Goal: Task Accomplishment & Management: Manage account settings

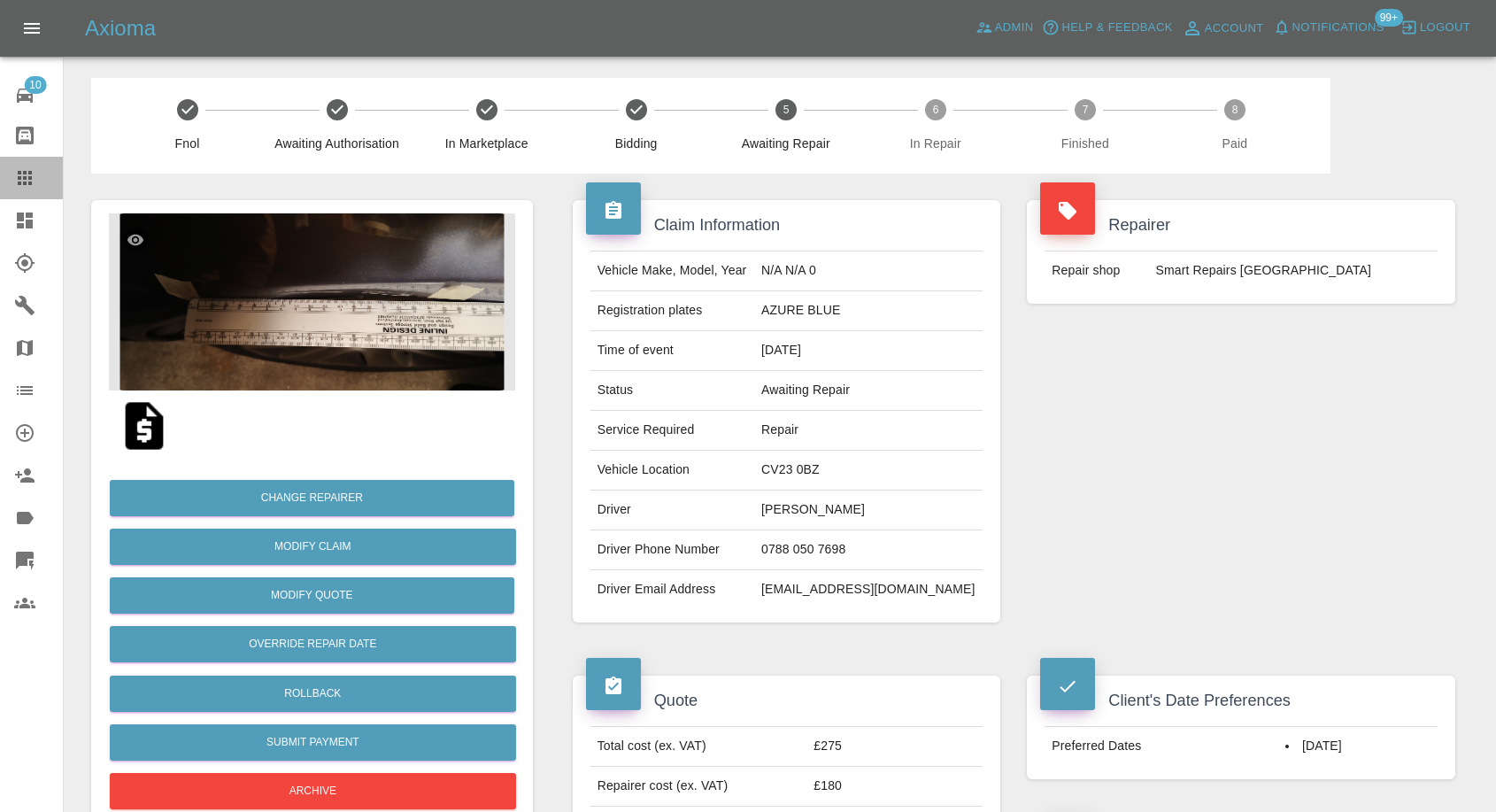
click at [25, 169] on icon at bounding box center [25, 178] width 21 height 21
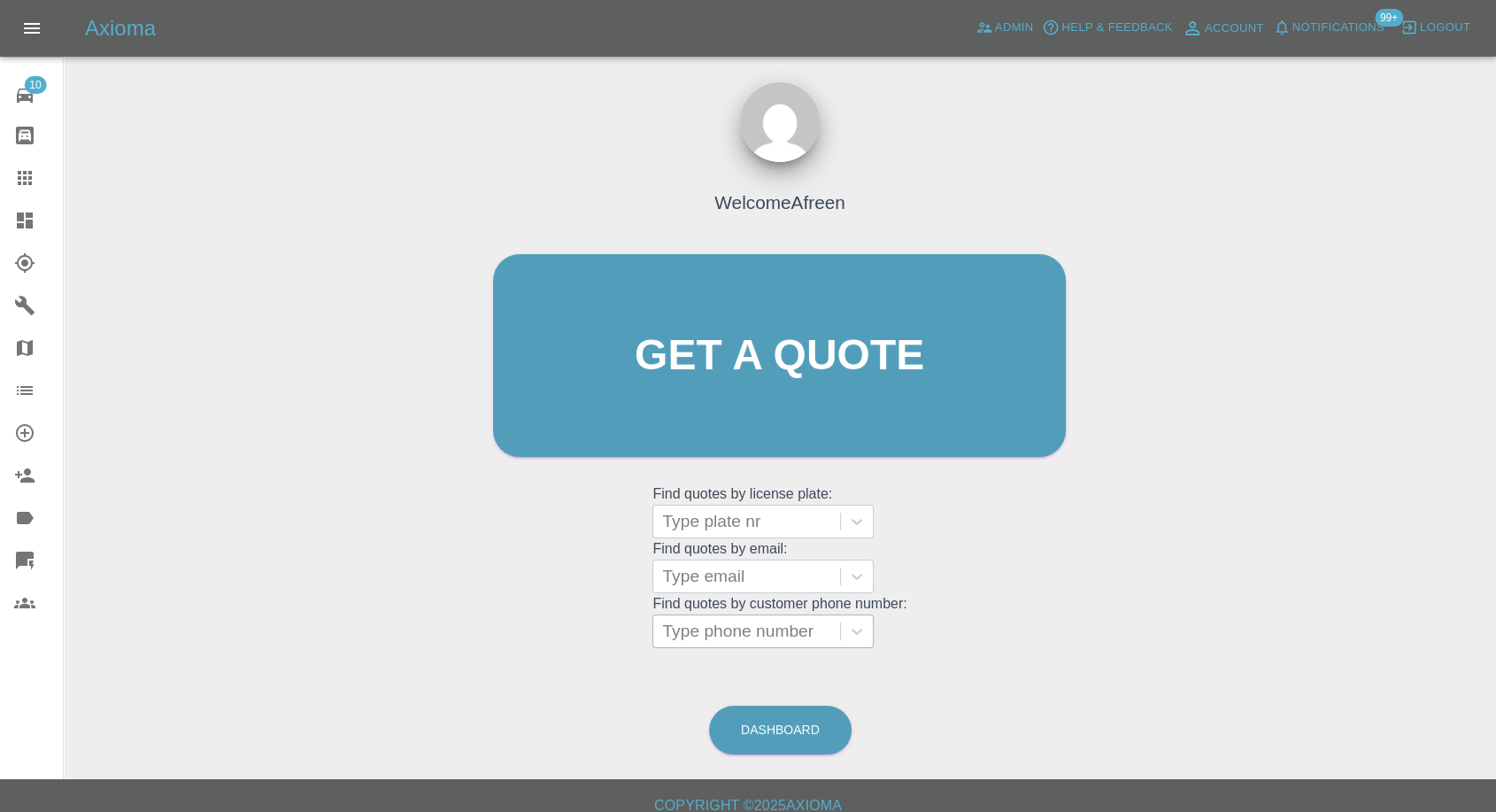
click at [747, 634] on div at bounding box center [747, 631] width 169 height 25
paste input "7802974867"
click at [670, 632] on input "7802974867" at bounding box center [711, 631] width 99 height 21
type input "07802974867"
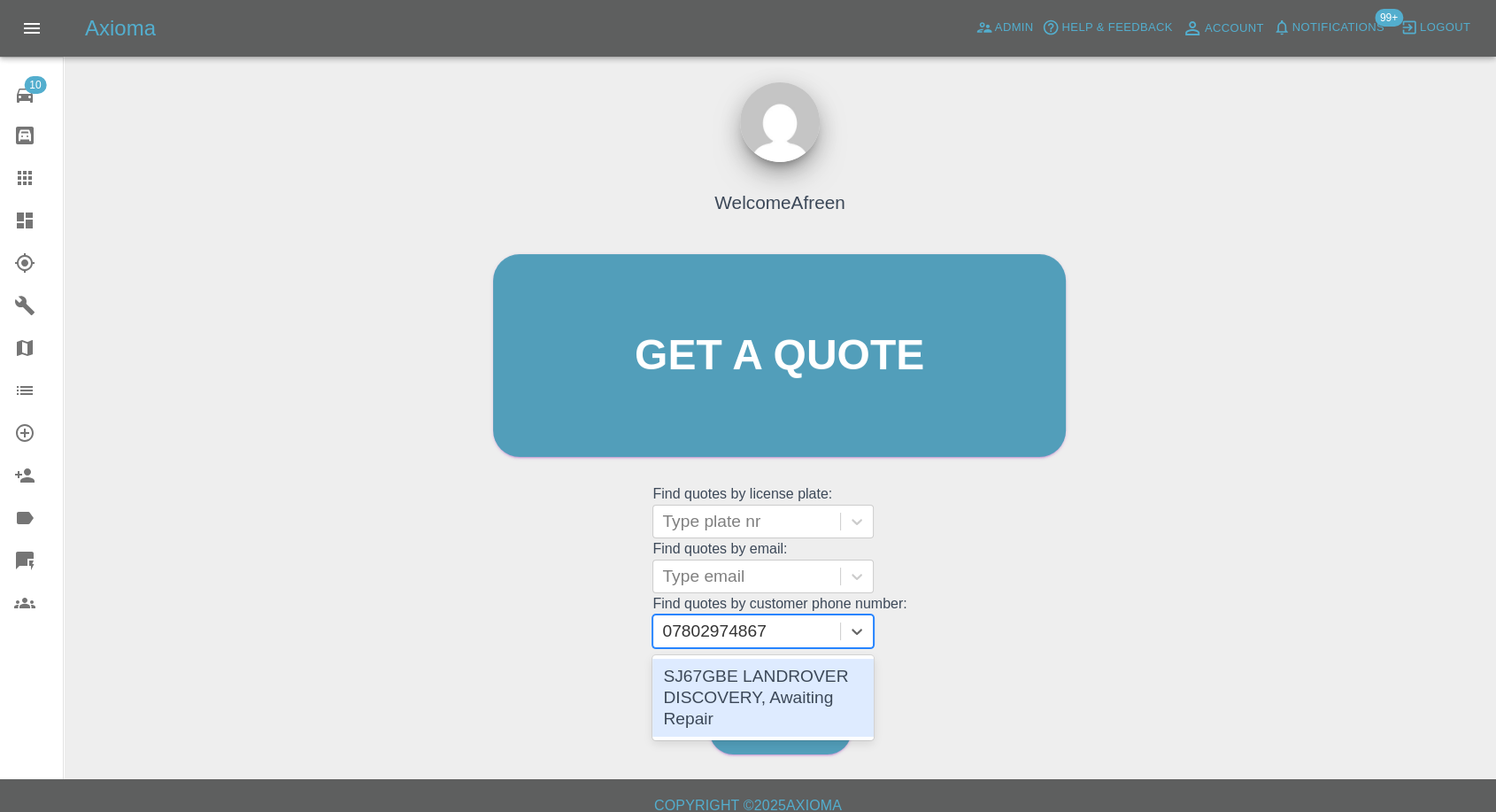
click at [767, 672] on div "SJ67GBE LANDROVER DISCOVERY, Awaiting Repair" at bounding box center [763, 698] width 222 height 78
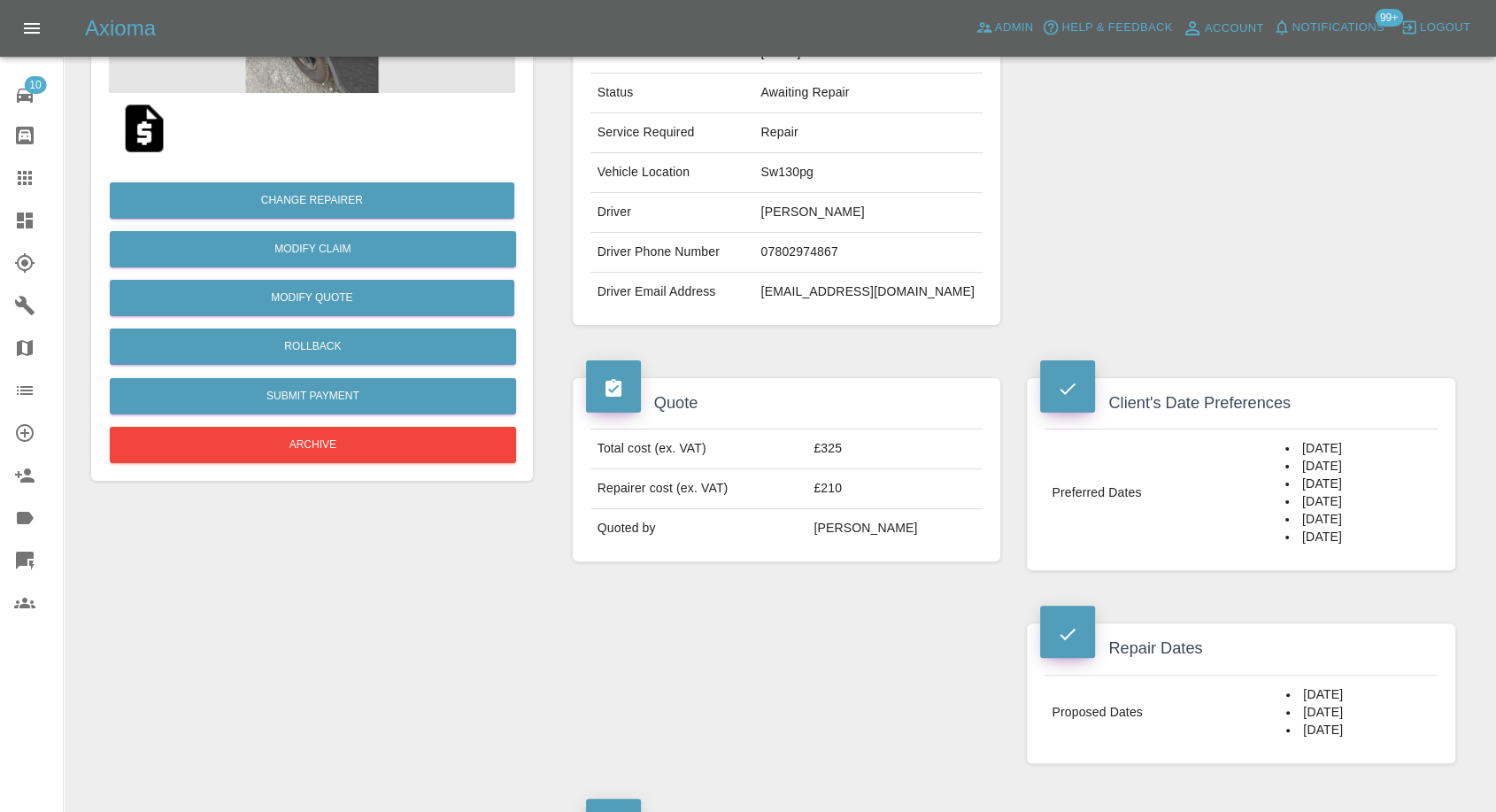
scroll to position [492, 0]
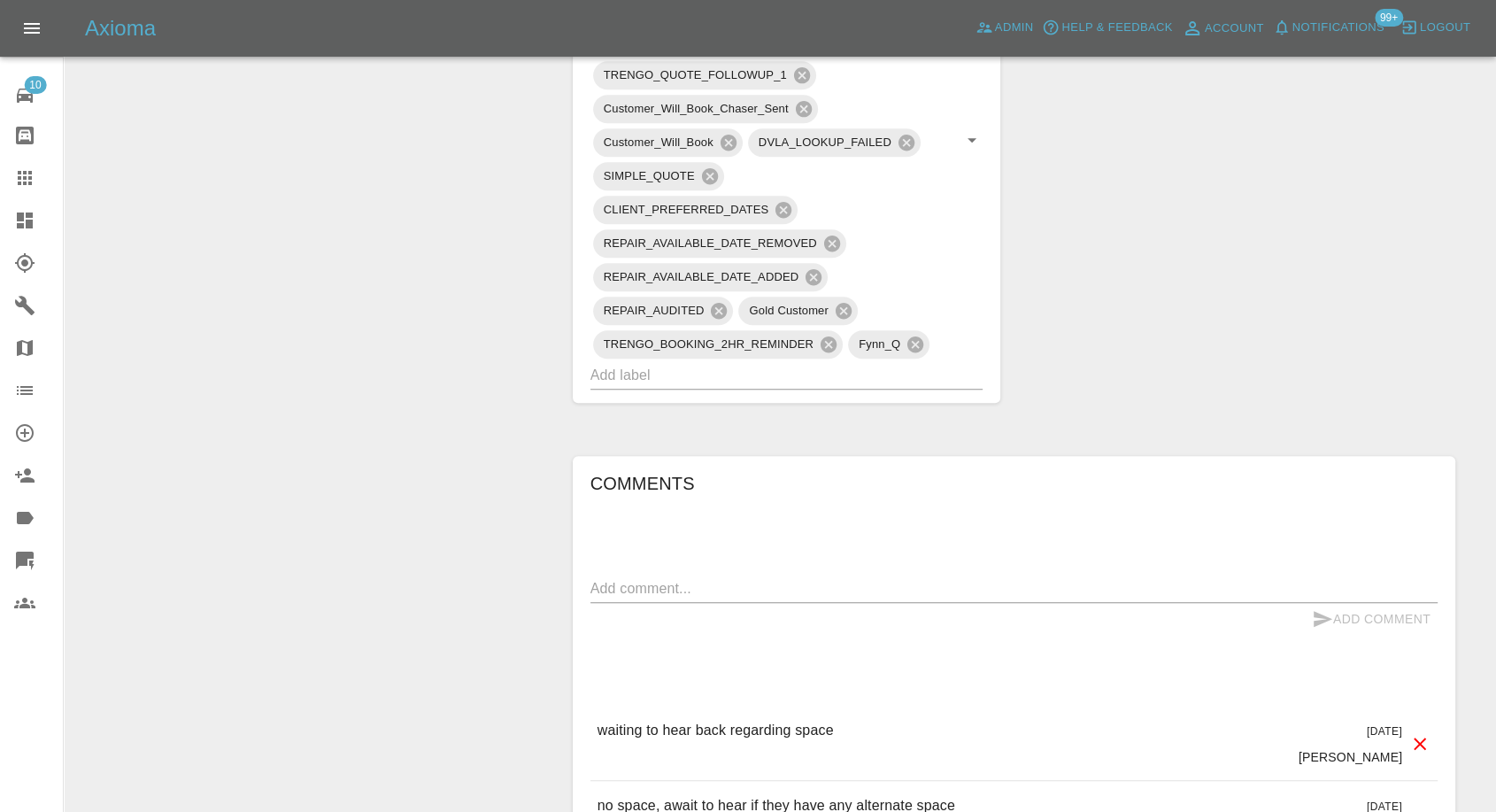
scroll to position [1278, 0]
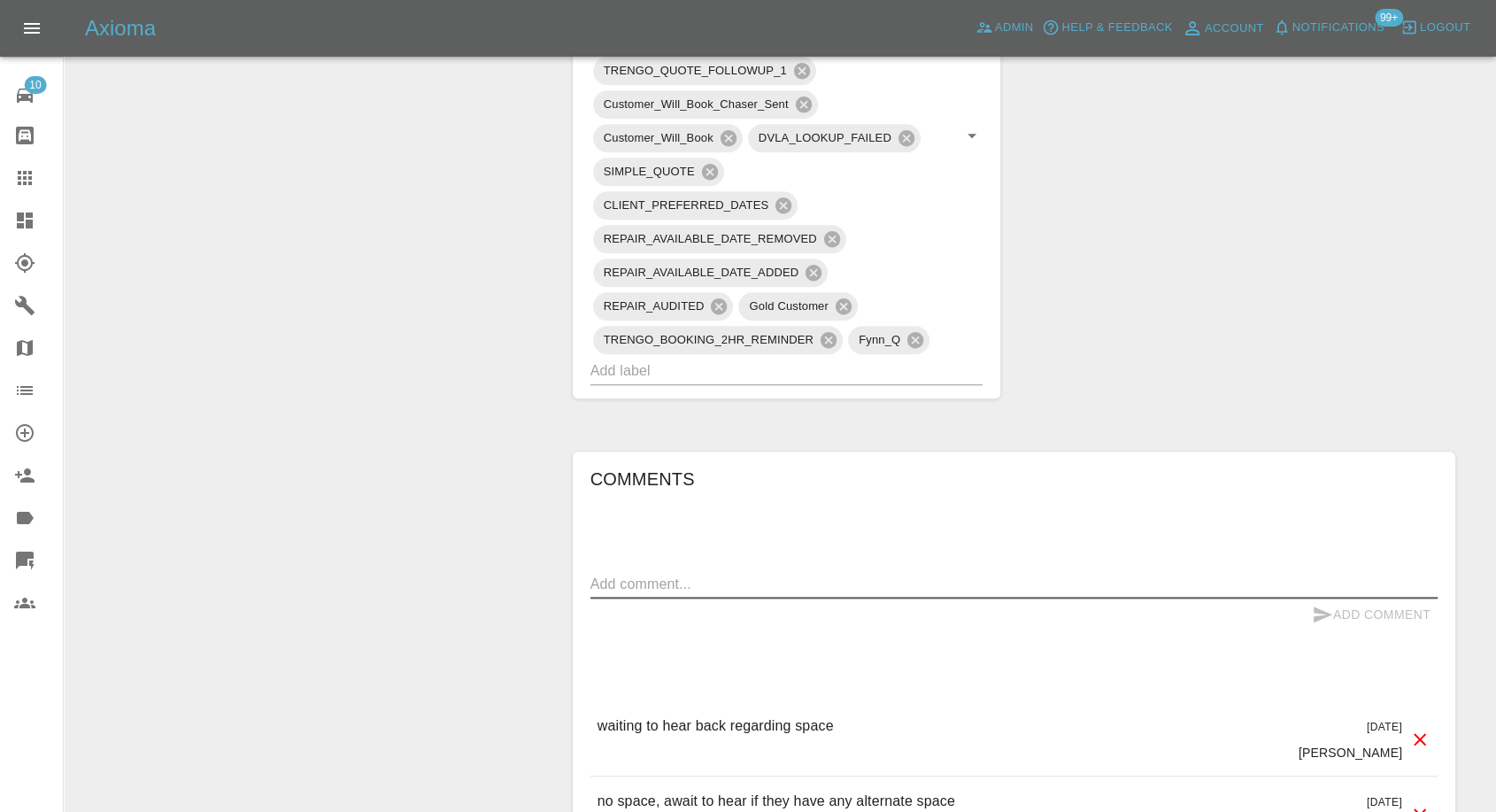
click at [739, 583] on textarea at bounding box center [1014, 583] width 847 height 20
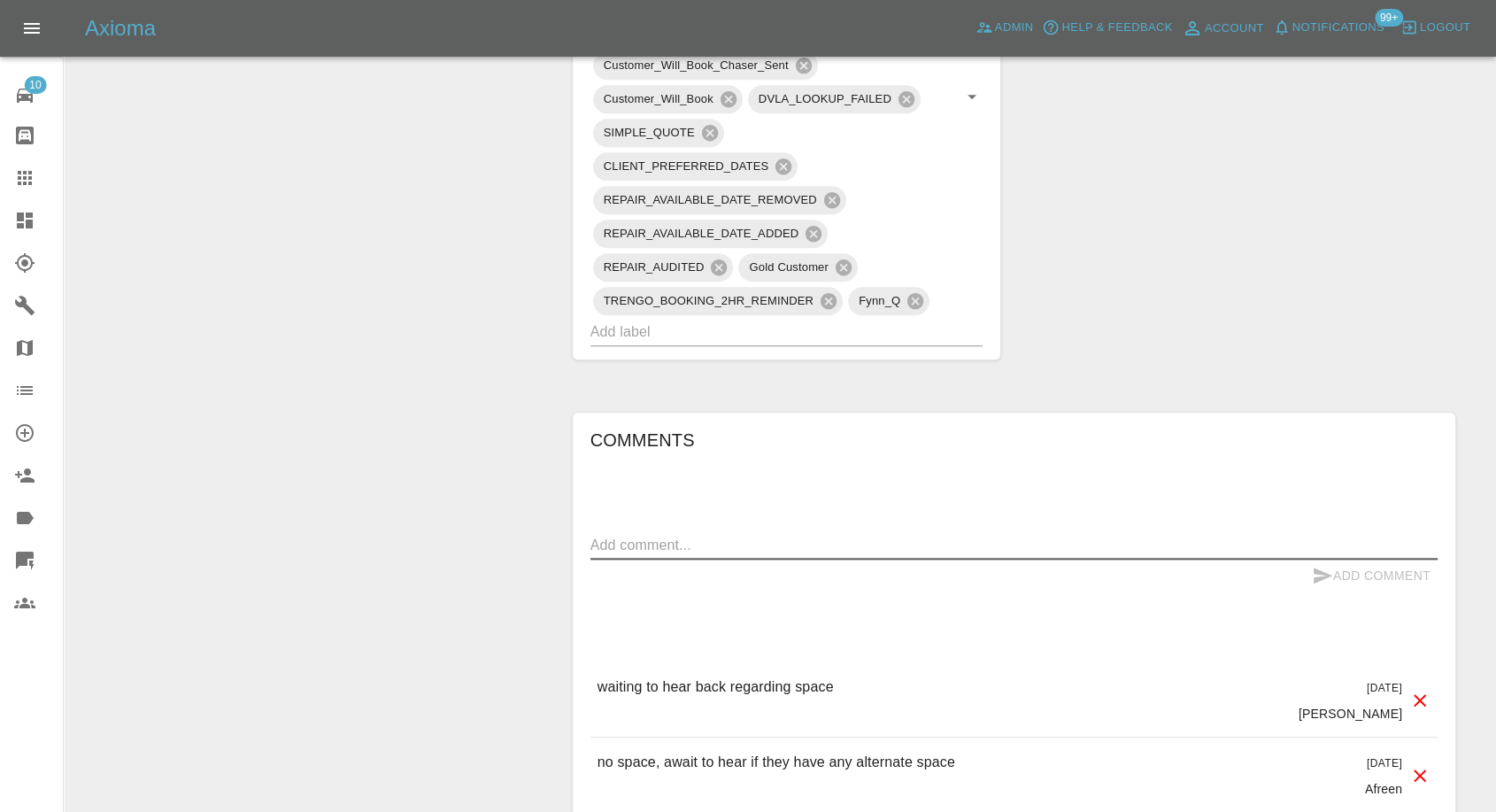
scroll to position [1377, 0]
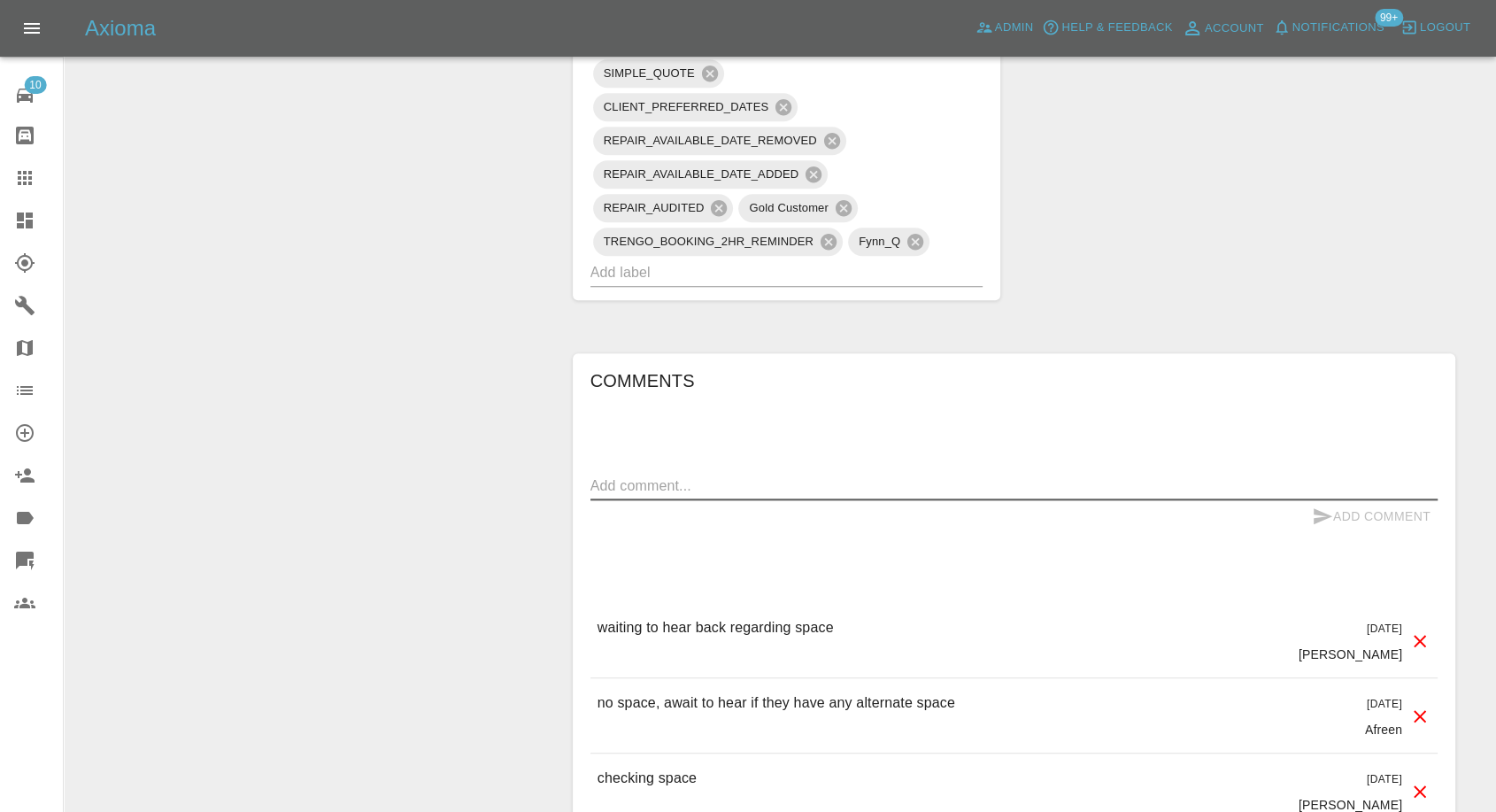
click at [699, 483] on textarea at bounding box center [1014, 485] width 847 height 20
type textarea "need saturday dates please"
click at [1311, 509] on button "Add Comment" at bounding box center [1371, 516] width 133 height 32
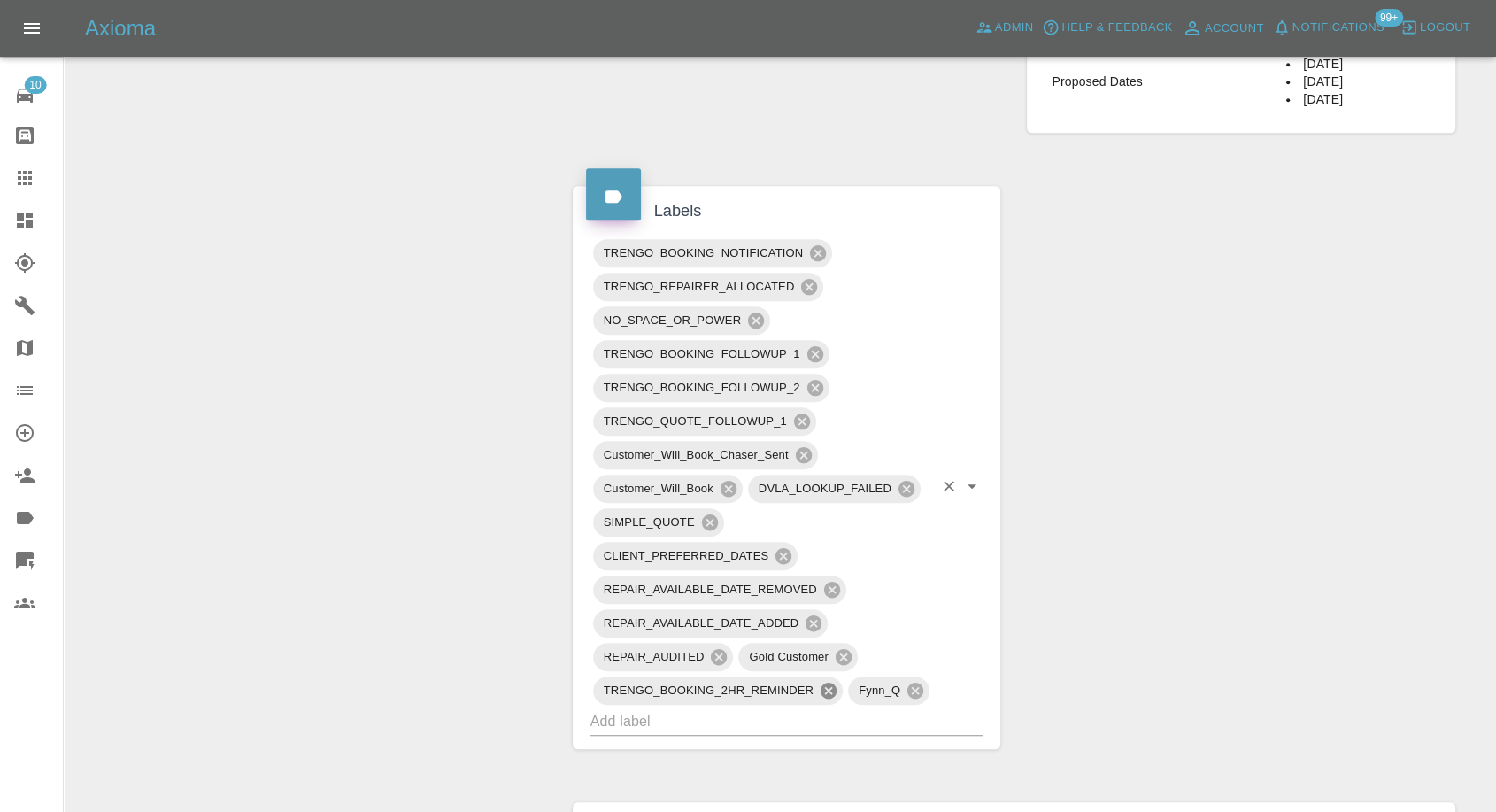
scroll to position [885, 0]
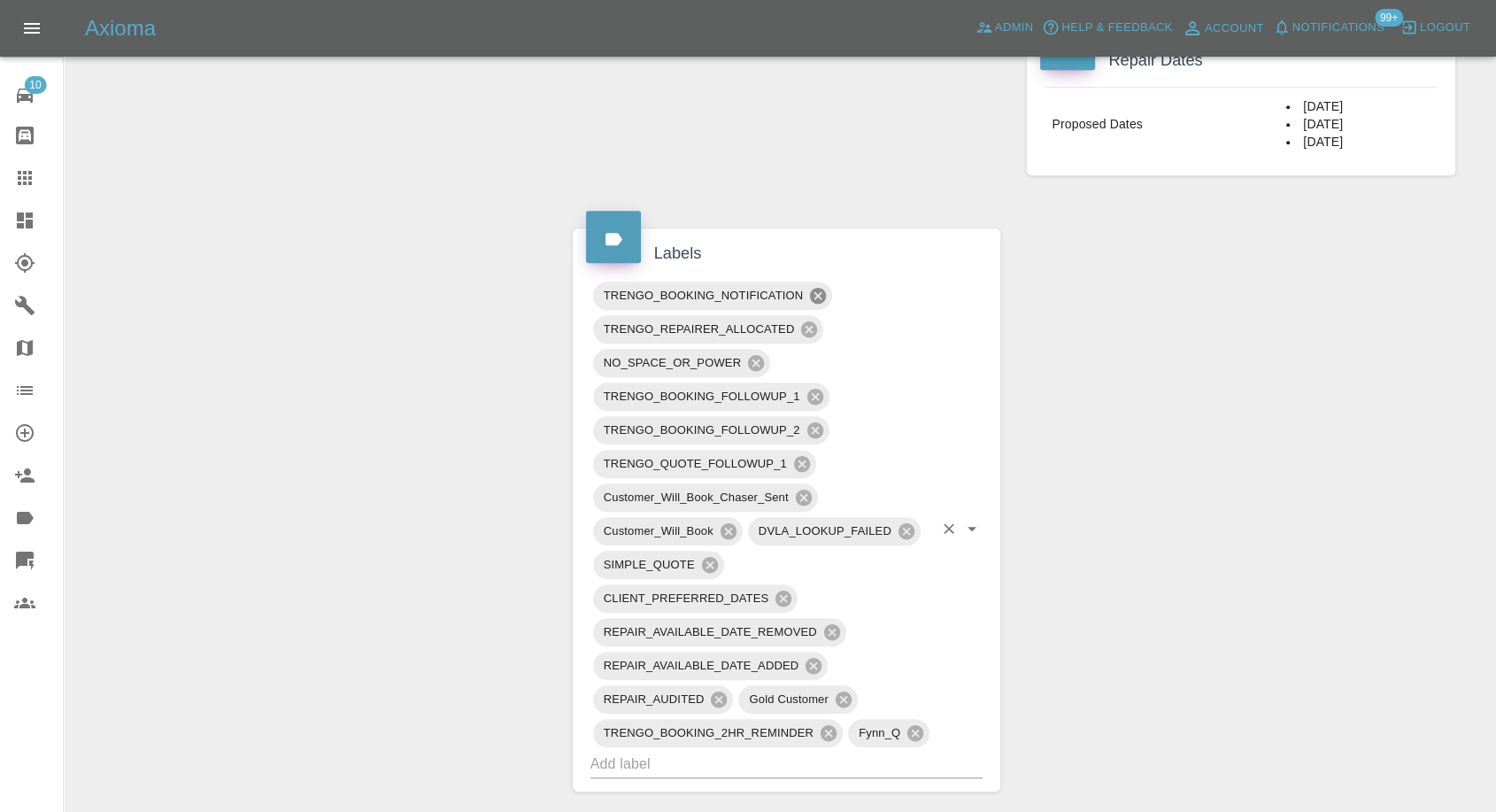
click at [815, 290] on icon at bounding box center [818, 296] width 16 height 16
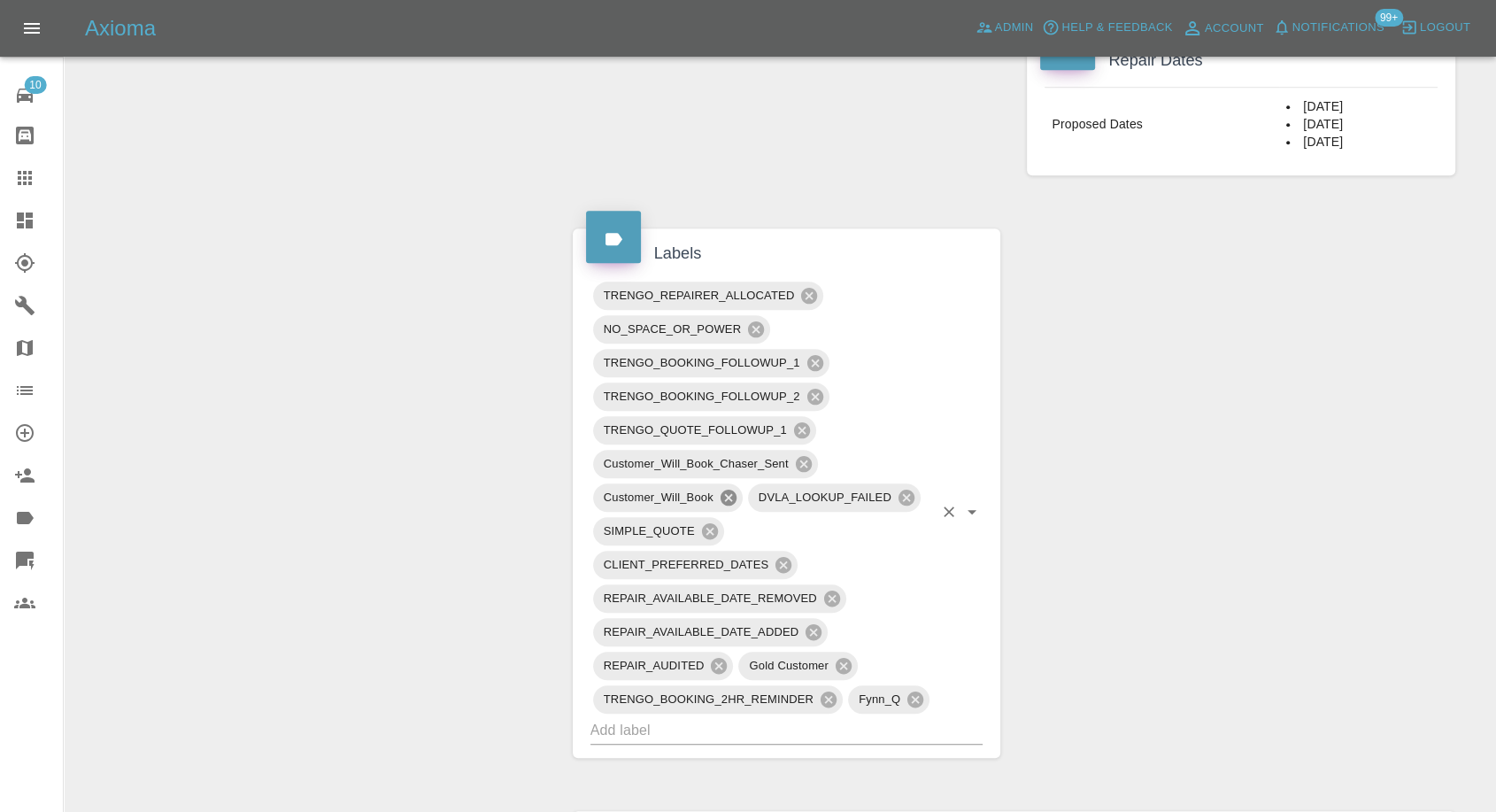
click at [725, 500] on icon at bounding box center [729, 497] width 16 height 16
click at [801, 460] on icon at bounding box center [804, 464] width 19 height 19
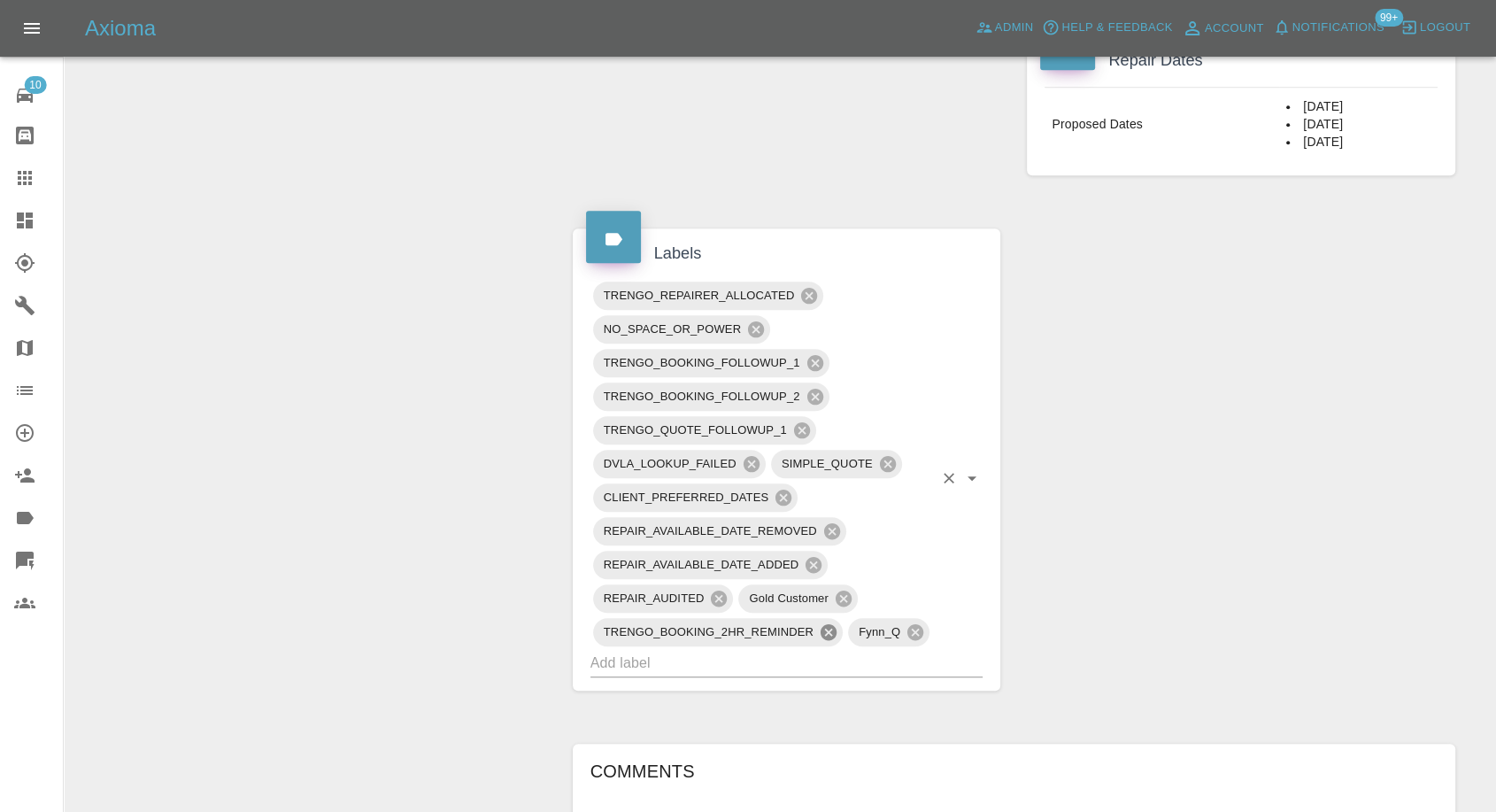
click at [832, 633] on icon at bounding box center [828, 631] width 16 height 16
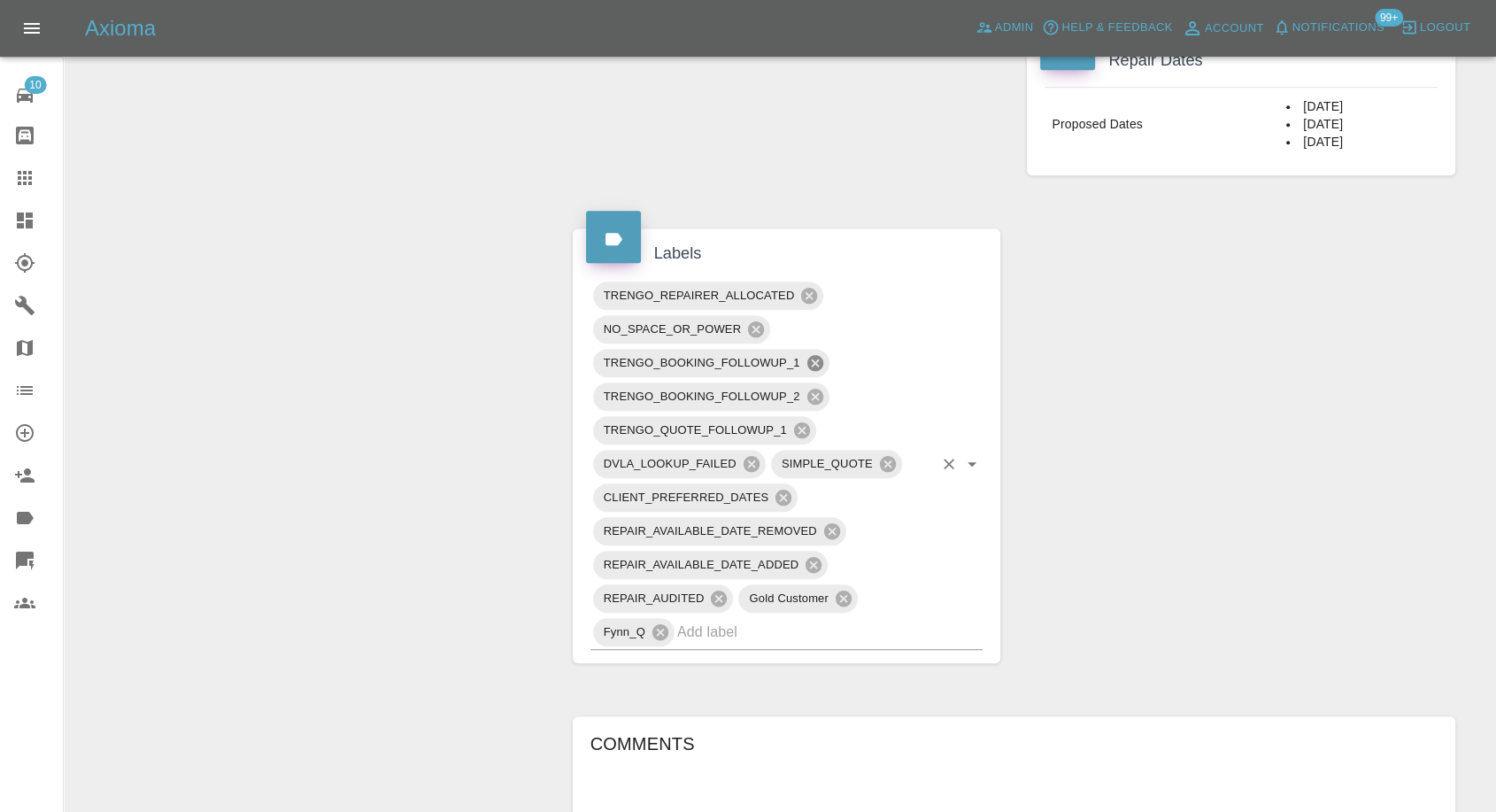
click at [816, 357] on icon at bounding box center [814, 362] width 16 height 16
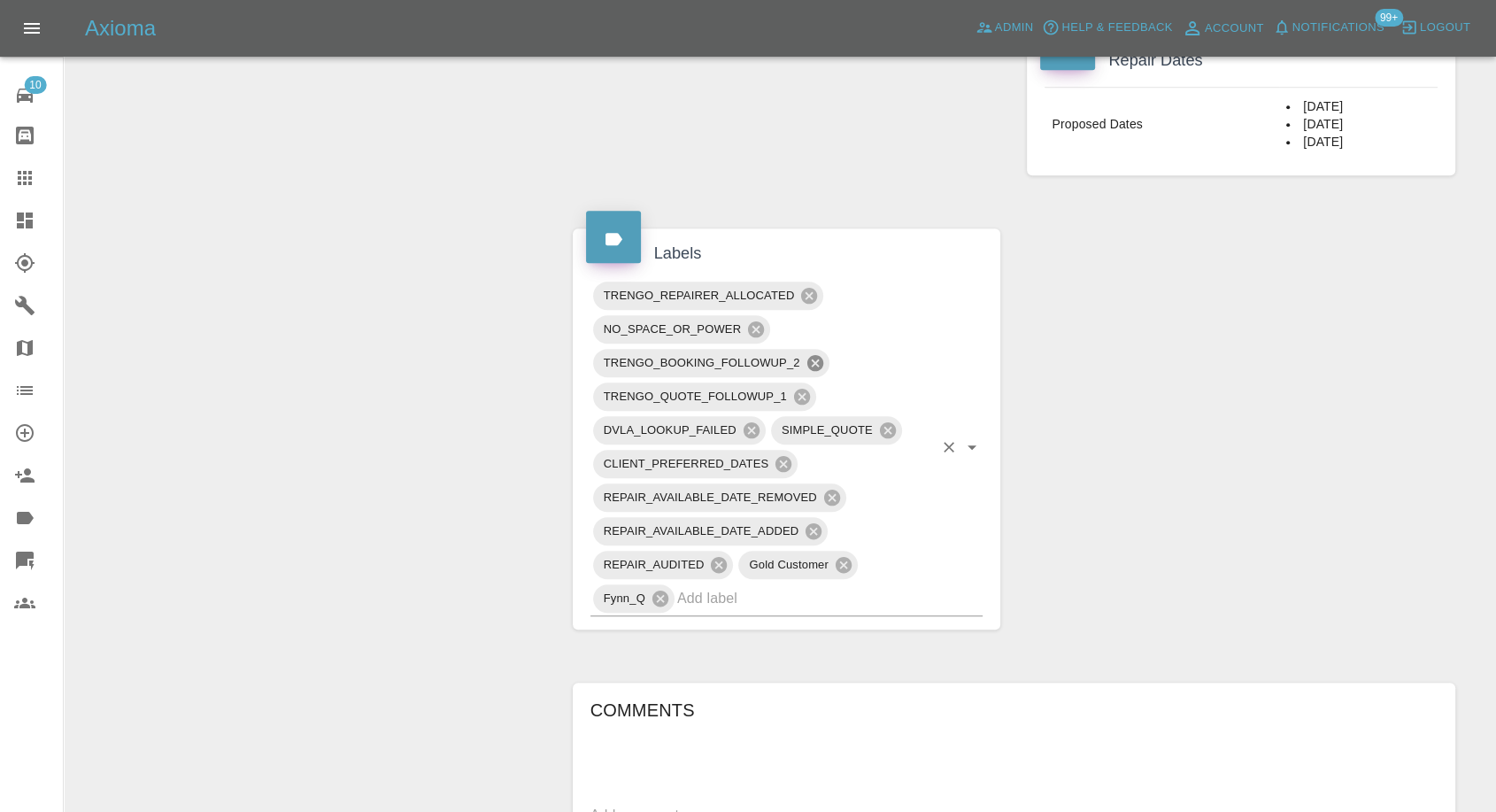
click at [815, 364] on icon at bounding box center [814, 362] width 16 height 16
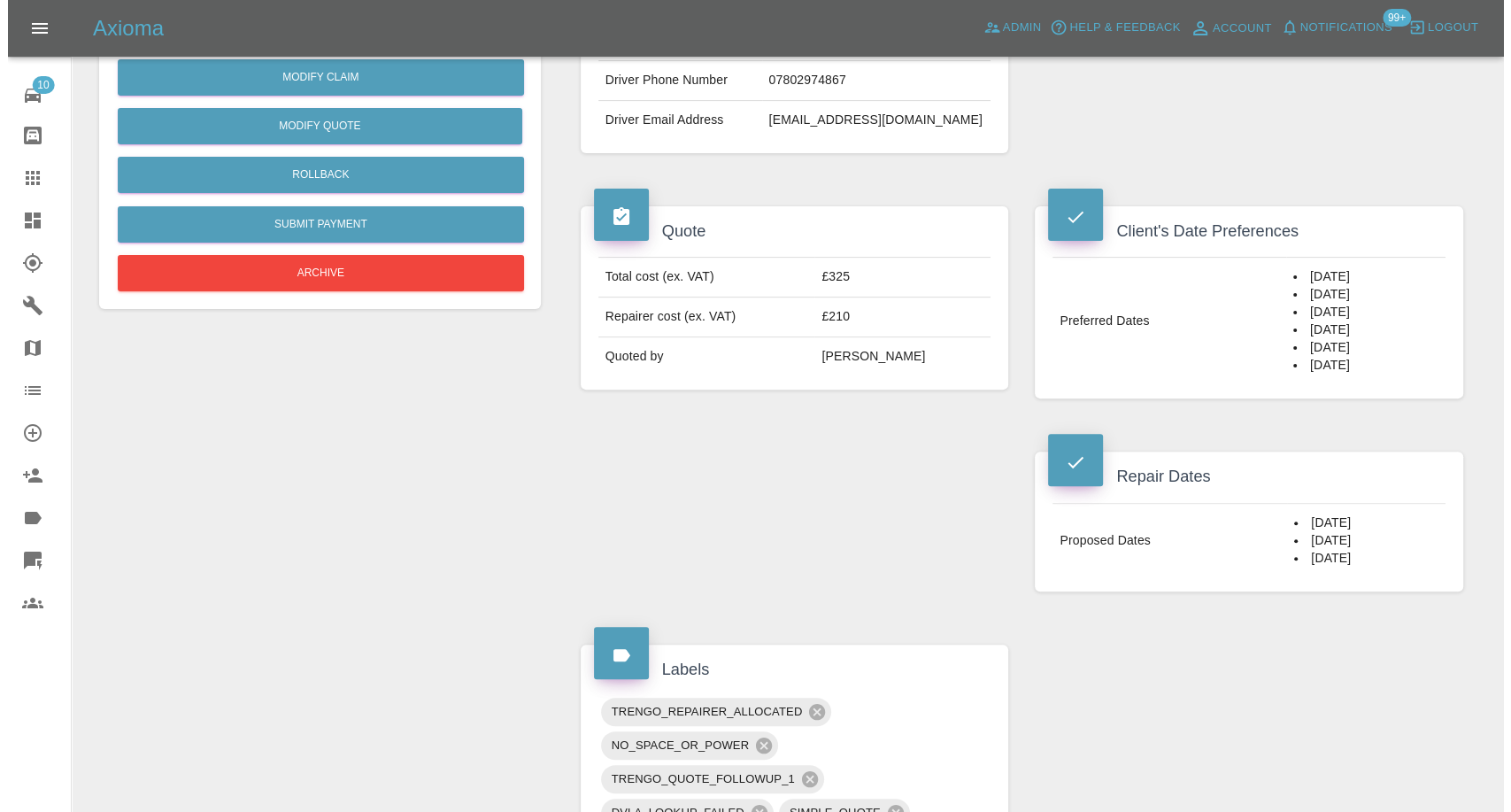
scroll to position [393, 0]
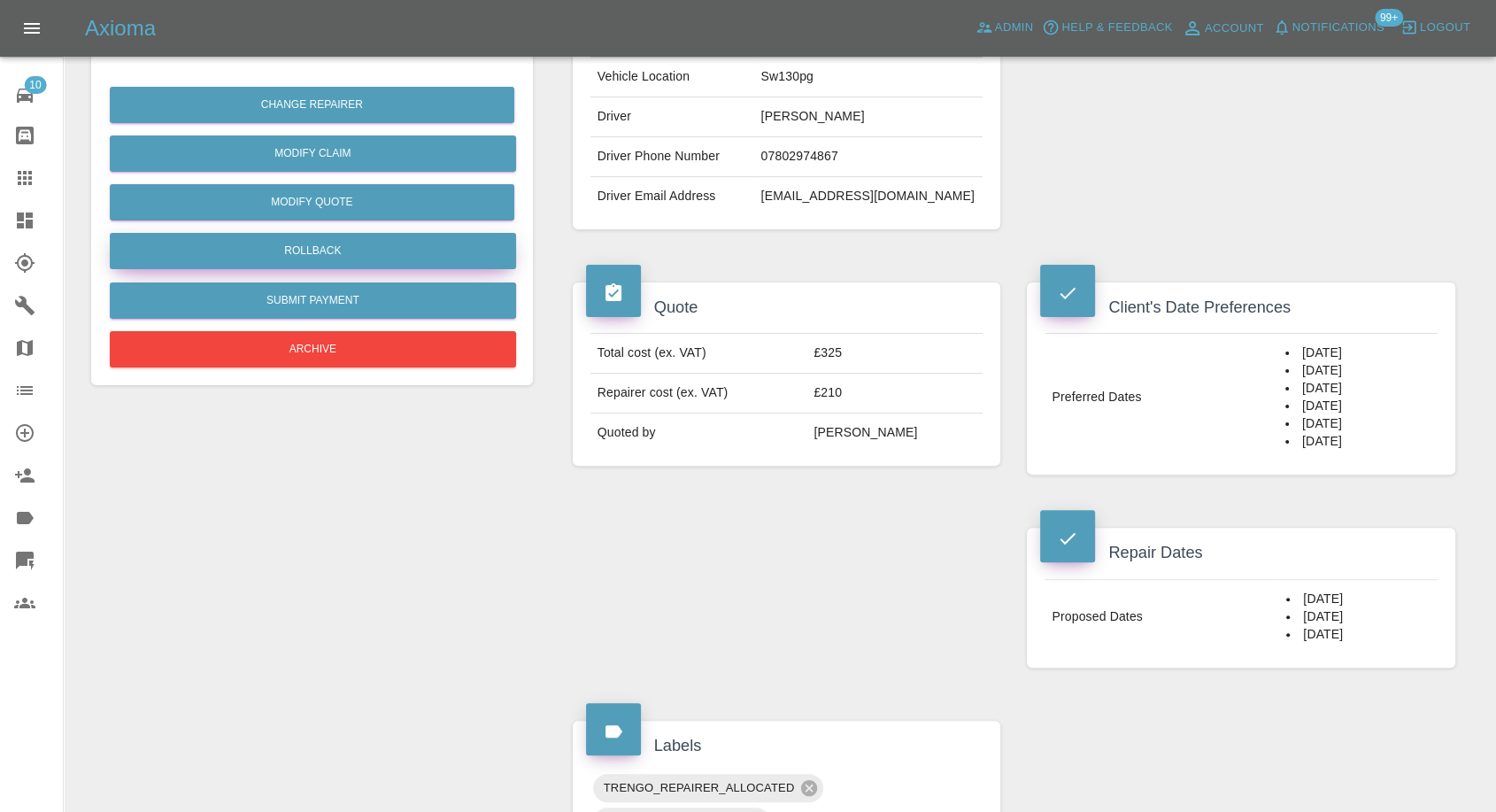
click at [341, 246] on button "Rollback" at bounding box center [312, 251] width 406 height 36
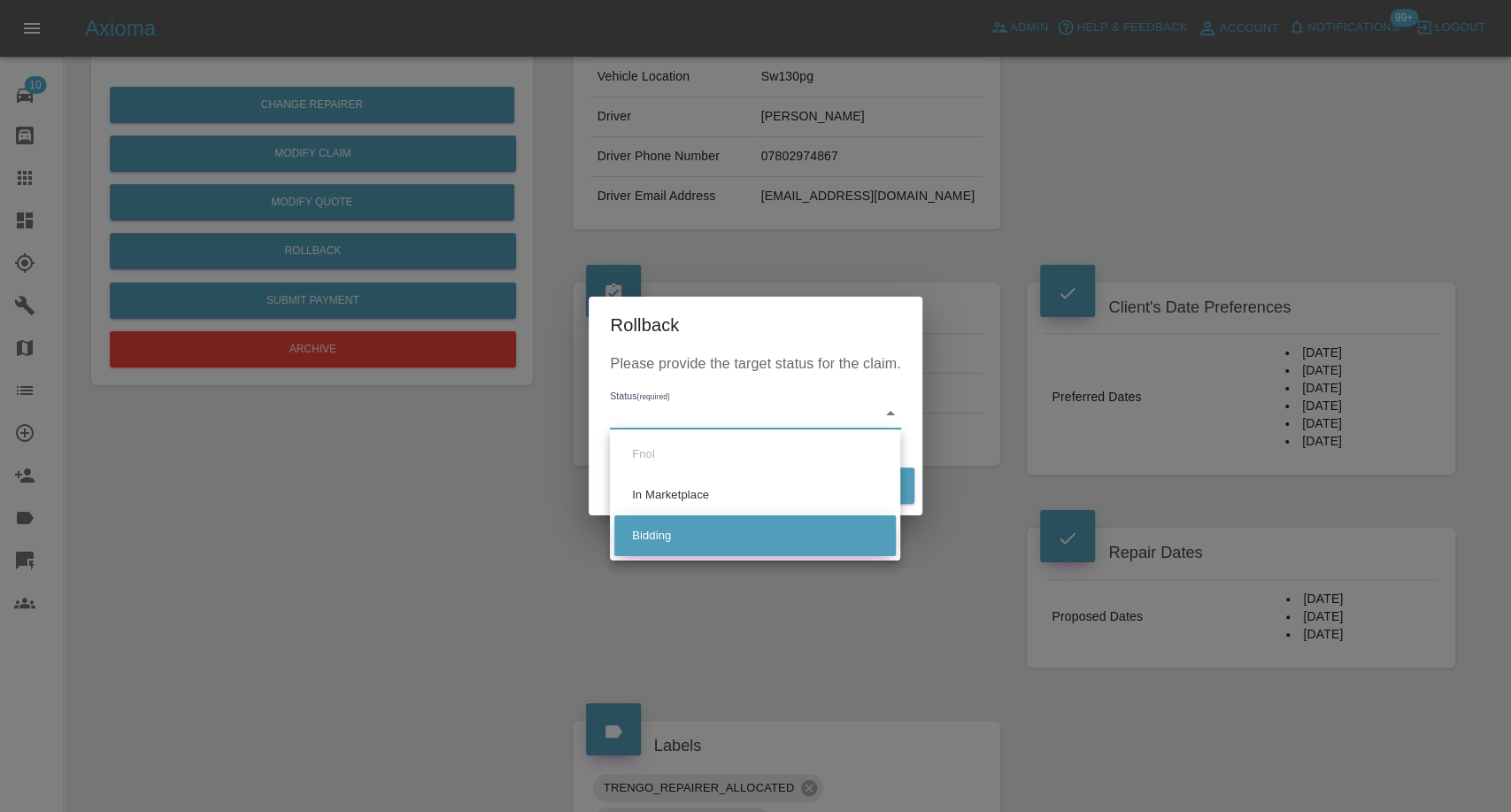
click at [671, 547] on li "Bidding" at bounding box center [755, 535] width 281 height 41
type input "bidding"
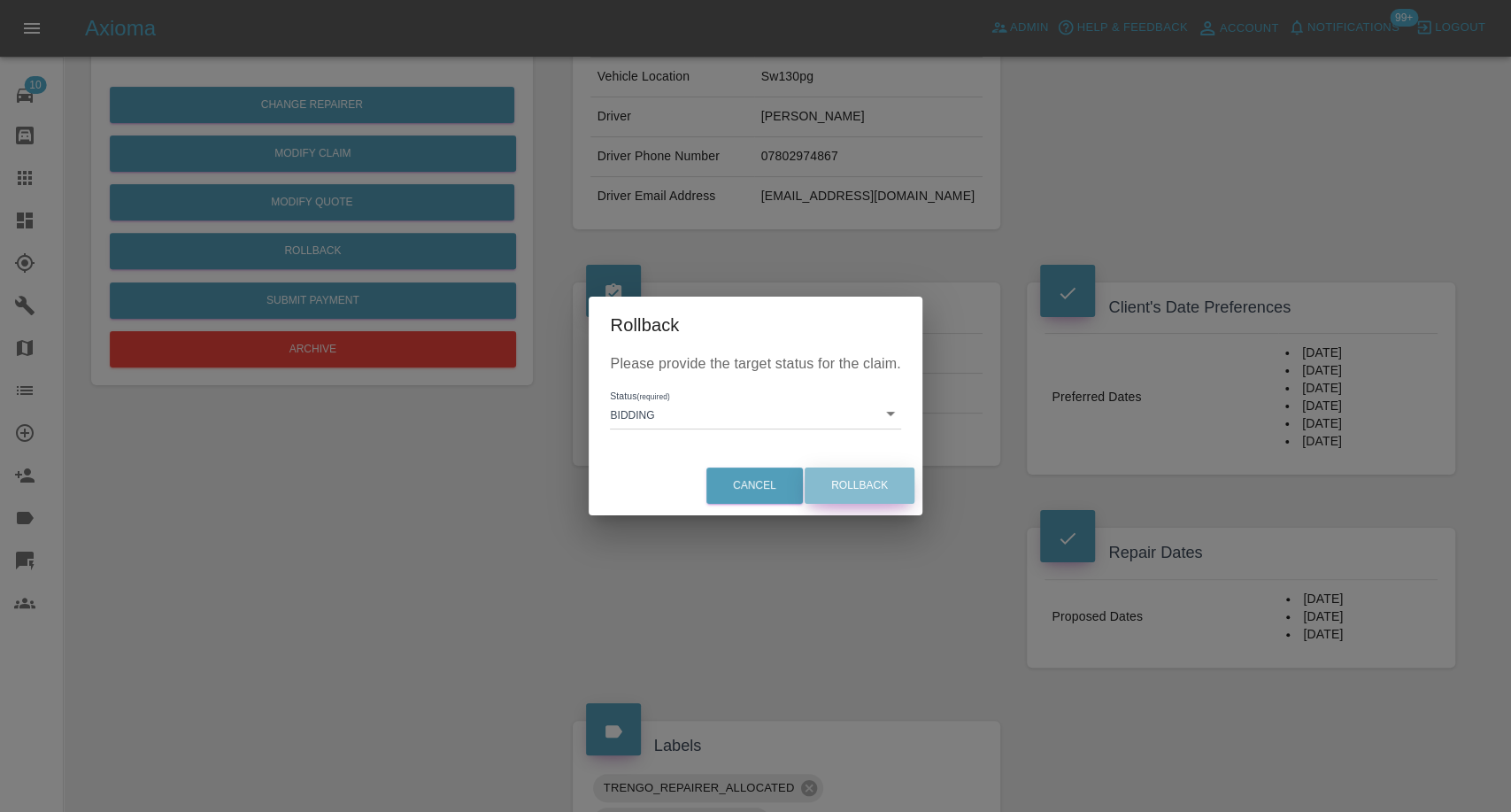
click at [880, 481] on button "Rollback" at bounding box center [859, 486] width 109 height 36
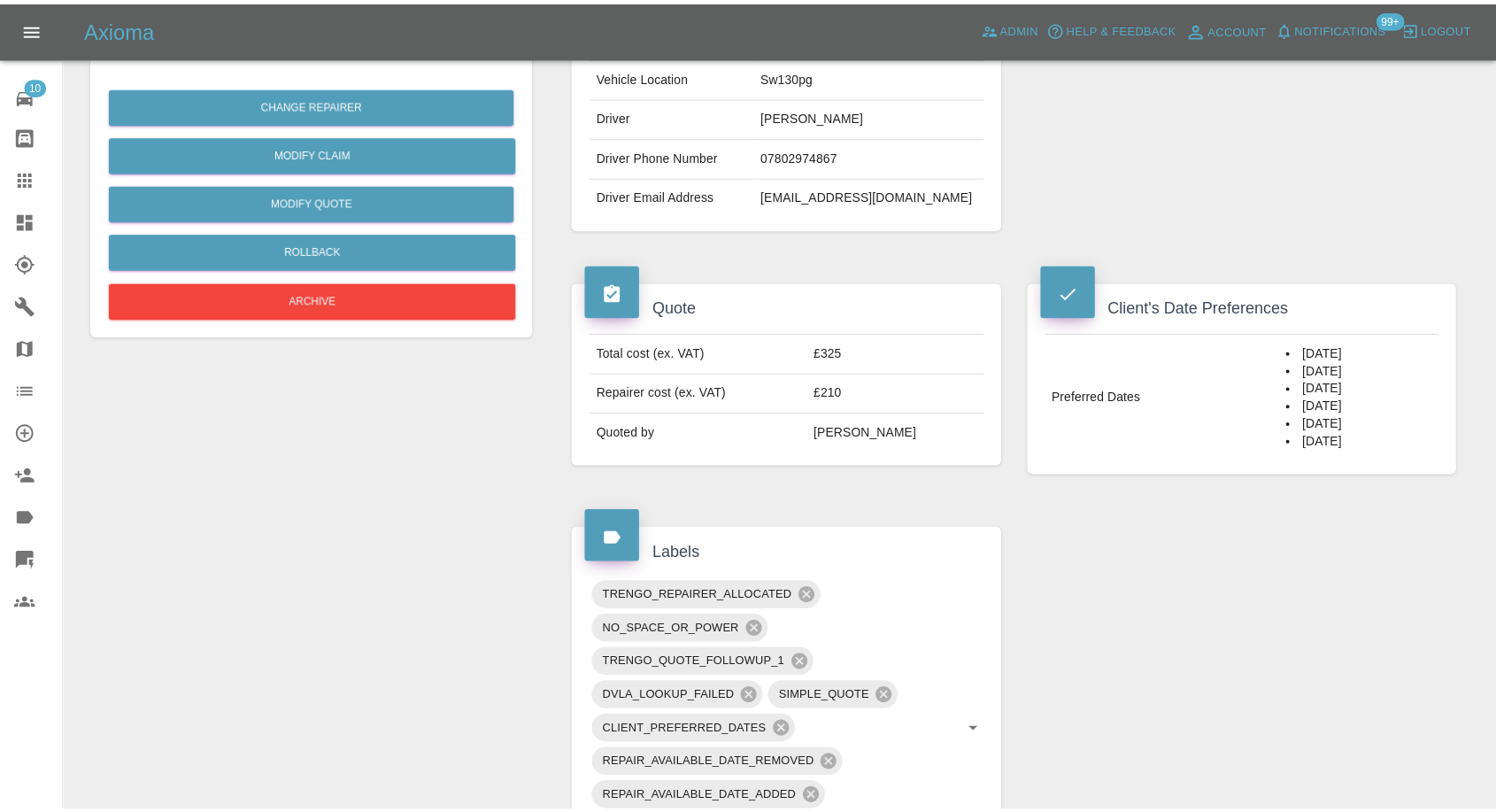
scroll to position [0, 0]
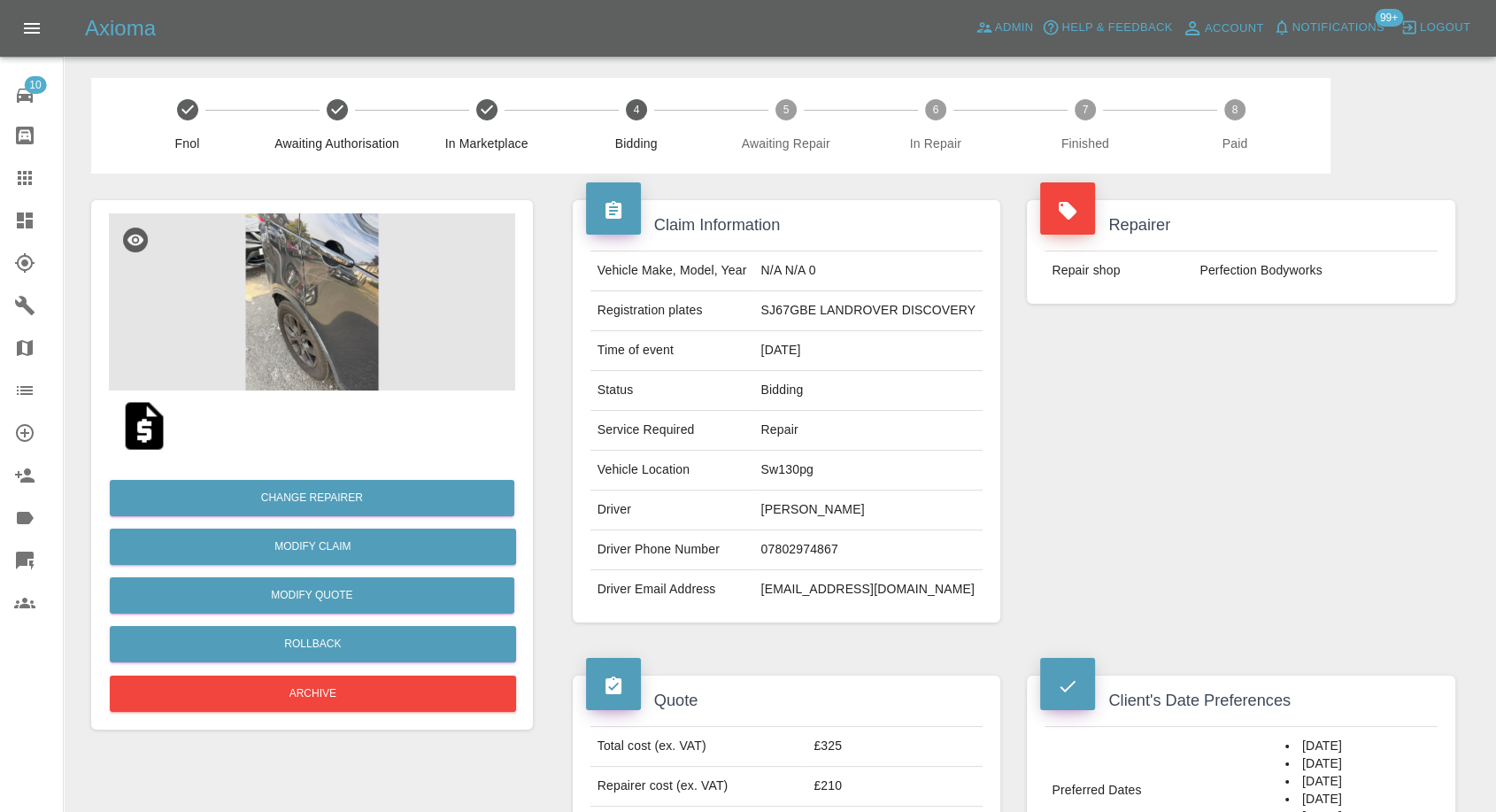
drag, startPoint x: 32, startPoint y: 183, endPoint x: 182, endPoint y: 220, distance: 154.5
click at [32, 183] on icon at bounding box center [25, 178] width 21 height 21
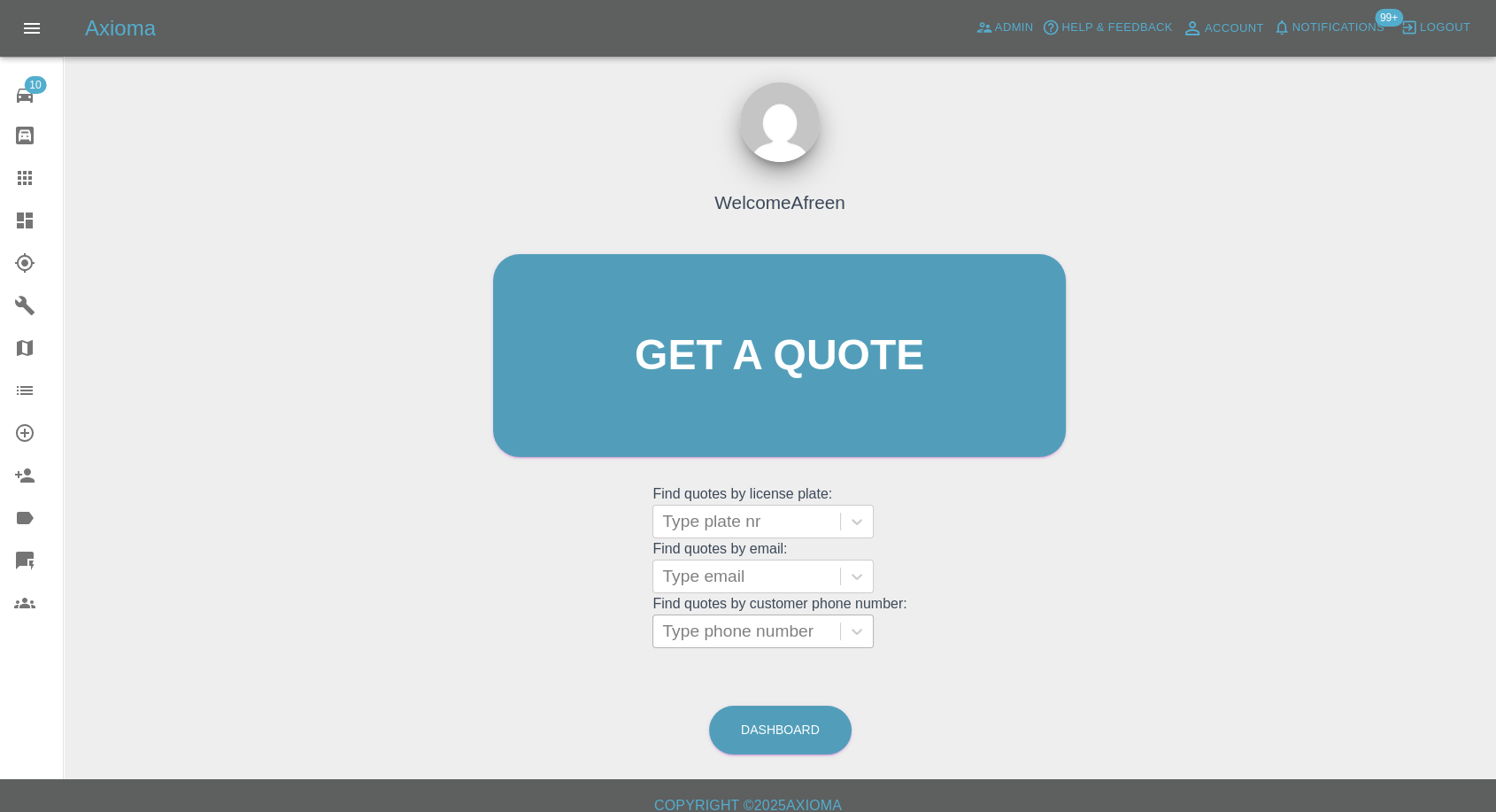
click at [724, 640] on div at bounding box center [747, 631] width 169 height 25
paste input "07867986372"
type input "07867986372"
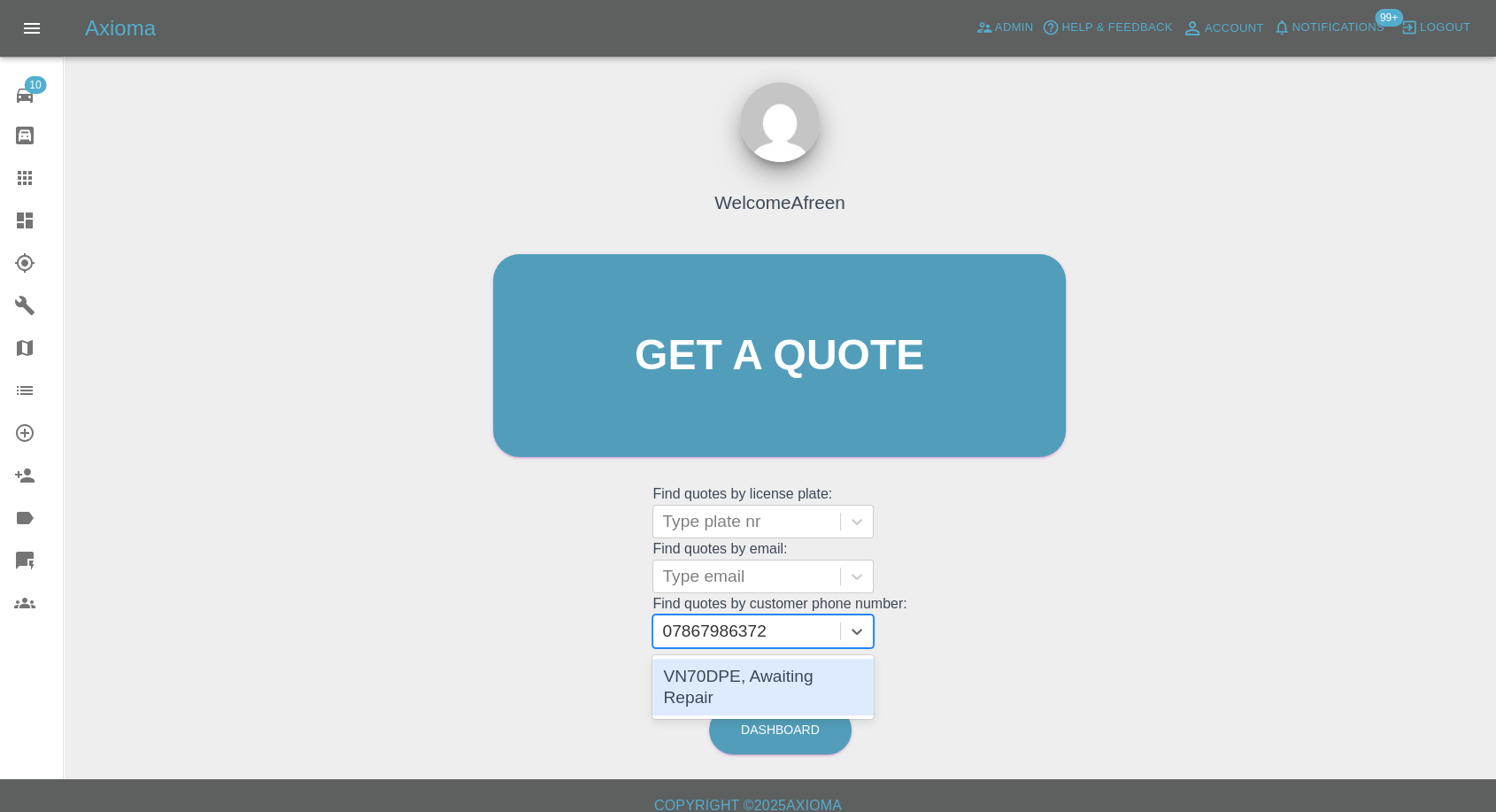
click at [764, 683] on div "VN70DPE, Awaiting Repair" at bounding box center [763, 687] width 222 height 57
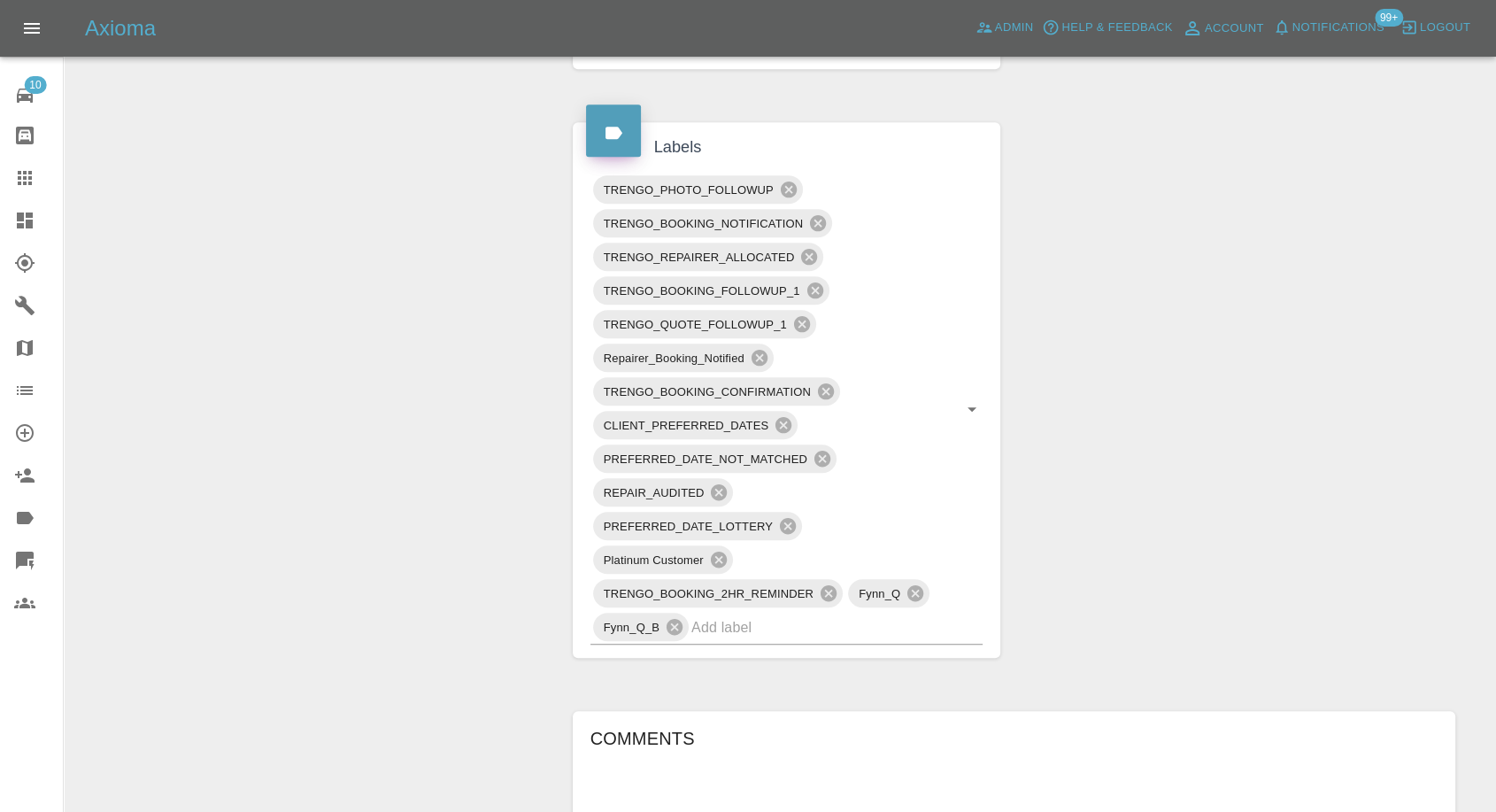
scroll to position [1082, 0]
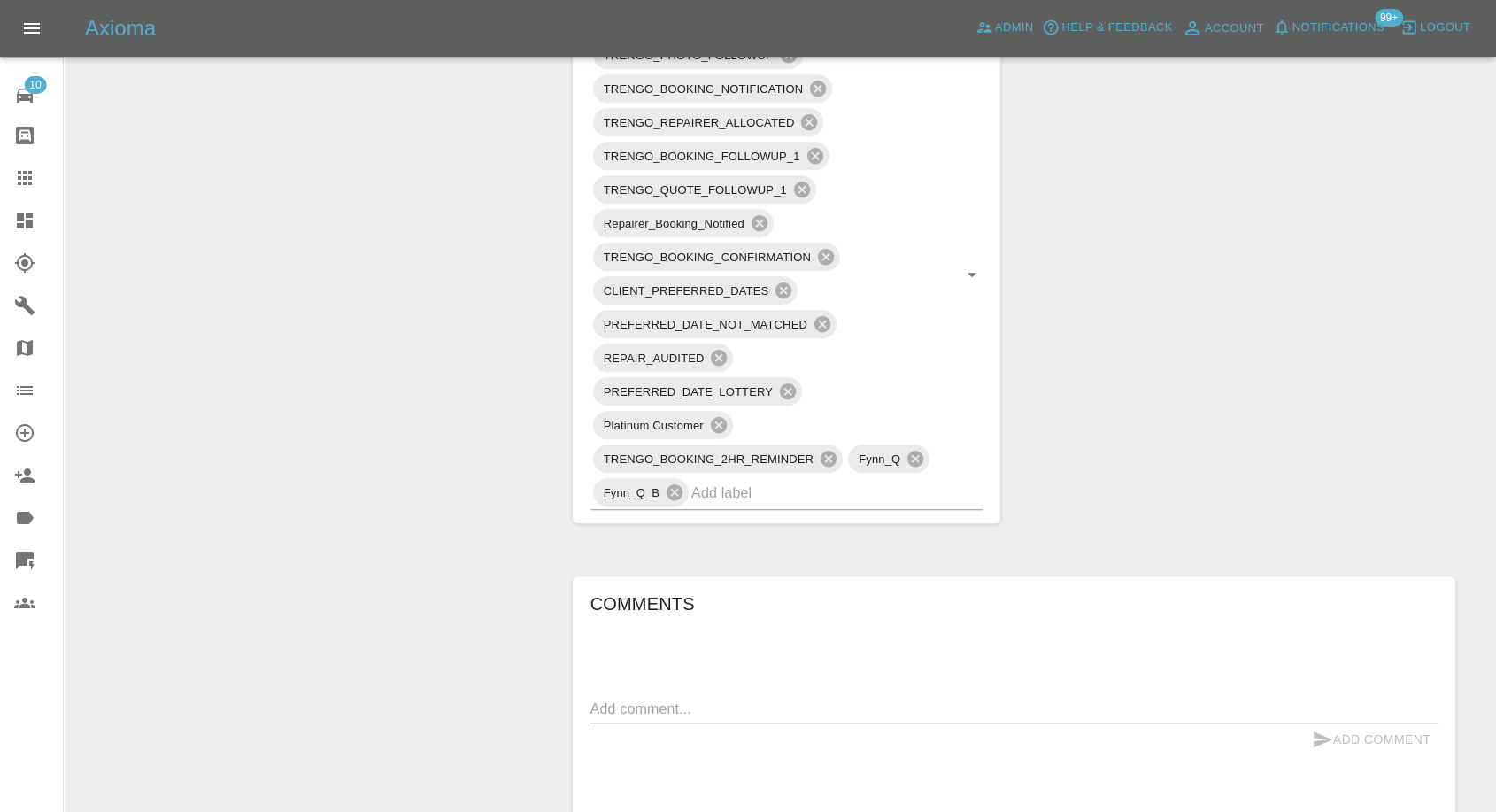
click at [729, 710] on textarea at bounding box center [1014, 707] width 847 height 20
paste textarea "I have a garage at the rear of the property on Wellesley road with power. There…"
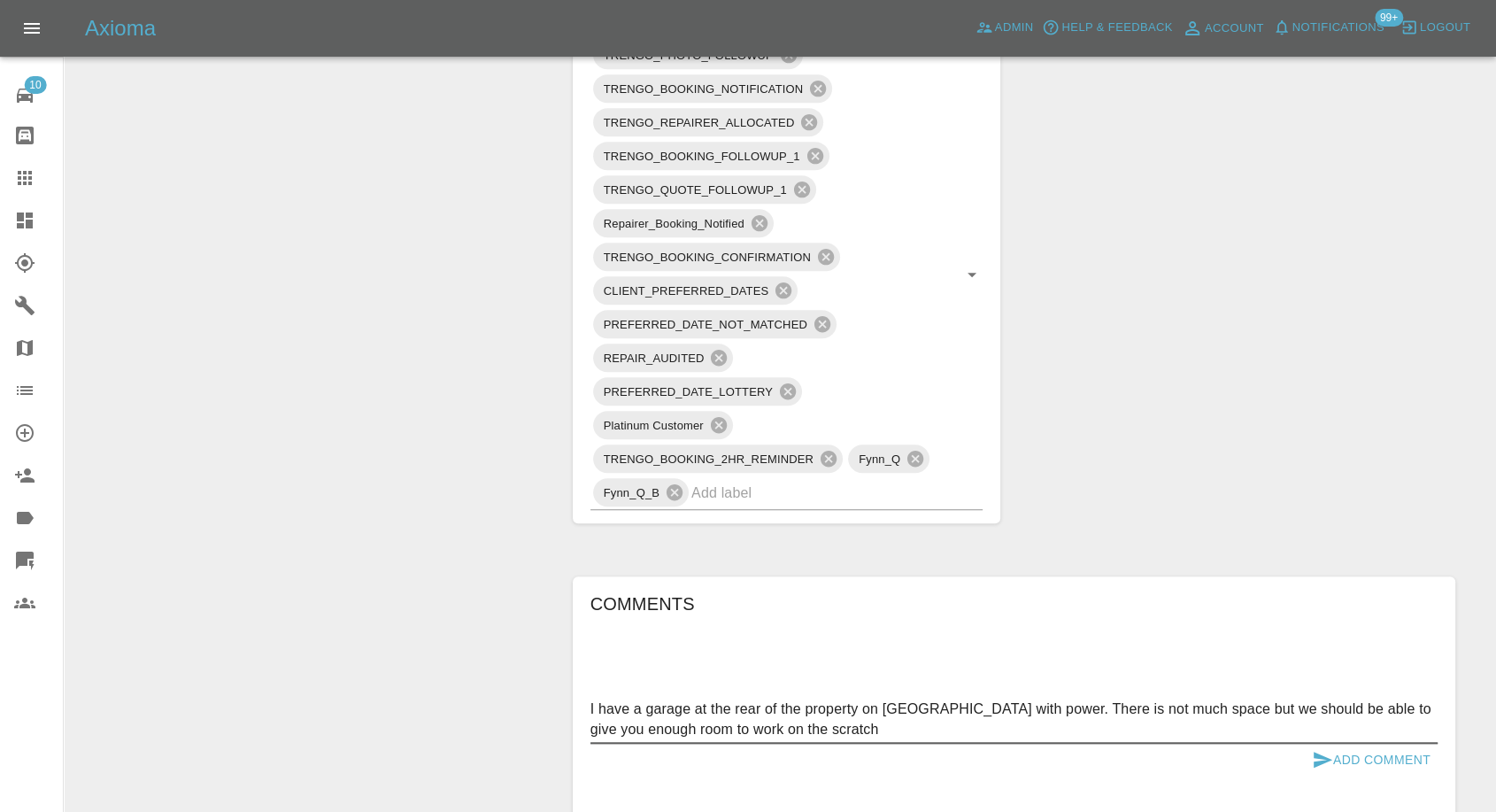
type textarea "I have a garage at the rear of the property on Wellesley road with power. There…"
click at [1317, 755] on icon "submit" at bounding box center [1323, 759] width 19 height 16
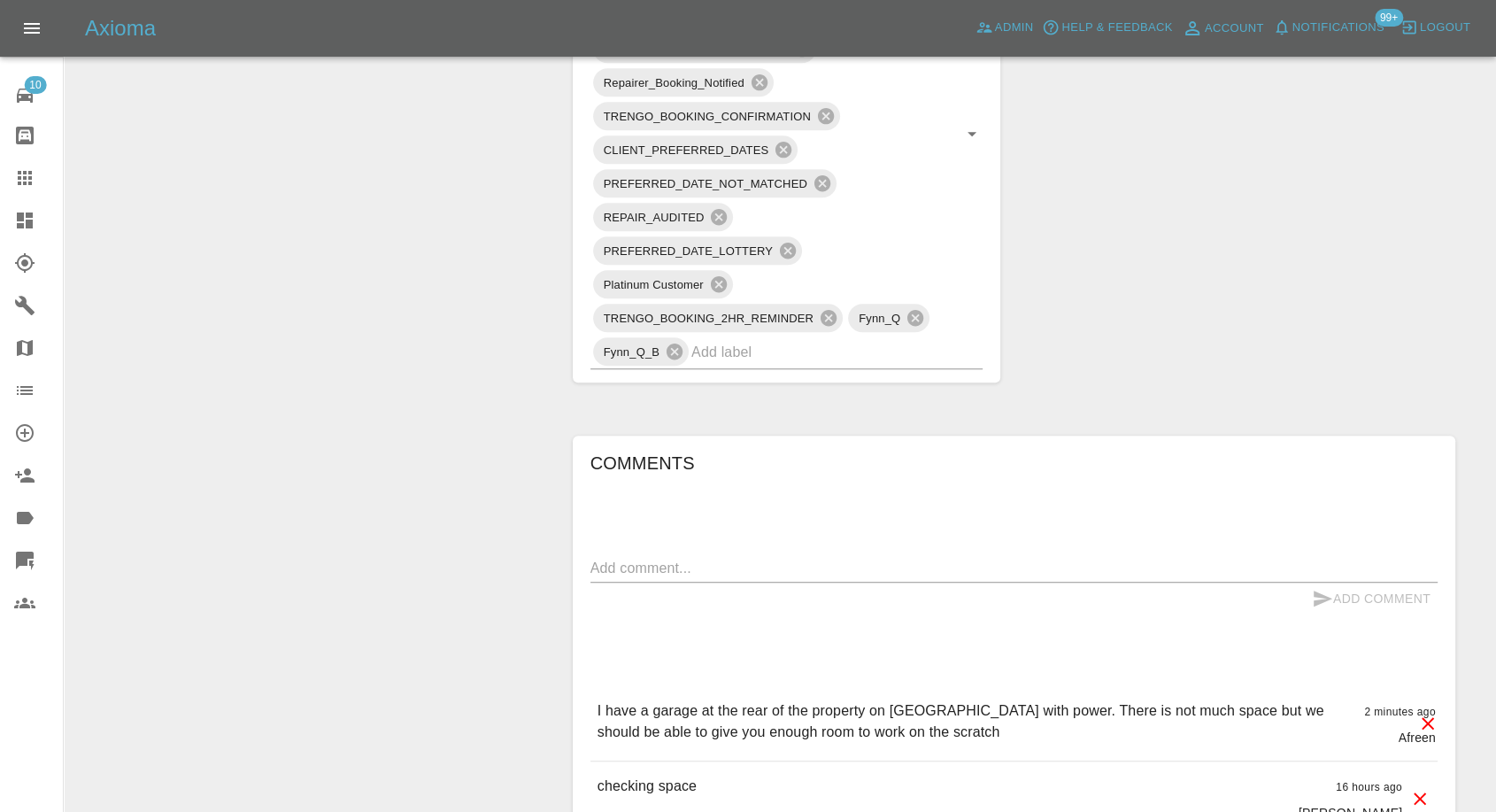
scroll to position [1573, 0]
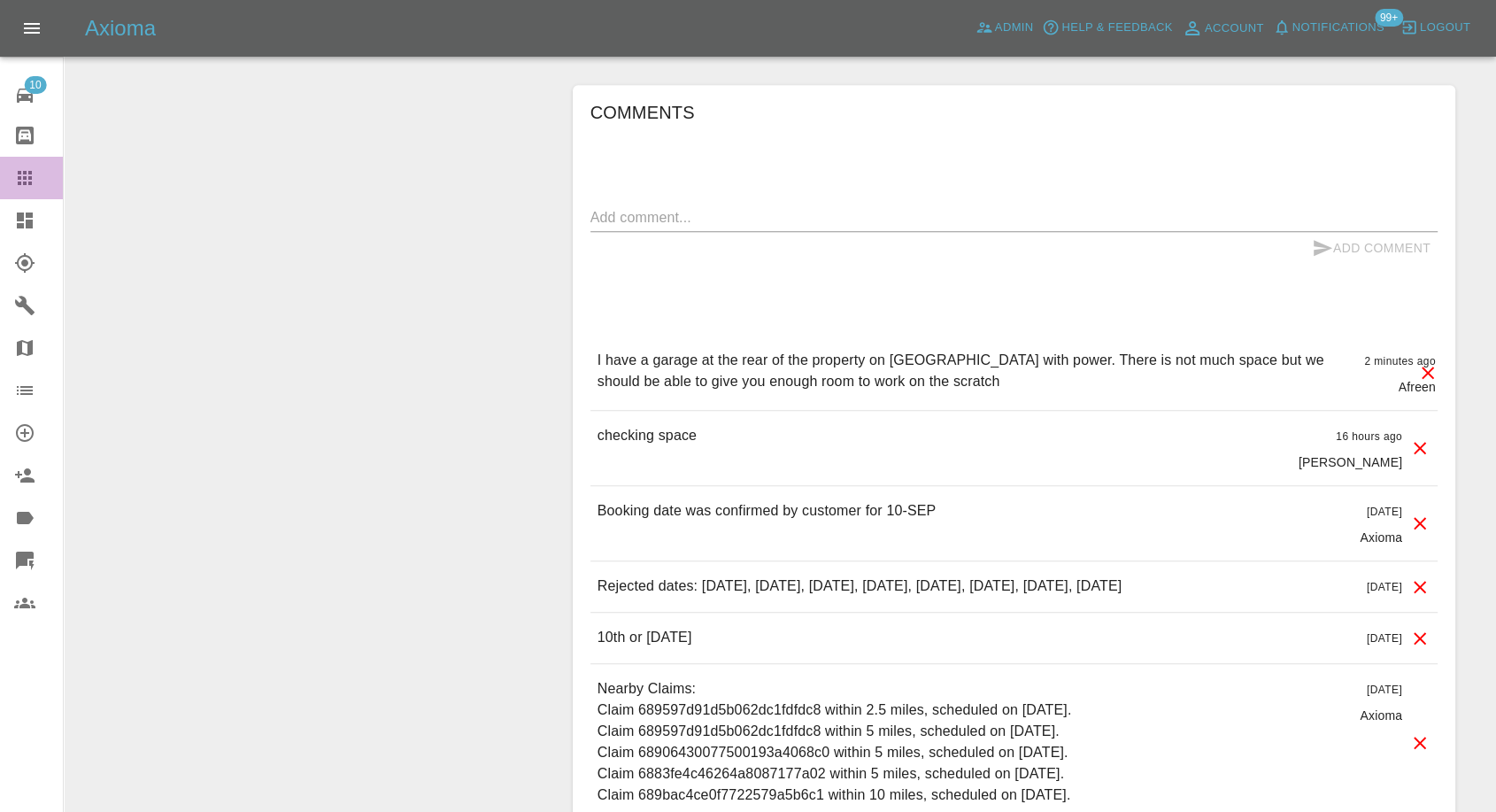
click at [36, 177] on div at bounding box center [39, 178] width 49 height 21
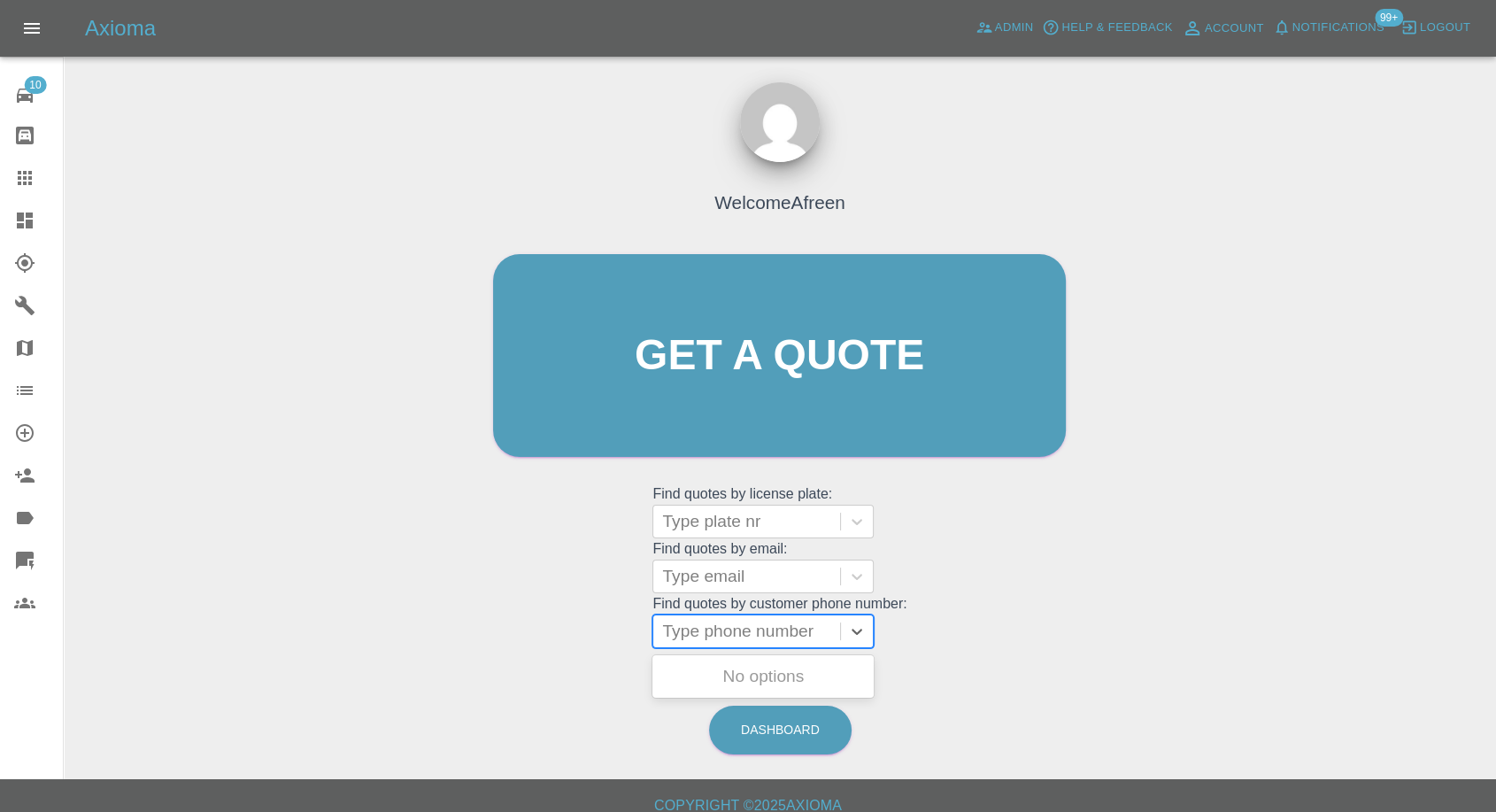
click at [754, 628] on div at bounding box center [747, 631] width 169 height 25
paste input "7379595814"
type input "07379595814"
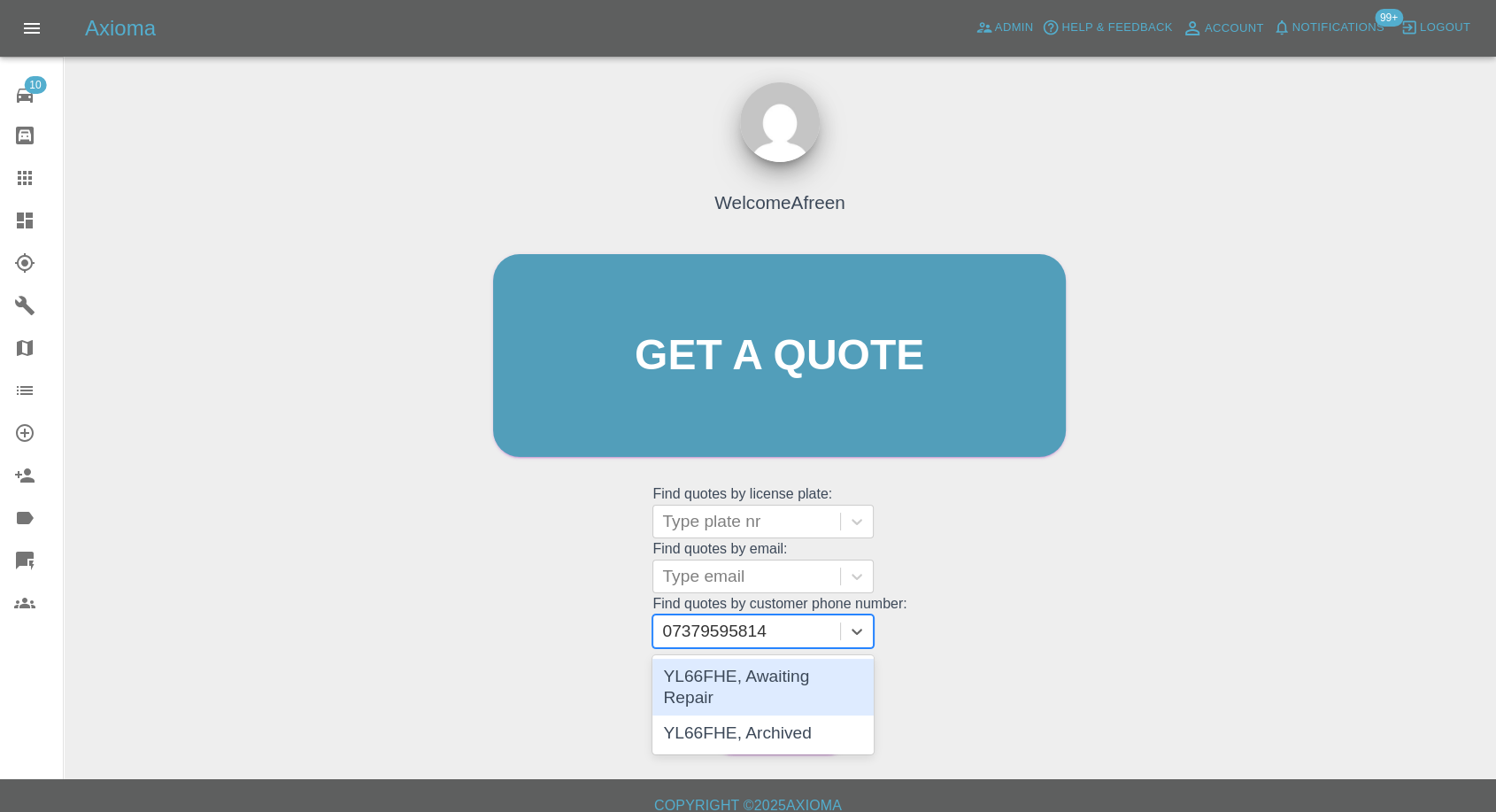
click at [741, 684] on div "YL66FHE, Awaiting Repair" at bounding box center [763, 687] width 222 height 57
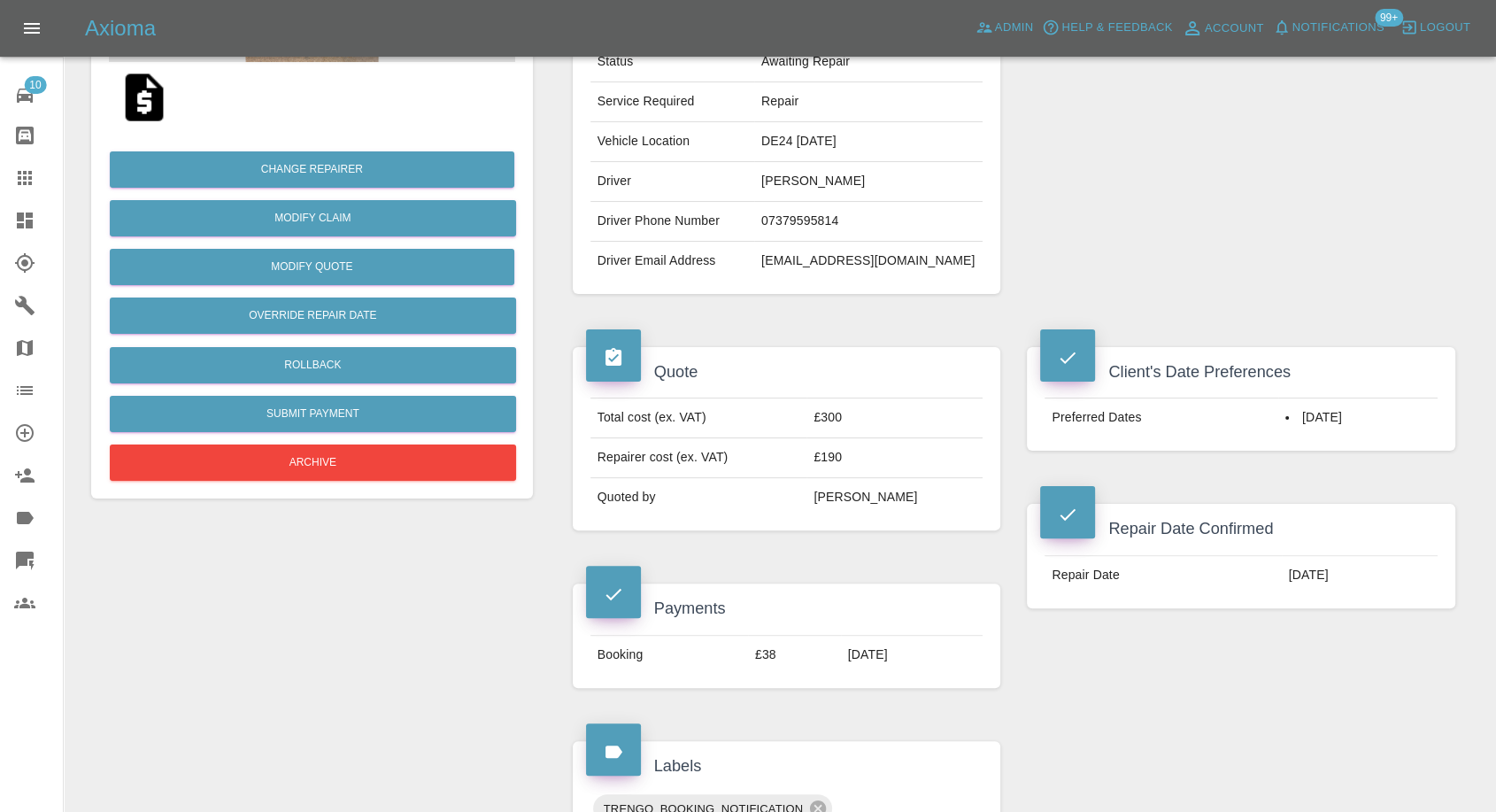
scroll to position [295, 0]
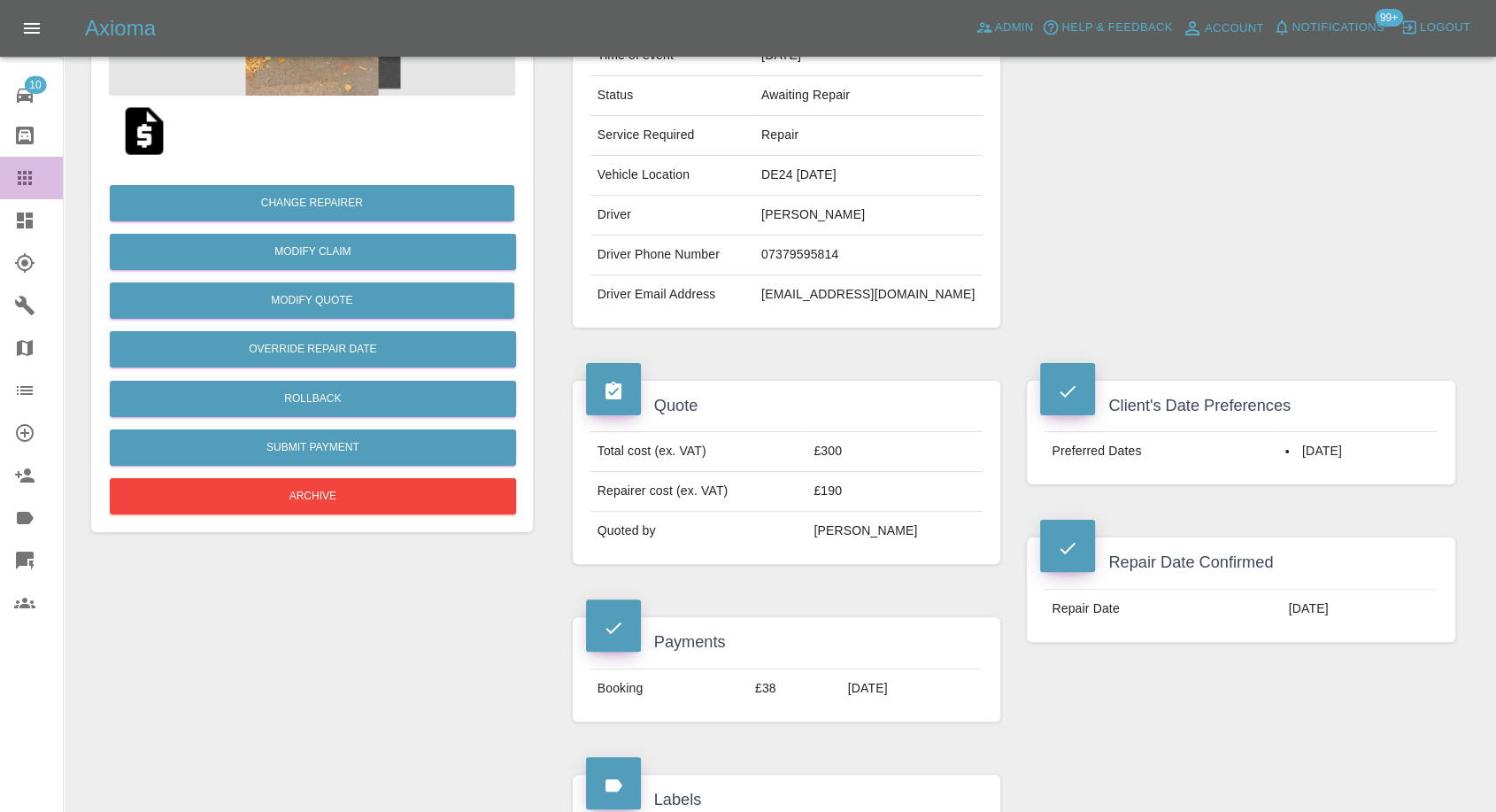
click at [20, 177] on icon at bounding box center [25, 178] width 14 height 14
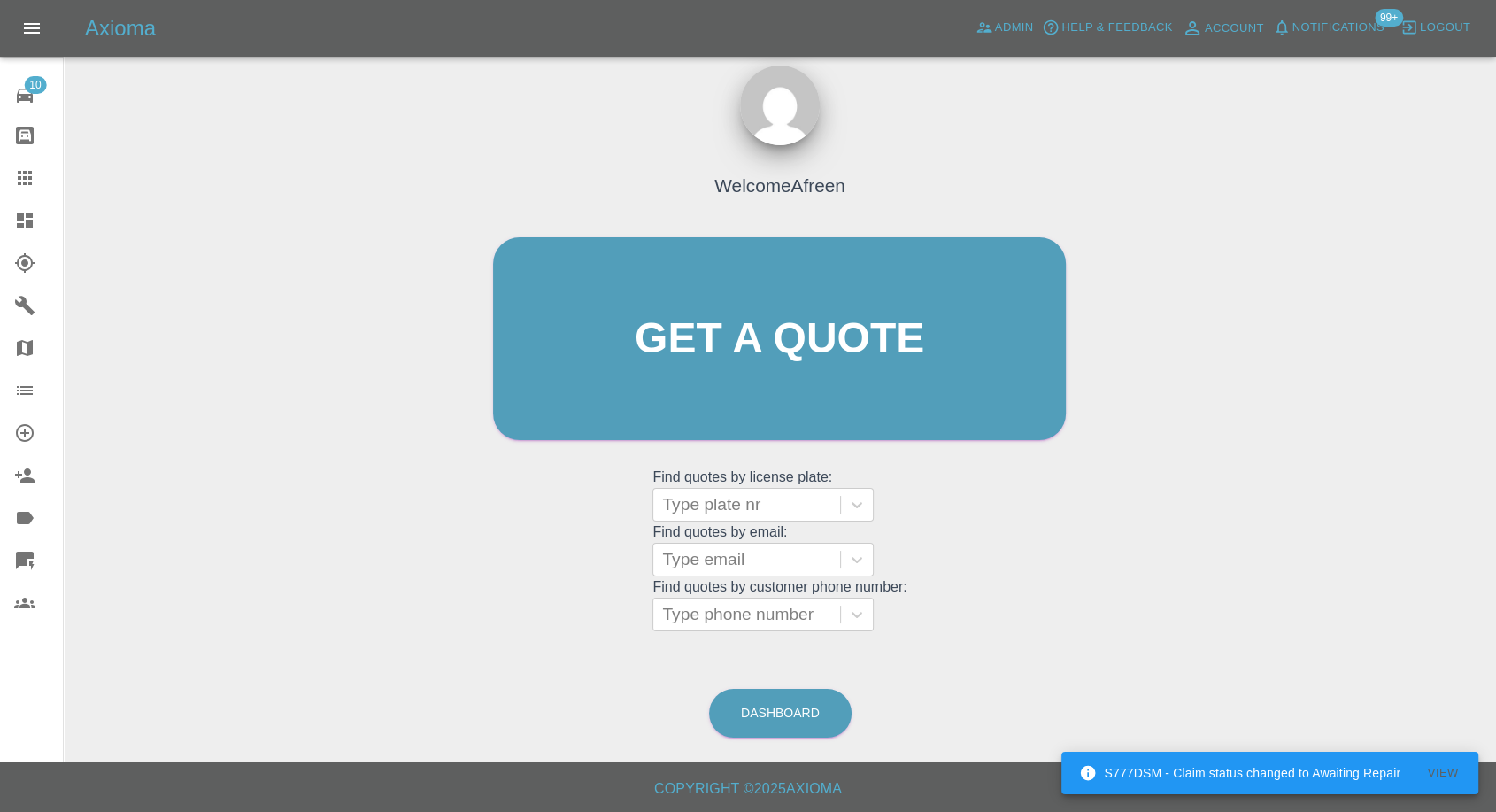
scroll to position [16, 0]
click at [689, 625] on div at bounding box center [747, 615] width 169 height 25
paste input "Hi Sam, Axioma Customer Care here, We hope you’re well. We can see you have a b…"
type input "Hi Sam, Axioma Customer Care here, We hope you’re well. We can see you have a b…"
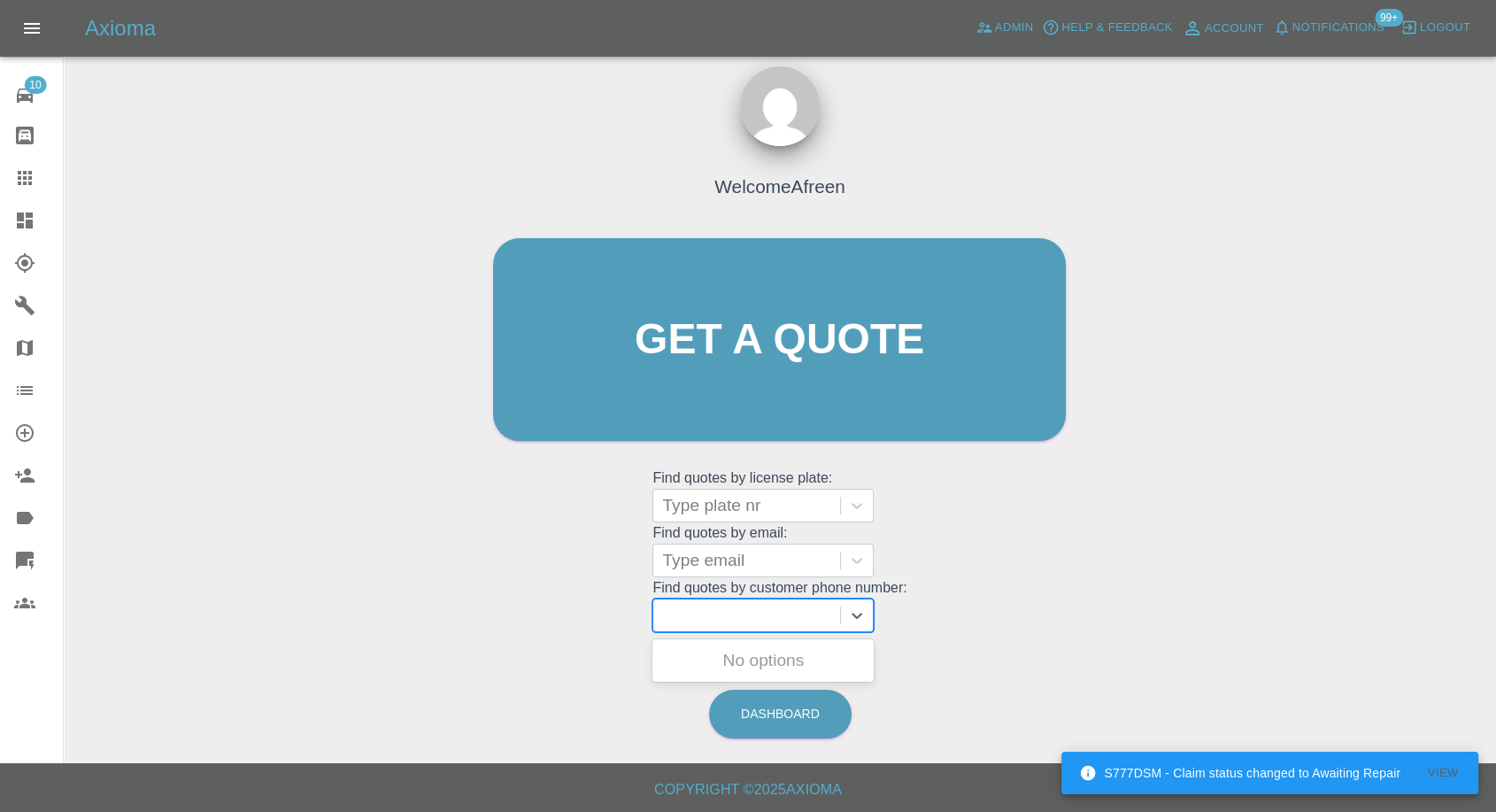
scroll to position [0, 0]
click at [710, 636] on div "Welcome Afreen Get a quote Get a quote Find quotes by license plate: Type plate…" at bounding box center [779, 374] width 610 height 534
click at [727, 609] on div at bounding box center [747, 615] width 169 height 25
paste input "7747812621"
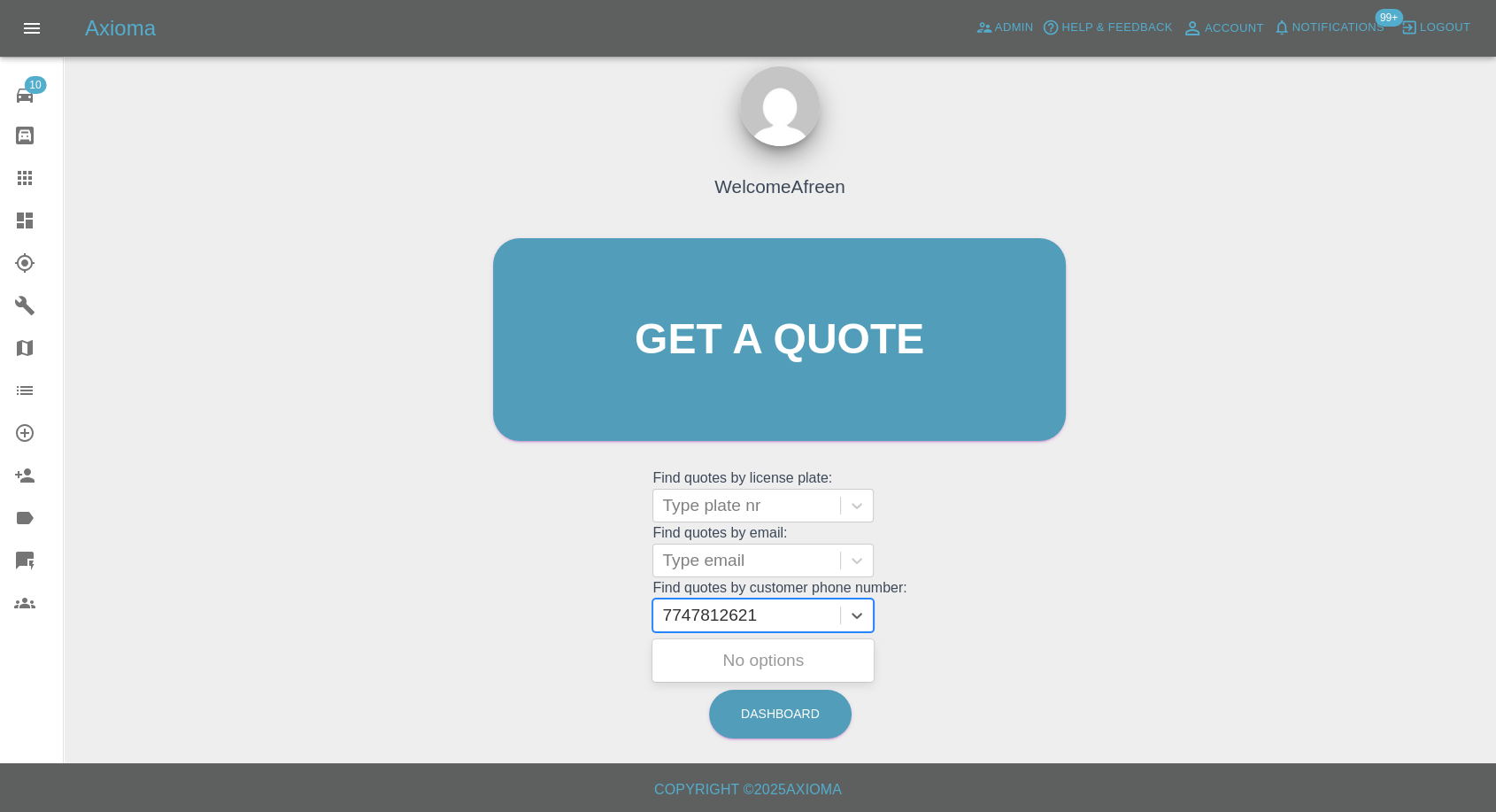
click at [671, 607] on input "7747812621" at bounding box center [711, 615] width 99 height 21
type input "07747812621"
click at [724, 662] on div "AX16 KOW, Awaiting Repair" at bounding box center [763, 671] width 222 height 57
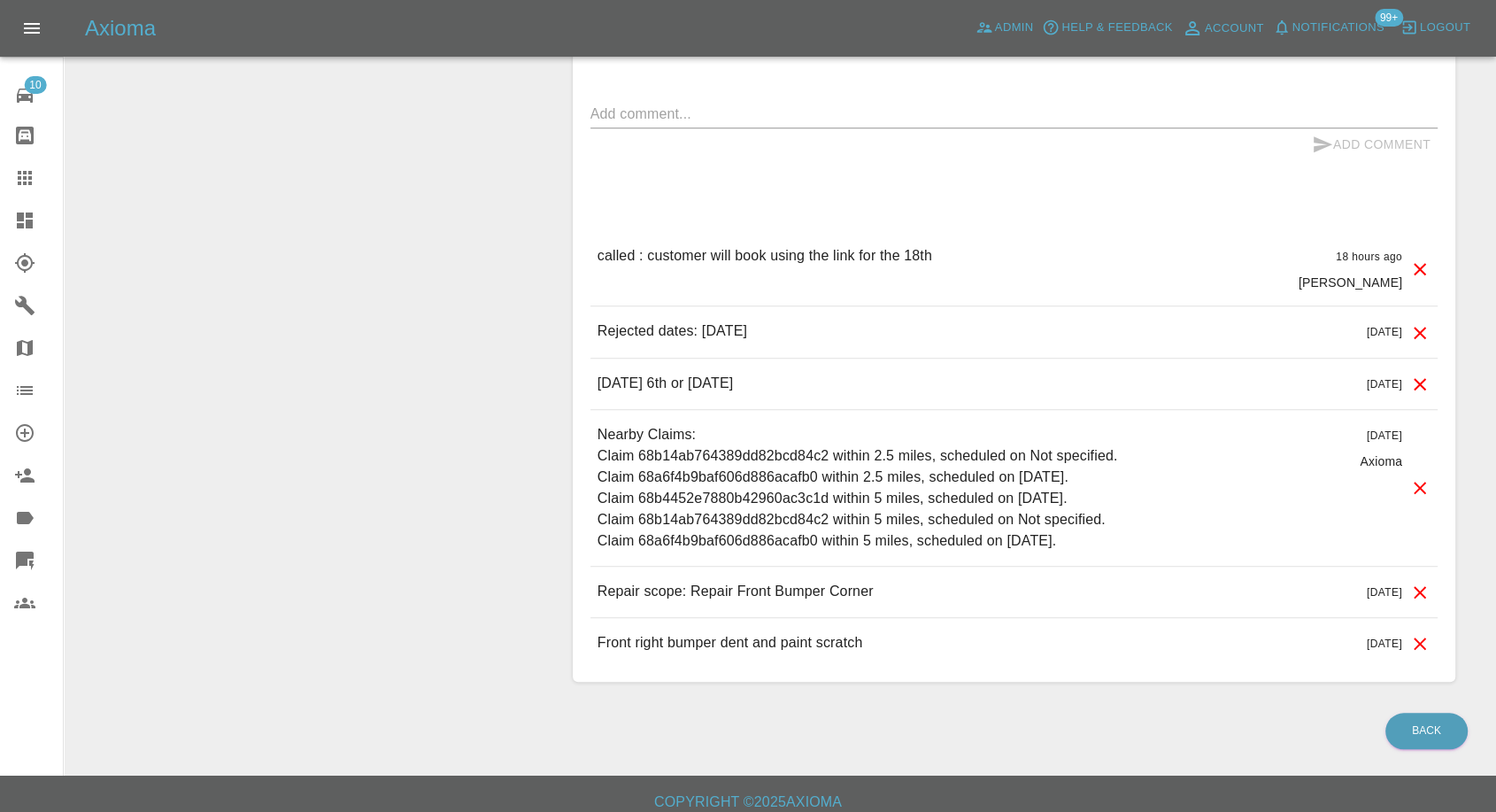
scroll to position [1494, 0]
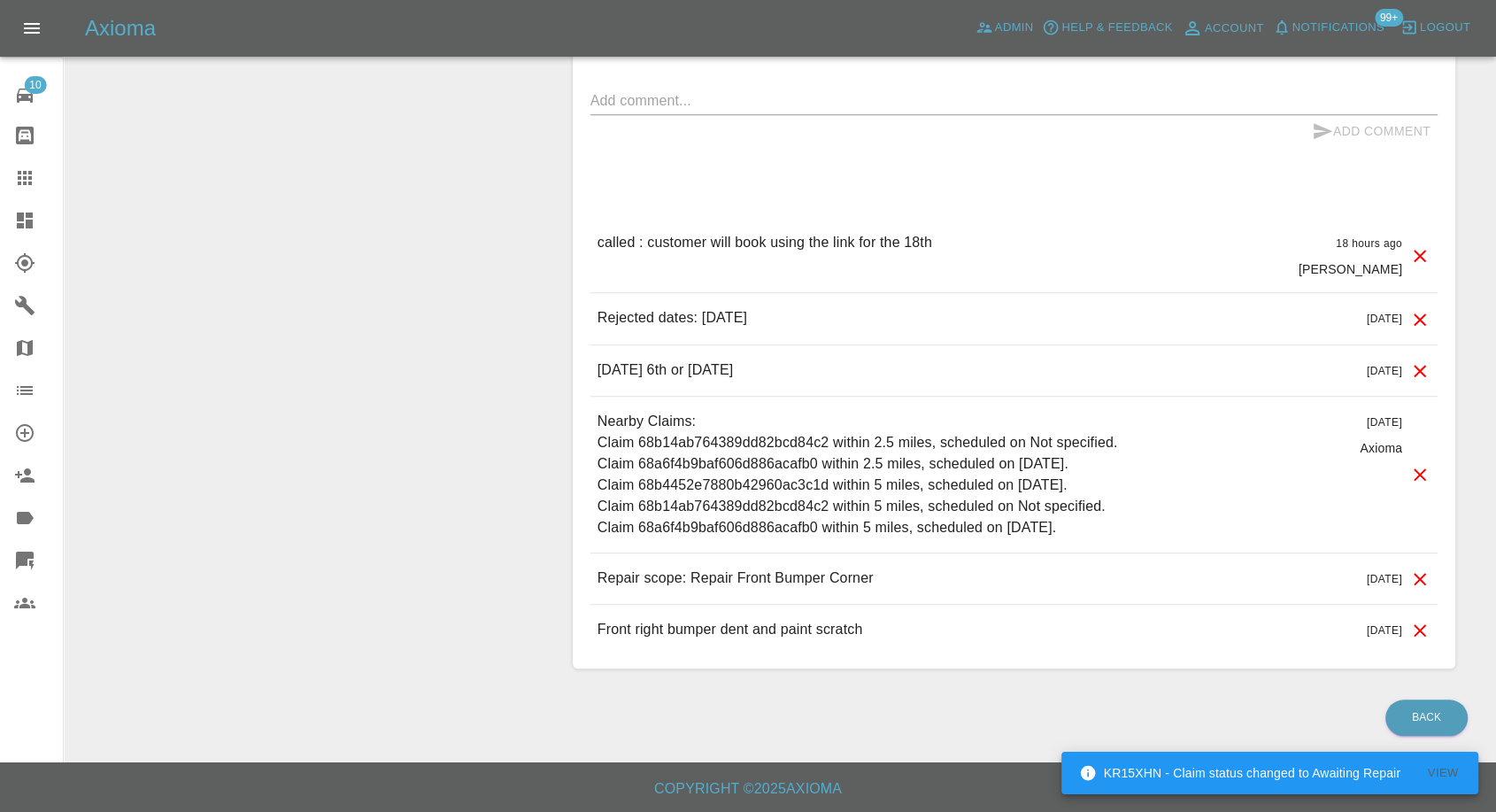
drag, startPoint x: 11, startPoint y: 171, endPoint x: 208, endPoint y: 253, distance: 213.4
click at [11, 171] on link "Claims" at bounding box center [31, 178] width 63 height 43
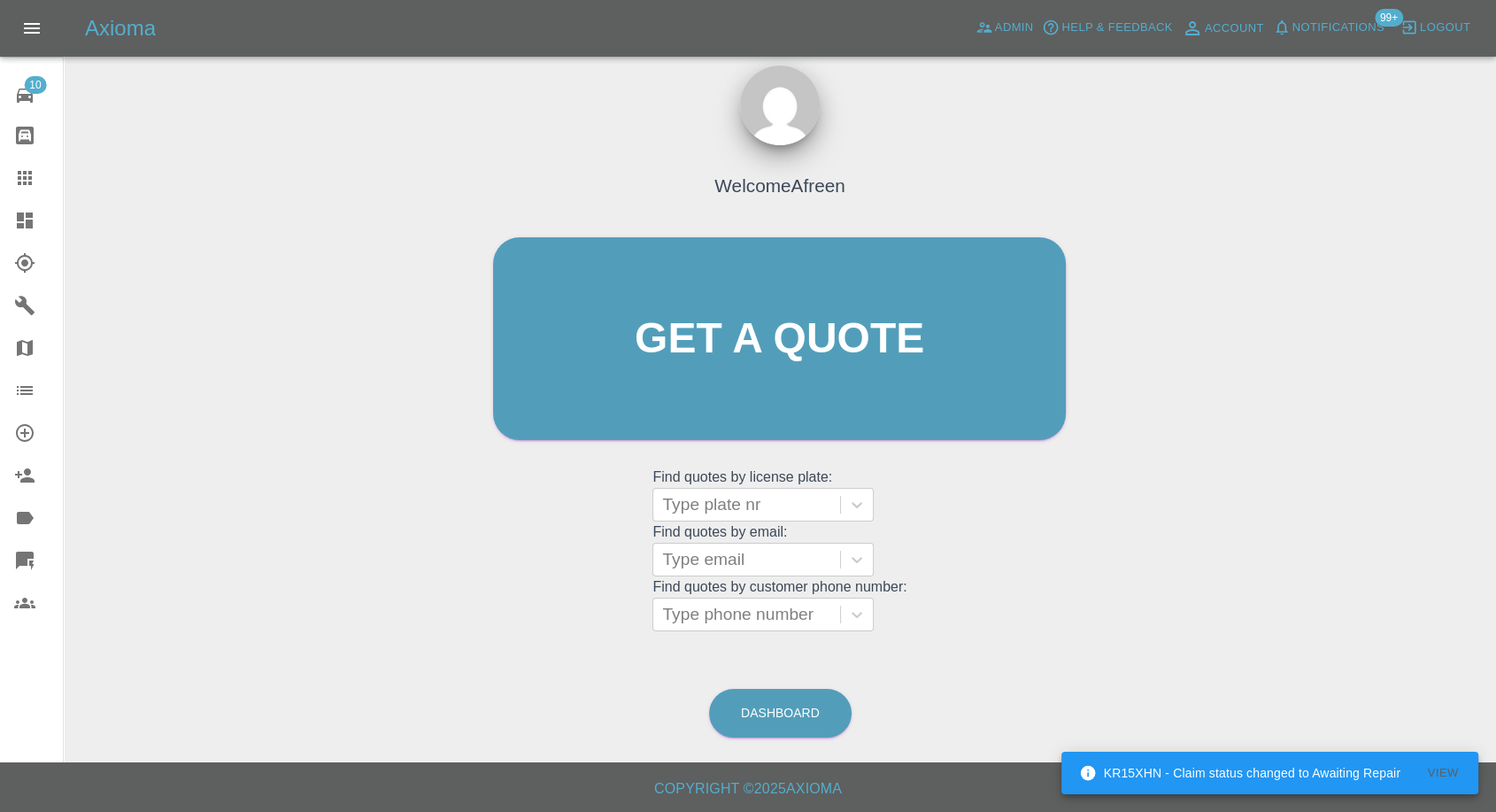
scroll to position [16, 0]
click at [760, 616] on div at bounding box center [747, 615] width 169 height 25
paste input "7340476785"
type input "07340476785"
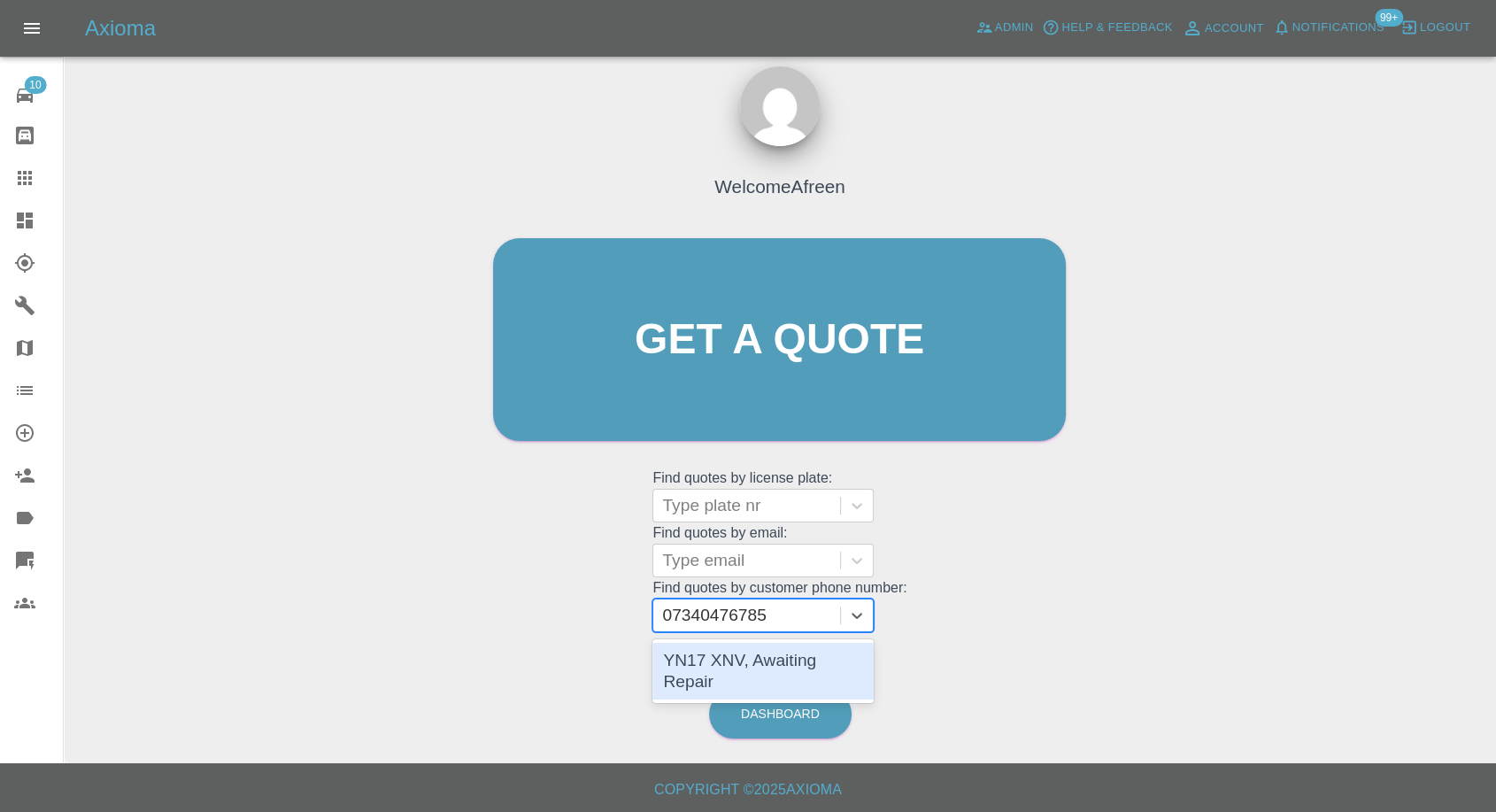
click at [779, 660] on div "YN17 XNV, Awaiting Repair" at bounding box center [763, 671] width 222 height 57
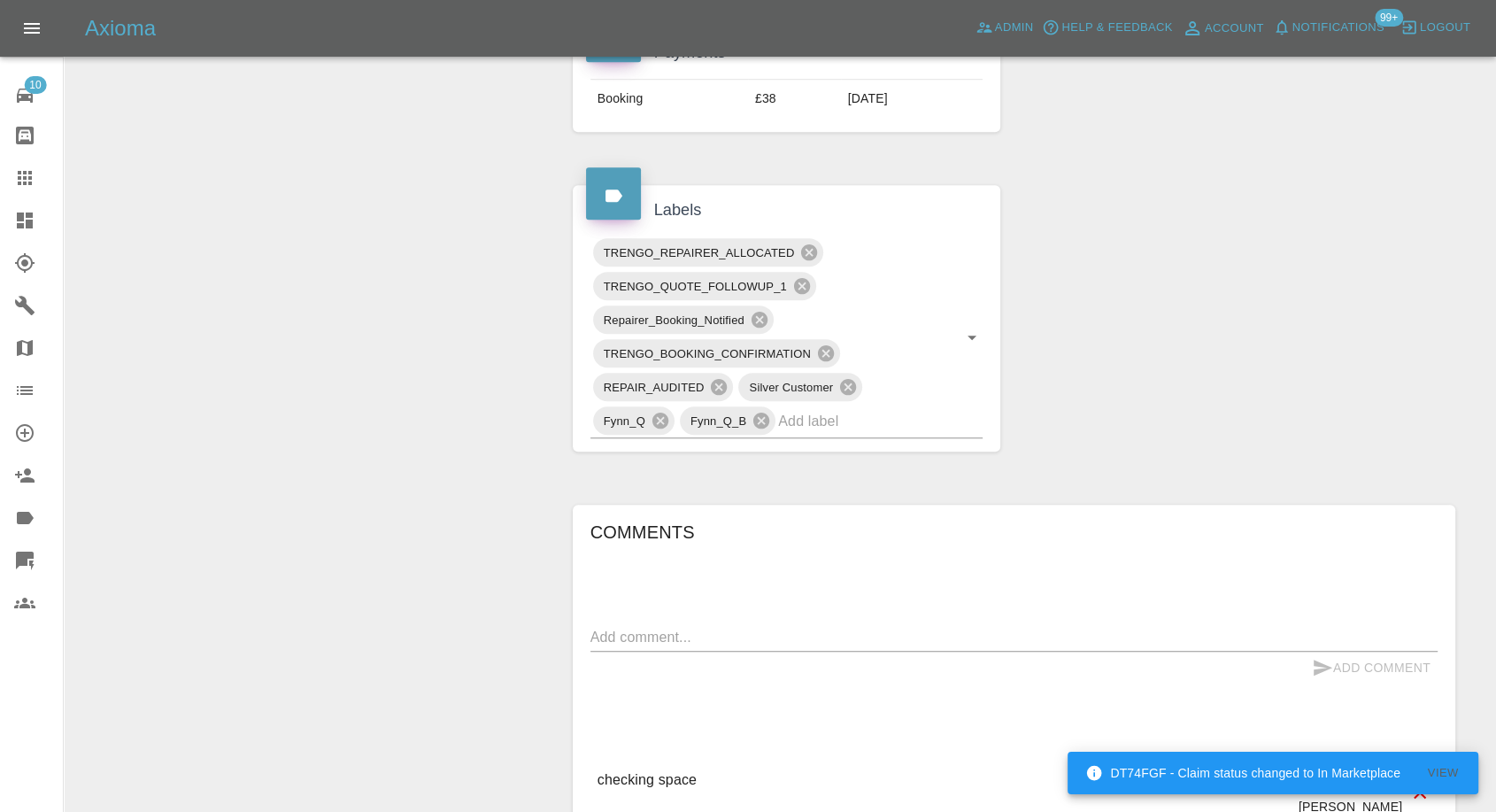
scroll to position [885, 0]
click at [710, 629] on textarea at bounding box center [1014, 635] width 847 height 20
paste textarea "Apologies for the late. There is off street parking and everything required."
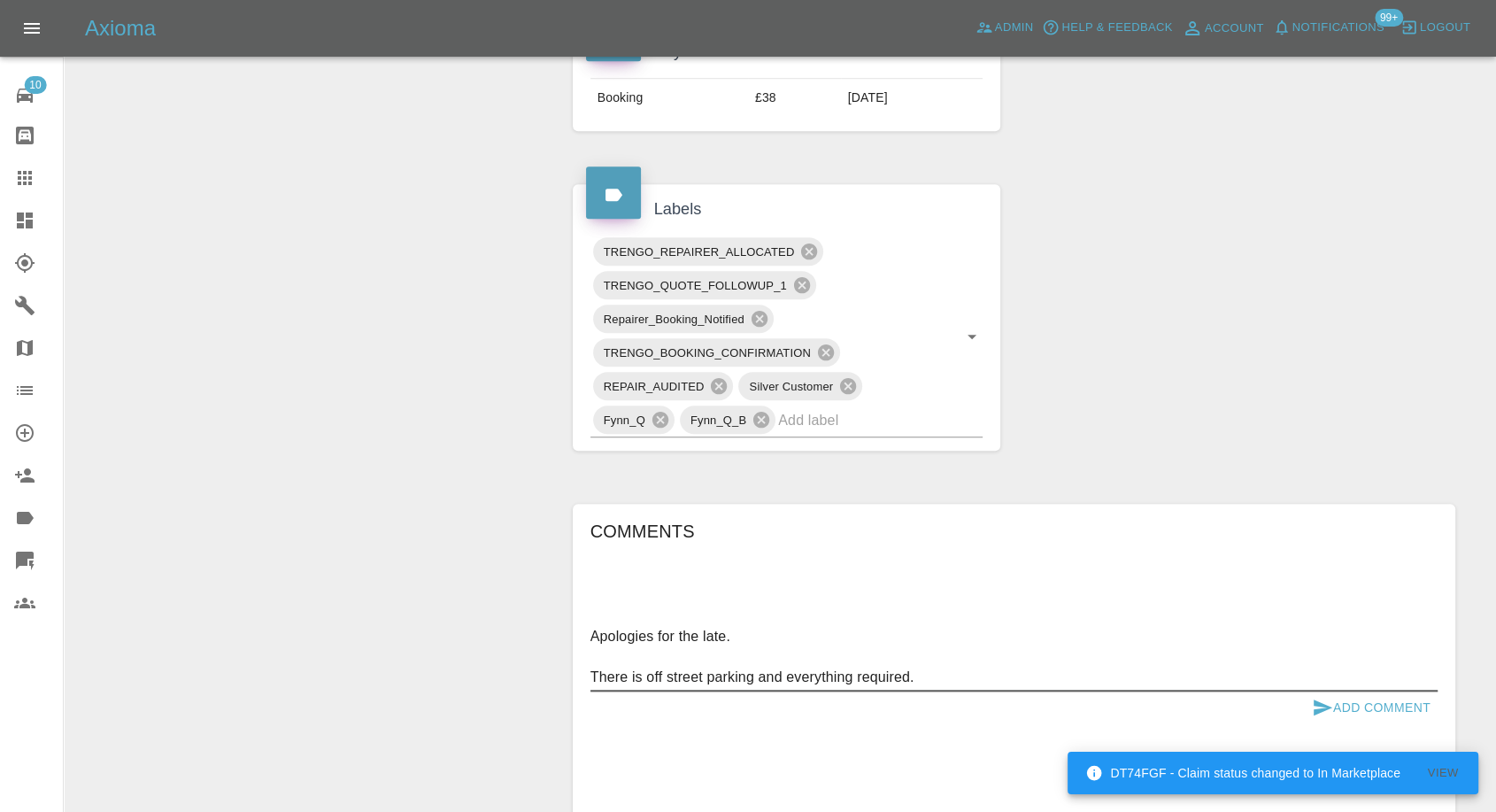
click at [634, 649] on textarea "Apologies for the late. There is off street parking and everything required." at bounding box center [1014, 656] width 847 height 61
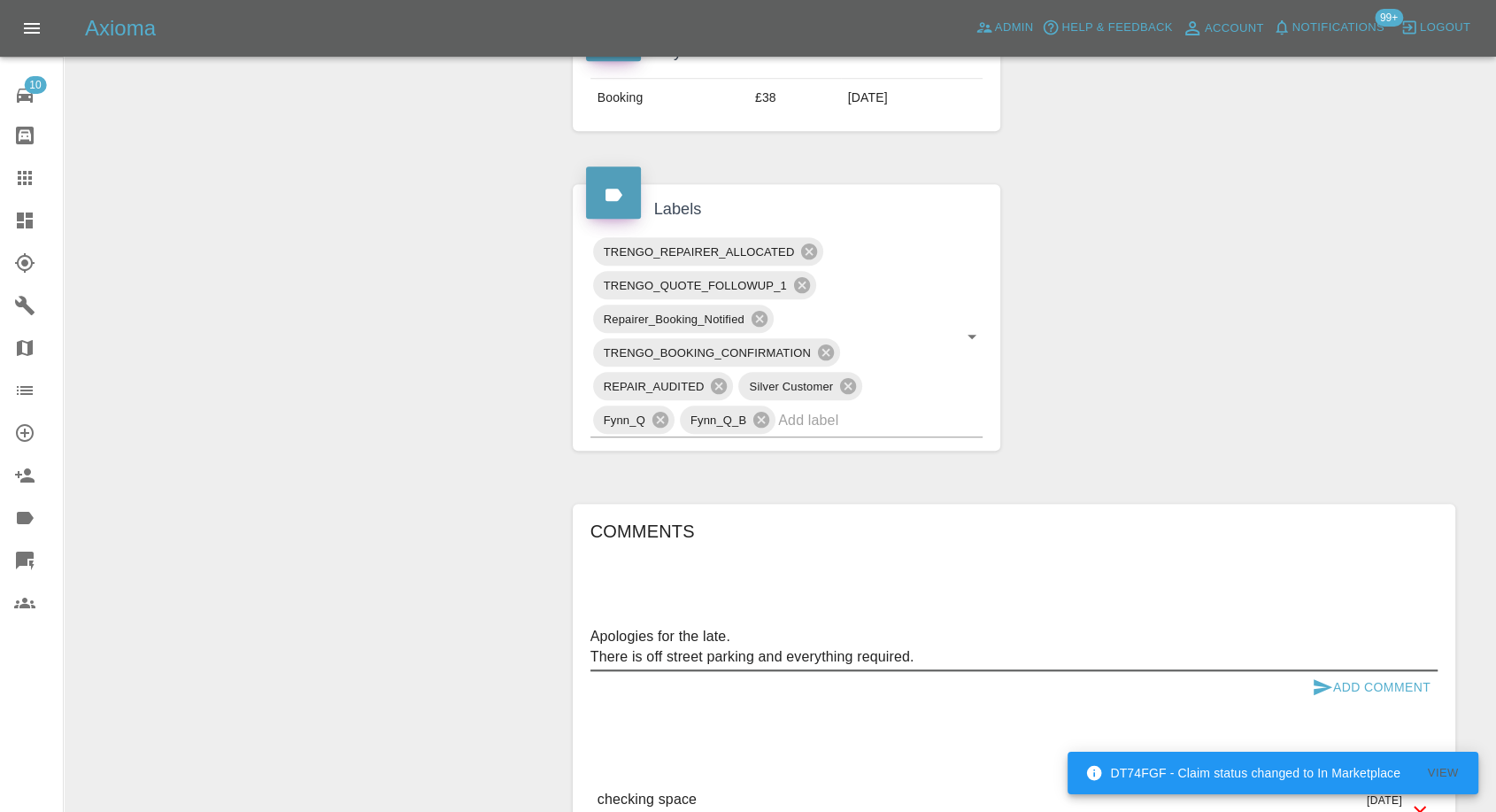
type textarea "Apologies for the late. There is off street parking and everything required."
click at [1318, 688] on icon "submit" at bounding box center [1323, 686] width 19 height 16
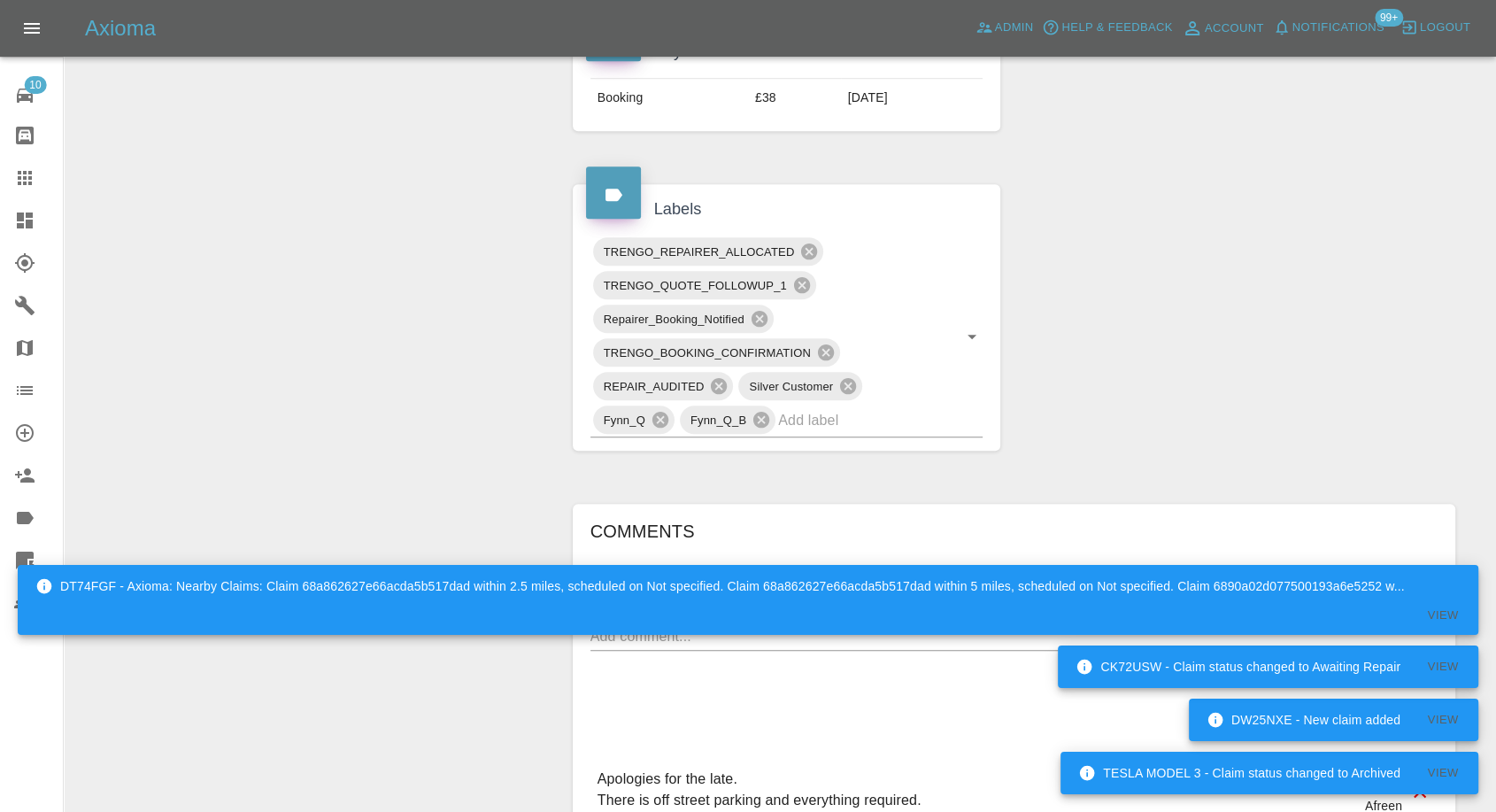
drag, startPoint x: 11, startPoint y: 179, endPoint x: 52, endPoint y: 181, distance: 41.0
click at [11, 179] on link "Claims" at bounding box center [31, 178] width 63 height 43
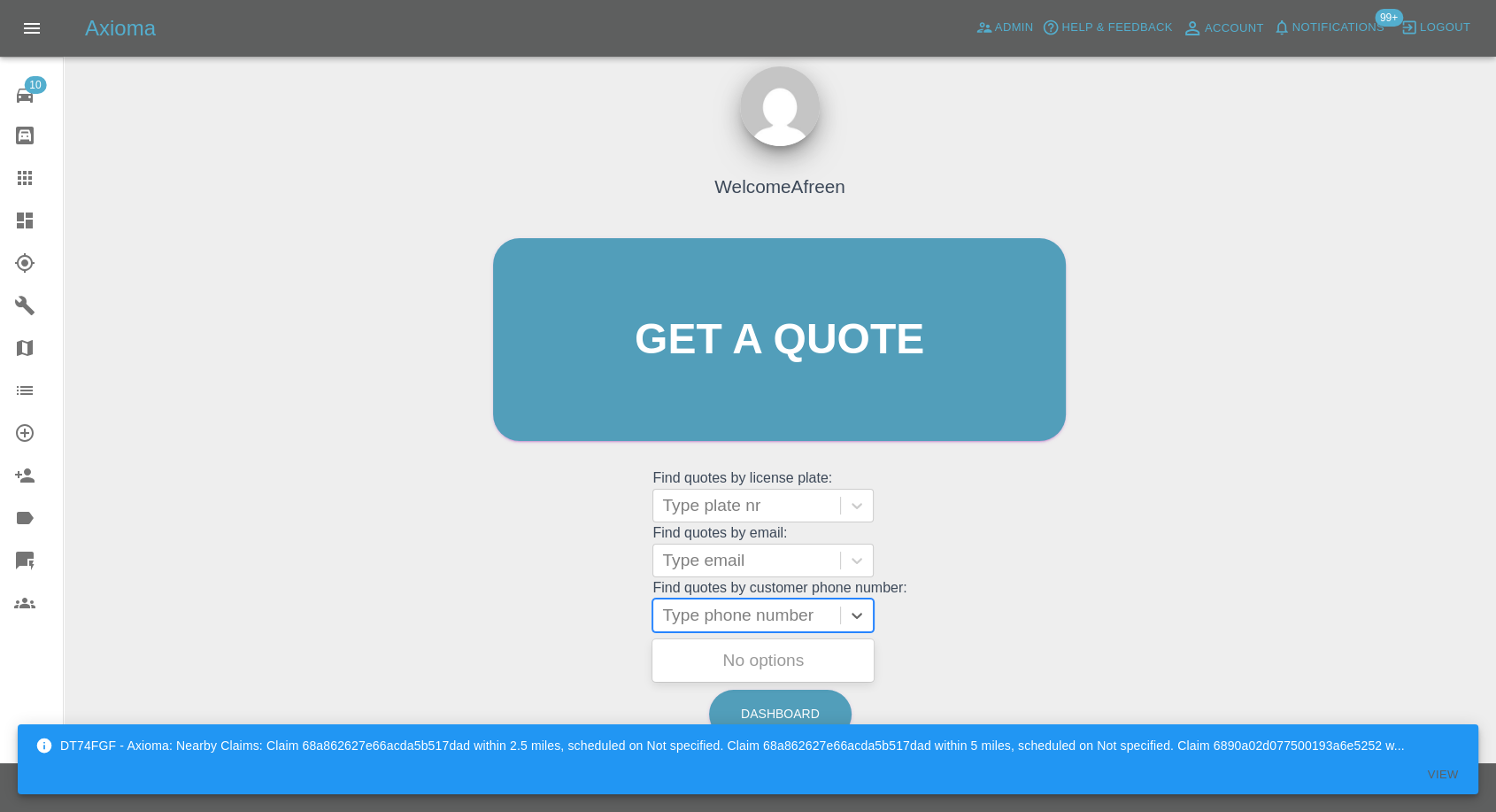
click at [714, 620] on div at bounding box center [747, 615] width 169 height 25
paste input "7466341340"
type input "07466341340"
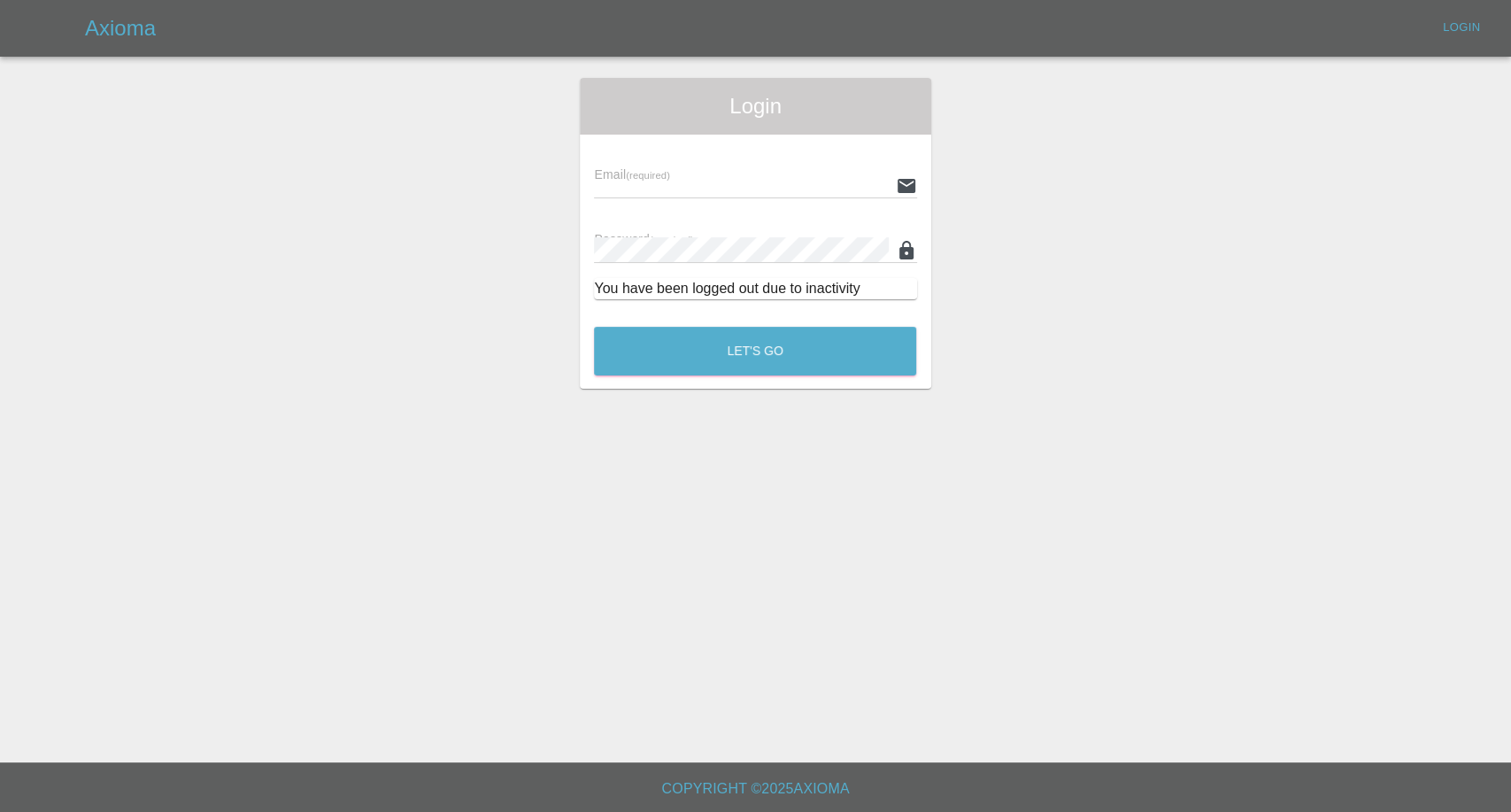
type input "afreen@axioma.co.uk"
click at [750, 353] on button "Let's Go" at bounding box center [755, 350] width 322 height 48
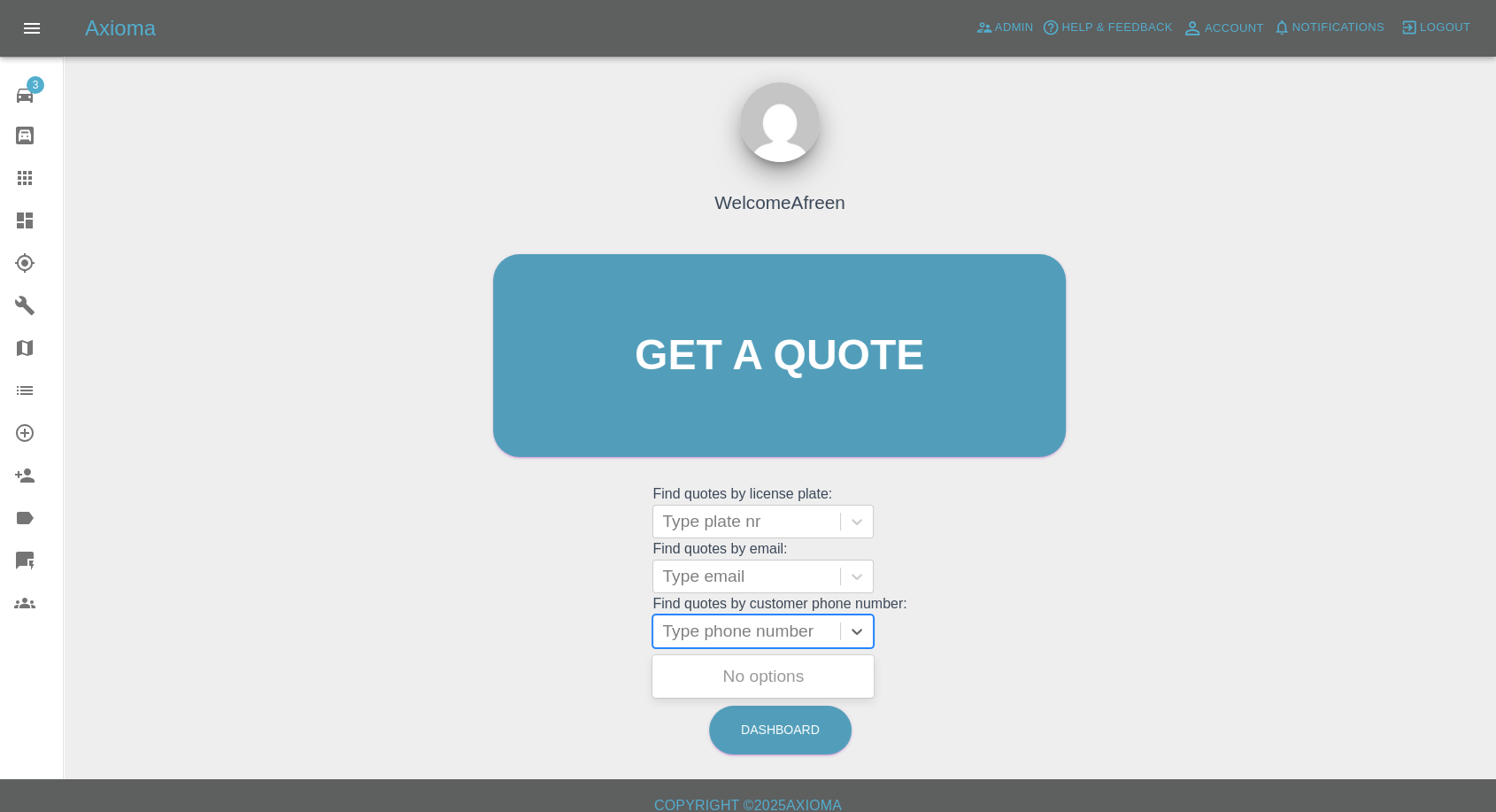
click at [724, 635] on div at bounding box center [747, 631] width 169 height 25
paste input "7466341340"
click at [711, 633] on input "07466341340" at bounding box center [716, 631] width 108 height 21
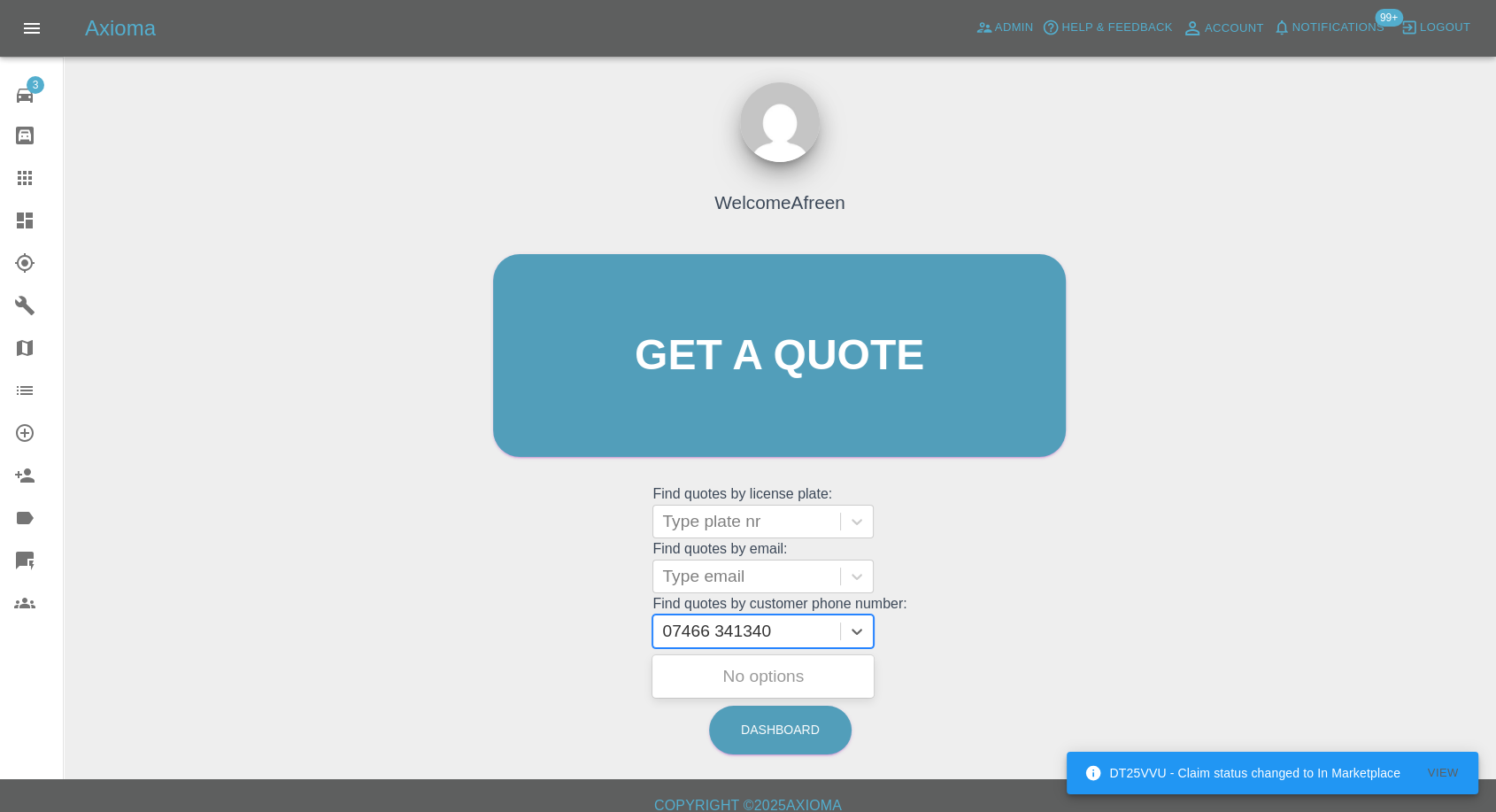
click at [677, 635] on input "07466 341340" at bounding box center [718, 631] width 113 height 21
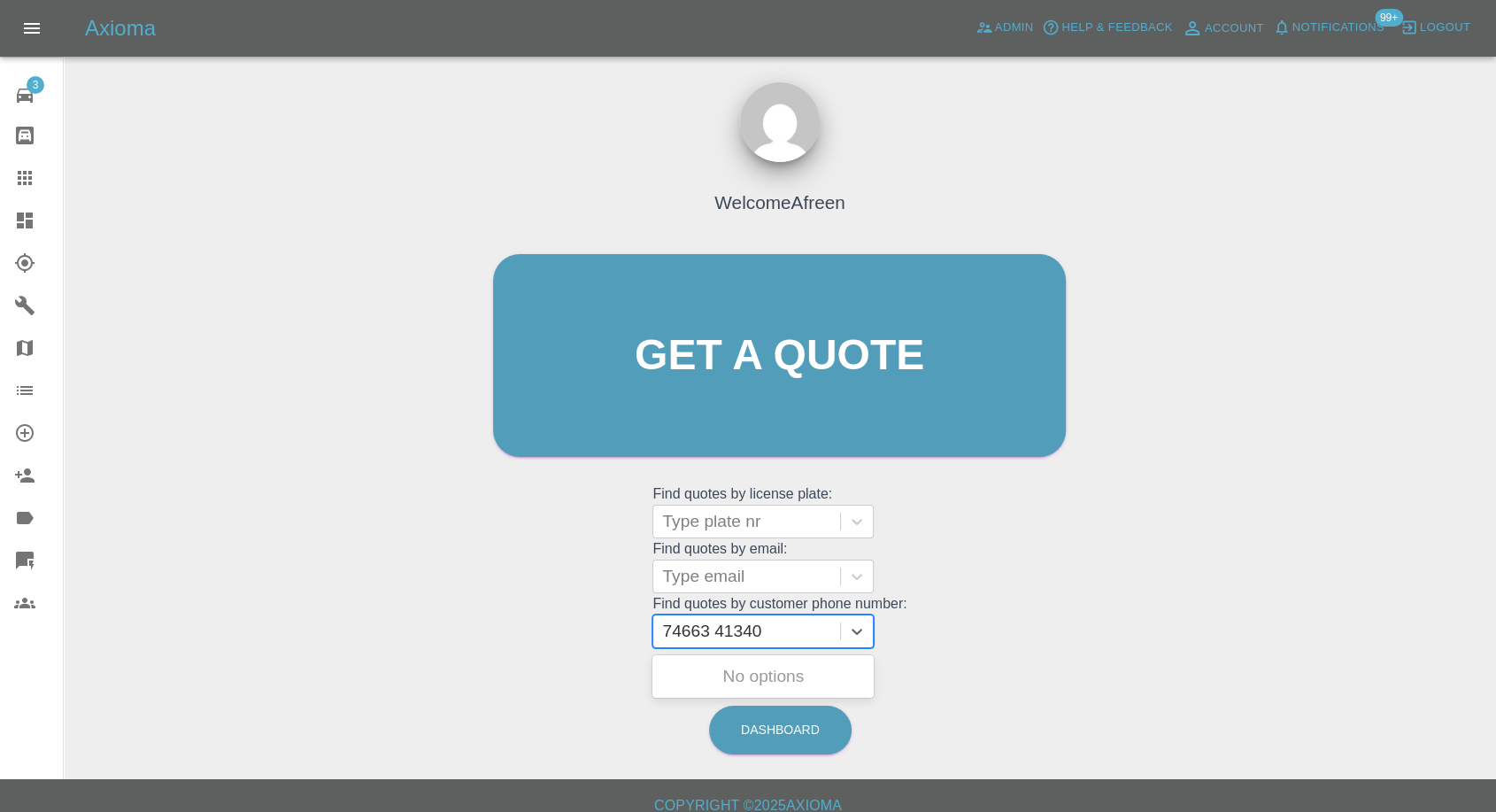
type input "74663 41340"
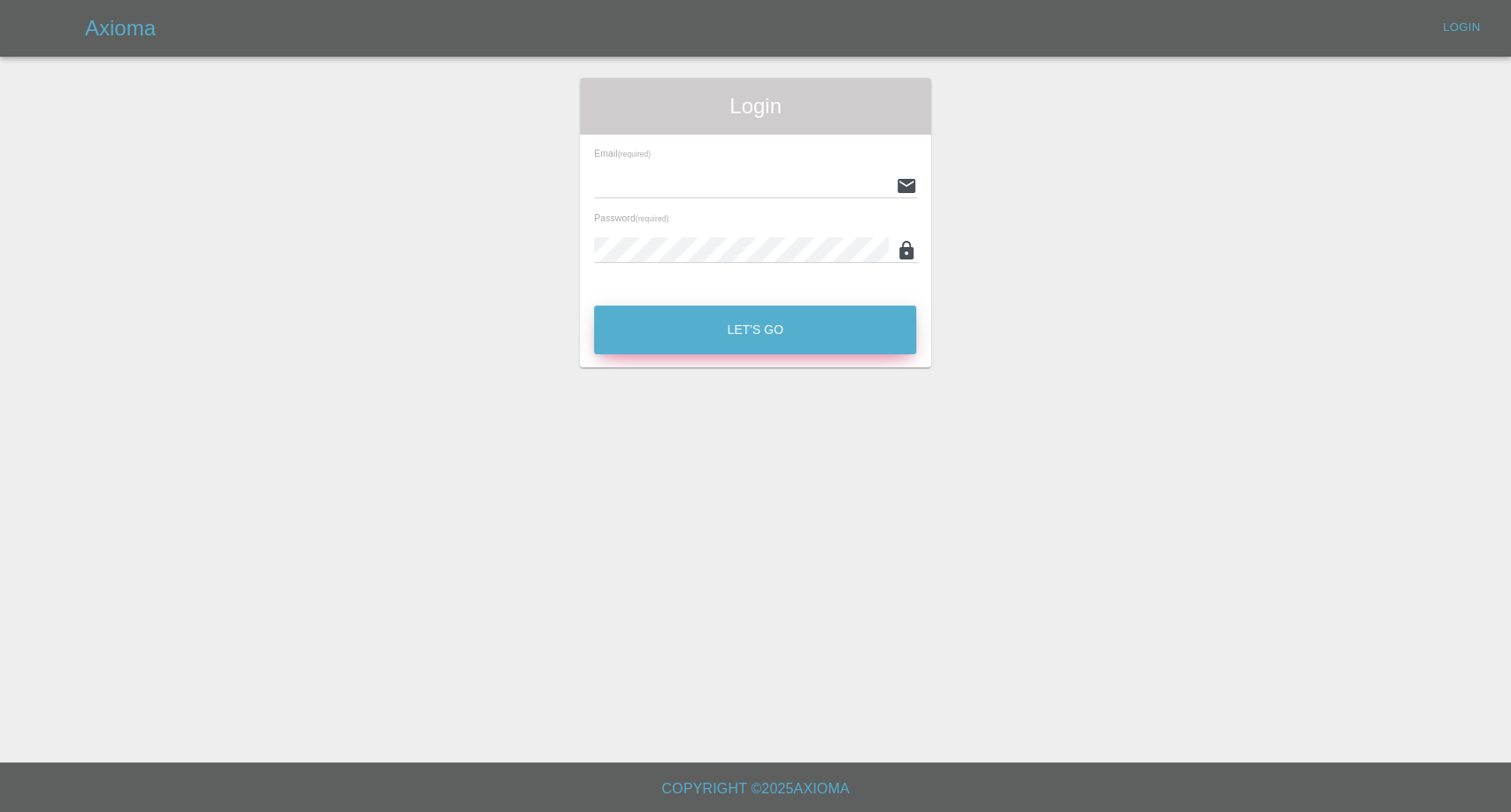
type input "afreen@axioma.co.uk"
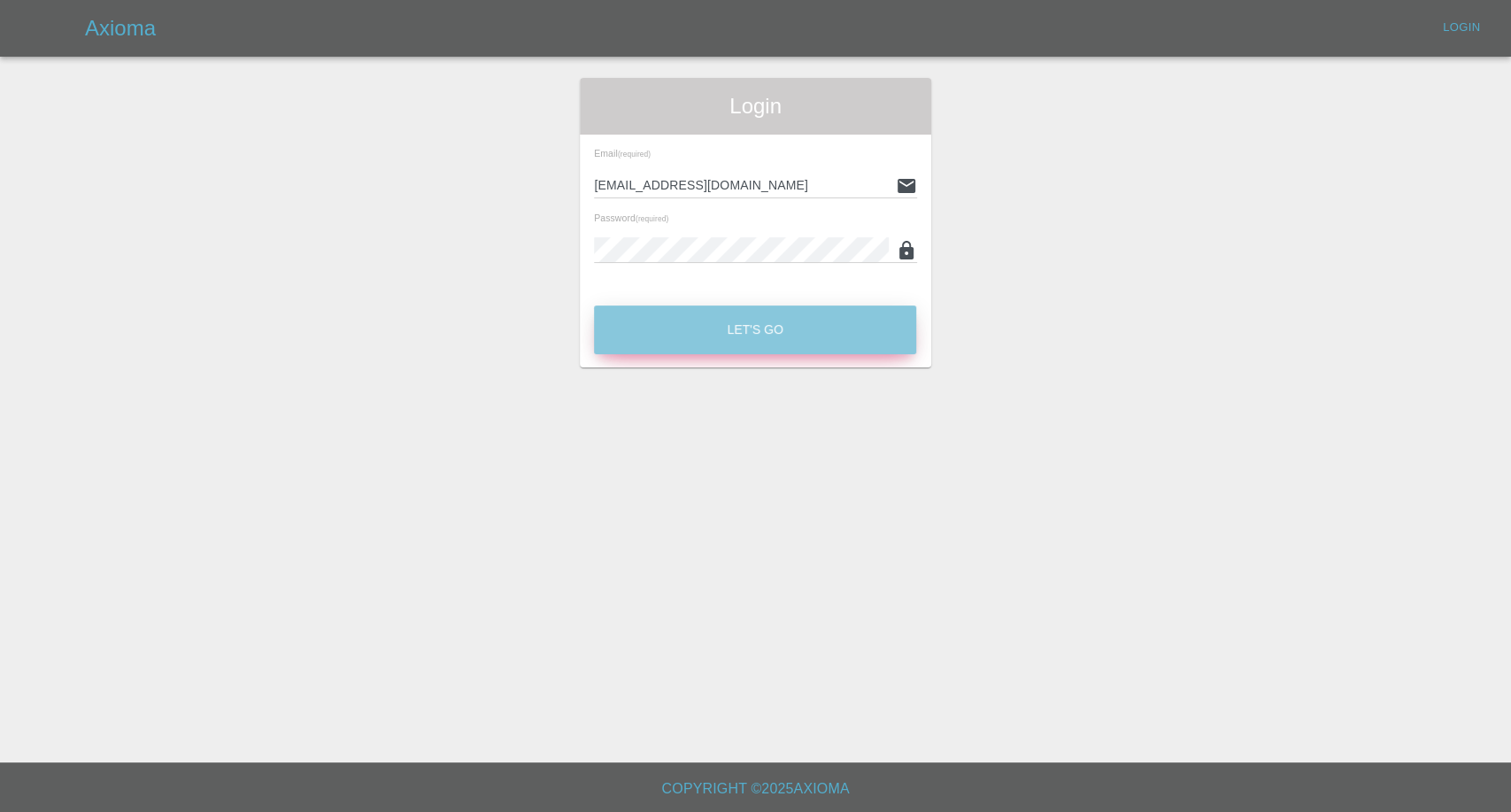
click at [767, 344] on button "Let's Go" at bounding box center [755, 329] width 322 height 48
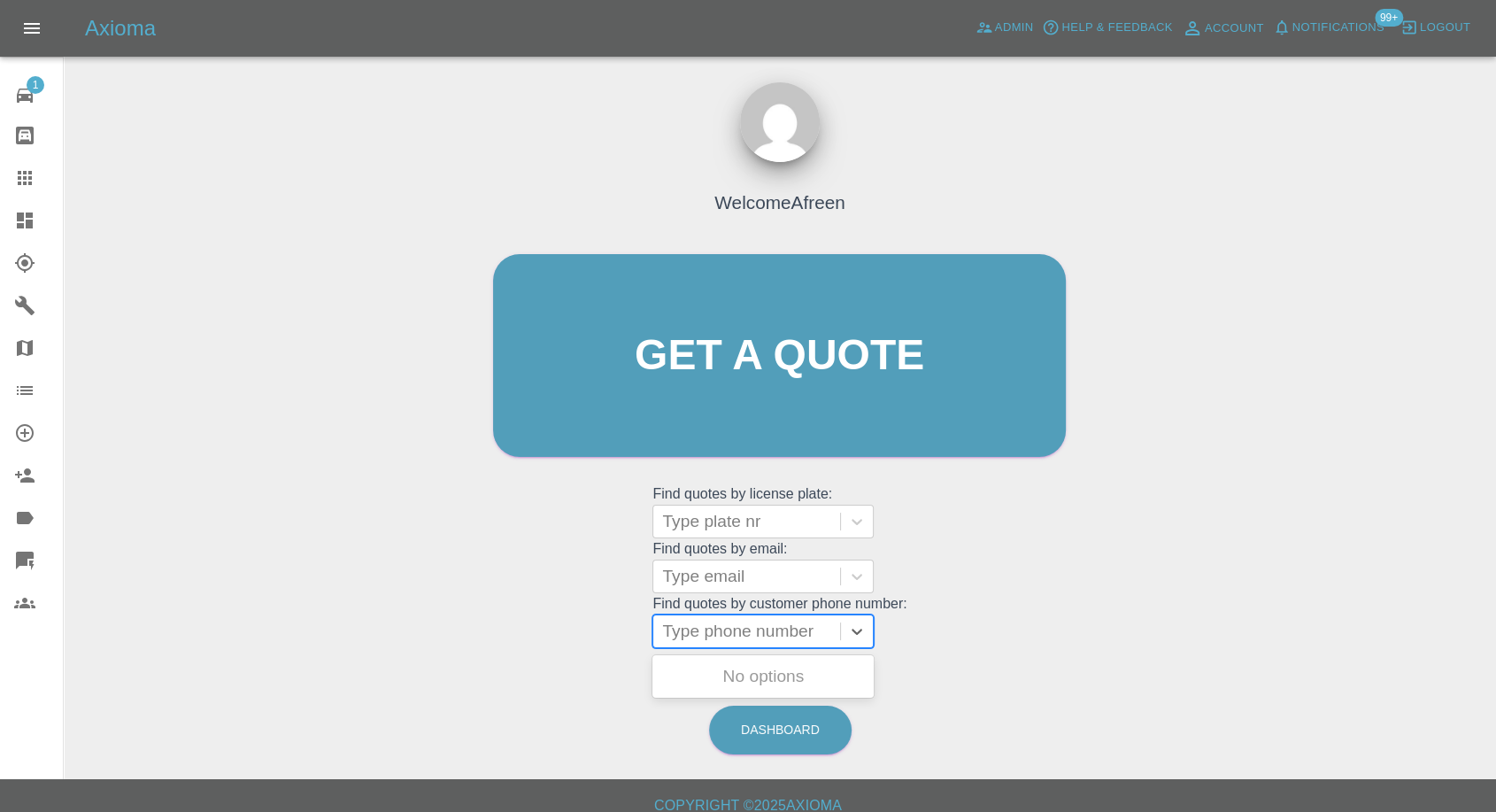
click at [737, 632] on div at bounding box center [747, 631] width 169 height 25
paste input "07897182694"
type input "07897182694"
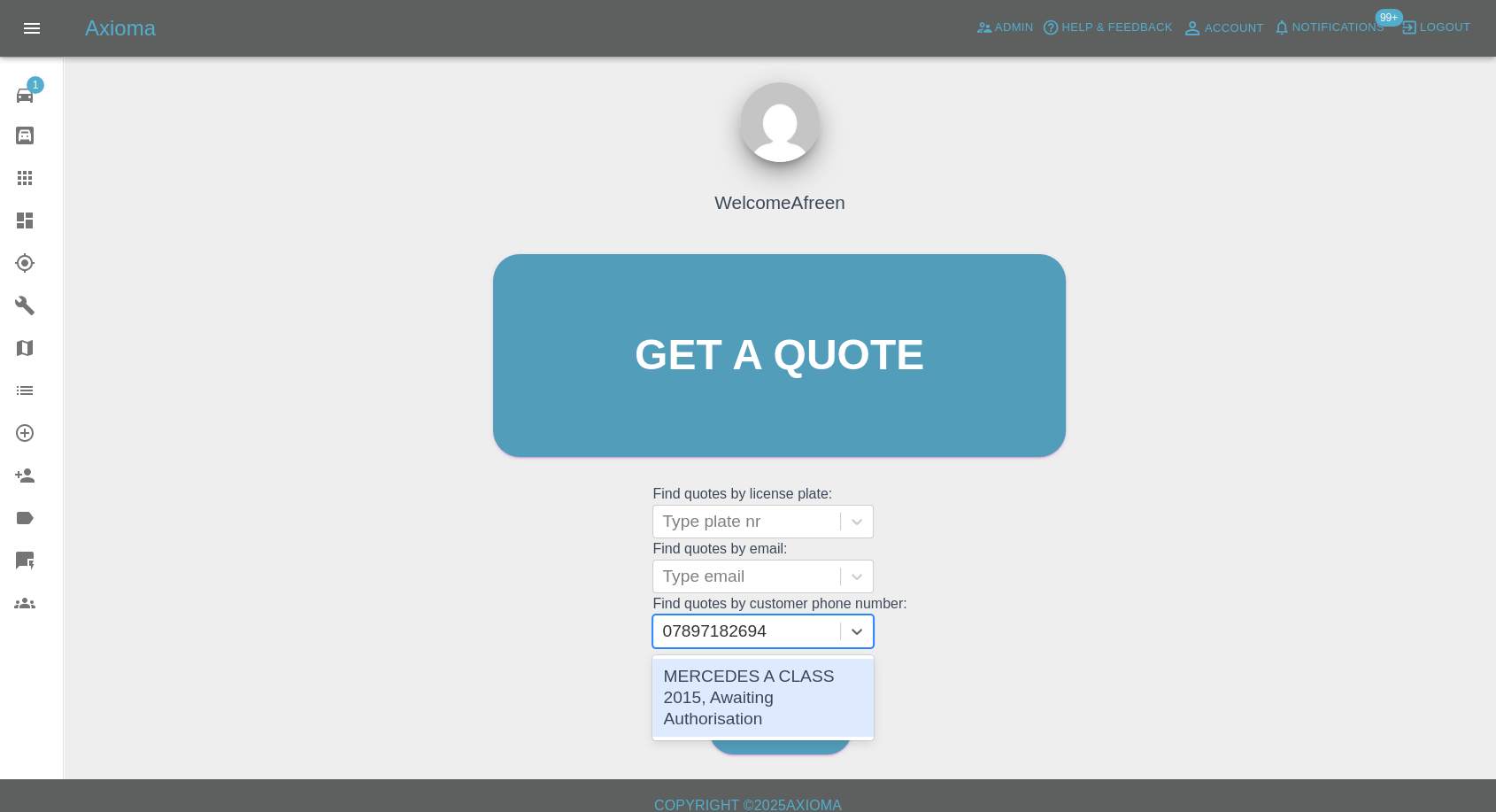
click at [710, 678] on div "MERCEDES A CLASS 2015, Awaiting Authorisation" at bounding box center [763, 698] width 222 height 78
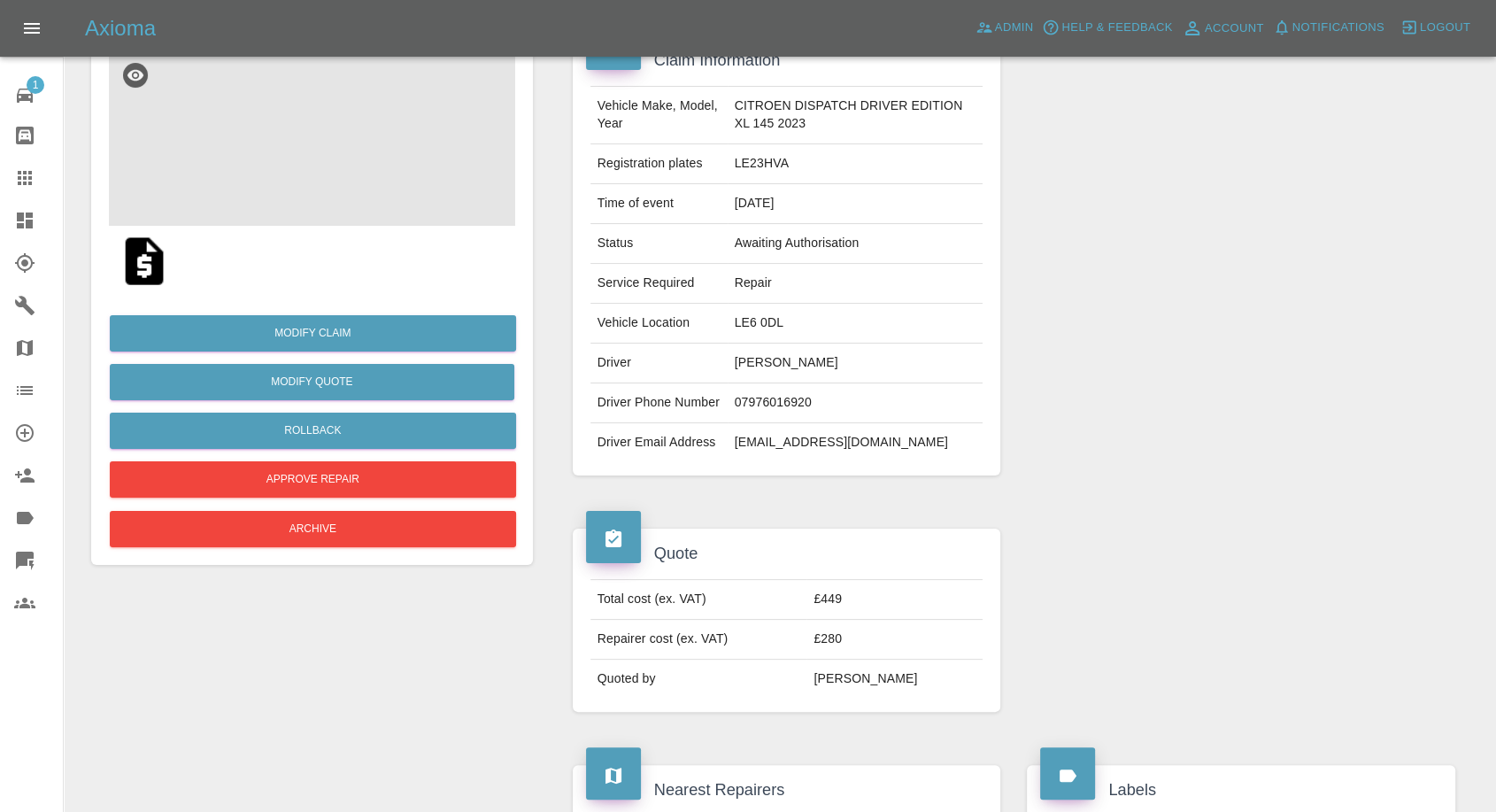
scroll to position [98, 0]
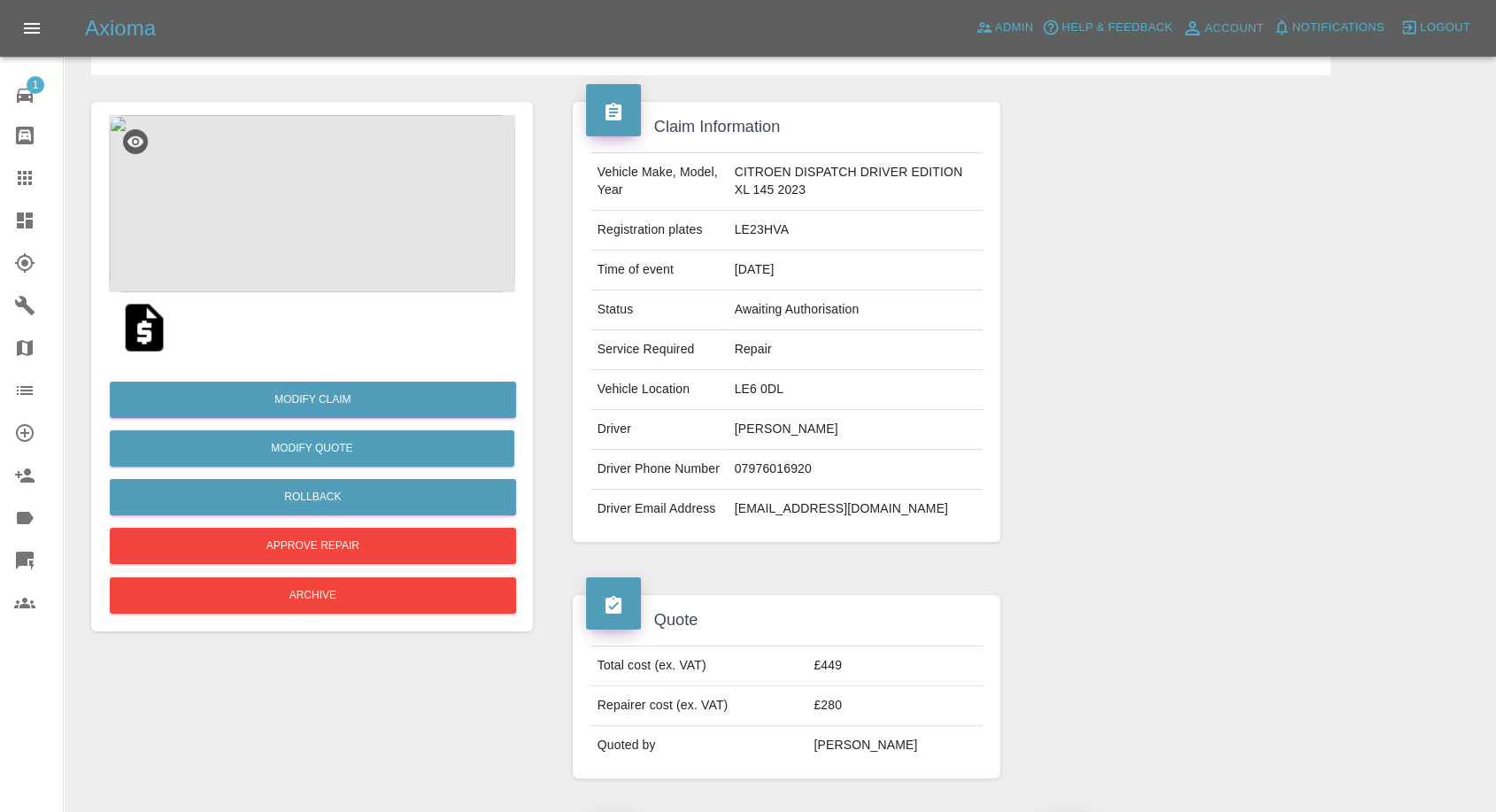
click at [148, 325] on img at bounding box center [145, 328] width 57 height 57
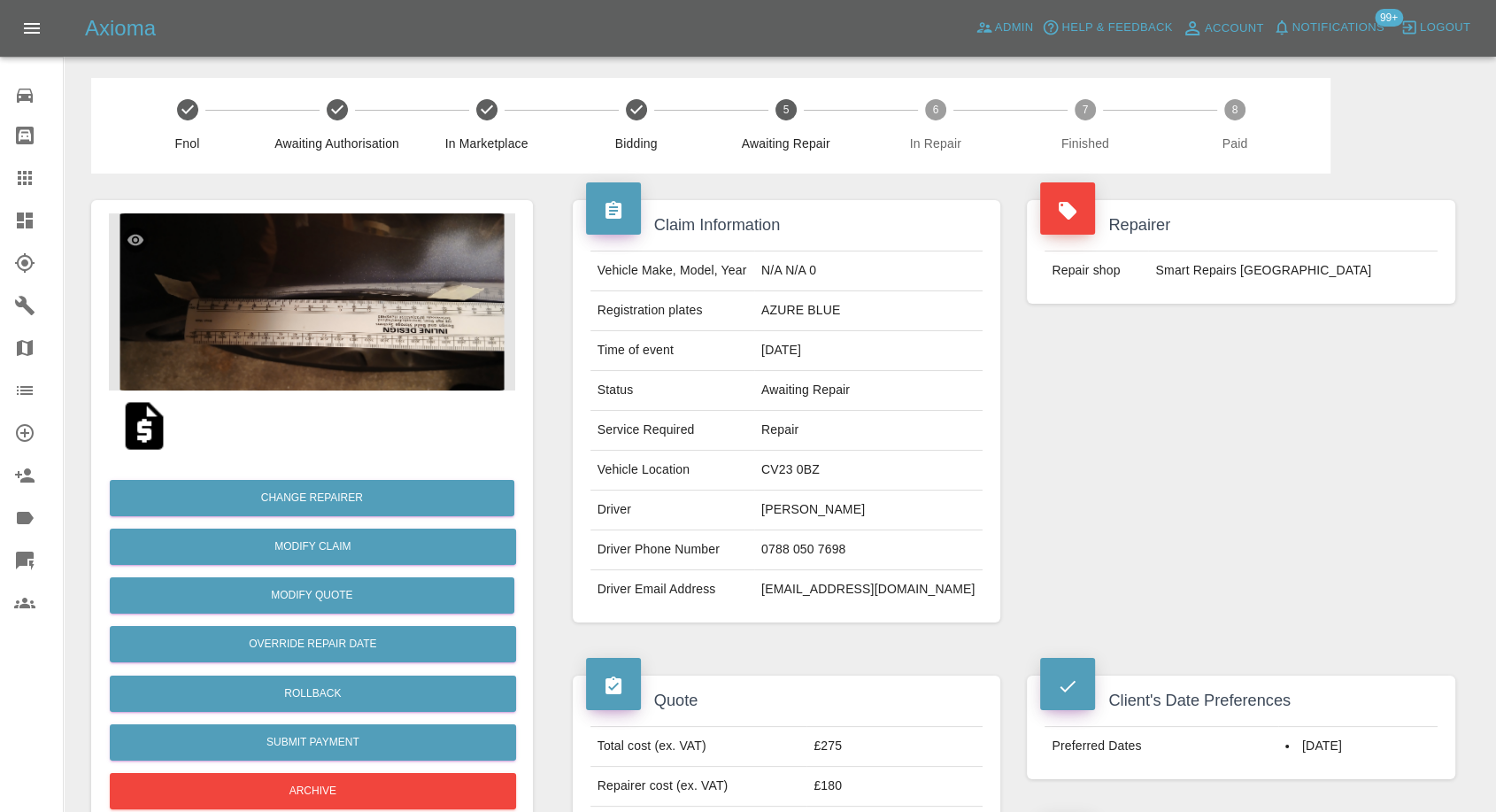
click at [376, 369] on img at bounding box center [311, 301] width 406 height 177
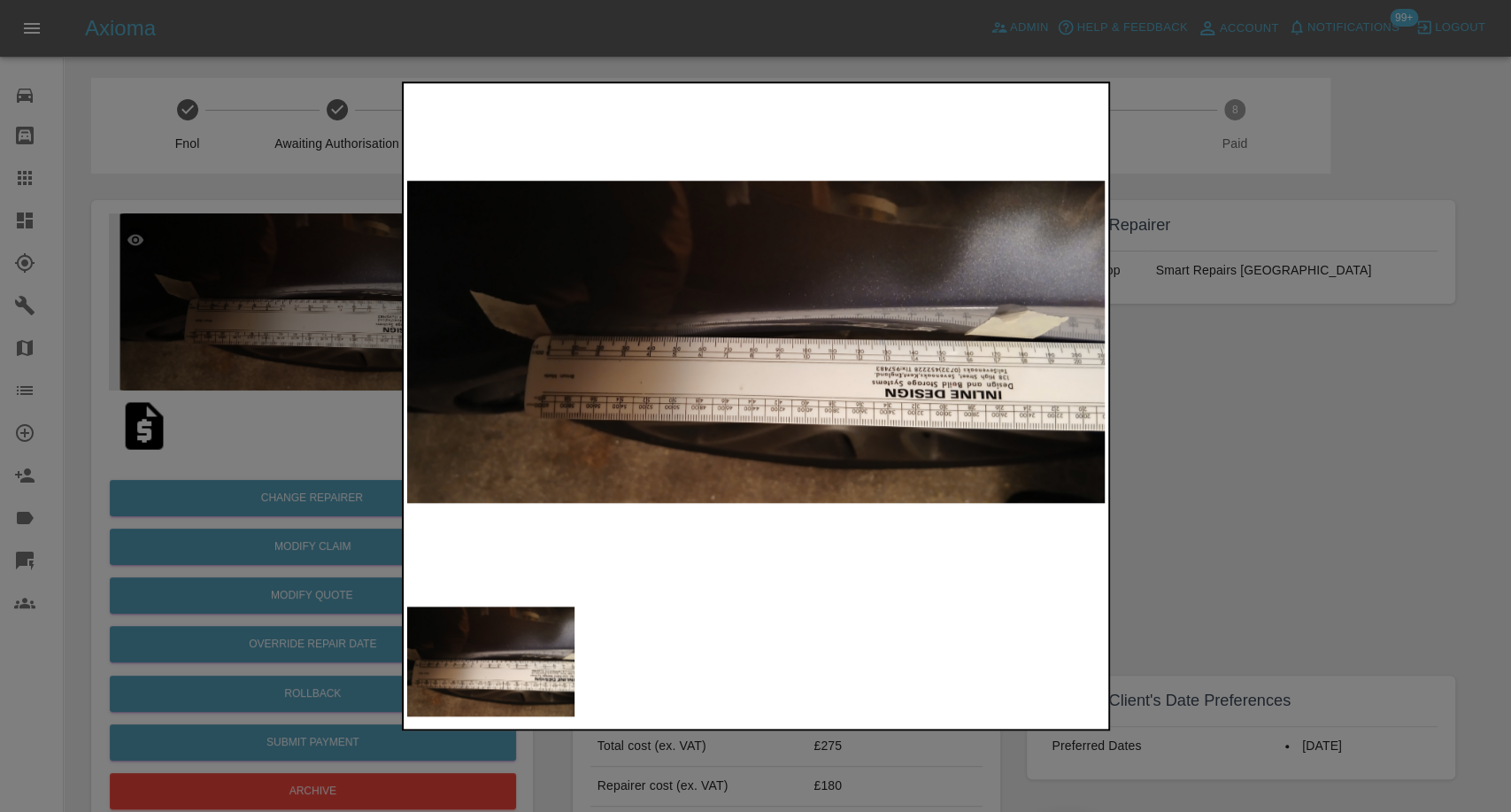
click at [1193, 591] on div at bounding box center [755, 406] width 1511 height 812
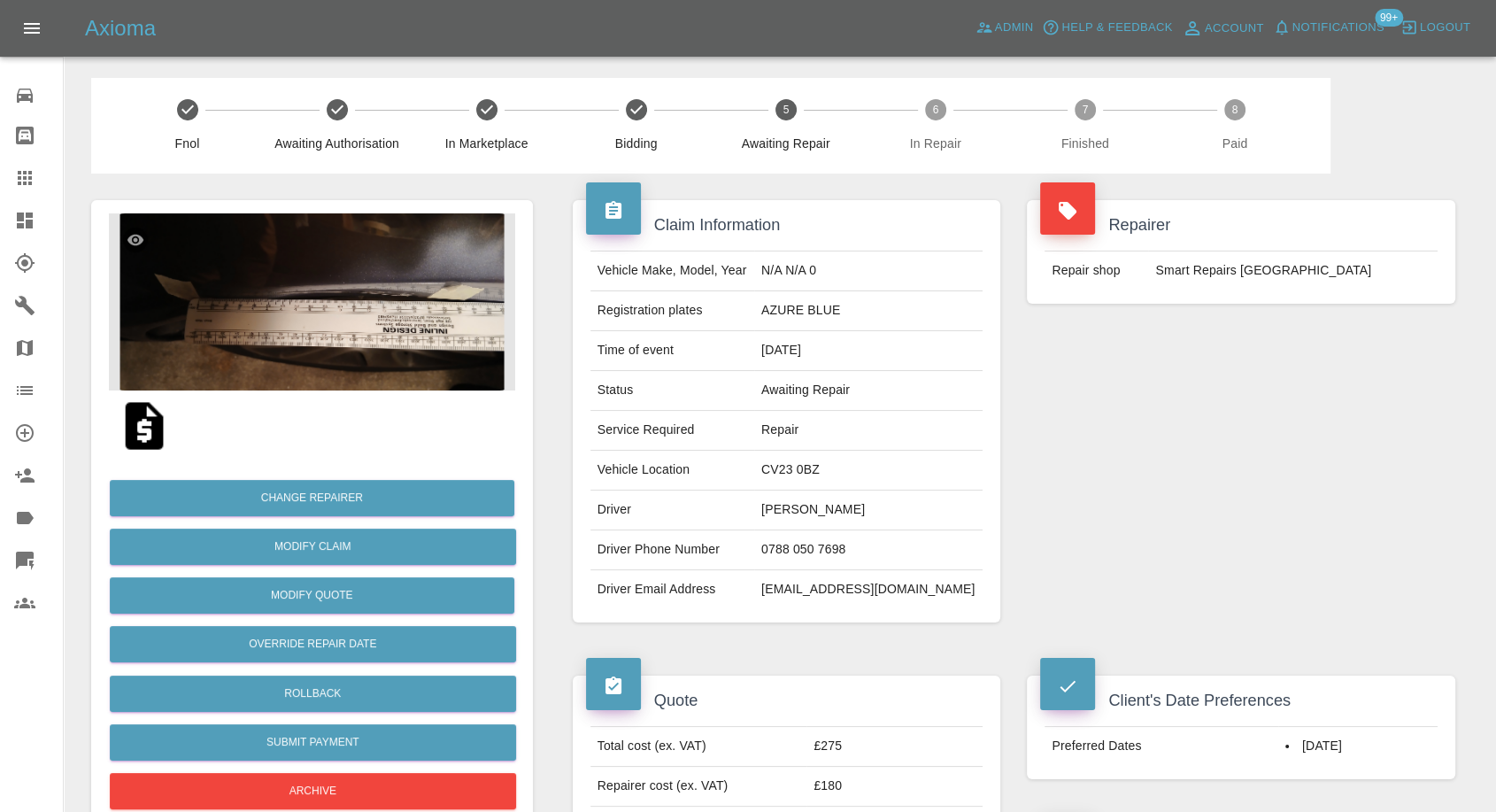
click at [837, 599] on td "saaddams66@gmail.com" at bounding box center [868, 589] width 228 height 39
copy div "saaddams66@gmail.com"
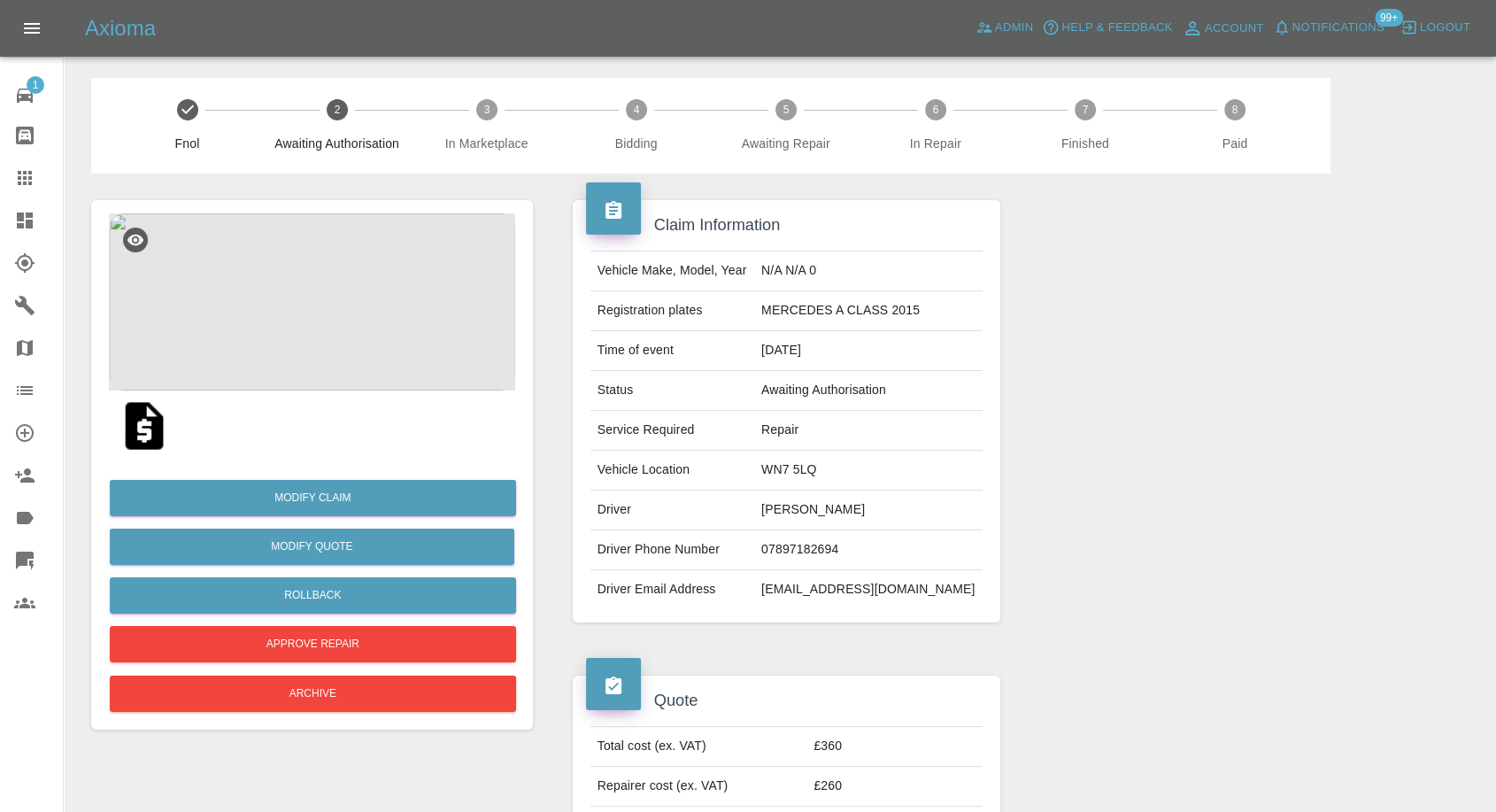
click at [820, 544] on td "07897182694" at bounding box center [868, 551] width 228 height 40
copy td "07897182694"
click at [155, 432] on img at bounding box center [145, 426] width 57 height 57
click at [365, 365] on img at bounding box center [311, 301] width 406 height 177
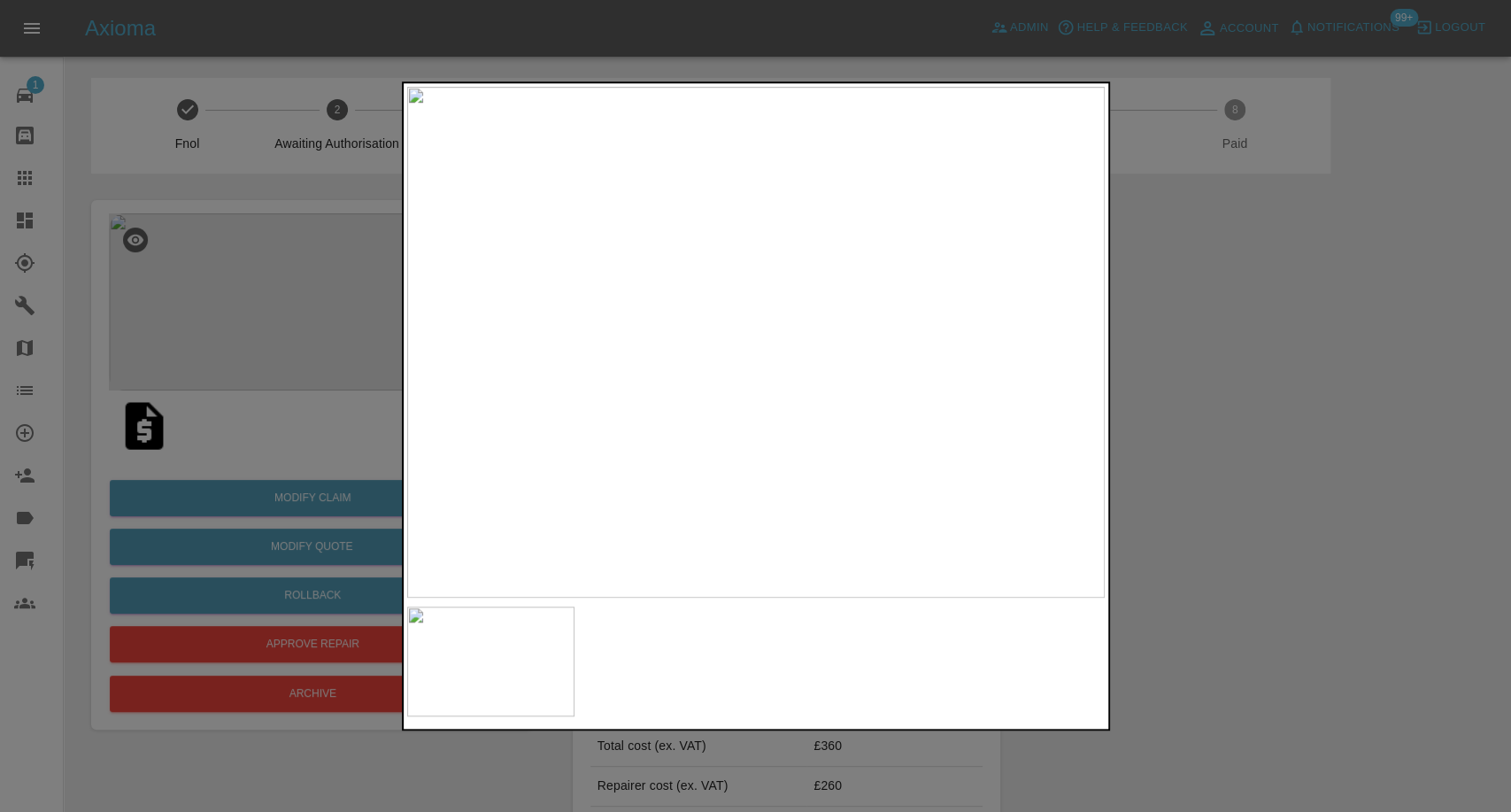
click at [1325, 520] on div at bounding box center [755, 406] width 1511 height 812
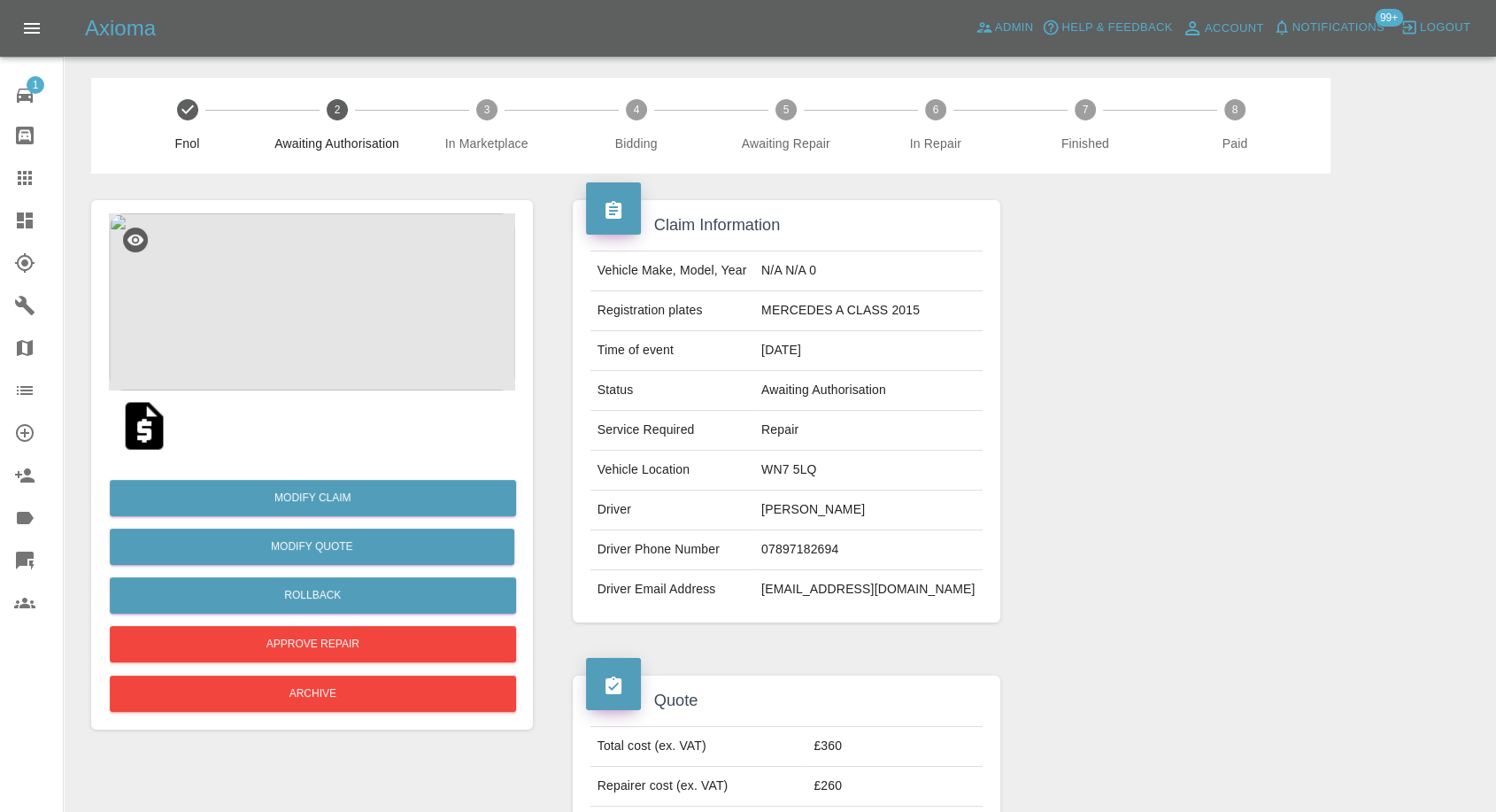
click at [131, 435] on img at bounding box center [145, 426] width 57 height 57
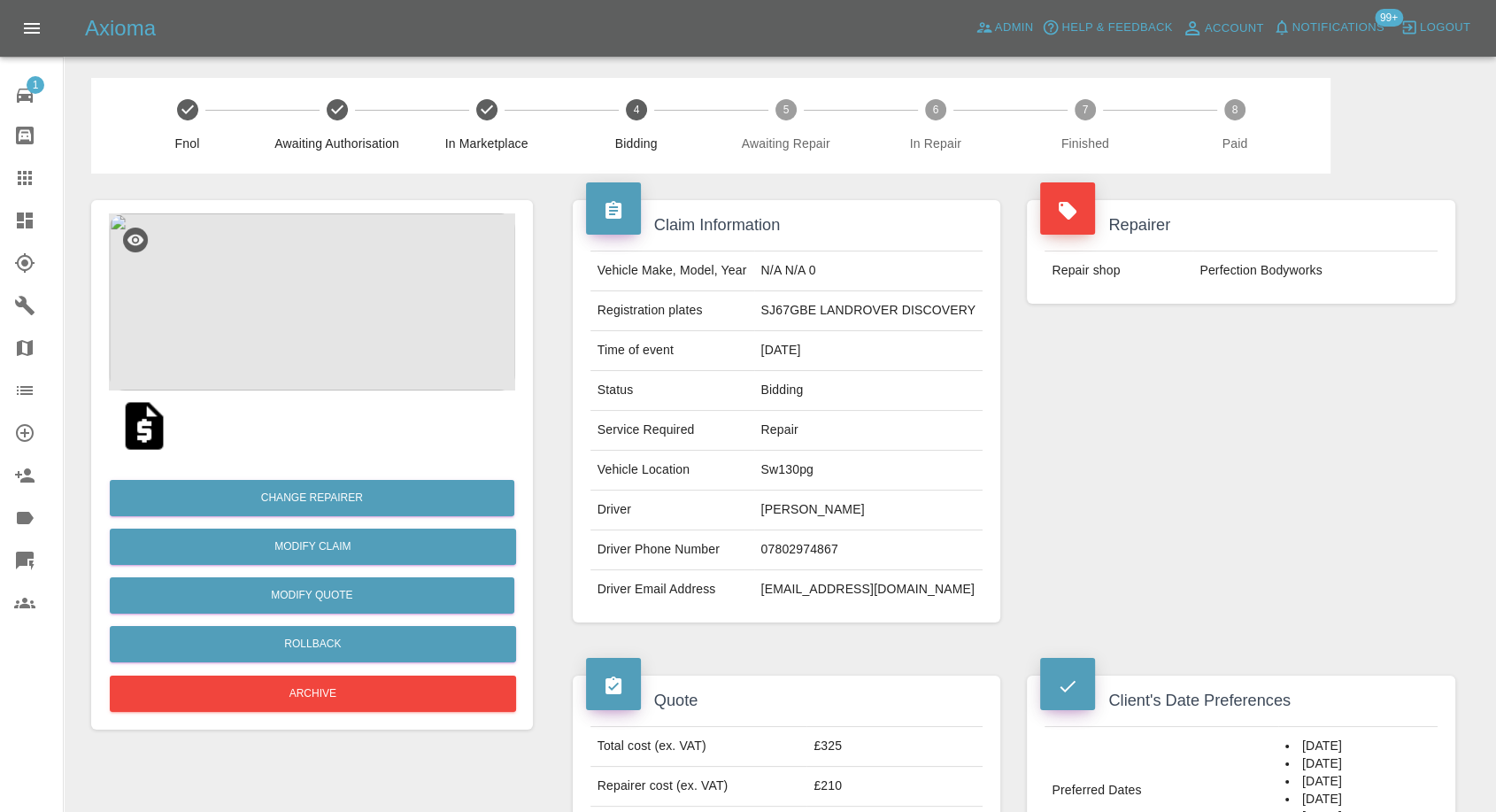
click at [787, 553] on td "07802974867" at bounding box center [868, 551] width 229 height 40
copy td "07802974867"
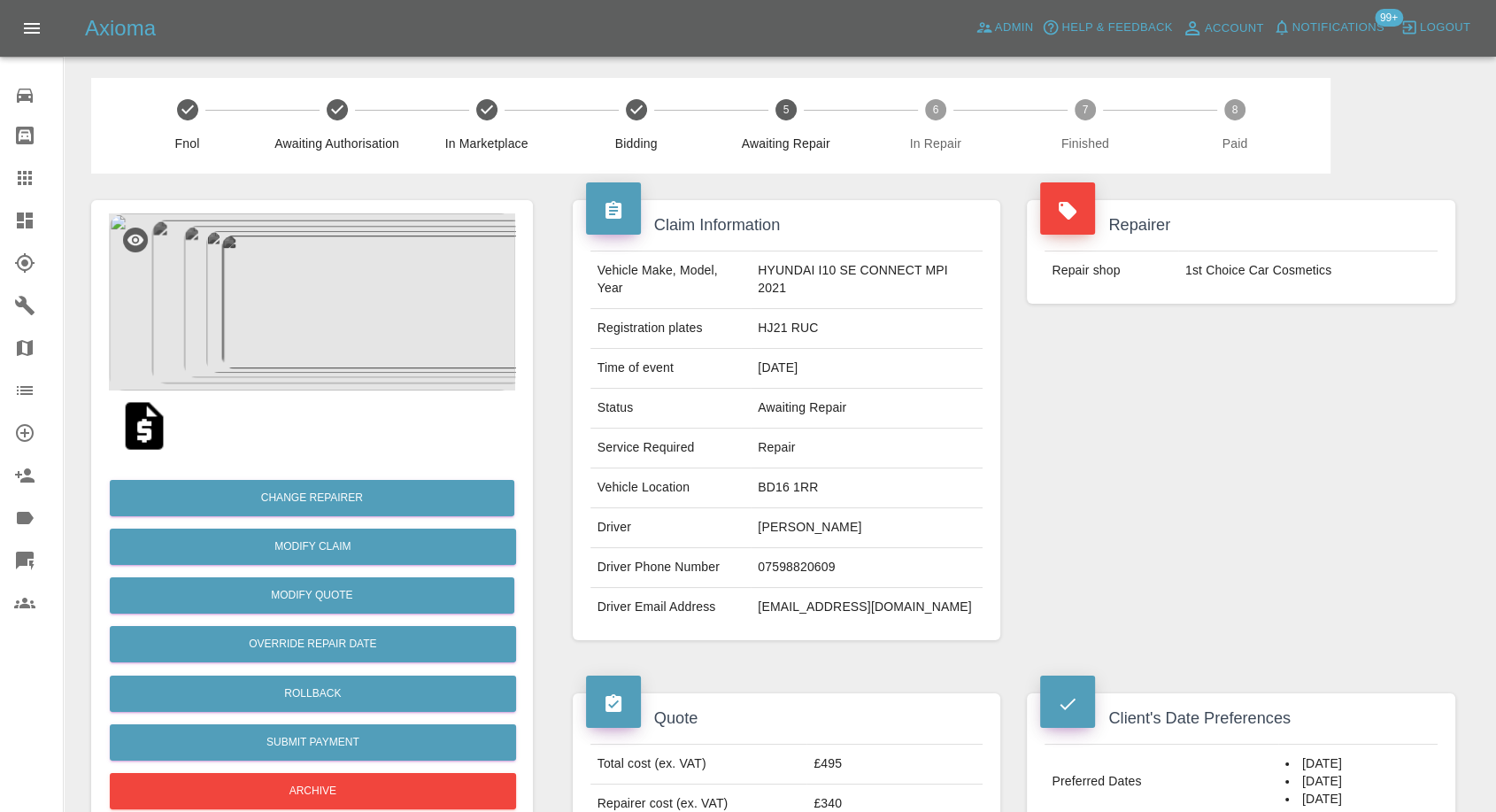
click at [803, 548] on td "07598820609" at bounding box center [866, 568] width 232 height 40
click at [797, 564] on td "07598820609" at bounding box center [866, 568] width 232 height 40
copy td "07598820609"
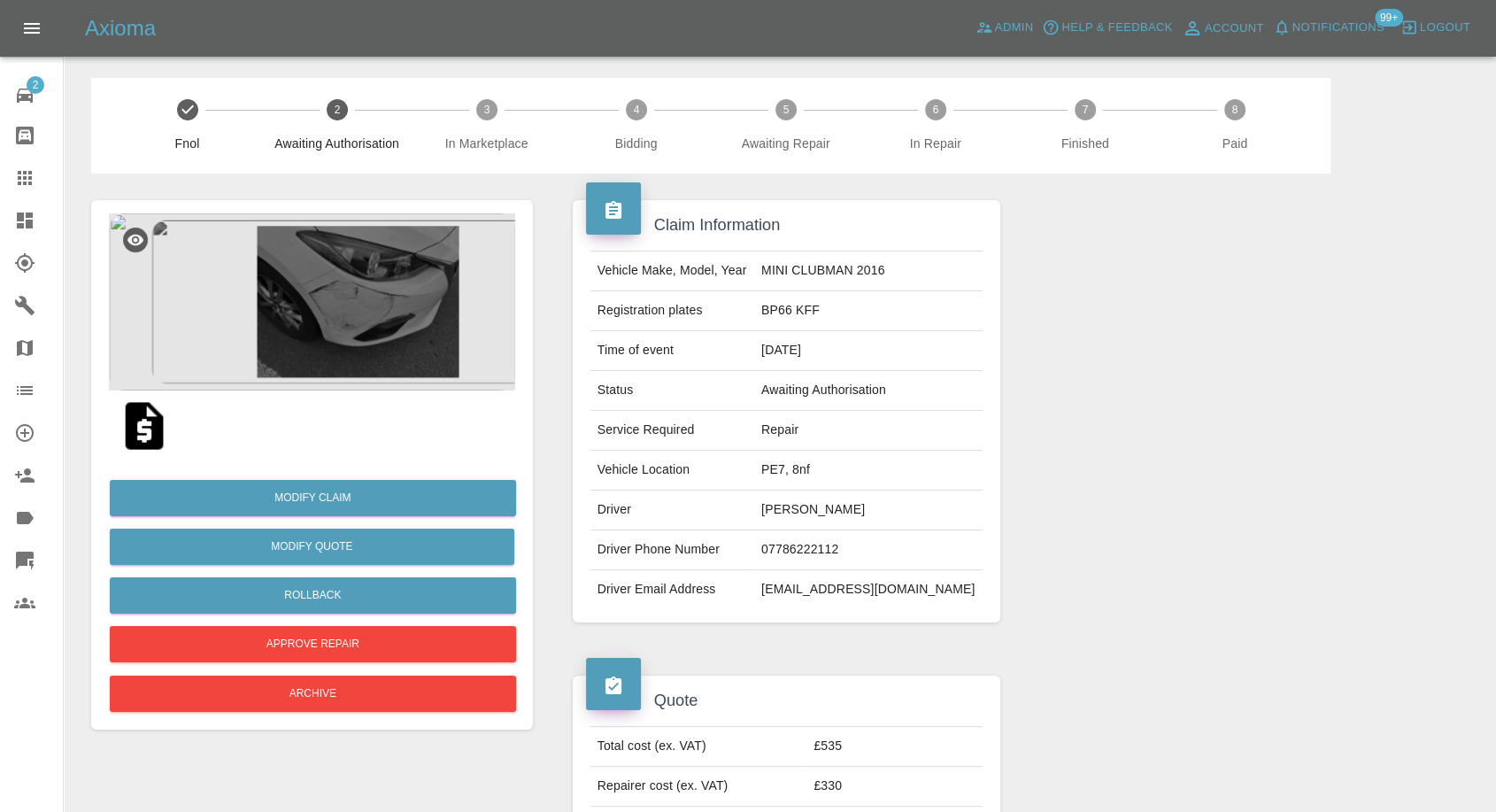
click at [146, 426] on img at bounding box center [145, 426] width 57 height 57
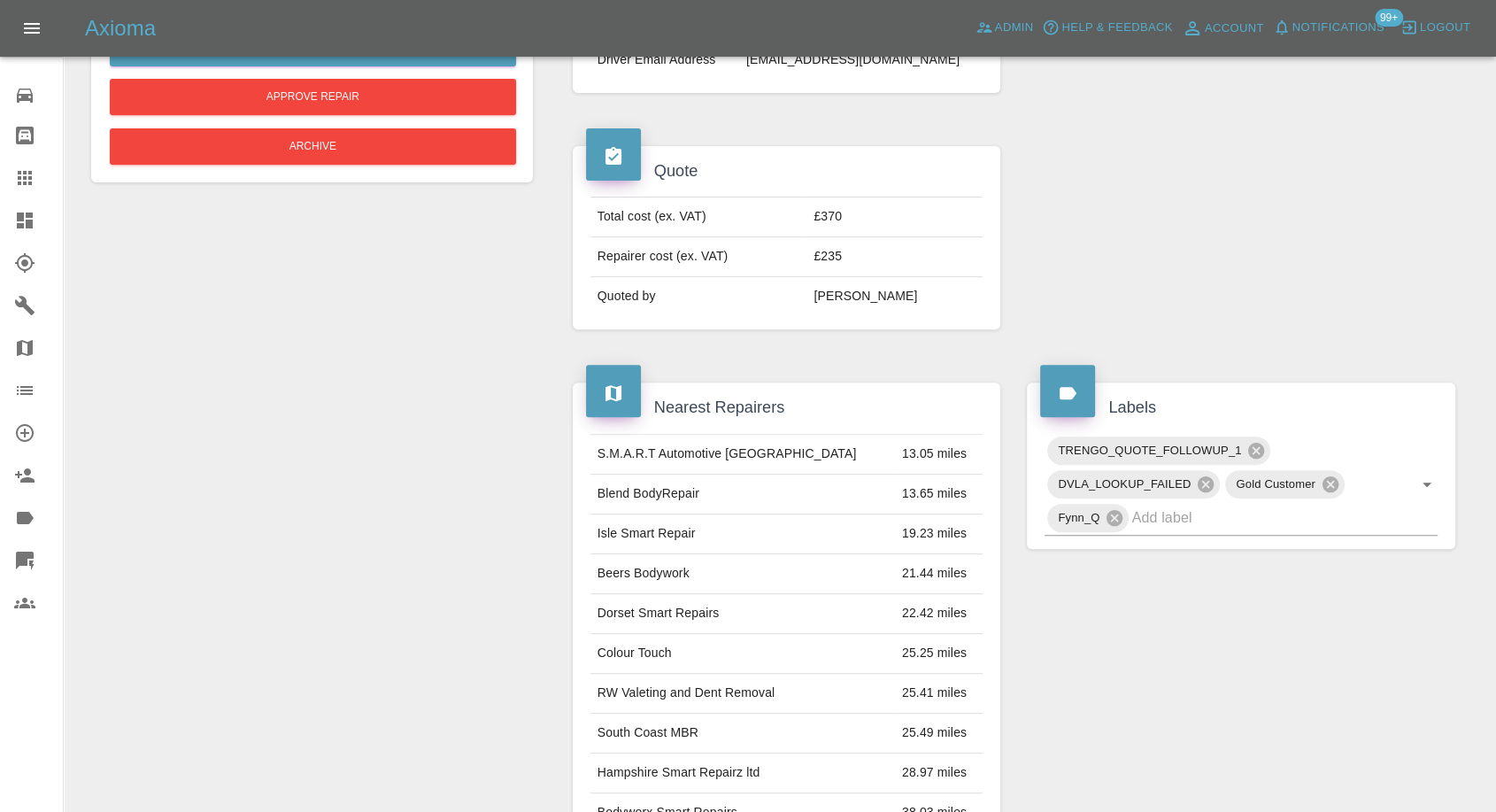
scroll to position [56, 0]
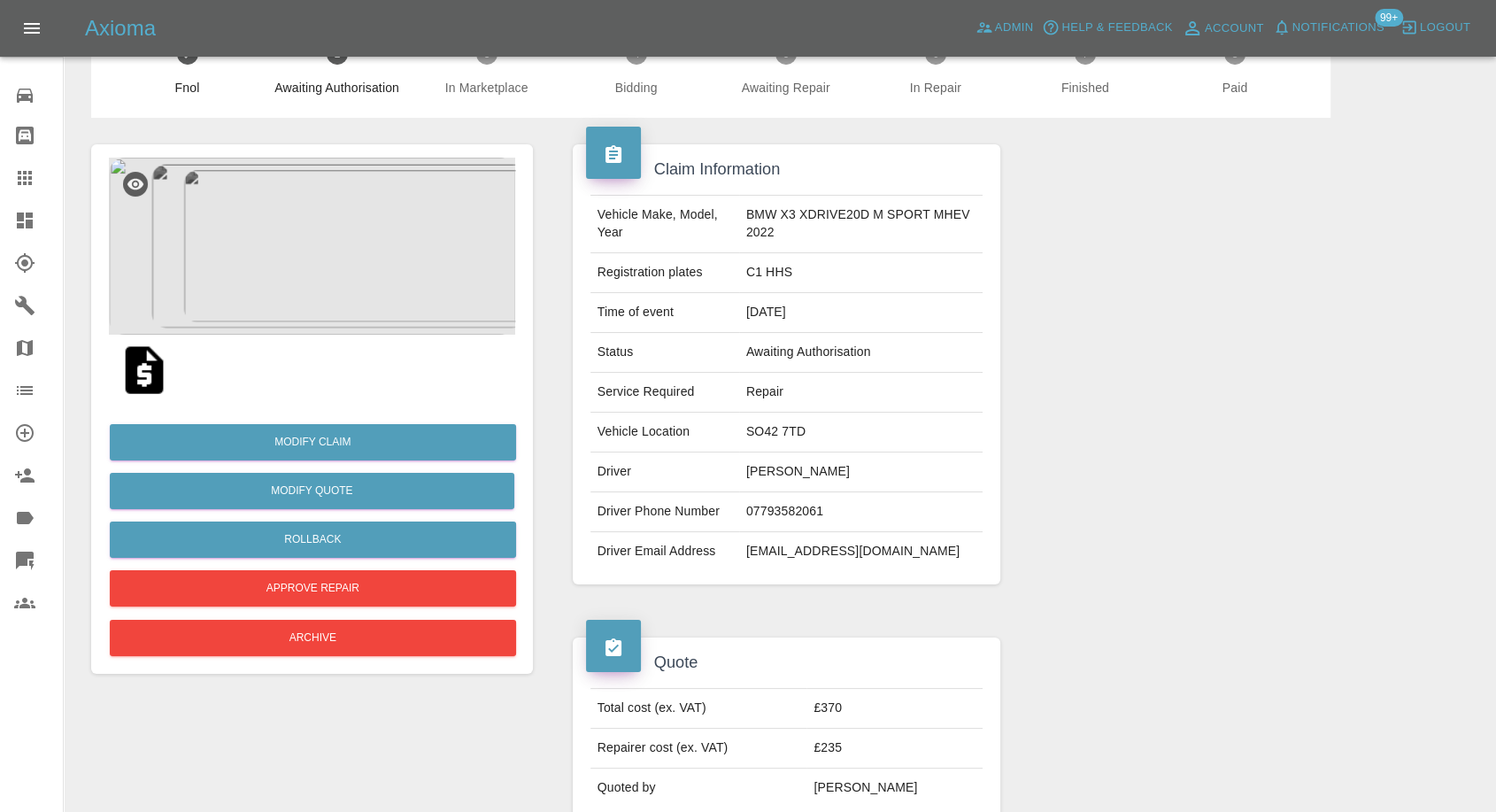
click at [353, 306] on img at bounding box center [311, 246] width 406 height 177
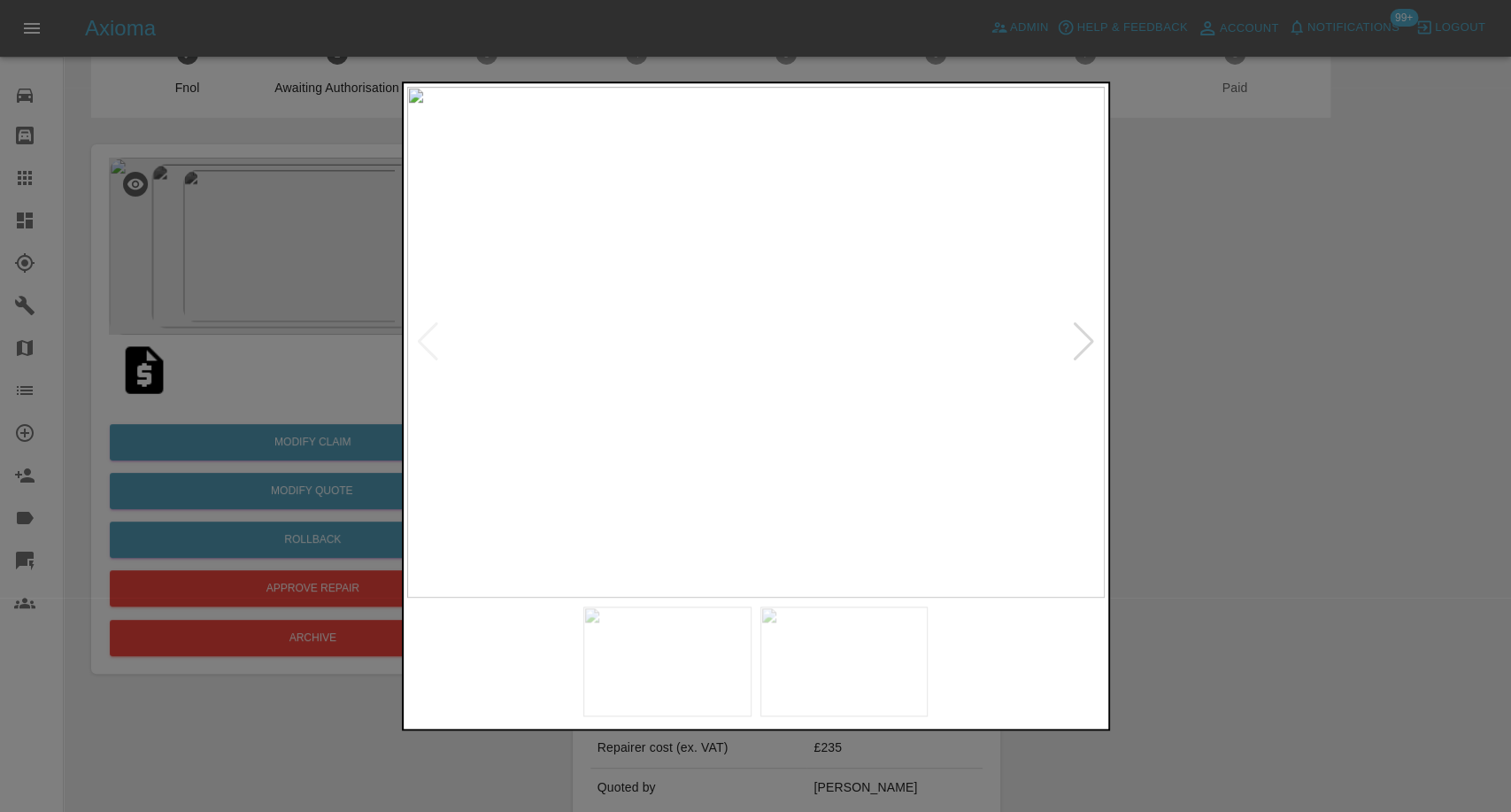
click at [914, 667] on img at bounding box center [844, 661] width 168 height 109
click at [1208, 615] on div at bounding box center [755, 406] width 1511 height 812
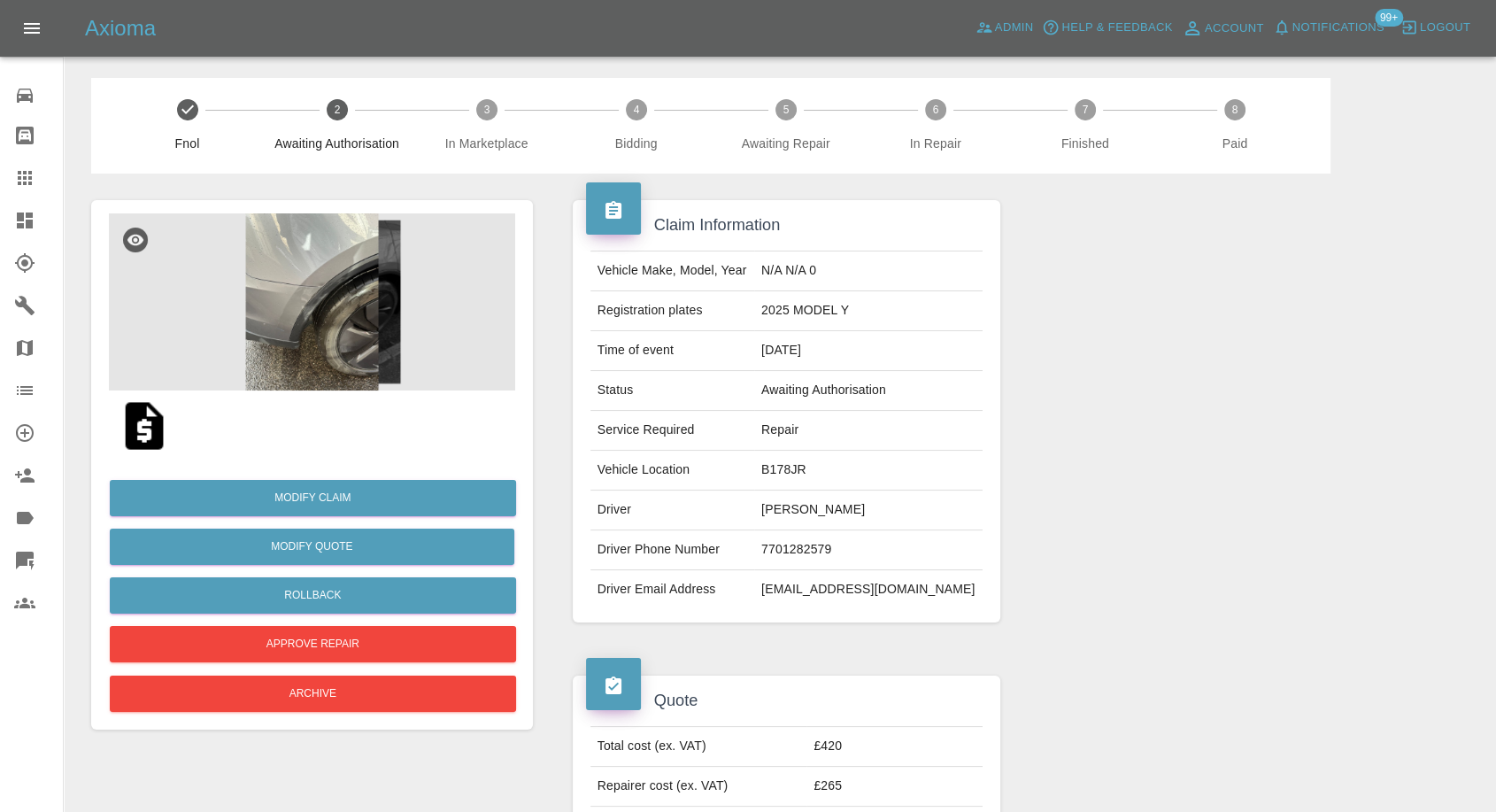
click at [143, 429] on img at bounding box center [145, 426] width 57 height 57
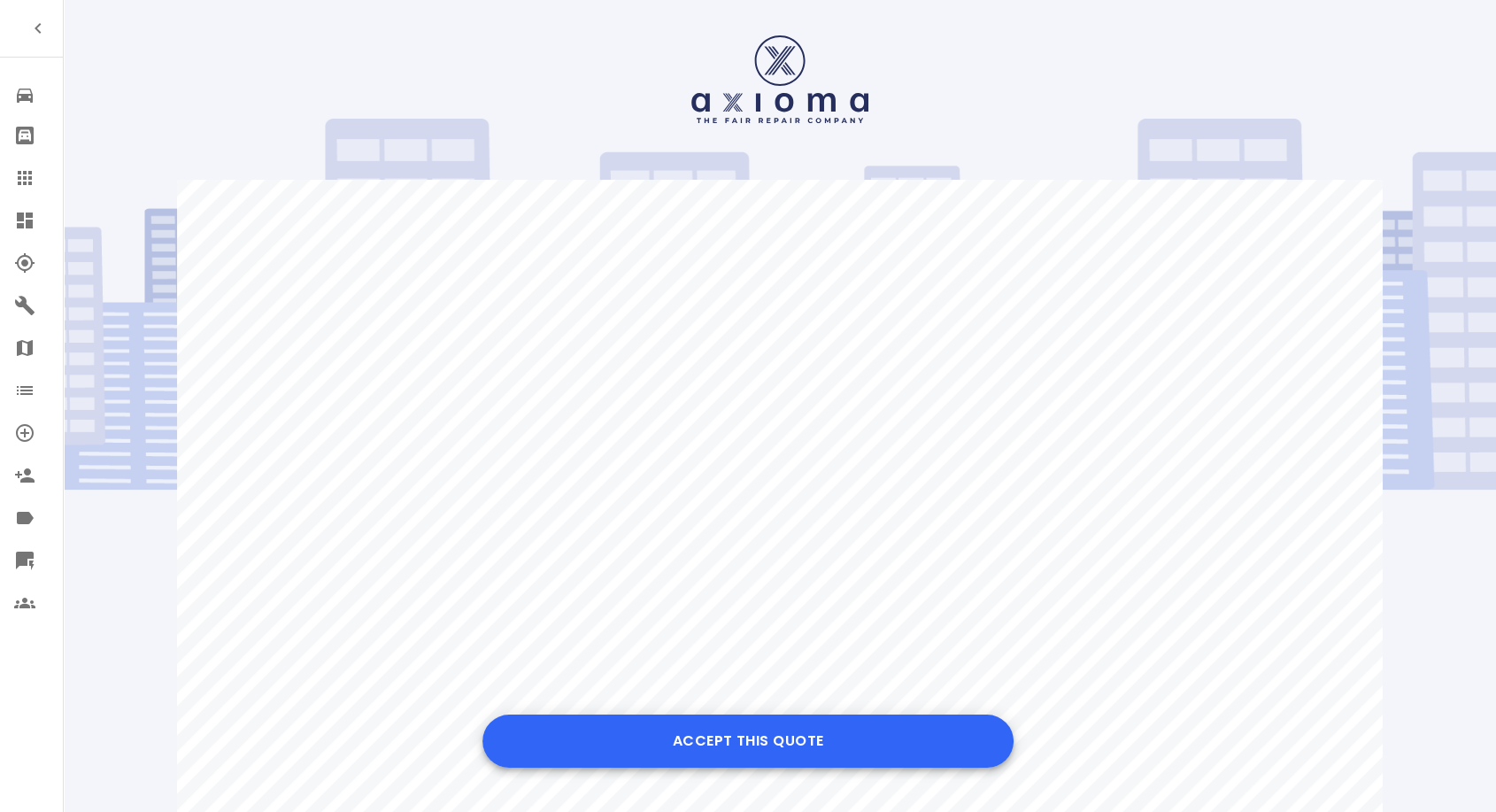
click at [781, 730] on button "Accept this Quote" at bounding box center [748, 741] width 532 height 53
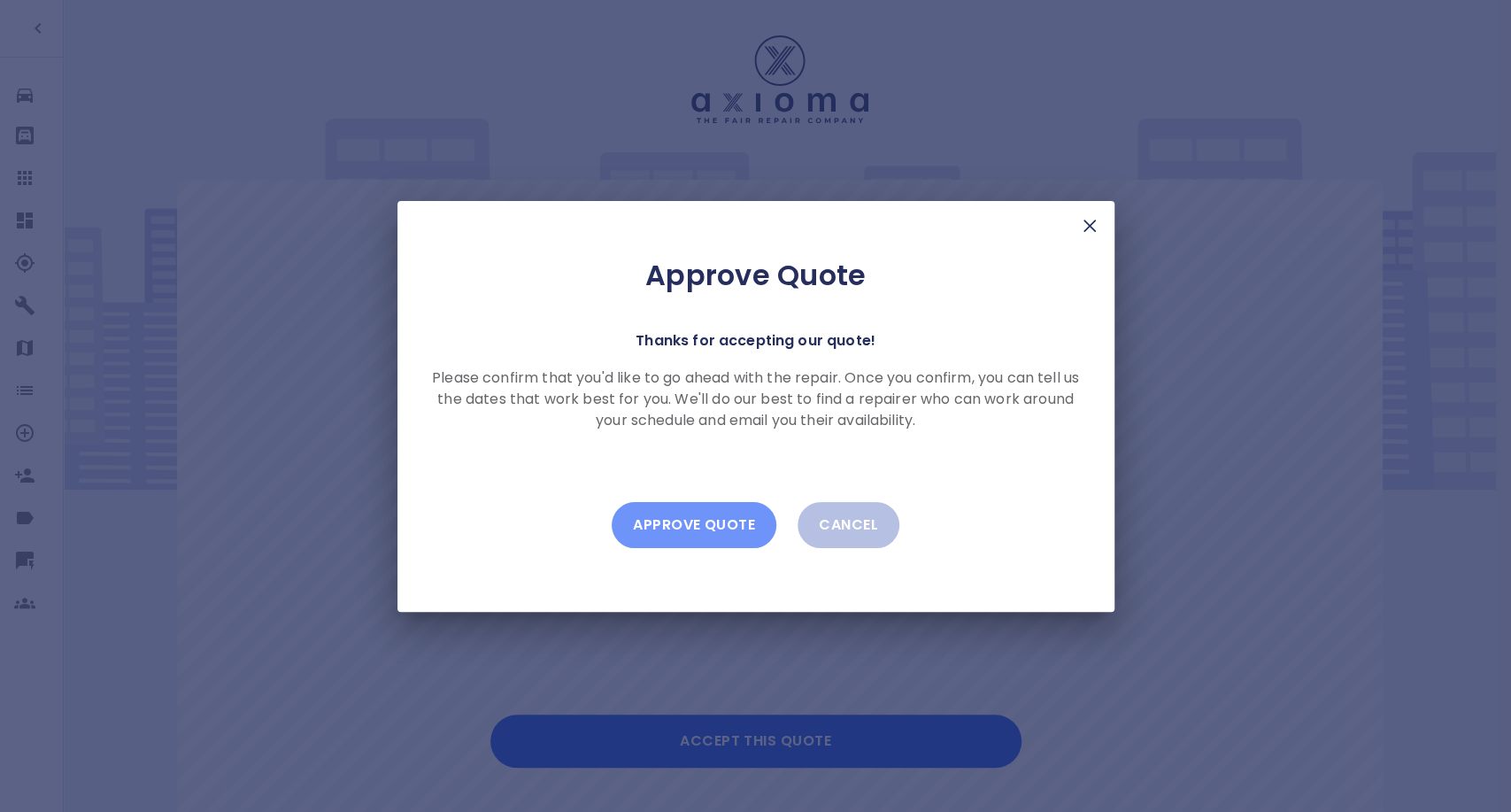
click at [689, 532] on button "Approve Quote" at bounding box center [693, 525] width 165 height 46
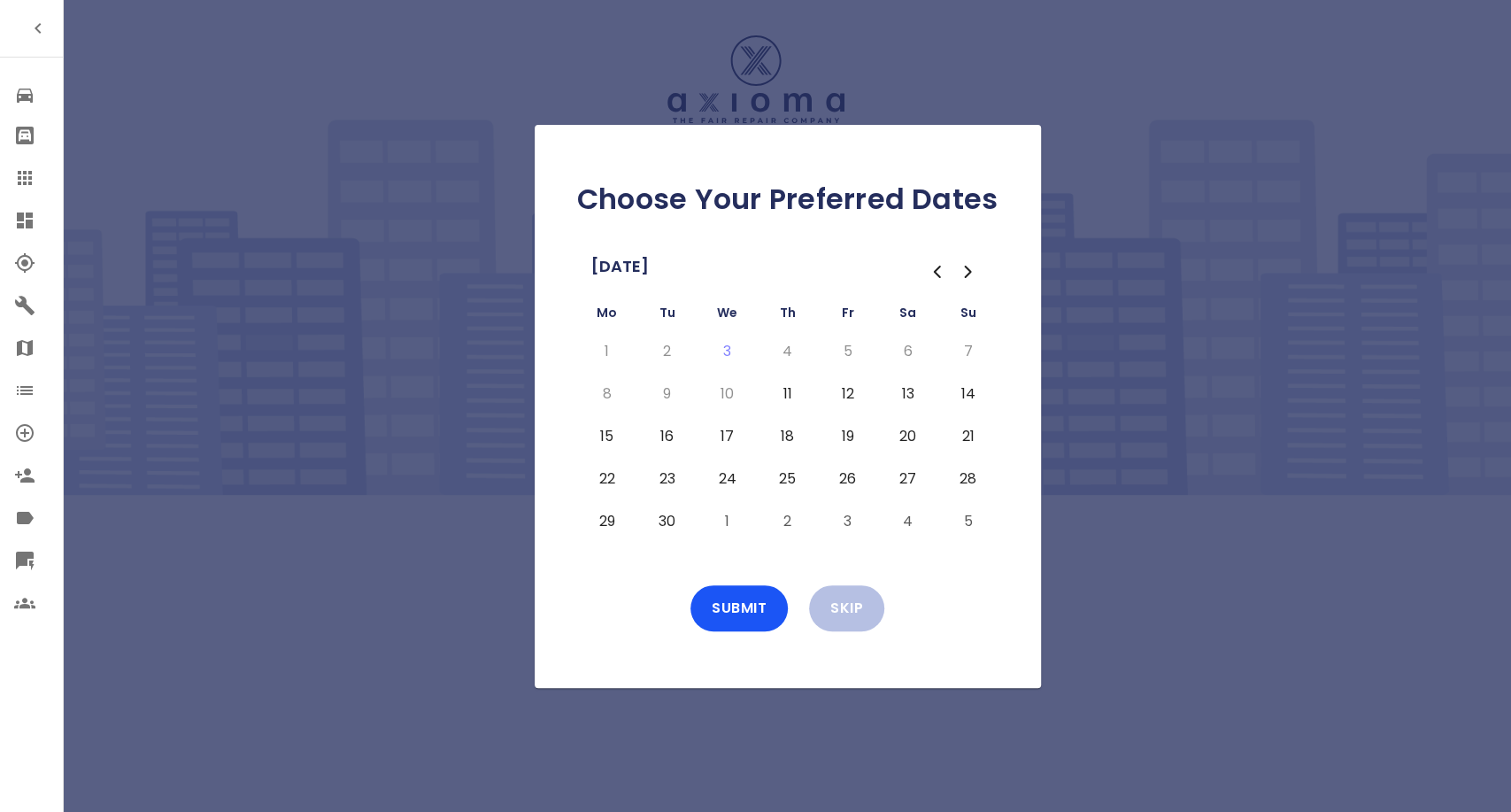
click at [736, 441] on button "17" at bounding box center [727, 436] width 32 height 29
click at [782, 435] on button "18" at bounding box center [788, 436] width 32 height 29
click at [844, 432] on button "19" at bounding box center [848, 436] width 32 height 29
click at [609, 477] on button "22" at bounding box center [608, 479] width 32 height 29
click at [672, 482] on button "23" at bounding box center [668, 479] width 32 height 29
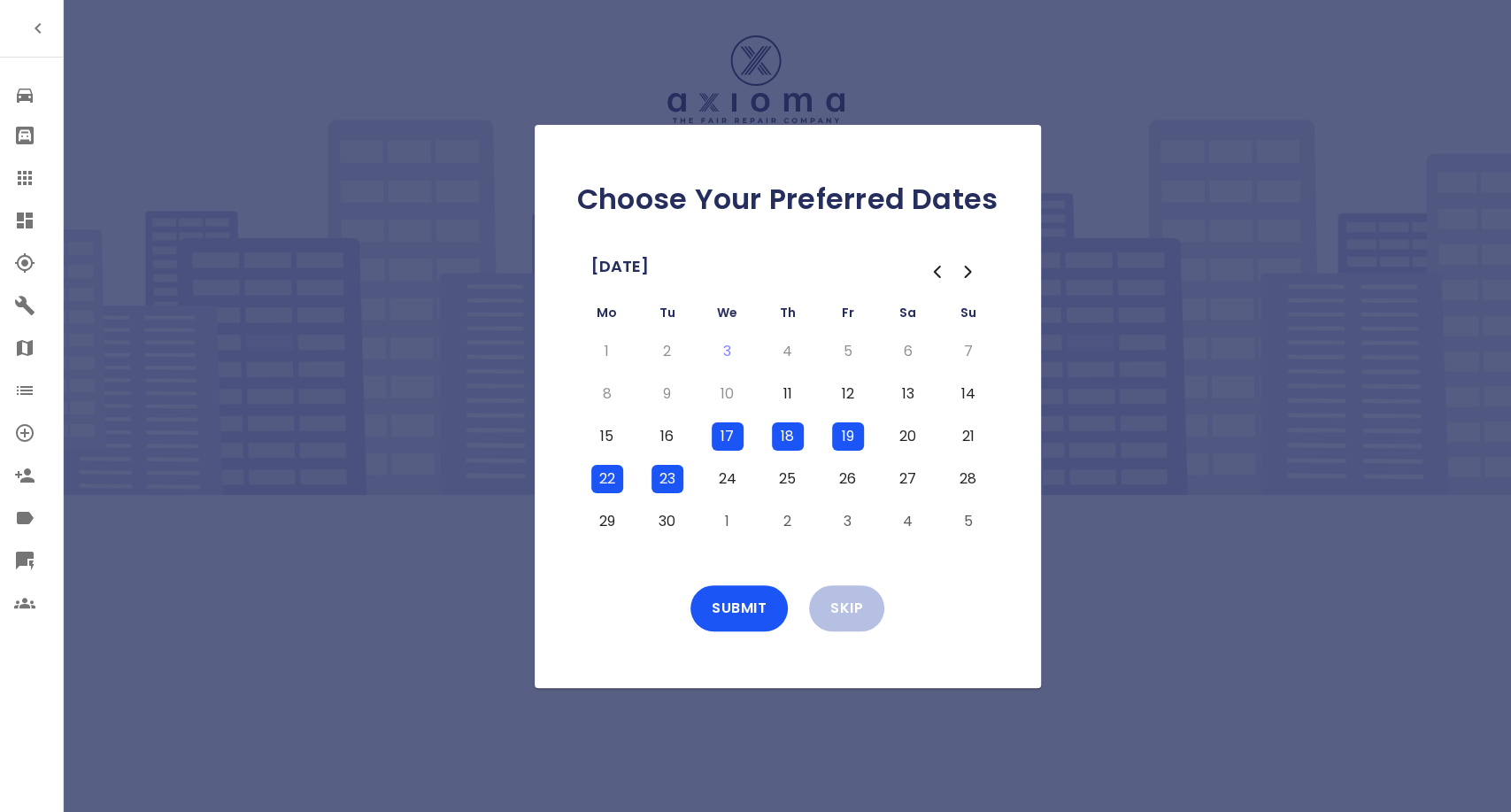
click at [716, 475] on button "24" at bounding box center [727, 479] width 32 height 29
click at [777, 478] on button "25" at bounding box center [788, 479] width 32 height 29
click at [755, 605] on button "Submit" at bounding box center [739, 608] width 97 height 46
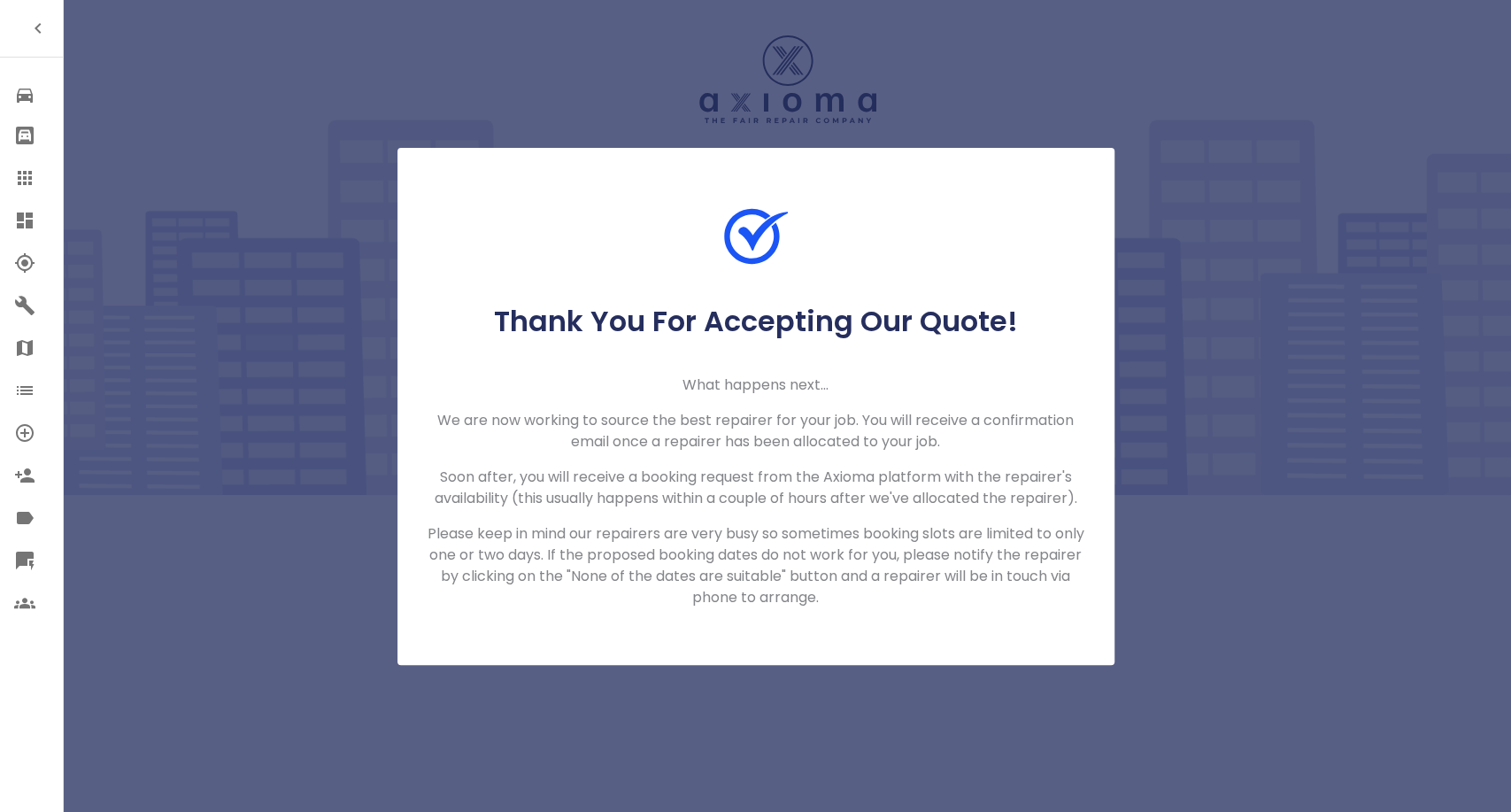
click at [35, 182] on div at bounding box center [39, 178] width 49 height 21
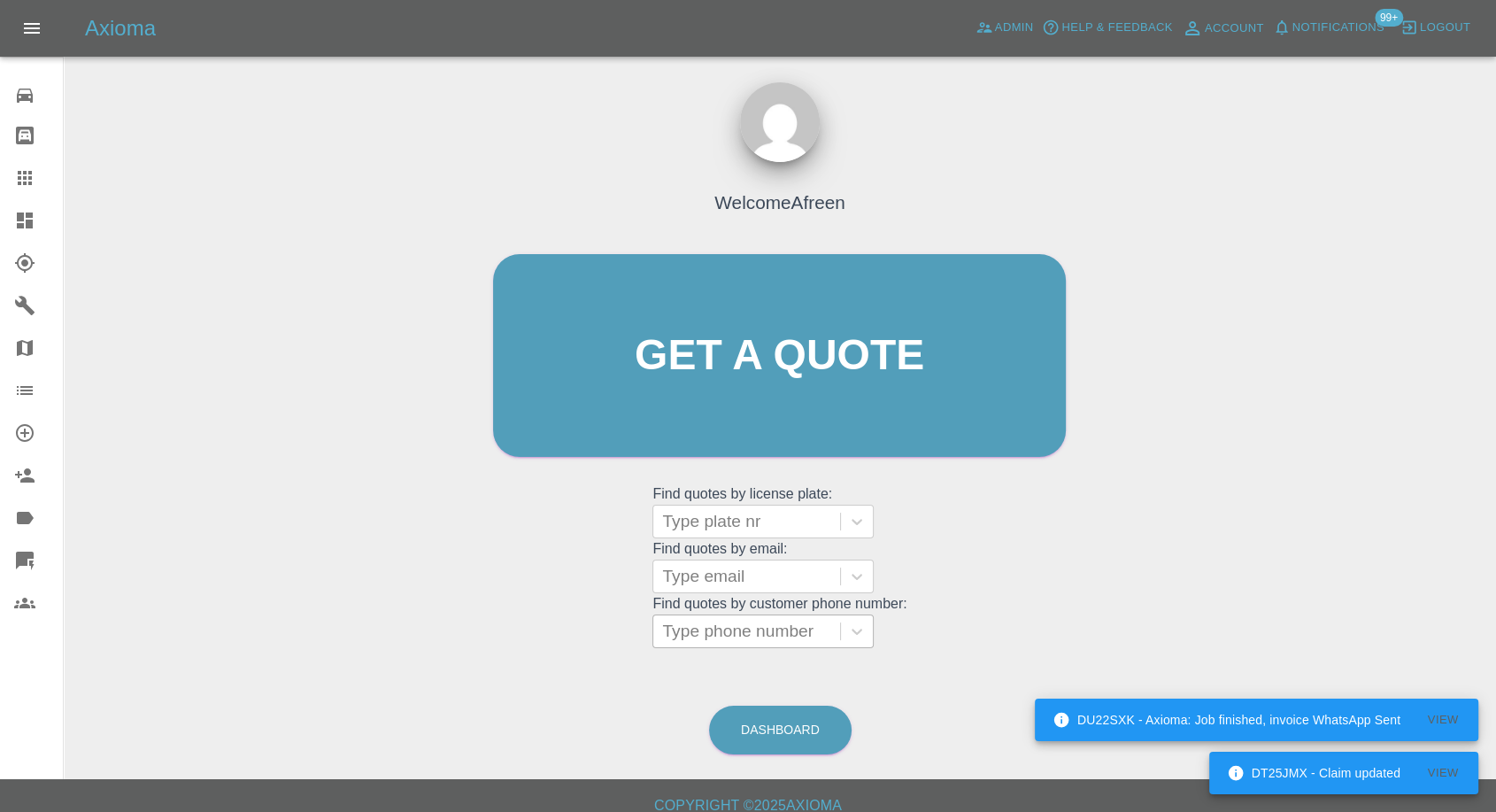
click at [751, 630] on div at bounding box center [747, 631] width 169 height 25
paste input "+447985523619"
click at [691, 632] on input "+447985523619" at bounding box center [726, 631] width 128 height 21
drag, startPoint x: 696, startPoint y: 632, endPoint x: 394, endPoint y: 609, distance: 302.9
click at [394, 609] on div "Welcome Afreen Get a quote Get a quote Find quotes by license plate: Type plate…" at bounding box center [780, 439] width 1404 height 635
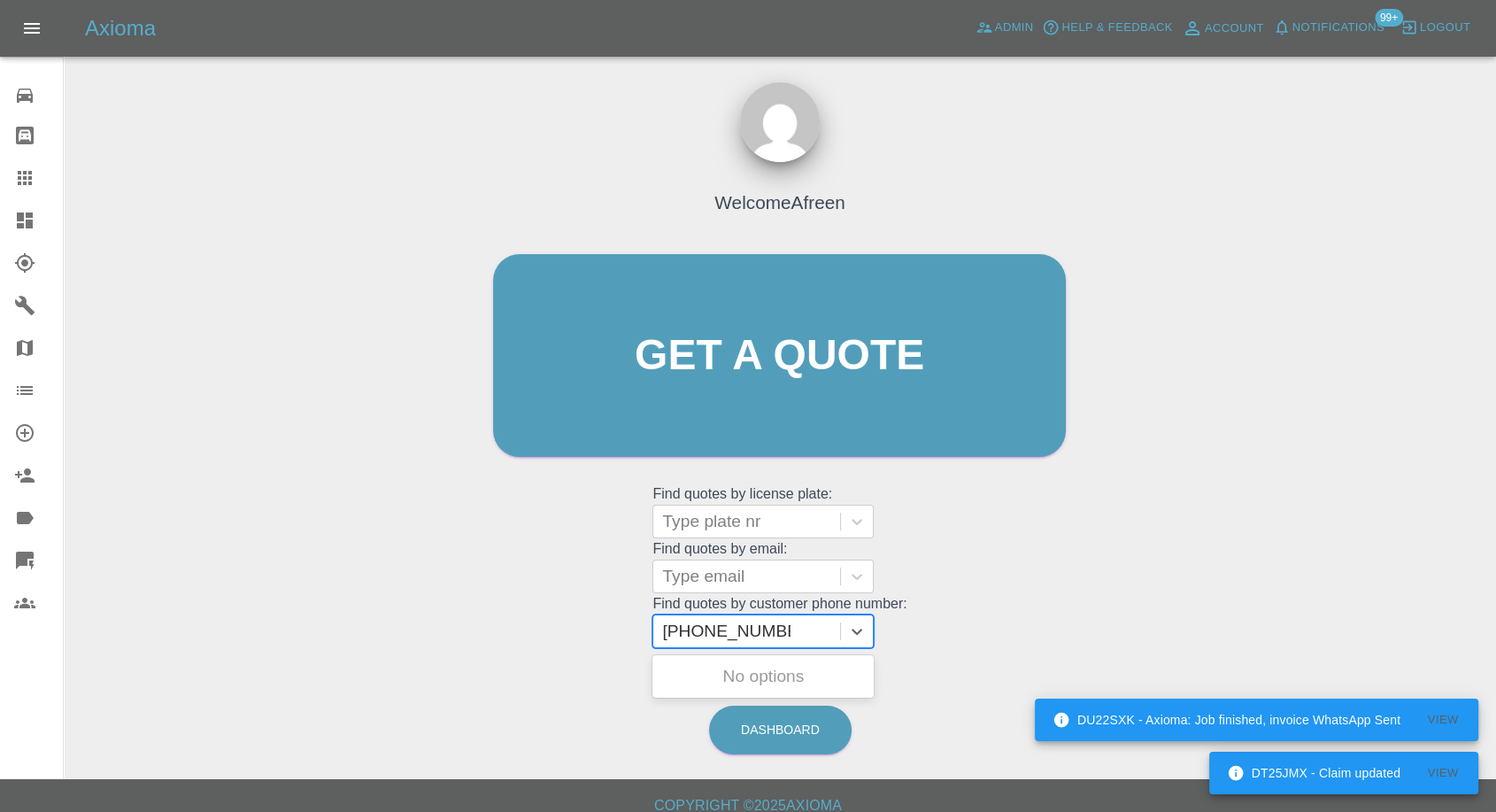
type input "07985523619"
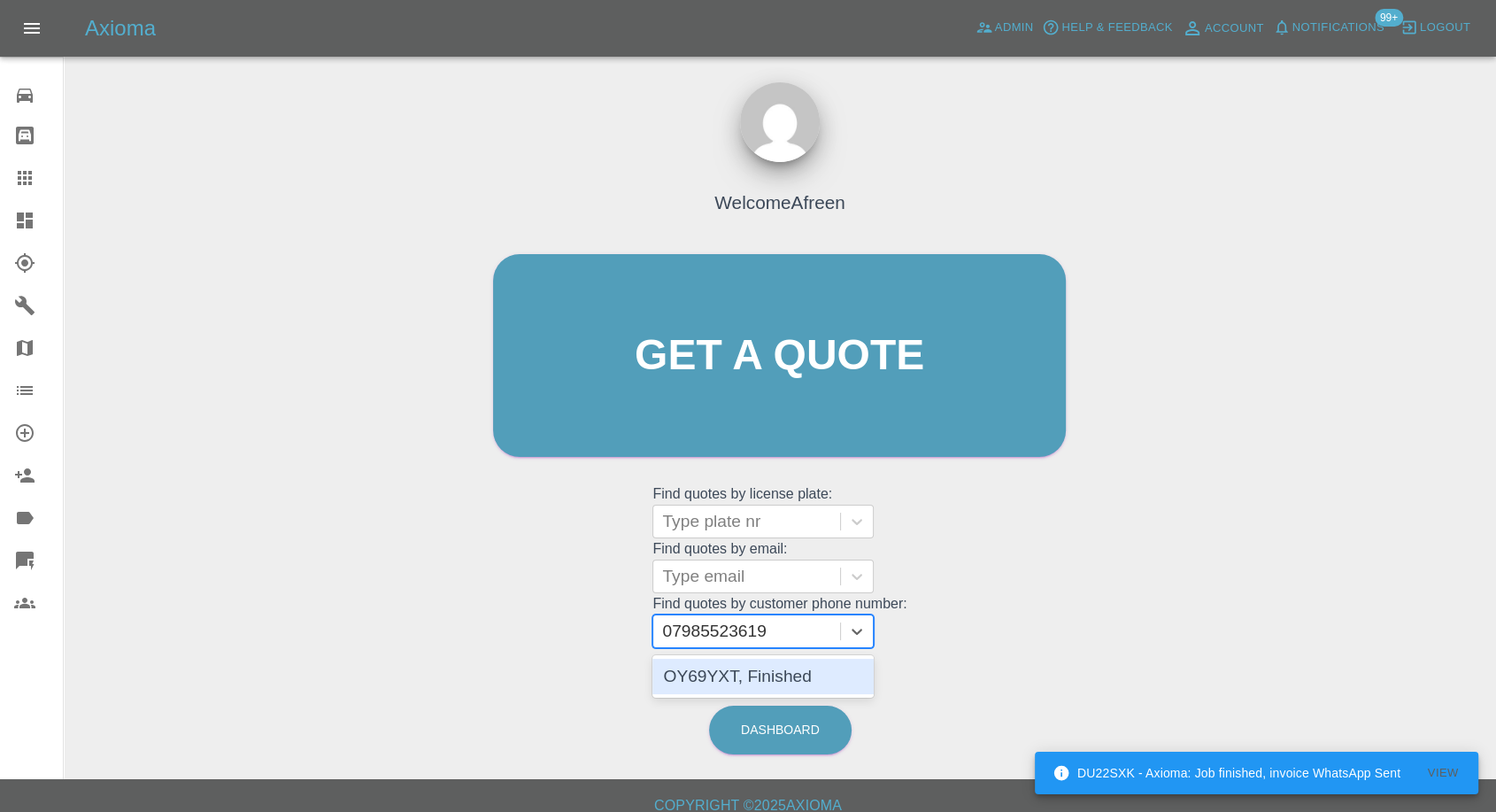
click at [774, 668] on div "OY69YXT, Finished" at bounding box center [763, 676] width 222 height 35
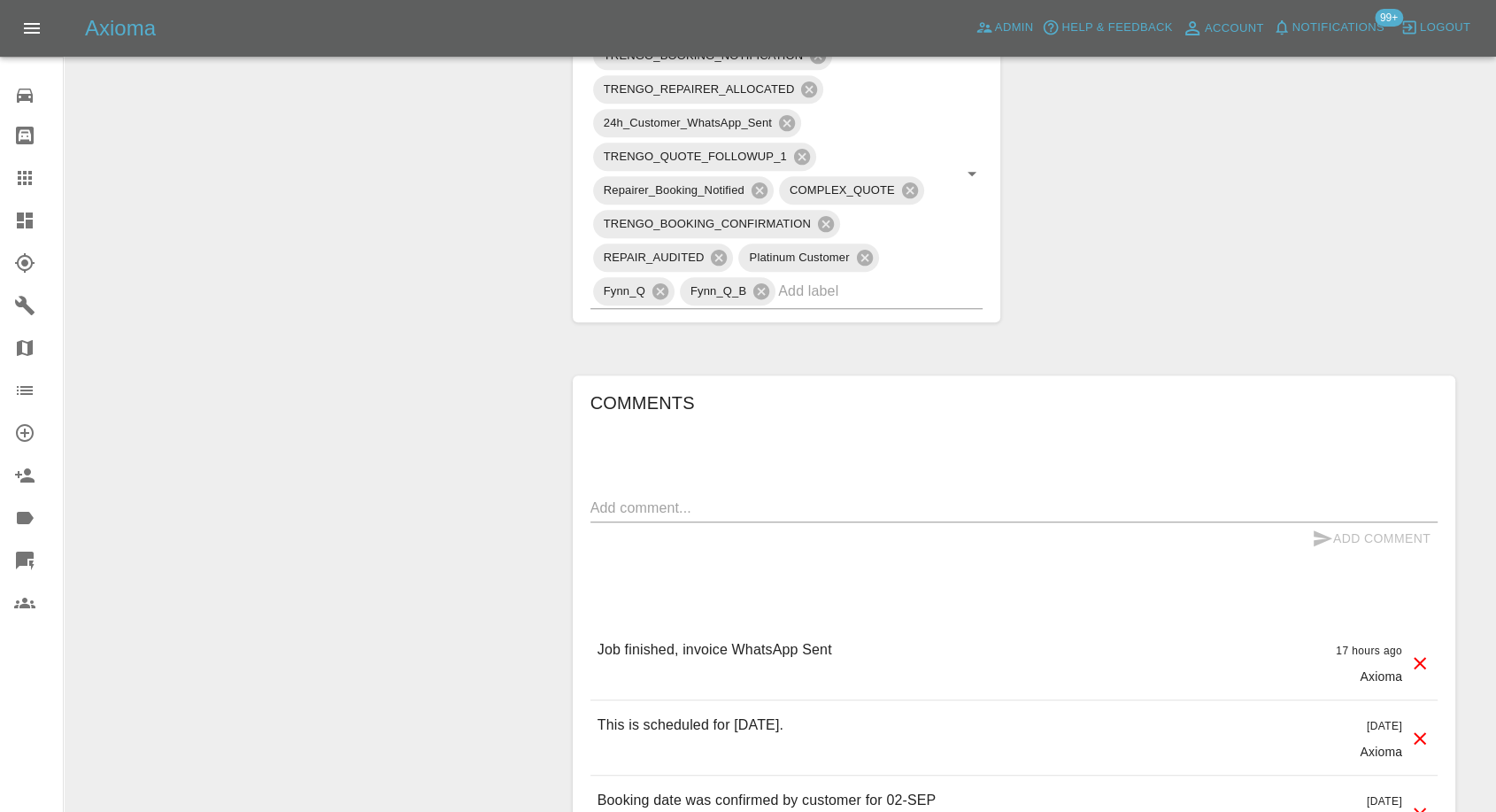
scroll to position [1377, 0]
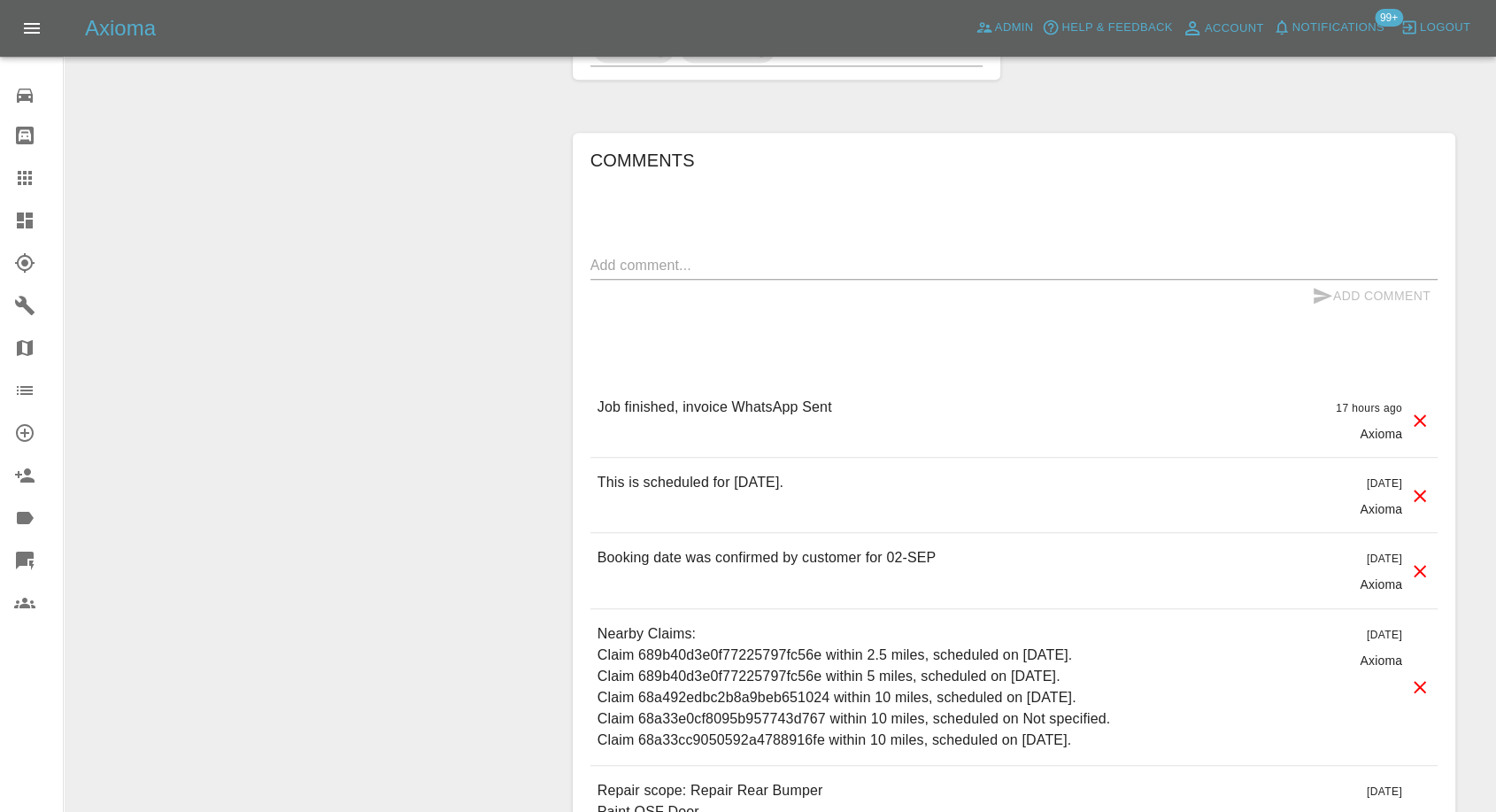
click at [826, 255] on textarea at bounding box center [1014, 264] width 847 height 20
paste textarea "Please can you review the images I sent you because you quoted incorrectly and …"
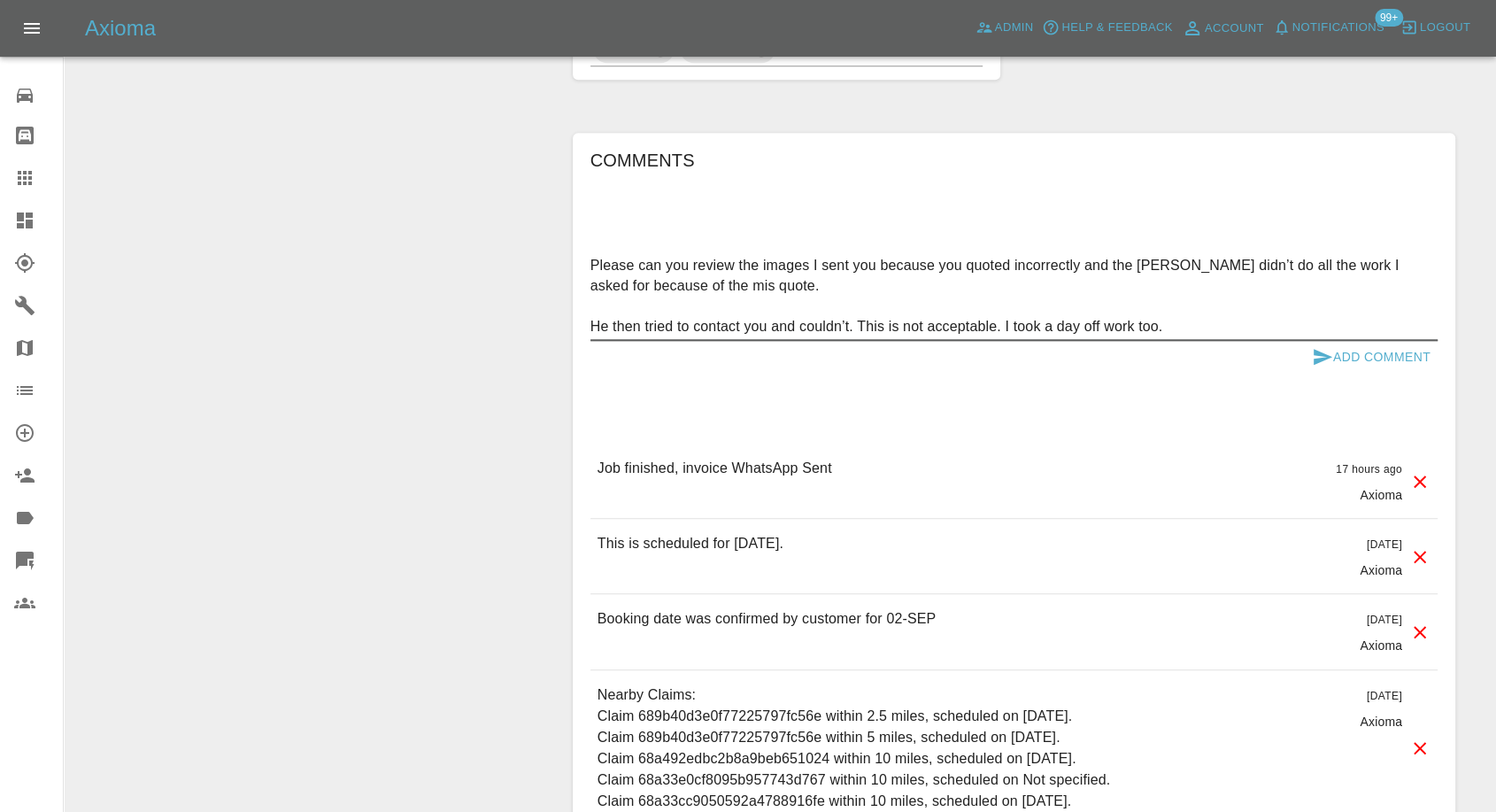
click at [950, 271] on textarea "Please can you review the images I sent you because you quoted incorrectly and …" at bounding box center [1014, 296] width 847 height 82
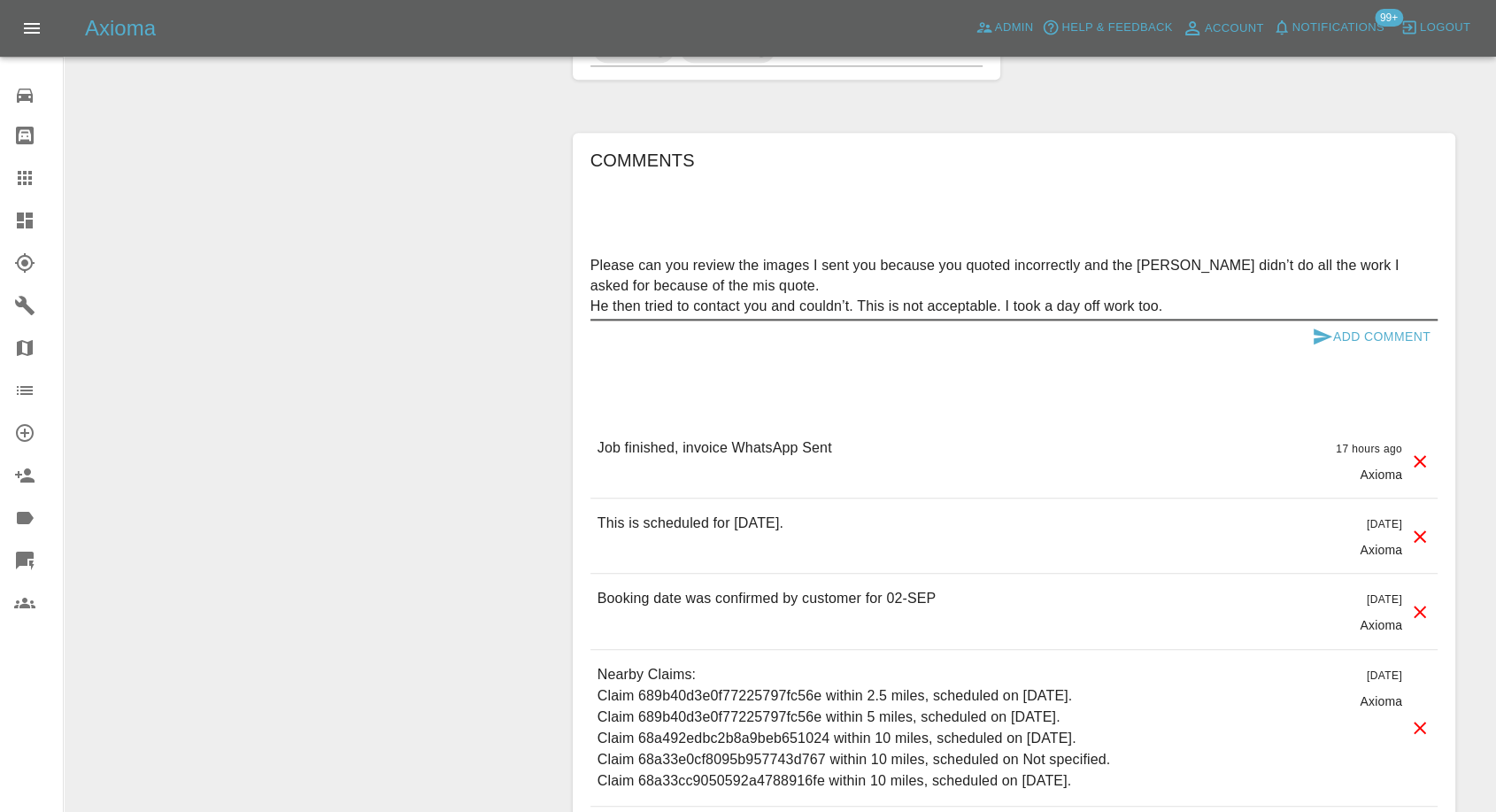
click at [1186, 275] on textarea "Please can you review the images I sent you because you quoted incorrectly and …" at bounding box center [1014, 285] width 847 height 61
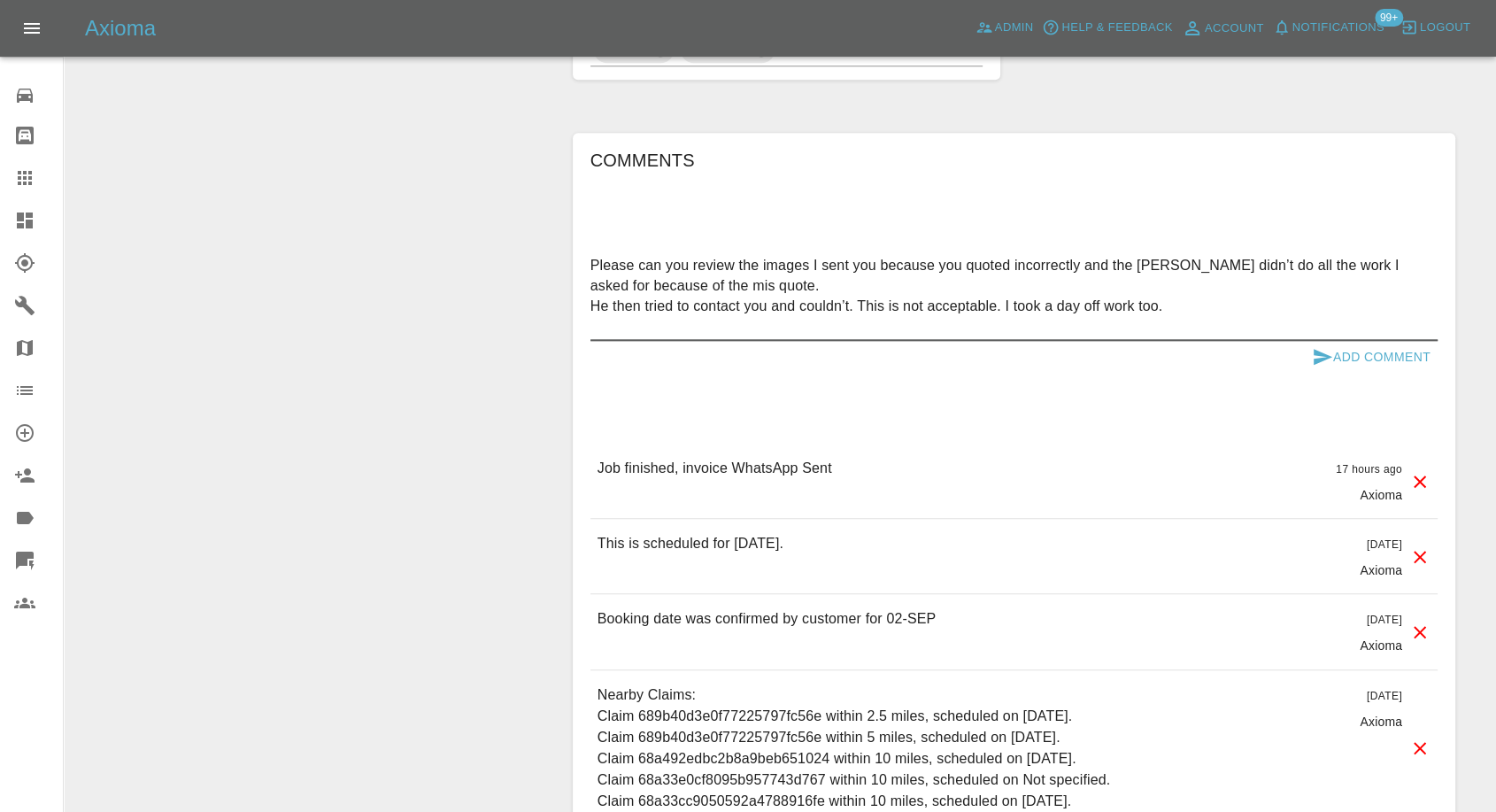
paste textarea "He was great and the work he did was also."
type textarea "Please can you review the images I sent you because you quoted incorrectly and …"
click at [1312, 346] on icon "submit" at bounding box center [1323, 357] width 21 height 21
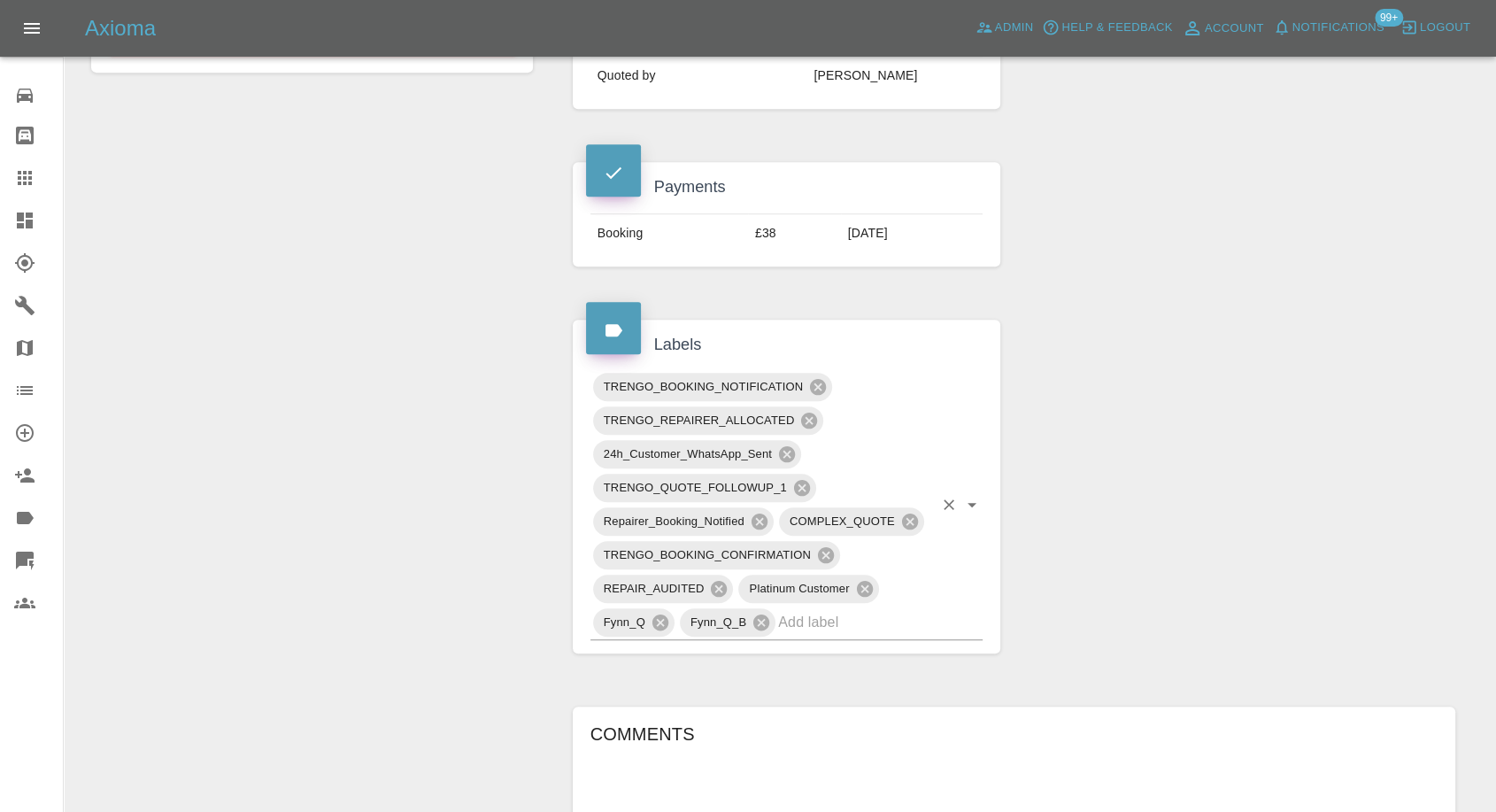
scroll to position [786, 0]
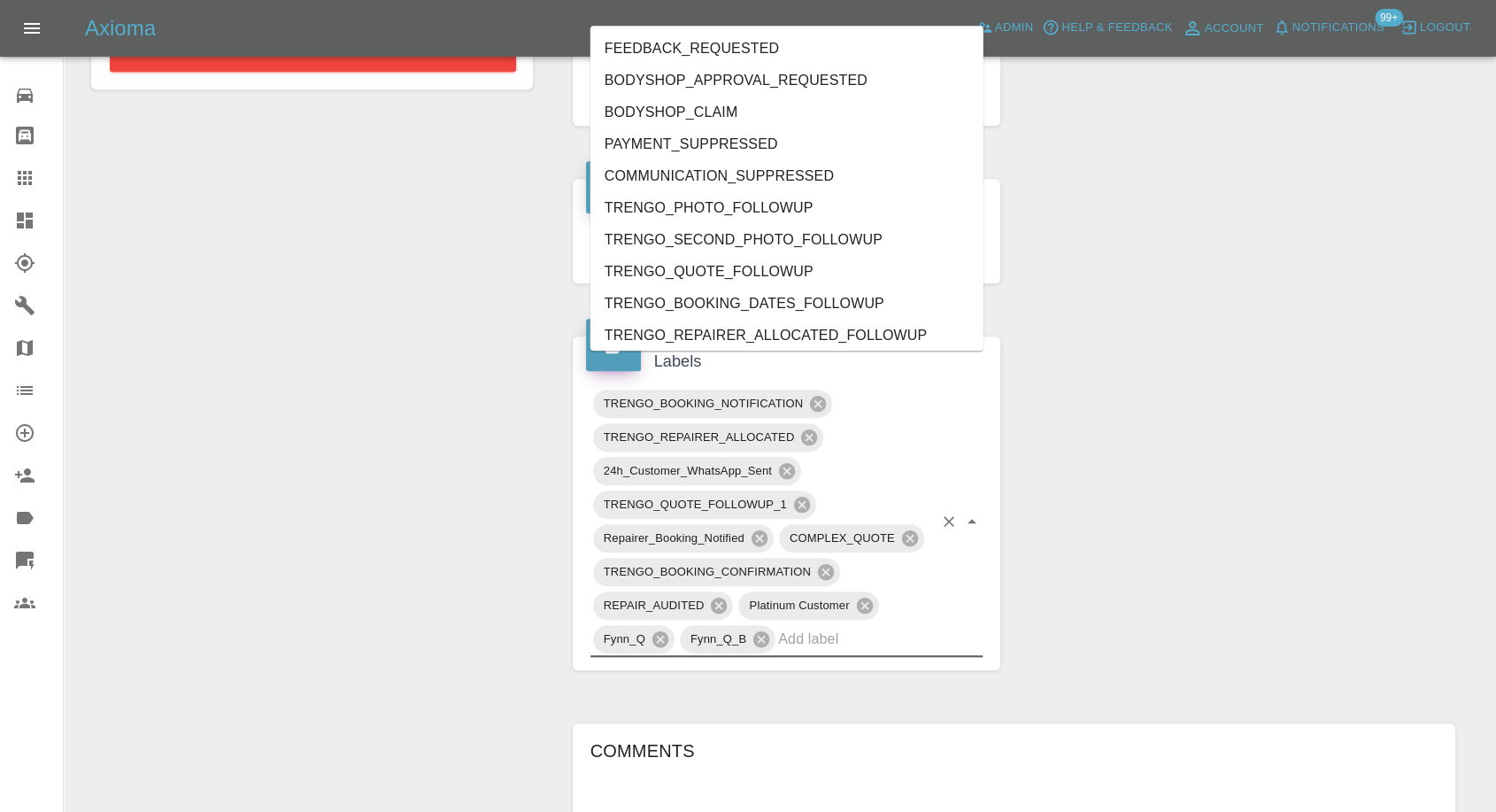
click at [838, 625] on input "text" at bounding box center [855, 638] width 155 height 28
type input "rec"
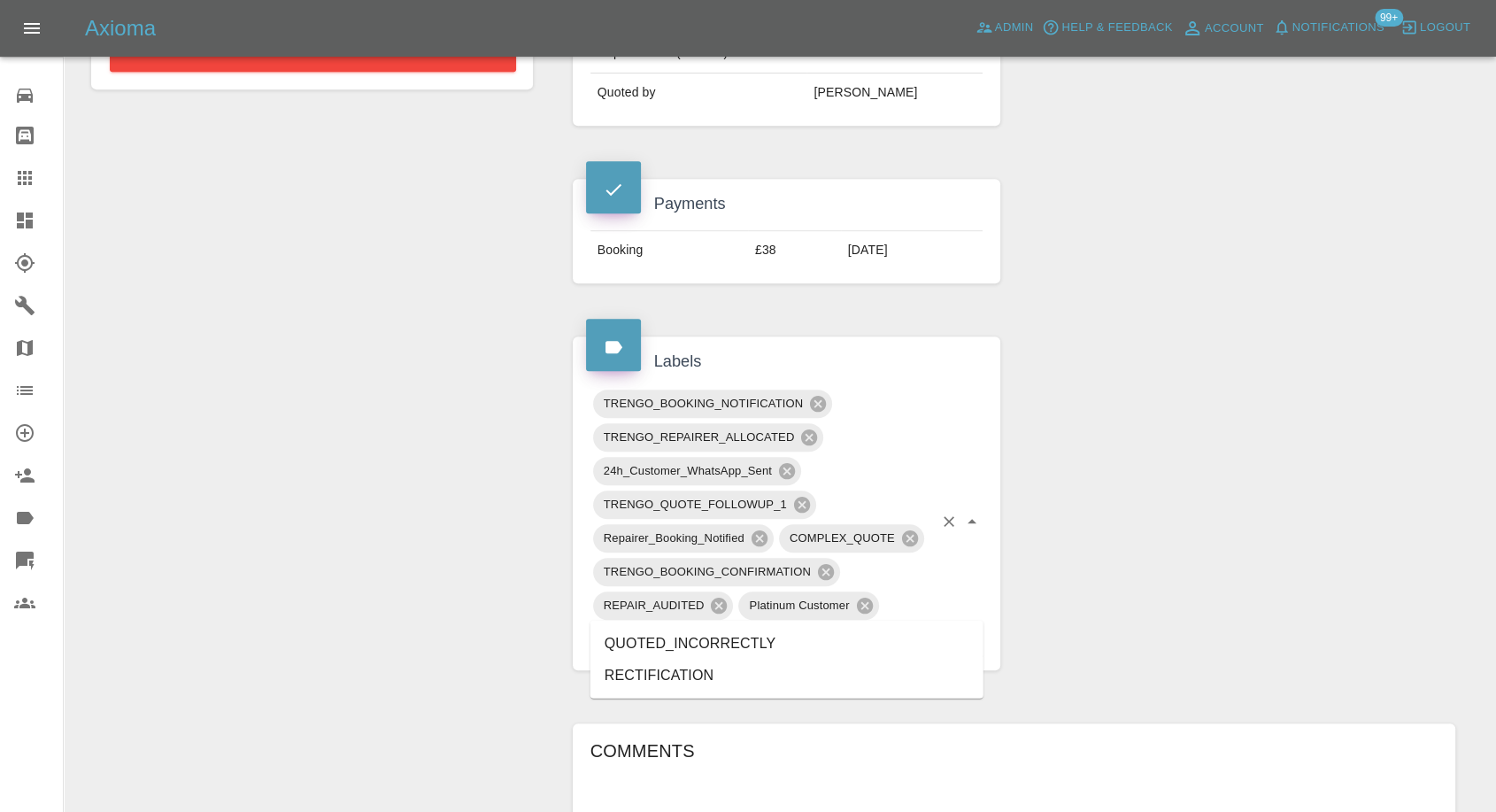
click at [696, 667] on li "RECTIFICATION" at bounding box center [787, 675] width 393 height 32
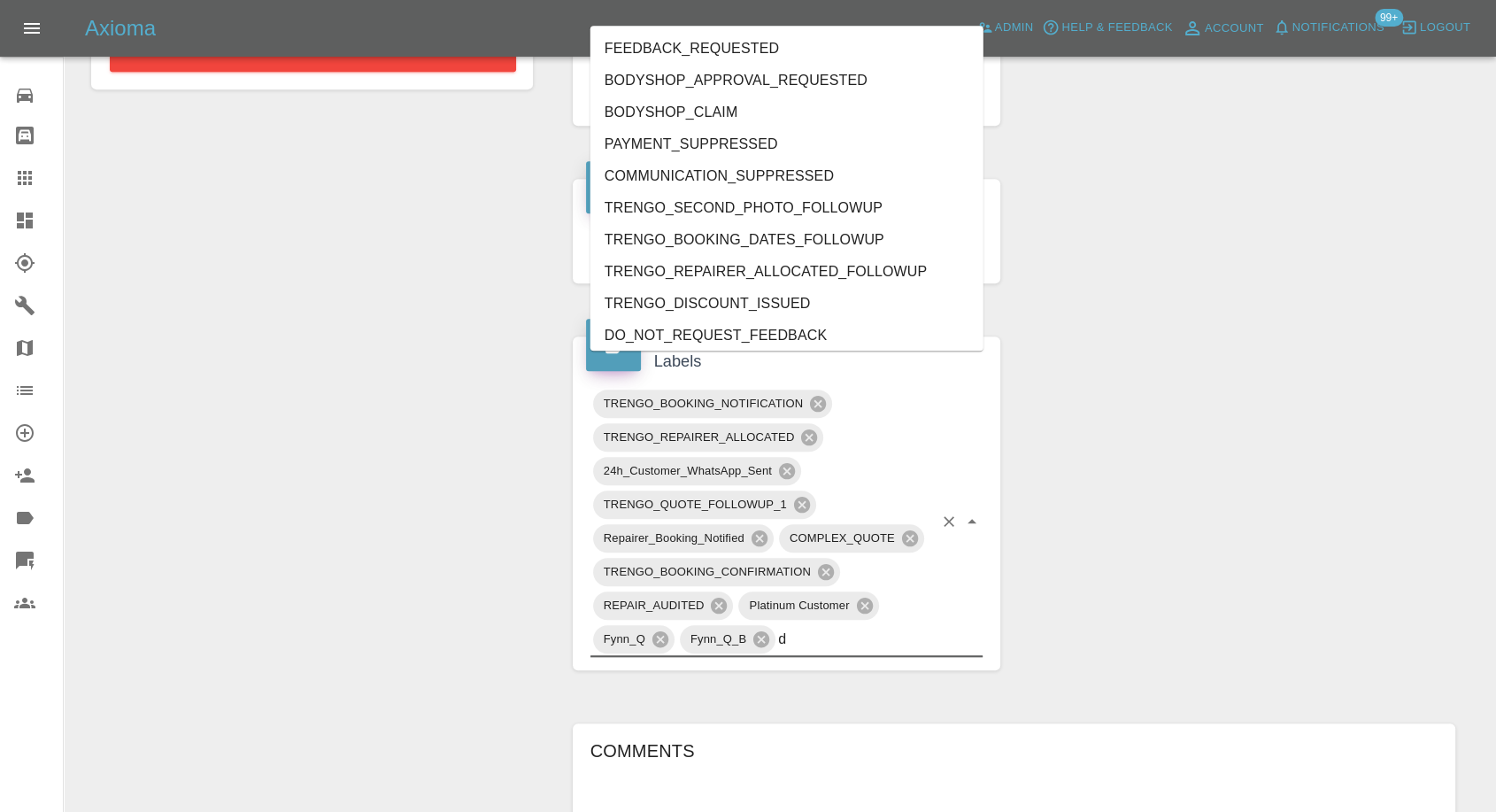
type input "do"
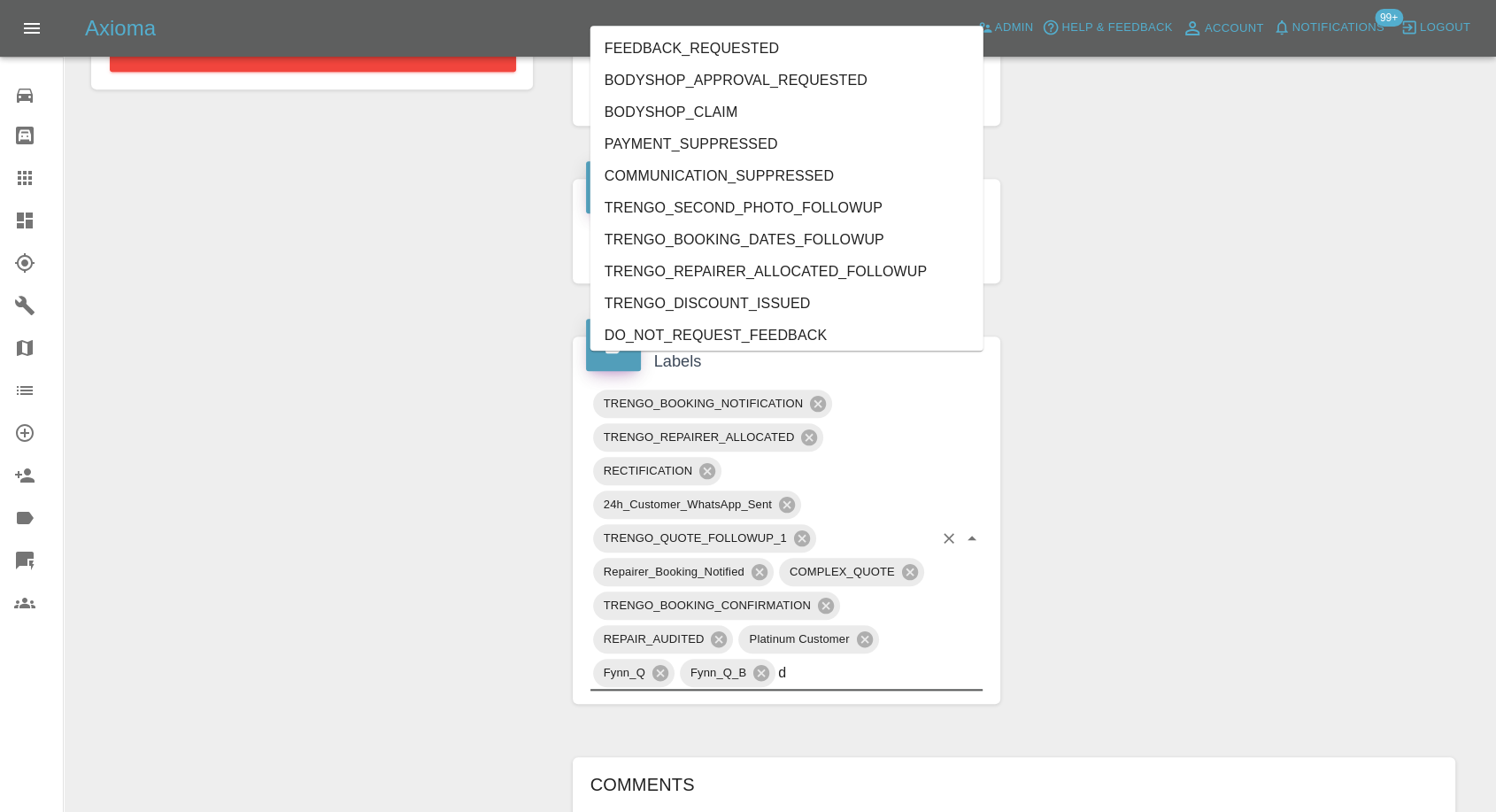
type input "do"
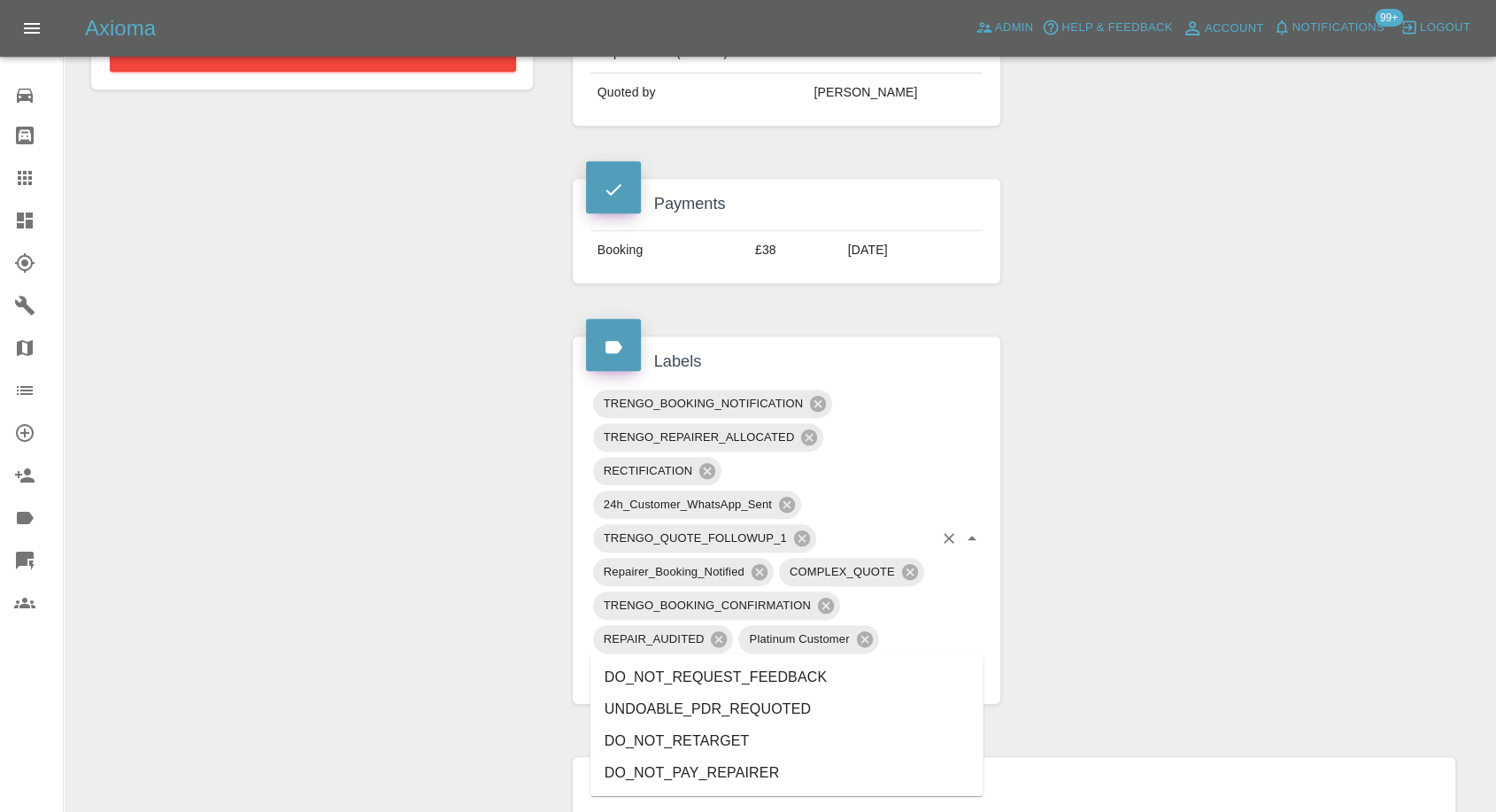
click at [744, 670] on li "DO_NOT_REQUEST_FEEDBACK" at bounding box center [787, 677] width 393 height 32
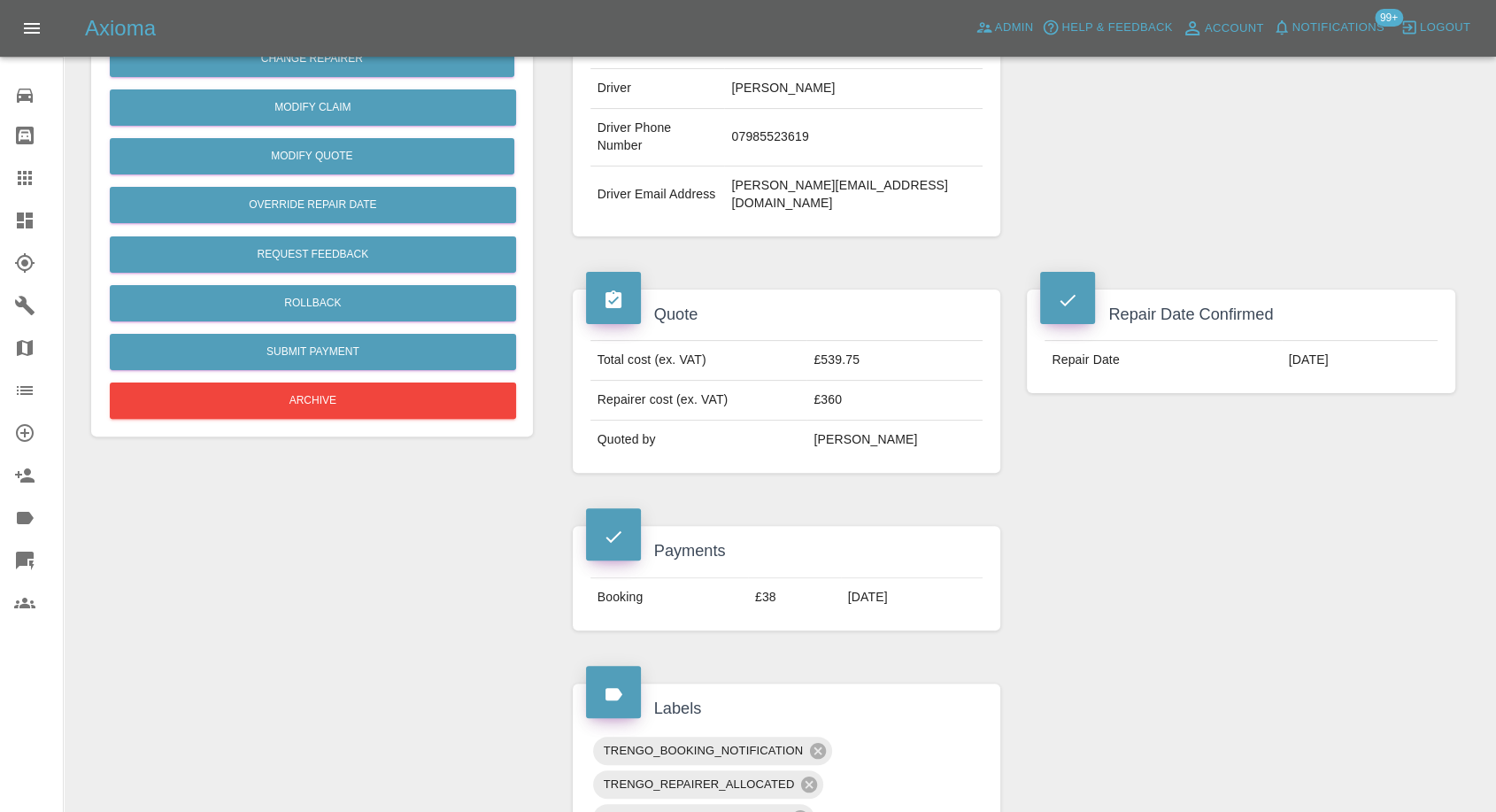
scroll to position [393, 0]
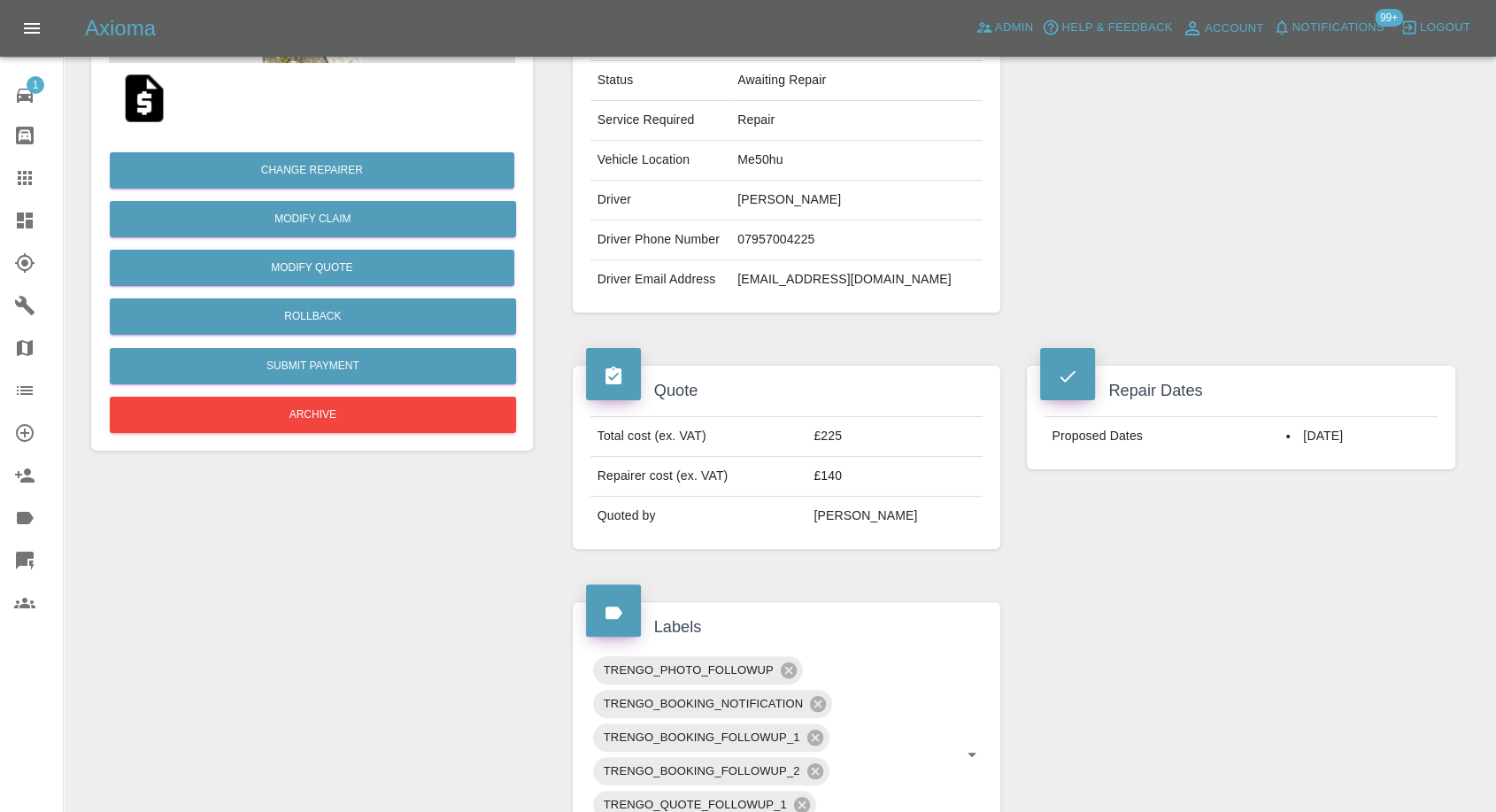
scroll to position [393, 0]
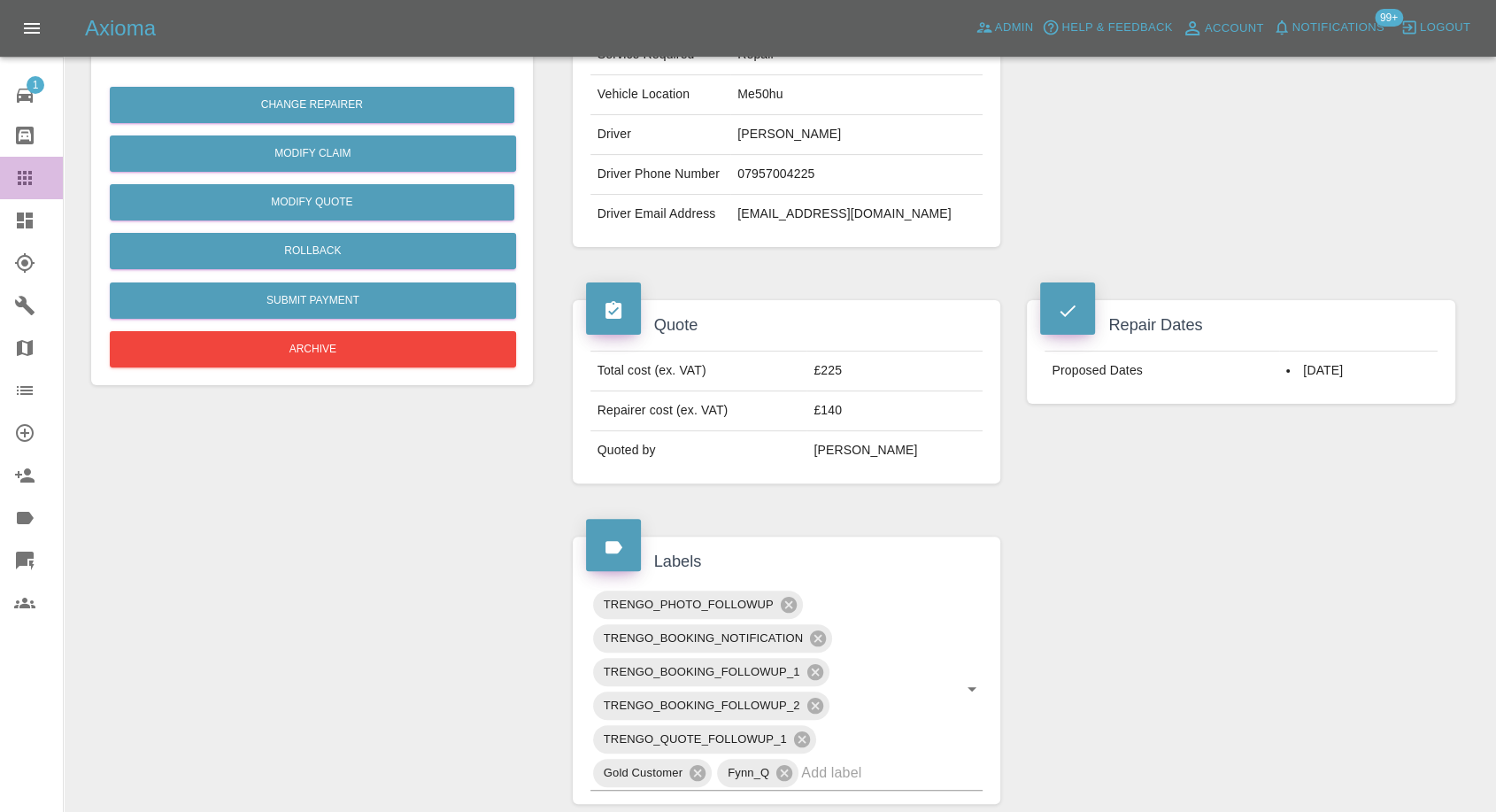
click at [29, 179] on icon at bounding box center [25, 178] width 14 height 14
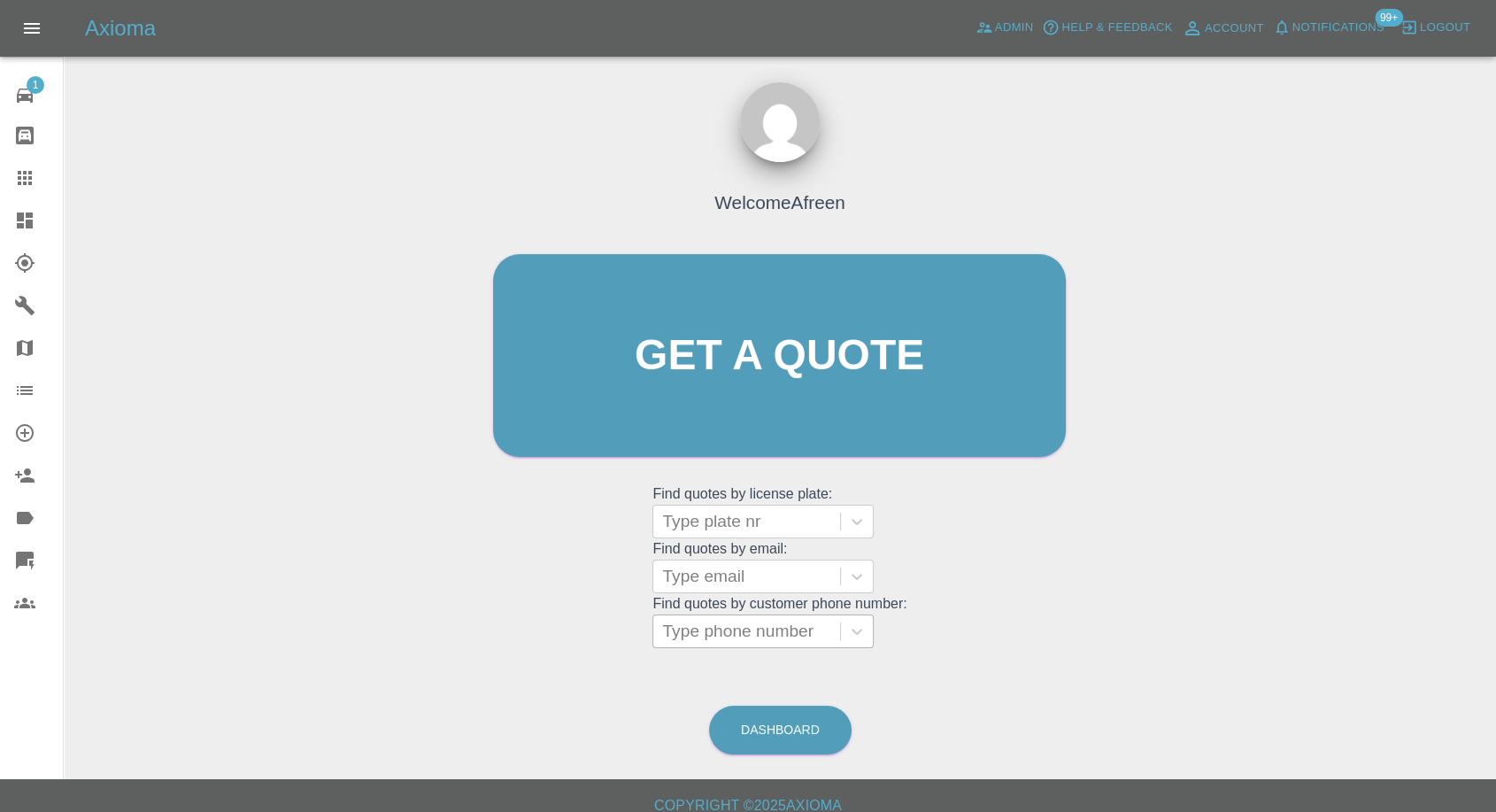
click at [766, 647] on div "Type phone number" at bounding box center [747, 631] width 186 height 32
paste input "+447766750037"
type input "+447766750037"
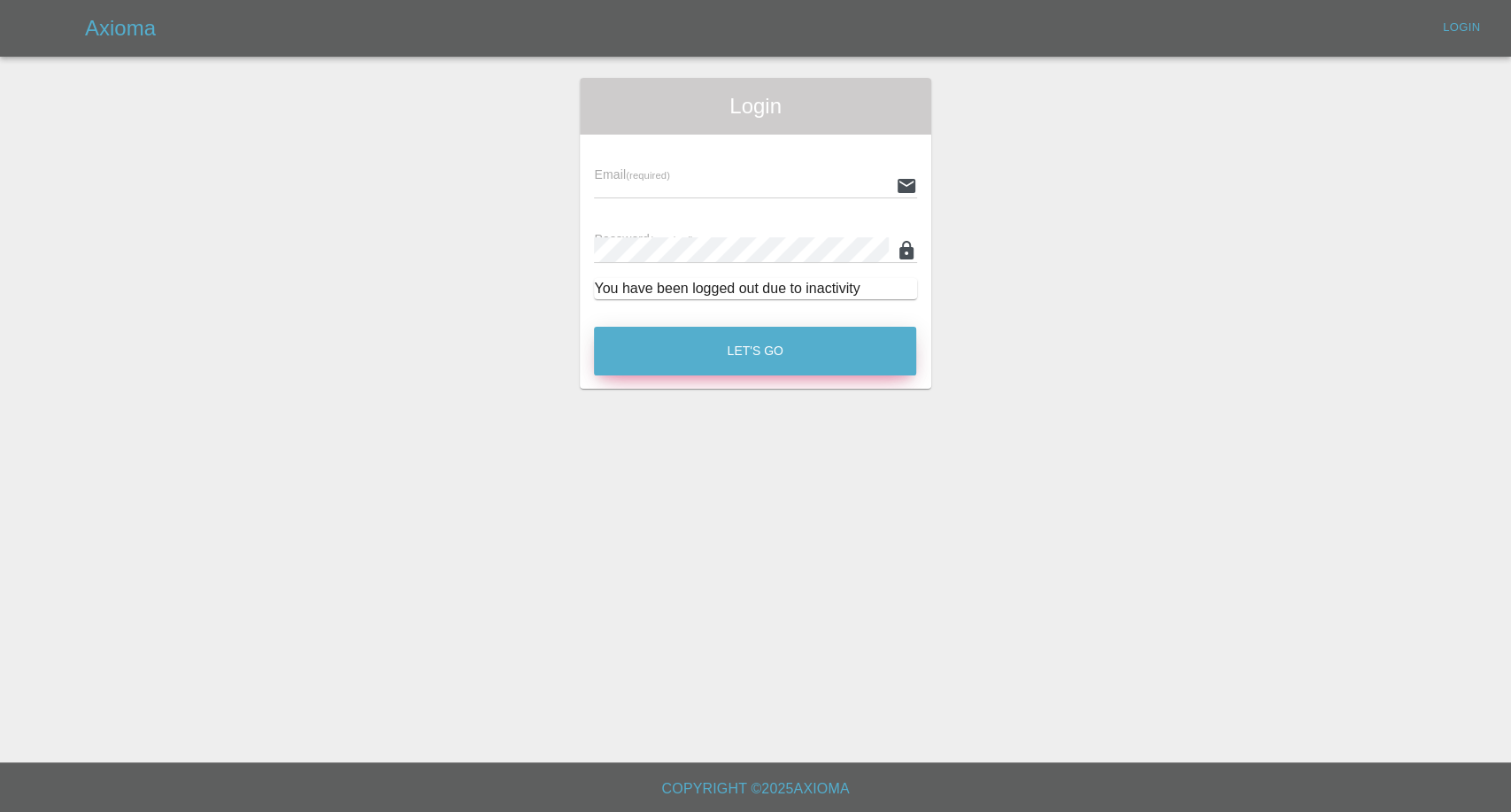
type input "afreen@axioma.co.uk"
click at [769, 353] on button "Let's Go" at bounding box center [755, 350] width 322 height 48
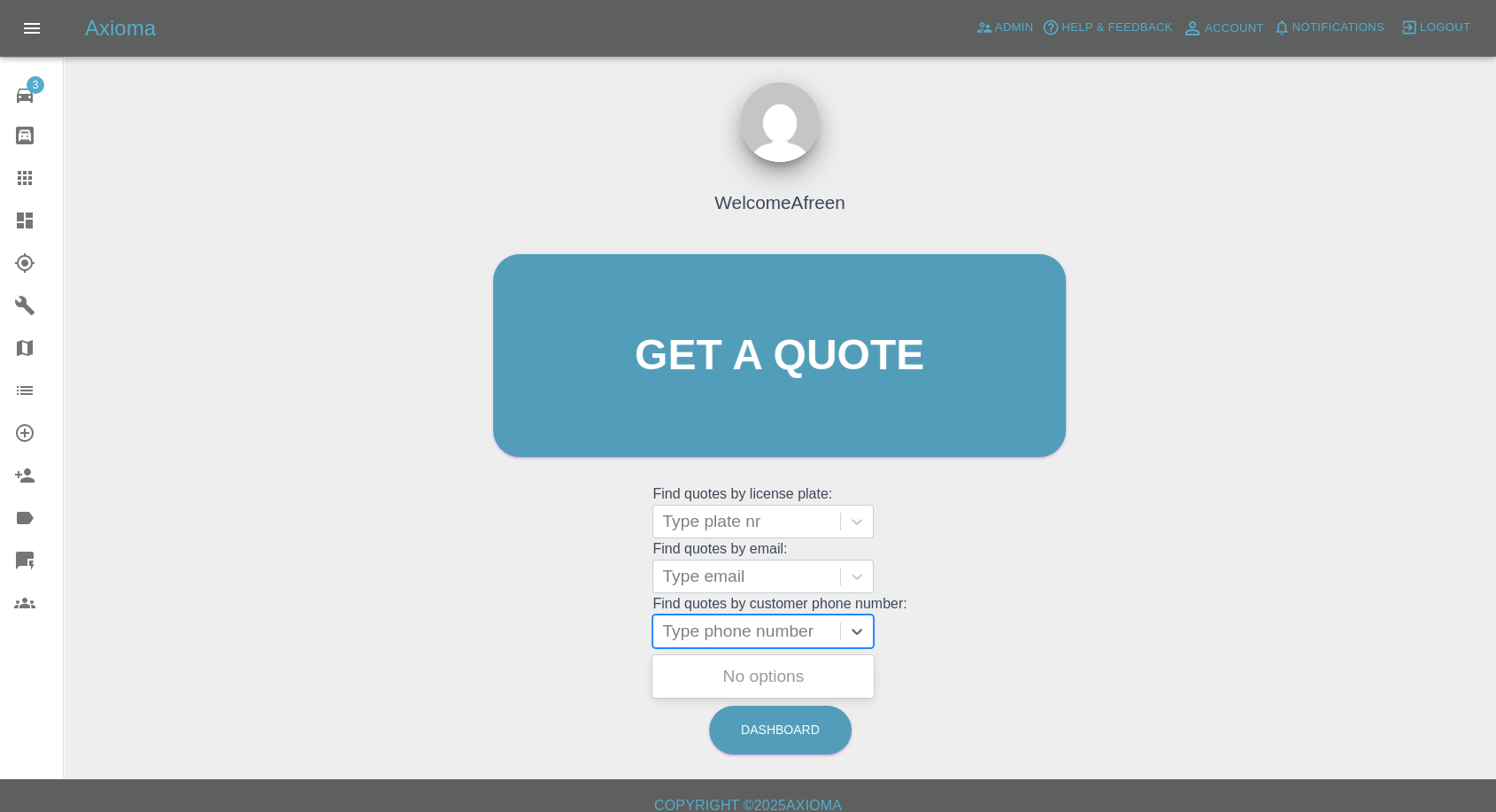
drag, startPoint x: 748, startPoint y: 626, endPoint x: 680, endPoint y: 635, distance: 68.6
click at [746, 628] on div at bounding box center [747, 631] width 169 height 25
paste input "+447766750037"
drag, startPoint x: 696, startPoint y: 631, endPoint x: 369, endPoint y: 622, distance: 327.1
click at [369, 622] on div "Welcome Afreen Get a quote Get a quote Find quotes by license plate: Type plate…" at bounding box center [780, 439] width 1404 height 635
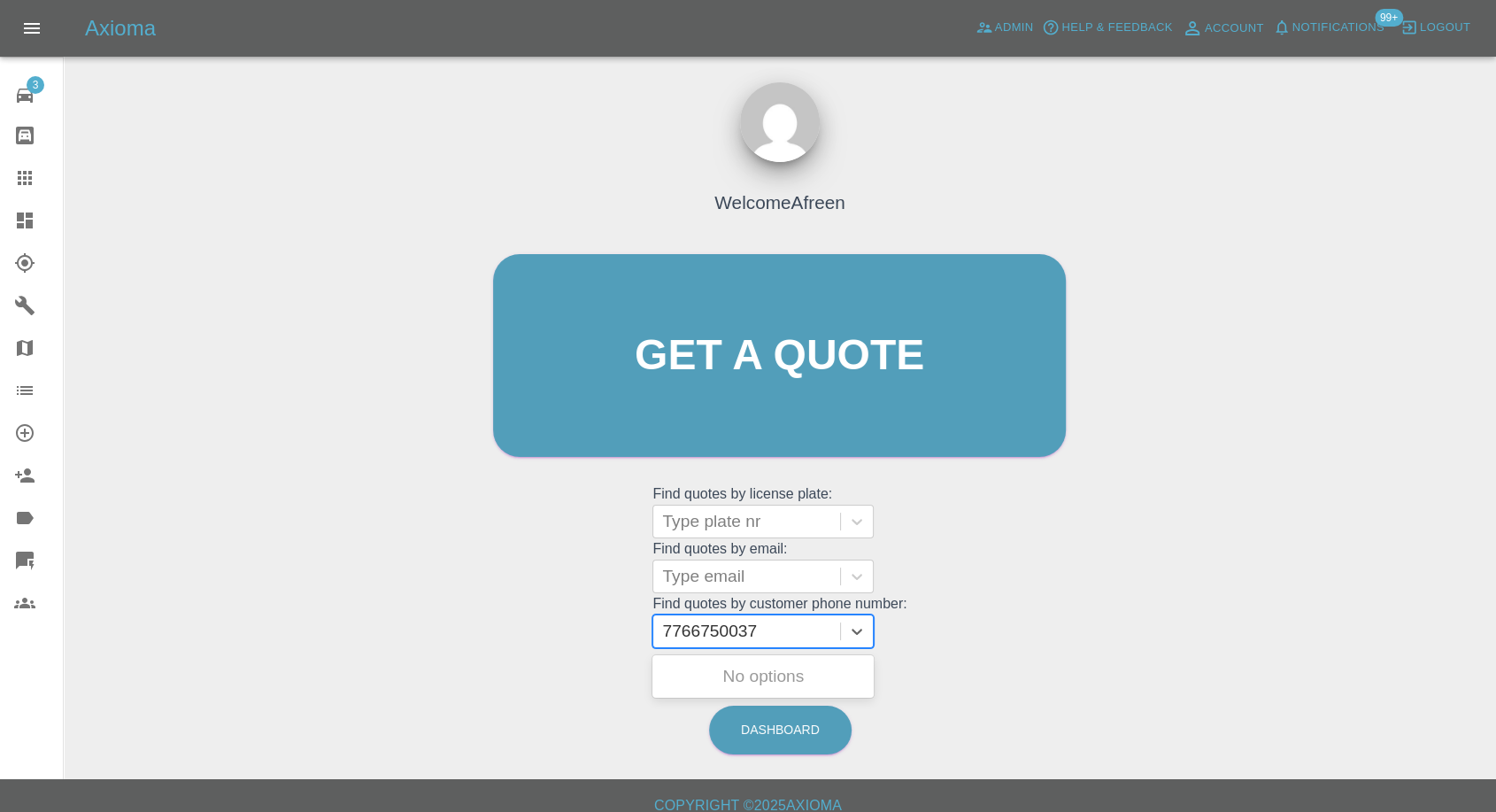
type input "7766750037"
paste input "[PHONE_NUMBER]"
drag, startPoint x: 688, startPoint y: 634, endPoint x: 448, endPoint y: 632, distance: 240.0
click at [471, 634] on div "Welcome Afreen Get a quote Get a quote Find quotes by license plate: Type plate…" at bounding box center [780, 439] width 1404 height 635
type input "07766881468"
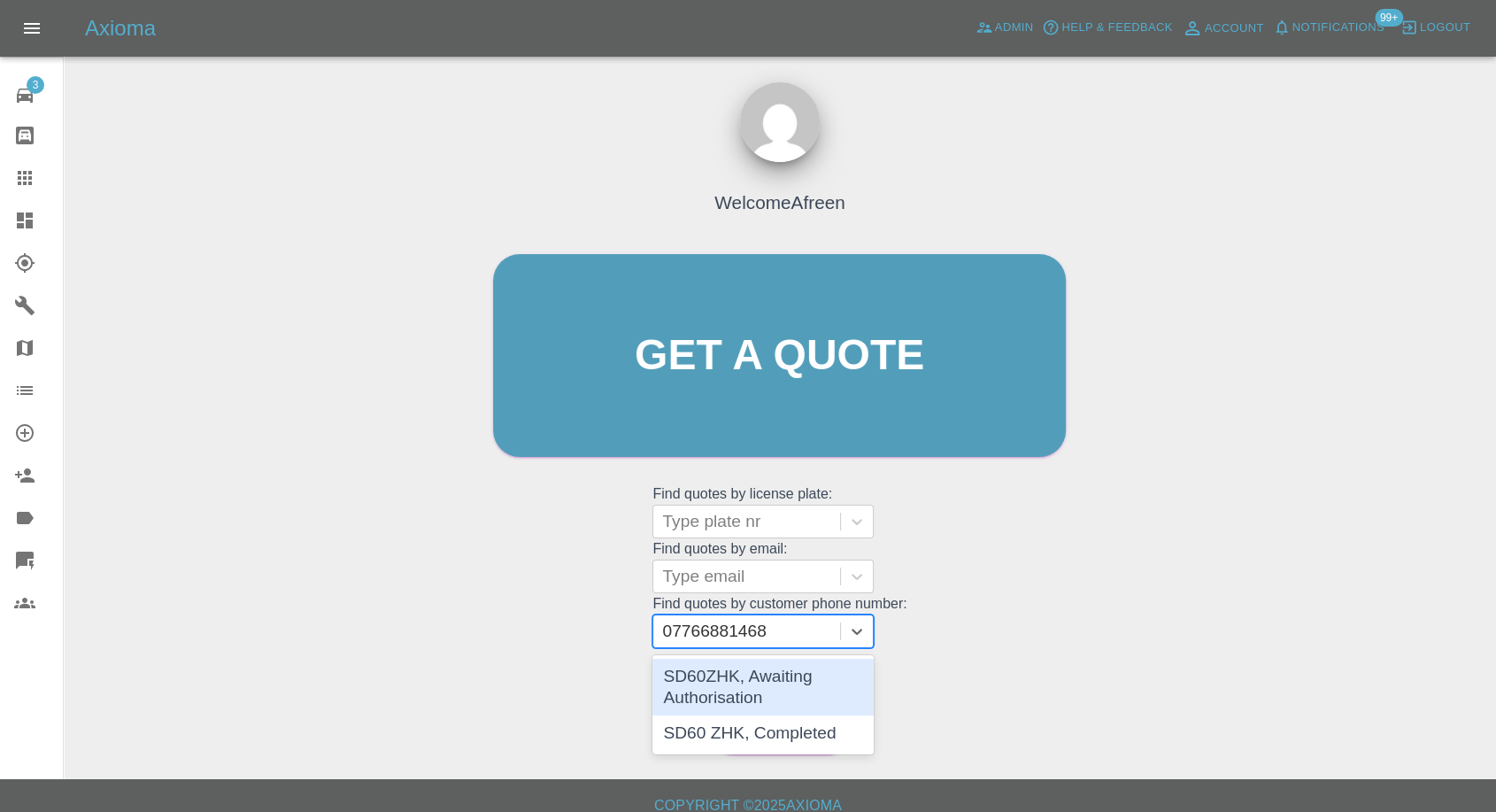
click at [729, 697] on div "SD60ZHK, Awaiting Authorisation" at bounding box center [763, 687] width 222 height 57
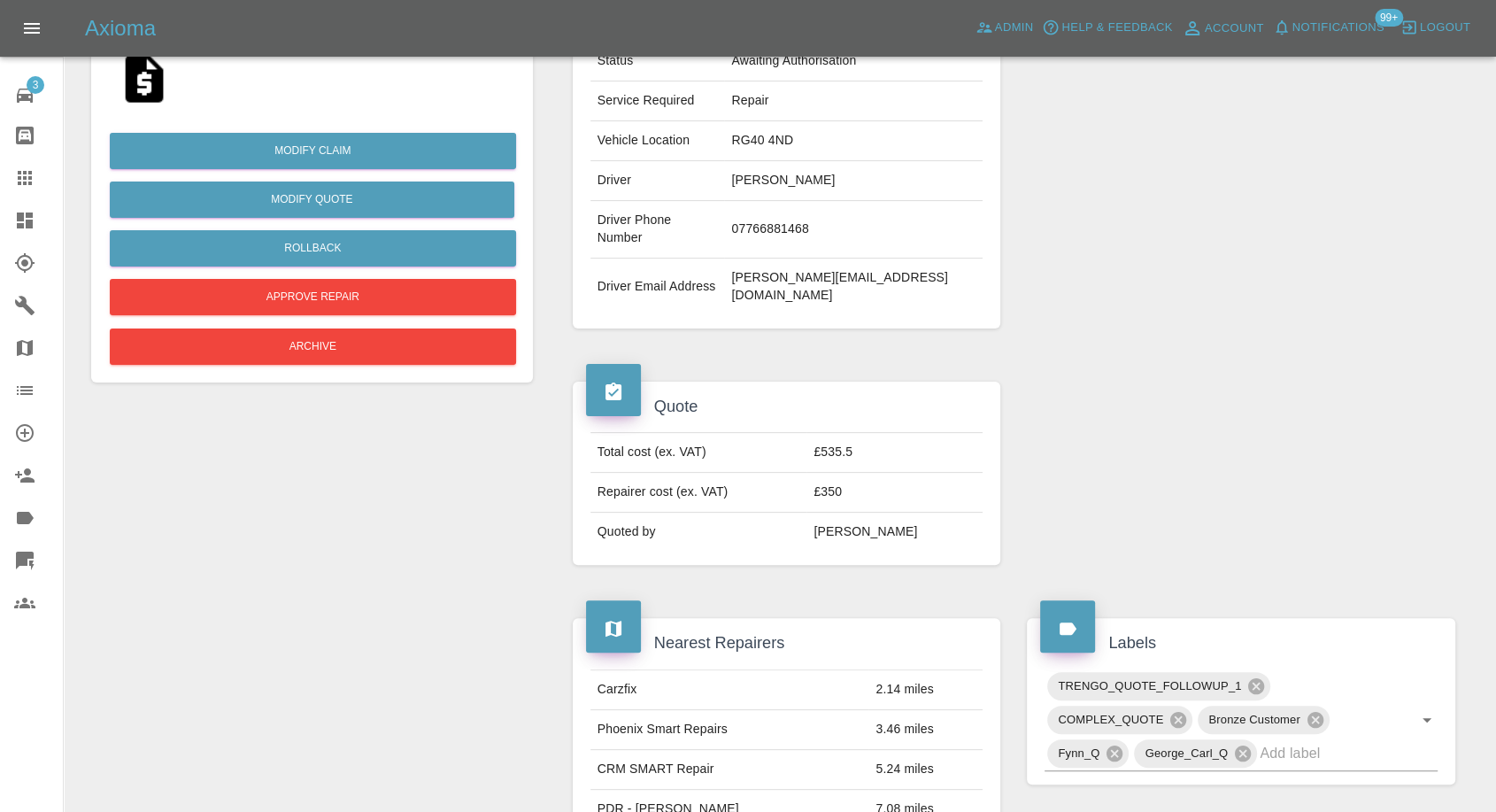
scroll to position [144, 0]
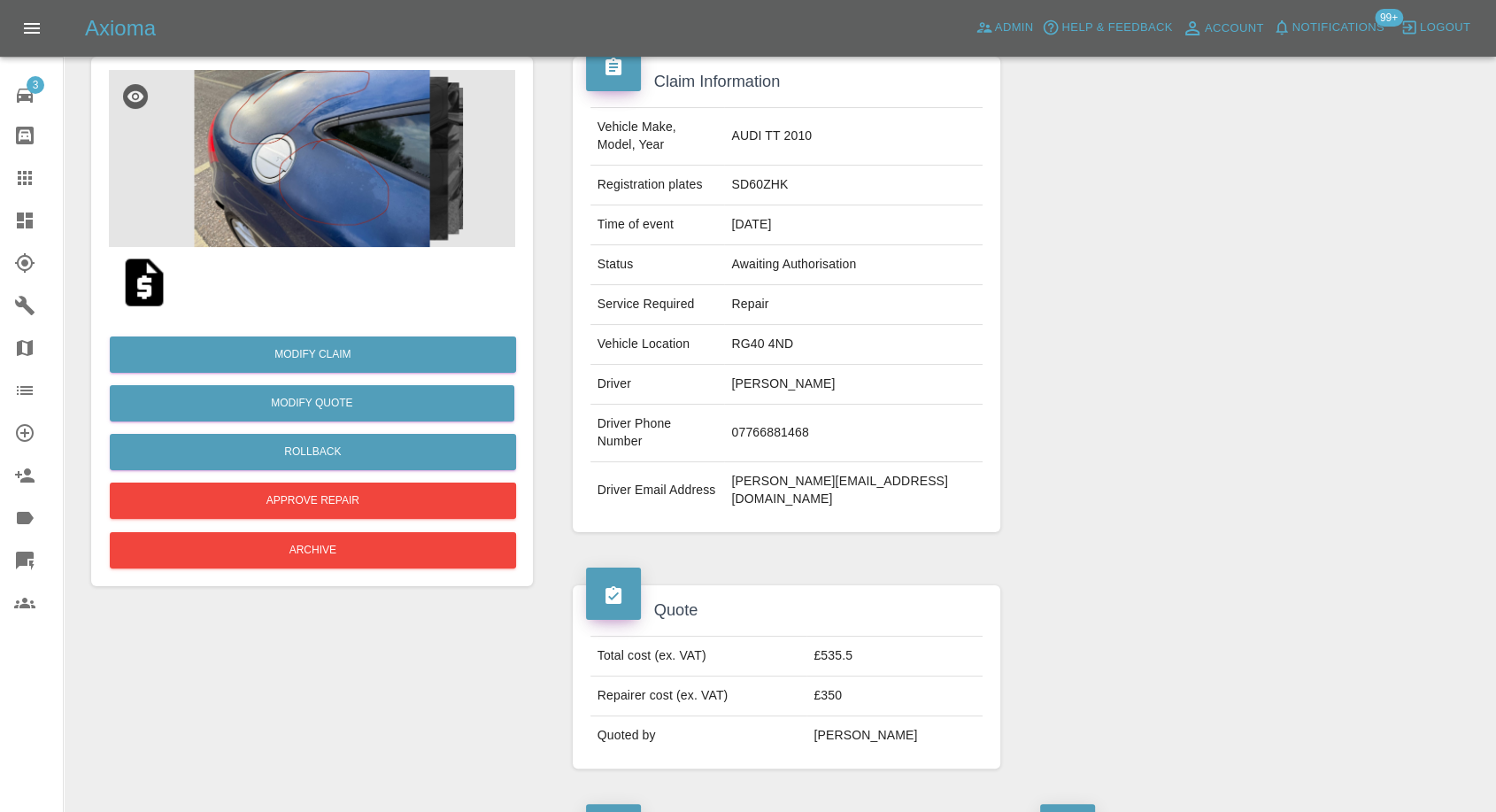
click at [148, 287] on img at bounding box center [145, 282] width 57 height 57
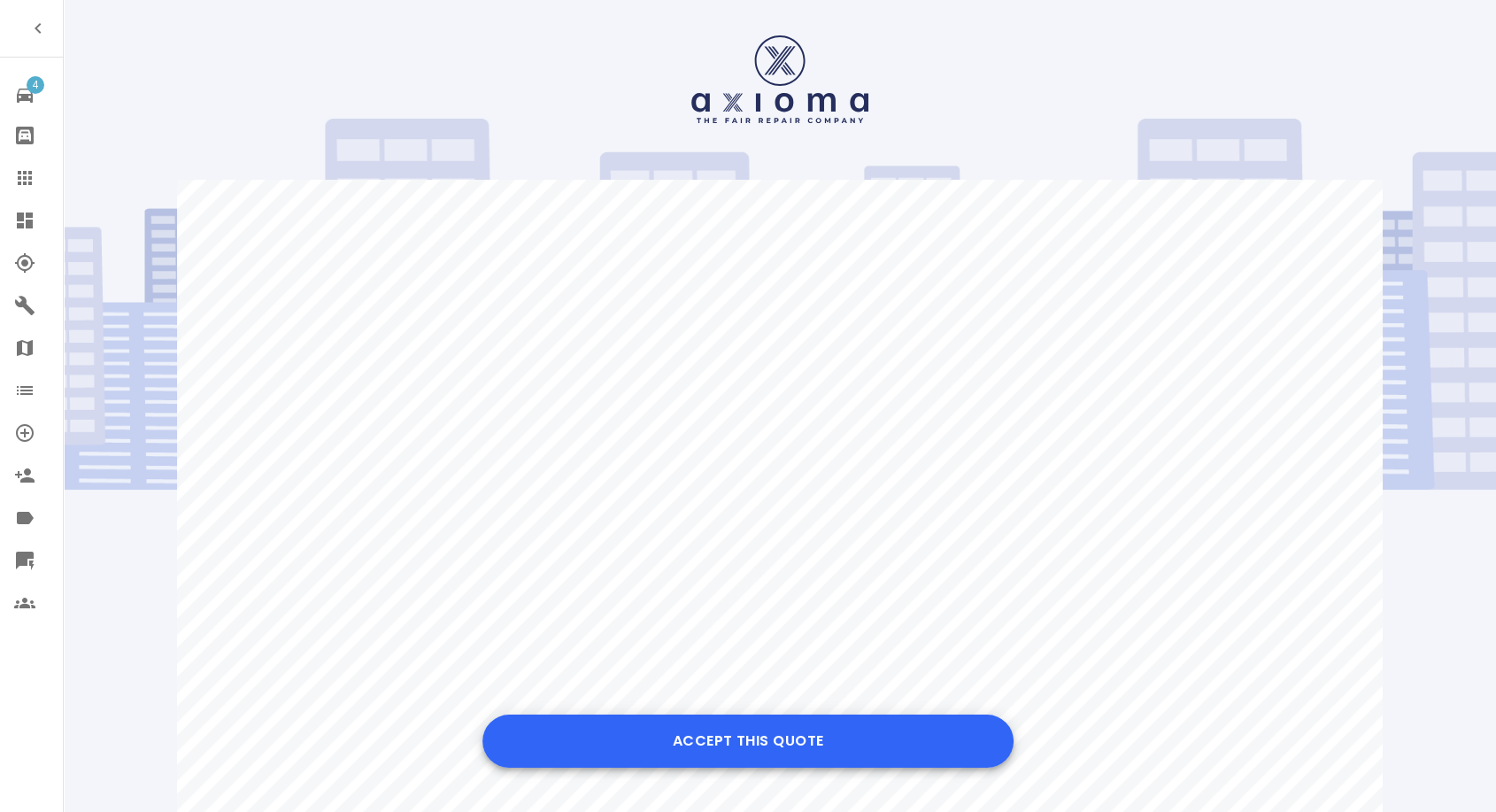
click at [725, 730] on button "Accept this Quote" at bounding box center [748, 741] width 532 height 53
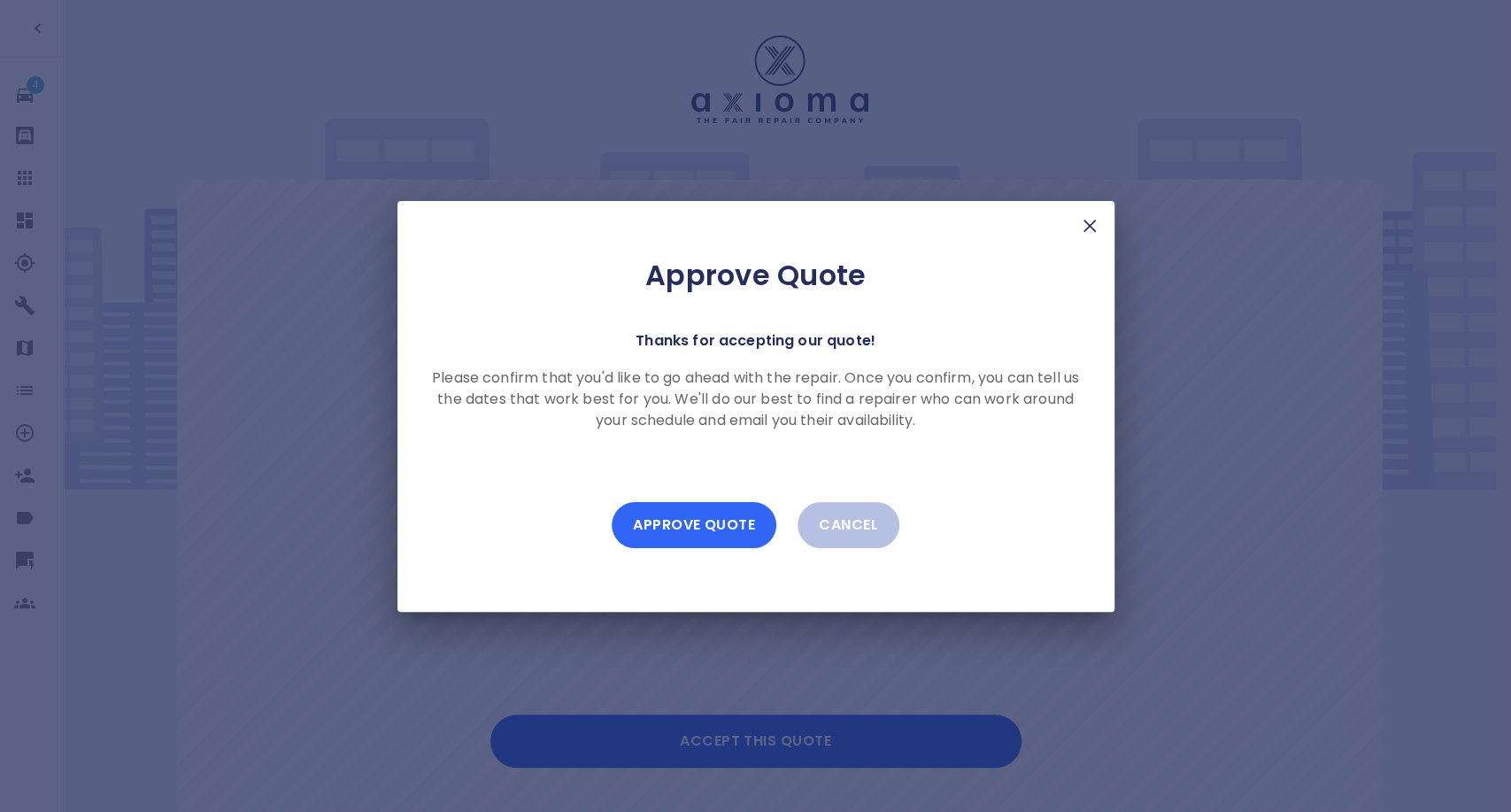
click at [673, 530] on button "Approve Quote" at bounding box center [693, 525] width 165 height 46
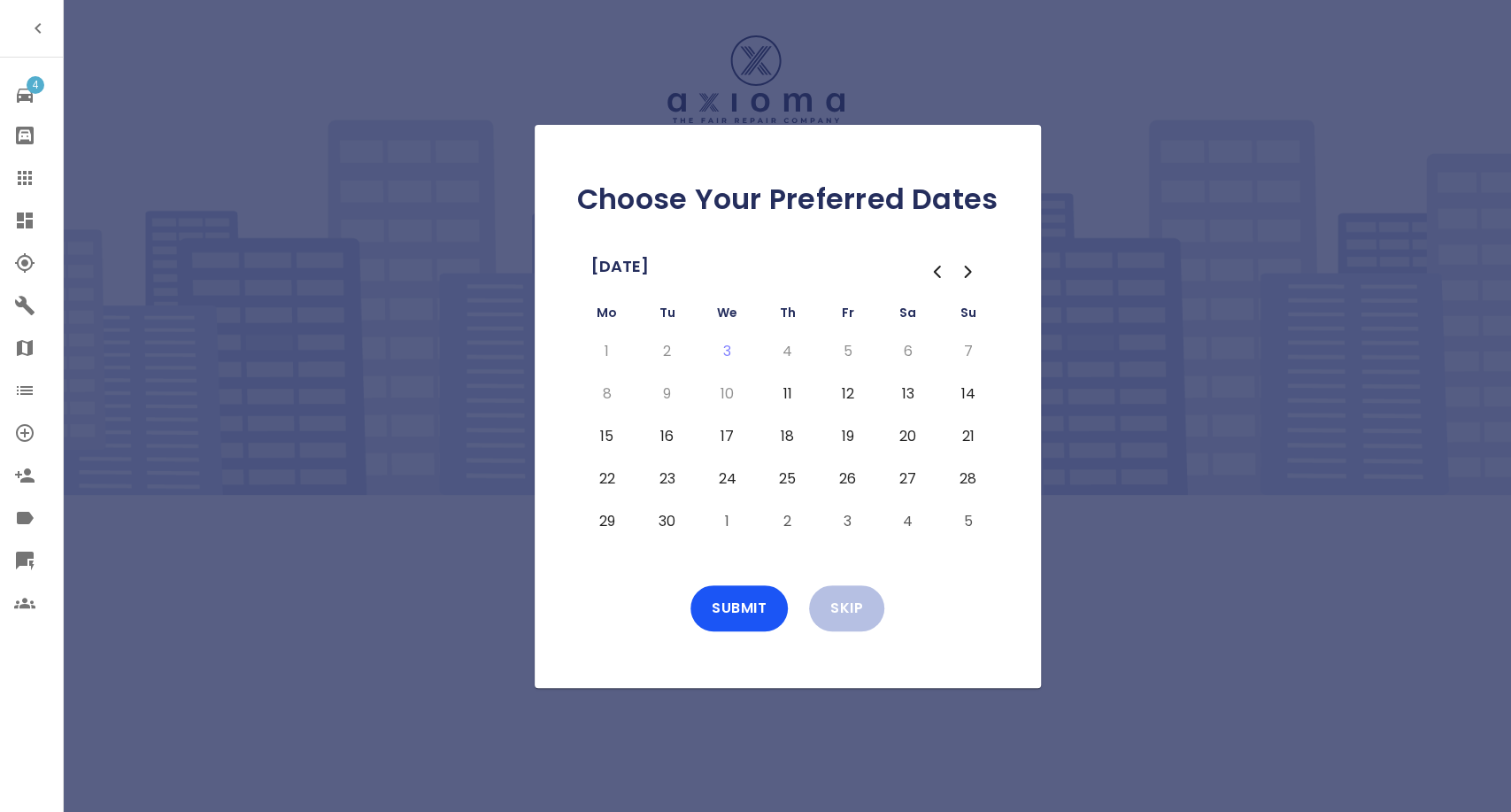
click at [904, 391] on button "13" at bounding box center [908, 394] width 32 height 29
click at [910, 430] on button "20" at bounding box center [908, 436] width 32 height 29
click at [903, 474] on button "27" at bounding box center [908, 479] width 32 height 29
click at [767, 609] on button "Submit" at bounding box center [739, 608] width 97 height 46
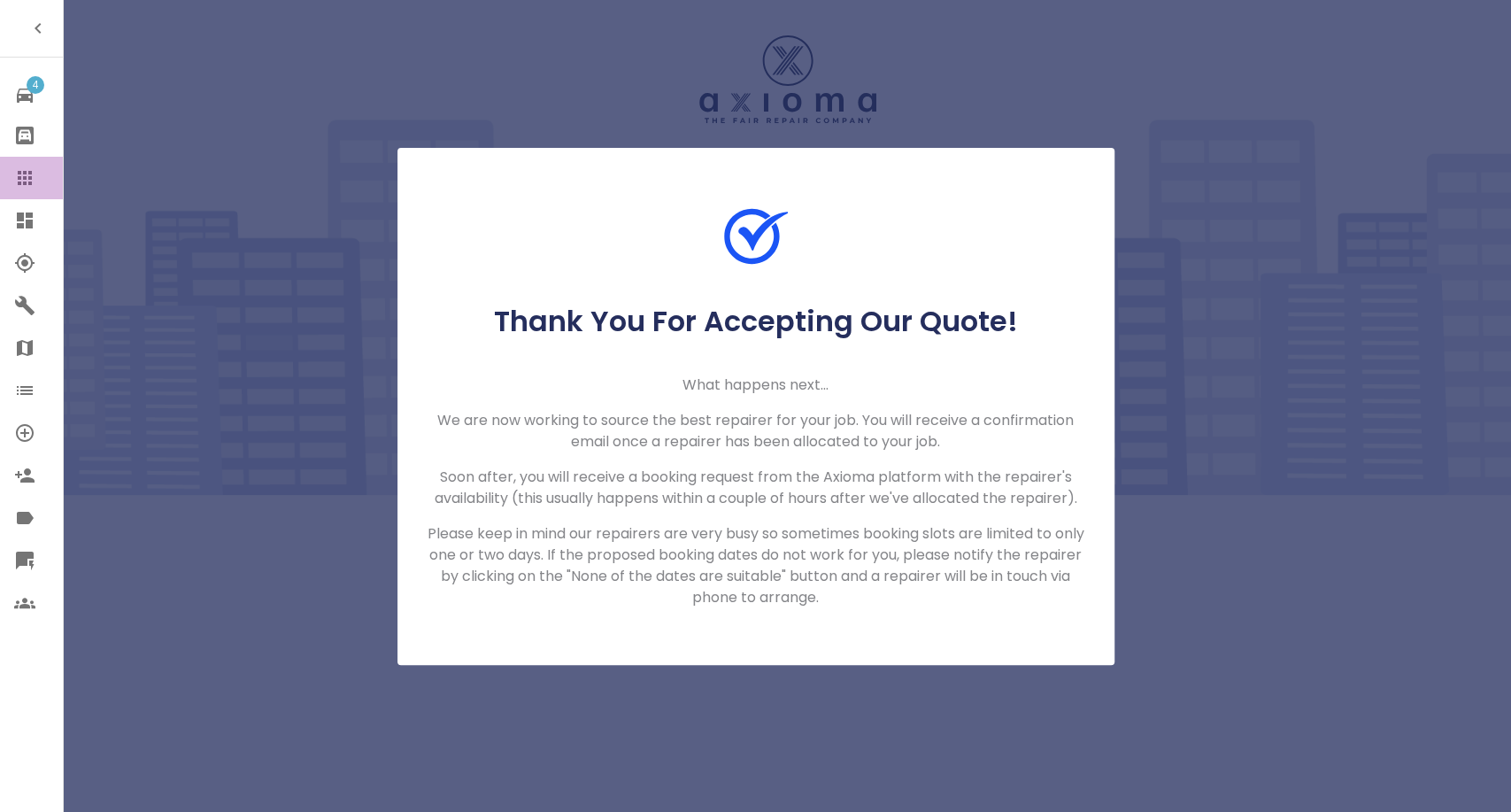
click at [27, 169] on icon at bounding box center [25, 178] width 21 height 21
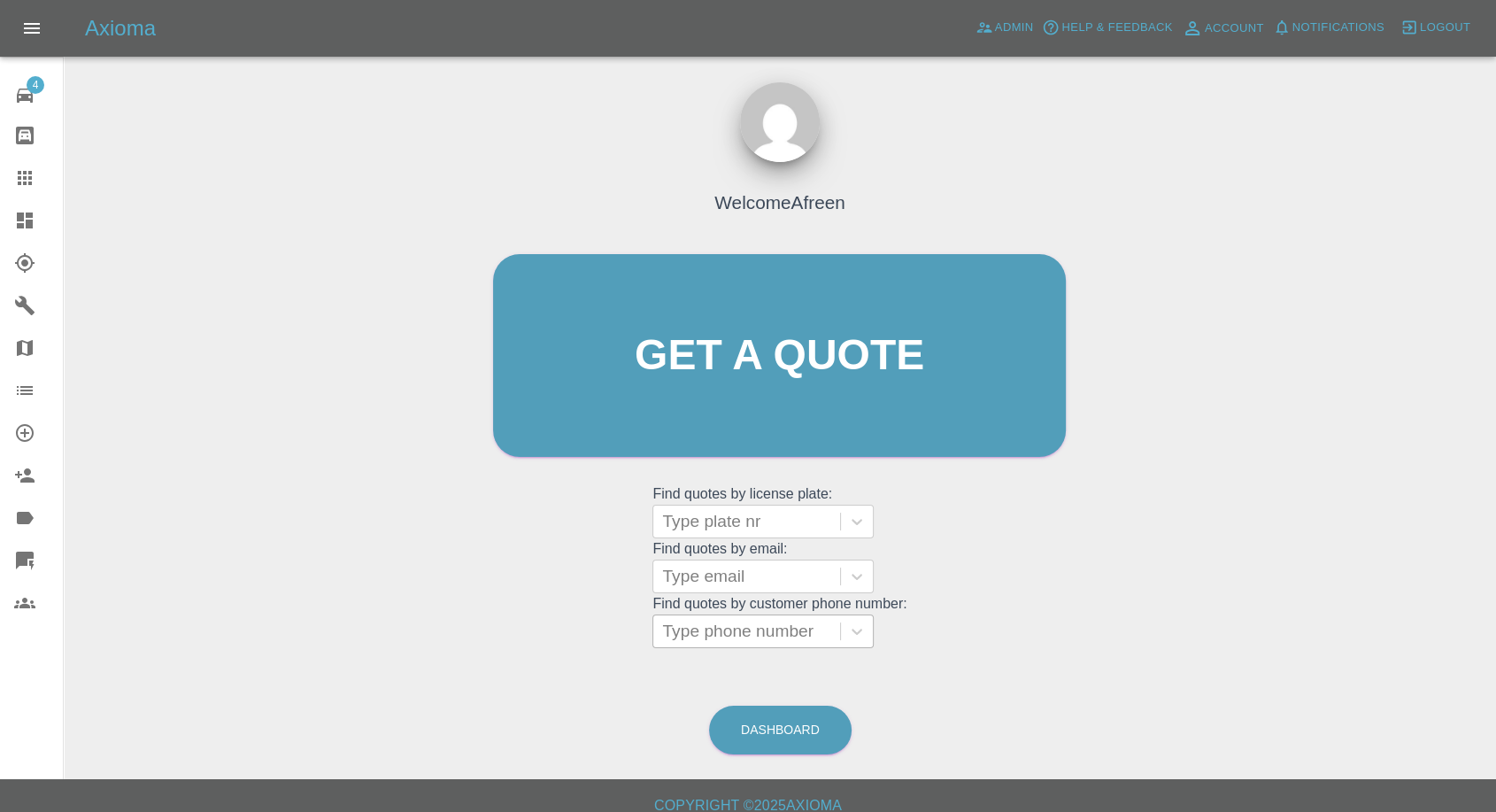
click at [768, 631] on div at bounding box center [747, 631] width 169 height 25
paste input "qt_1S2s0jA4aDea5wMjRp9hbVxN"
paste input "+447766881468"
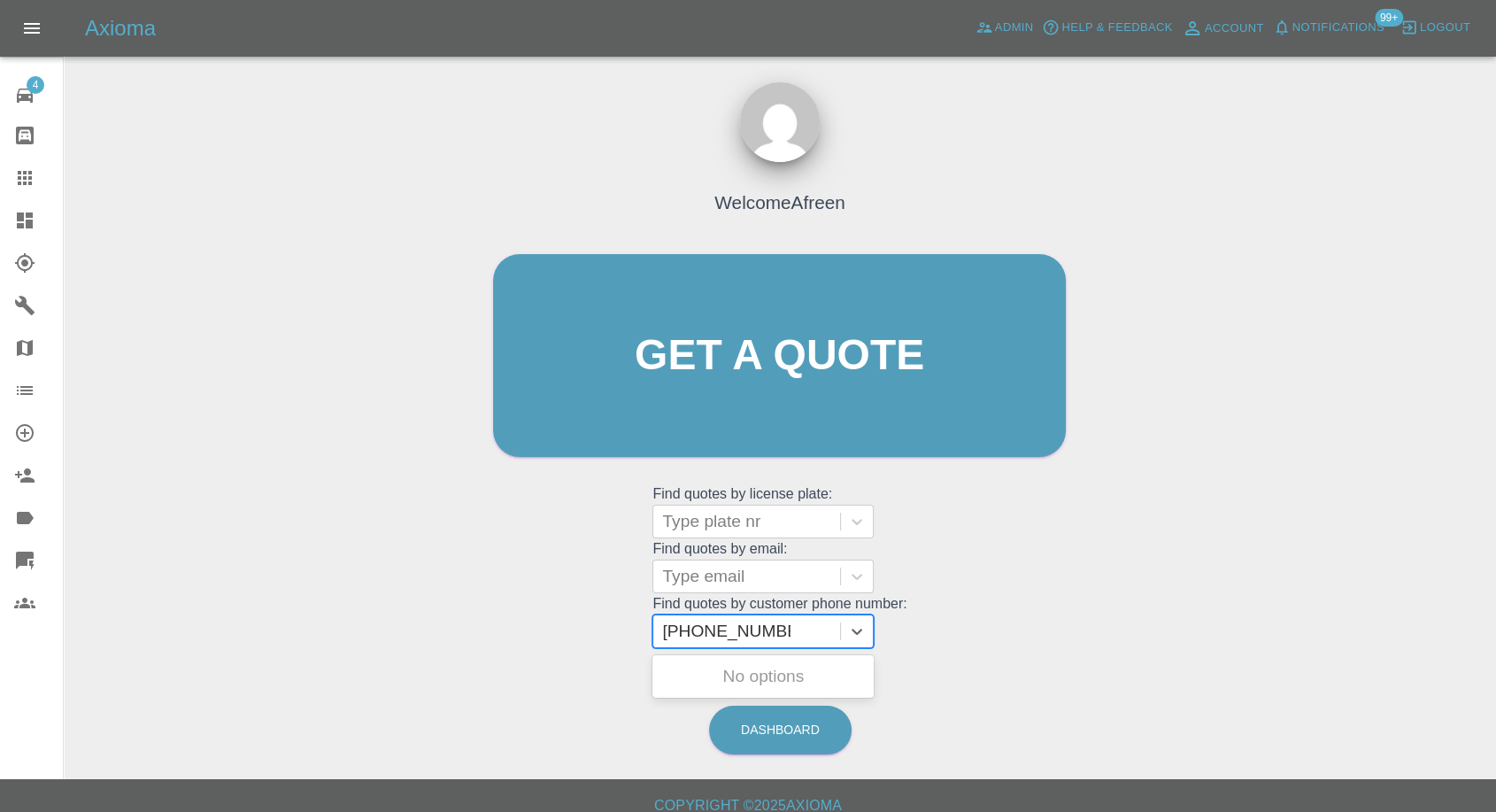
drag, startPoint x: 696, startPoint y: 631, endPoint x: 530, endPoint y: 631, distance: 166.0
click at [530, 631] on div "Welcome Afreen Get a quote Get a quote Find quotes by license plate: Type plate…" at bounding box center [779, 389] width 610 height 534
type input "07766881468"
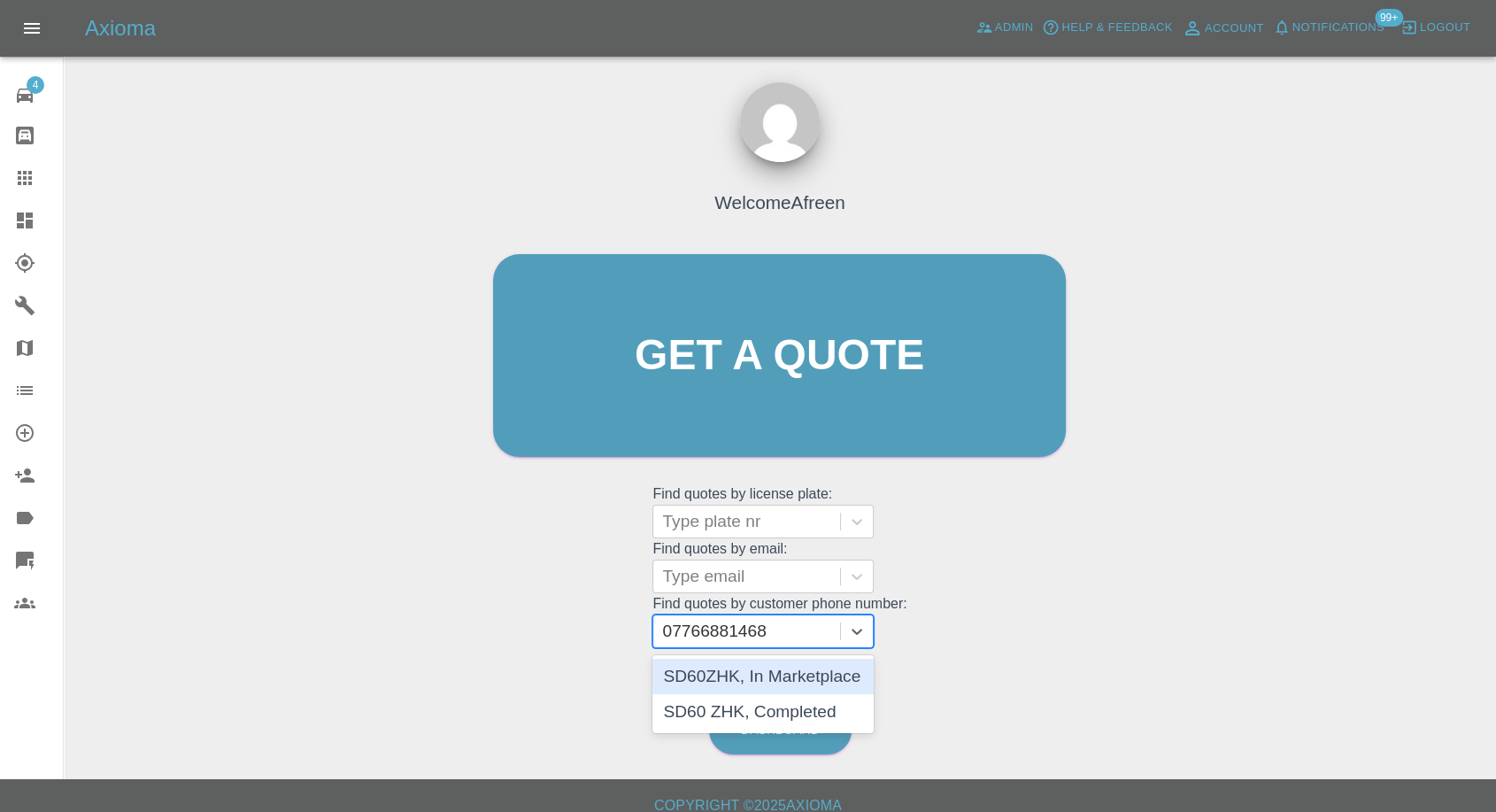
click at [772, 678] on div "SD60ZHK, In Marketplace" at bounding box center [763, 676] width 222 height 35
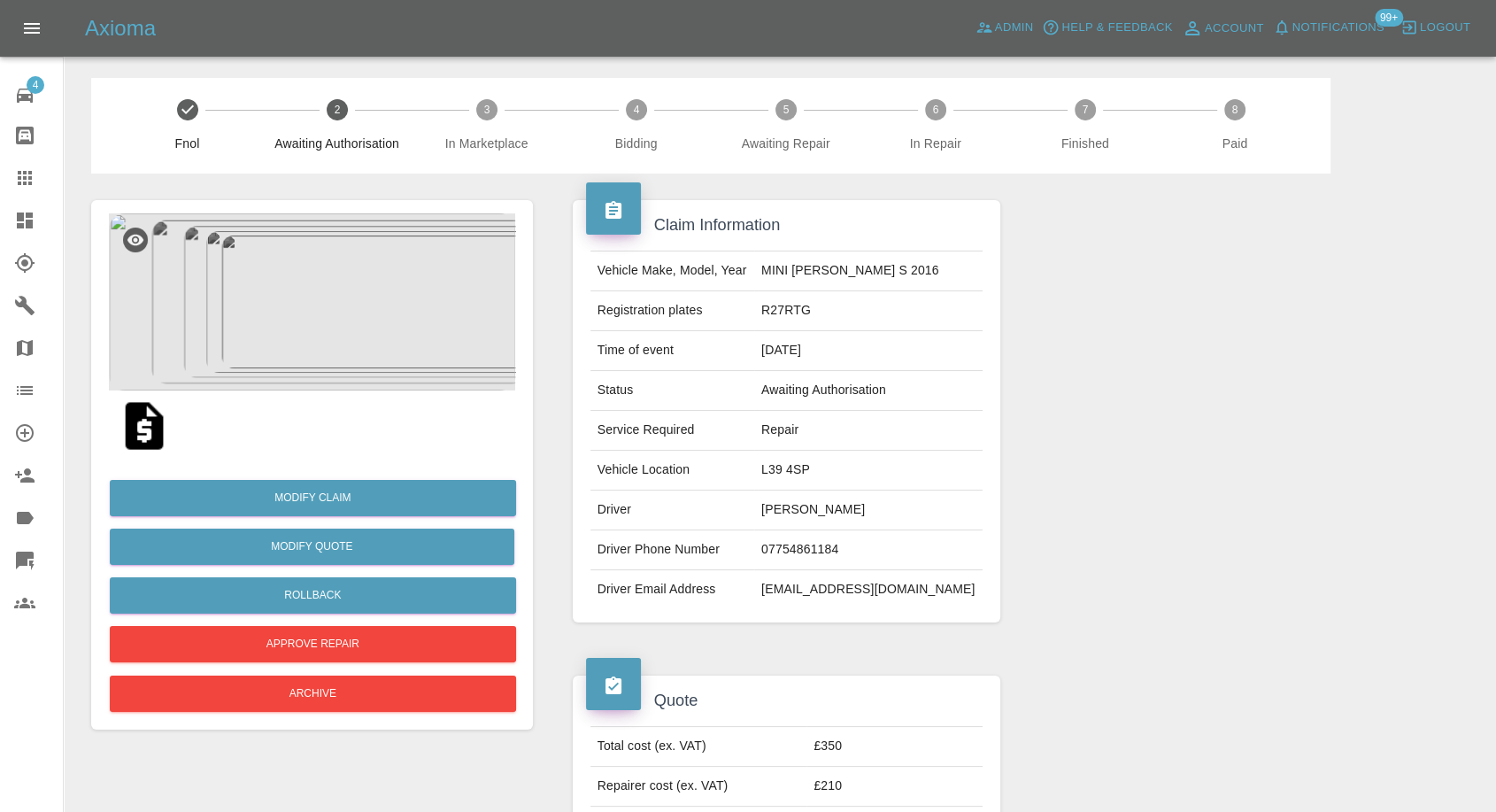
click at [155, 421] on img at bounding box center [145, 426] width 57 height 57
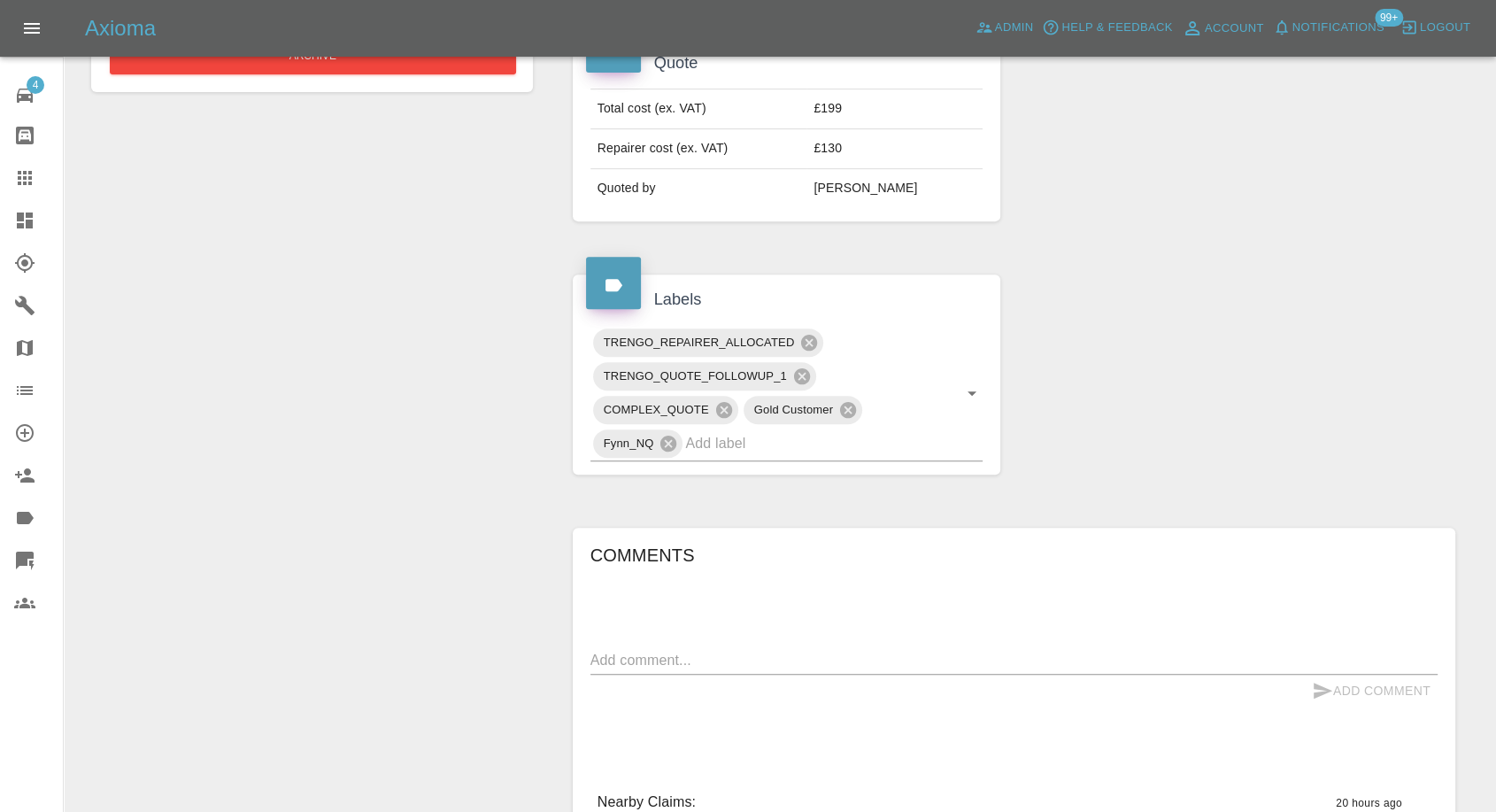
scroll to position [687, 0]
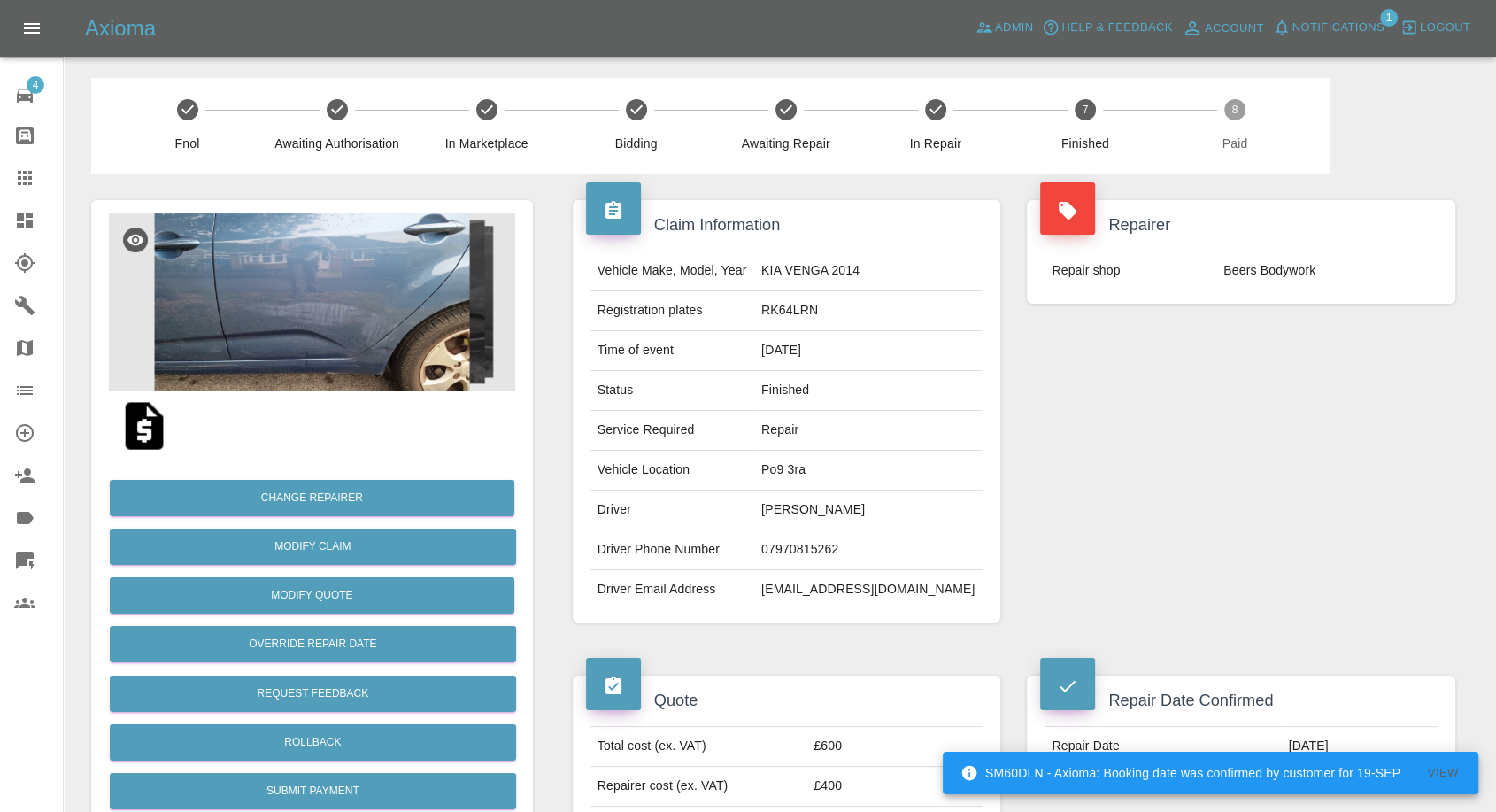
click at [847, 590] on td "[EMAIL_ADDRESS][DOMAIN_NAME]" at bounding box center [868, 589] width 228 height 39
click at [847, 590] on td "darren66@sky.com" at bounding box center [868, 589] width 228 height 39
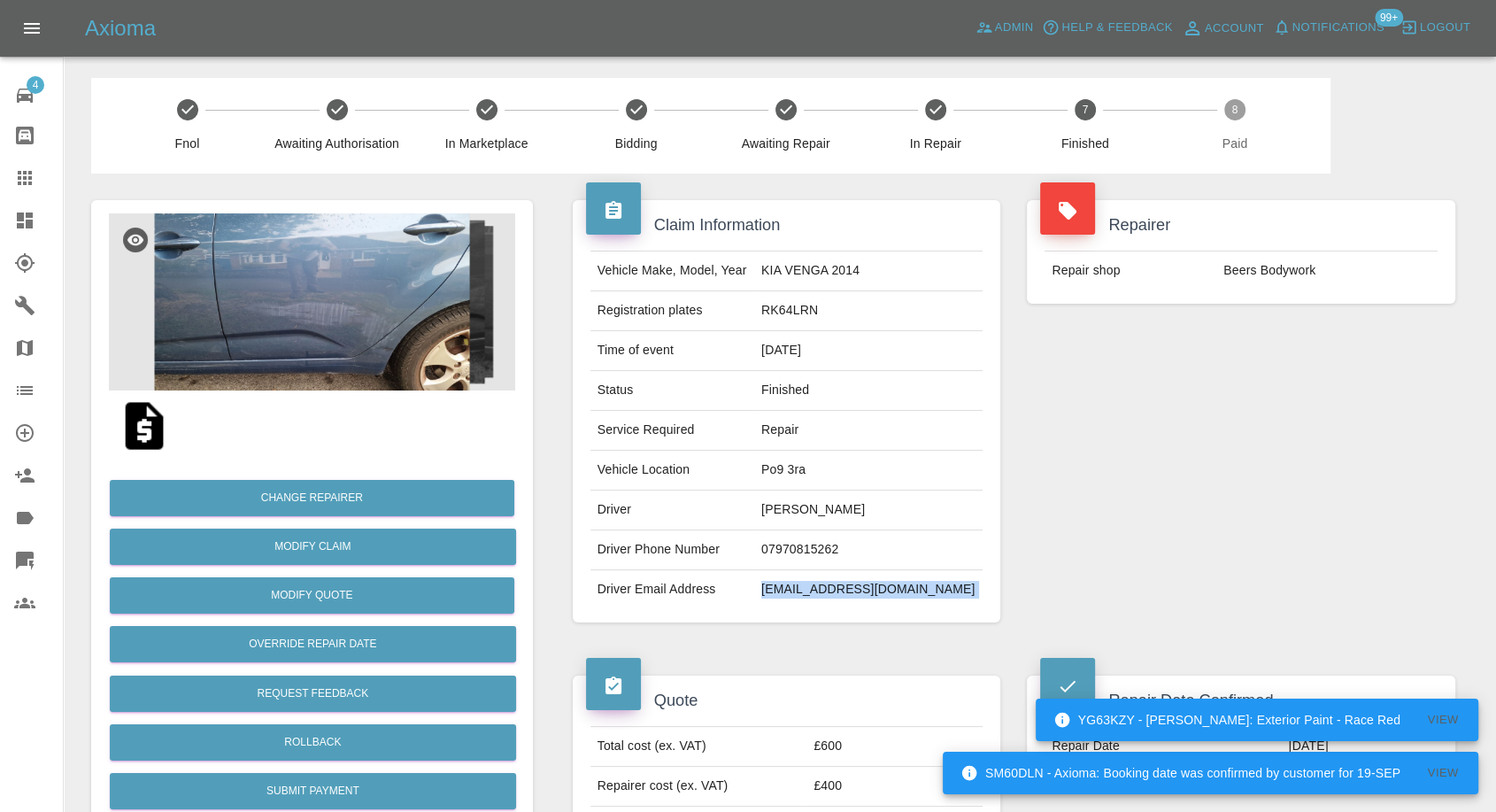
copy div "darren66@sky.com"
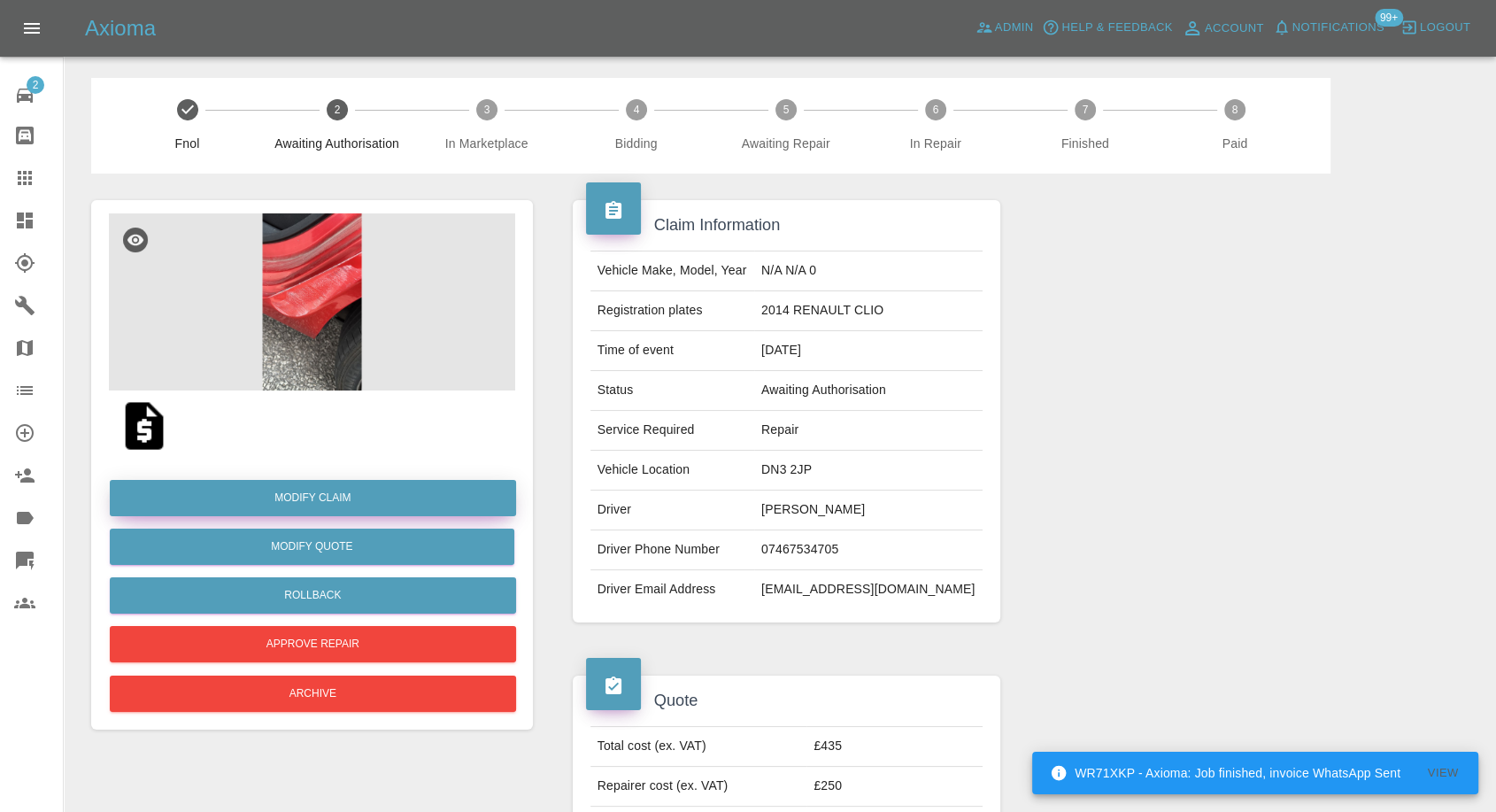
click at [326, 505] on link "Modify Claim" at bounding box center [312, 498] width 406 height 36
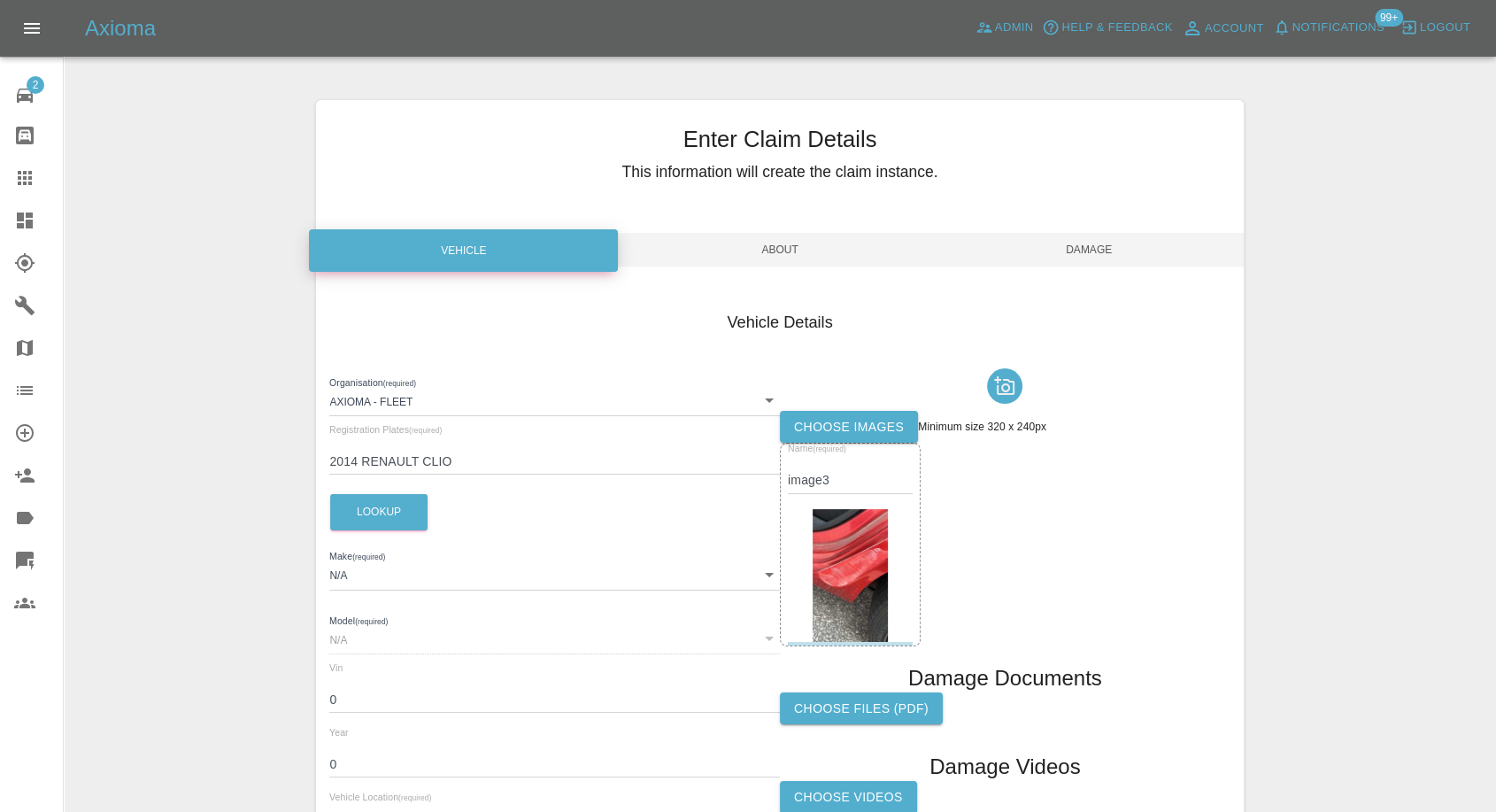
click at [843, 417] on label "Choose images" at bounding box center [848, 427] width 138 height 32
click at [0, 0] on input "Choose images" at bounding box center [0, 0] width 0 height 0
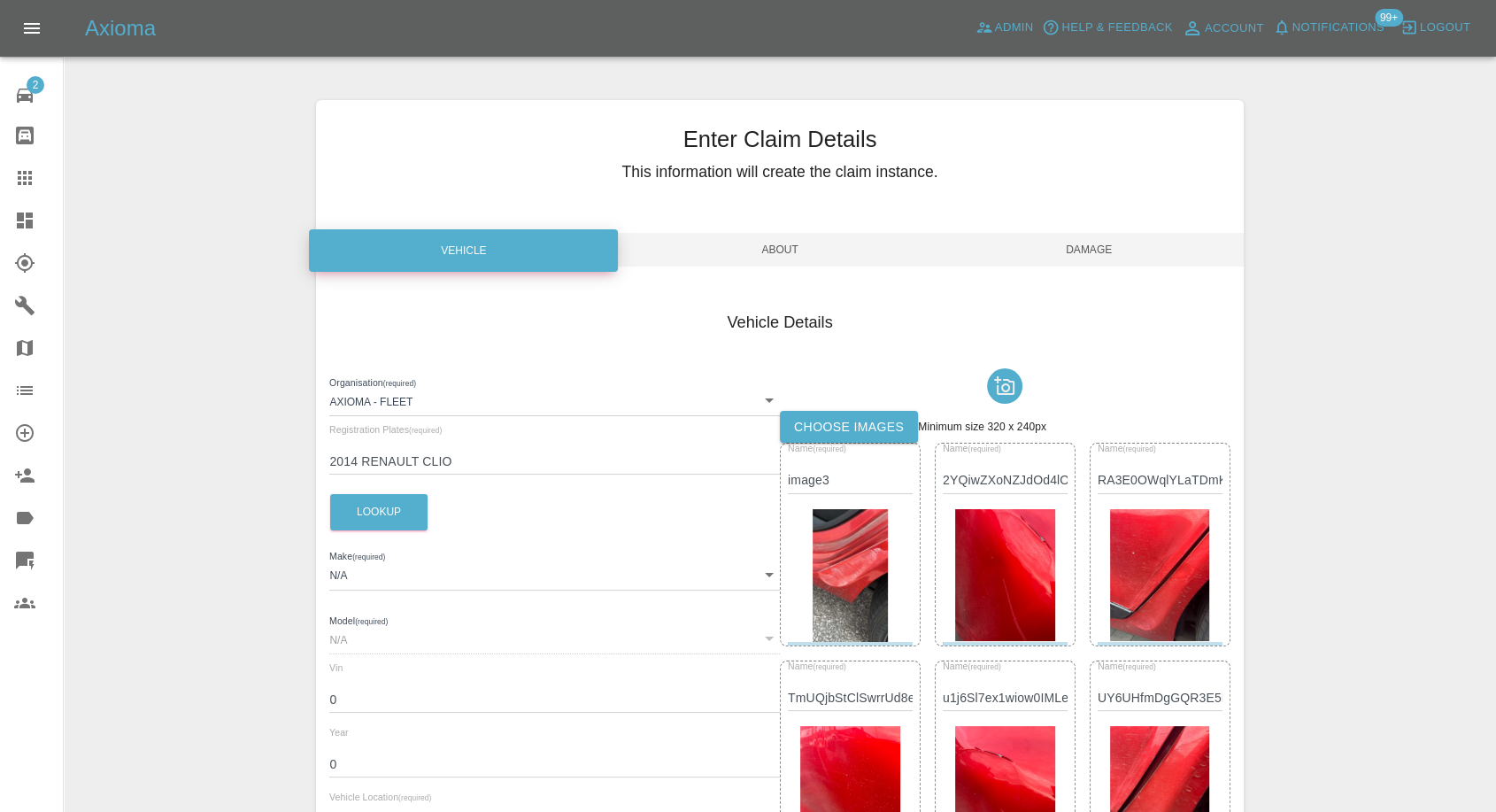
click at [1084, 261] on span "Damage" at bounding box center [1089, 249] width 309 height 33
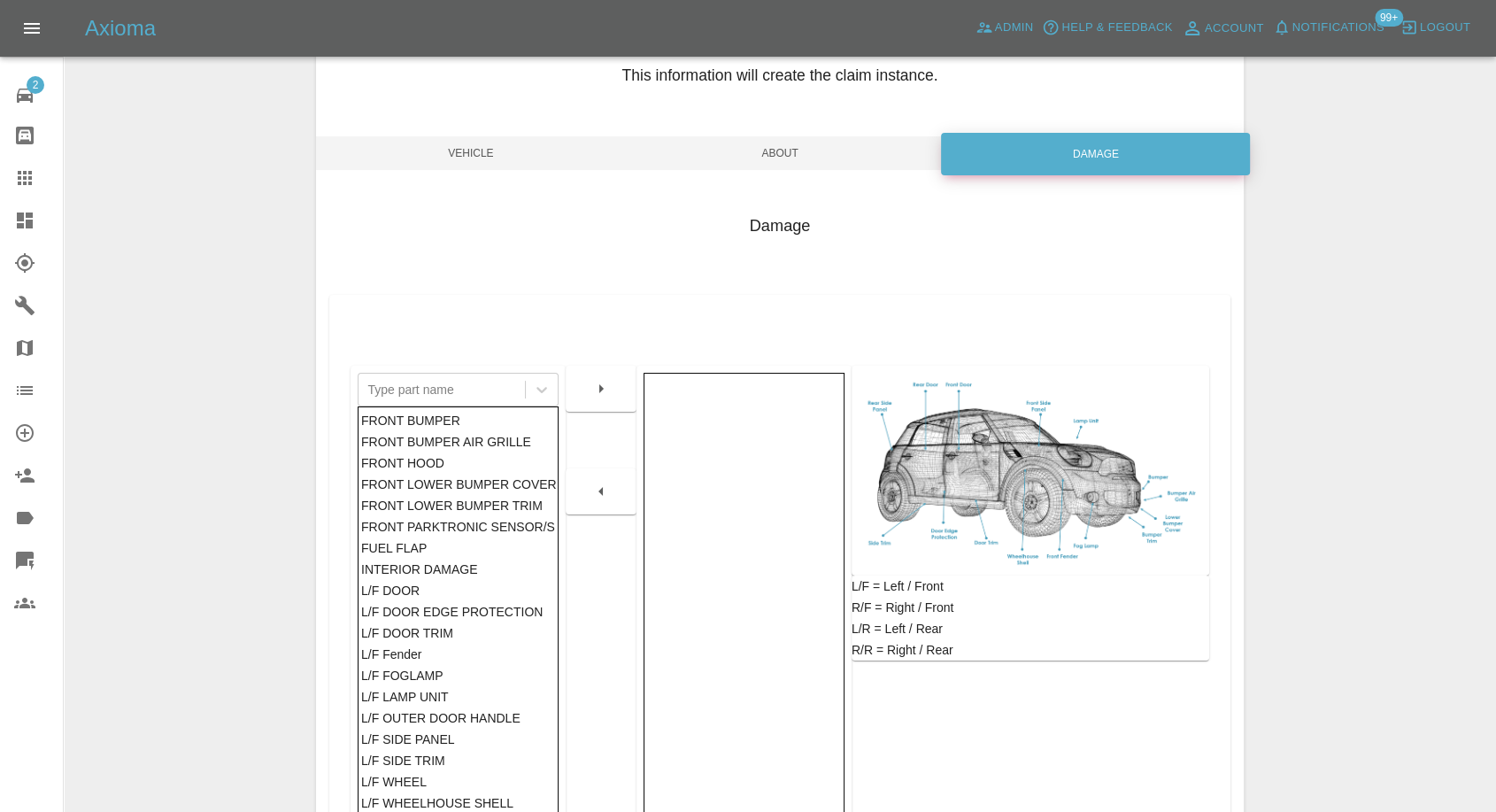
scroll to position [283, 0]
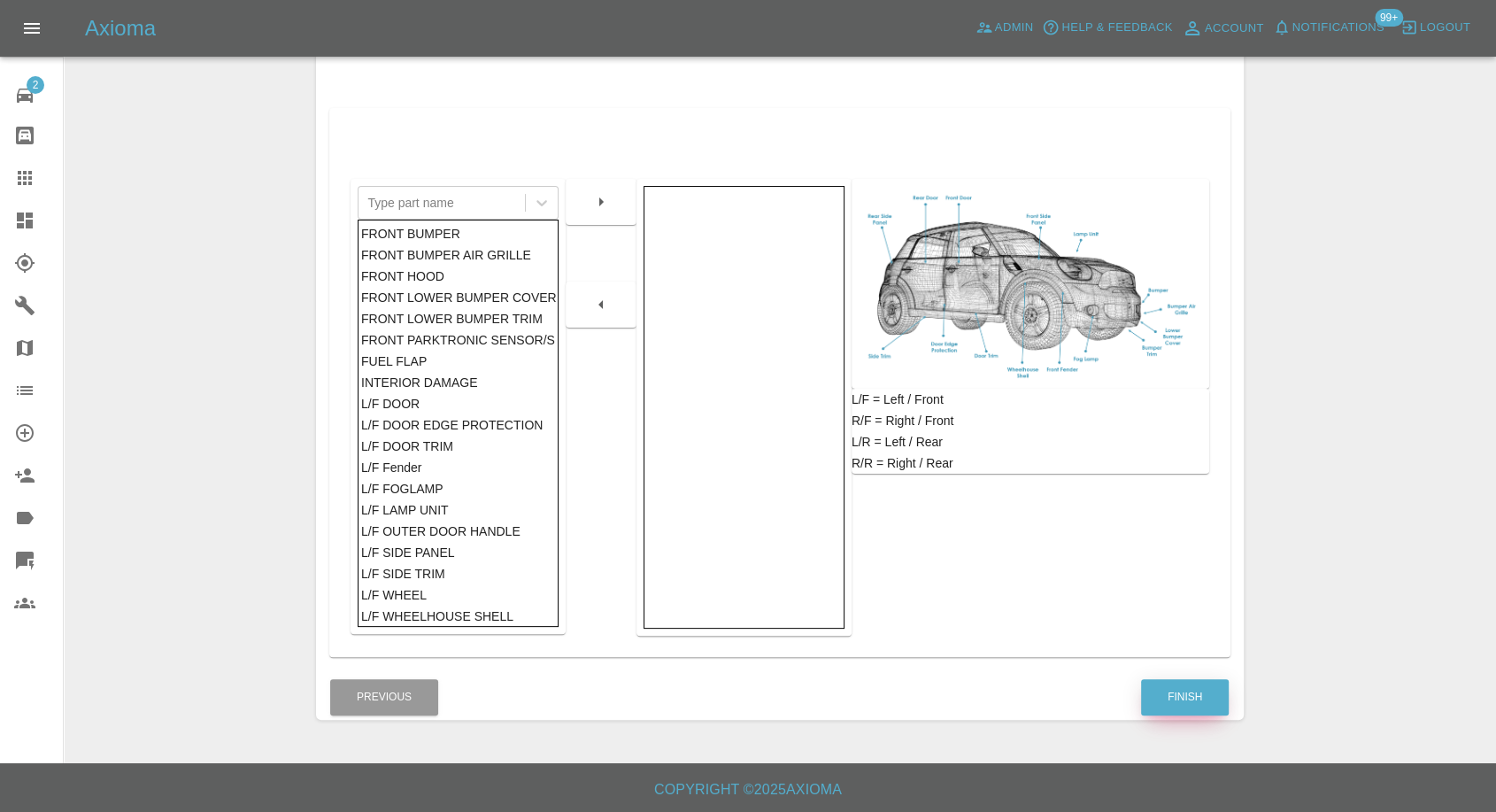
click at [1195, 703] on button "Finish" at bounding box center [1185, 697] width 87 height 36
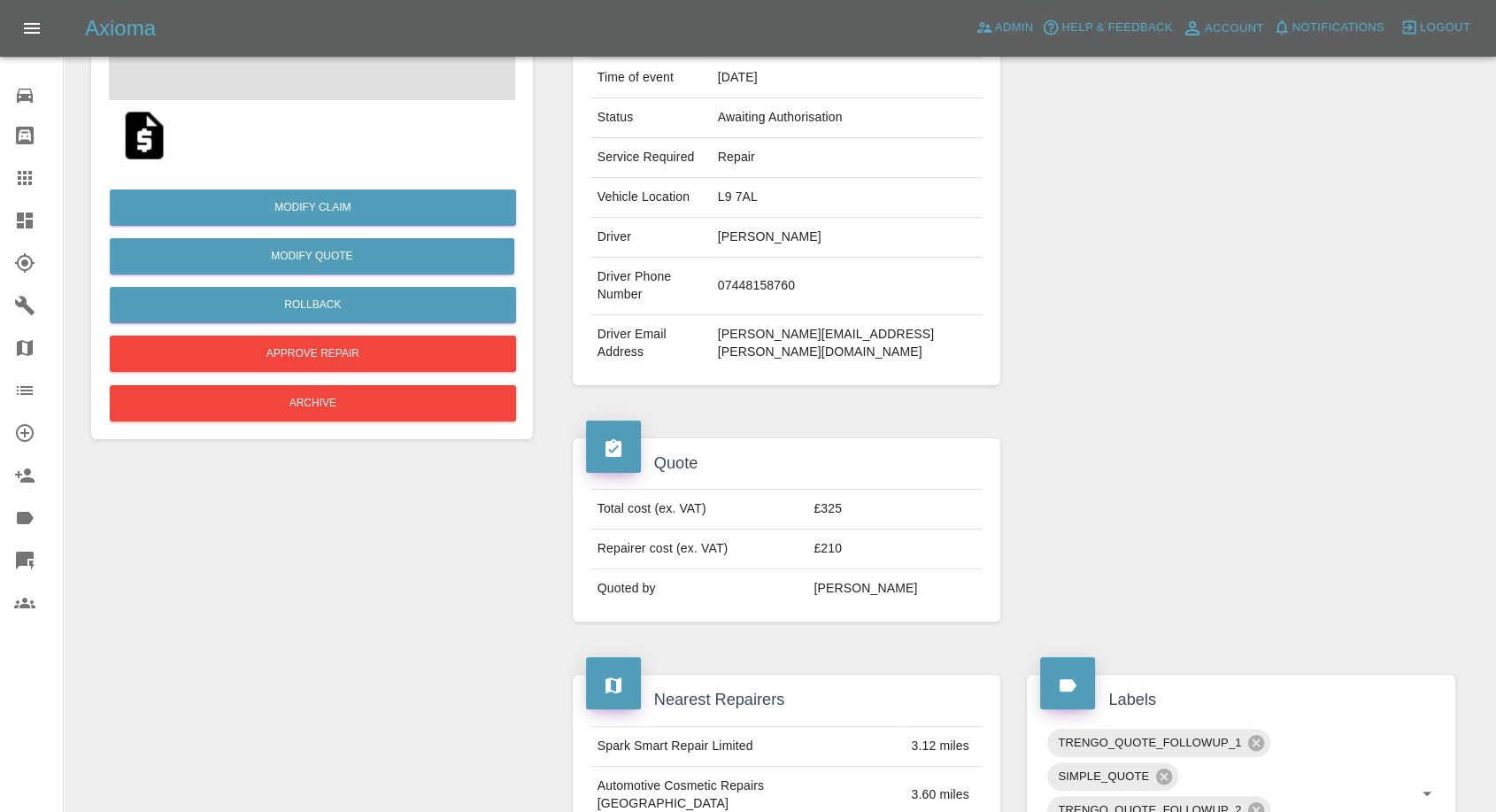
scroll to position [295, 0]
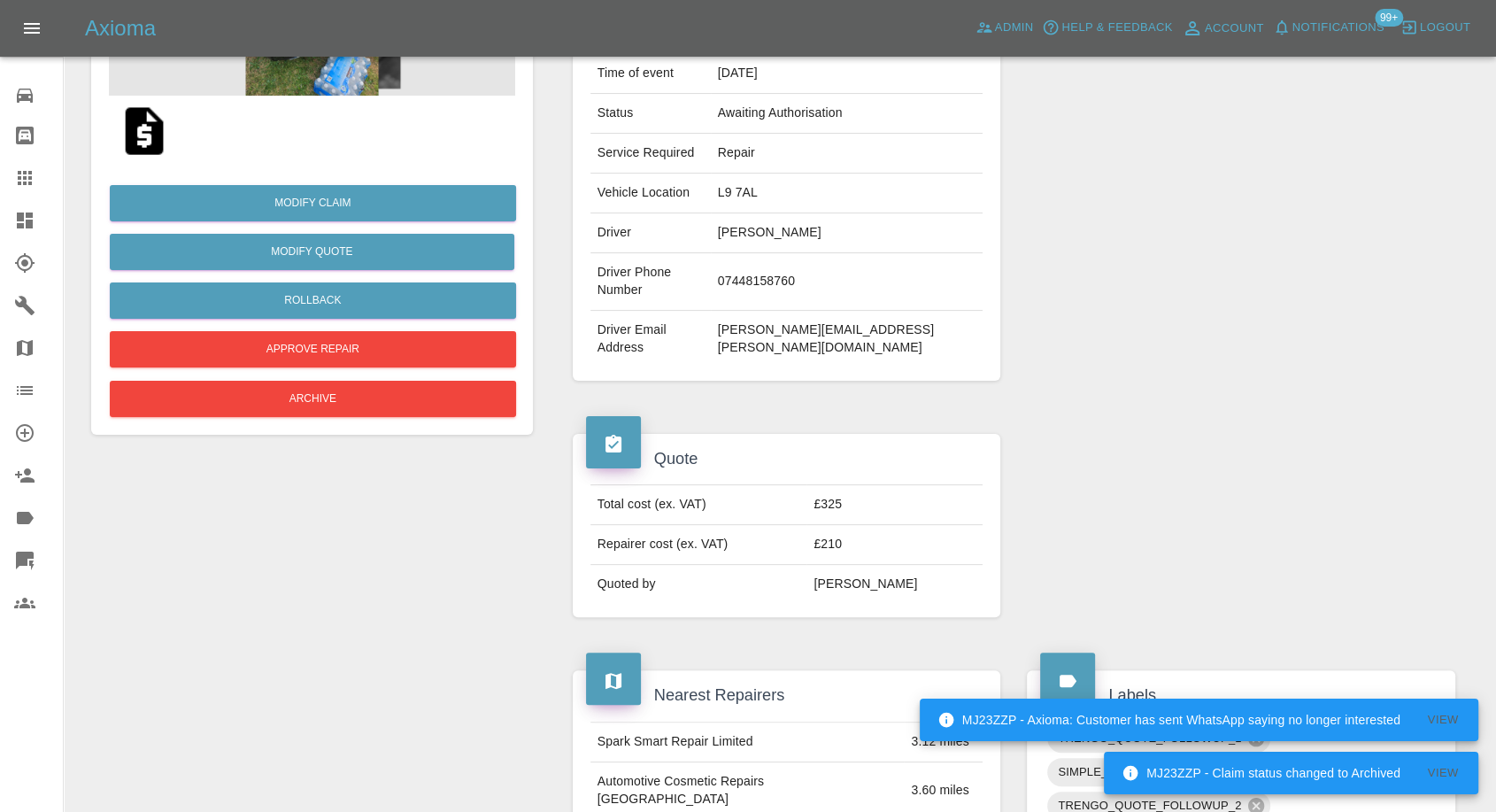
click at [156, 129] on img at bounding box center [145, 131] width 57 height 57
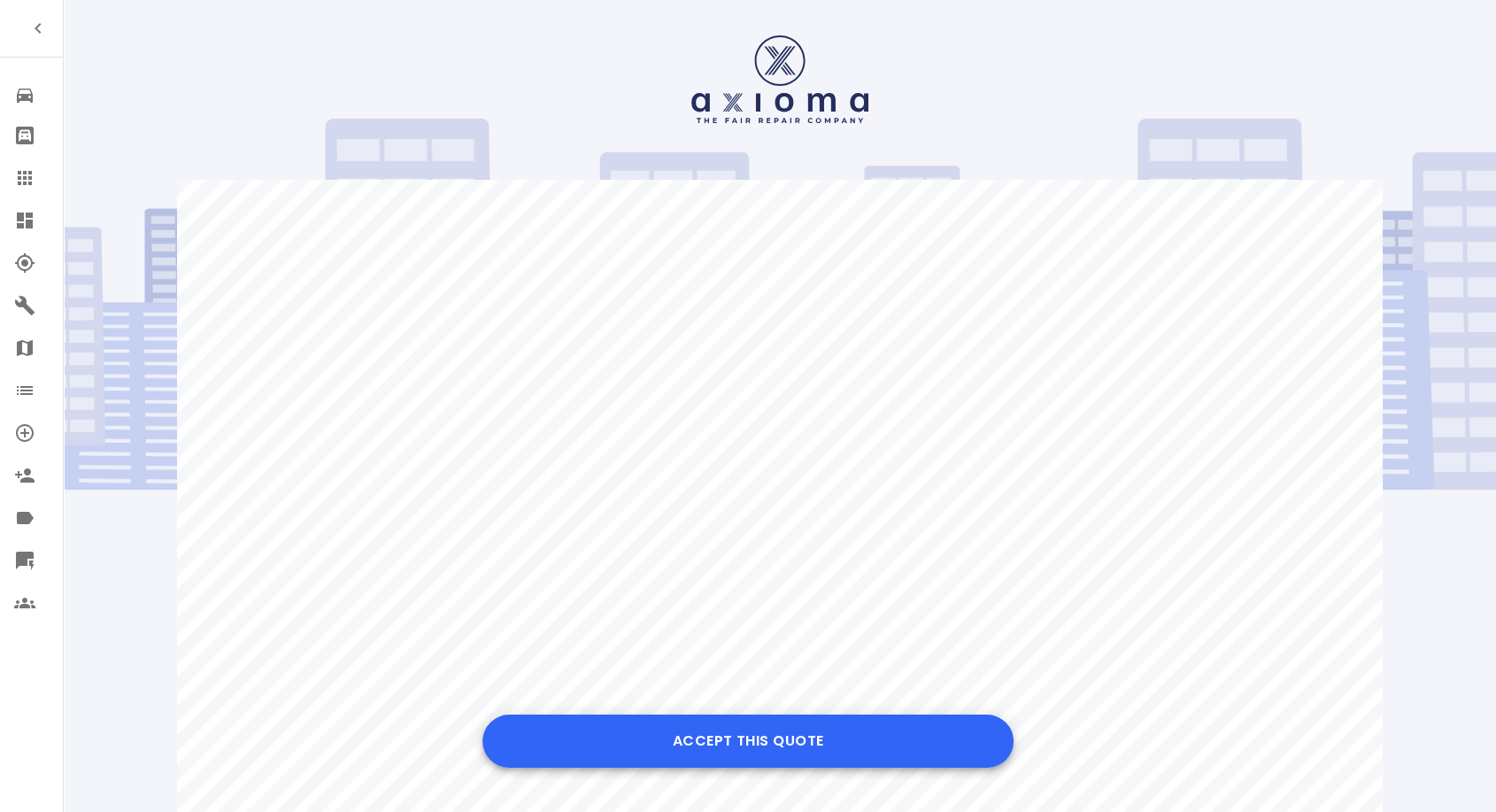
click at [812, 739] on button "Accept this Quote" at bounding box center [748, 741] width 532 height 53
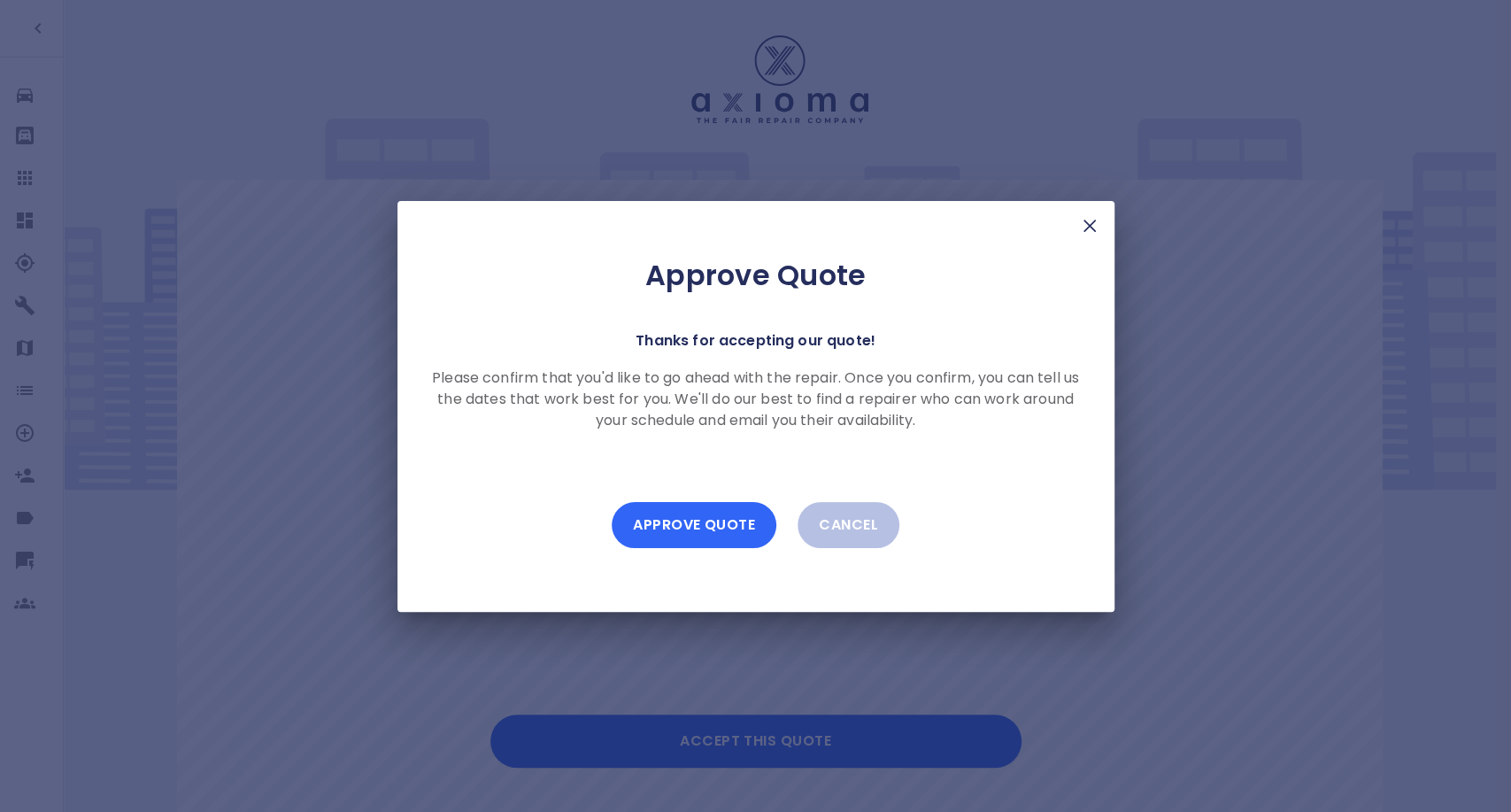
click at [707, 528] on button "Approve Quote" at bounding box center [693, 525] width 165 height 46
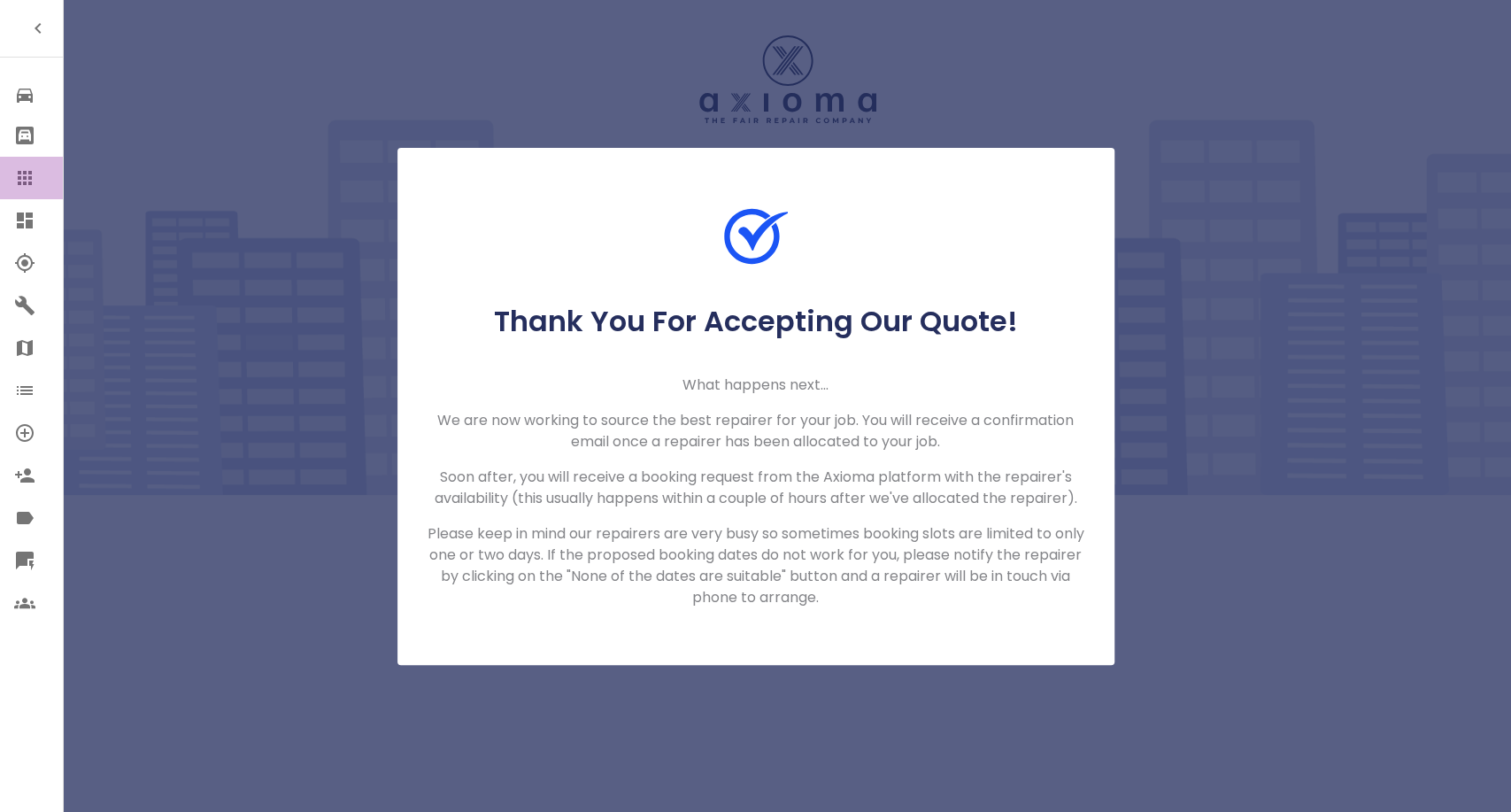
drag, startPoint x: 31, startPoint y: 185, endPoint x: 38, endPoint y: 194, distance: 11.4
click at [31, 185] on icon at bounding box center [25, 178] width 21 height 21
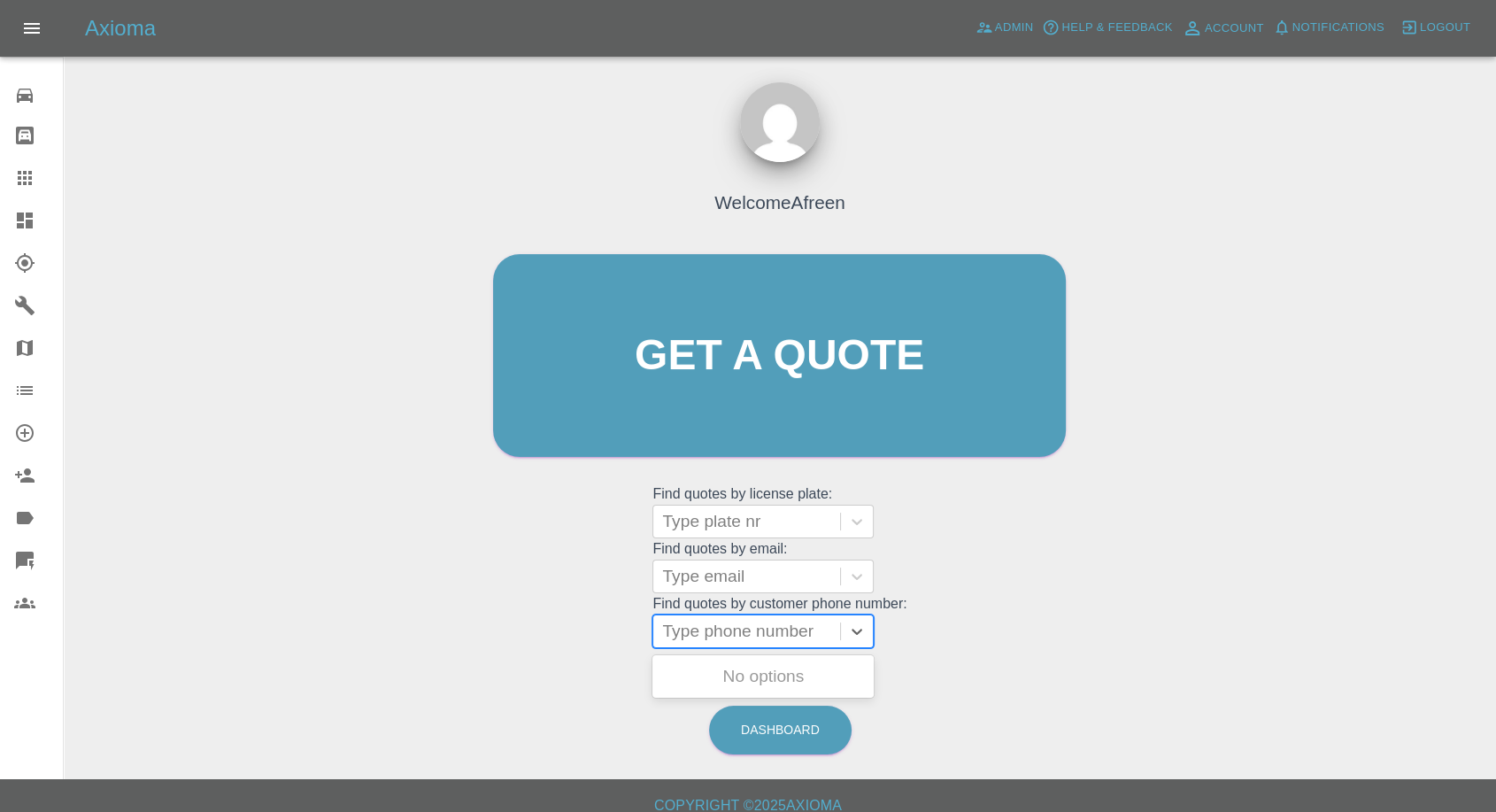
click at [706, 645] on div "Type phone number" at bounding box center [747, 631] width 186 height 32
paste input "+447572395789"
drag, startPoint x: 697, startPoint y: 636, endPoint x: 566, endPoint y: 633, distance: 131.0
click at [567, 636] on div "Welcome Afreen Get a quote Get a quote Find quotes by license plate: Type plate…" at bounding box center [779, 389] width 610 height 534
type input "07572395789"
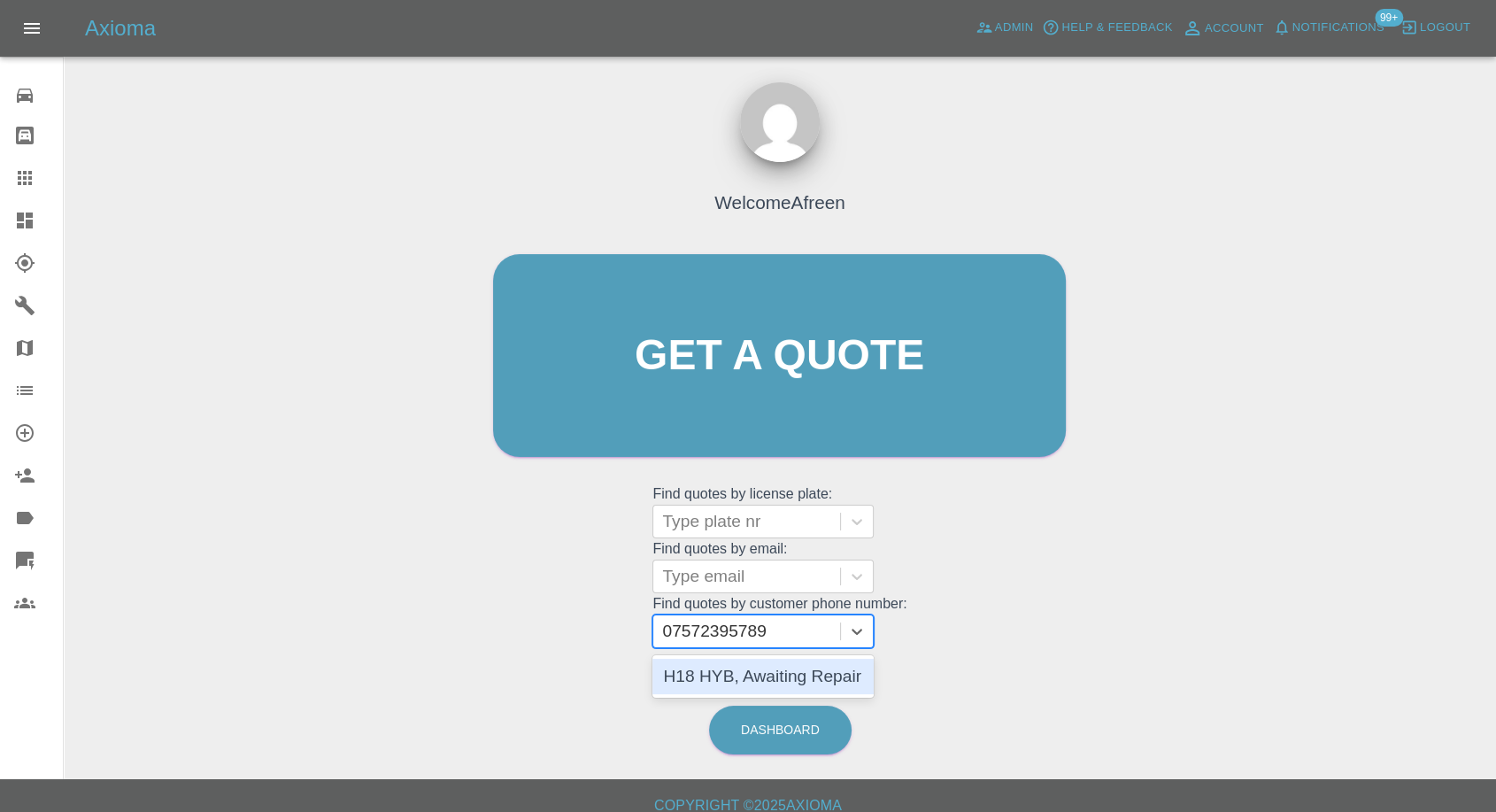
click at [789, 674] on div "H18 HYB, Awaiting Repair" at bounding box center [763, 676] width 222 height 35
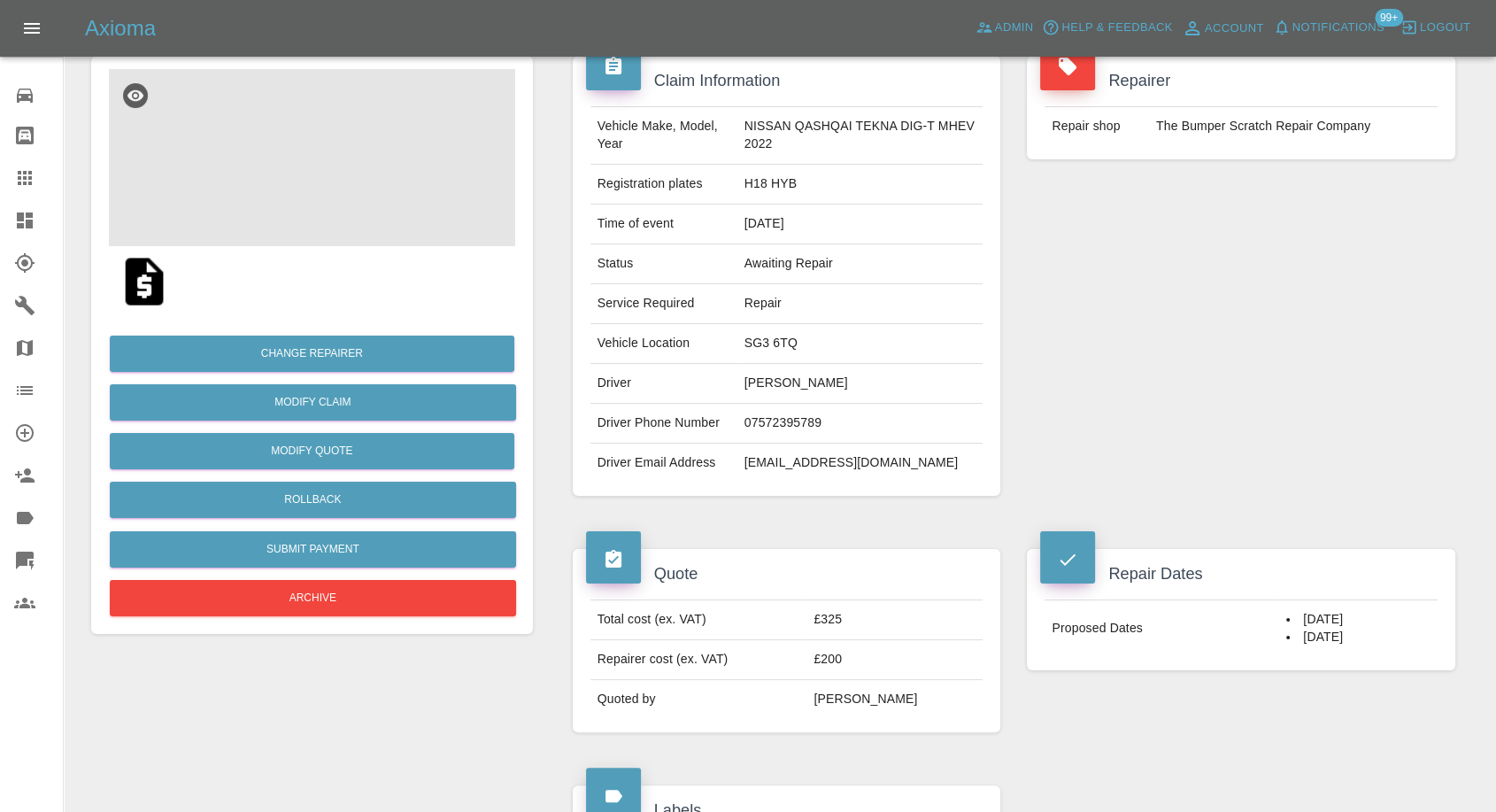
scroll to position [98, 0]
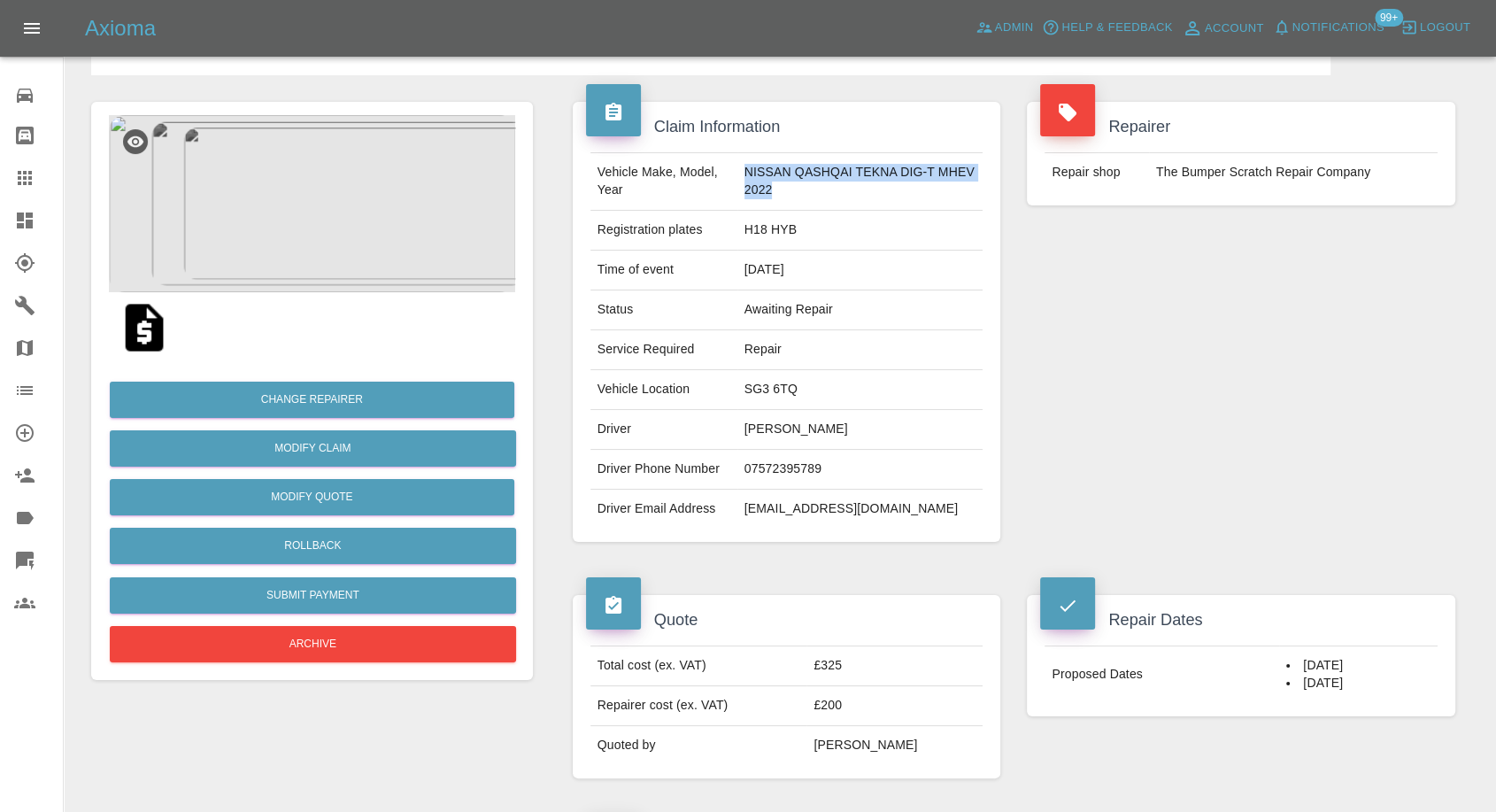
drag, startPoint x: 739, startPoint y: 164, endPoint x: 791, endPoint y: 193, distance: 59.5
click at [791, 193] on td "NISSAN QASHQAI TEKNA DIG-T MHEV 2022" at bounding box center [860, 182] width 246 height 58
copy td "NISSAN QASHQAI TEKNA DIG-T MHEV 2022"
click at [767, 229] on td "H18 HYB" at bounding box center [860, 231] width 246 height 40
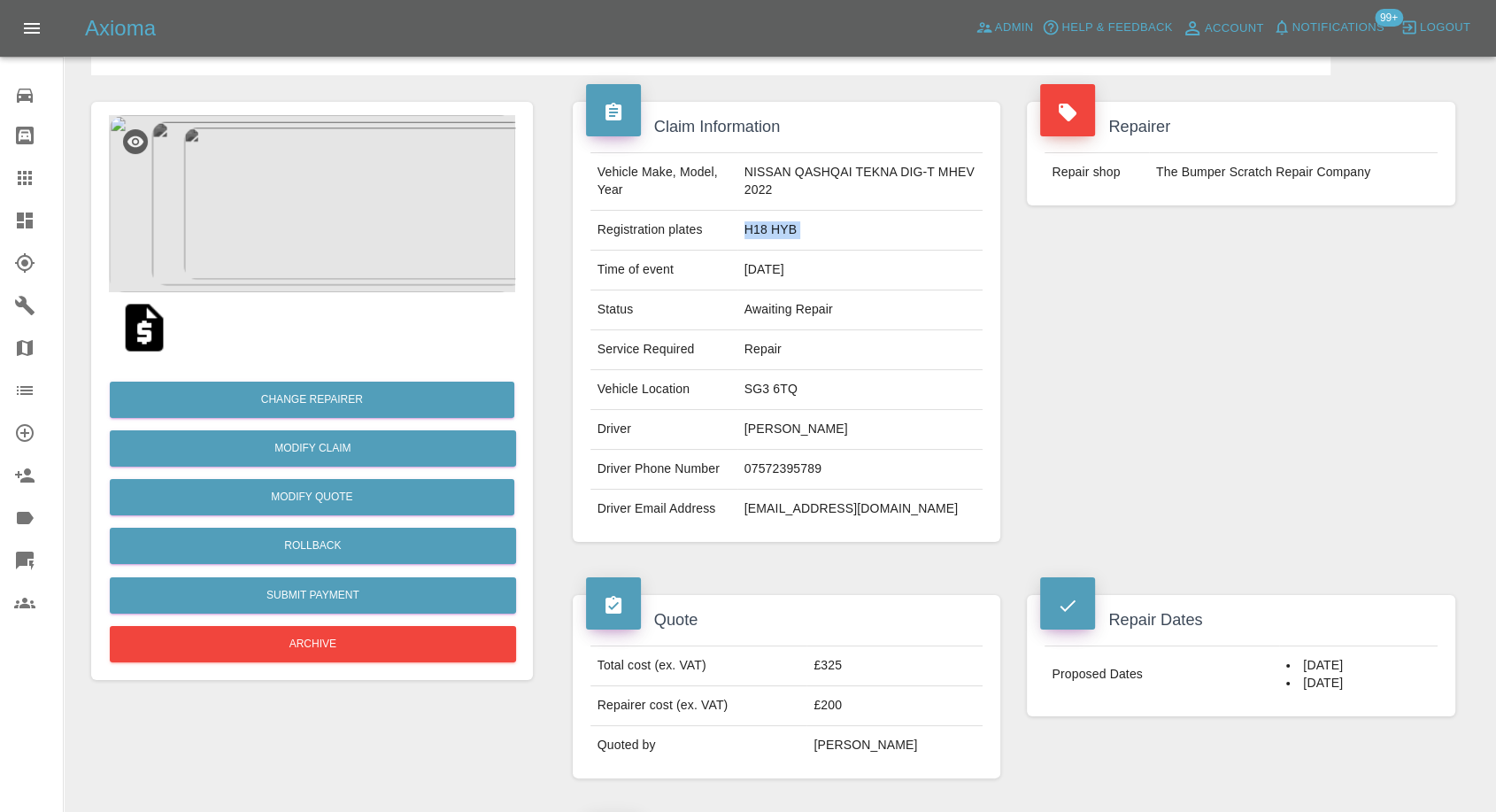
click at [767, 229] on td "H18 HYB" at bounding box center [860, 231] width 246 height 40
copy td "H18 HYB"
click at [864, 662] on td "£325" at bounding box center [894, 667] width 176 height 40
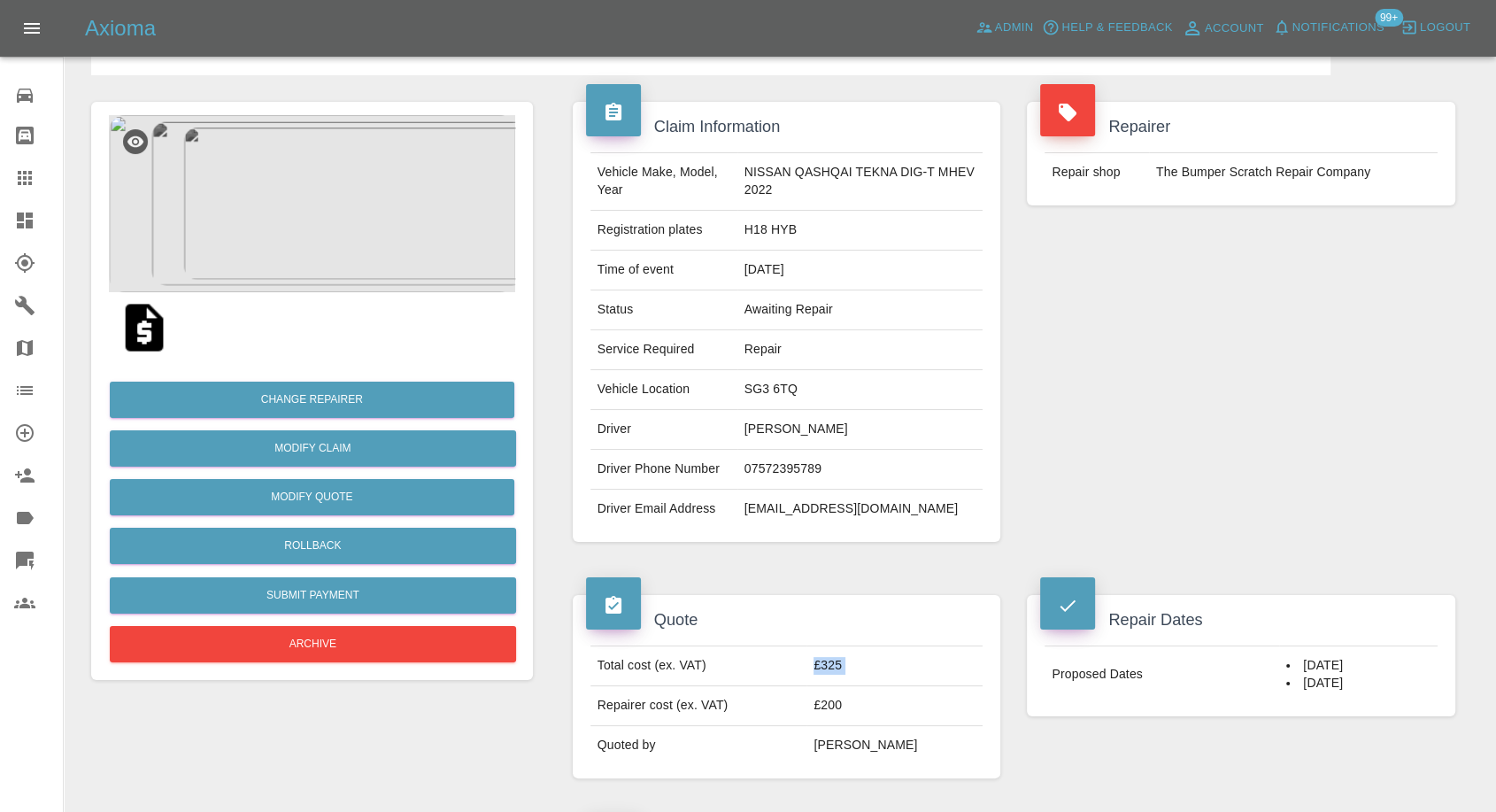
copy td "£325"
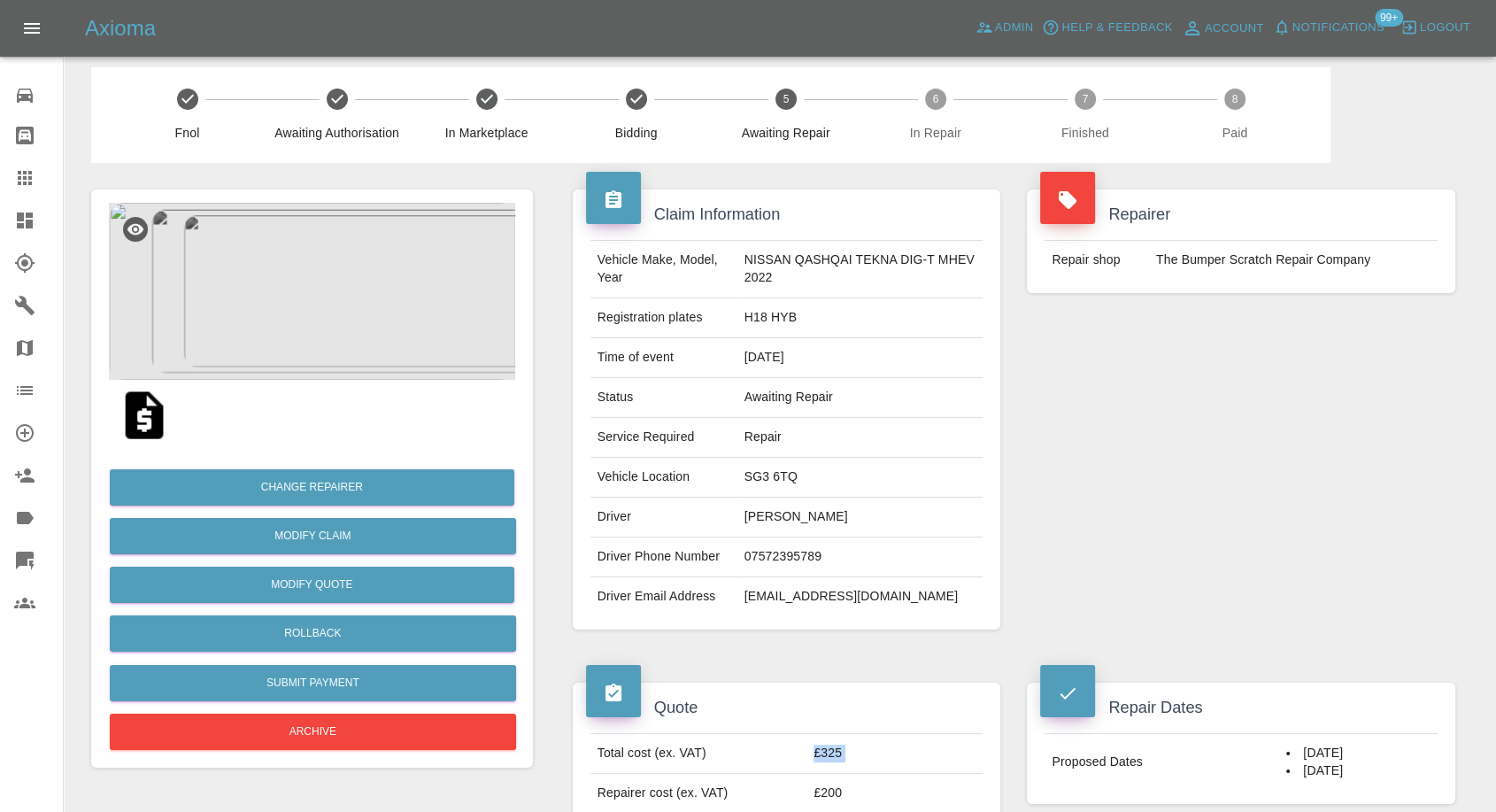
scroll to position [0, 0]
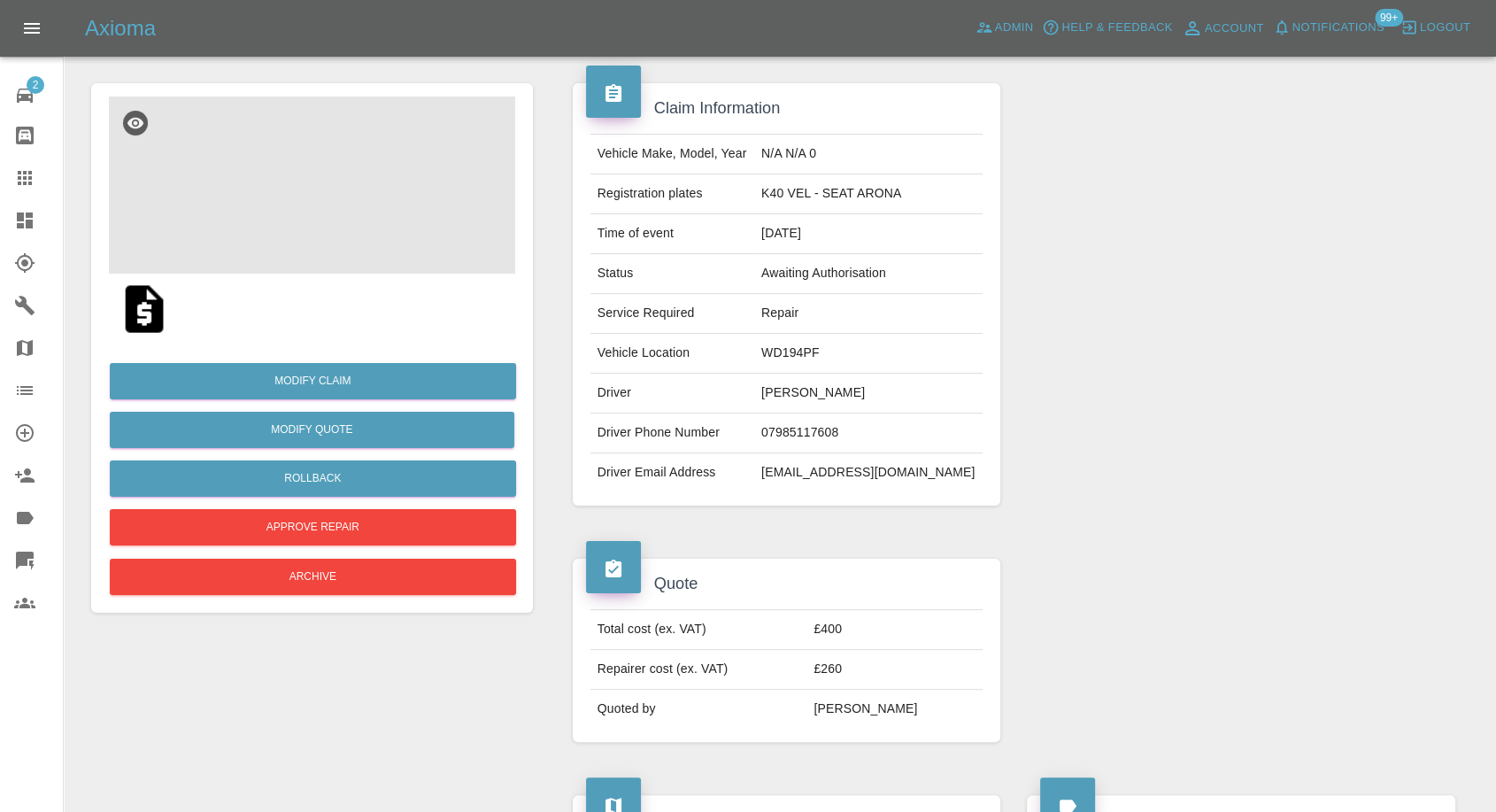
scroll to position [3, 0]
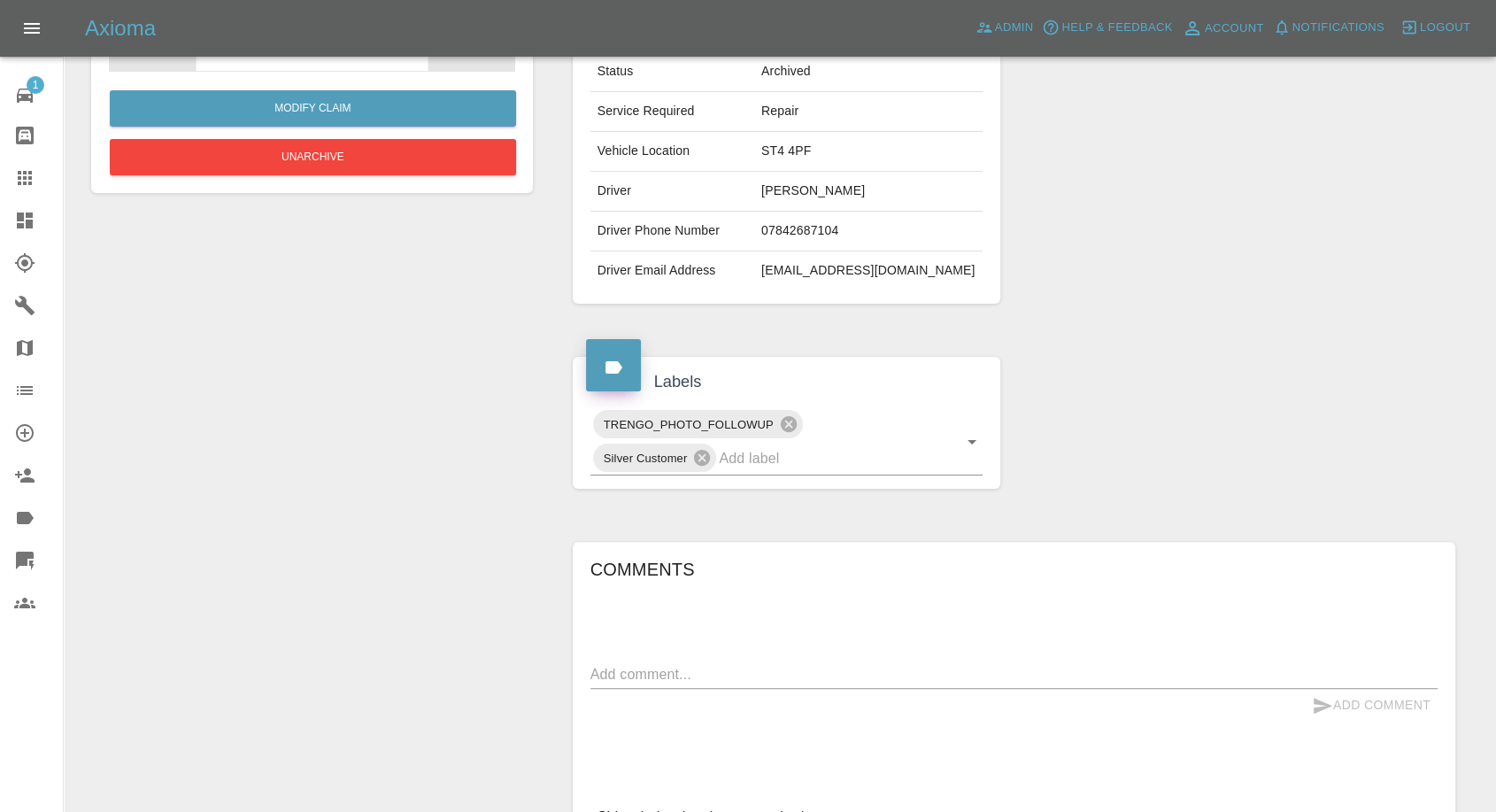
scroll to position [506, 0]
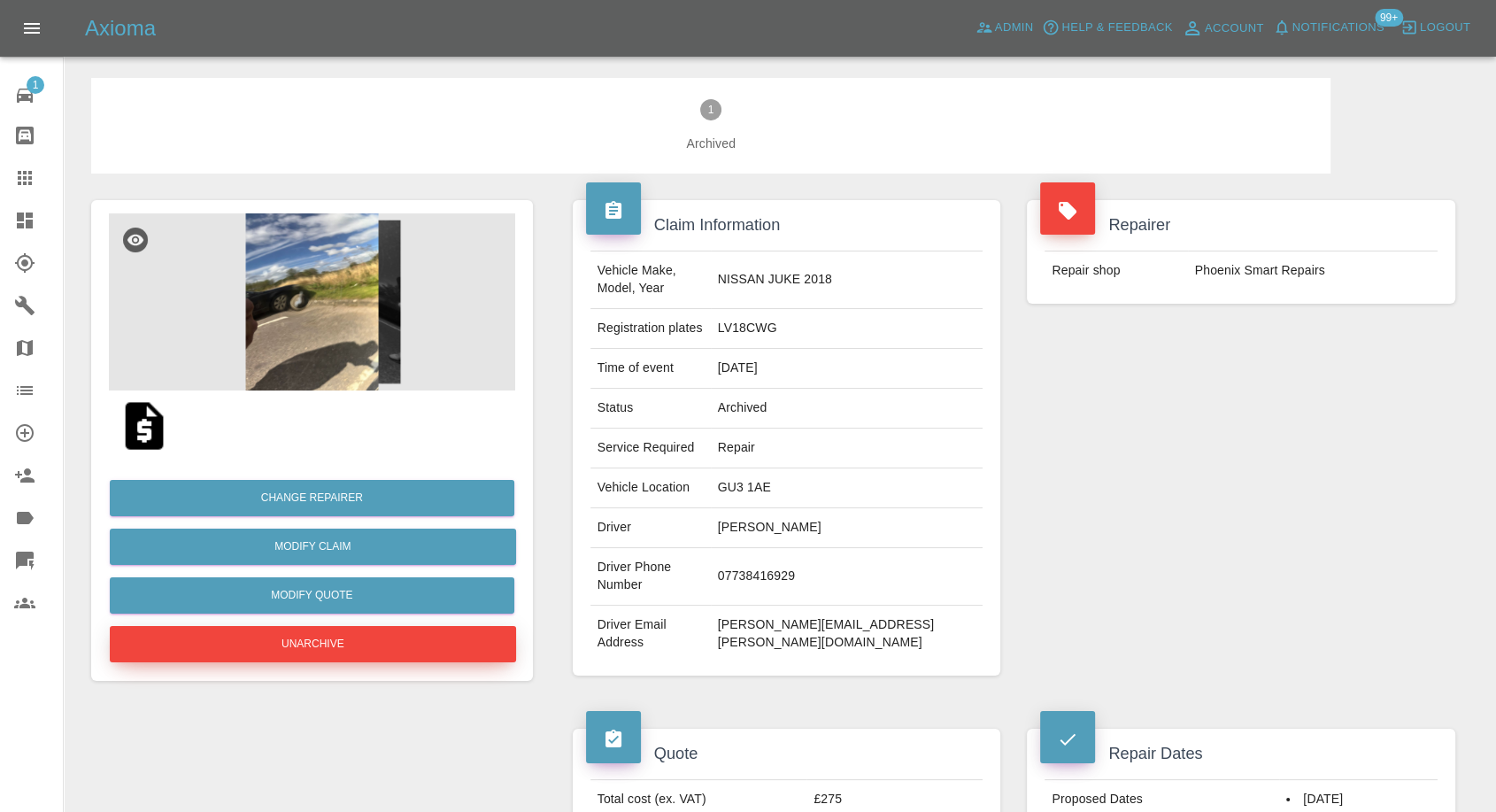
click at [337, 632] on button "Unarchive" at bounding box center [312, 644] width 406 height 36
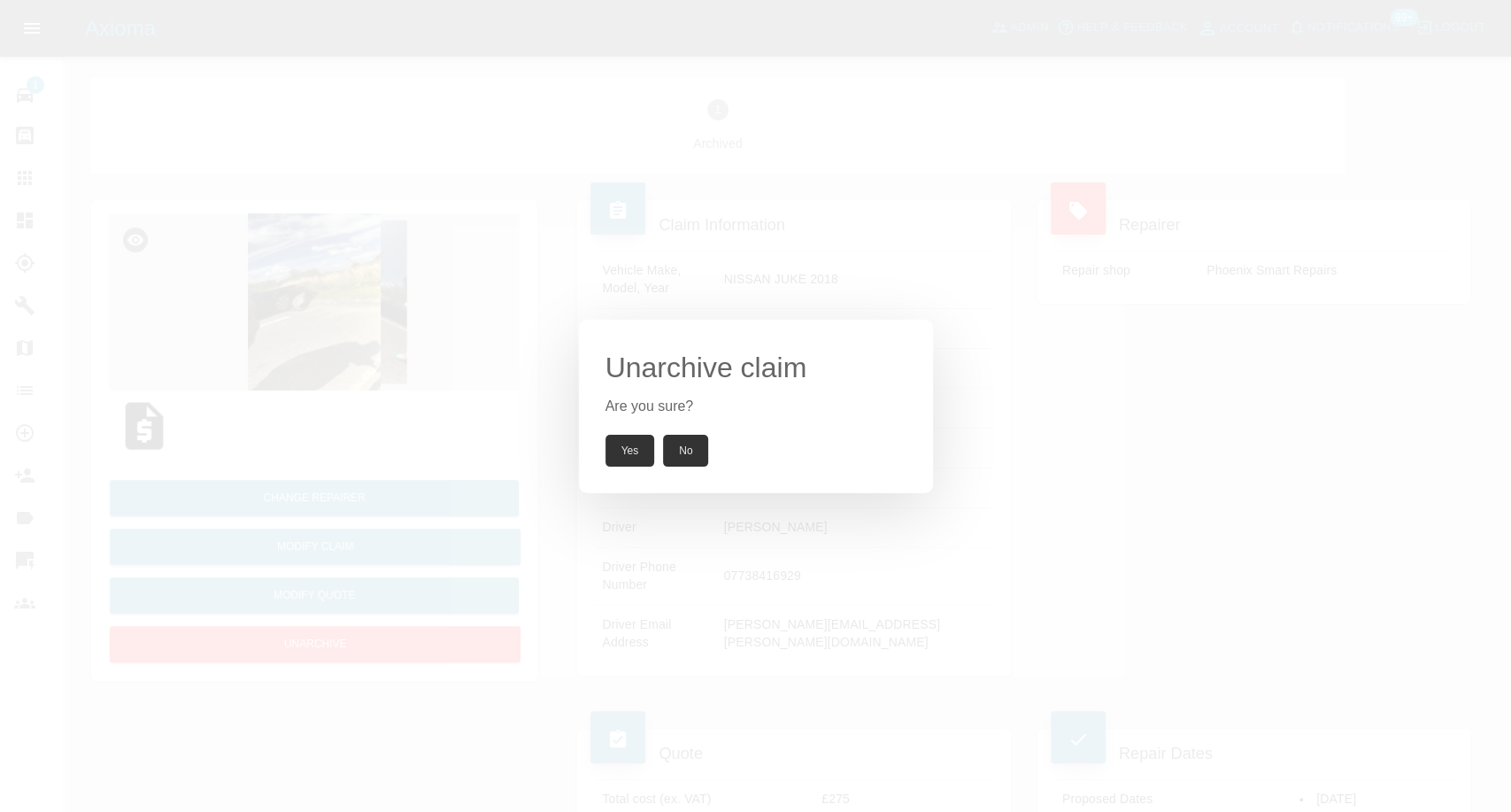
click at [635, 452] on button "Yes" at bounding box center [630, 451] width 49 height 32
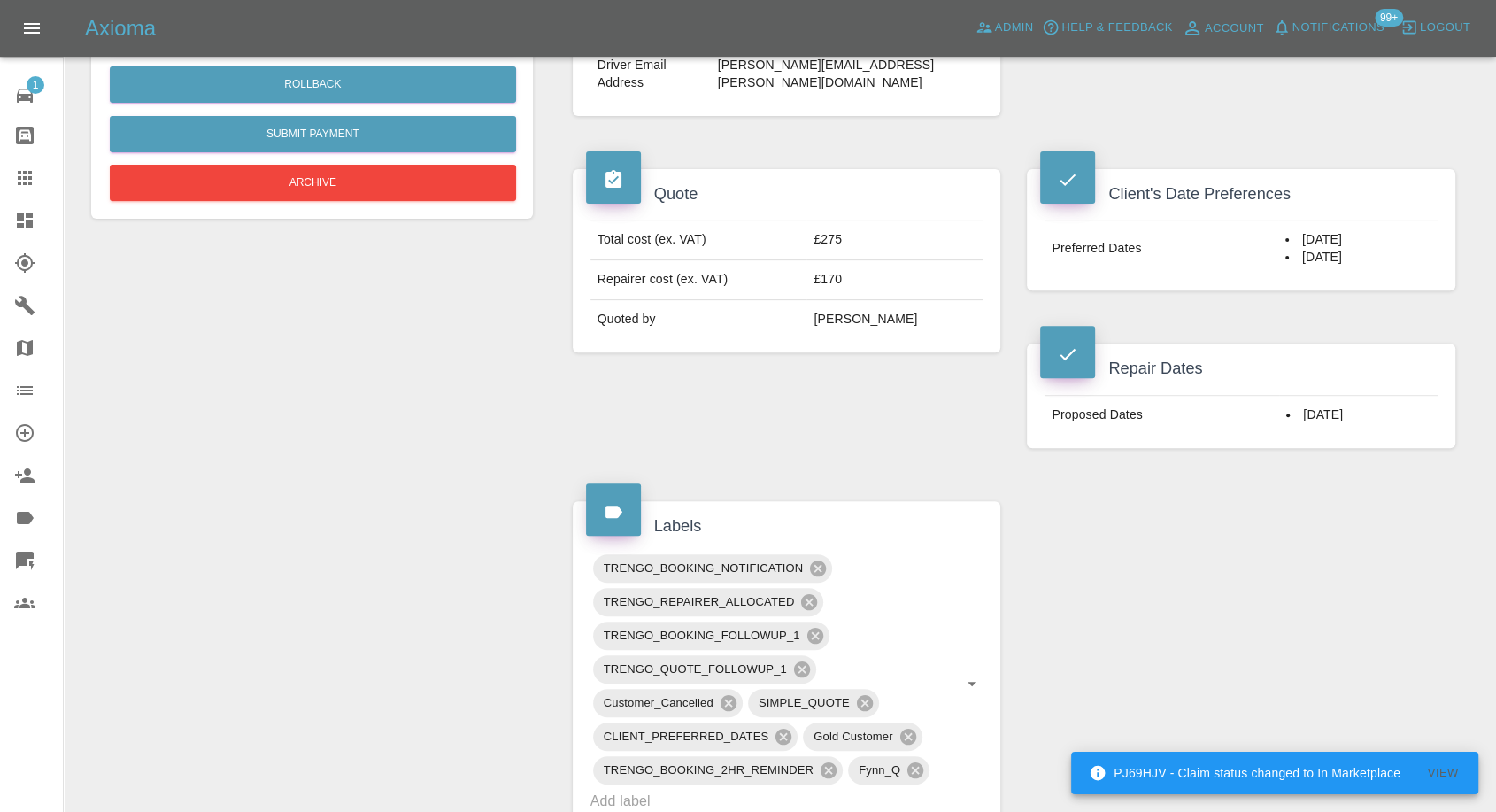
scroll to position [590, 0]
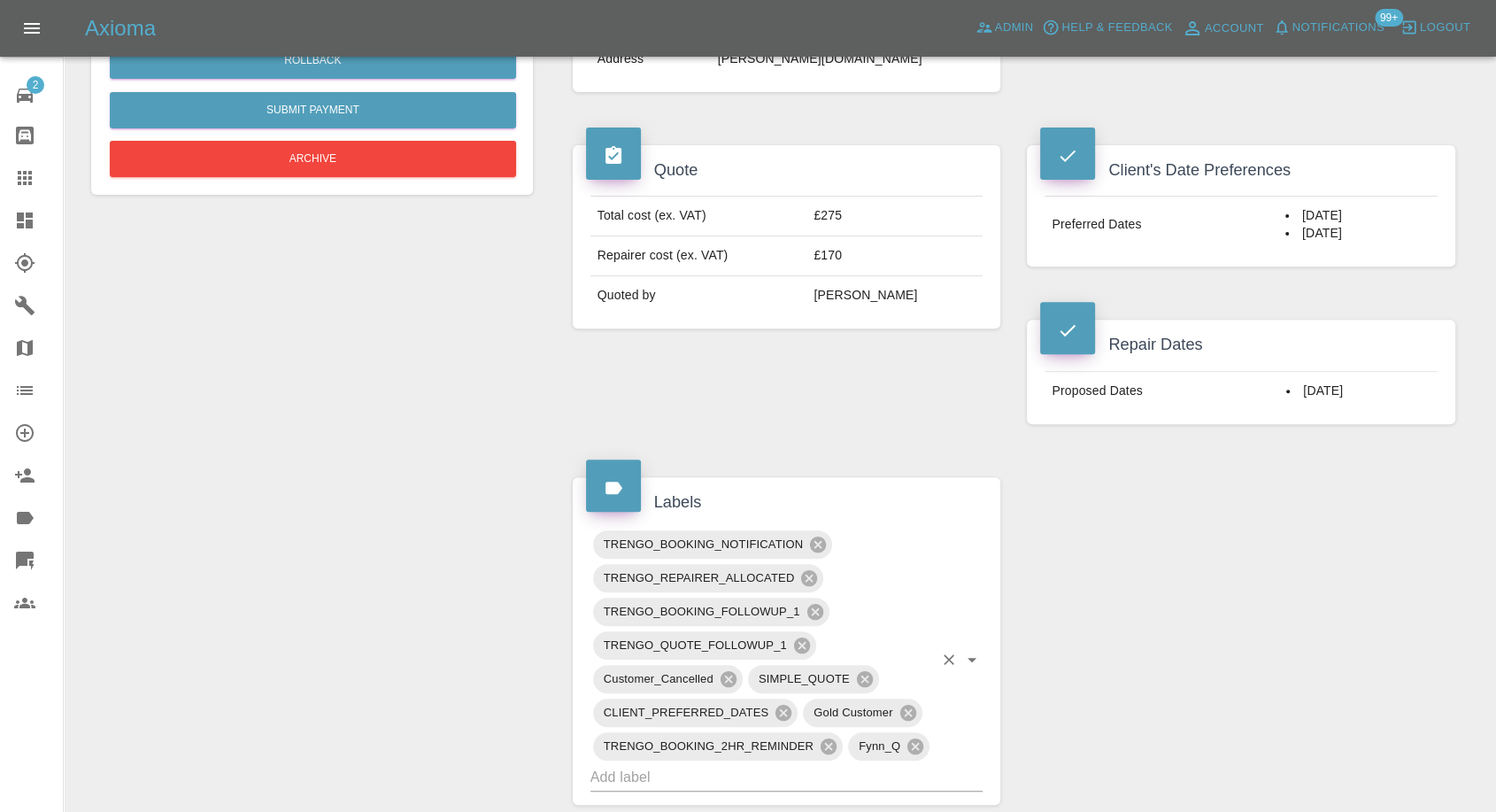
scroll to position [786, 0]
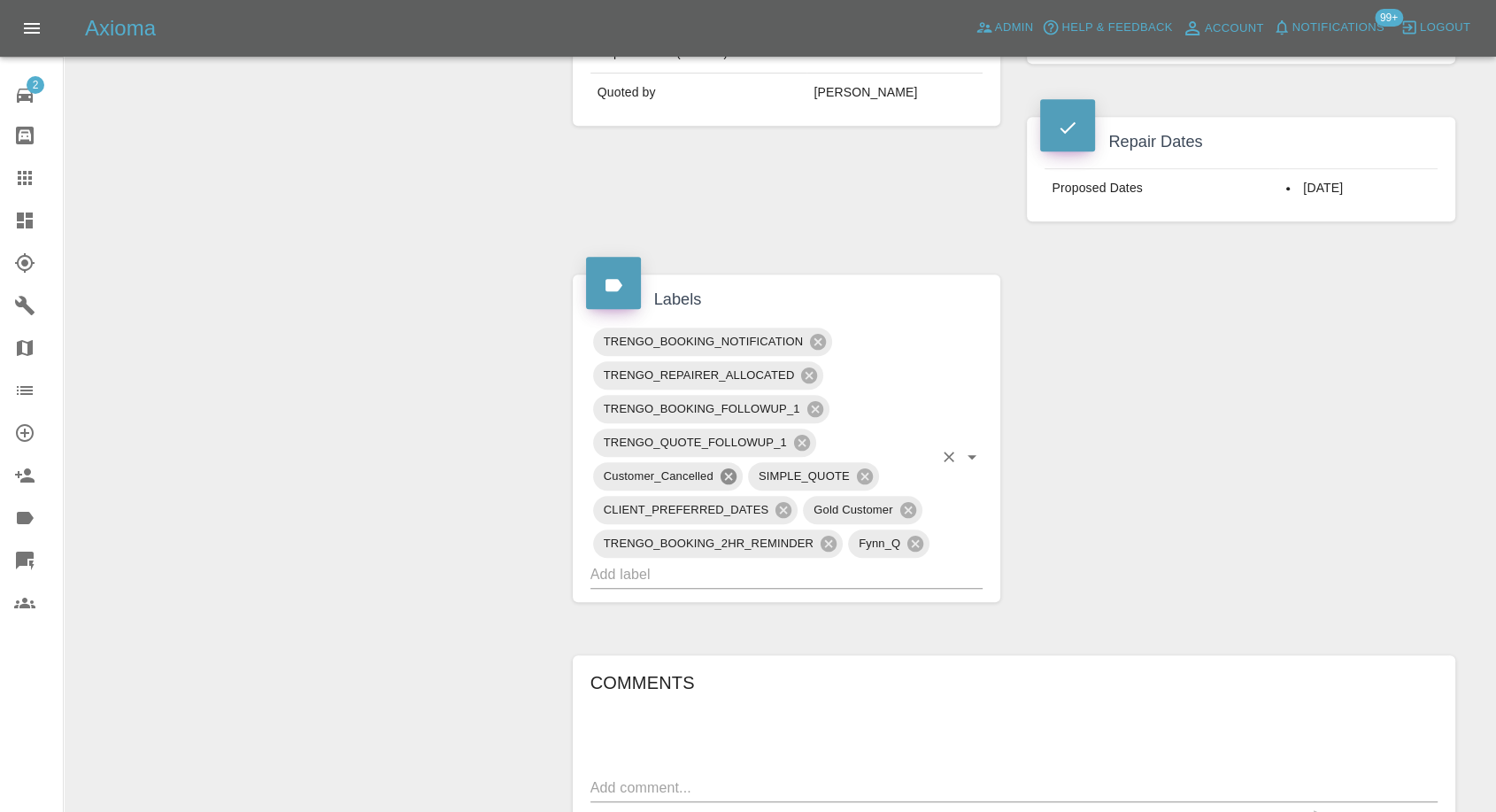
click at [729, 467] on icon at bounding box center [729, 476] width 19 height 19
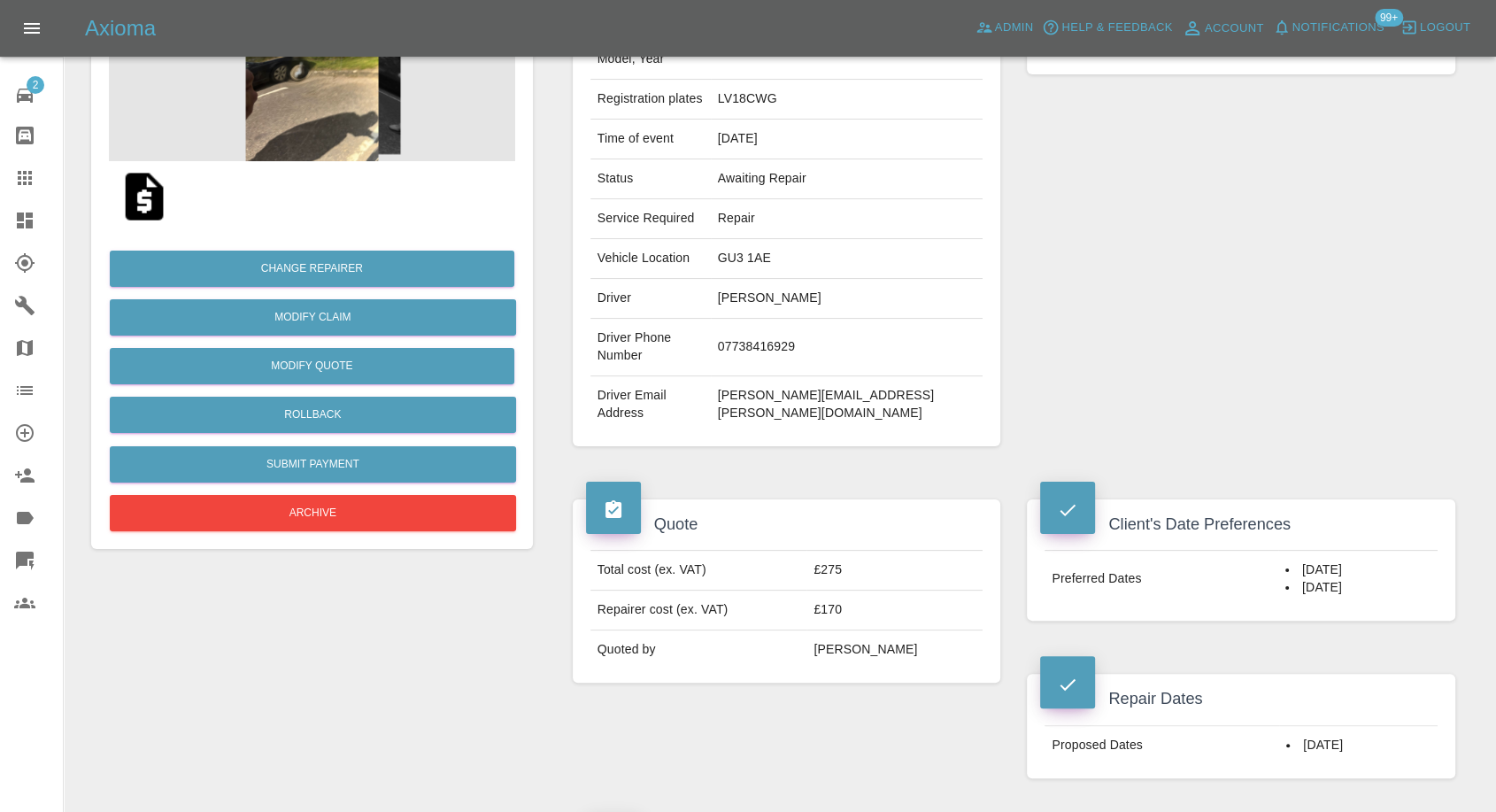
scroll to position [98, 0]
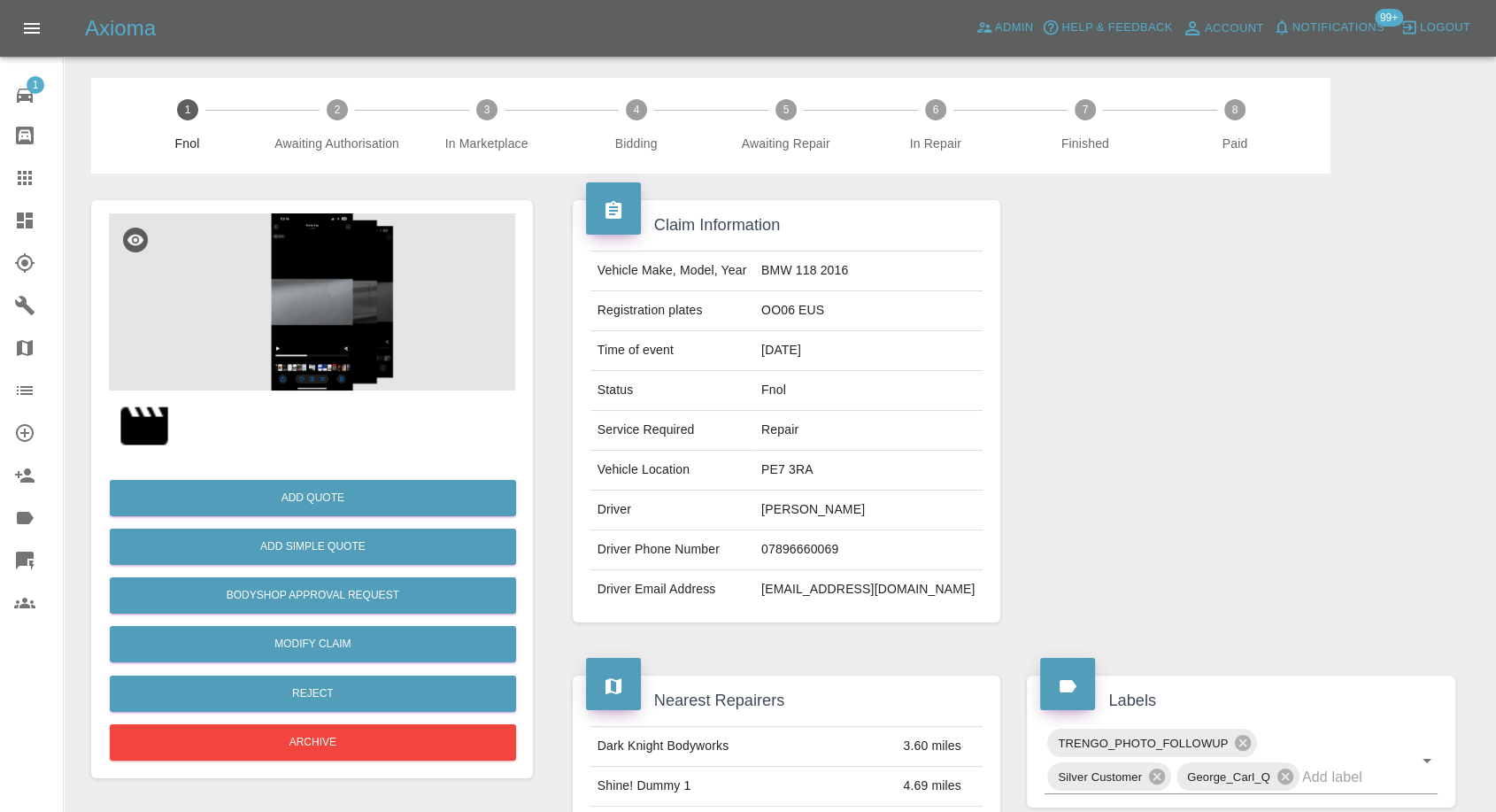
click at [161, 430] on img at bounding box center [145, 426] width 57 height 57
click at [126, 430] on img at bounding box center [145, 426] width 57 height 57
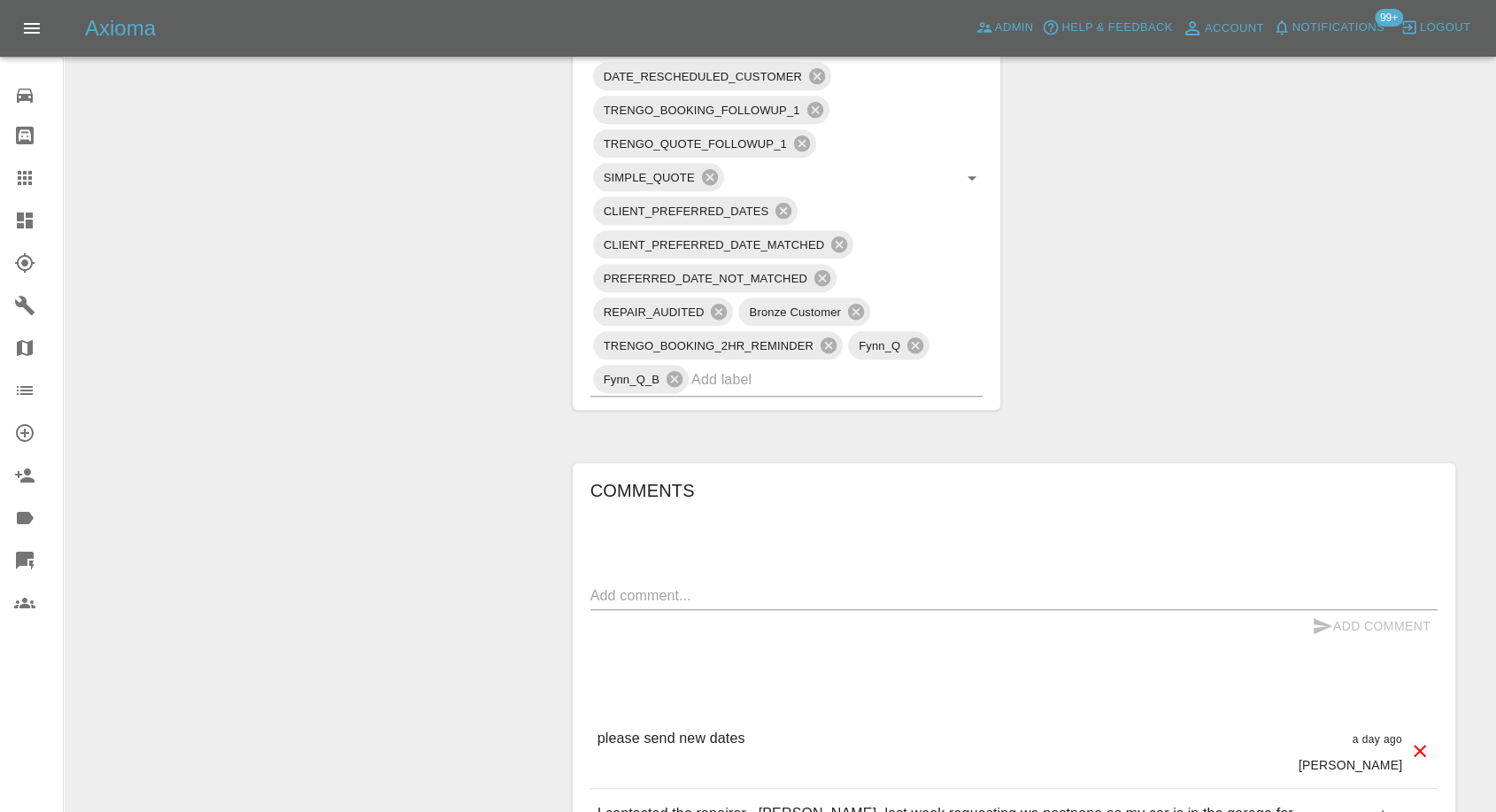
scroll to position [1475, 0]
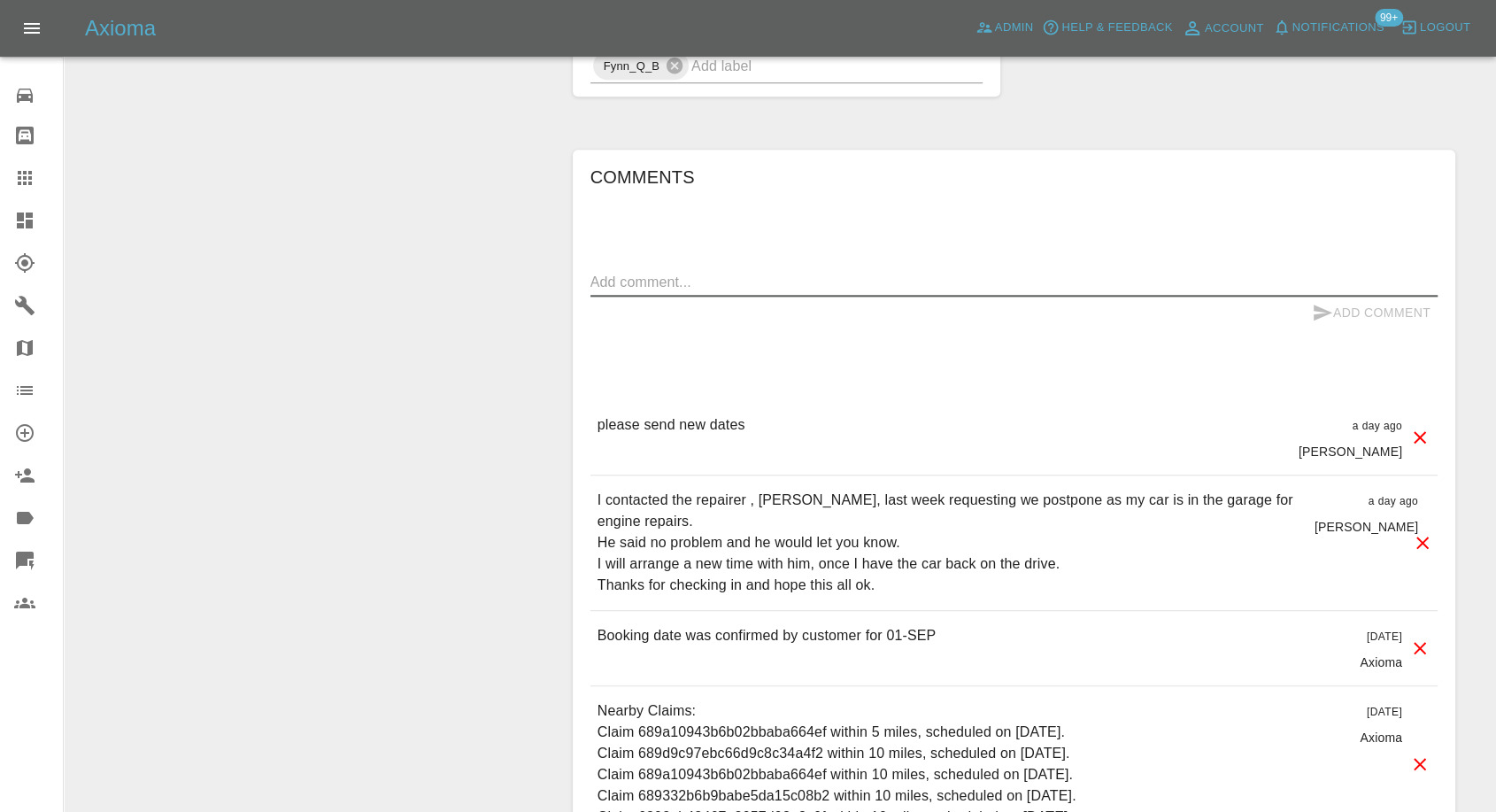
click at [787, 284] on textarea at bounding box center [1014, 281] width 847 height 20
paste textarea "I have responded. I will rebook when my car is back from repair"
type textarea "I have responded. I will rebook when my car is back from repair"
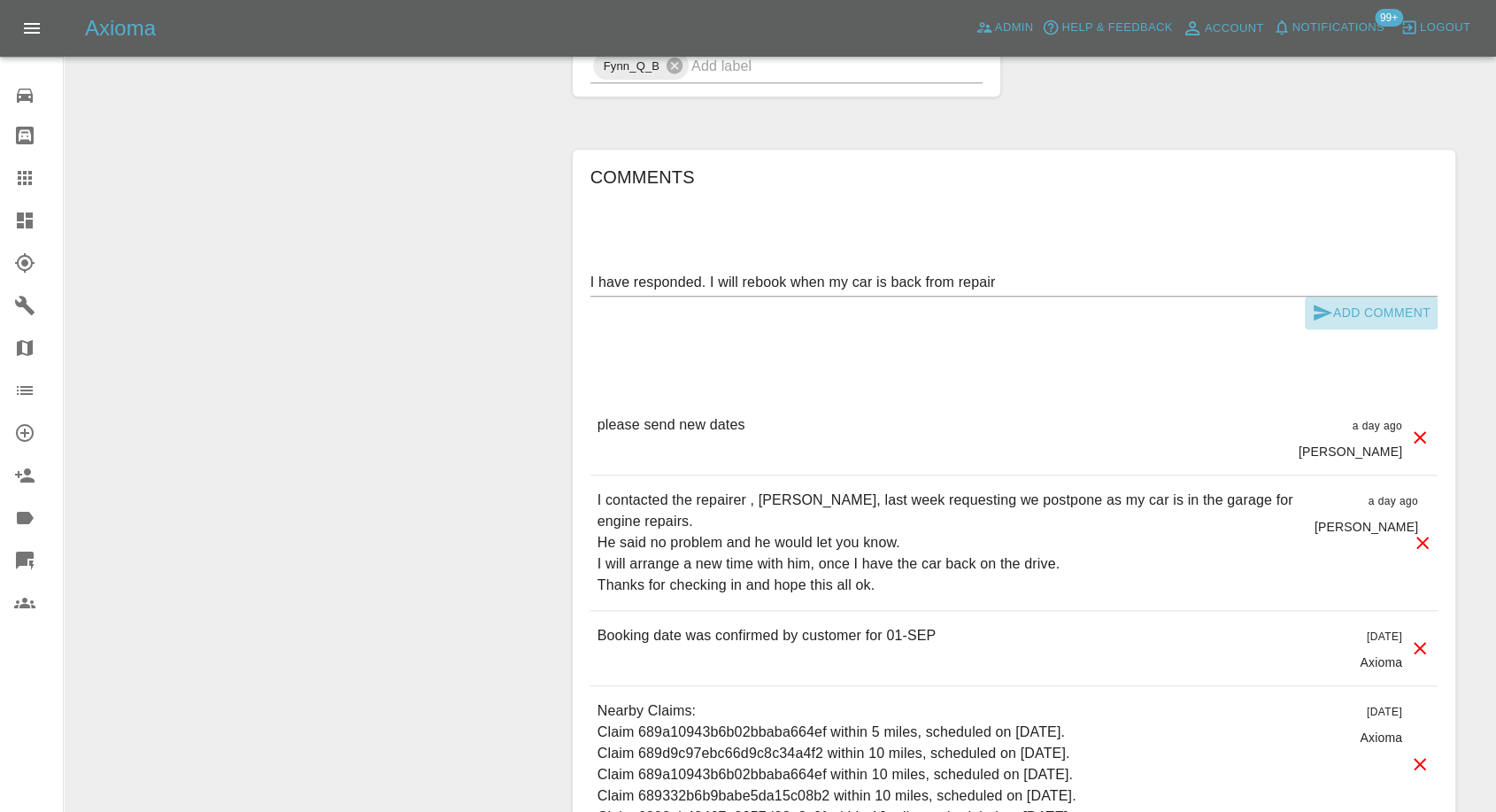
click at [1322, 306] on icon "submit" at bounding box center [1323, 312] width 19 height 16
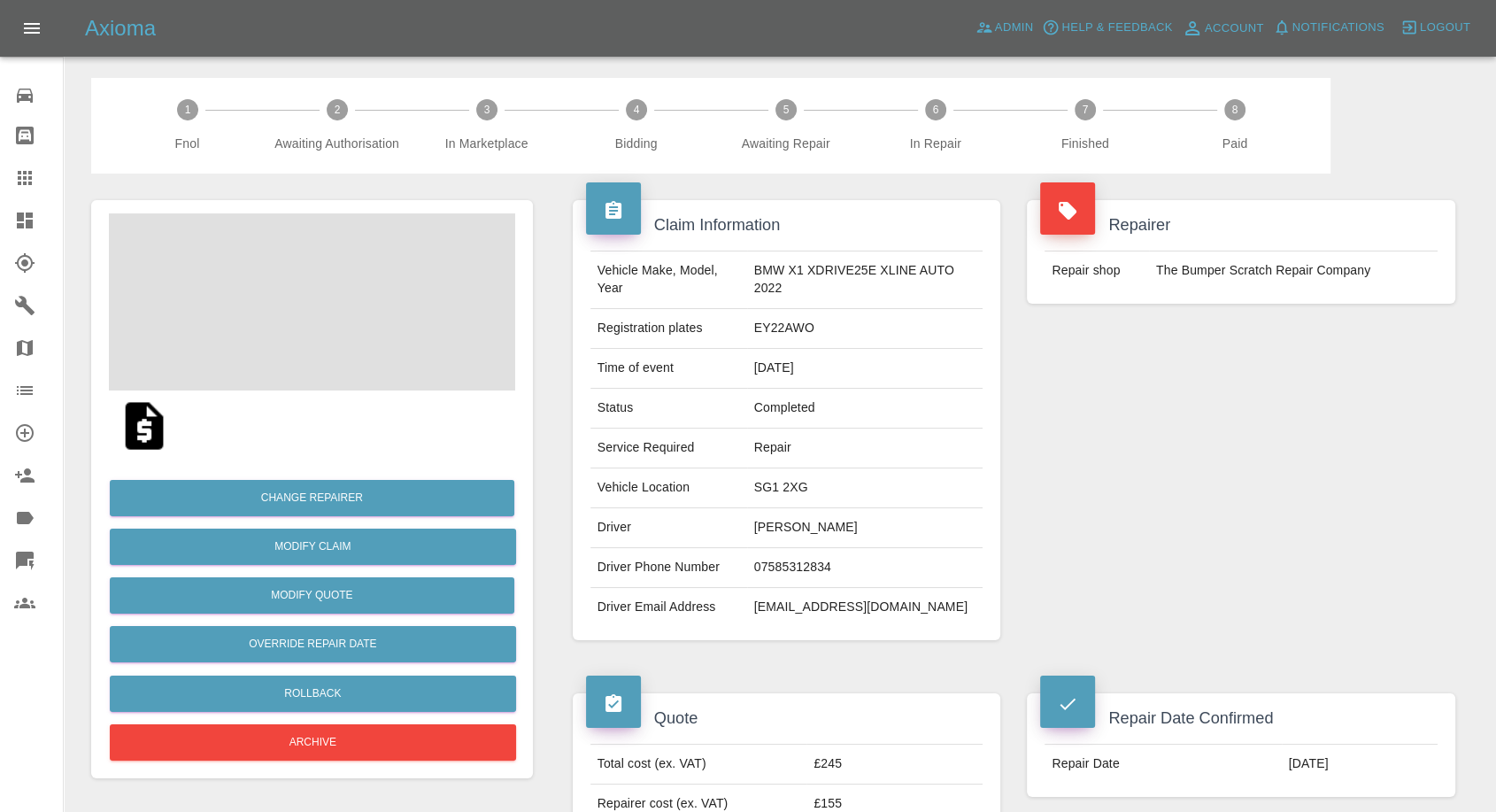
click at [767, 530] on td "Shan Wong" at bounding box center [865, 528] width 237 height 40
copy td "Shan"
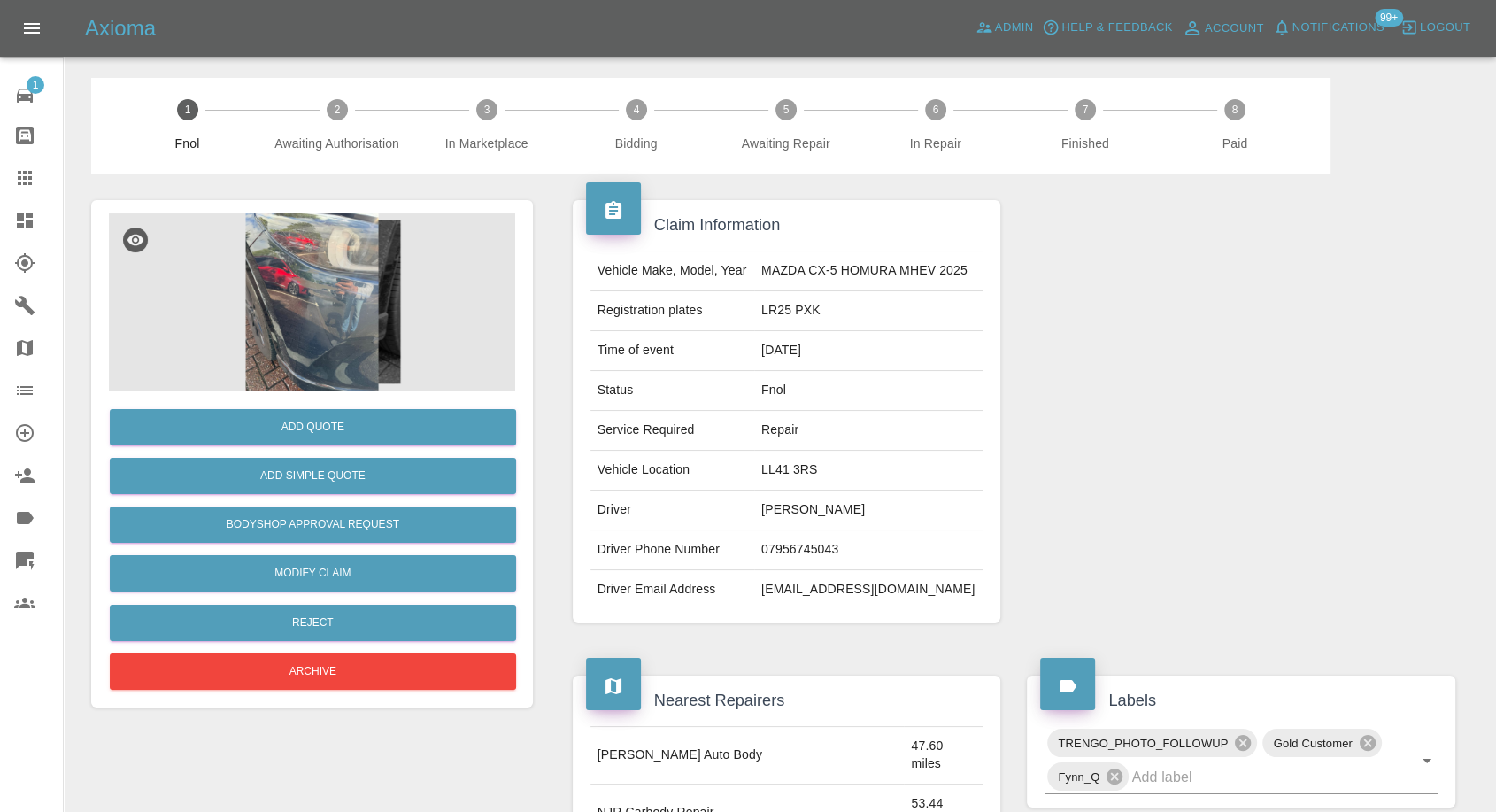
click at [343, 356] on img at bounding box center [311, 301] width 406 height 177
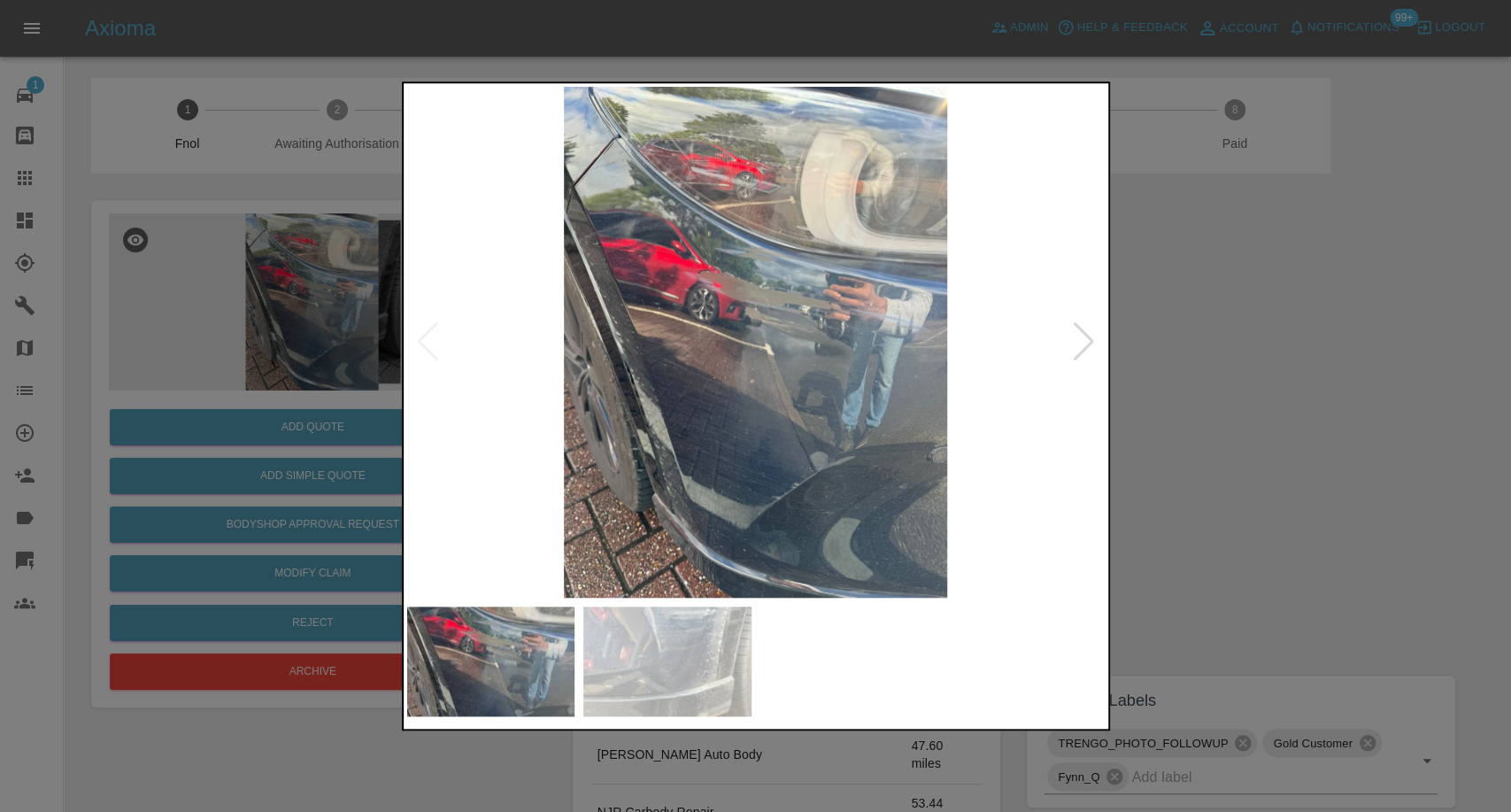
click at [679, 675] on img at bounding box center [667, 661] width 168 height 109
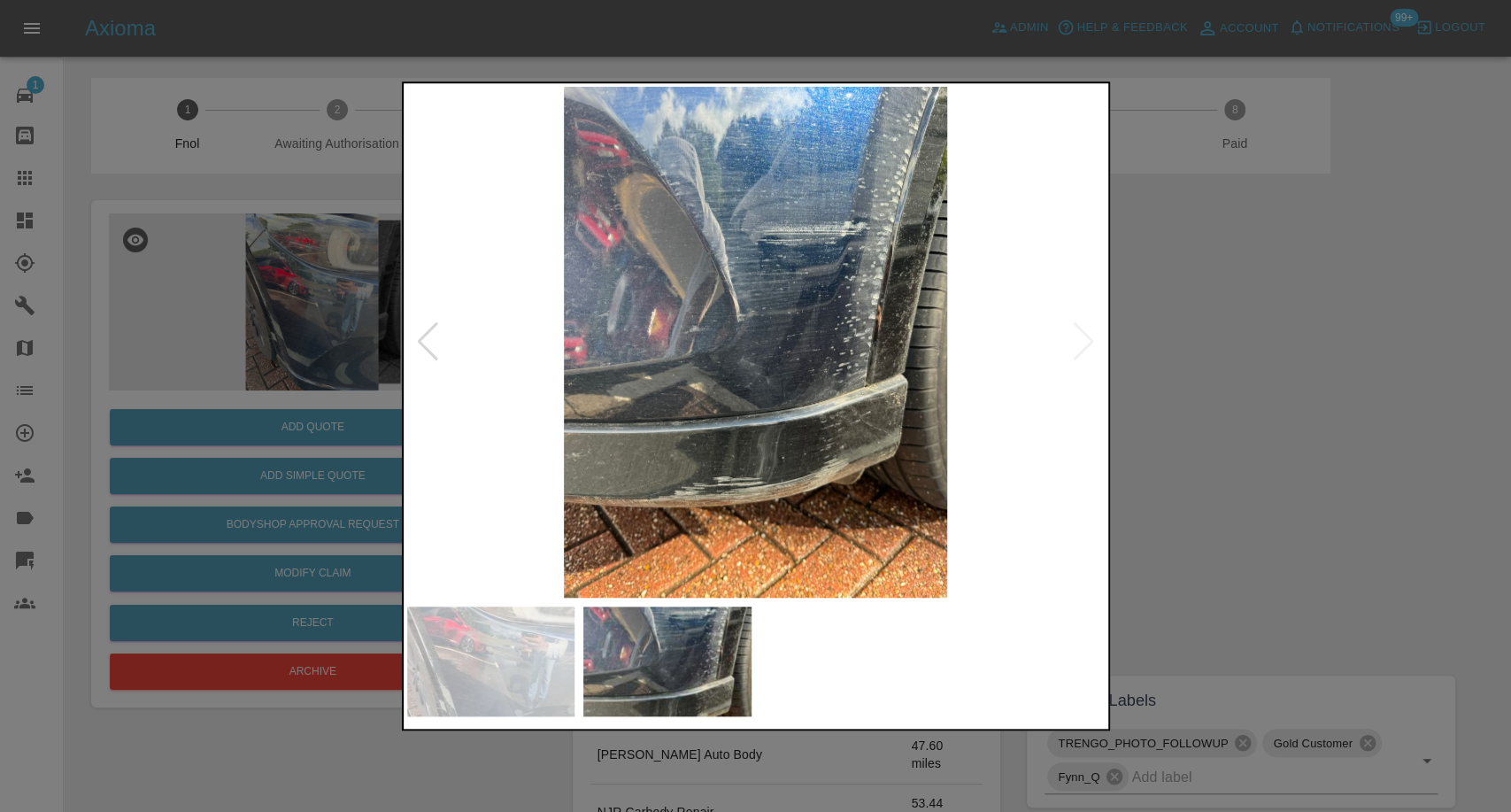
click at [1282, 394] on div at bounding box center [755, 406] width 1511 height 812
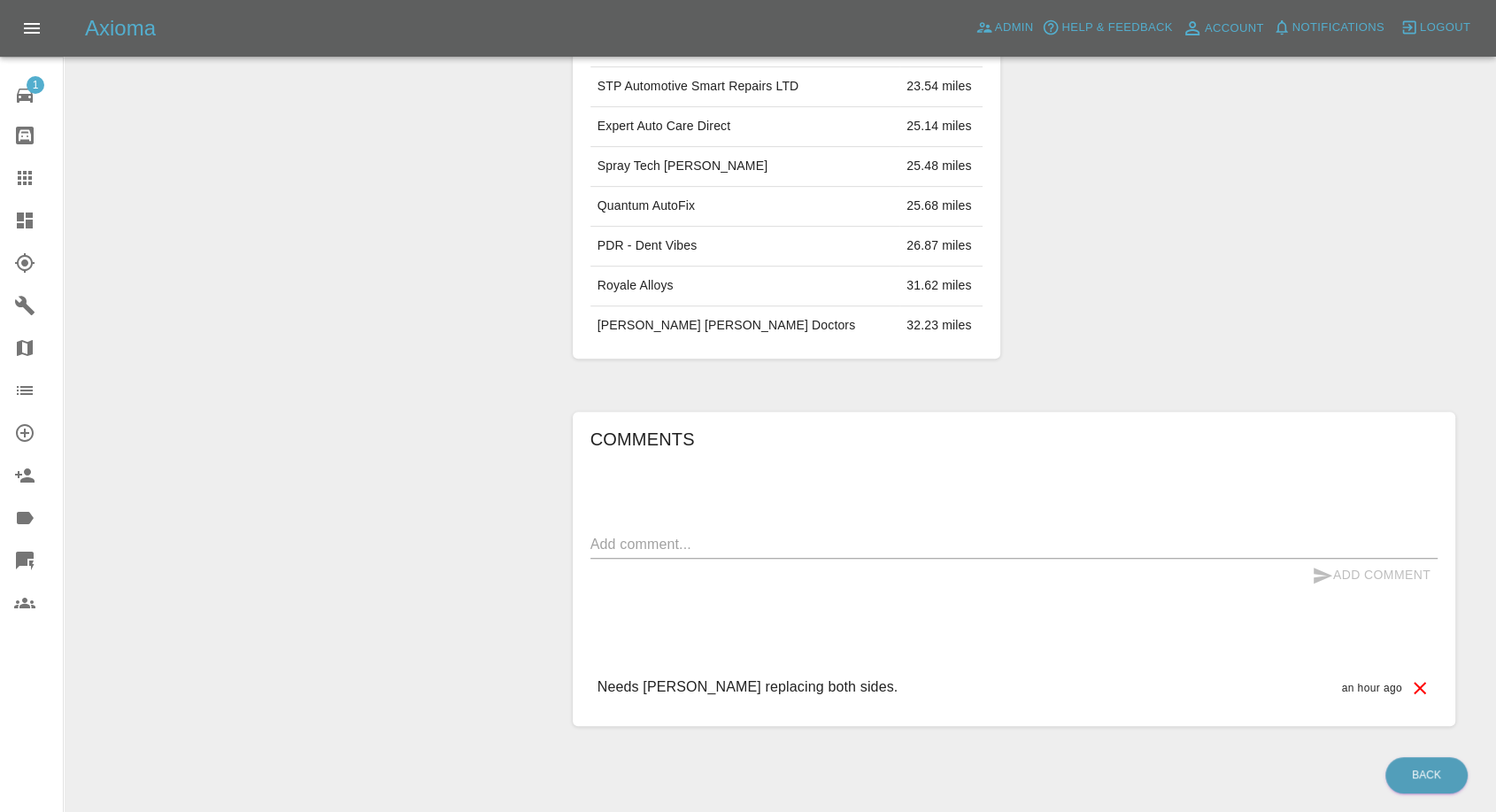
scroll to position [786, 0]
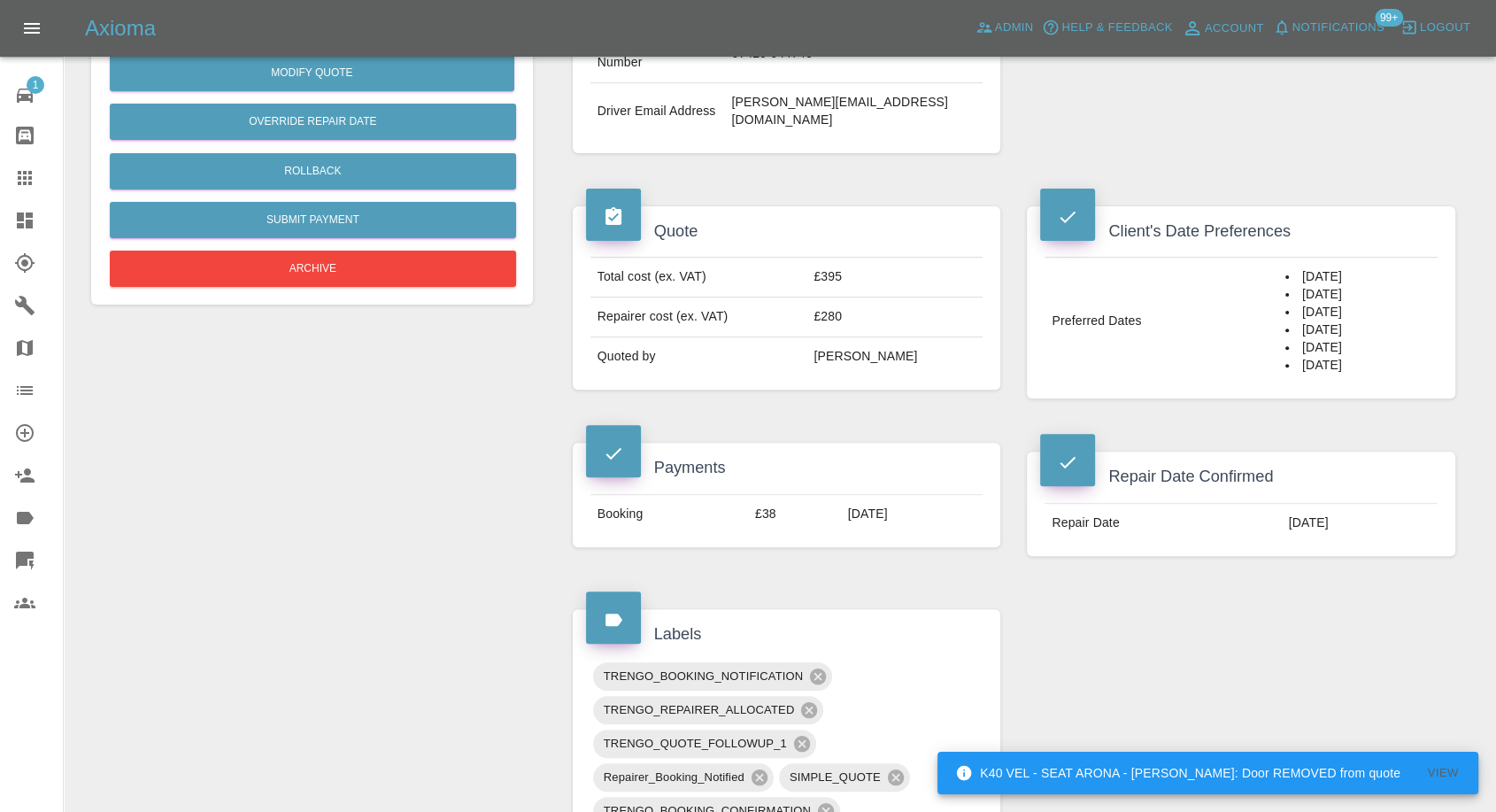
scroll to position [492, 0]
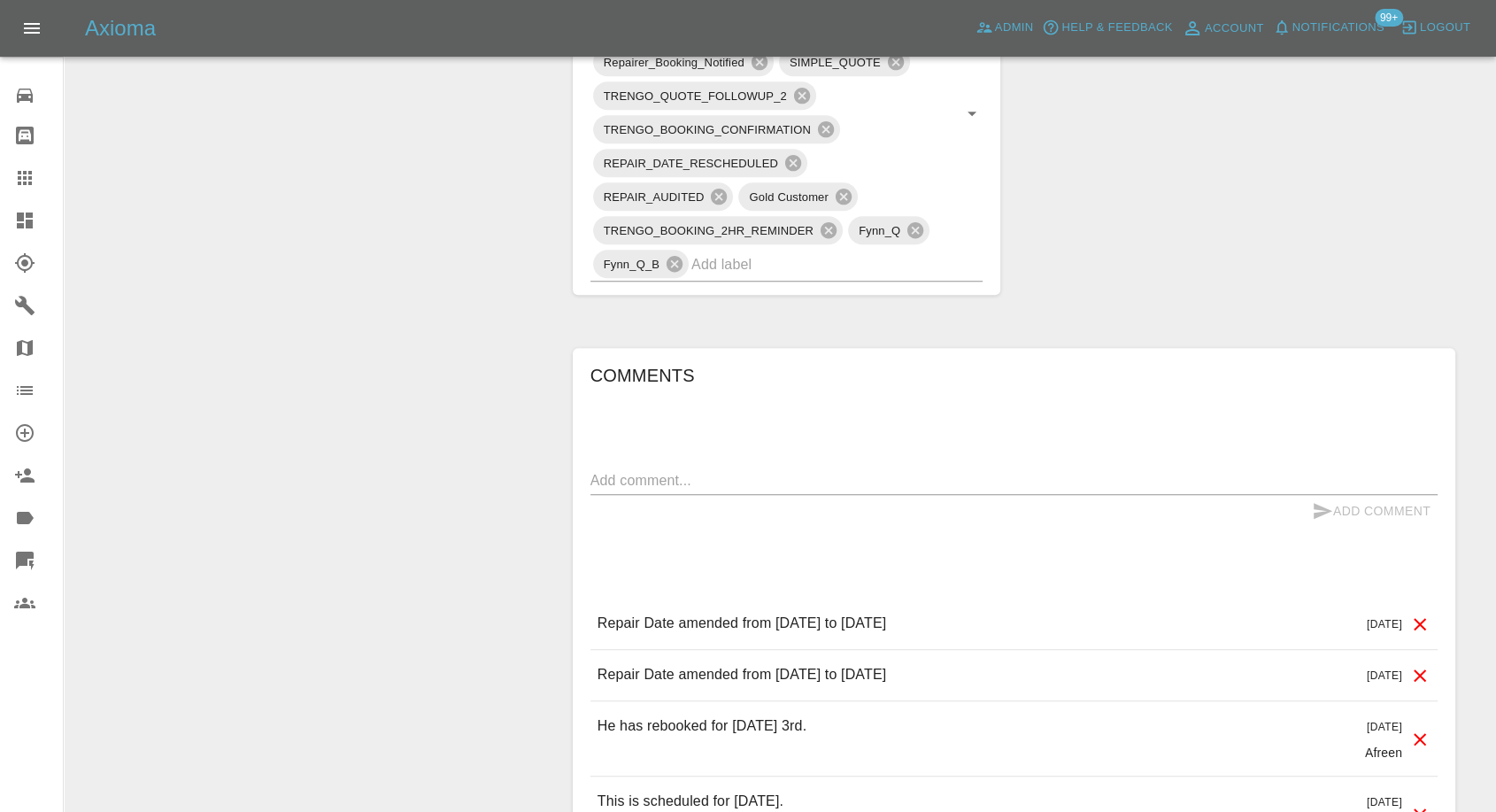
scroll to position [1180, 0]
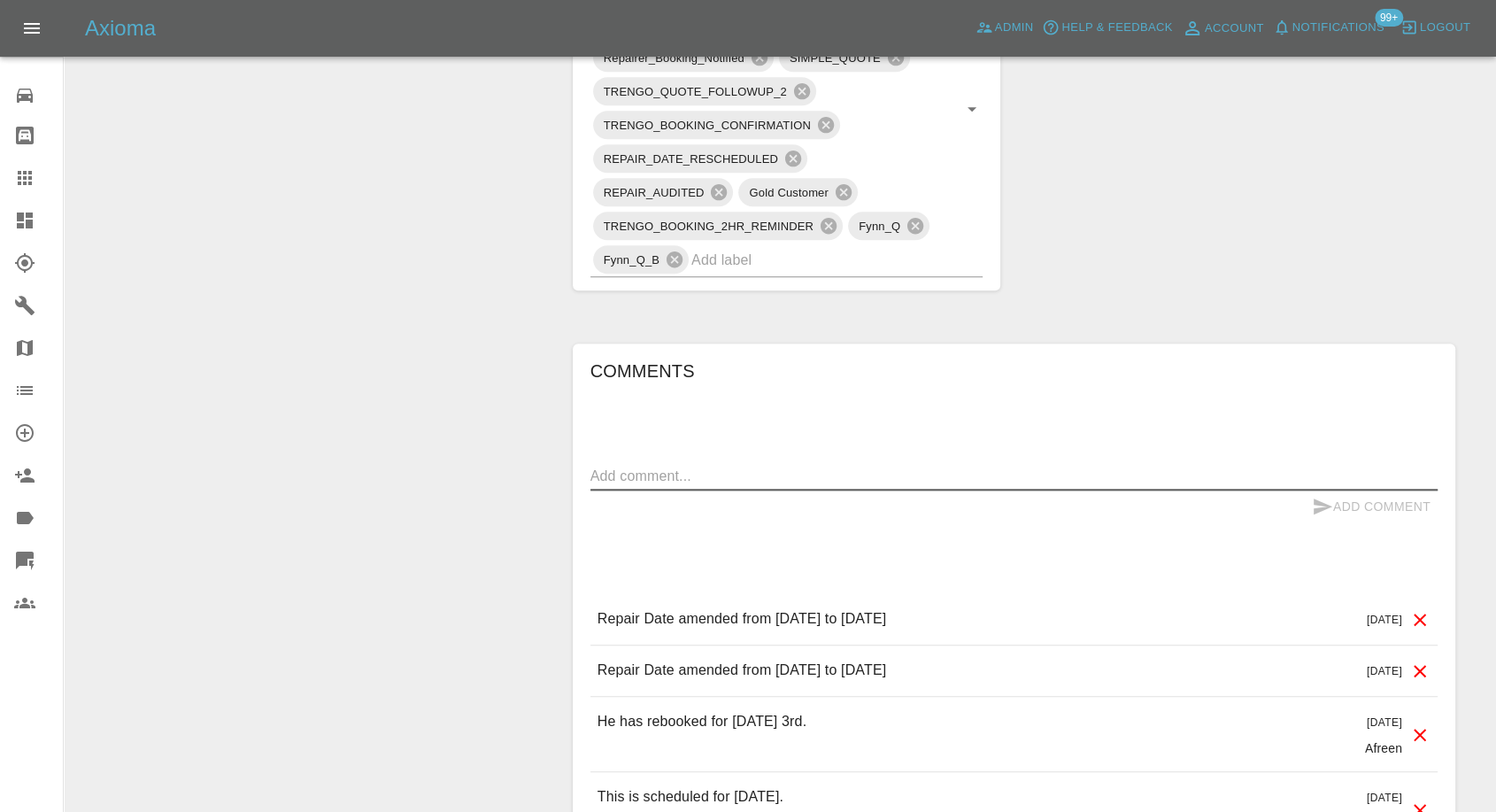
click at [789, 481] on textarea at bounding box center [1014, 475] width 847 height 20
paste textarea "I had a message from Ben this morning, cancelling today's appointment. I just w…"
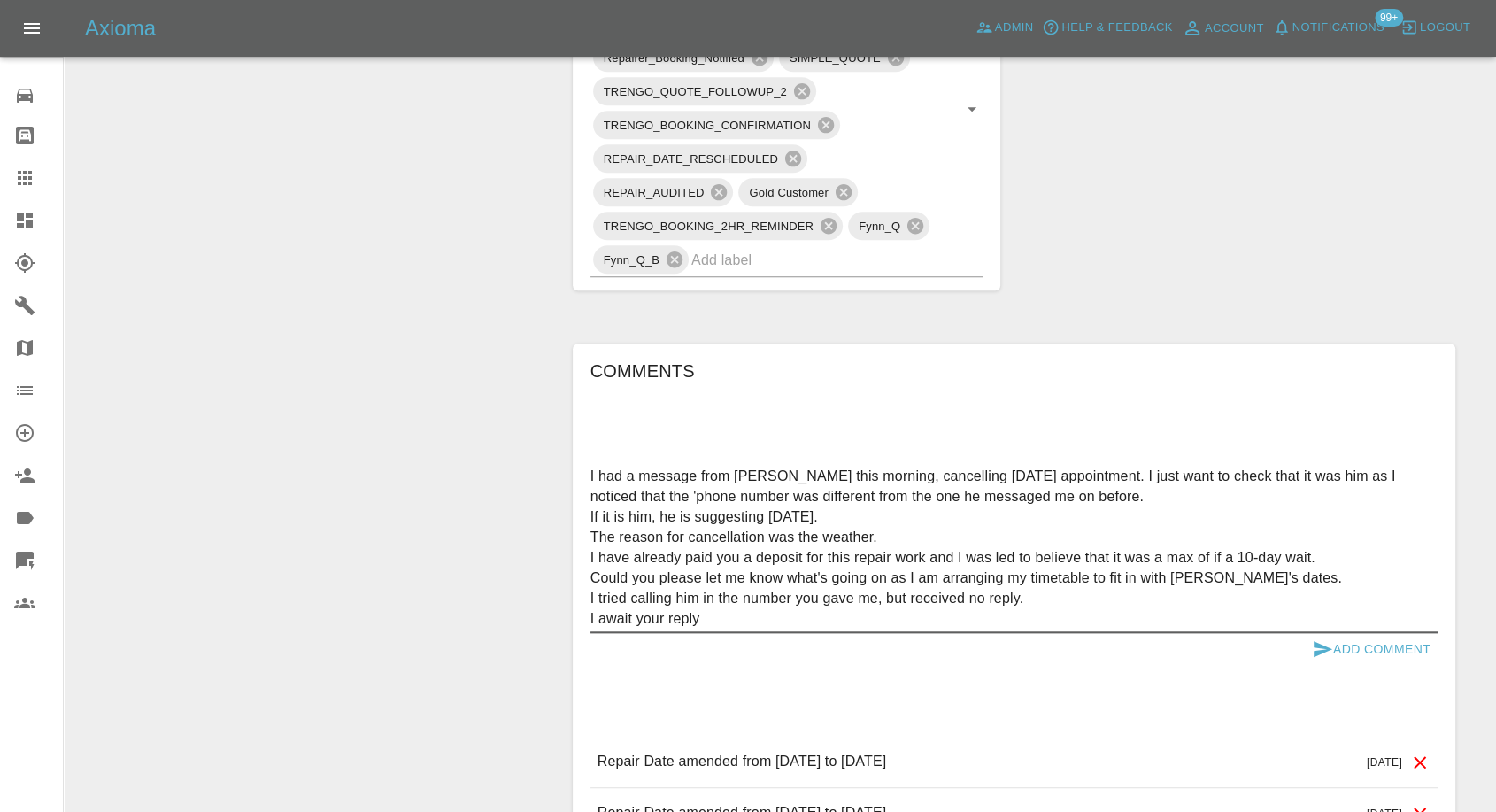
type textarea "I had a message from [PERSON_NAME] this morning, cancelling [DATE] appointment.…"
click at [1314, 648] on icon "submit" at bounding box center [1323, 648] width 19 height 16
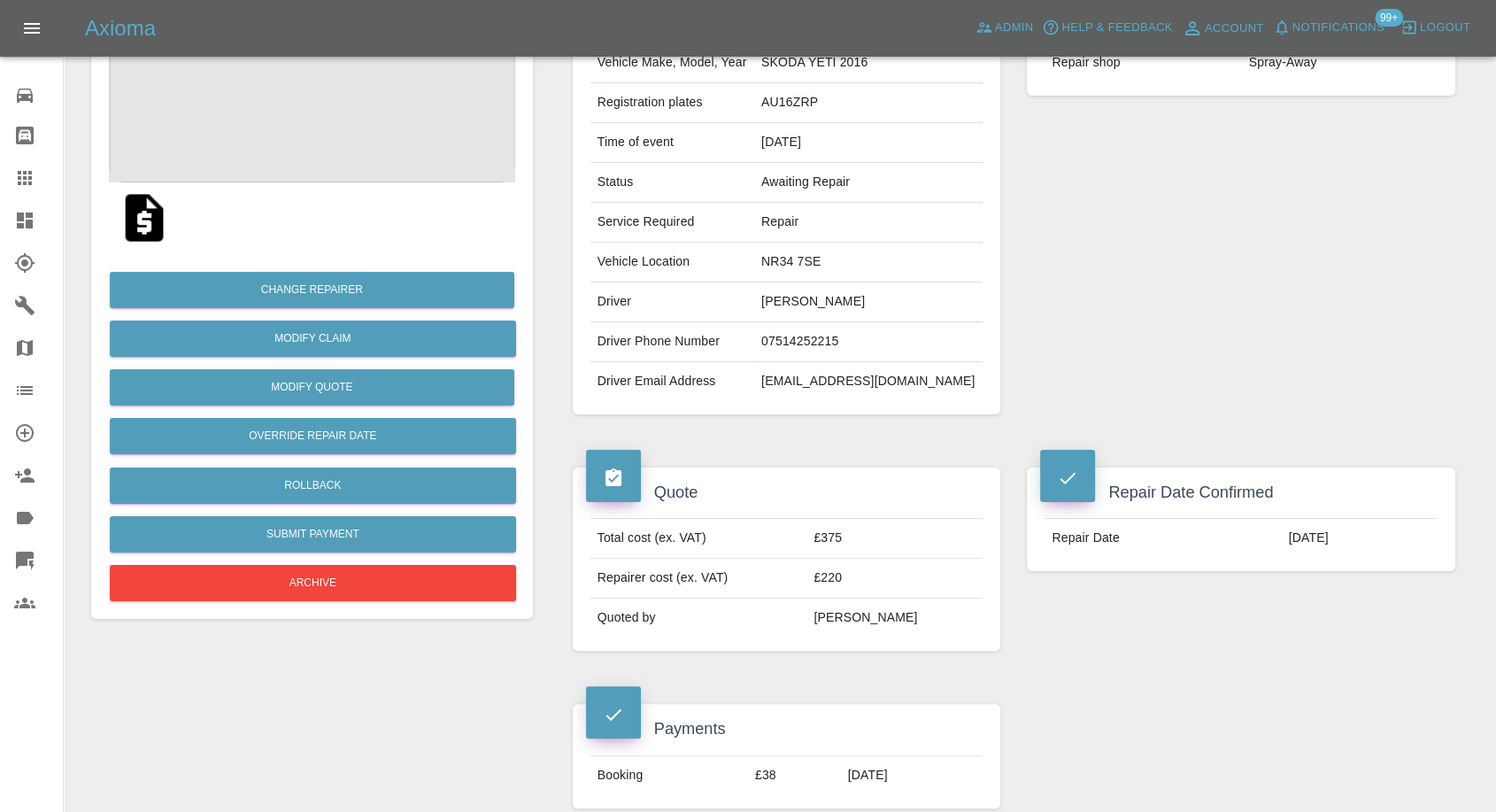
scroll to position [0, 0]
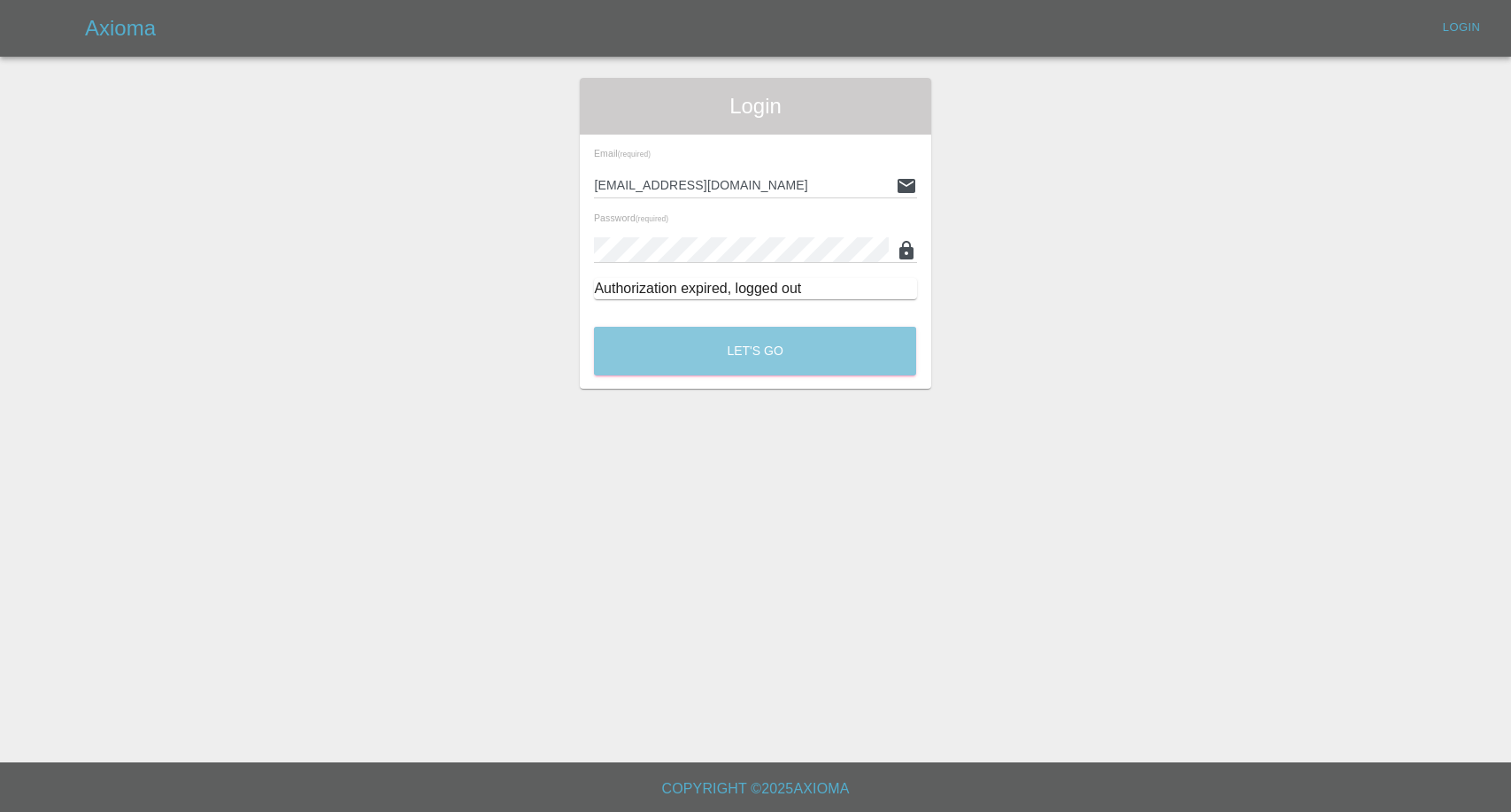
click at [799, 363] on button "Let's Go" at bounding box center [755, 350] width 322 height 48
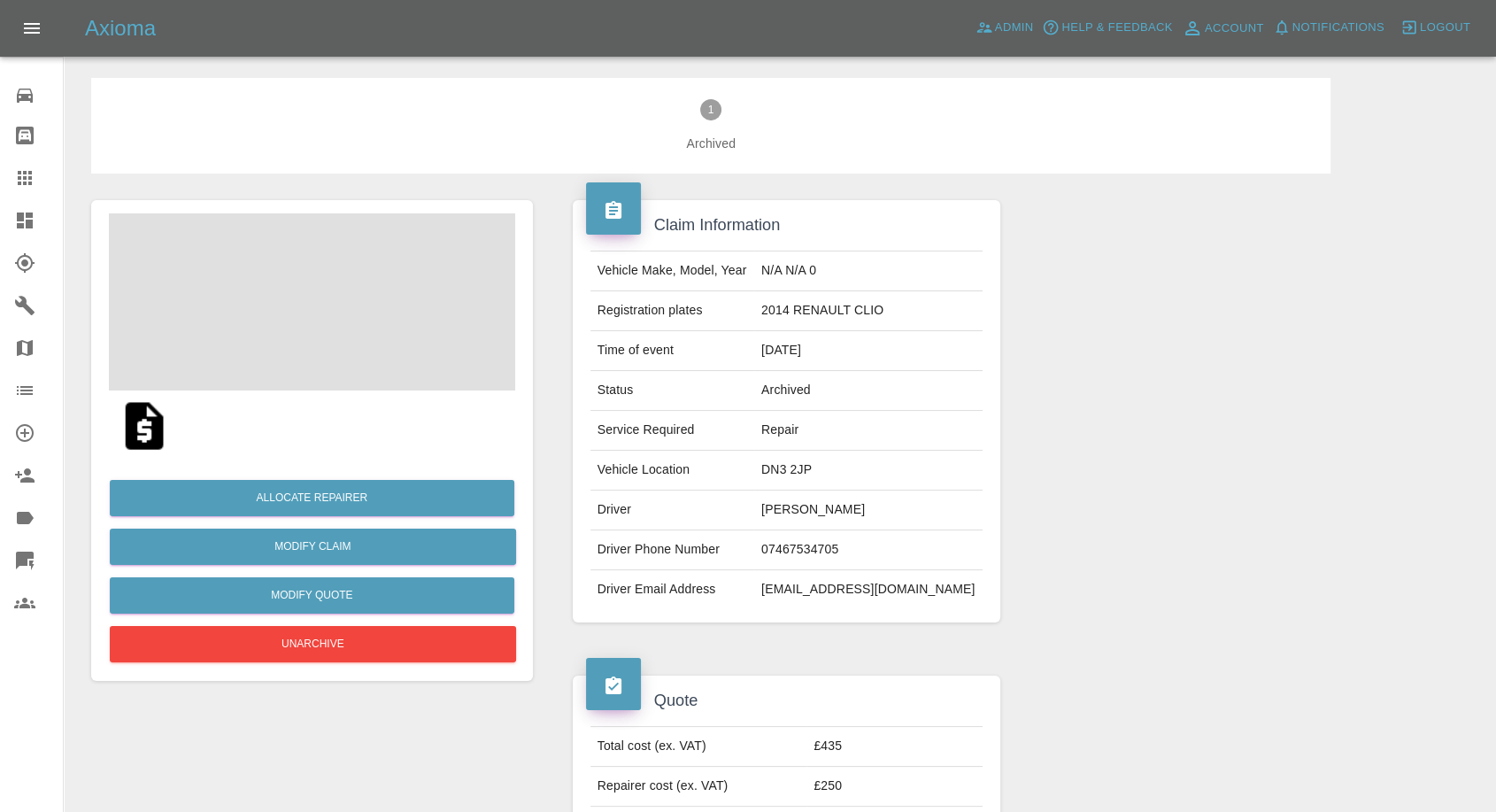
click at [826, 514] on td "Dylan Cathrine" at bounding box center [868, 511] width 228 height 40
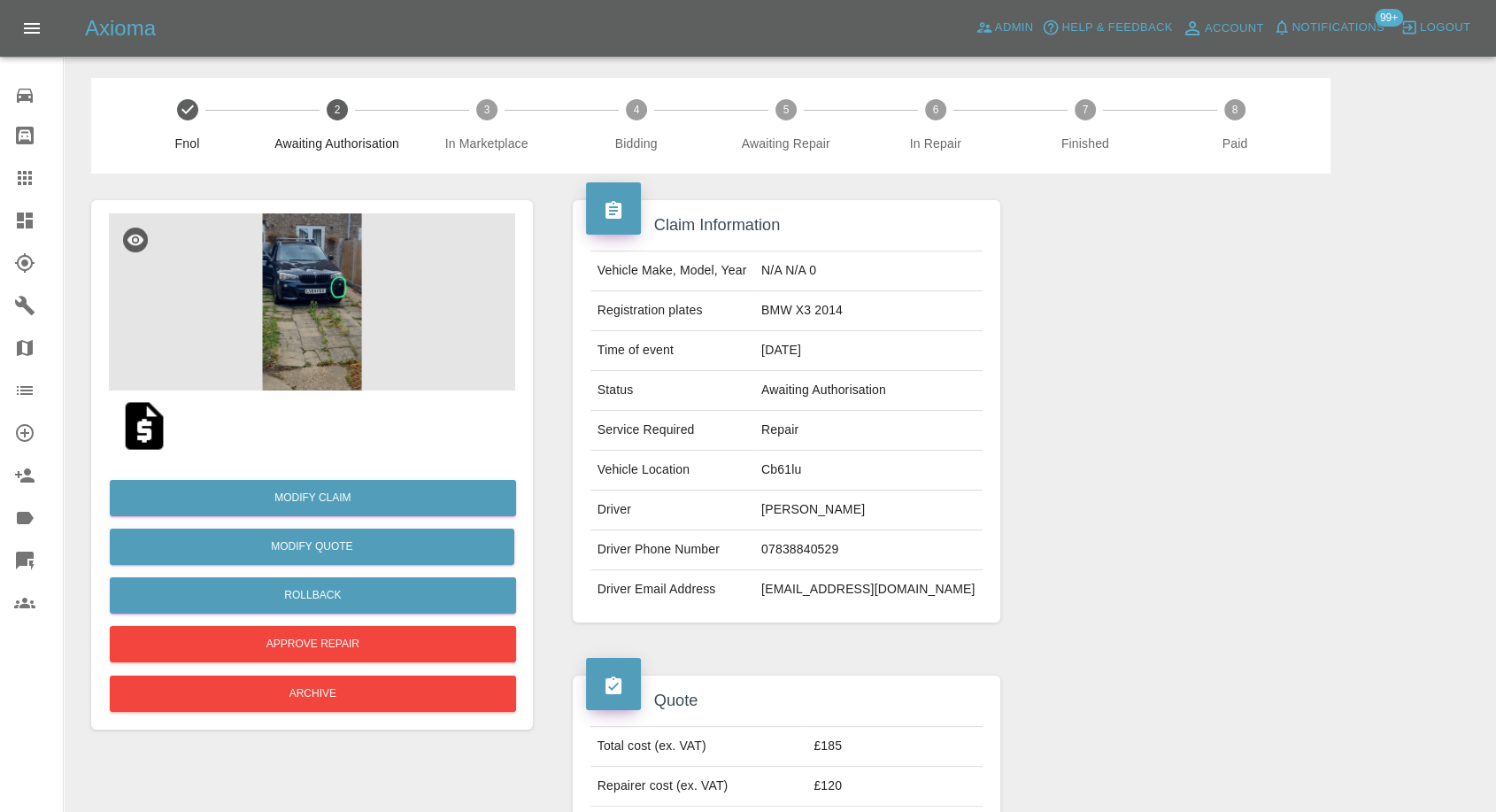
click at [301, 324] on img at bounding box center [311, 301] width 406 height 177
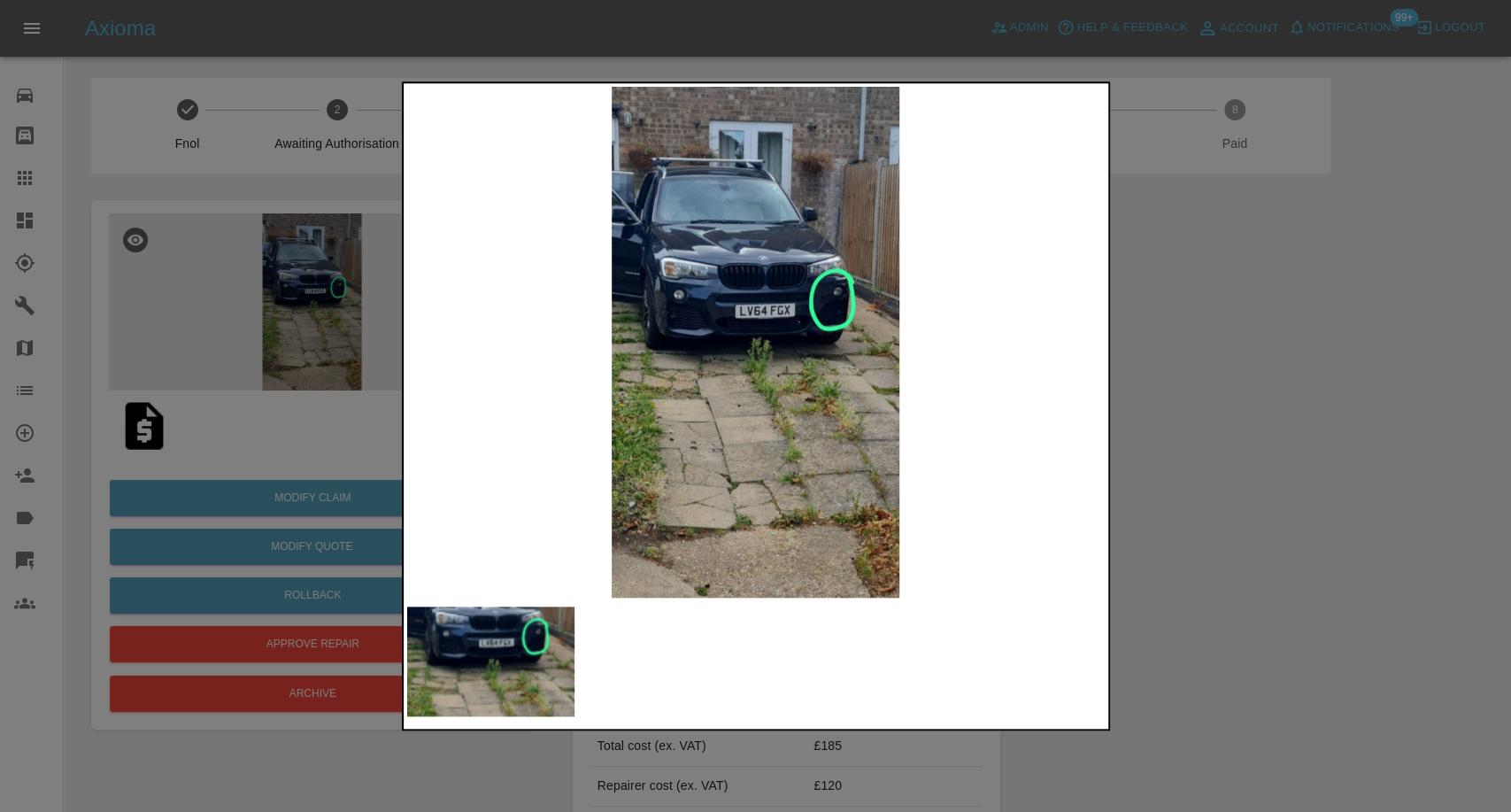
click at [1328, 570] on div at bounding box center [755, 406] width 1511 height 812
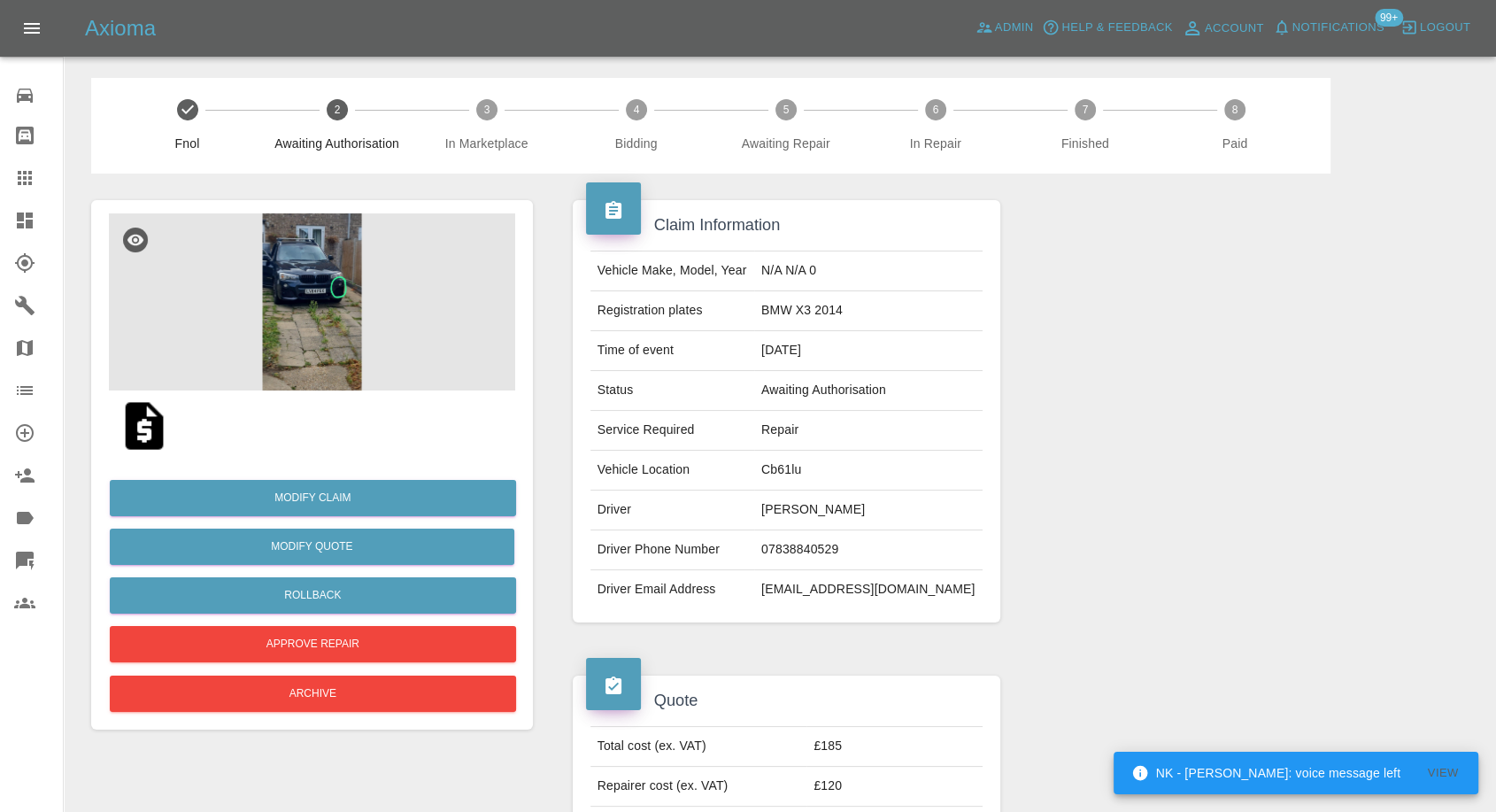
click at [326, 471] on div "Modify Claim Modify Quote Rollback Approve Repair Archive" at bounding box center [311, 589] width 406 height 255
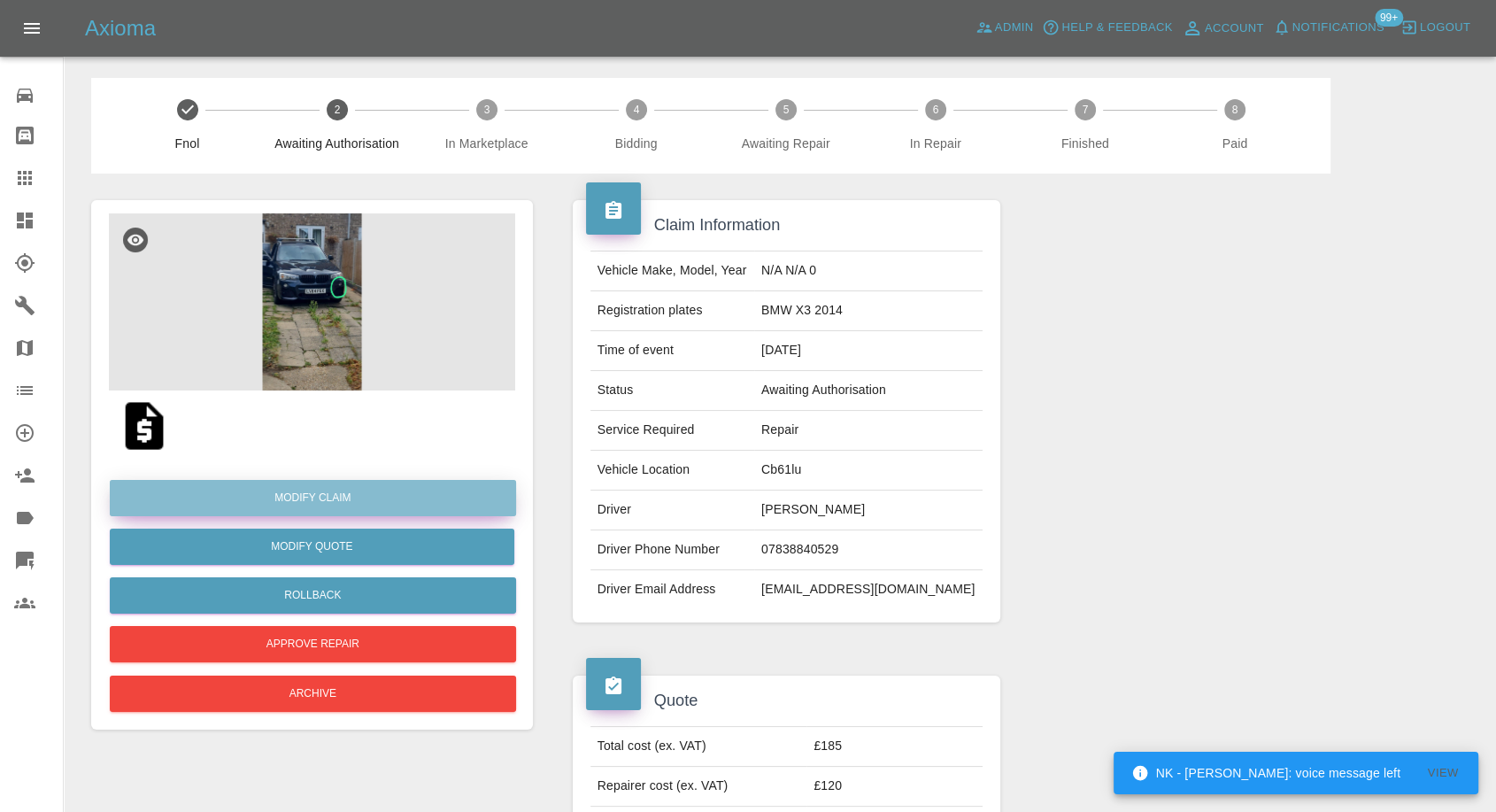
click at [312, 507] on link "Modify Claim" at bounding box center [312, 498] width 406 height 36
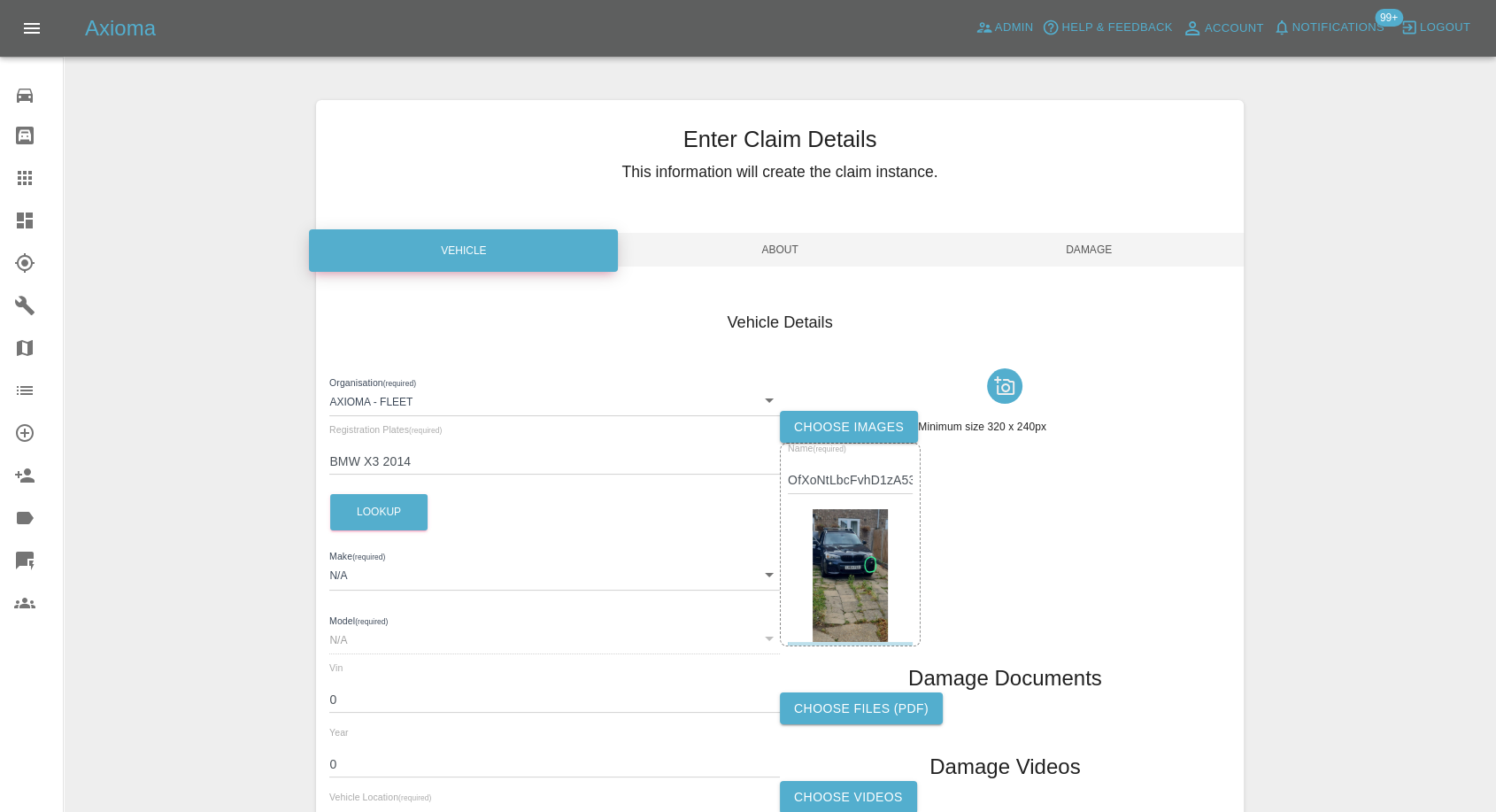
click at [870, 433] on label "Choose images" at bounding box center [848, 427] width 138 height 32
click at [0, 0] on input "Choose images" at bounding box center [0, 0] width 0 height 0
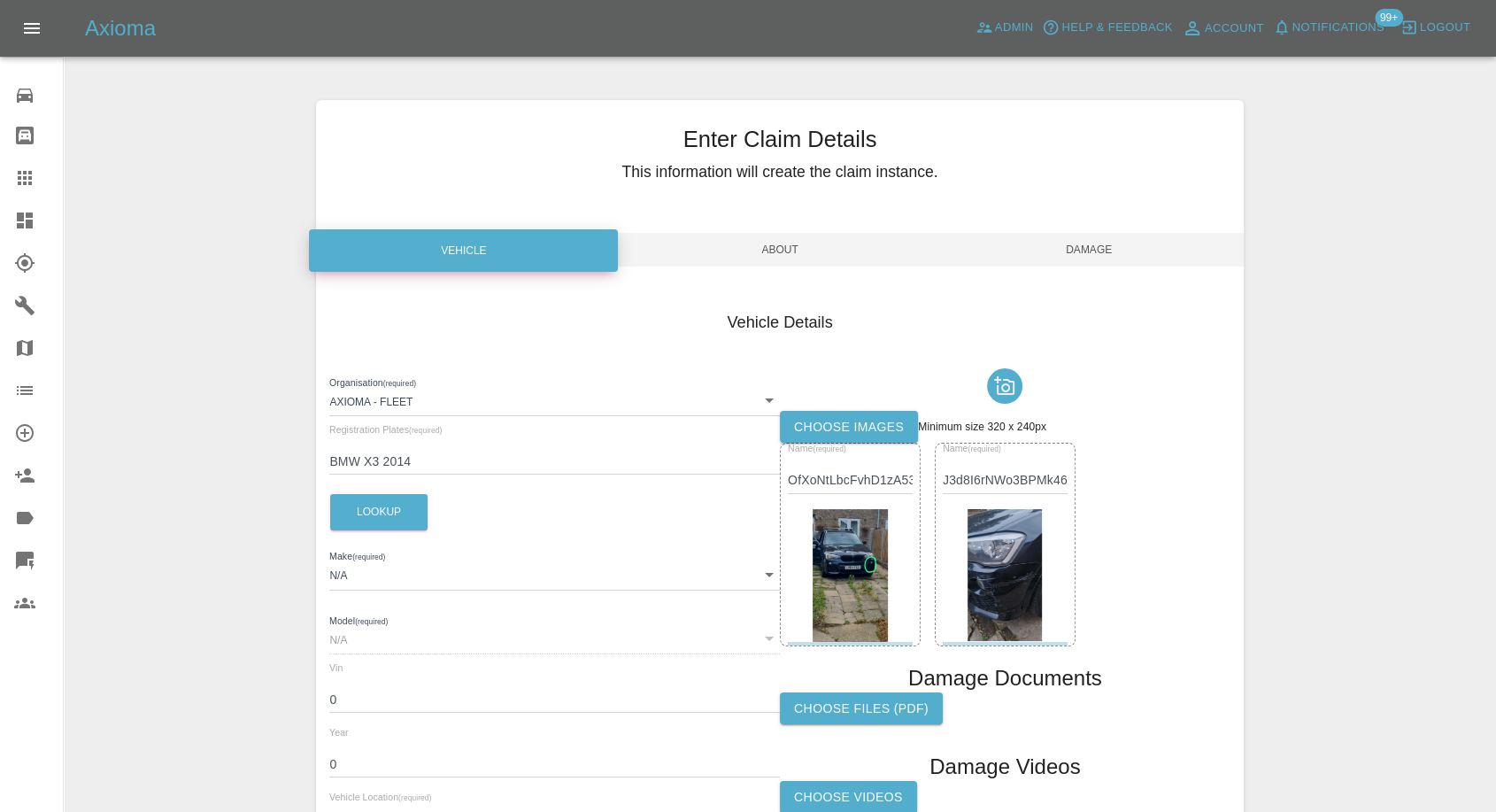
click at [1110, 252] on span "Damage" at bounding box center [1089, 249] width 309 height 33
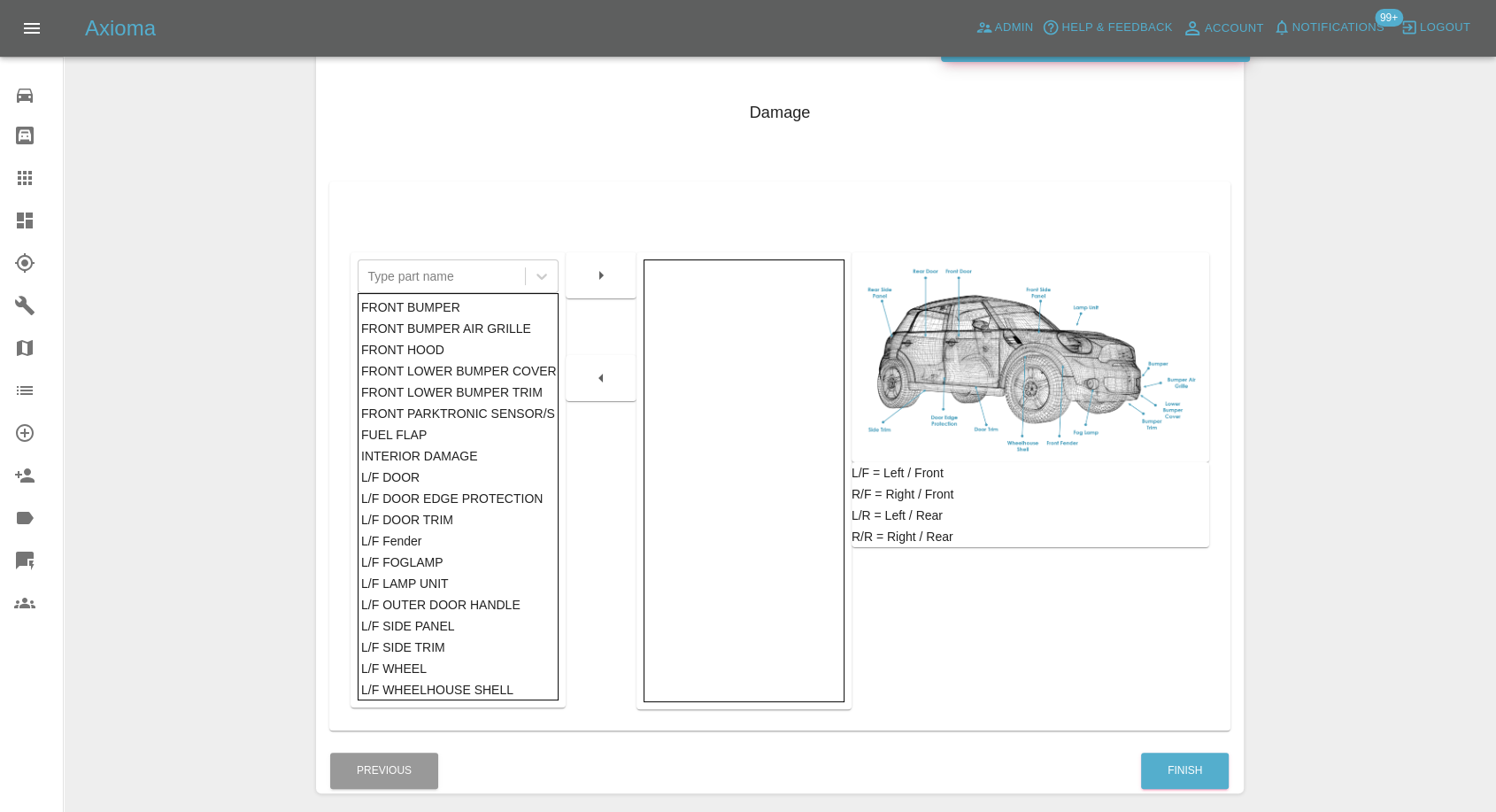
scroll to position [283, 0]
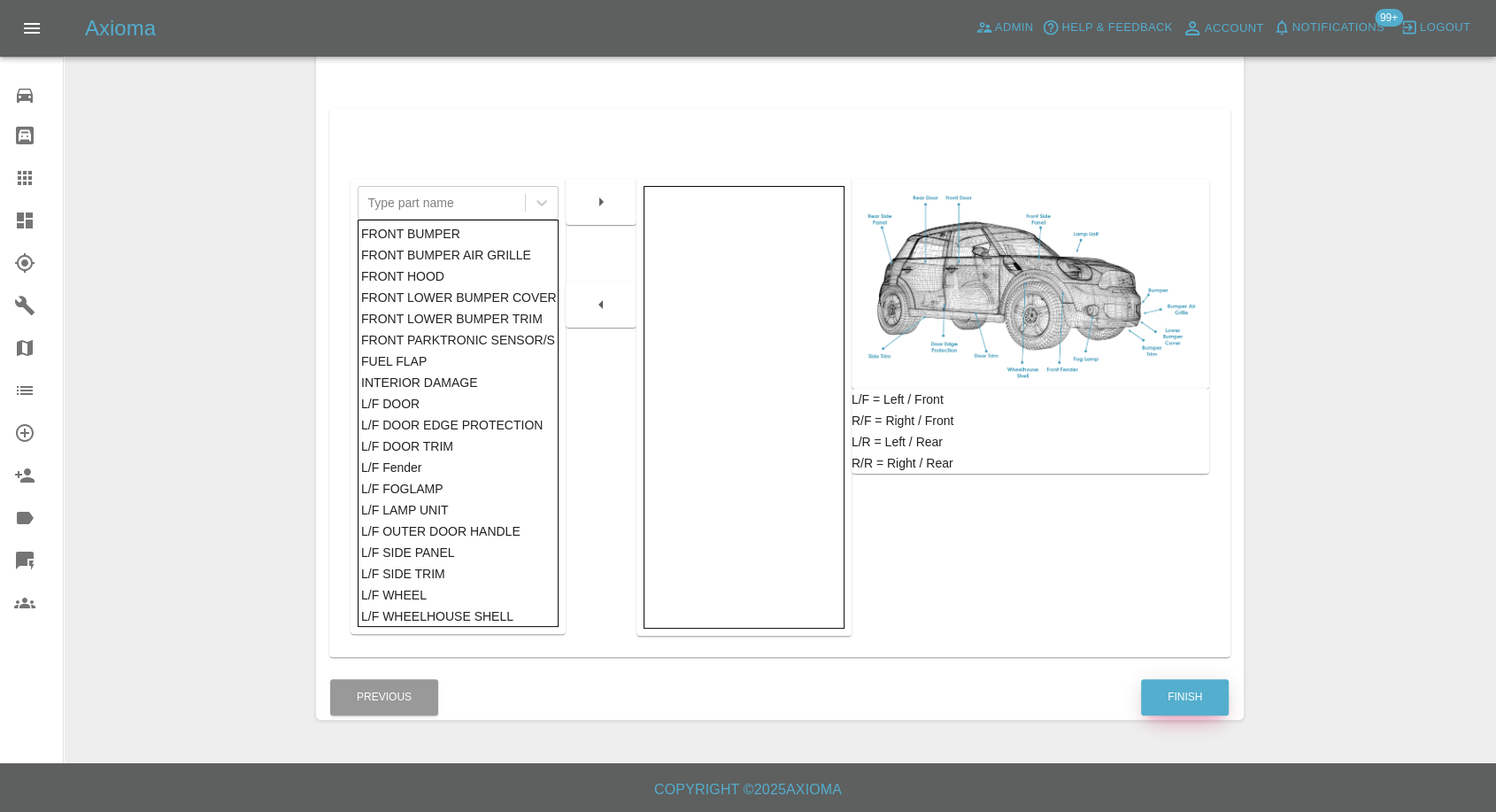
click at [1183, 695] on button "Finish" at bounding box center [1185, 697] width 87 height 36
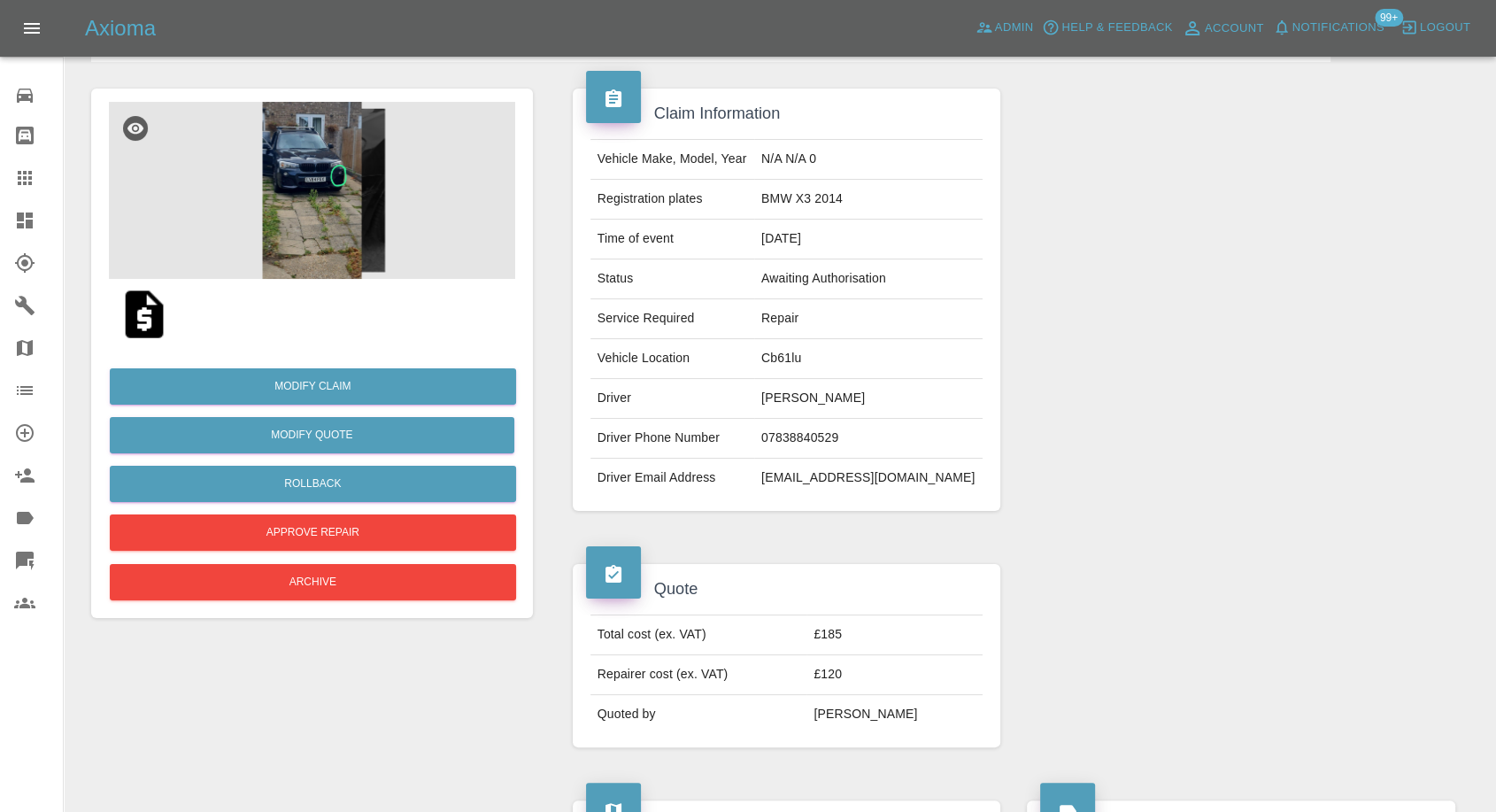
scroll to position [197, 0]
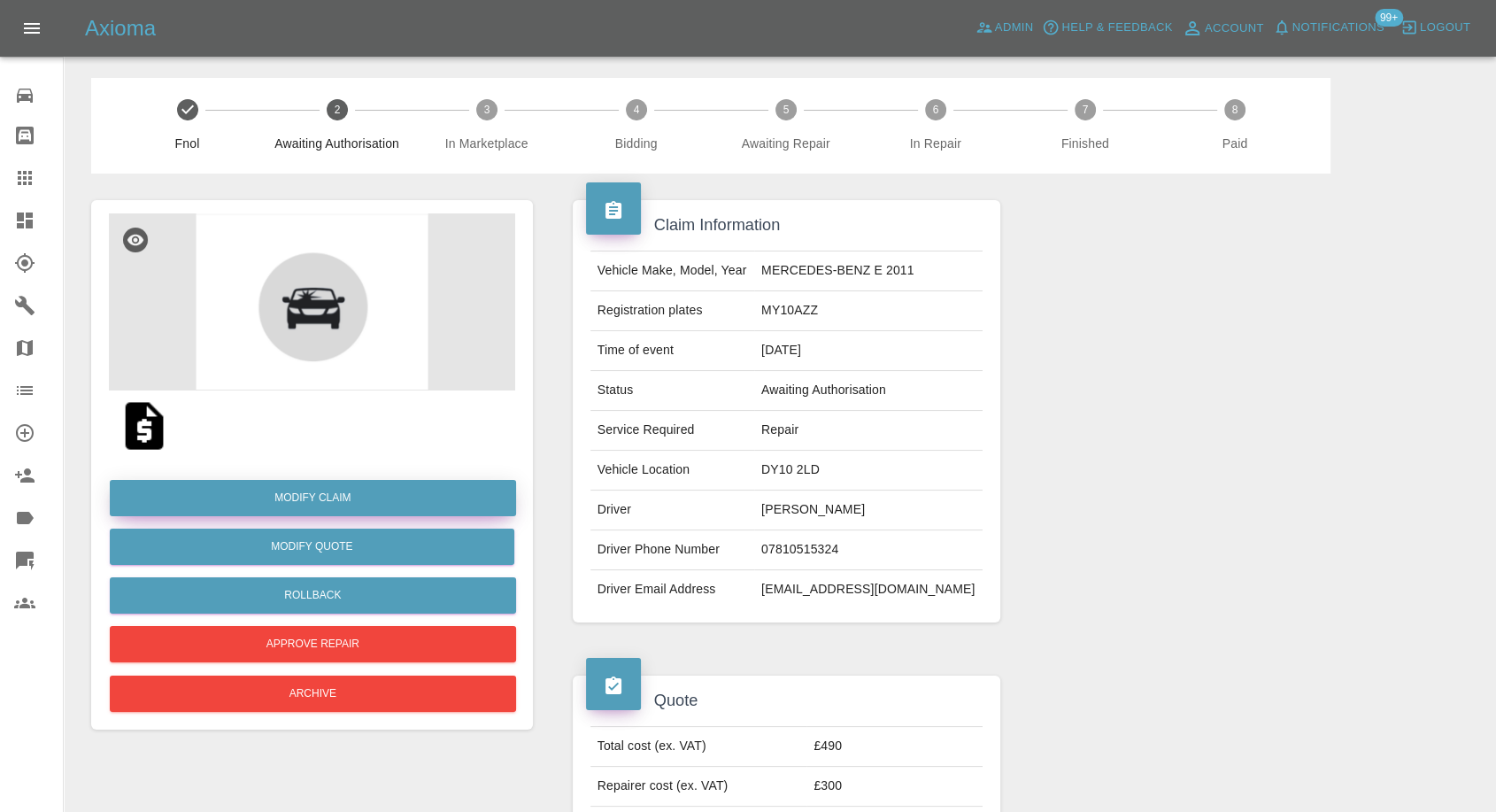
drag, startPoint x: 340, startPoint y: 493, endPoint x: 359, endPoint y: 492, distance: 19.0
click at [340, 493] on link "Modify Claim" at bounding box center [312, 498] width 406 height 36
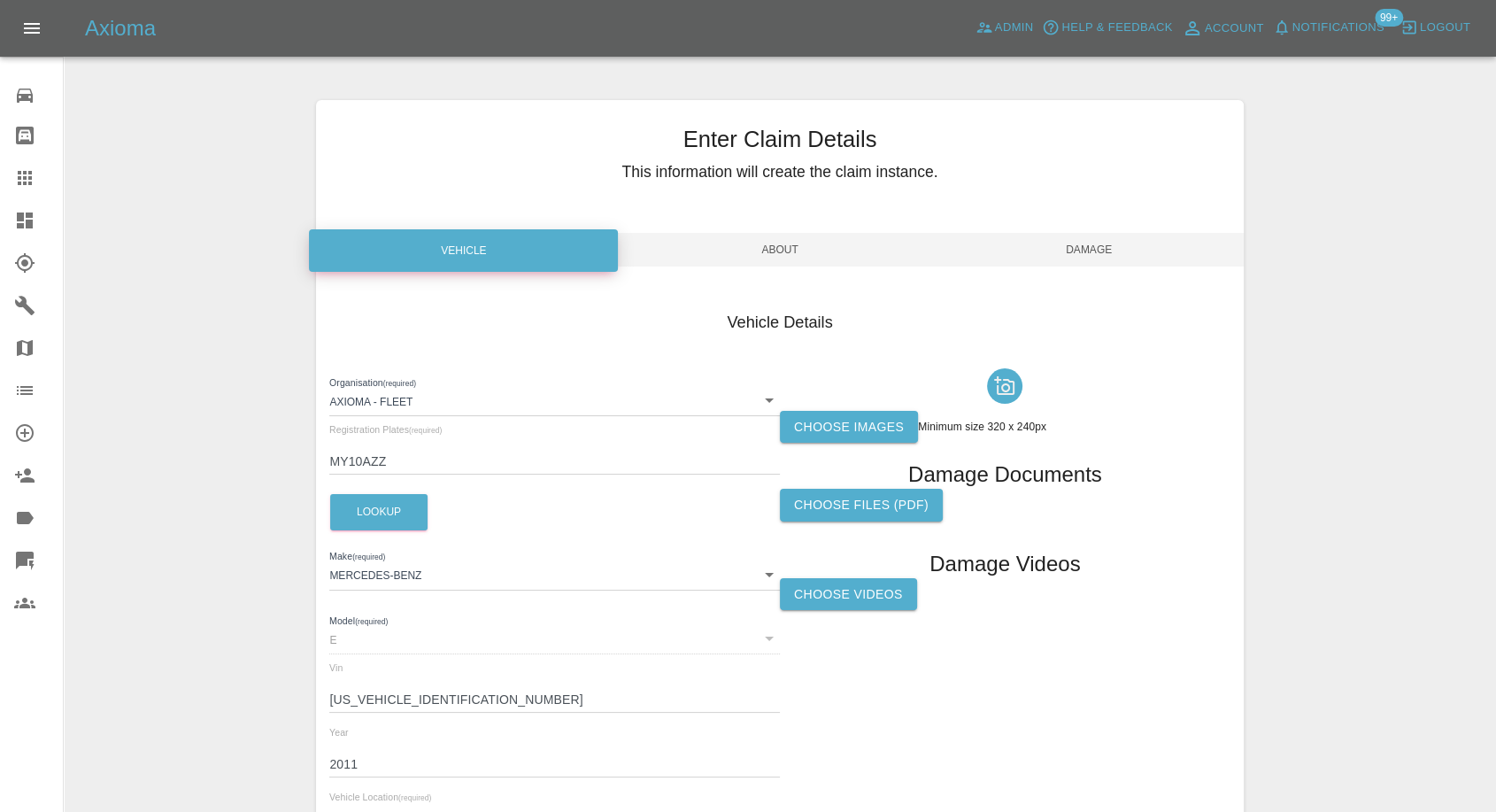
click at [864, 422] on label "Choose images" at bounding box center [848, 427] width 138 height 32
click at [0, 0] on input "Choose images" at bounding box center [0, 0] width 0 height 0
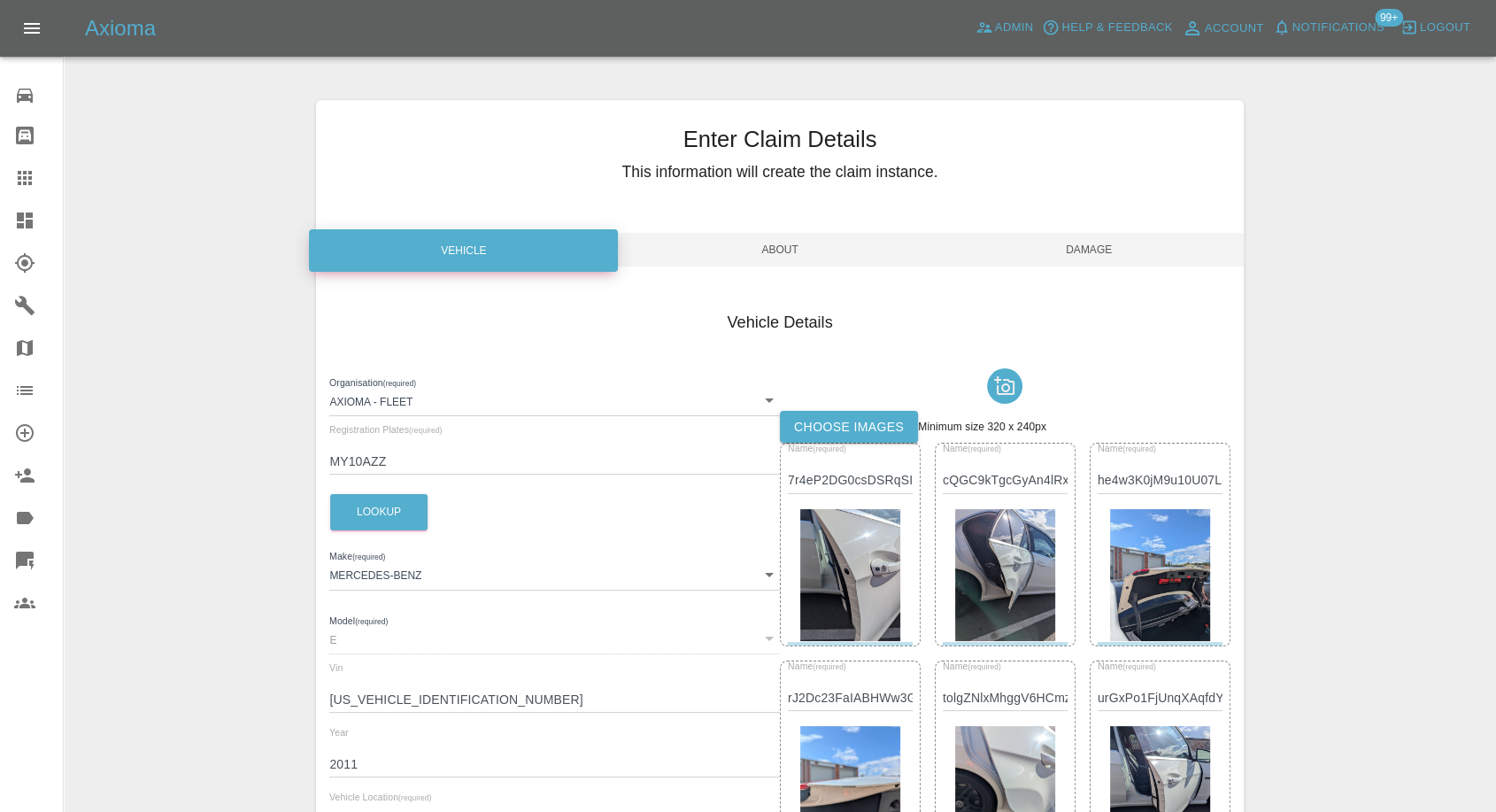
click at [1092, 247] on span "Damage" at bounding box center [1089, 249] width 309 height 33
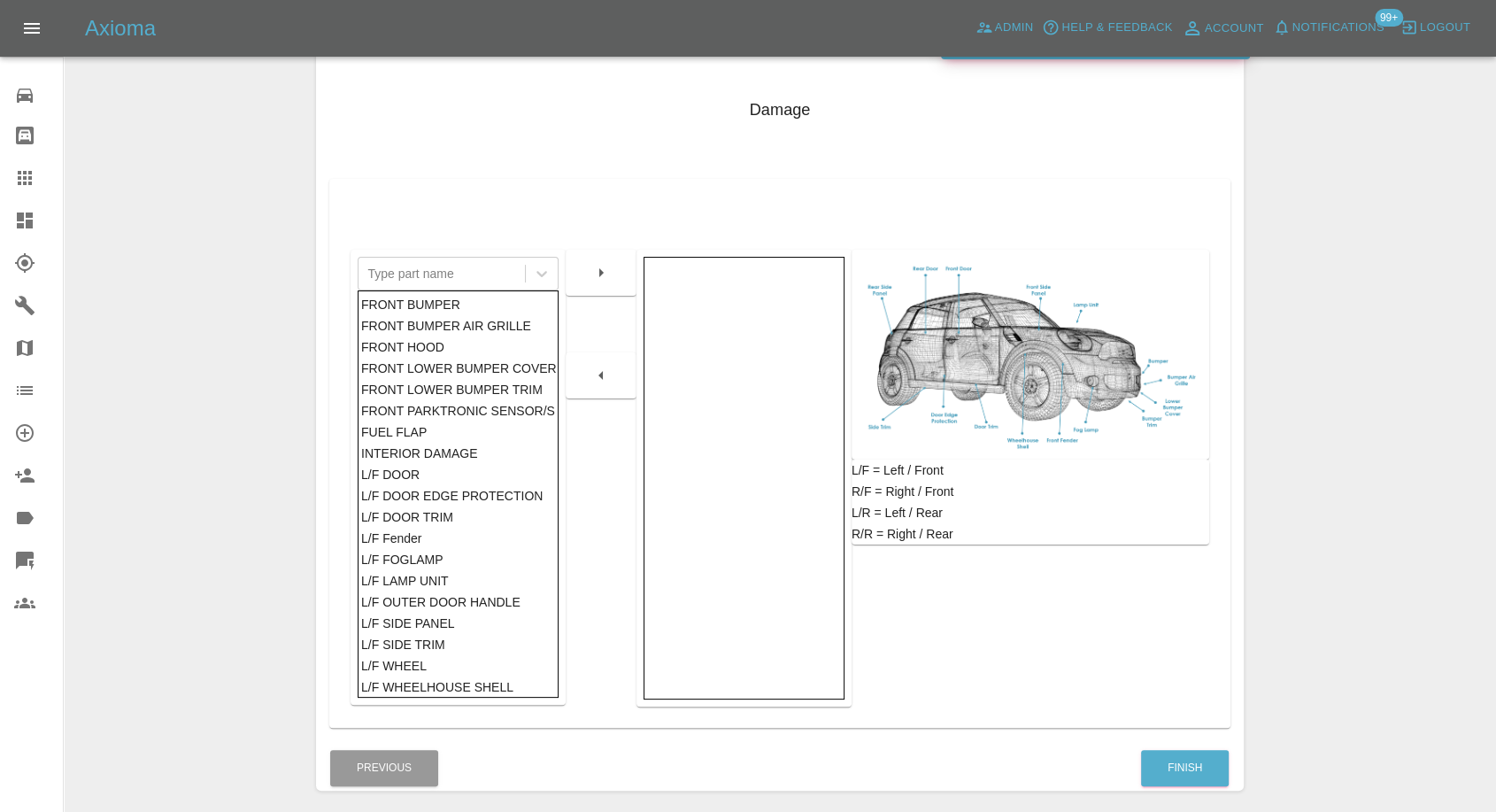
scroll to position [283, 0]
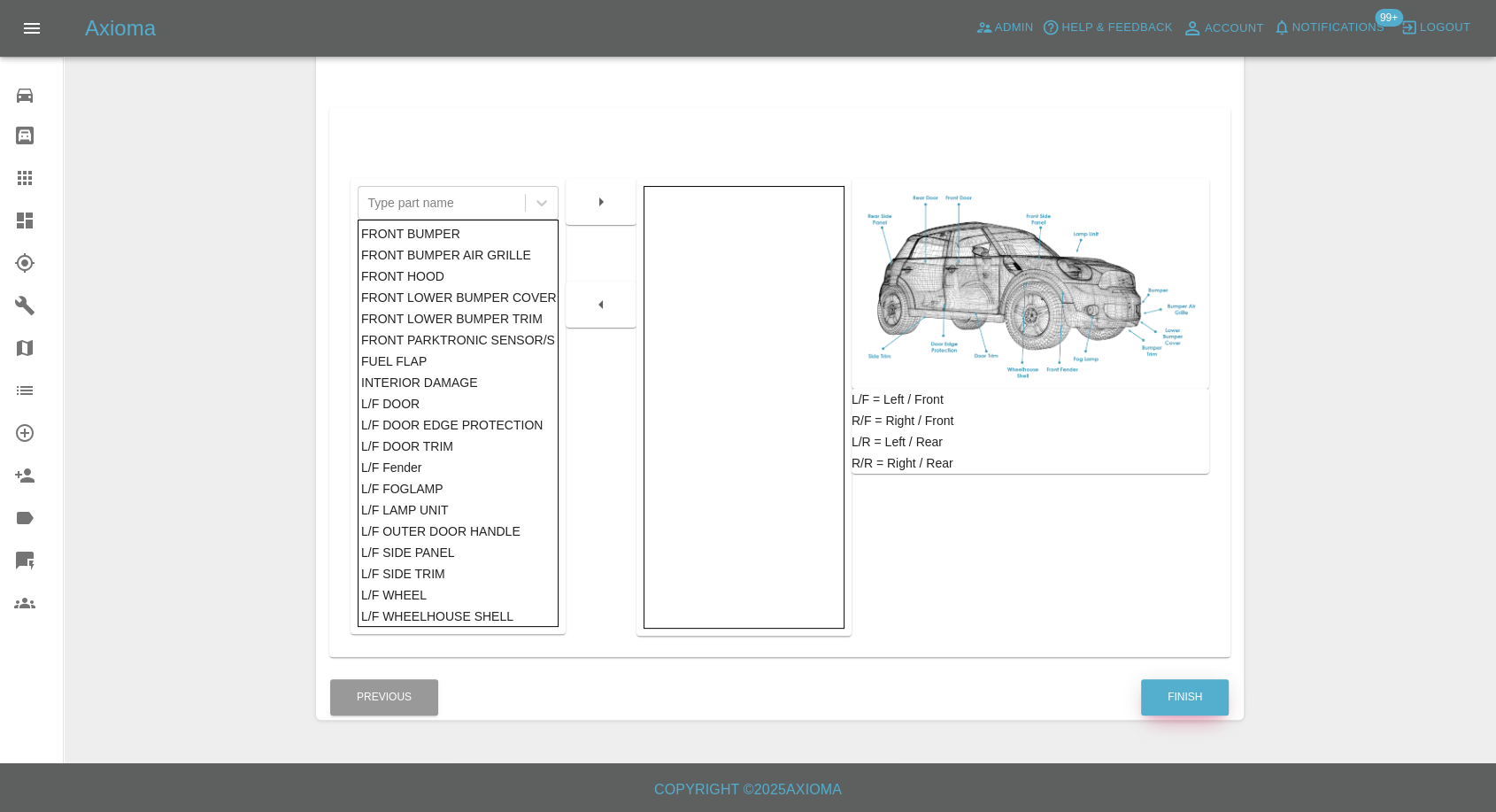
click at [1183, 698] on button "Finish" at bounding box center [1185, 697] width 87 height 36
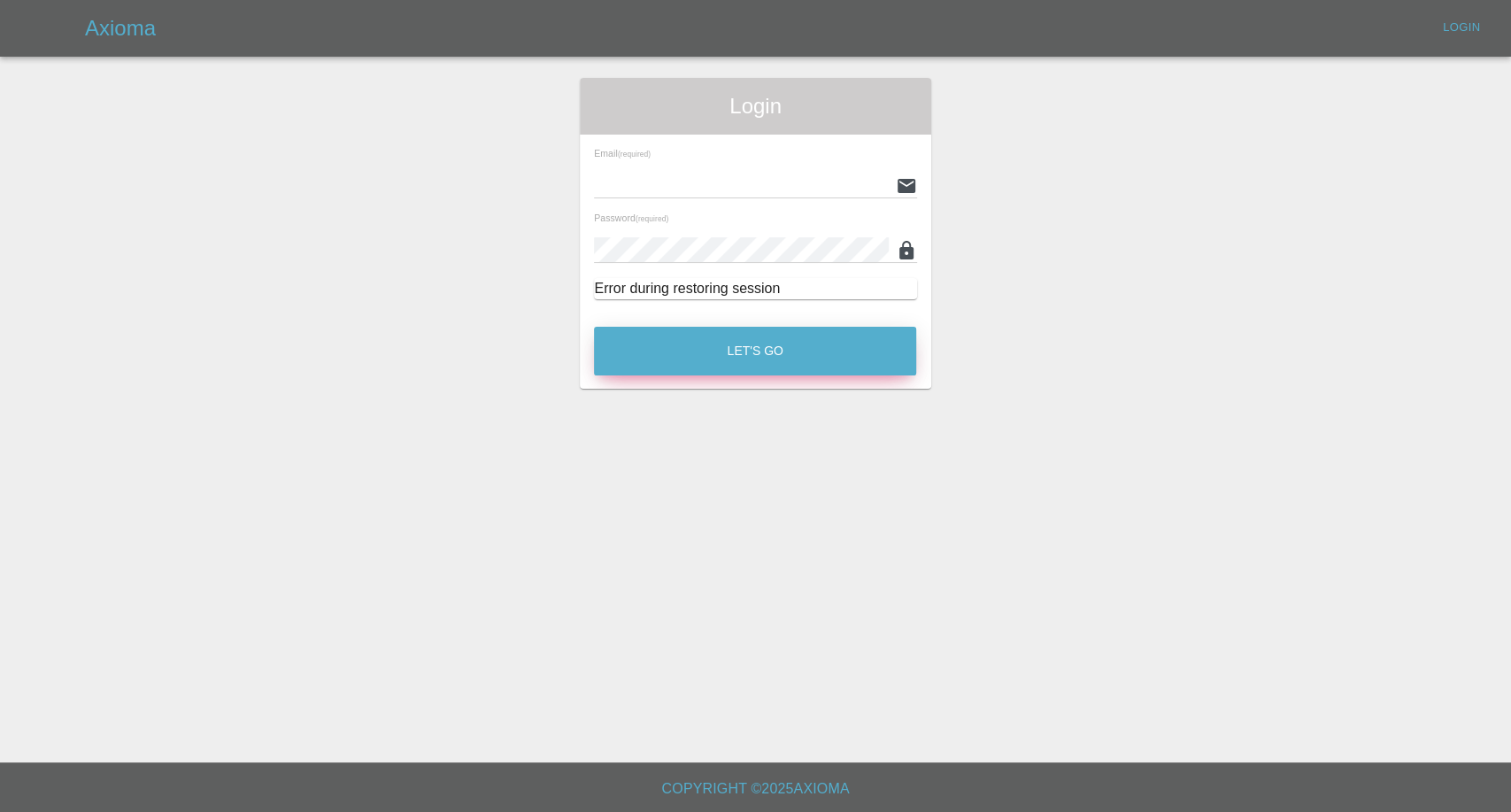
type input "[EMAIL_ADDRESS][DOMAIN_NAME]"
drag, startPoint x: 659, startPoint y: 351, endPoint x: 559, endPoint y: 275, distance: 125.6
click at [659, 351] on button "Let's Go" at bounding box center [755, 350] width 322 height 48
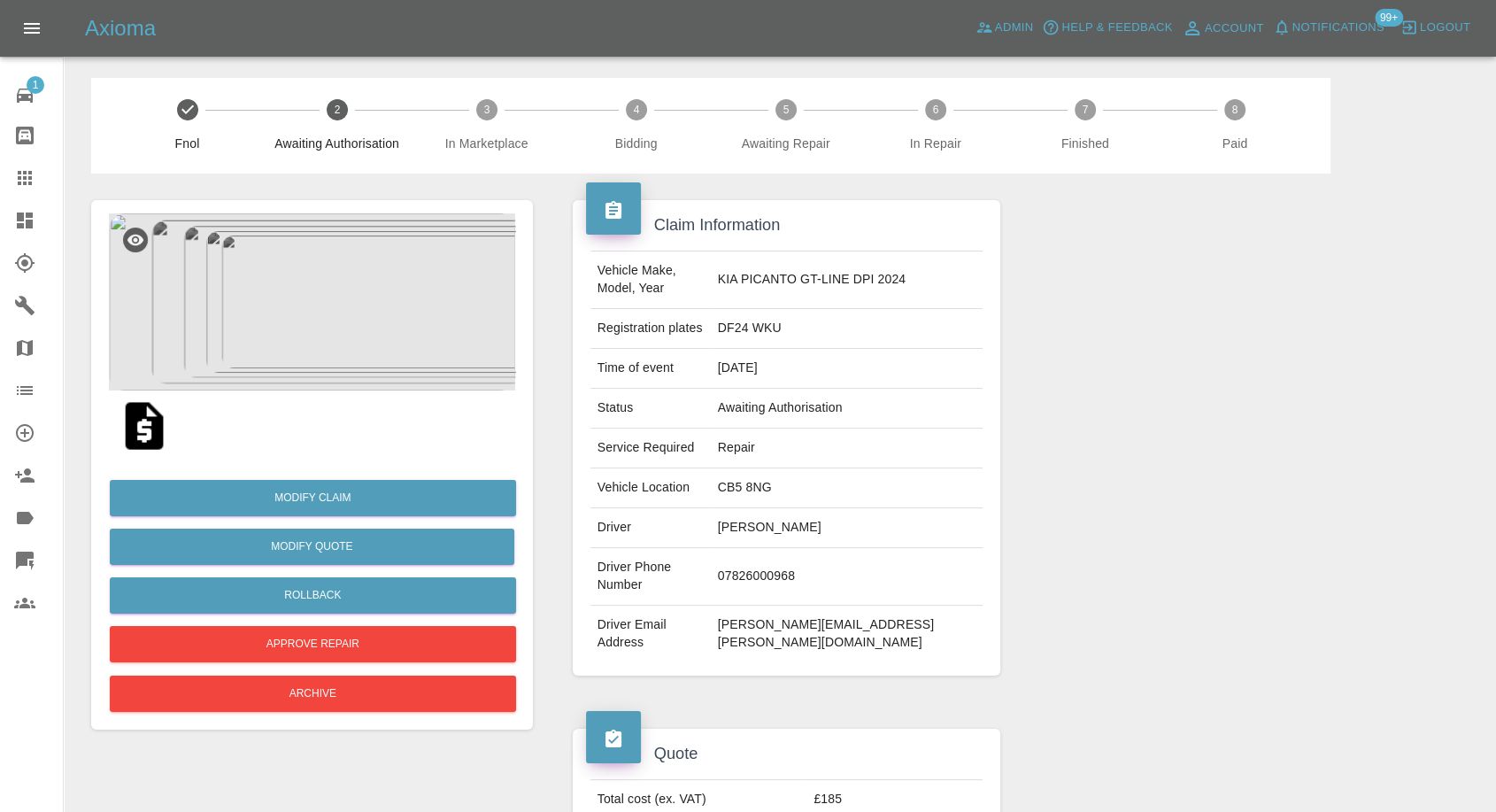
click at [147, 429] on img at bounding box center [145, 426] width 57 height 57
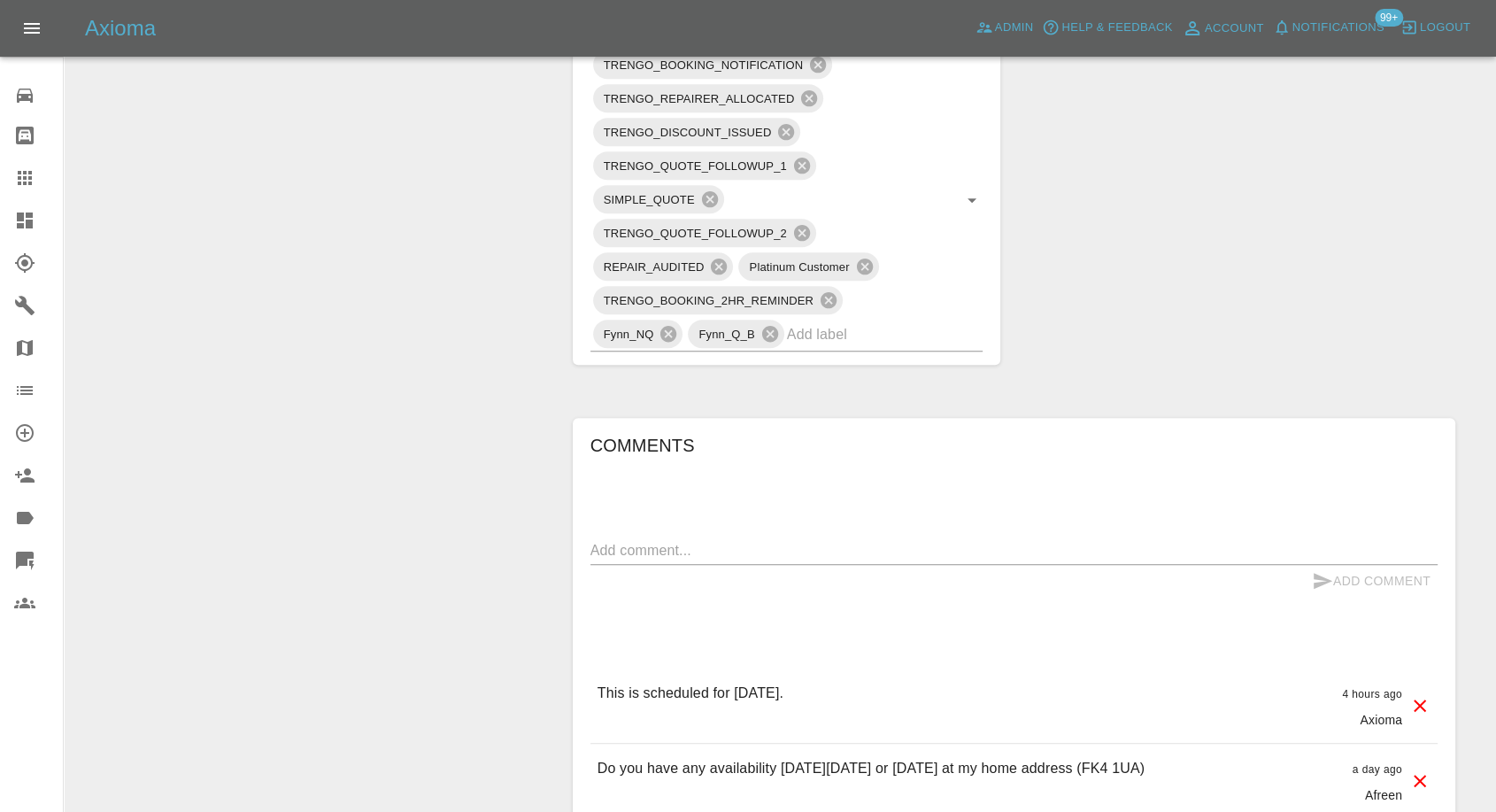
scroll to position [1082, 0]
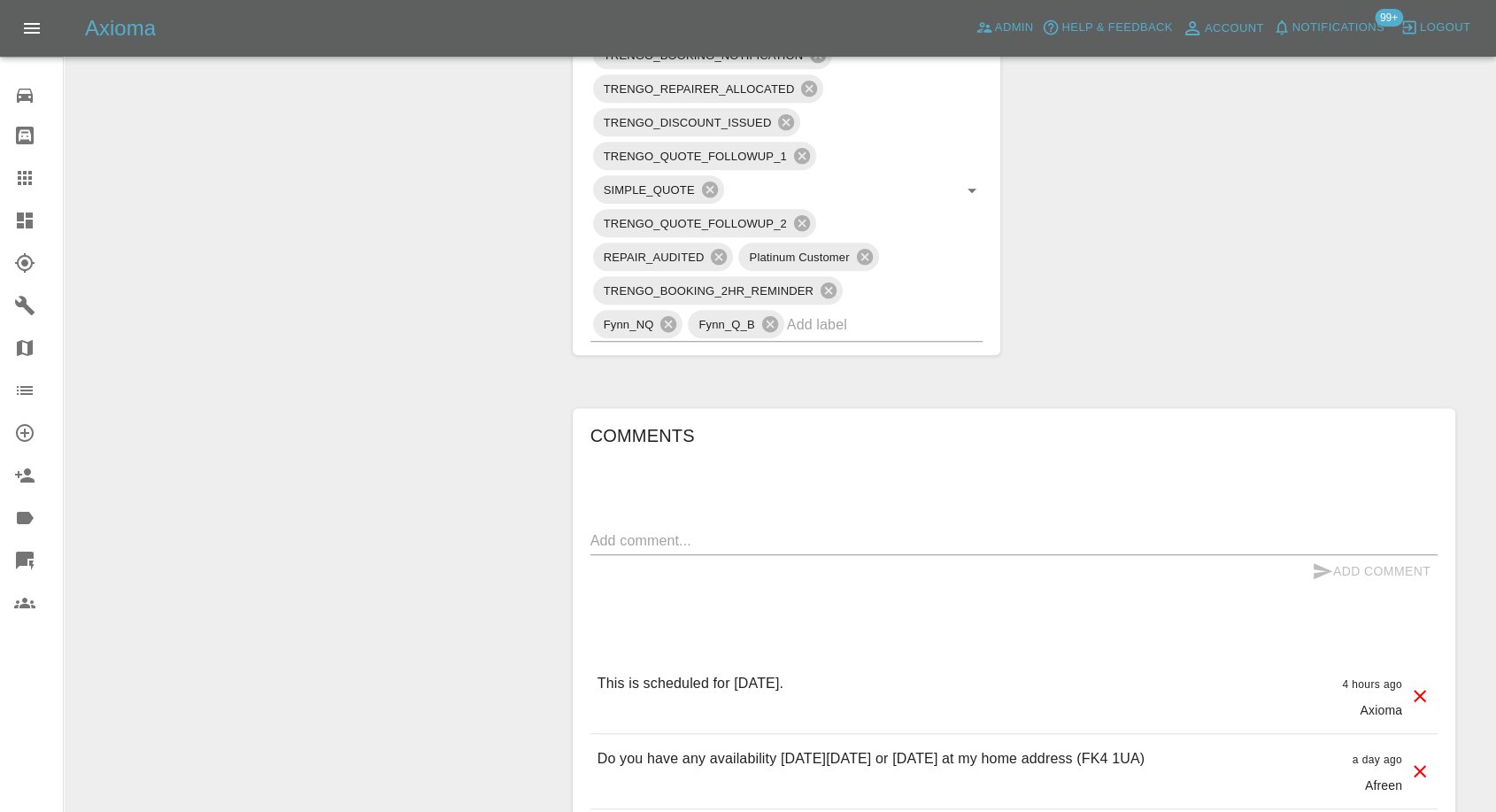
click at [680, 528] on div "x" at bounding box center [1014, 541] width 847 height 29
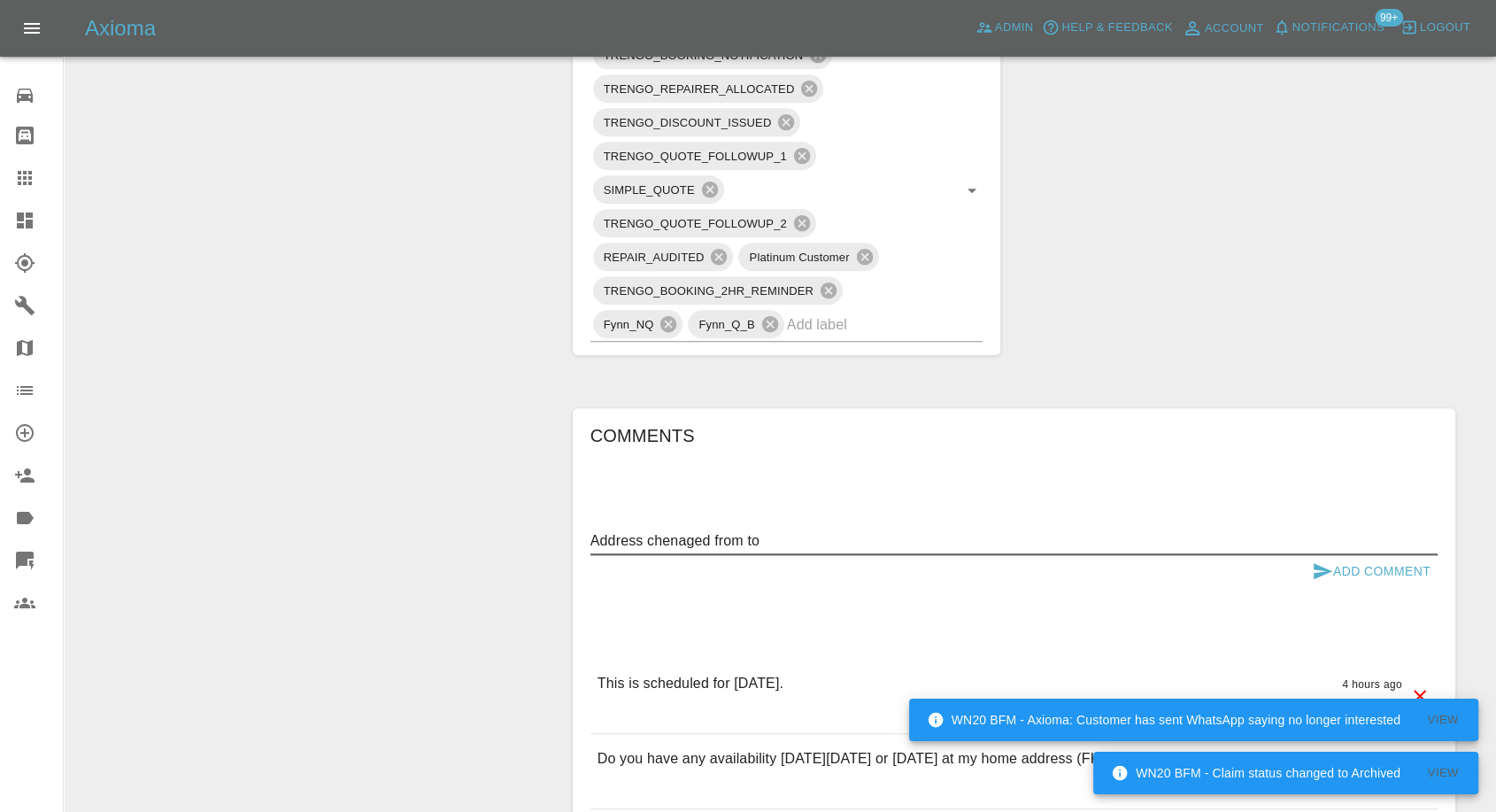
paste textarea "[STREET_ADDRESS]"
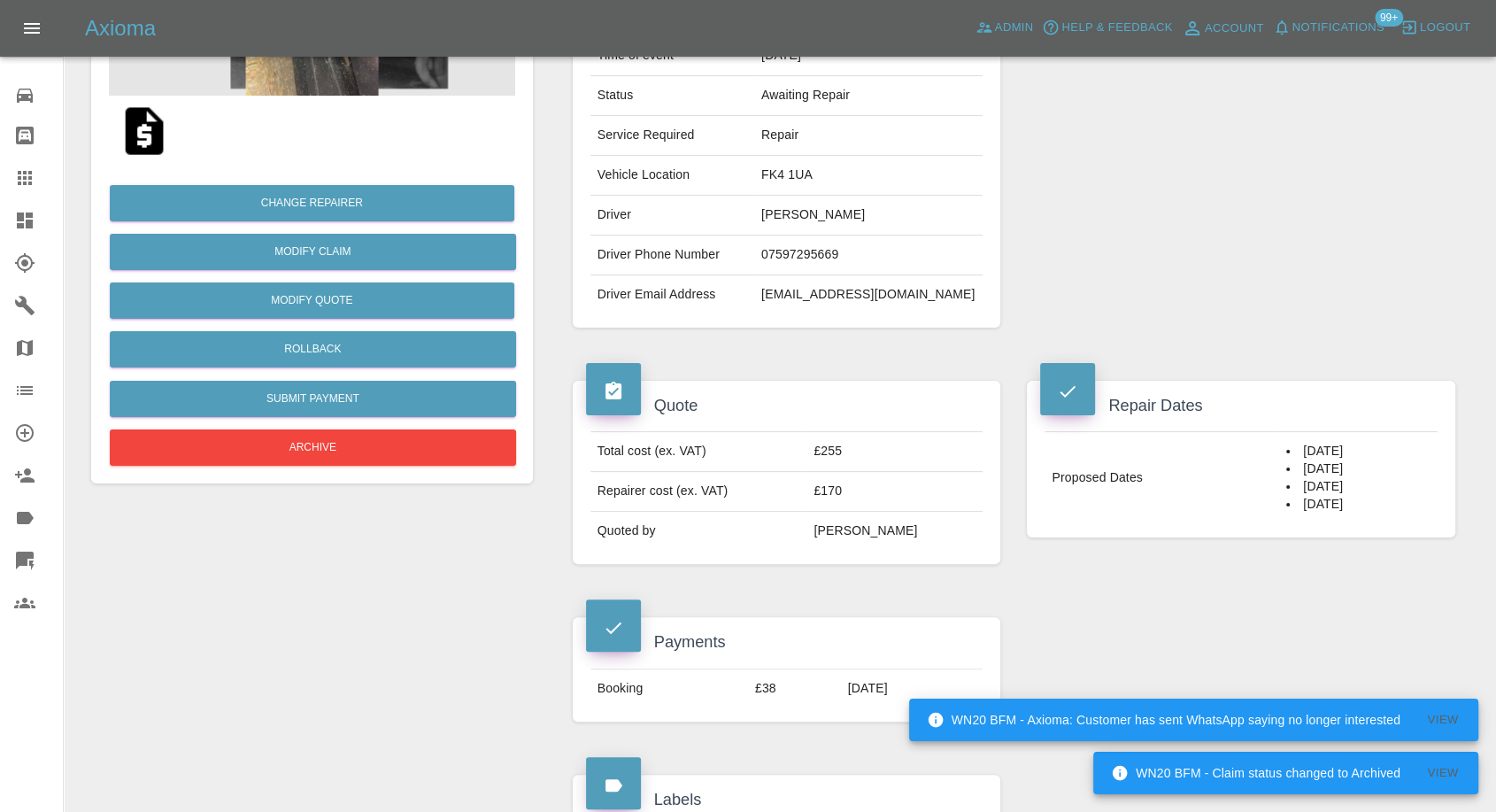
scroll to position [197, 0]
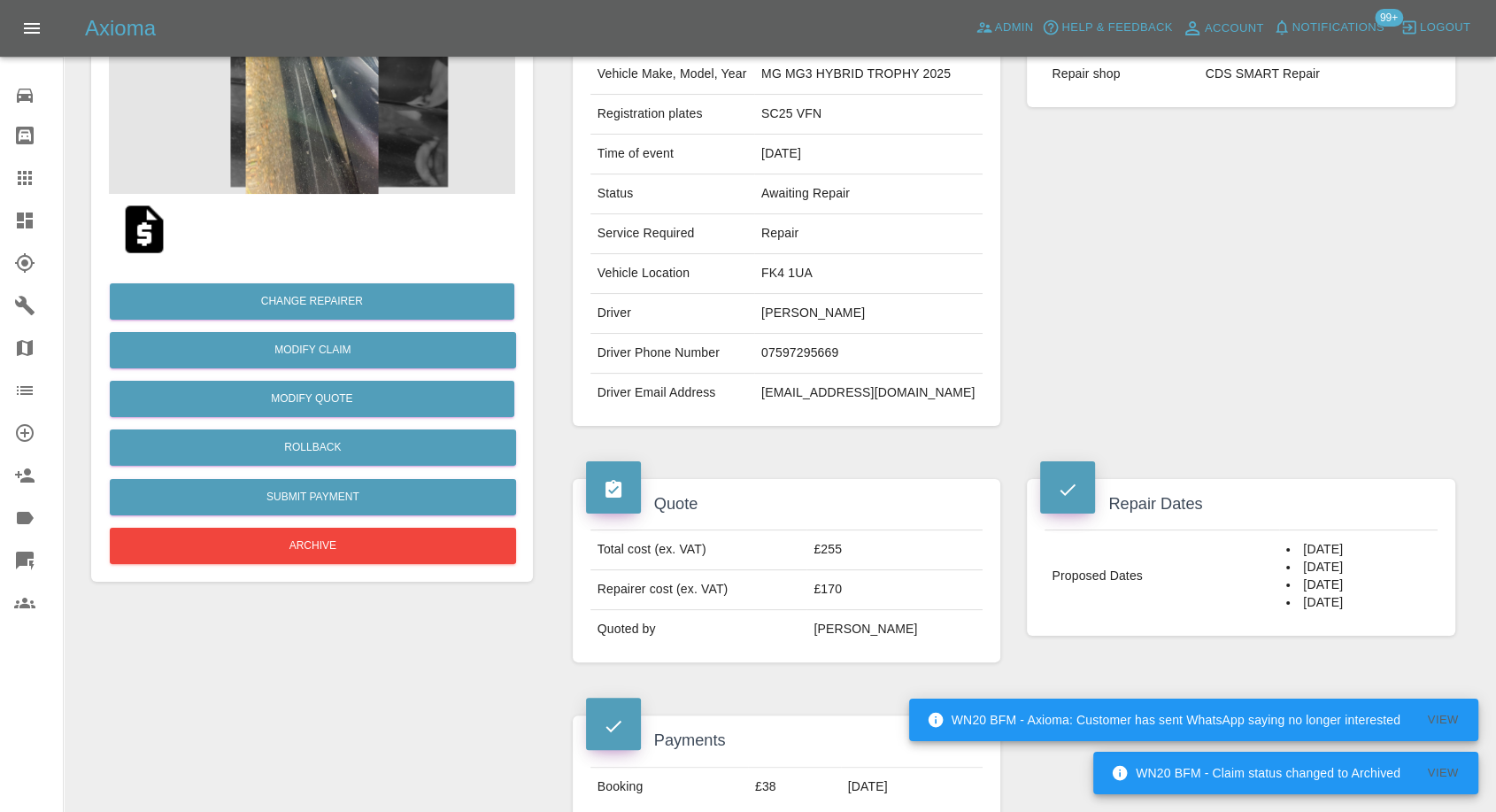
click at [805, 277] on td "FK4 1UA" at bounding box center [868, 274] width 228 height 40
copy td "FK4 1UA"
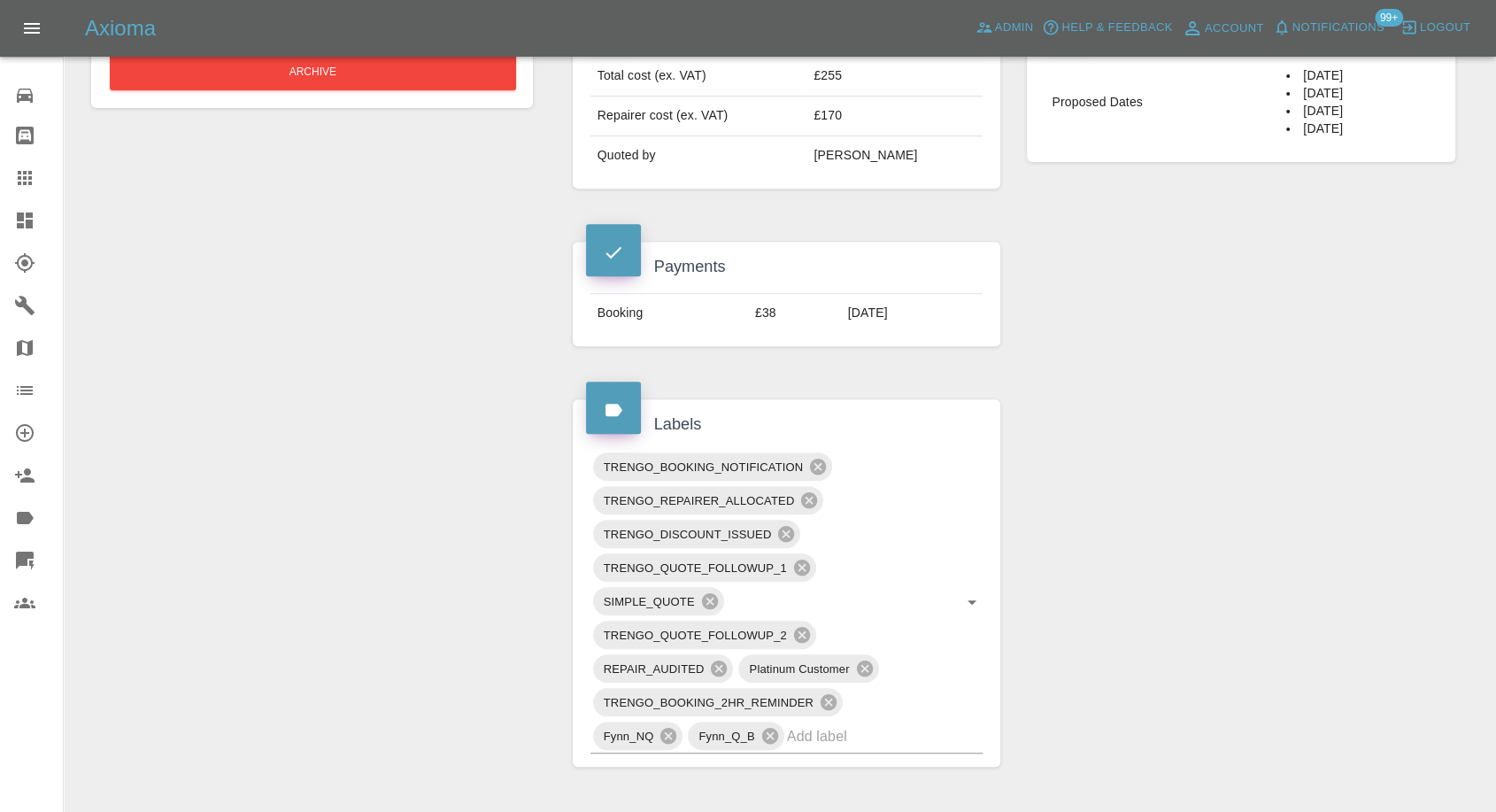
scroll to position [885, 0]
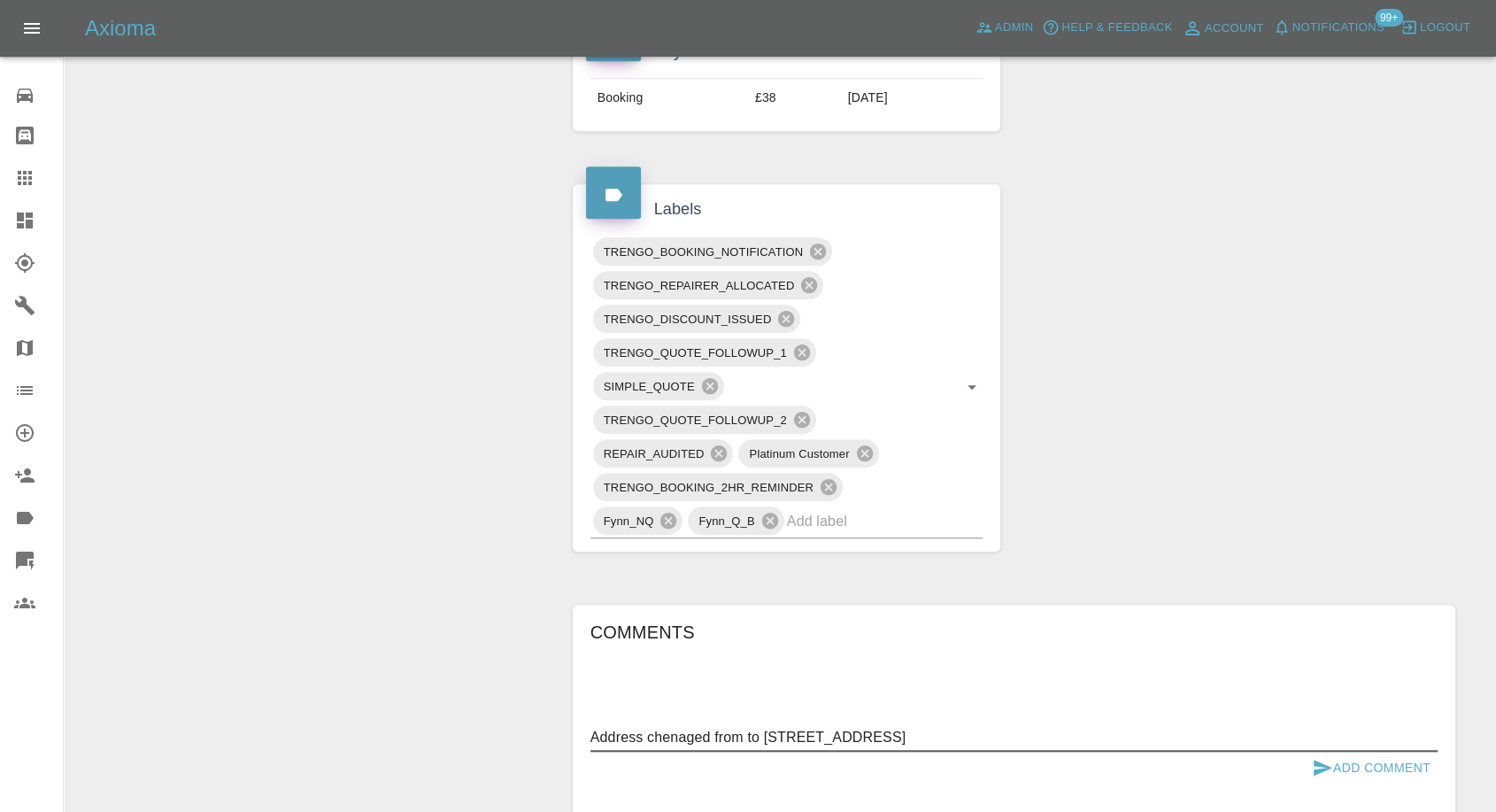
drag, startPoint x: 1140, startPoint y: 731, endPoint x: 1089, endPoint y: 731, distance: 51.0
click at [1089, 731] on textarea "Address chenaged from to Auchincloch House, Banknock, Bonnybridge, FK4 1UA" at bounding box center [1014, 736] width 847 height 20
drag, startPoint x: 760, startPoint y: 735, endPoint x: 121, endPoint y: 627, distance: 648.1
click at [121, 627] on div "Change Repairer Modify Claim Modify Quote Rollback Submit Payment Archive Claim…" at bounding box center [780, 341] width 1404 height 2105
type textarea "Auchincloch House, Banknock, Bonnybridge, FK4 1UA"
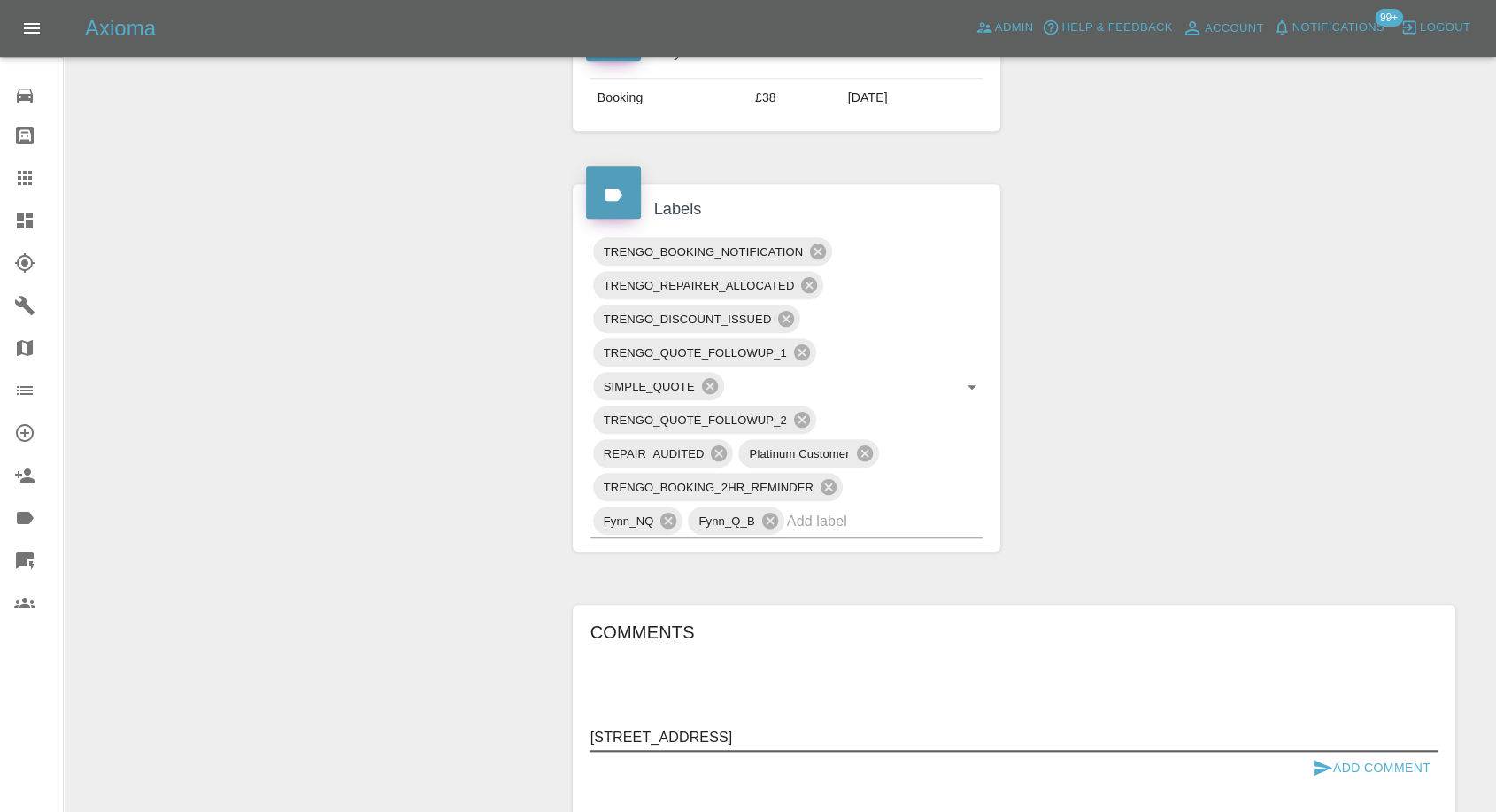
click at [1319, 765] on icon "submit" at bounding box center [1323, 767] width 21 height 21
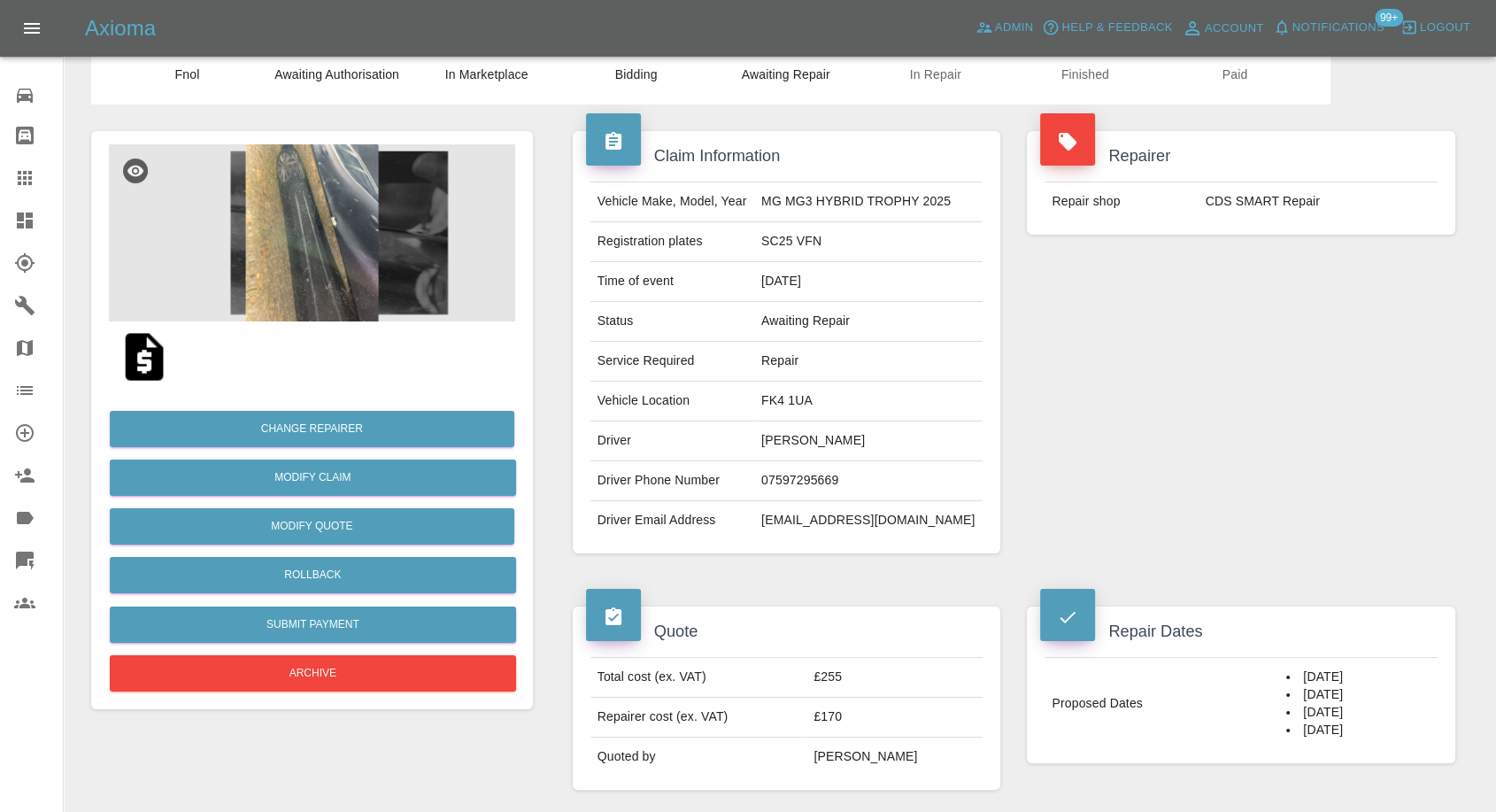
scroll to position [98, 0]
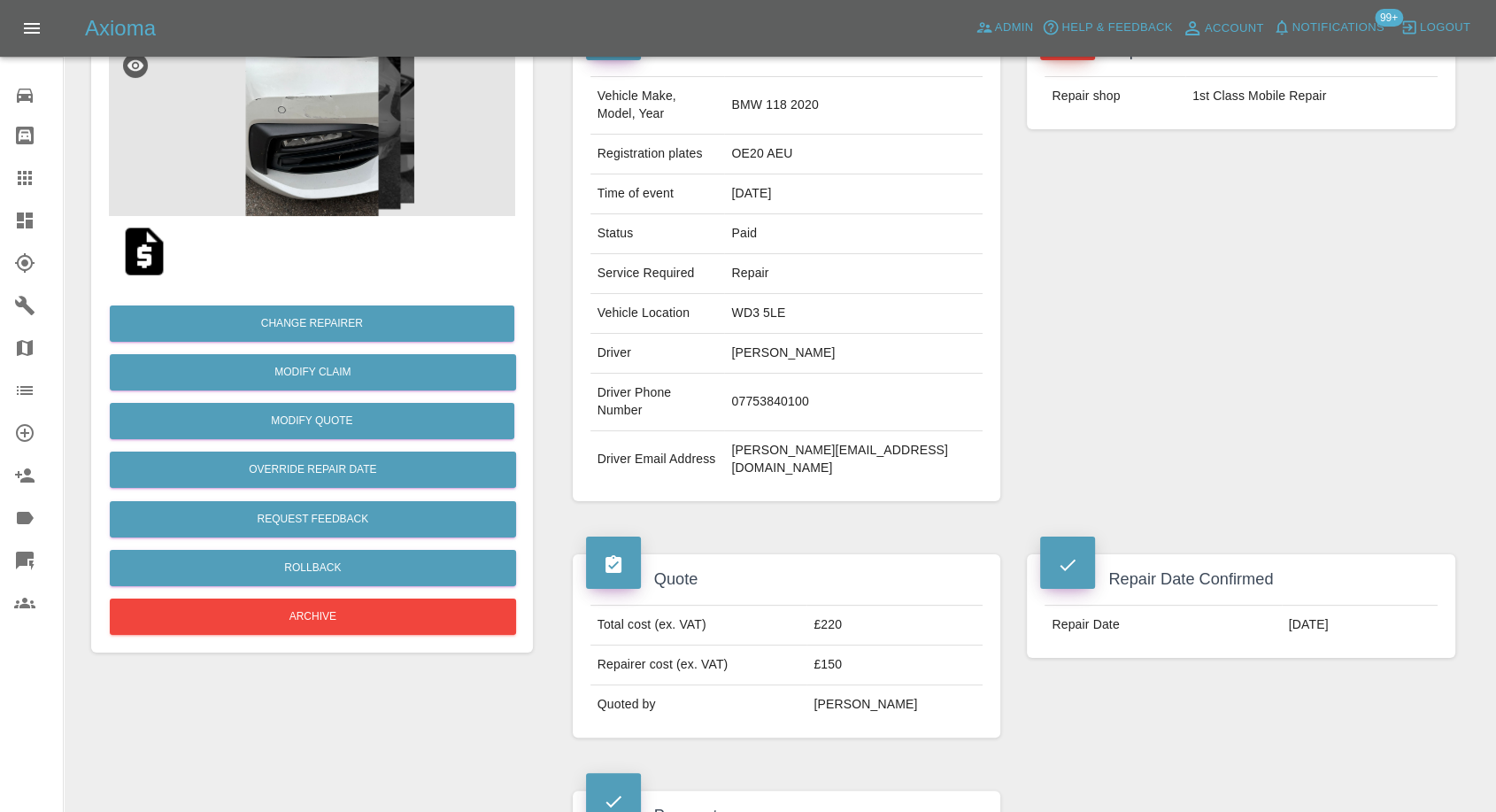
scroll to position [98, 0]
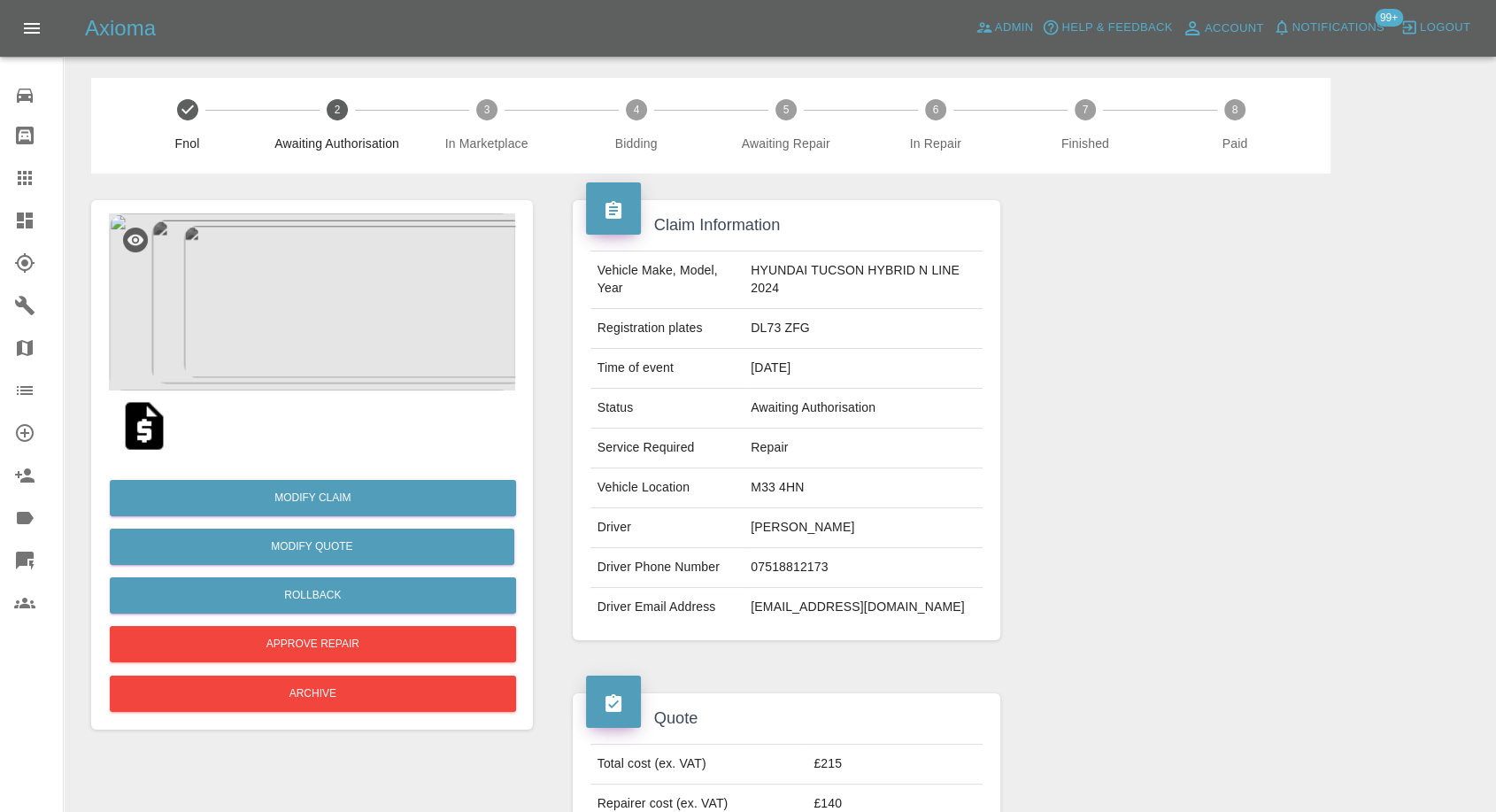
click at [306, 313] on img at bounding box center [311, 301] width 406 height 177
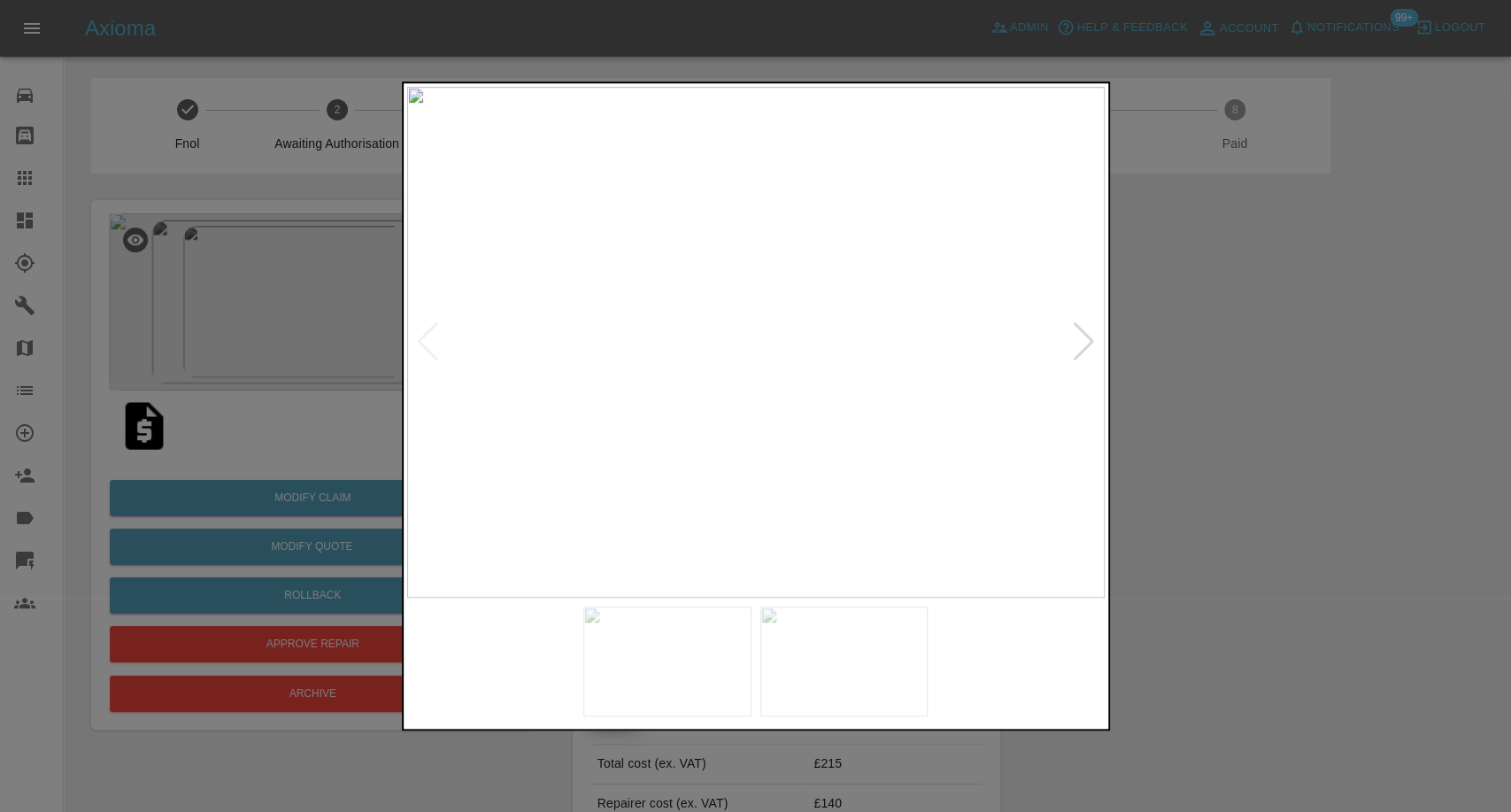
click at [684, 677] on img at bounding box center [667, 661] width 168 height 109
click at [848, 677] on img at bounding box center [844, 661] width 168 height 109
click at [1223, 609] on div at bounding box center [755, 406] width 1511 height 812
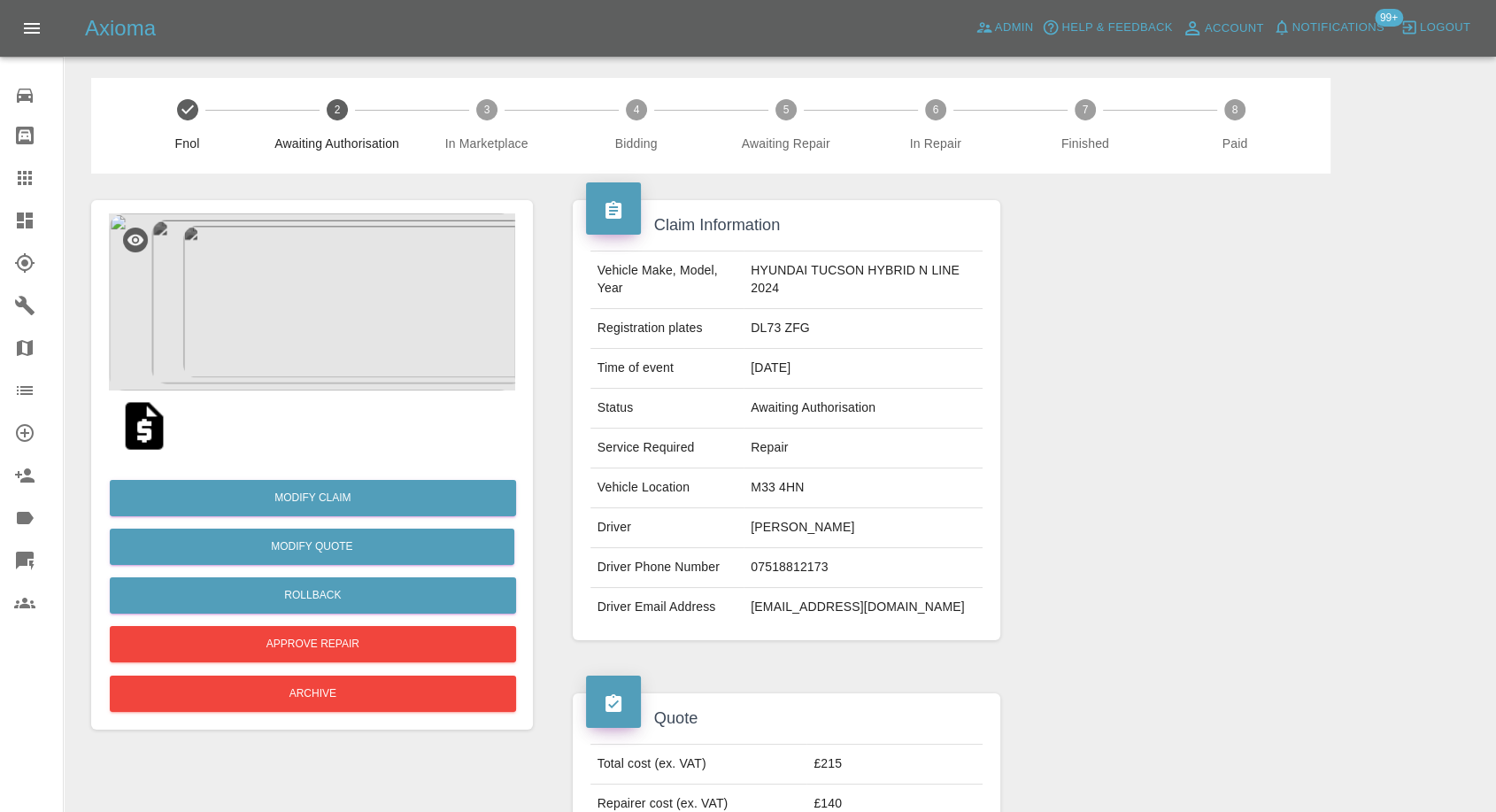
click at [146, 432] on img at bounding box center [145, 426] width 57 height 57
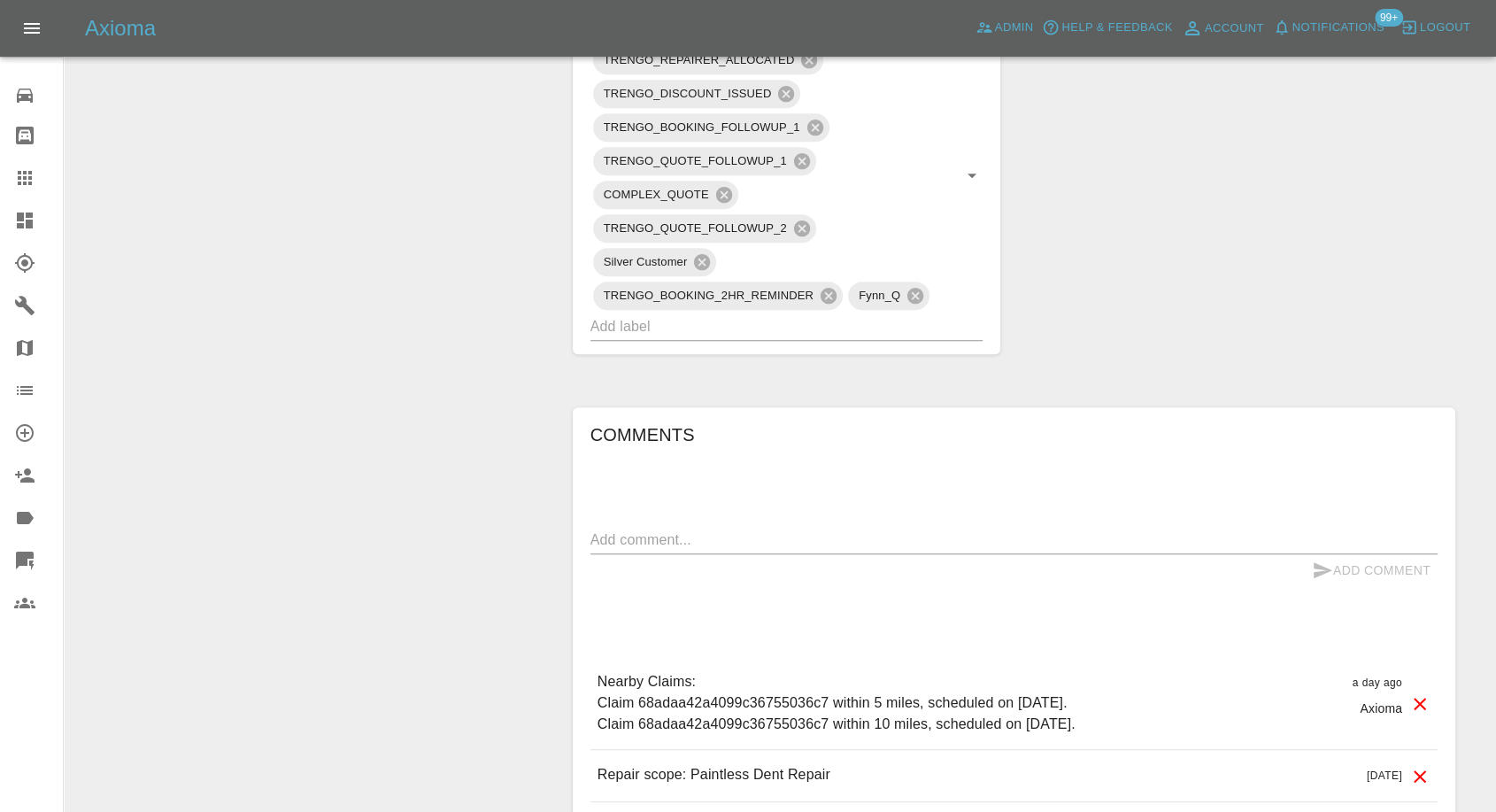
scroll to position [983, 0]
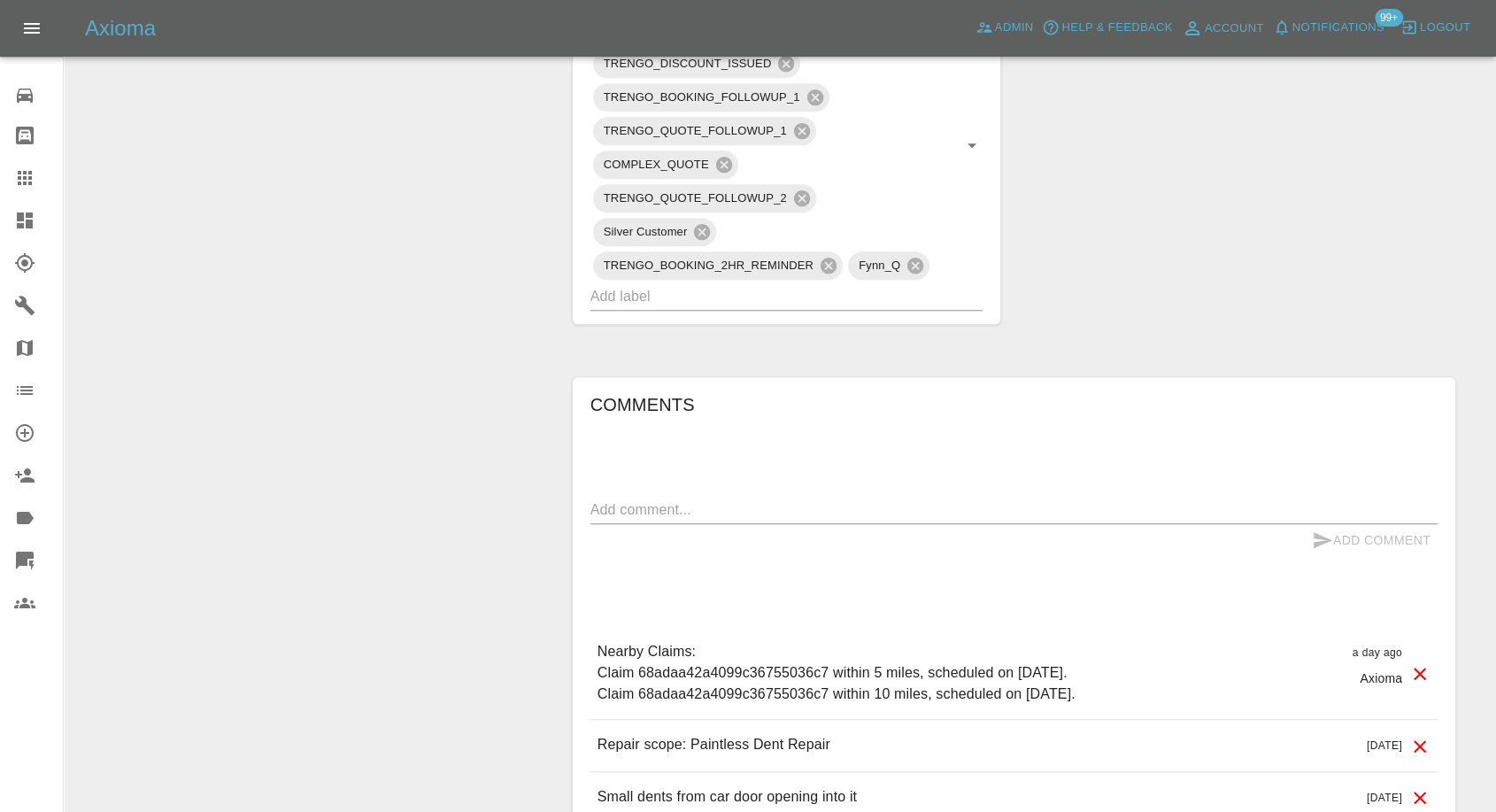
drag, startPoint x: 752, startPoint y: 506, endPoint x: 772, endPoint y: 500, distance: 20.9
click at [753, 506] on textarea at bounding box center [1014, 509] width 847 height 20
click at [761, 506] on textarea at bounding box center [1014, 509] width 847 height 20
paste textarea "I explained yesterday that I'm waiting for authorisation from the dealer I purc…"
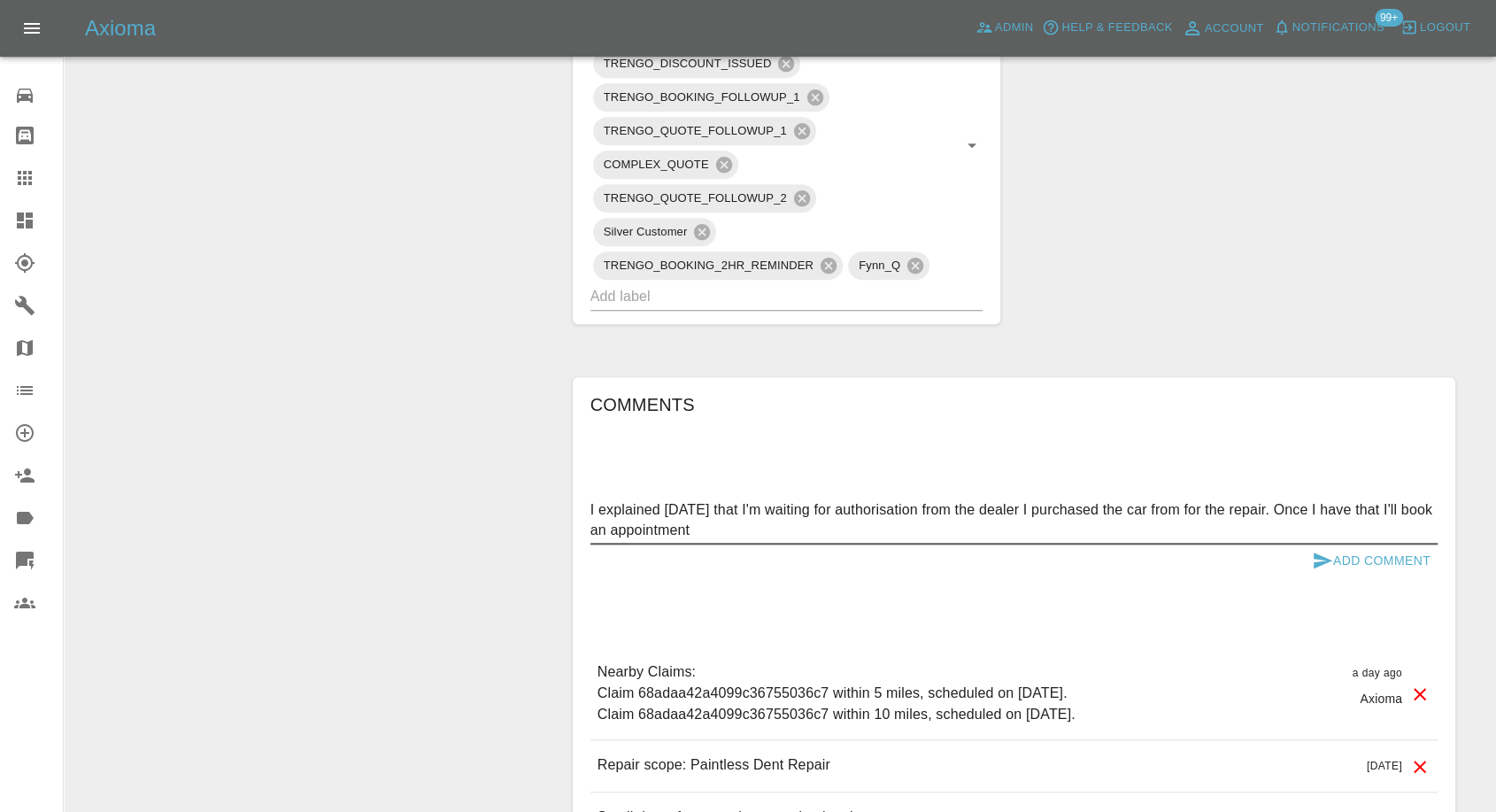
type textarea "I explained yesterday that I'm waiting for authorisation from the dealer I purc…"
click at [1316, 554] on icon "submit" at bounding box center [1323, 560] width 19 height 16
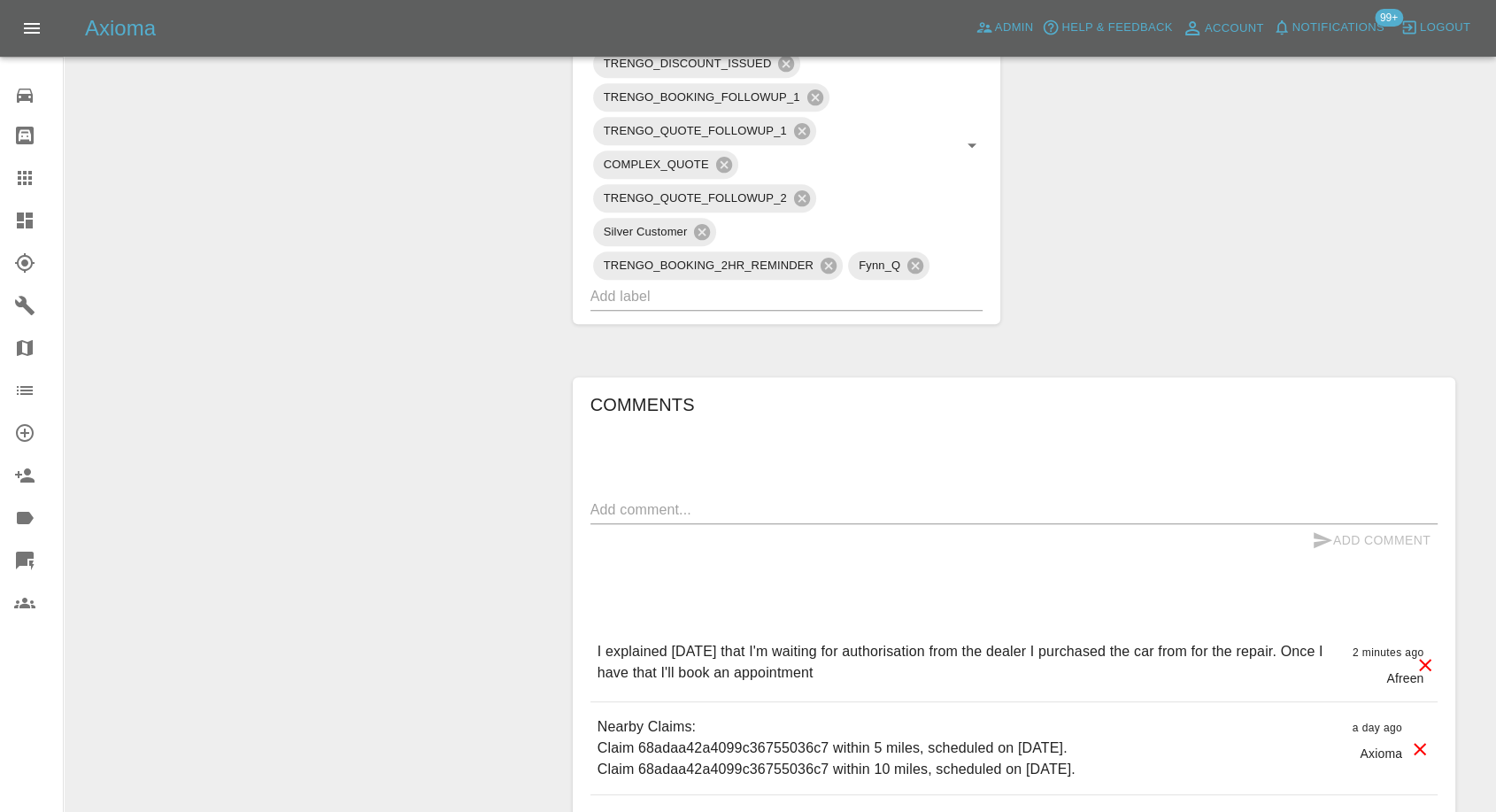
scroll to position [1225, 0]
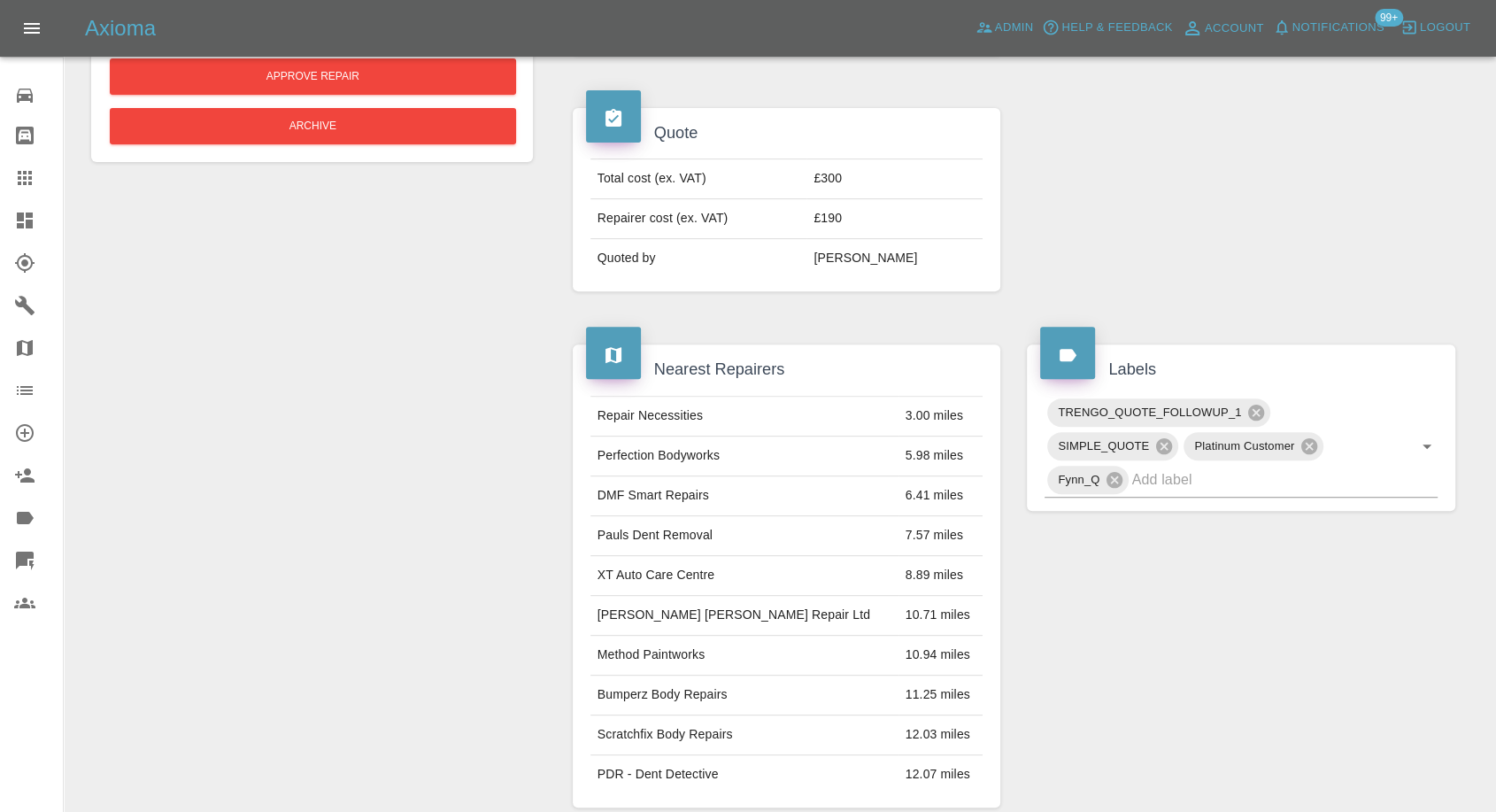
scroll to position [687, 0]
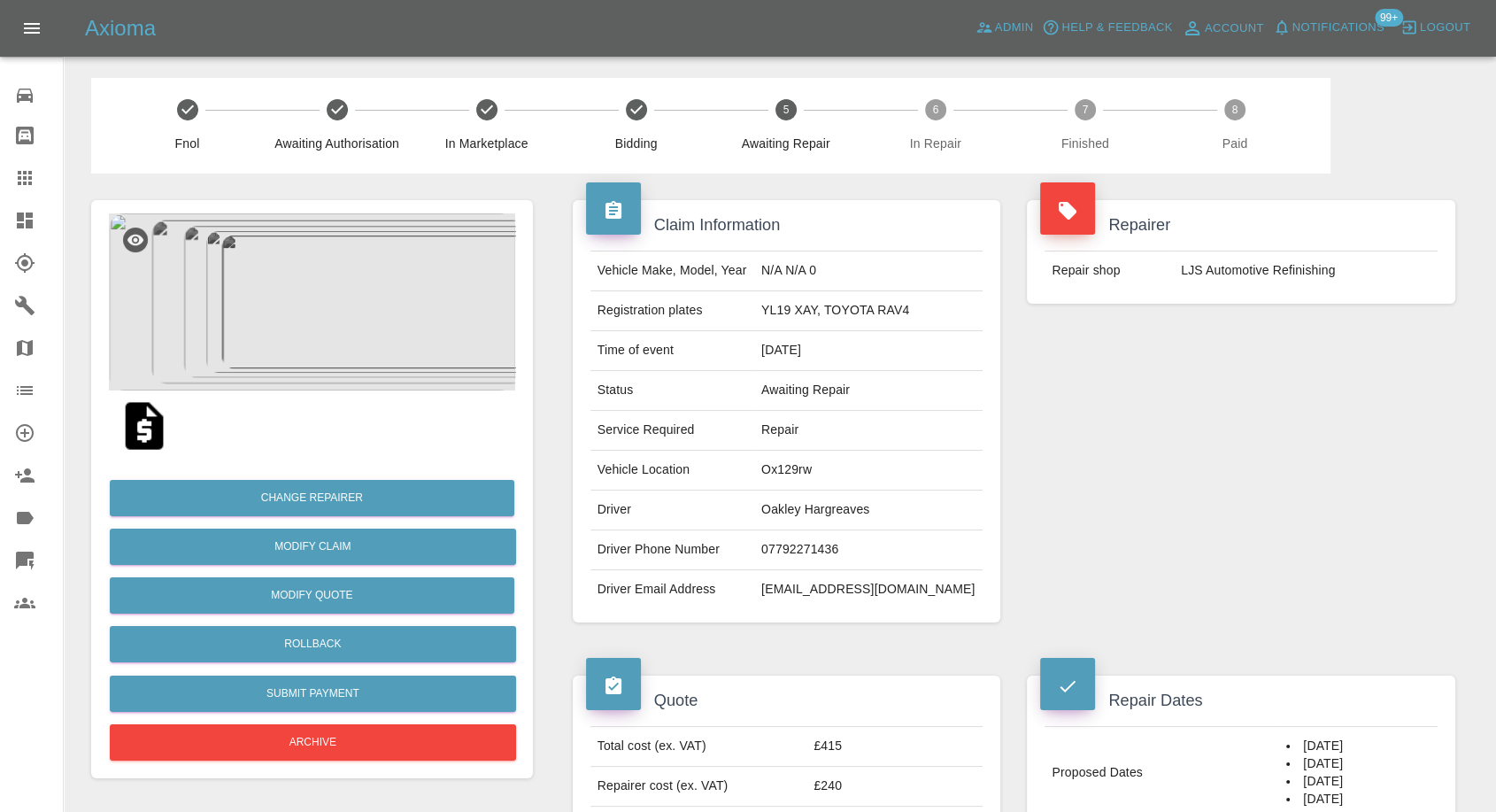
click at [811, 528] on td "Oakley Hargreaves" at bounding box center [868, 511] width 228 height 40
click at [811, 548] on td "07792271436" at bounding box center [868, 551] width 228 height 40
copy td "07792271436"
click at [762, 610] on div "Vehicle Make, Model, Year N/A N/A 0 Registration plates YL19 XAY, TOYOTA RAV4 T…" at bounding box center [787, 429] width 429 height 385
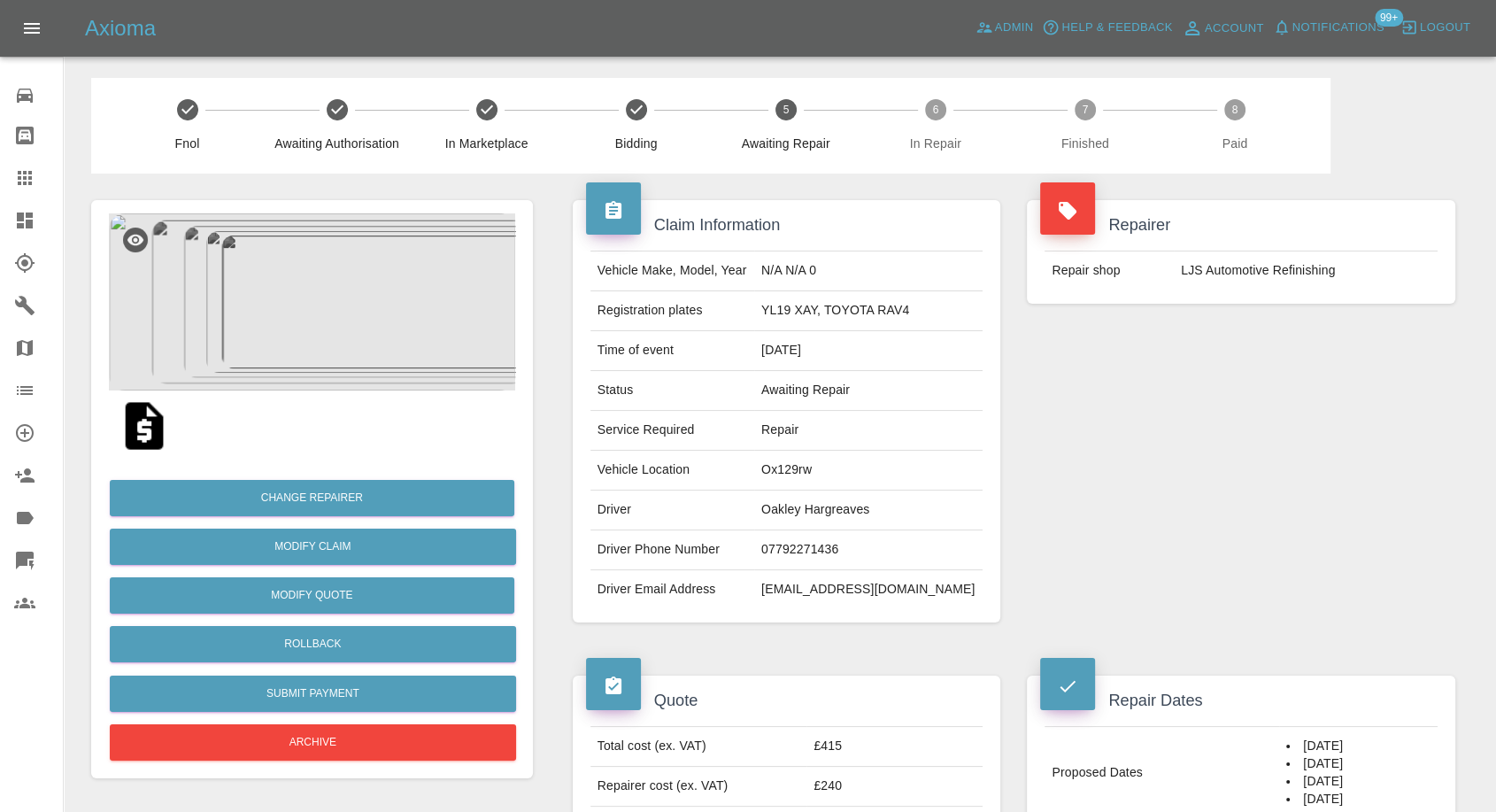
click at [787, 501] on td "Oakley Hargreaves" at bounding box center [868, 511] width 228 height 40
copy td "Oakley"
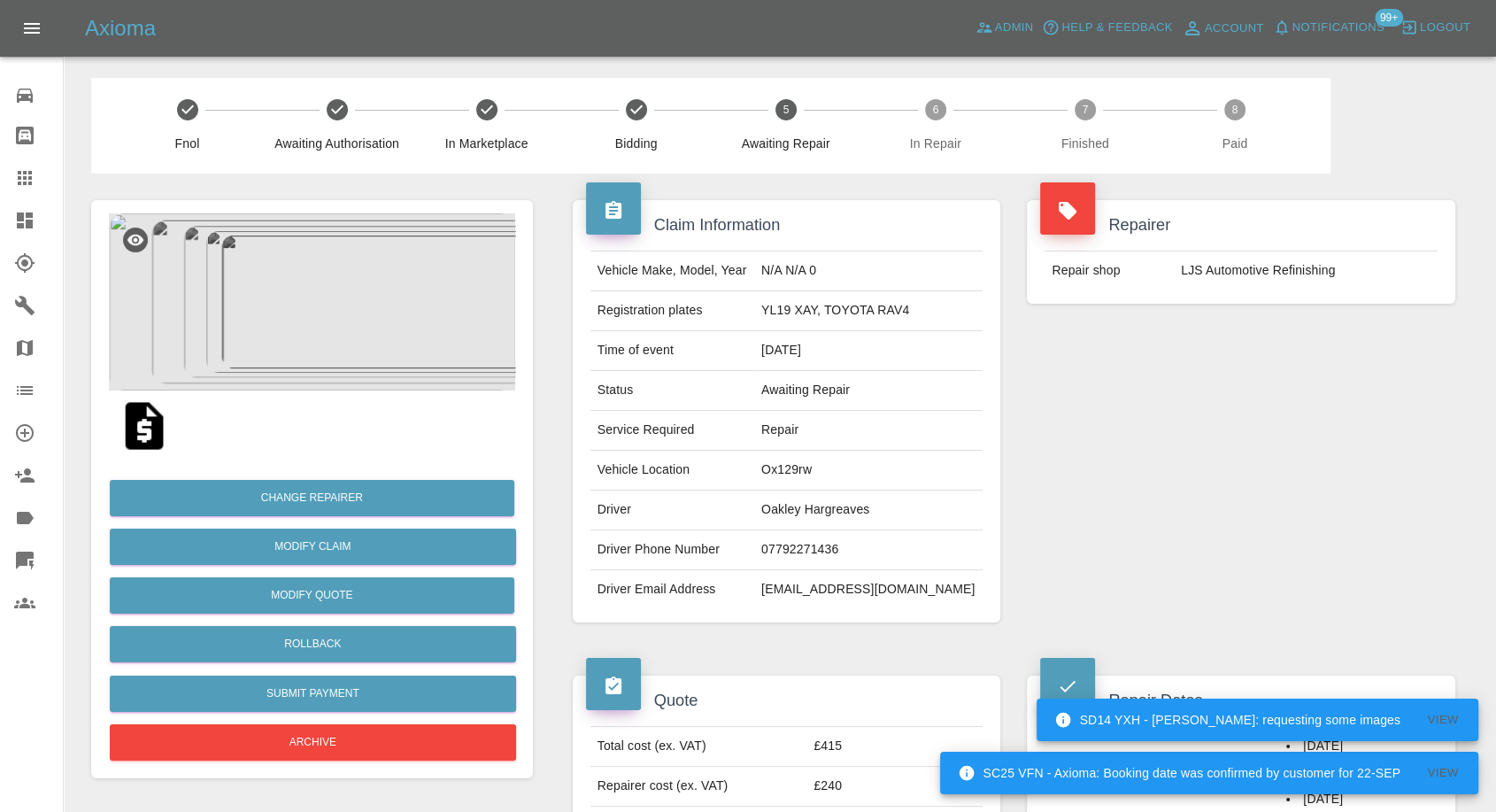
click at [1105, 522] on div "Repairer Repair shop LJS Automotive Refinishing" at bounding box center [1241, 411] width 455 height 475
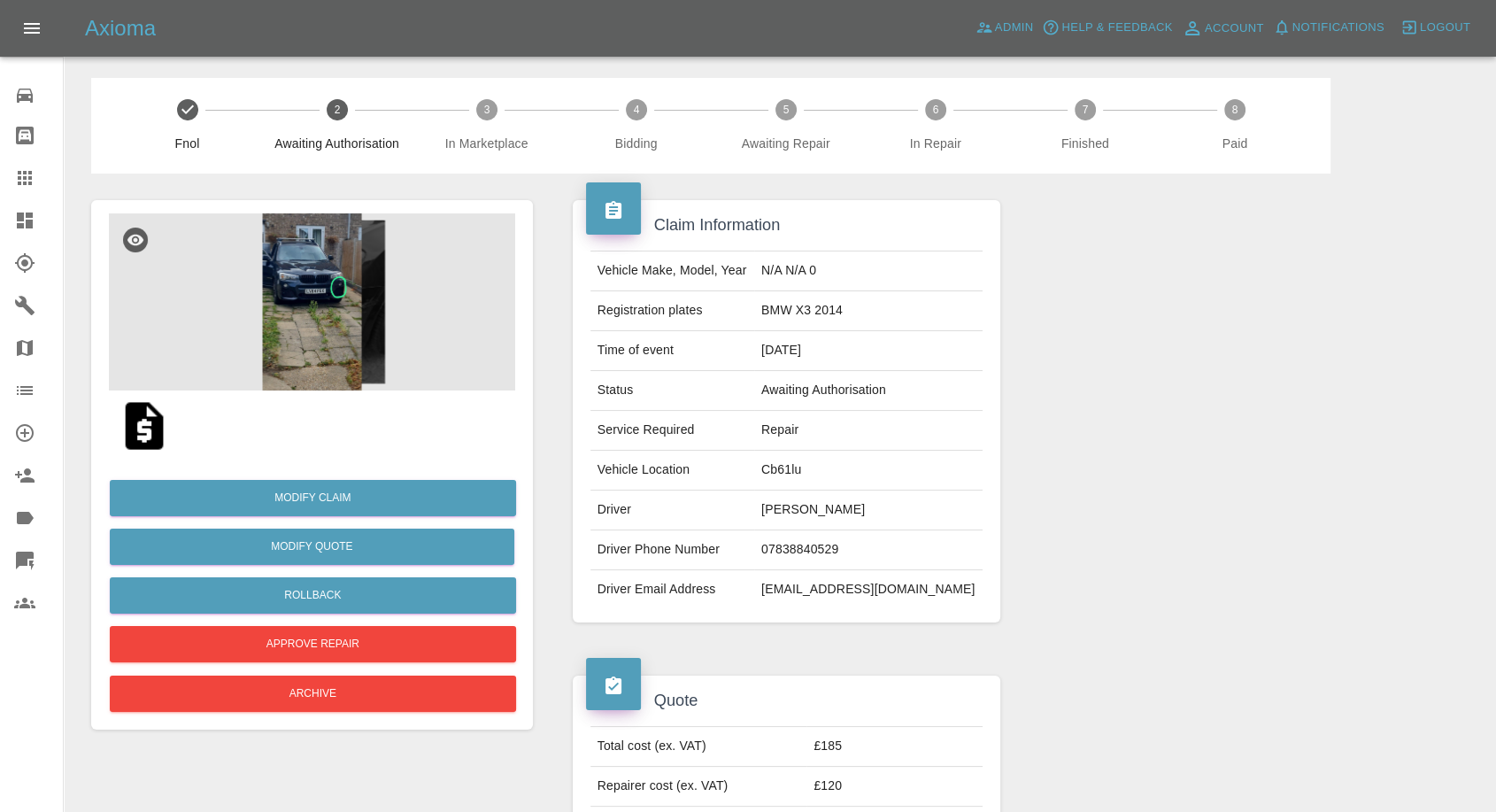
click at [812, 508] on td "George Leustean" at bounding box center [868, 511] width 228 height 40
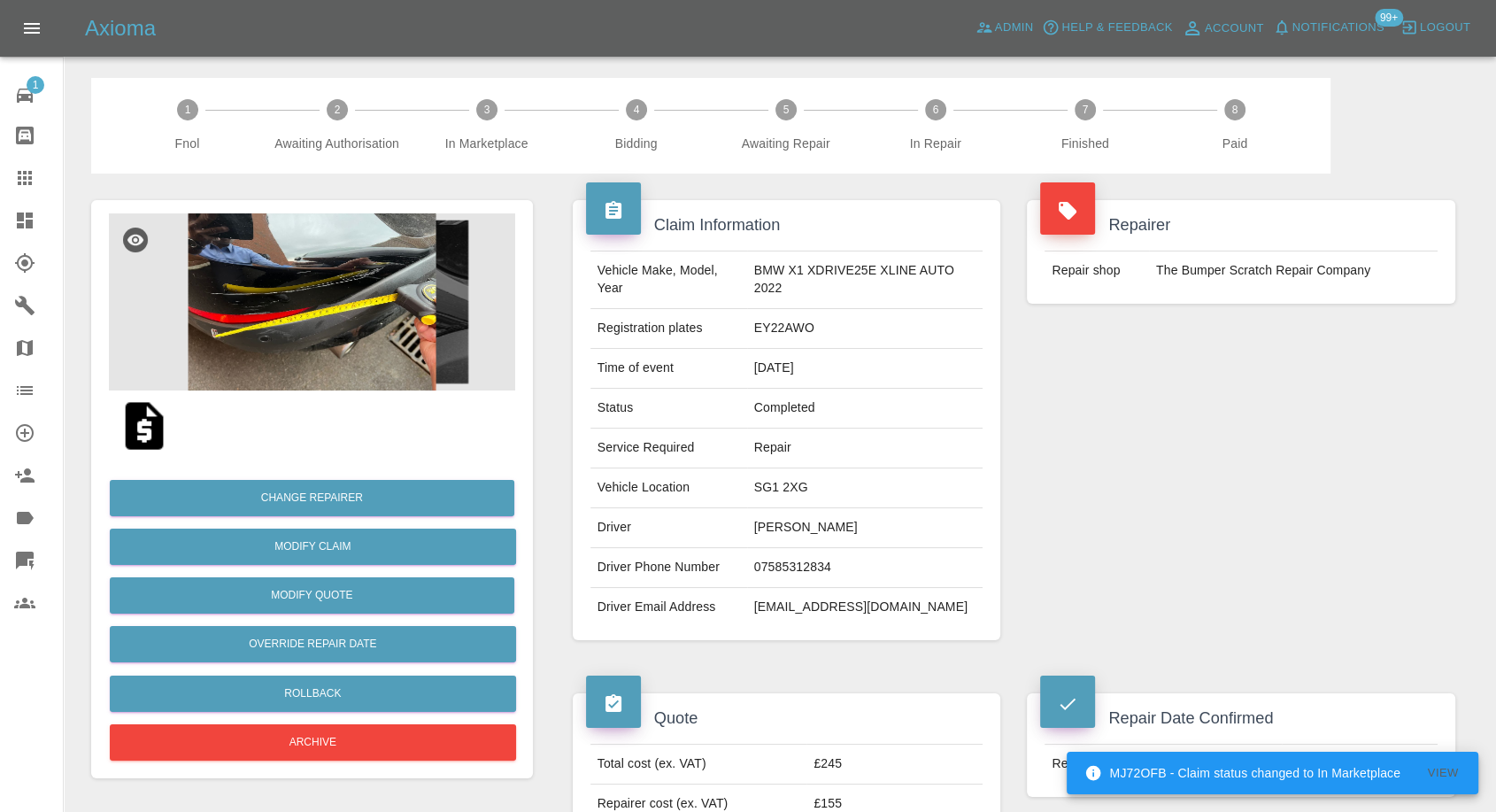
click at [797, 603] on td "[EMAIL_ADDRESS][DOMAIN_NAME]" at bounding box center [865, 607] width 237 height 39
copy td "jojo312834"
click at [823, 604] on td "jojo312834@gmail.com" at bounding box center [865, 607] width 237 height 39
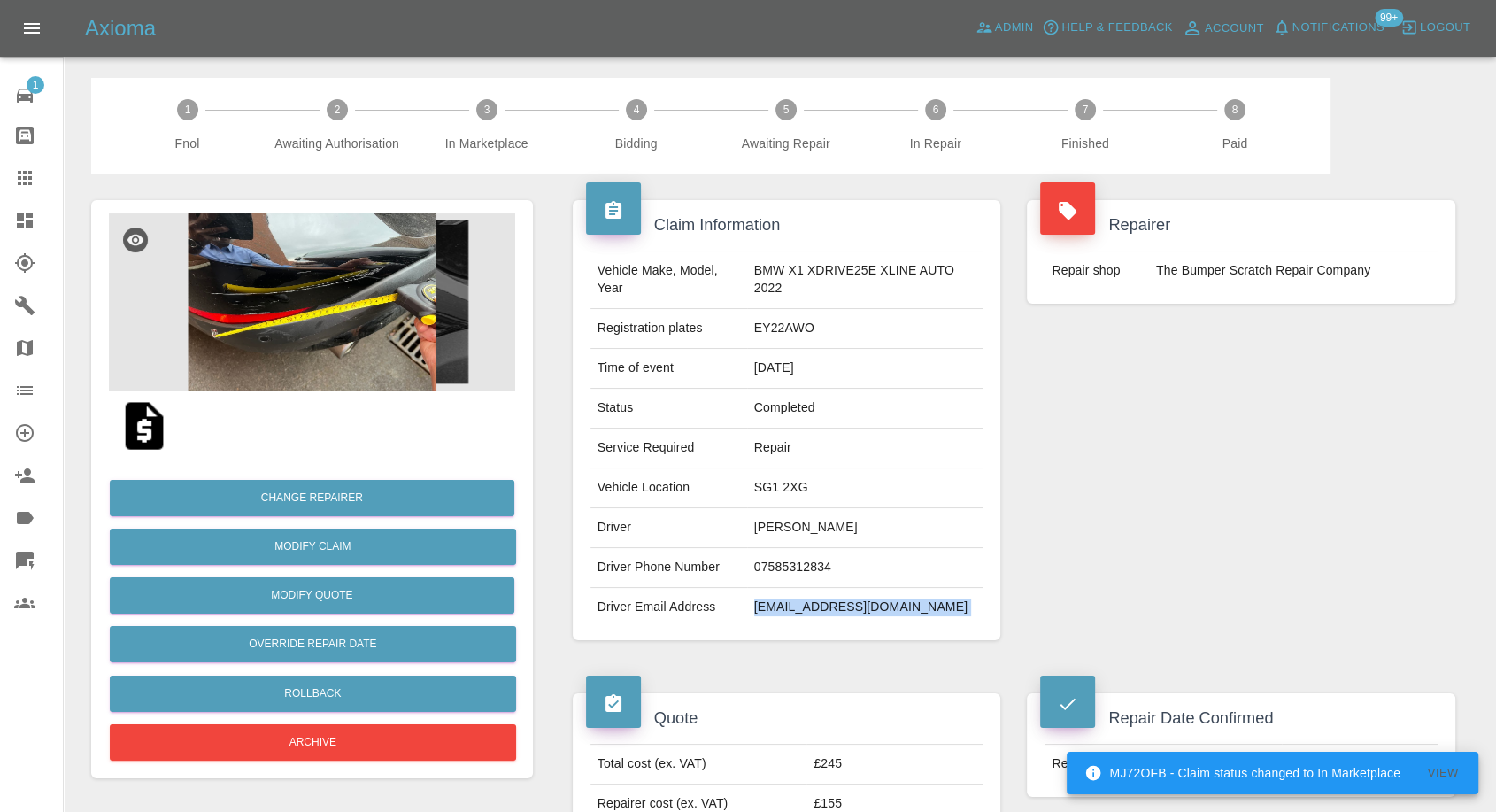
click at [823, 604] on td "jojo312834@gmail.com" at bounding box center [865, 607] width 237 height 39
copy div "jojo312834@gmail.com"
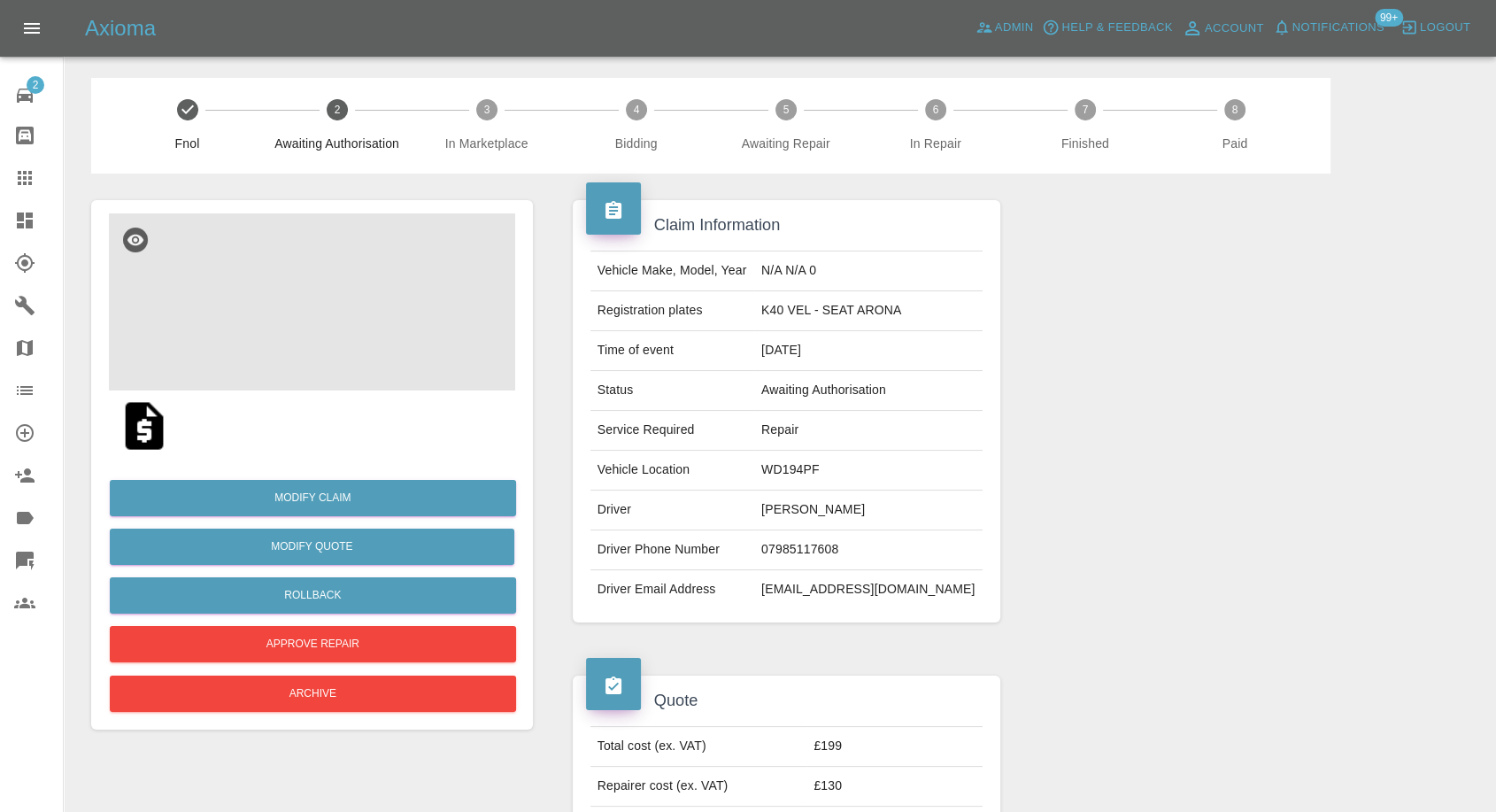
click at [341, 324] on img at bounding box center [311, 301] width 406 height 177
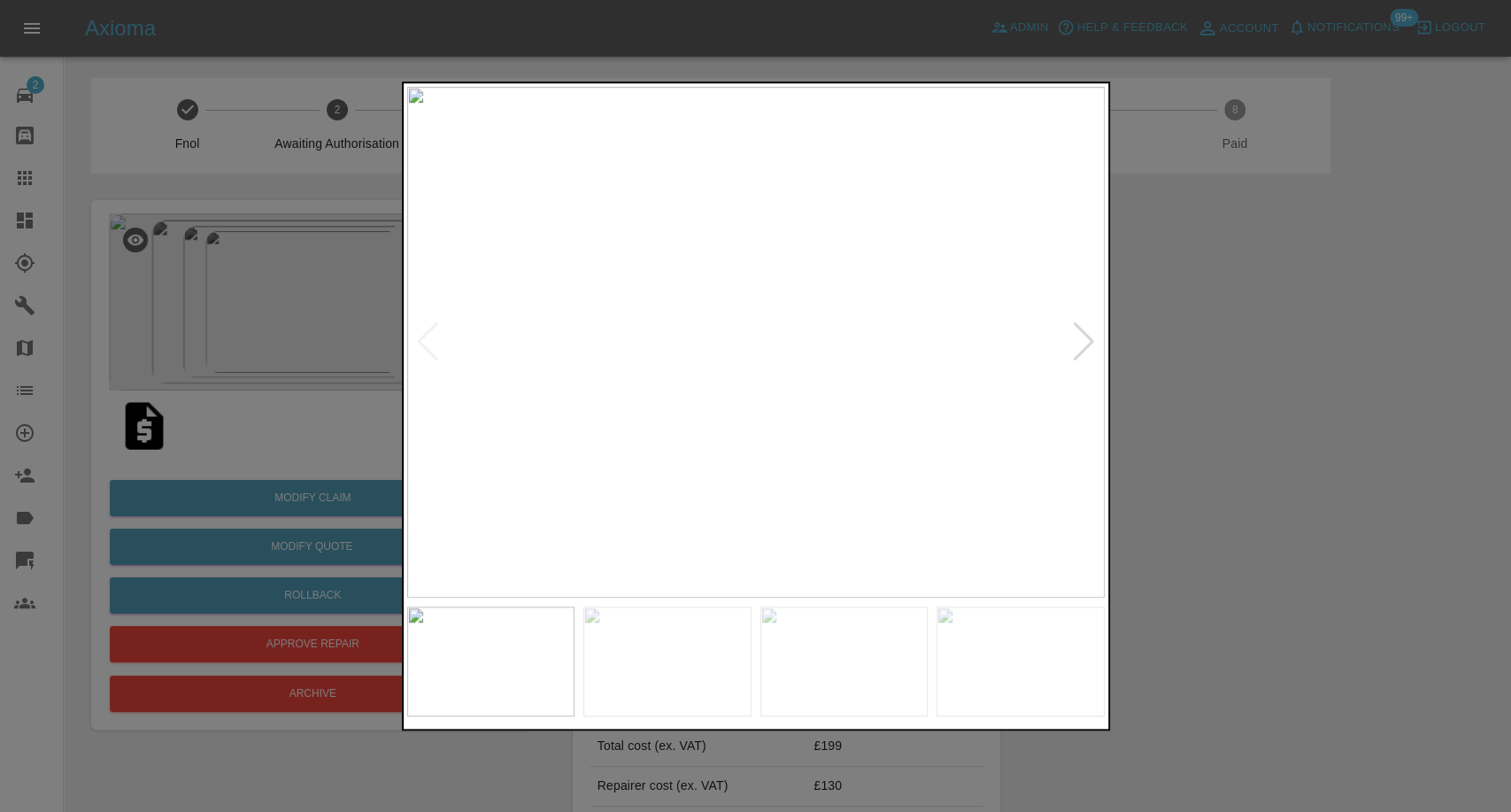
click at [1308, 557] on div at bounding box center [755, 406] width 1511 height 812
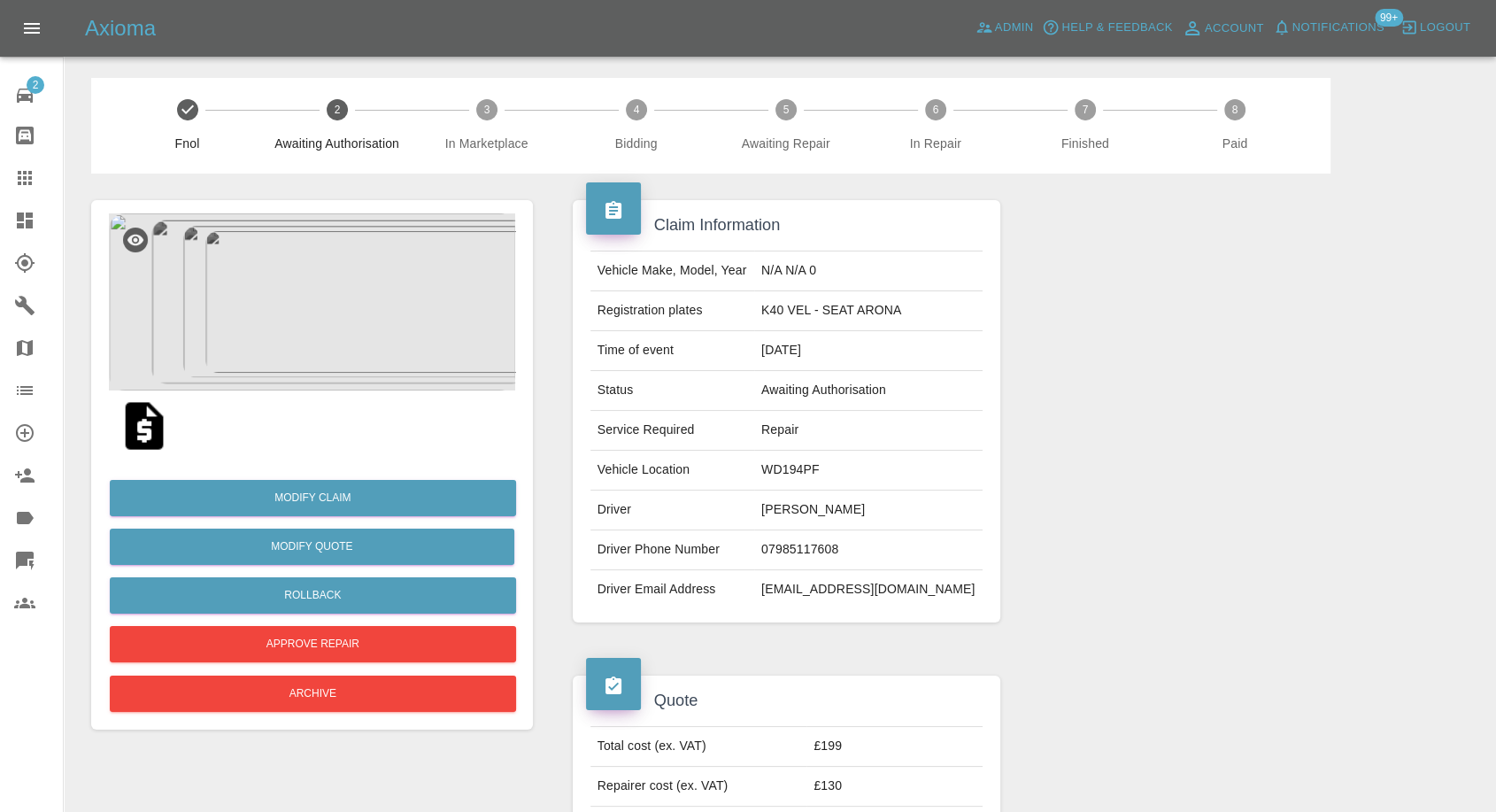
click at [564, 489] on div "Claim Information Vehicle Make, Model, Year N/A N/A 0 Registration plates K40 V…" at bounding box center [787, 411] width 455 height 475
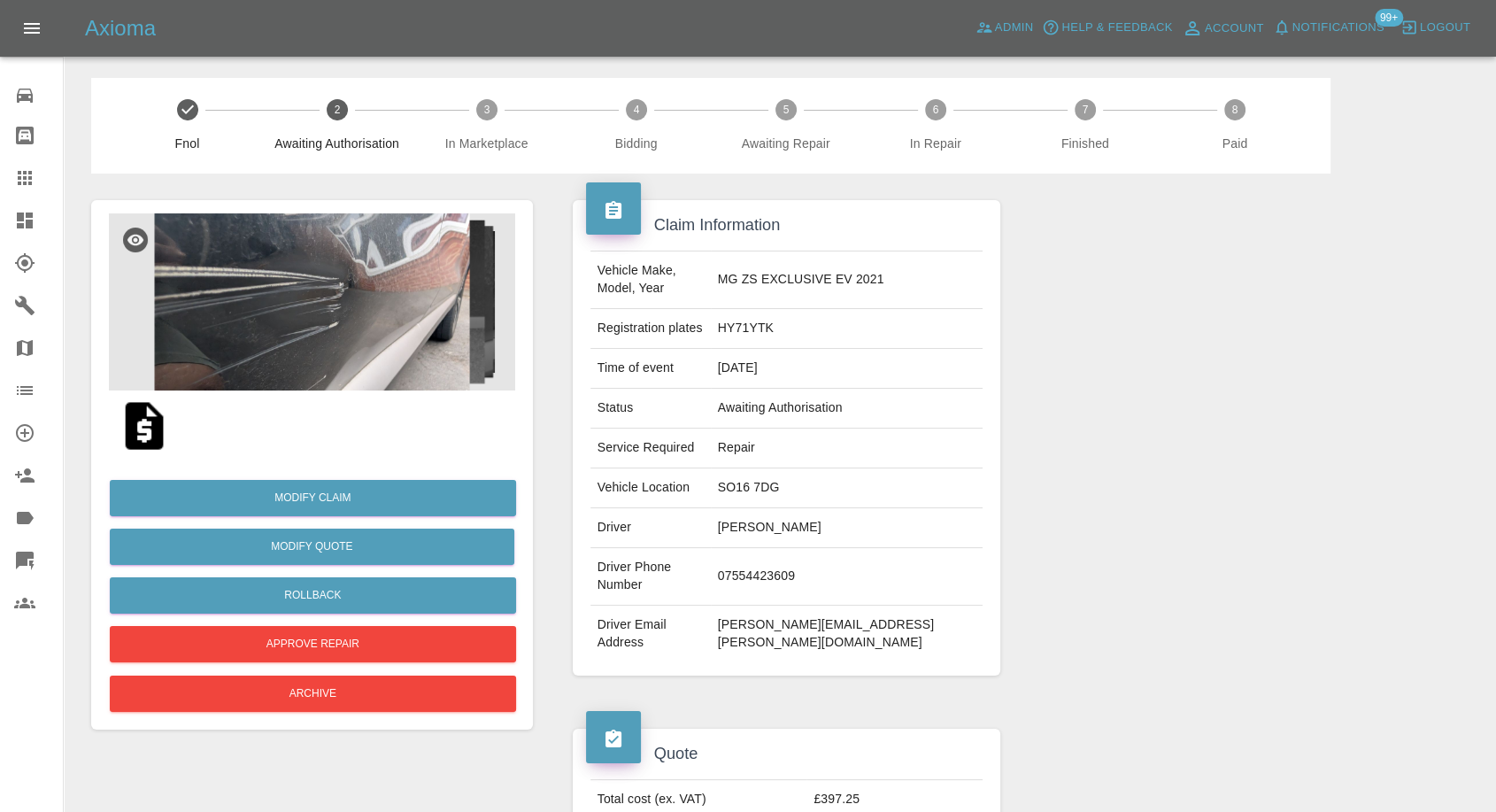
click at [283, 315] on img at bounding box center [311, 301] width 406 height 177
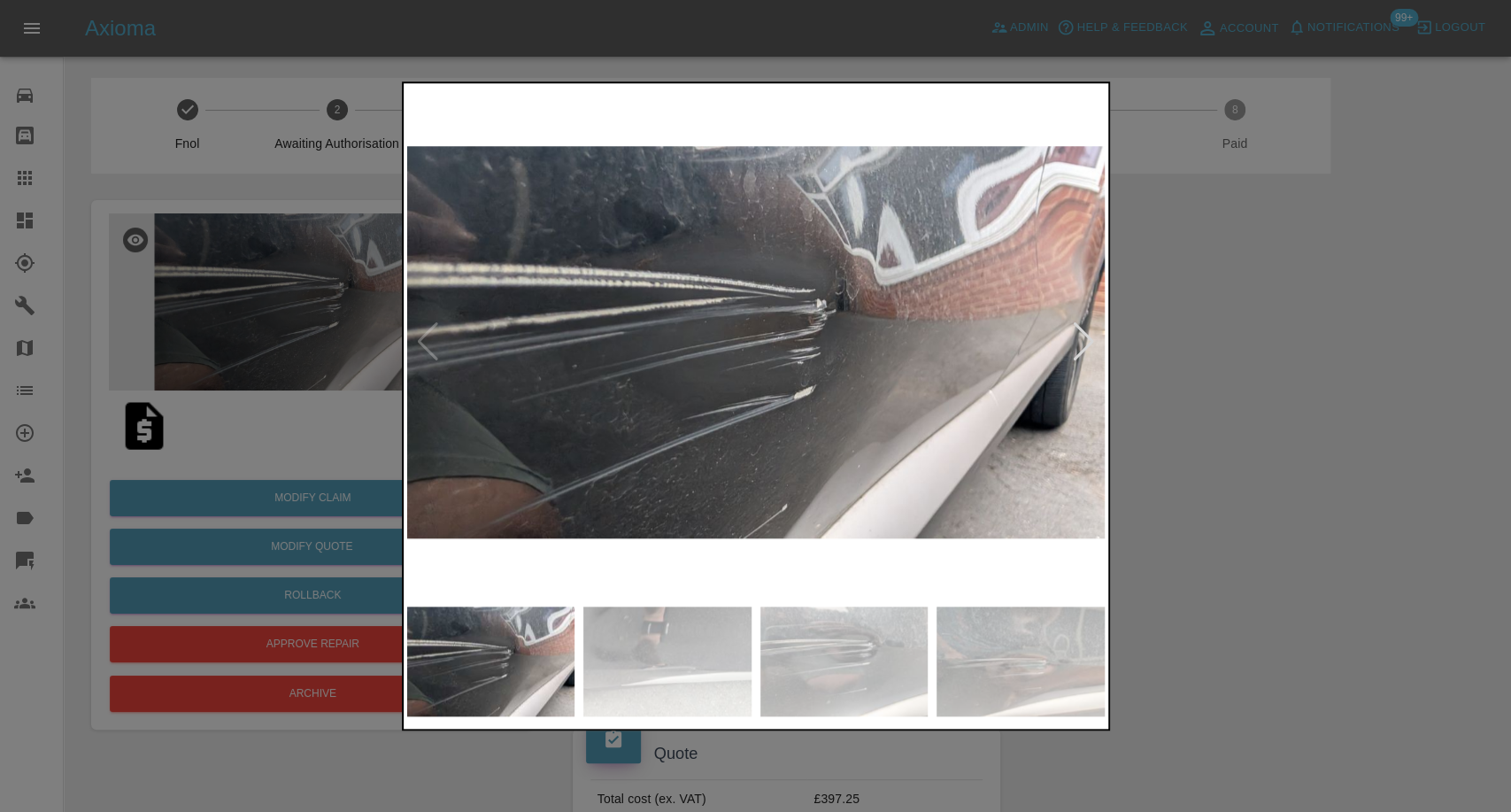
click at [679, 659] on img at bounding box center [667, 661] width 168 height 109
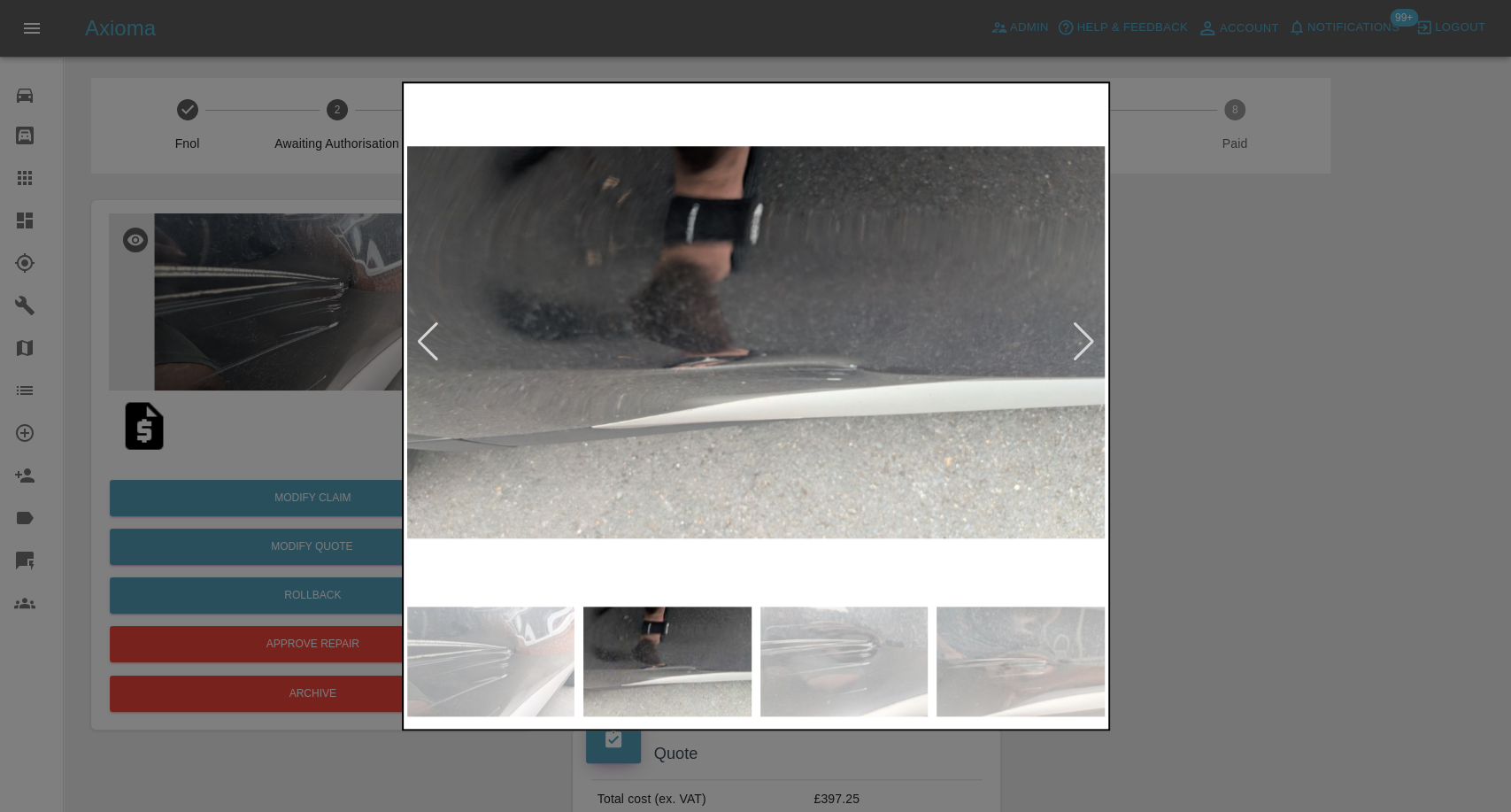
click at [850, 672] on img at bounding box center [844, 661] width 168 height 109
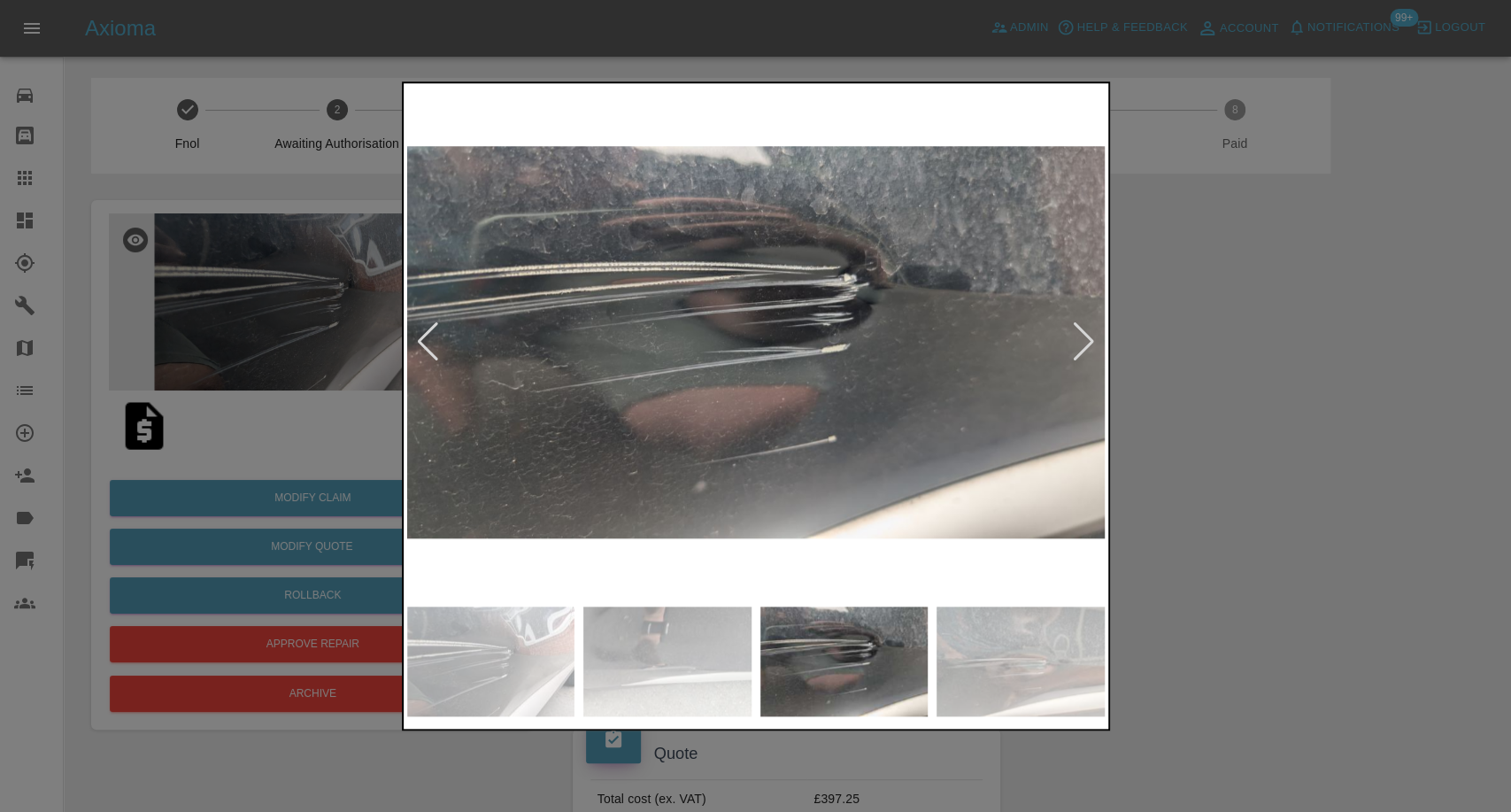
click at [1102, 658] on img at bounding box center [1020, 661] width 168 height 109
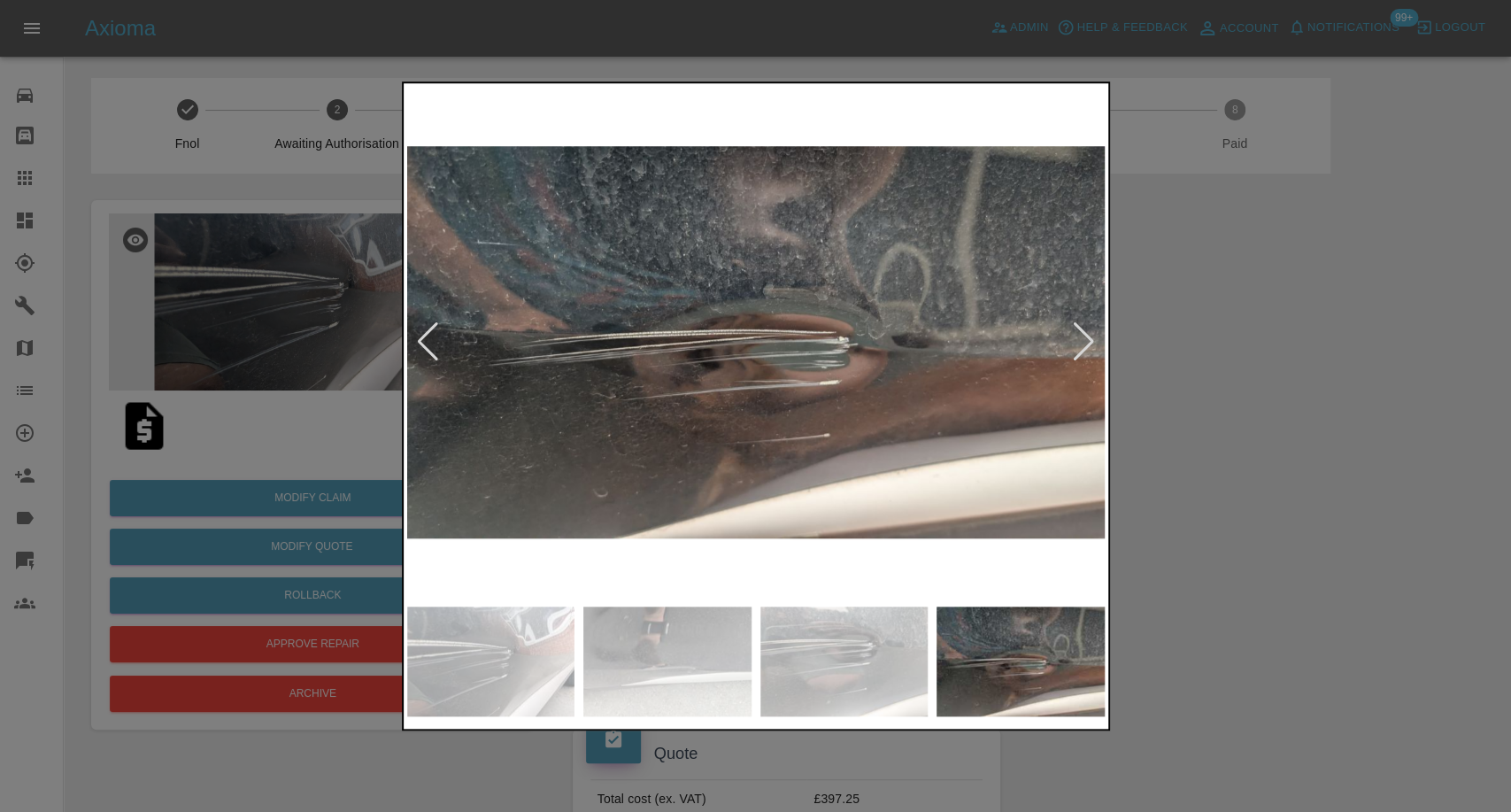
click at [1326, 600] on div at bounding box center [755, 406] width 1511 height 812
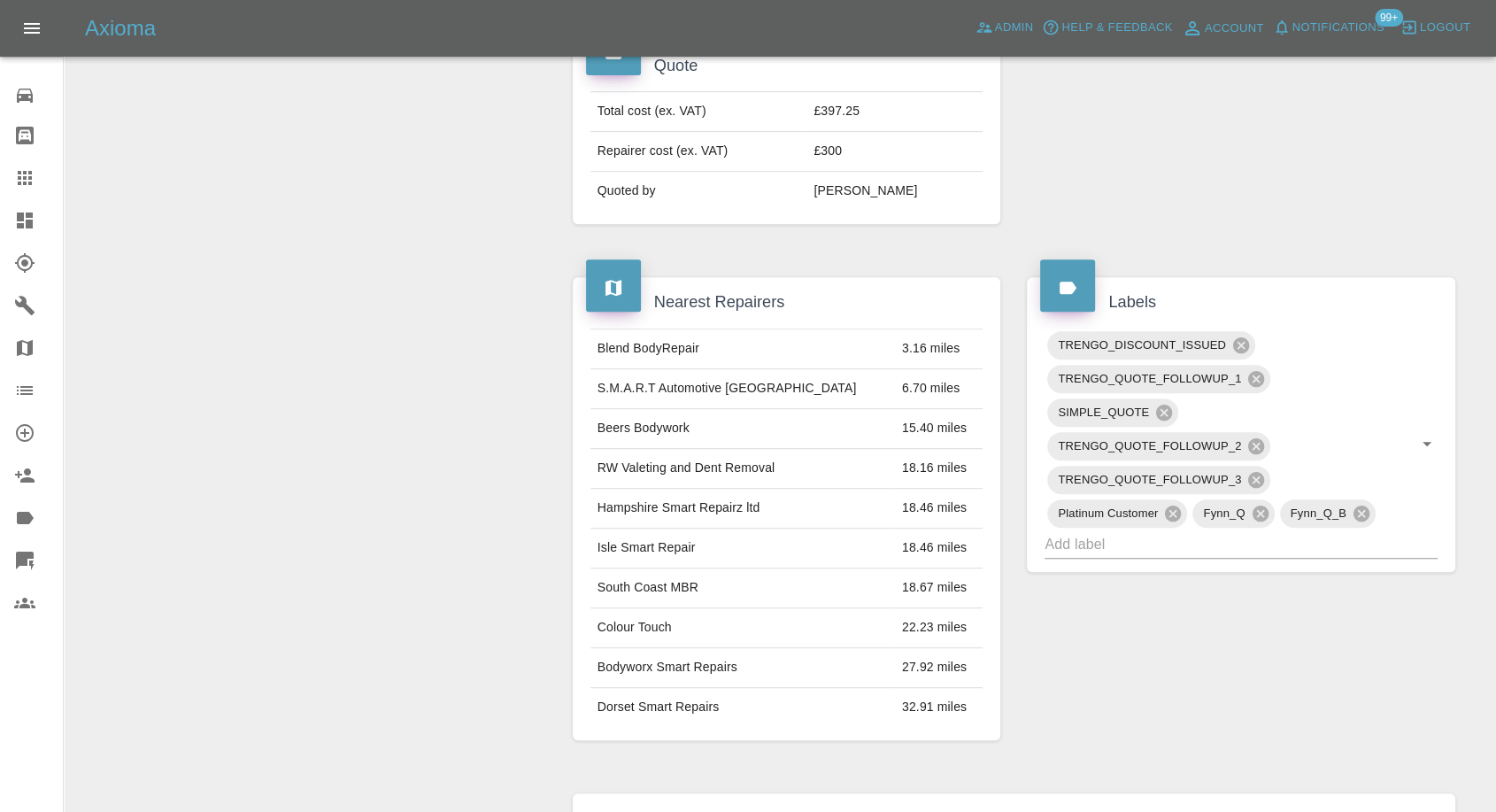
scroll to position [1180, 0]
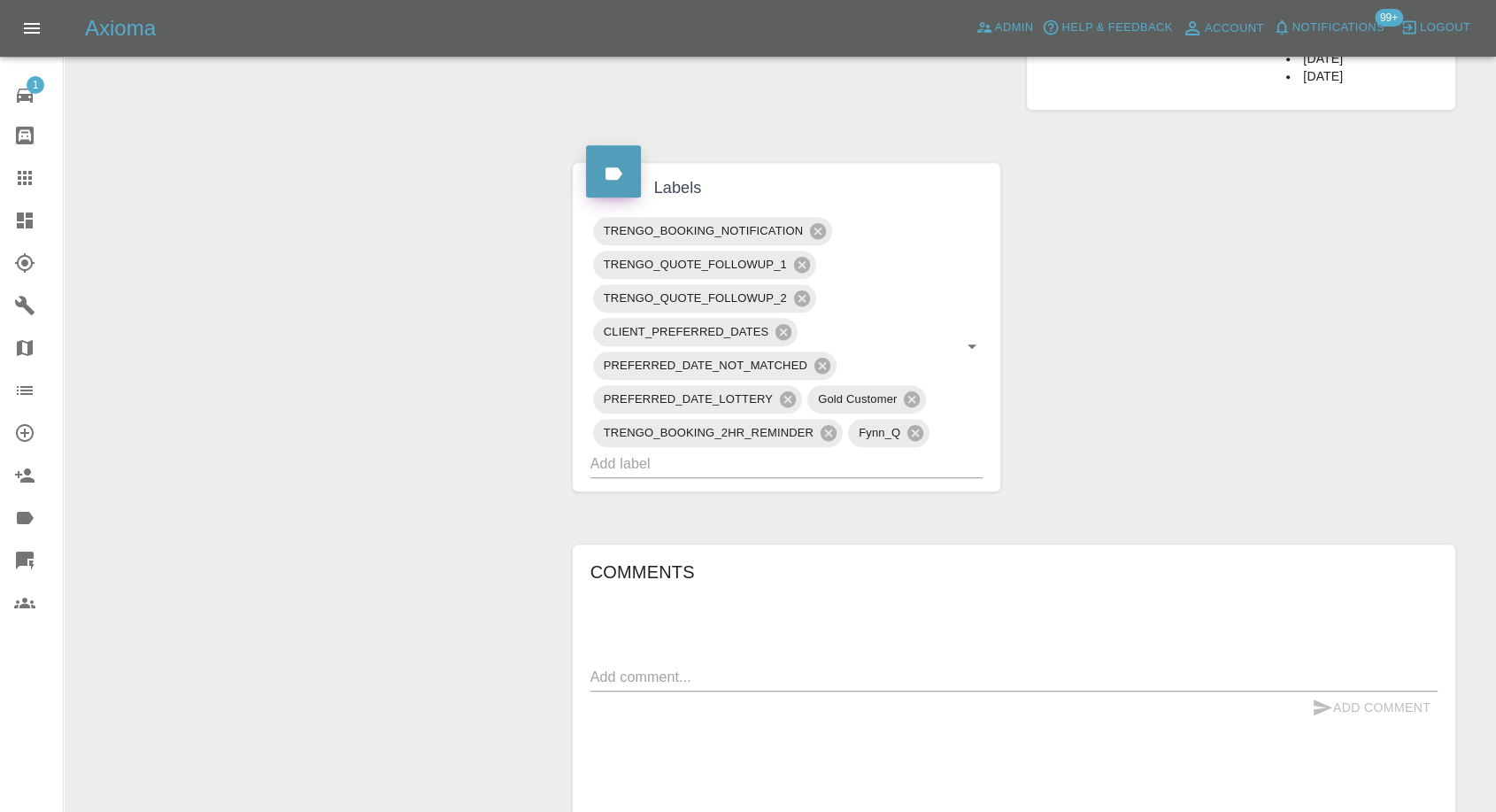
scroll to position [1278, 0]
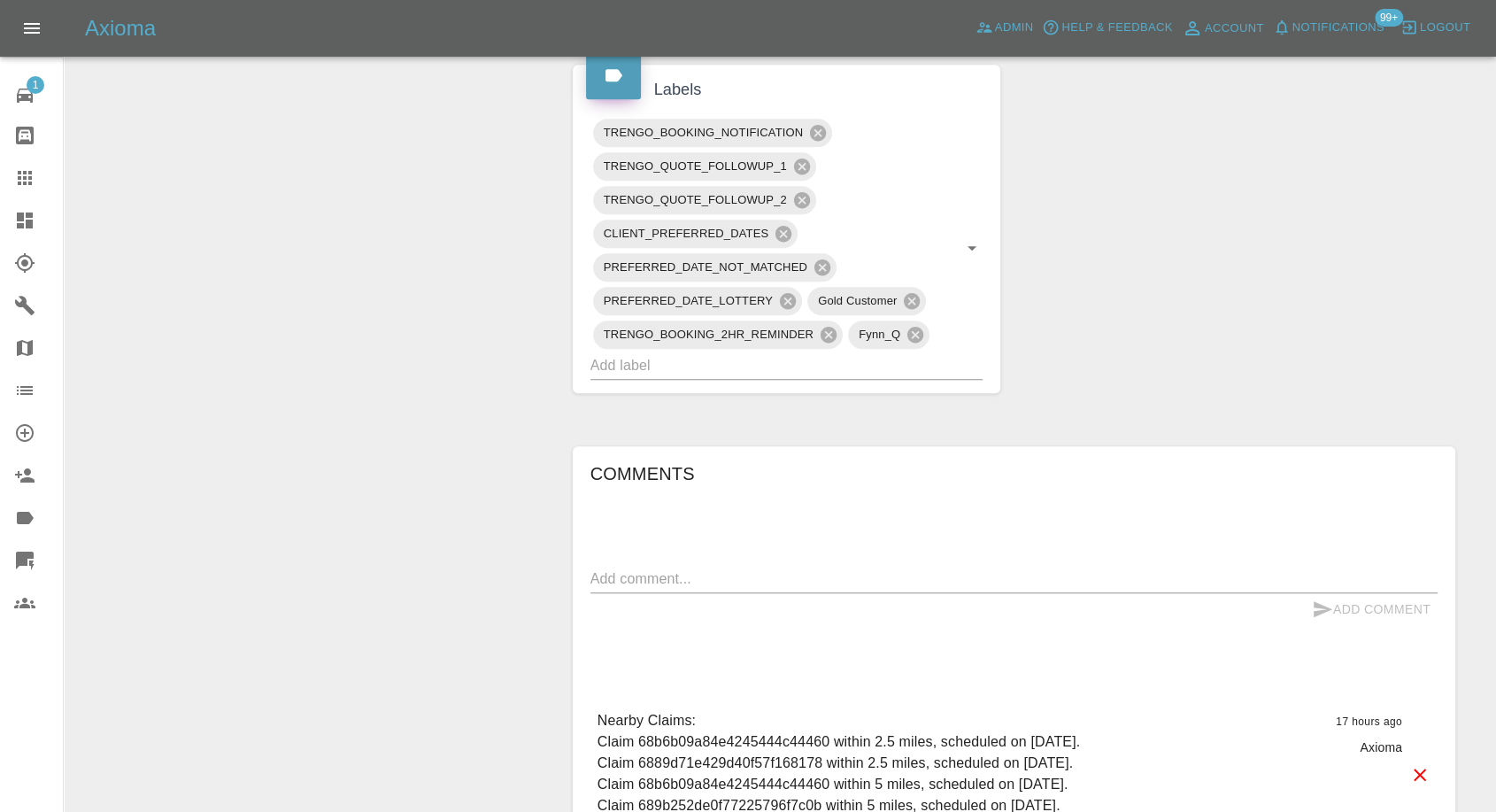
click at [647, 576] on textarea at bounding box center [1014, 578] width 847 height 20
type textarea "need sooner dates"
click at [1319, 607] on icon "submit" at bounding box center [1323, 609] width 19 height 16
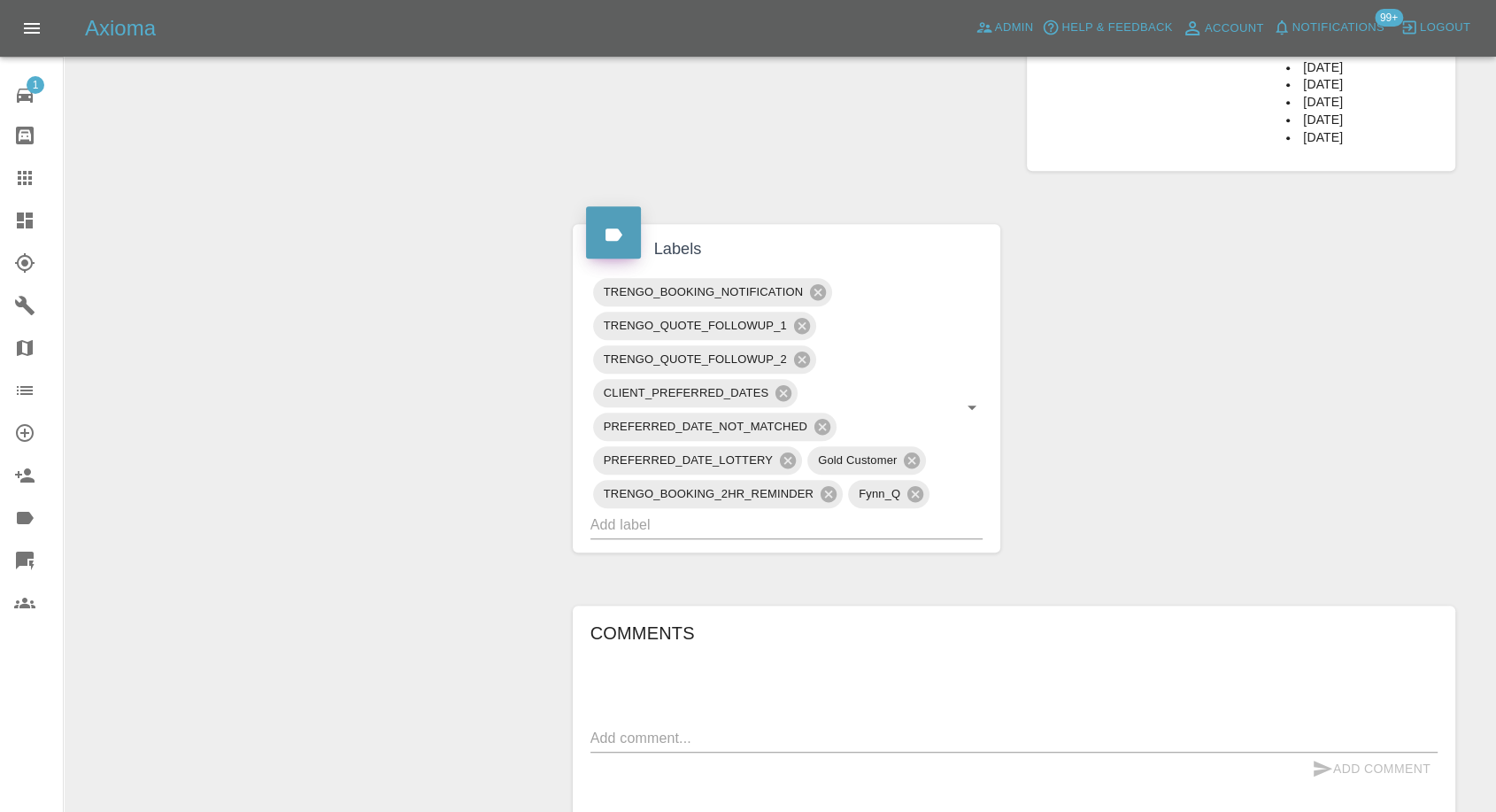
scroll to position [885, 0]
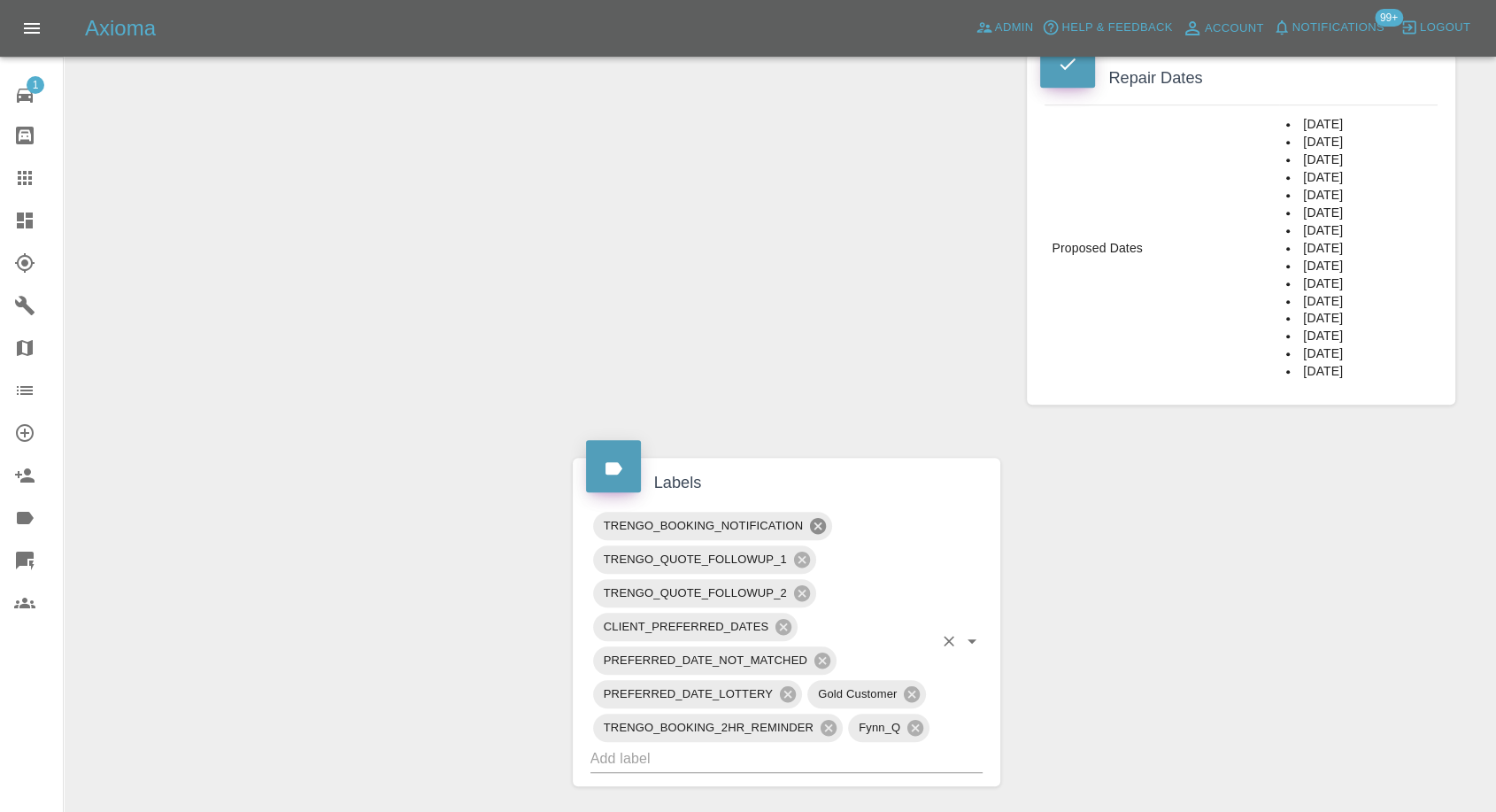
click at [822, 523] on icon at bounding box center [818, 526] width 16 height 16
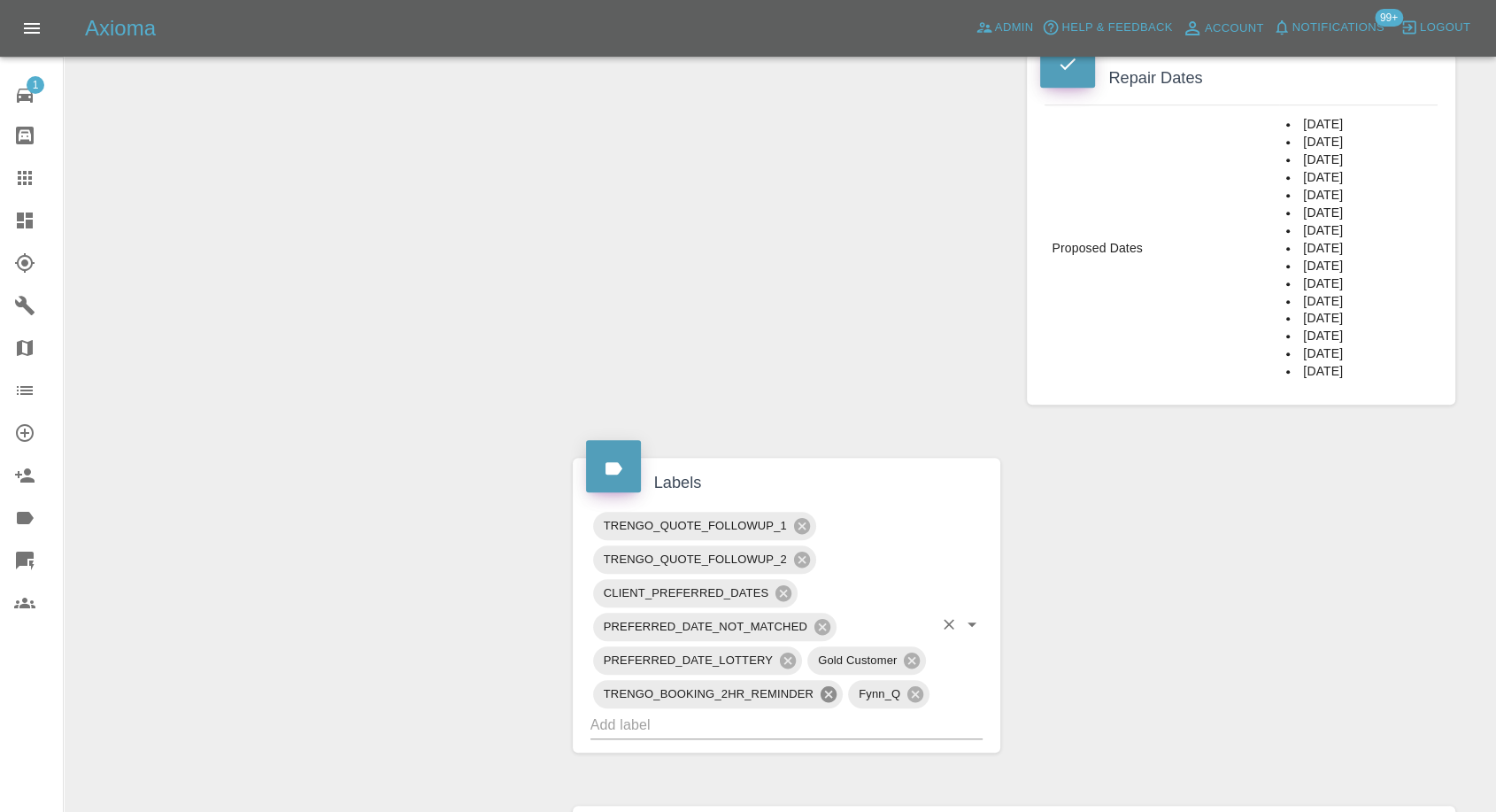
click at [830, 698] on icon at bounding box center [828, 693] width 16 height 16
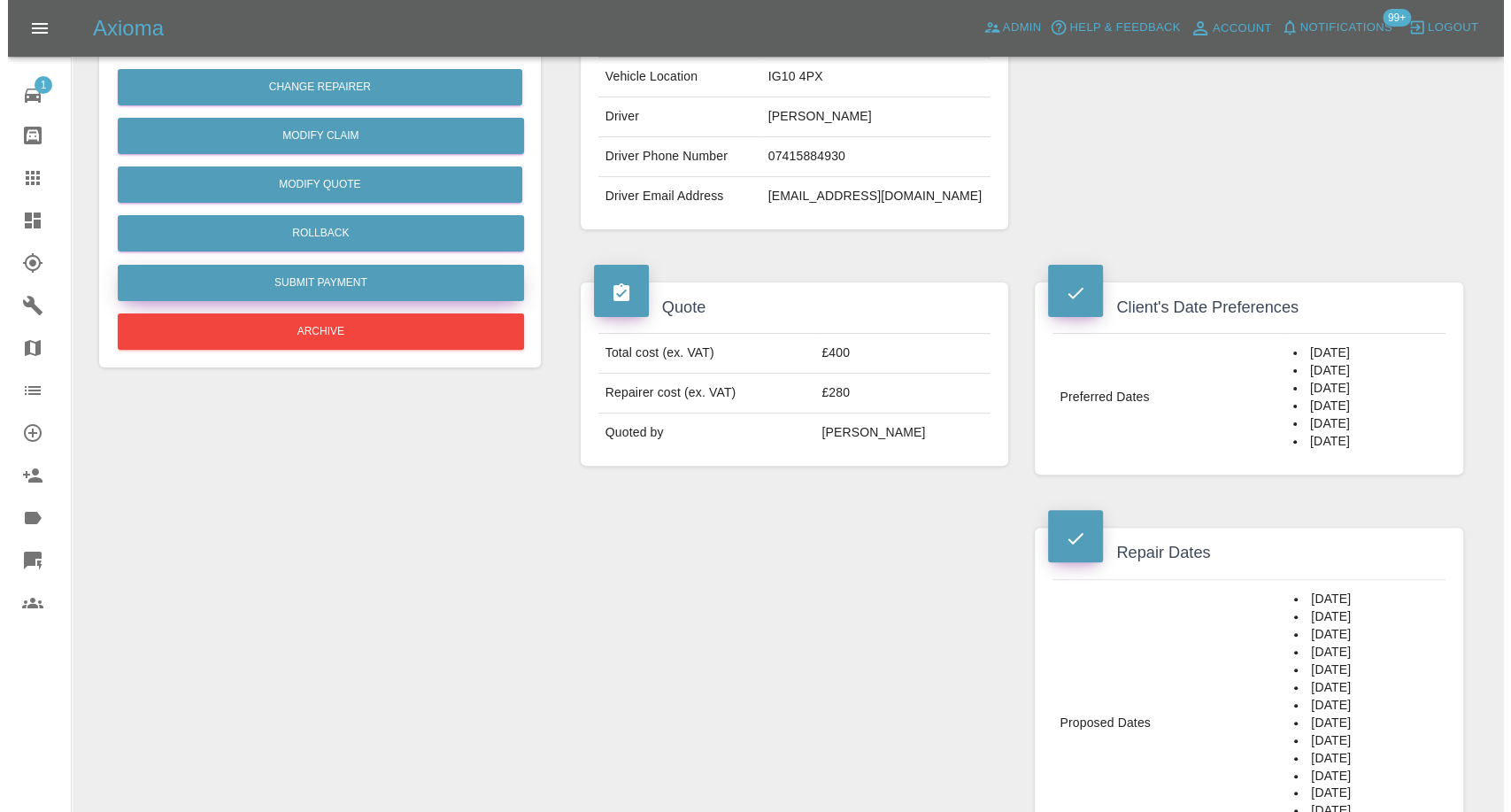
scroll to position [295, 0]
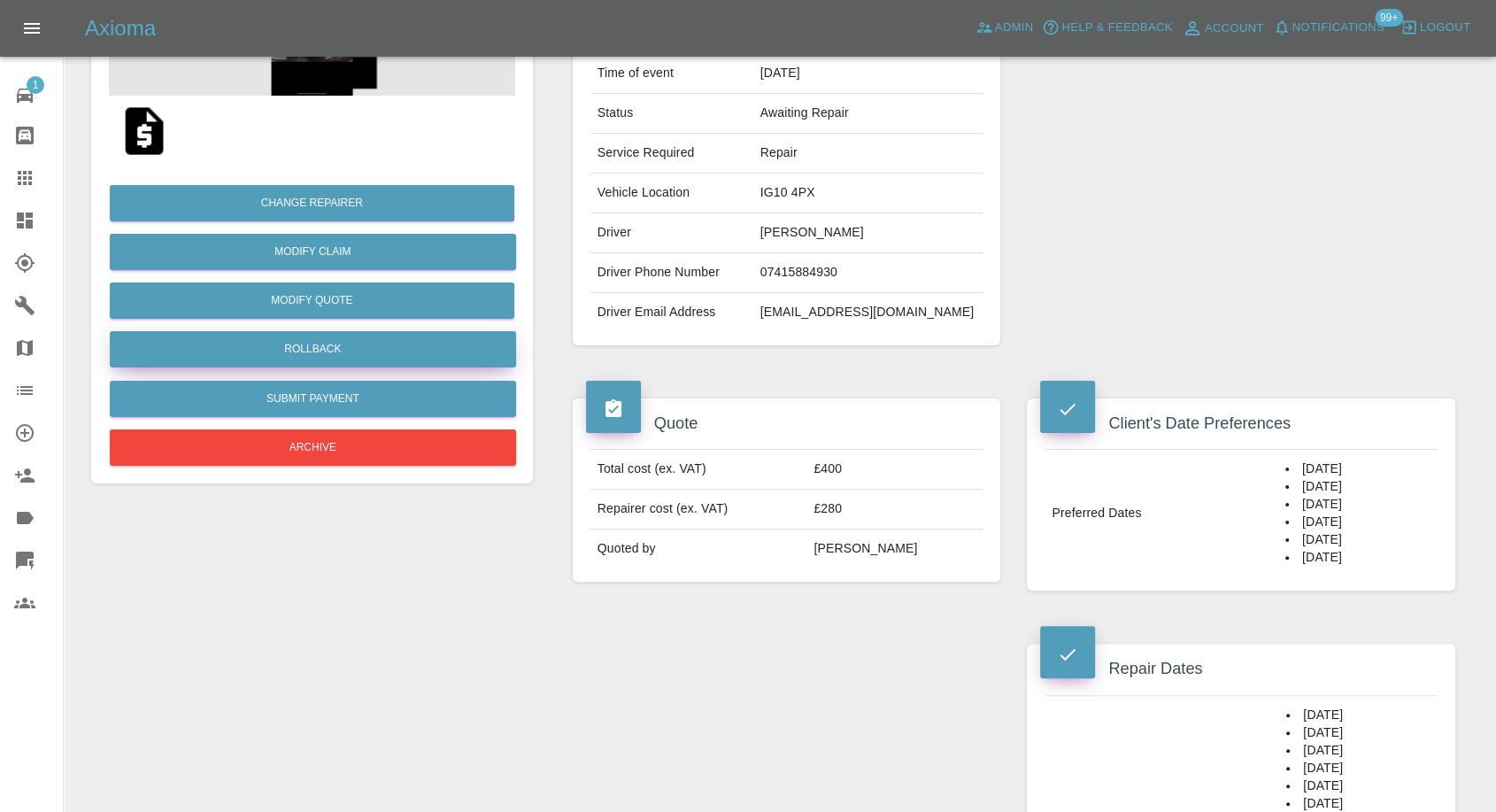
click at [333, 352] on button "Rollback" at bounding box center [312, 349] width 406 height 36
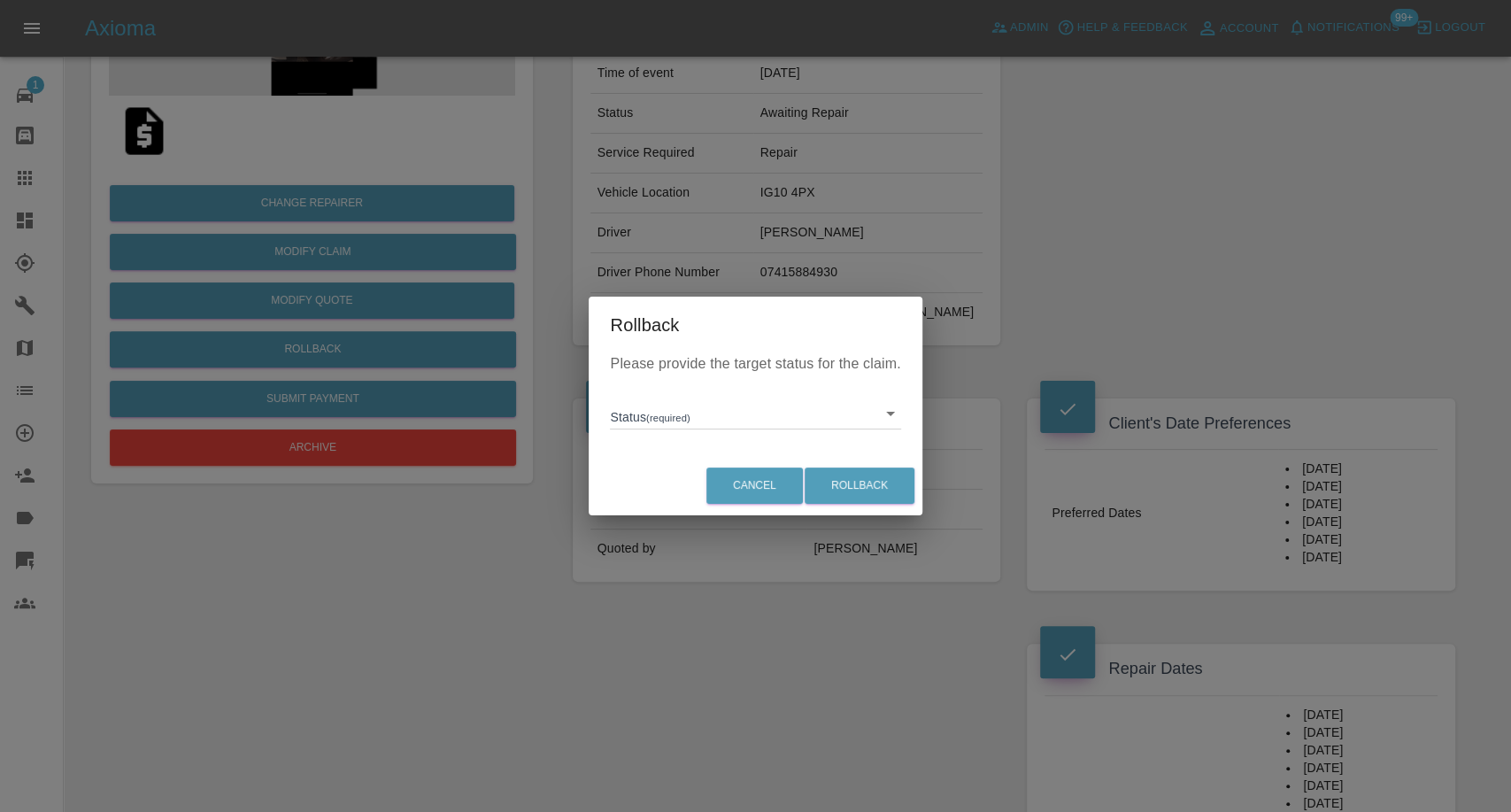
click at [767, 433] on div "Please provide the target status for the claim. Status (required) ​" at bounding box center [755, 404] width 333 height 103
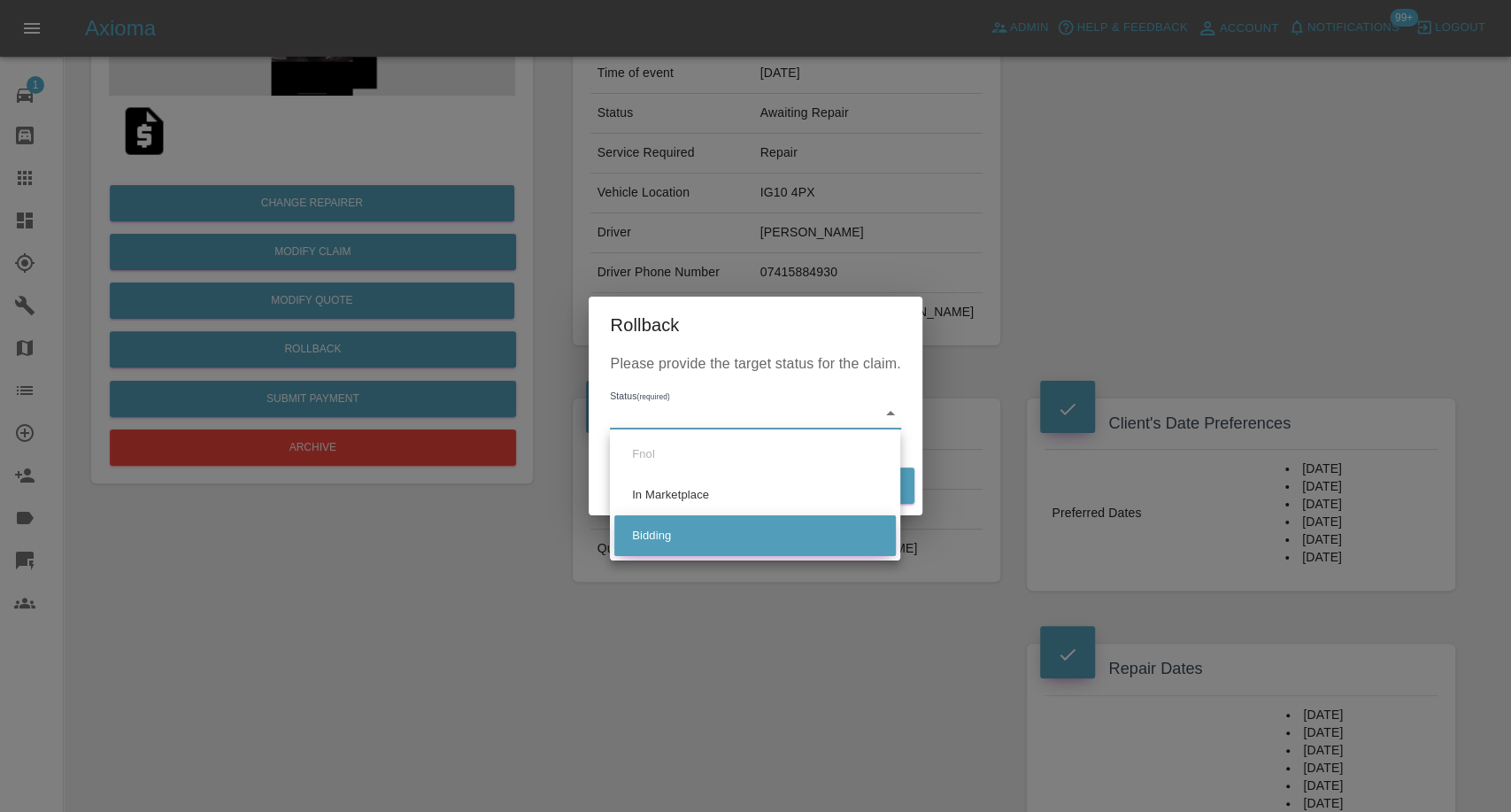
click at [673, 520] on li "Bidding" at bounding box center [755, 535] width 281 height 41
type input "bidding"
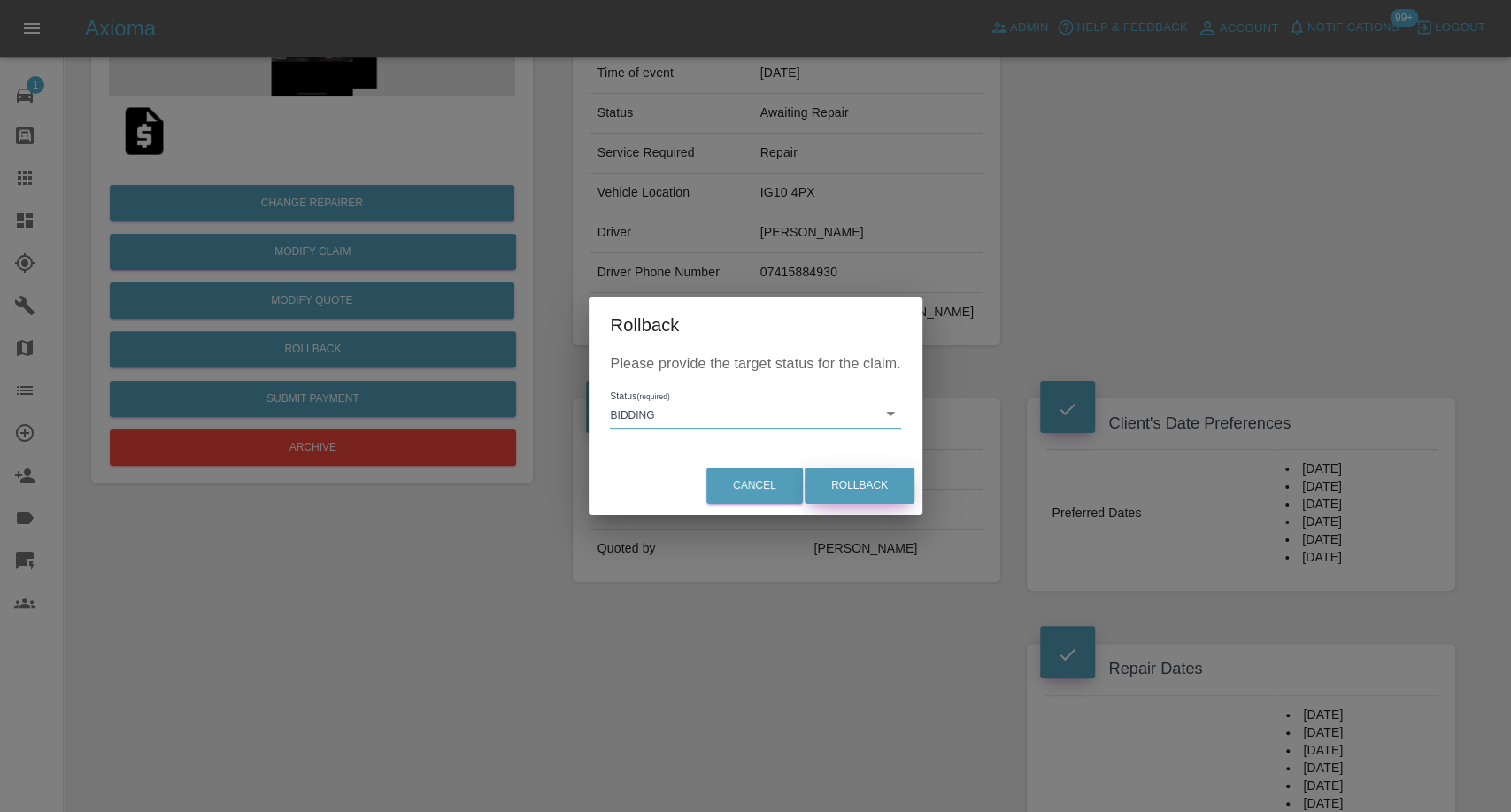
click at [889, 493] on button "Rollback" at bounding box center [859, 486] width 109 height 36
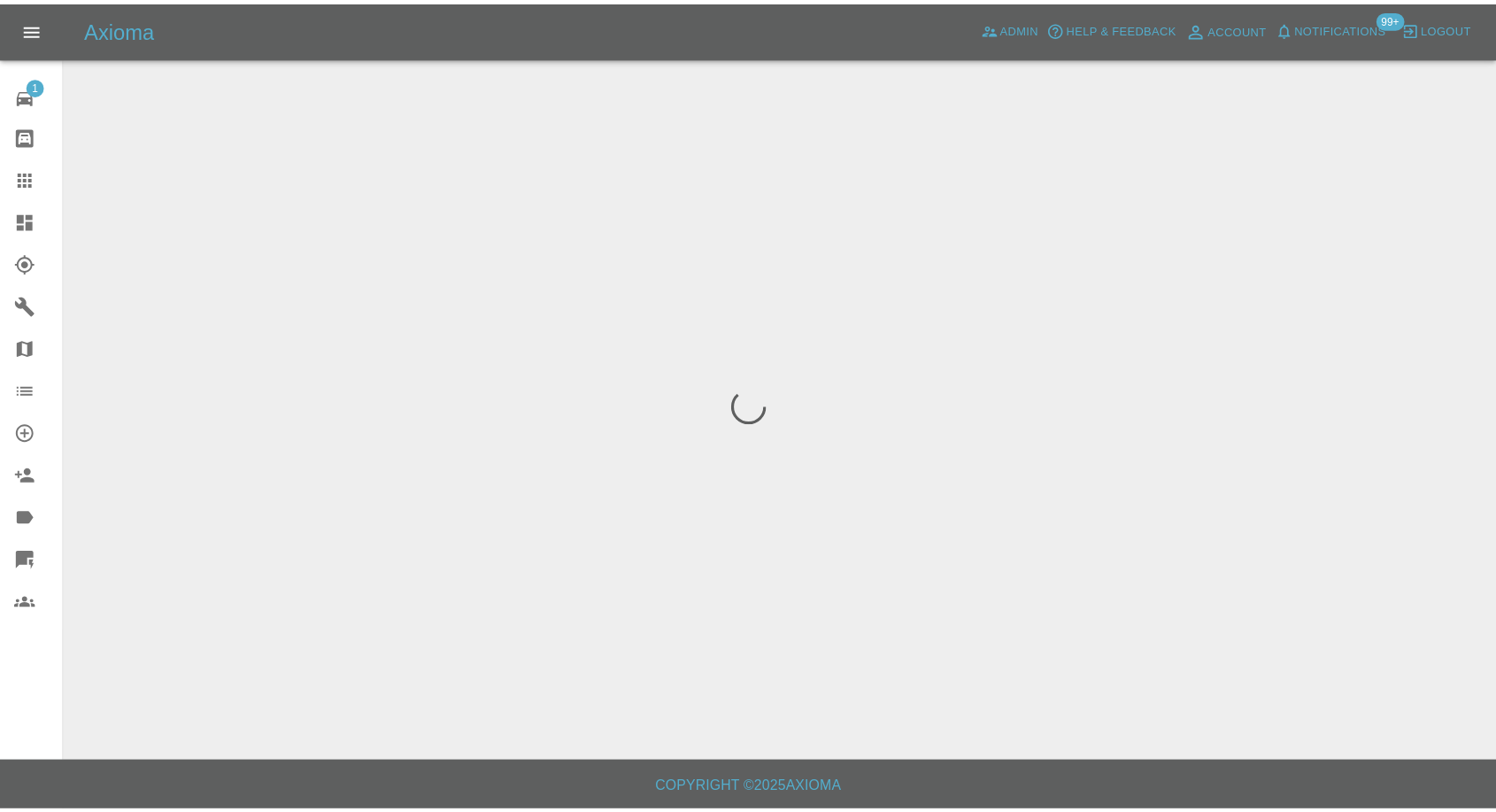
scroll to position [0, 0]
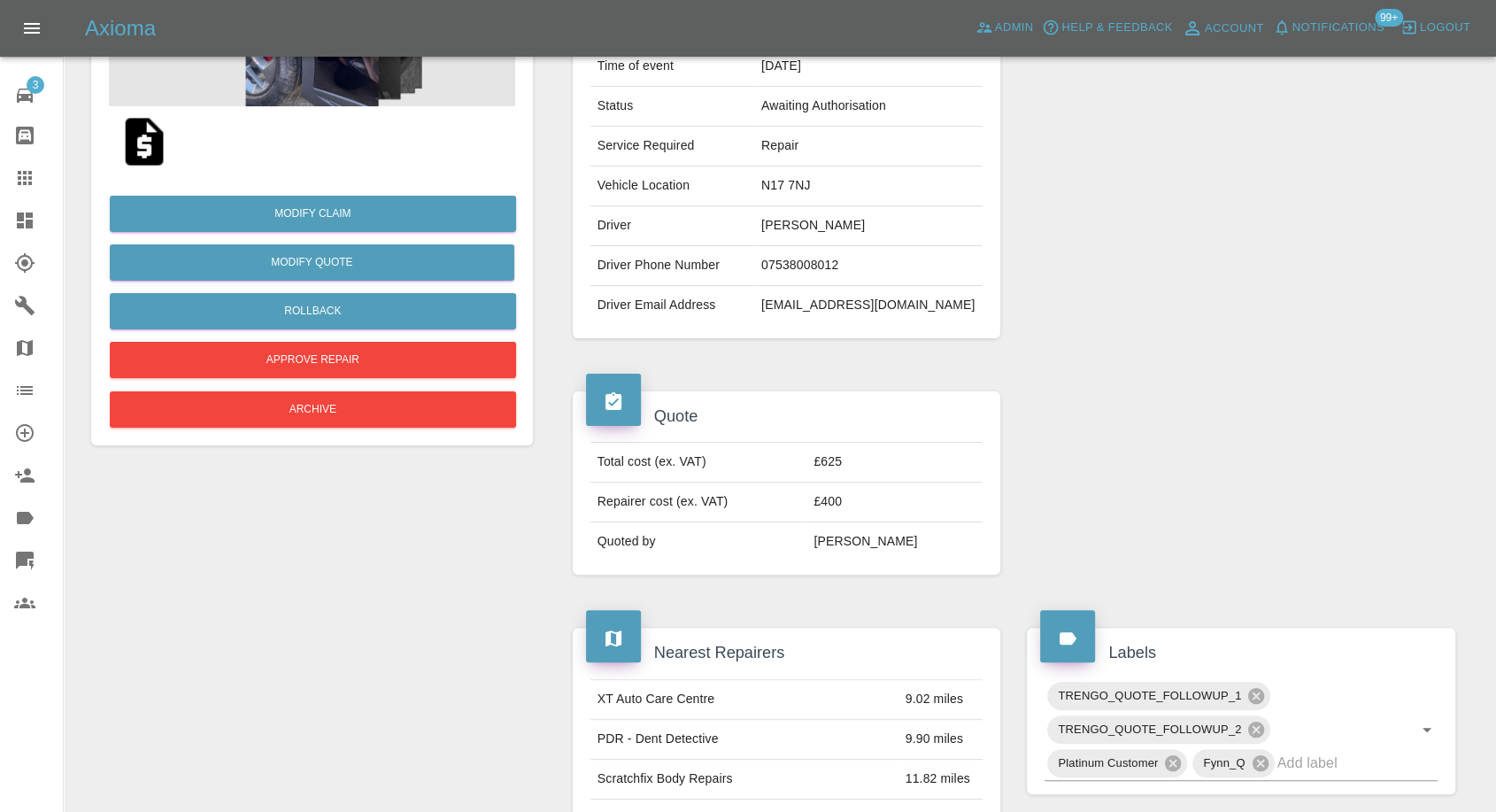
scroll to position [278, 0]
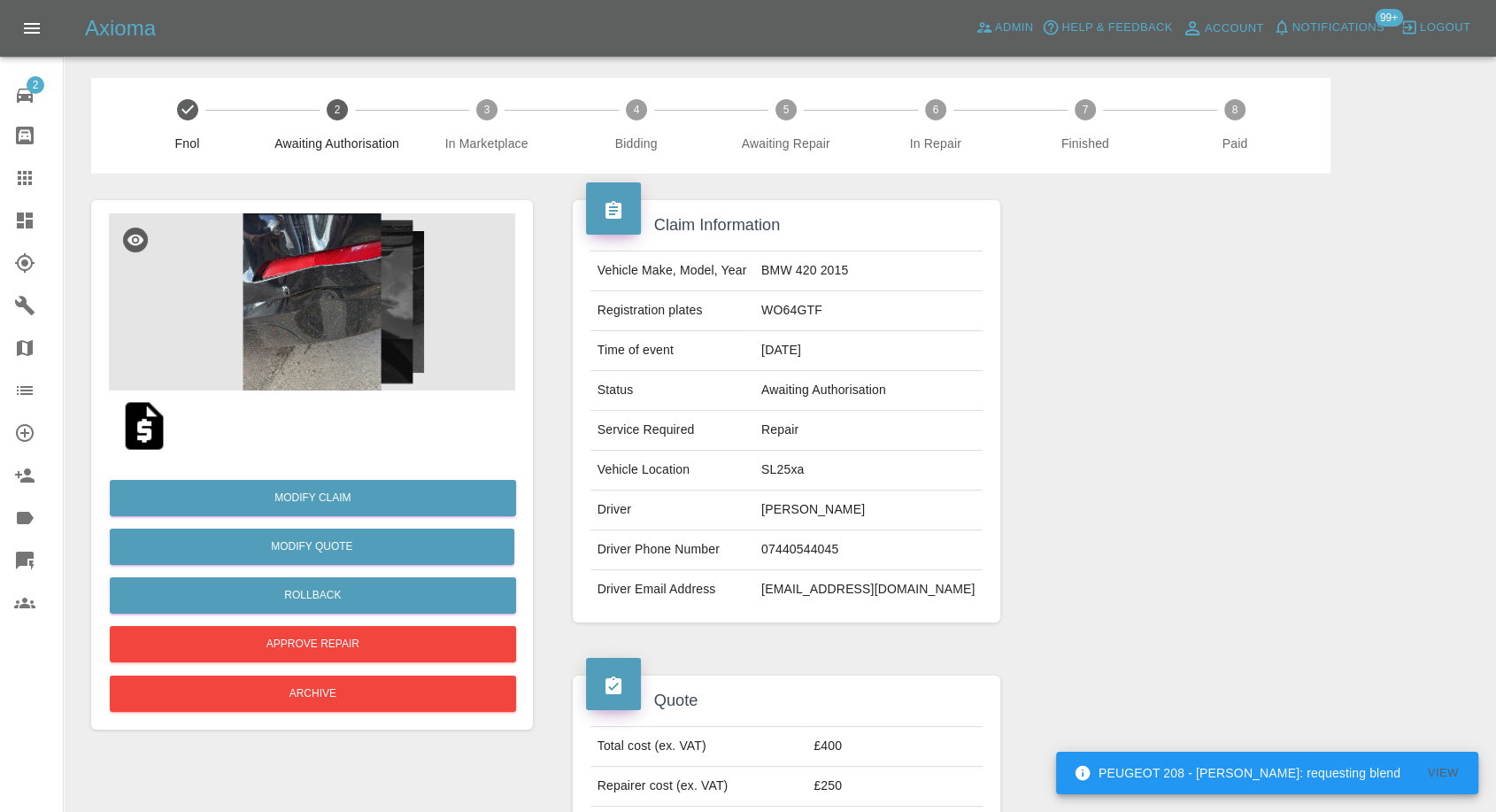
click at [276, 300] on img at bounding box center [311, 301] width 406 height 177
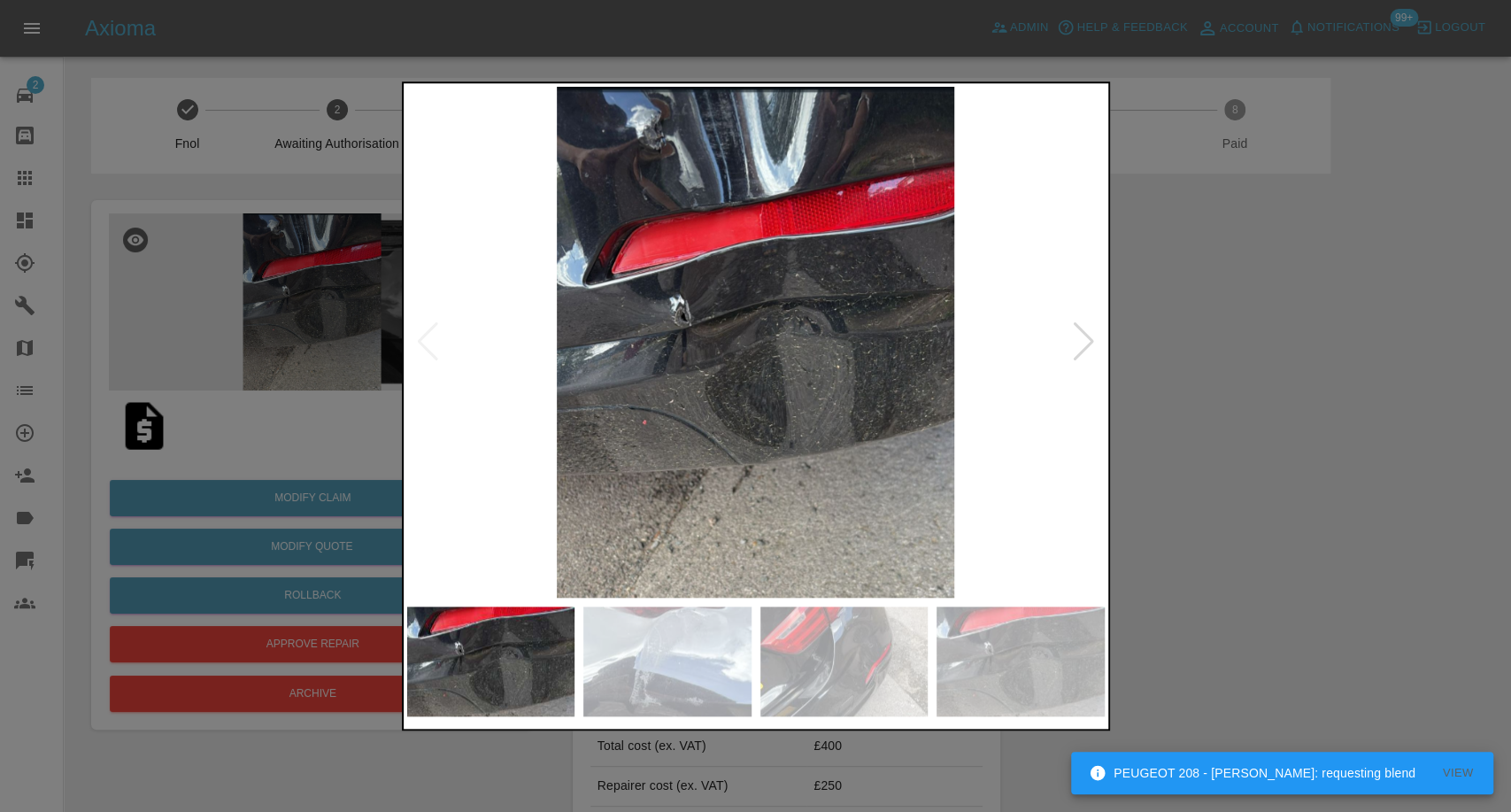
click at [675, 717] on div at bounding box center [756, 661] width 698 height 127
click at [607, 647] on img at bounding box center [667, 661] width 168 height 109
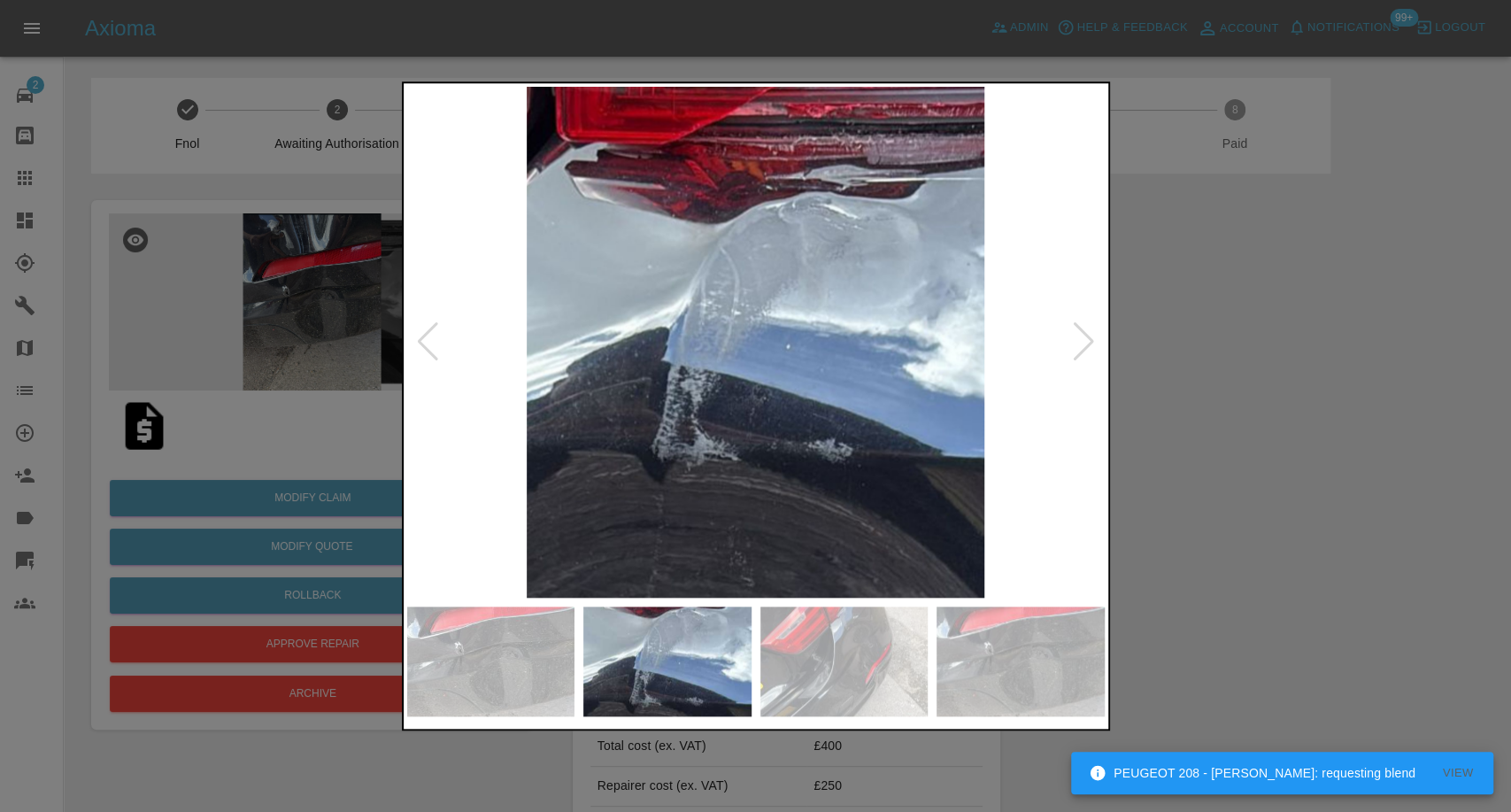
click at [881, 669] on img at bounding box center [844, 661] width 168 height 109
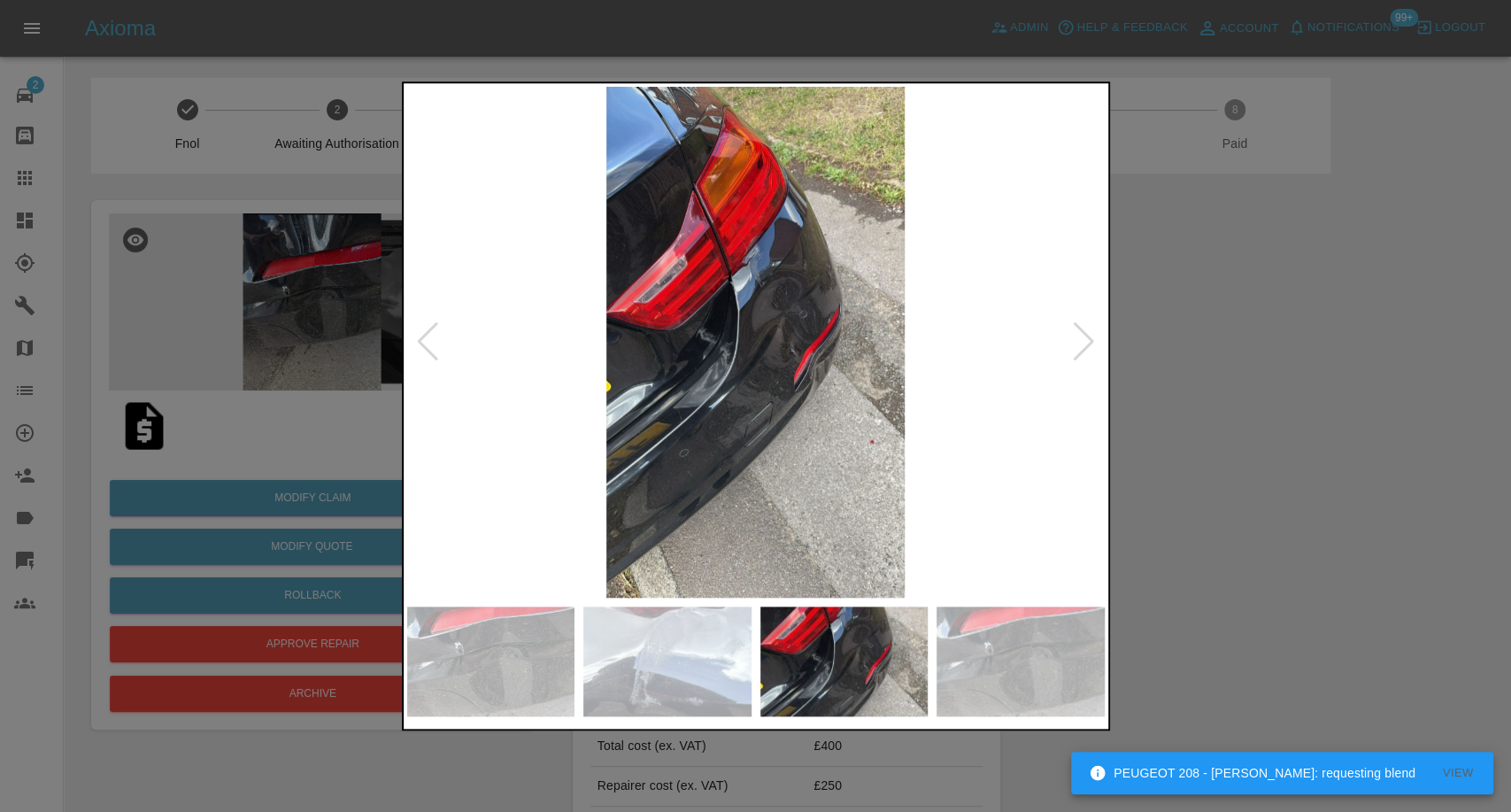
click at [1004, 670] on img at bounding box center [1020, 661] width 168 height 109
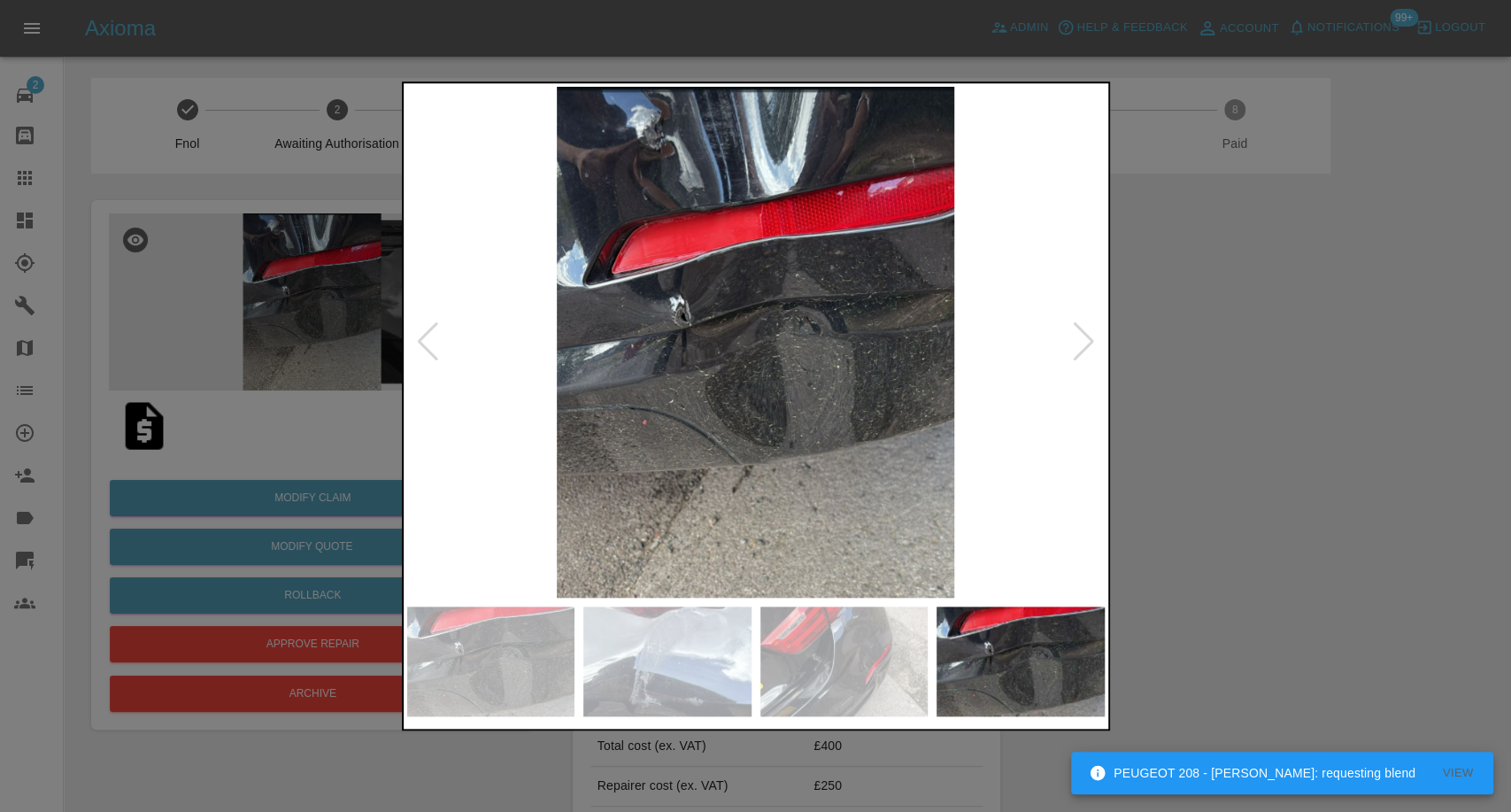
click at [1089, 358] on div at bounding box center [1083, 341] width 24 height 39
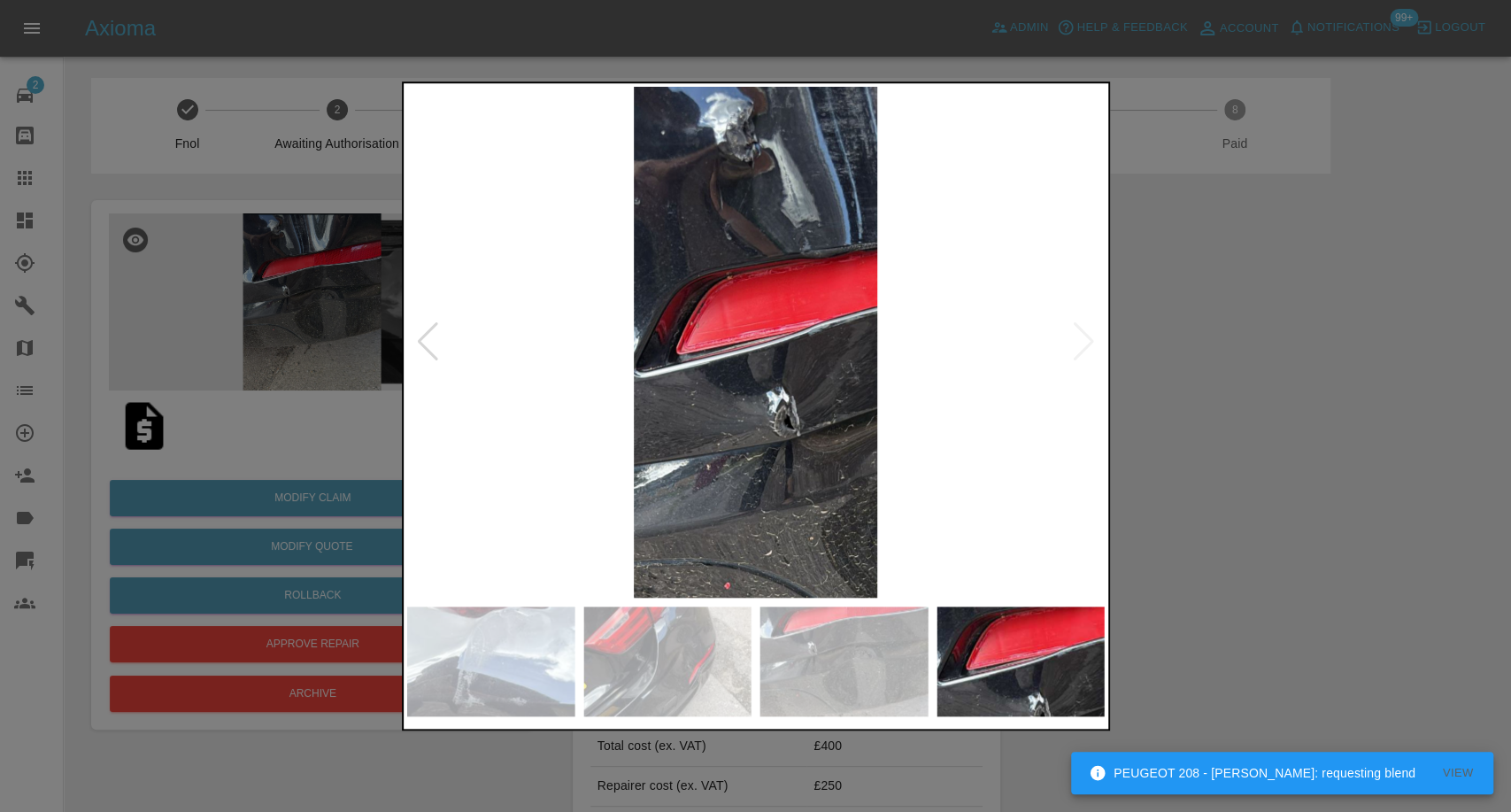
click at [1083, 354] on img at bounding box center [756, 341] width 698 height 511
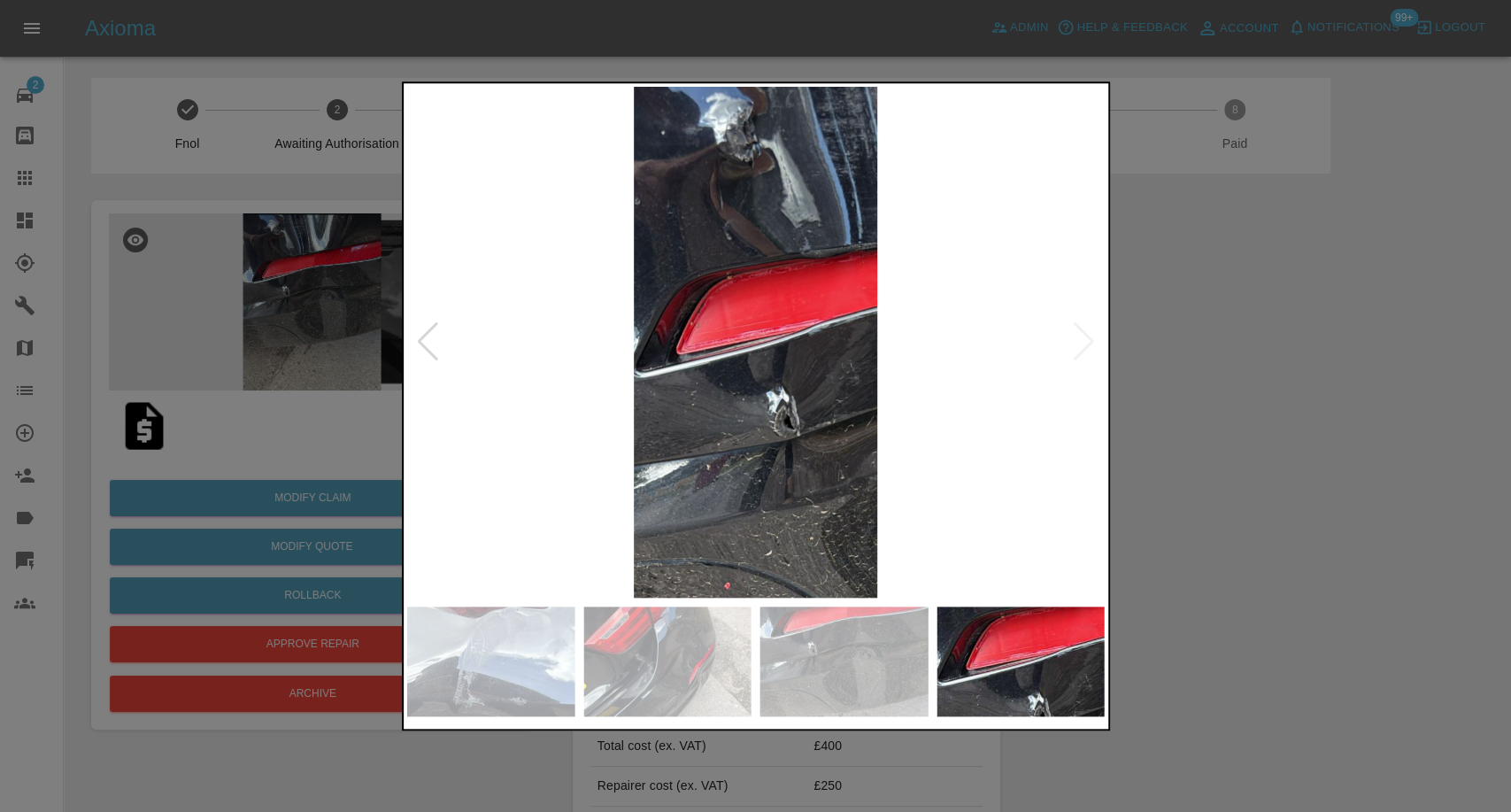
drag, startPoint x: 1332, startPoint y: 507, endPoint x: 376, endPoint y: 393, distance: 962.8
click at [1330, 507] on div at bounding box center [755, 406] width 1511 height 812
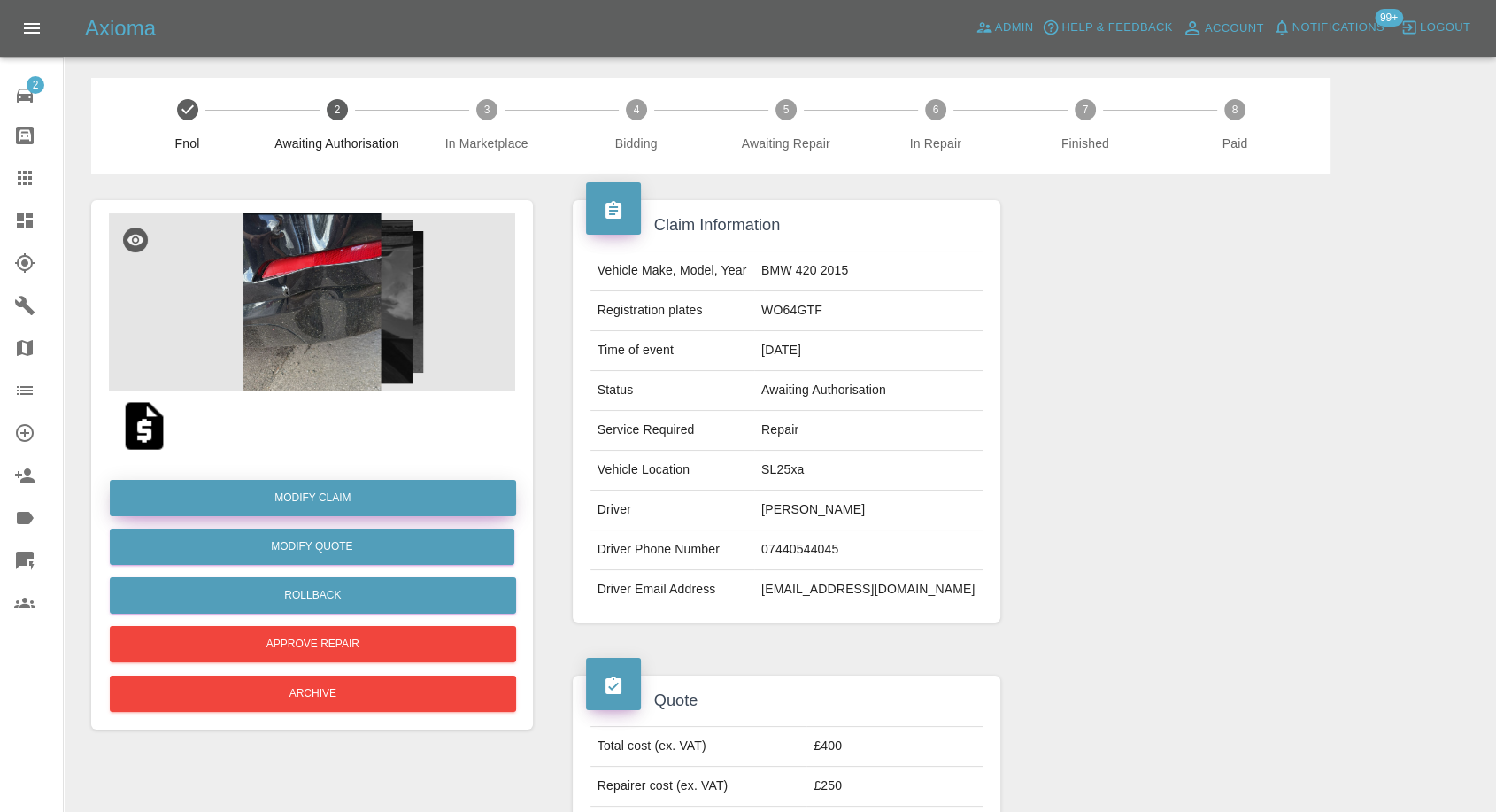
drag, startPoint x: 340, startPoint y: 492, endPoint x: 353, endPoint y: 490, distance: 13.2
click at [340, 492] on link "Modify Claim" at bounding box center [312, 498] width 406 height 36
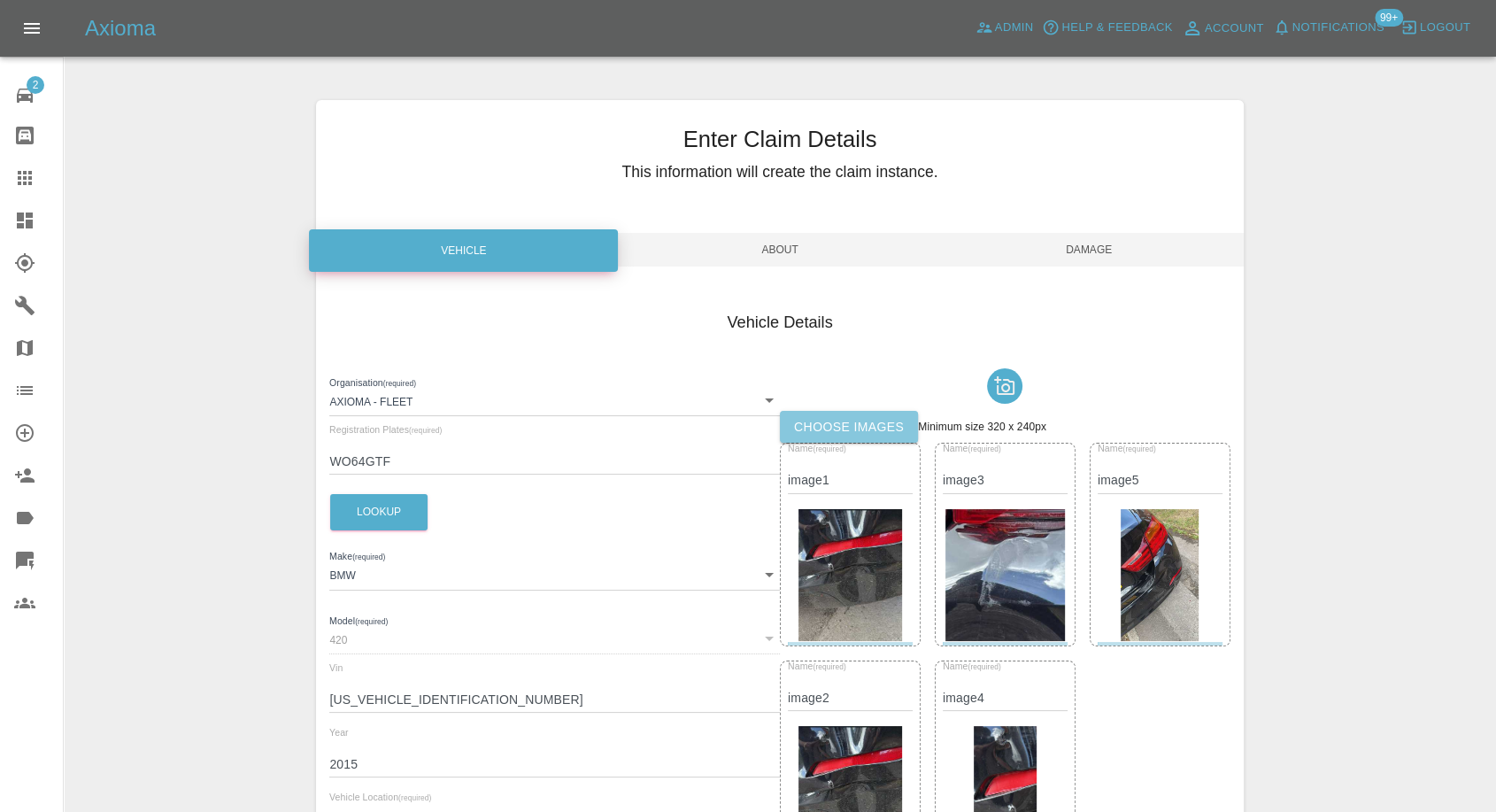
click at [813, 422] on label "Choose images" at bounding box center [848, 427] width 138 height 32
click at [0, 0] on input "Choose images" at bounding box center [0, 0] width 0 height 0
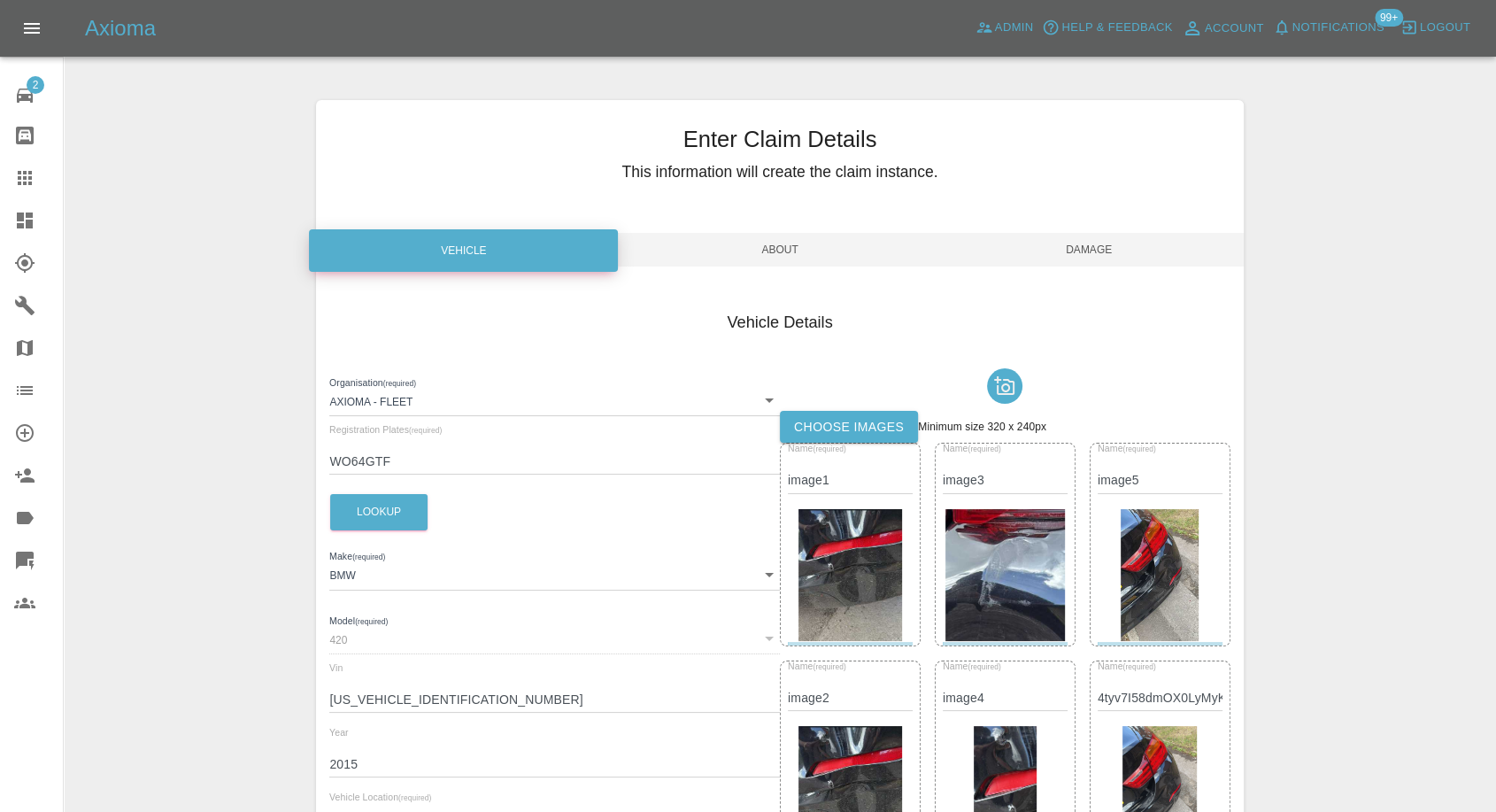
click at [1098, 250] on span "Damage" at bounding box center [1089, 249] width 309 height 33
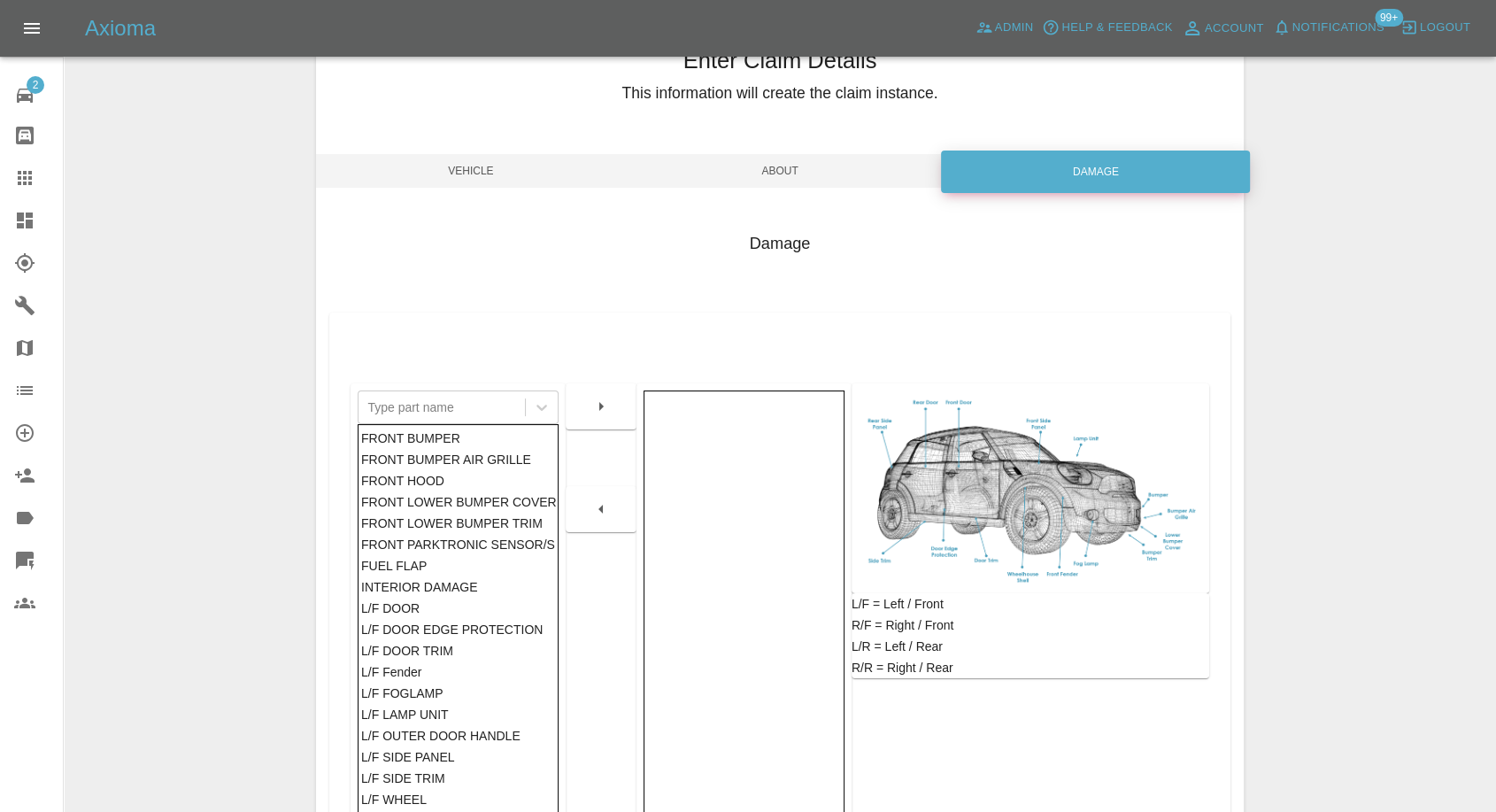
scroll to position [197, 0]
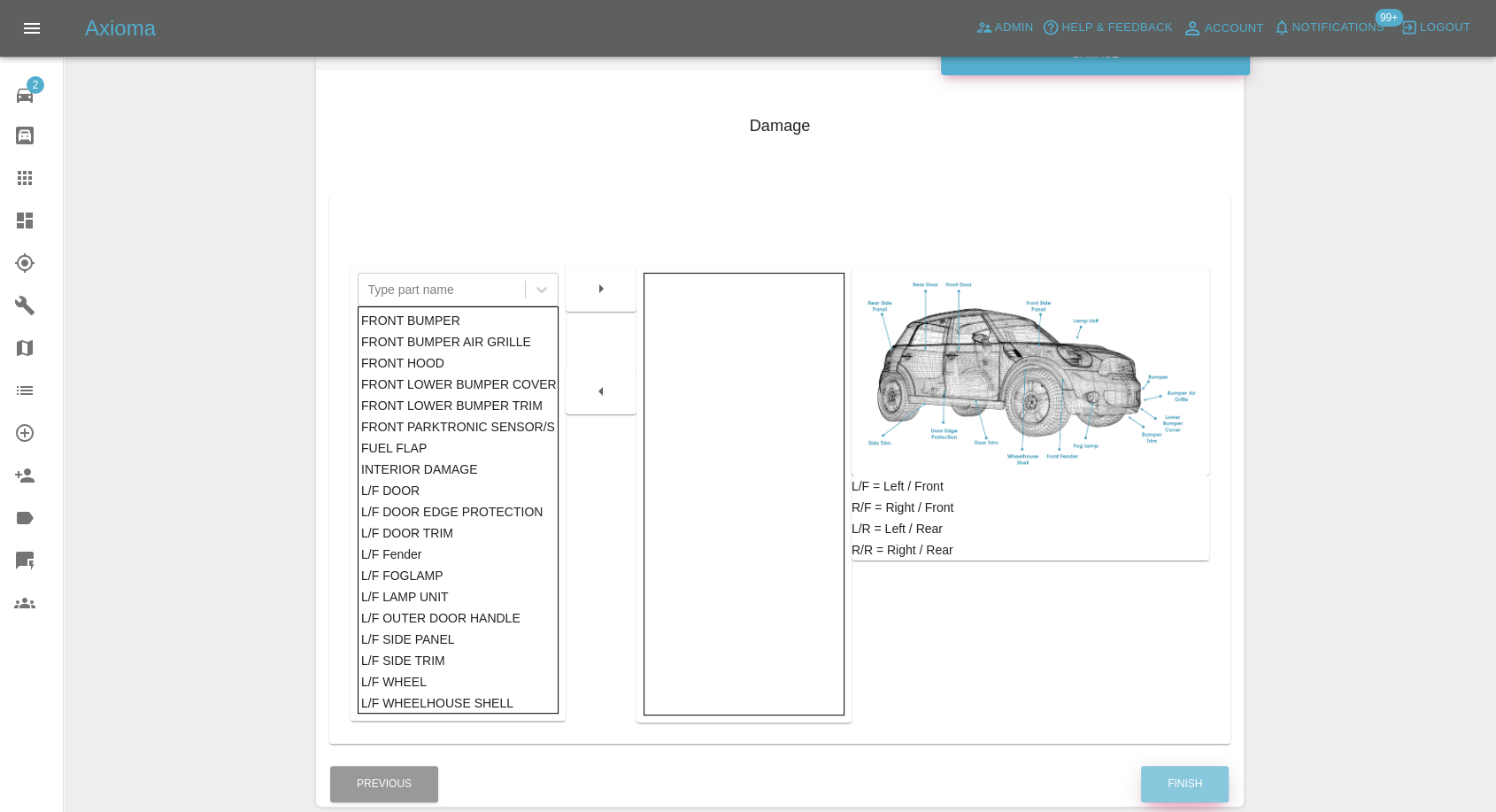
click at [1168, 783] on button "Finish" at bounding box center [1185, 783] width 87 height 36
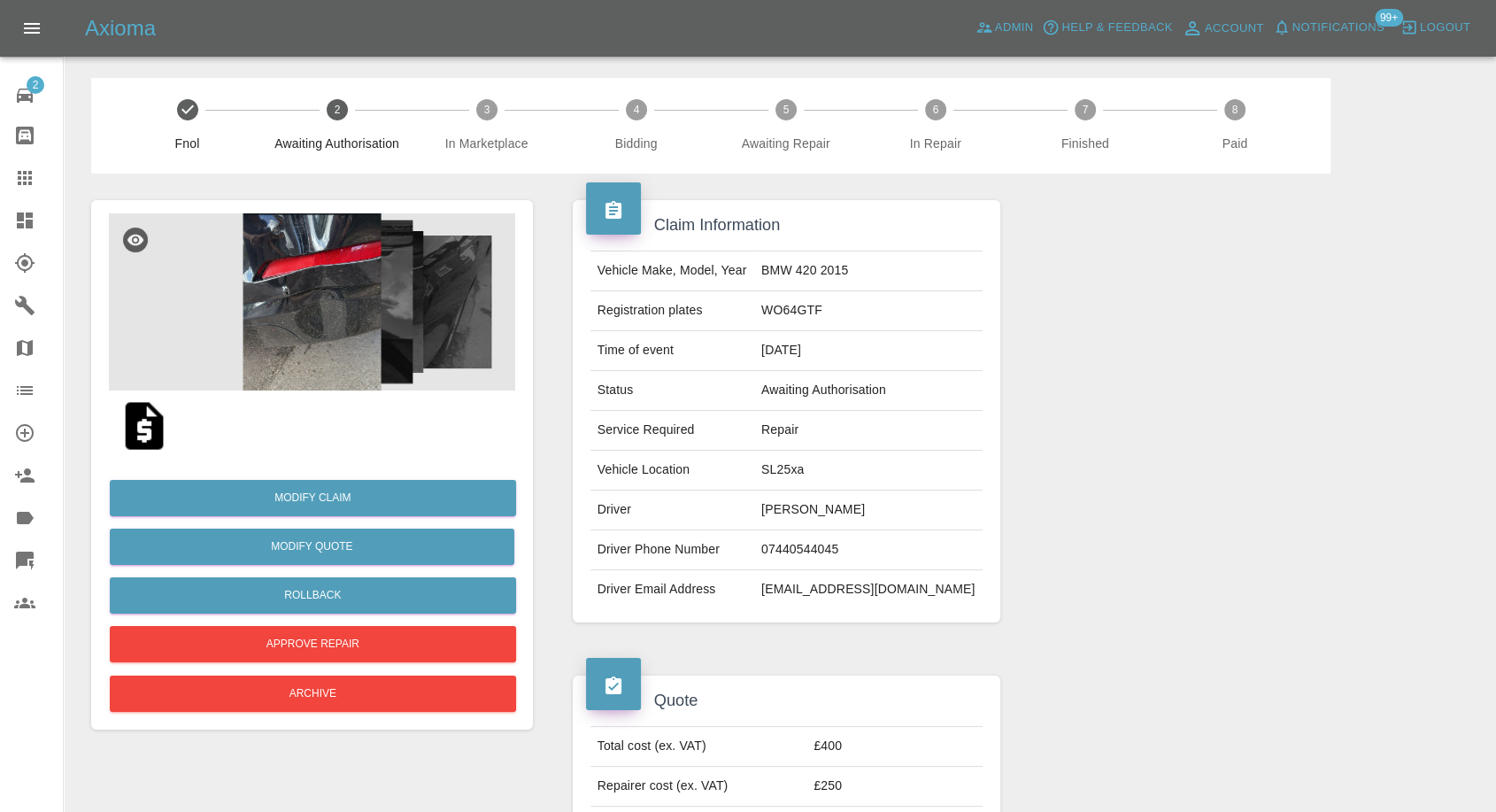
scroll to position [295, 0]
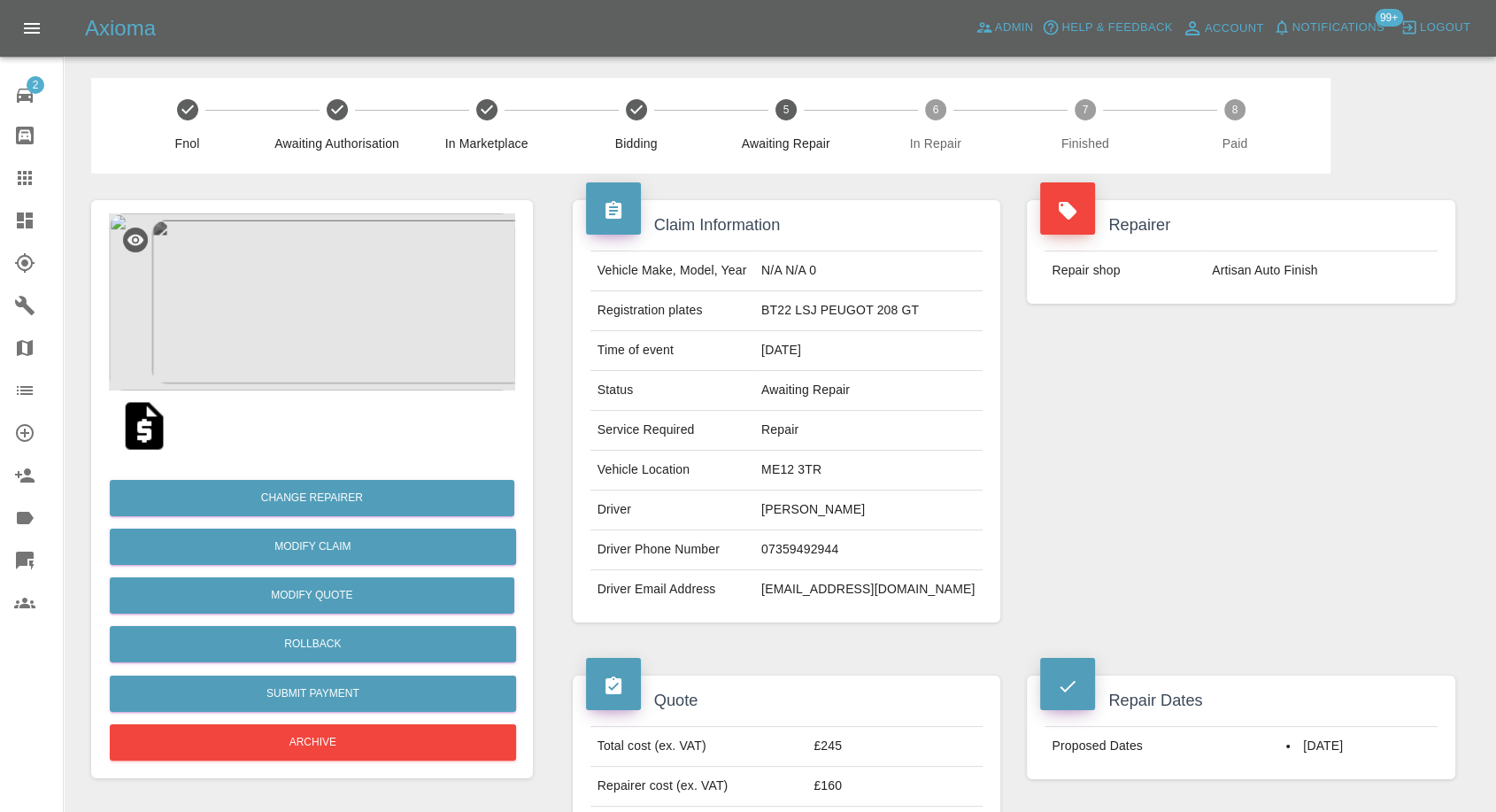
click at [836, 550] on td "07359492944" at bounding box center [868, 551] width 228 height 40
copy td "07359492944"
click at [675, 610] on div "Vehicle Make, Model, Year N/A N/A 0 Registration plates BT22 LSJ PEUGOT 208 GT …" at bounding box center [787, 429] width 429 height 385
click at [787, 504] on td "Nikki Bicheno" at bounding box center [868, 511] width 228 height 40
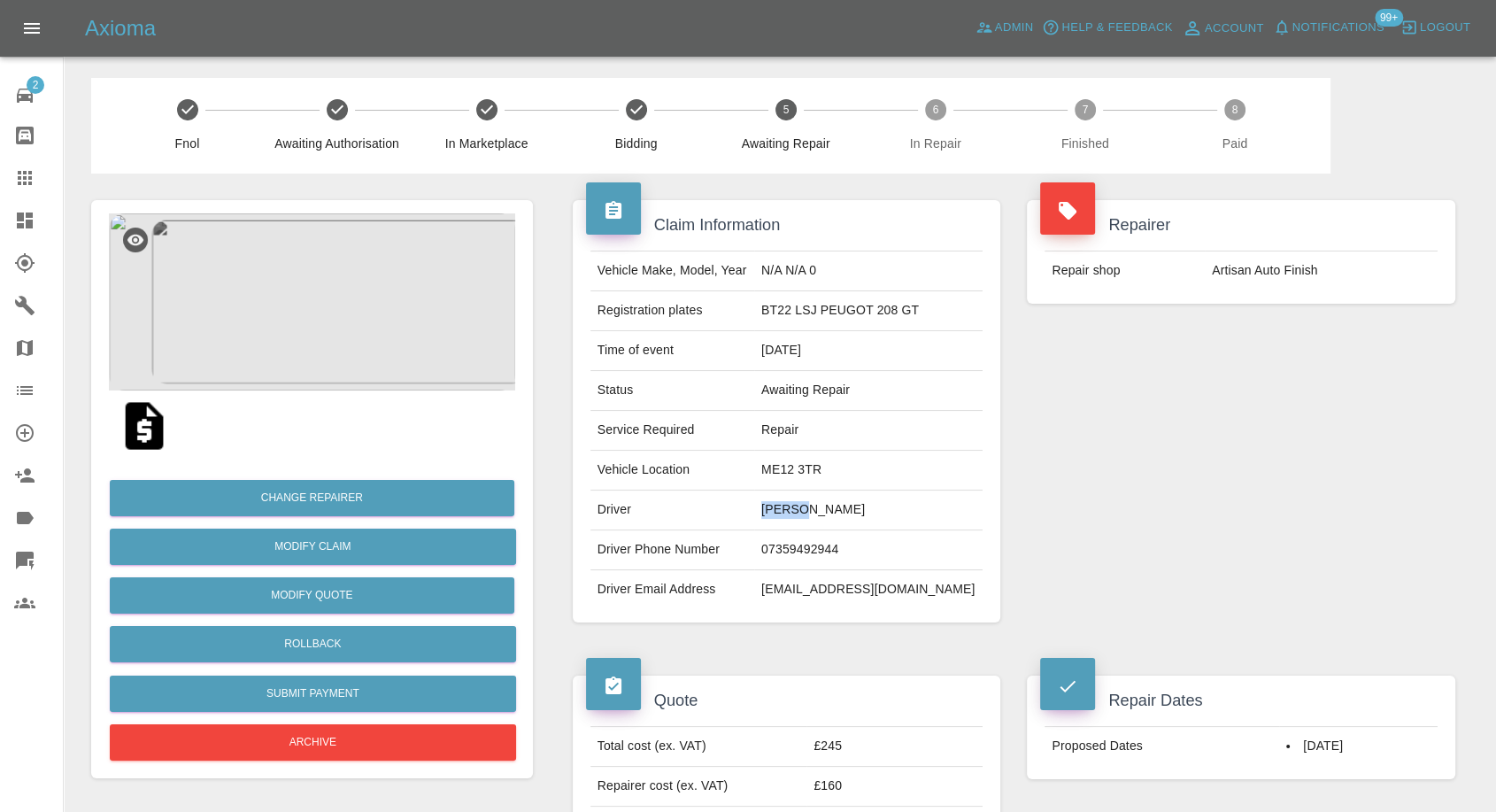
click at [787, 504] on td "Nikki Bicheno" at bounding box center [868, 511] width 228 height 40
copy td "Nikki"
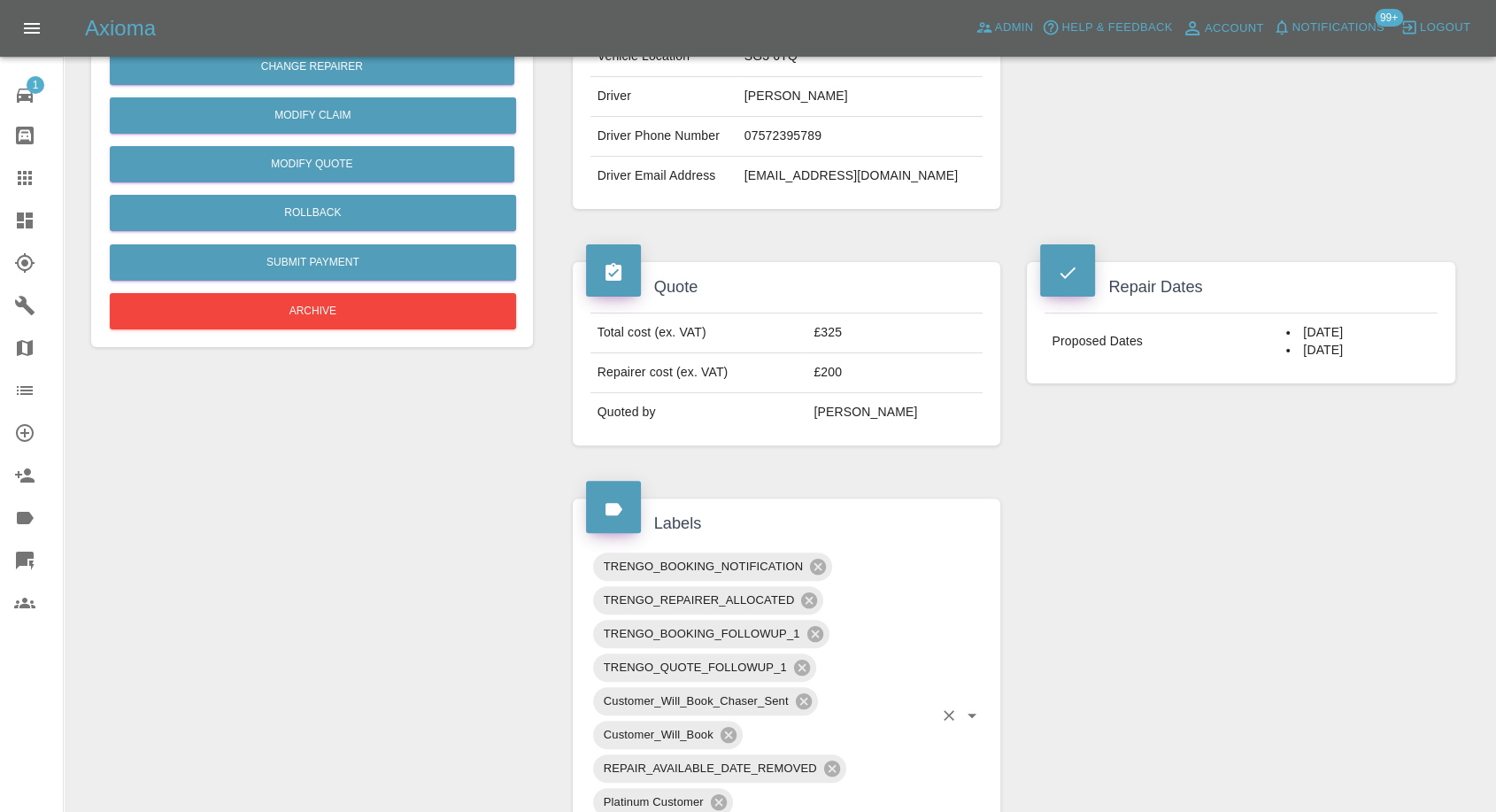
scroll to position [244, 0]
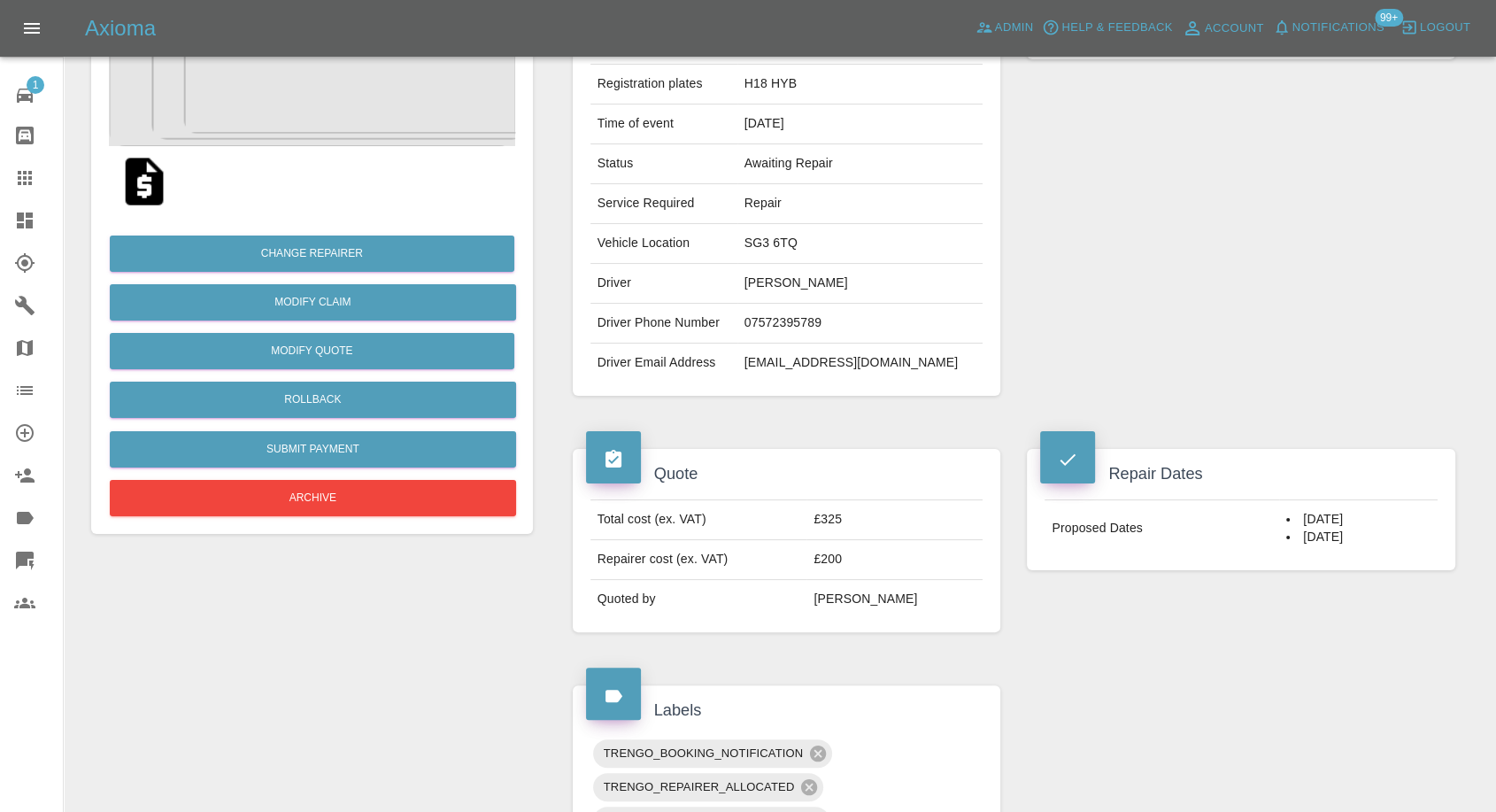
click at [783, 359] on td "[EMAIL_ADDRESS][DOMAIN_NAME]" at bounding box center [860, 362] width 246 height 39
copy div "[EMAIL_ADDRESS][DOMAIN_NAME]"
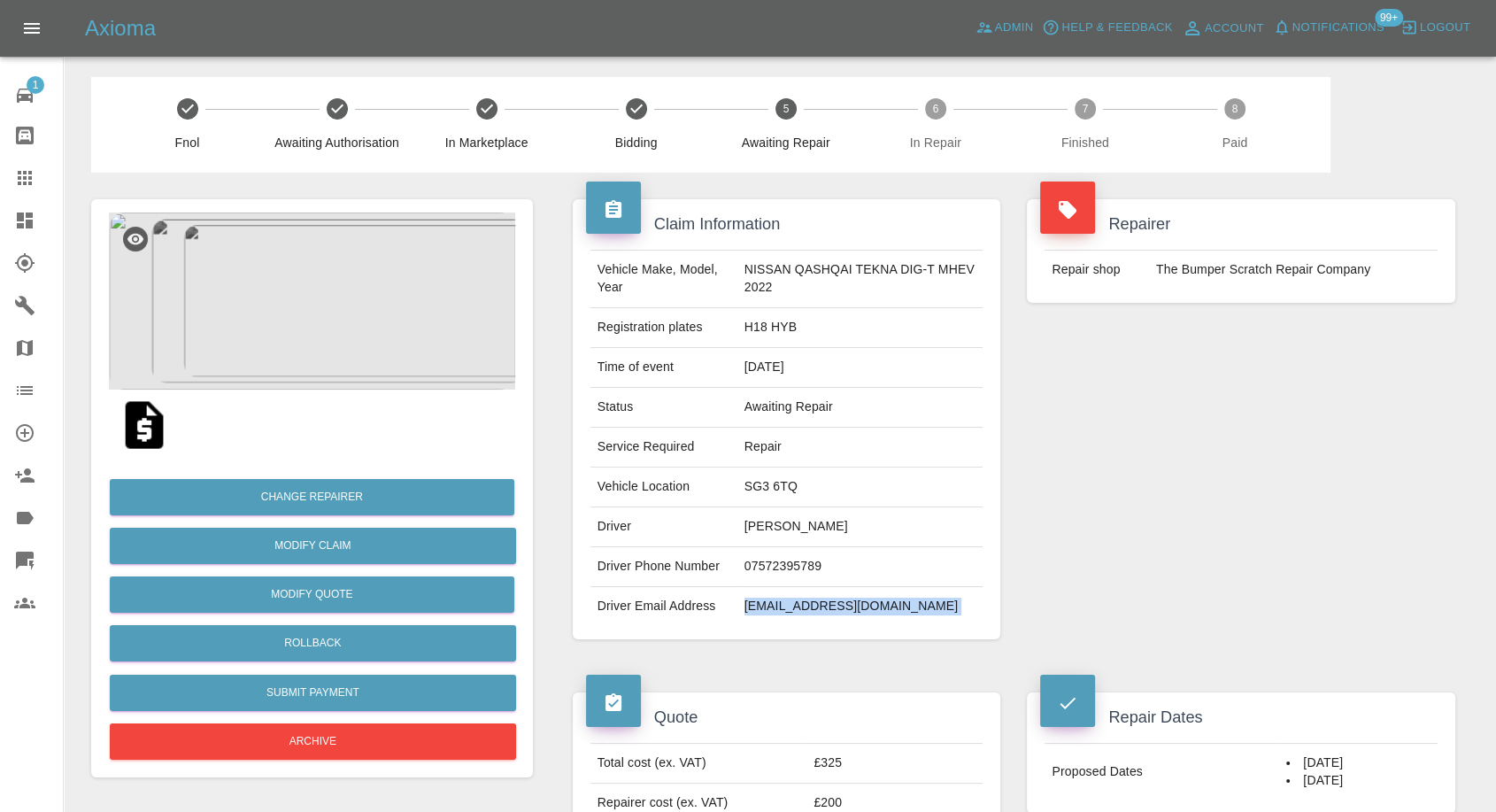
scroll to position [0, 0]
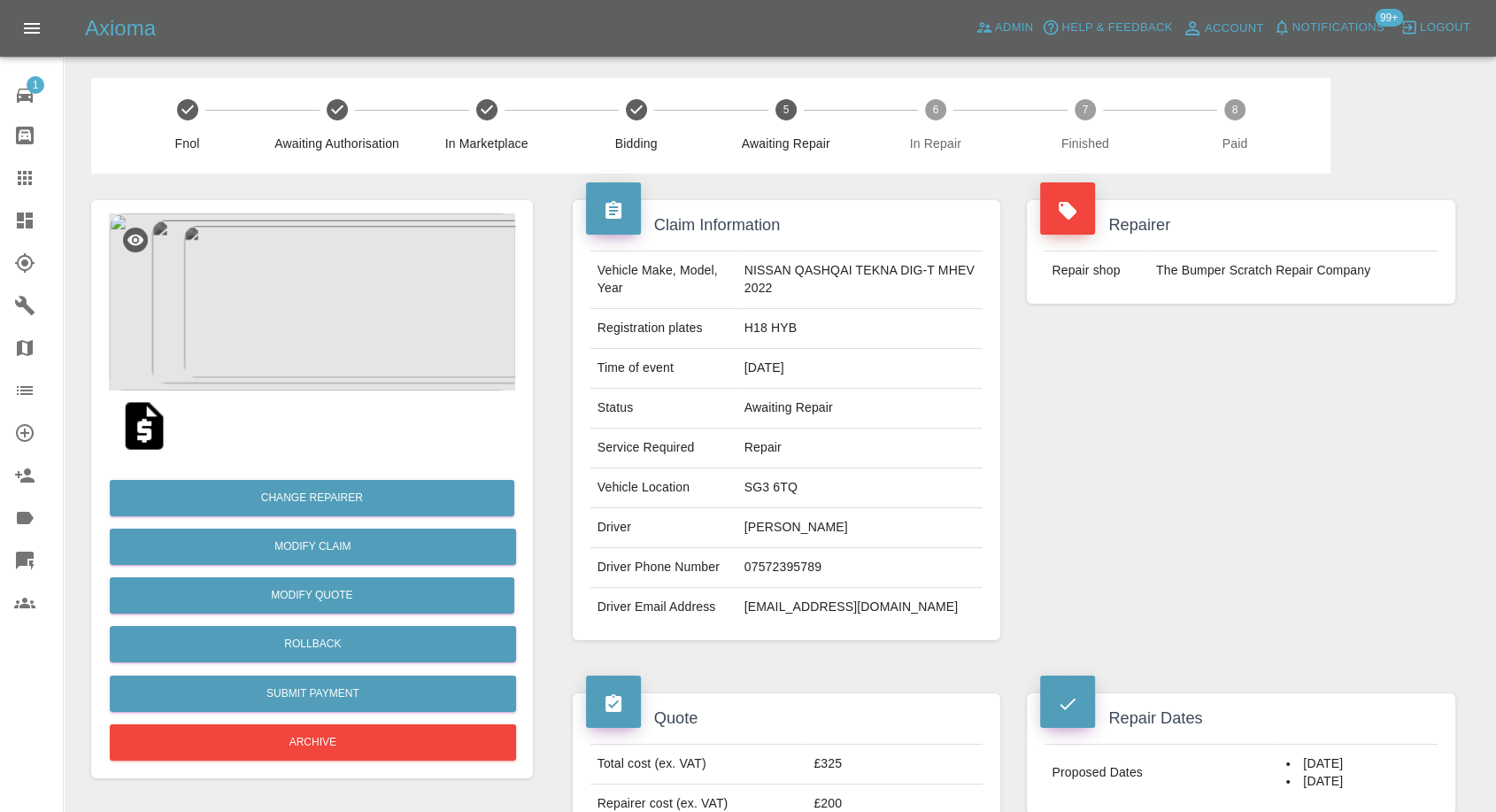
click at [737, 324] on td "H18 HYB" at bounding box center [860, 329] width 246 height 40
copy td "H18 HYB"
drag, startPoint x: 762, startPoint y: 544, endPoint x: 761, endPoint y: 558, distance: 14.0
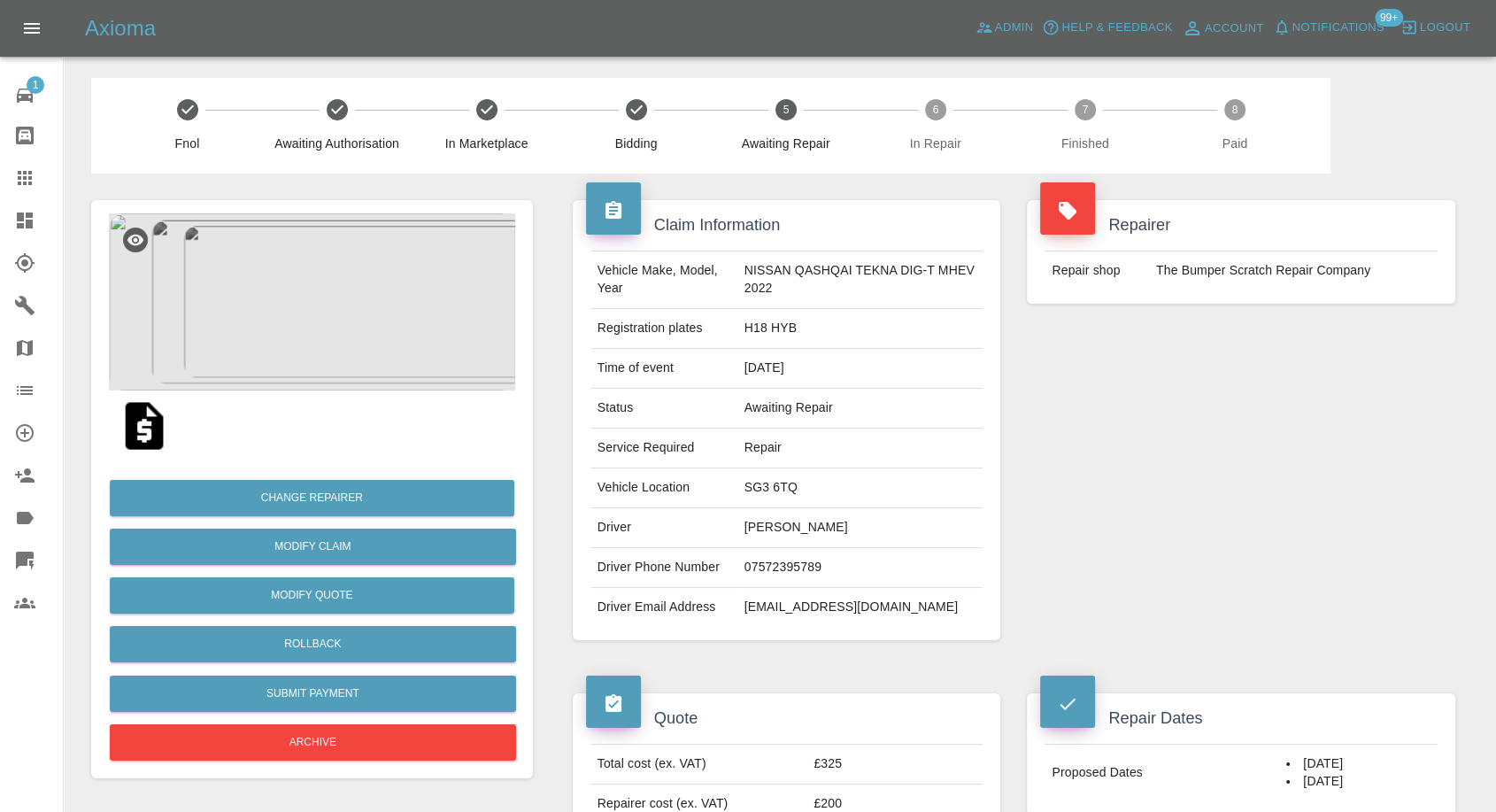
click at [762, 544] on td "[PERSON_NAME]" at bounding box center [860, 528] width 246 height 40
click at [761, 562] on td "07572395789" at bounding box center [860, 568] width 246 height 40
copy td "07572395789"
click at [1172, 554] on div "Repairer Repair shop The Bumper Scratch Repair Company" at bounding box center [1241, 419] width 455 height 493
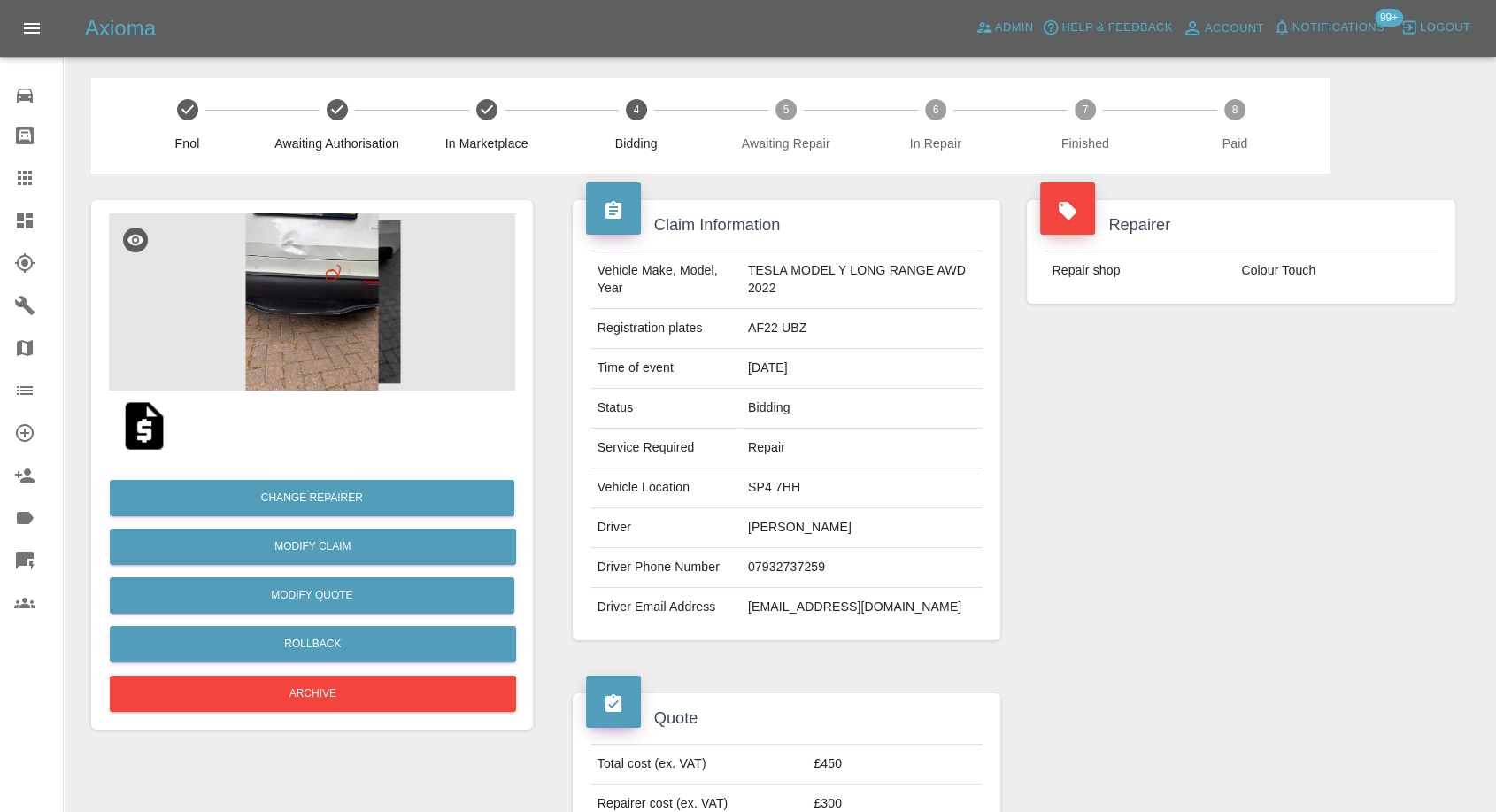
click at [147, 440] on img at bounding box center [145, 426] width 57 height 57
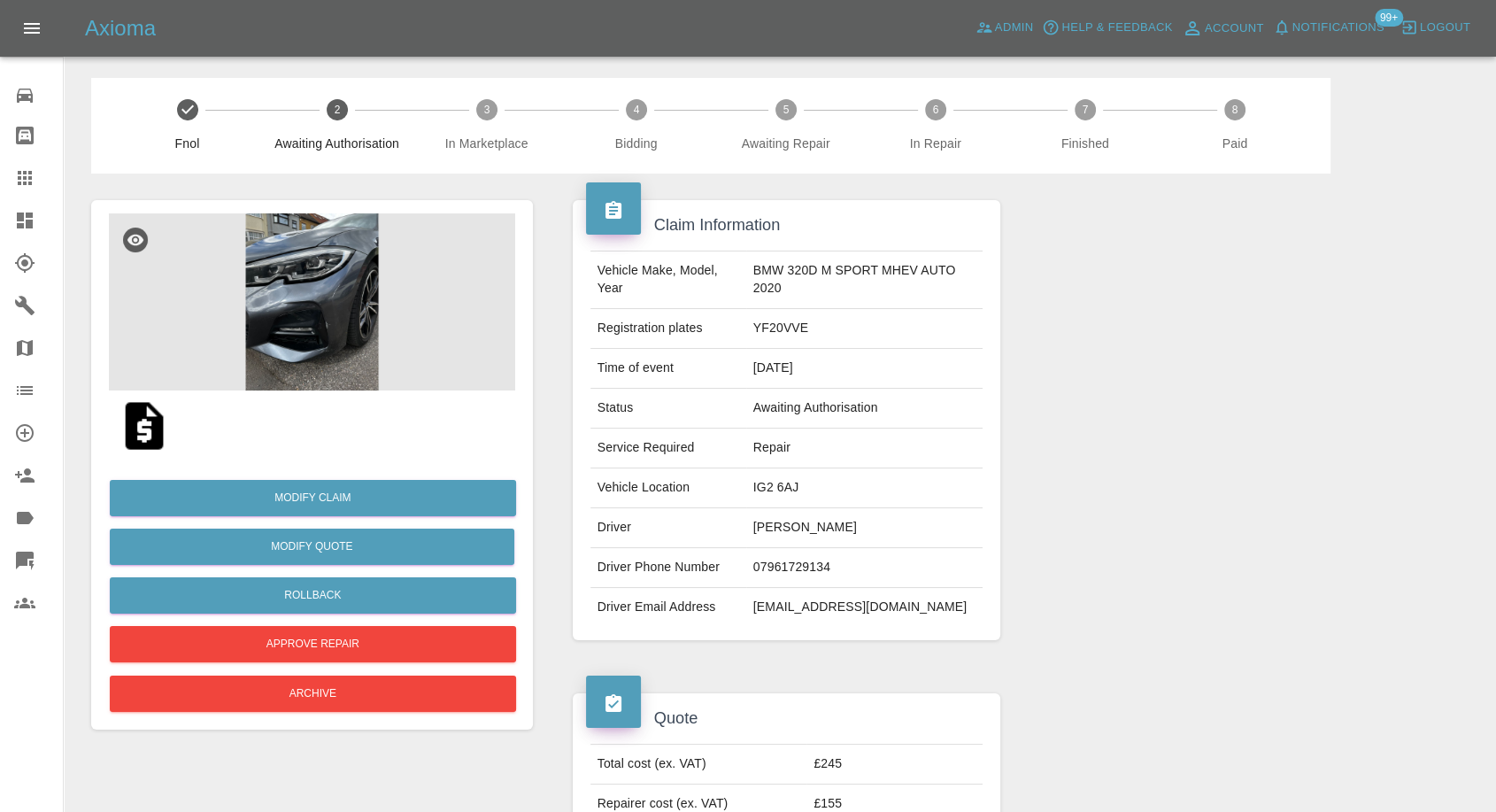
click at [141, 442] on img at bounding box center [145, 426] width 57 height 57
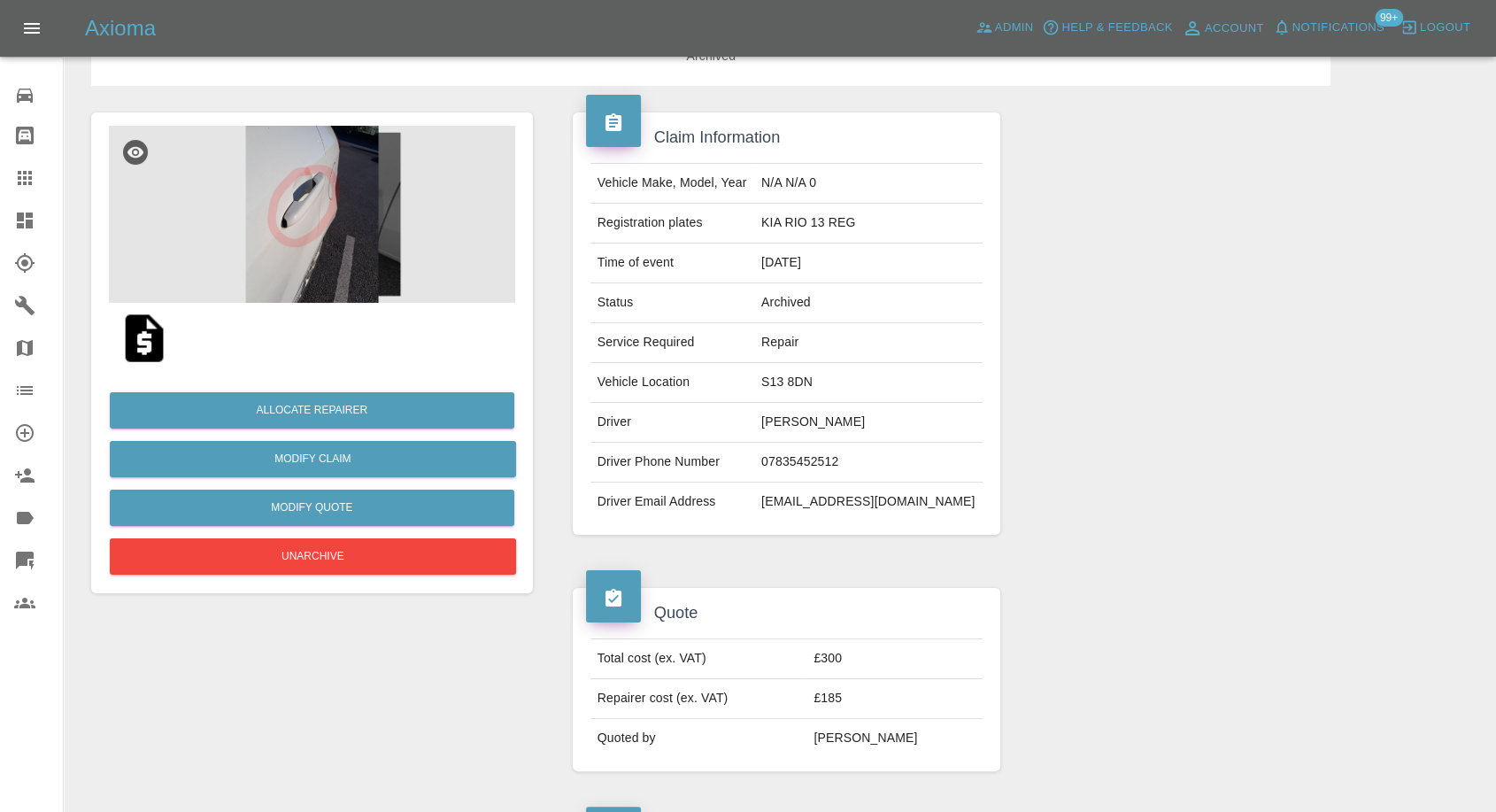
scroll to position [70, 0]
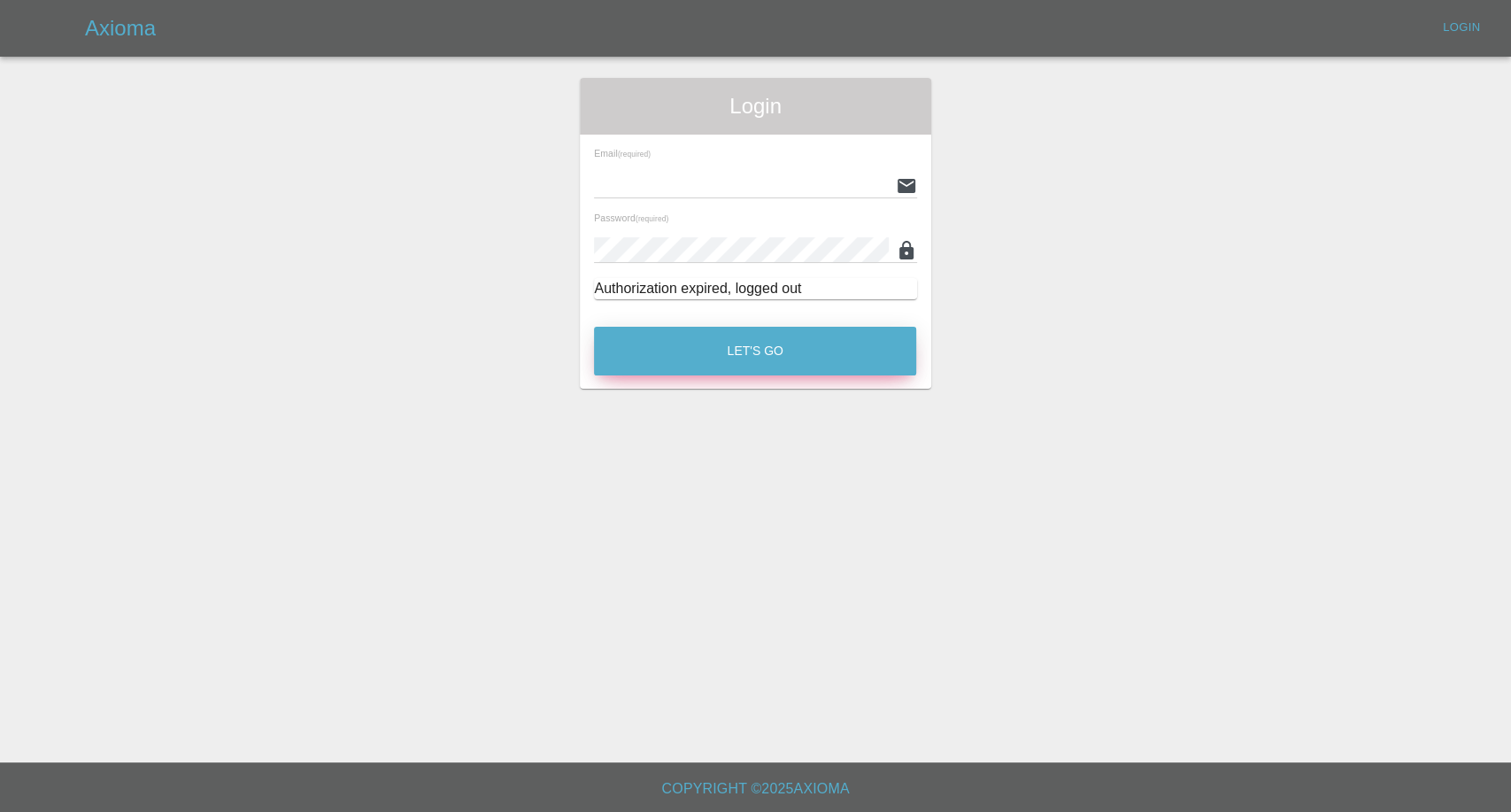
type input "afreen@axioma.co.uk"
click at [728, 343] on button "Let's Go" at bounding box center [755, 350] width 322 height 48
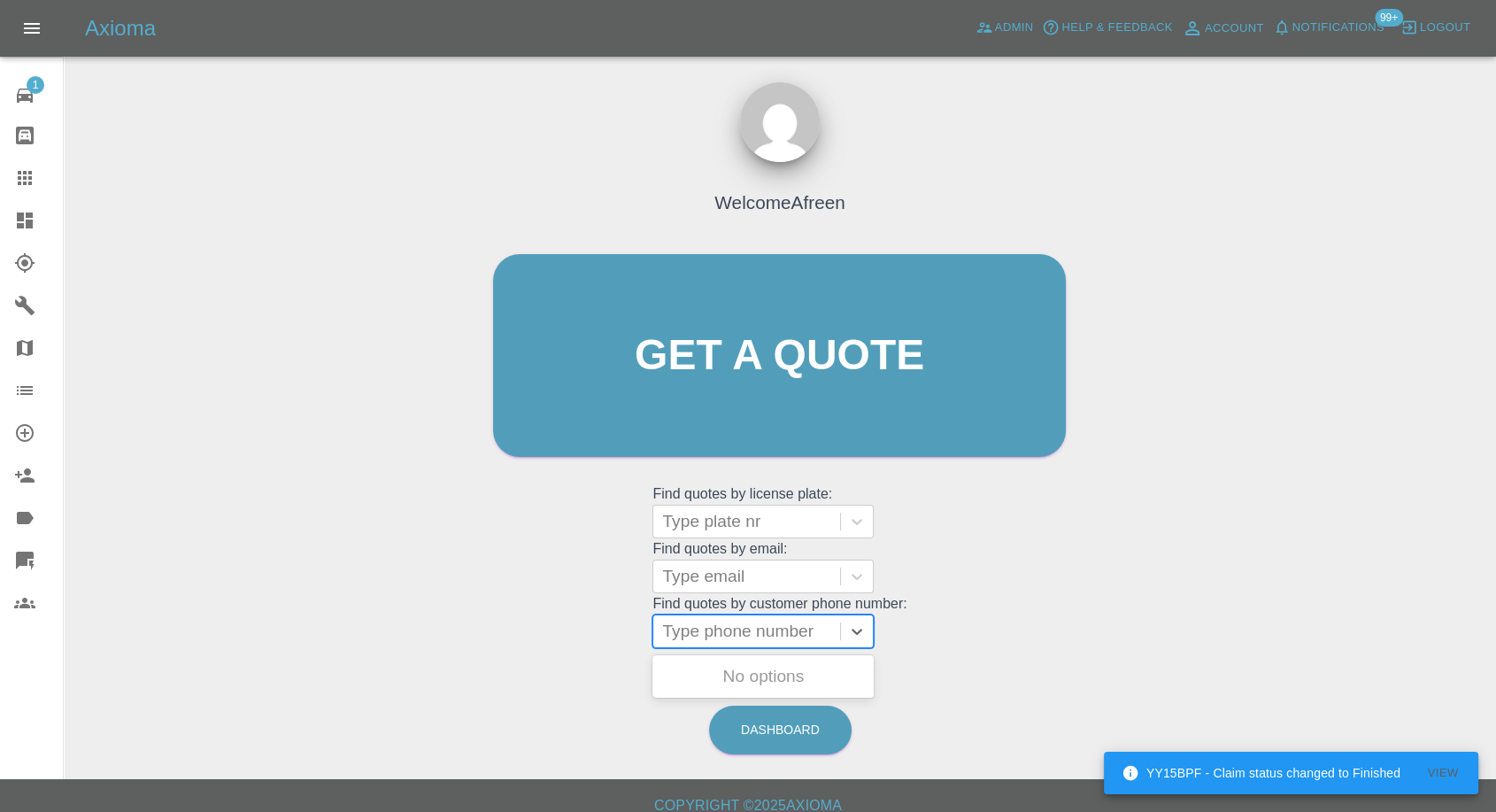
click at [710, 628] on div at bounding box center [747, 631] width 169 height 25
paste input "+447985117608"
drag, startPoint x: 697, startPoint y: 631, endPoint x: 435, endPoint y: 650, distance: 262.7
click at [435, 650] on div "Welcome Afreen Get a quote Get a quote Find quotes by license plate: Type plate…" at bounding box center [780, 439] width 1404 height 635
type input "07985117608"
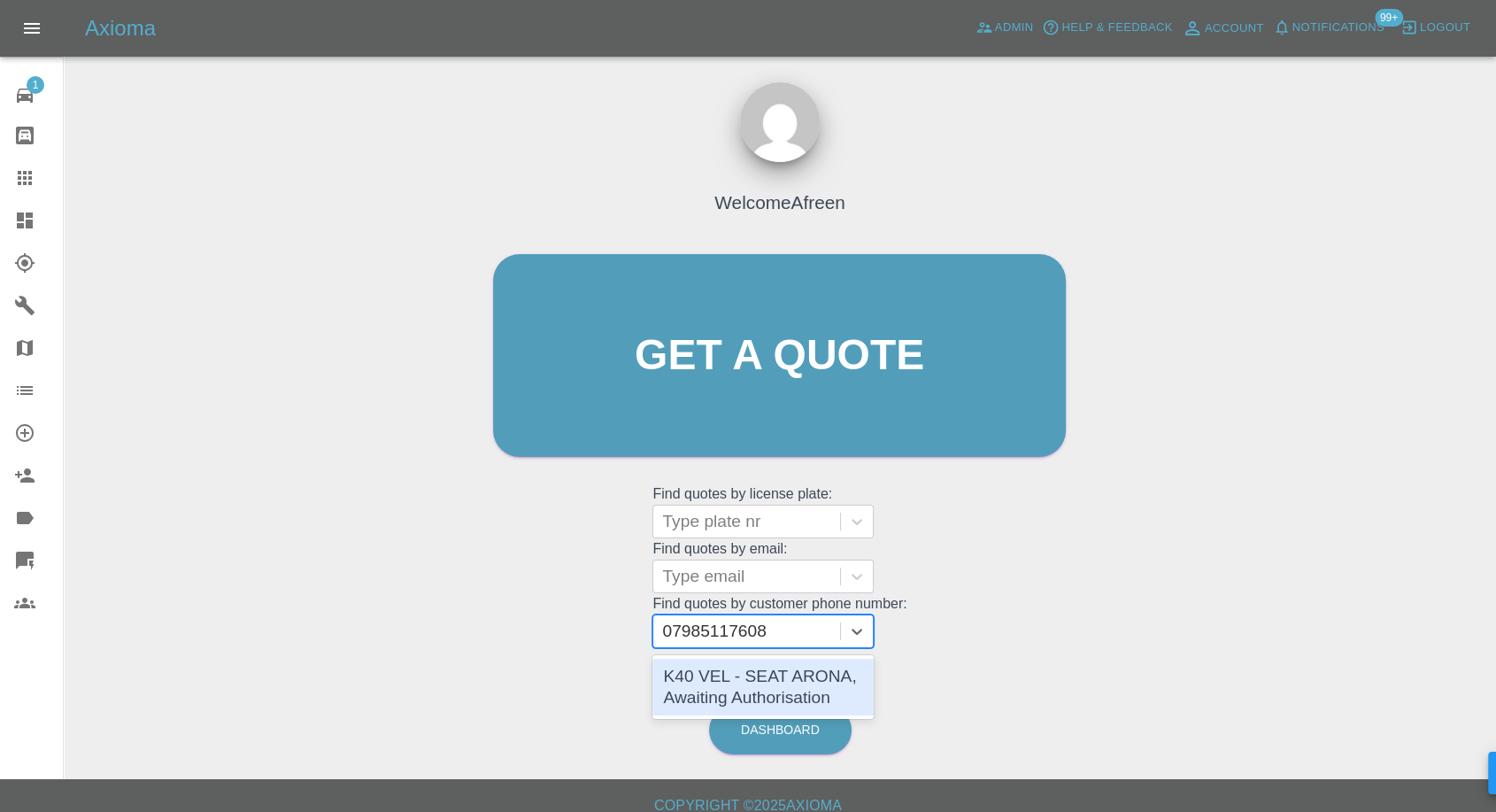
click at [736, 684] on div "K40 VEL - SEAT ARONA, Awaiting Authorisation" at bounding box center [763, 687] width 222 height 57
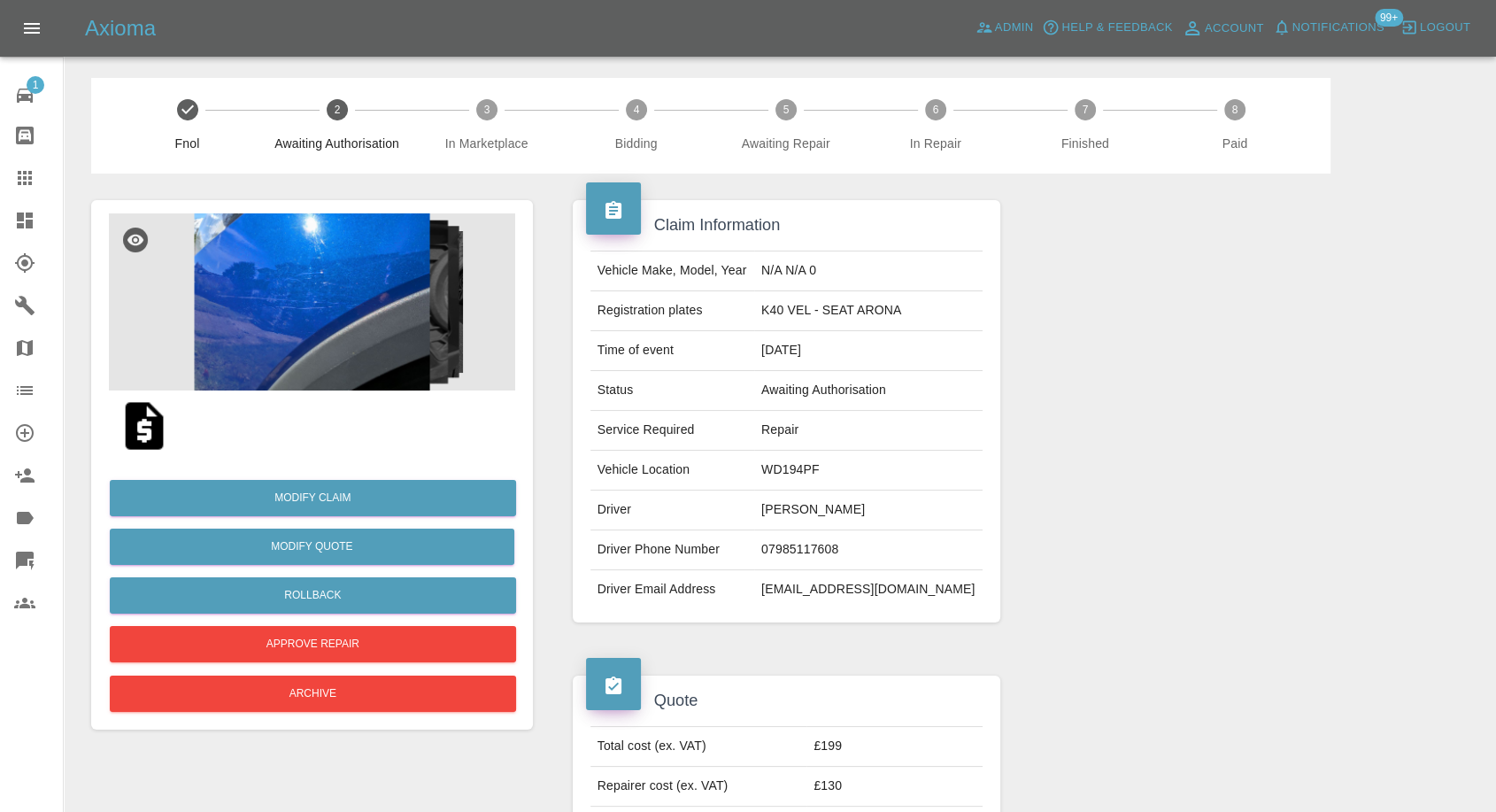
click at [140, 429] on img at bounding box center [145, 426] width 57 height 57
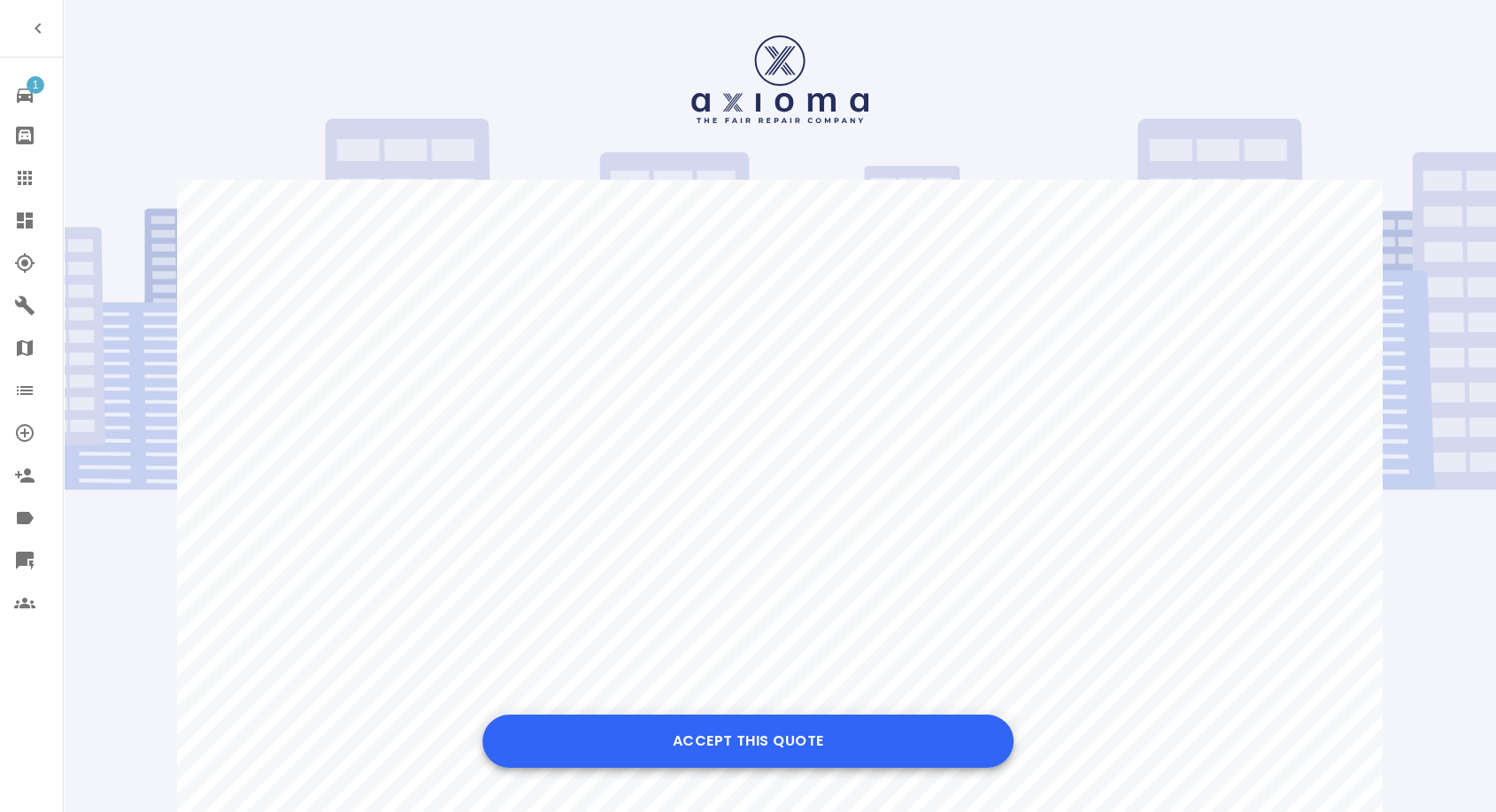
click at [801, 736] on button "Accept this Quote" at bounding box center [748, 741] width 532 height 53
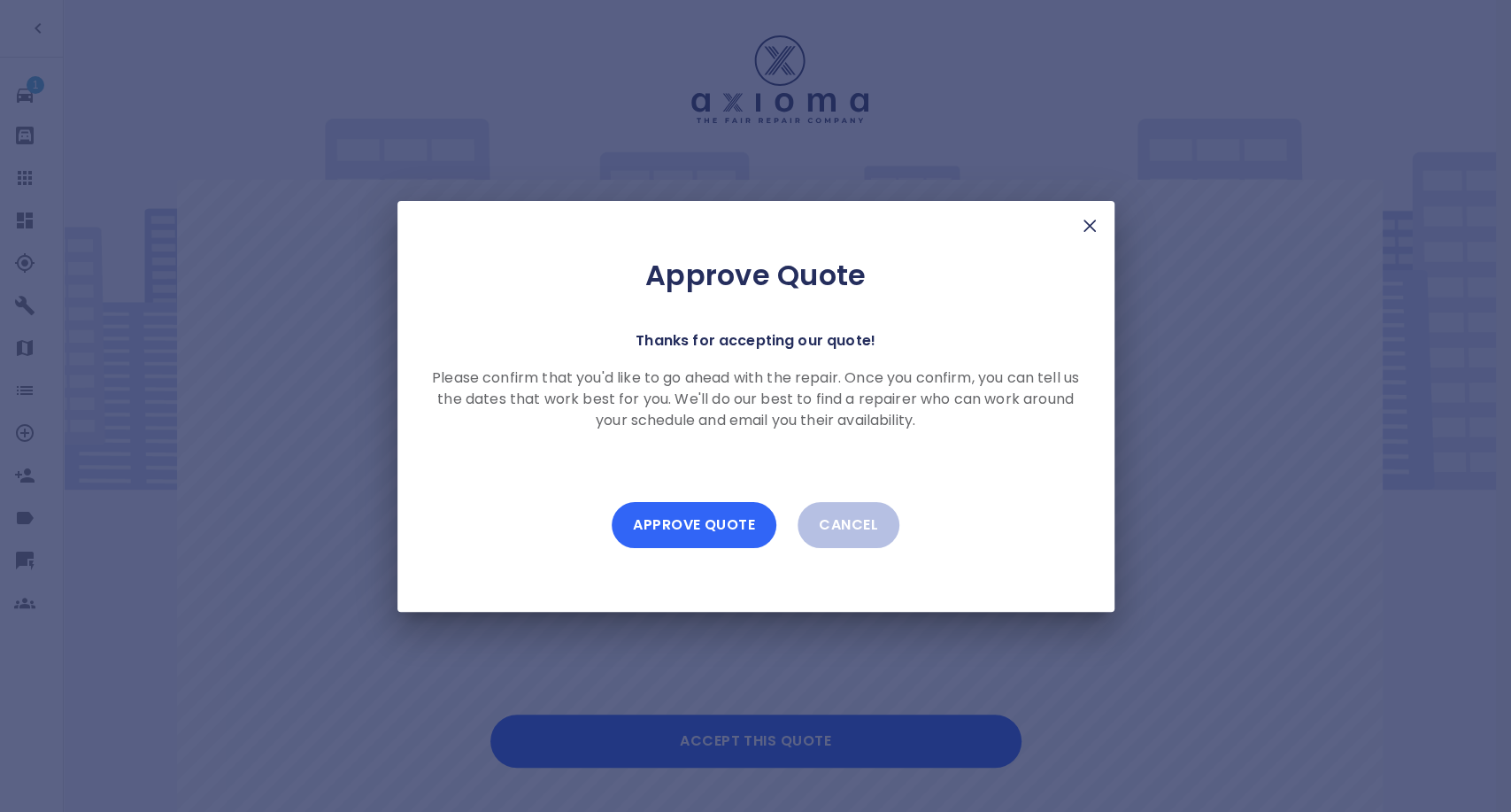
click at [710, 532] on button "Approve Quote" at bounding box center [693, 525] width 165 height 46
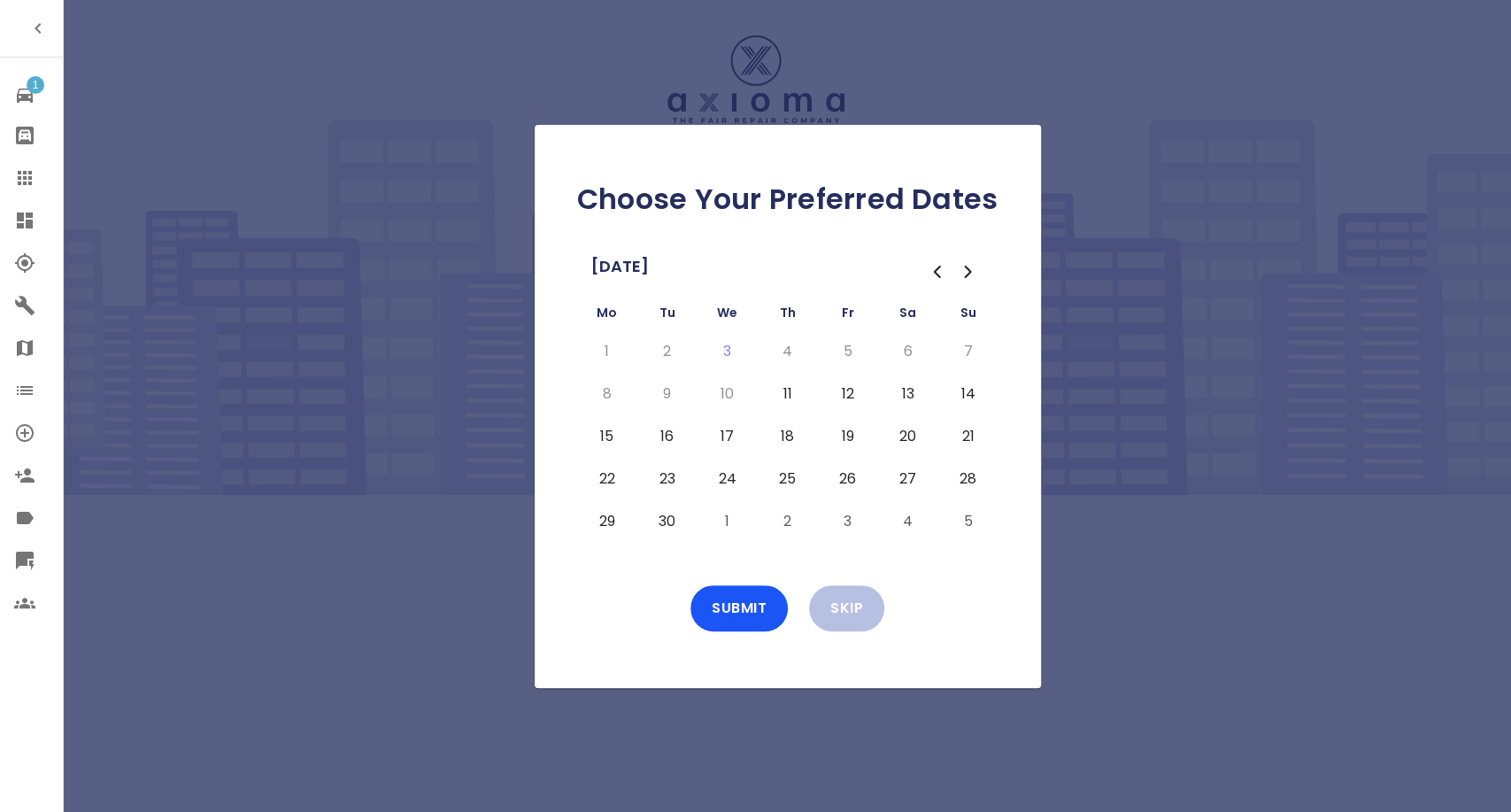
click at [776, 398] on button "11" at bounding box center [788, 394] width 32 height 29
click at [839, 392] on button "12" at bounding box center [848, 394] width 32 height 29
click at [899, 399] on button "13" at bounding box center [908, 394] width 32 height 29
click at [615, 429] on button "15" at bounding box center [608, 436] width 32 height 29
click at [660, 433] on button "16" at bounding box center [668, 436] width 32 height 29
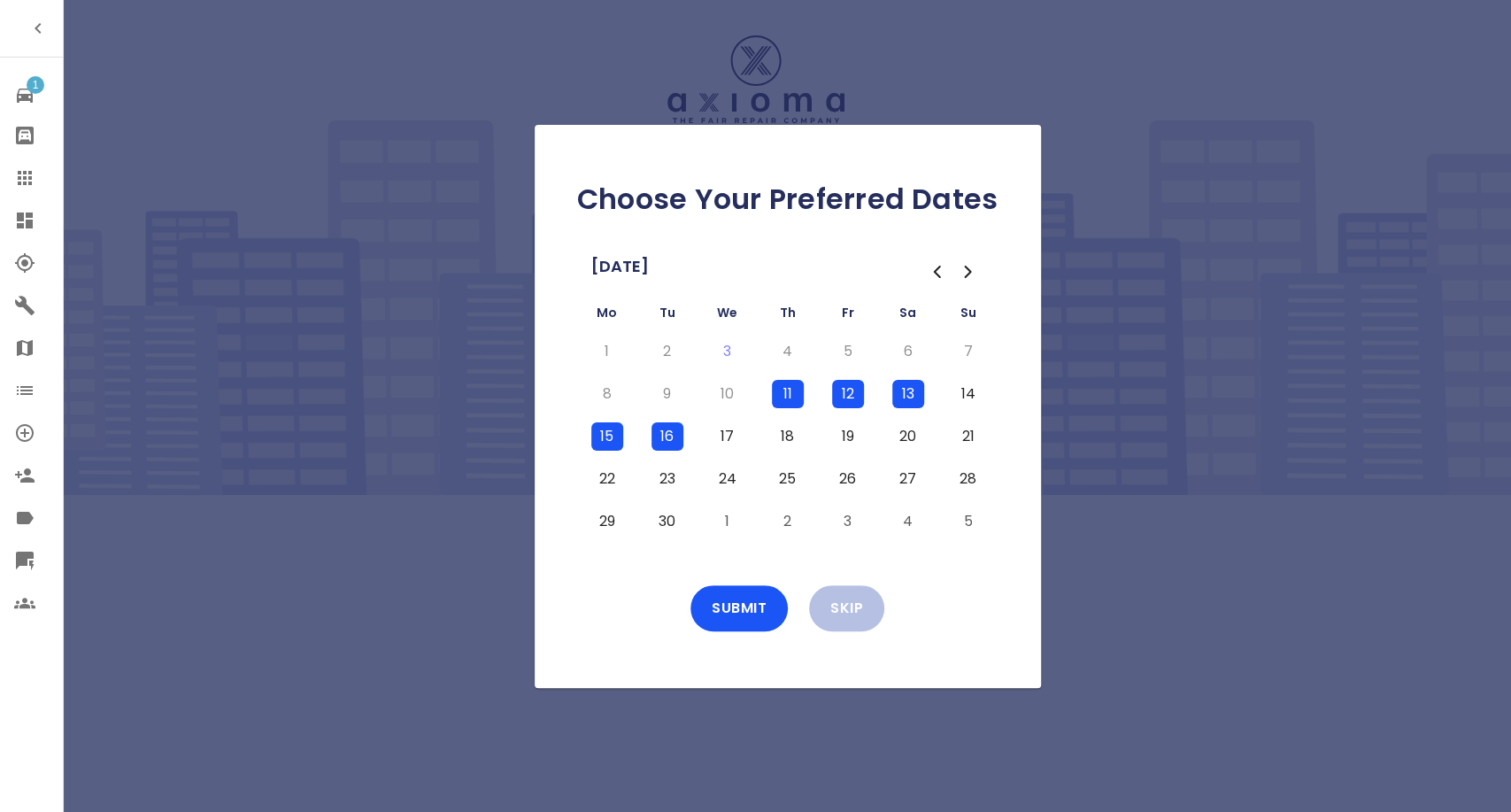
click at [920, 398] on button "13" at bounding box center [908, 394] width 32 height 29
click at [763, 592] on button "Submit" at bounding box center [739, 608] width 97 height 46
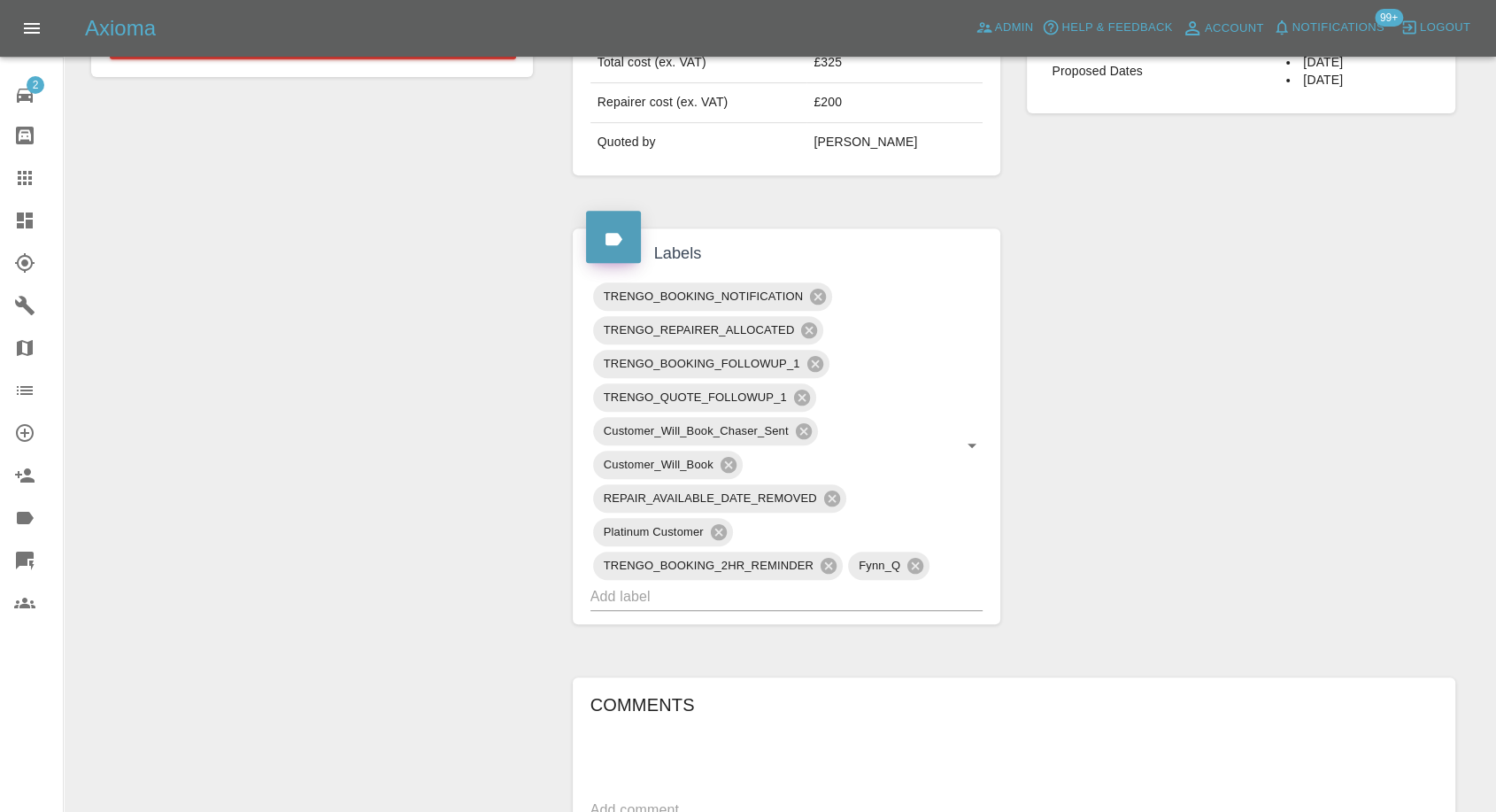
scroll to position [1082, 0]
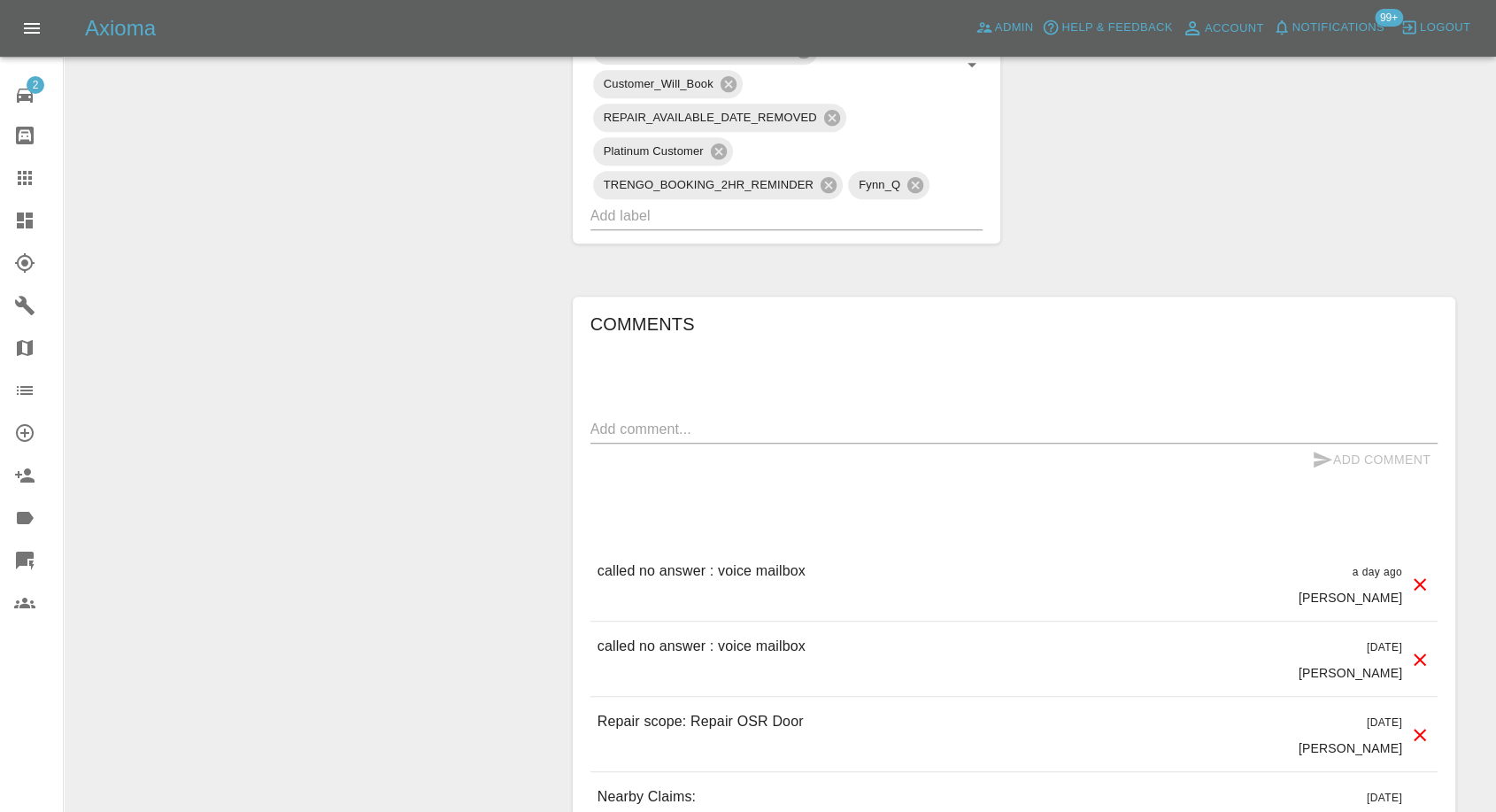
click at [734, 420] on textarea at bounding box center [1014, 428] width 847 height 20
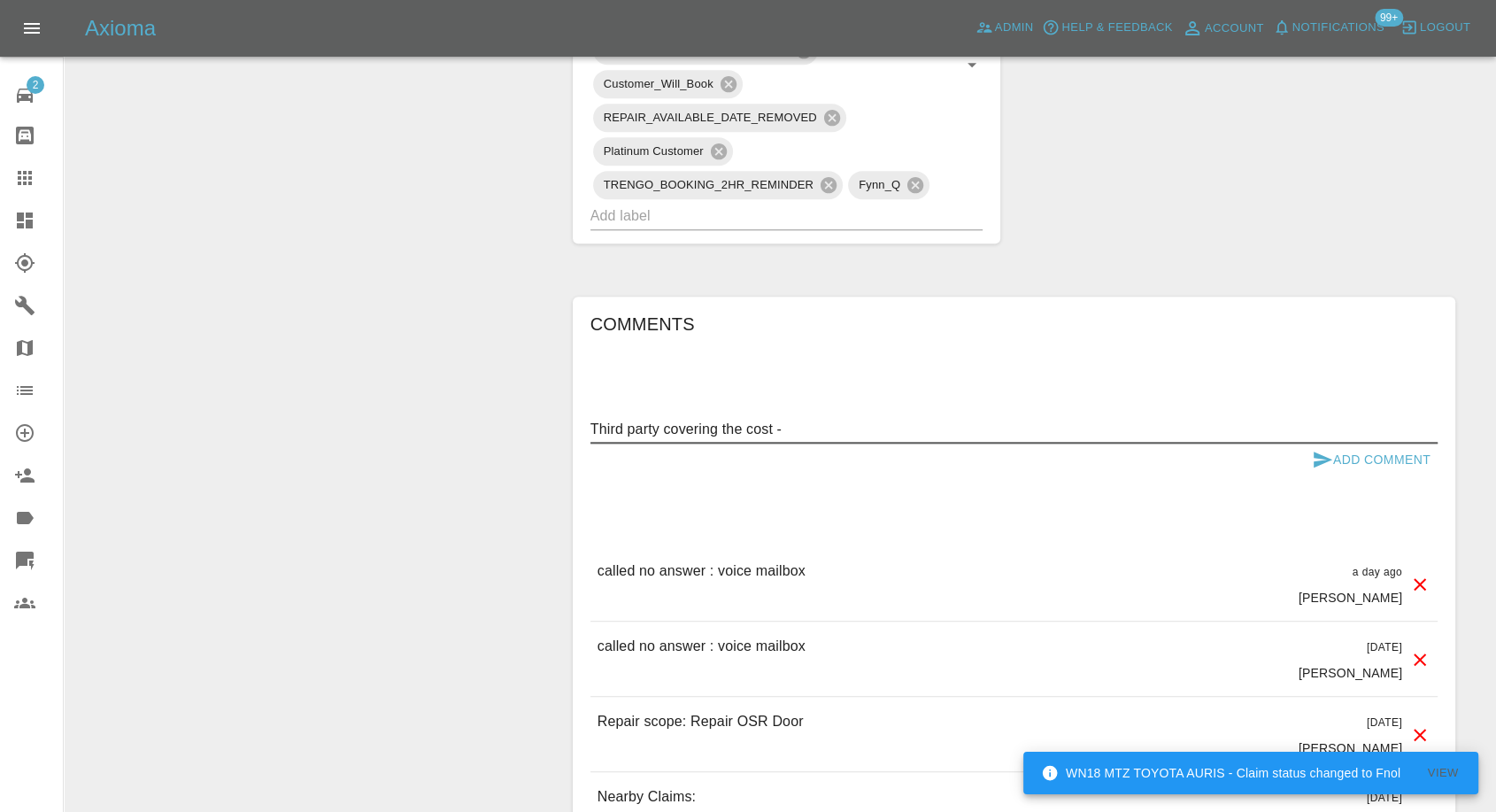
paste textarea "Jaimita.lathia@hotmail.co.uk"
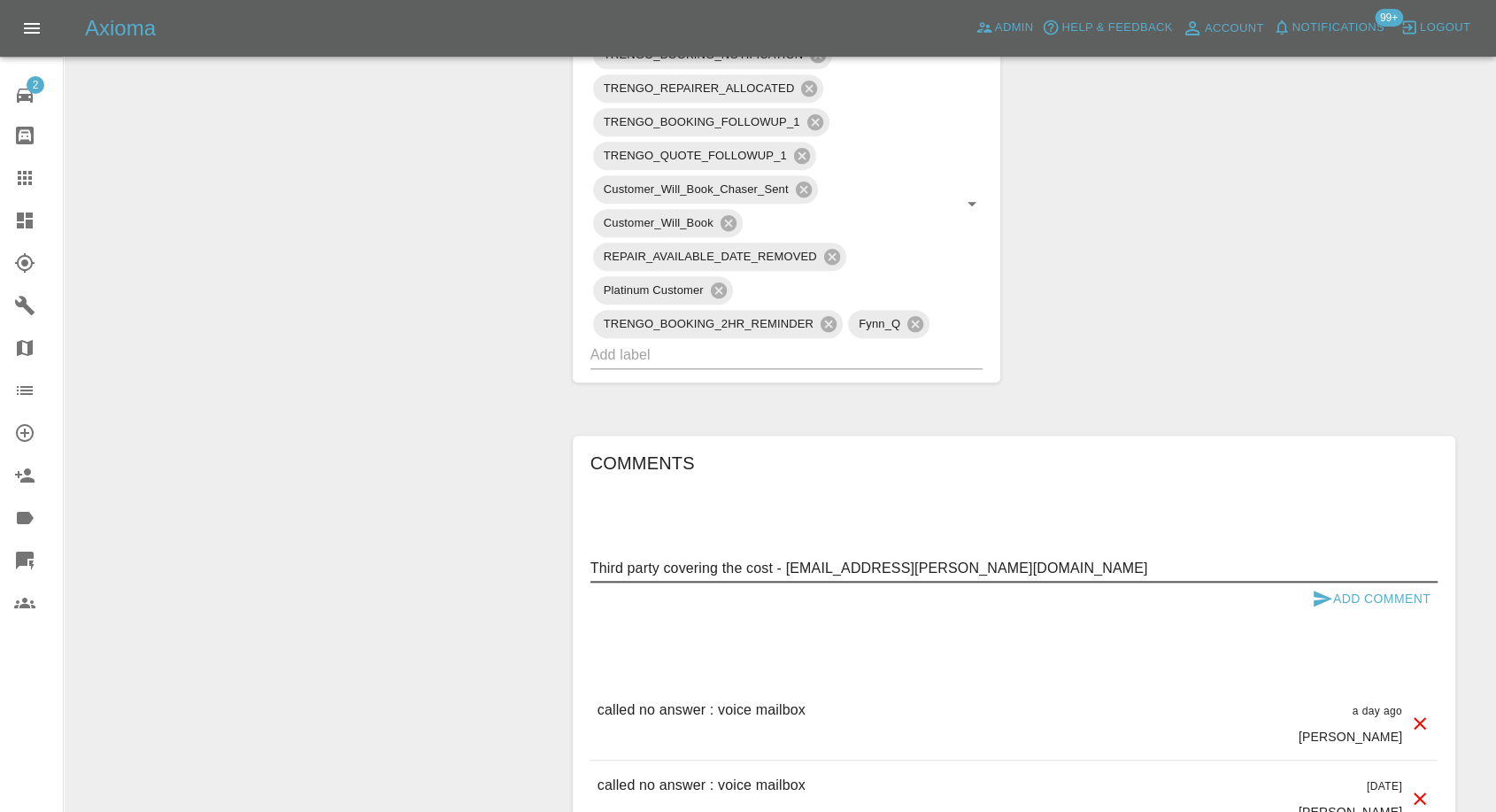
scroll to position [1180, 0]
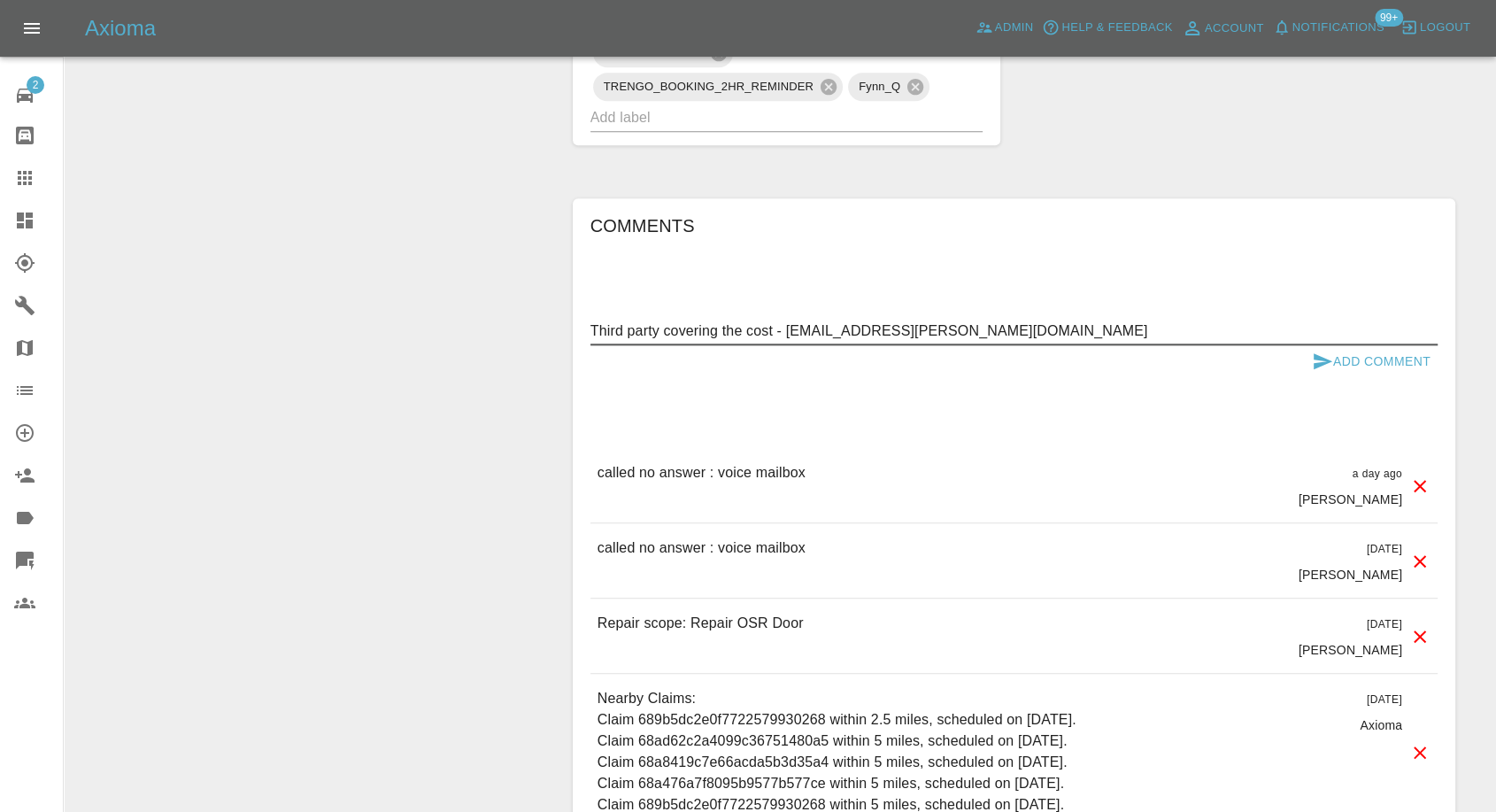
type textarea "Third party covering the cost - Jaimita.lathia@hotmail.co.uk"
click at [1325, 354] on icon "submit" at bounding box center [1323, 361] width 21 height 21
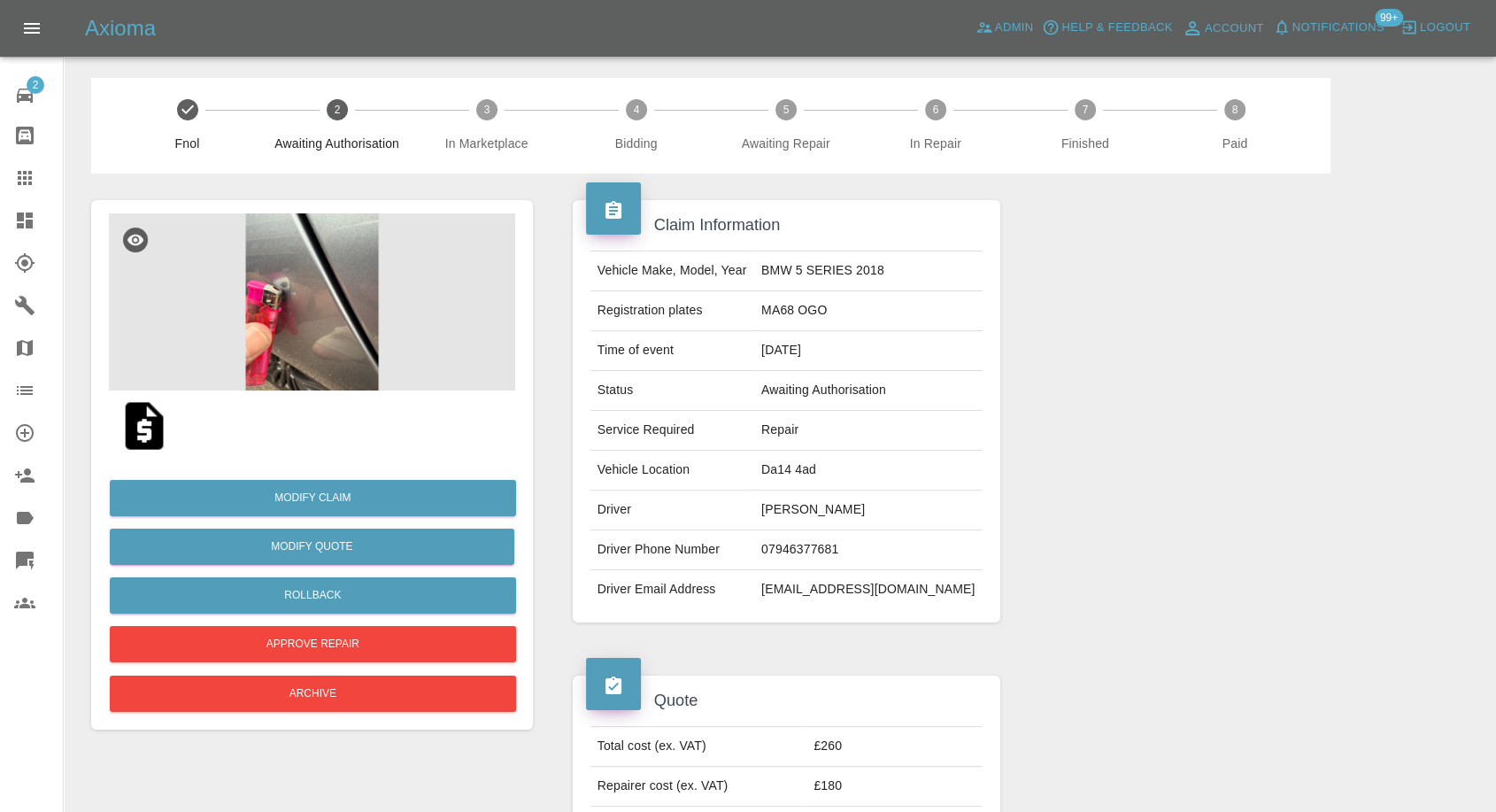
click at [134, 434] on img at bounding box center [145, 426] width 57 height 57
click at [267, 394] on div at bounding box center [311, 426] width 406 height 70
click at [303, 339] on img at bounding box center [311, 301] width 406 height 177
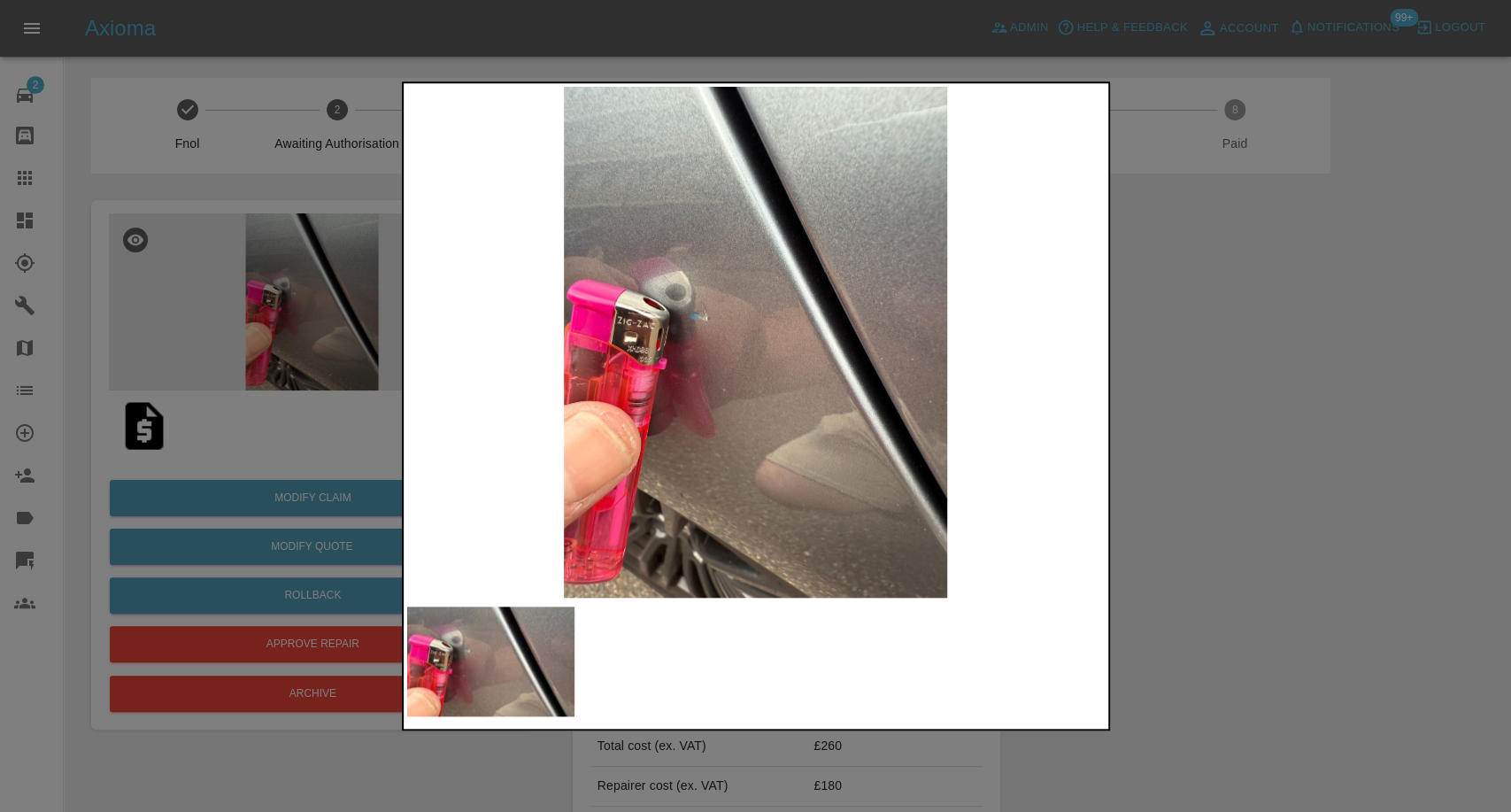
click at [1215, 624] on div at bounding box center [755, 406] width 1511 height 812
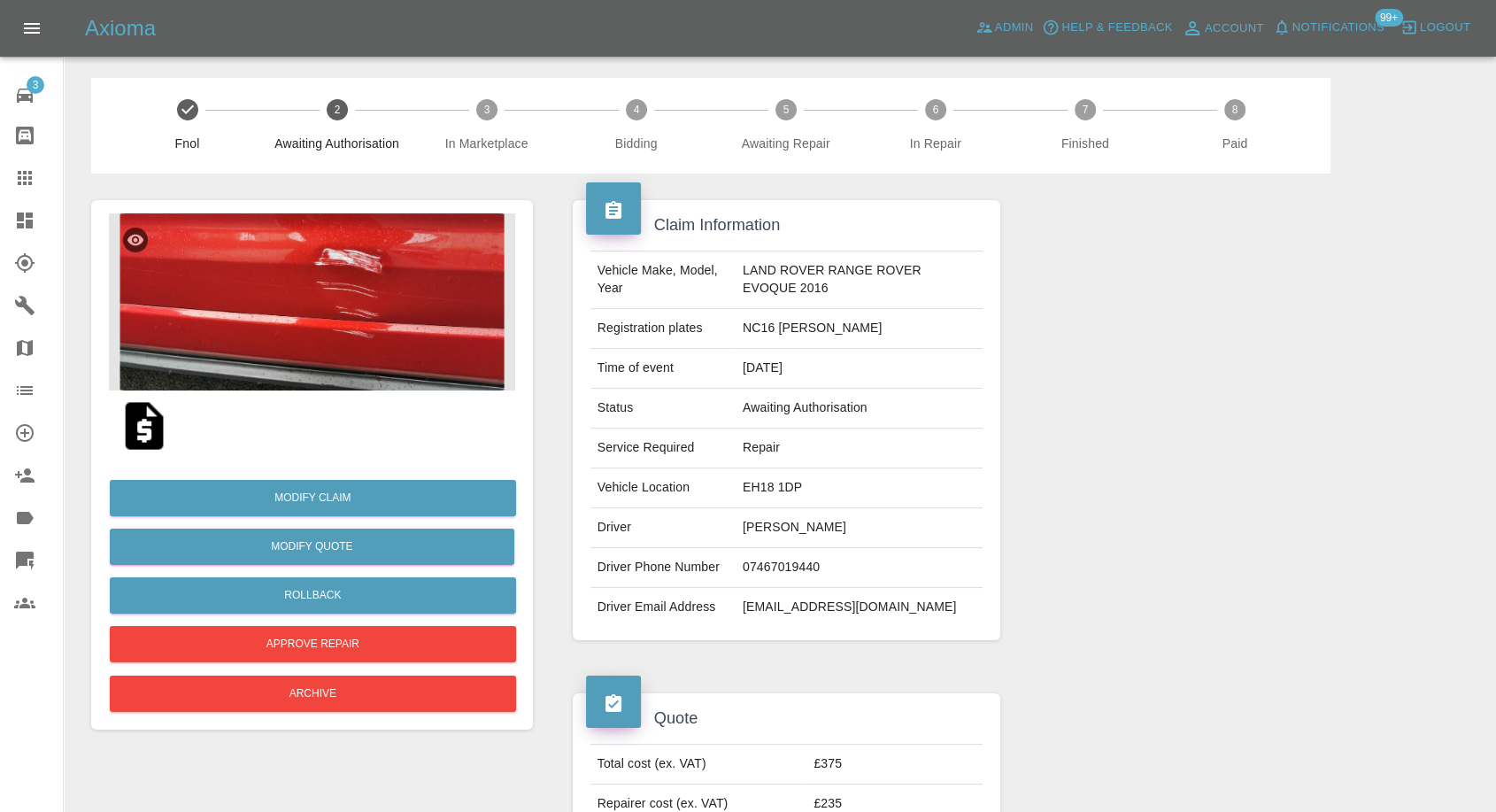
click at [282, 343] on img at bounding box center [311, 301] width 406 height 177
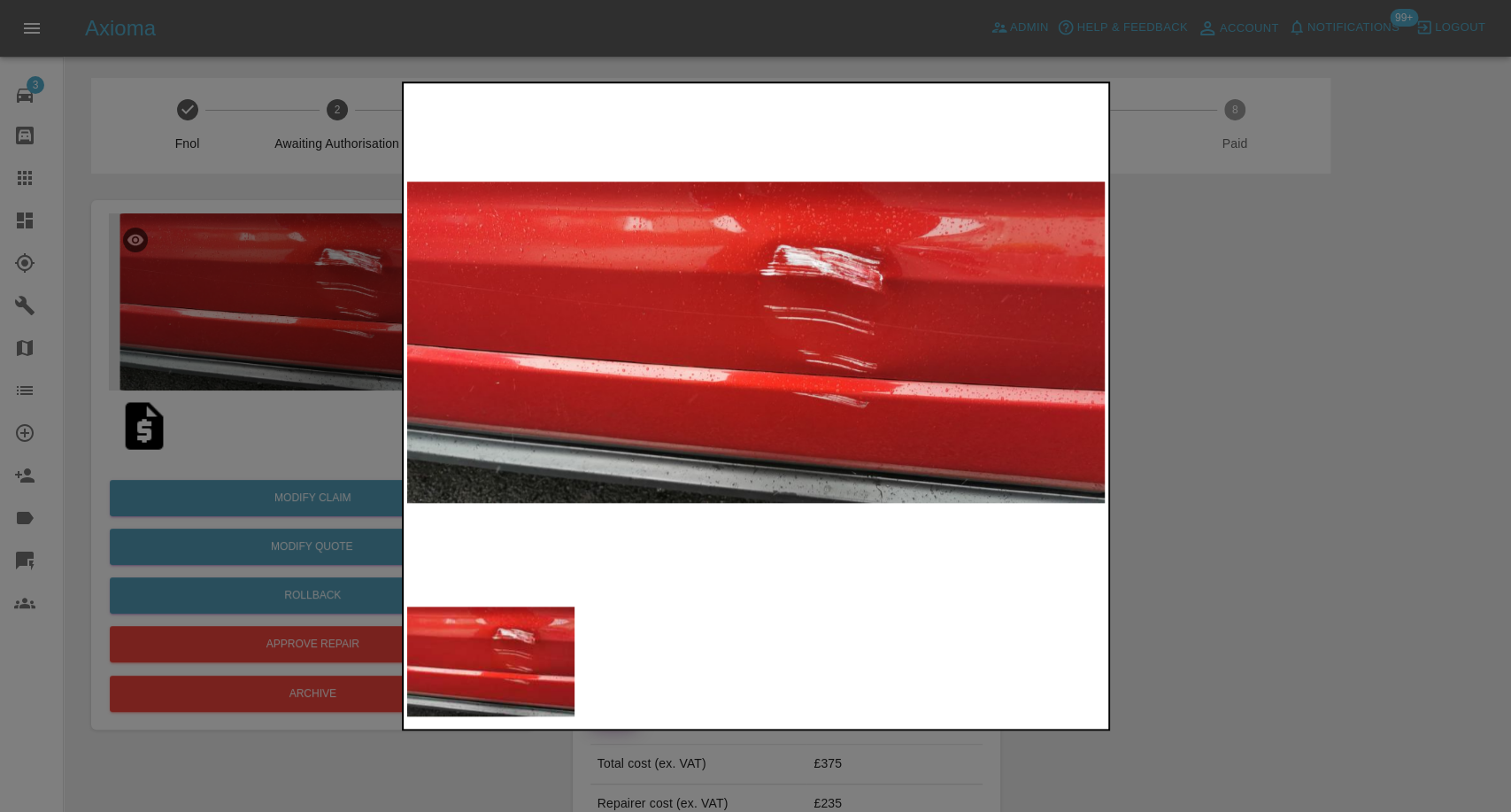
click at [1359, 595] on div at bounding box center [755, 406] width 1511 height 812
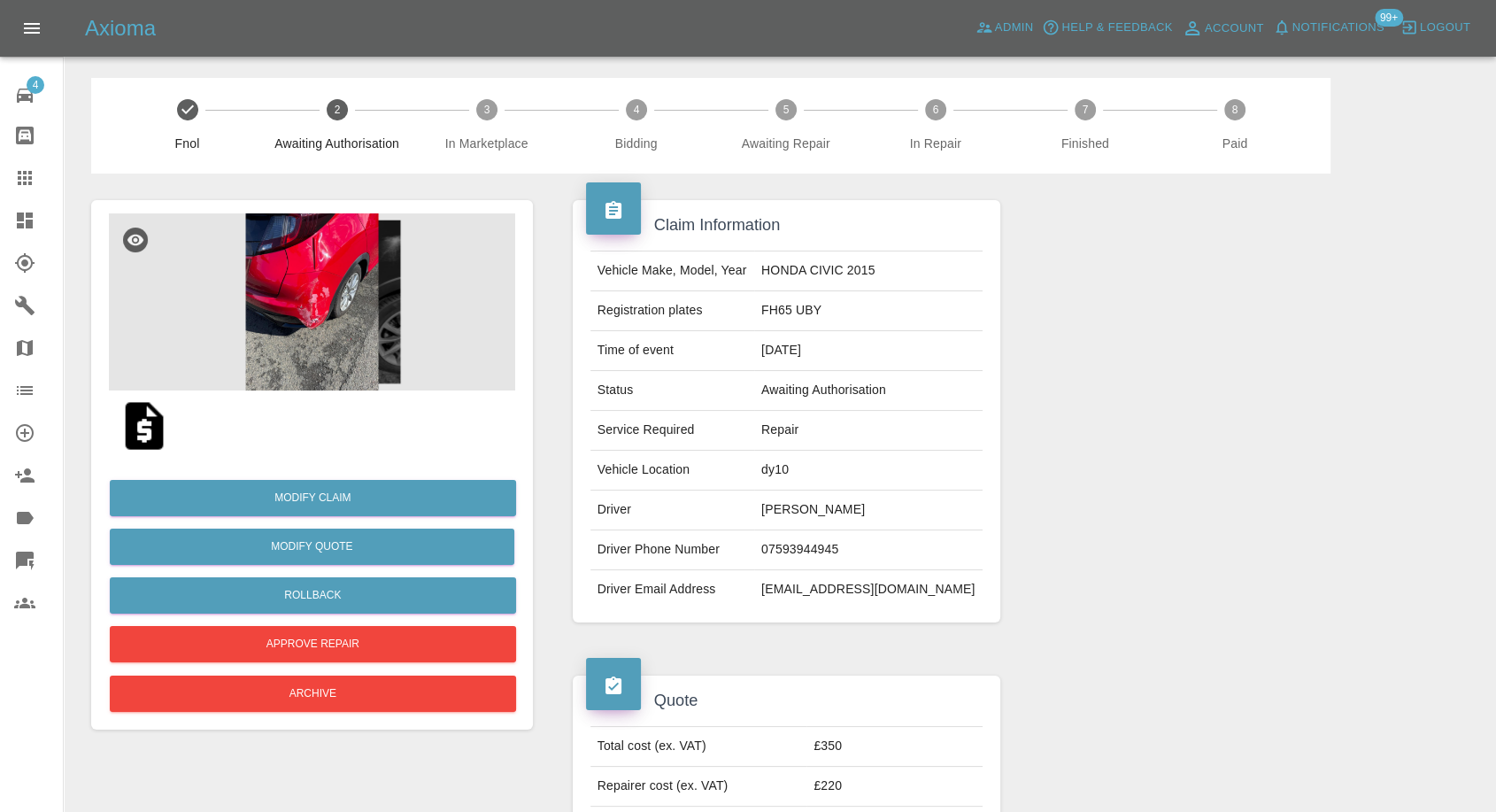
click at [296, 308] on img at bounding box center [311, 301] width 406 height 177
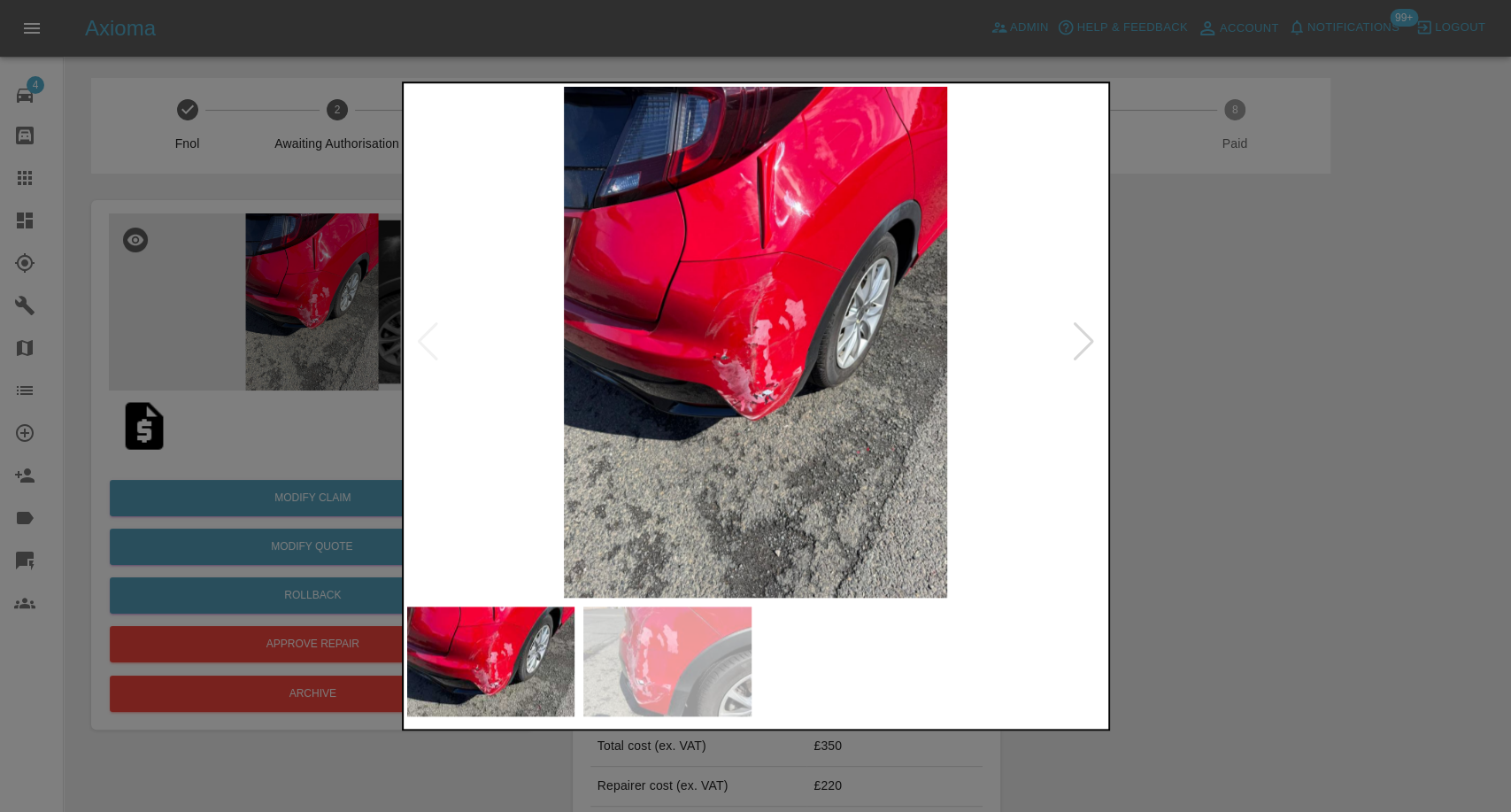
click at [674, 636] on img at bounding box center [667, 661] width 168 height 109
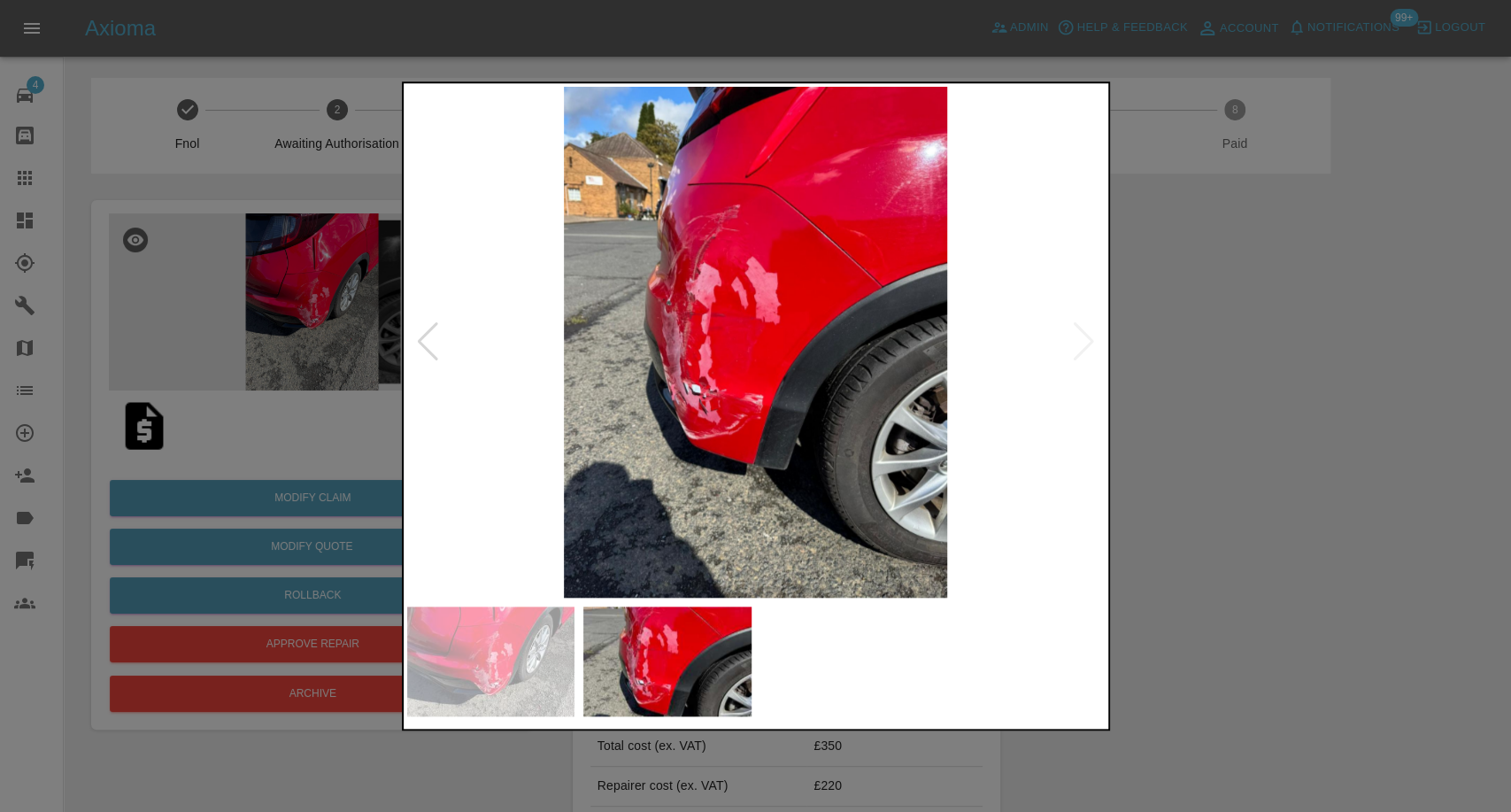
drag, startPoint x: 1204, startPoint y: 569, endPoint x: 906, endPoint y: 333, distance: 380.1
click at [1204, 568] on div at bounding box center [755, 406] width 1511 height 812
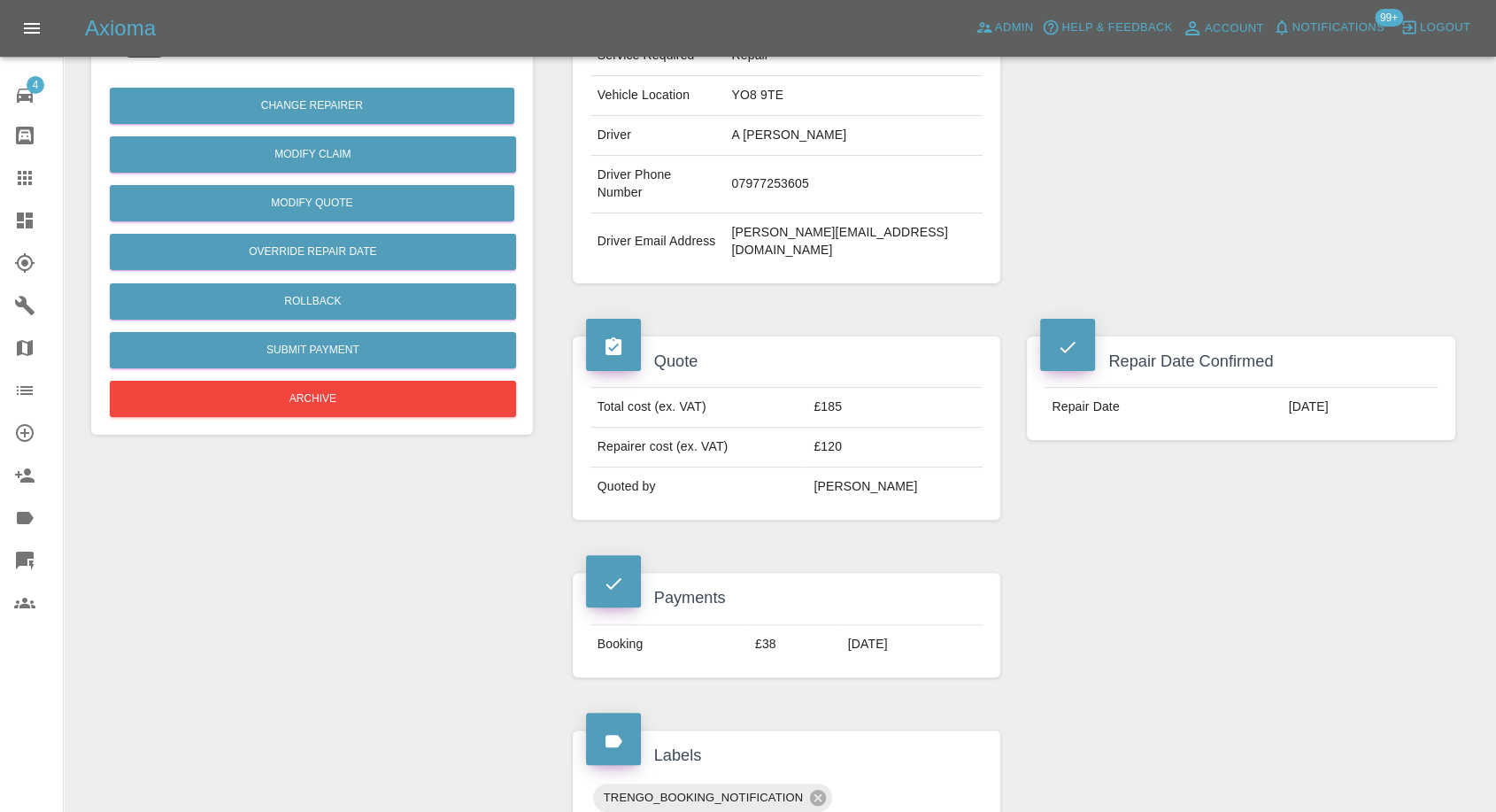
scroll to position [287, 0]
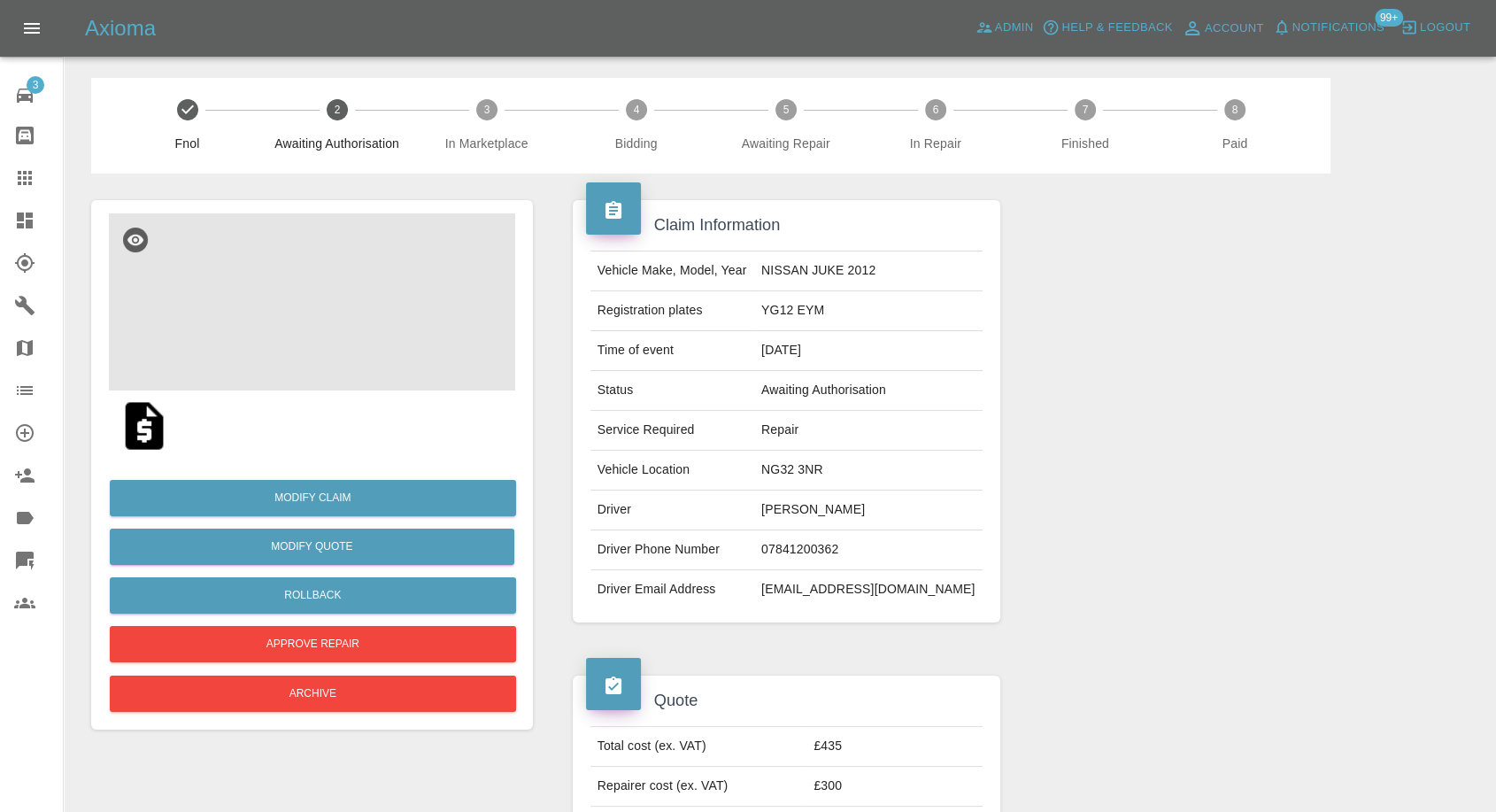
click at [284, 335] on img at bounding box center [311, 301] width 406 height 177
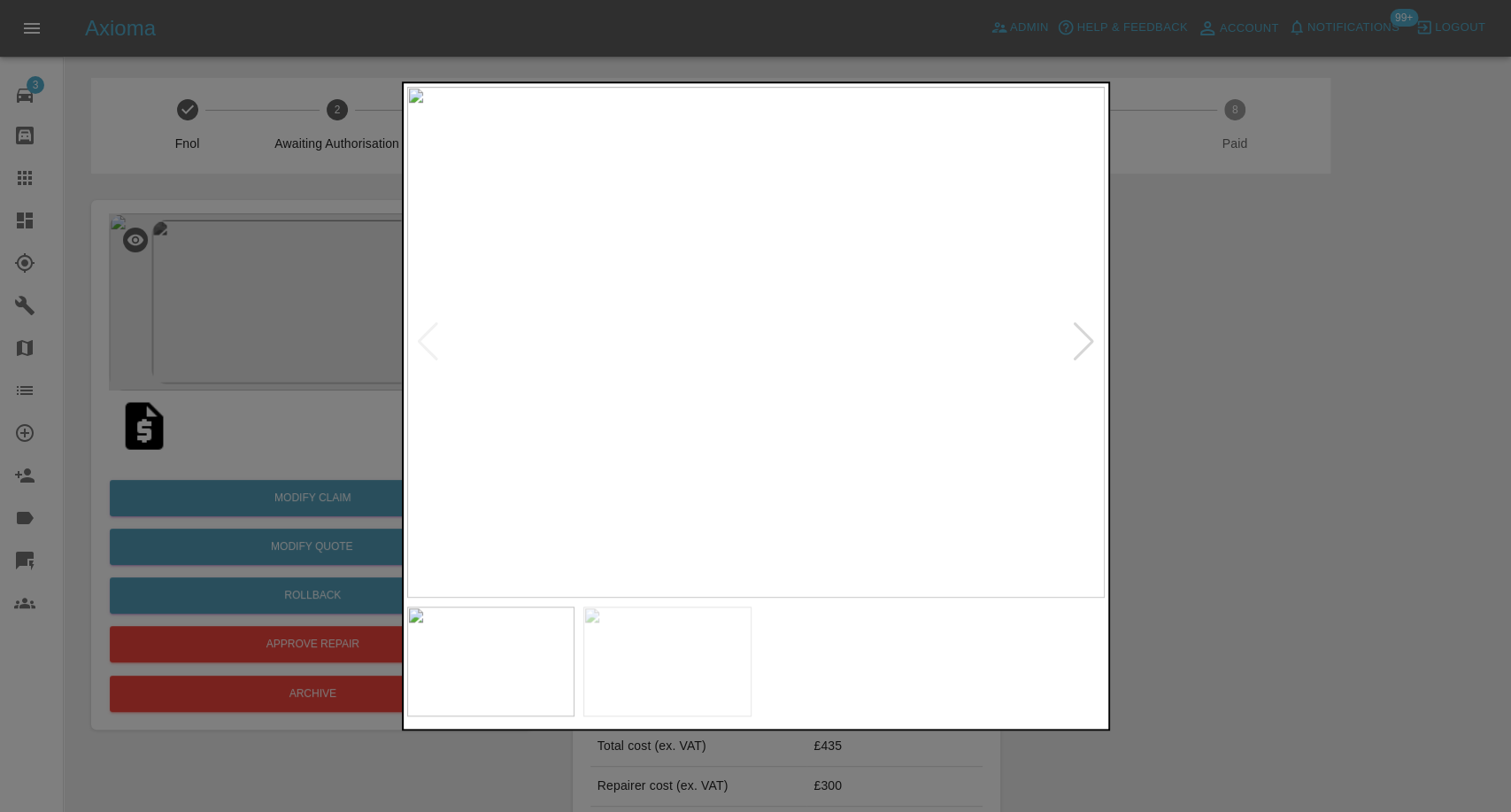
click at [660, 653] on img at bounding box center [667, 661] width 168 height 109
click at [533, 671] on img at bounding box center [491, 661] width 168 height 109
click at [1109, 558] on div at bounding box center [755, 406] width 1511 height 812
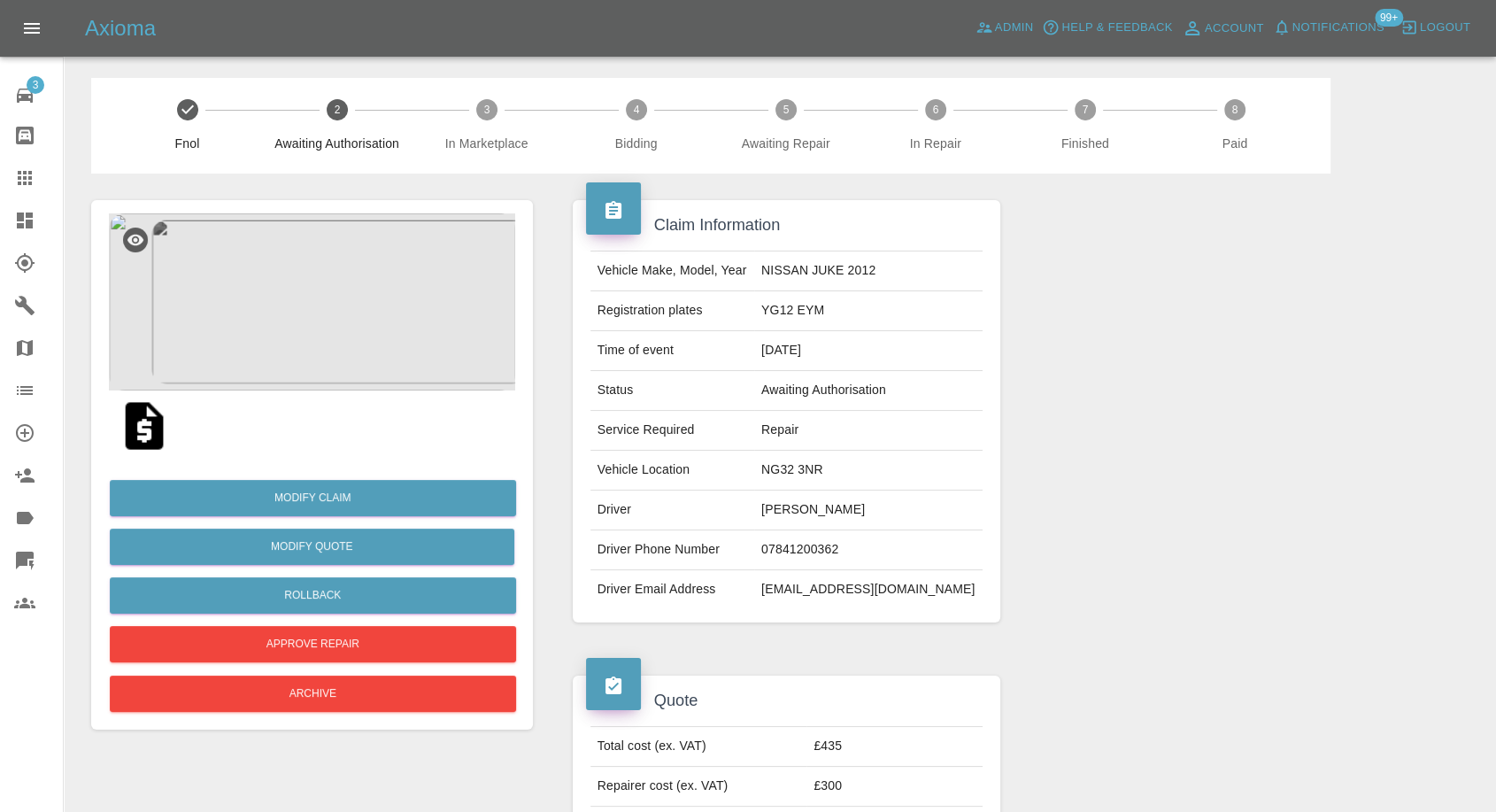
click at [160, 435] on img at bounding box center [145, 426] width 57 height 57
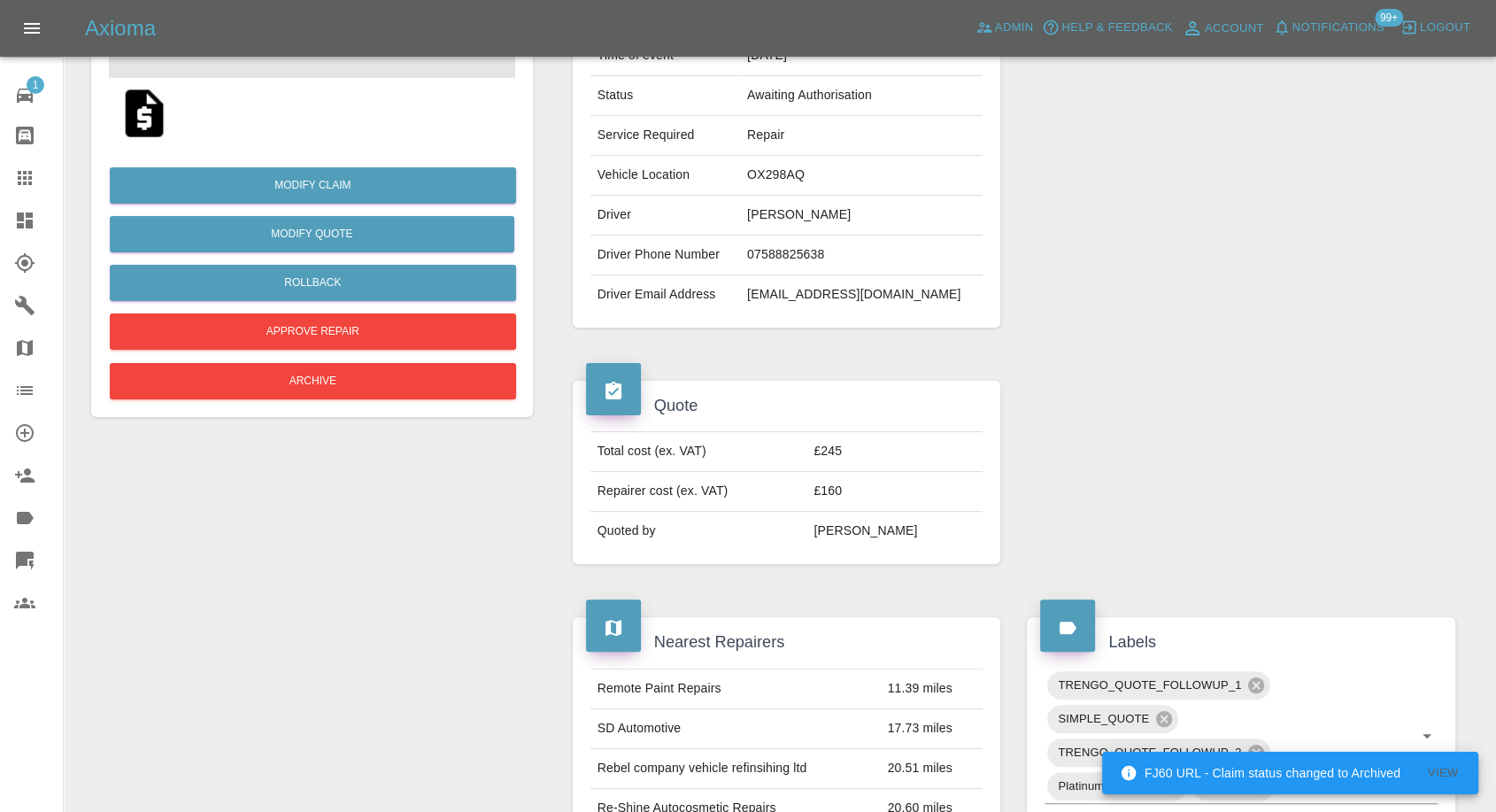
scroll to position [393, 0]
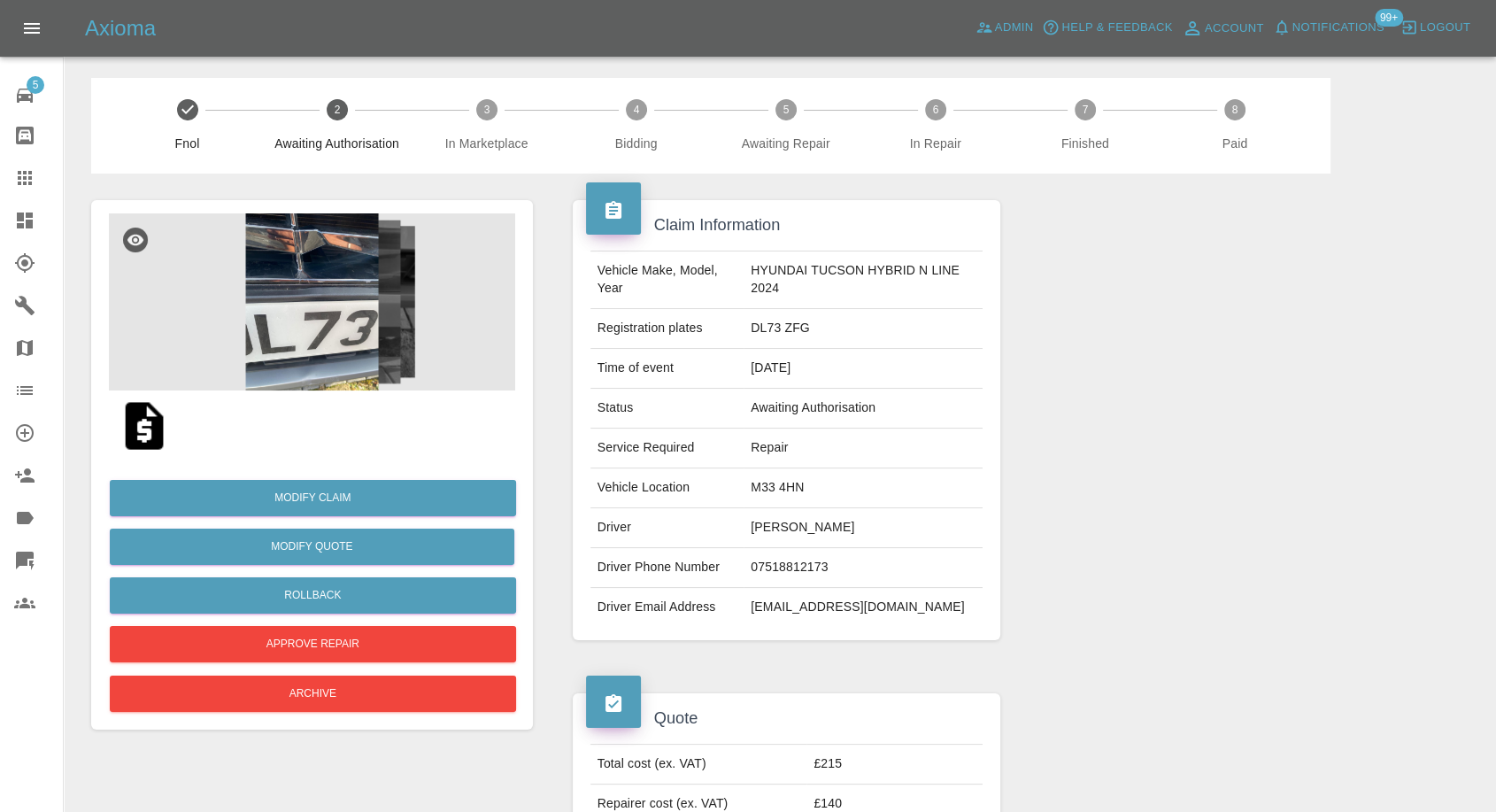
click at [292, 282] on img at bounding box center [311, 301] width 406 height 177
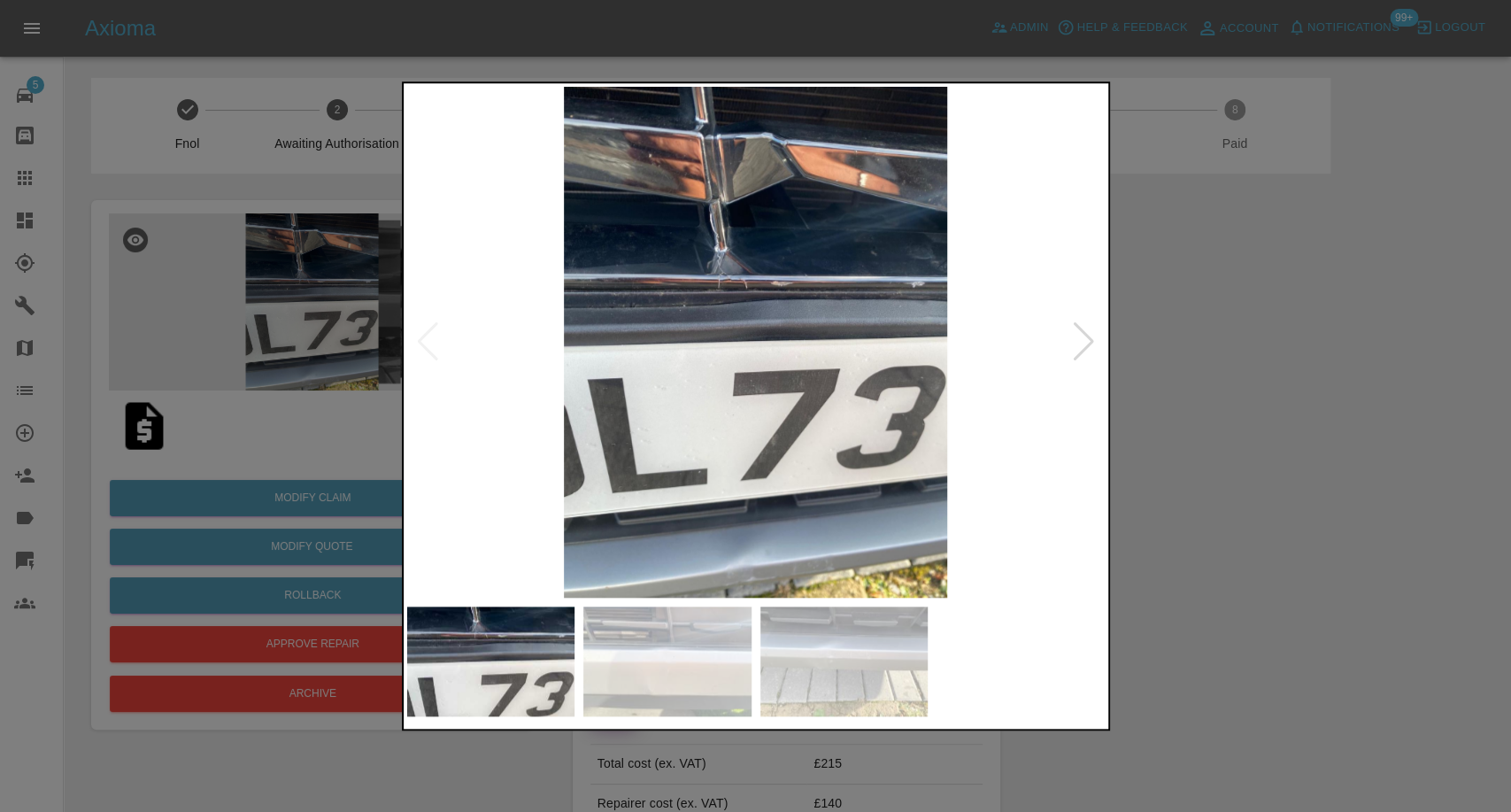
click at [705, 634] on img at bounding box center [667, 661] width 168 height 109
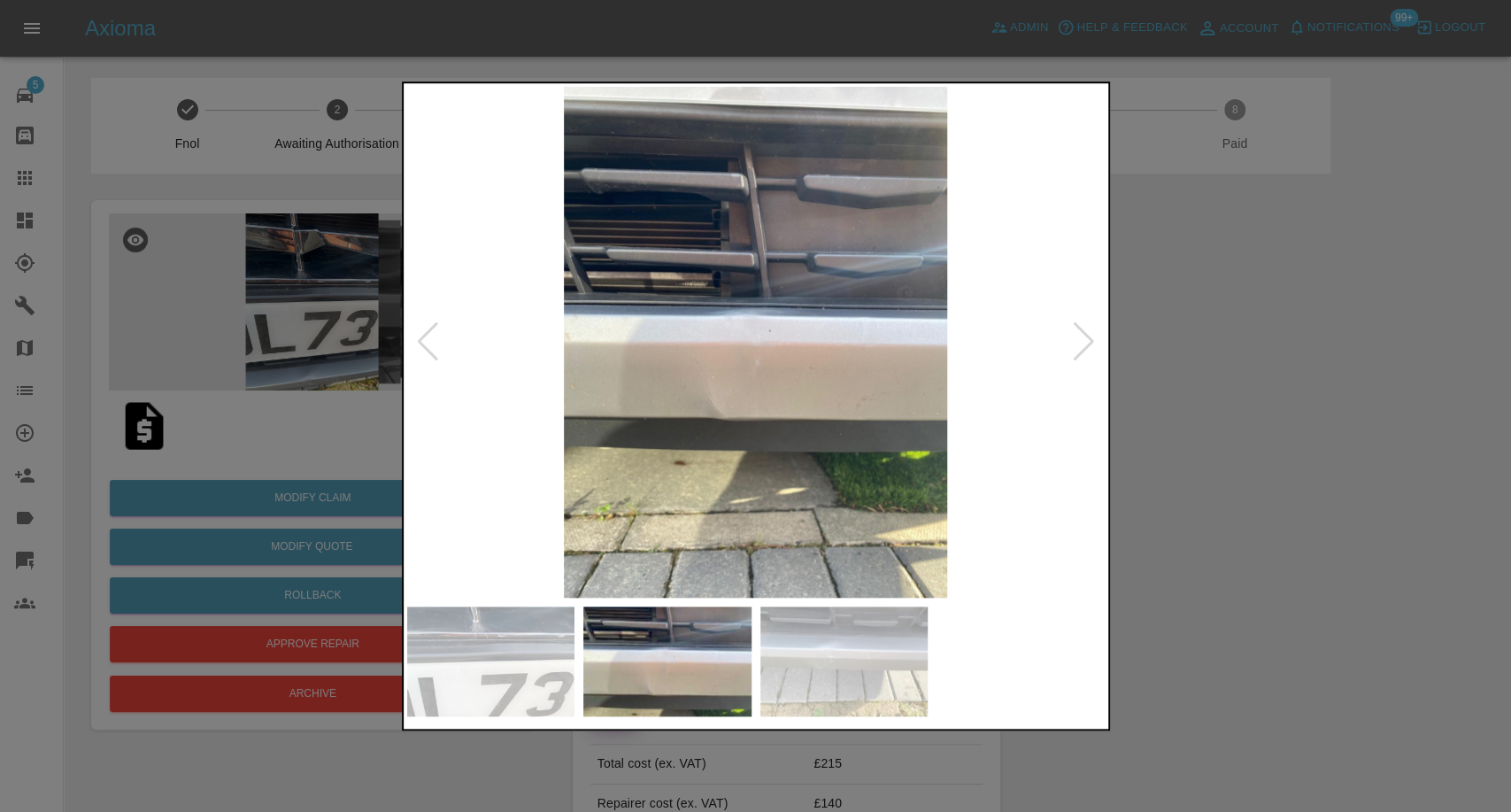
click at [840, 662] on img at bounding box center [844, 661] width 168 height 109
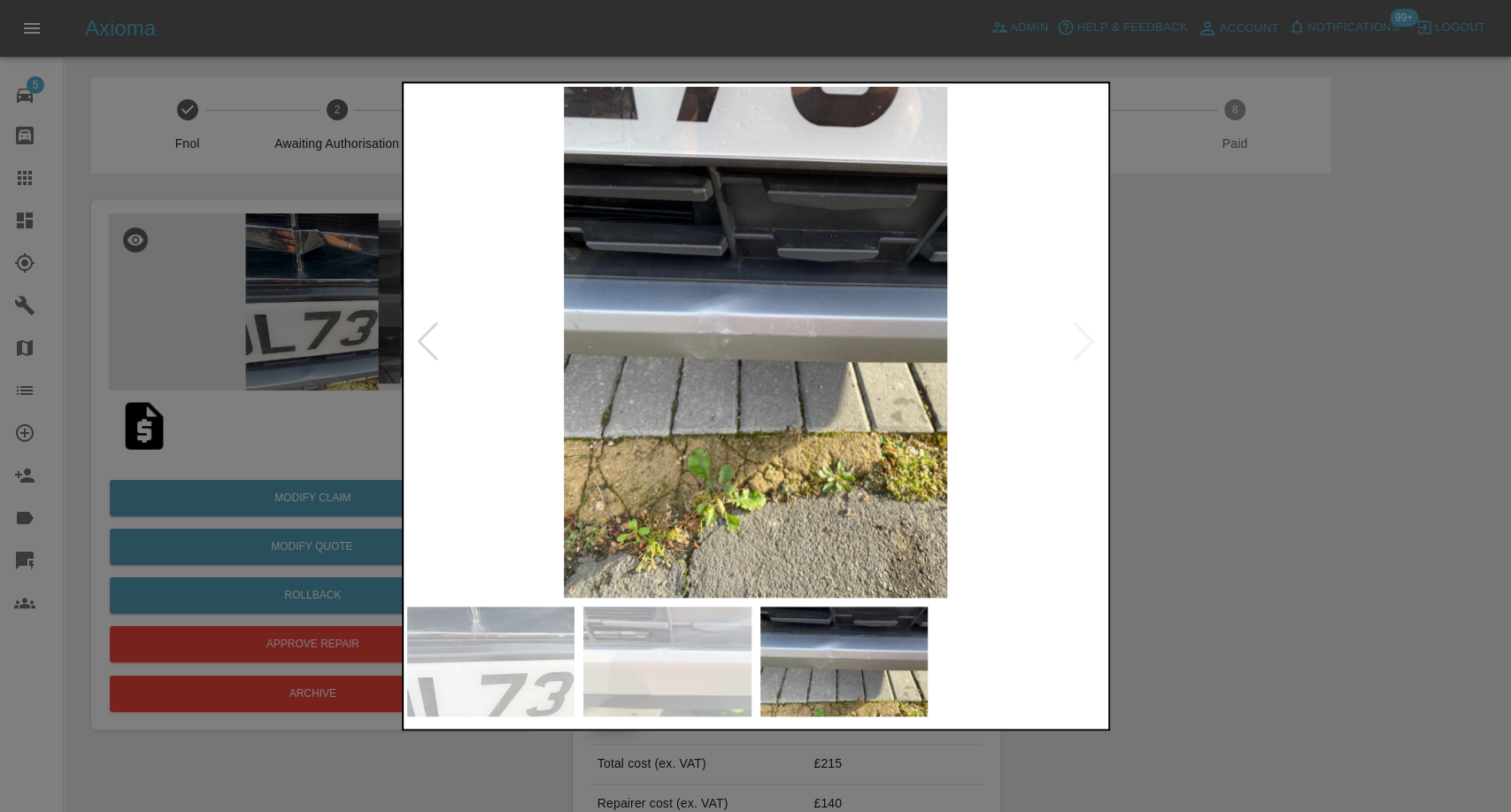
click at [1291, 595] on div at bounding box center [755, 406] width 1511 height 812
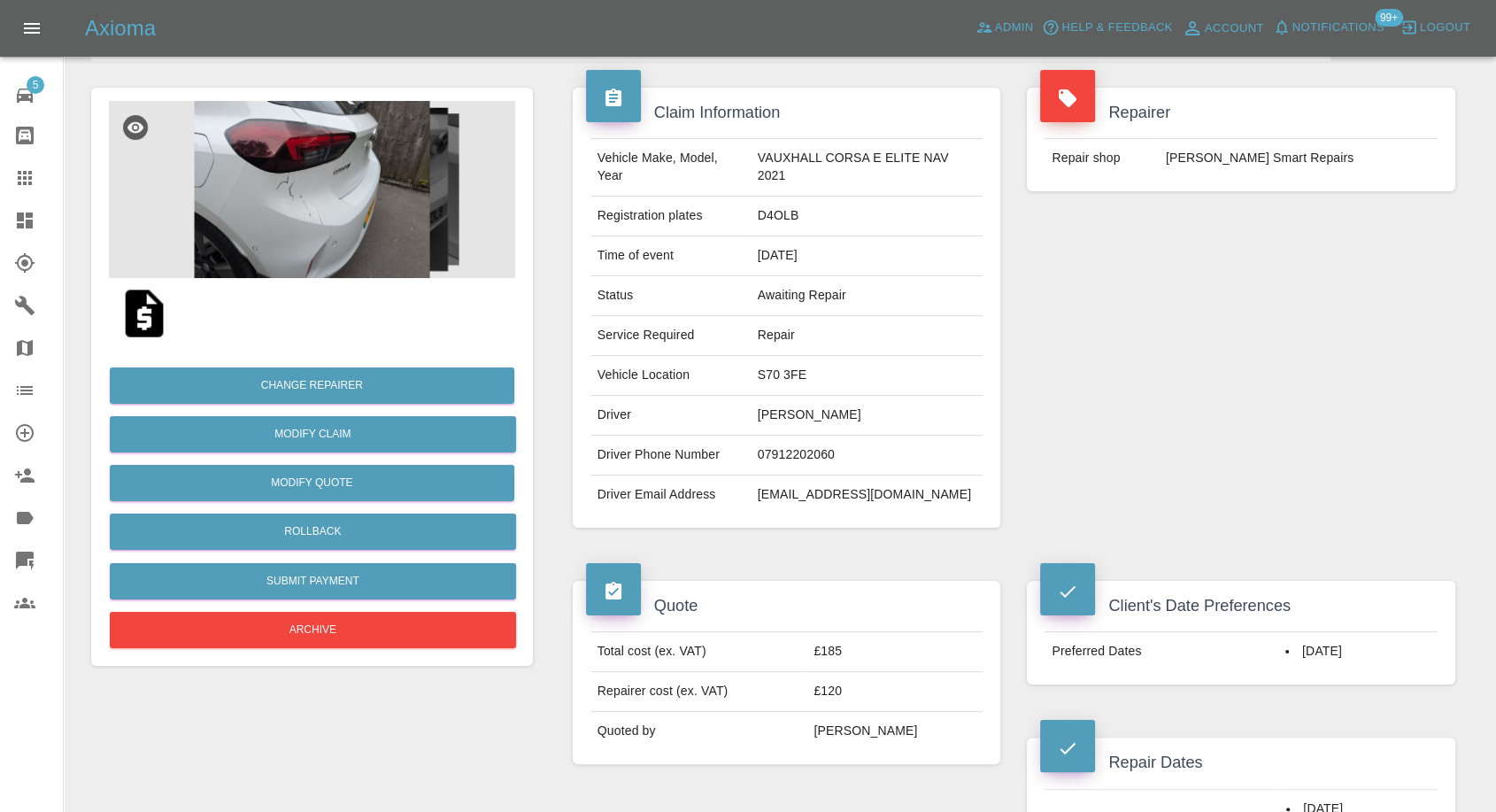
scroll to position [295, 0]
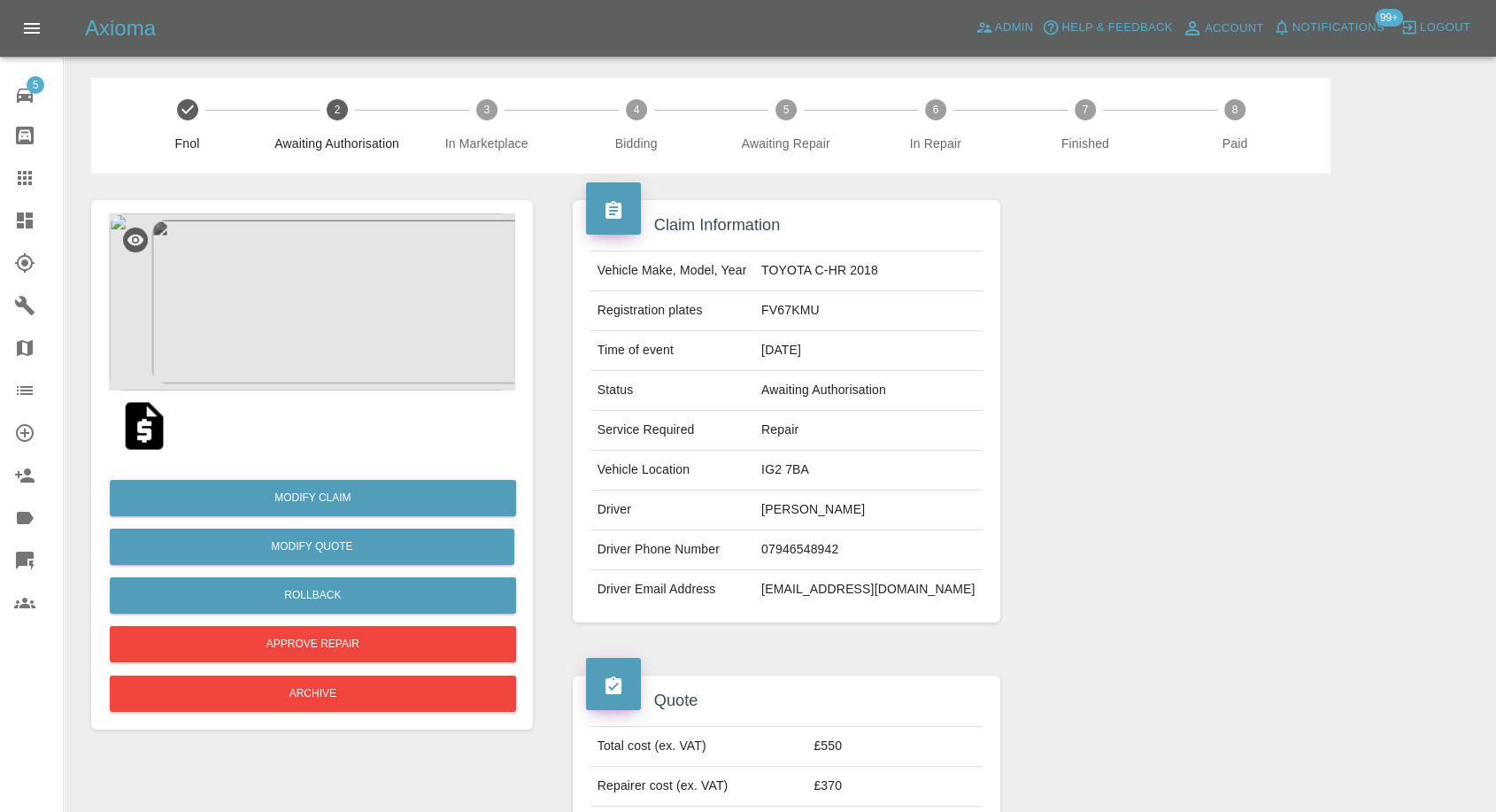
click at [167, 413] on img at bounding box center [145, 426] width 57 height 57
click at [142, 435] on img at bounding box center [145, 426] width 57 height 57
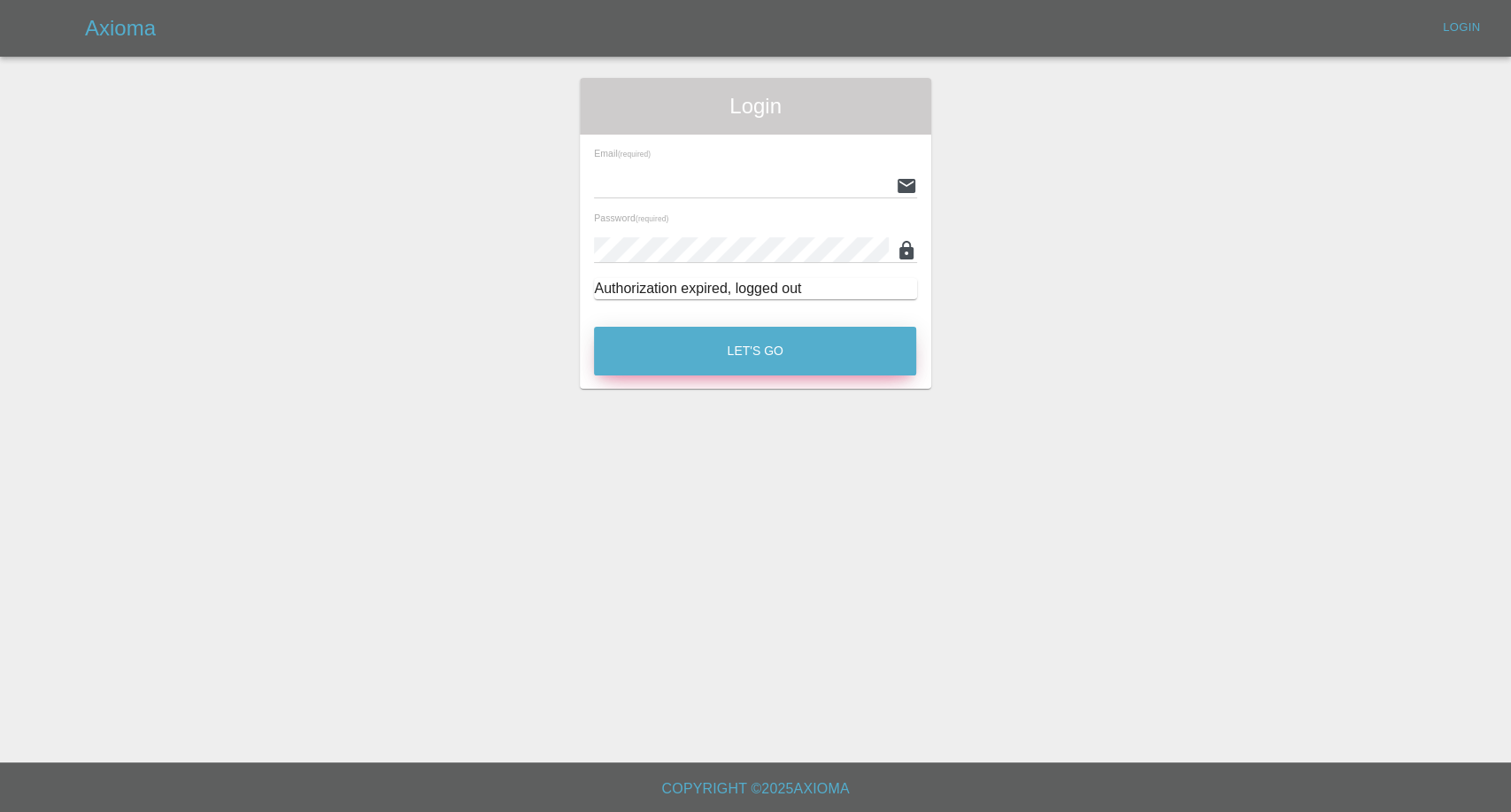
type input "afreen@axioma.co.uk"
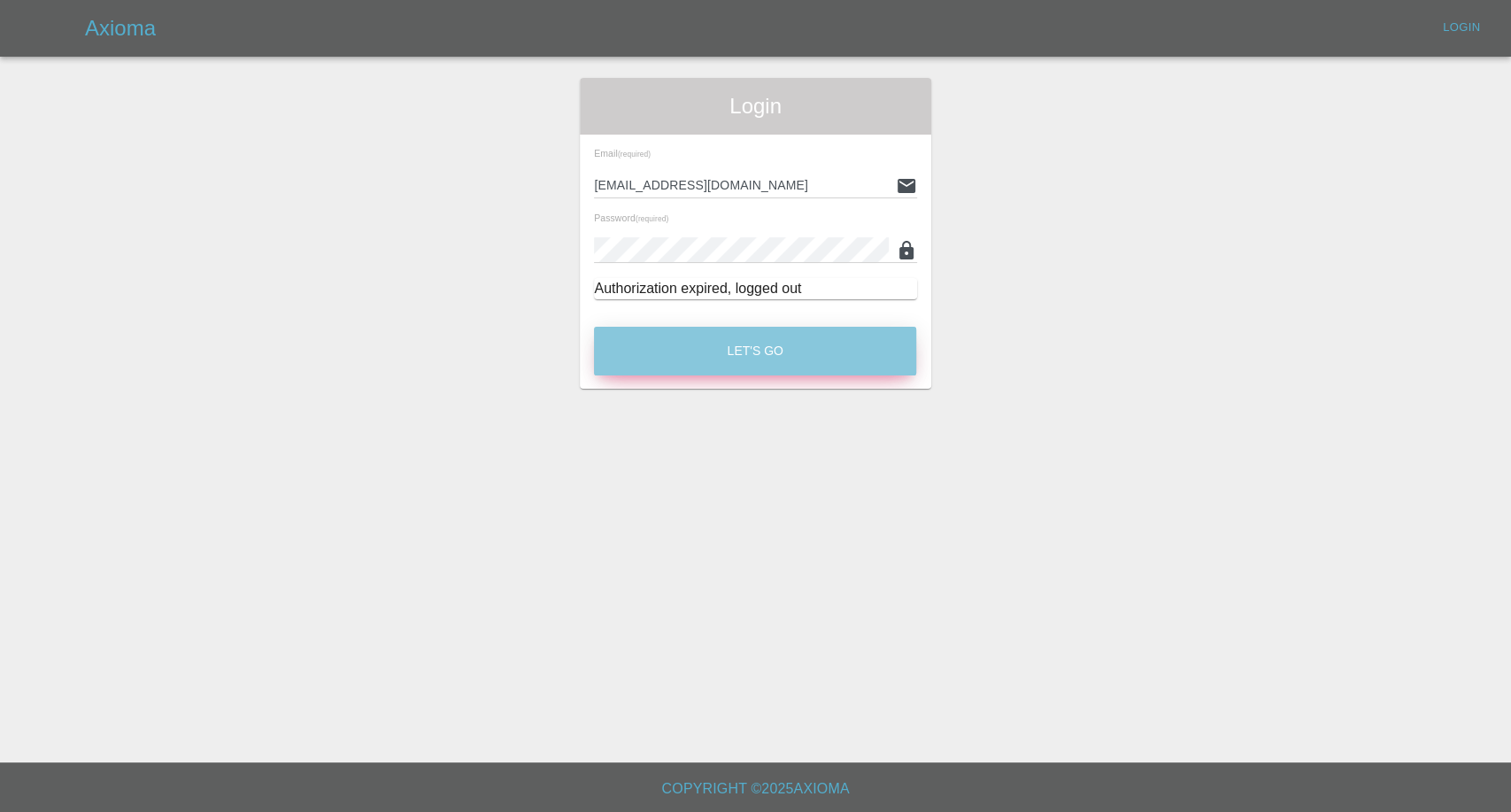
click at [775, 354] on button "Let's Go" at bounding box center [755, 350] width 322 height 48
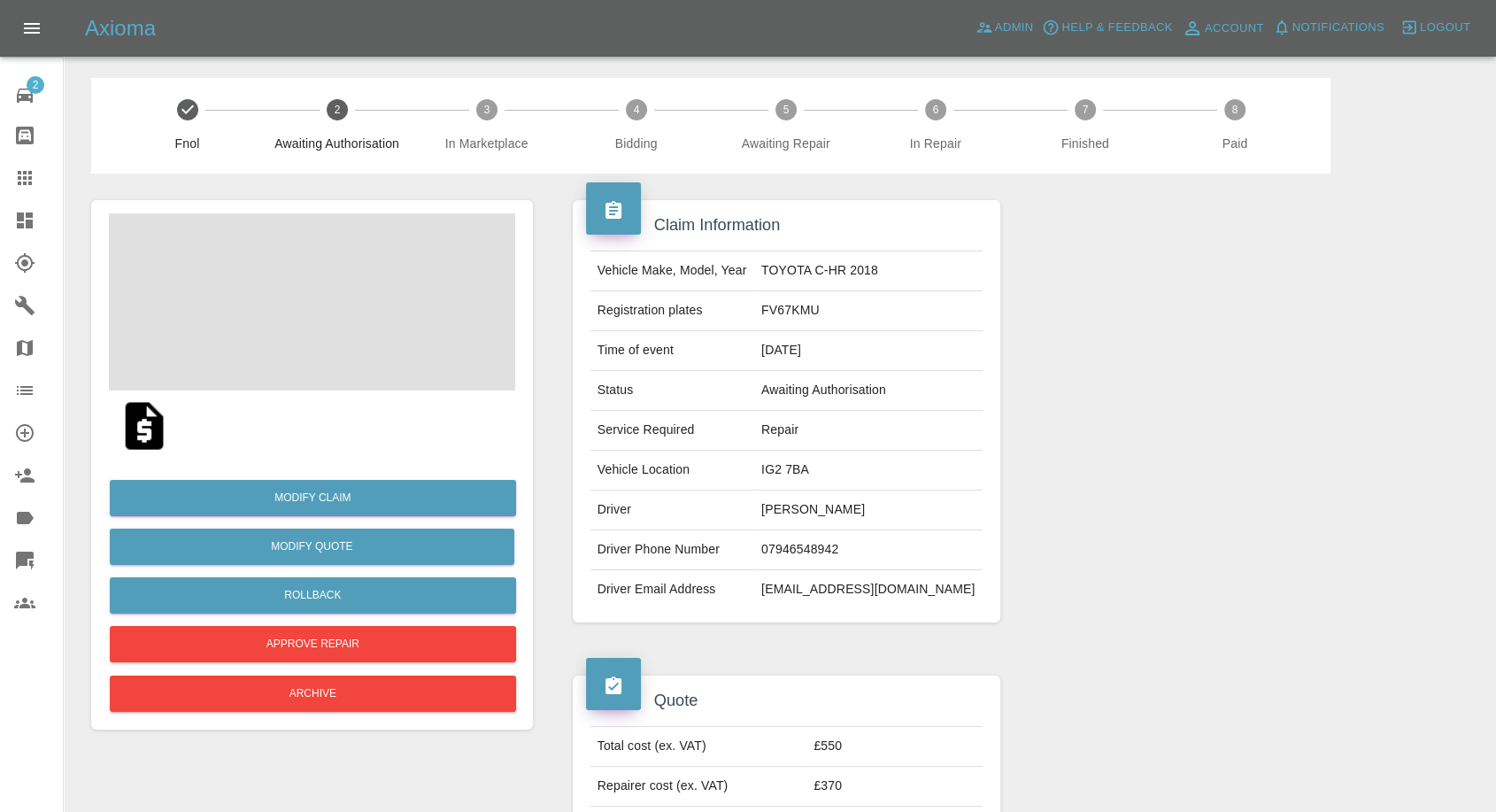
click at [822, 509] on td "Ashok Parmar" at bounding box center [868, 511] width 228 height 40
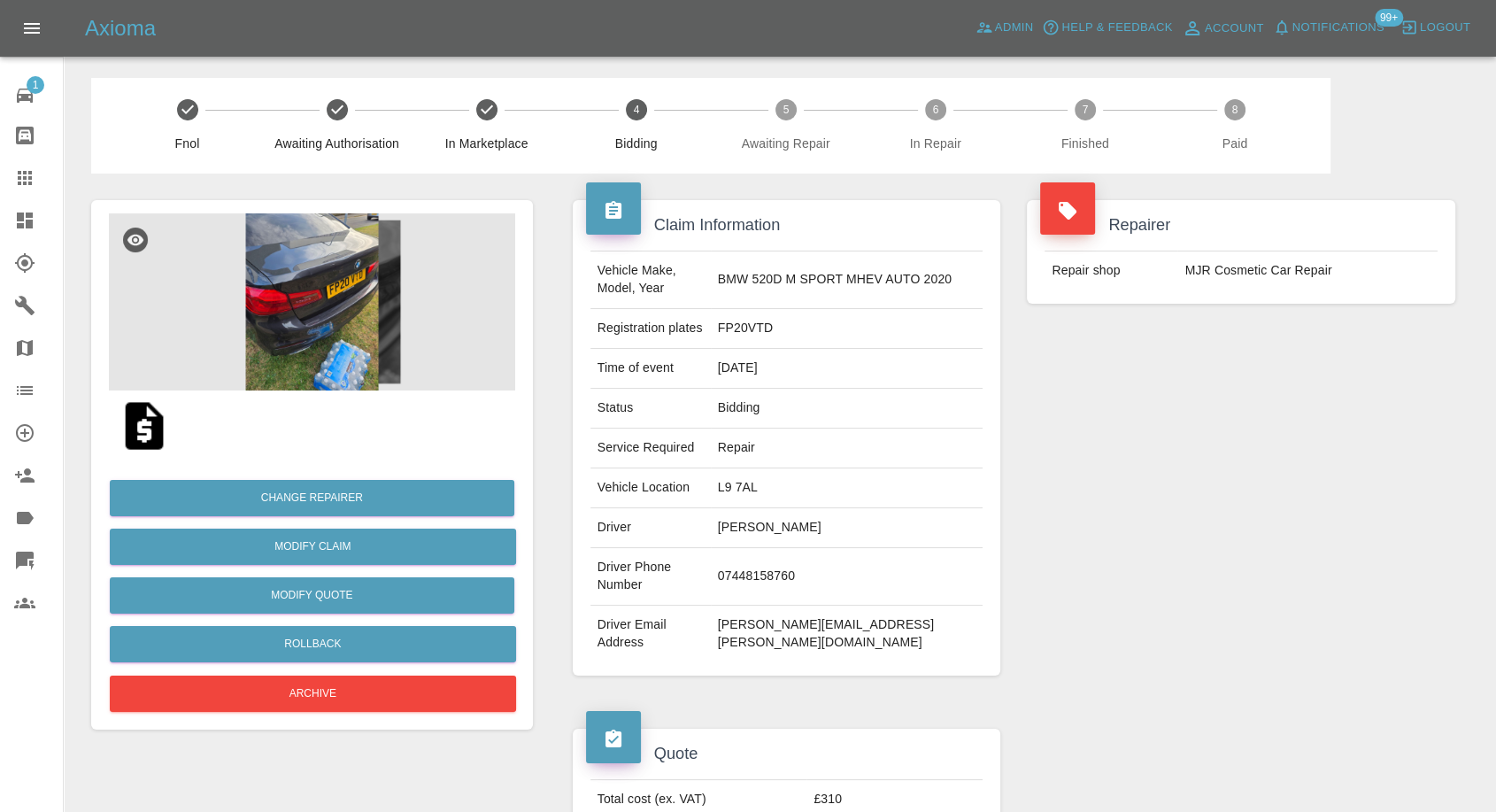
click at [787, 552] on td "07448158760" at bounding box center [846, 576] width 273 height 58
copy td "07448158760"
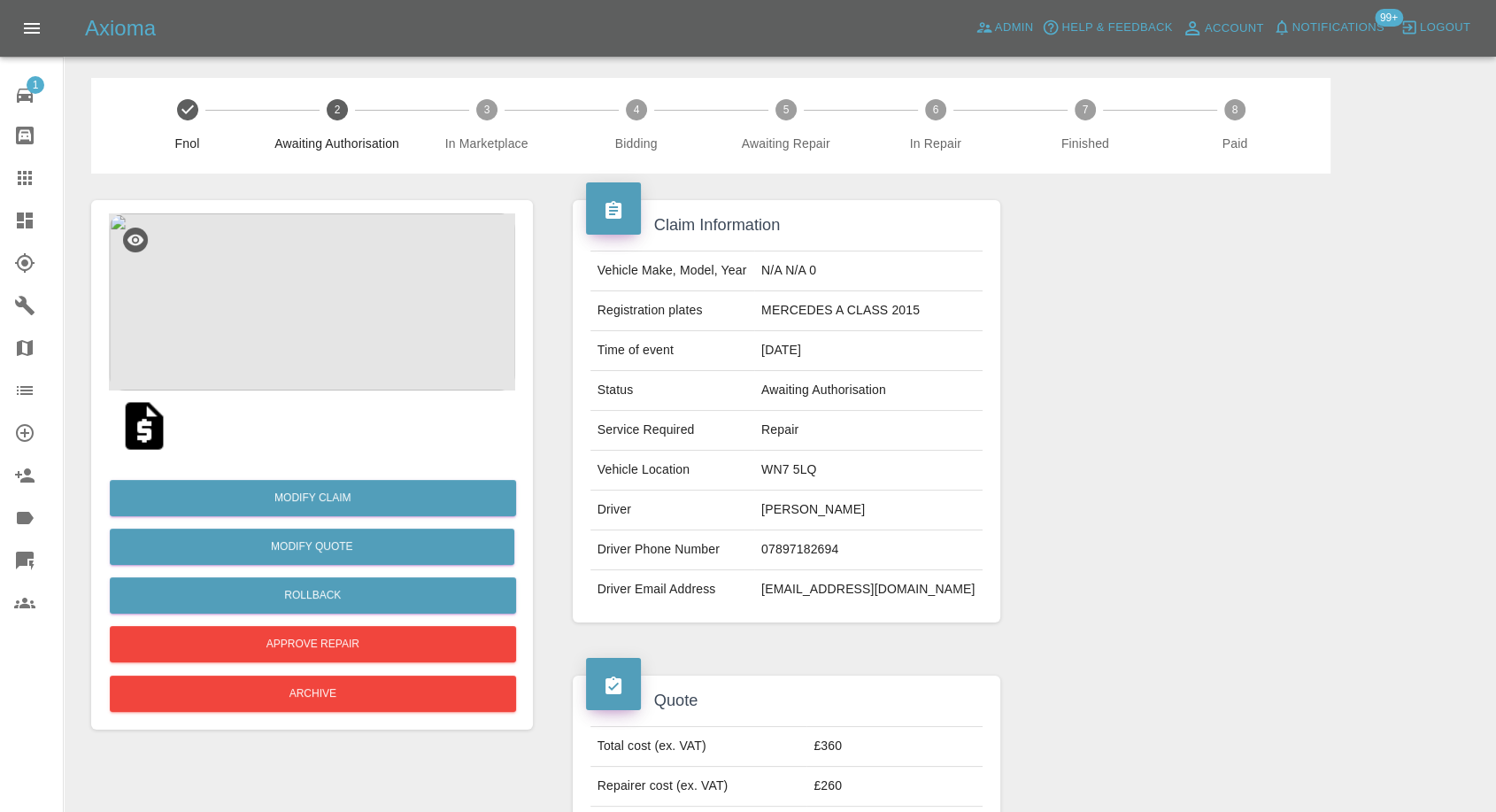
drag, startPoint x: 27, startPoint y: 185, endPoint x: 312, endPoint y: 338, distance: 323.5
click at [26, 186] on icon at bounding box center [25, 178] width 21 height 21
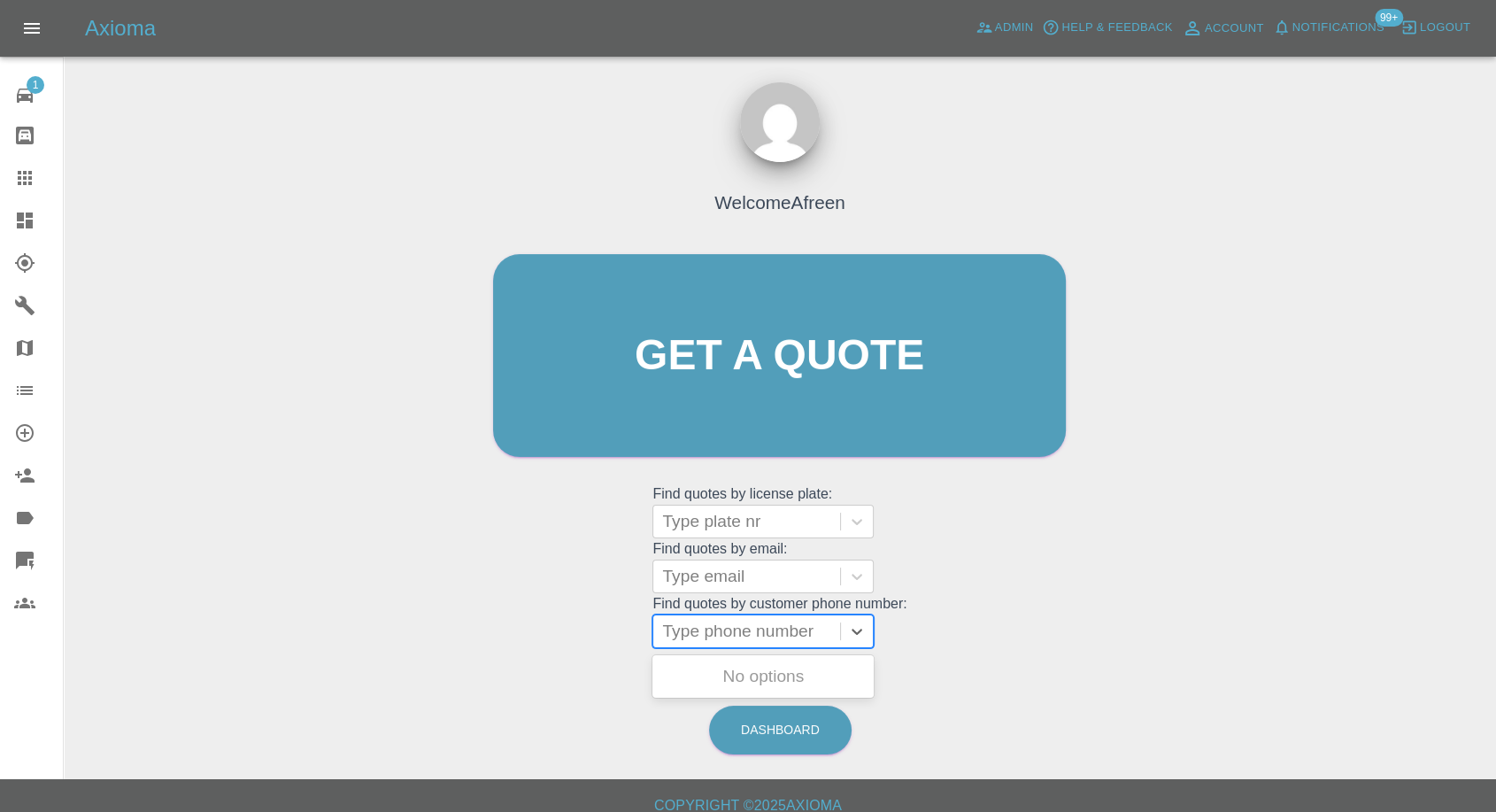
click at [746, 631] on div at bounding box center [747, 631] width 169 height 25
paste input "07448158760"
type input "07448158760"
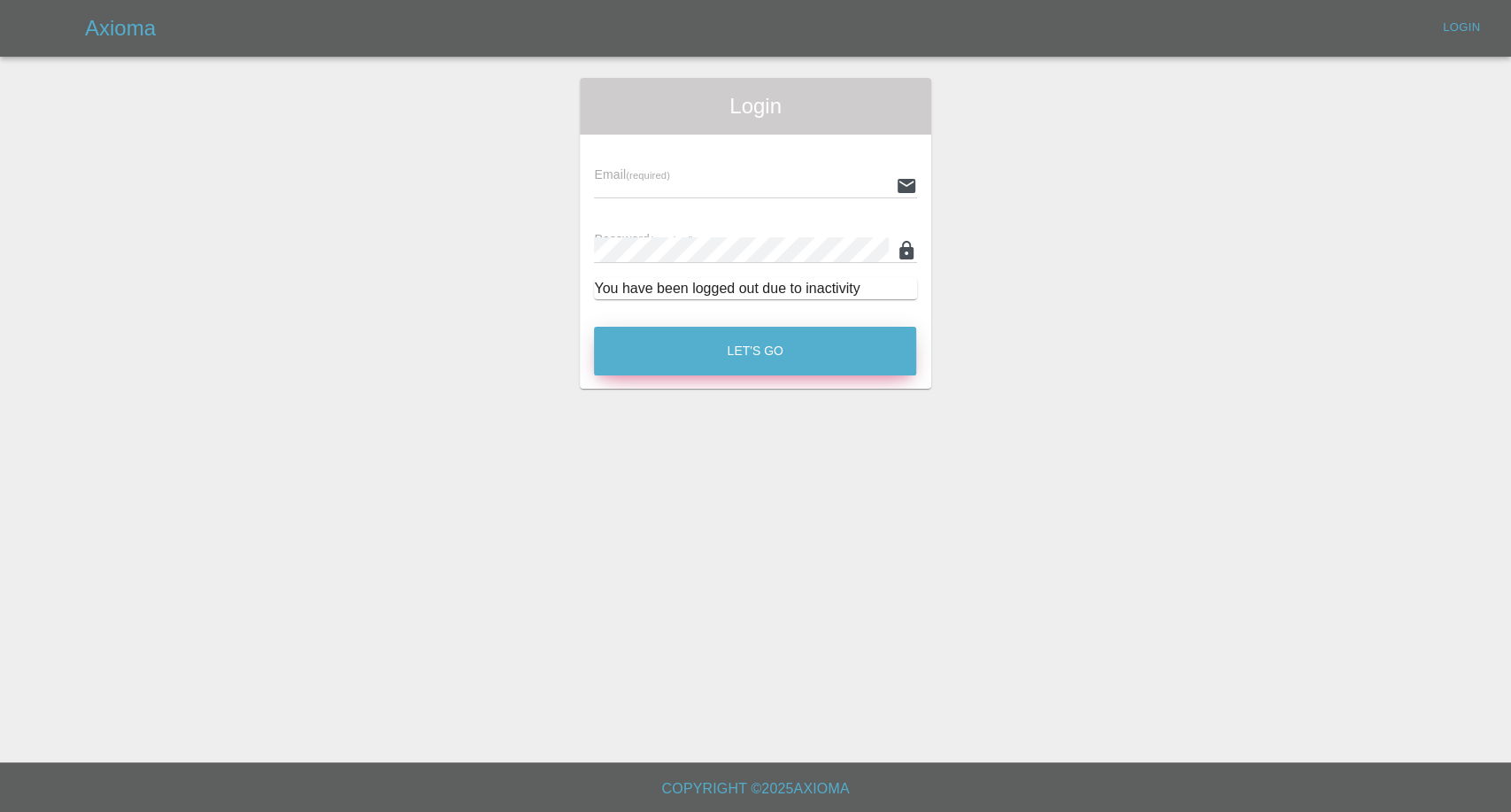
type input "afreen@axioma.co.uk"
click at [804, 348] on button "Let's Go" at bounding box center [755, 350] width 322 height 48
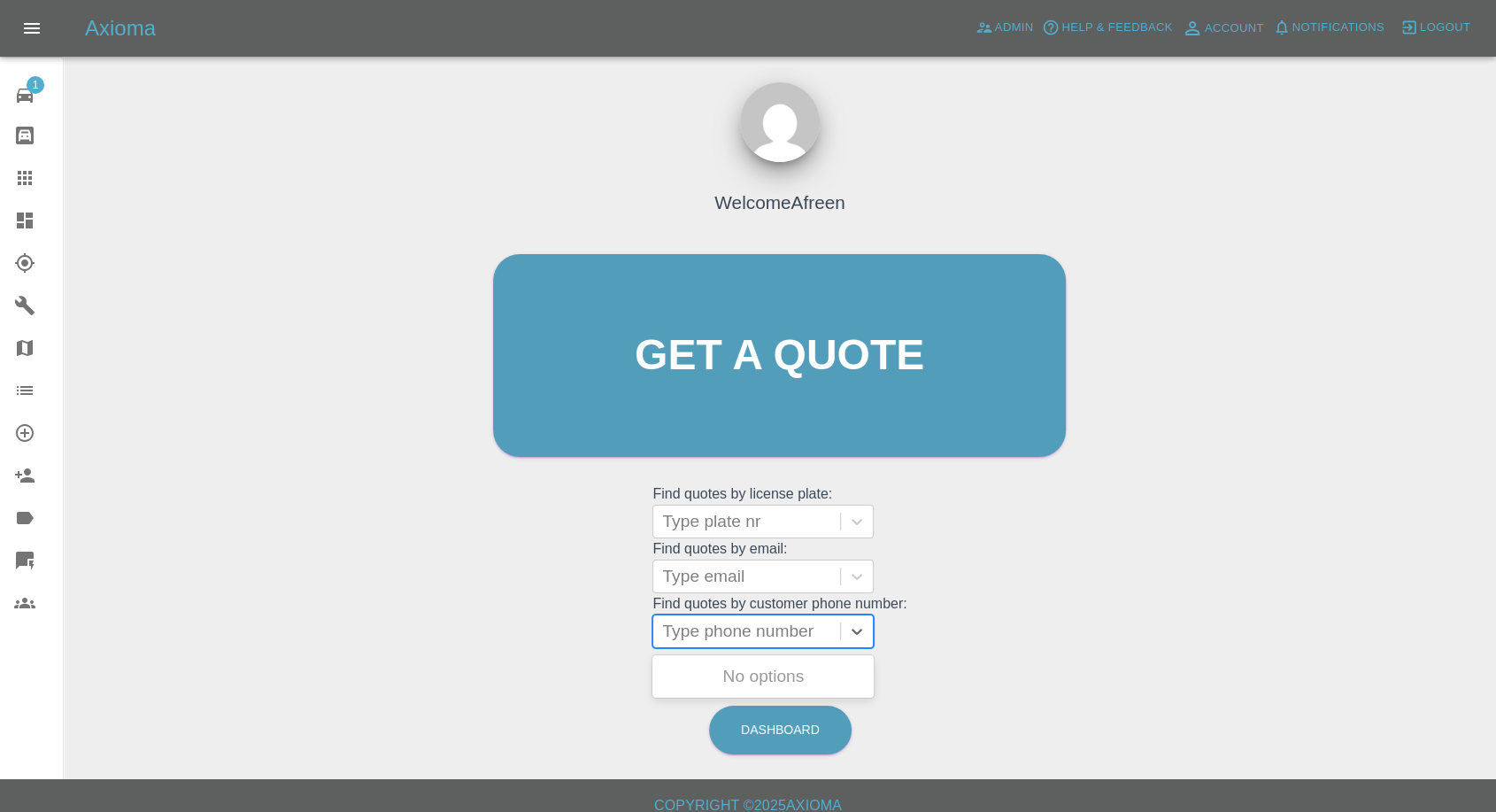
click at [752, 641] on div at bounding box center [747, 631] width 169 height 25
paste input "07448158760"
type input "07448158760"
click at [760, 681] on div "FP20VTD, Bidding" at bounding box center [763, 676] width 222 height 35
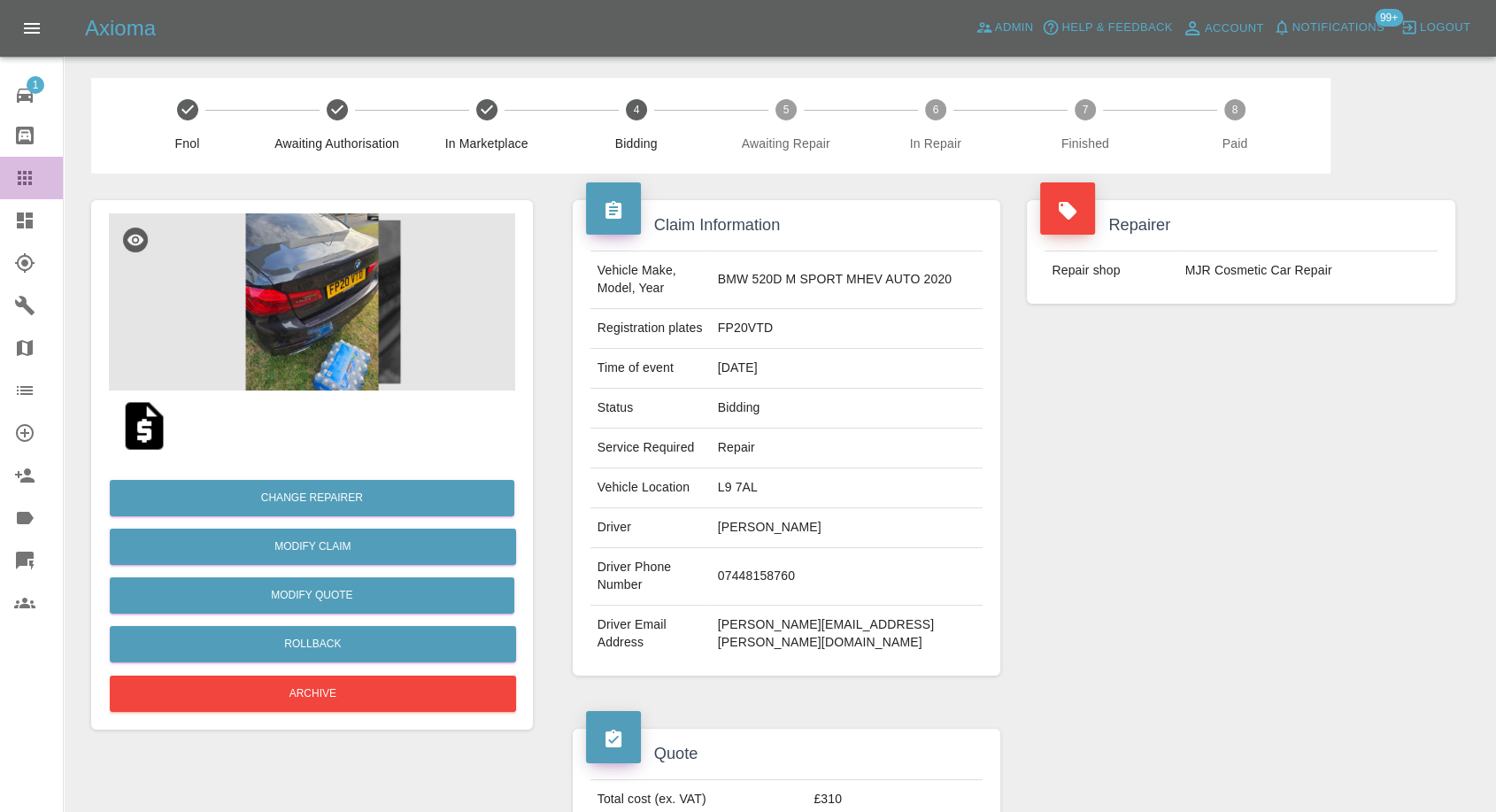
click at [30, 173] on icon at bounding box center [25, 178] width 14 height 14
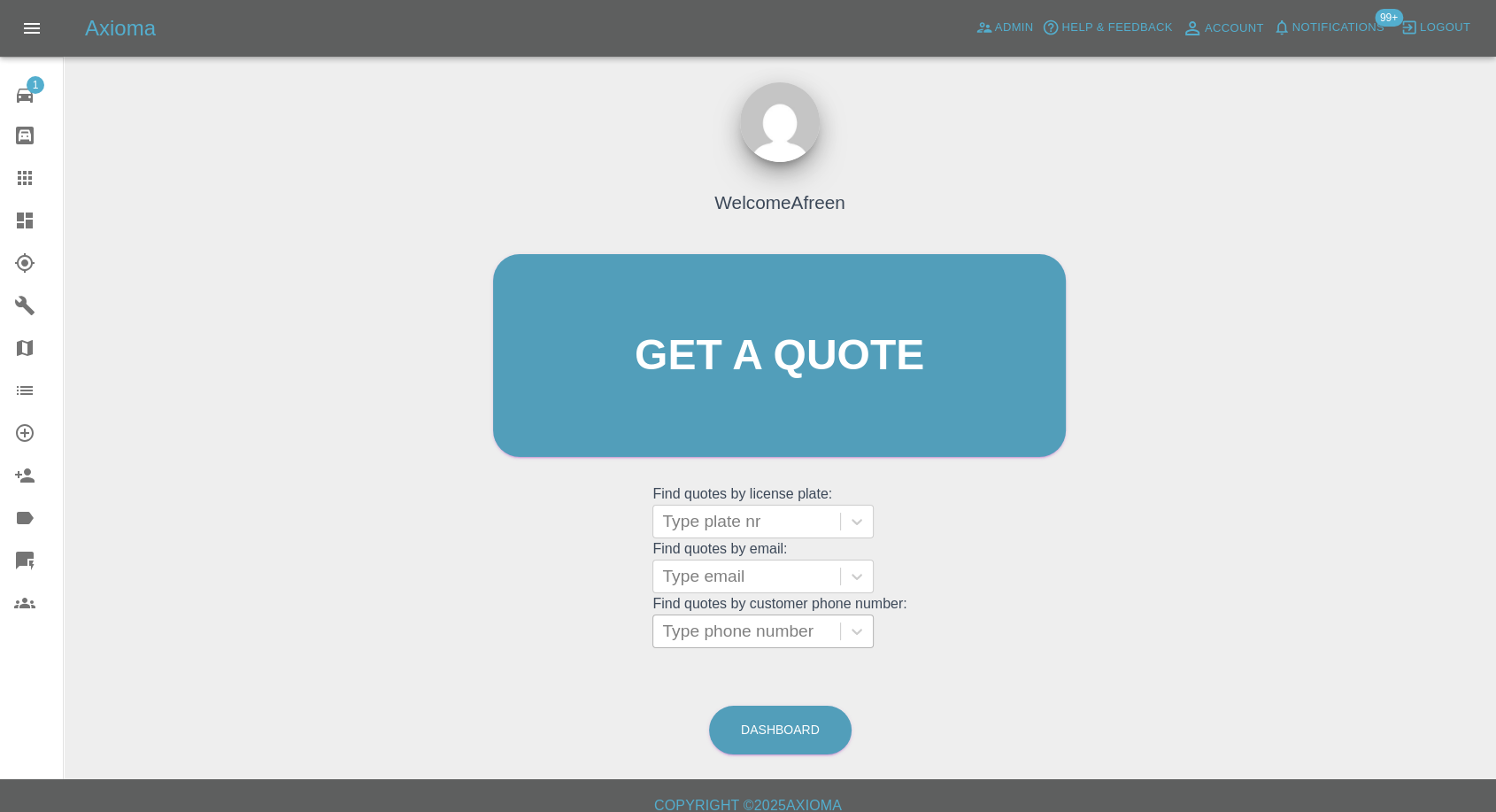
click at [748, 637] on div at bounding box center [747, 631] width 169 height 25
paste input "[PHONE_NUMBER]"
drag, startPoint x: 697, startPoint y: 635, endPoint x: 510, endPoint y: 642, distance: 187.1
click at [510, 642] on div "Welcome Afreen Get a quote Get a quote Find quotes by license plate: Type plate…" at bounding box center [779, 389] width 610 height 534
type input "07946815020"
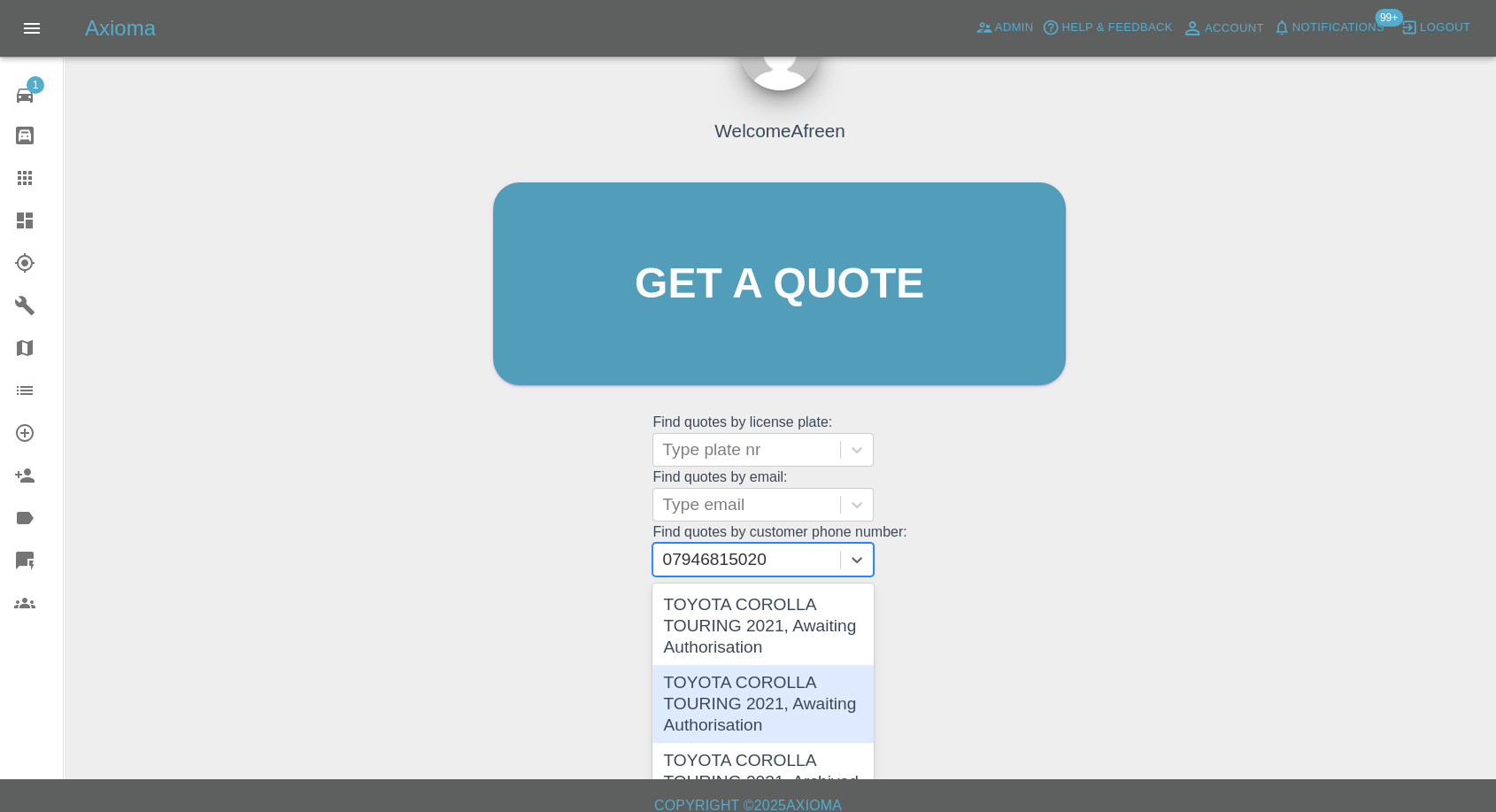
scroll to position [130, 0]
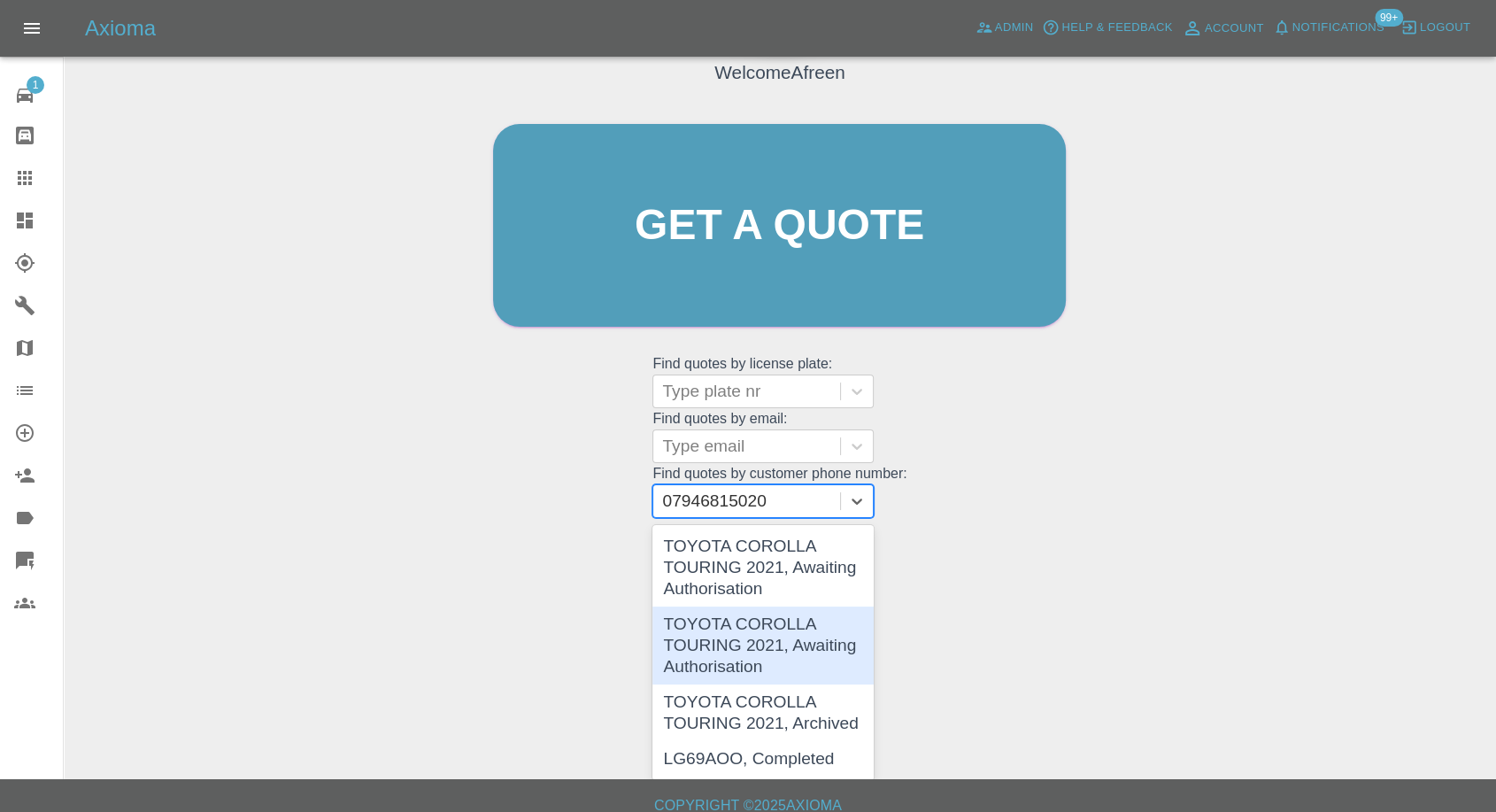
click at [736, 637] on div "TOYOTA COROLLA TOURING 2021, Awaiting Authorisation" at bounding box center [763, 646] width 222 height 78
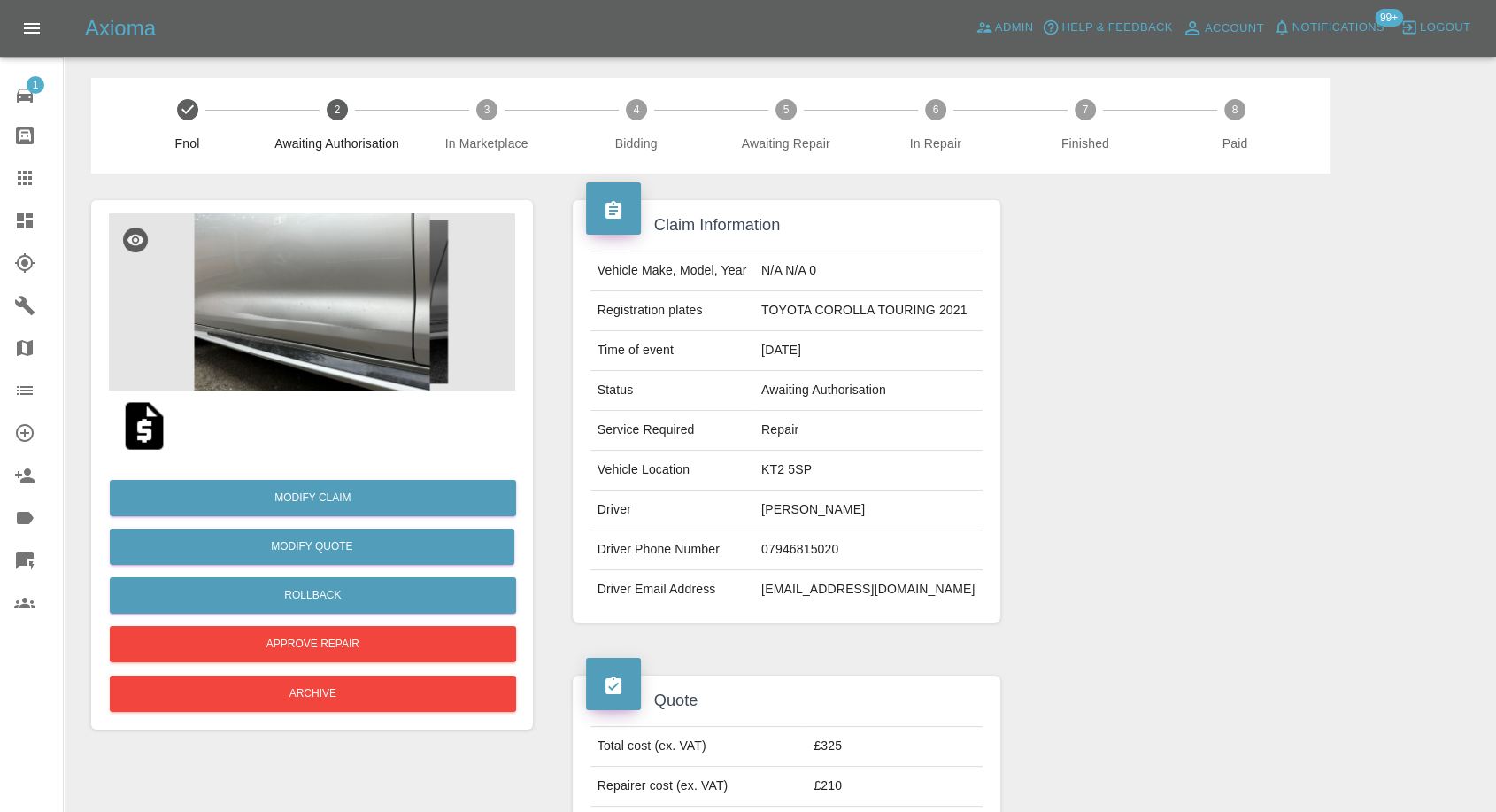
click at [150, 427] on img at bounding box center [145, 426] width 57 height 57
click at [283, 286] on img at bounding box center [311, 301] width 406 height 177
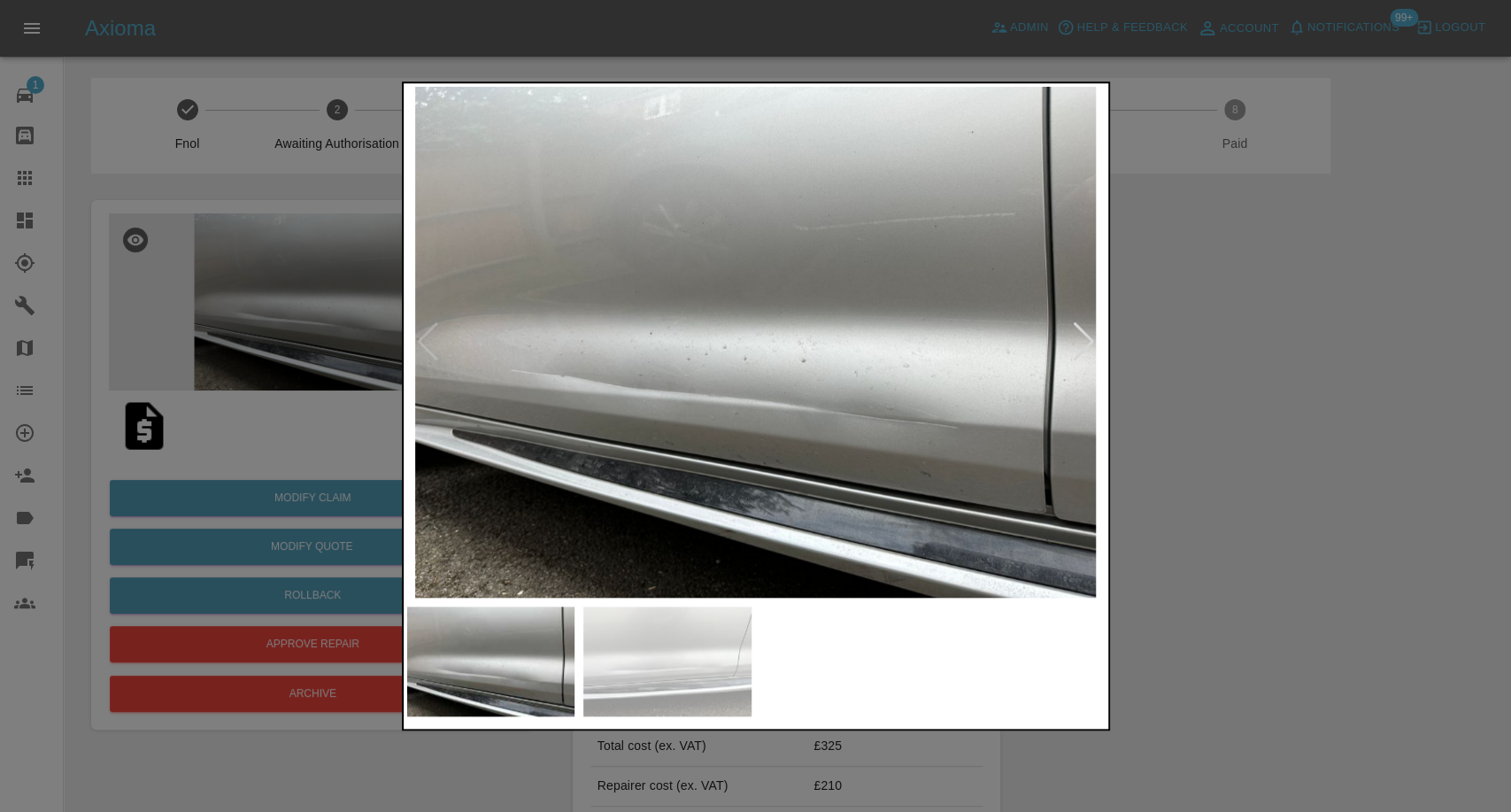
click at [687, 648] on img at bounding box center [667, 661] width 168 height 109
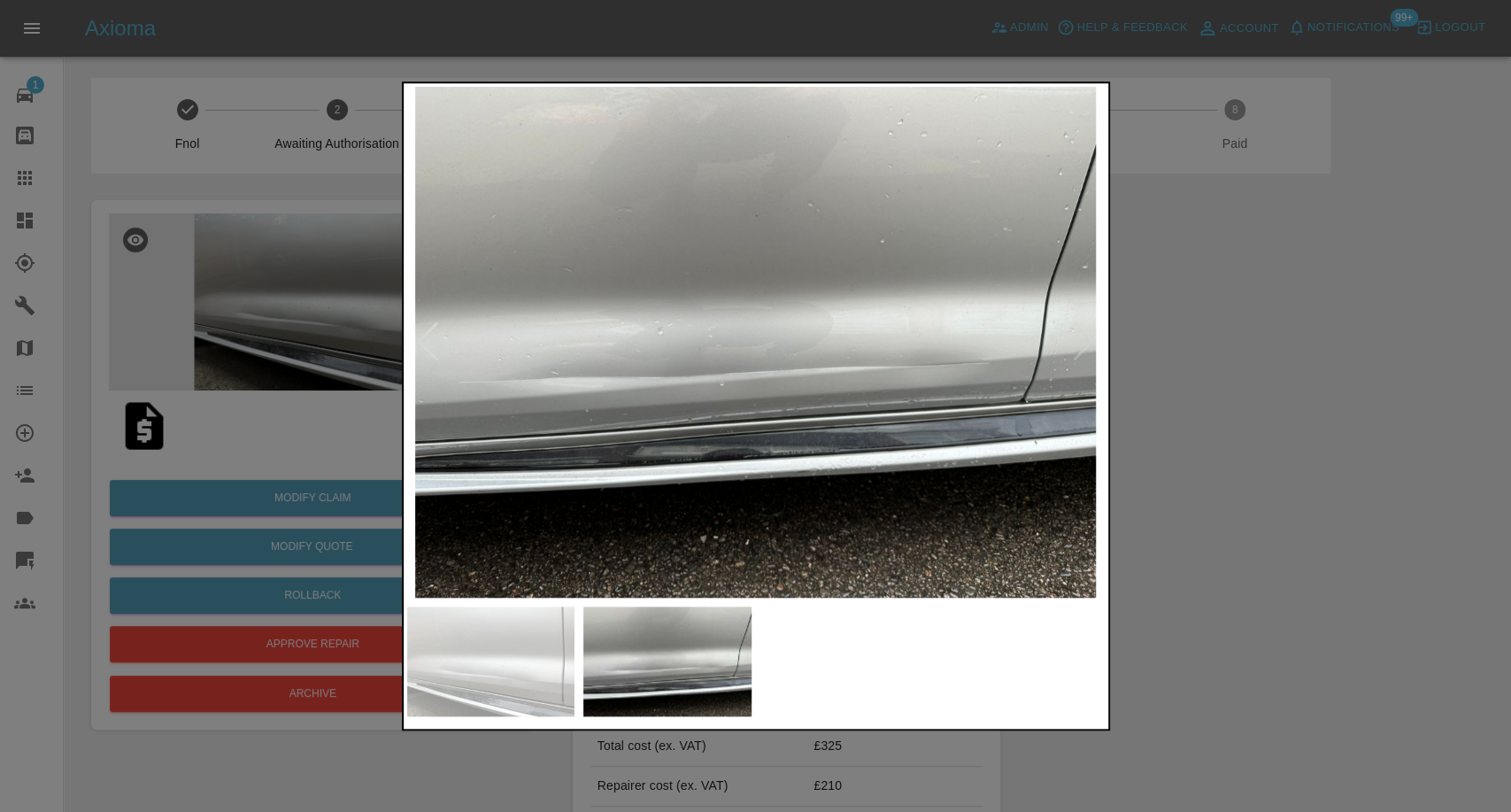
click at [1192, 514] on div at bounding box center [755, 406] width 1511 height 812
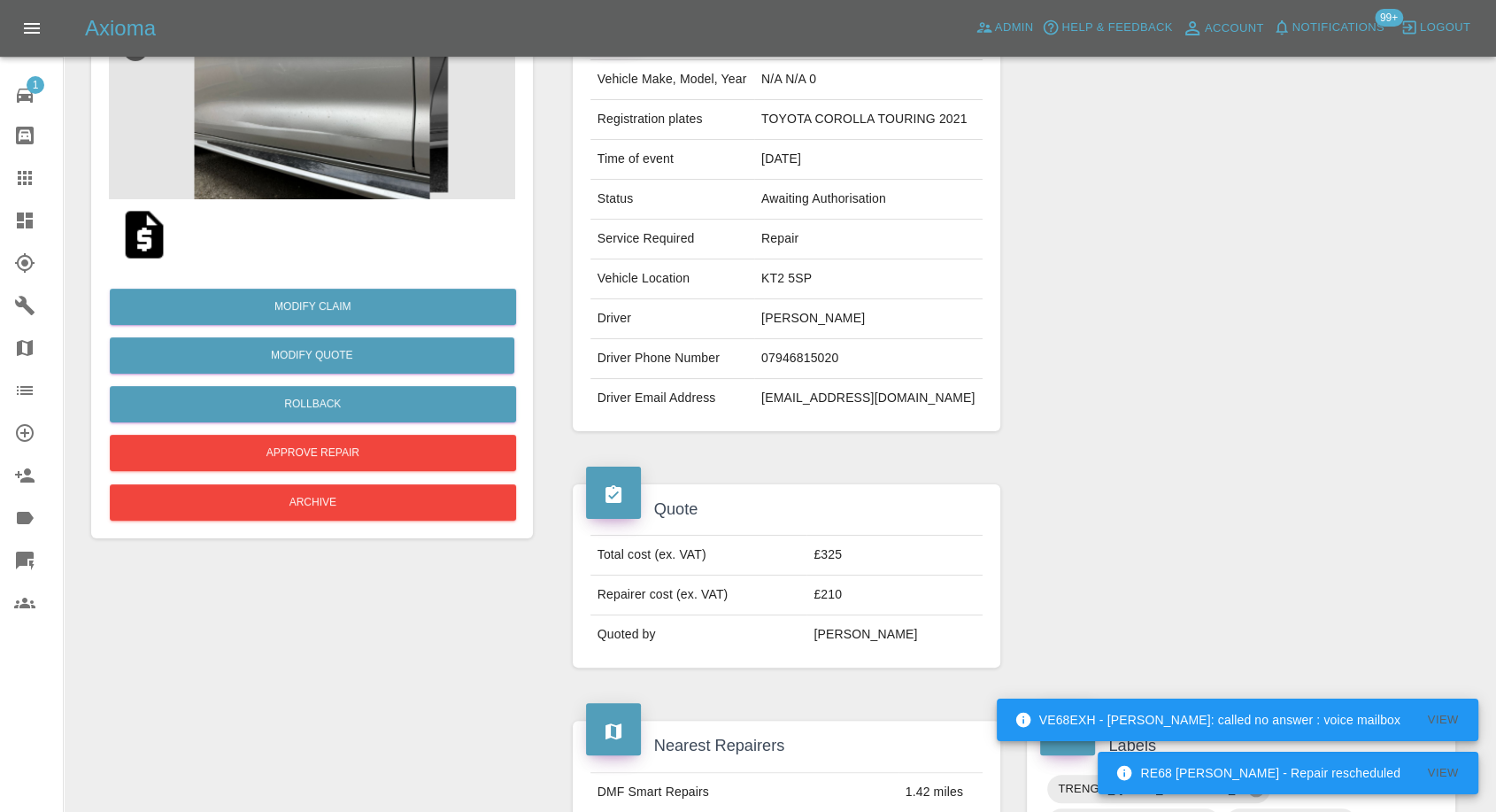
scroll to position [197, 0]
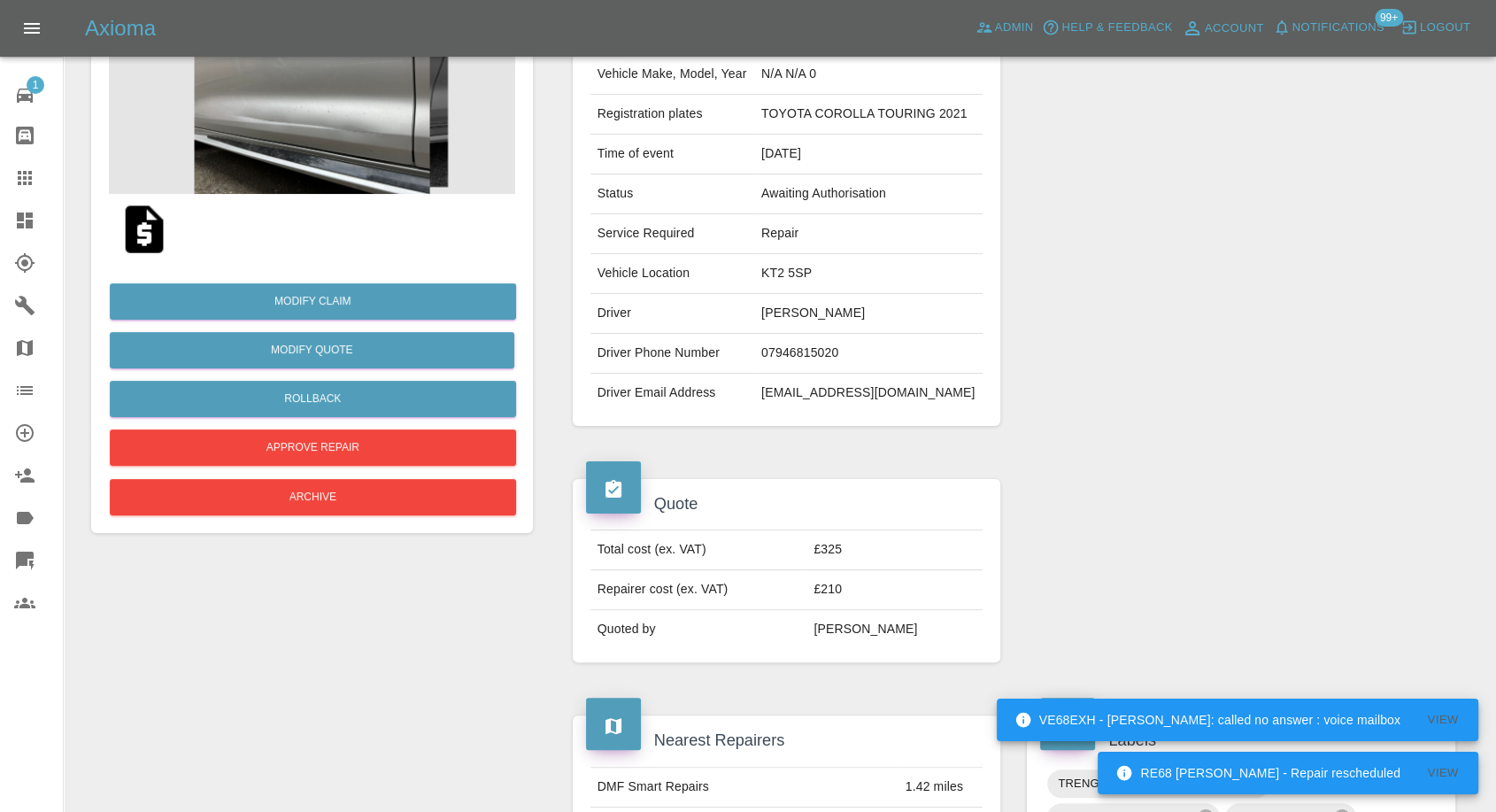
click at [336, 156] on img at bounding box center [311, 106] width 406 height 177
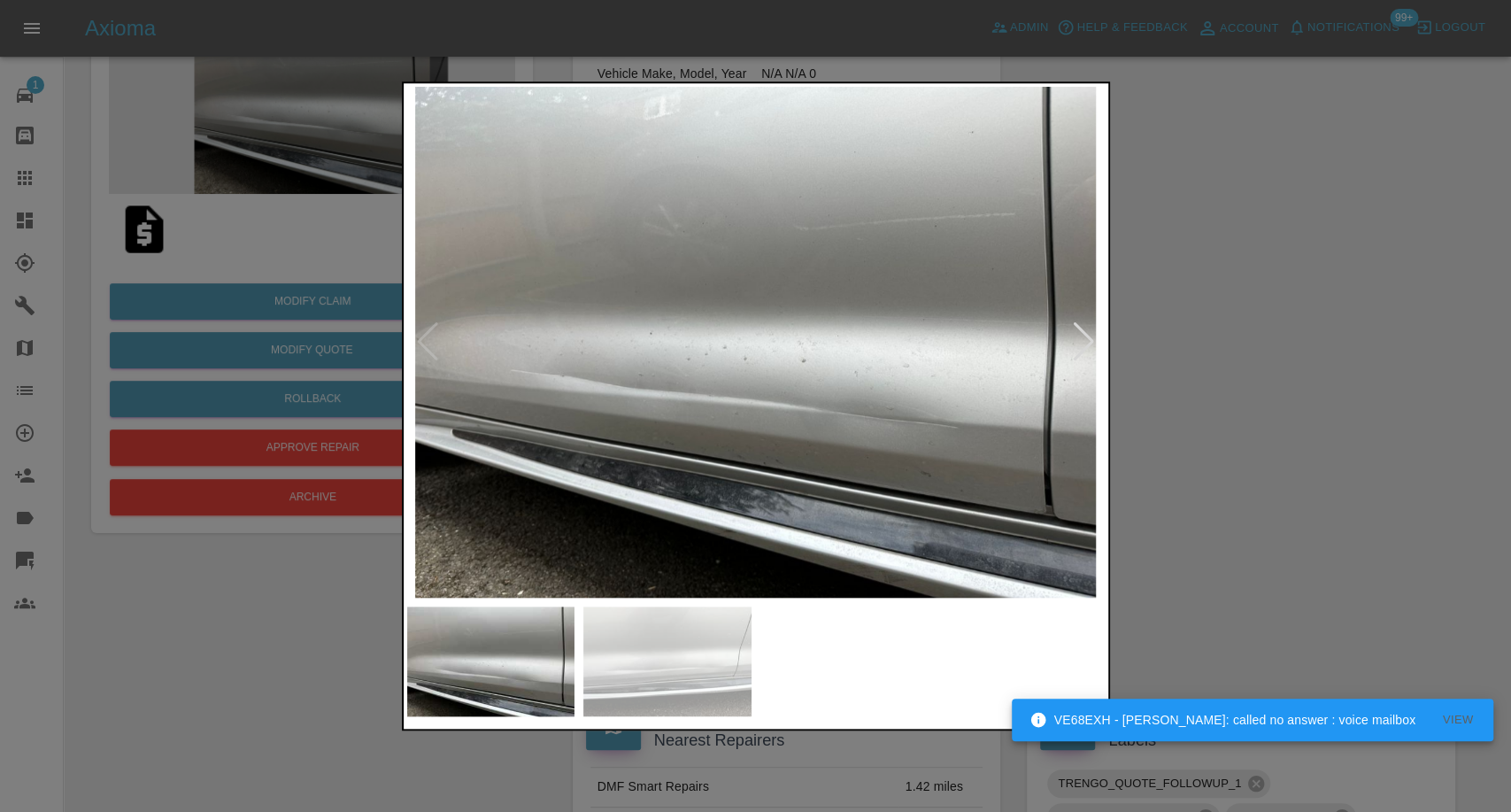
click at [702, 677] on img at bounding box center [667, 661] width 168 height 109
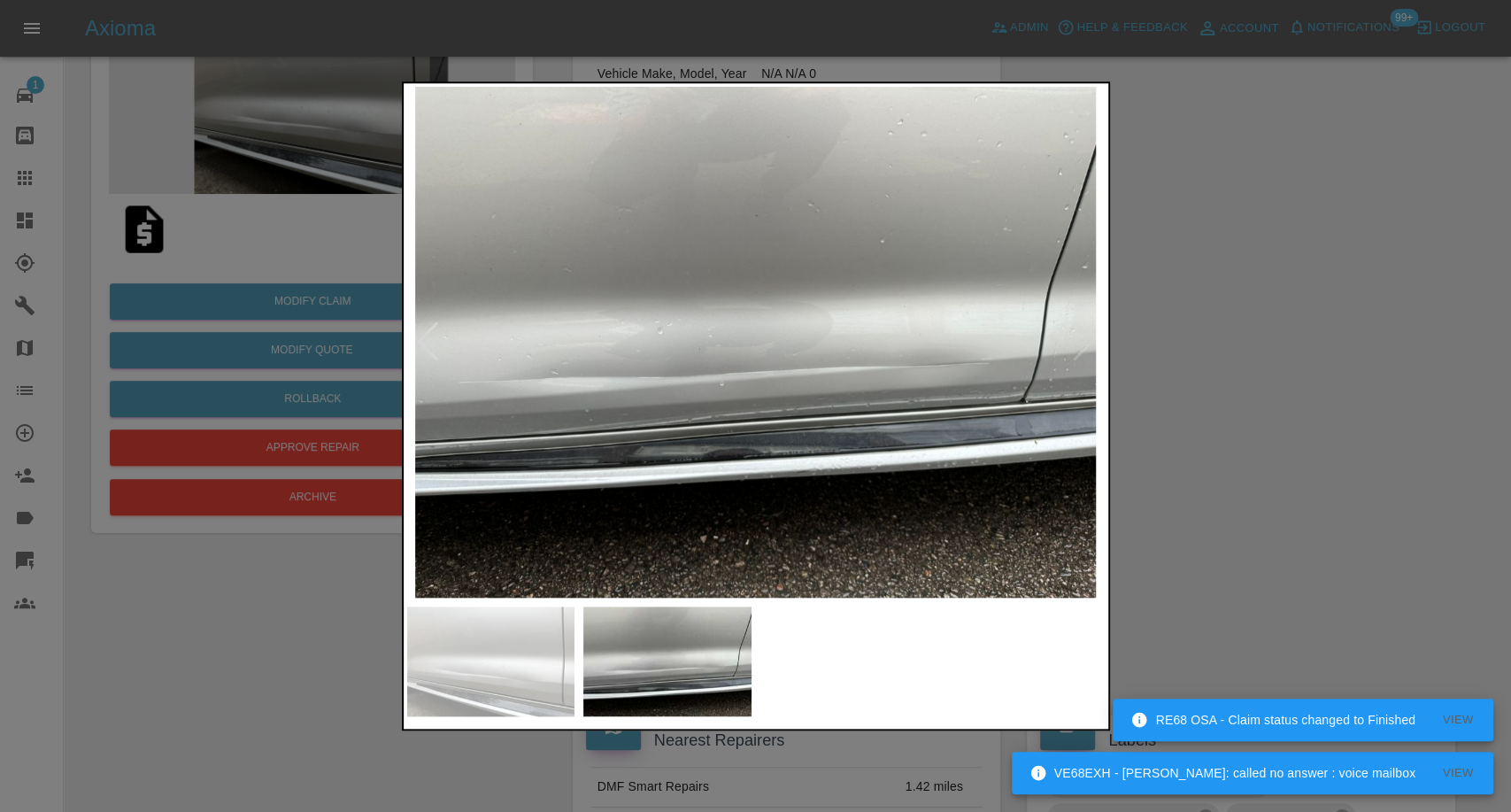
click at [466, 660] on img at bounding box center [491, 661] width 168 height 109
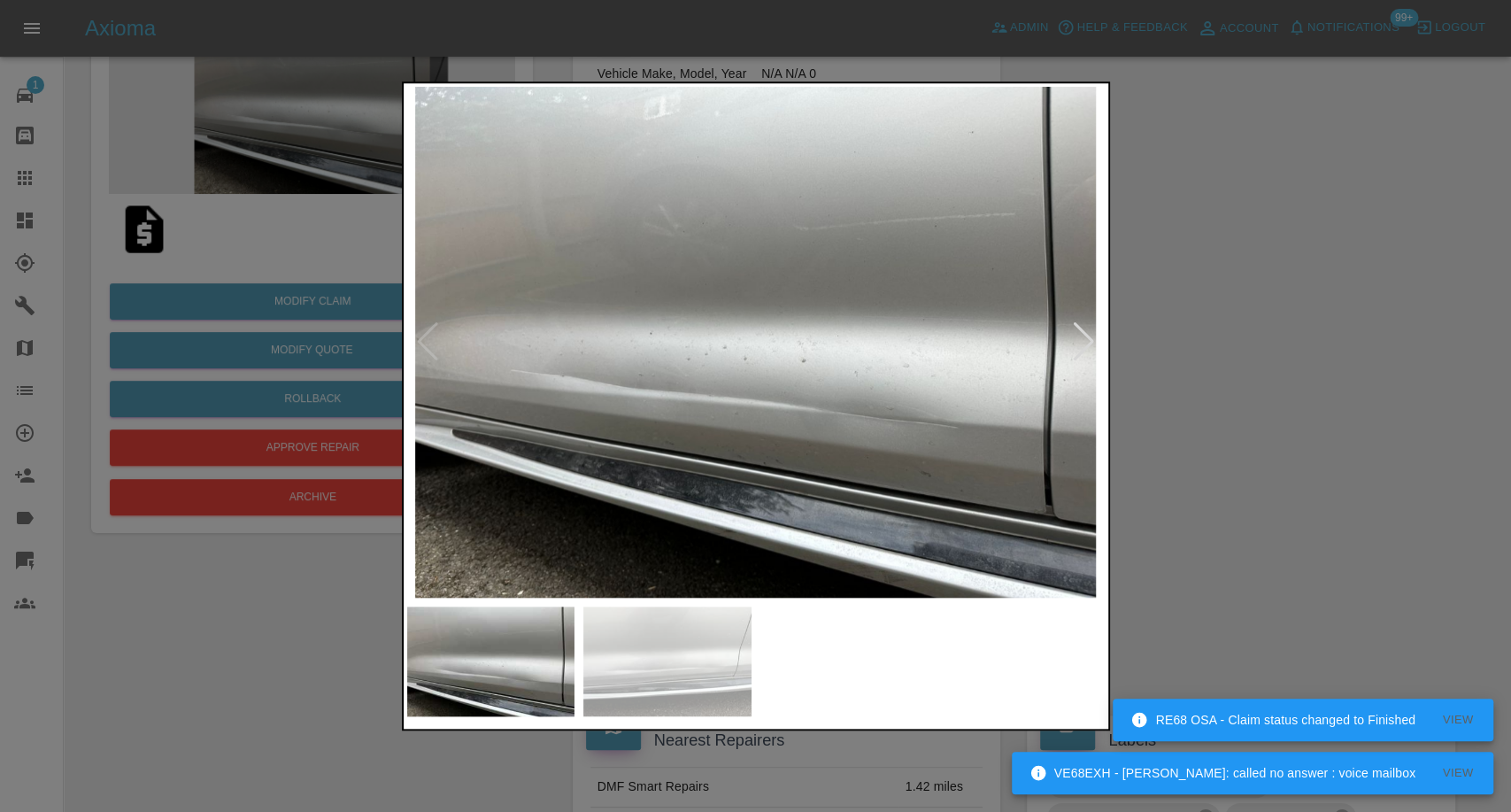
click at [657, 656] on img at bounding box center [667, 661] width 168 height 109
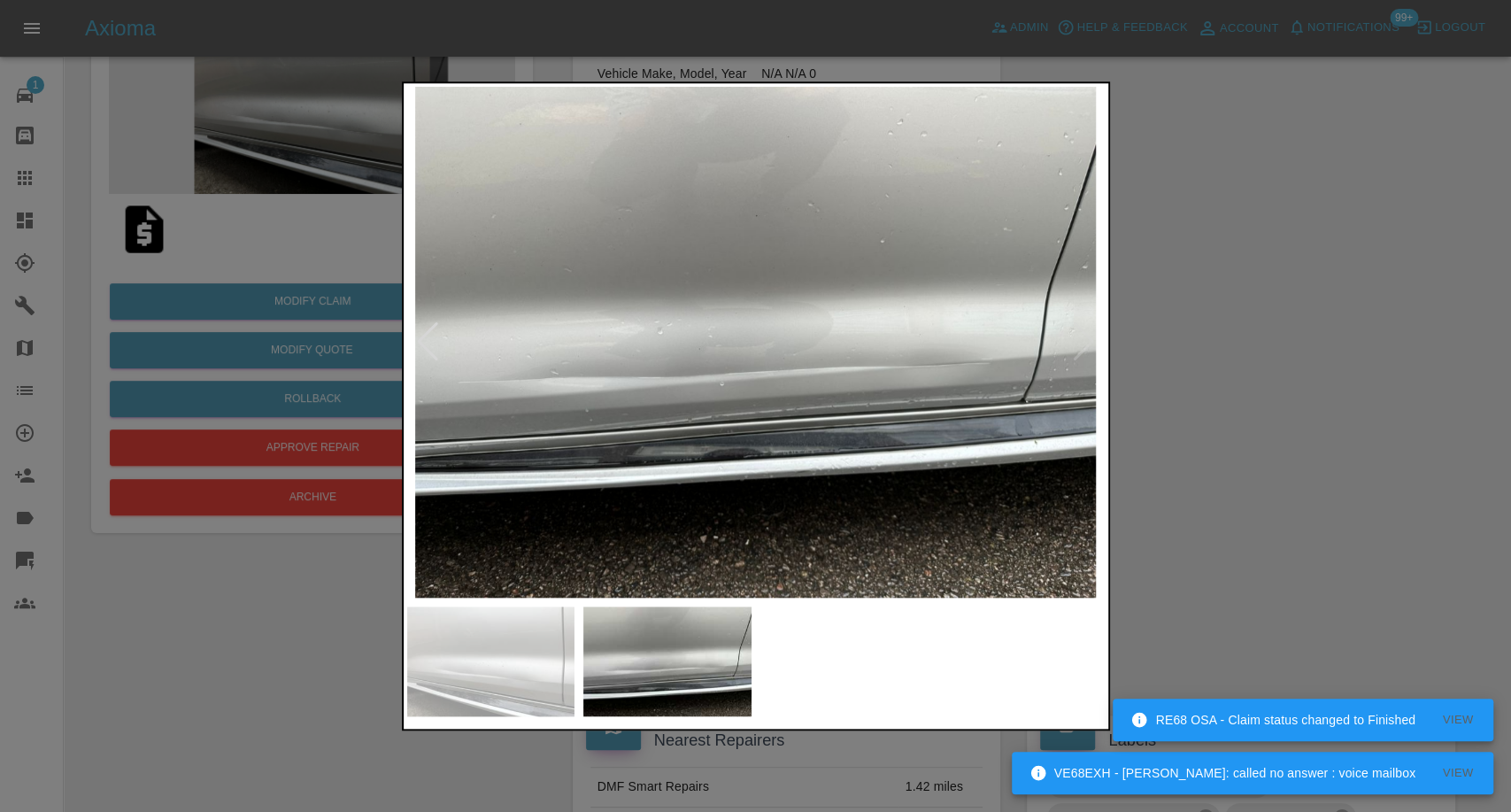
click at [1352, 456] on div at bounding box center [755, 406] width 1511 height 812
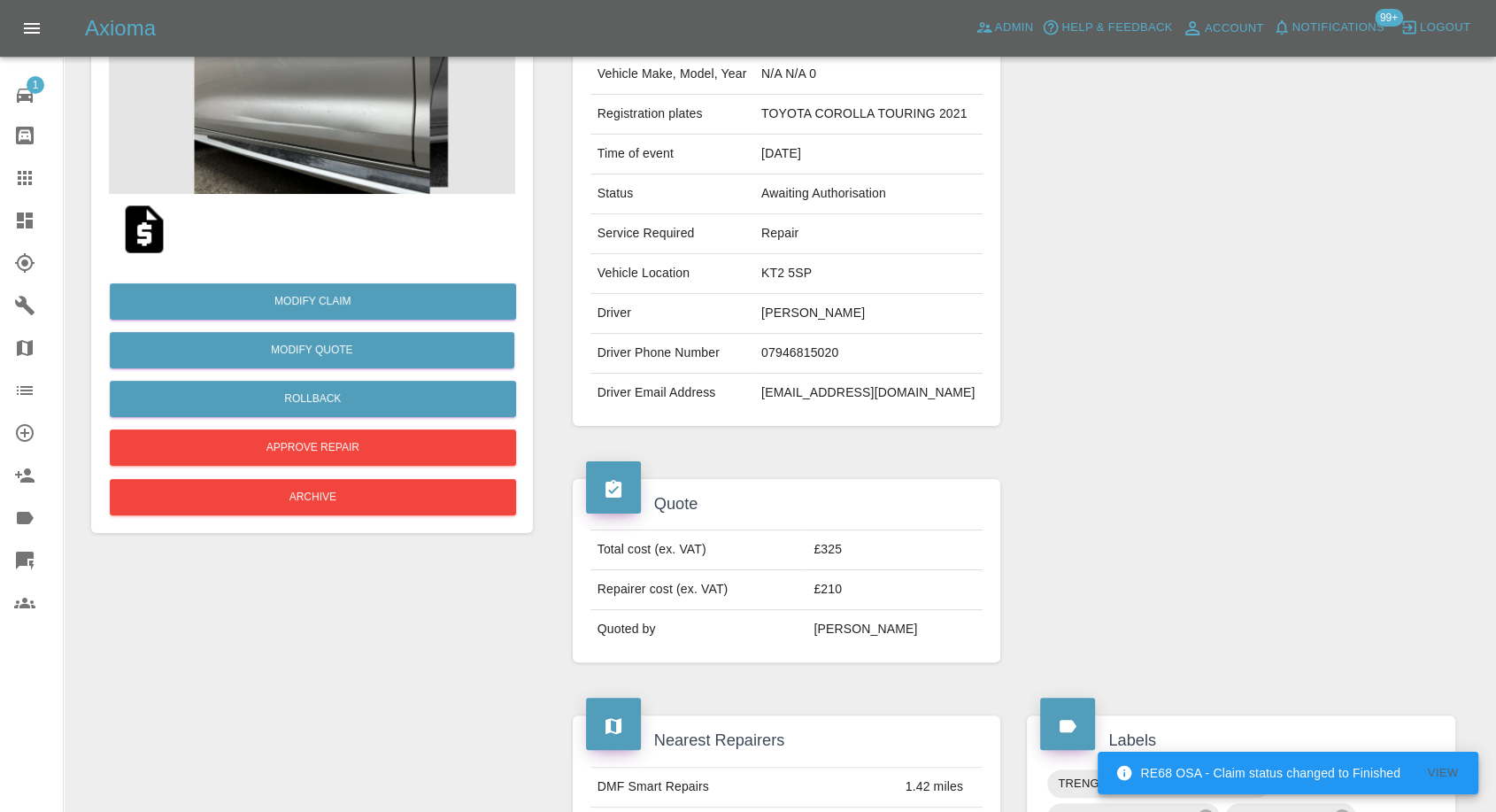
drag, startPoint x: 12, startPoint y: 185, endPoint x: 139, endPoint y: 261, distance: 148.0
click at [12, 185] on link "Claims" at bounding box center [31, 178] width 63 height 43
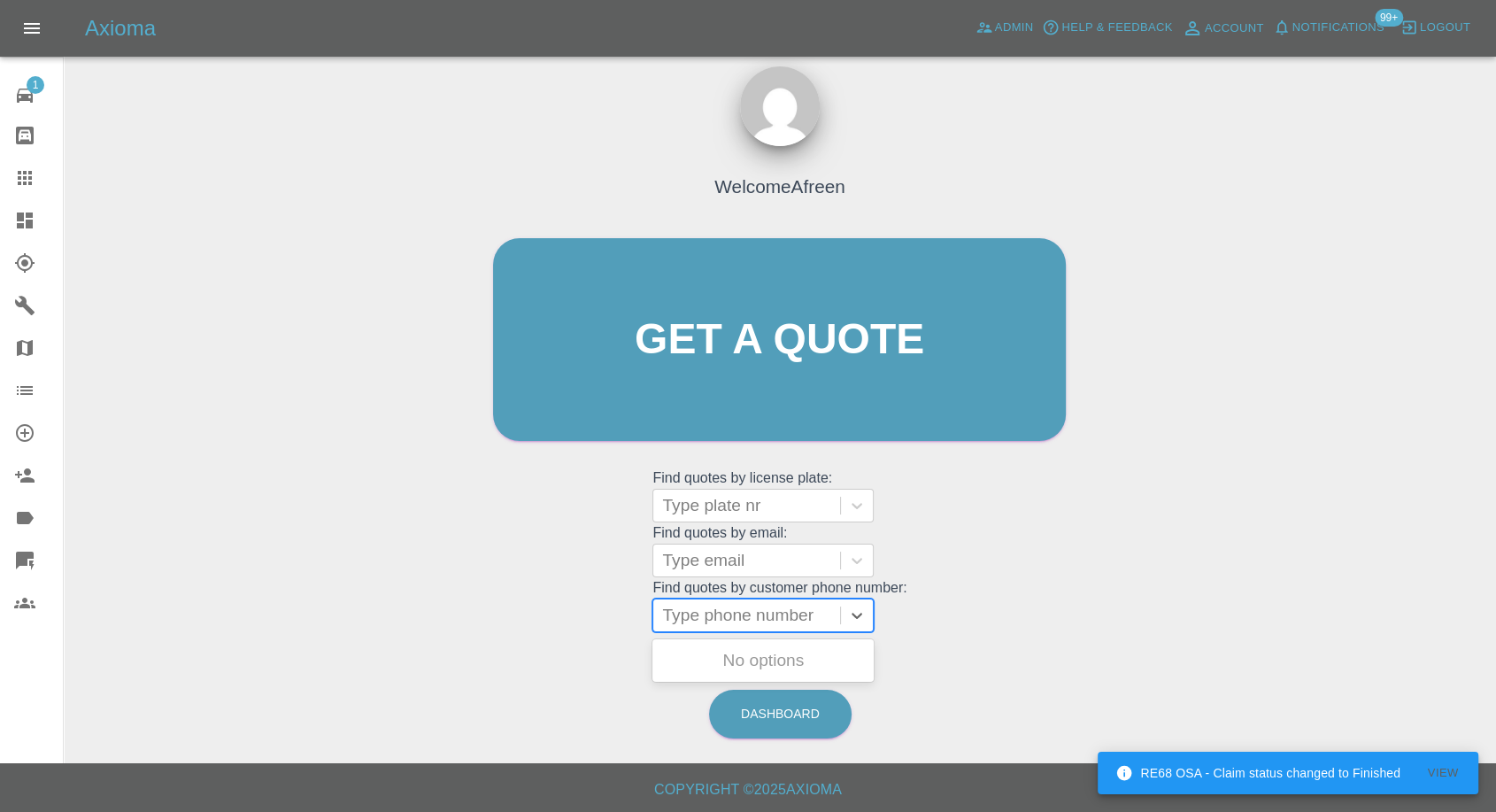
click at [717, 624] on div at bounding box center [747, 615] width 169 height 25
paste input "07932417932"
type input "07932417932"
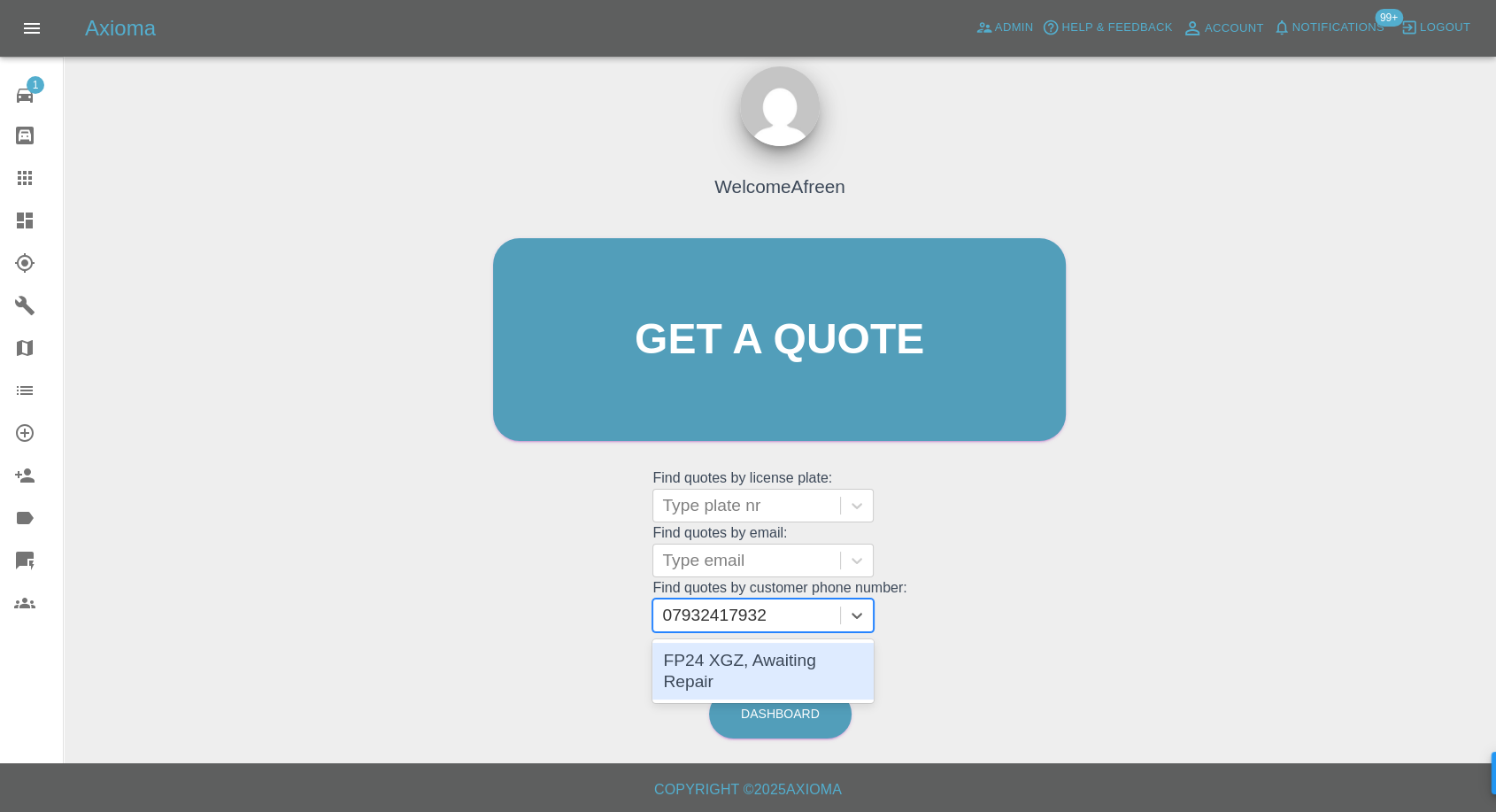
click at [745, 667] on div "FP24 XGZ, Awaiting Repair" at bounding box center [763, 671] width 222 height 57
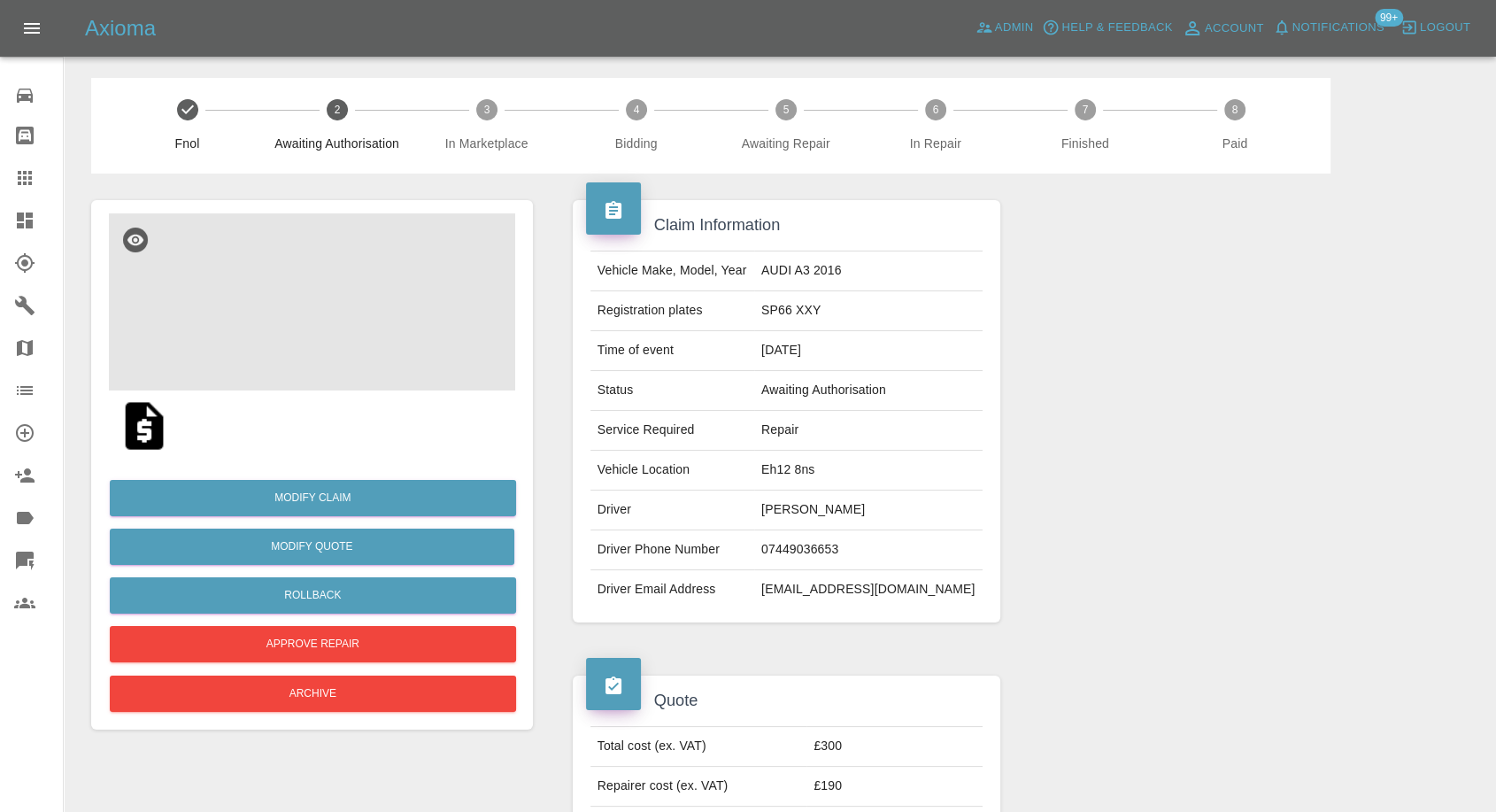
click at [327, 354] on img at bounding box center [311, 301] width 406 height 177
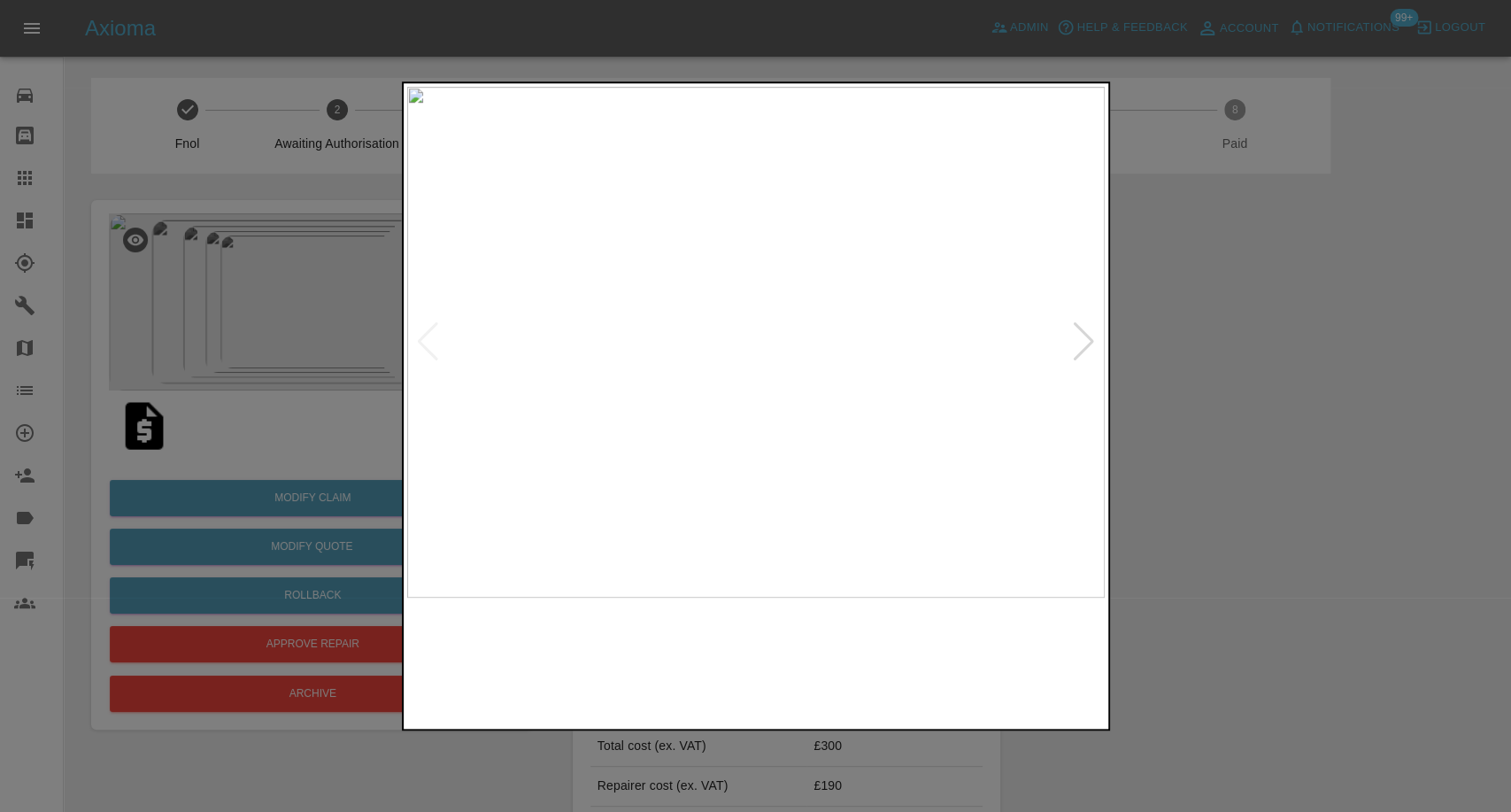
click at [688, 636] on img at bounding box center [667, 661] width 168 height 109
click at [854, 663] on img at bounding box center [844, 661] width 168 height 109
click at [1041, 688] on img at bounding box center [1020, 661] width 168 height 109
drag, startPoint x: 1256, startPoint y: 628, endPoint x: 1082, endPoint y: 380, distance: 303.0
click at [1257, 627] on div at bounding box center [755, 406] width 1511 height 812
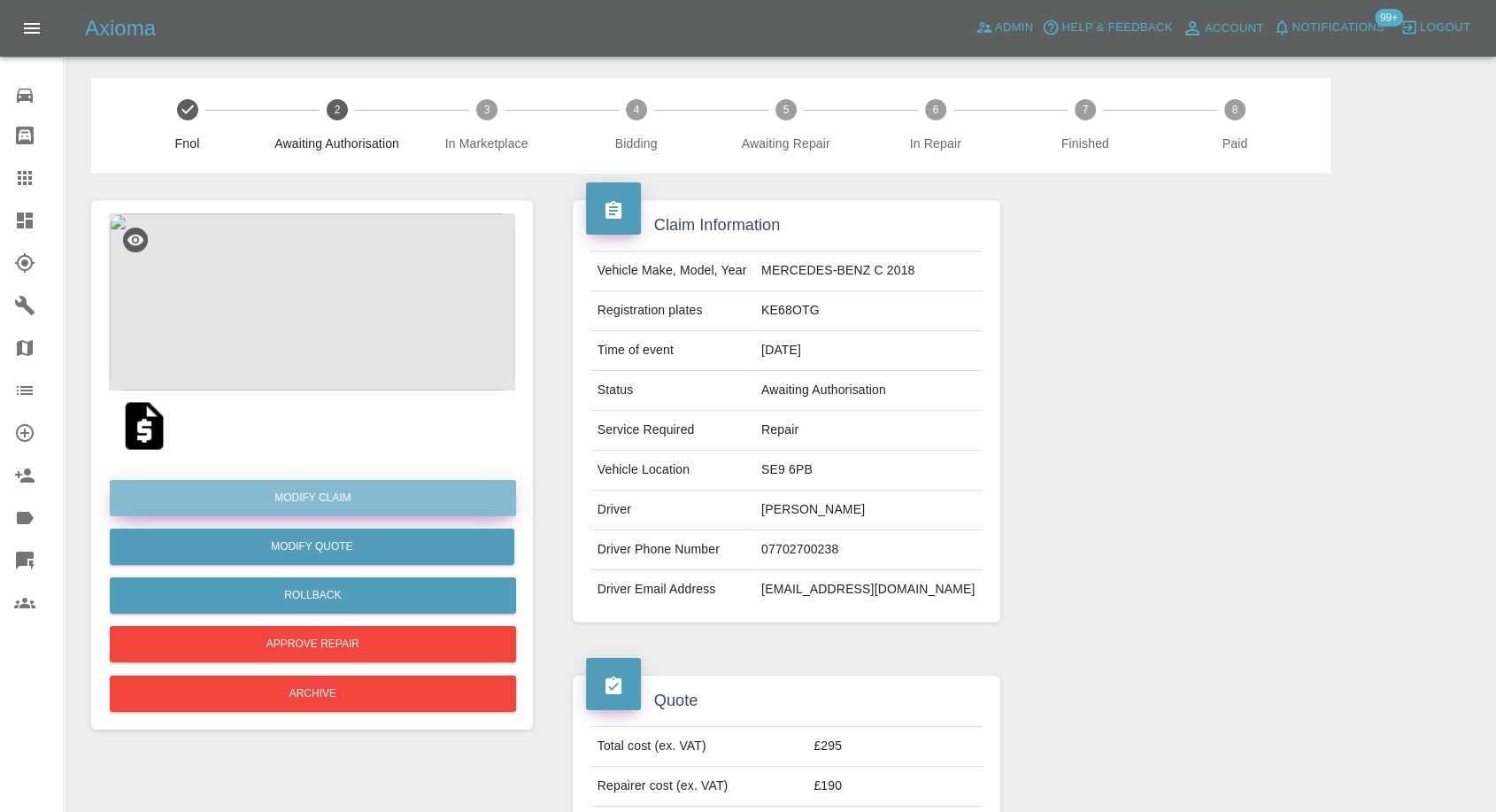
click at [310, 501] on link "Modify Claim" at bounding box center [312, 498] width 406 height 36
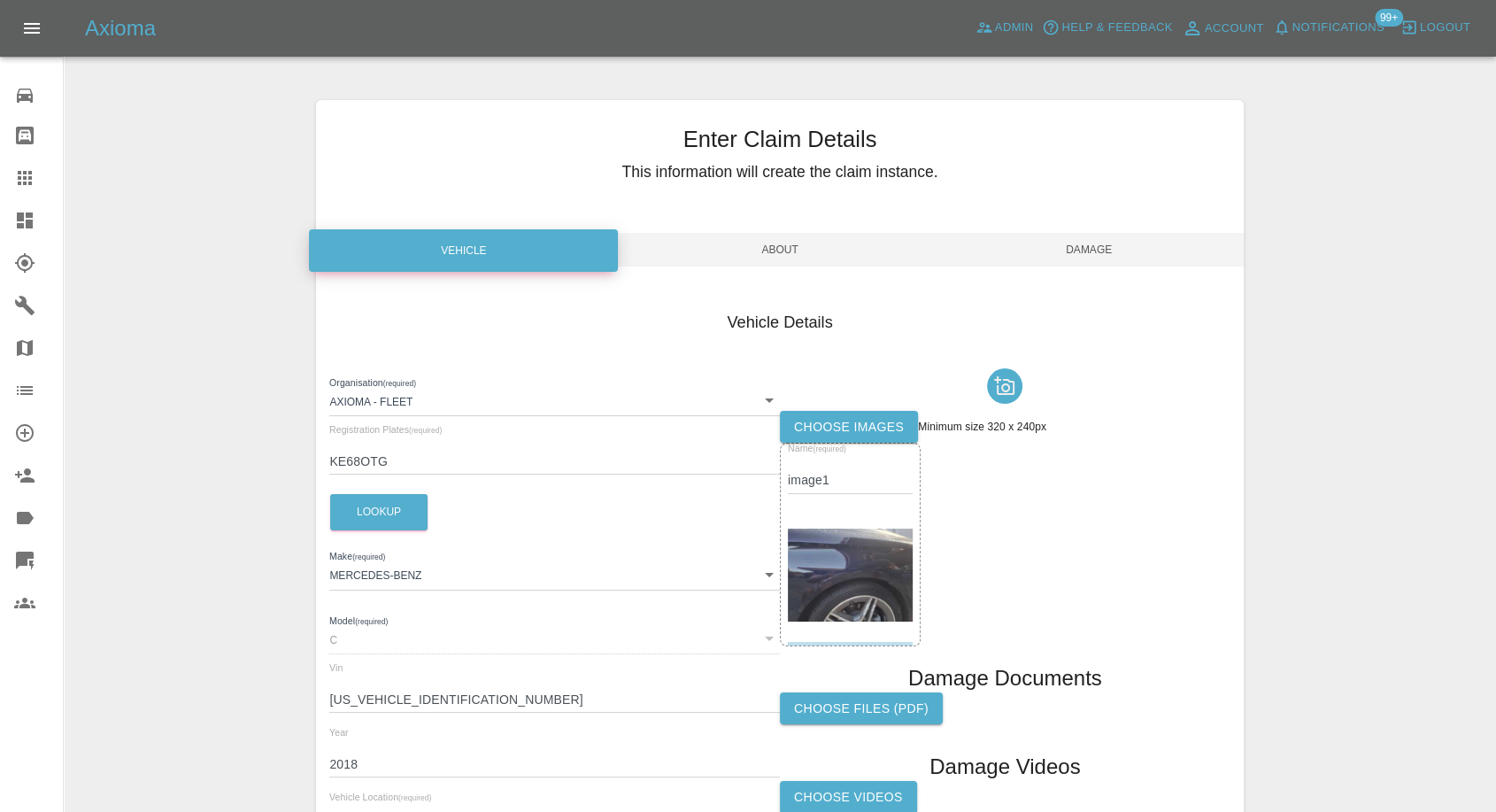
click at [836, 416] on label "Choose images" at bounding box center [848, 427] width 138 height 32
click at [0, 0] on input "Choose images" at bounding box center [0, 0] width 0 height 0
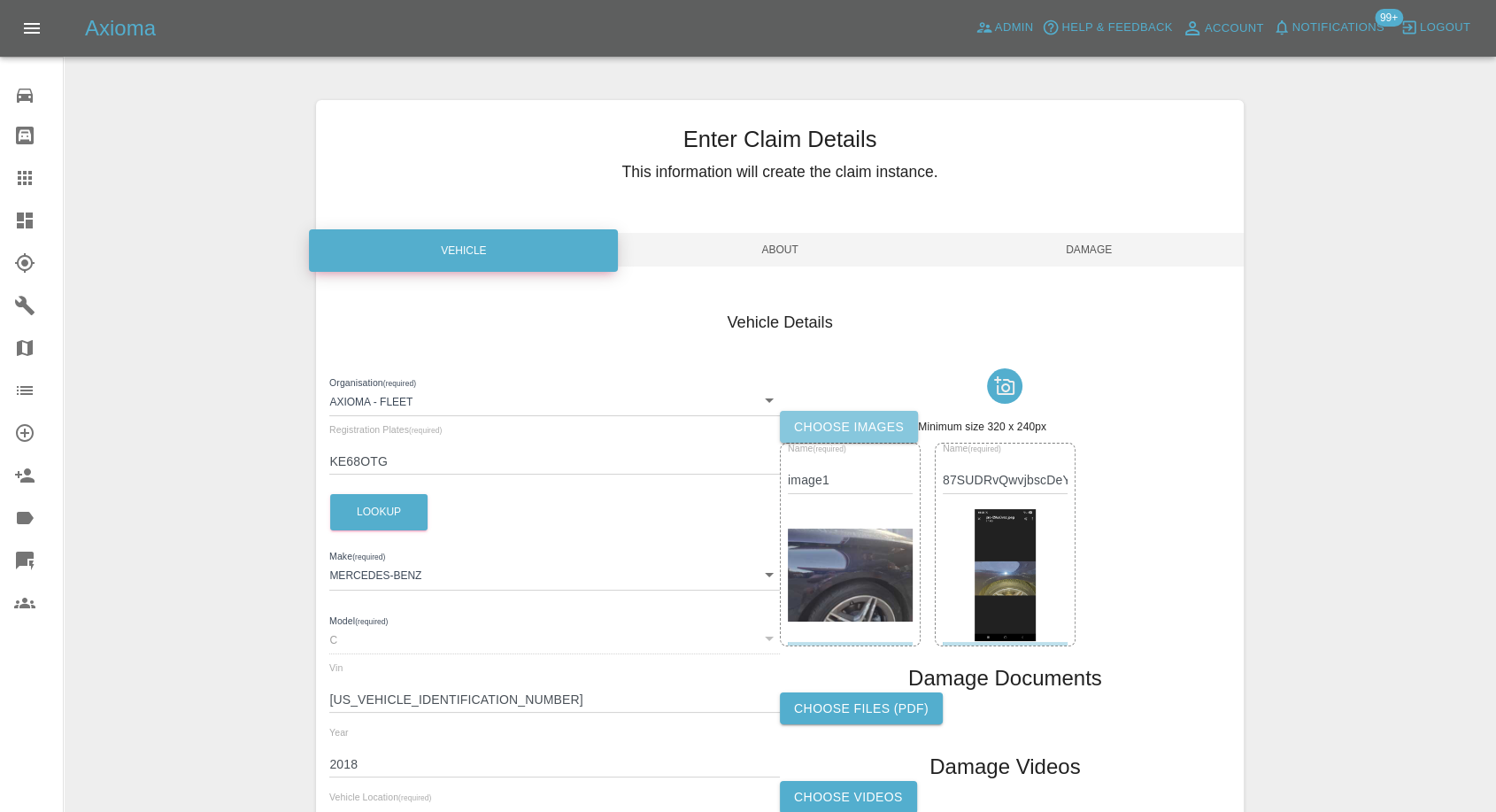
click at [865, 429] on label "Choose images" at bounding box center [848, 427] width 138 height 32
click at [0, 0] on input "Choose images" at bounding box center [0, 0] width 0 height 0
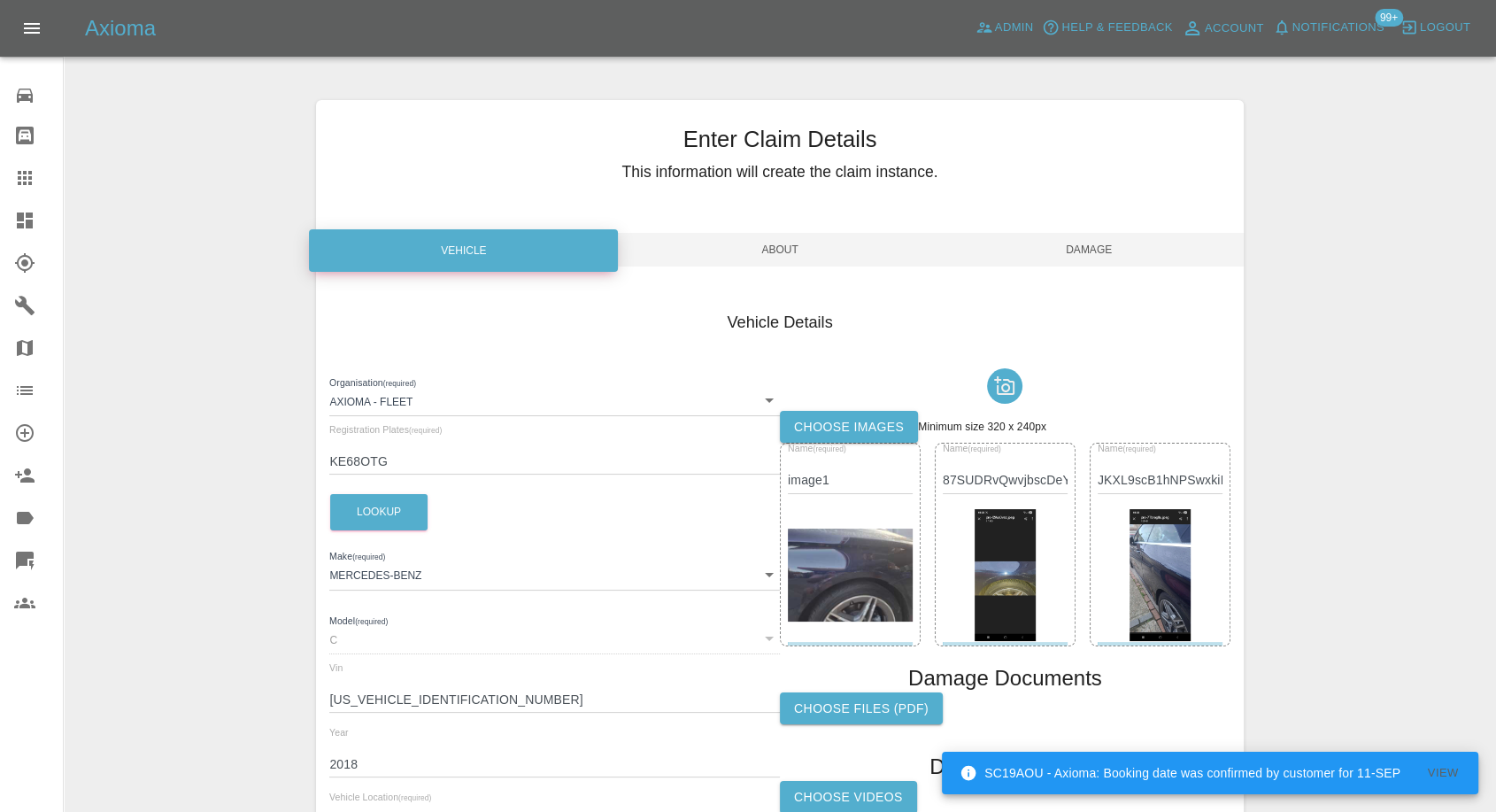
click at [1108, 242] on span "Damage" at bounding box center [1089, 249] width 309 height 33
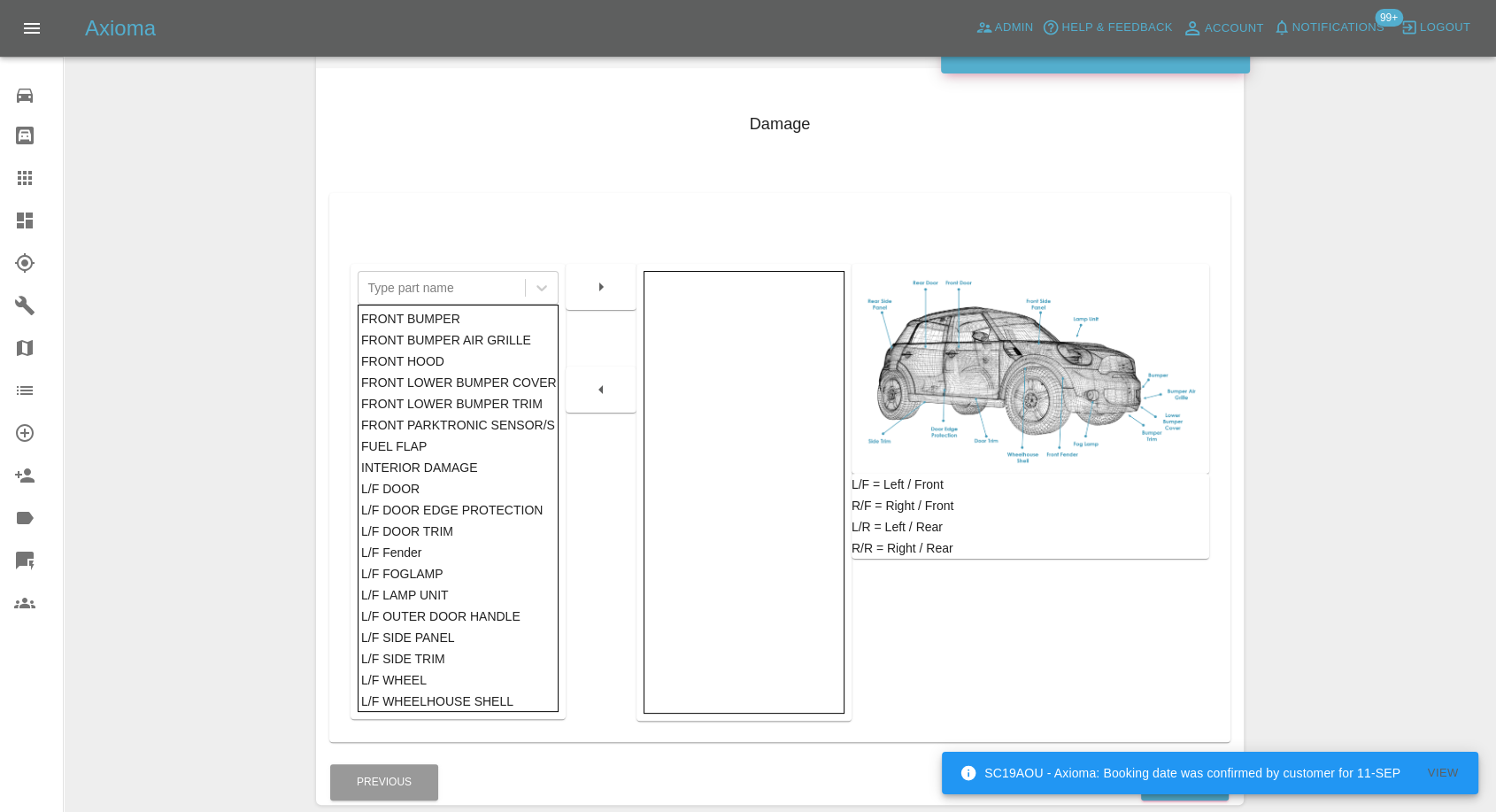
scroll to position [283, 0]
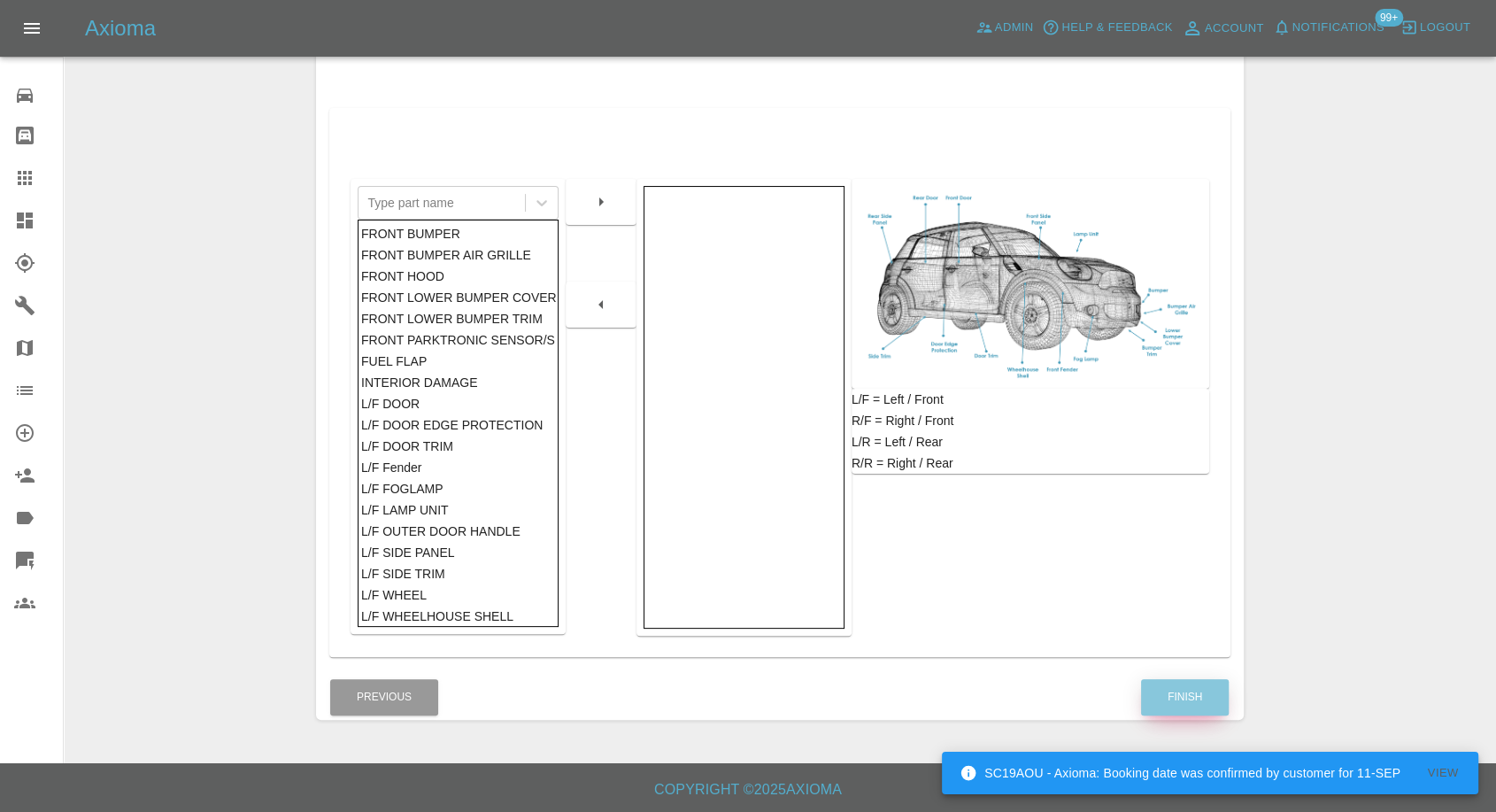
click at [1180, 697] on button "Finish" at bounding box center [1185, 697] width 87 height 36
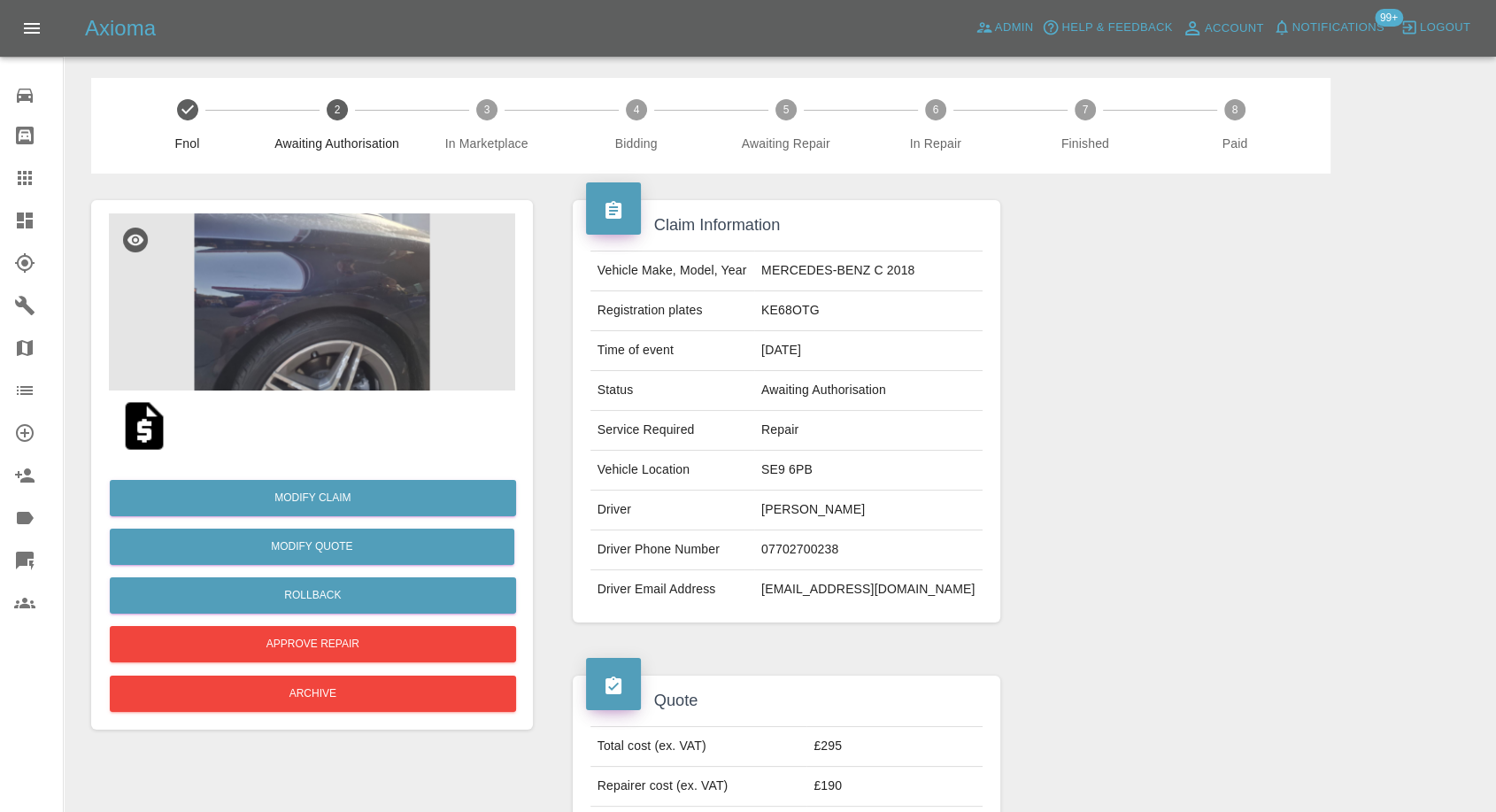
click at [277, 262] on img at bounding box center [311, 301] width 406 height 177
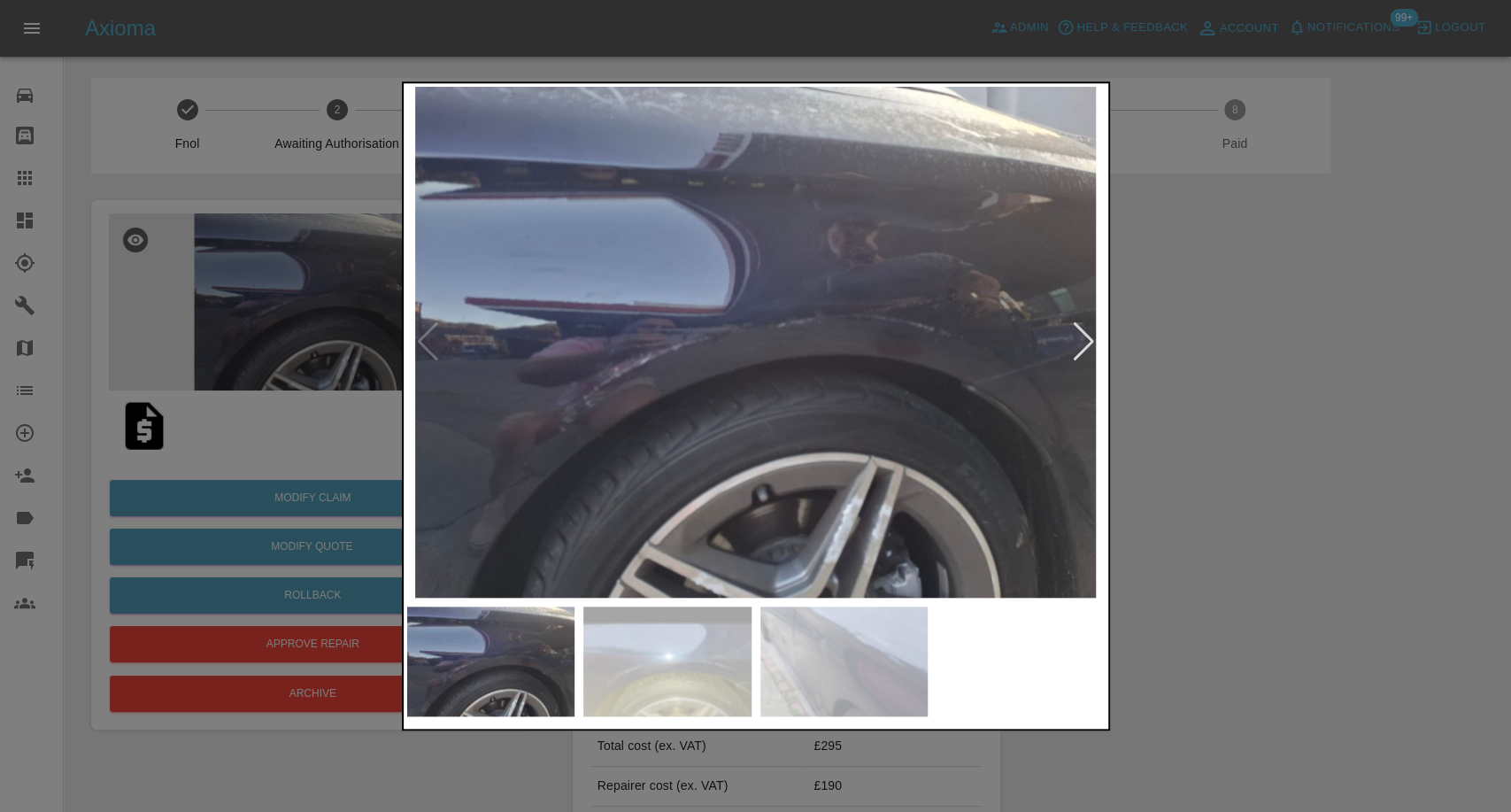
click at [724, 654] on img at bounding box center [667, 661] width 168 height 109
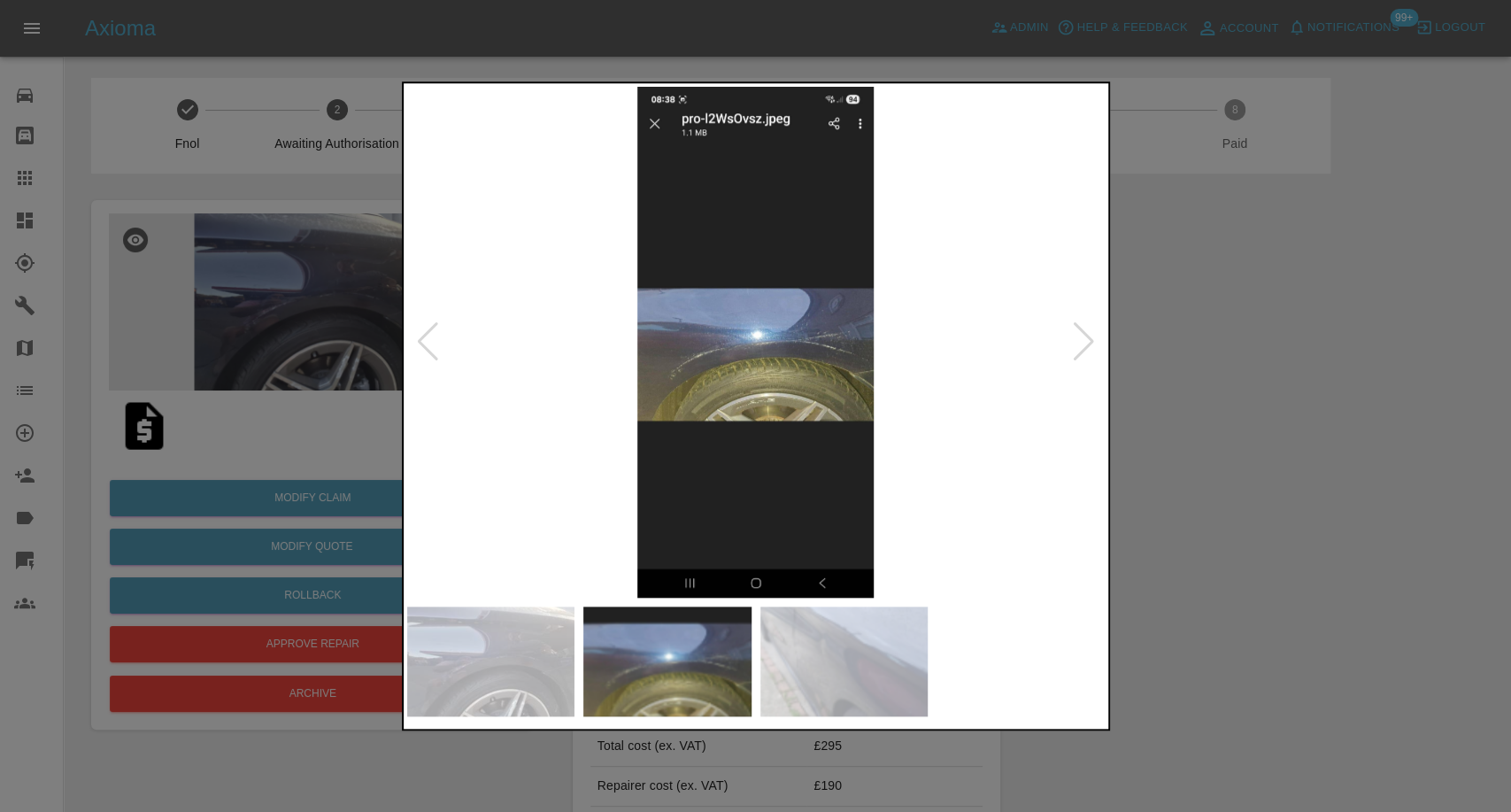
click at [826, 660] on img at bounding box center [844, 661] width 168 height 109
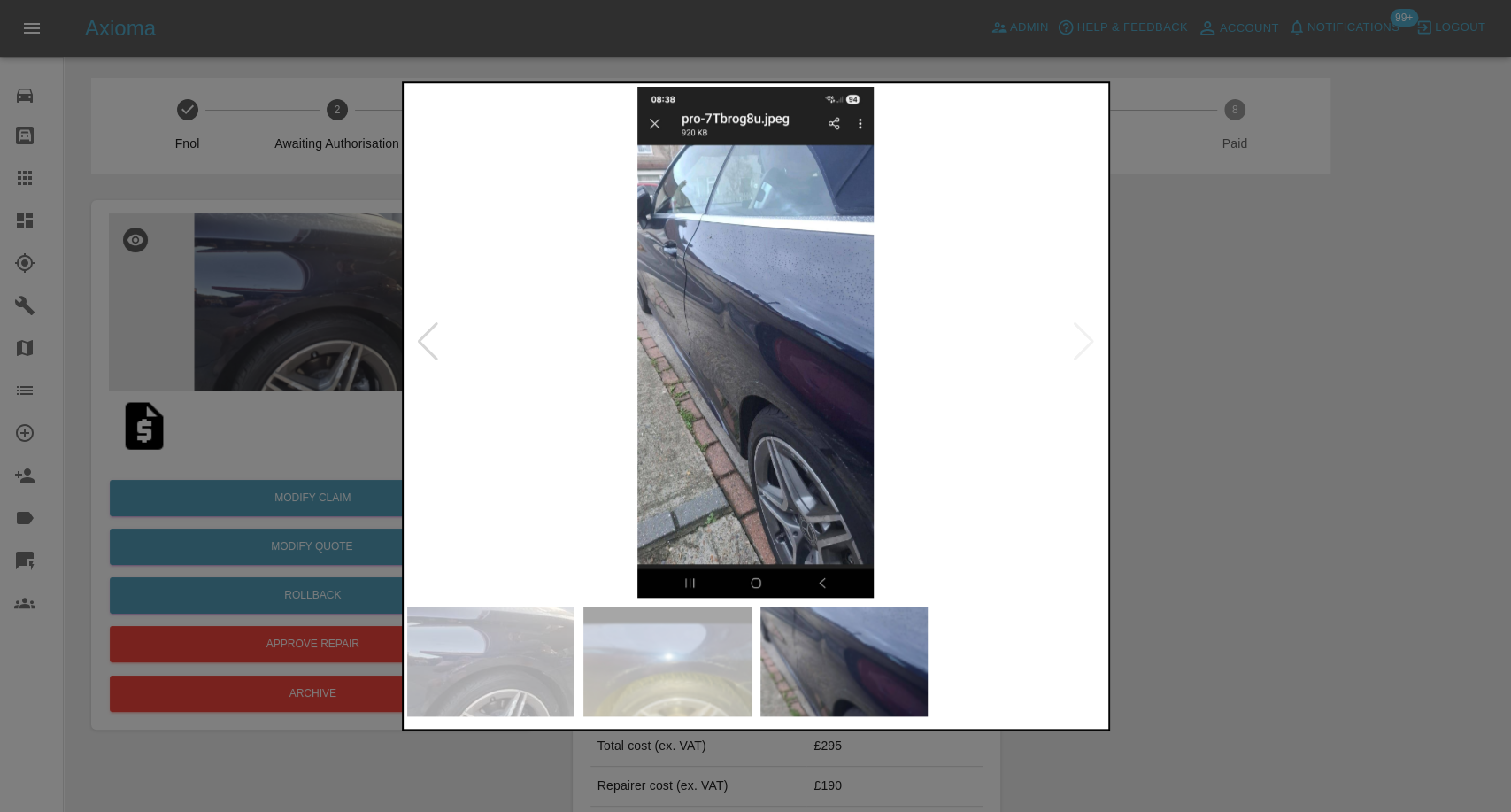
click at [1296, 632] on div at bounding box center [755, 406] width 1511 height 812
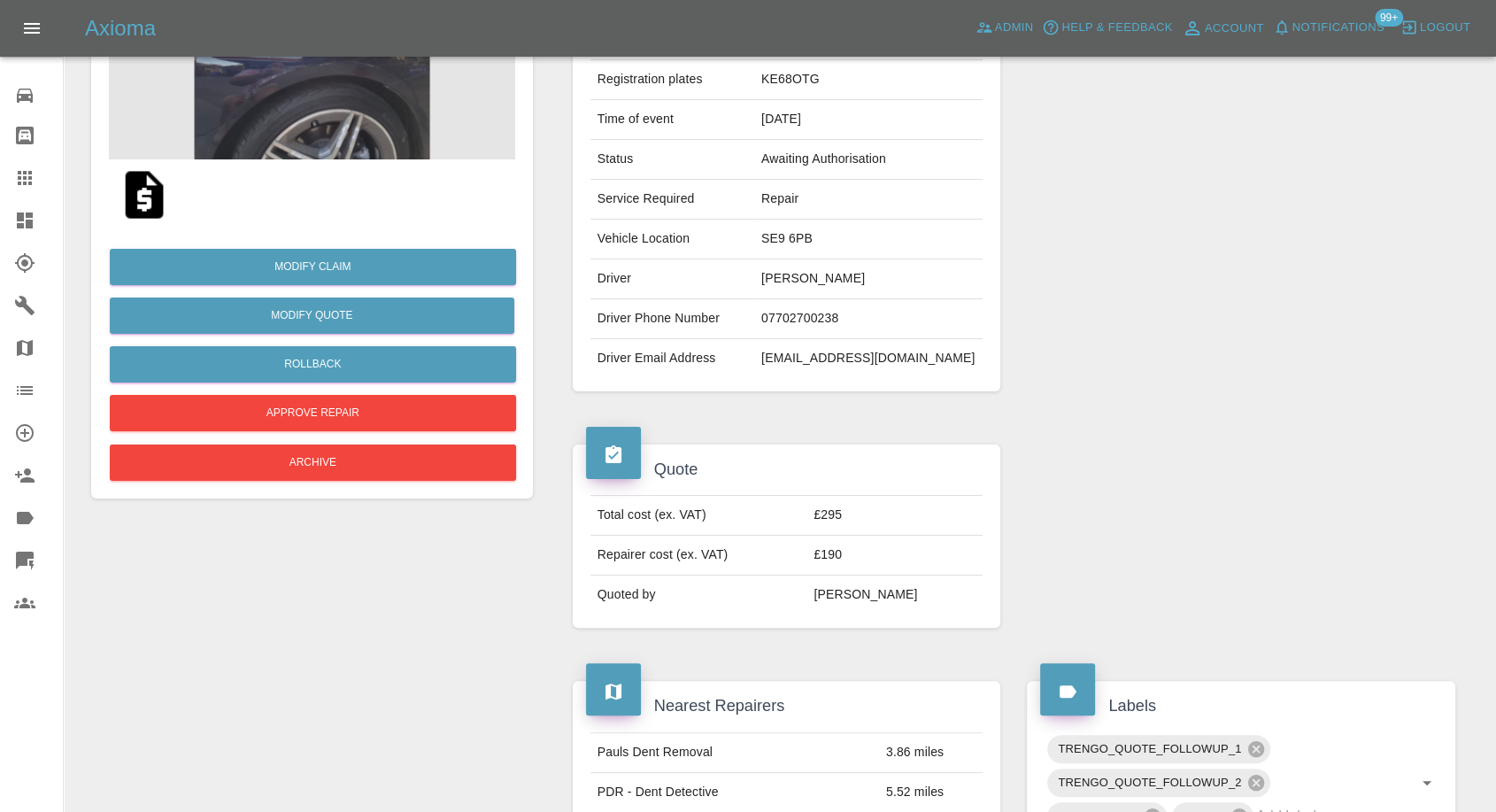
scroll to position [393, 0]
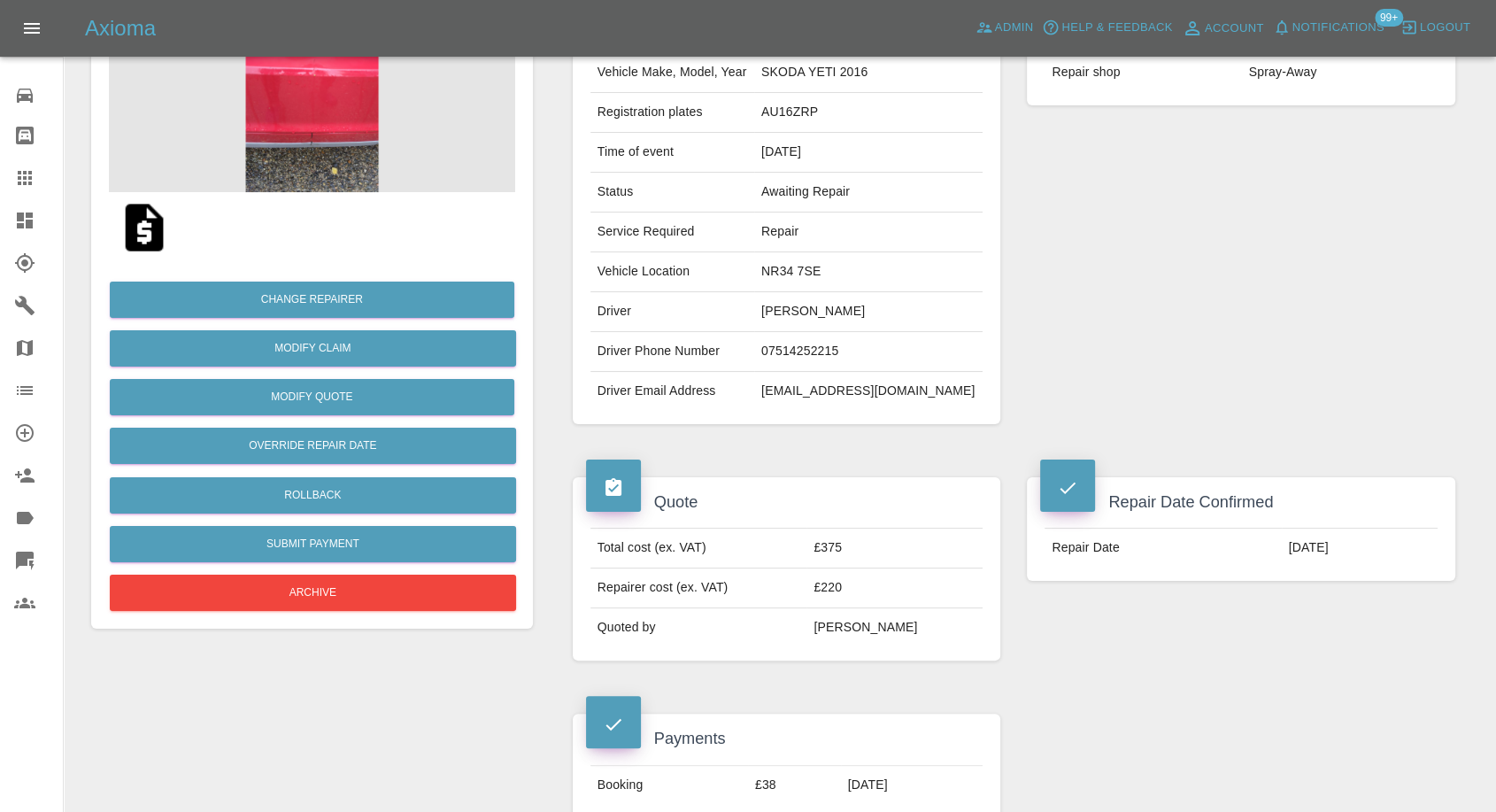
scroll to position [197, 0]
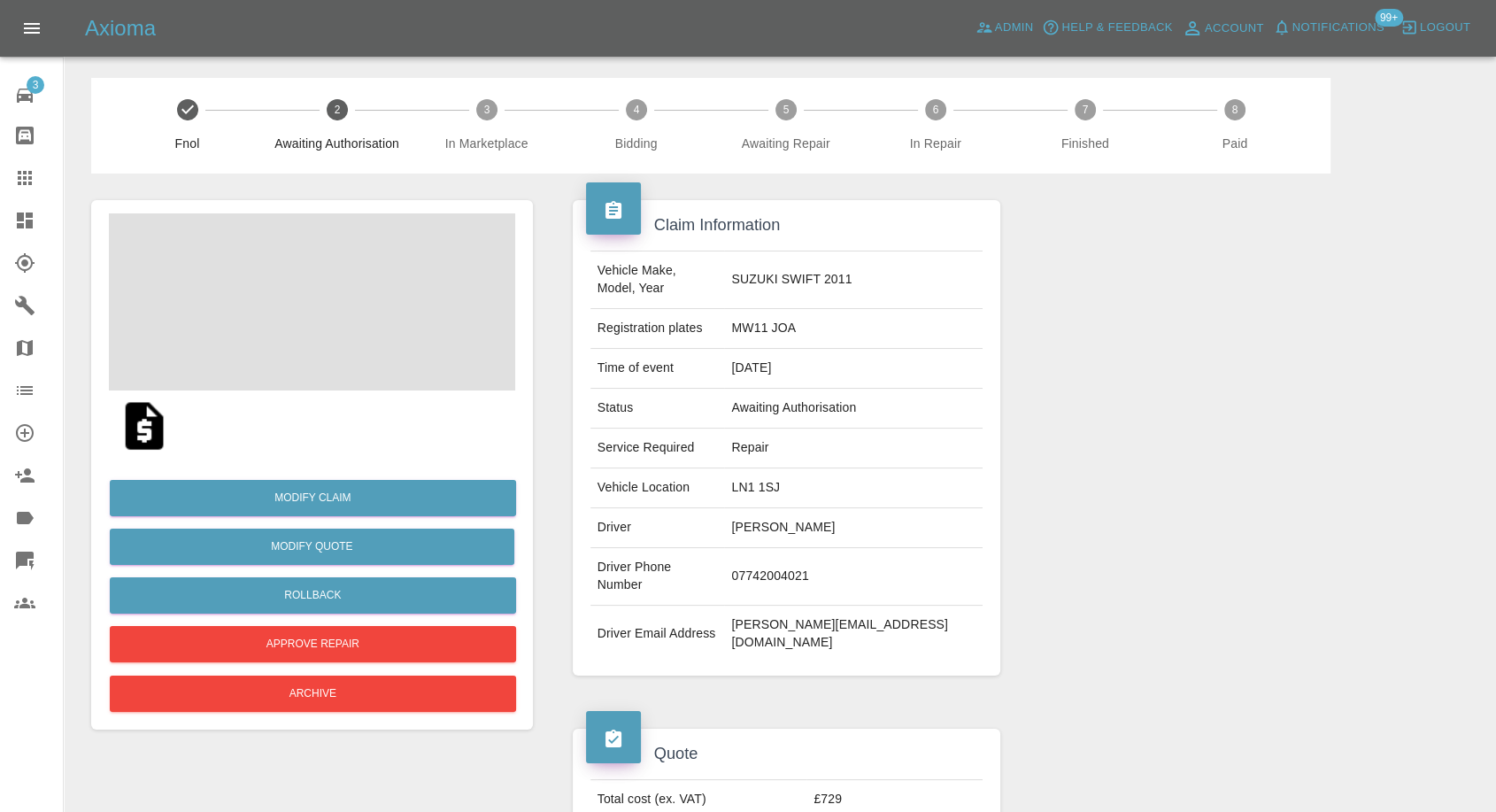
click at [795, 474] on td "LN1 1SJ" at bounding box center [853, 488] width 259 height 40
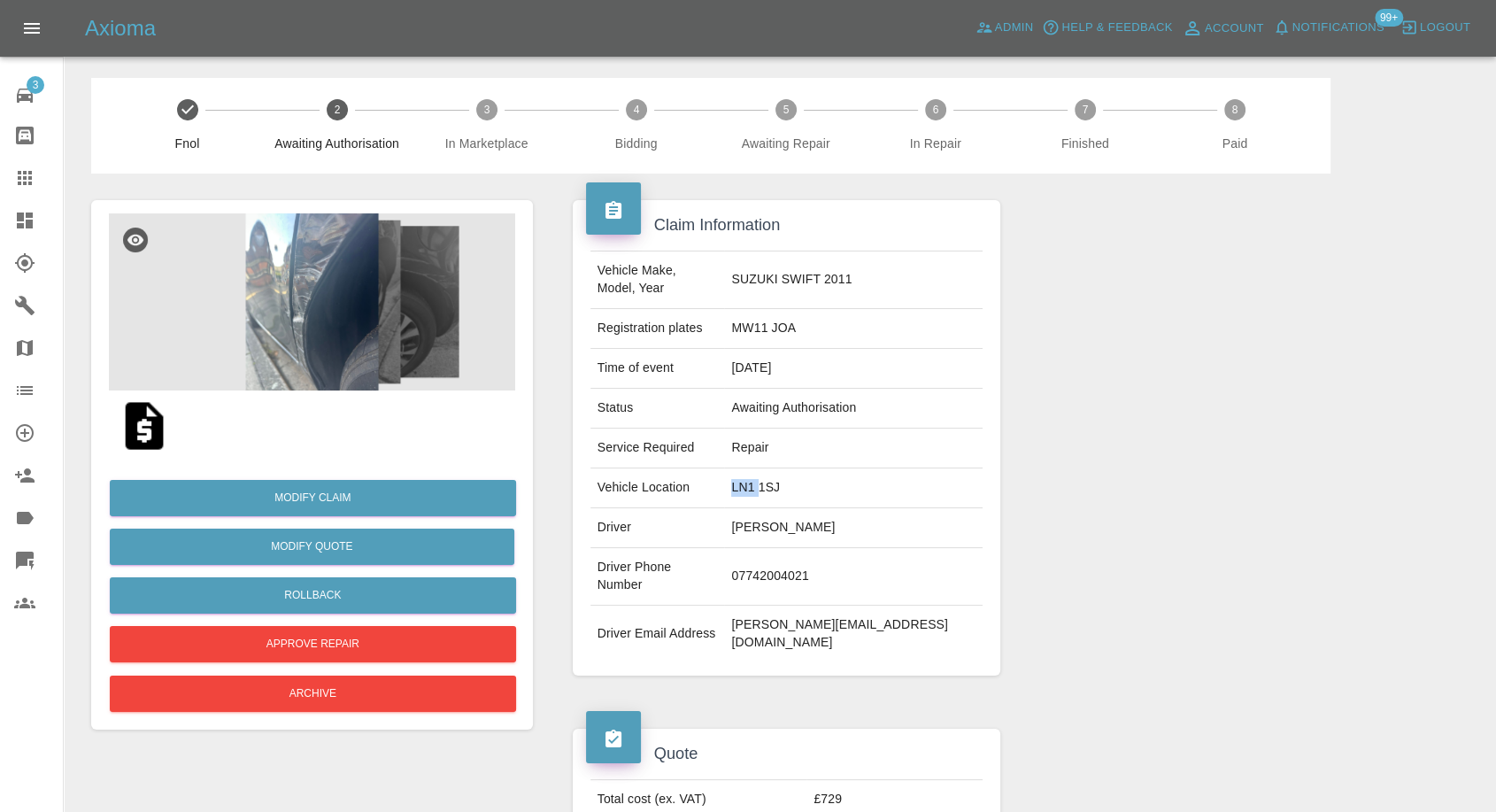
click at [795, 474] on td "LN1 1SJ" at bounding box center [853, 488] width 259 height 40
copy td "LN1 1SJ"
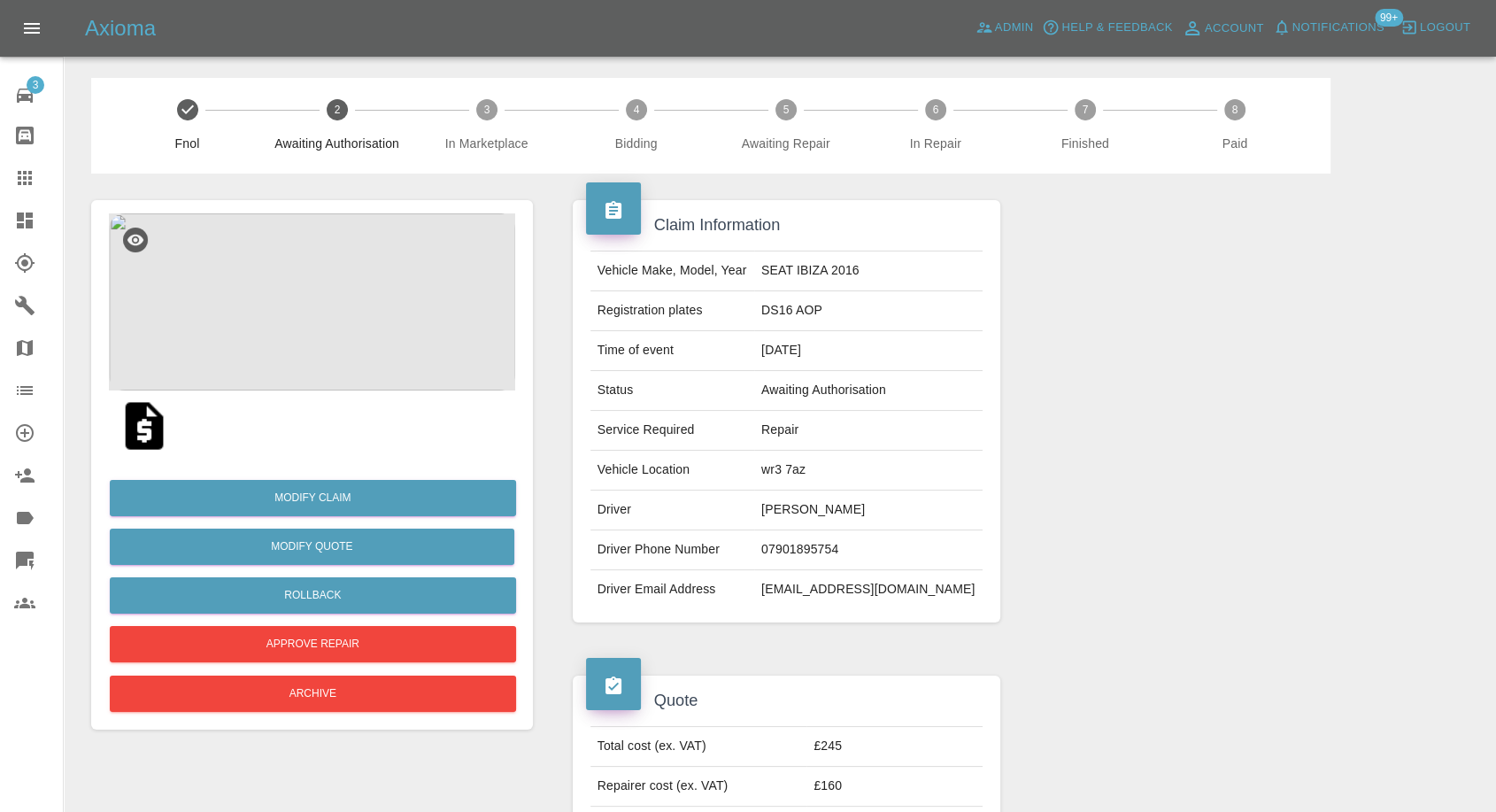
click at [141, 427] on img at bounding box center [145, 426] width 57 height 57
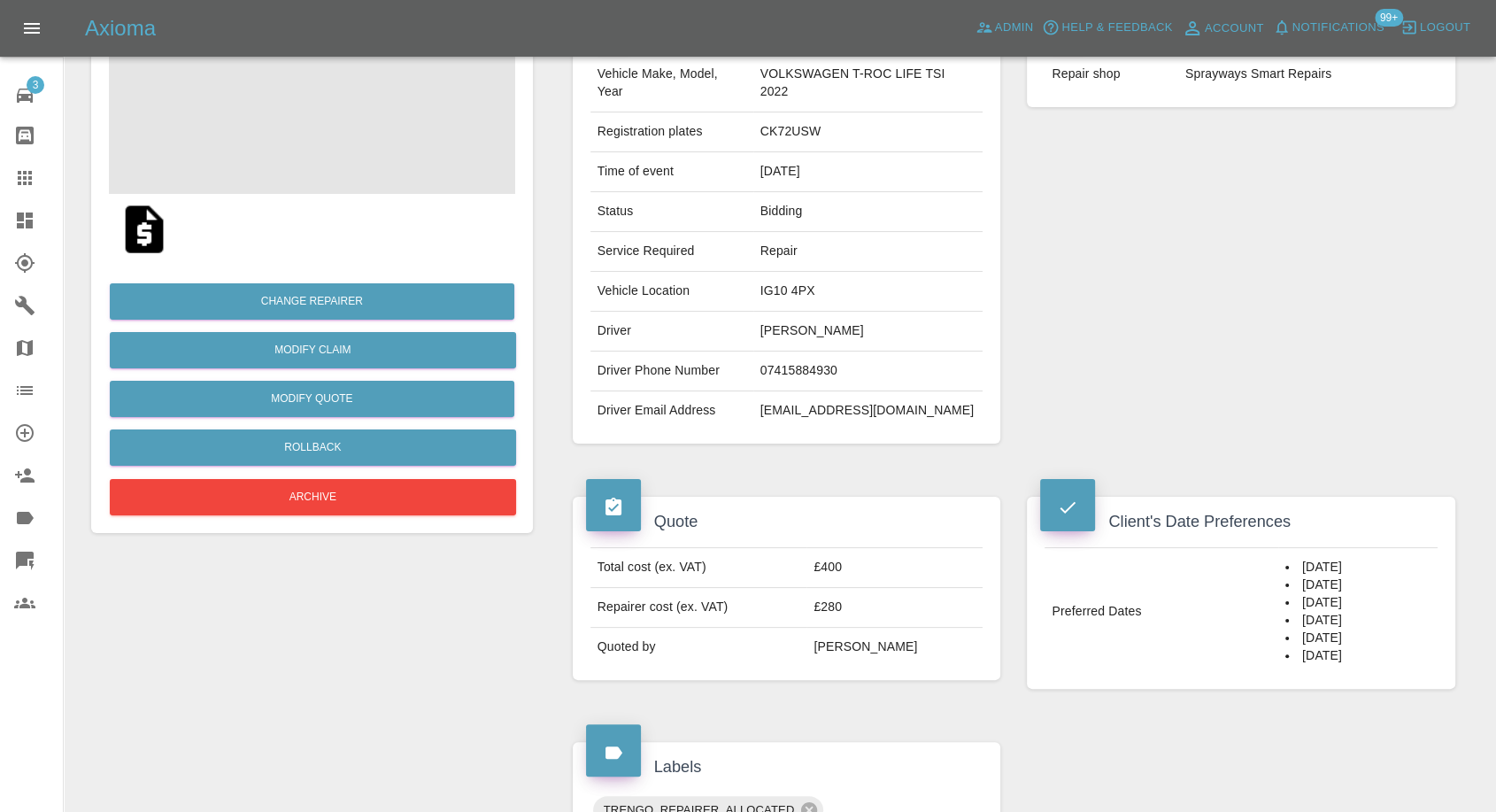
scroll to position [197, 0]
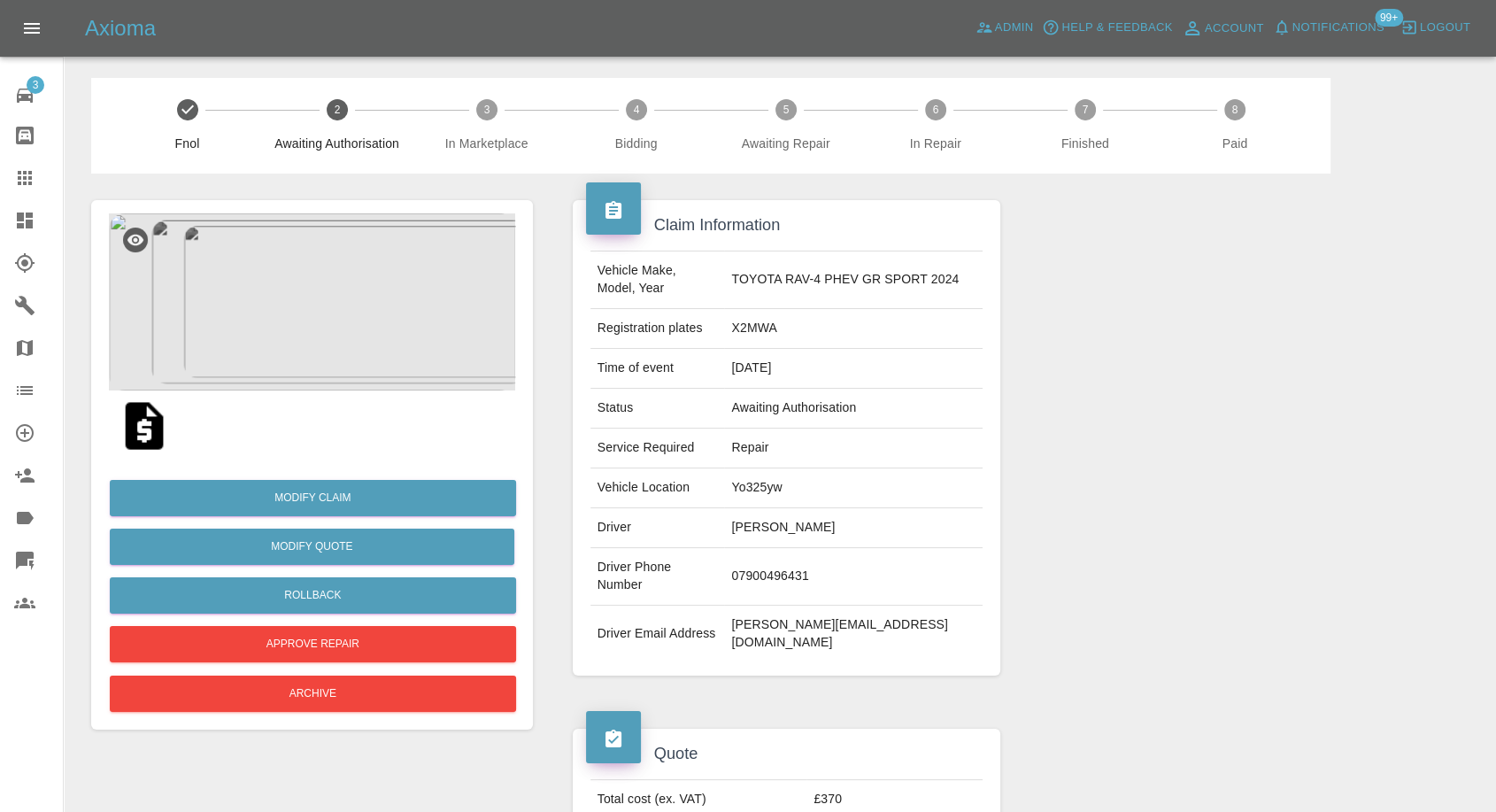
drag, startPoint x: 41, startPoint y: 189, endPoint x: 32, endPoint y: 193, distance: 9.8
click at [41, 189] on link "Claims" at bounding box center [31, 178] width 63 height 43
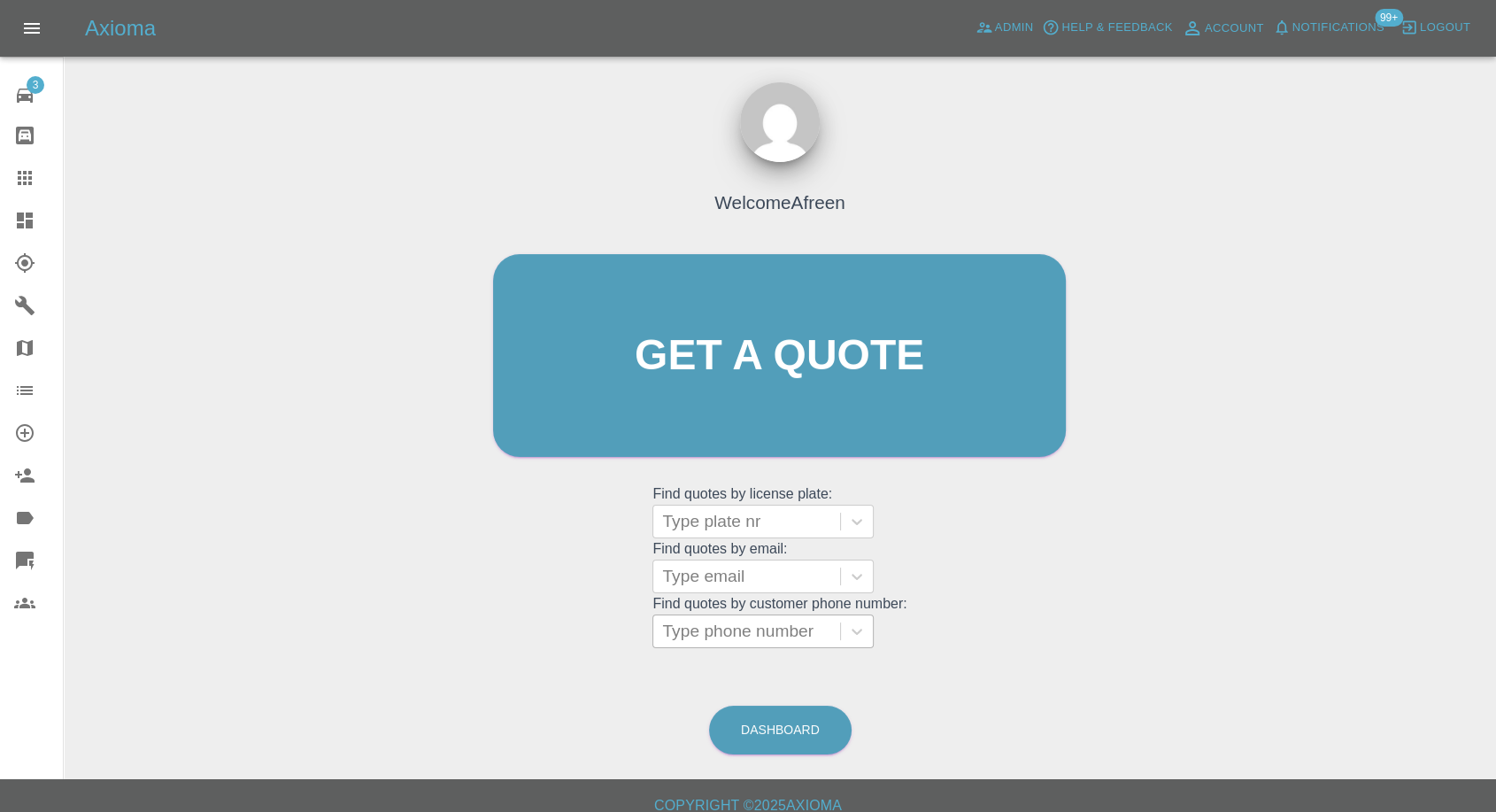
click at [787, 628] on div at bounding box center [747, 631] width 169 height 25
paste input "+447946815020"
drag, startPoint x: 696, startPoint y: 632, endPoint x: 399, endPoint y: 614, distance: 297.5
click at [466, 628] on div "Welcome Afreen Get a quote Get a quote Find quotes by license plate: Type plate…" at bounding box center [780, 439] width 1404 height 635
type input "07946815020"
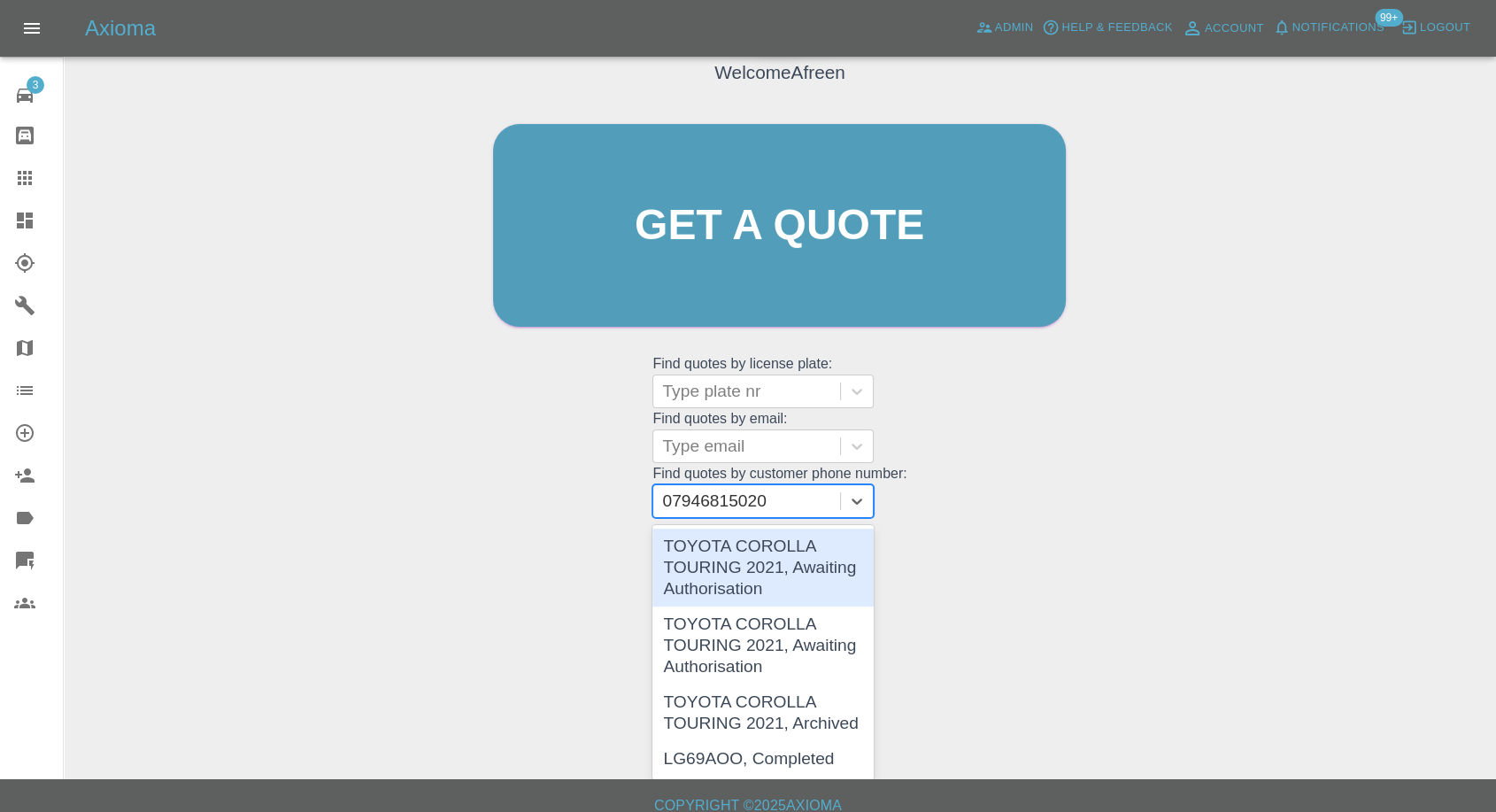
scroll to position [16, 0]
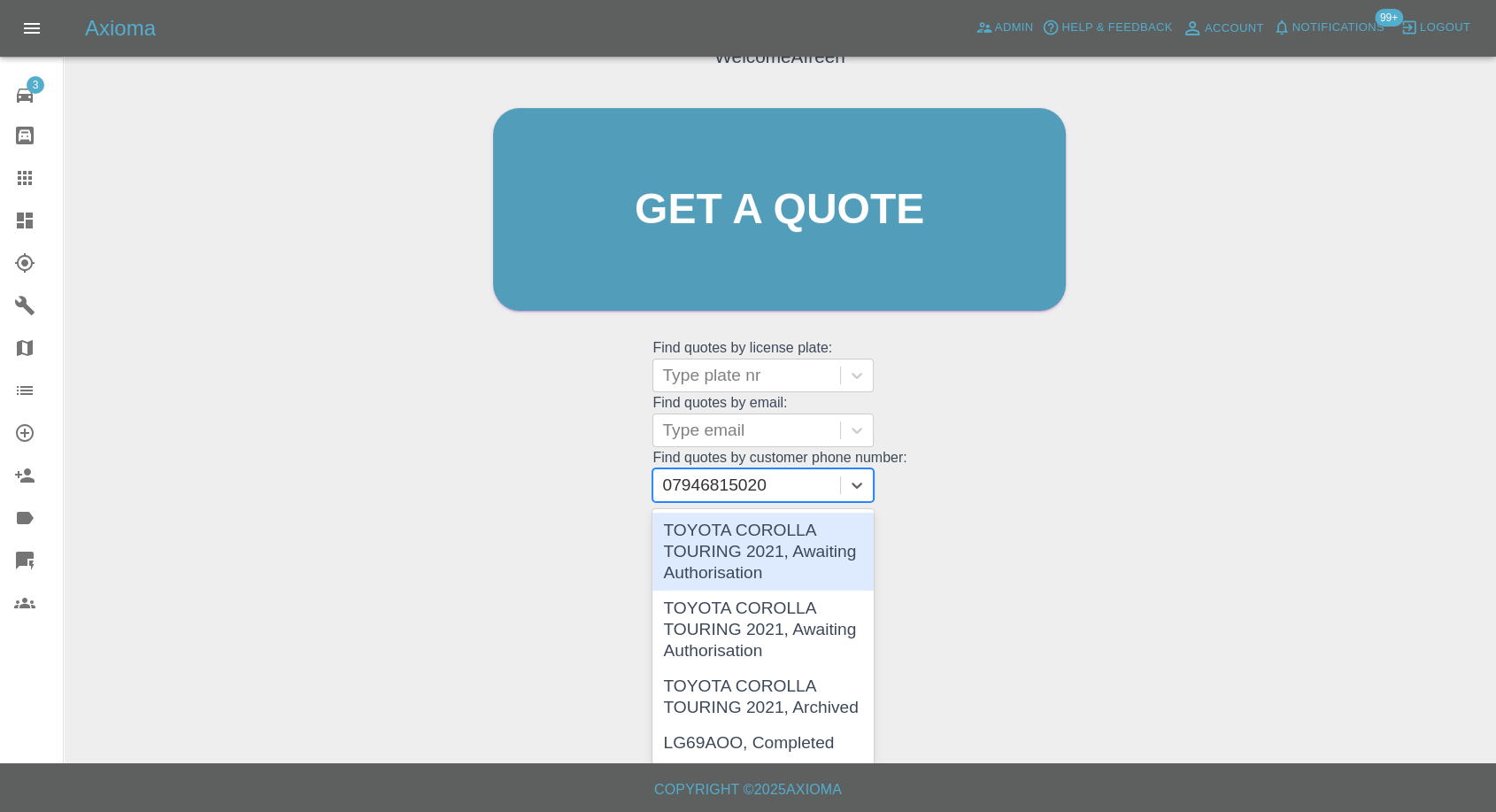
click at [744, 543] on div "TOYOTA COROLLA TOURING 2021, Awaiting Authorisation" at bounding box center [763, 551] width 222 height 78
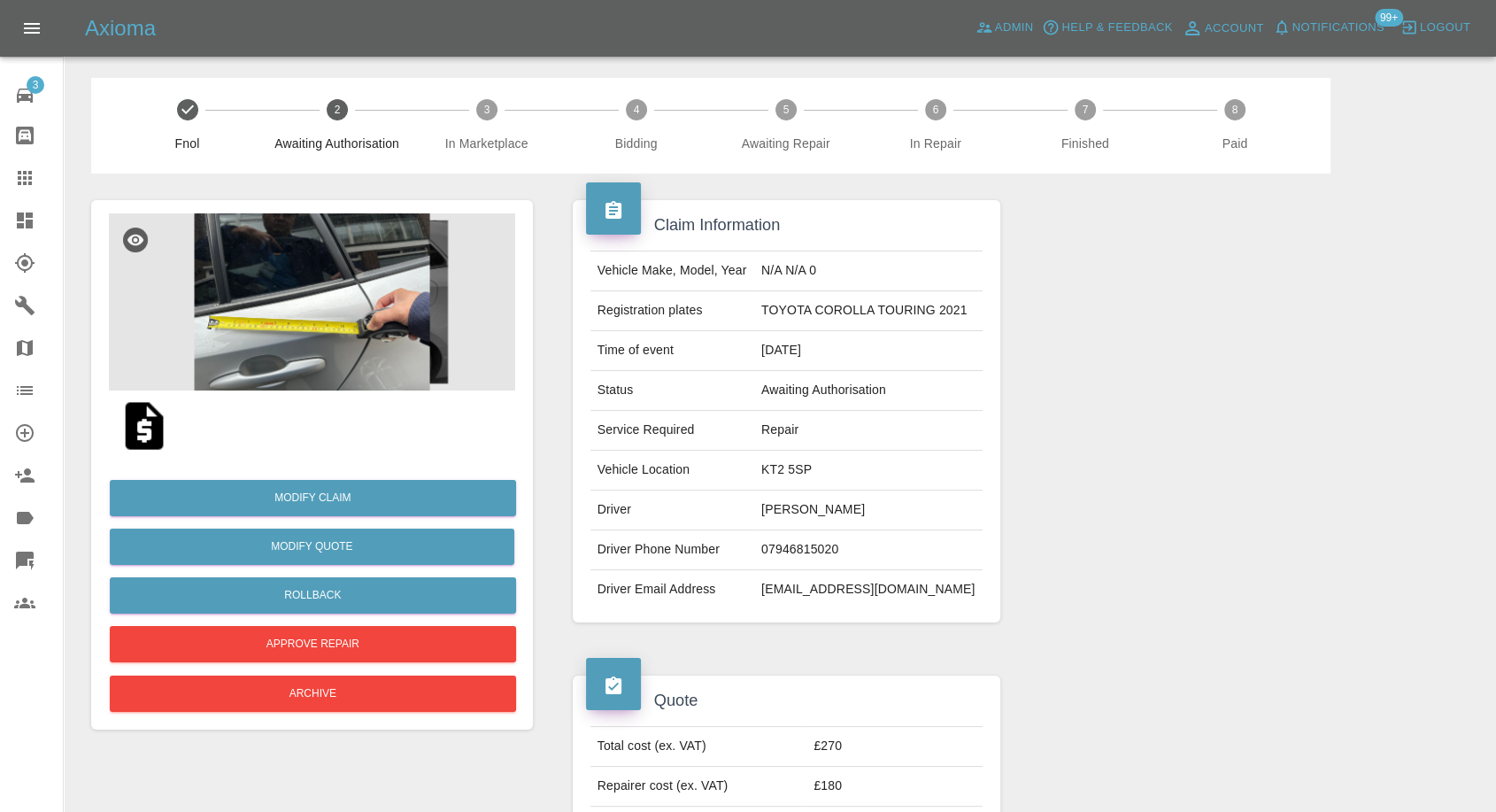
click at [146, 419] on img at bounding box center [145, 426] width 57 height 57
click at [278, 308] on img at bounding box center [311, 301] width 406 height 177
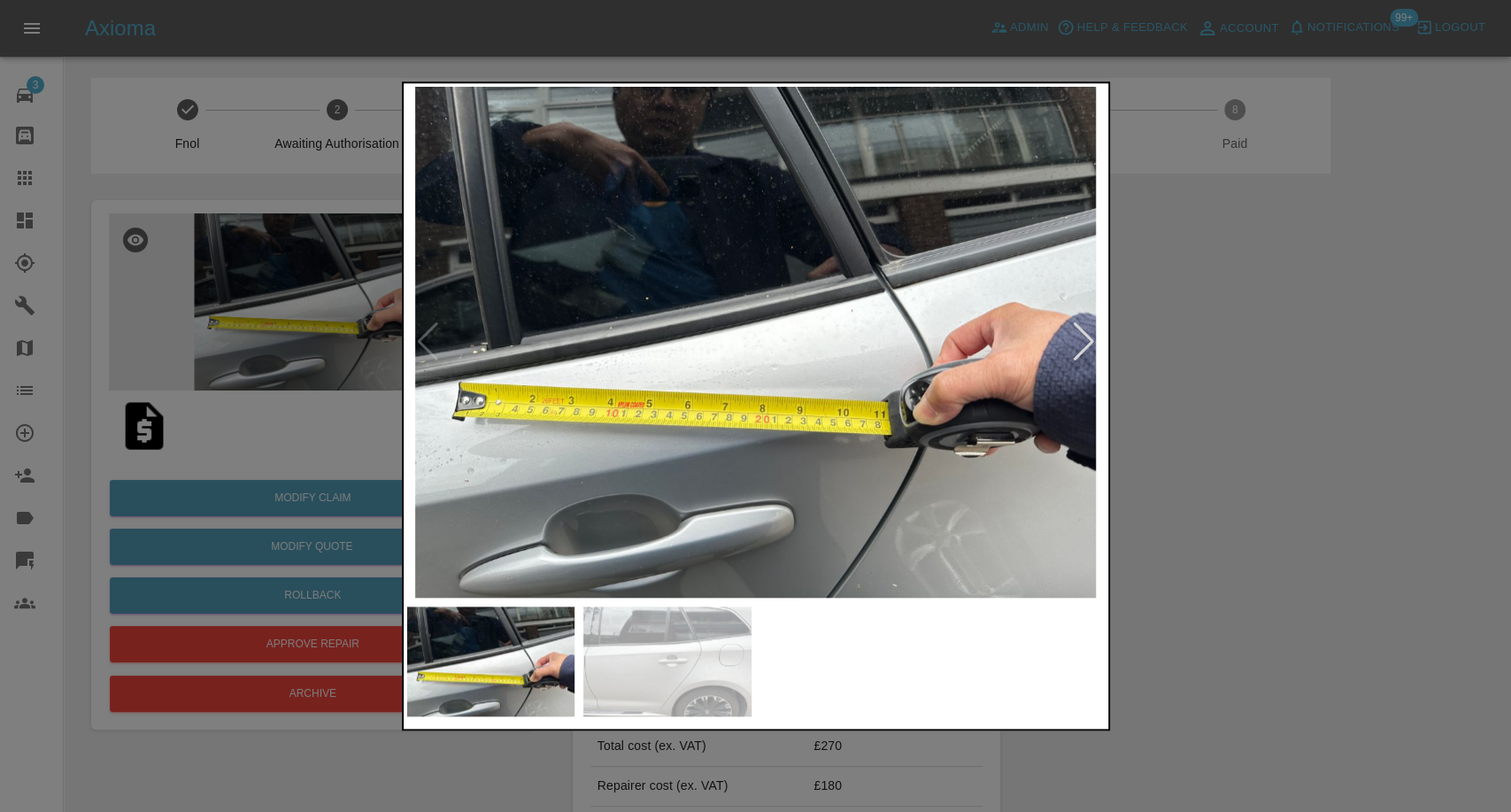
click at [684, 634] on img at bounding box center [667, 661] width 168 height 109
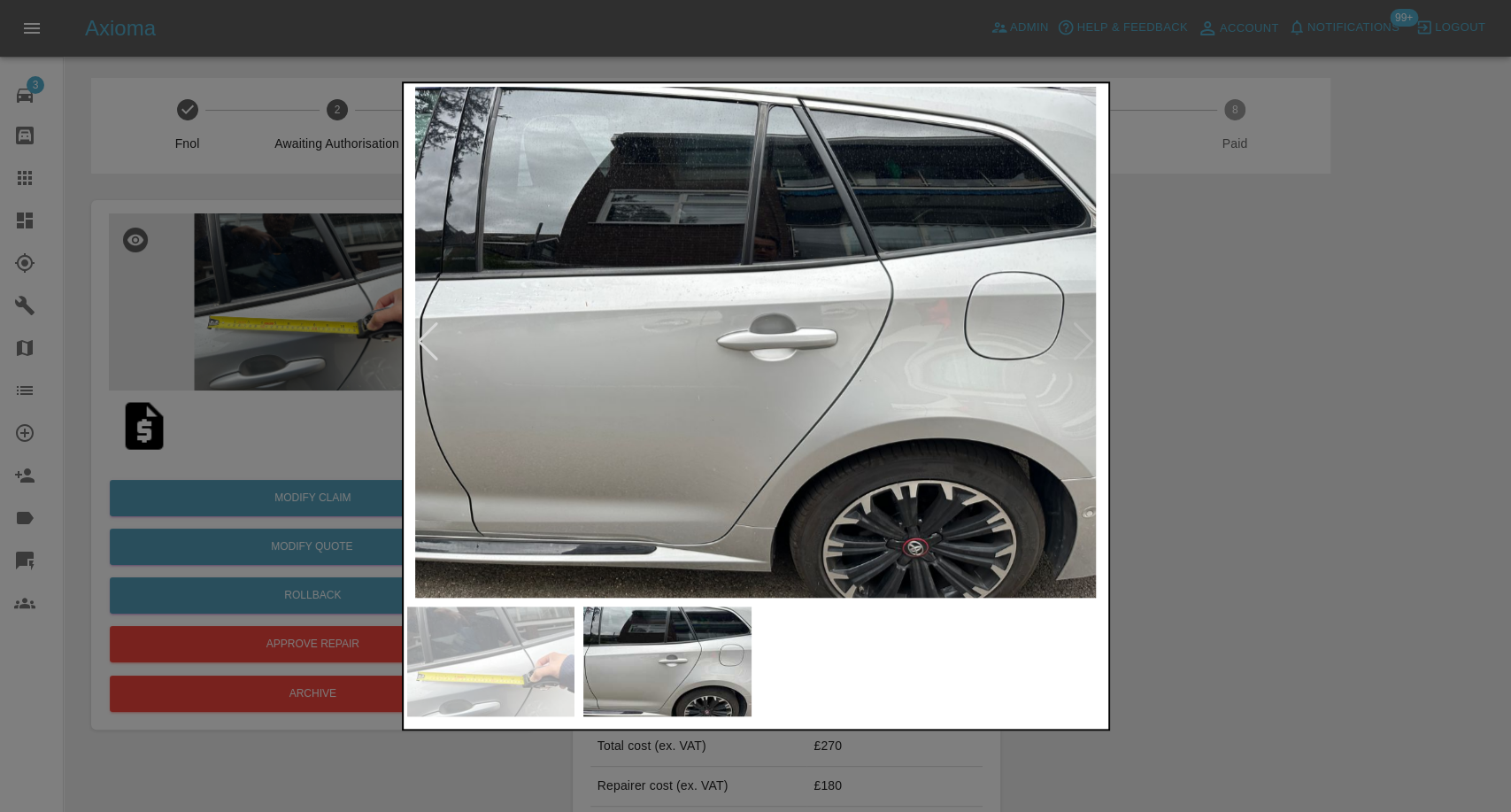
click at [503, 661] on img at bounding box center [491, 661] width 168 height 109
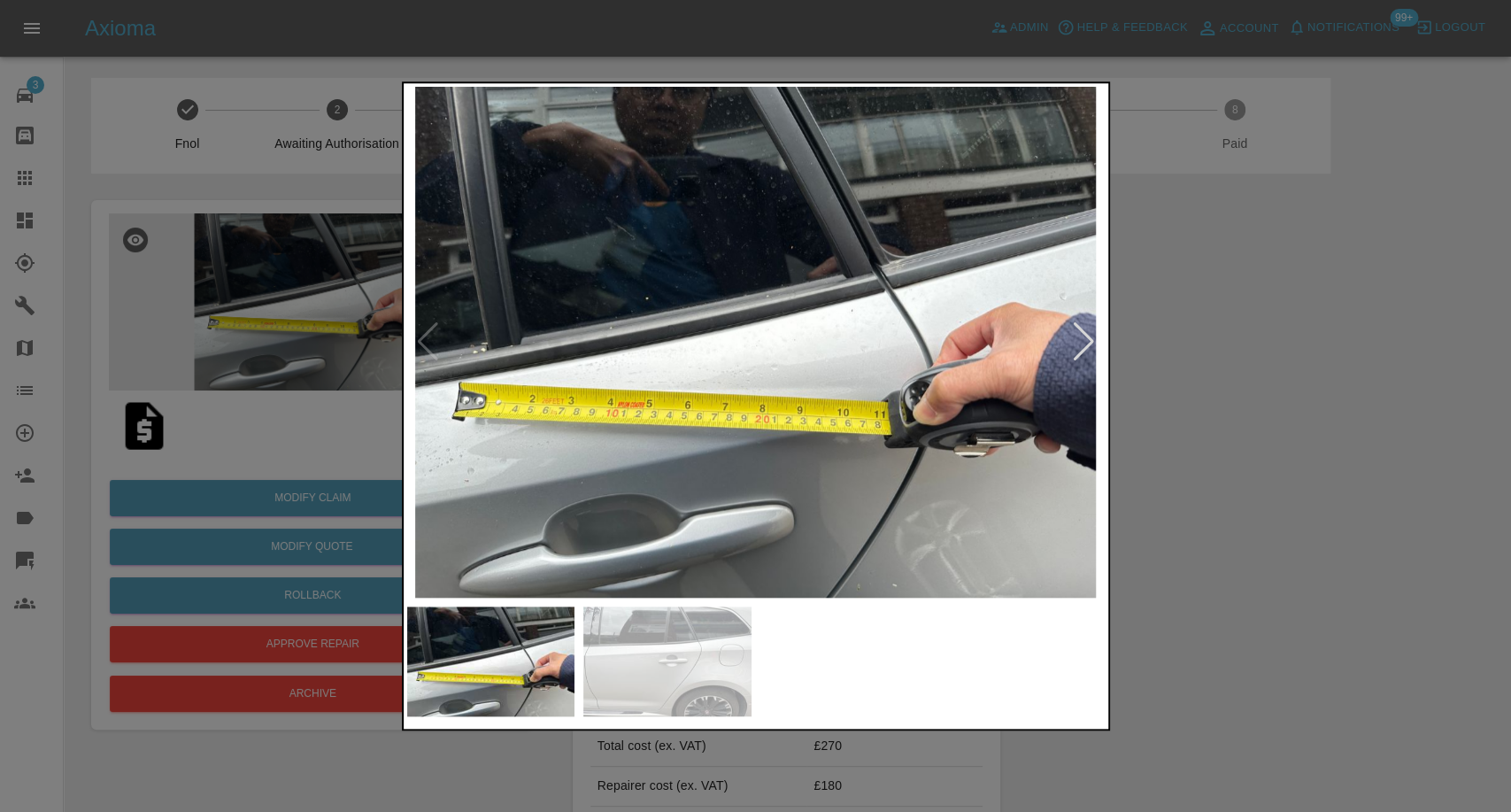
click at [634, 660] on img at bounding box center [667, 661] width 168 height 109
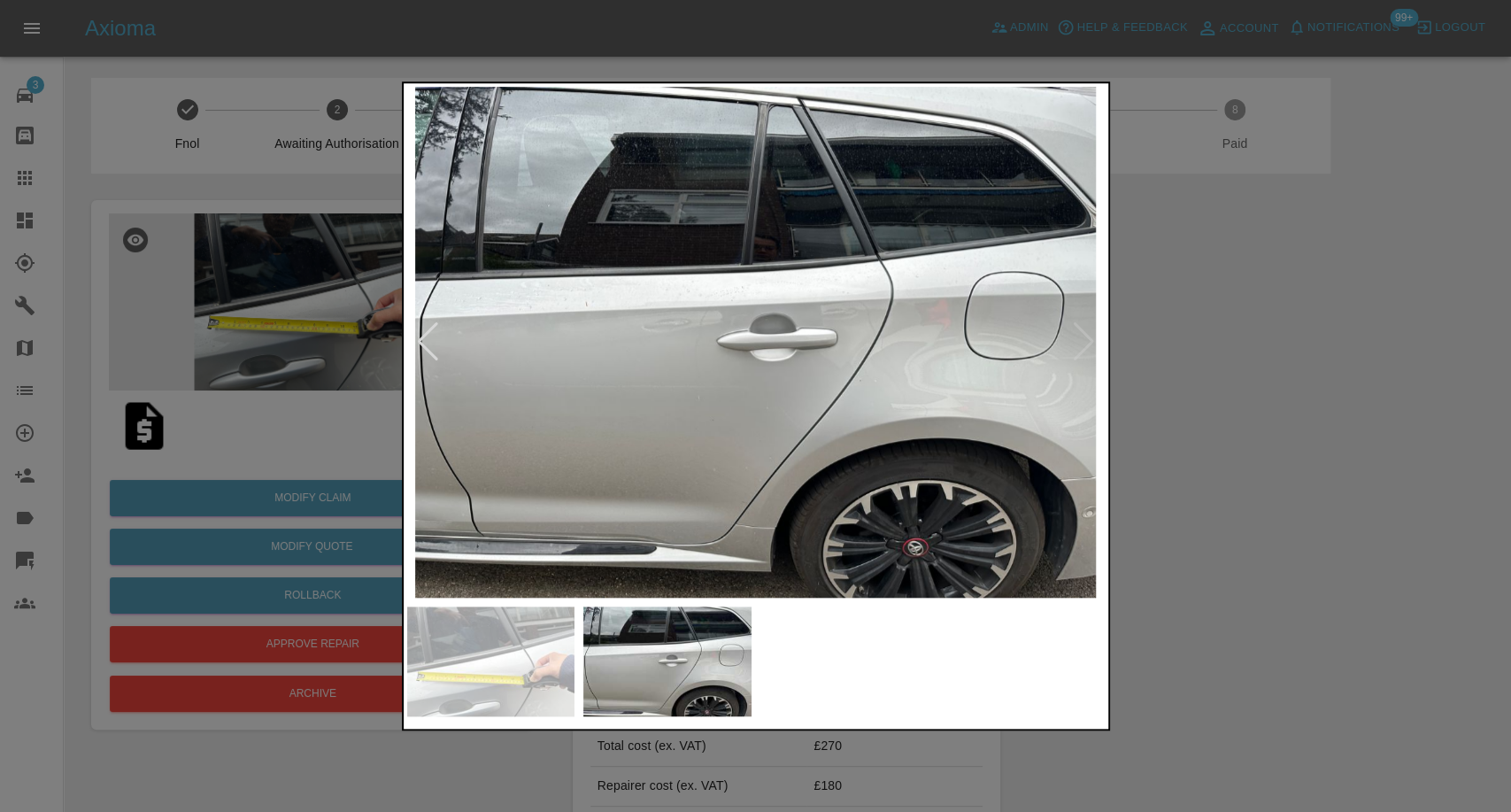
click at [514, 671] on img at bounding box center [491, 661] width 168 height 109
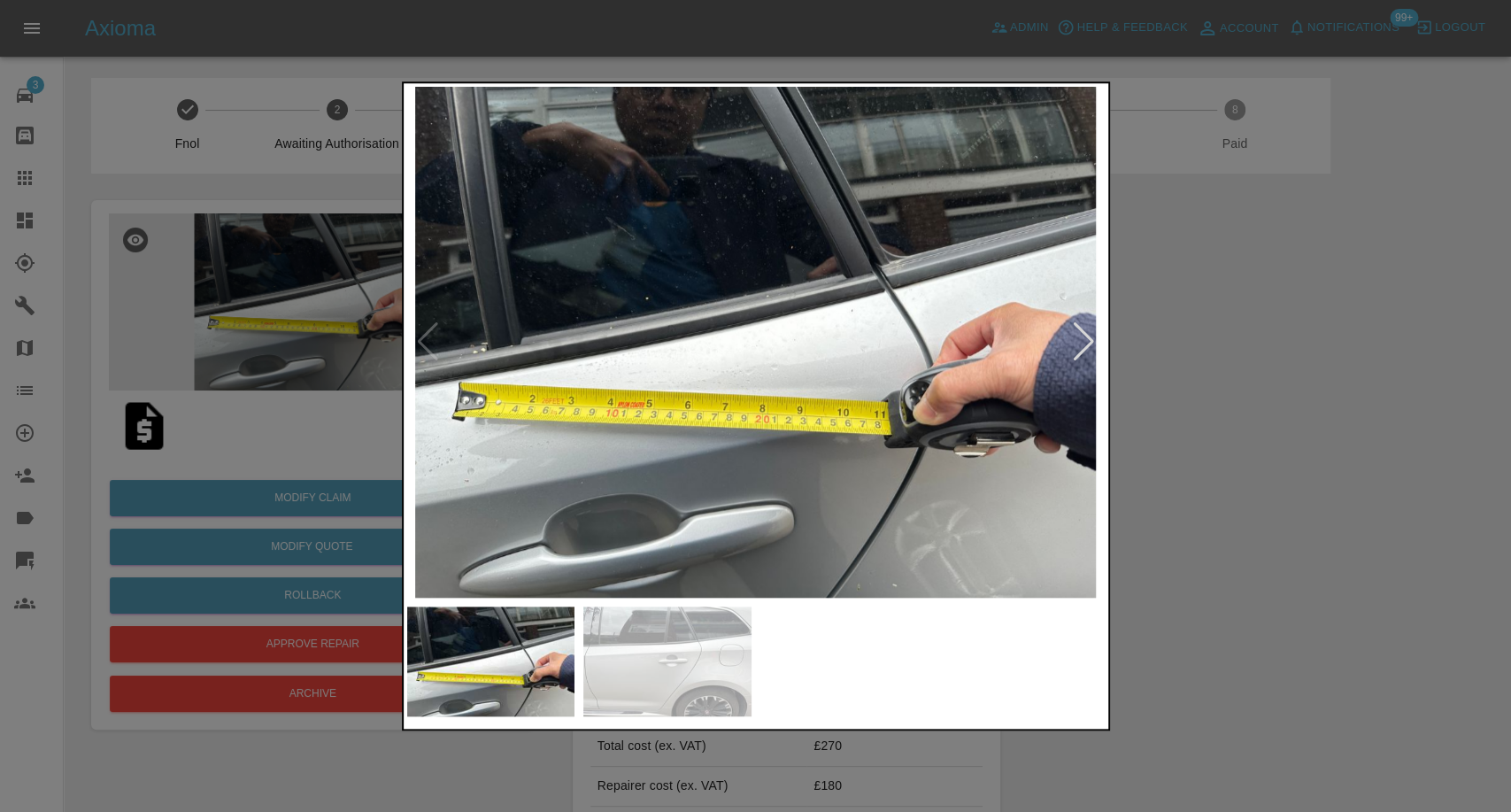
click at [1133, 493] on div at bounding box center [755, 406] width 1511 height 812
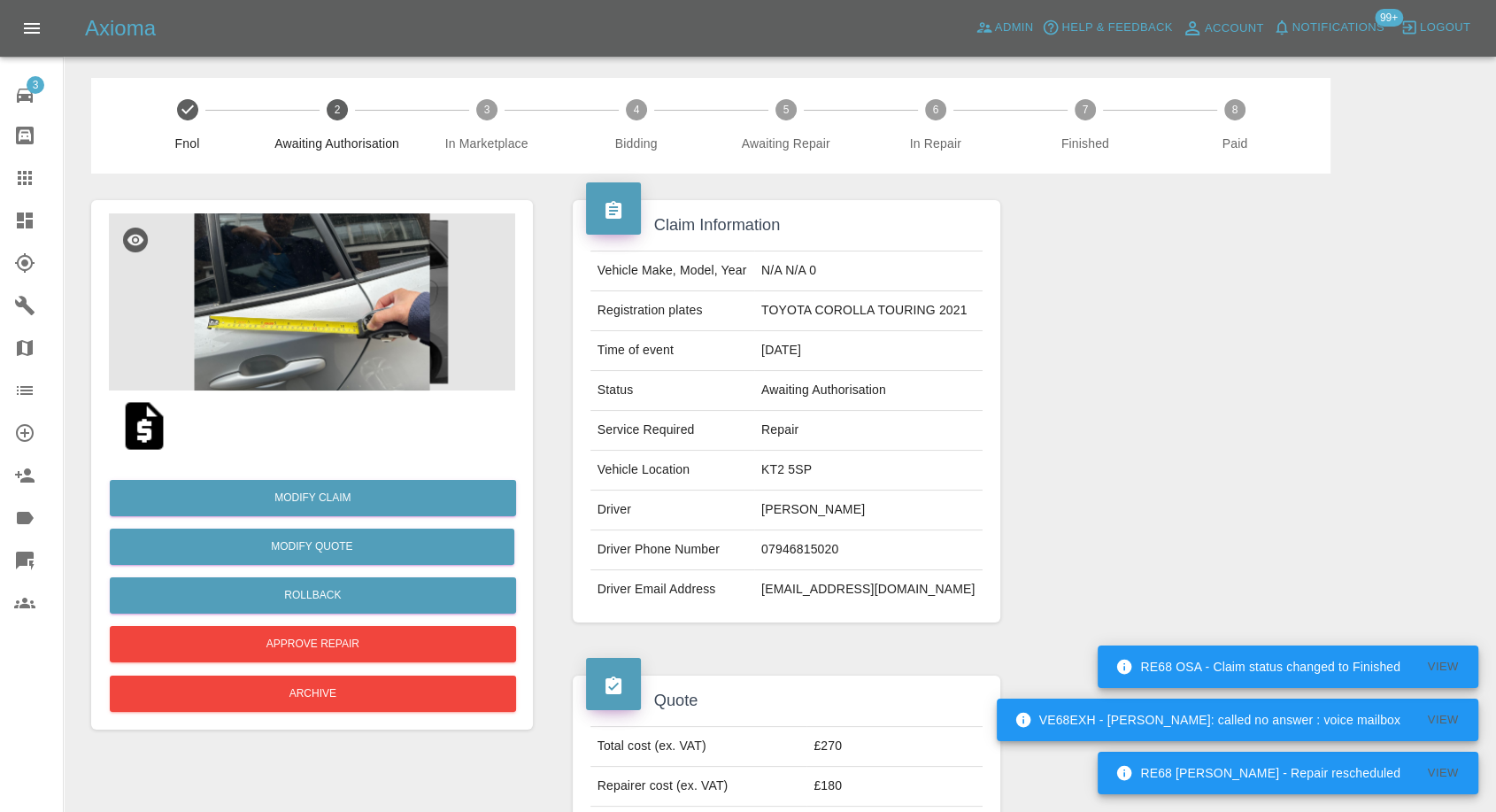
click at [306, 348] on img at bounding box center [311, 301] width 406 height 177
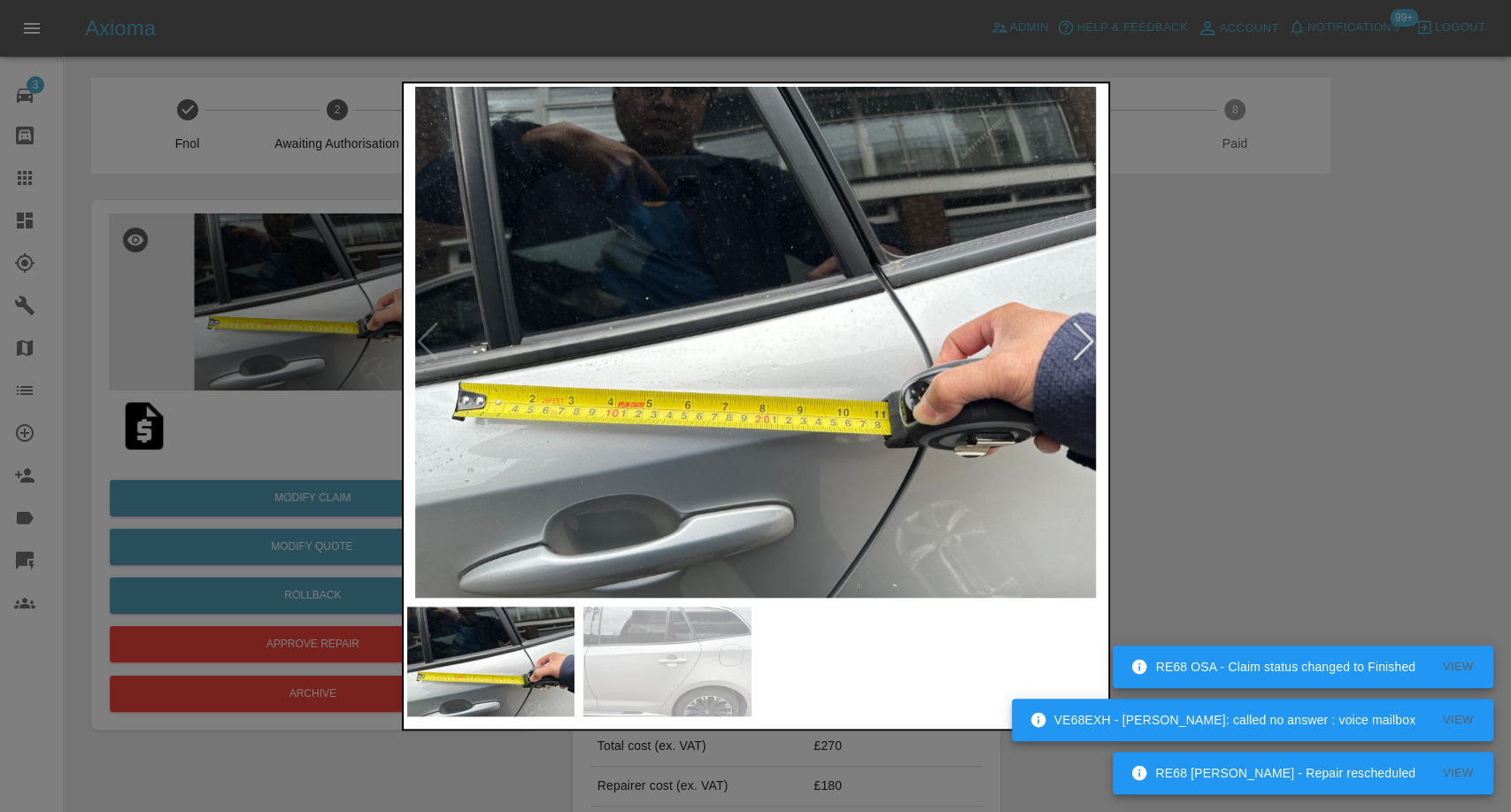
click at [626, 649] on img at bounding box center [667, 661] width 168 height 109
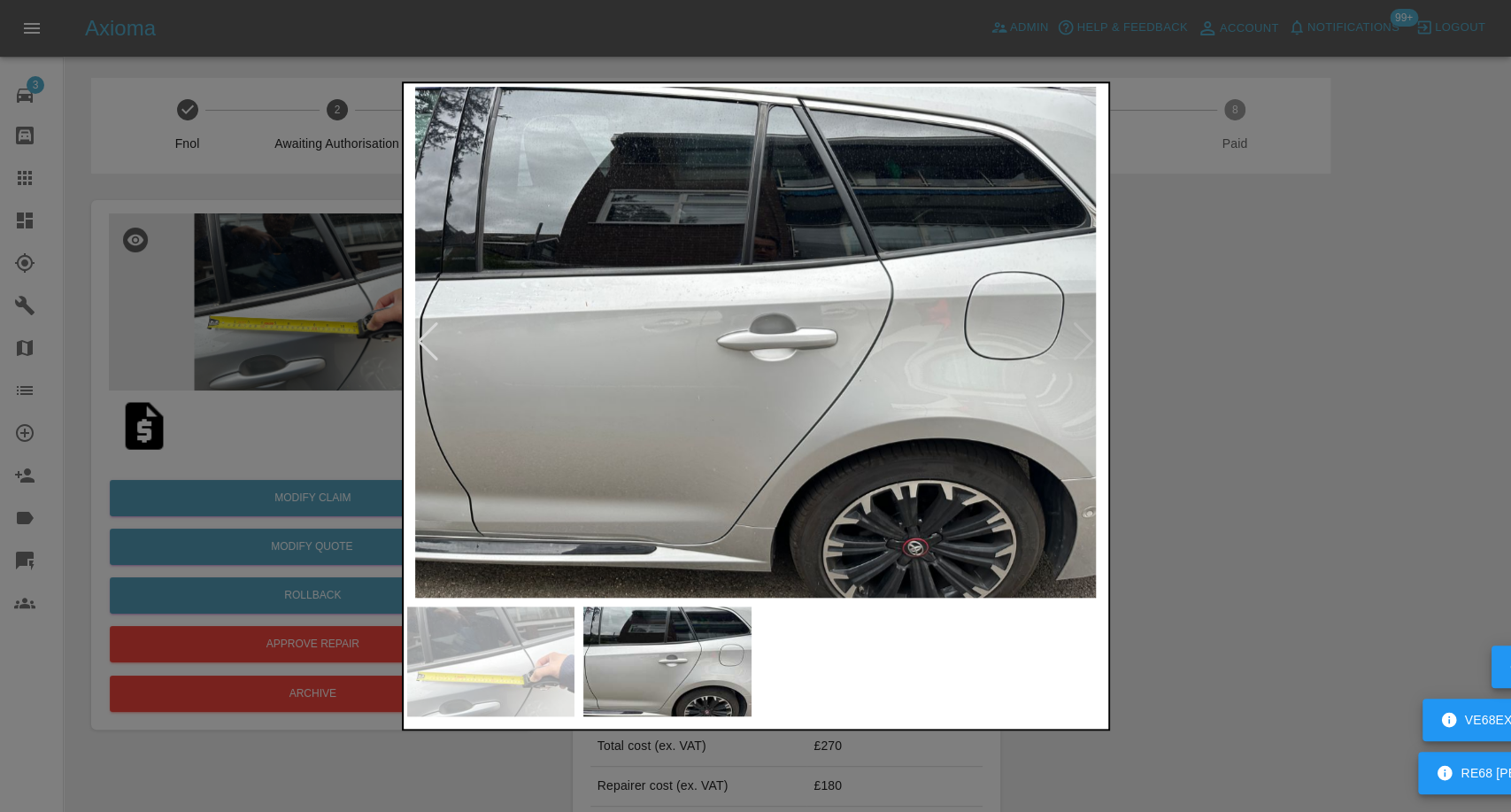
click at [1244, 373] on div at bounding box center [755, 406] width 1511 height 812
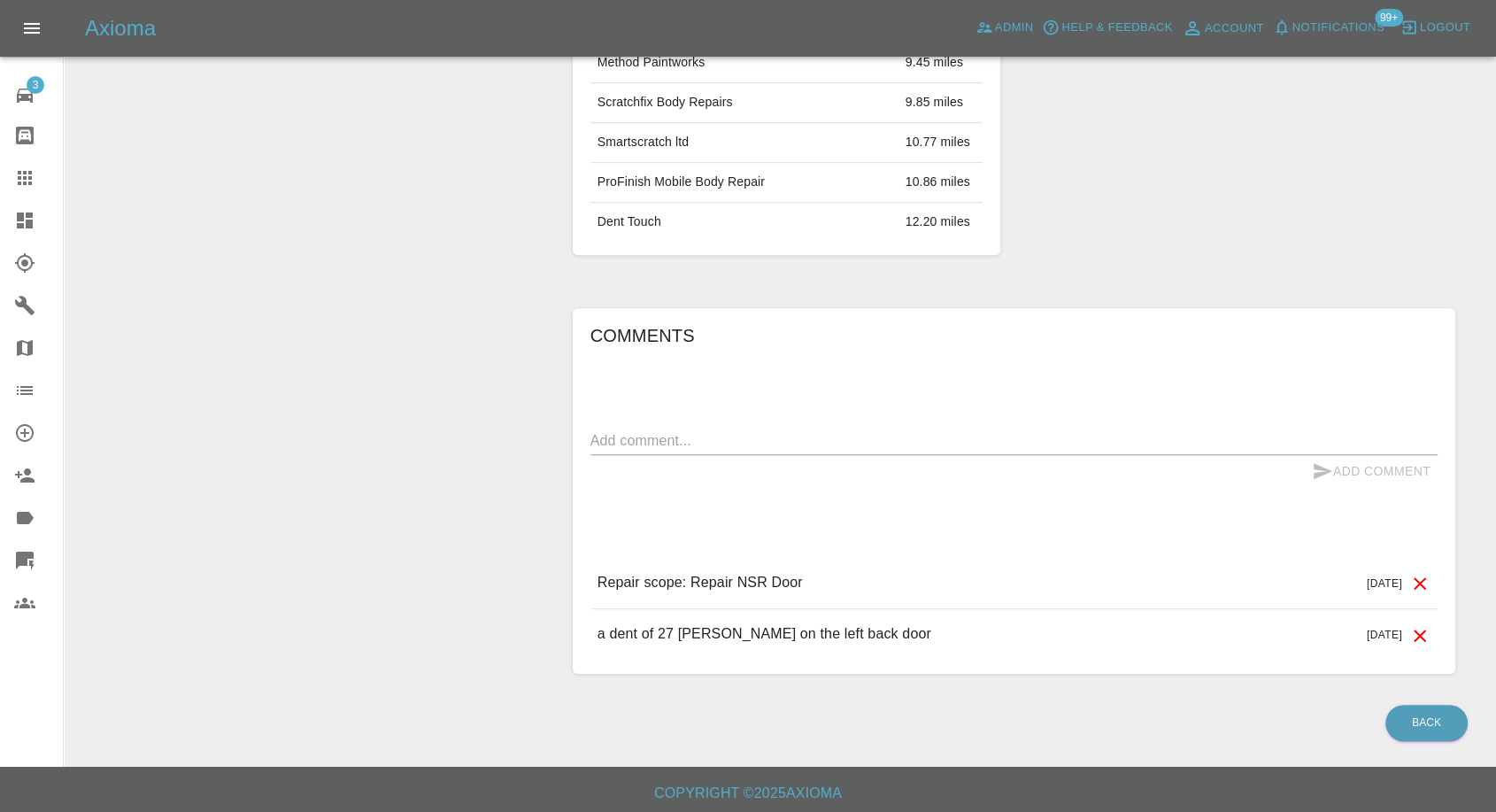
scroll to position [1123, 0]
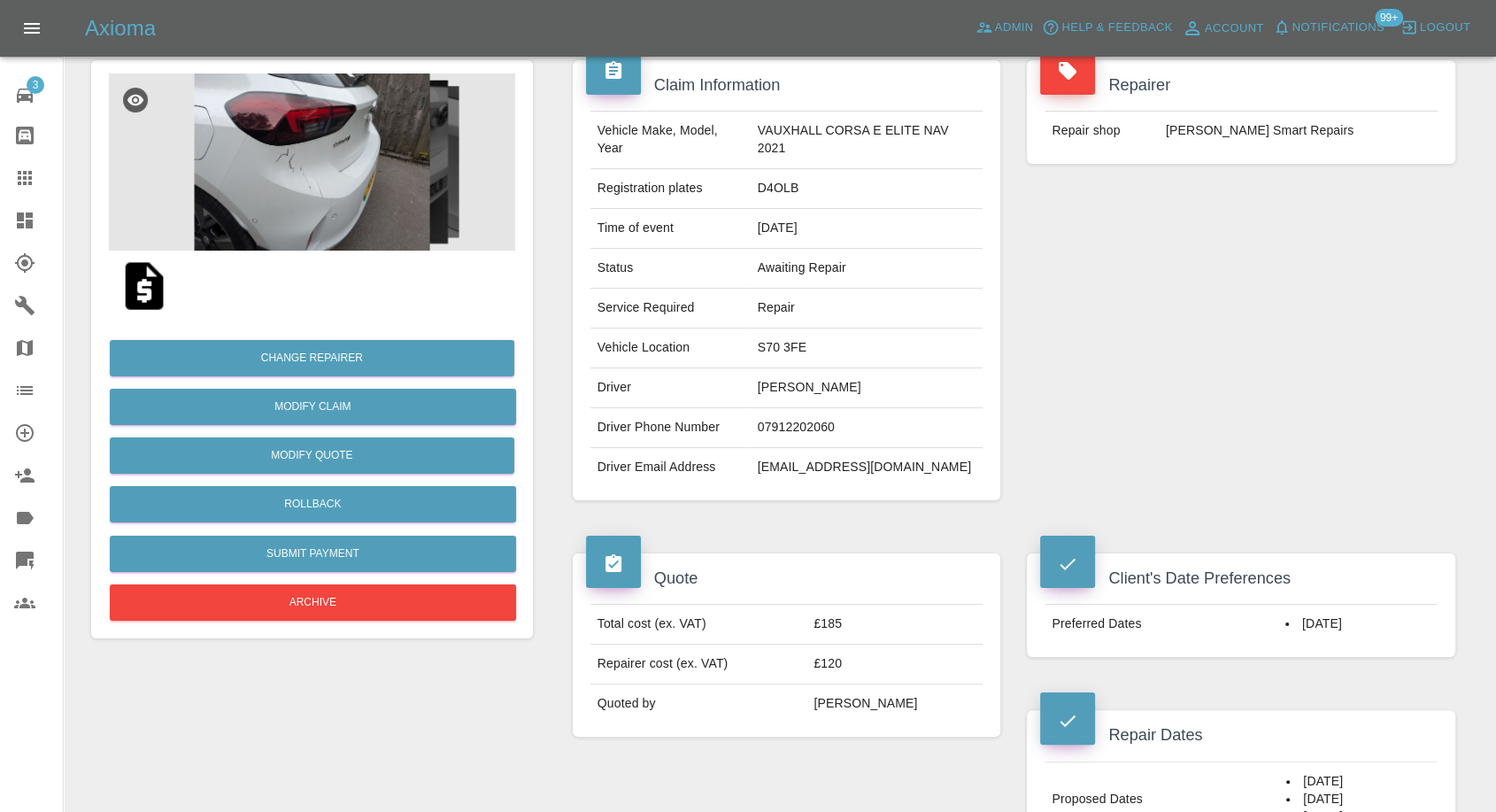
scroll to position [98, 0]
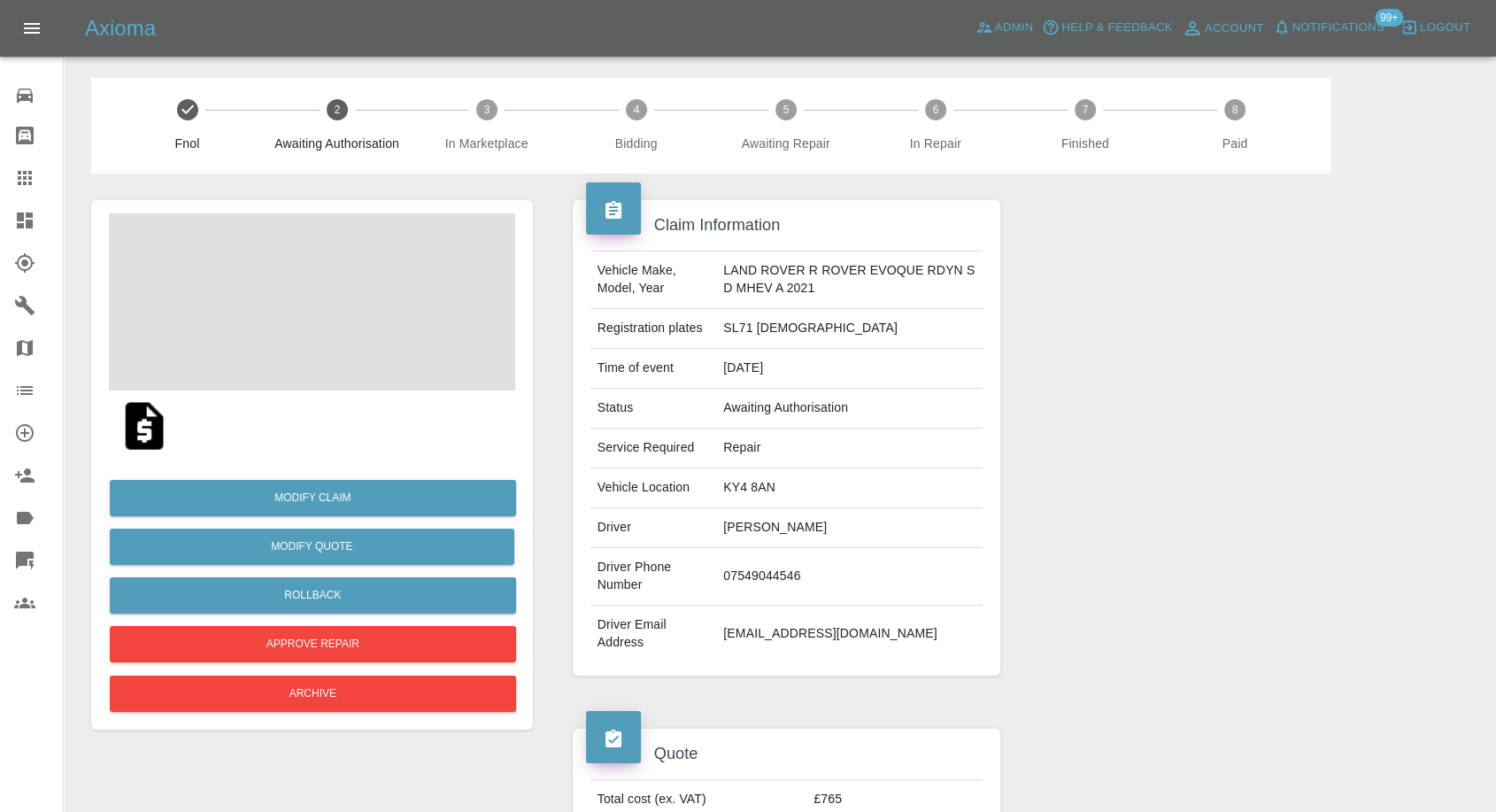
click at [152, 429] on img at bounding box center [145, 426] width 57 height 57
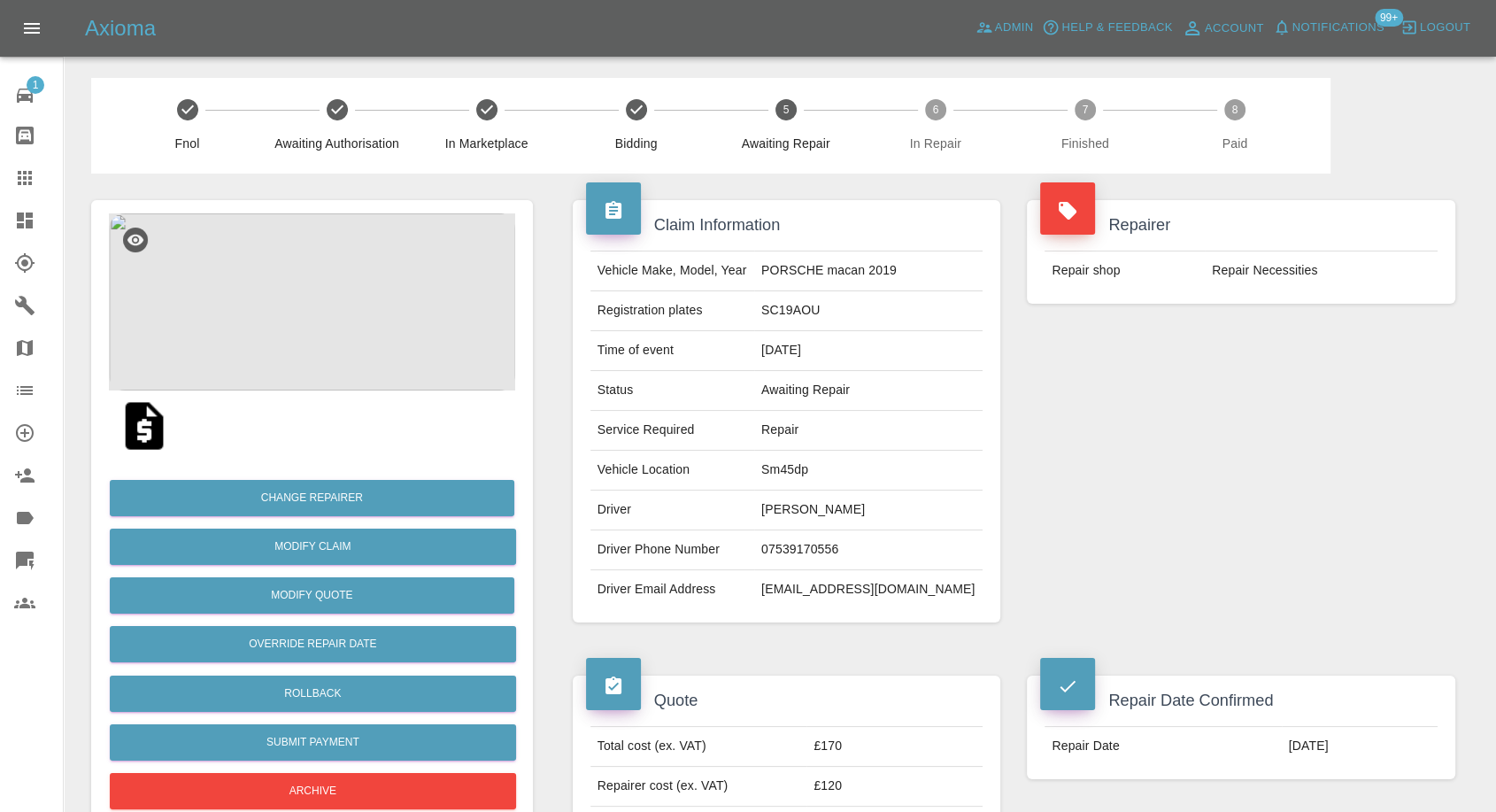
click at [1278, 280] on td "Repair Necessities" at bounding box center [1321, 270] width 233 height 39
copy div "Repair Necessities"
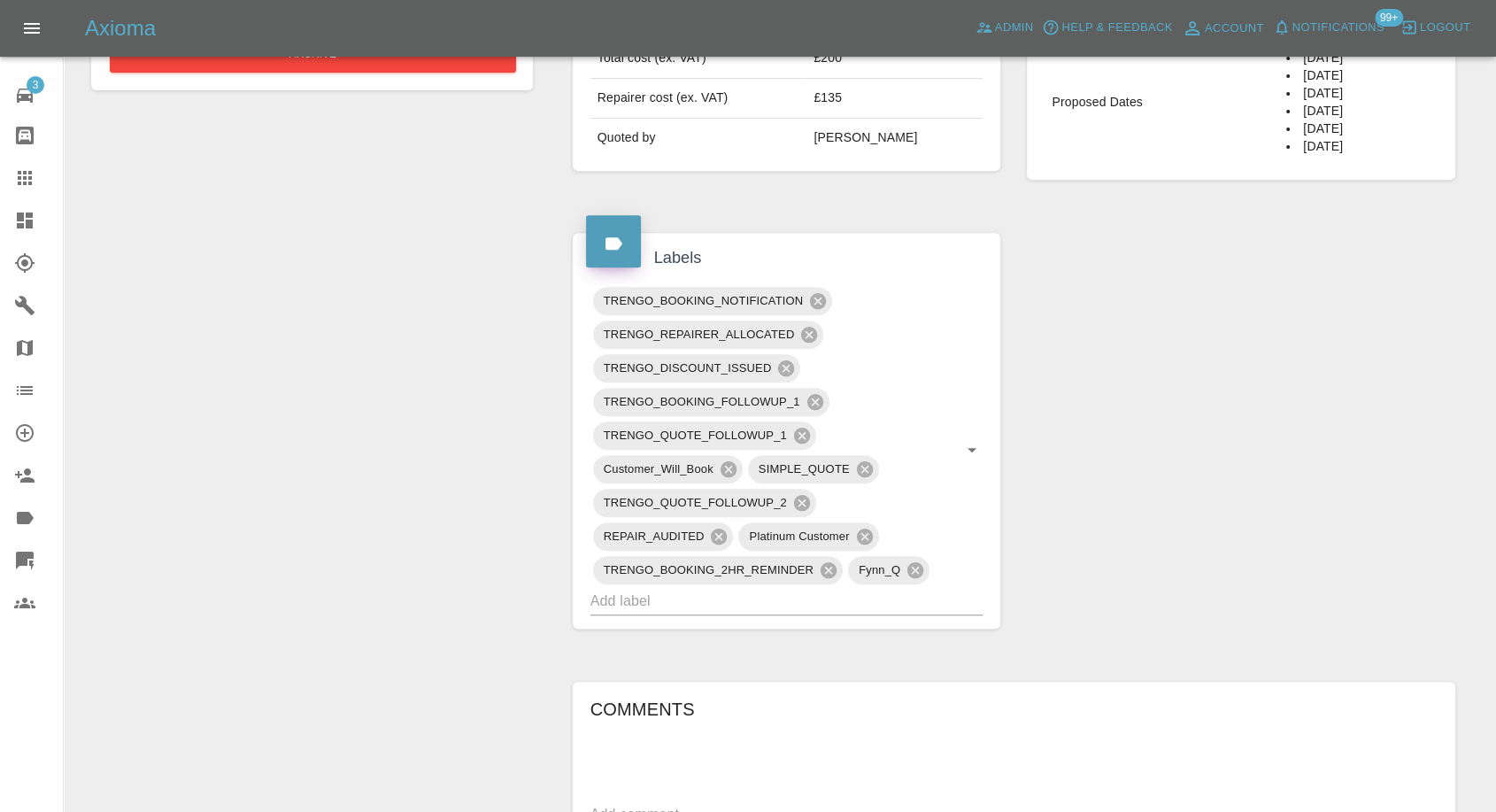
scroll to position [492, 0]
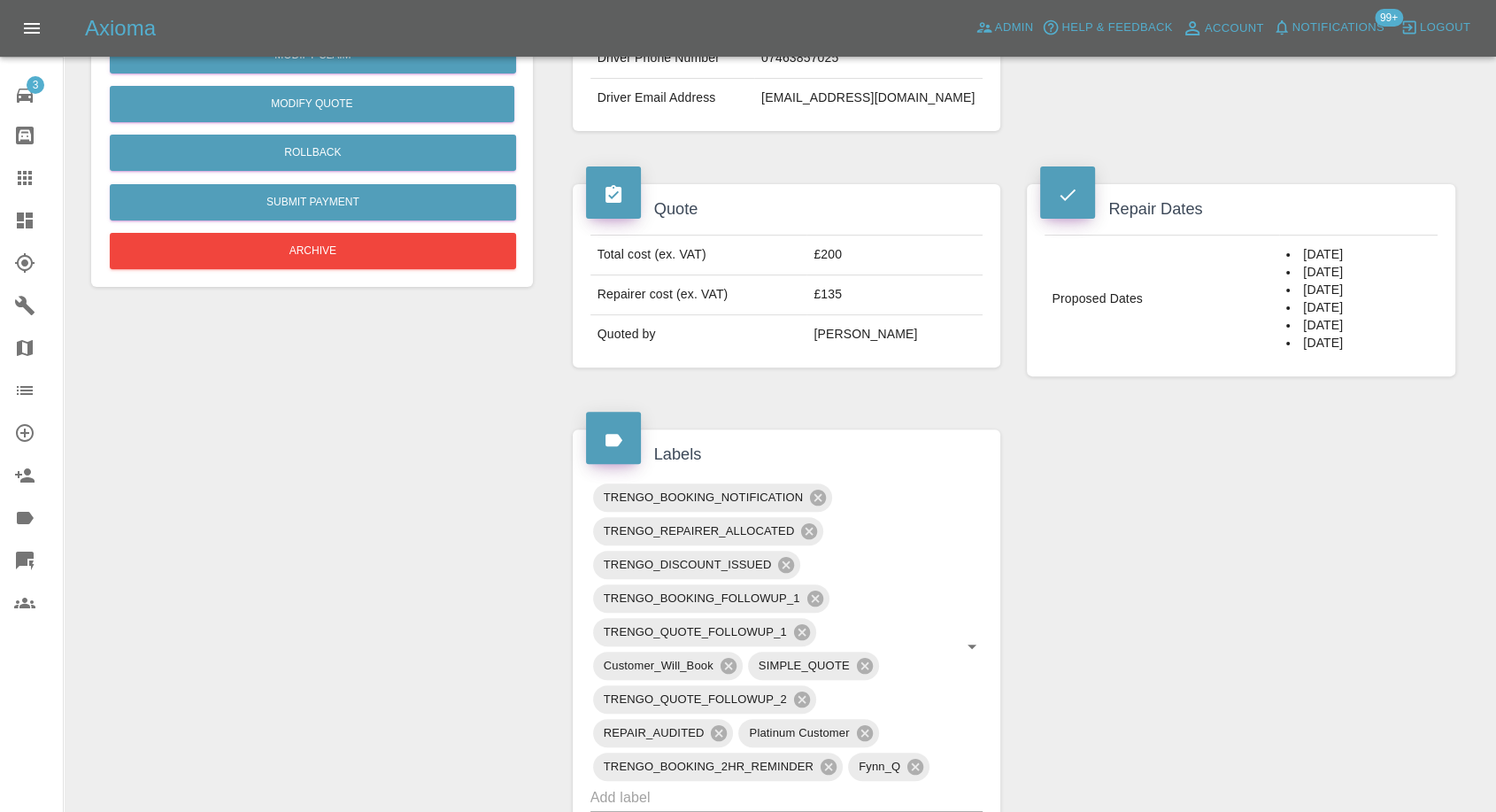
click at [1119, 546] on div "Claim Information Vehicle Make, Model, Year TESLA MODEL-3 2022 Registration pla…" at bounding box center [1014, 592] width 909 height 1820
click at [1108, 613] on div "Claim Information Vehicle Make, Model, Year TESLA MODEL-3 2022 Registration pla…" at bounding box center [1014, 592] width 909 height 1820
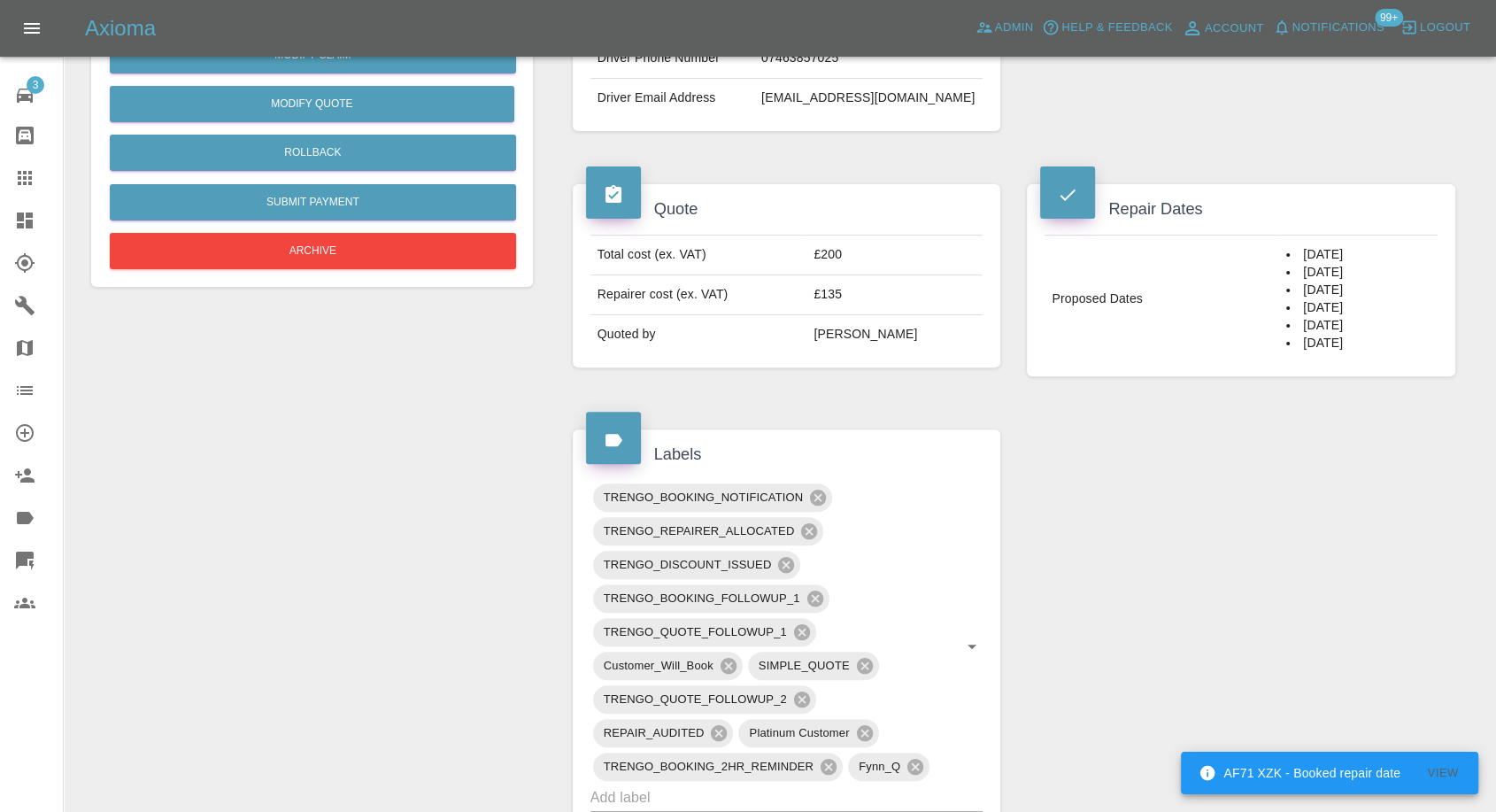
click at [1021, 506] on div "Claim Information Vehicle Make, Model, Year TESLA MODEL-3 2022 Registration pla…" at bounding box center [1014, 592] width 909 height 1820
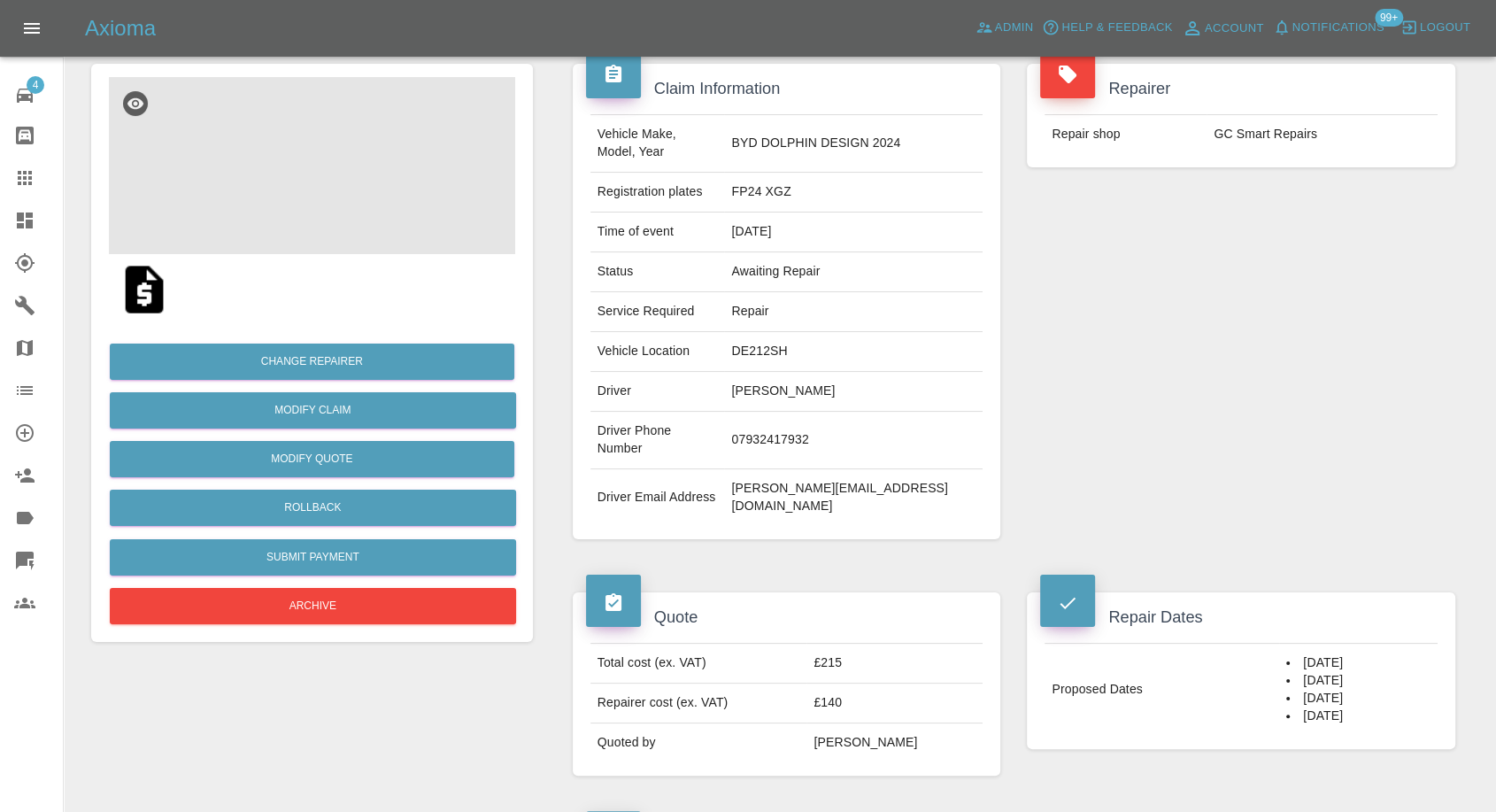
scroll to position [98, 0]
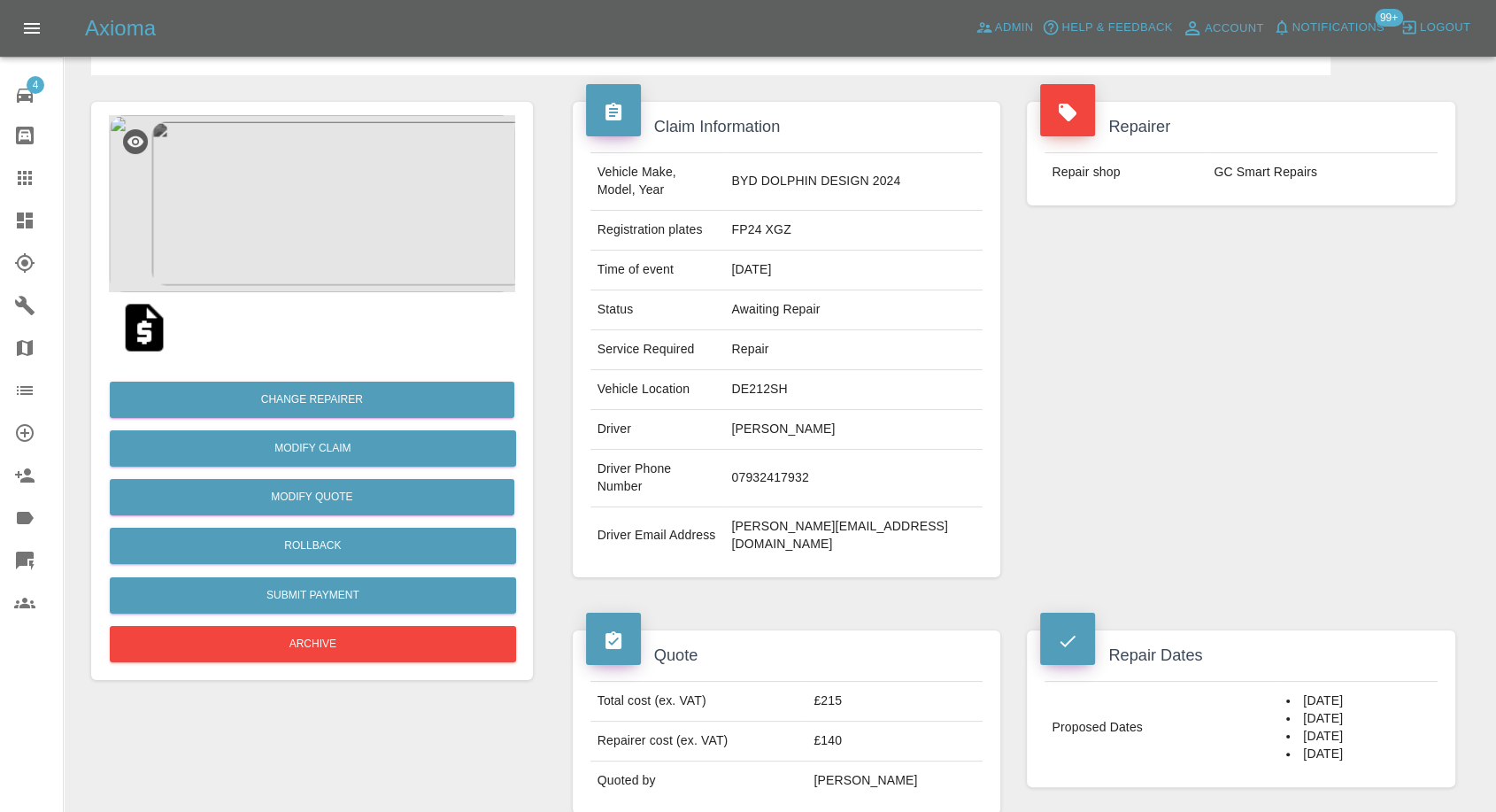
click at [815, 451] on td "07932417932" at bounding box center [853, 478] width 259 height 58
copy td "07932417932"
click at [826, 507] on td "tracy.greaves1@icloud.com" at bounding box center [853, 535] width 259 height 57
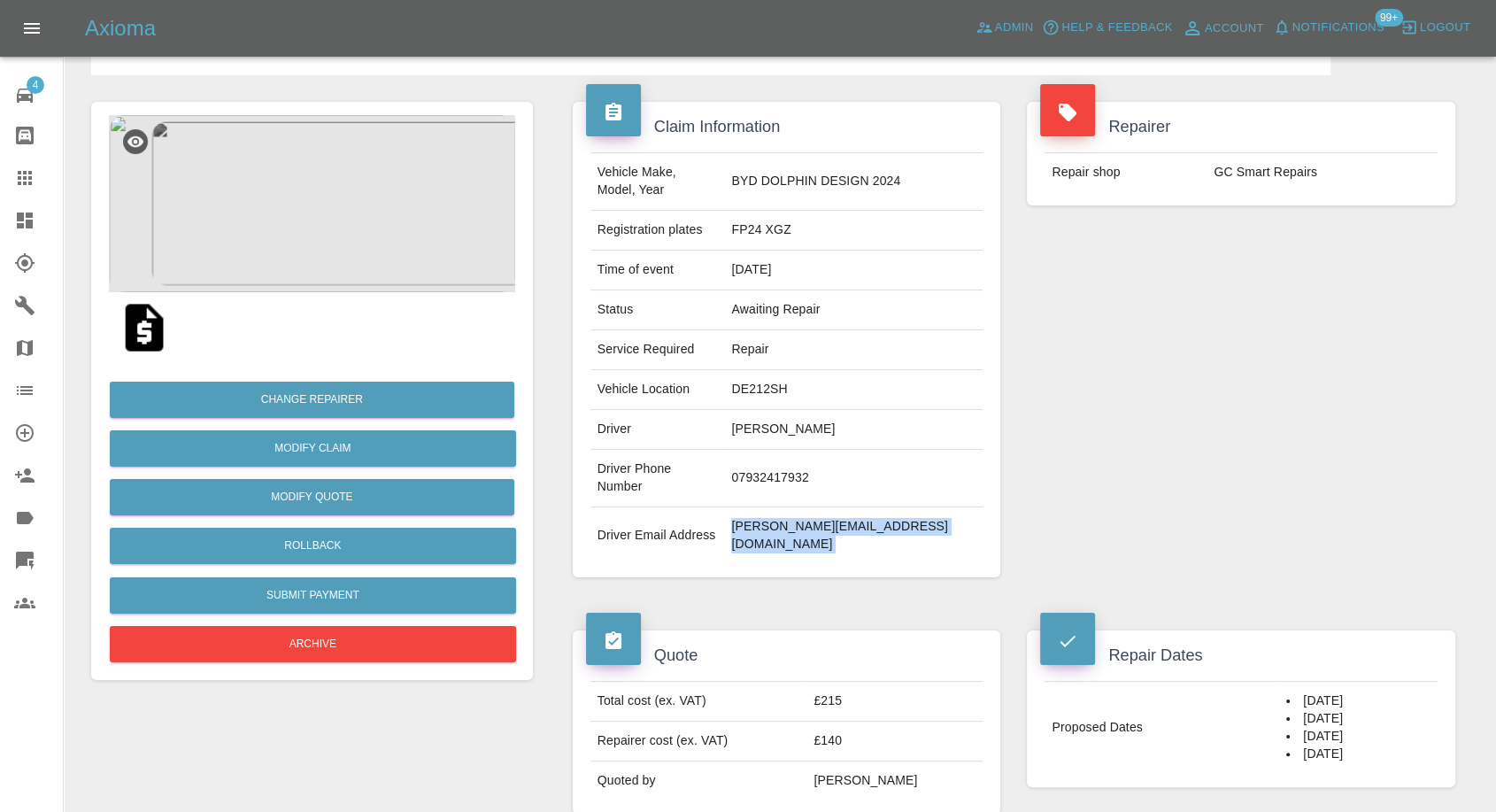
click at [826, 507] on td "tracy.greaves1@icloud.com" at bounding box center [853, 535] width 259 height 57
copy div "tracy.greaves1@icloud.com"
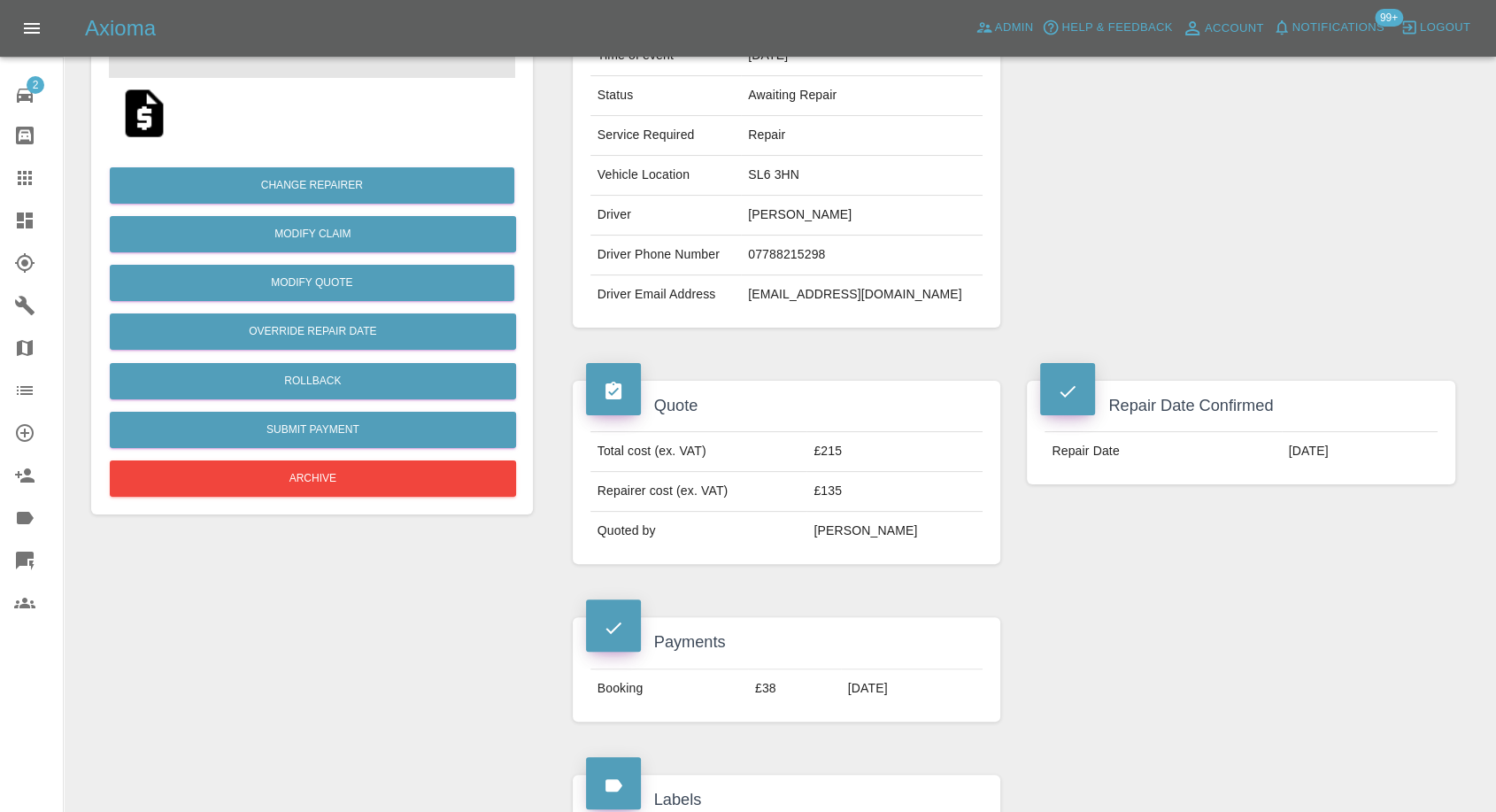
scroll to position [295, 0]
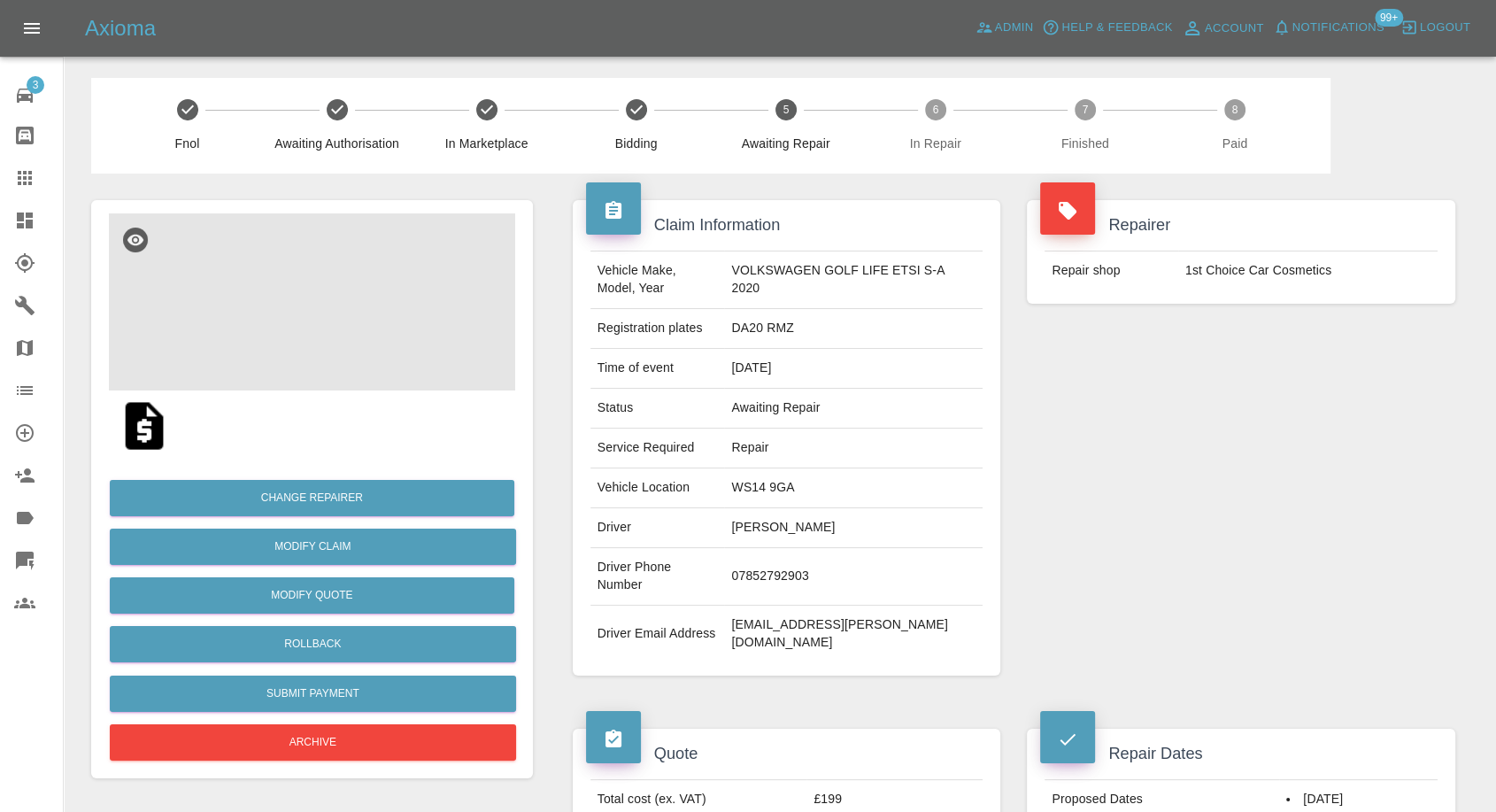
click at [342, 303] on img at bounding box center [311, 301] width 406 height 177
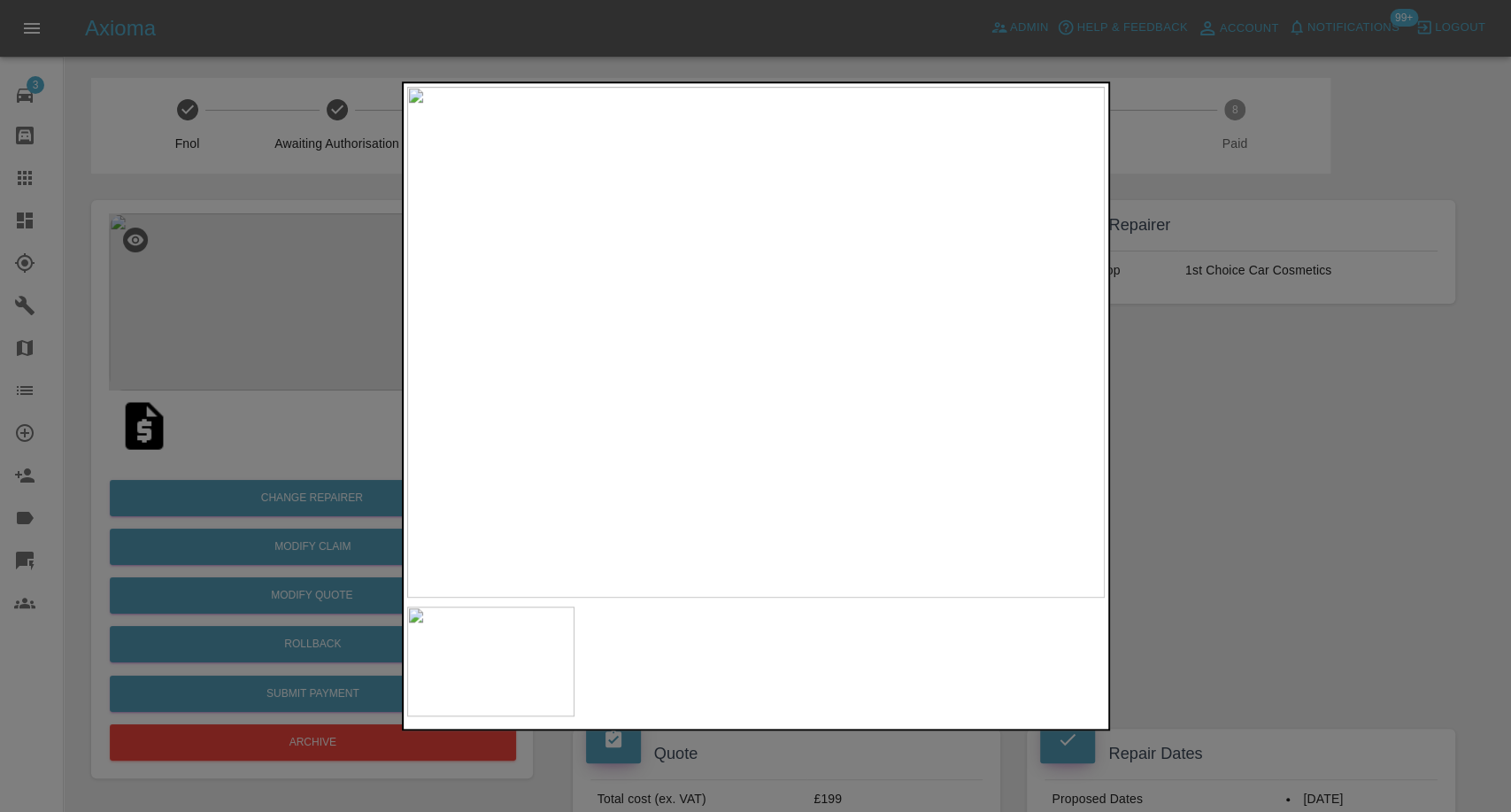
click at [1169, 542] on div at bounding box center [755, 406] width 1511 height 812
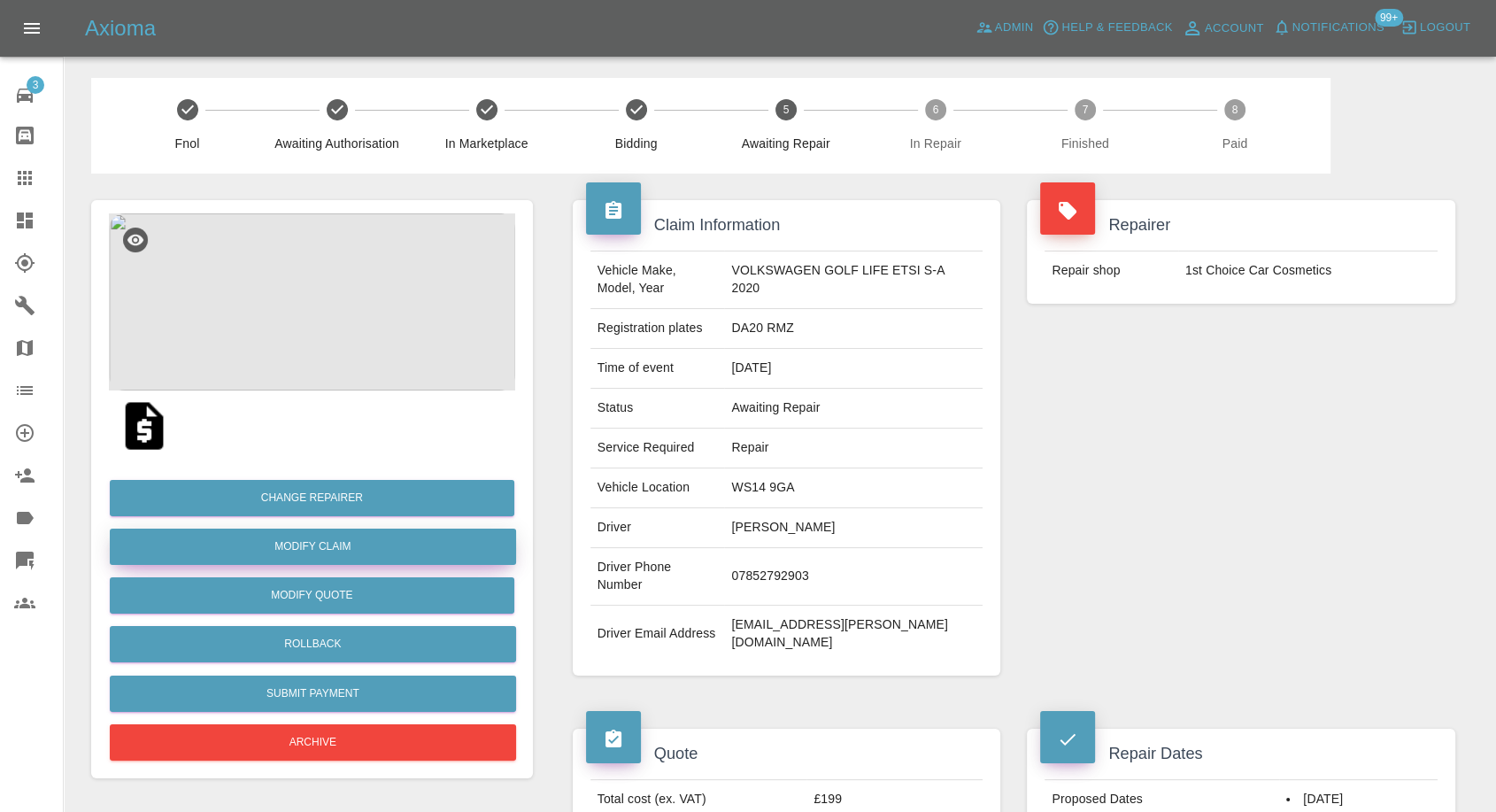
click at [312, 548] on link "Modify Claim" at bounding box center [312, 547] width 406 height 36
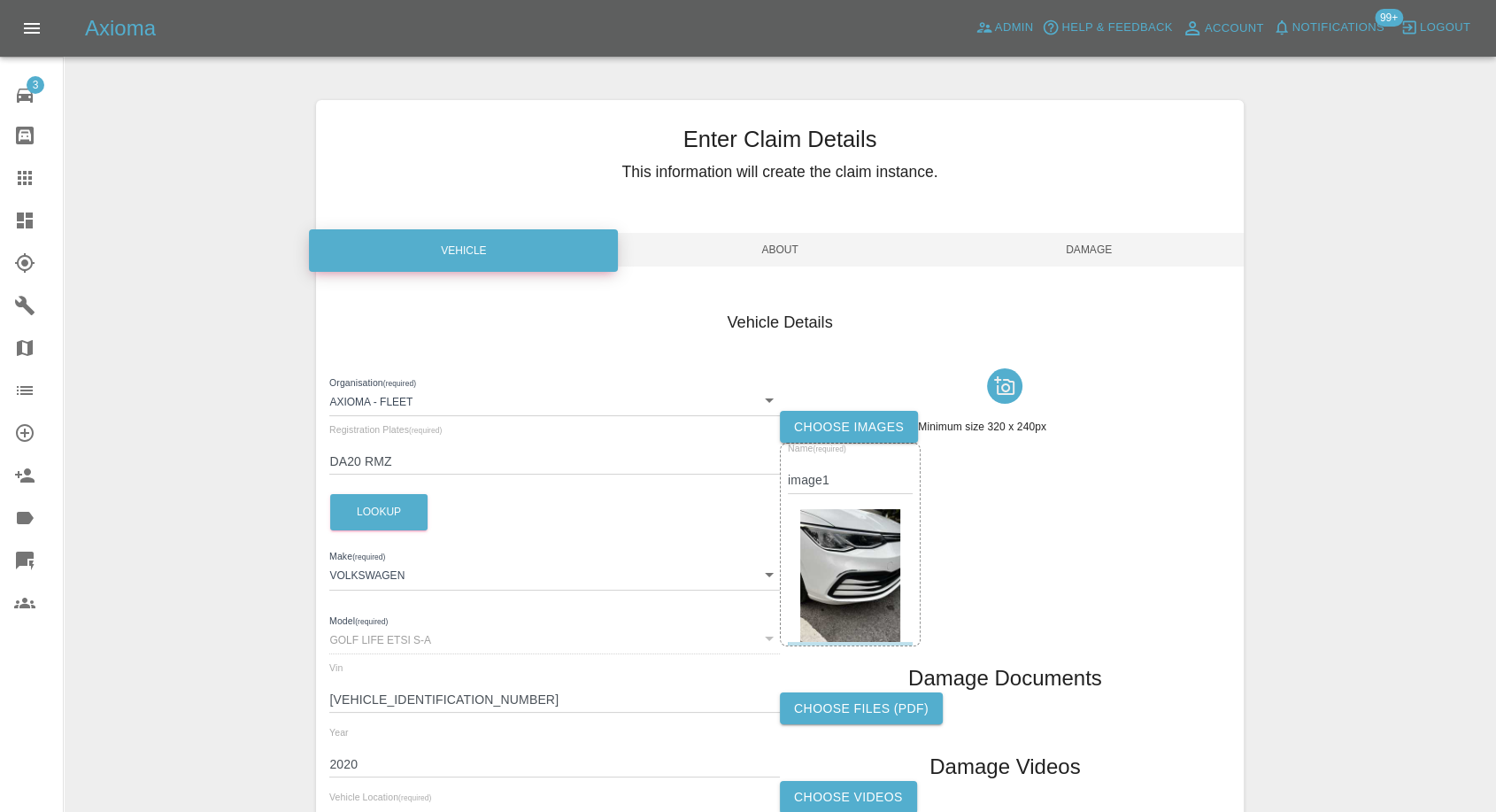
click at [871, 416] on label "Choose images" at bounding box center [848, 427] width 138 height 32
click at [0, 0] on input "Choose images" at bounding box center [0, 0] width 0 height 0
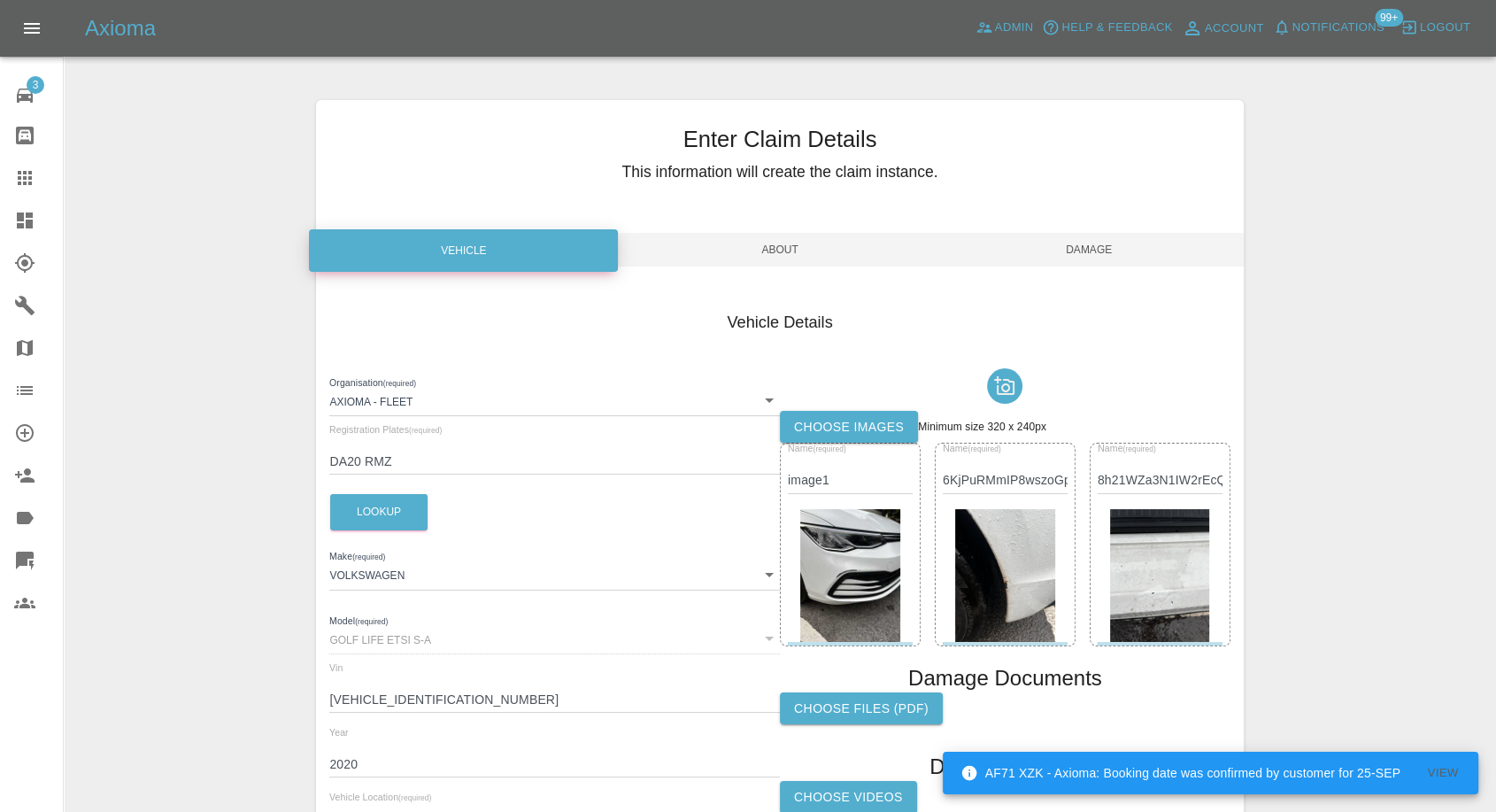
click at [1113, 250] on span "Damage" at bounding box center [1089, 249] width 309 height 33
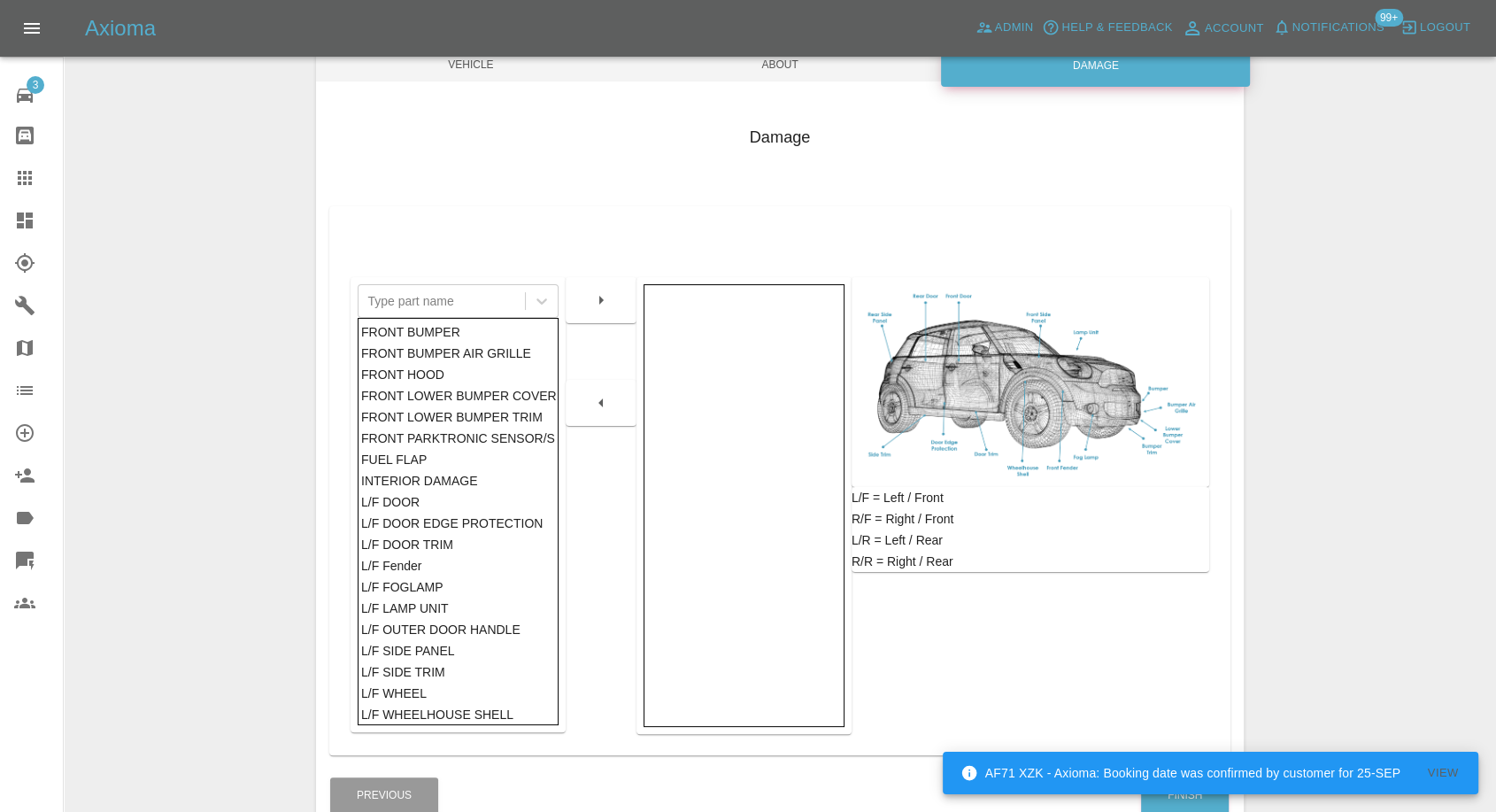
scroll to position [283, 0]
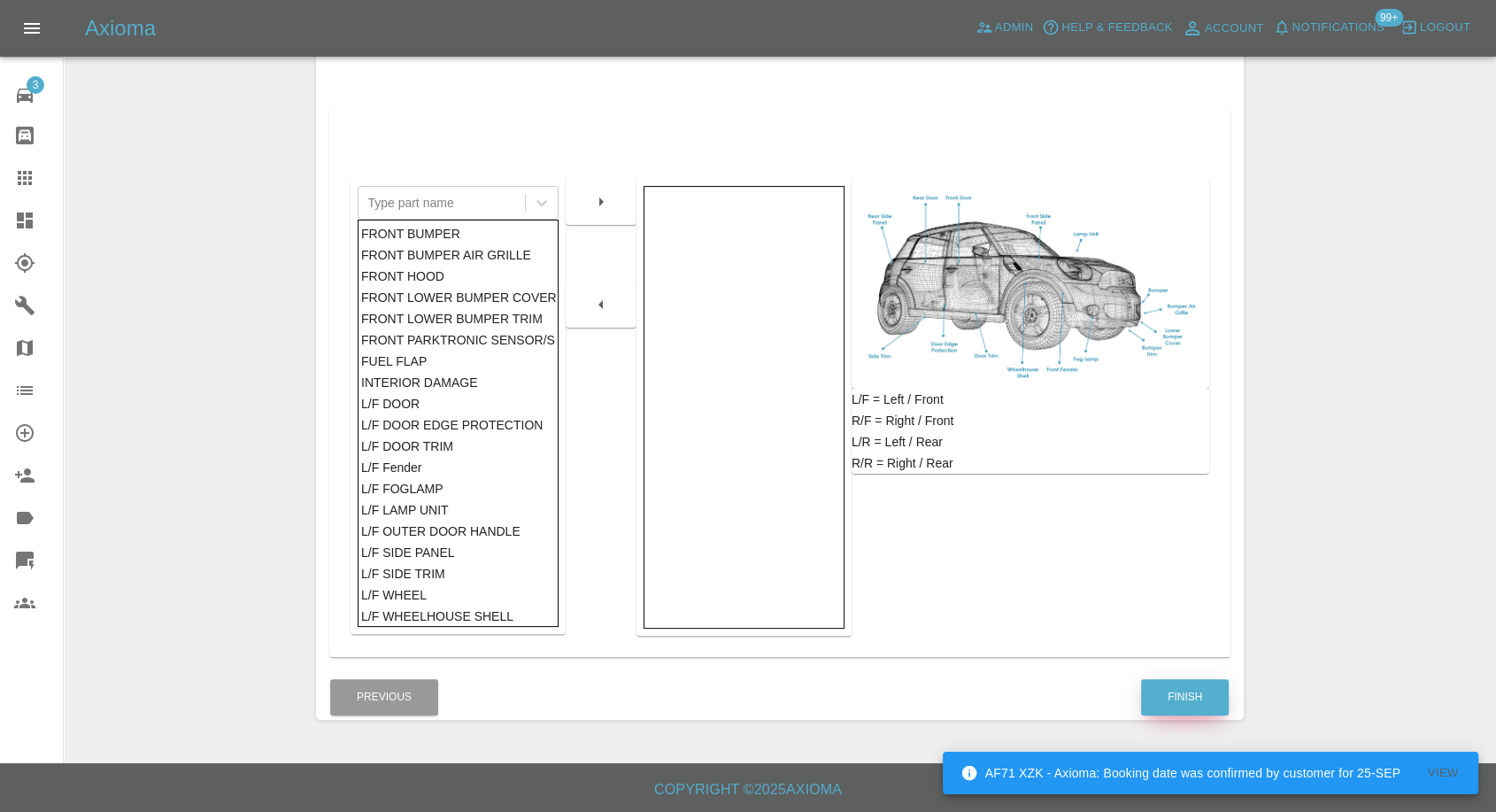
click at [1183, 696] on button "Finish" at bounding box center [1185, 697] width 87 height 36
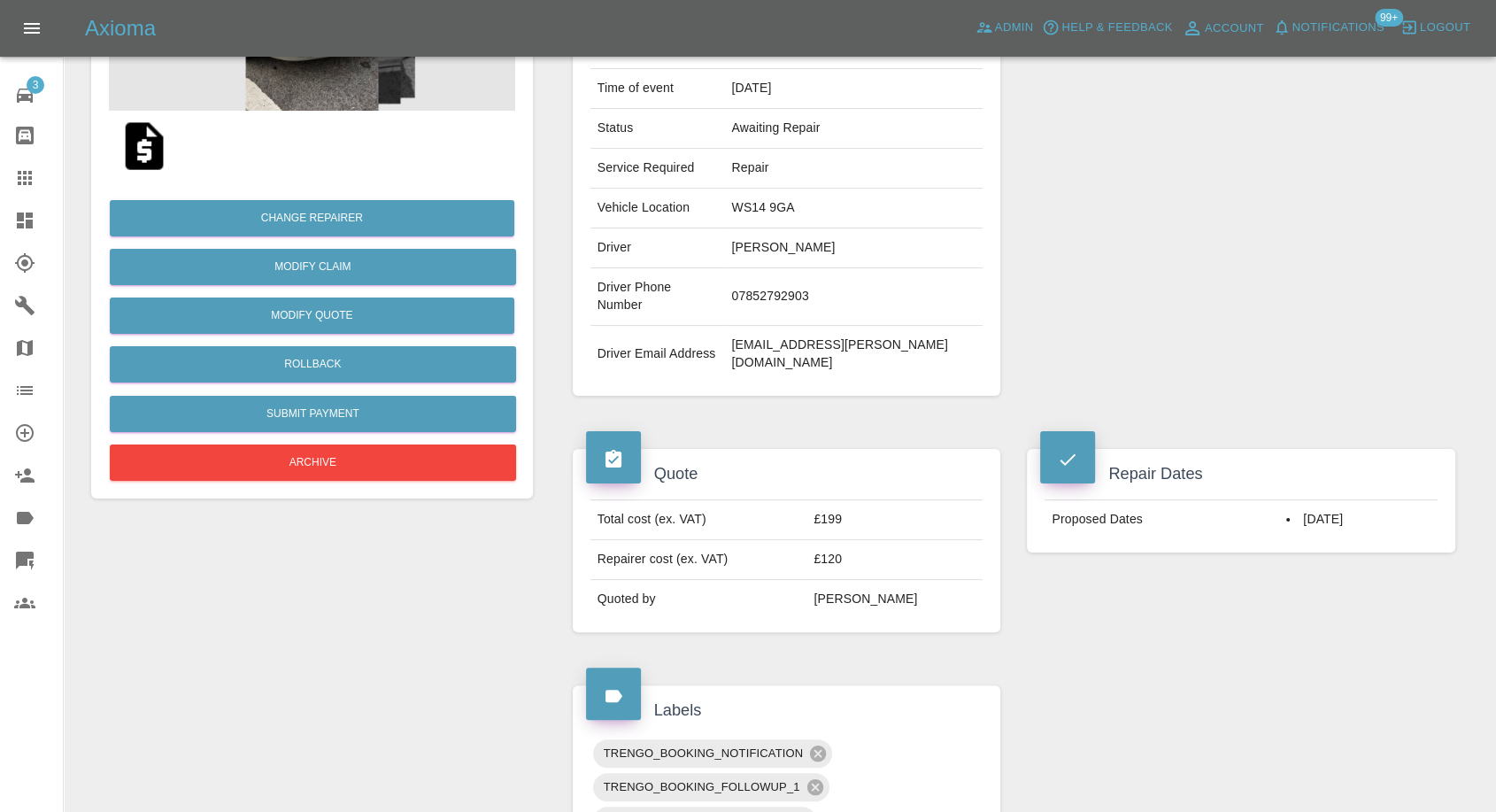
scroll to position [590, 0]
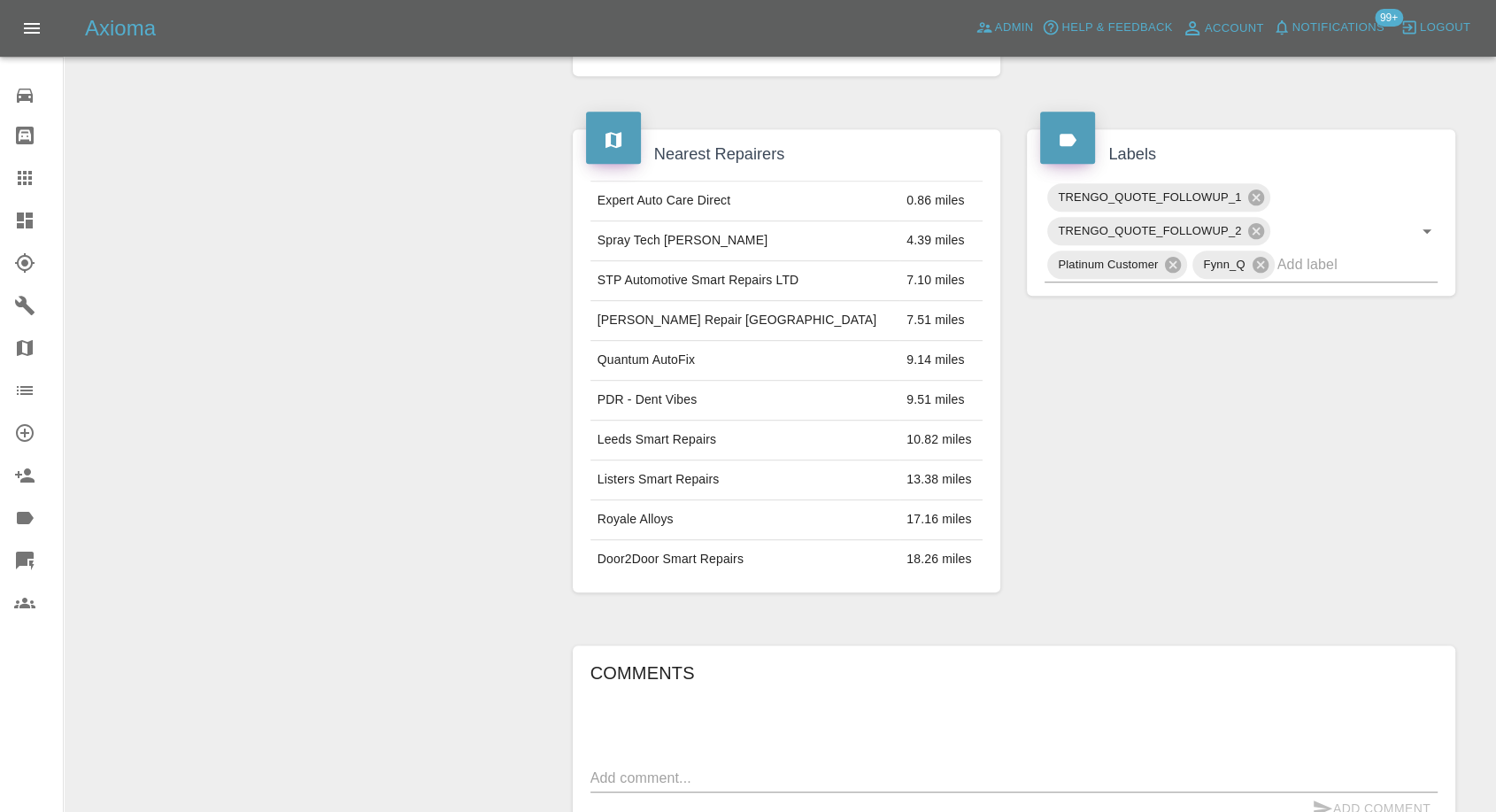
scroll to position [983, 0]
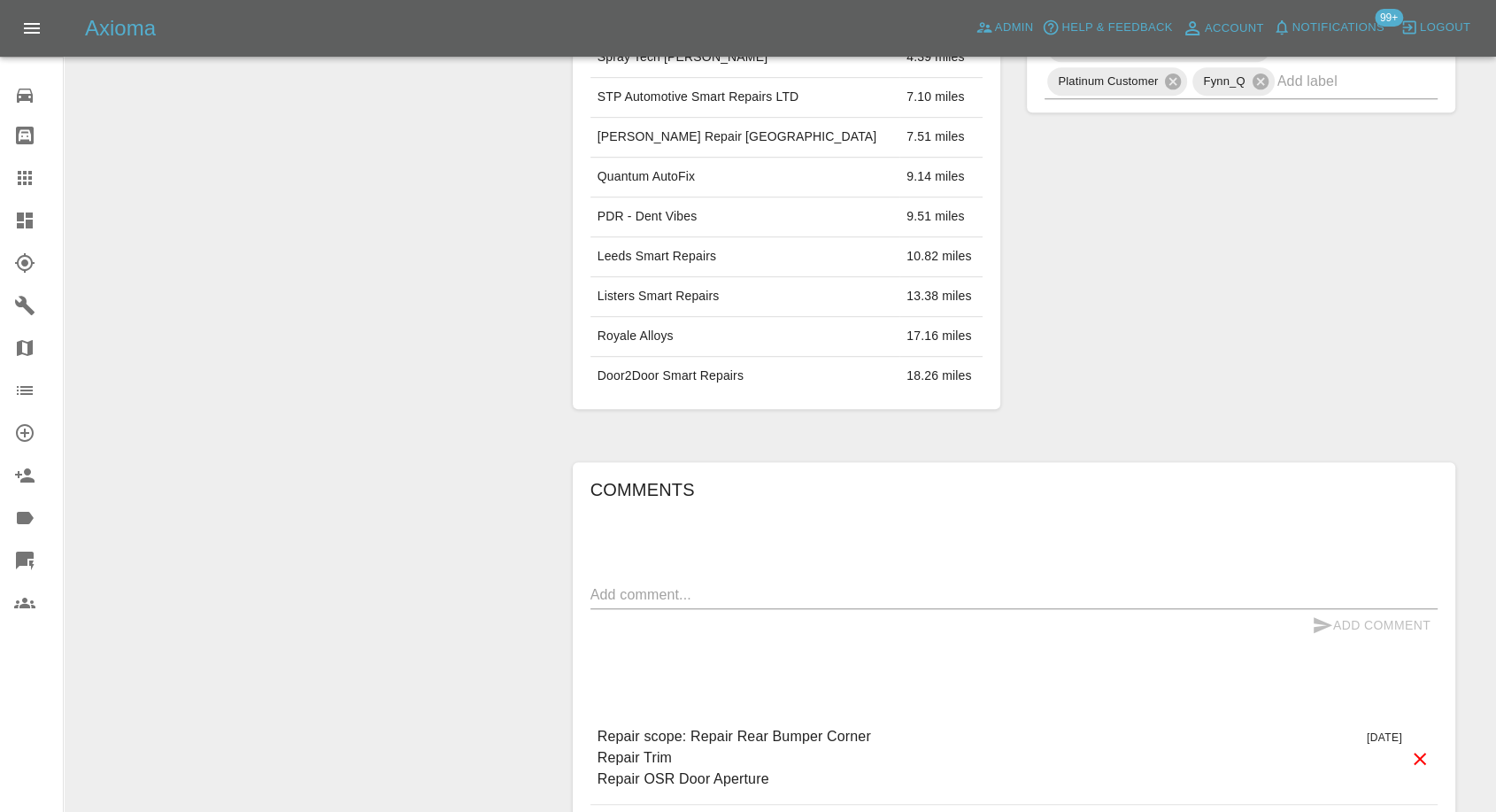
click at [744, 590] on textarea at bounding box center [1014, 593] width 847 height 20
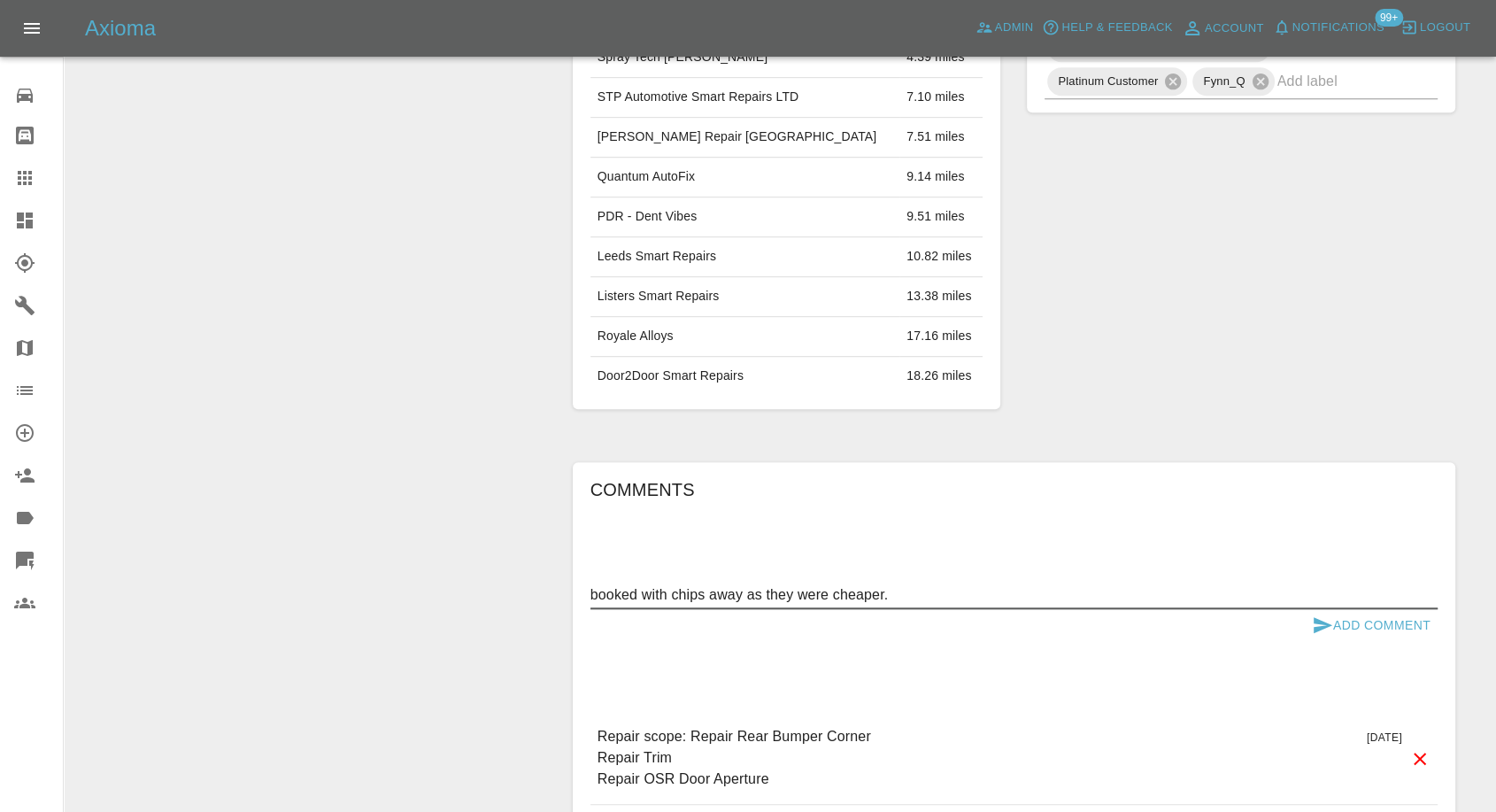
type textarea "booked with chips away as they were cheaper."
click at [1318, 628] on icon "submit" at bounding box center [1323, 625] width 19 height 16
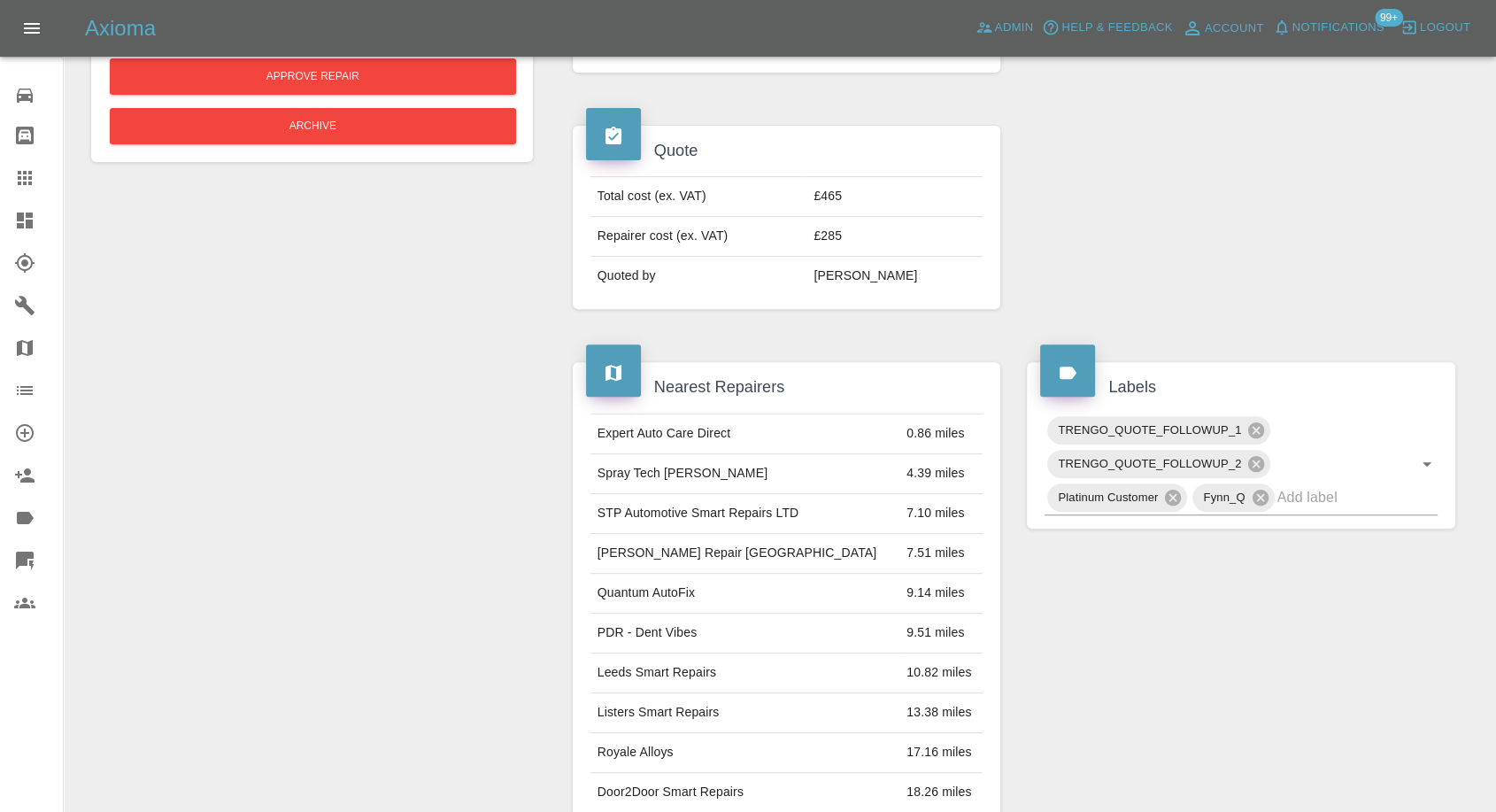
scroll to position [295, 0]
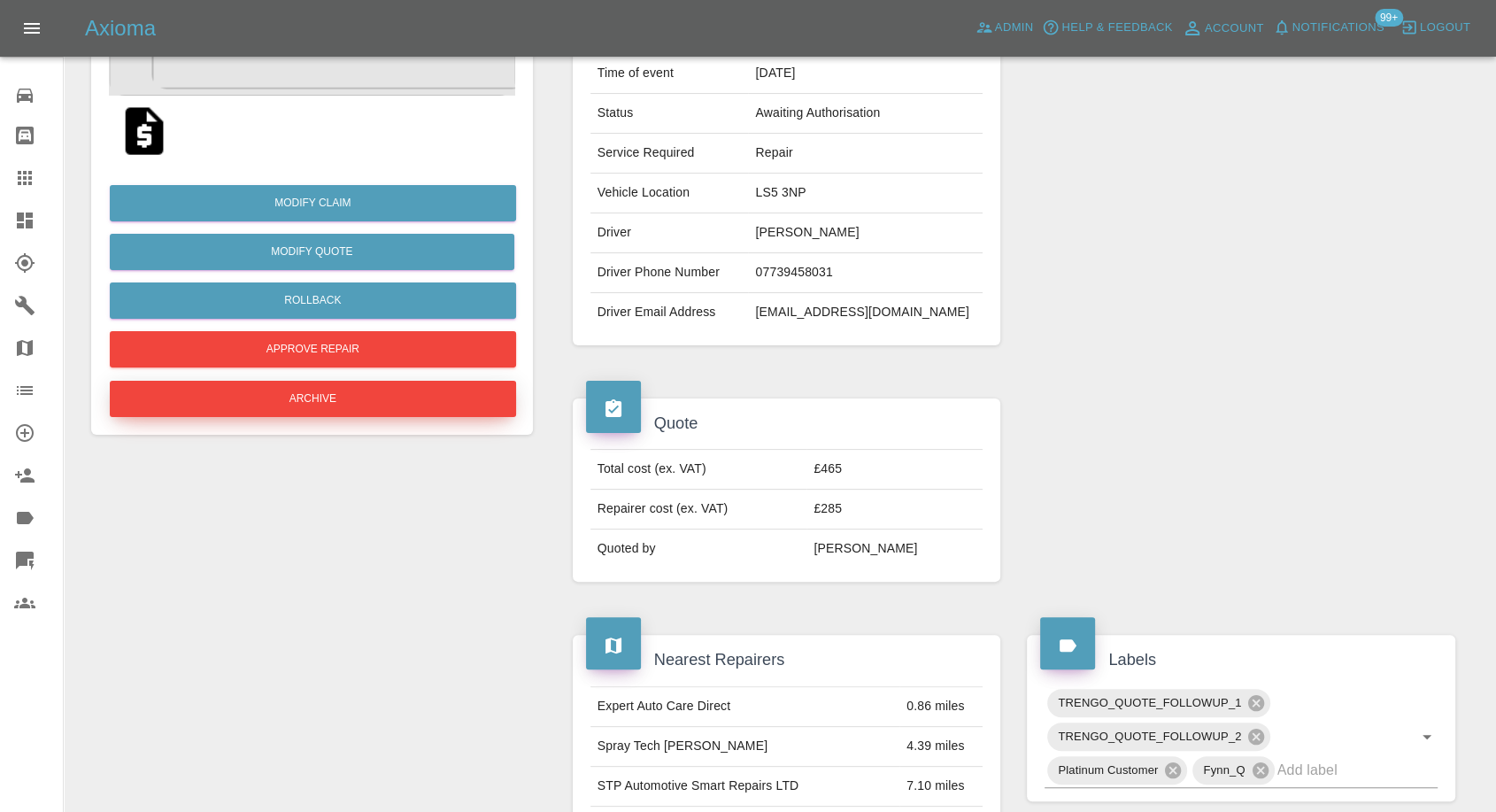
click at [396, 393] on button "Archive" at bounding box center [312, 398] width 406 height 36
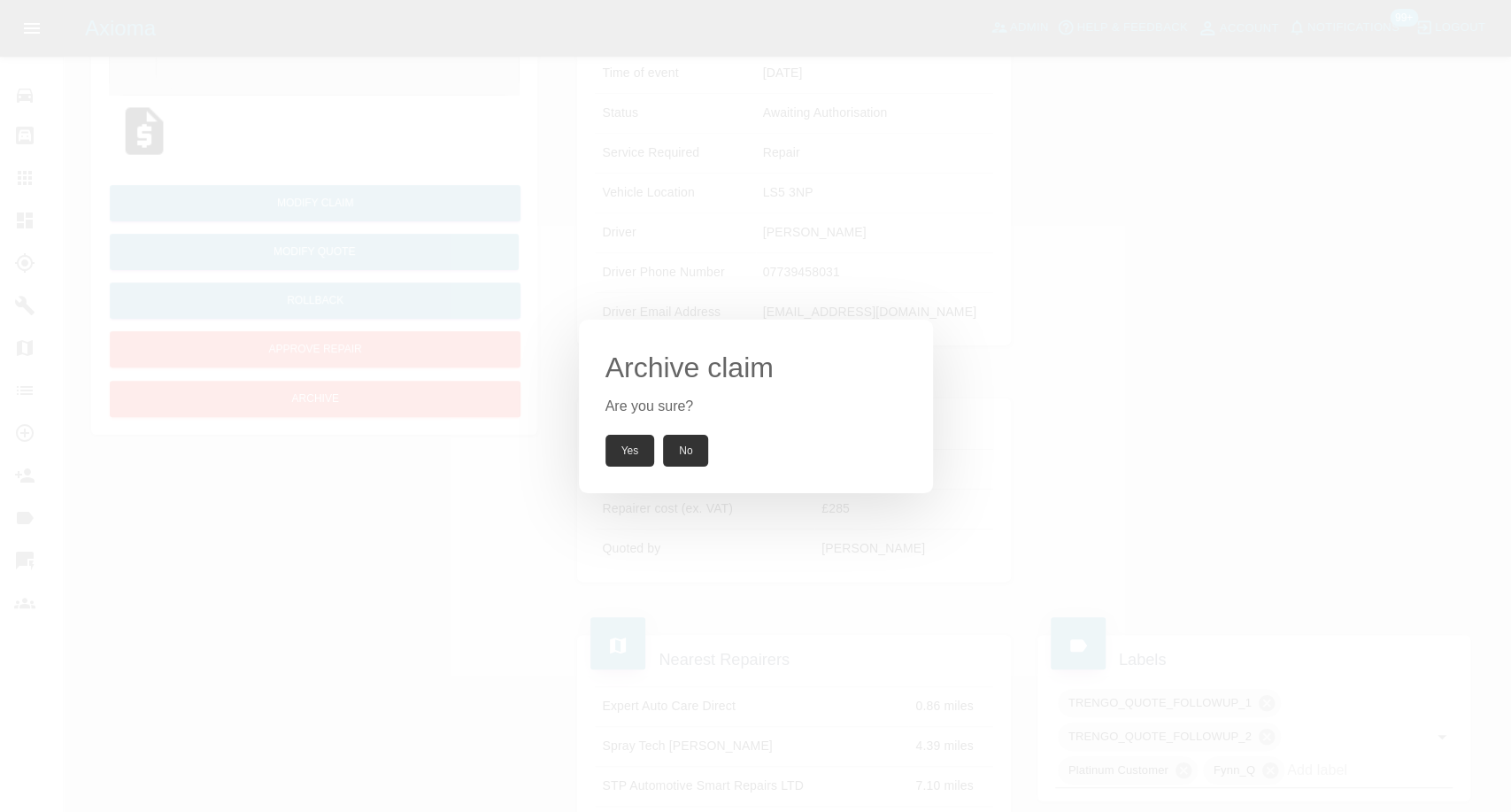
click at [628, 451] on button "Yes" at bounding box center [630, 451] width 49 height 32
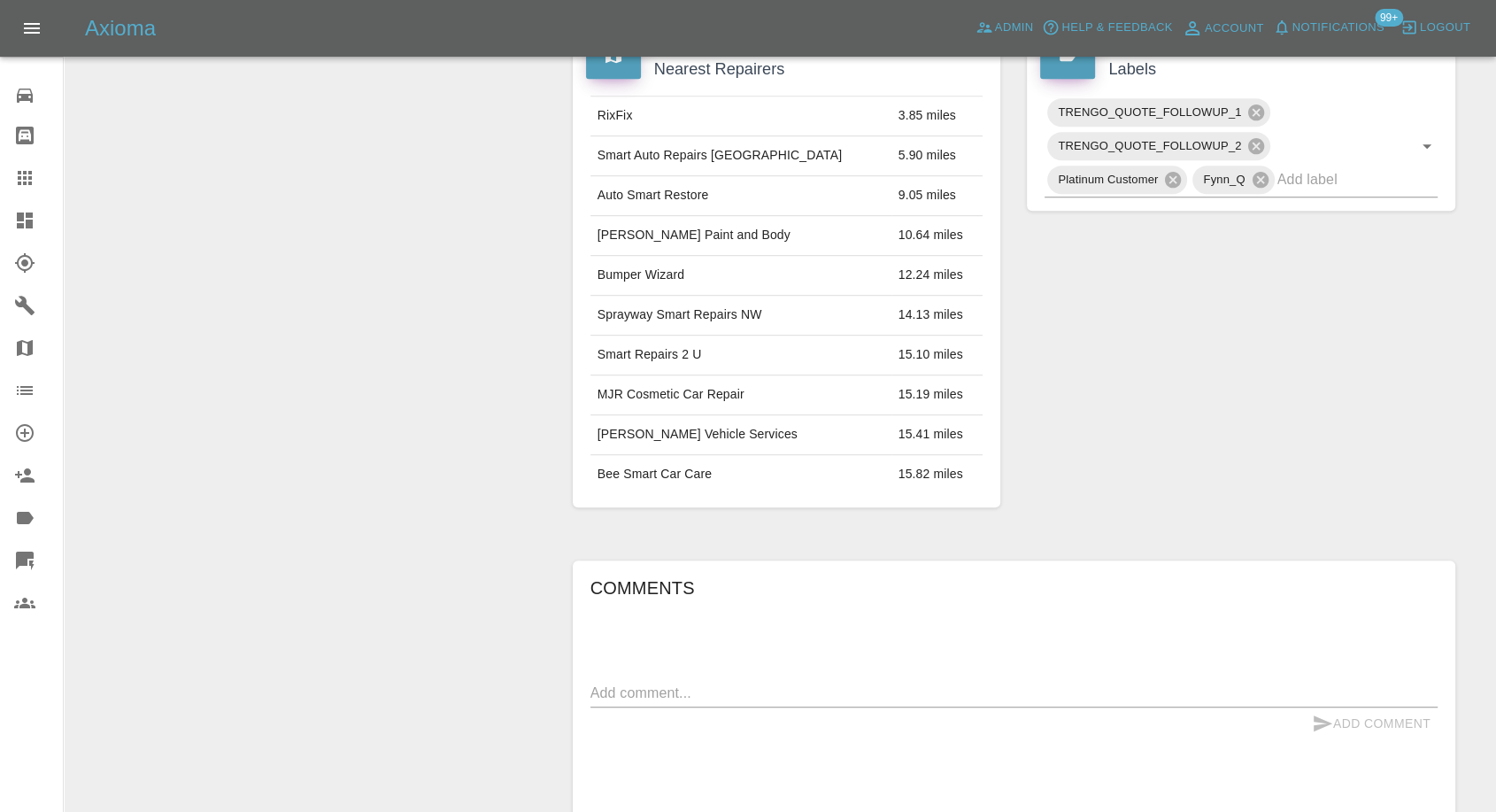
scroll to position [1082, 0]
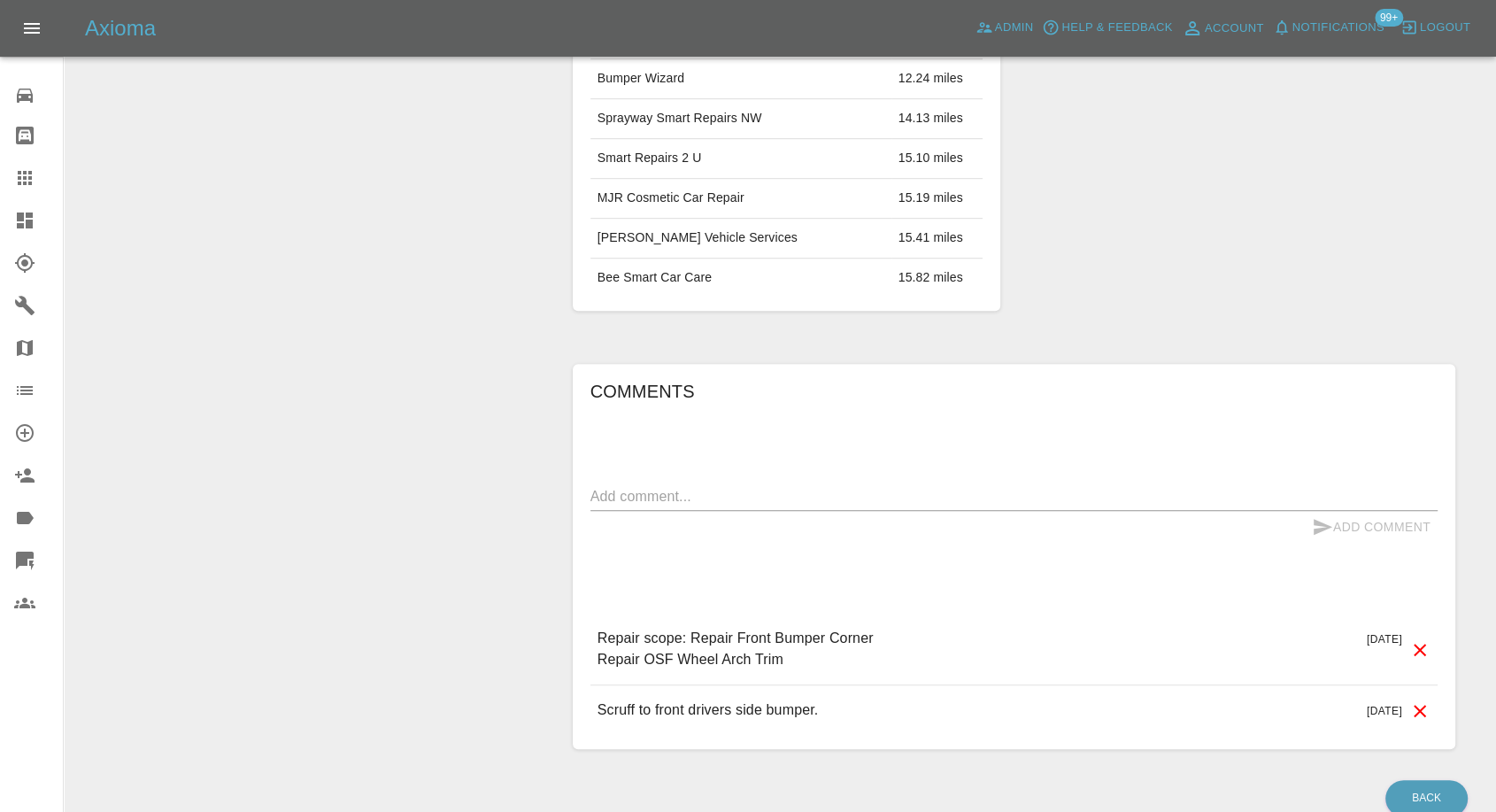
click at [698, 499] on textarea at bounding box center [1014, 495] width 847 height 20
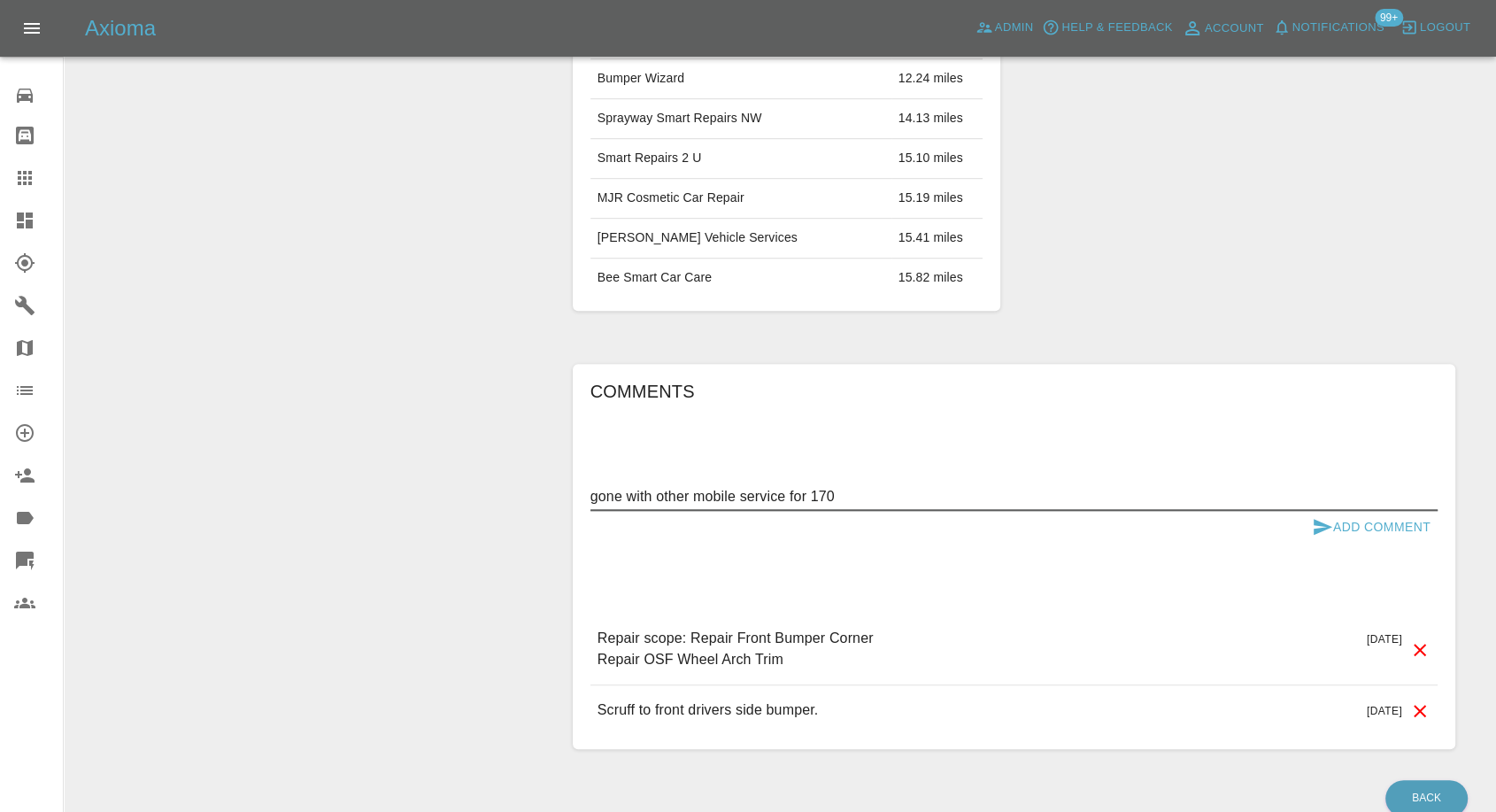
type textarea "gone with other mobile service for 170"
click at [1317, 519] on icon "submit" at bounding box center [1323, 526] width 19 height 16
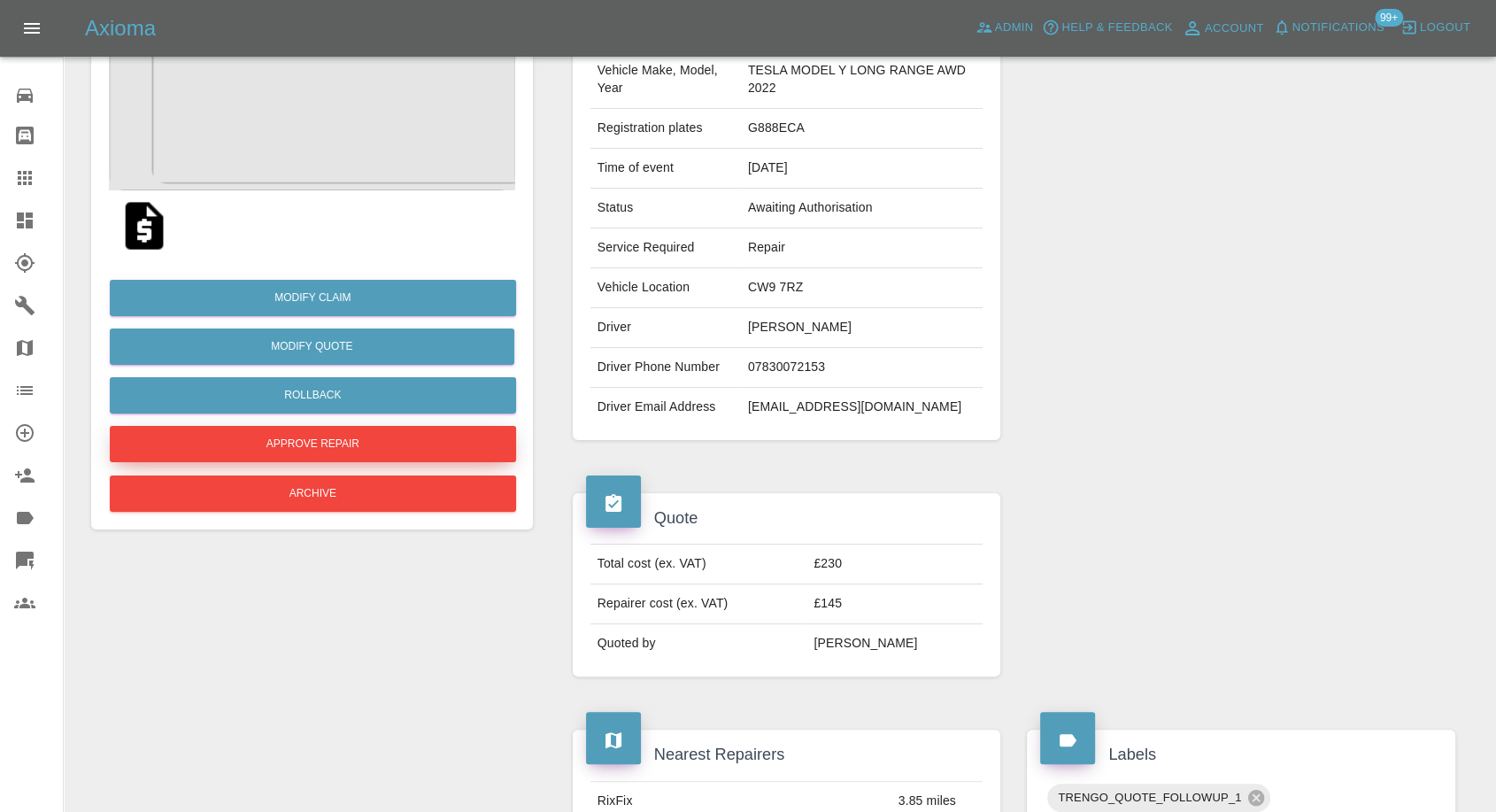
scroll to position [197, 0]
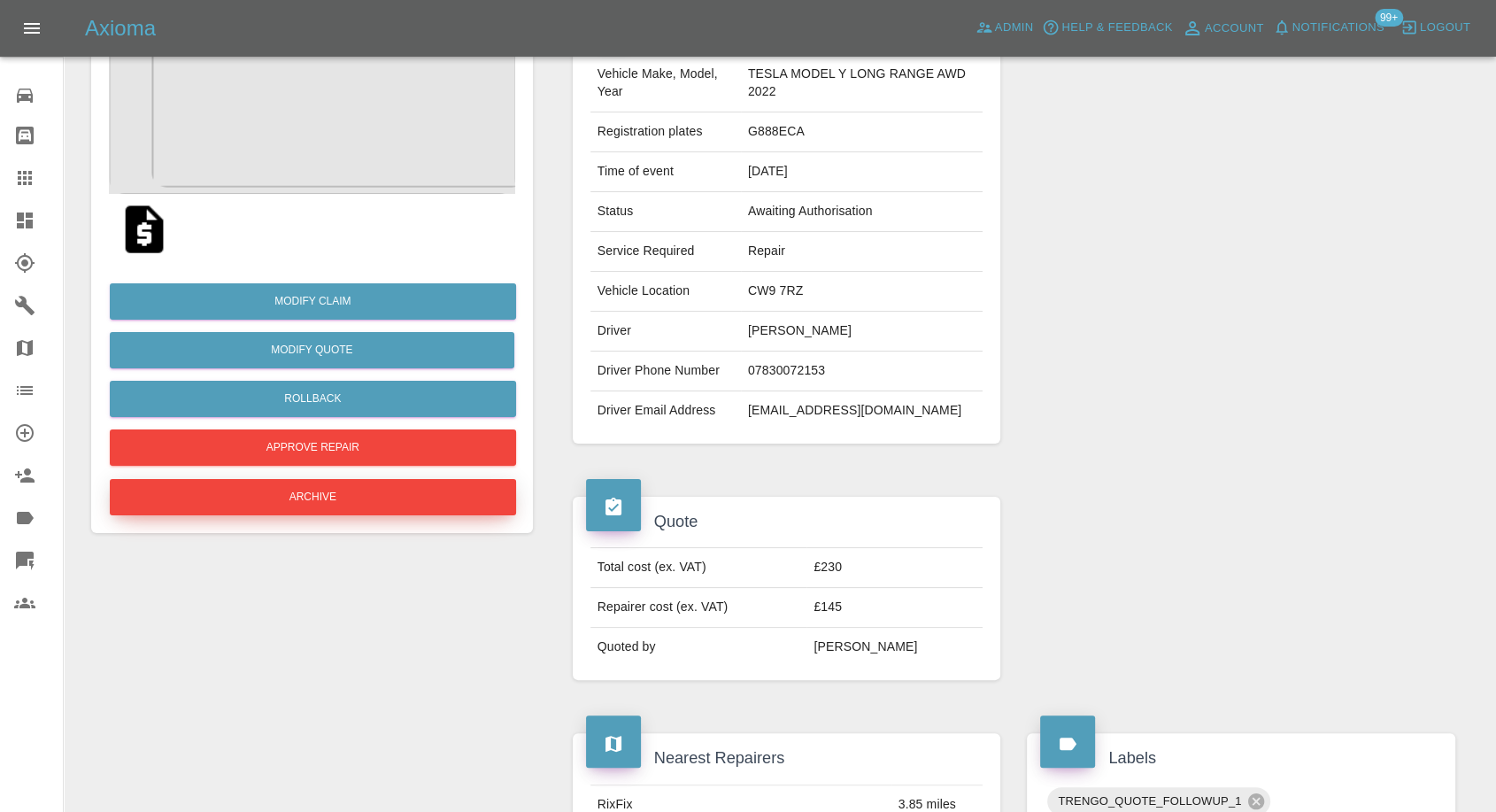
click at [373, 507] on button "Archive" at bounding box center [312, 497] width 406 height 36
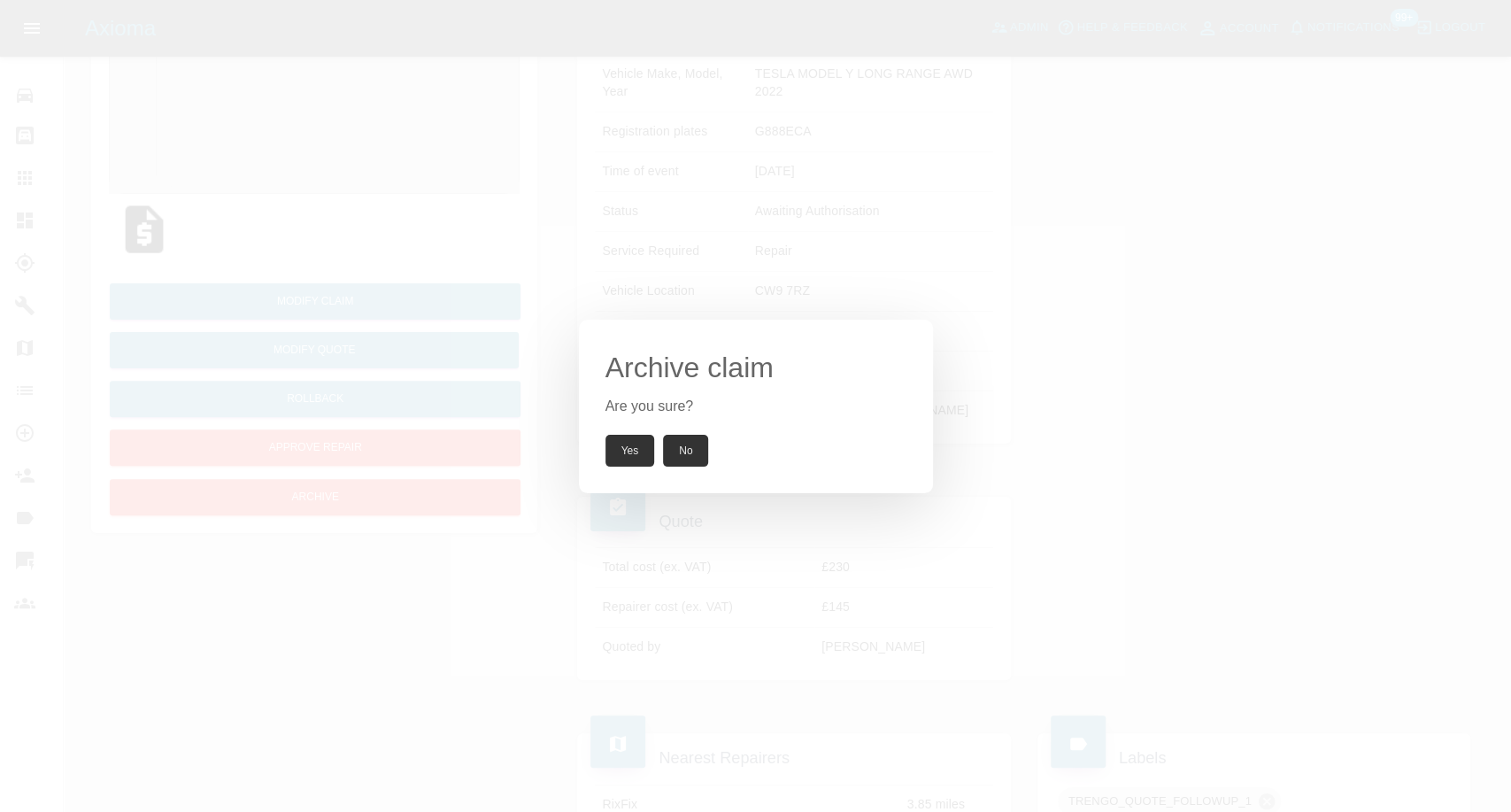
click at [616, 448] on button "Yes" at bounding box center [630, 451] width 49 height 32
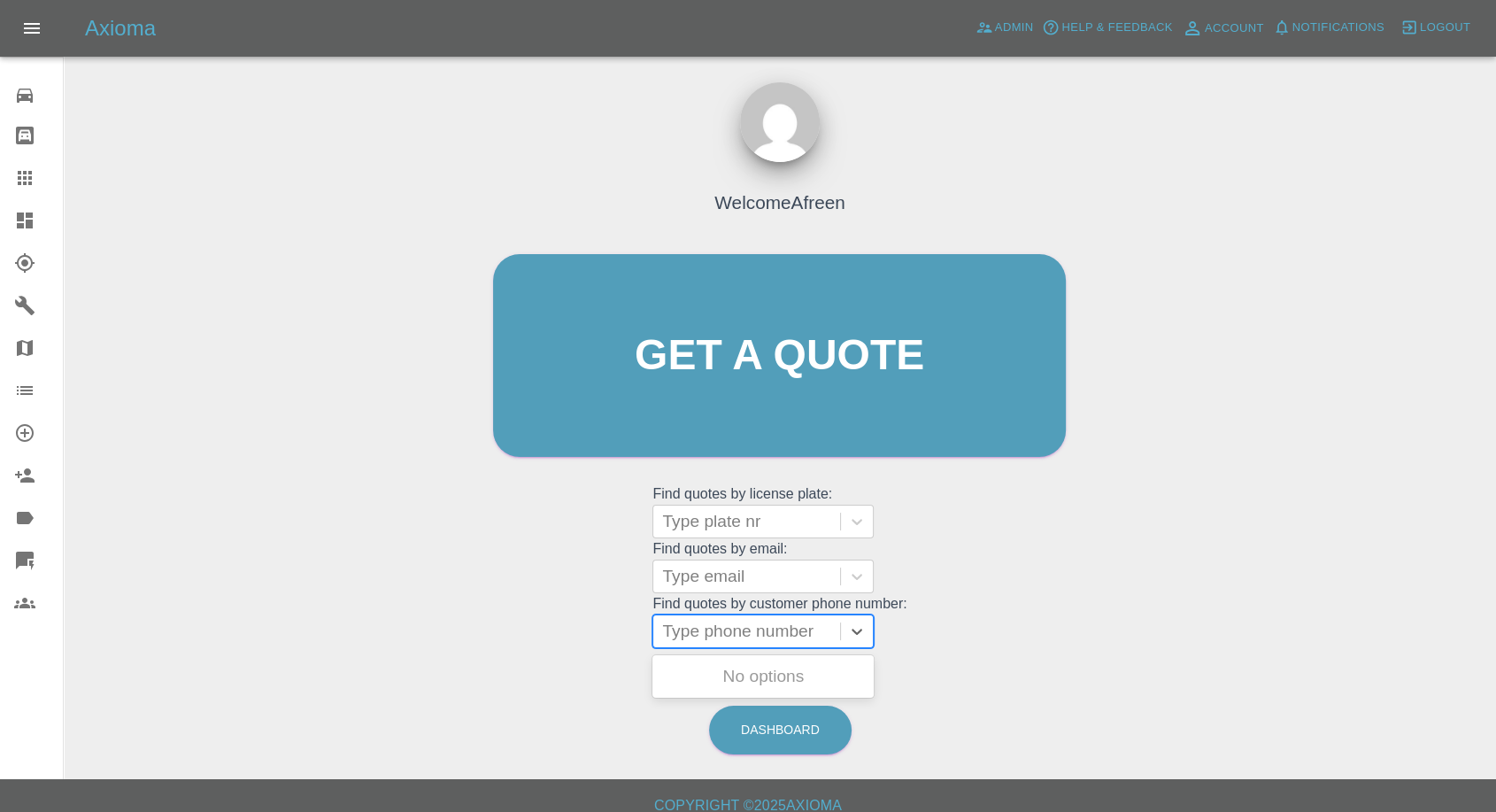
click at [736, 635] on div at bounding box center [747, 631] width 169 height 25
paste input "[PHONE_NUMBER]"
drag, startPoint x: 701, startPoint y: 635, endPoint x: 629, endPoint y: 647, distance: 73.0
click at [629, 647] on div "Welcome Afreen Get a quote Get a quote Find quotes by license plate: Type plate…" at bounding box center [779, 389] width 610 height 534
type input "07957652170"
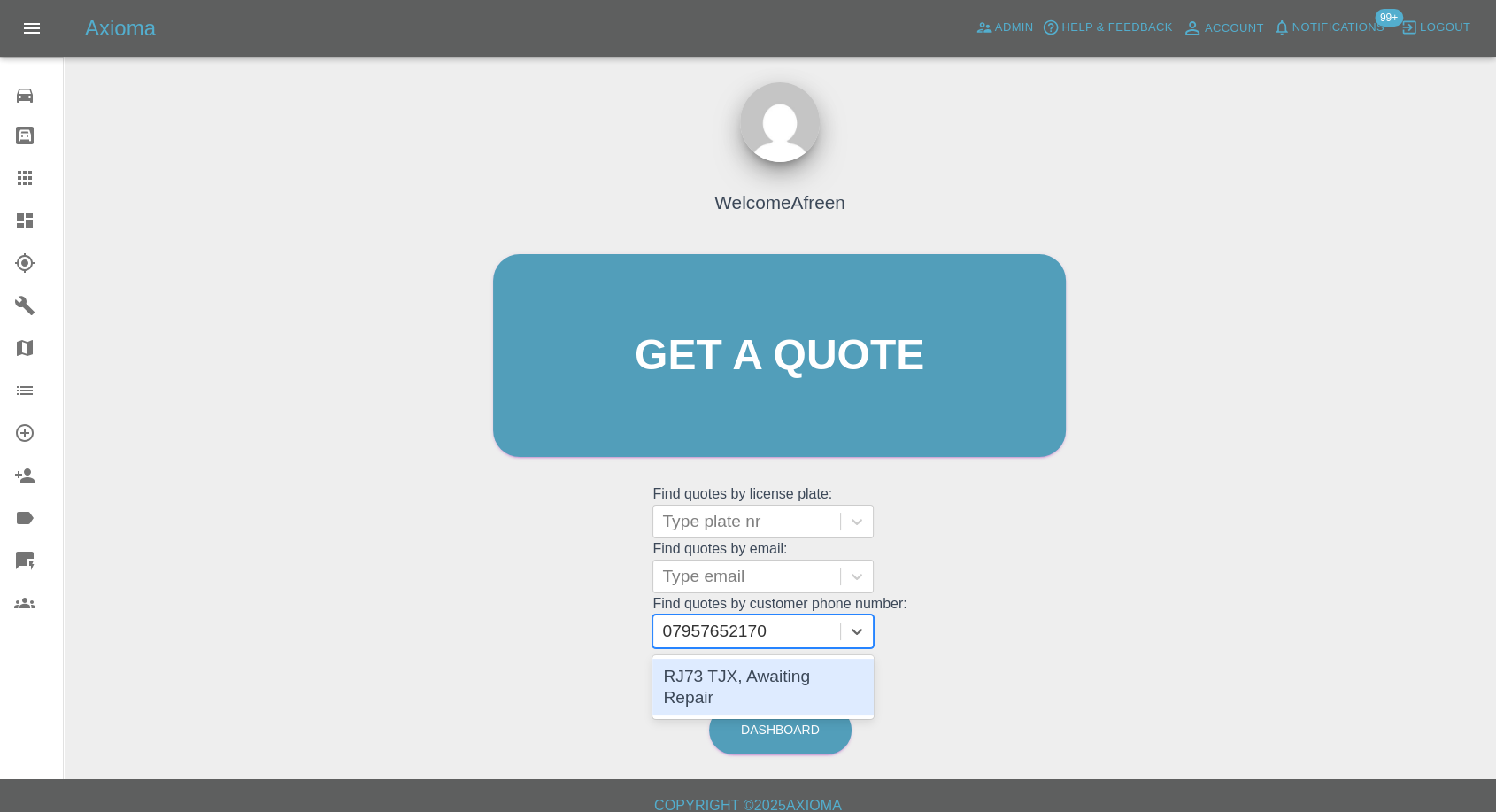
click at [735, 672] on div "RJ73 TJX, Awaiting Repair" at bounding box center [763, 687] width 222 height 57
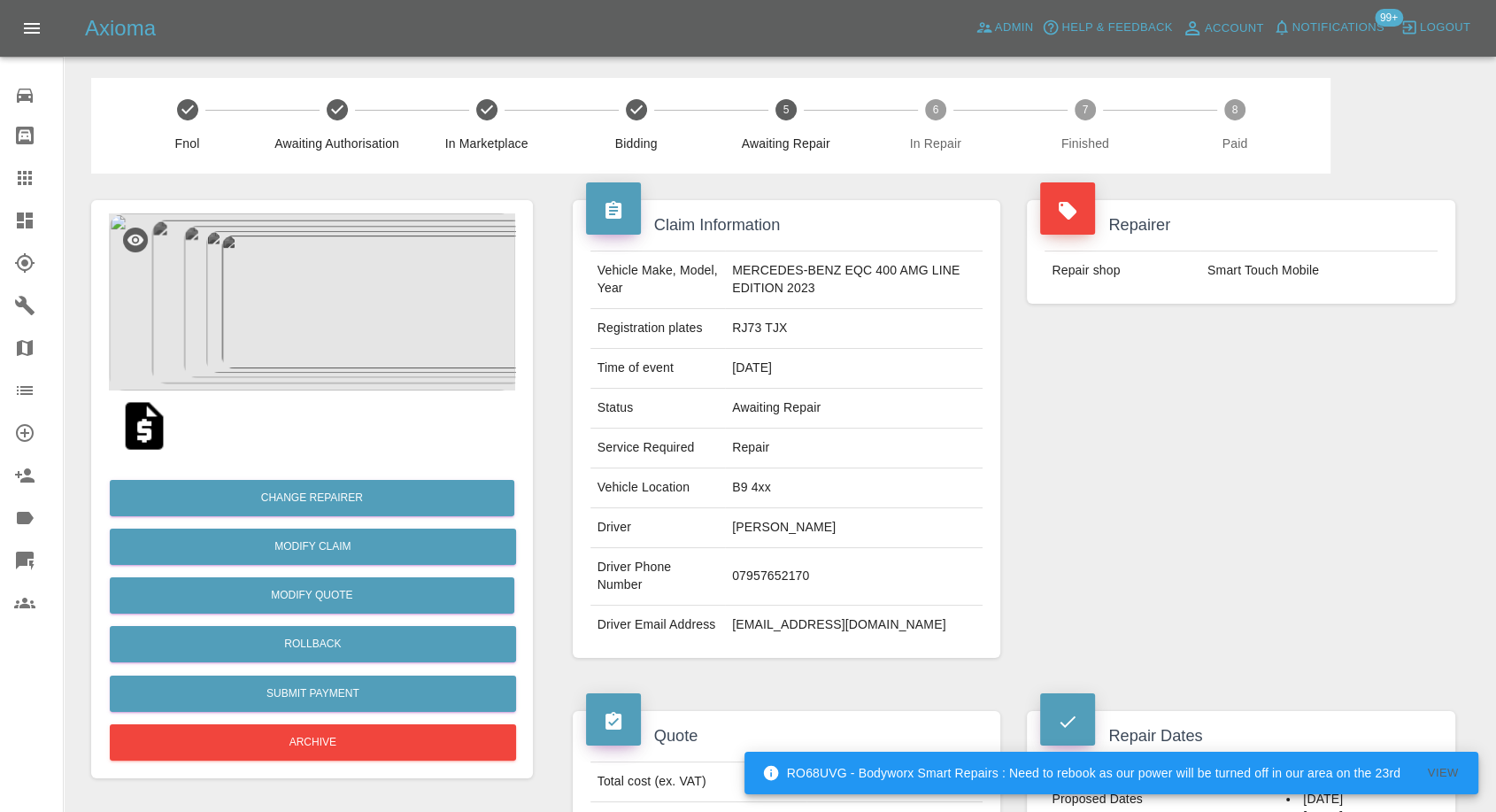
click at [343, 337] on img at bounding box center [311, 301] width 406 height 177
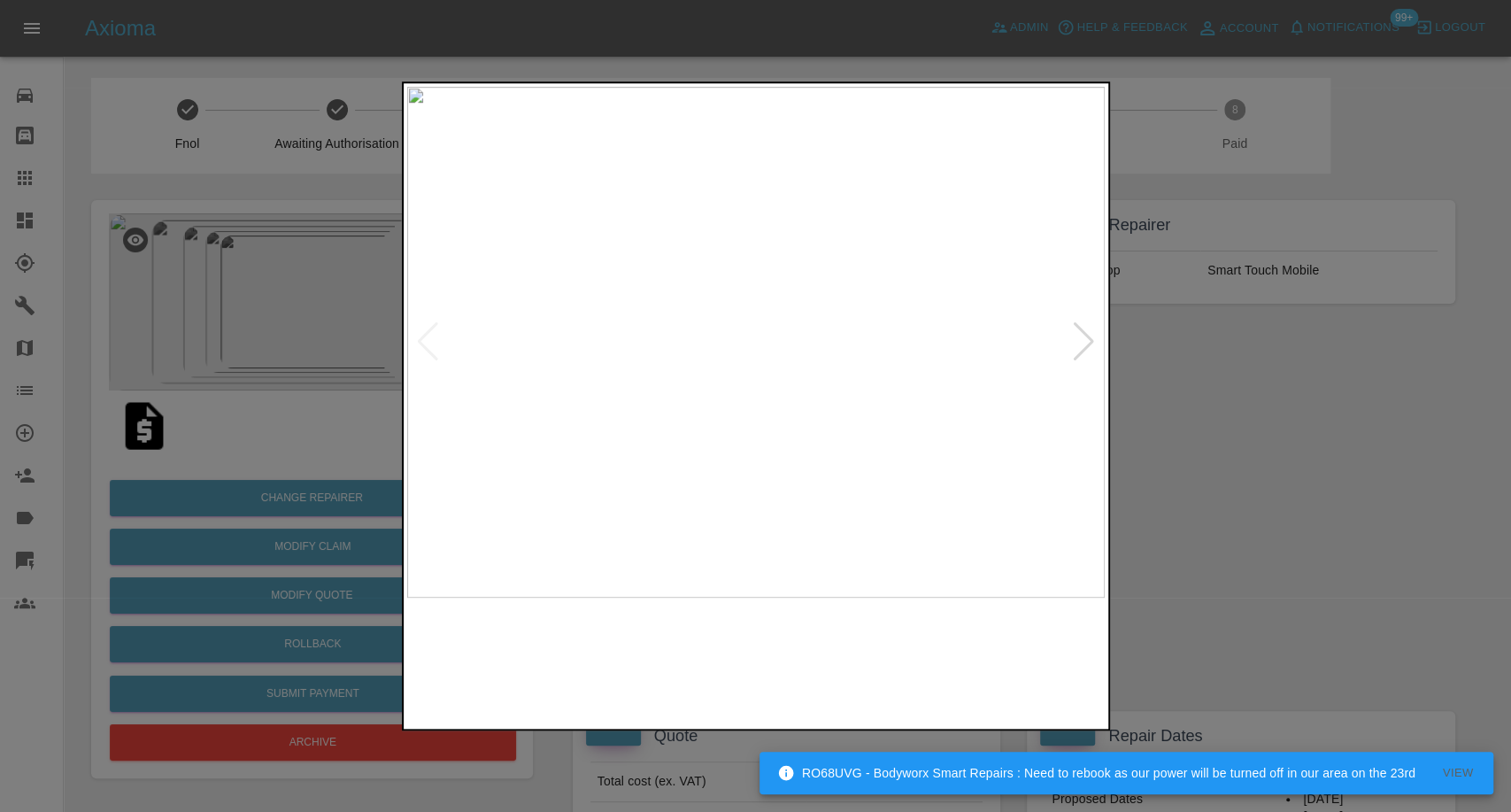
click at [672, 647] on img at bounding box center [667, 661] width 168 height 109
click at [849, 664] on img at bounding box center [844, 661] width 168 height 109
click at [1017, 674] on img at bounding box center [1020, 661] width 168 height 109
click at [1266, 604] on div at bounding box center [755, 406] width 1511 height 812
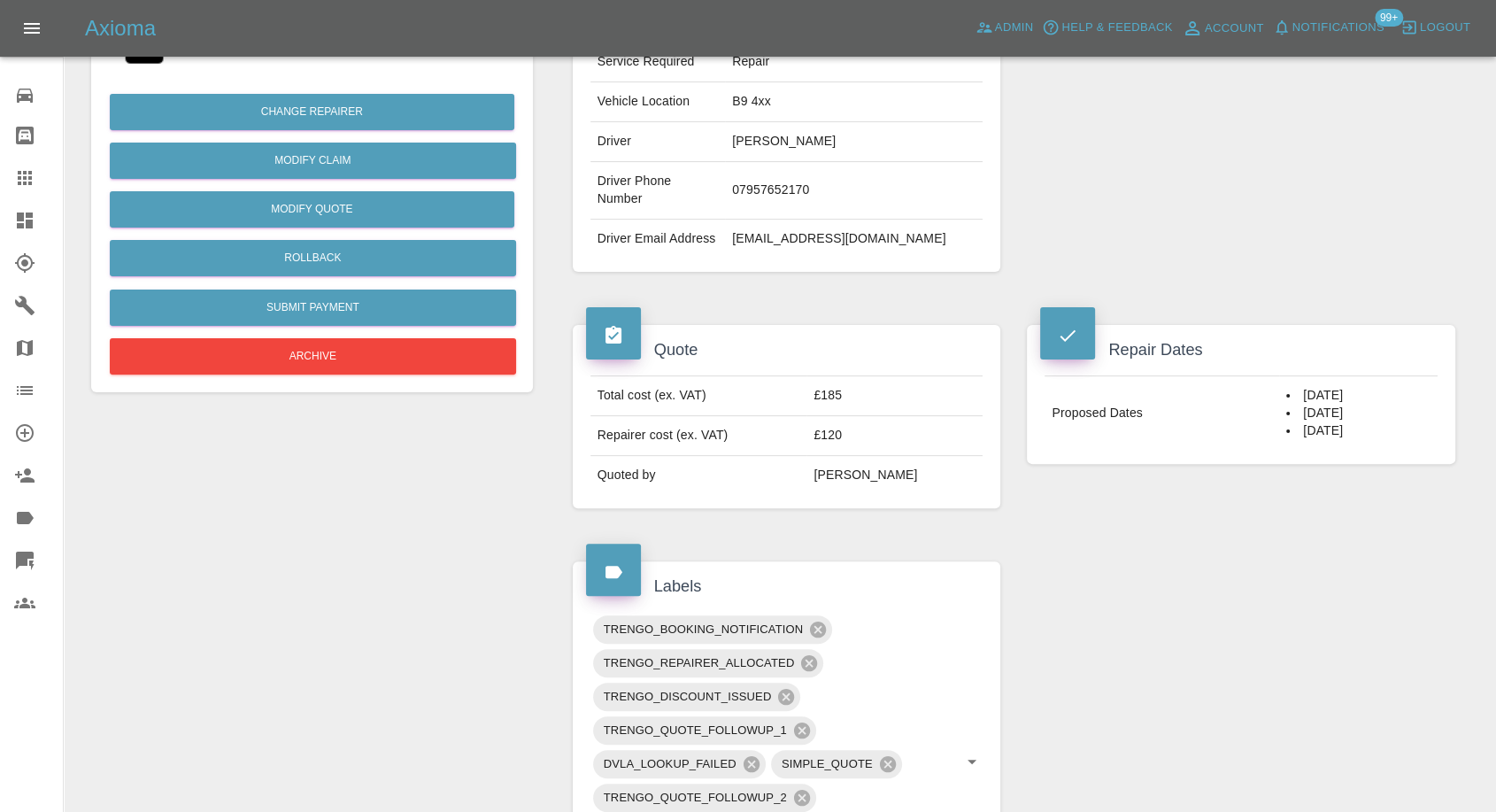
scroll to position [116, 0]
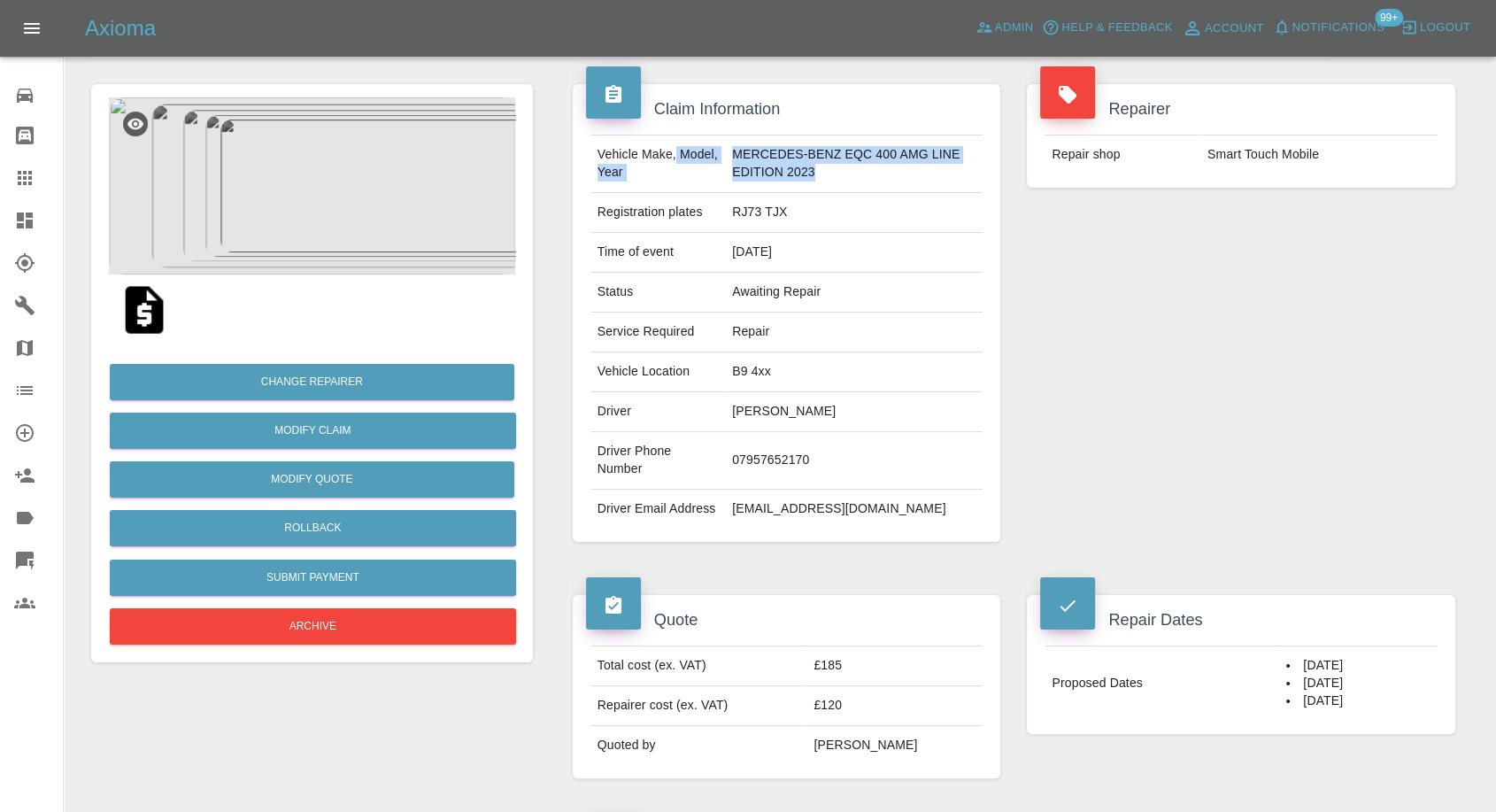
drag, startPoint x: 717, startPoint y: 155, endPoint x: 847, endPoint y: 174, distance: 131.4
click at [847, 174] on tr "Vehicle Make, Model, Year MERCEDES-BENZ EQC 400 AMG LINE EDITION 2023" at bounding box center [787, 164] width 393 height 58
click at [837, 172] on td "MERCEDES-BENZ EQC 400 AMG LINE EDITION 2023" at bounding box center [853, 164] width 258 height 58
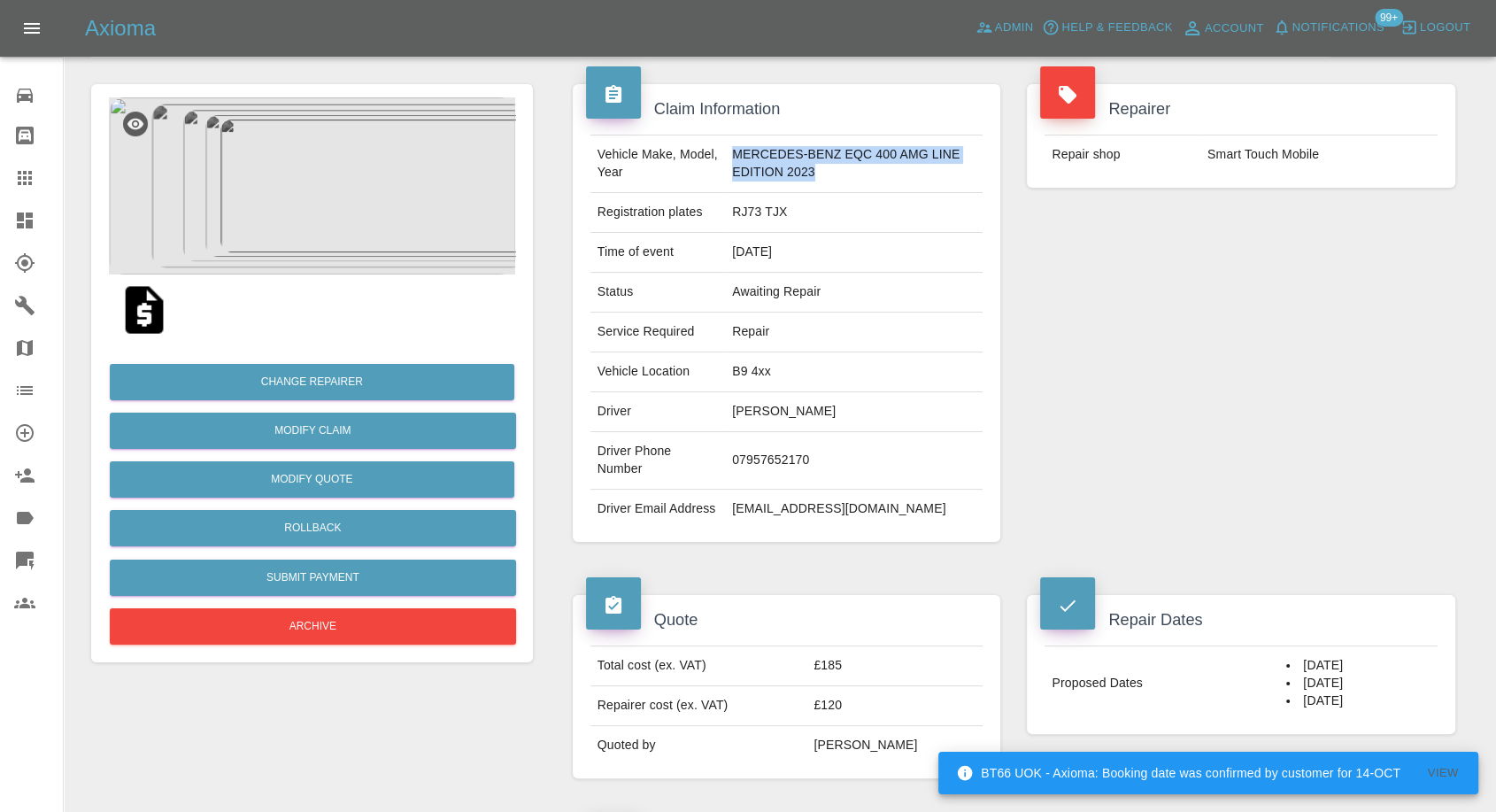
drag, startPoint x: 729, startPoint y: 152, endPoint x: 812, endPoint y: 171, distance: 85.1
click at [812, 171] on td "MERCEDES-BENZ EQC 400 AMG LINE EDITION 2023" at bounding box center [853, 164] width 258 height 58
copy td "MERCEDES-BENZ EQC 400 AMG LINE EDITION 2023"
click at [755, 210] on td "RJ73 TJX" at bounding box center [853, 213] width 258 height 40
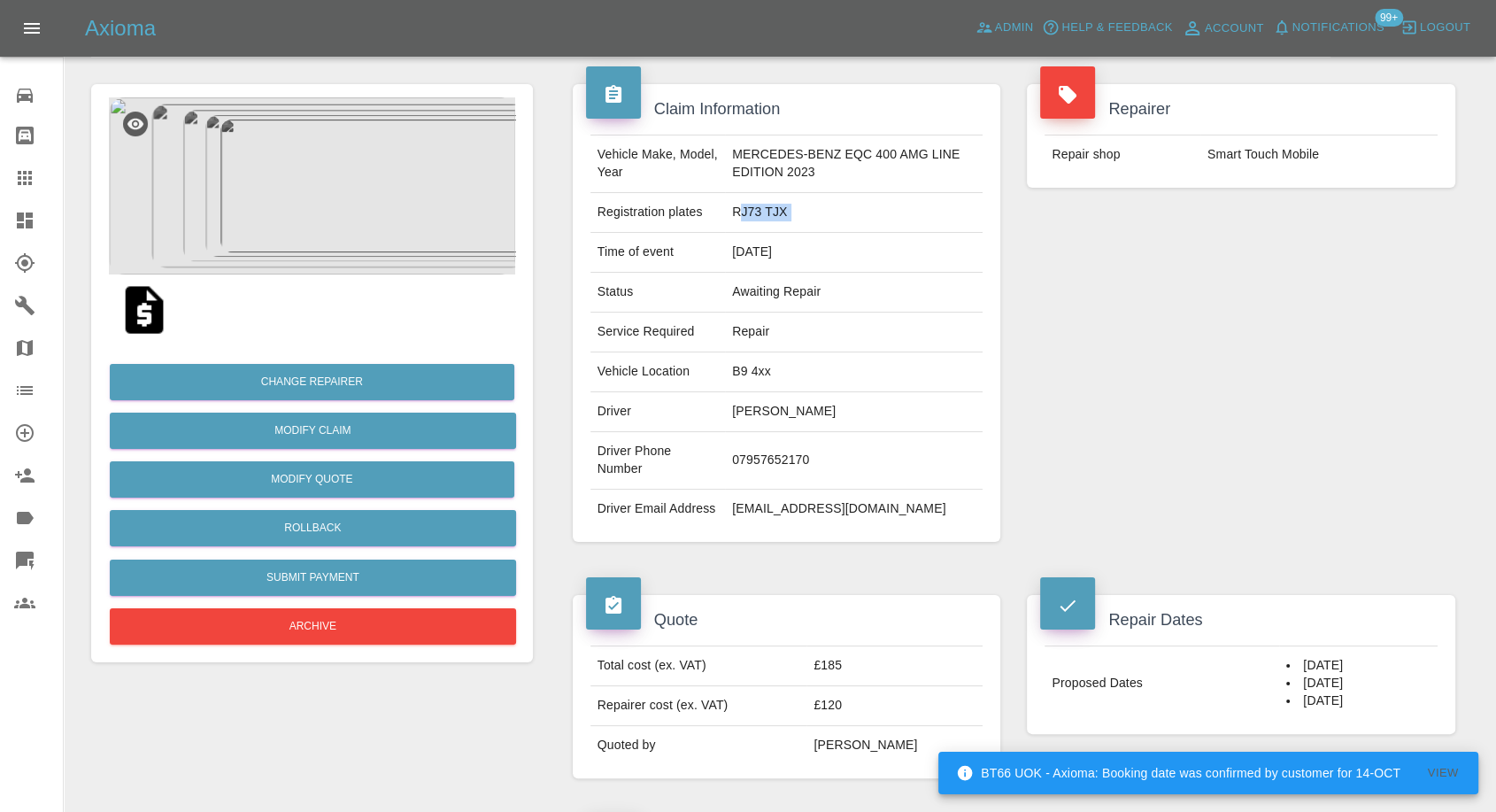
click at [755, 210] on td "RJ73 TJX" at bounding box center [853, 213] width 258 height 40
copy td "RJ73 TJX"
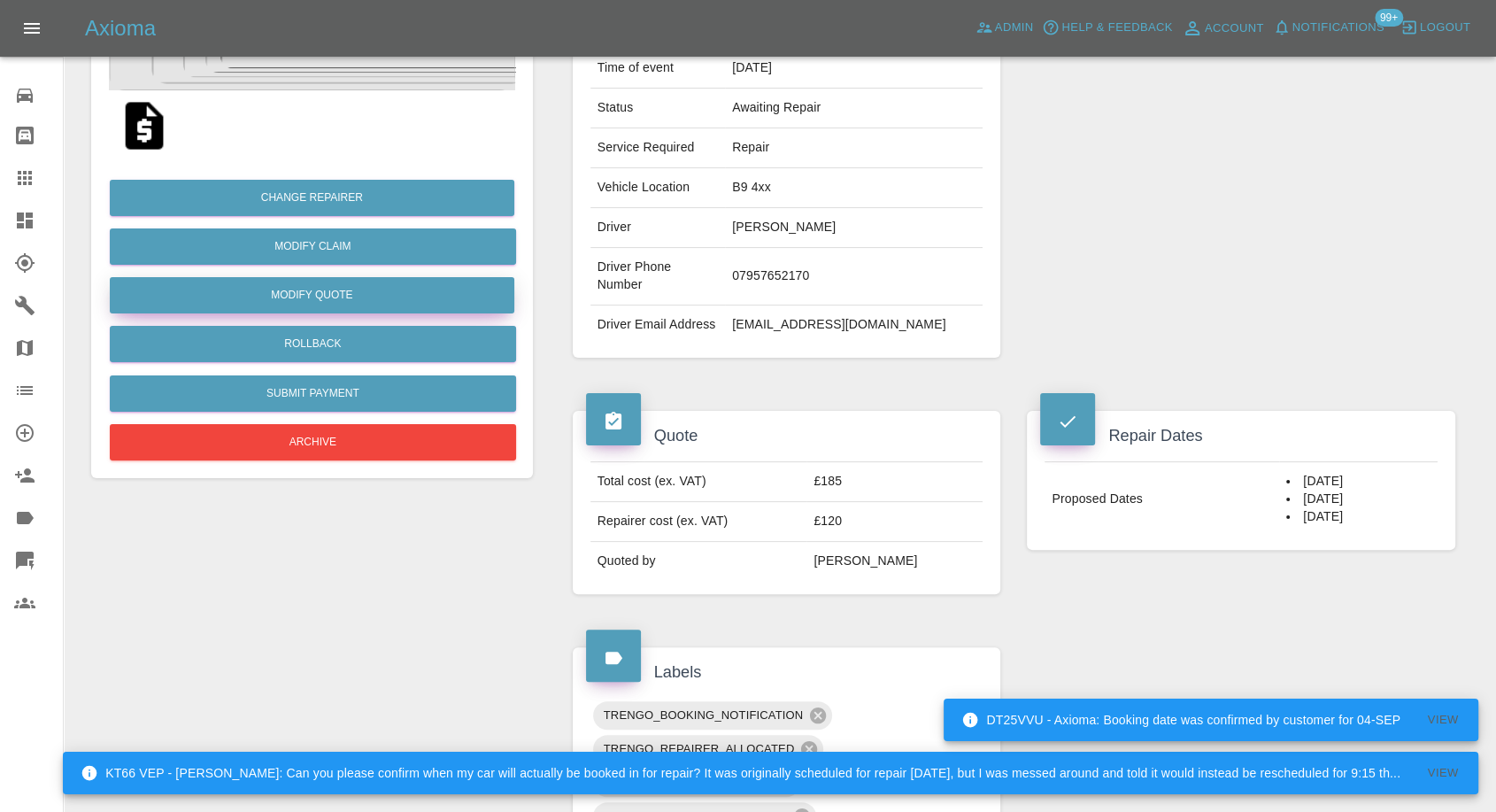
scroll to position [313, 0]
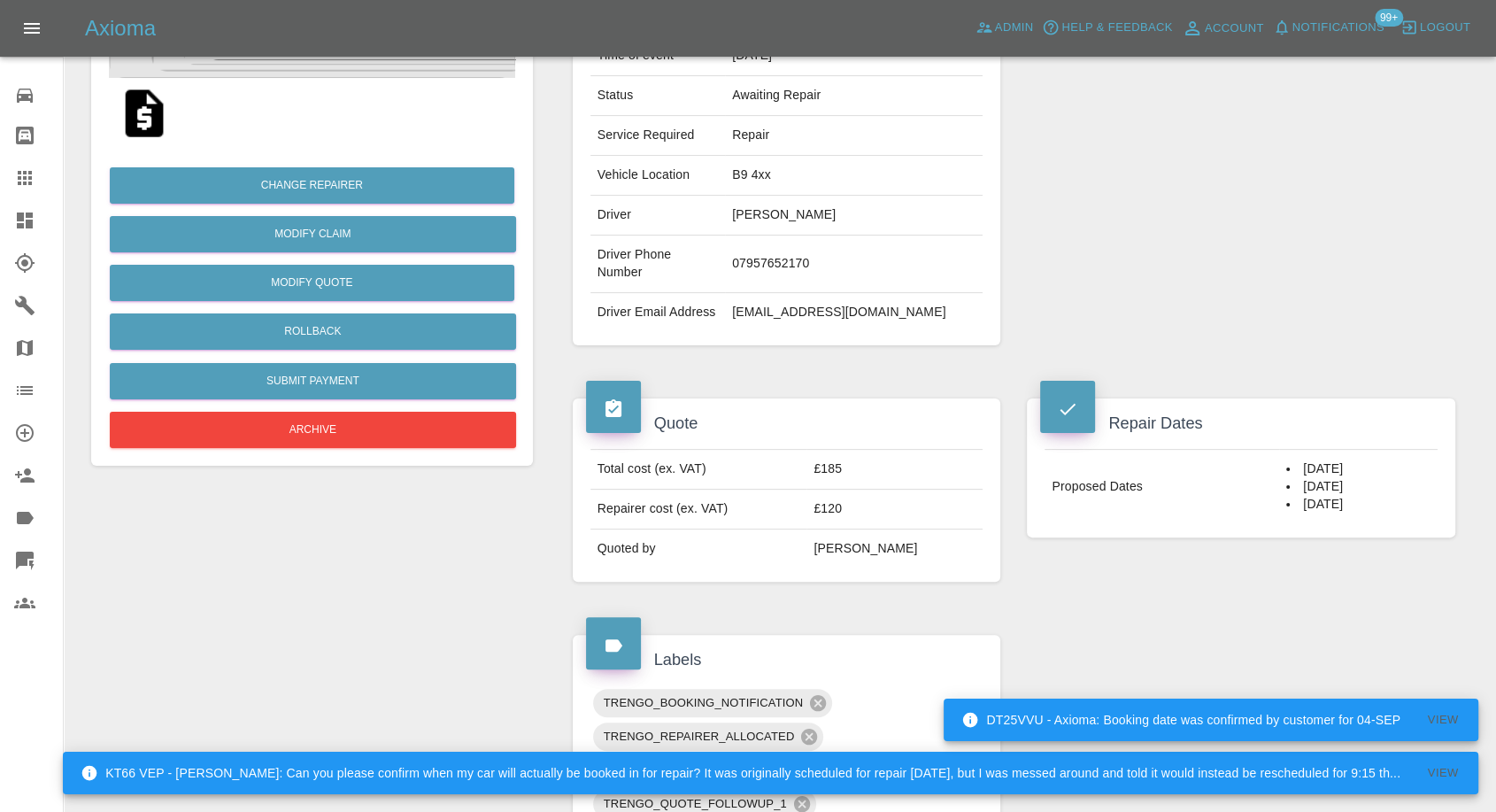
click at [134, 114] on img at bounding box center [145, 113] width 57 height 57
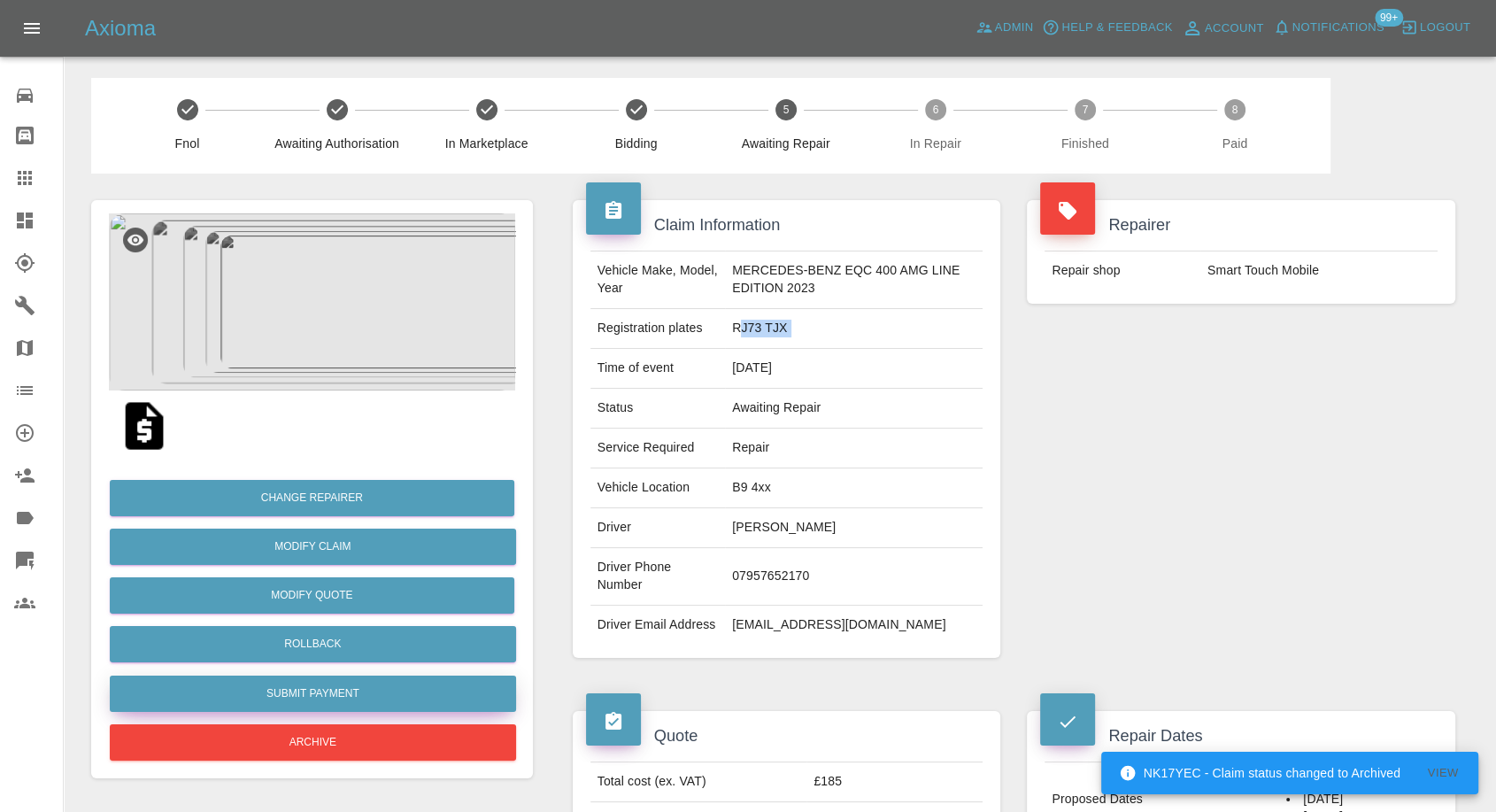
scroll to position [0, 0]
click at [326, 345] on img at bounding box center [311, 301] width 406 height 177
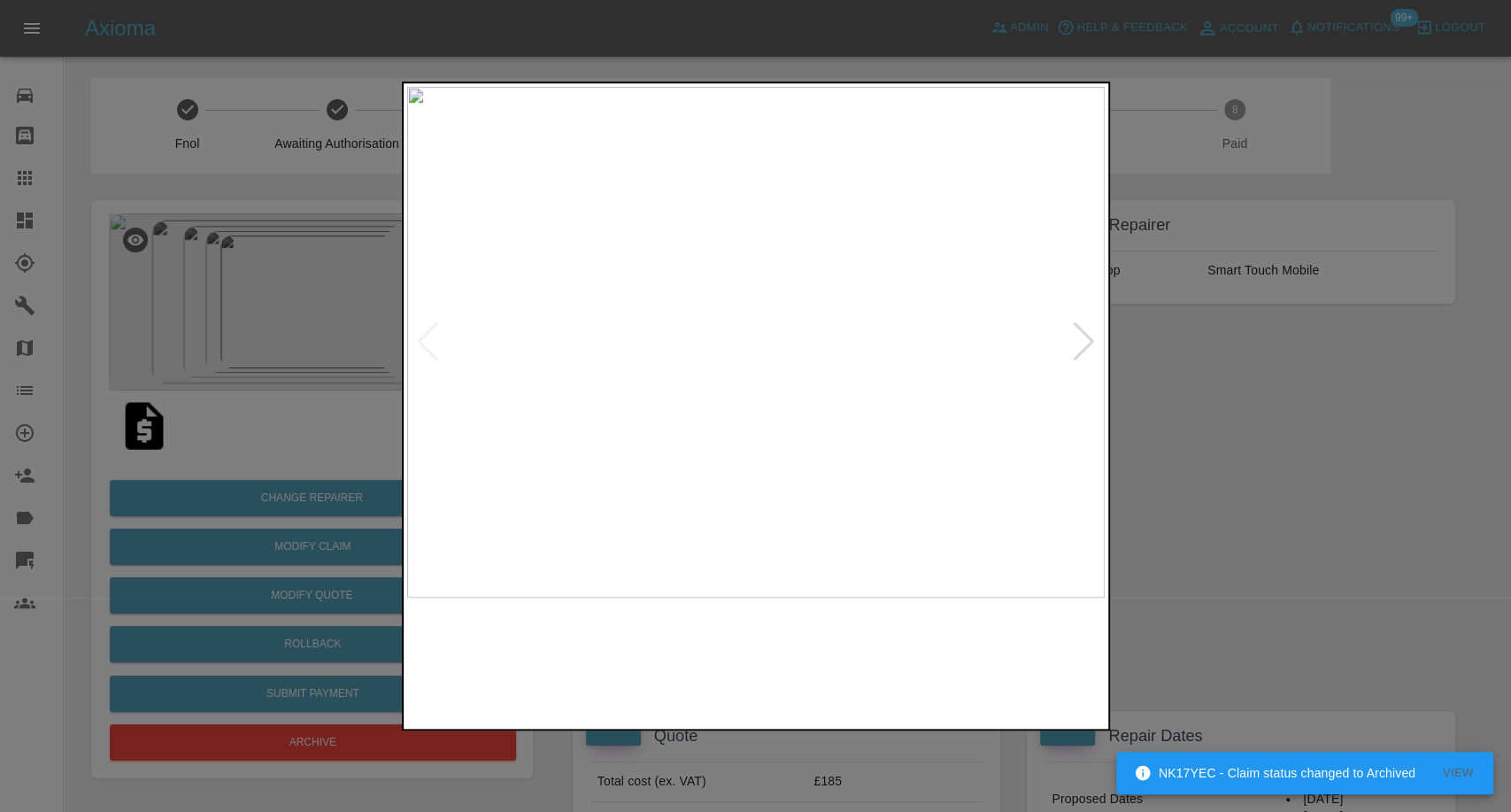
click at [682, 627] on img at bounding box center [667, 661] width 168 height 109
click at [878, 698] on img at bounding box center [844, 661] width 168 height 109
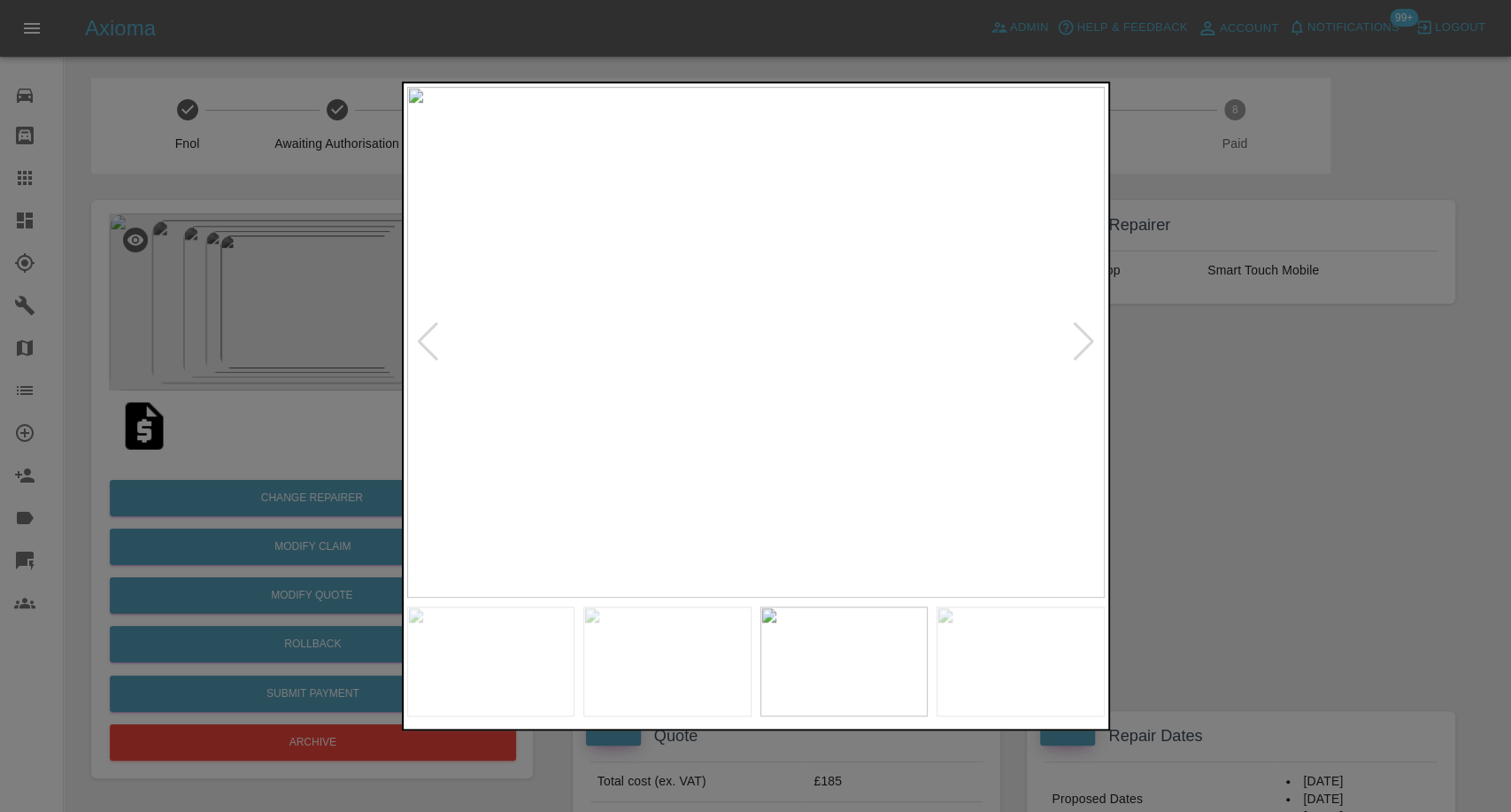
click at [995, 705] on img at bounding box center [1020, 661] width 168 height 109
click at [1076, 351] on div at bounding box center [1083, 341] width 24 height 39
click at [1076, 351] on img at bounding box center [756, 341] width 698 height 511
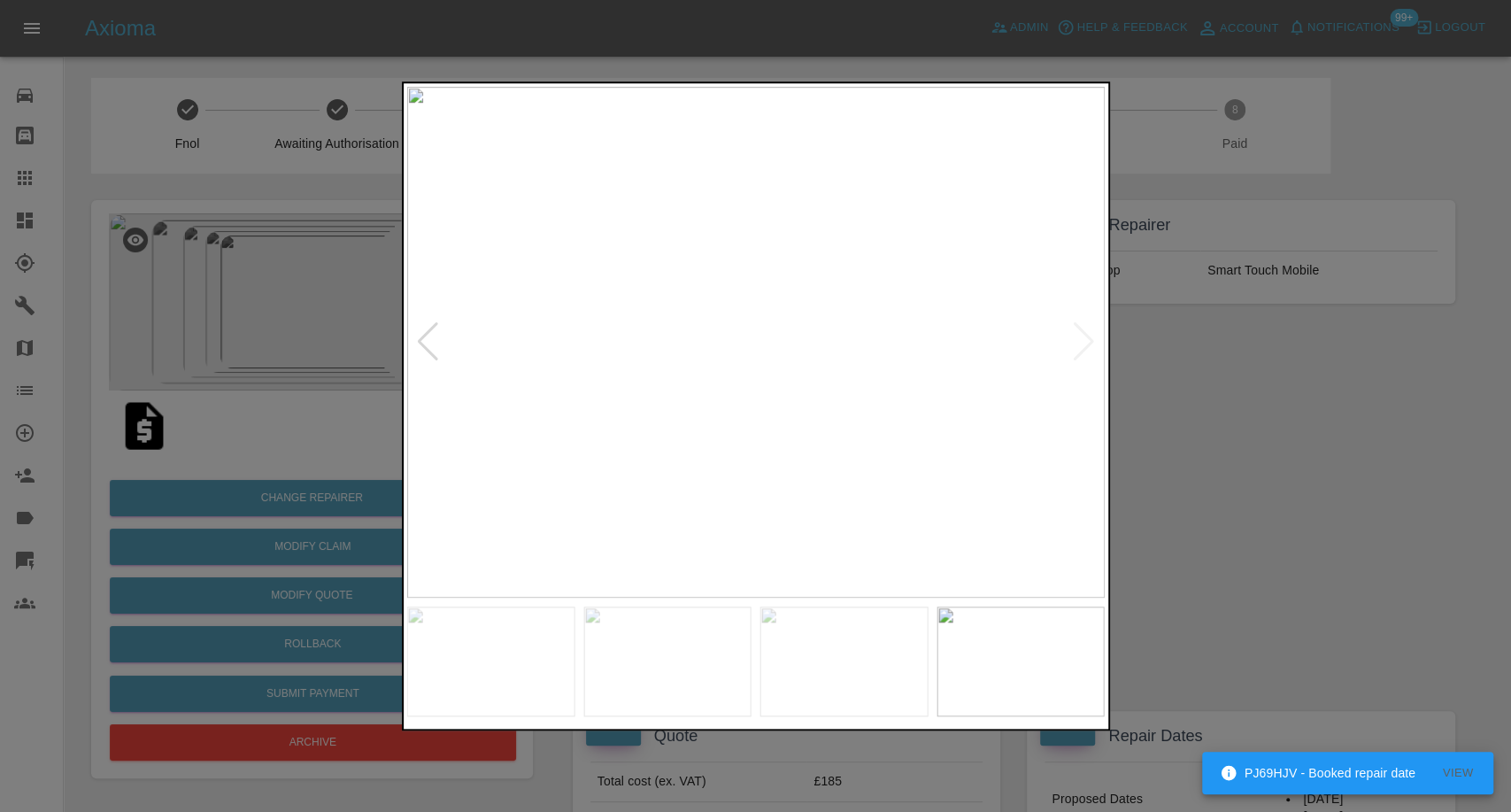
click at [422, 349] on div at bounding box center [428, 341] width 24 height 39
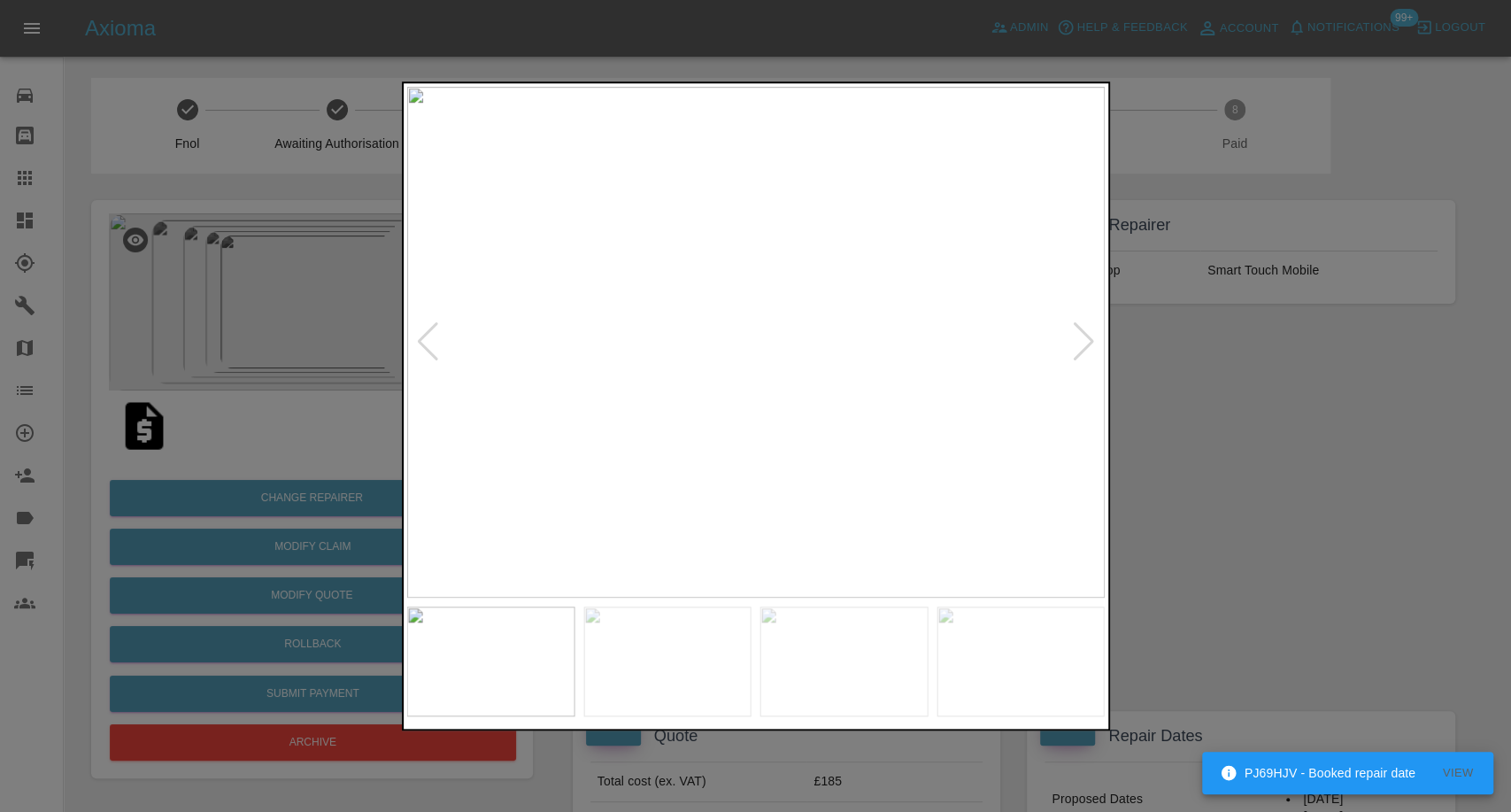
click at [422, 348] on div at bounding box center [428, 341] width 24 height 39
click at [422, 348] on img at bounding box center [756, 341] width 698 height 511
click at [1314, 474] on div at bounding box center [755, 406] width 1511 height 812
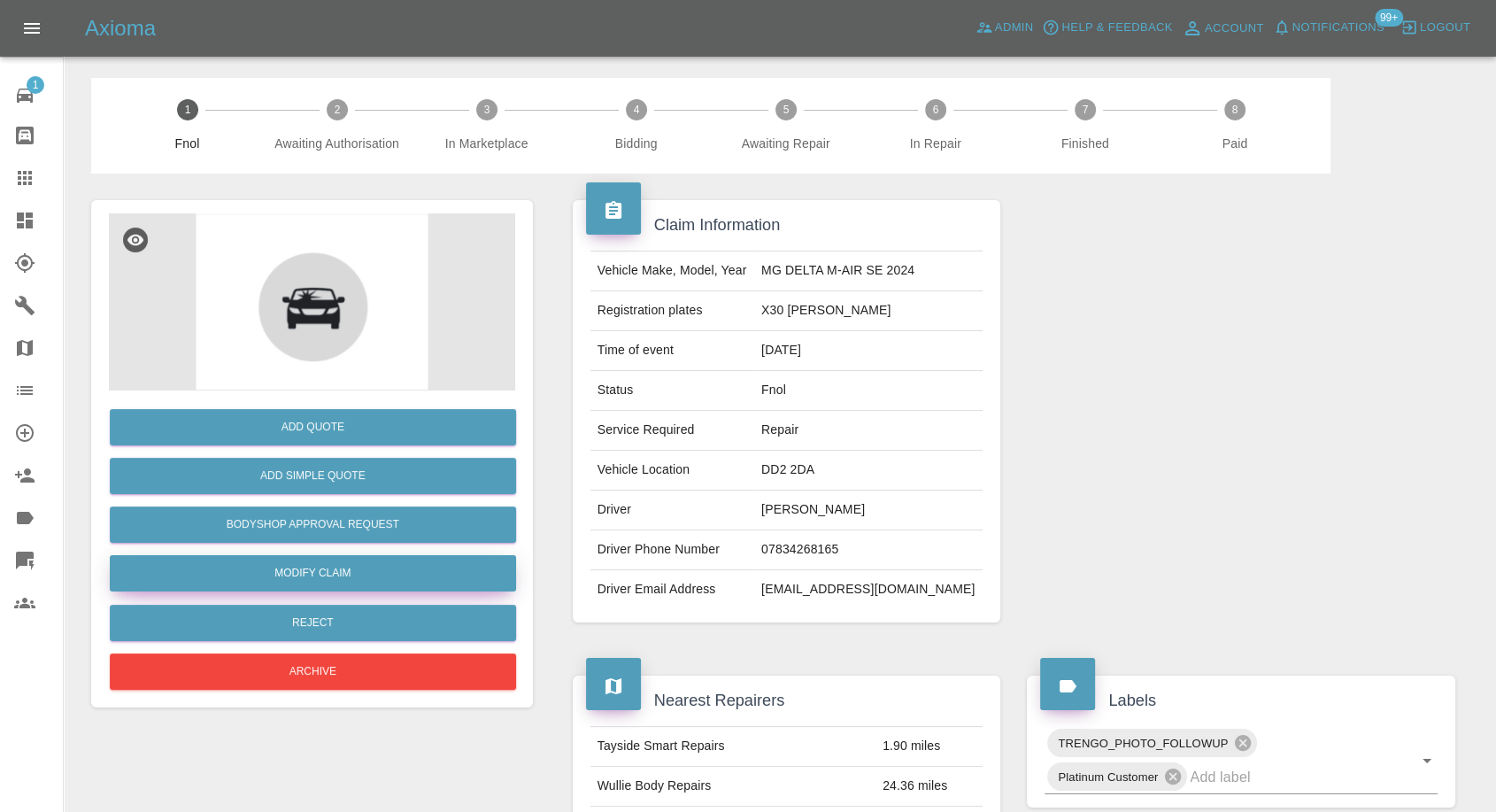
click at [328, 571] on link "Modify Claim" at bounding box center [312, 573] width 406 height 36
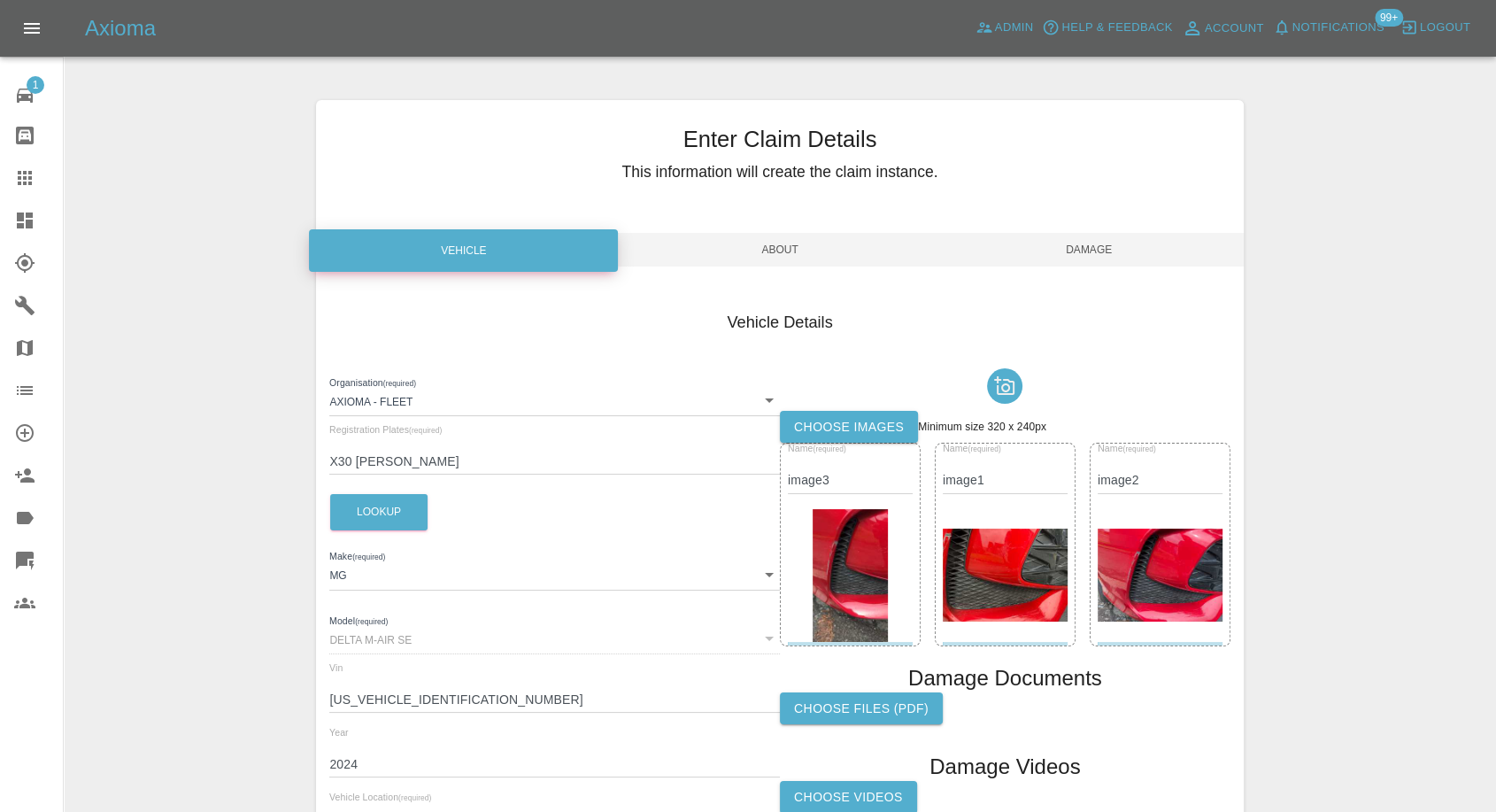
click at [879, 422] on label "Choose images" at bounding box center [848, 427] width 138 height 32
click at [0, 0] on input "Choose images" at bounding box center [0, 0] width 0 height 0
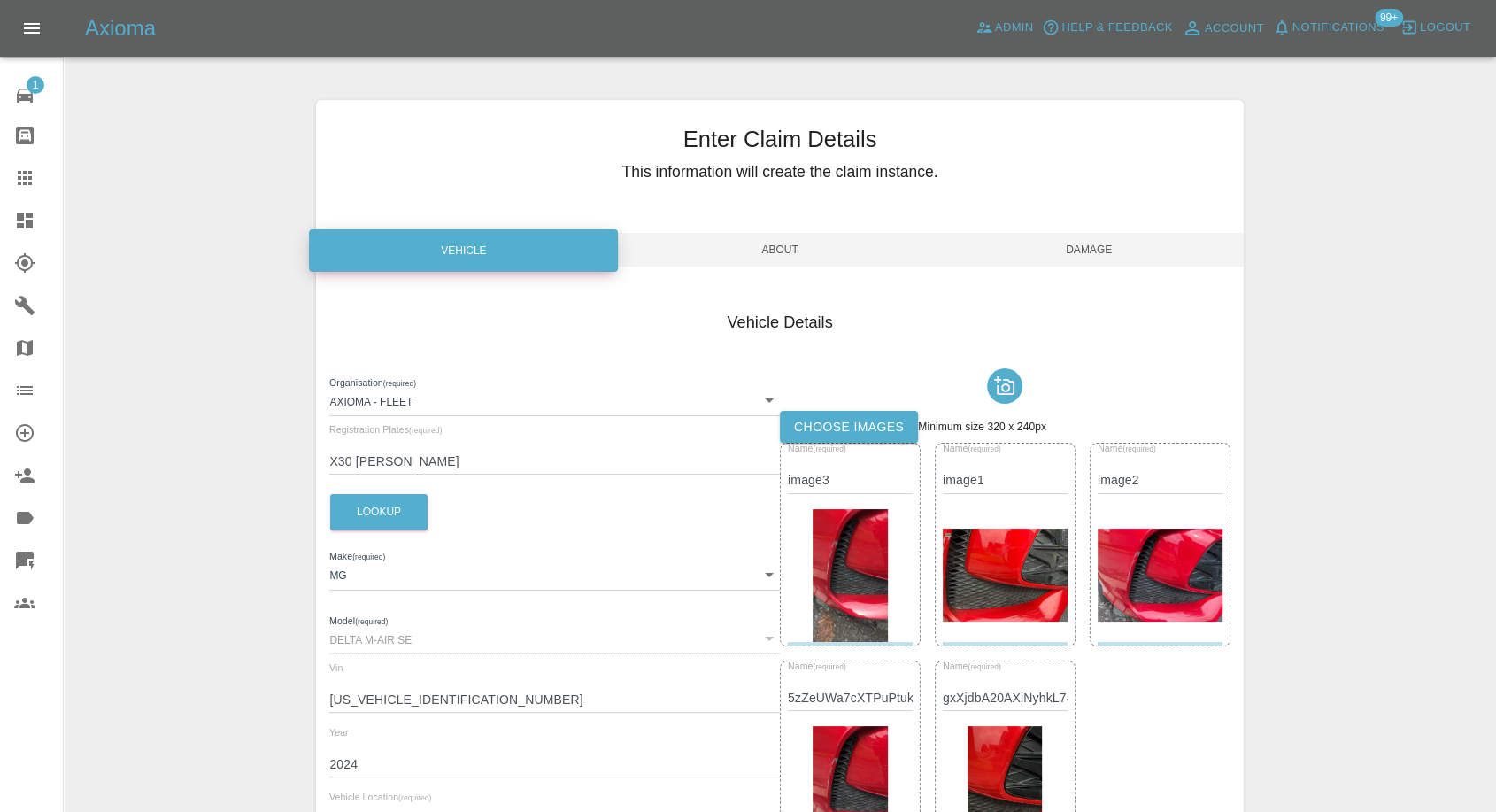
click at [1108, 250] on span "Damage" at bounding box center [1089, 249] width 309 height 33
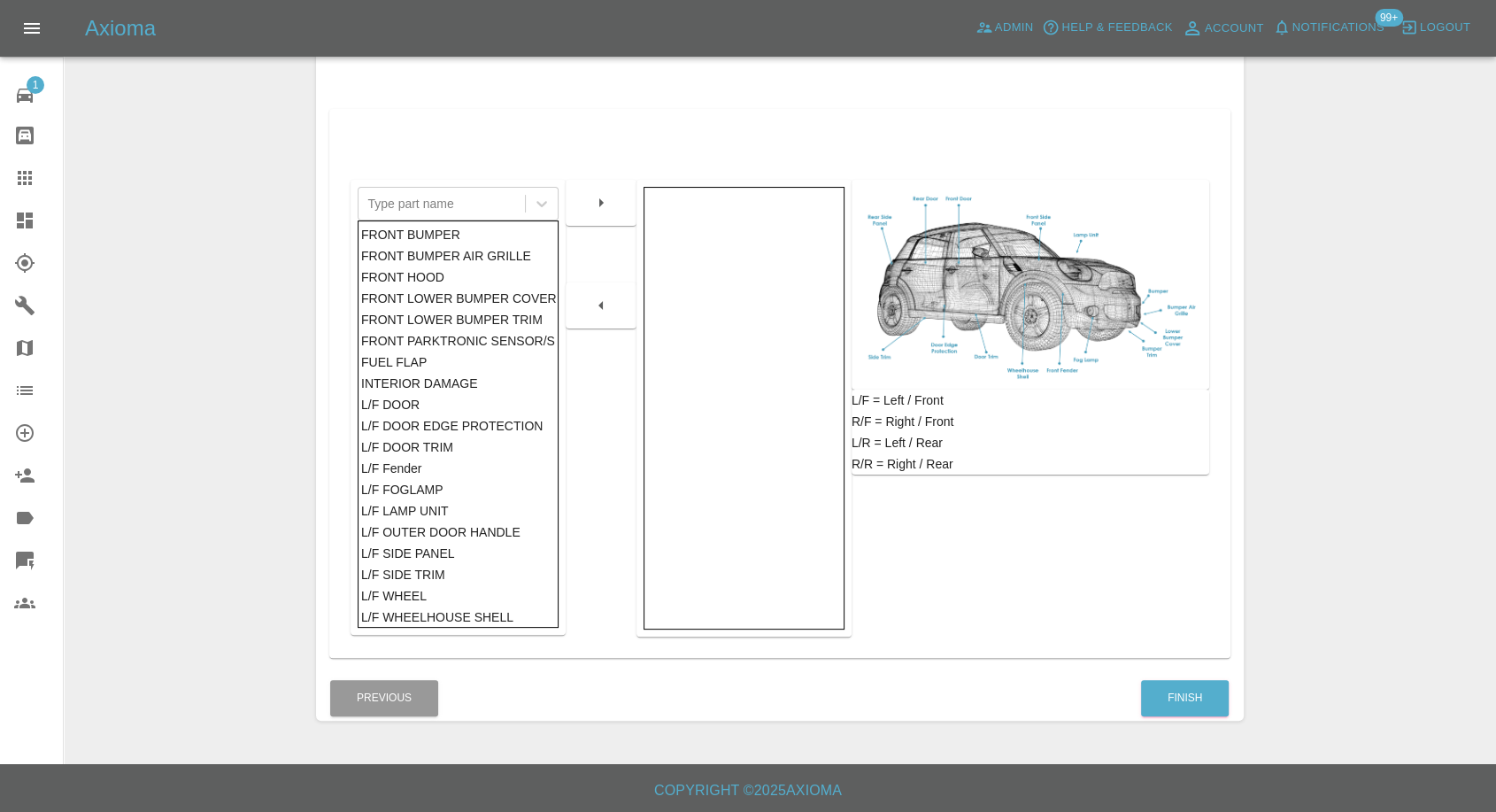
scroll to position [283, 0]
click at [1197, 714] on div "Finish" at bounding box center [1185, 696] width 89 height 45
click at [1203, 697] on button "Finish" at bounding box center [1185, 697] width 87 height 36
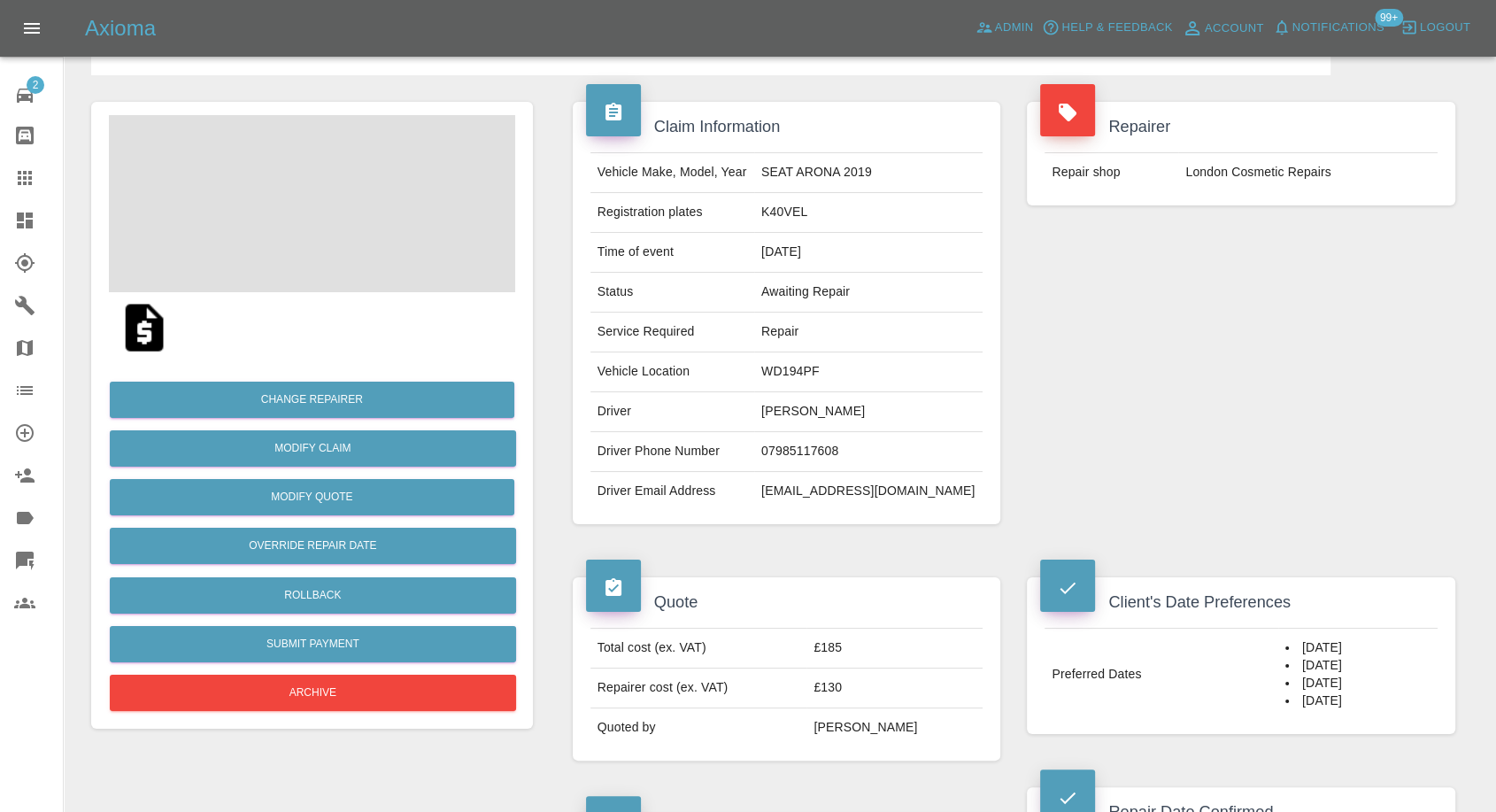
scroll to position [295, 0]
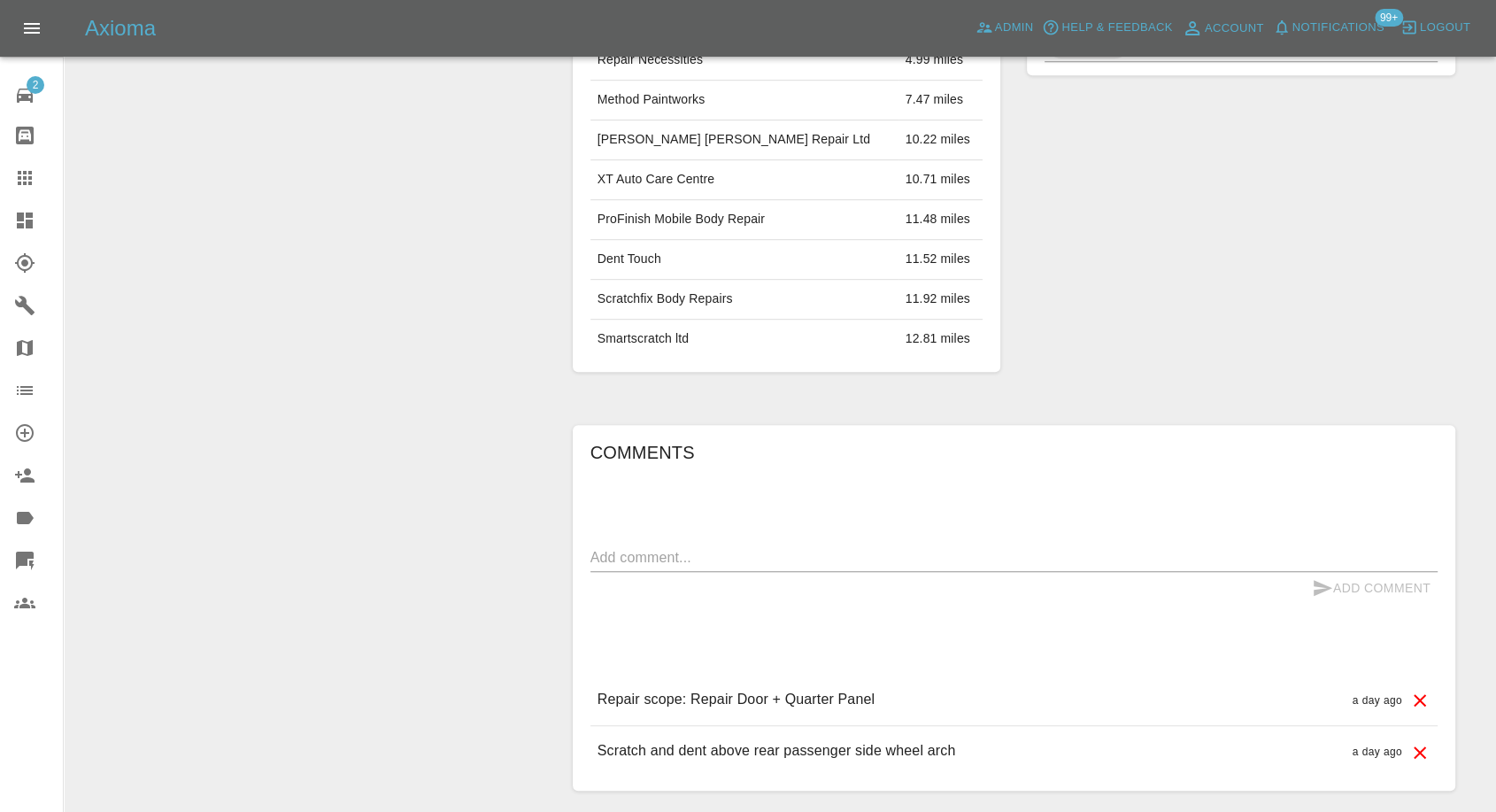
scroll to position [1082, 0]
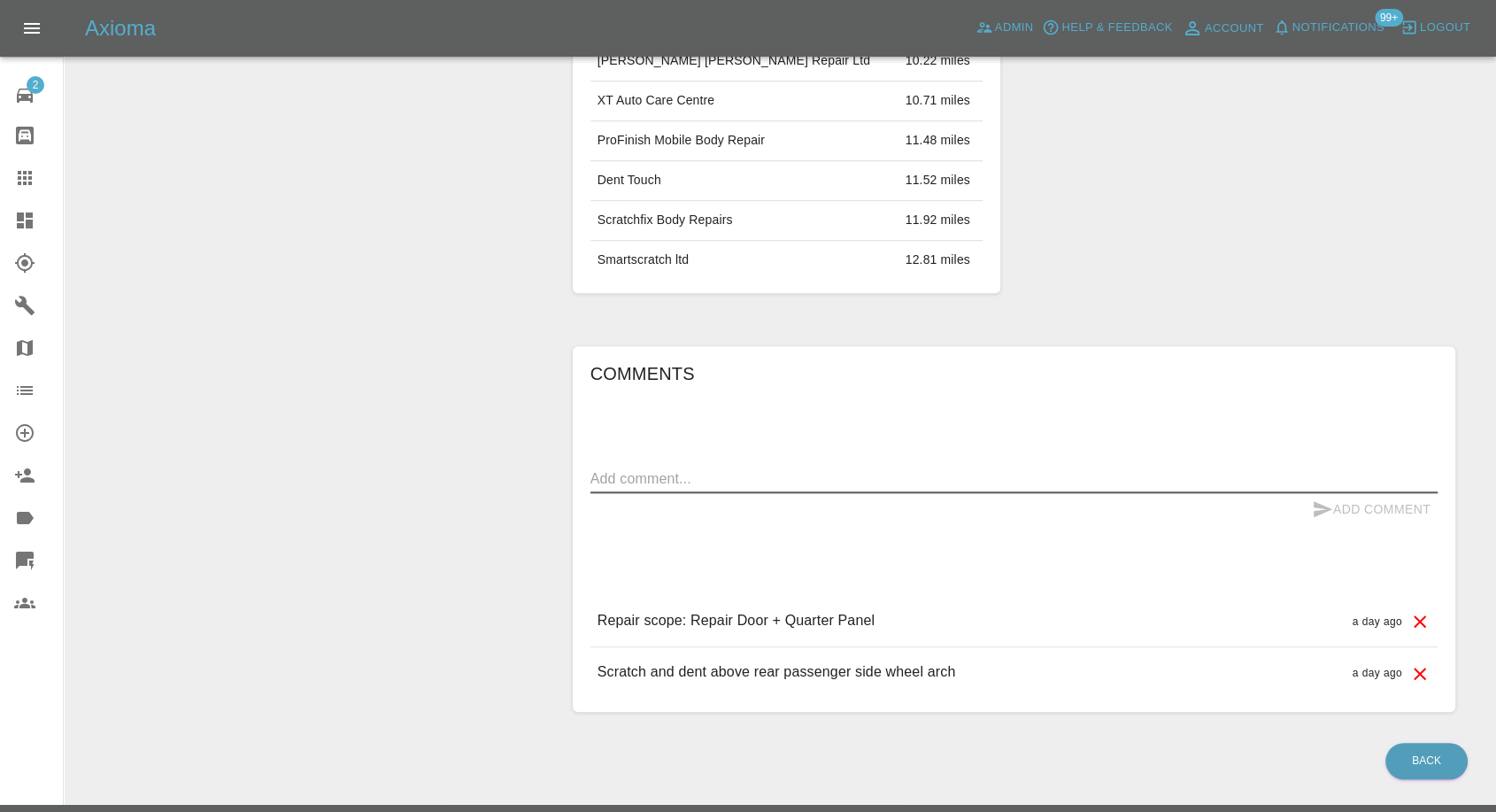
click at [828, 471] on textarea at bounding box center [1014, 477] width 847 height 20
paste textarea "We have a carpark within 29 metres of the house that is for the estate if that …"
type textarea "We have a carpark within 29 metres of the house that is for the estate if that …"
click at [1312, 504] on icon "submit" at bounding box center [1323, 509] width 21 height 21
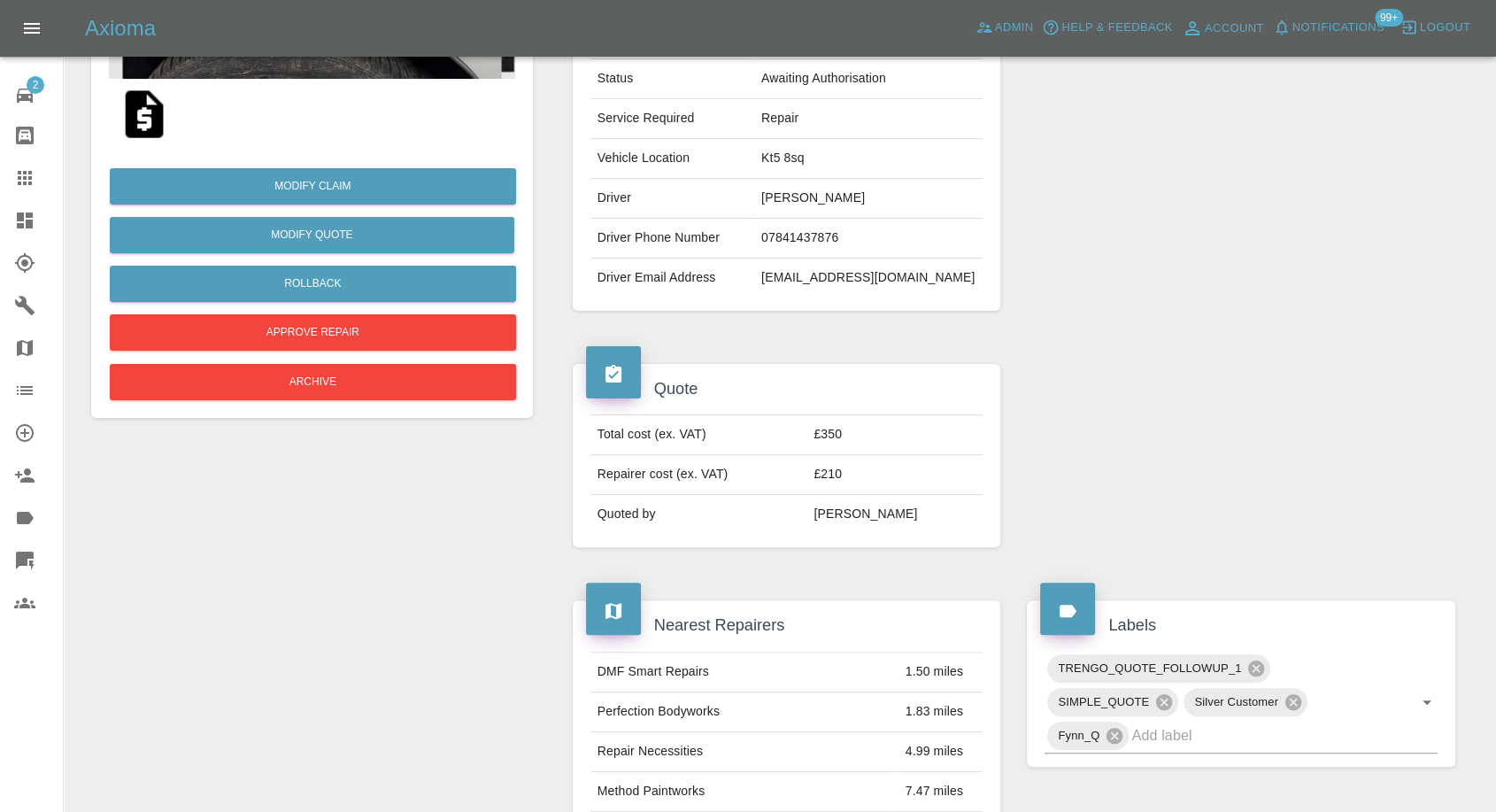
scroll to position [295, 0]
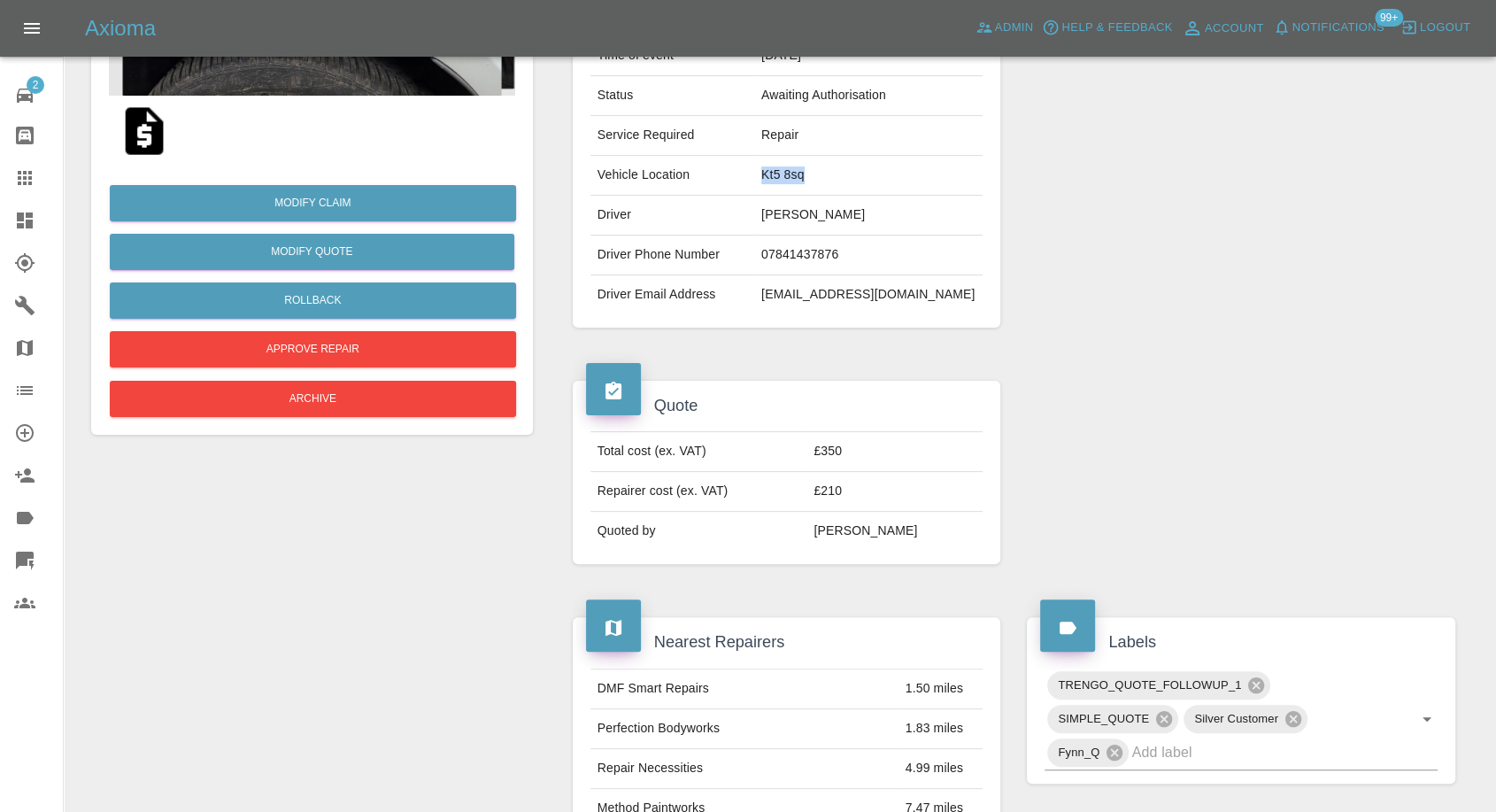
drag, startPoint x: 790, startPoint y: 179, endPoint x: 886, endPoint y: 171, distance: 96.3
click at [886, 171] on td "Kt5 8sq" at bounding box center [868, 176] width 228 height 40
copy td "Kt5 8sq"
drag, startPoint x: 29, startPoint y: 177, endPoint x: 525, endPoint y: 514, distance: 599.7
click at [27, 178] on icon at bounding box center [25, 178] width 21 height 21
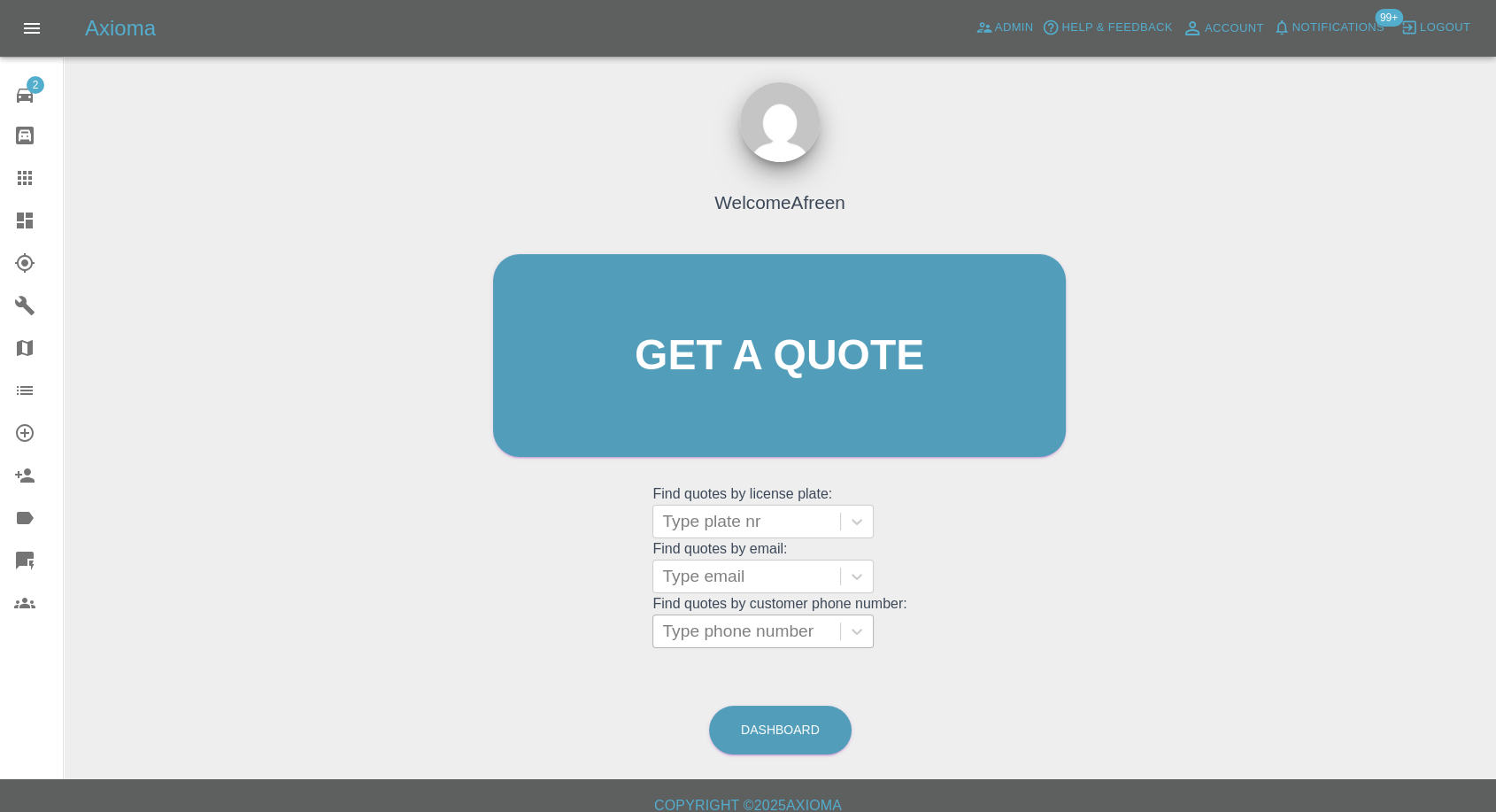
click at [741, 639] on div at bounding box center [747, 631] width 169 height 25
paste input "+447931823414"
drag, startPoint x: 698, startPoint y: 634, endPoint x: 503, endPoint y: 639, distance: 195.1
click at [508, 639] on div "Welcome Afreen Get a quote Get a quote Find quotes by license plate: Type plate…" at bounding box center [779, 389] width 610 height 534
type input "07931823414"
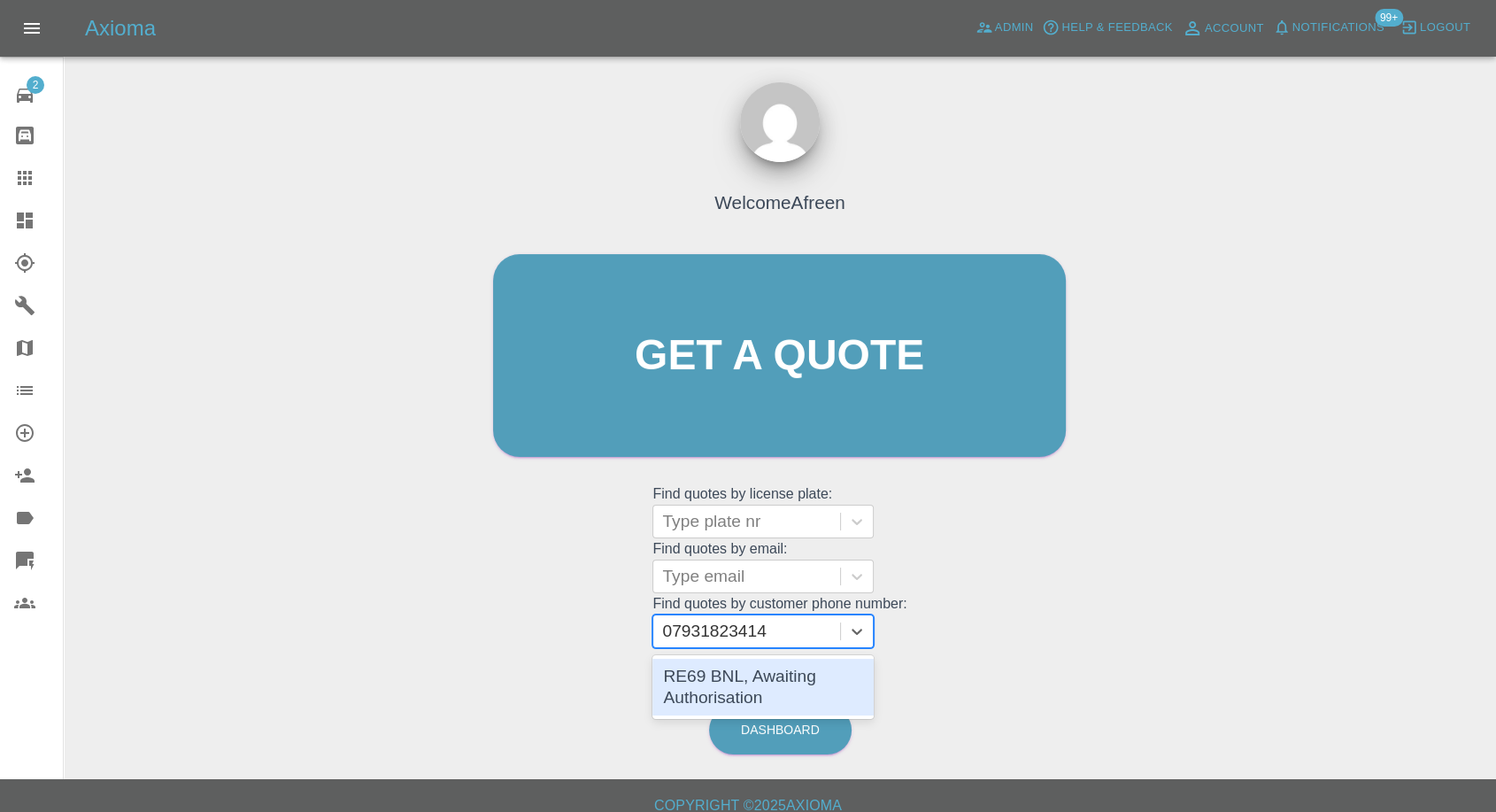
click at [809, 672] on div "RE69 BNL, Awaiting Authorisation" at bounding box center [763, 687] width 222 height 57
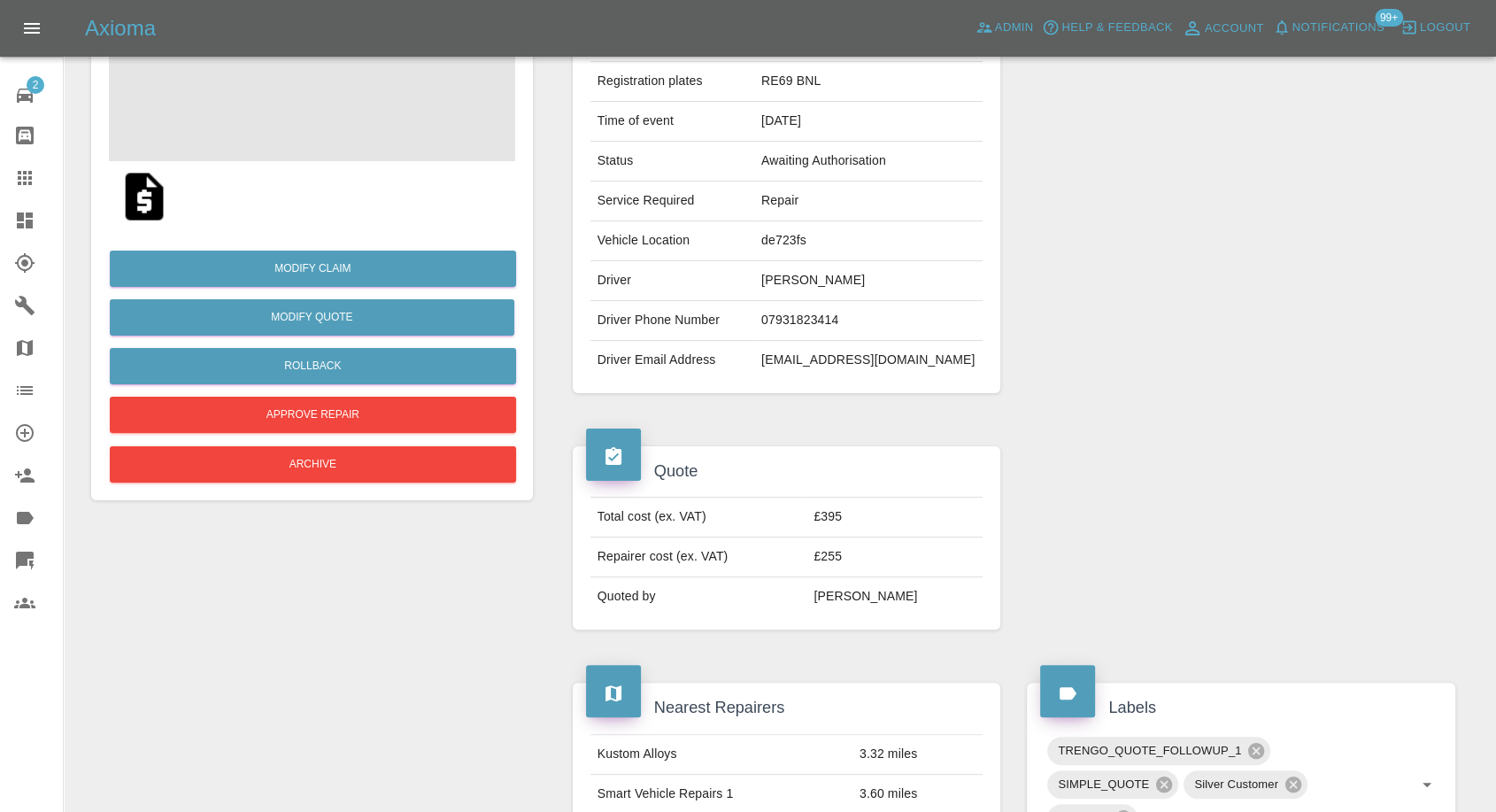
scroll to position [197, 0]
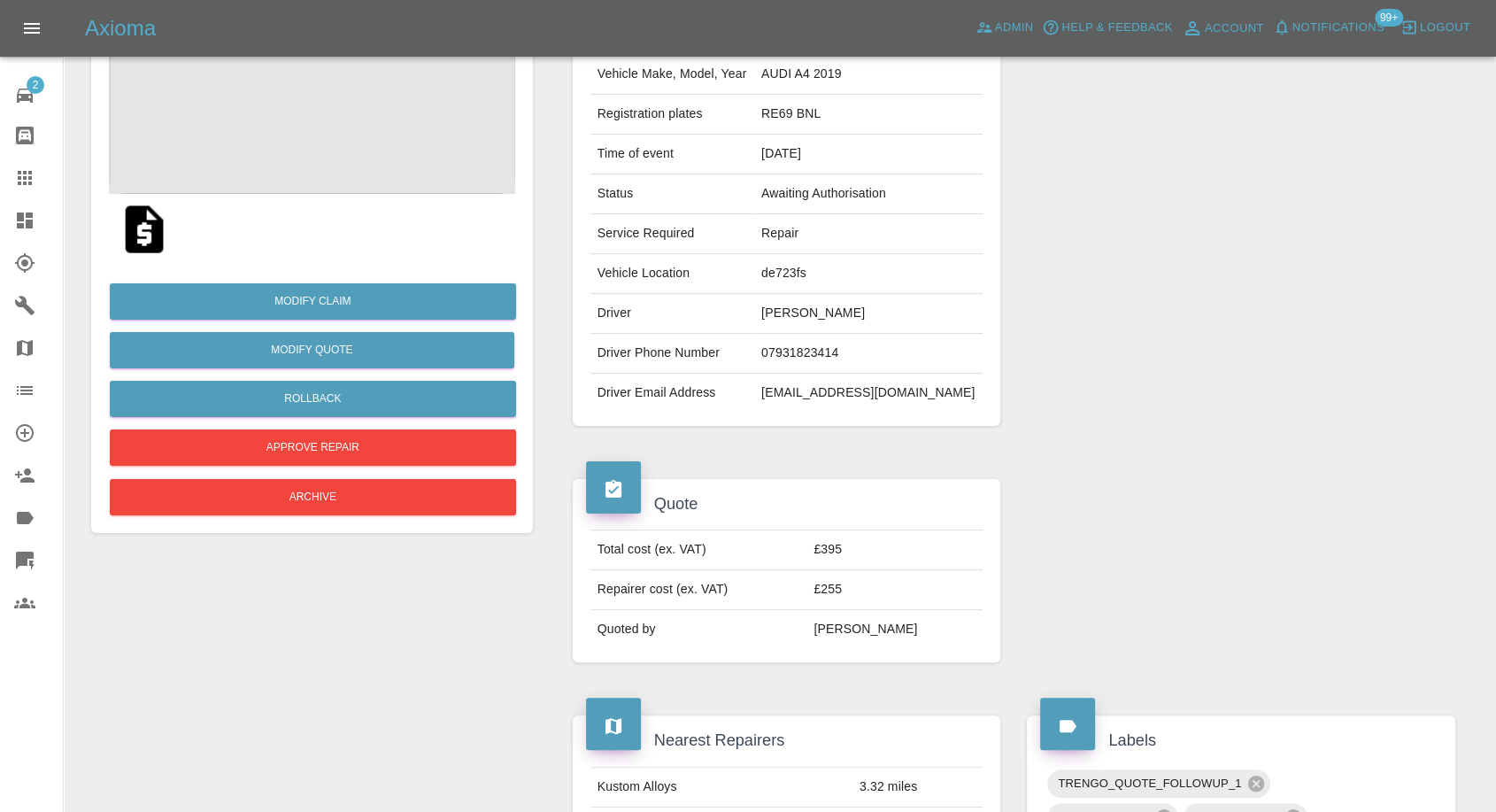
click at [1020, 426] on div at bounding box center [1241, 215] width 455 height 475
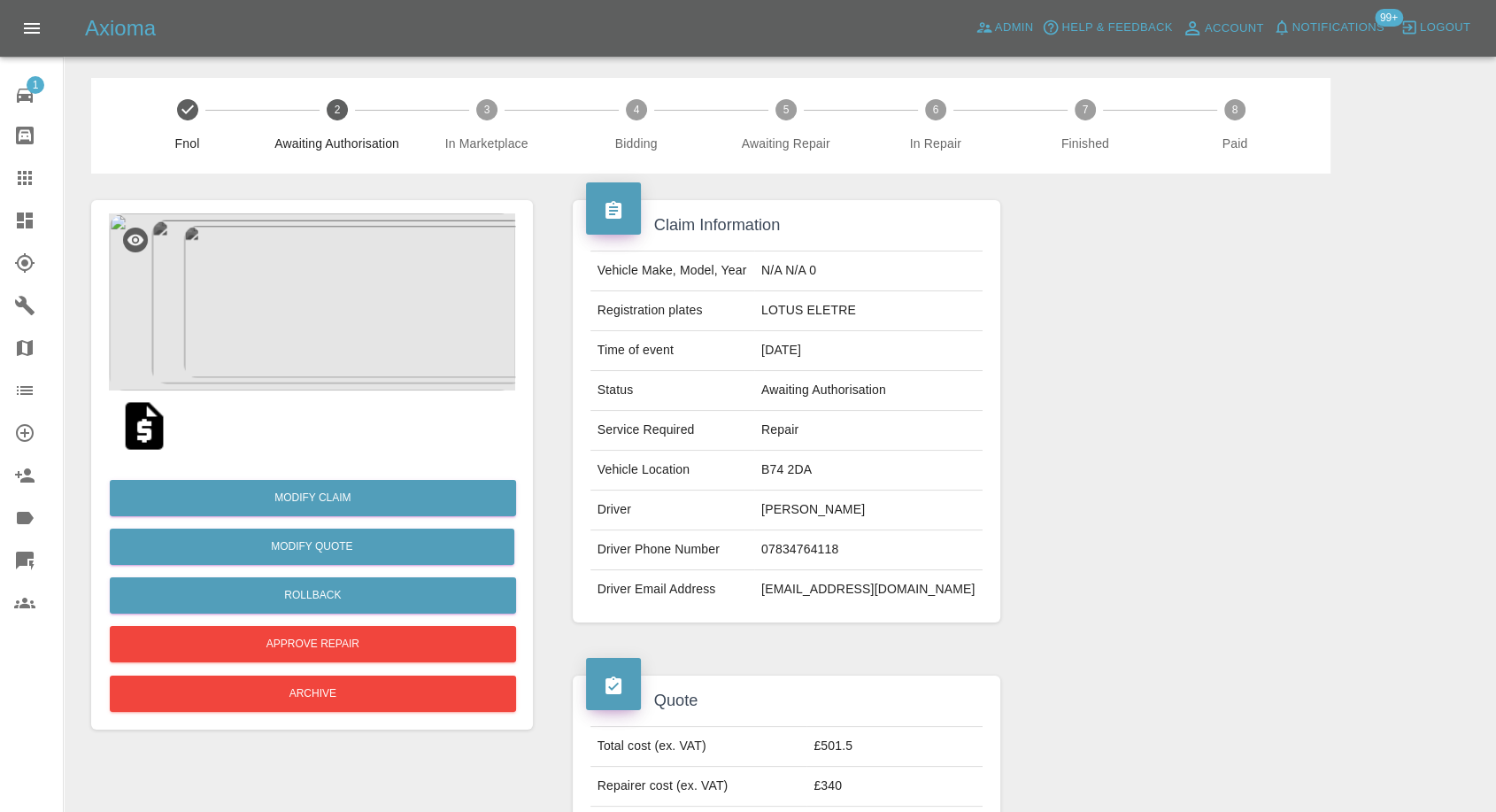
click at [134, 417] on img at bounding box center [145, 426] width 57 height 57
click at [20, 185] on icon at bounding box center [25, 178] width 21 height 21
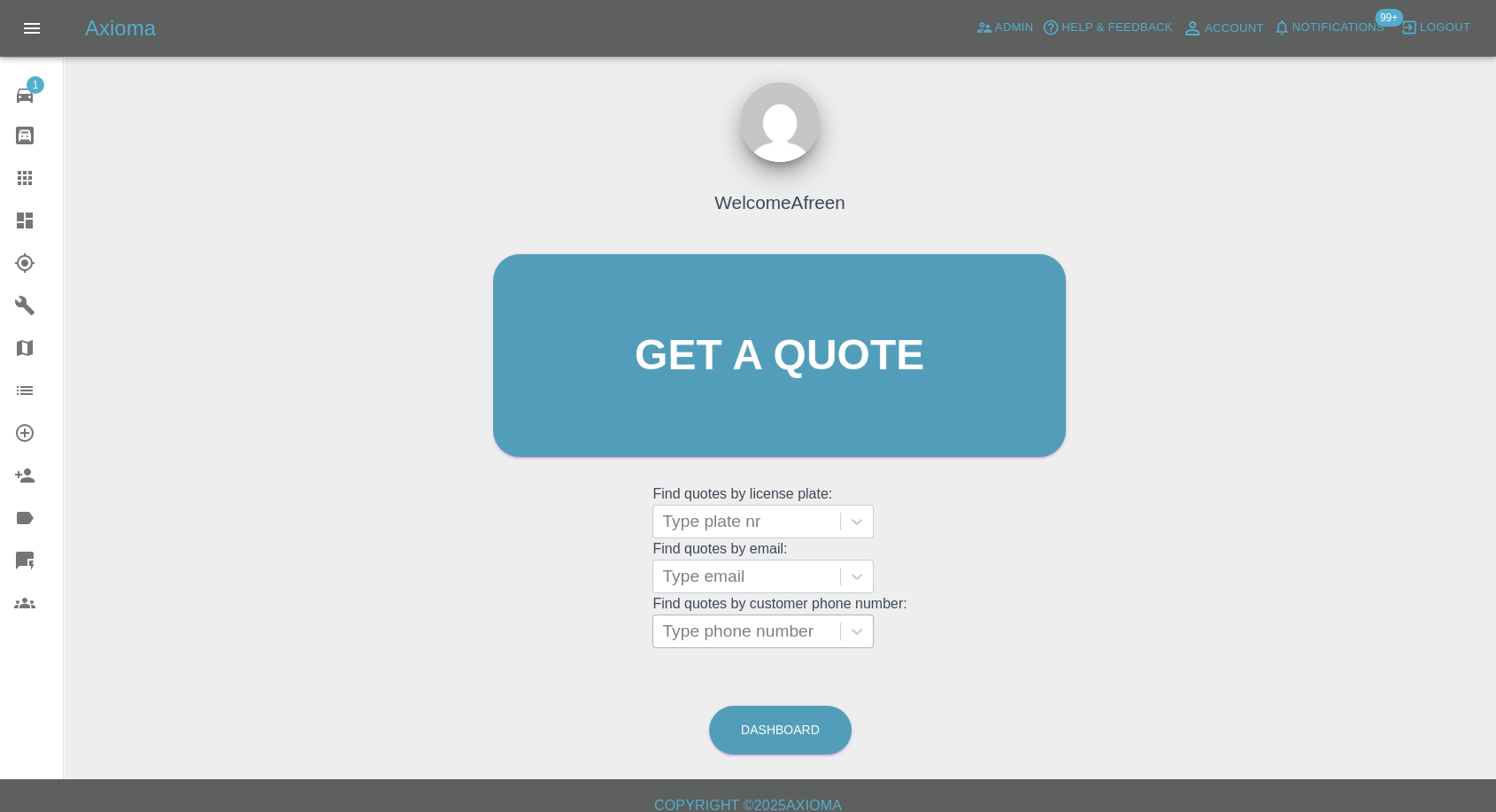
click at [758, 639] on div at bounding box center [747, 631] width 169 height 25
paste input "+447766750037"
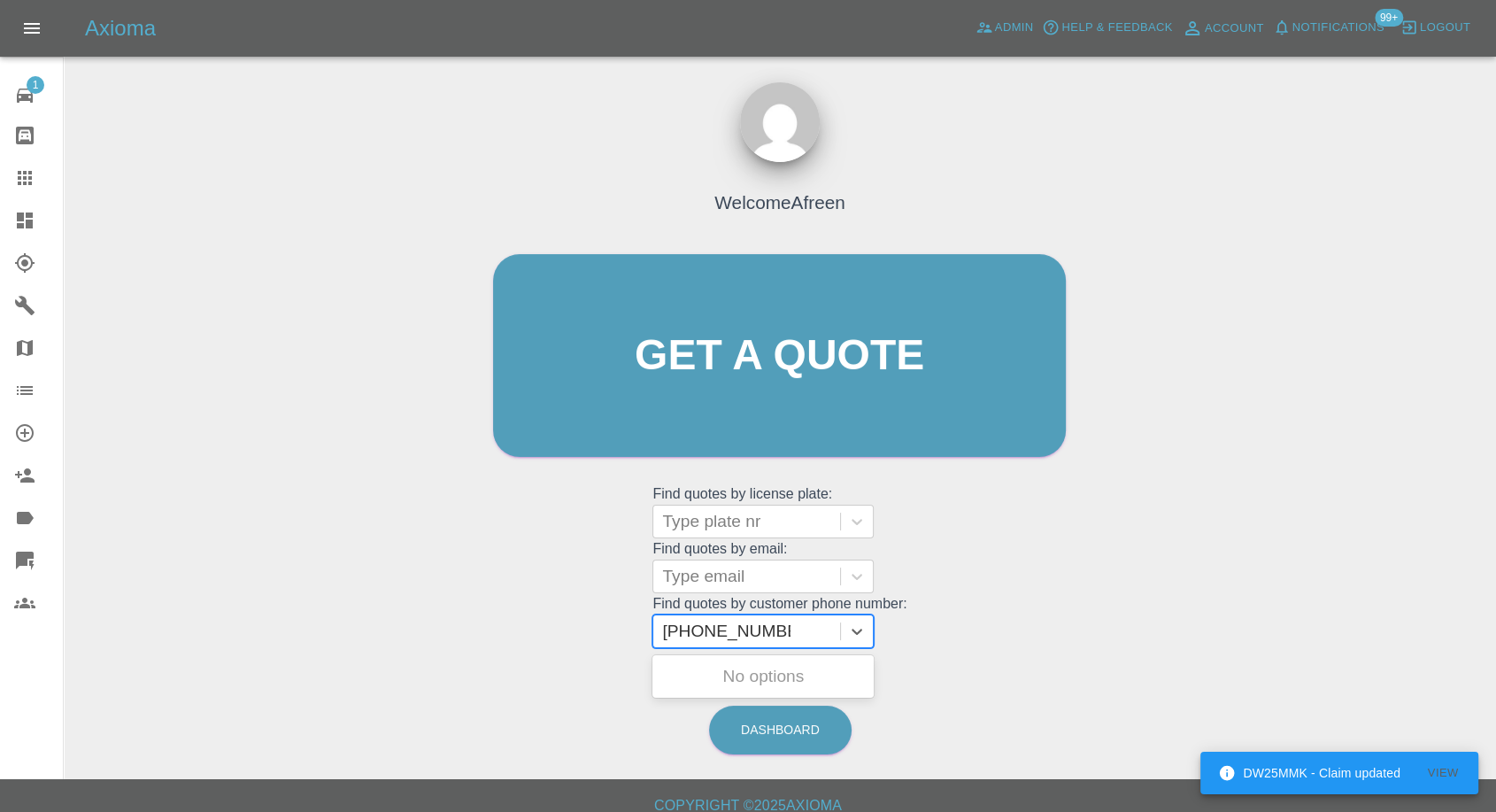
drag, startPoint x: 695, startPoint y: 628, endPoint x: 468, endPoint y: 638, distance: 227.2
click at [468, 638] on div "Welcome Afreen Get a quote Get a quote Find quotes by license plate: Type plate…" at bounding box center [780, 439] width 1404 height 635
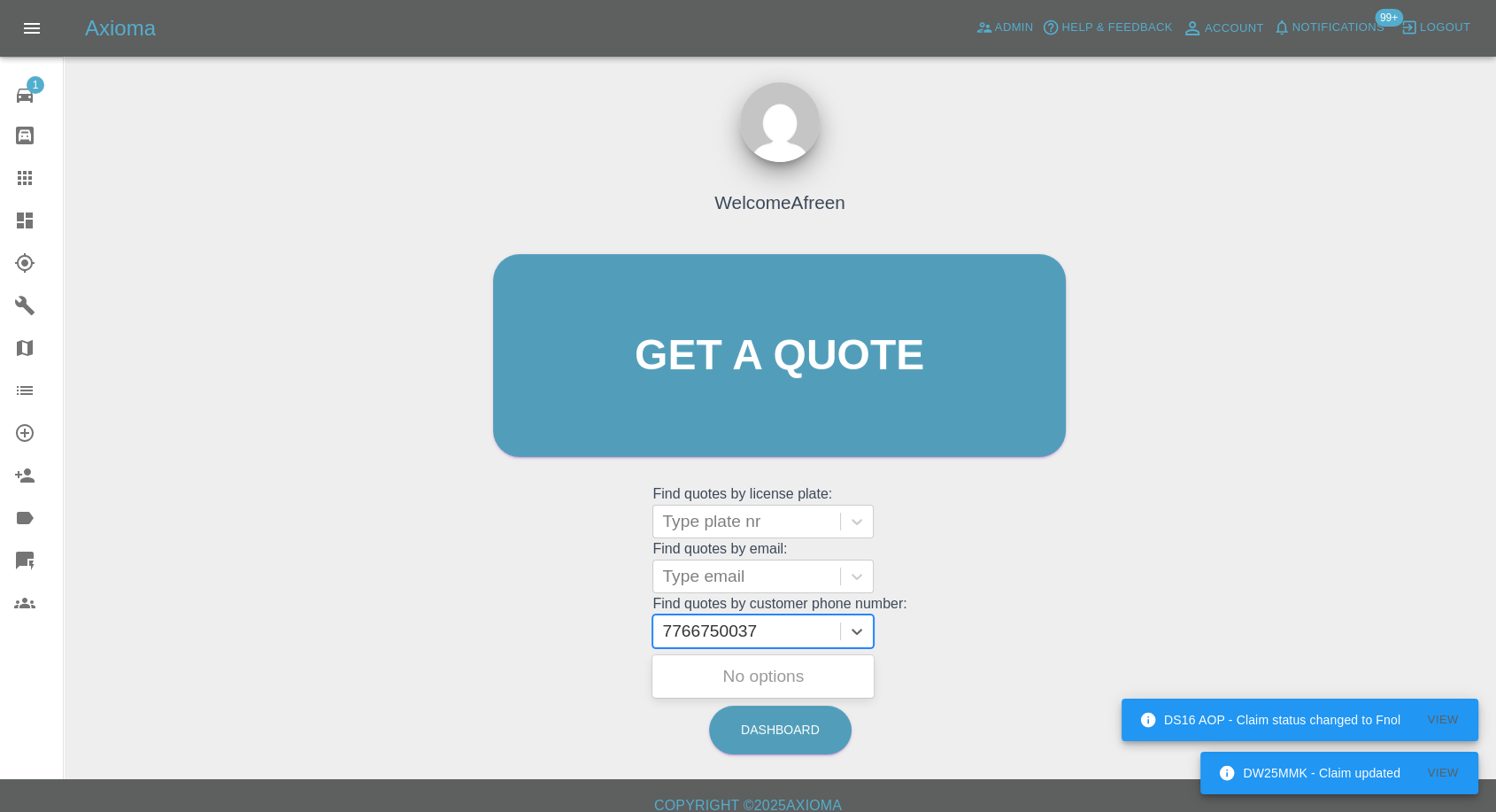
click at [711, 631] on input "7766750037" at bounding box center [711, 631] width 99 height 21
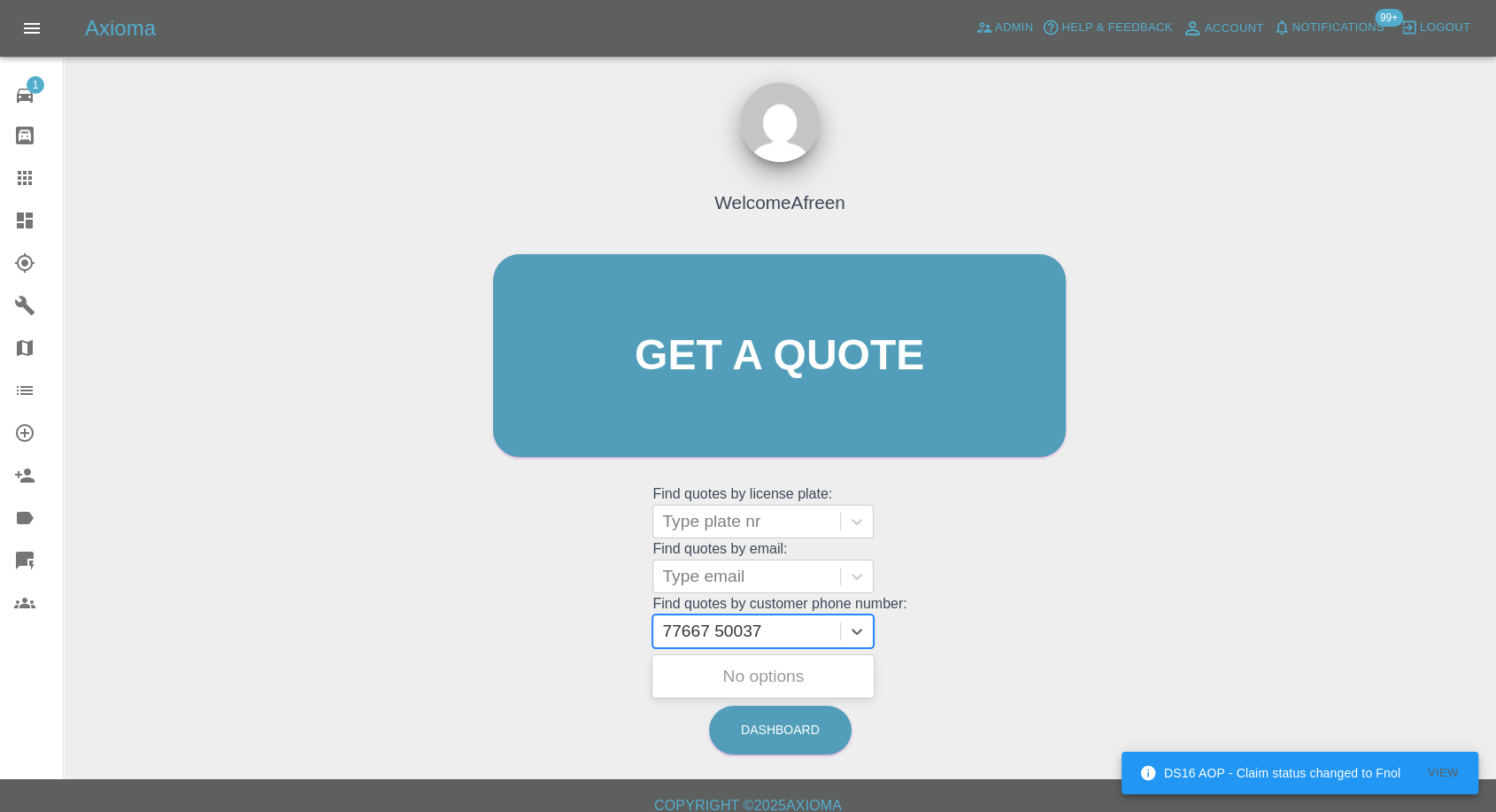
click at [668, 632] on input "77667 50037" at bounding box center [713, 631] width 104 height 21
click at [709, 632] on input "077667 50037" at bounding box center [718, 631] width 113 height 21
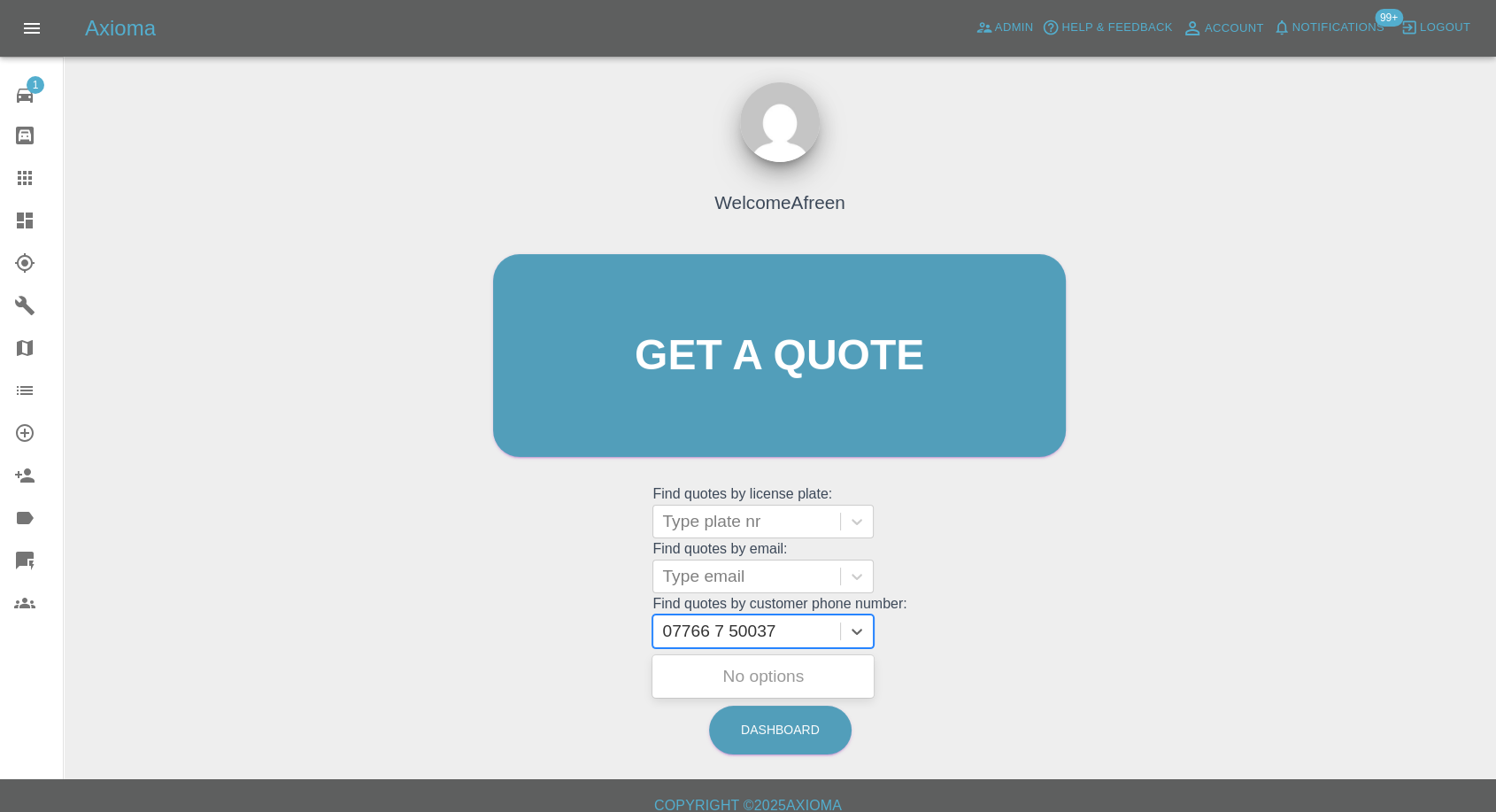
click at [725, 635] on input "07766 7 50037" at bounding box center [721, 631] width 118 height 21
type input "07766 750037"
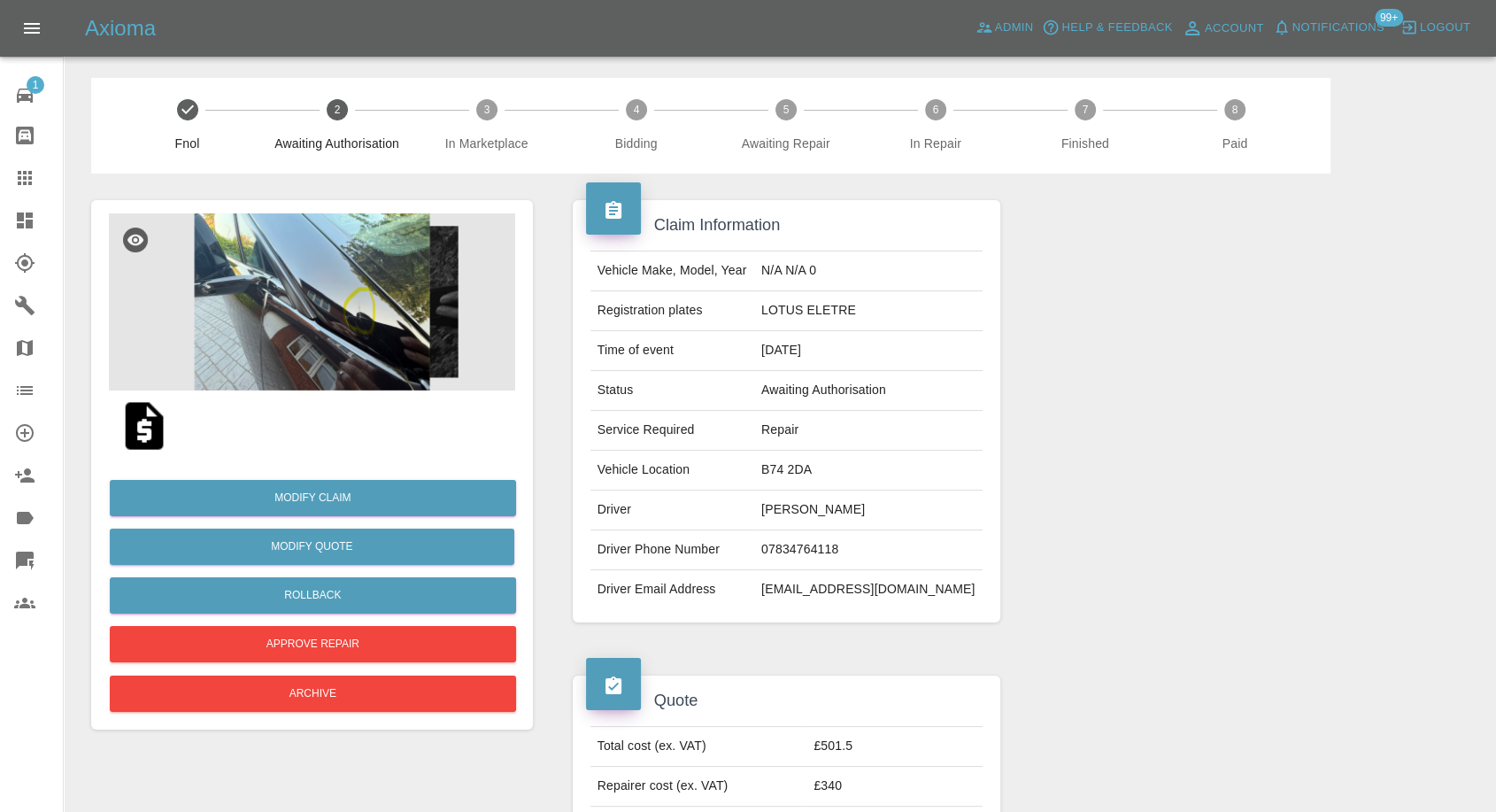
drag, startPoint x: 33, startPoint y: 172, endPoint x: 93, endPoint y: 202, distance: 67.1
click at [33, 172] on icon at bounding box center [25, 178] width 21 height 21
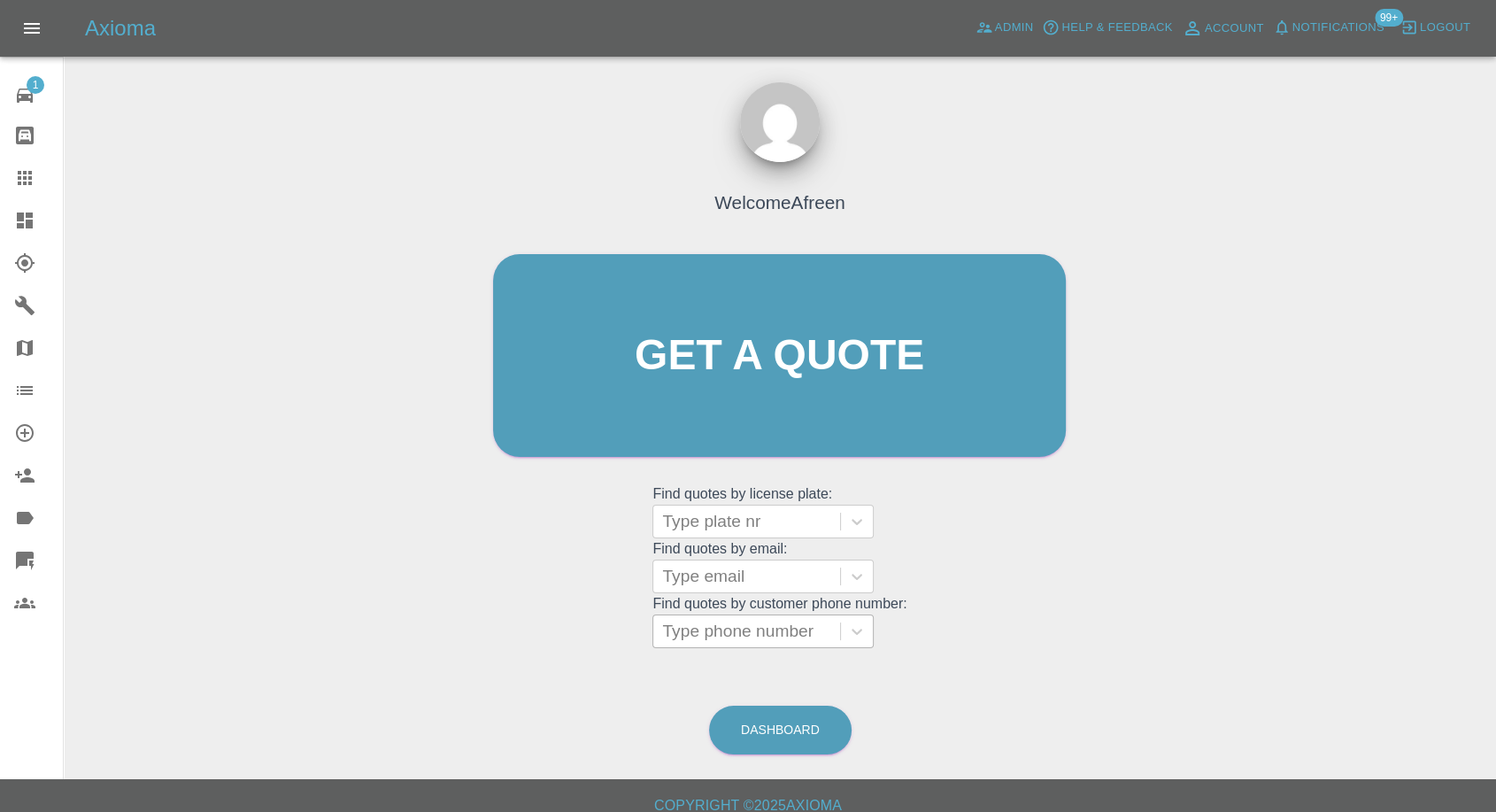
click at [709, 625] on div at bounding box center [747, 631] width 169 height 25
paste input "+447766750037"
click at [699, 636] on input "+447766750037" at bounding box center [726, 631] width 128 height 21
click at [735, 630] on input "+44 7766750037" at bounding box center [729, 631] width 133 height 21
click at [716, 633] on input "+44 7766 750037" at bounding box center [730, 631] width 137 height 21
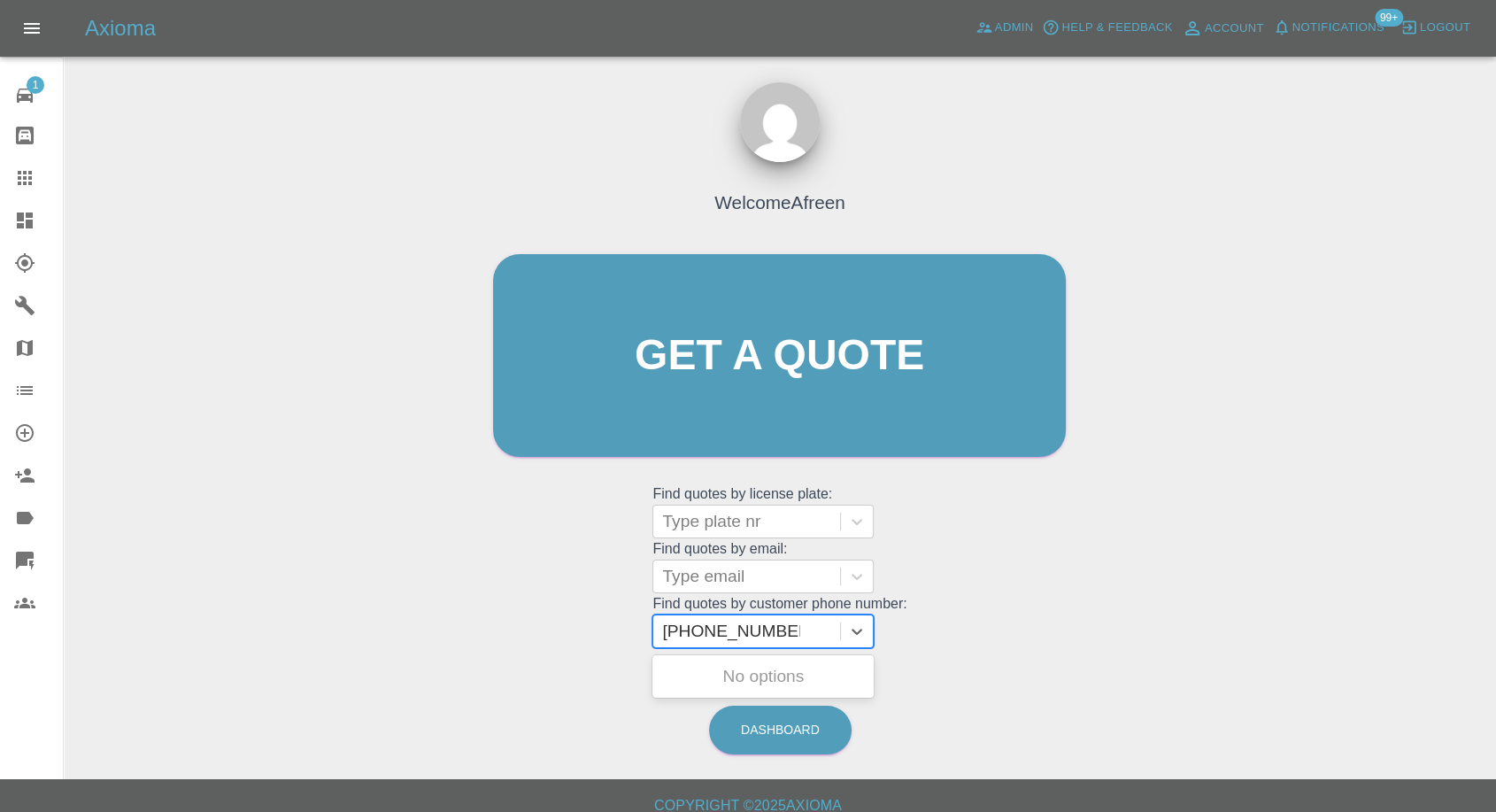
click at [723, 632] on input "+44 7766 750037" at bounding box center [730, 631] width 137 height 21
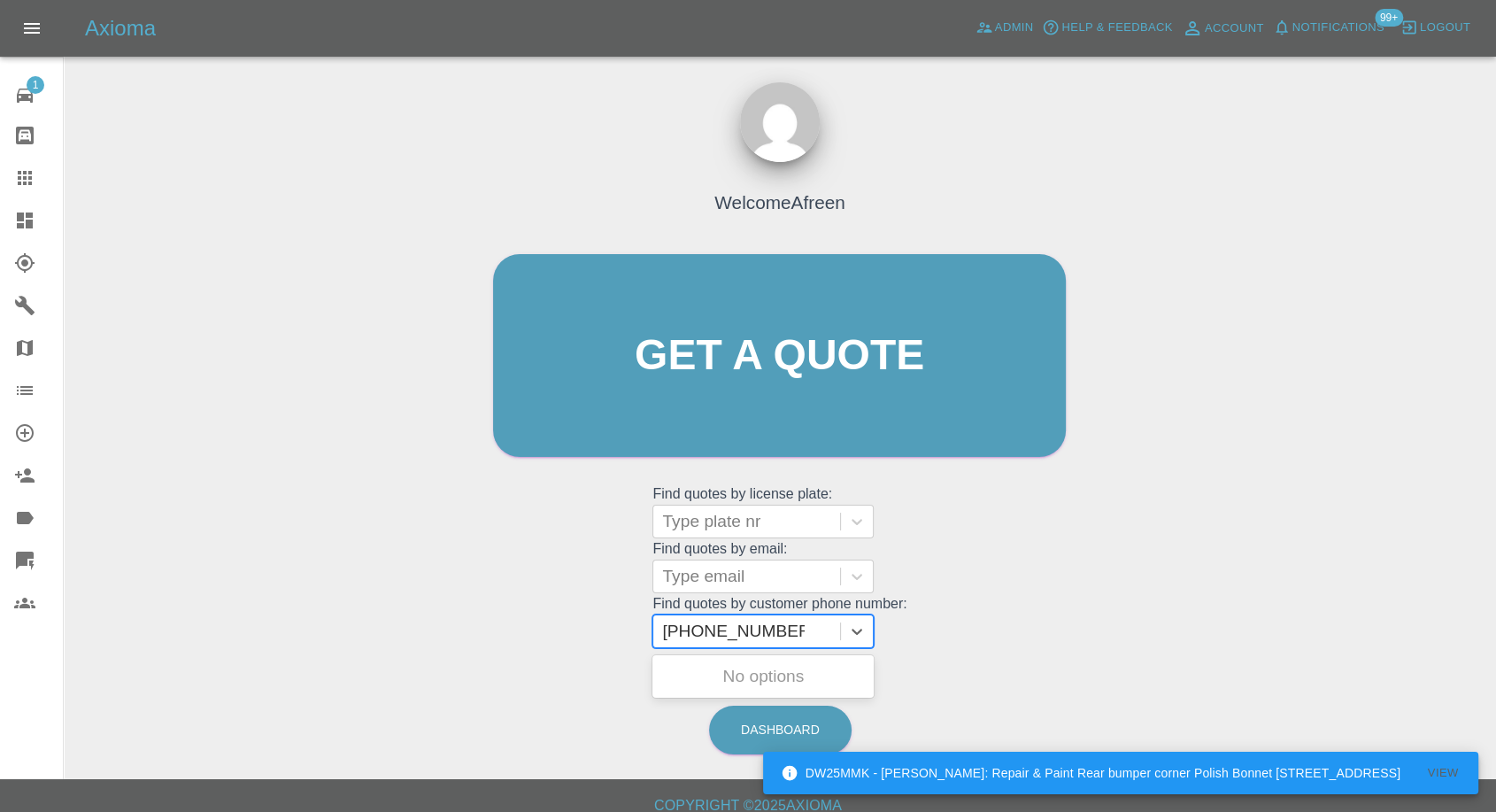
click at [744, 630] on input "+44 776 6 750037" at bounding box center [733, 631] width 143 height 21
click at [705, 633] on input "+44 776 6750037" at bounding box center [730, 631] width 137 height 21
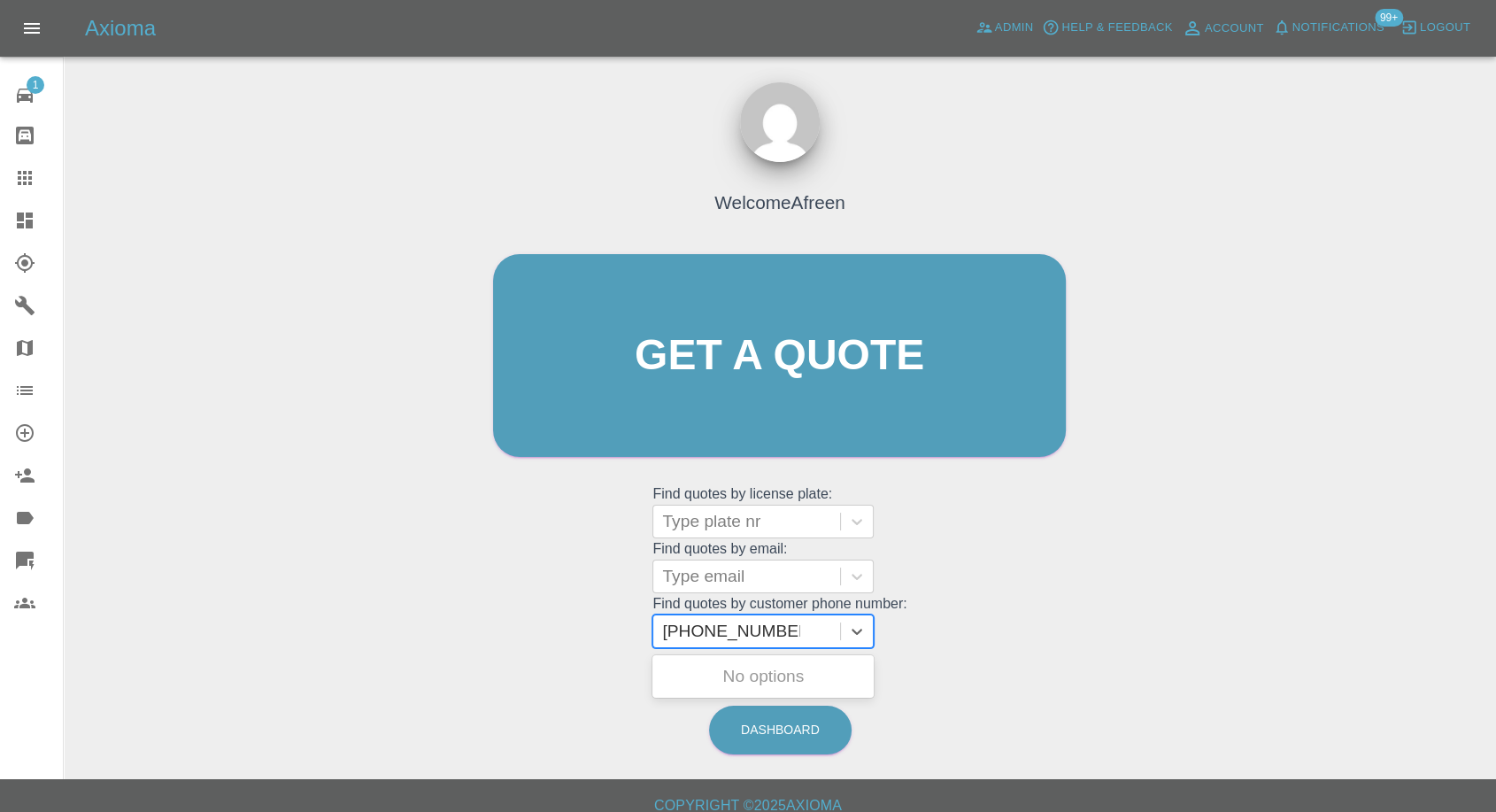
click at [757, 629] on input "+44 776 6750037" at bounding box center [730, 631] width 137 height 21
click at [728, 633] on input "+44 776 675 0037" at bounding box center [733, 631] width 143 height 21
click at [703, 633] on input "+44 776 675 0037" at bounding box center [733, 631] width 143 height 21
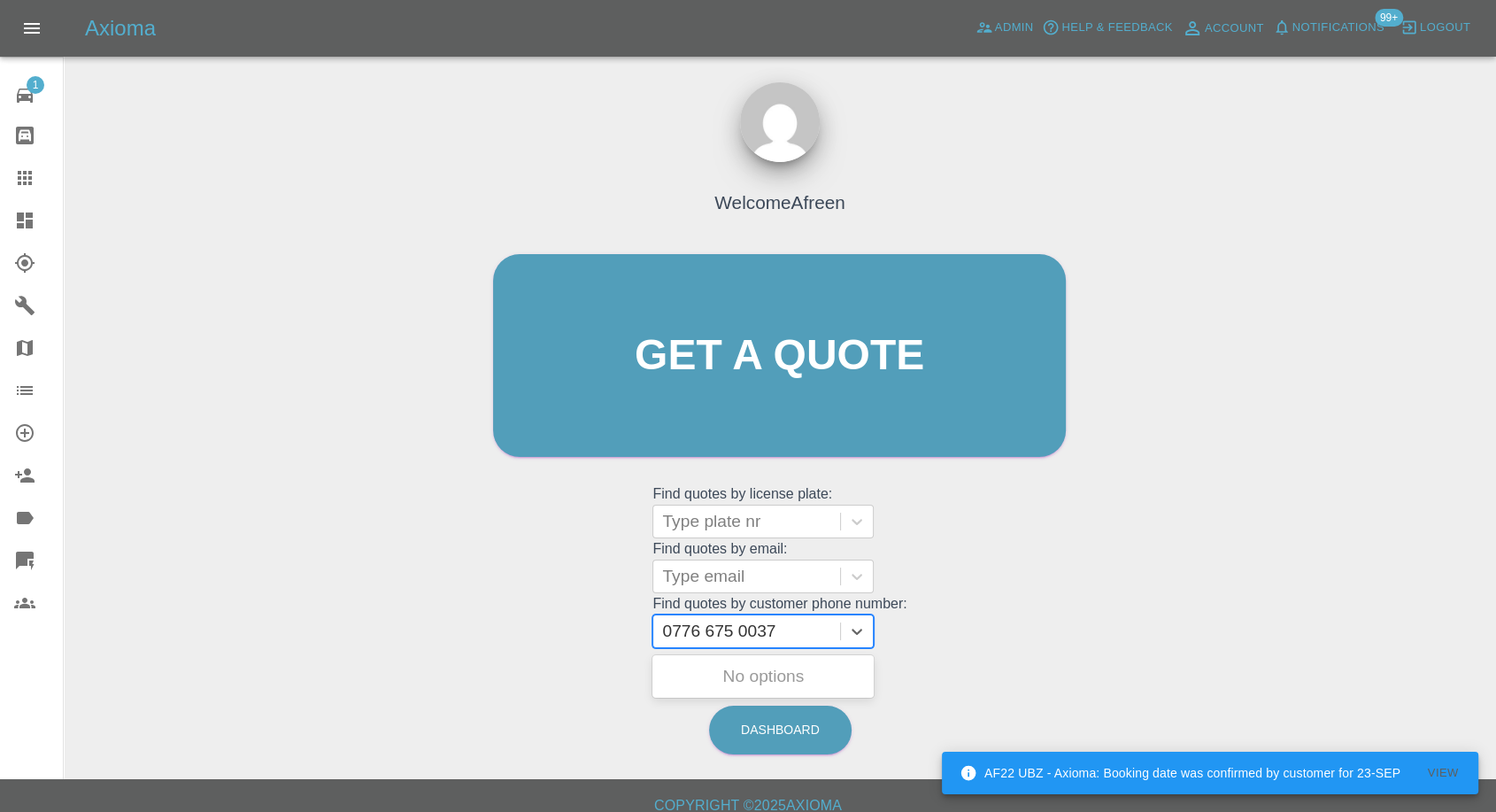
click at [714, 632] on input "0776 675 0037" at bounding box center [721, 631] width 118 height 21
click at [740, 630] on input "0776 6 75 0037" at bounding box center [723, 631] width 123 height 21
click at [722, 635] on input "0776 6 750037" at bounding box center [721, 631] width 118 height 21
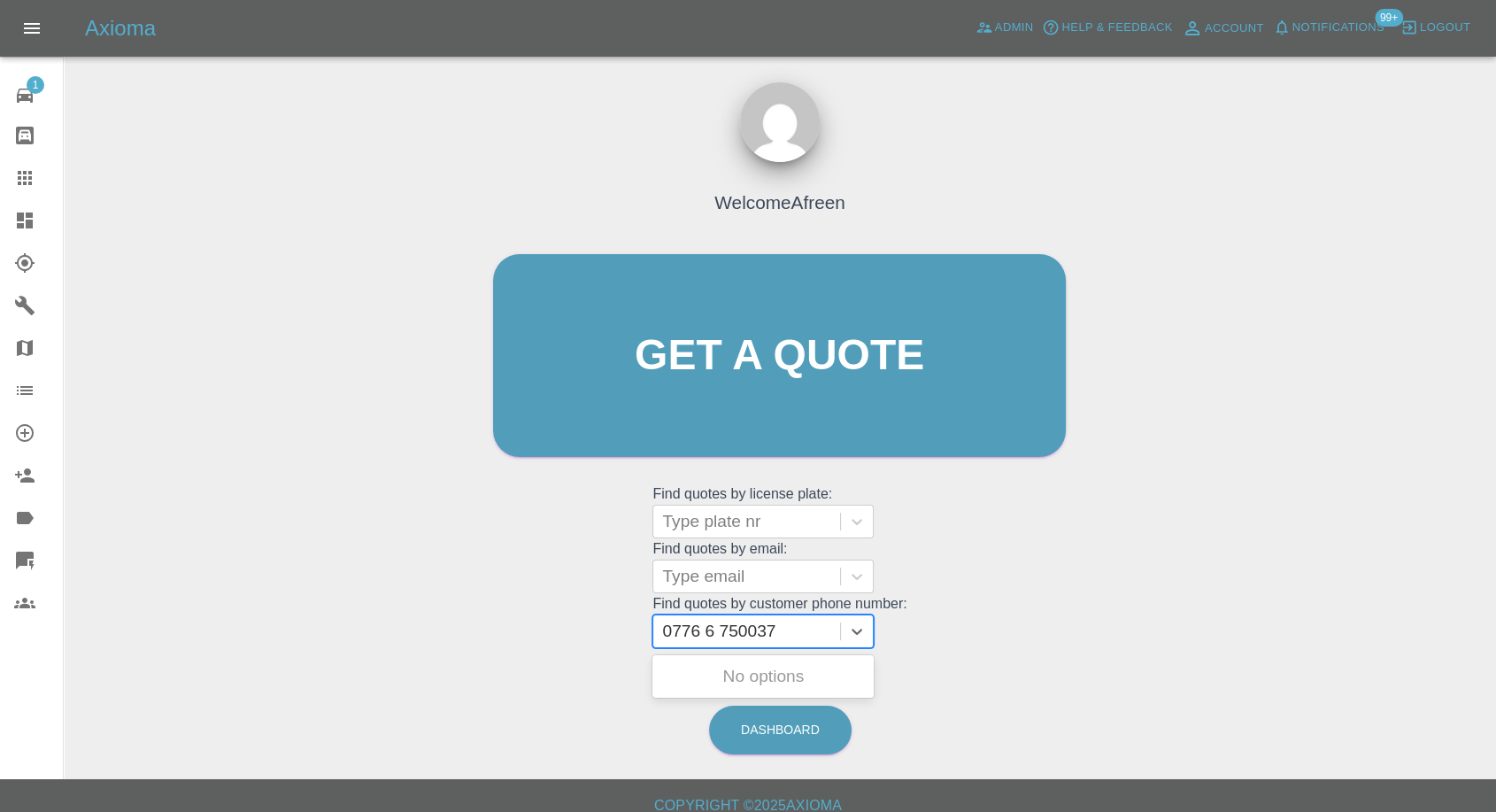
click at [710, 632] on input "0776 6 750037" at bounding box center [721, 631] width 118 height 21
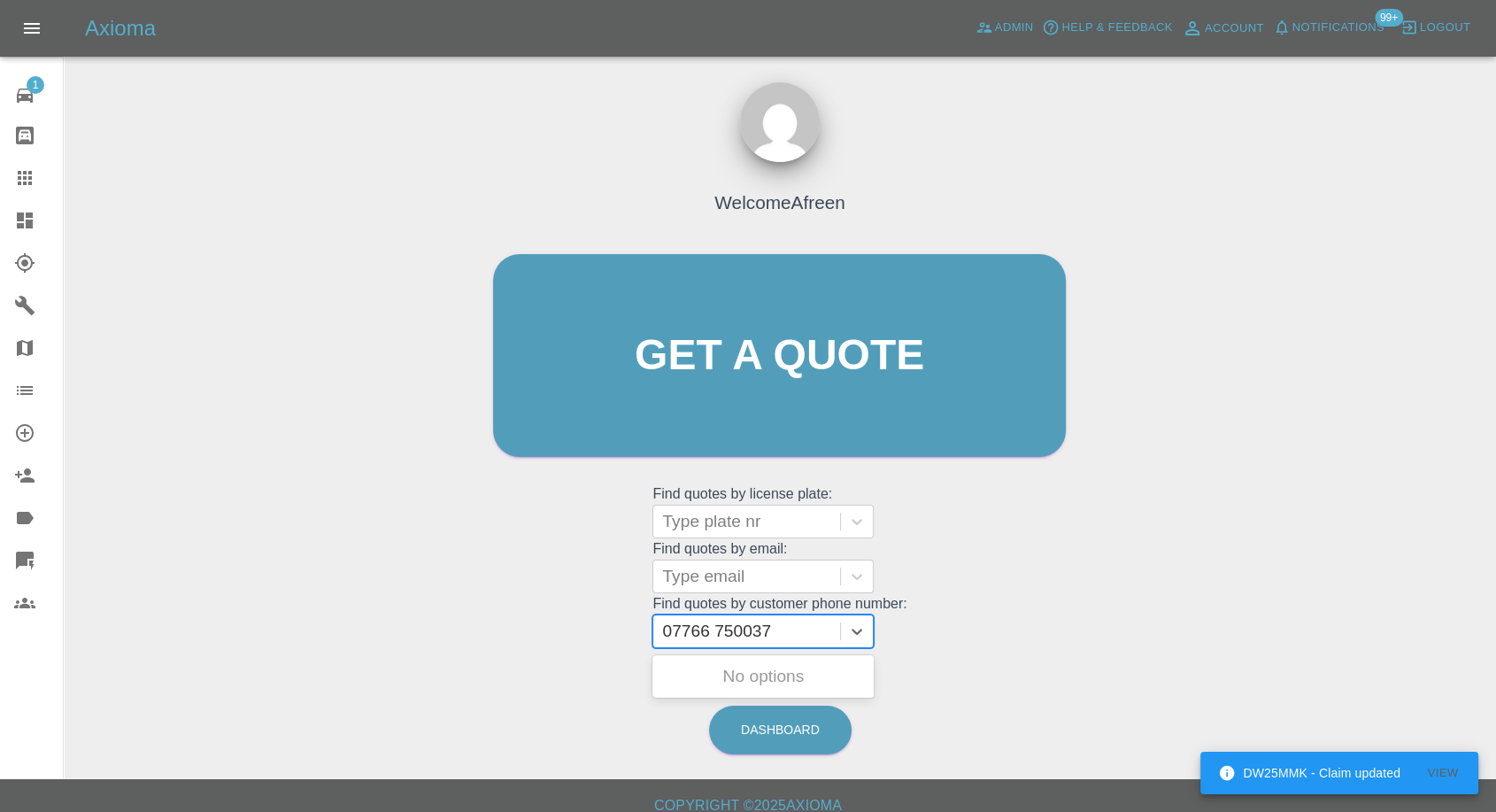
click at [723, 632] on input "07766 750037" at bounding box center [718, 631] width 113 height 21
click at [715, 629] on input "07766 7 50037" at bounding box center [721, 631] width 118 height 21
type input "077667 50037"
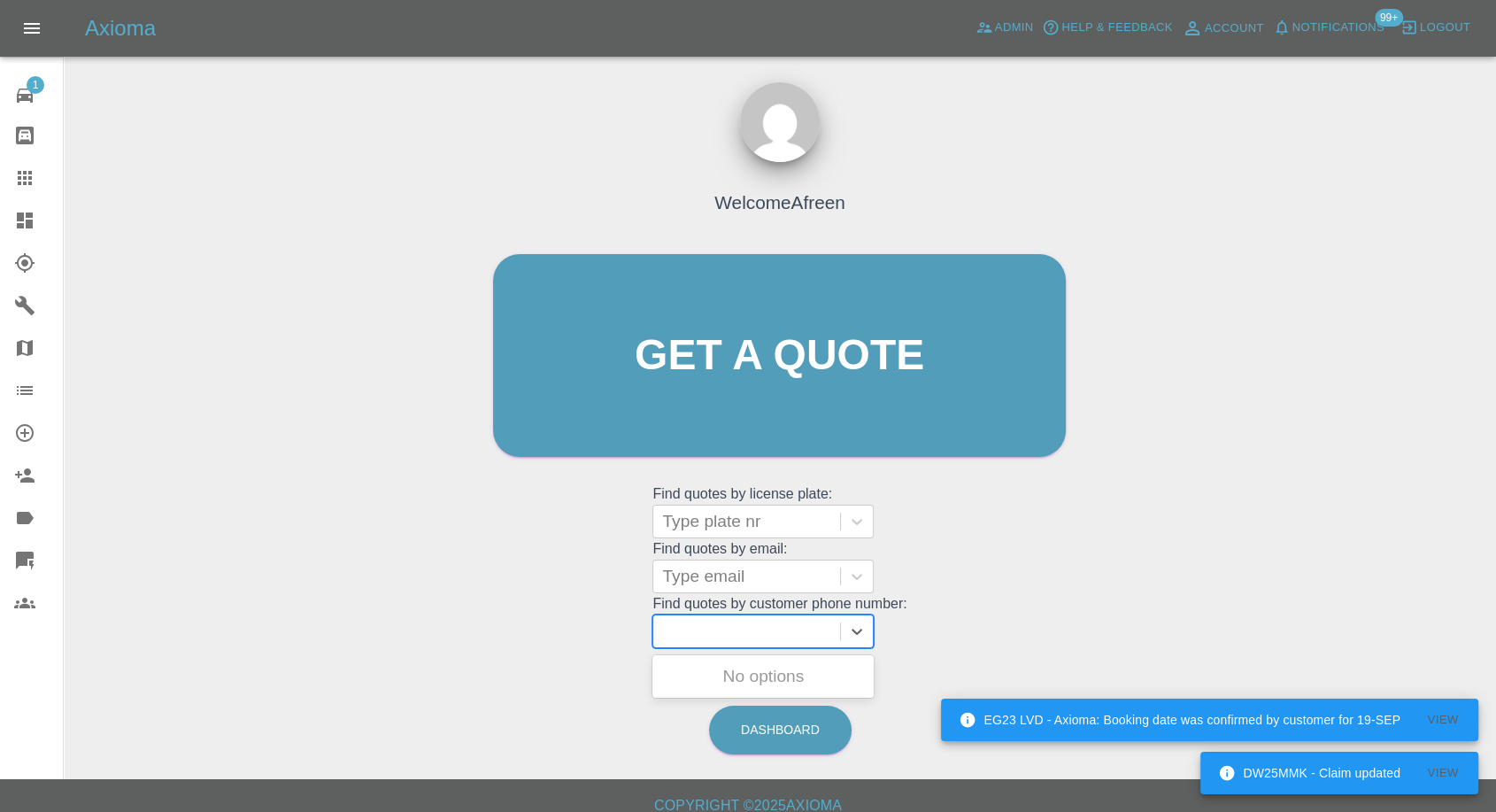
click at [798, 628] on div at bounding box center [747, 631] width 169 height 25
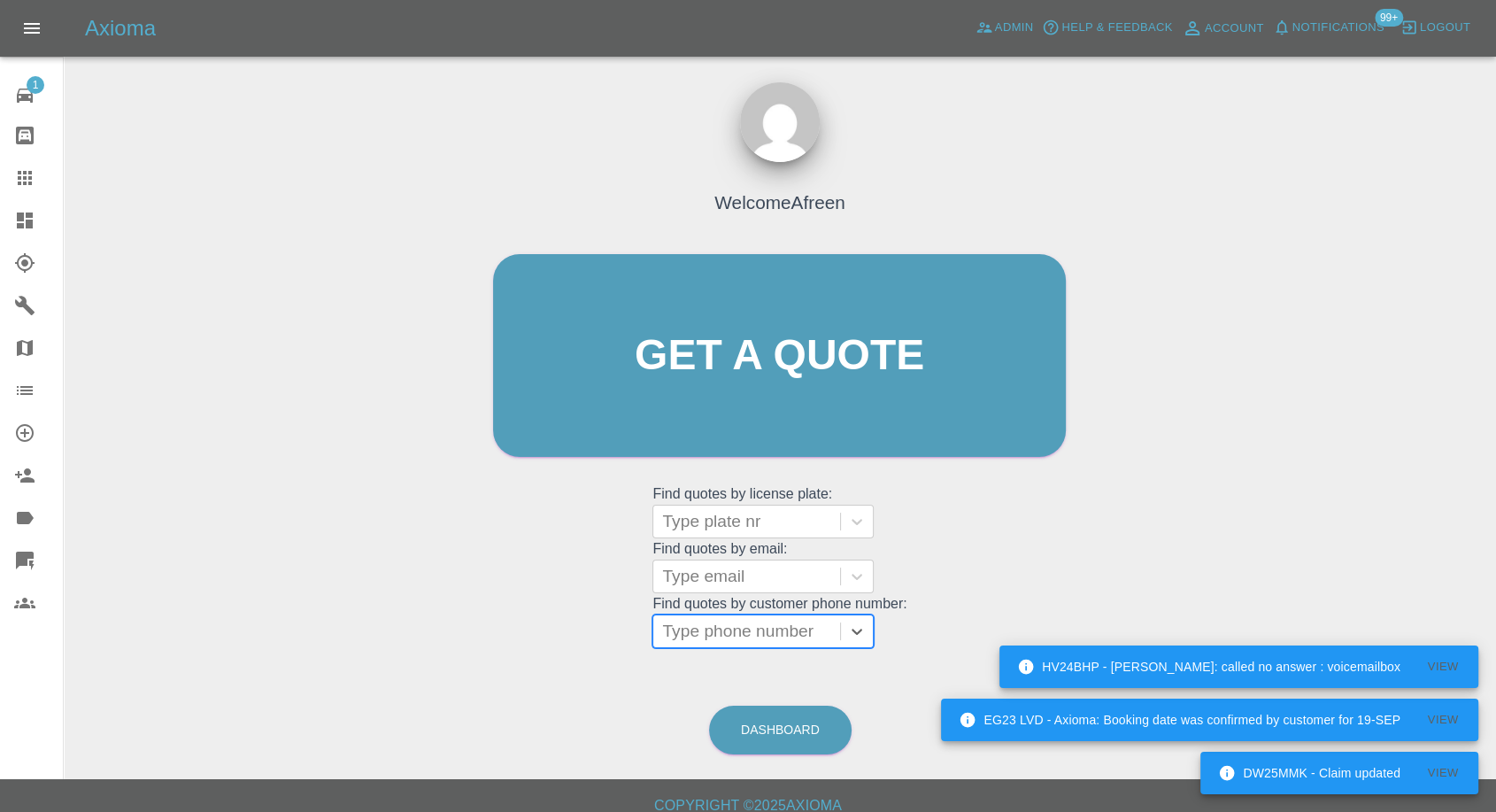
paste input "+447552912642"
type input "+447552912642"
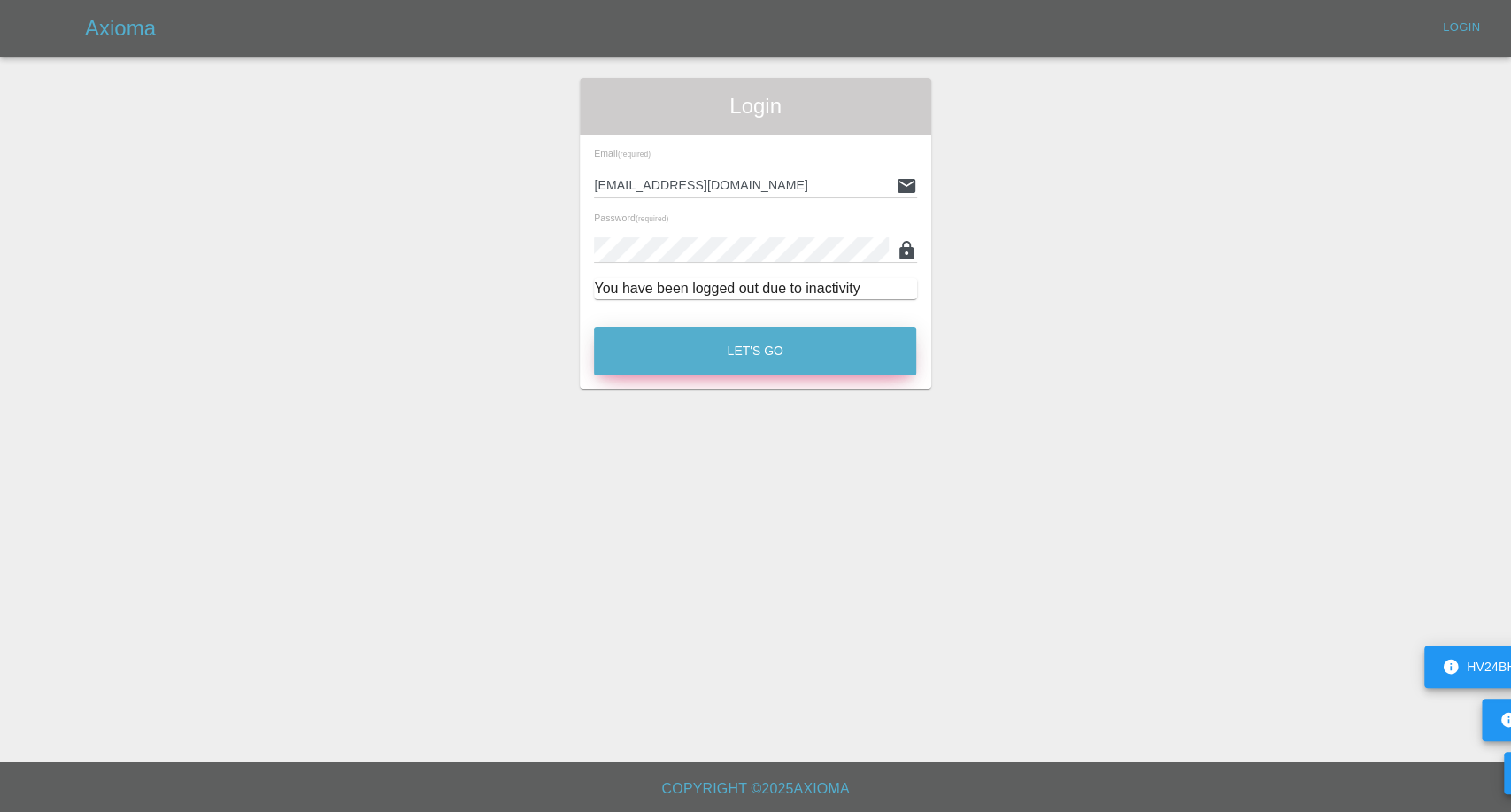
drag, startPoint x: 721, startPoint y: 326, endPoint x: 715, endPoint y: 336, distance: 11.7
click at [721, 326] on button "Let's Go" at bounding box center [755, 350] width 322 height 48
drag, startPoint x: 714, startPoint y: 344, endPoint x: 725, endPoint y: 378, distance: 35.7
click at [714, 345] on button "Let's Go" at bounding box center [755, 350] width 322 height 48
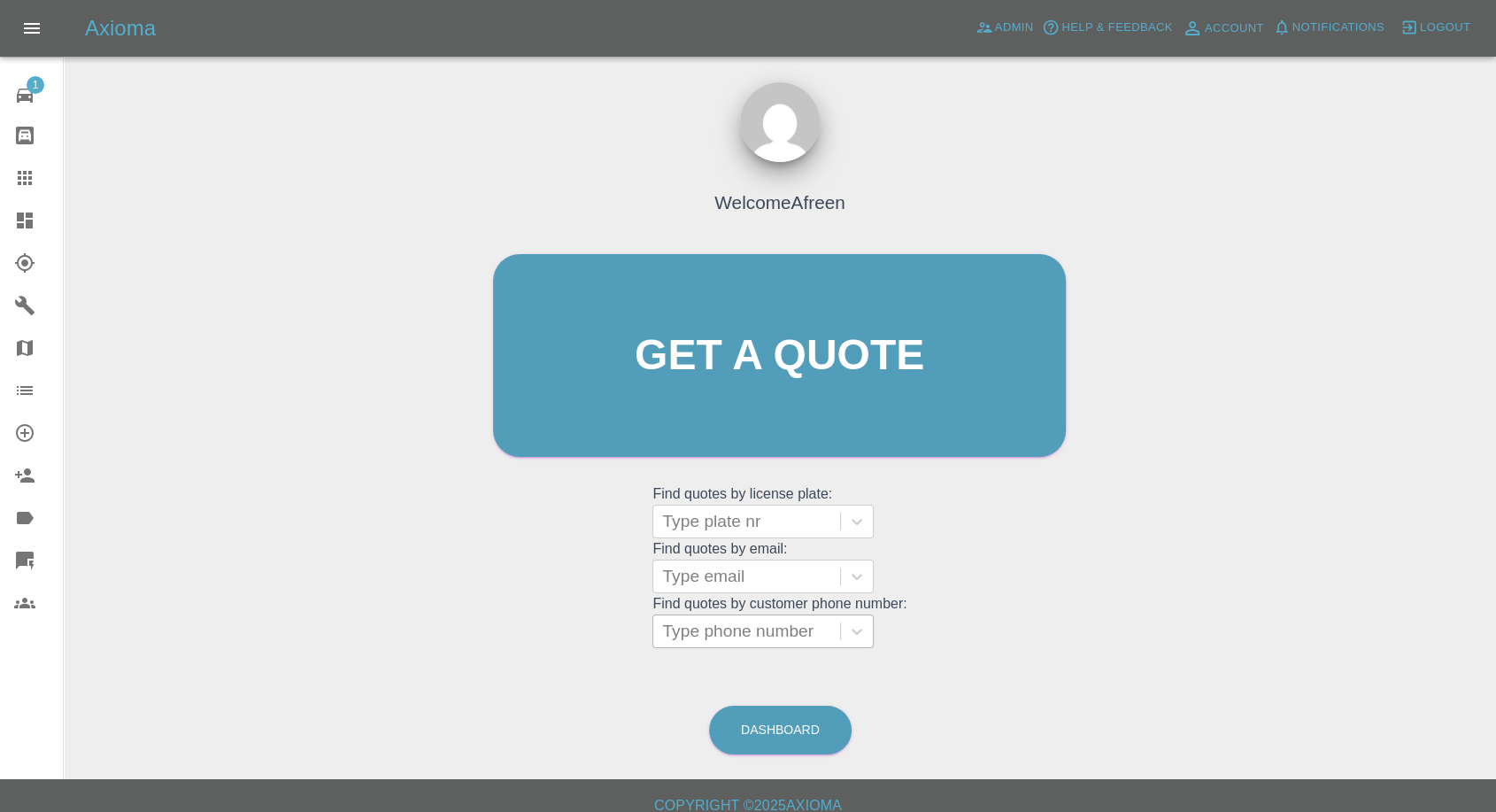
click at [736, 623] on div at bounding box center [747, 631] width 169 height 25
paste input "+447552912642"
drag, startPoint x: 696, startPoint y: 636, endPoint x: 516, endPoint y: 636, distance: 180.0
click at [531, 636] on div "Welcome Afreen Get a quote Get a quote Find quotes by license plate: Type plate…" at bounding box center [779, 389] width 610 height 534
type input "07552912642"
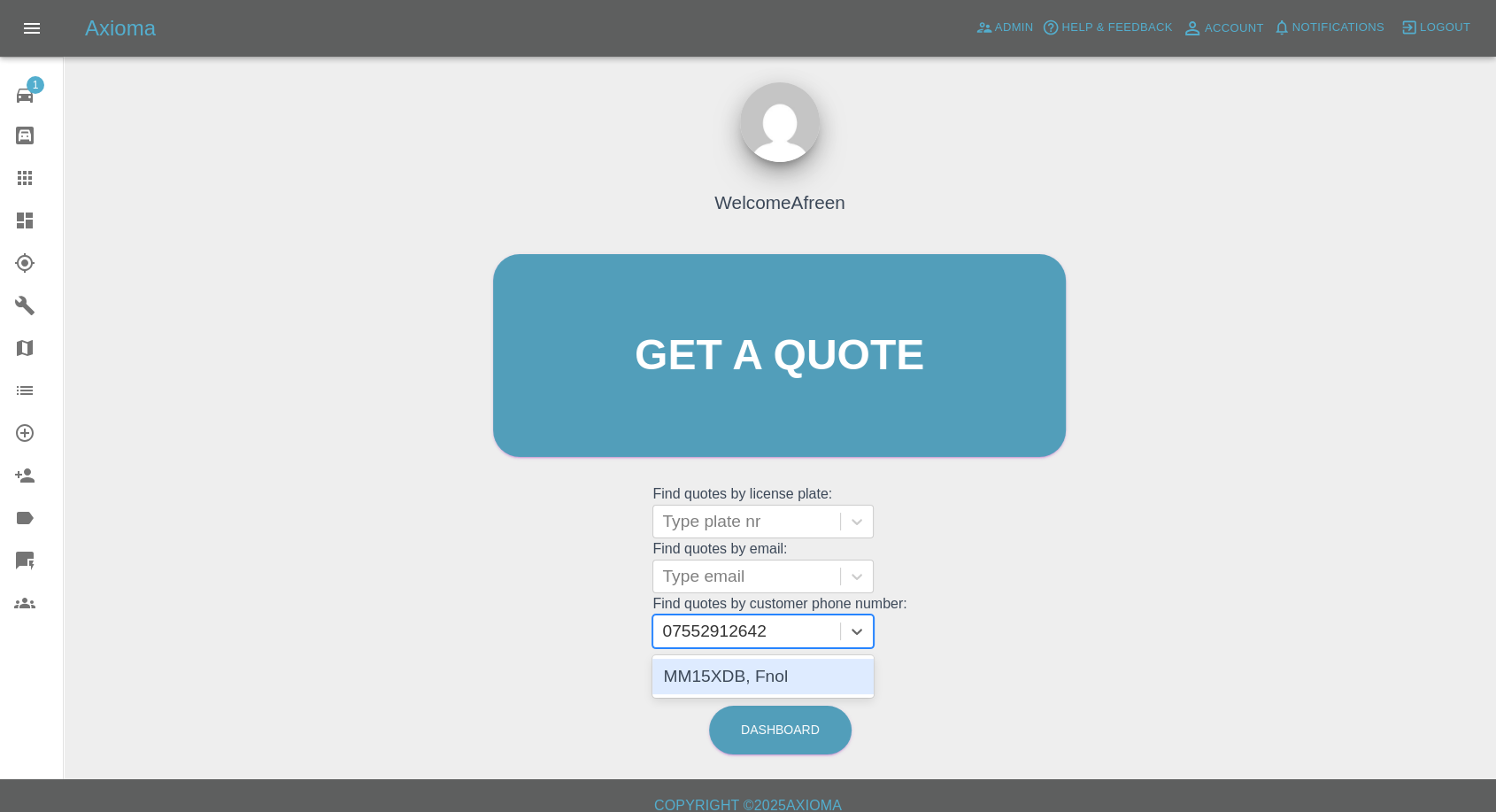
click at [717, 675] on div "MM15XDB, Fnol" at bounding box center [763, 676] width 222 height 35
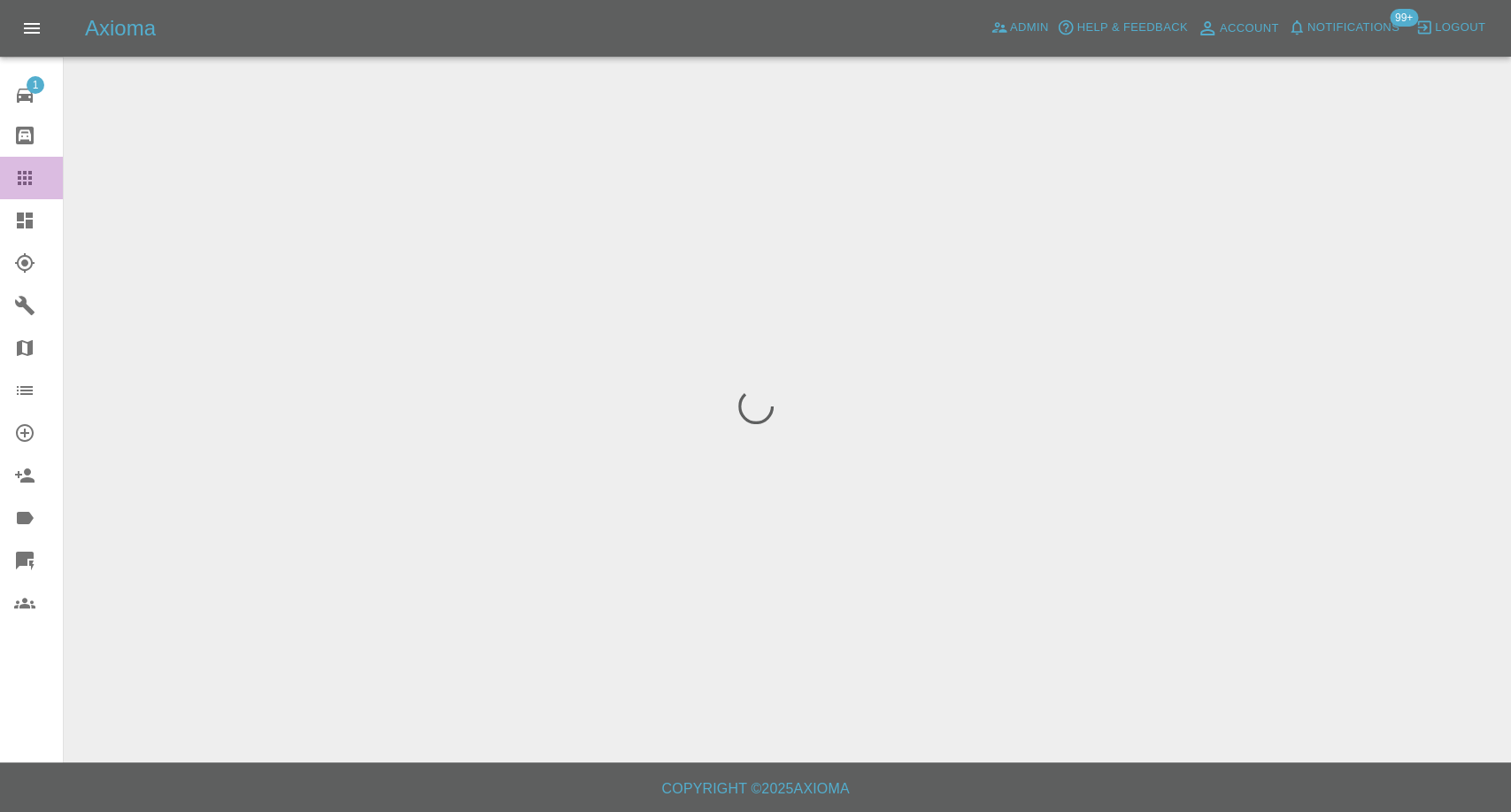
click at [30, 177] on icon at bounding box center [25, 178] width 14 height 14
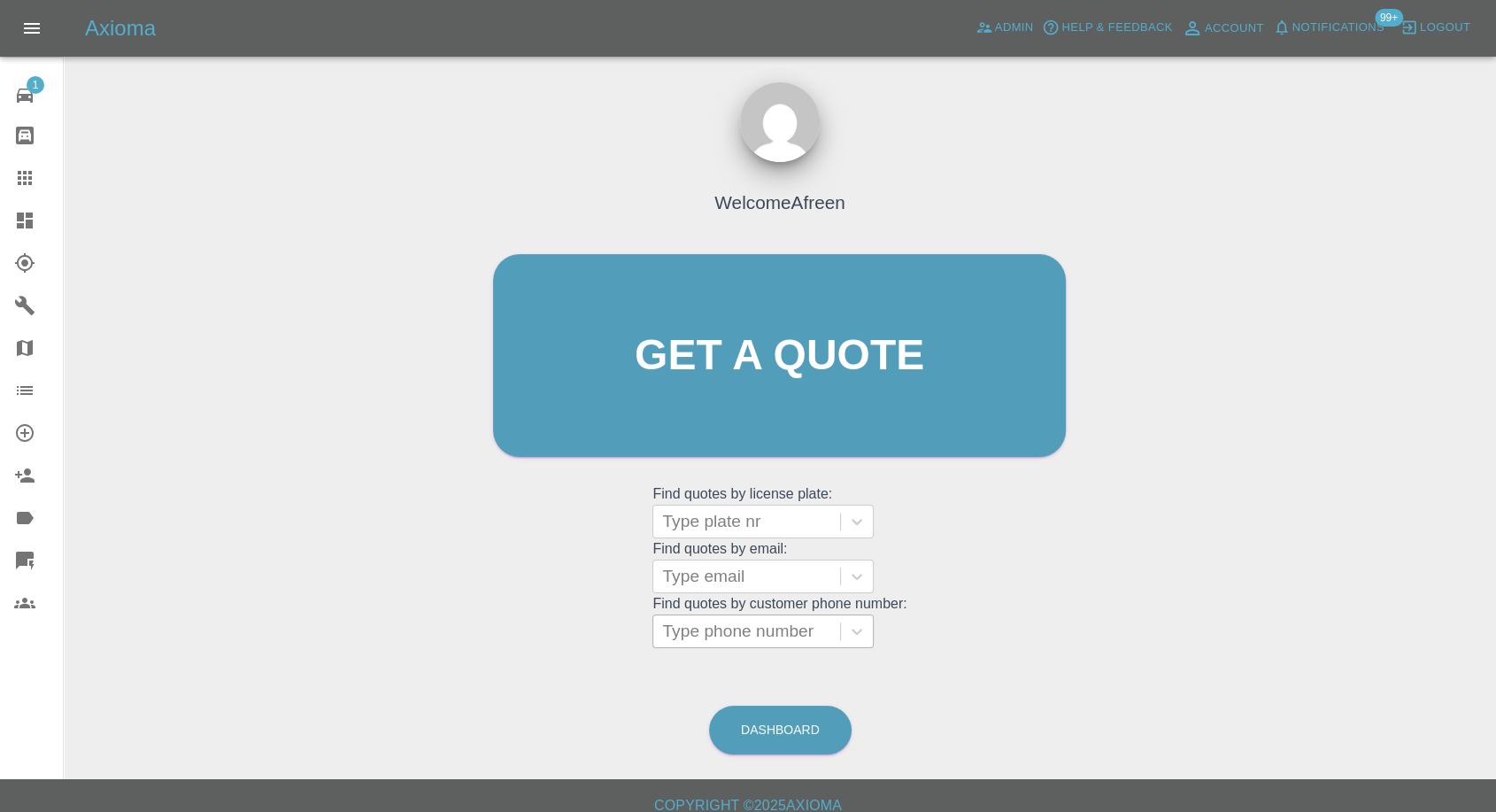
click at [746, 640] on div at bounding box center [747, 631] width 169 height 25
paste input "7598820609"
type input "7598820609"
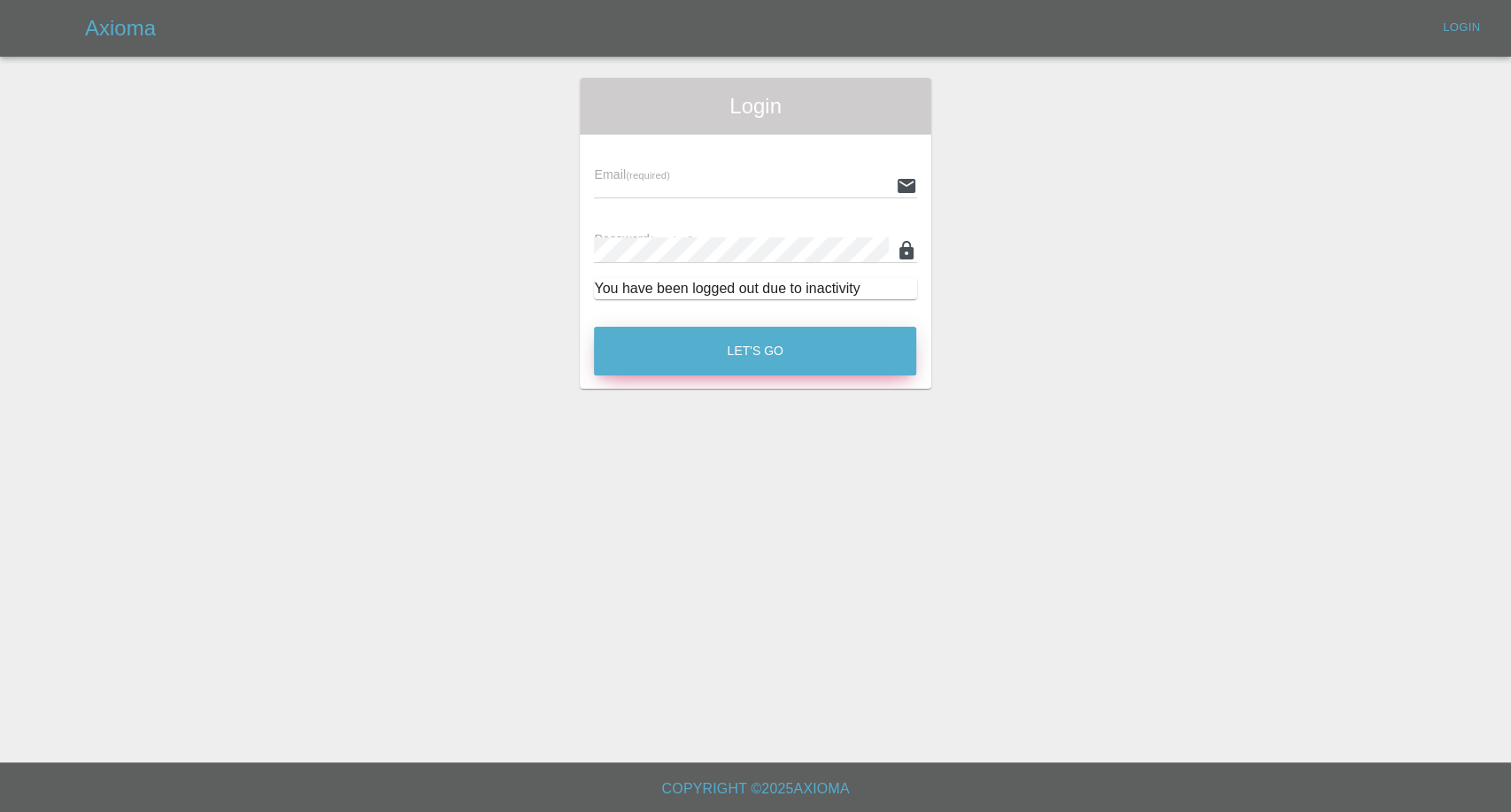
type input "[EMAIL_ADDRESS][DOMAIN_NAME]"
click at [763, 371] on button "Let's Go" at bounding box center [755, 350] width 322 height 48
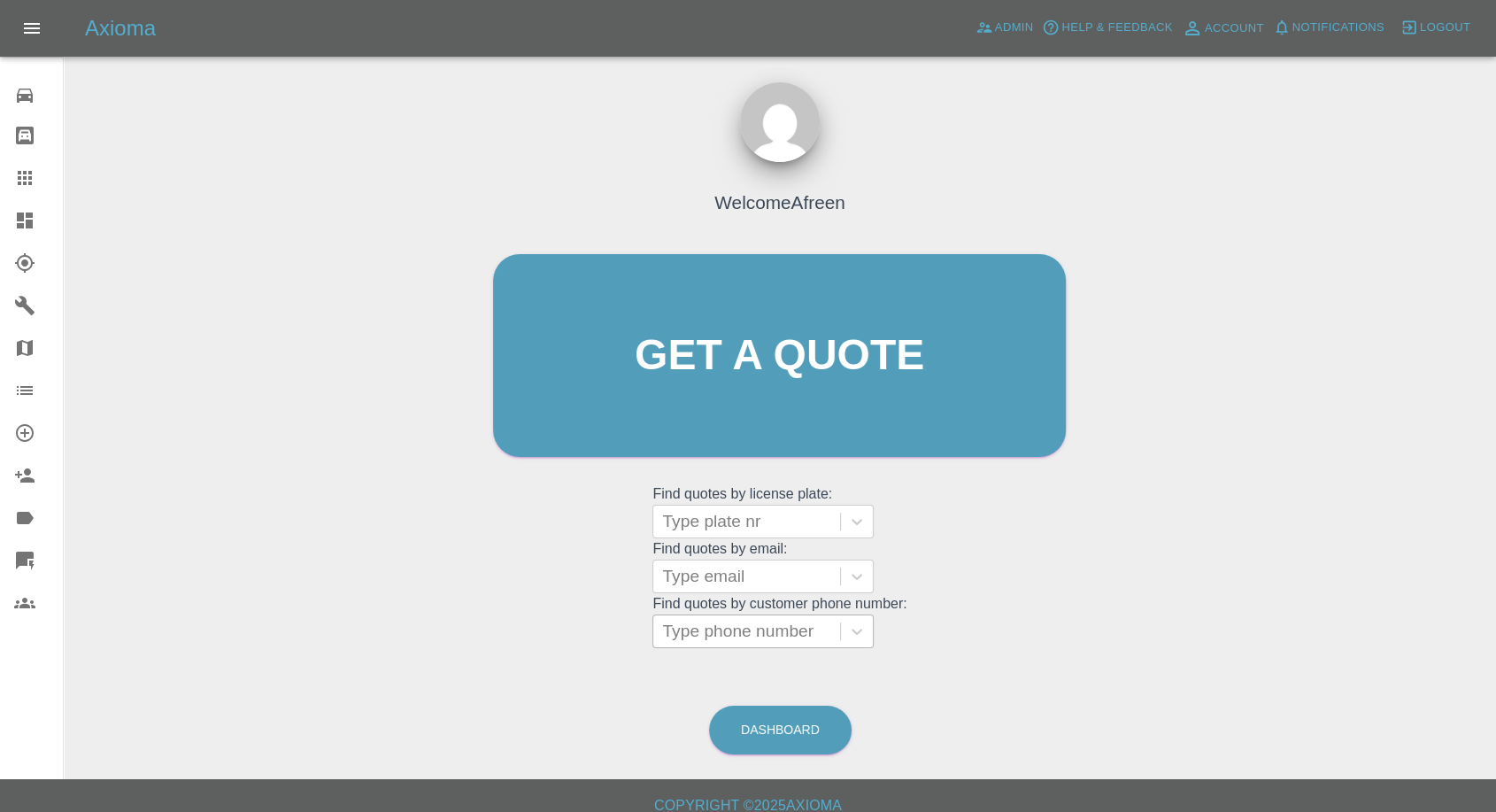
click at [700, 636] on div at bounding box center [747, 631] width 169 height 25
paste input "7598820609"
type input "07598820609"
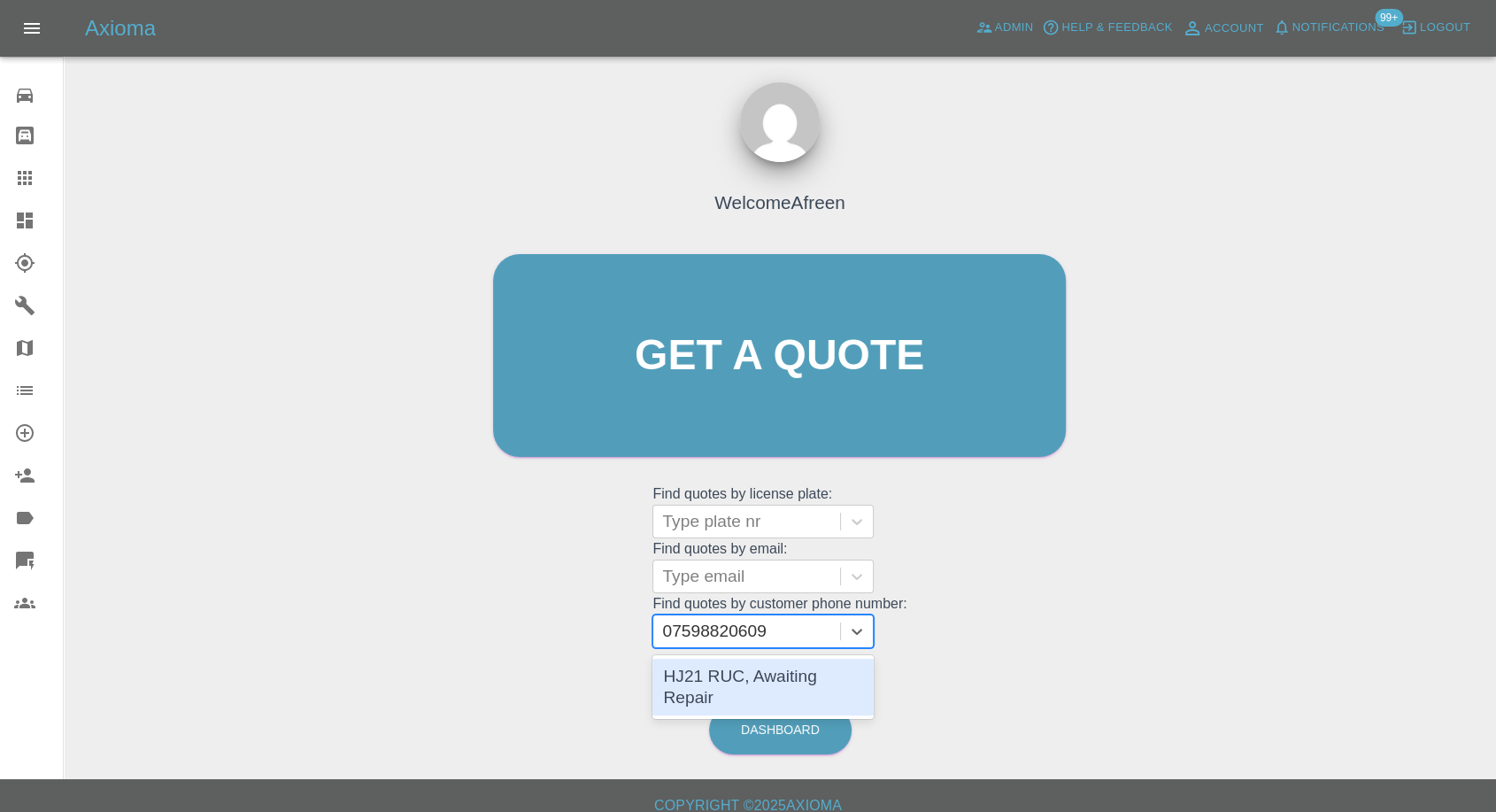
click at [735, 667] on div "HJ21 RUC, Awaiting Repair" at bounding box center [763, 687] width 222 height 57
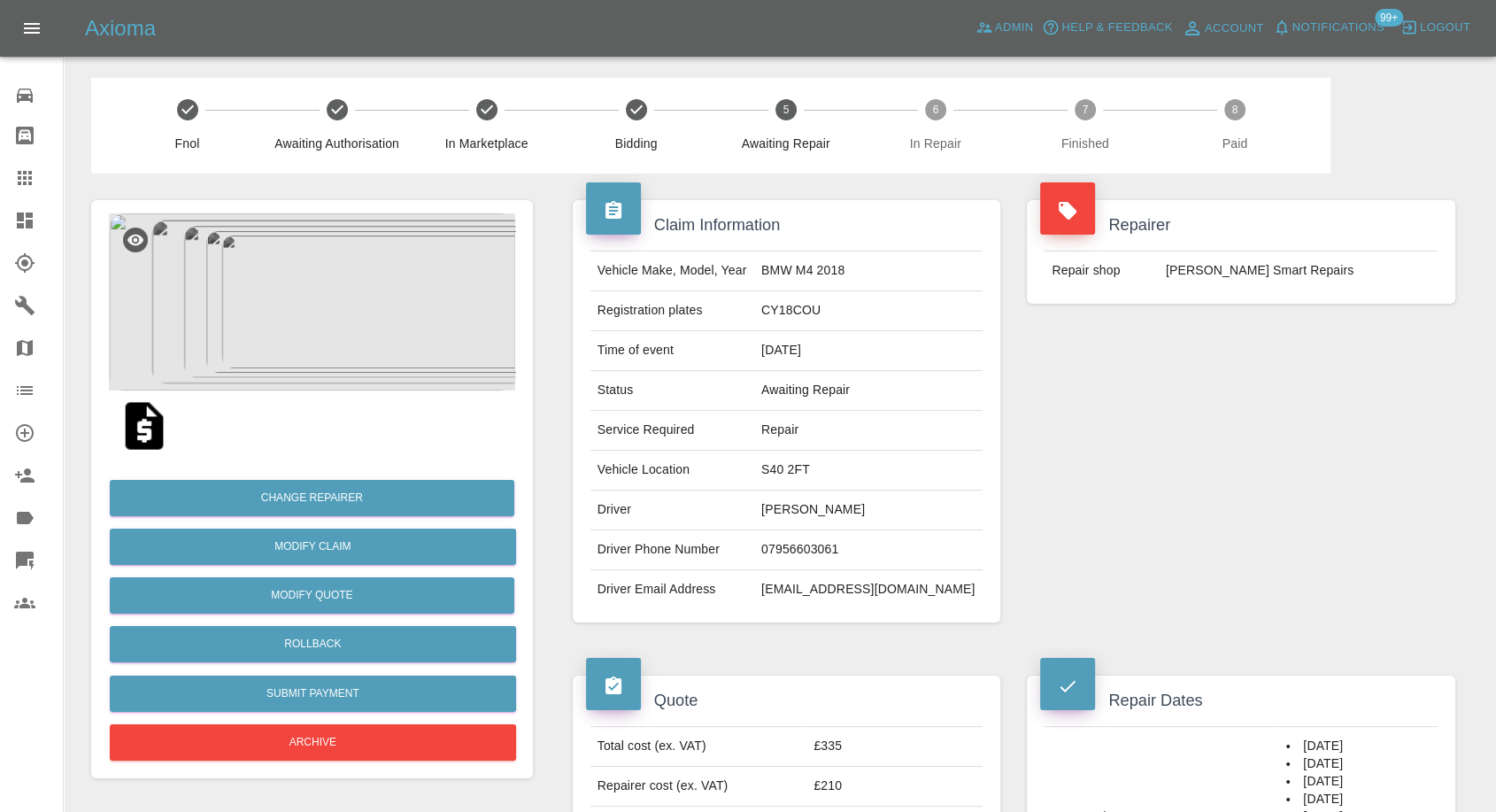
click at [848, 504] on td "Anthony Howell" at bounding box center [868, 511] width 228 height 40
copy td "Anthony Howell"
click at [839, 543] on td "07956603061" at bounding box center [868, 551] width 228 height 40
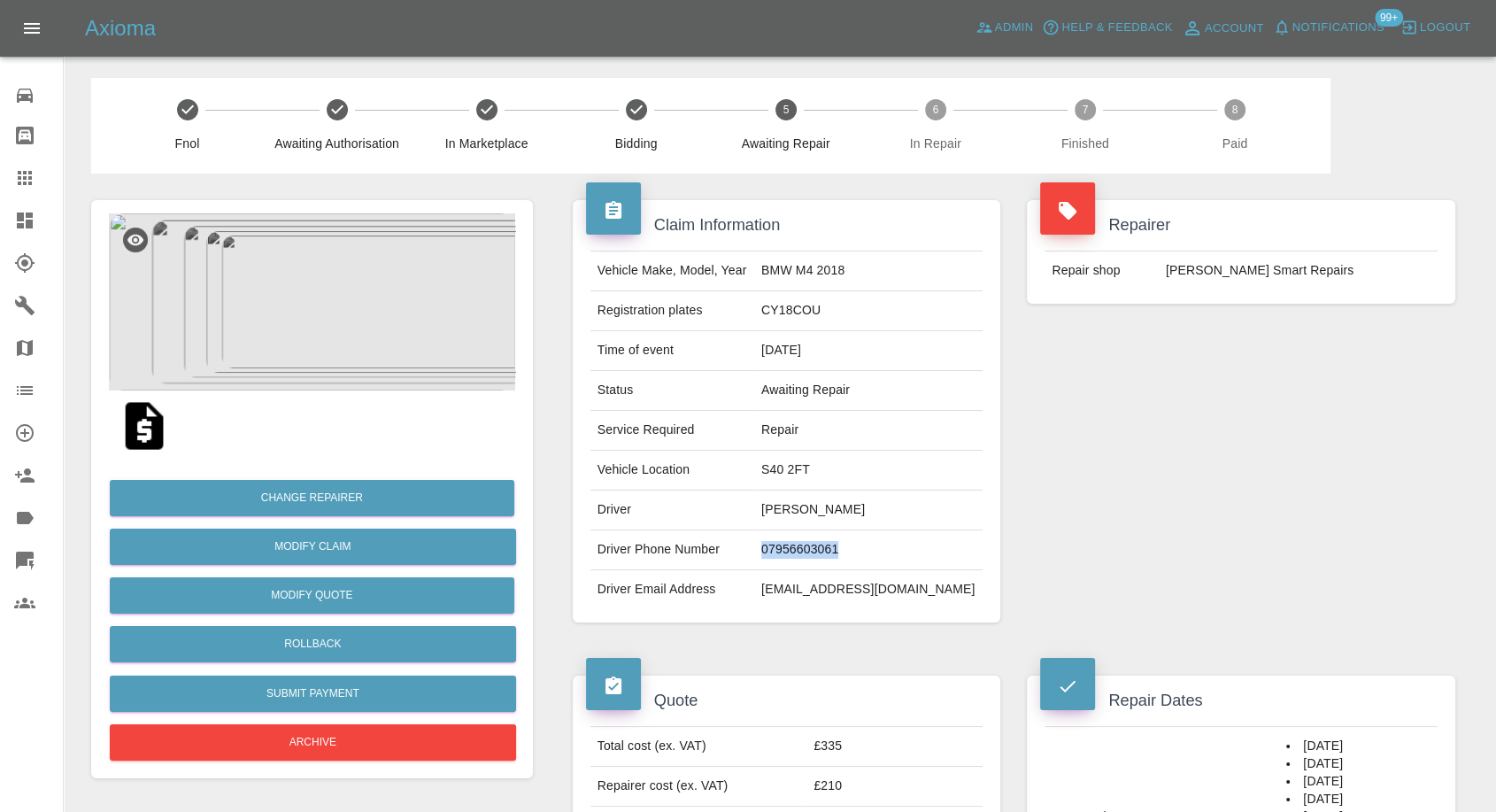
click at [839, 543] on td "07956603061" at bounding box center [868, 551] width 228 height 40
copy td "07956603061"
click at [1154, 522] on div "Repairer Repair shop Rickys Smart Repairs" at bounding box center [1241, 411] width 455 height 475
click at [813, 512] on td "Anthony Howell" at bounding box center [868, 511] width 228 height 40
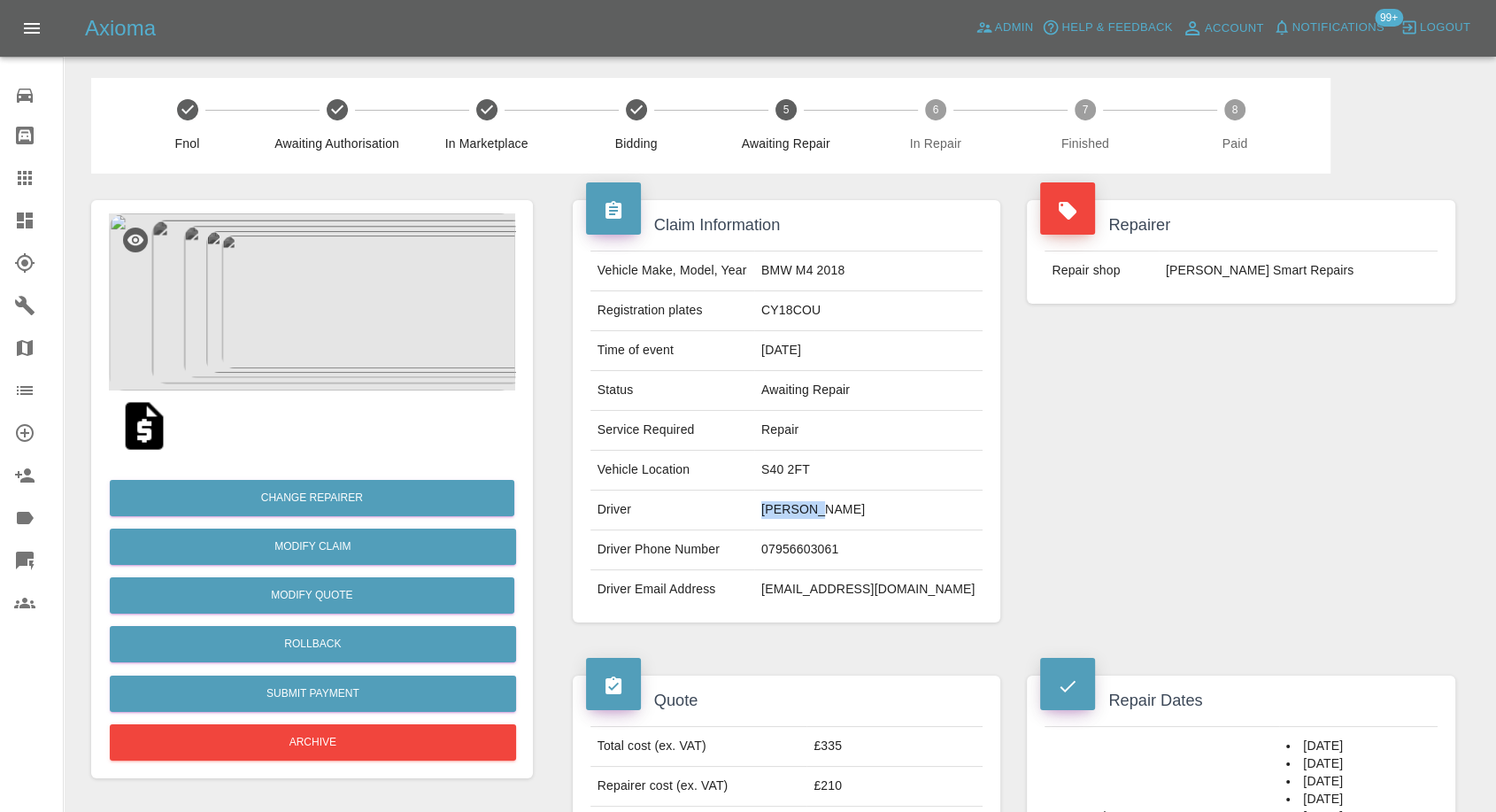
copy td "Anthony"
click at [1037, 442] on div "Repairer Repair shop Rickys Smart Repairs" at bounding box center [1241, 411] width 455 height 475
click at [789, 474] on td "S40 2FT" at bounding box center [868, 471] width 228 height 40
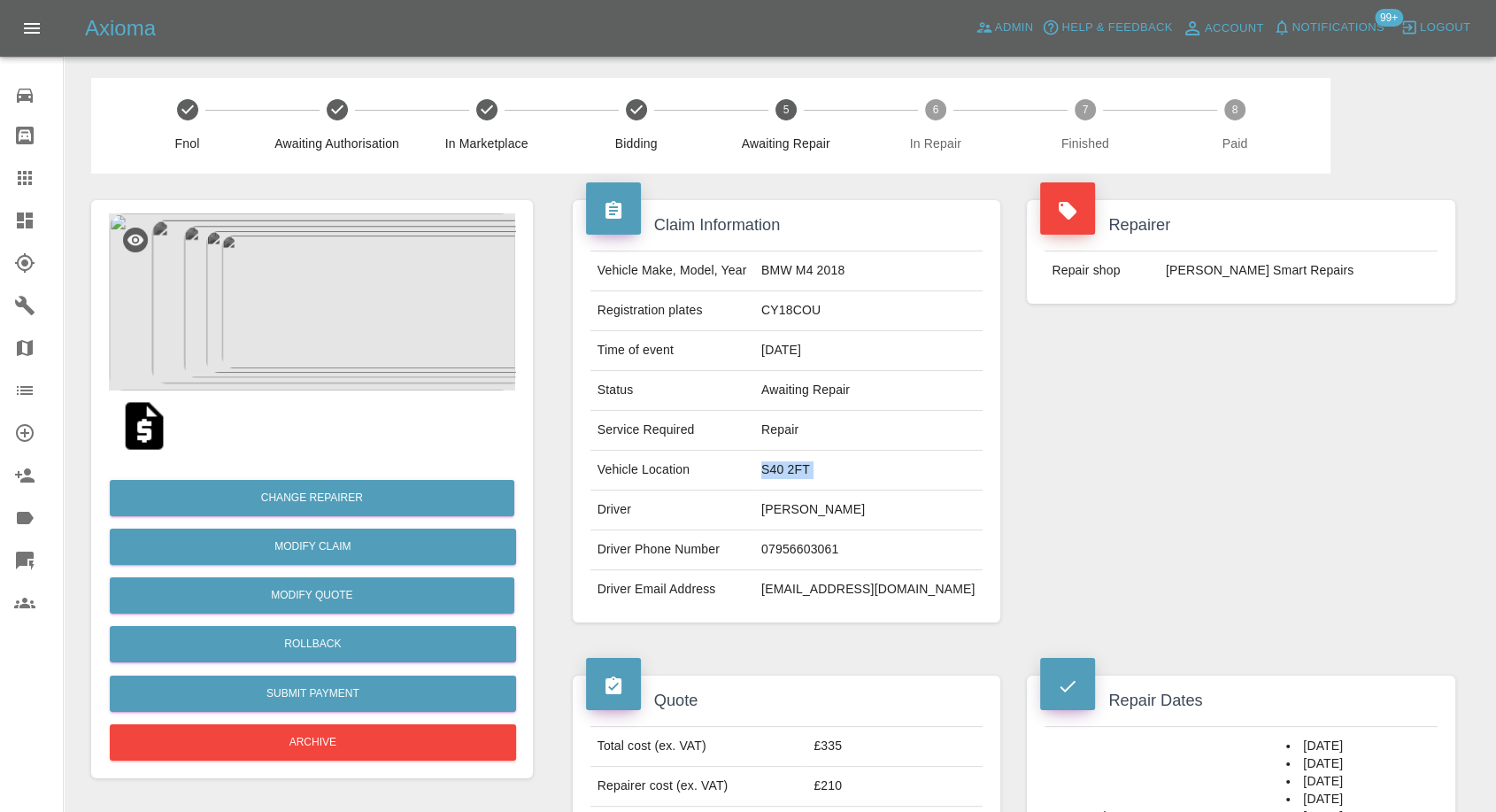
copy td "S40 2FT"
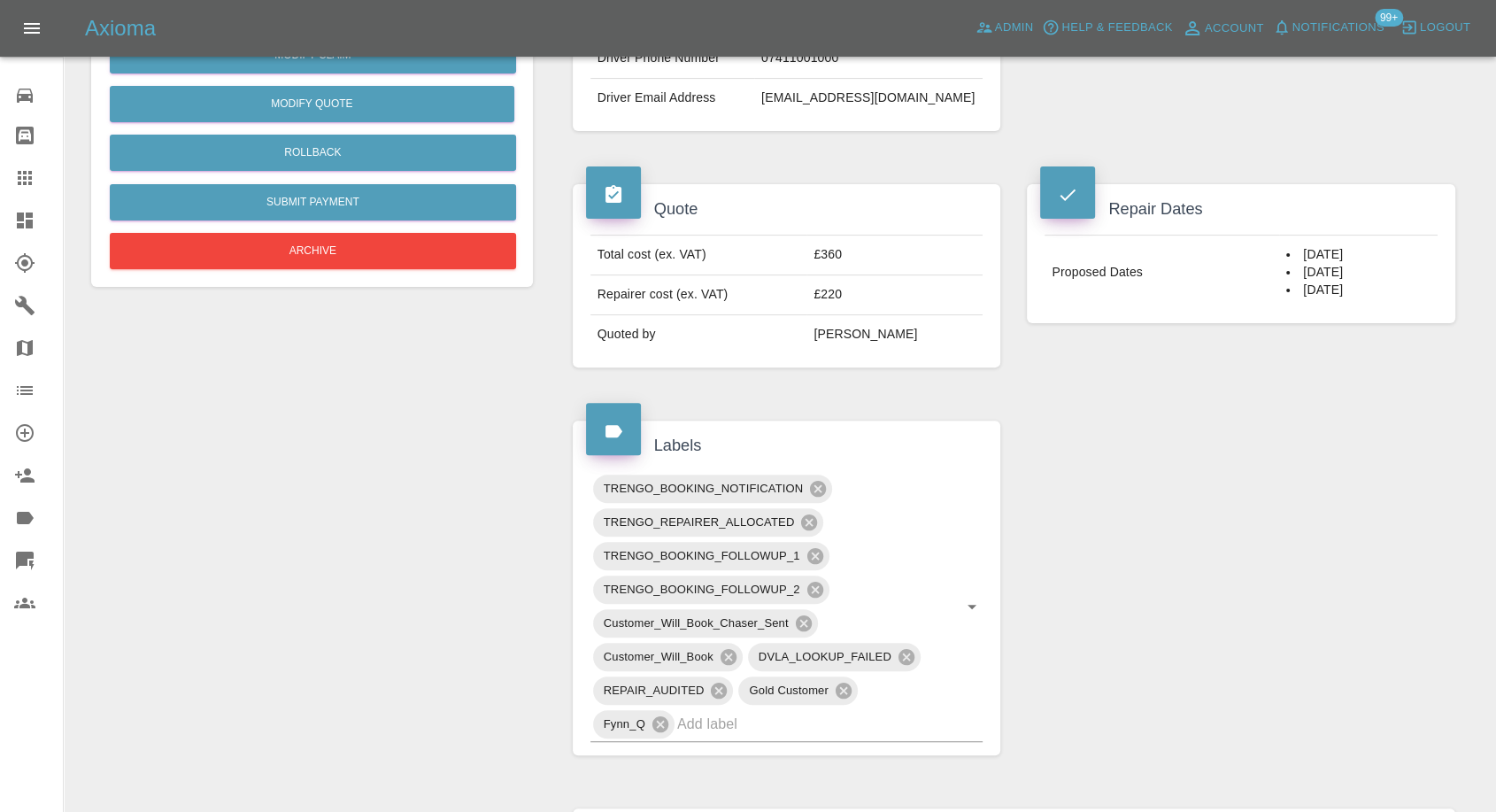
scroll to position [98, 0]
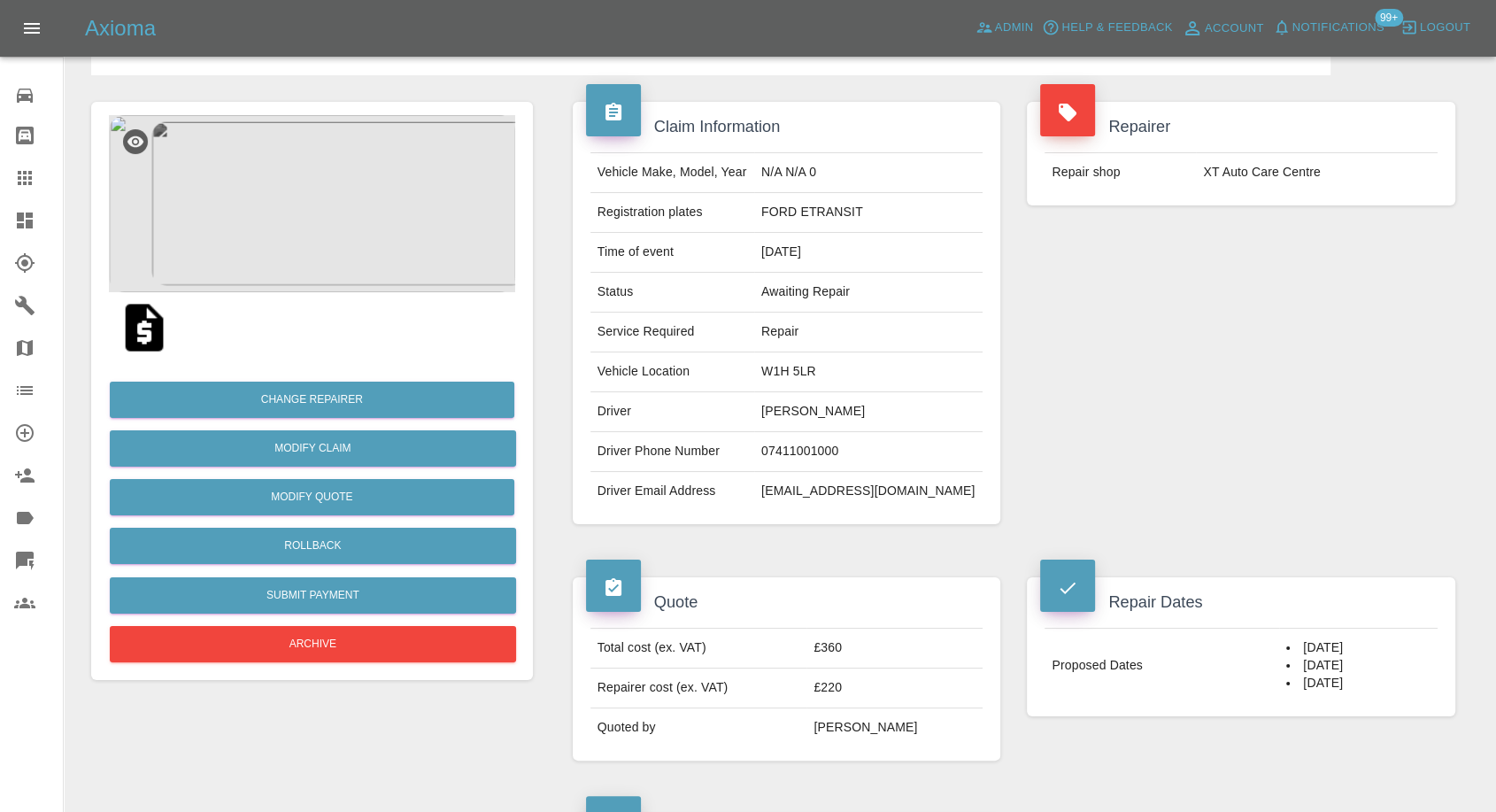
click at [861, 405] on td "[PERSON_NAME]" at bounding box center [868, 412] width 228 height 40
copy td "[PERSON_NAME]"
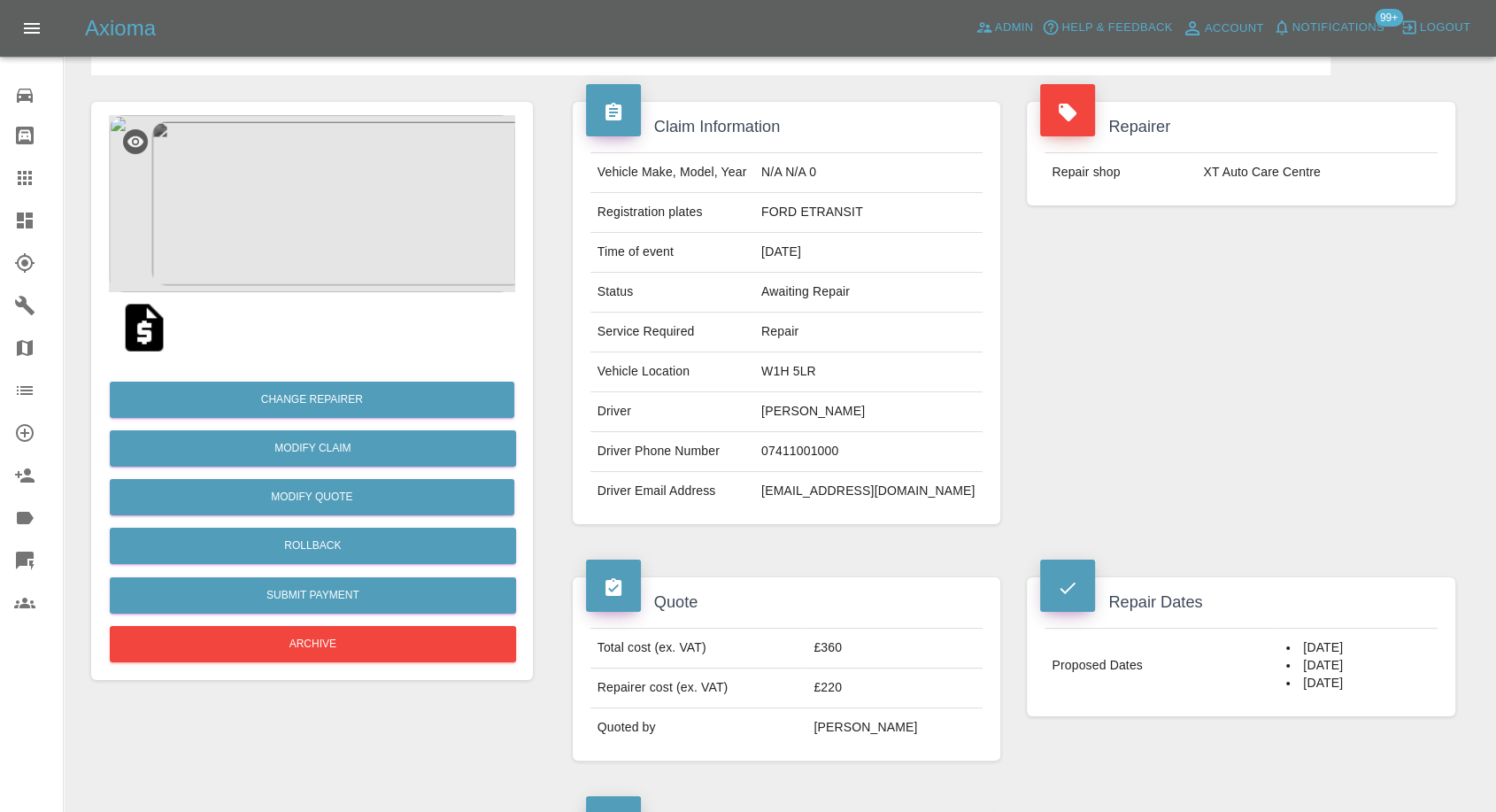
click at [870, 448] on td "07411001000" at bounding box center [868, 452] width 228 height 40
copy td "07411001000"
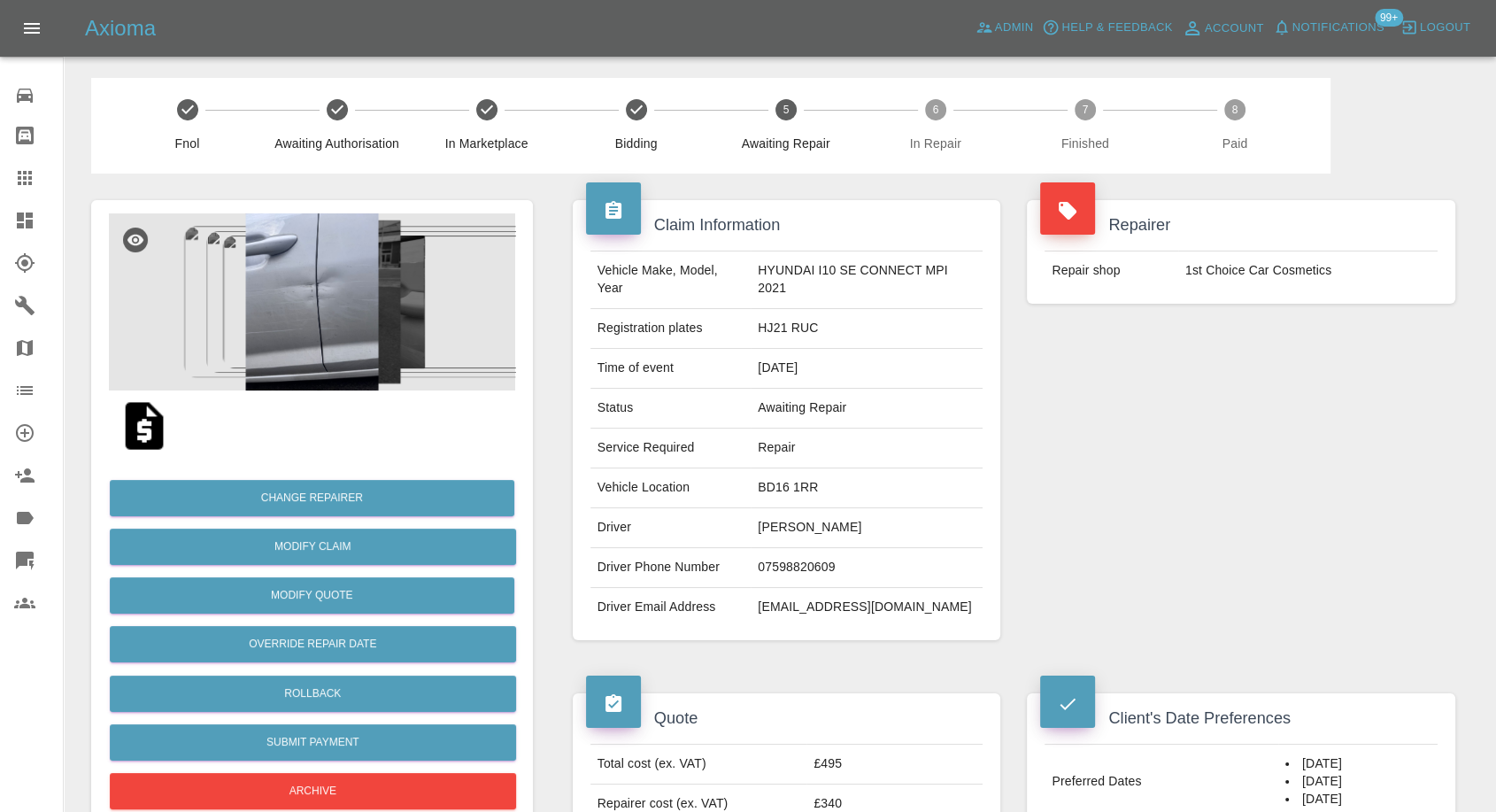
click at [802, 563] on td "07598820609" at bounding box center [866, 568] width 232 height 40
copy td "07598820609"
click at [23, 179] on icon at bounding box center [25, 178] width 14 height 14
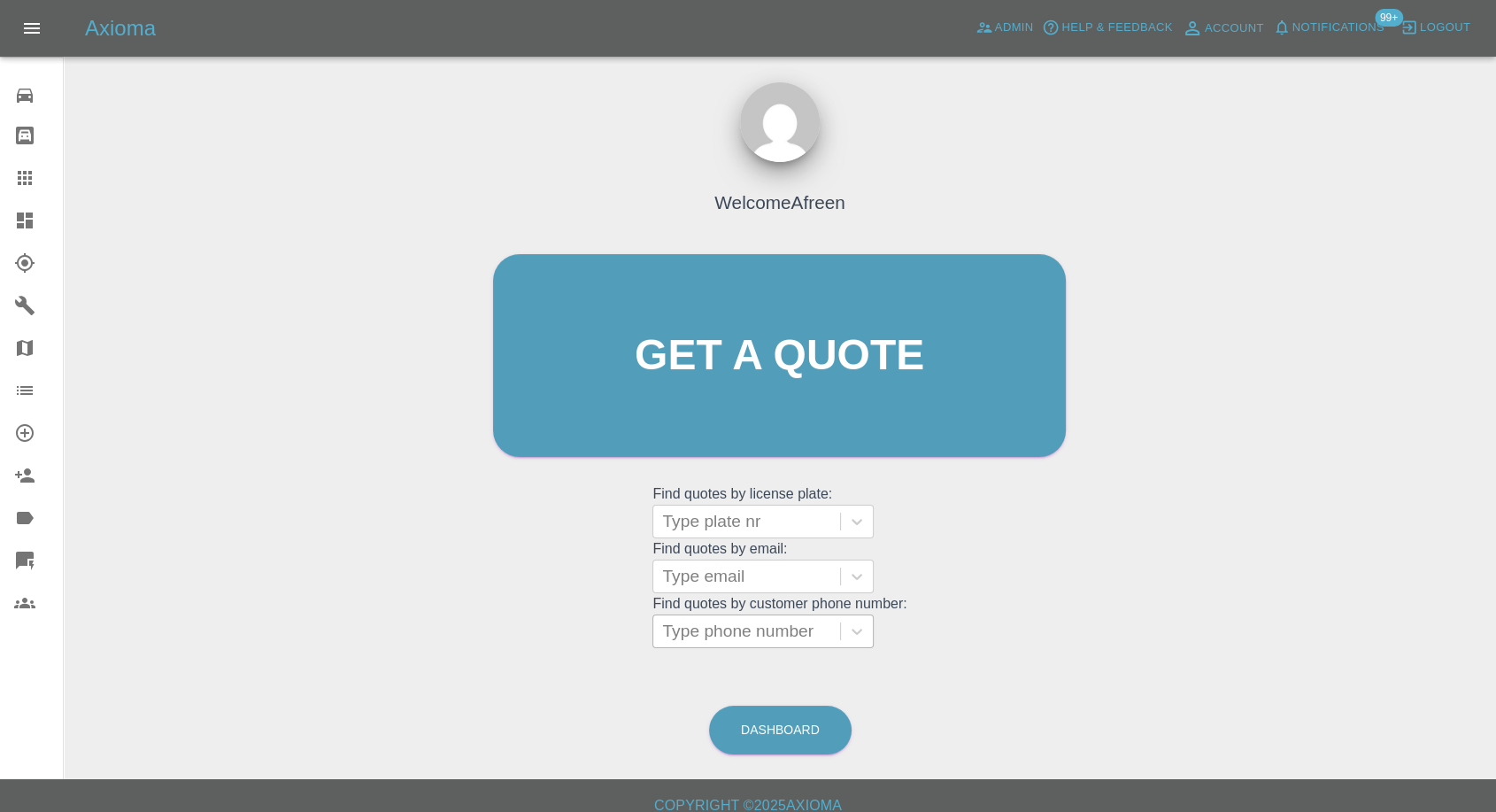
click at [716, 632] on div at bounding box center [747, 631] width 169 height 25
paste input "07986869883"
type input "07986869883"
click at [679, 634] on input "07986869883" at bounding box center [716, 631] width 108 height 21
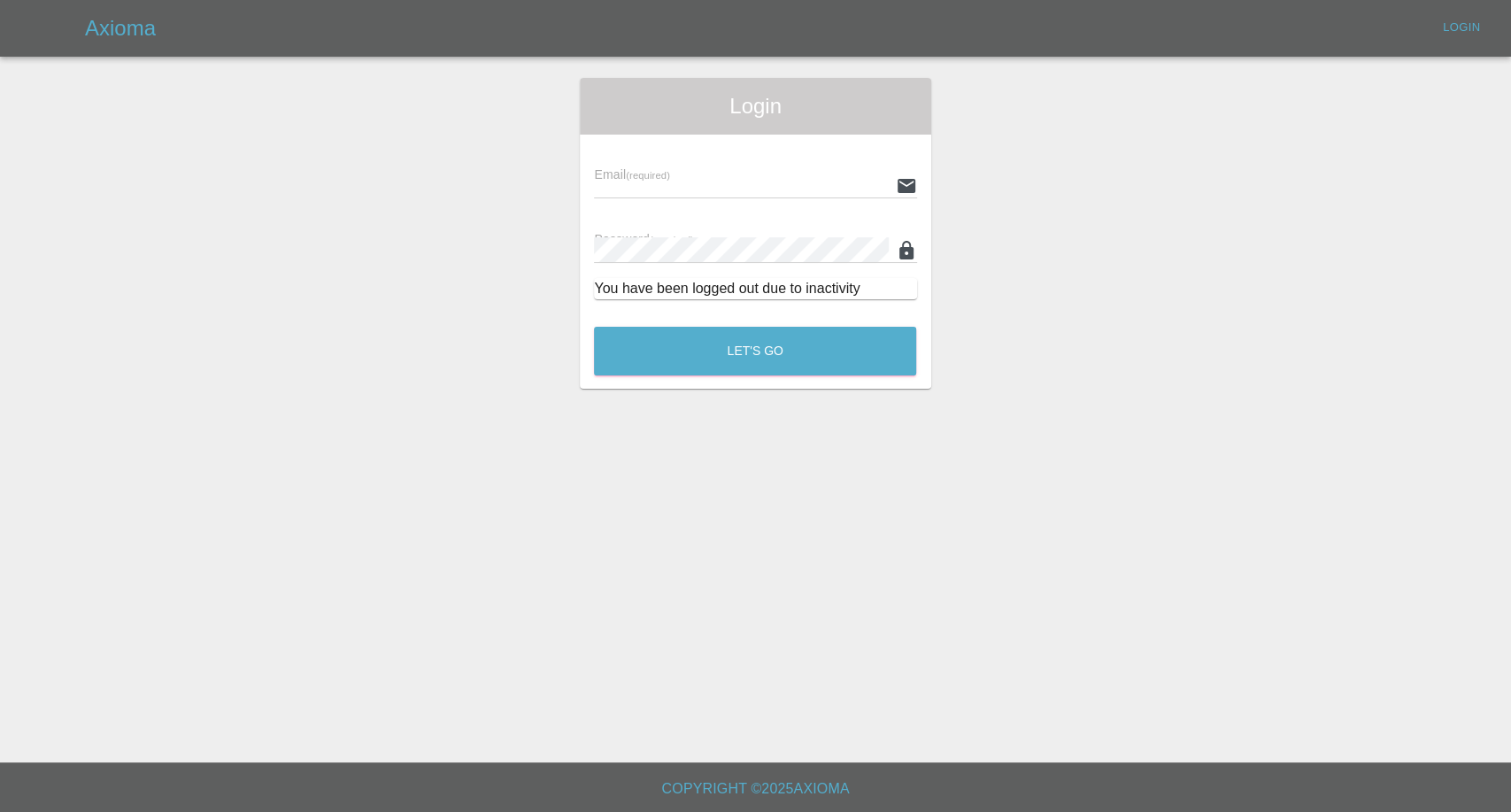
type input "afreen@axioma.co.uk"
click at [805, 370] on button "Let's Go" at bounding box center [755, 350] width 322 height 48
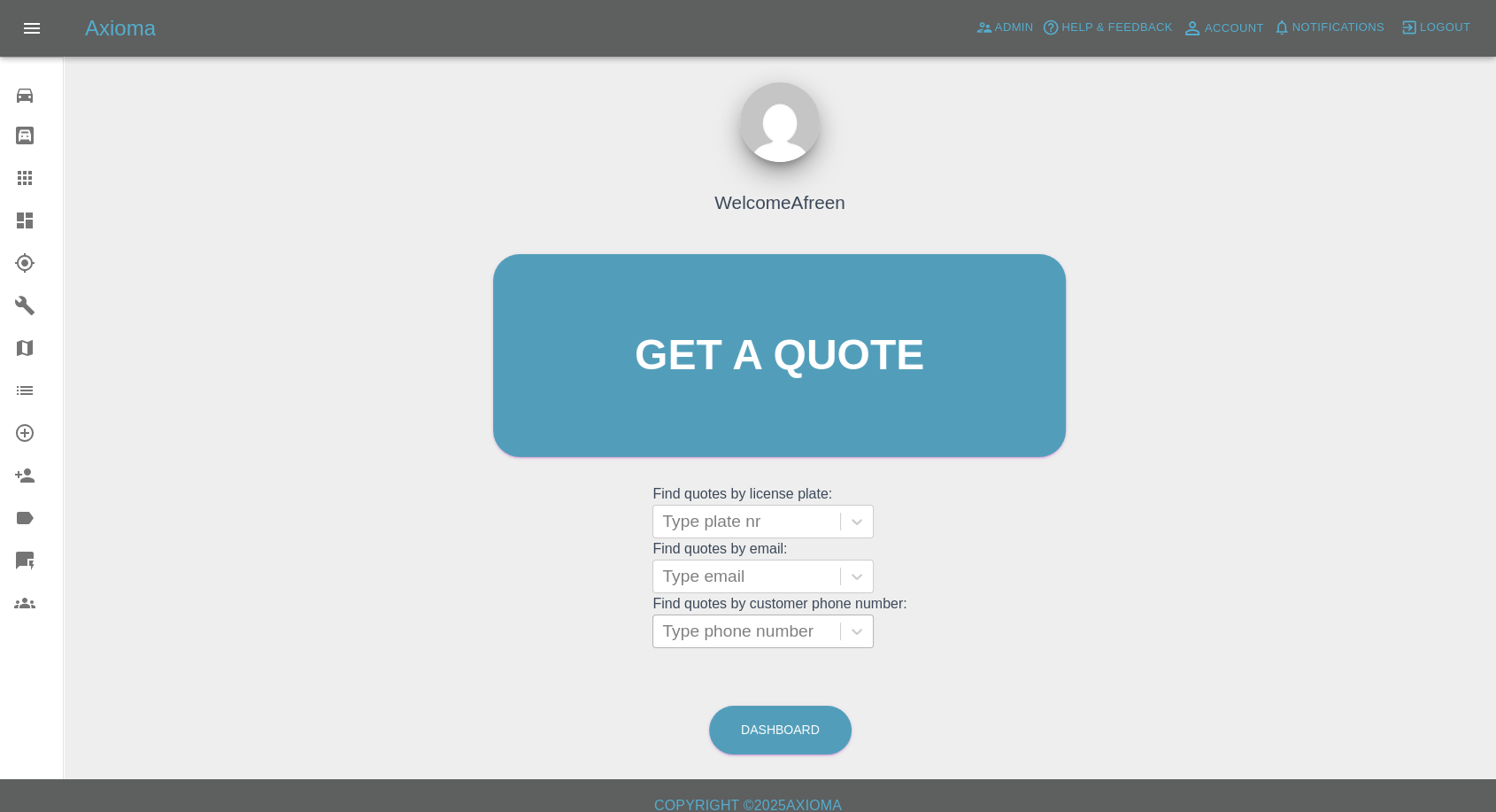
click at [756, 631] on div at bounding box center [747, 631] width 169 height 25
paste input "07986869883"
type input "07986869883"
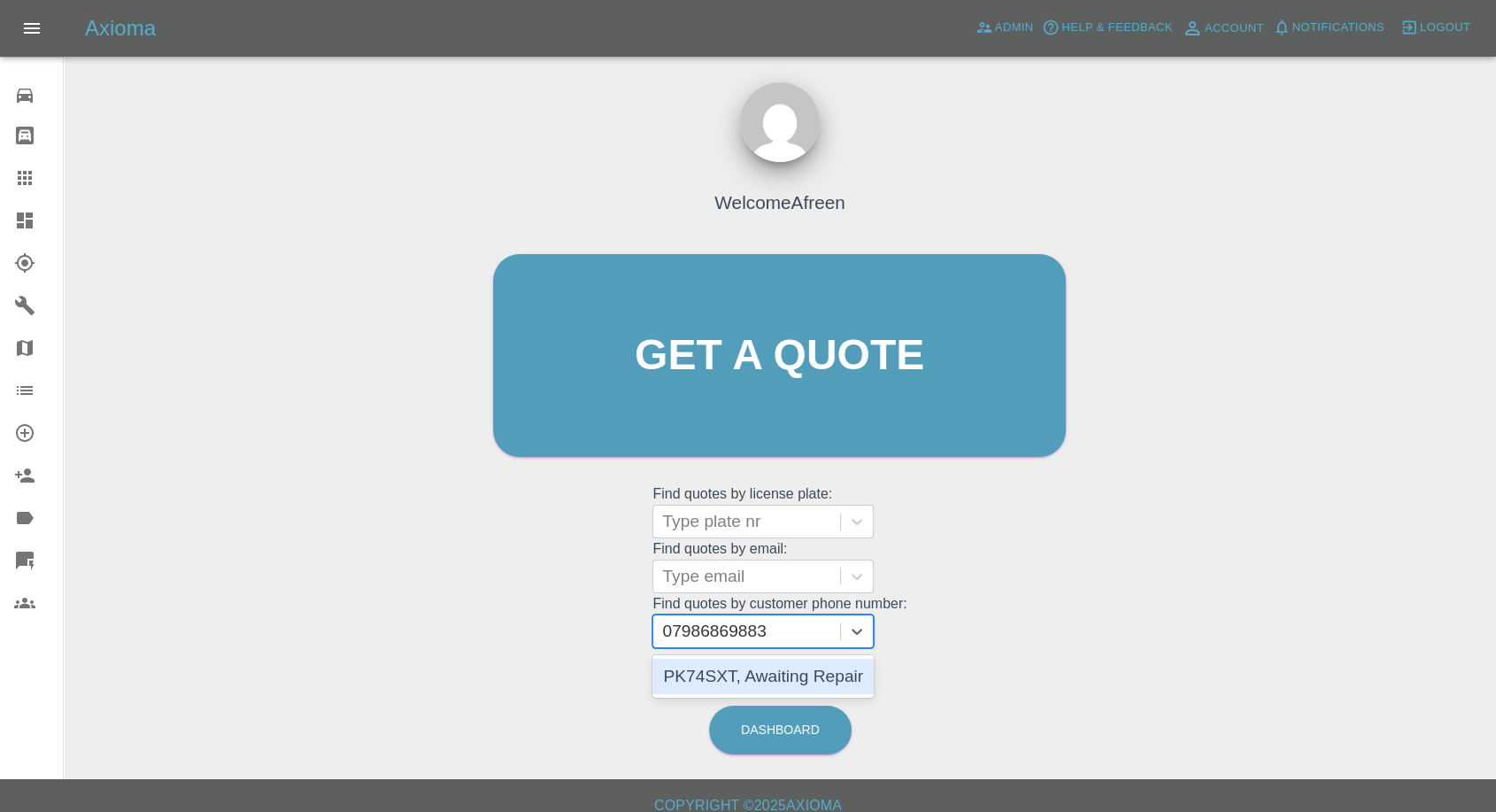
click at [742, 673] on div "PK74SXT, Awaiting Repair" at bounding box center [763, 676] width 222 height 35
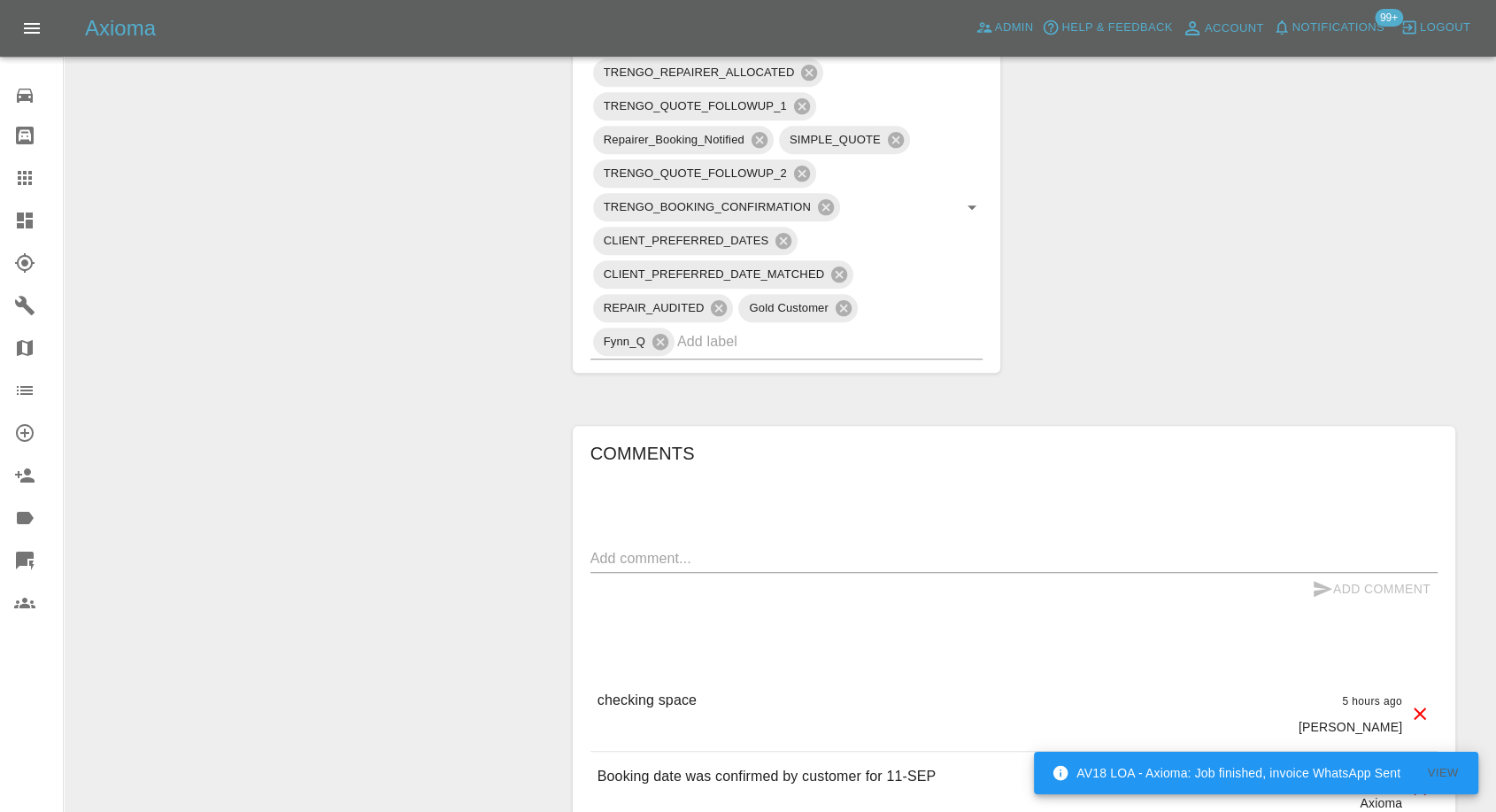
scroll to position [1180, 0]
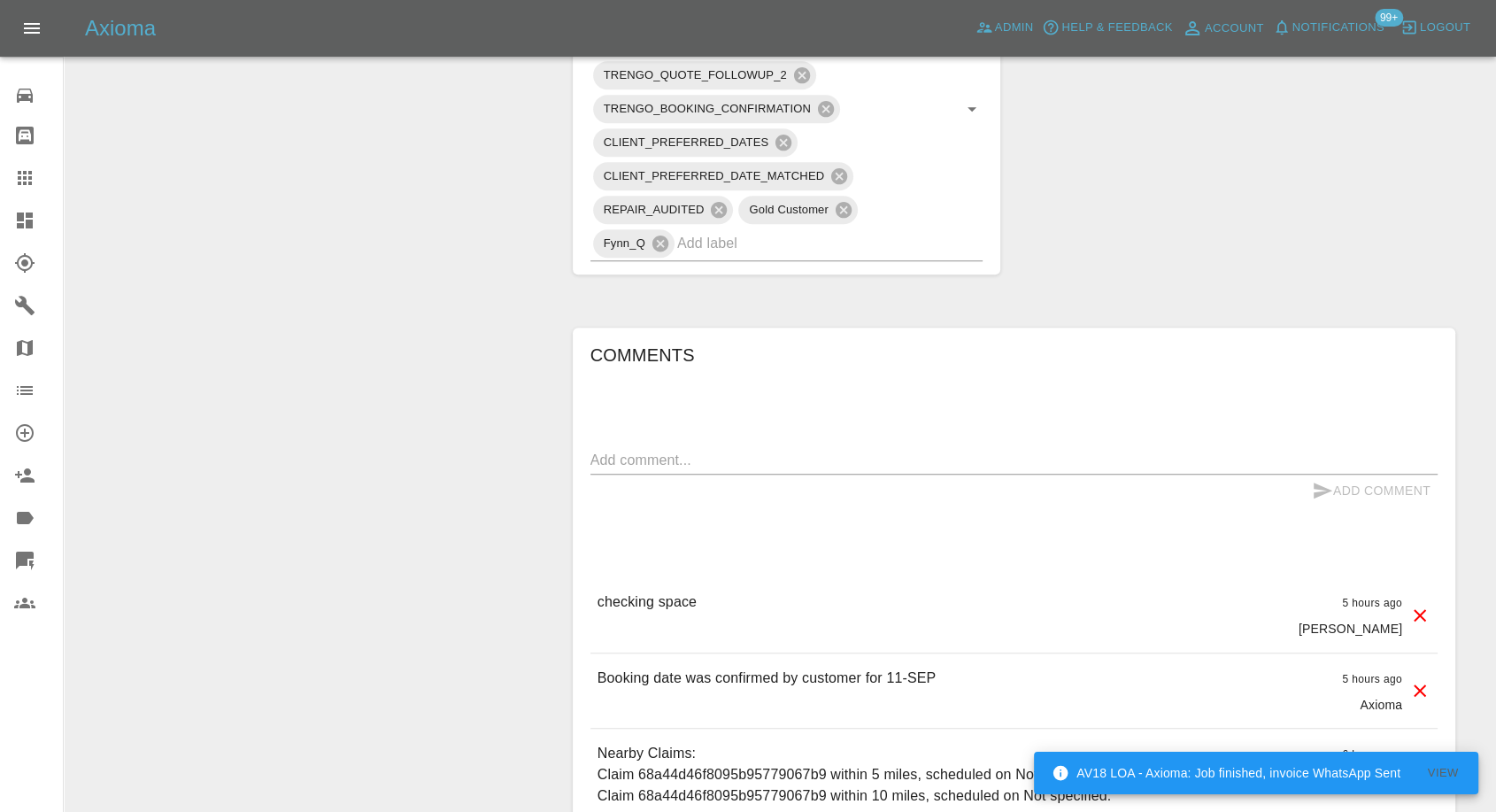
click at [709, 454] on textarea at bounding box center [1014, 459] width 847 height 20
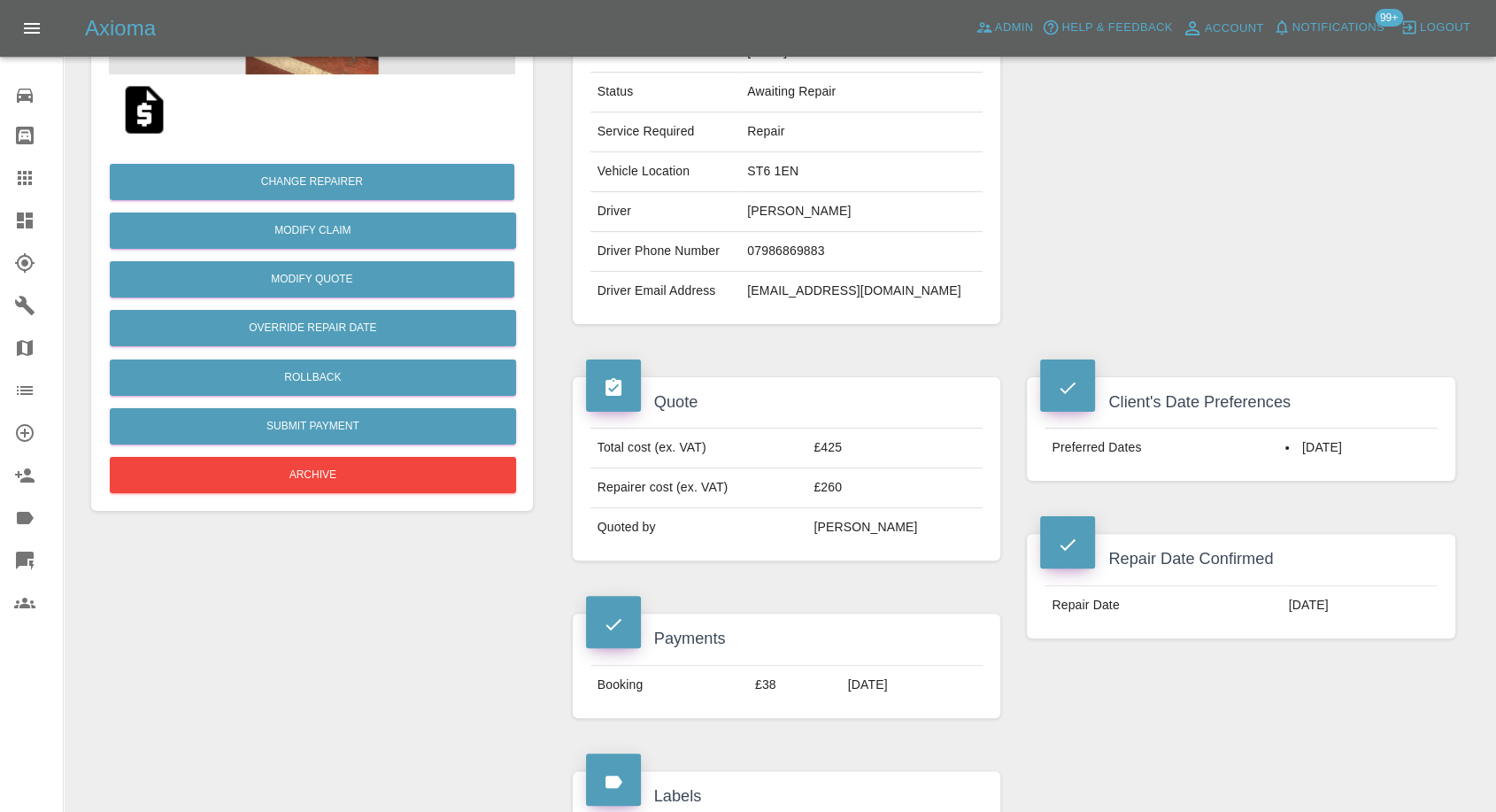
scroll to position [197, 0]
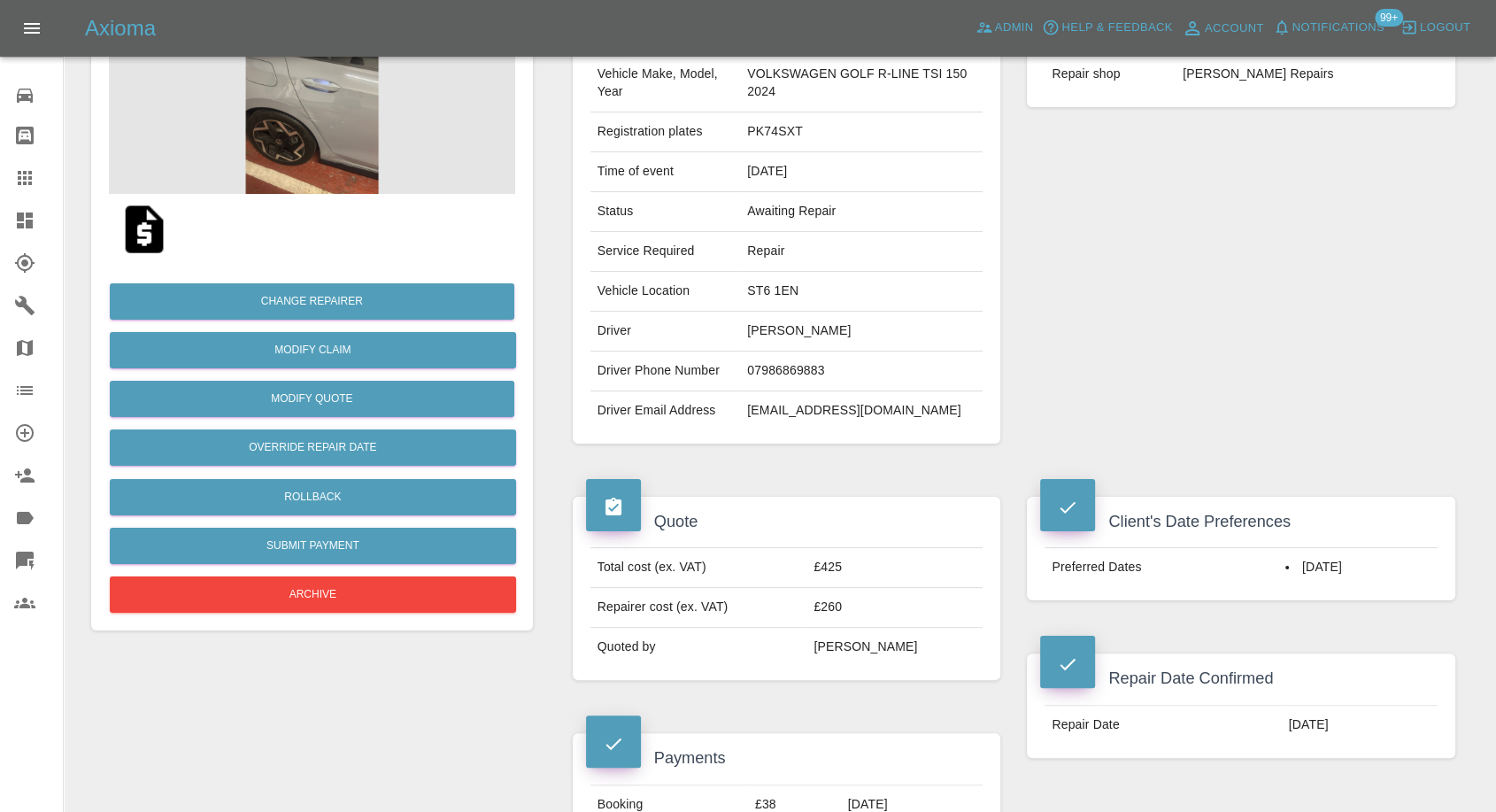
click at [762, 287] on td "ST6 1EN" at bounding box center [861, 292] width 243 height 40
copy td "ST6 1EN"
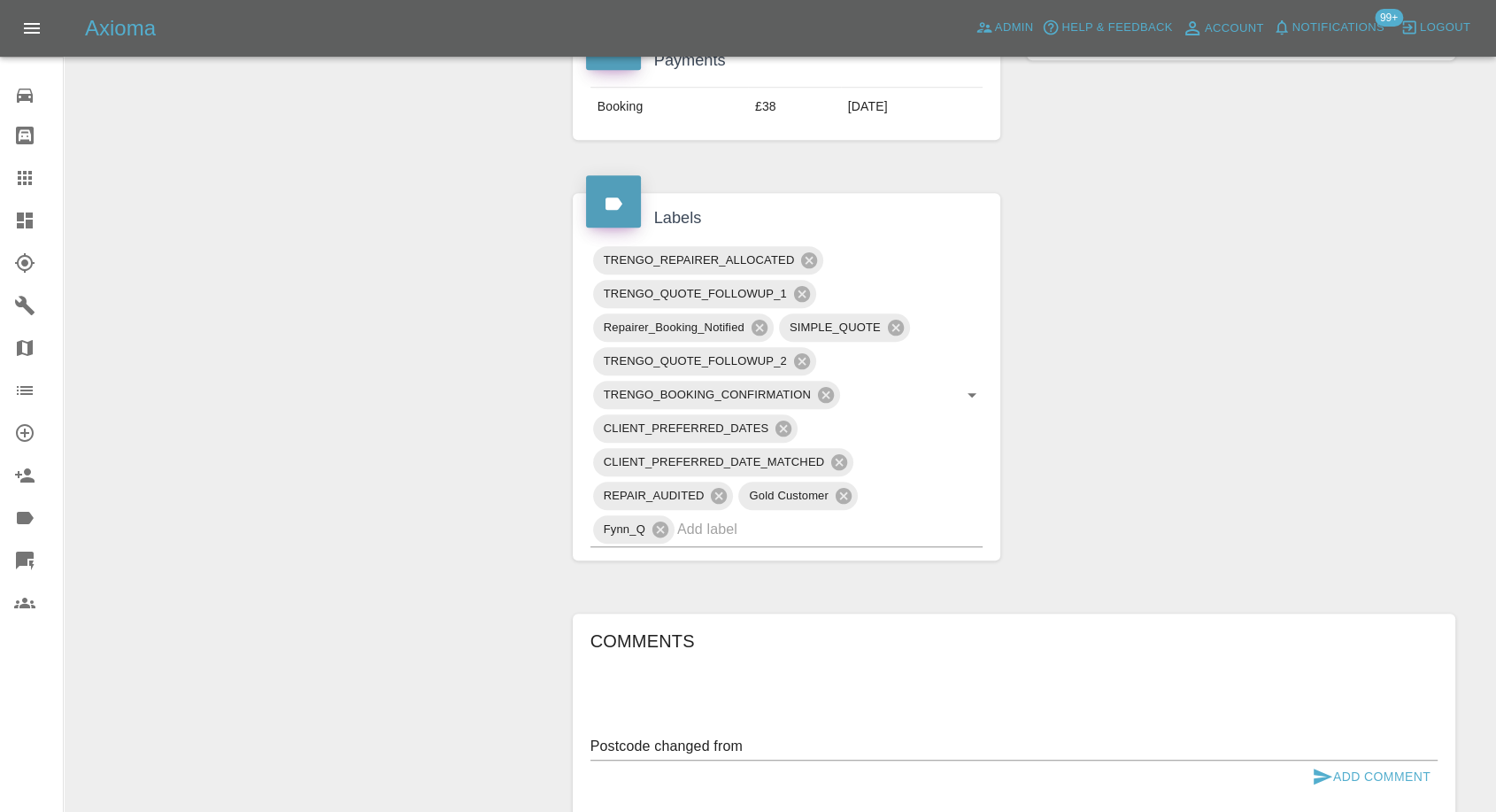
scroll to position [1082, 0]
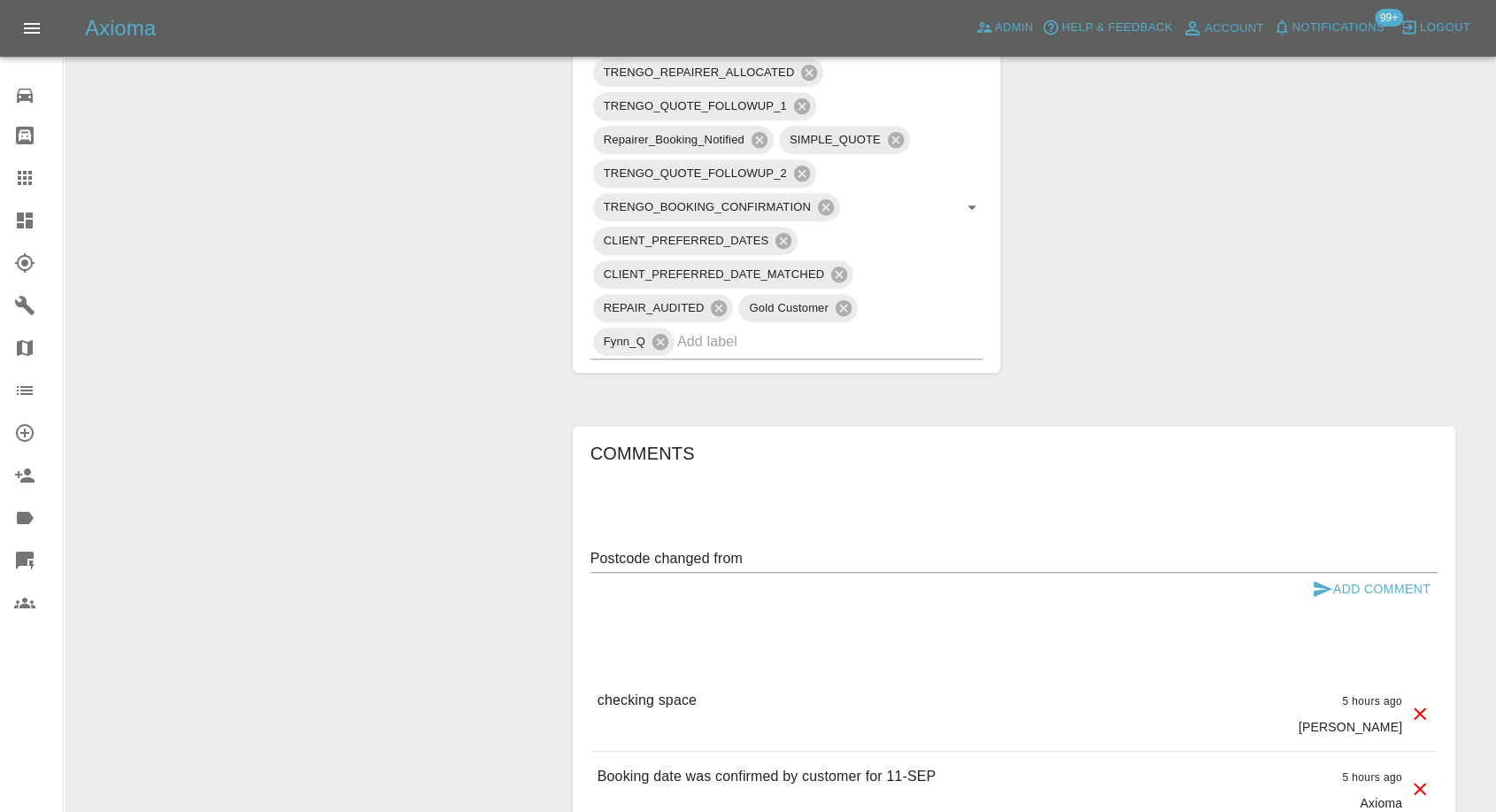
click at [798, 540] on div "Comments Postcode changed from x Add Comment checking space 5 hours ago George …" at bounding box center [1014, 730] width 847 height 583
click at [787, 553] on textarea "Postcode changed from" at bounding box center [1014, 557] width 847 height 20
paste textarea "ST6 1EN"
paste textarea "Teamsport indoor karting, Waterloo Road ST6 2QB."
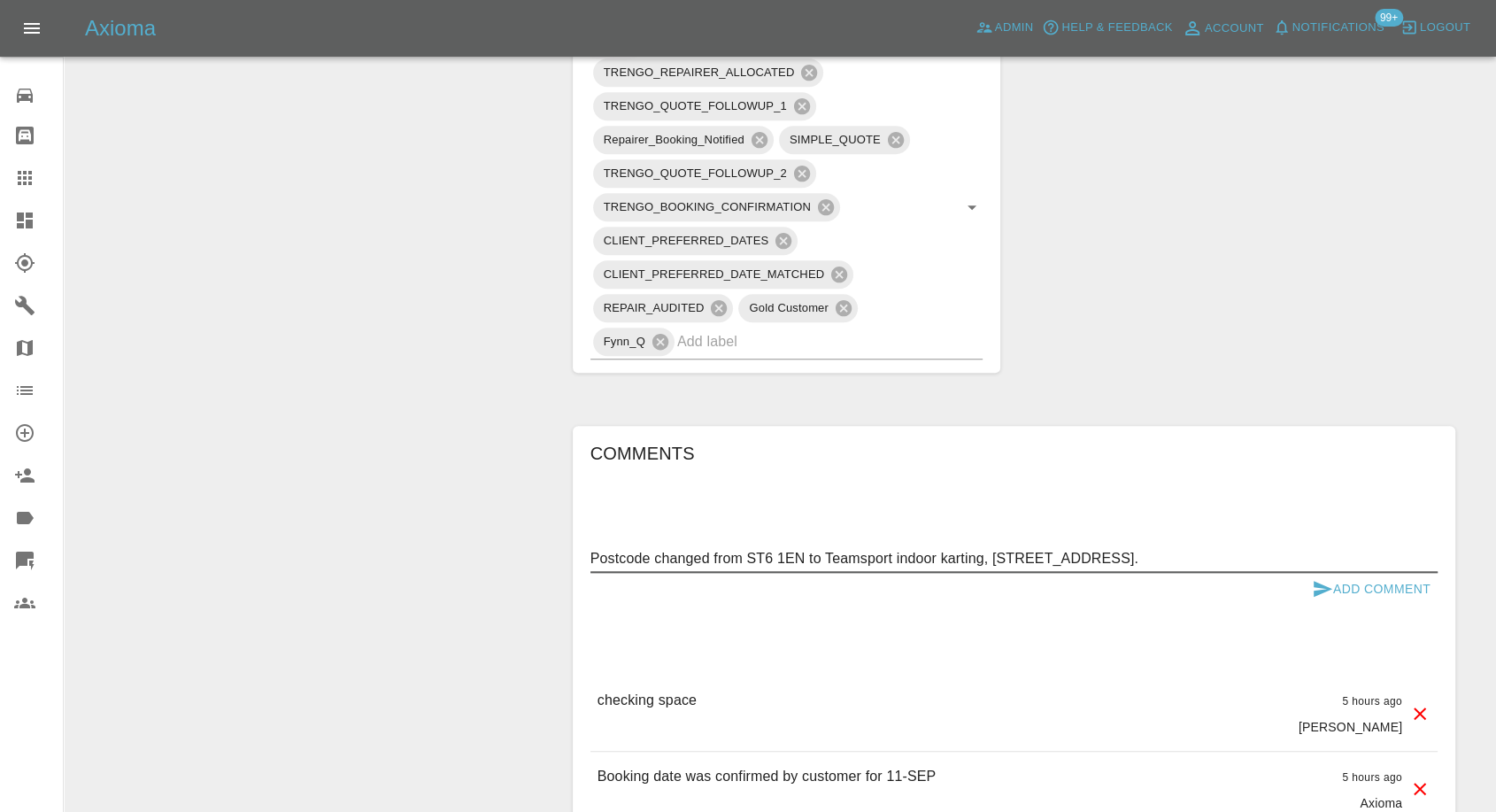
type textarea "Postcode changed from ST6 1EN to Teamsport indoor karting, Waterloo Road ST6 2Q…"
click at [1323, 584] on icon "submit" at bounding box center [1323, 589] width 19 height 16
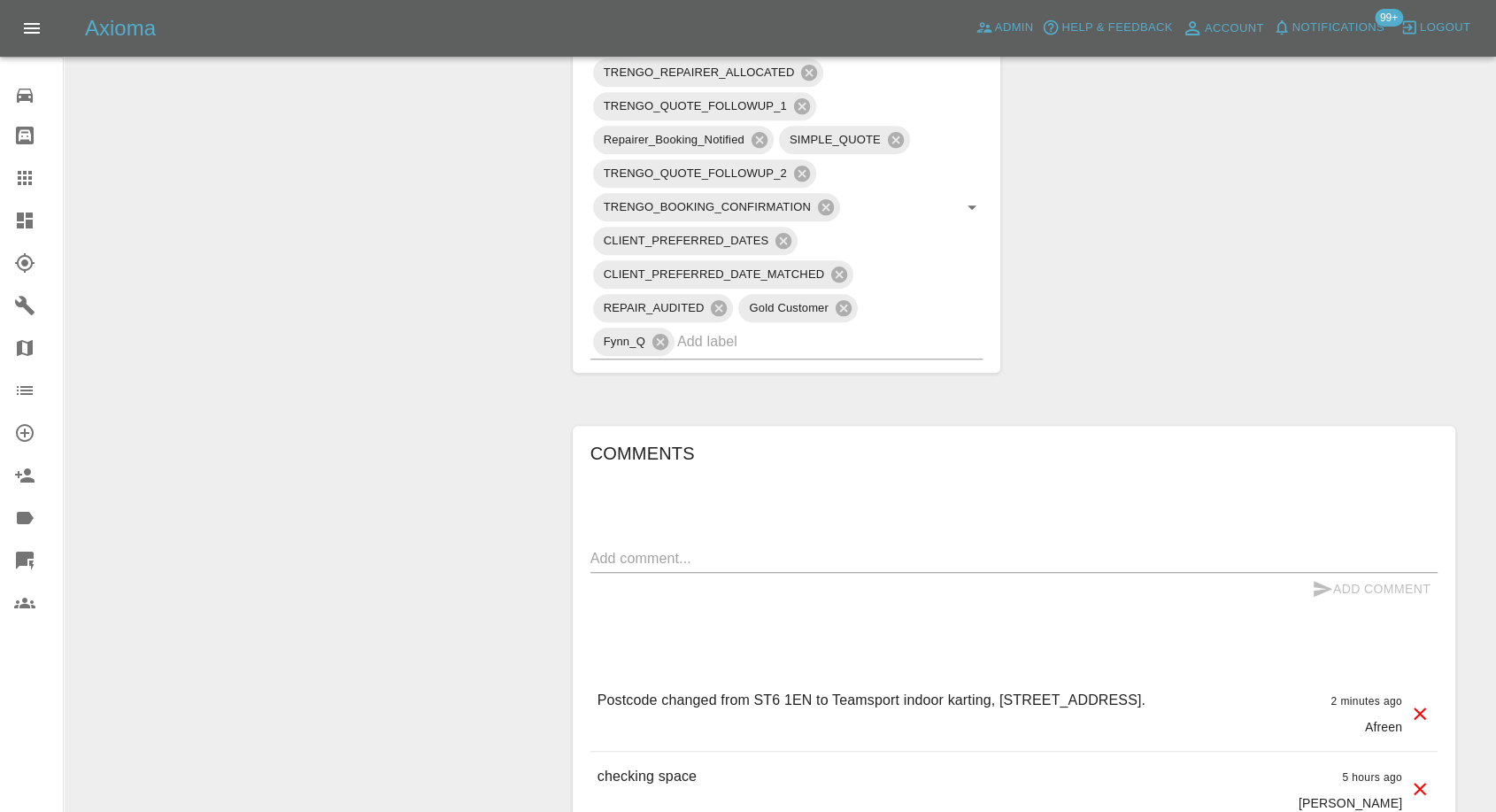
drag, startPoint x: 1099, startPoint y: 698, endPoint x: 1159, endPoint y: 695, distance: 60.1
click at [1146, 695] on p "Postcode changed from ST6 1EN to Teamsport indoor karting, Waterloo Road ST6 2Q…" at bounding box center [871, 700] width 548 height 21
copy p "ST6 2QB"
drag, startPoint x: 30, startPoint y: 184, endPoint x: 262, endPoint y: 316, distance: 266.9
click at [30, 184] on icon at bounding box center [25, 178] width 14 height 14
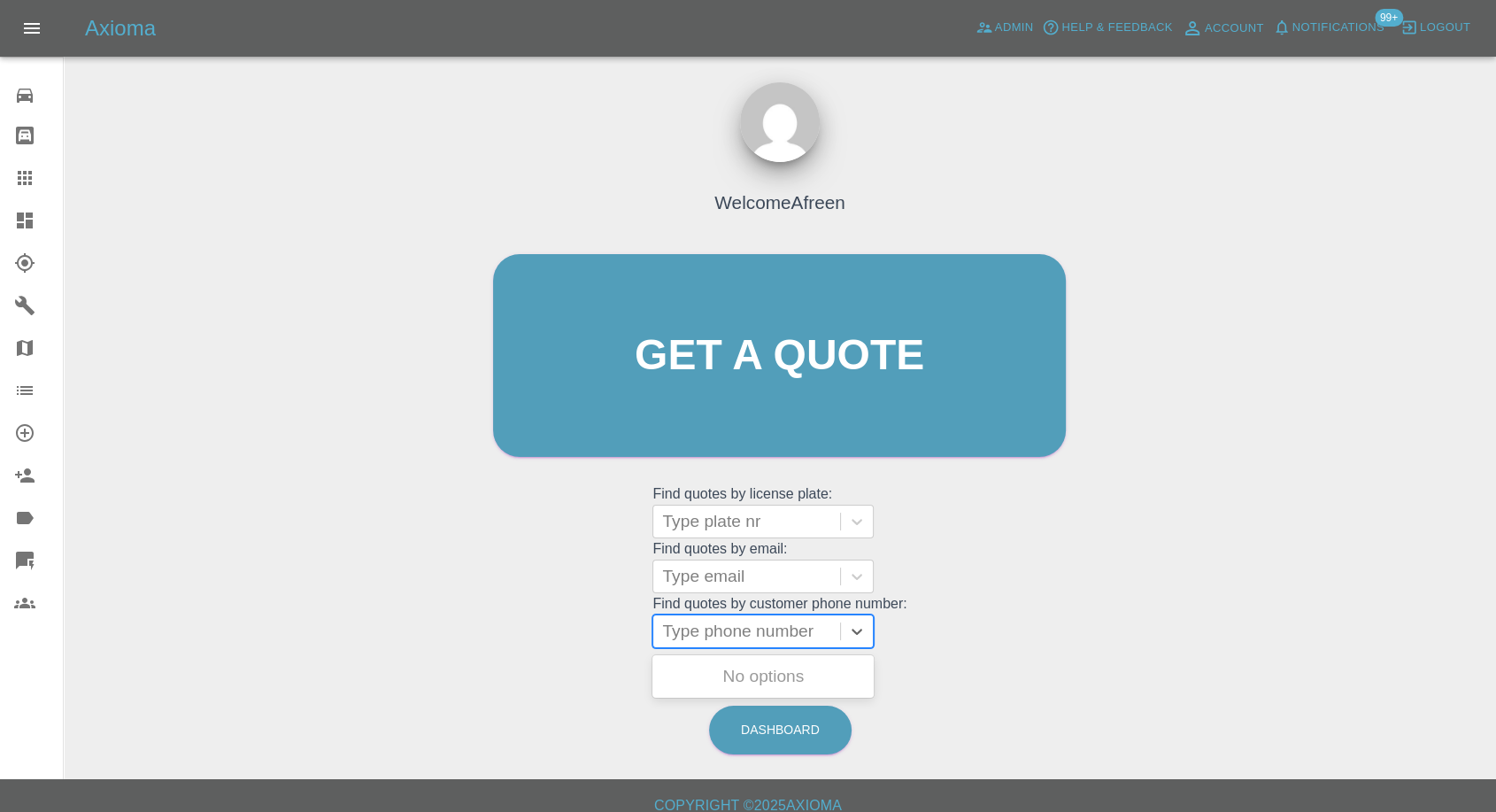
click at [735, 629] on div at bounding box center [747, 631] width 169 height 25
paste input "07557309920"
type input "07557309920"
click at [752, 673] on div "KW19OPP, Awaiting Repair" at bounding box center [763, 687] width 222 height 57
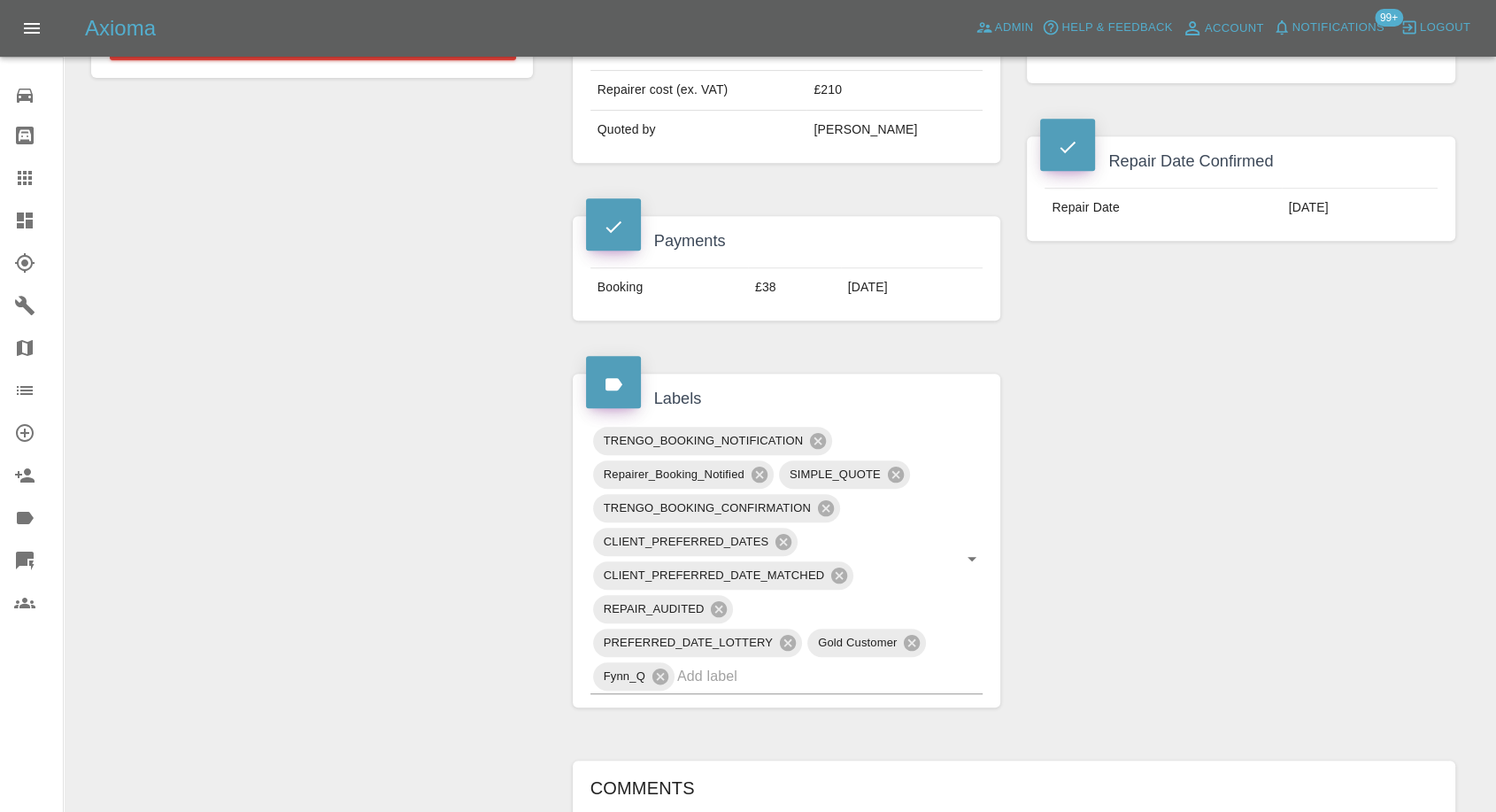
scroll to position [786, 0]
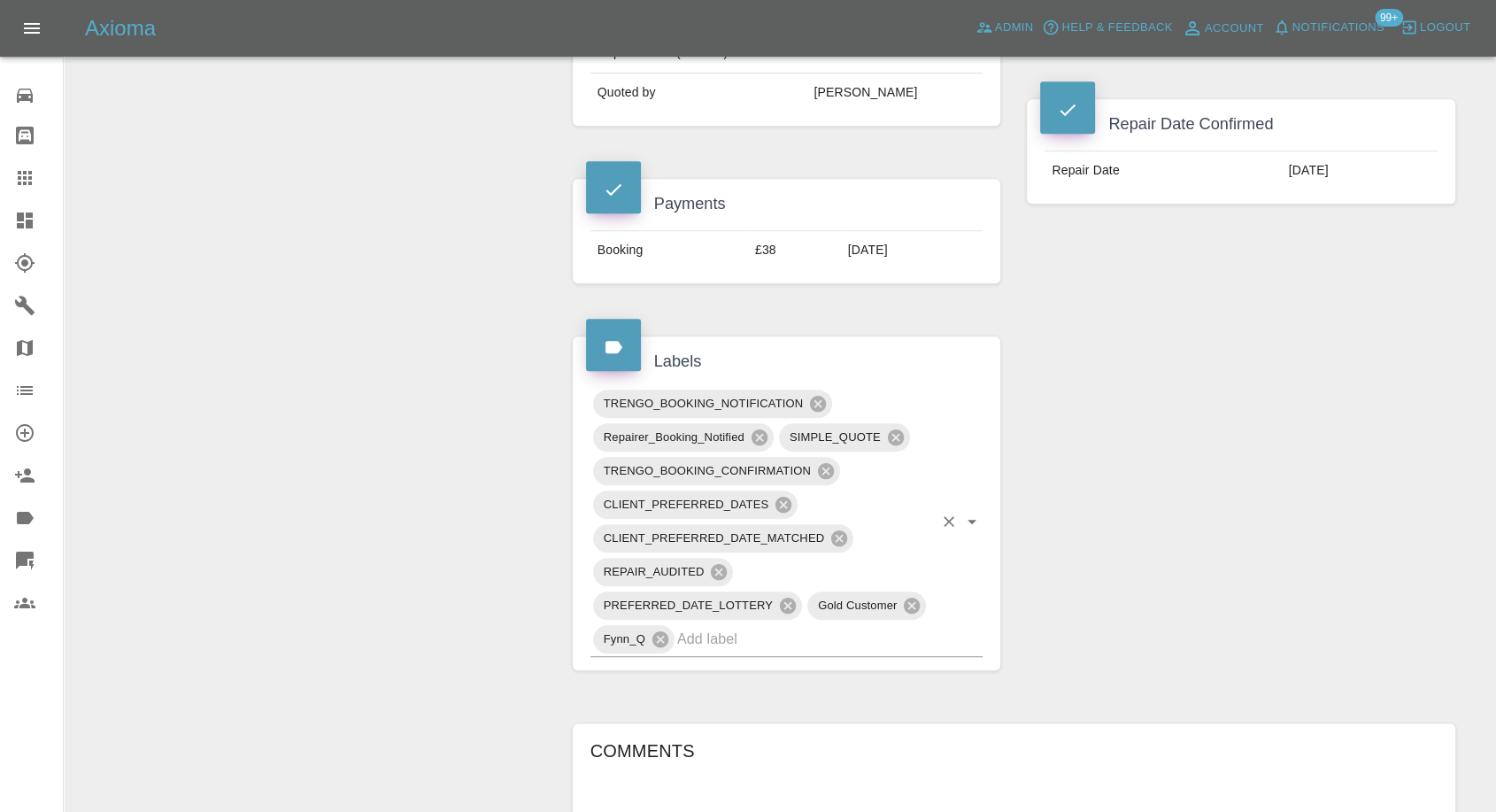
click at [711, 625] on input "text" at bounding box center [806, 638] width 257 height 28
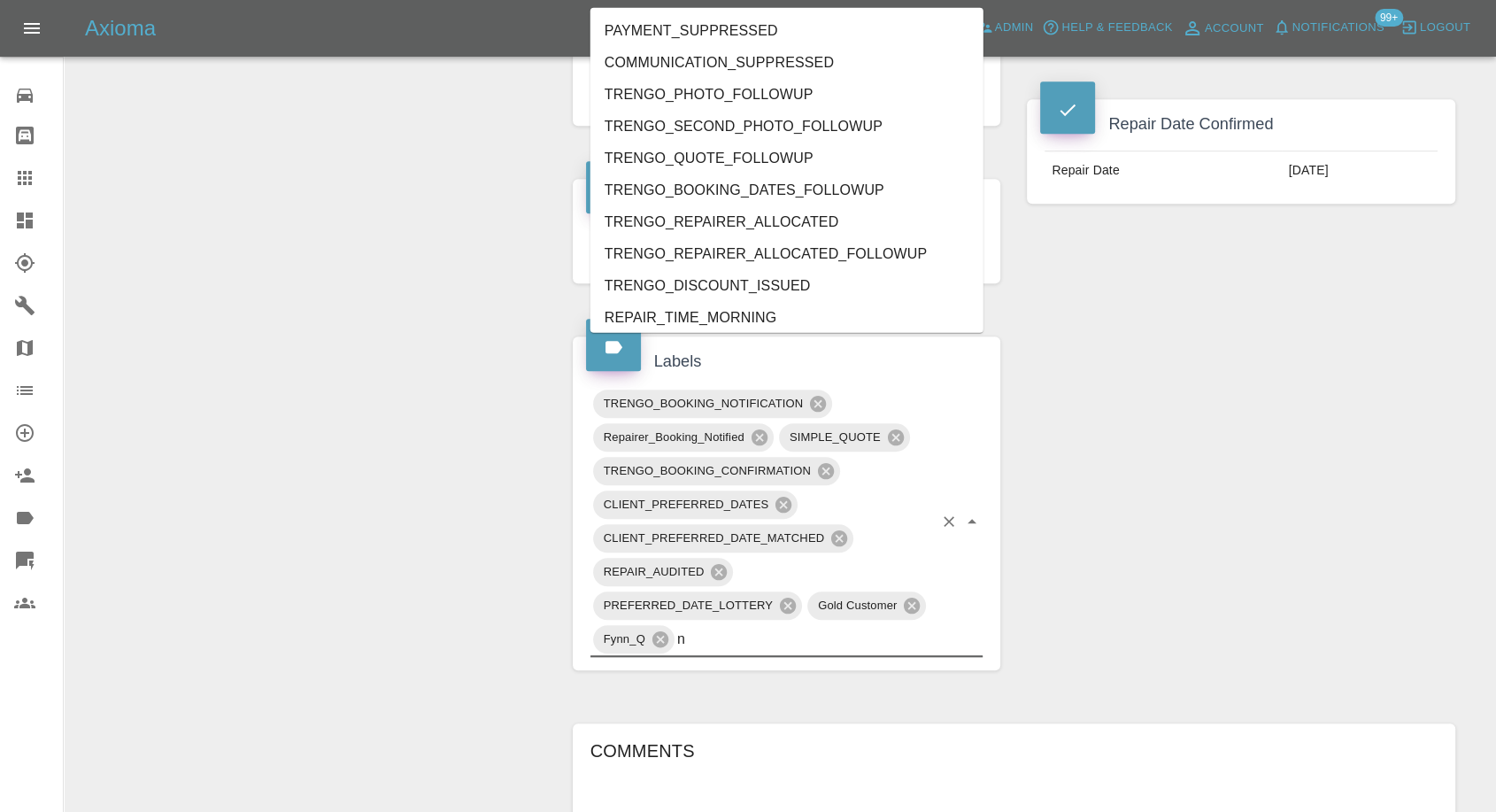
type input "no"
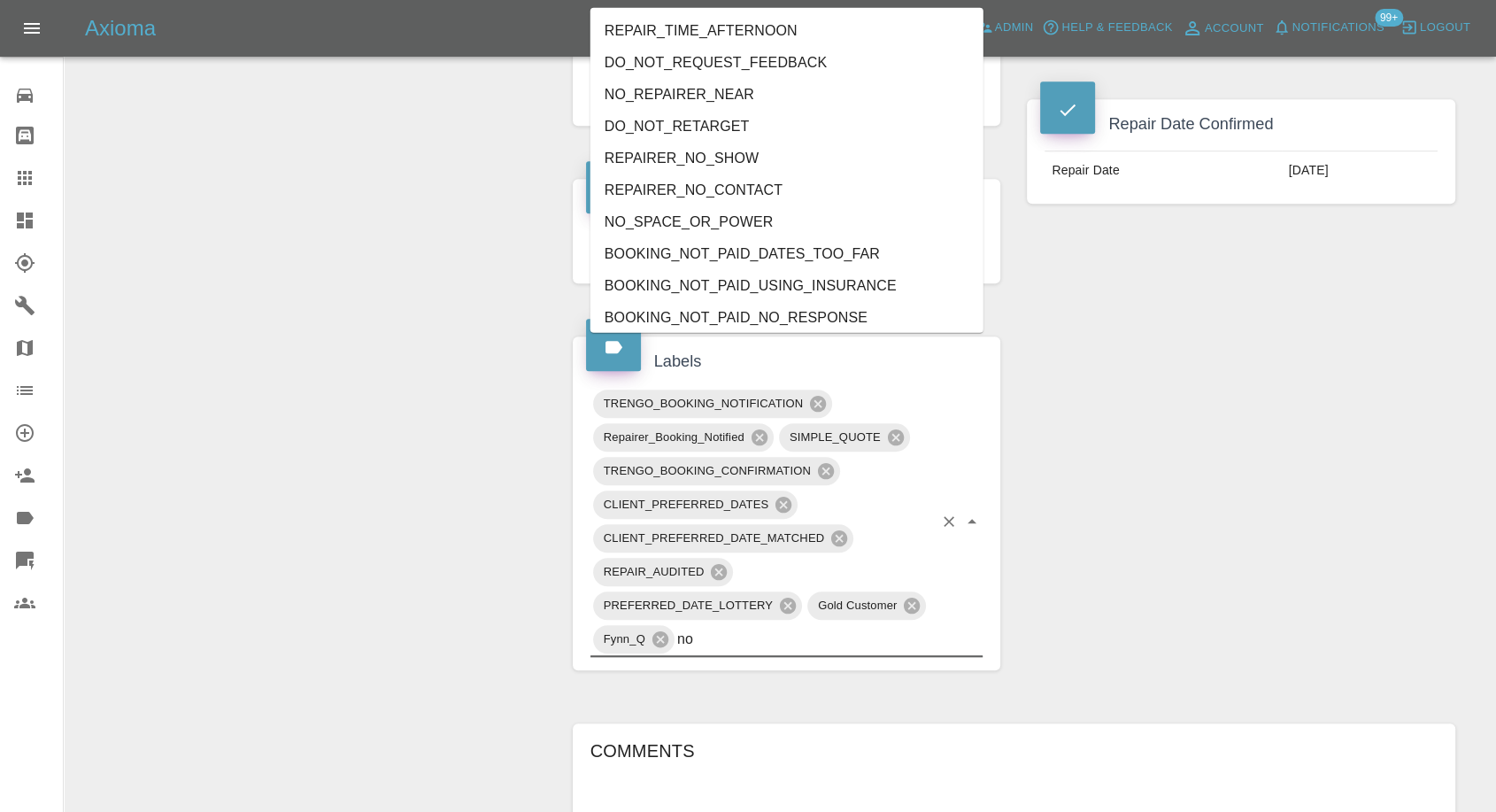
click at [667, 222] on li "NO_SPACE_OR_POWER" at bounding box center [787, 222] width 393 height 32
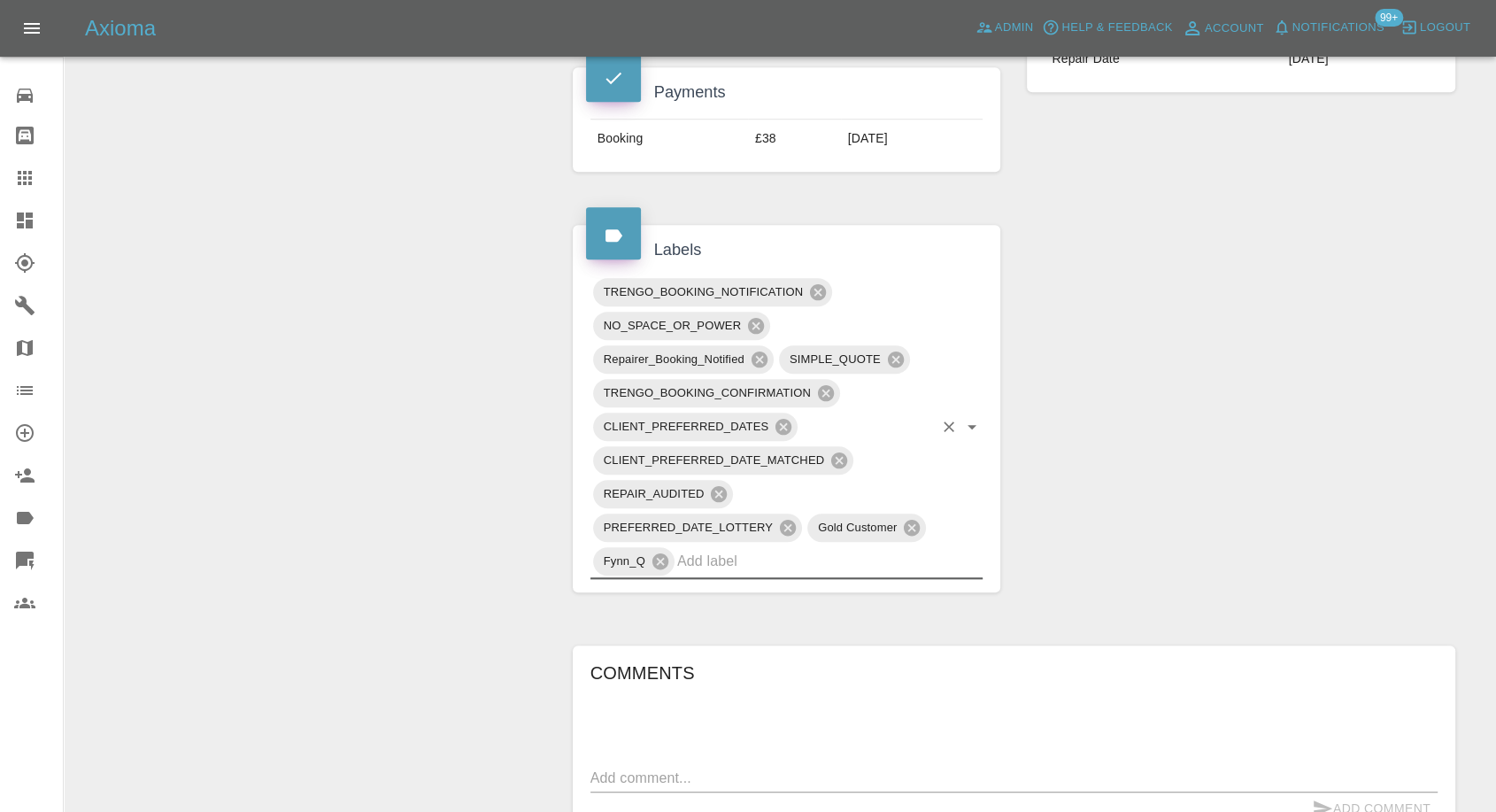
scroll to position [1082, 0]
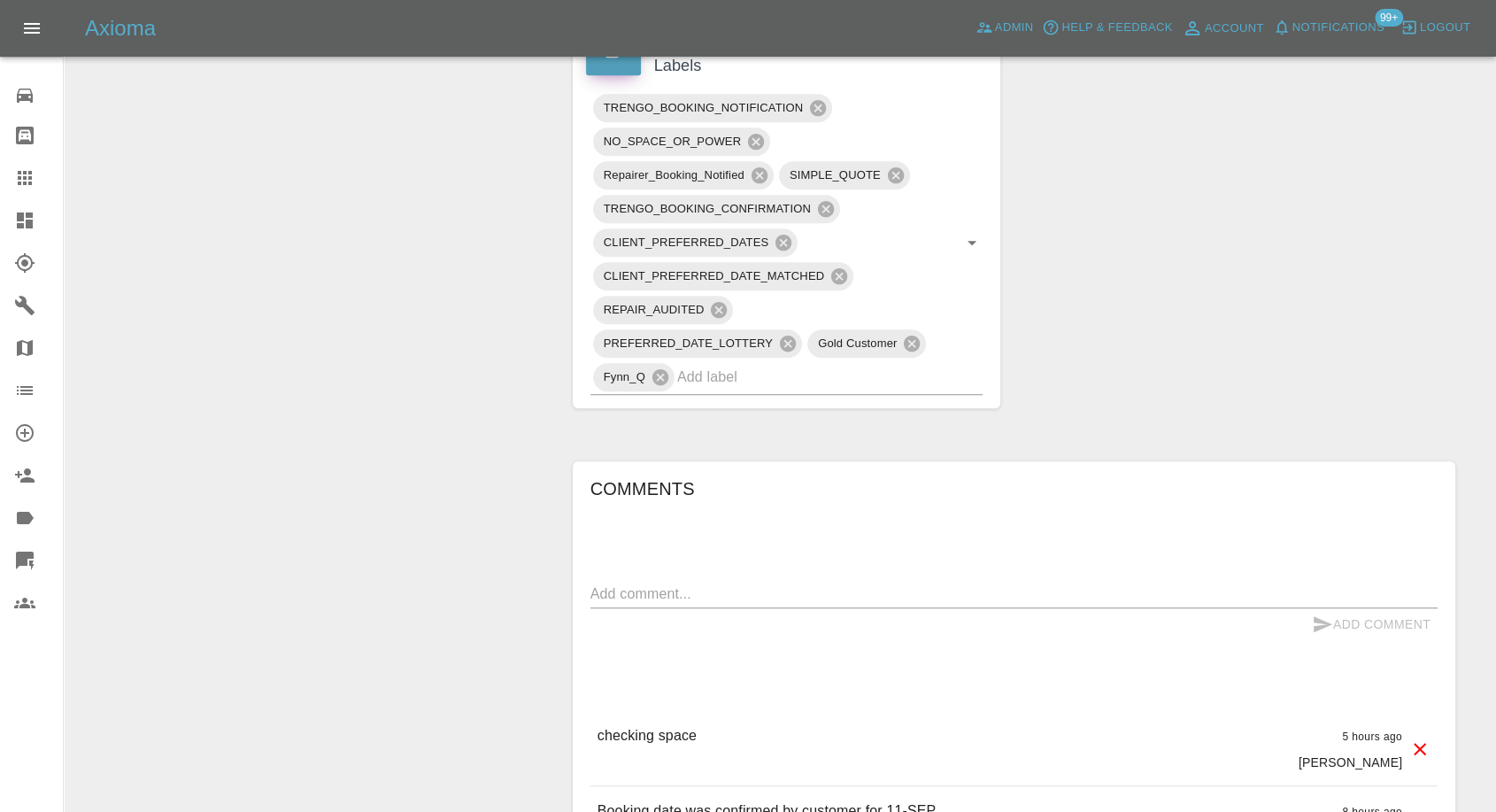
click at [724, 580] on div "x" at bounding box center [1014, 594] width 847 height 29
paste textarea "No off street parking but will have access to power"
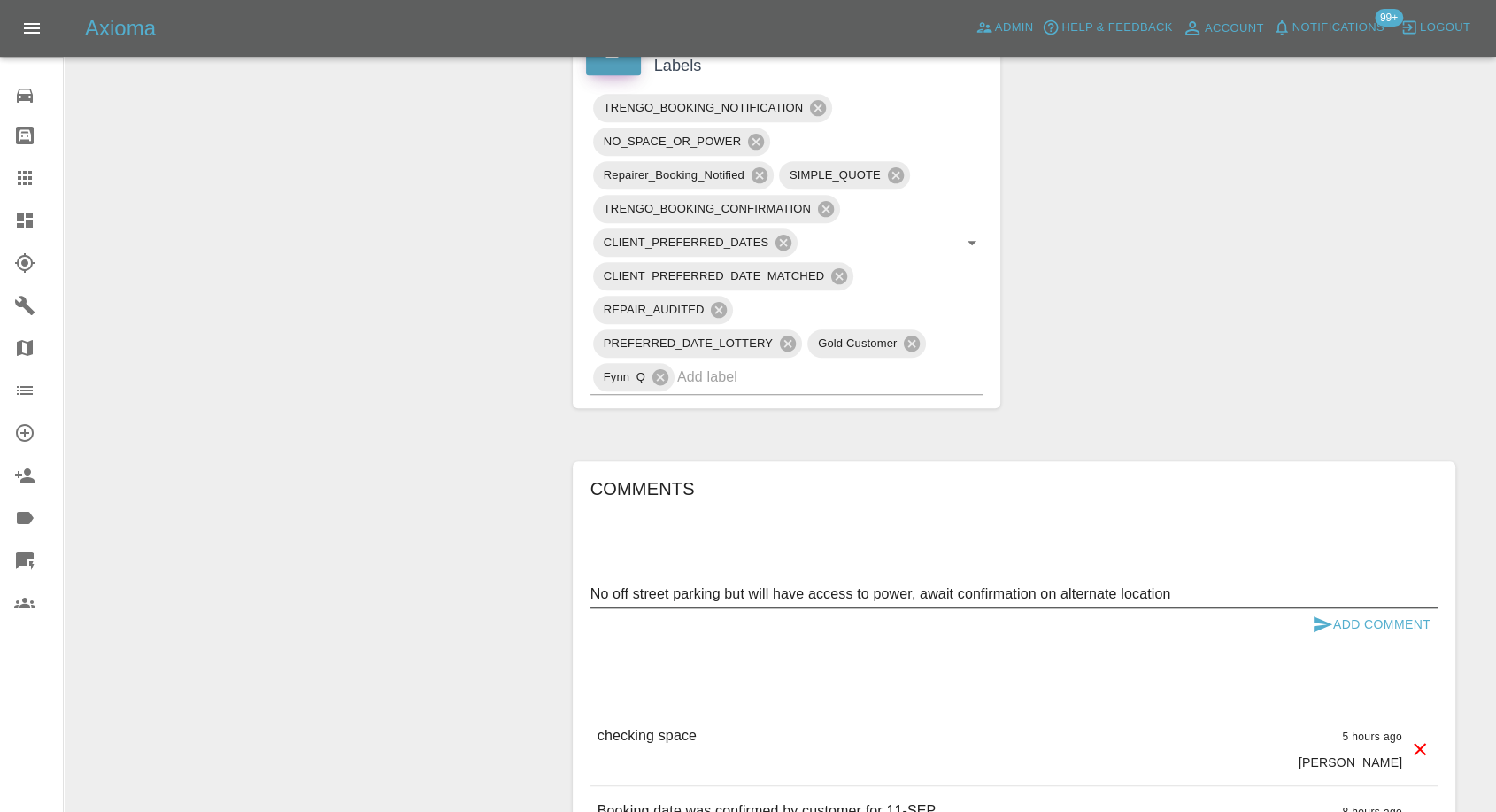
type textarea "No off street parking but will have access to power, await confirmation on alte…"
click at [1325, 613] on icon "submit" at bounding box center [1323, 624] width 21 height 21
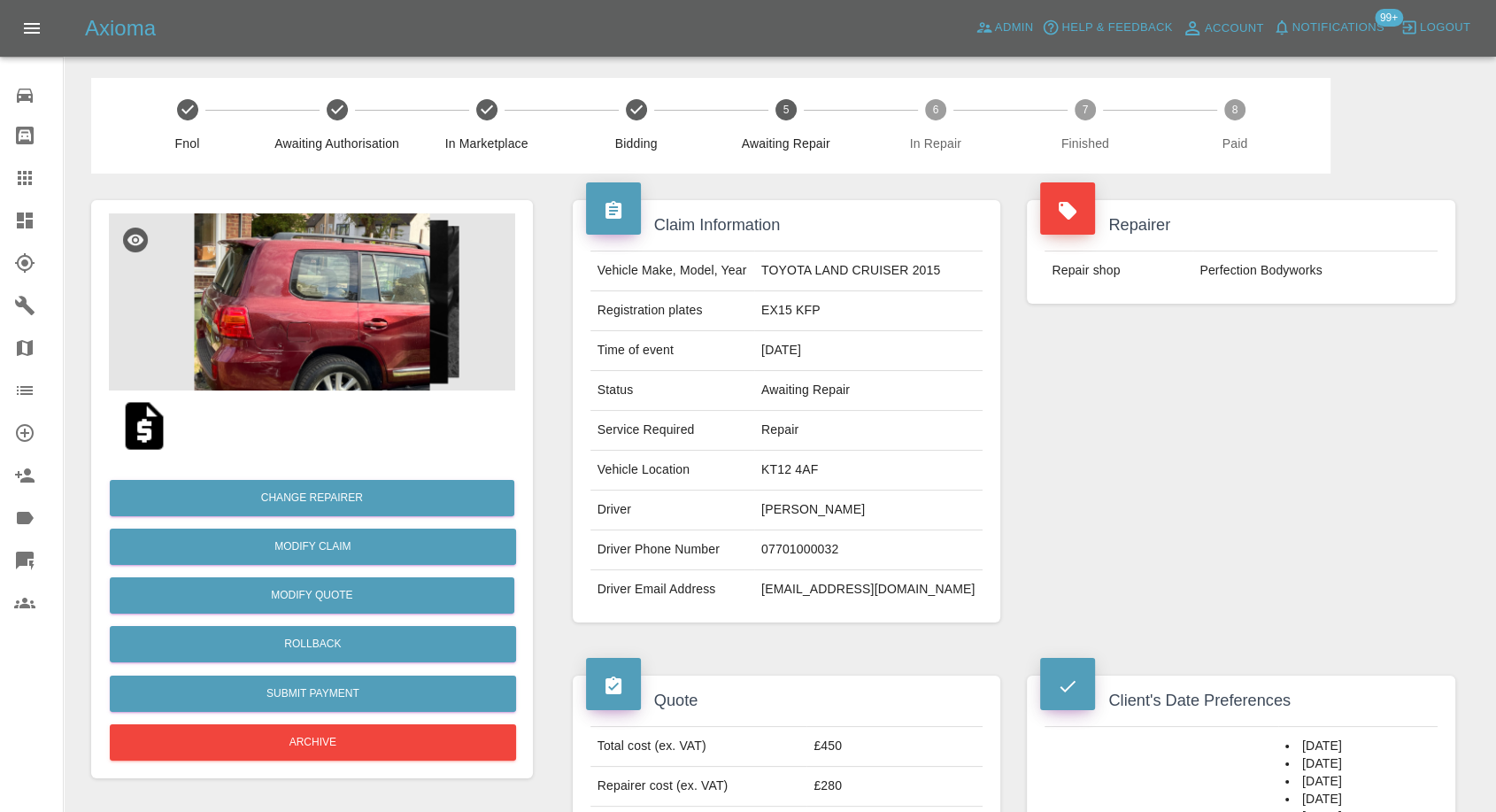
click at [802, 498] on td "[PERSON_NAME]" at bounding box center [868, 511] width 228 height 40
copy td "[PERSON_NAME]"
click at [805, 542] on td "07701000032" at bounding box center [868, 551] width 228 height 40
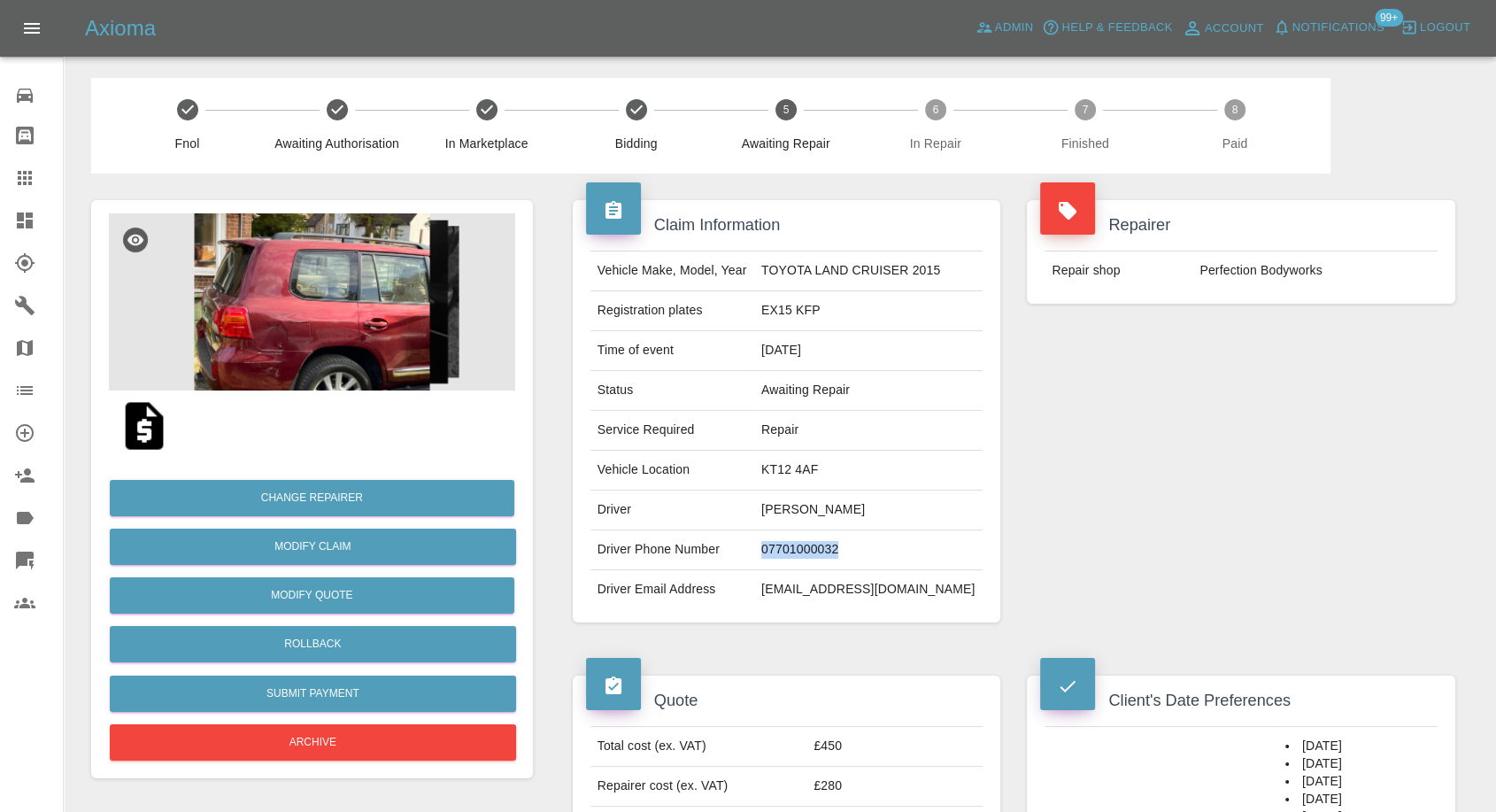
click at [805, 542] on td "07701000032" at bounding box center [868, 551] width 228 height 40
copy td "07701000032"
click at [856, 642] on div "Claim Information Vehicle Make, Model, Year TOYOTA LAND CRUISER 2015 Registrati…" at bounding box center [787, 411] width 455 height 475
click at [795, 503] on td "Duncan Kinnaird" at bounding box center [868, 511] width 228 height 40
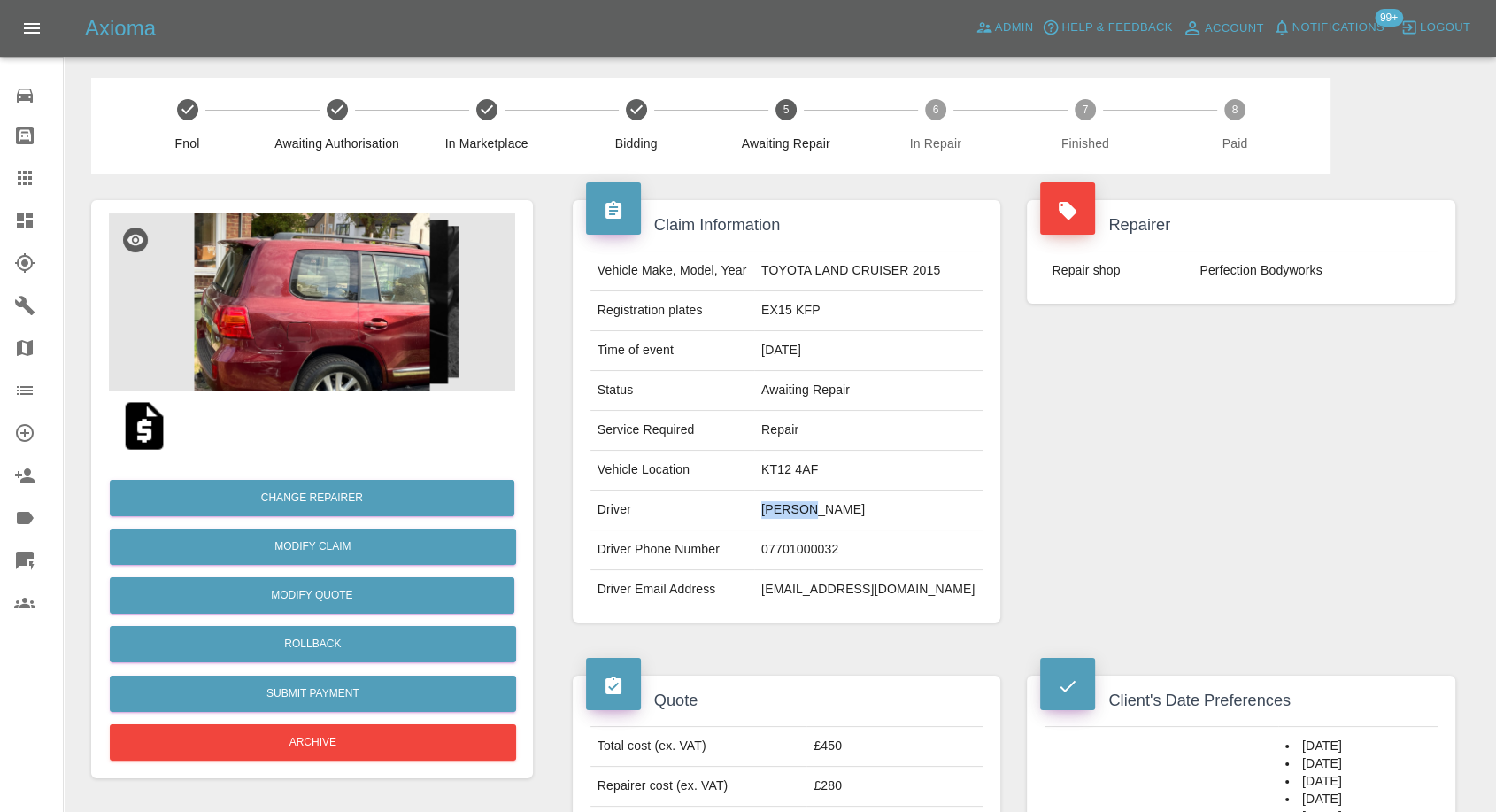
copy td "Duncan"
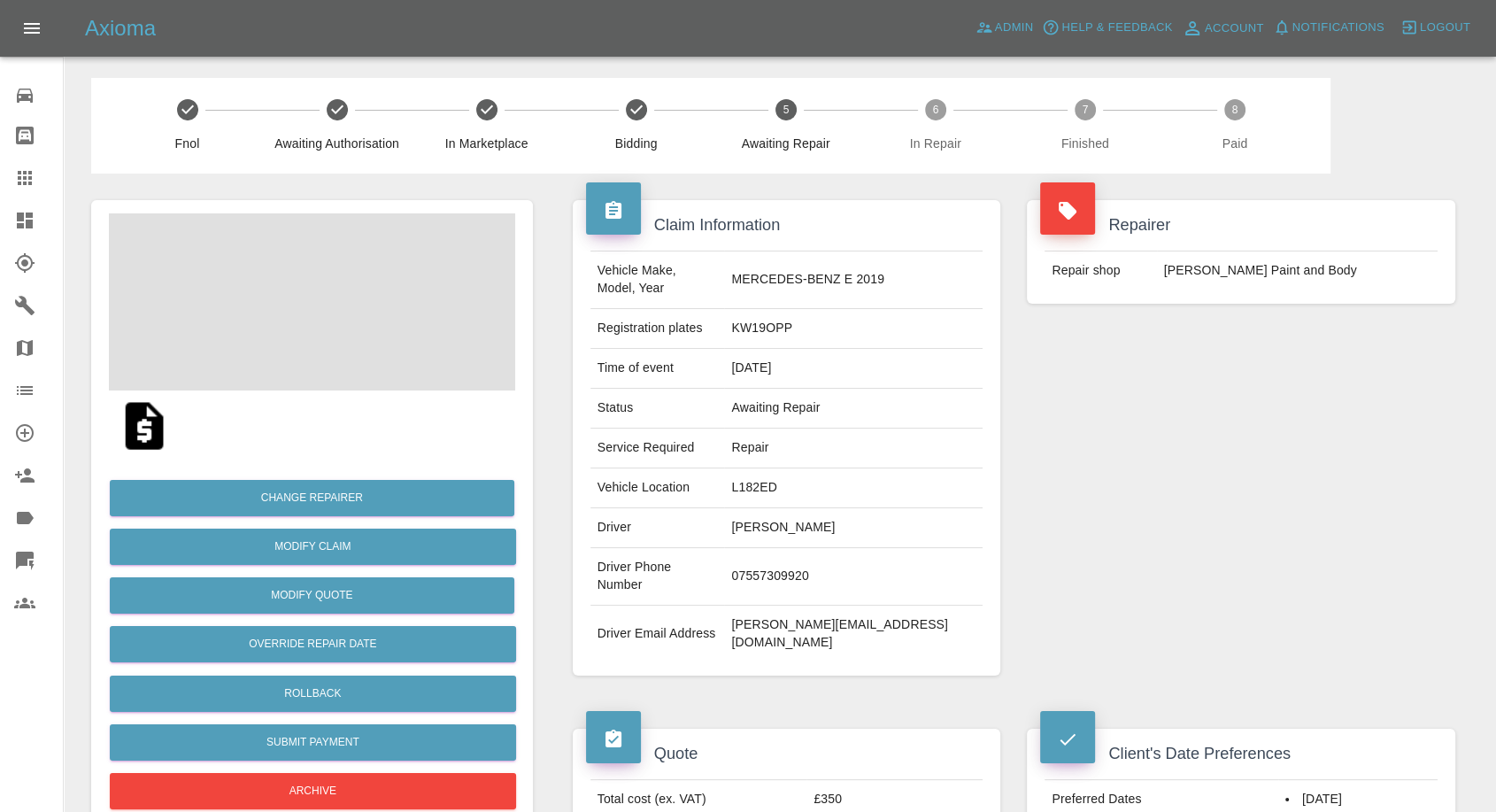
click at [821, 510] on td "[PERSON_NAME]" at bounding box center [853, 528] width 259 height 40
click at [821, 510] on td "David Dolowitz" at bounding box center [853, 528] width 259 height 40
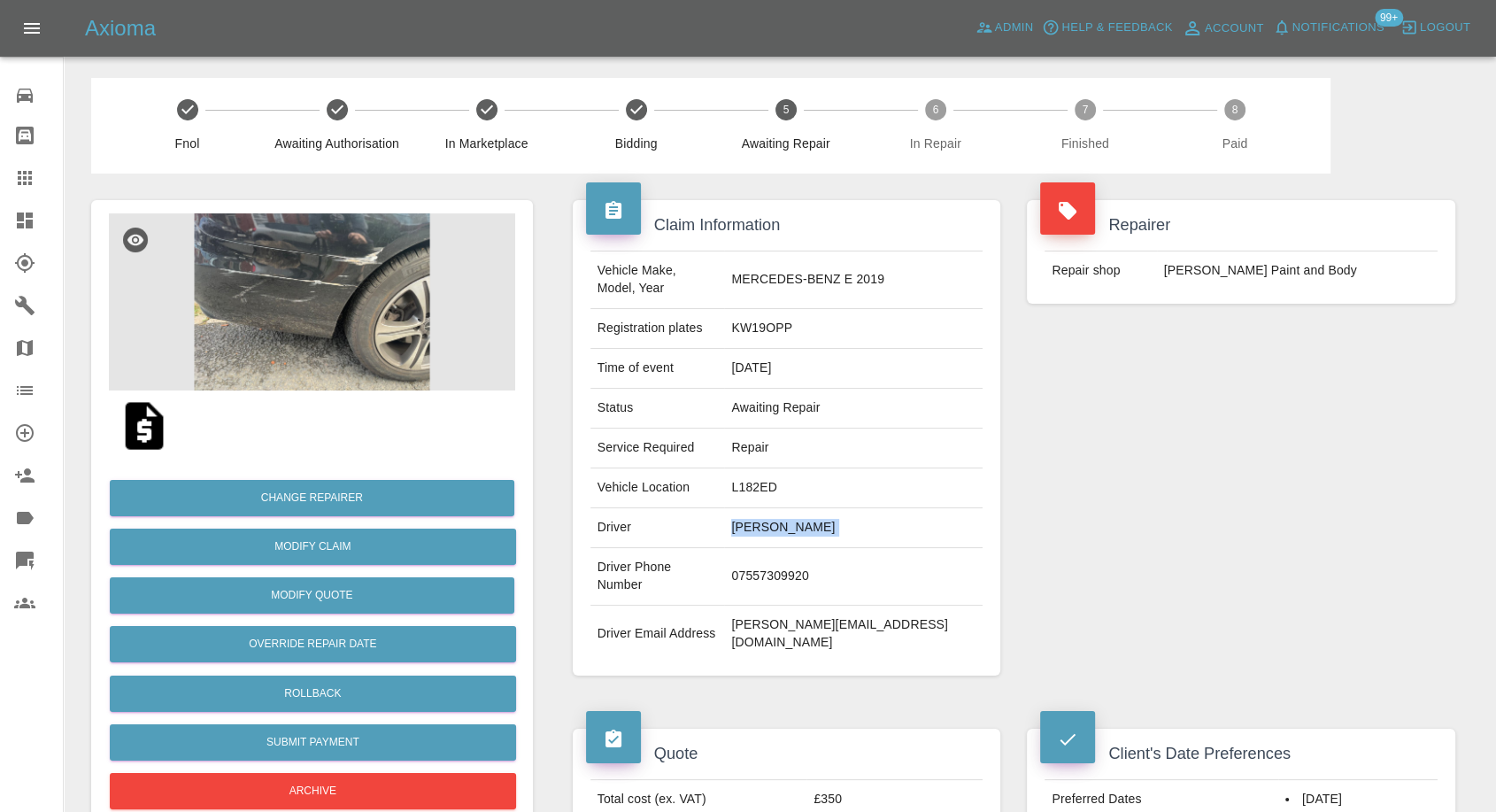
click at [822, 508] on td "David Dolowitz" at bounding box center [853, 528] width 259 height 40
click at [823, 508] on td "David Dolowitz" at bounding box center [853, 528] width 259 height 40
copy td "David Dolowitz"
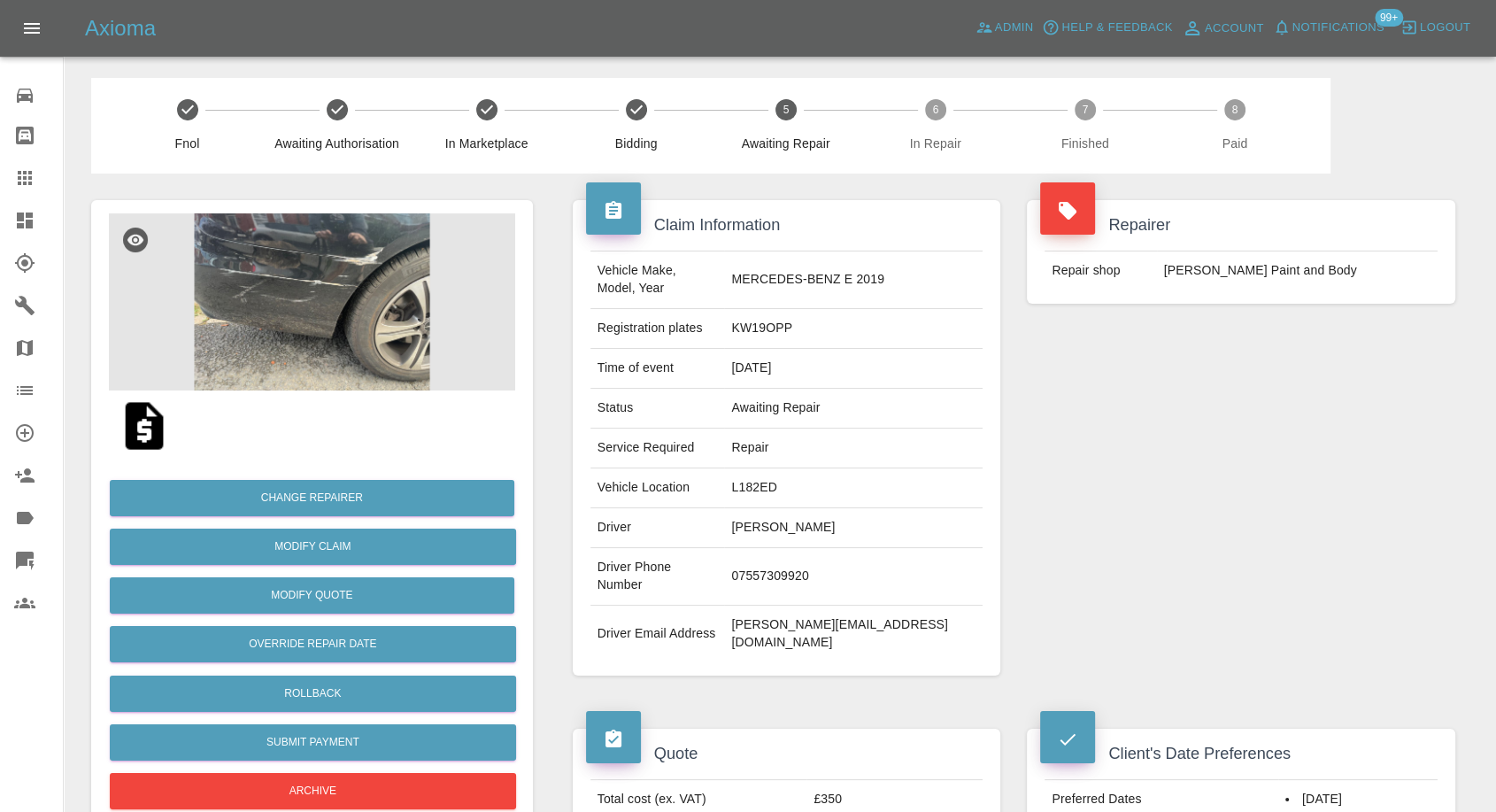
click at [812, 548] on td "07557309920" at bounding box center [853, 576] width 259 height 58
copy td "07557309920"
click at [1214, 489] on div "Repairer Repair shop J Taylor Paint and Body" at bounding box center [1241, 437] width 455 height 529
click at [807, 550] on td "07557309920" at bounding box center [853, 576] width 259 height 58
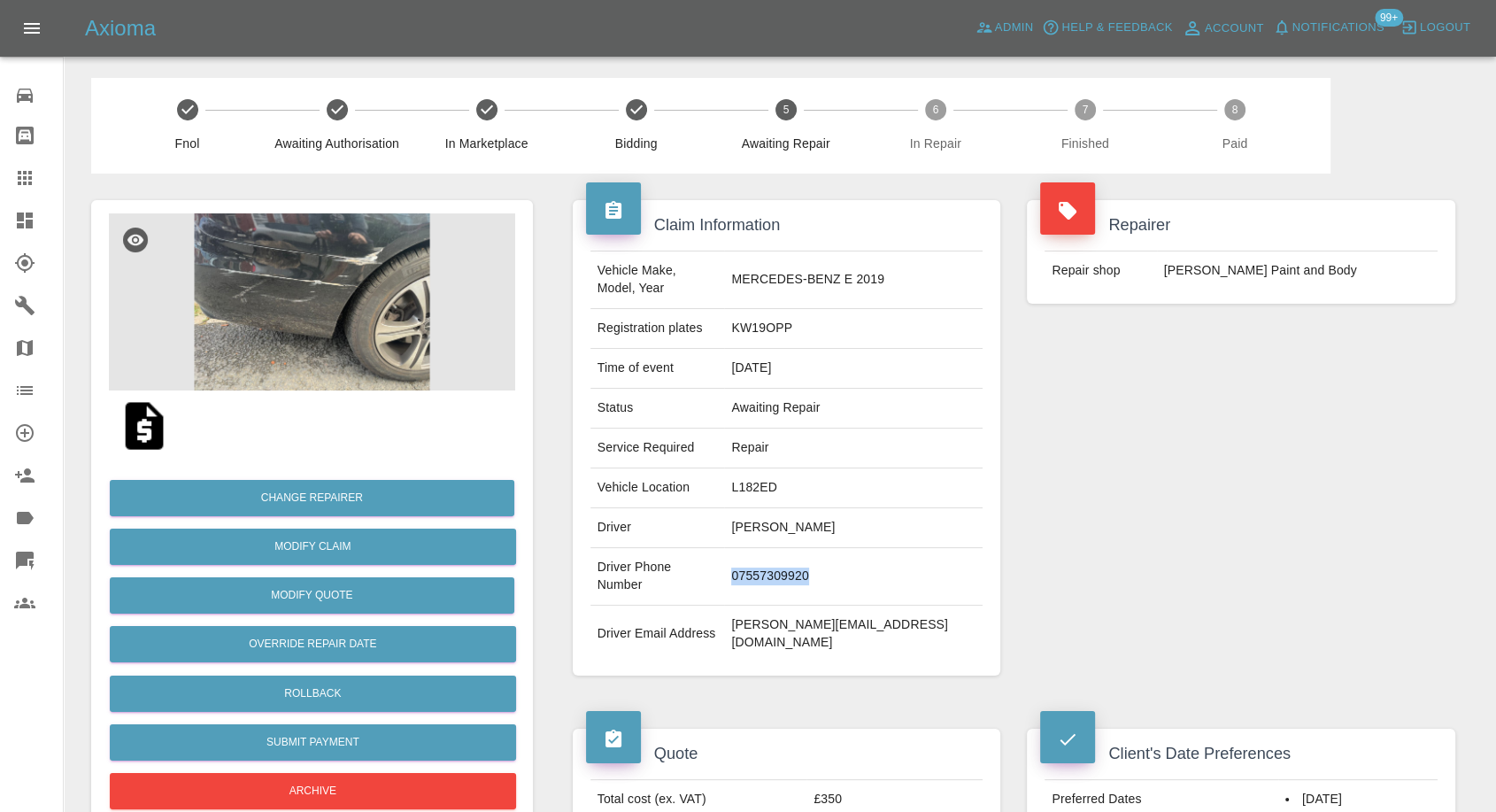
click at [807, 550] on td "07557309920" at bounding box center [853, 576] width 259 height 58
copy td "07557309920"
click at [1133, 446] on div "Repairer Repair shop J Taylor Paint and Body" at bounding box center [1241, 437] width 455 height 529
click at [796, 508] on td "David Dolowitz" at bounding box center [853, 528] width 259 height 40
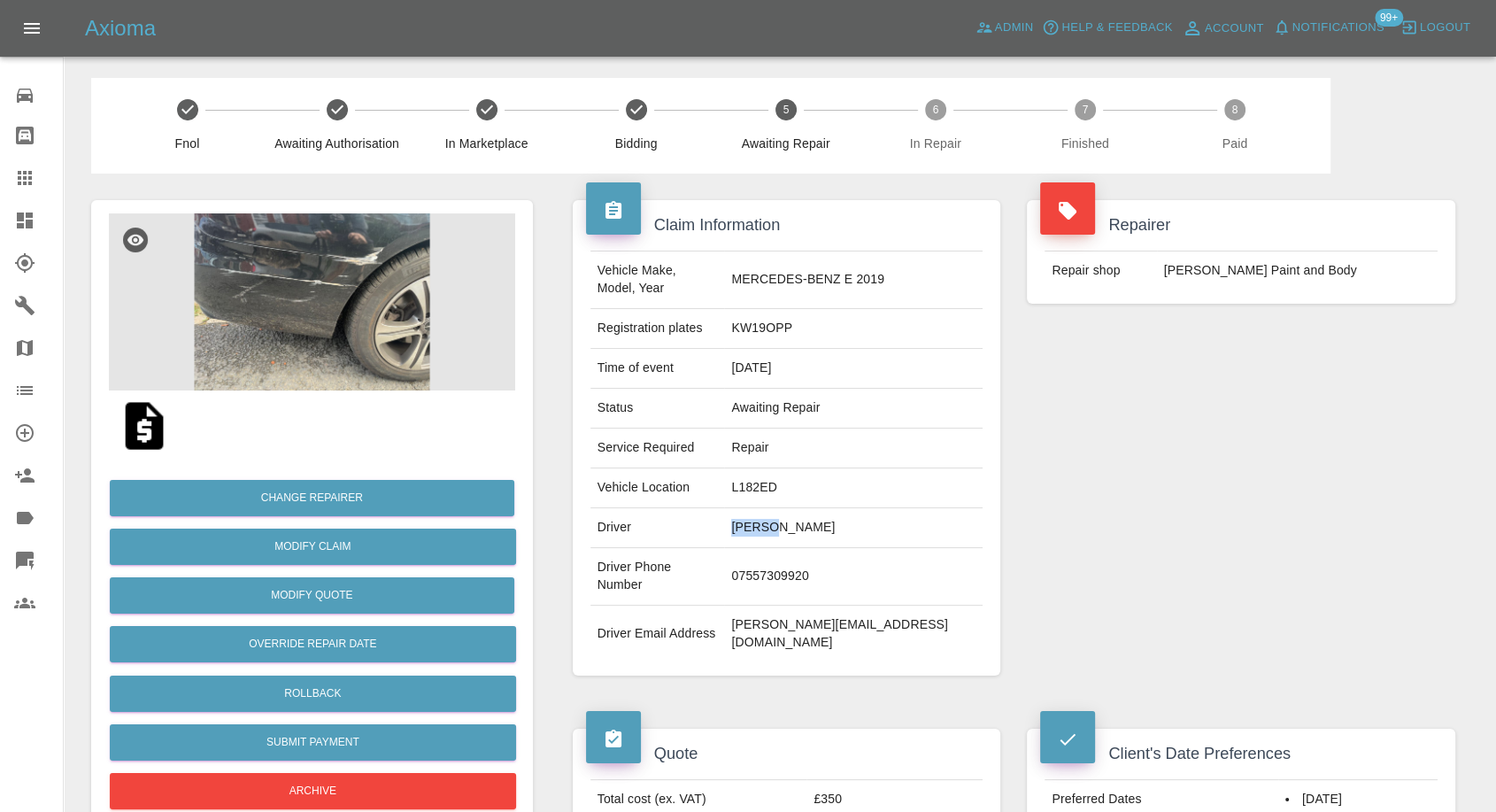
copy td "David"
click at [822, 476] on td "L182ED" at bounding box center [853, 488] width 259 height 40
copy td "L182ED"
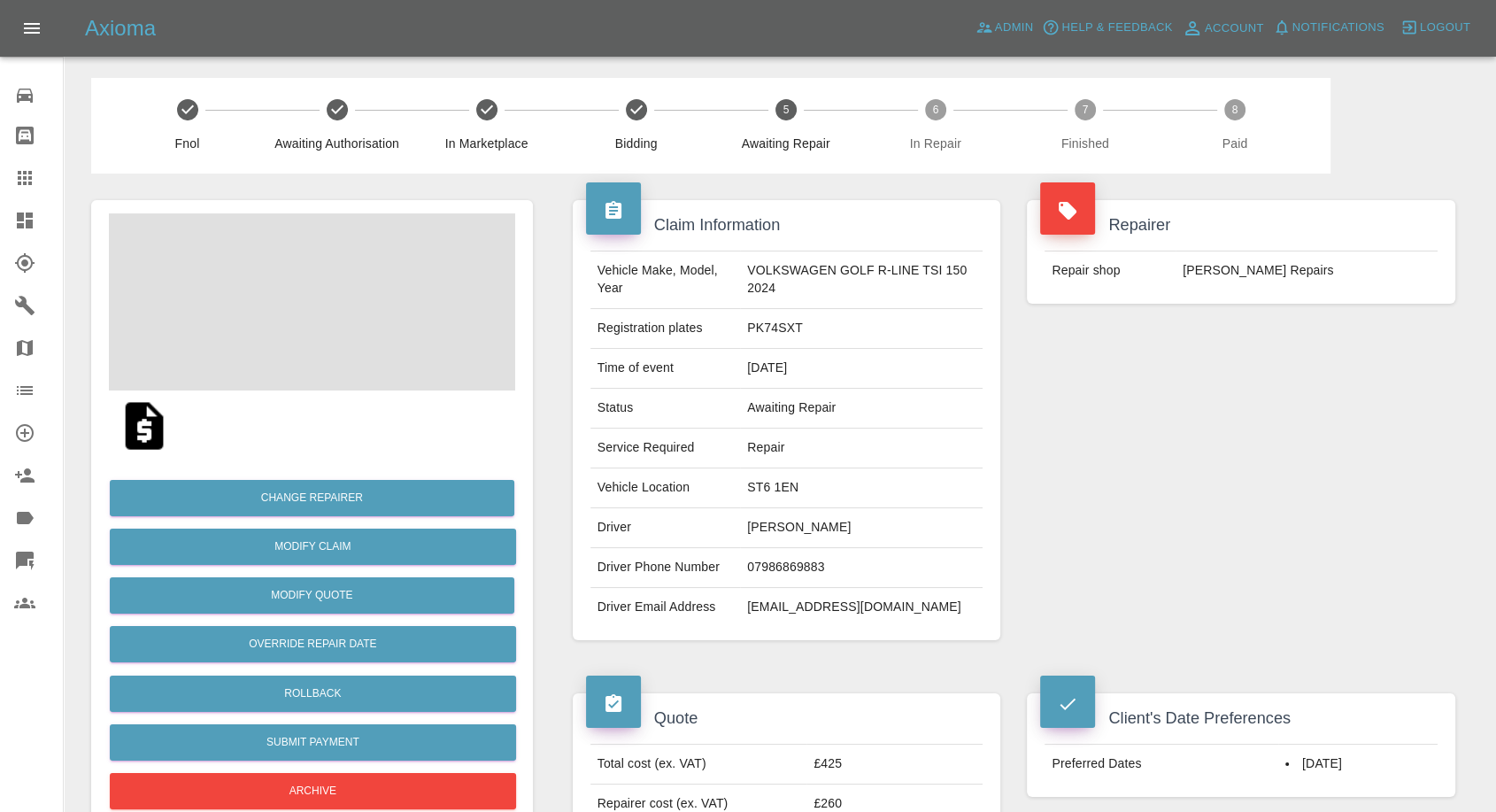
click at [772, 526] on td "[PERSON_NAME]" at bounding box center [861, 528] width 243 height 40
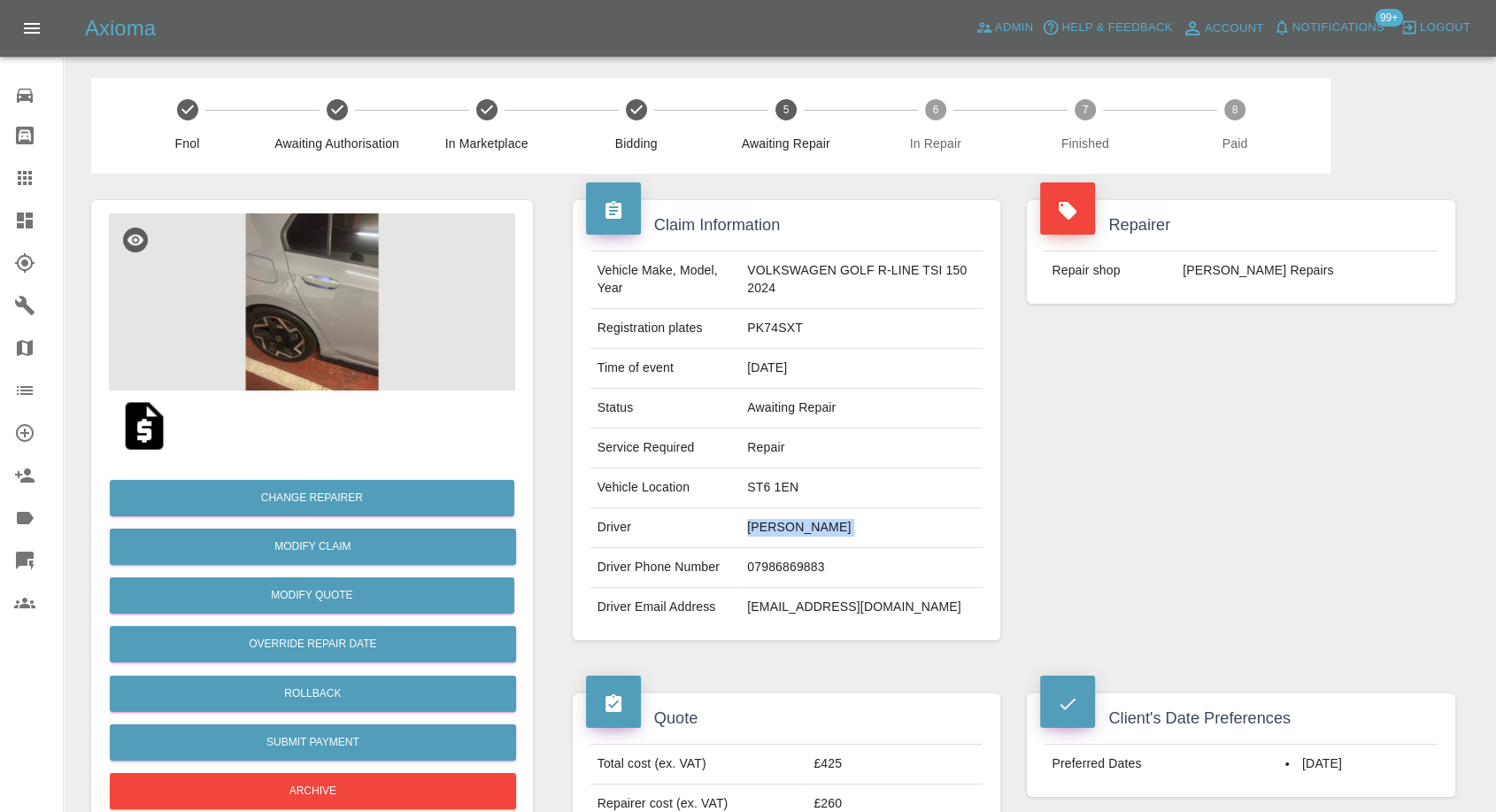
click at [803, 536] on td "[PERSON_NAME]" at bounding box center [861, 528] width 243 height 40
click at [828, 522] on td "[PERSON_NAME]" at bounding box center [861, 528] width 243 height 40
click at [828, 522] on td "Madison Amison" at bounding box center [861, 528] width 243 height 40
copy td "Madison Amison"
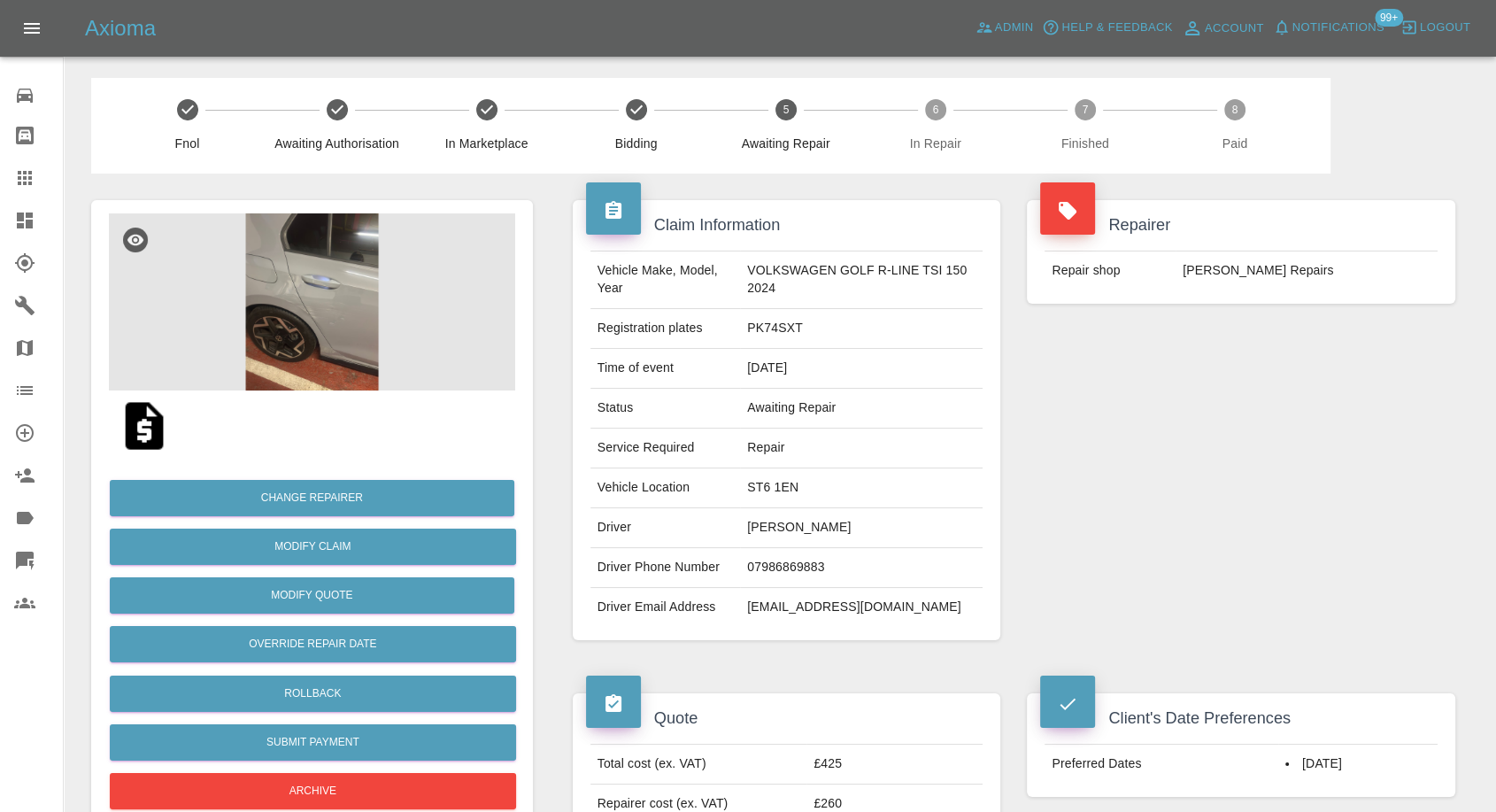
click at [772, 554] on td "07986869883" at bounding box center [861, 568] width 243 height 40
copy td "07986869883"
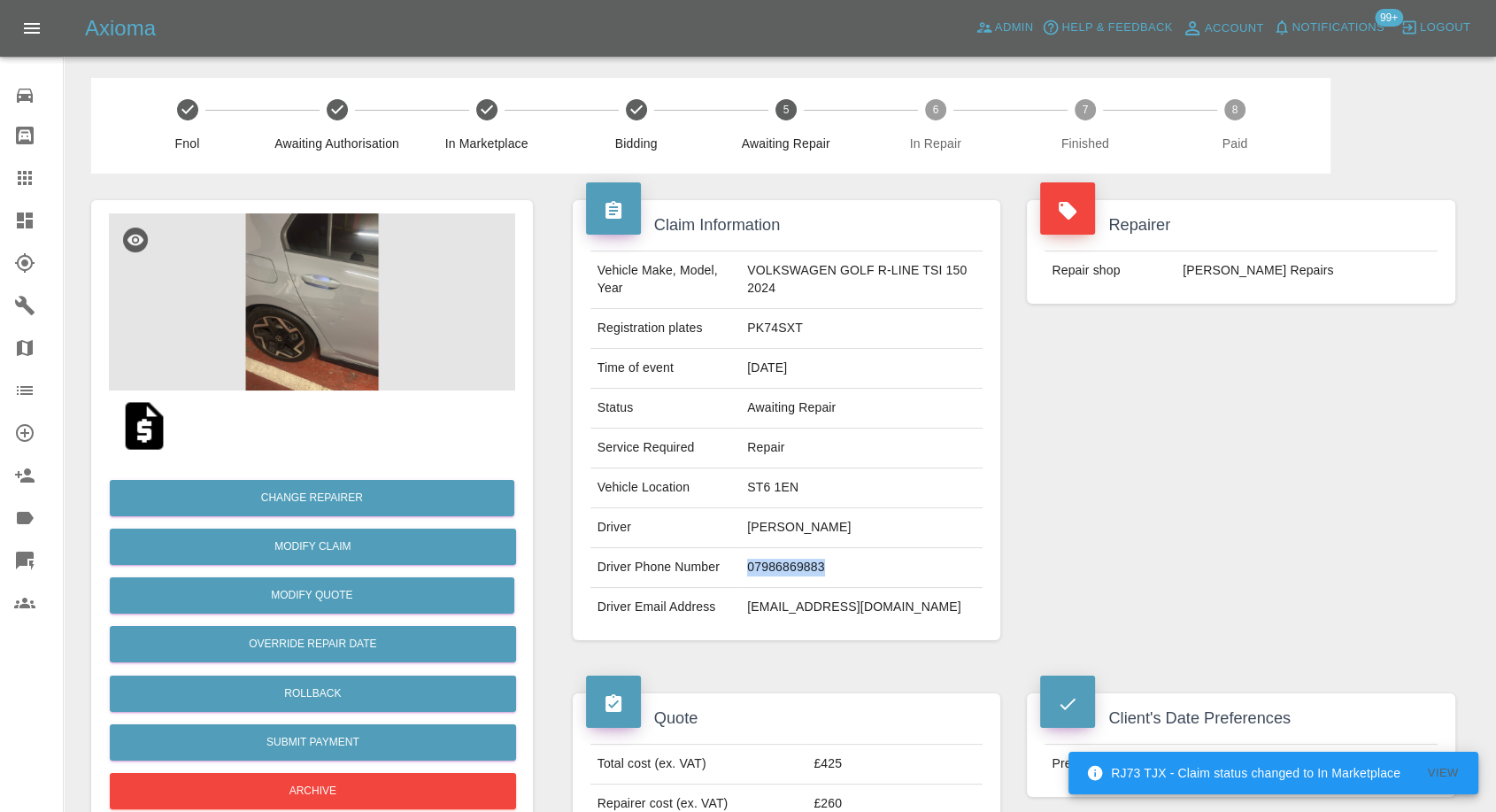
click at [822, 645] on div "Claim Information Vehicle Make, Model, Year VOLKSWAGEN GOLF R-LINE TSI 150 2024…" at bounding box center [787, 419] width 455 height 493
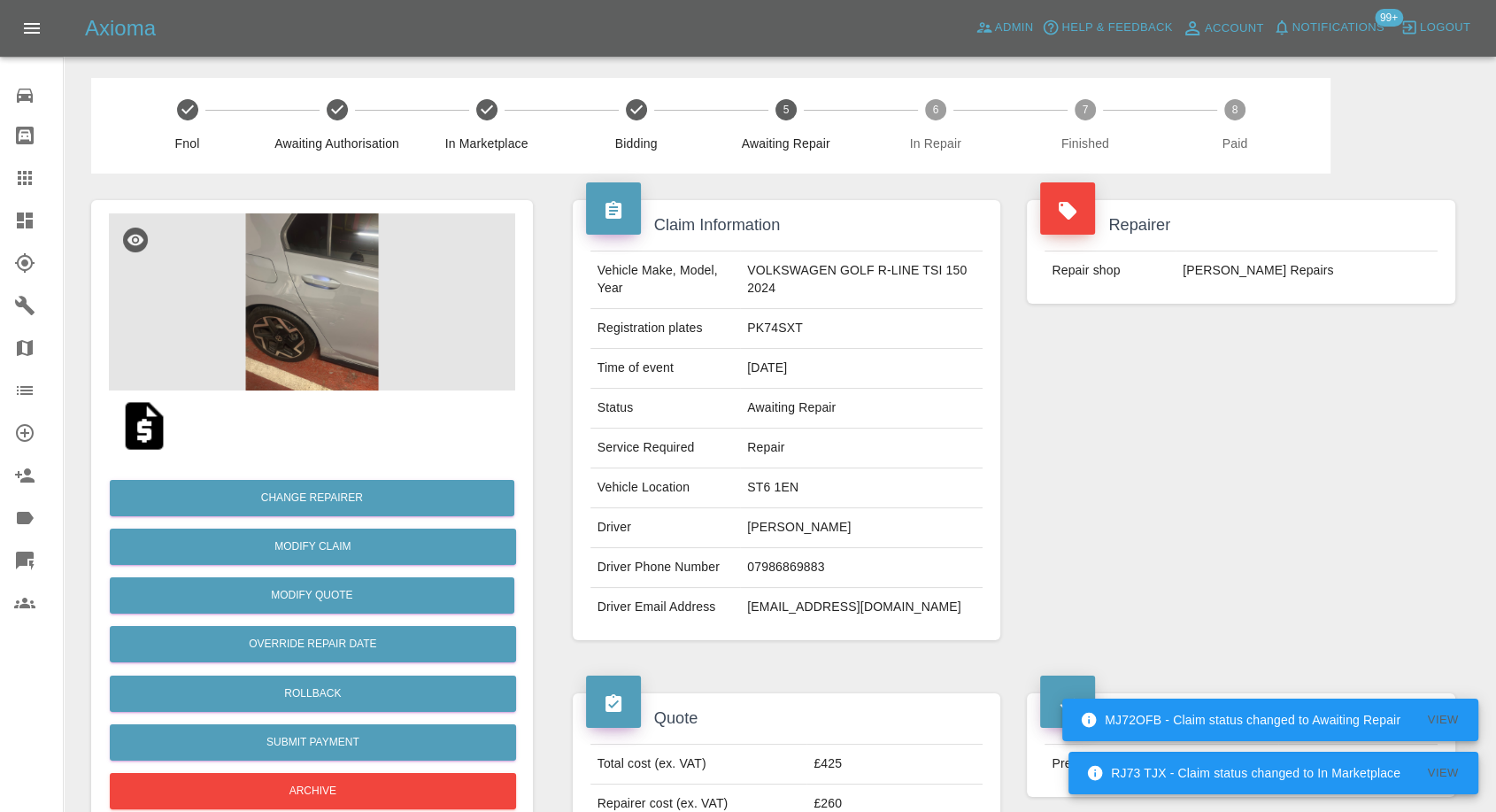
click at [752, 519] on td "Madison Amison" at bounding box center [861, 528] width 243 height 40
copy td "Madison"
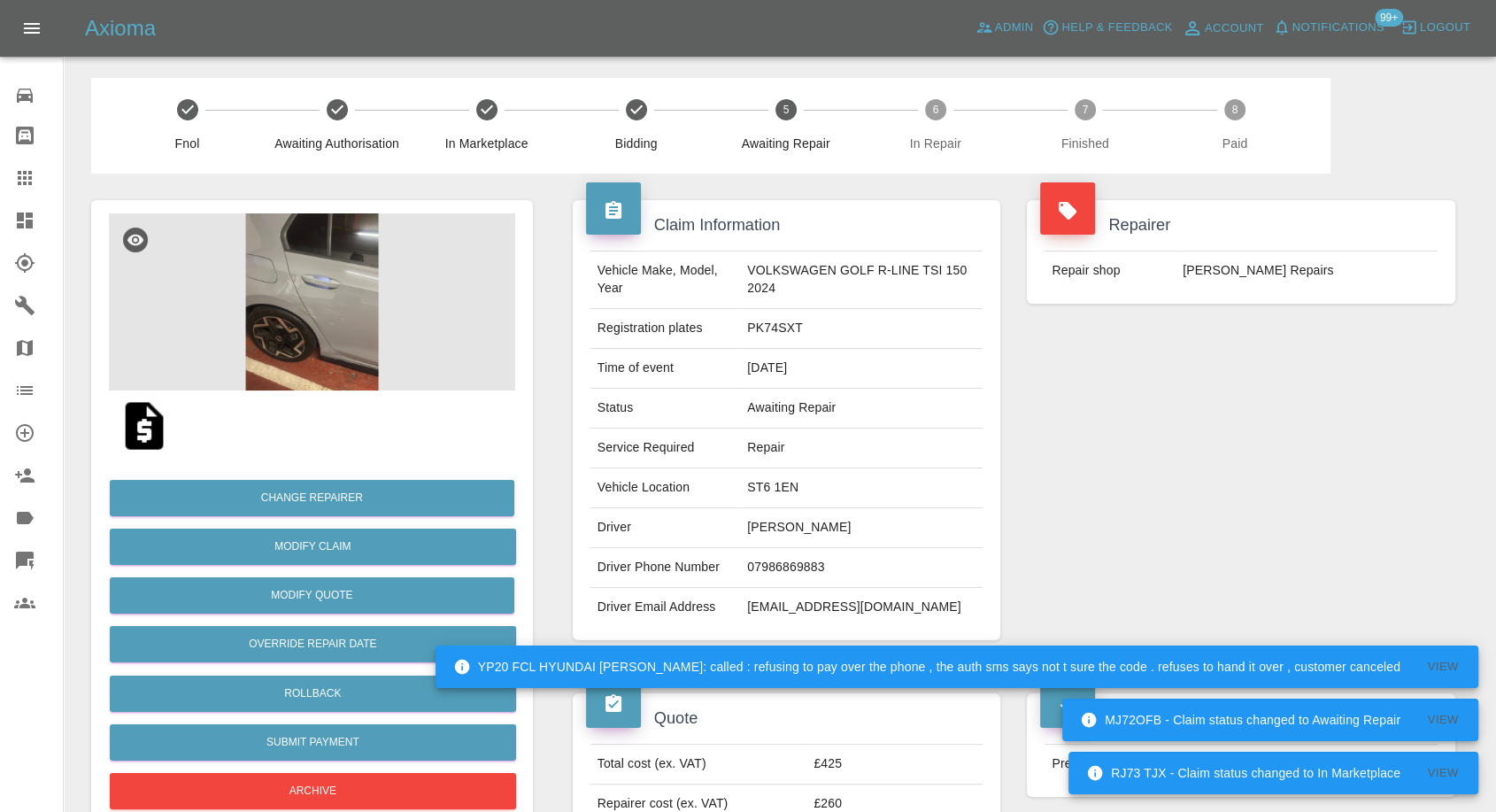
click at [772, 489] on td "ST6 1EN" at bounding box center [861, 488] width 243 height 40
click at [772, 487] on td "ST6 1EN" at bounding box center [861, 488] width 243 height 40
copy td "ST6 1EN"
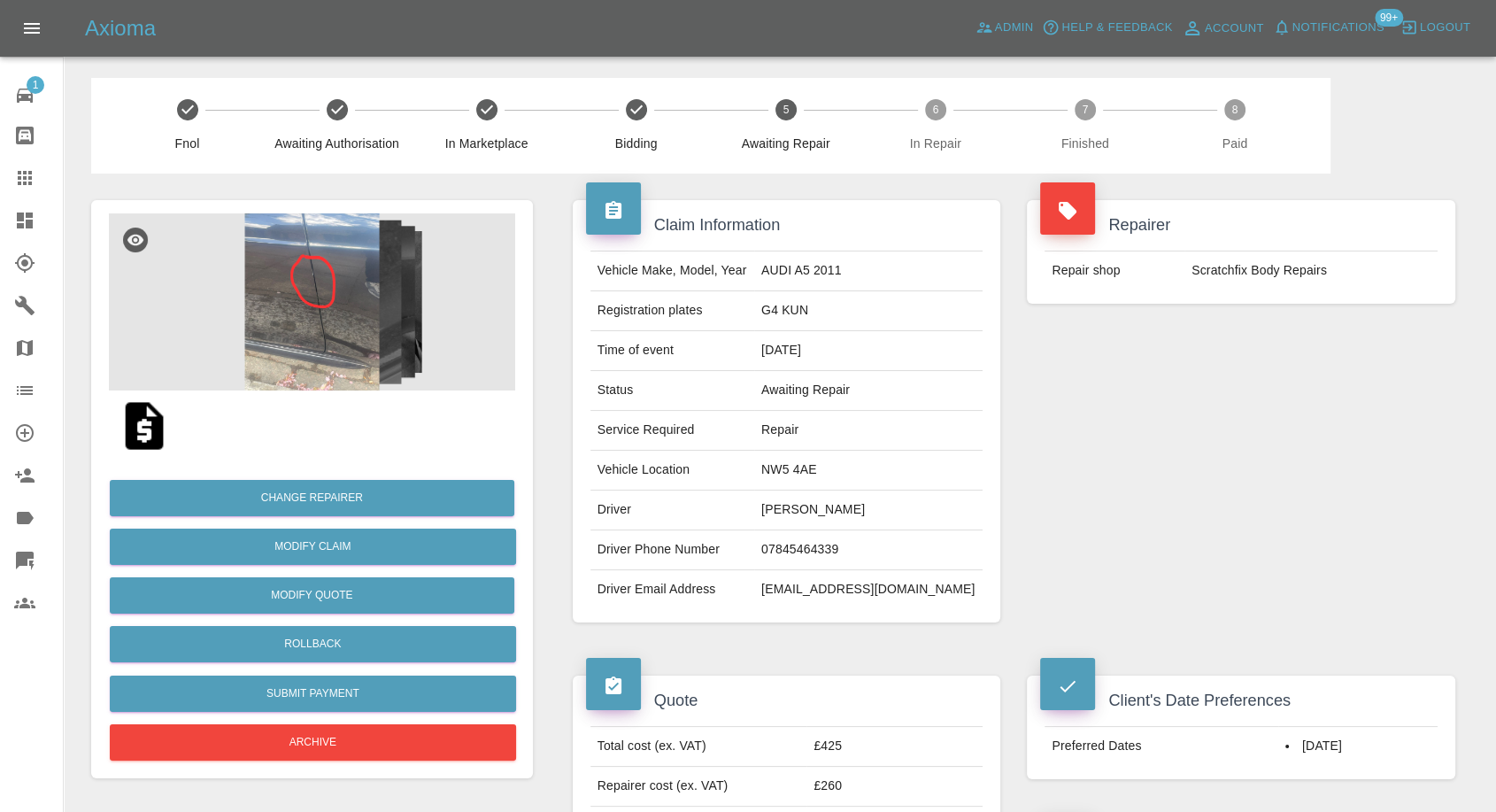
click at [822, 513] on td "[PERSON_NAME]" at bounding box center [868, 511] width 228 height 40
copy td "[PERSON_NAME]"
click at [842, 551] on td "07845464339" at bounding box center [868, 551] width 228 height 40
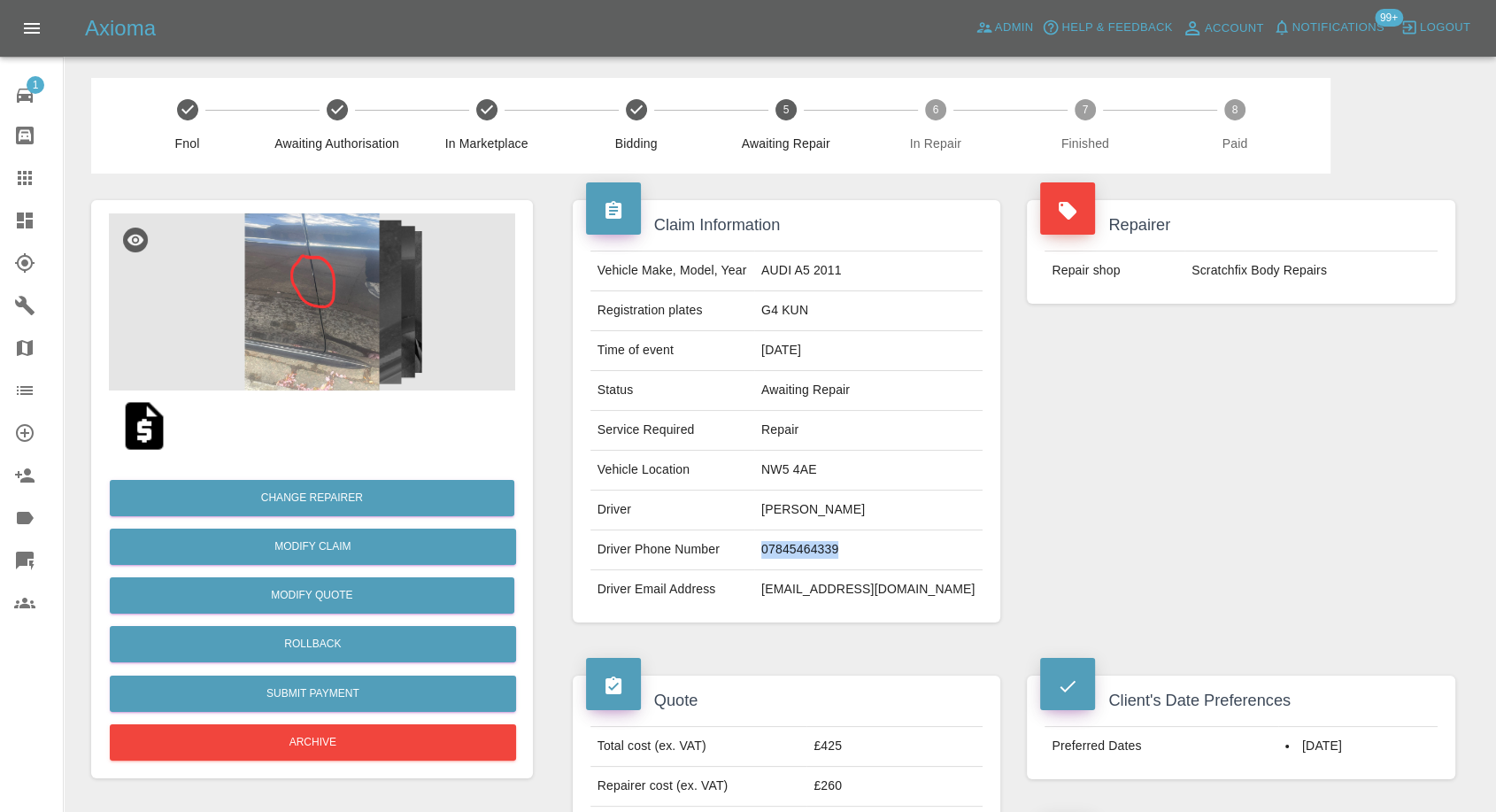
click at [842, 551] on td "07845464339" at bounding box center [868, 551] width 228 height 40
copy td "07845464339"
click at [754, 564] on td "Driver Phone Number" at bounding box center [672, 551] width 164 height 40
click at [796, 512] on td "[PERSON_NAME]" at bounding box center [868, 511] width 228 height 40
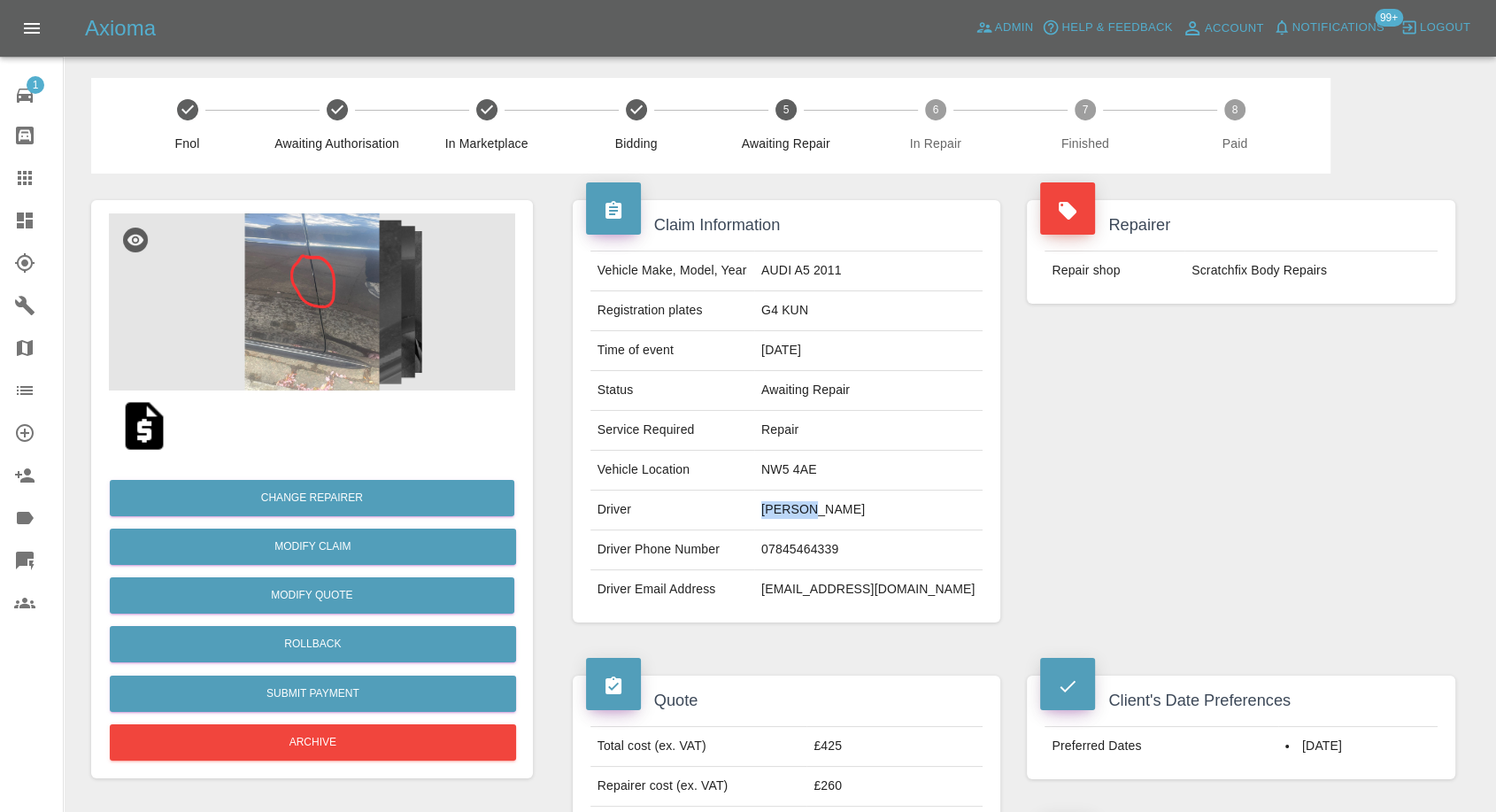
click at [796, 512] on td "[PERSON_NAME]" at bounding box center [868, 511] width 228 height 40
copy td "[PERSON_NAME]"
click at [779, 467] on td "NW5 4AE" at bounding box center [868, 471] width 228 height 40
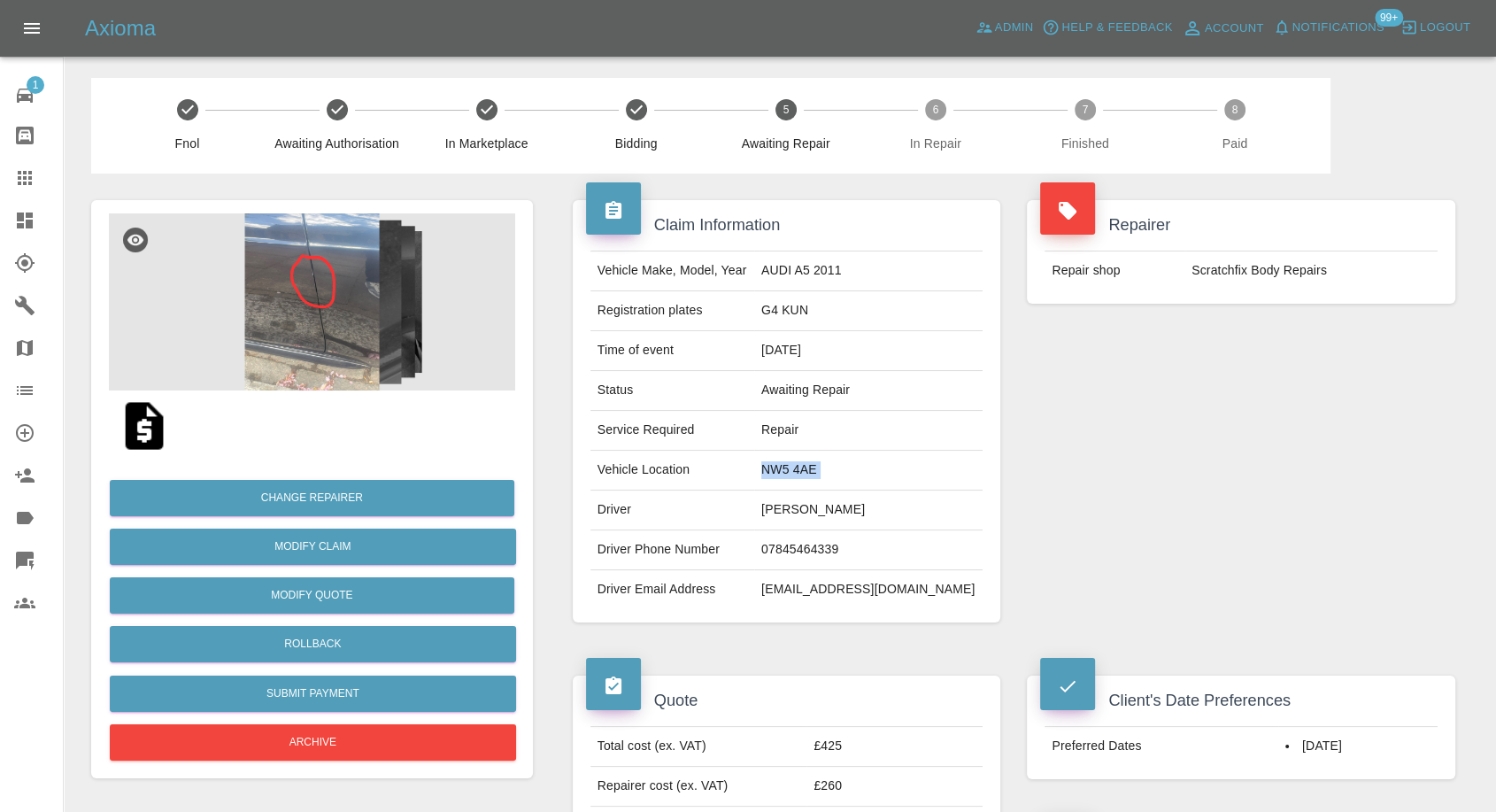
copy td "NW5 4AE"
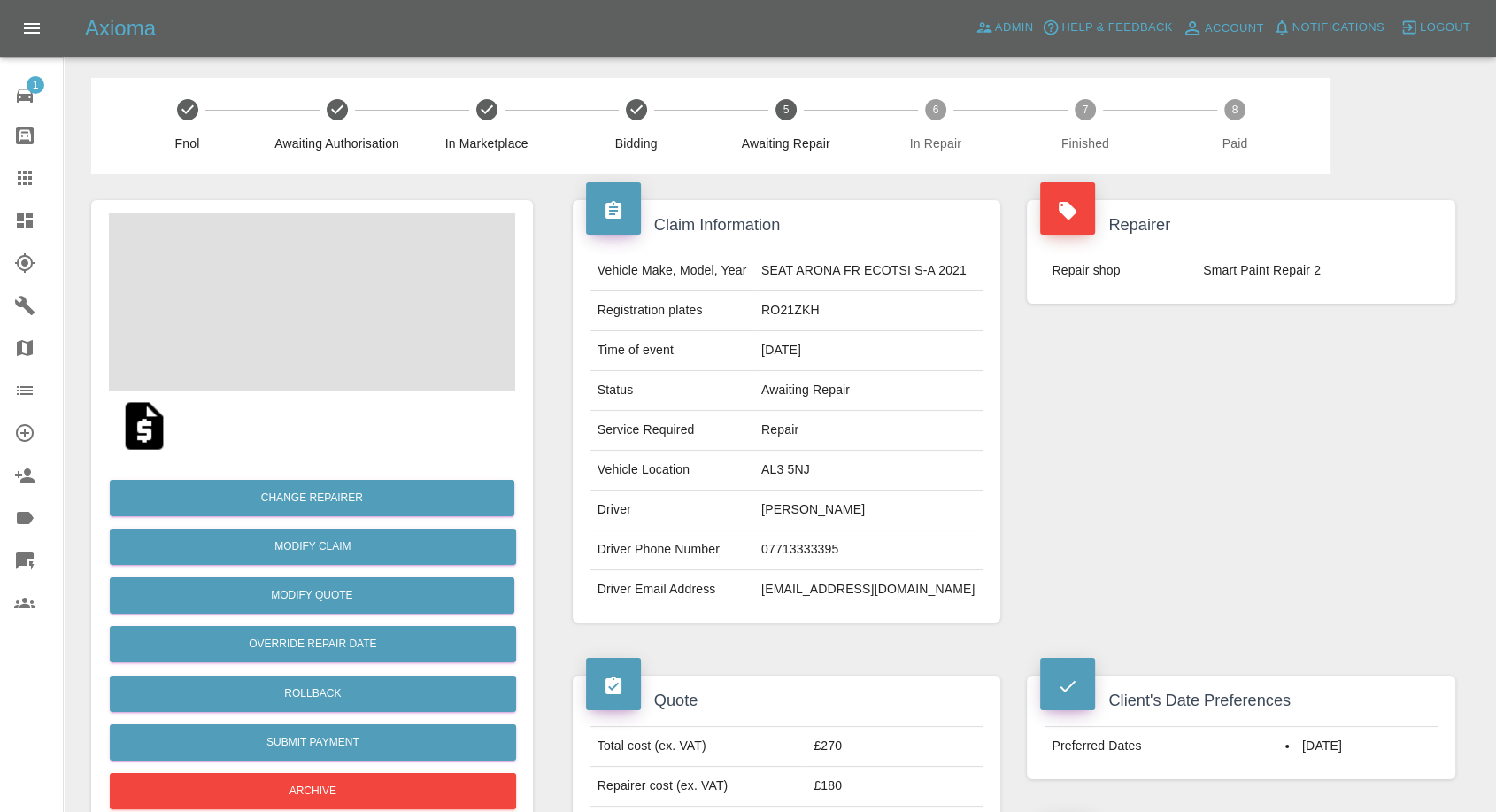
click at [812, 517] on td "[PERSON_NAME]" at bounding box center [868, 511] width 228 height 40
click at [812, 517] on td "Tessa Wood" at bounding box center [868, 511] width 228 height 40
copy td "Tessa Wood"
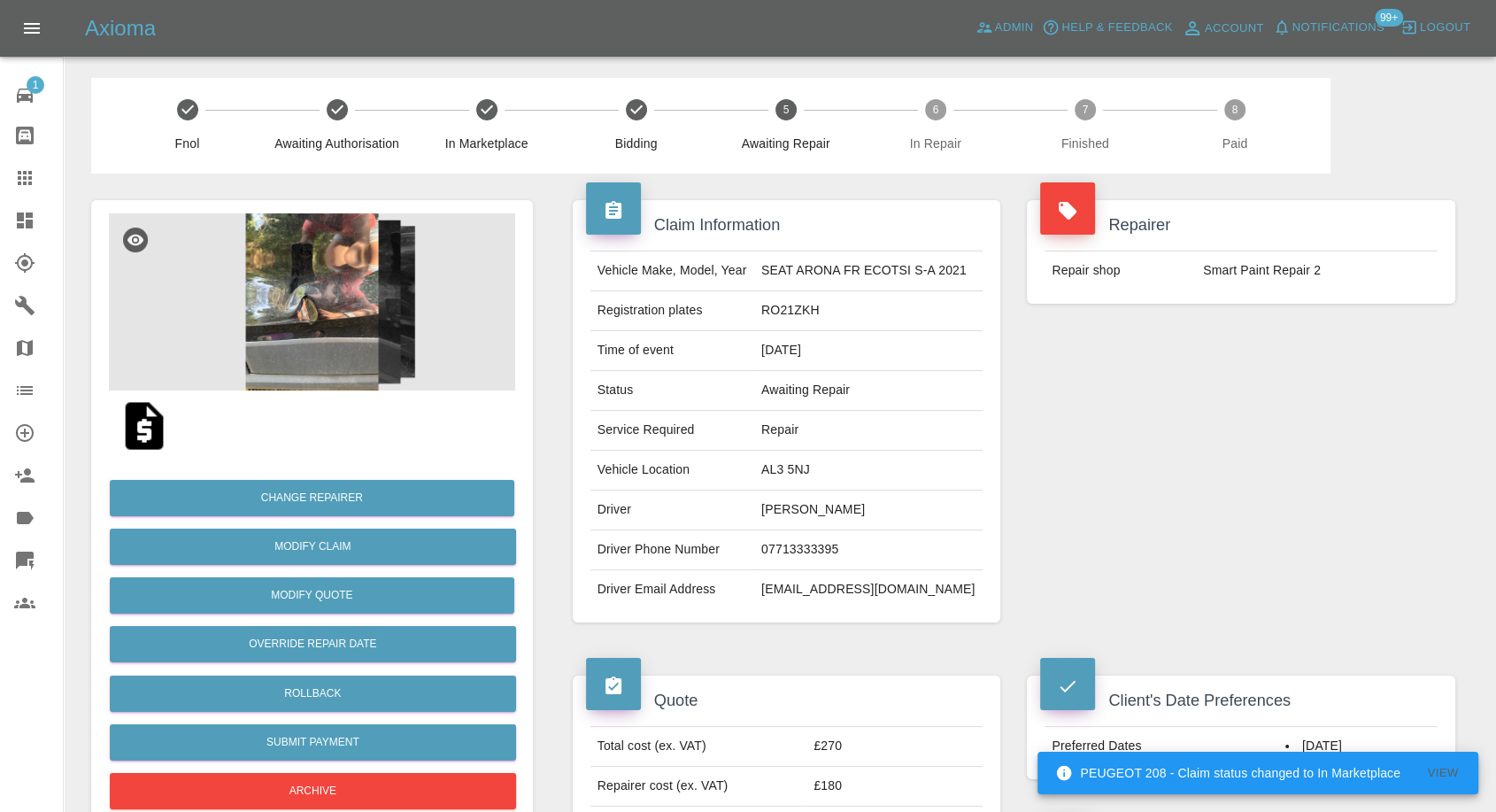
click at [801, 554] on td "07713333395" at bounding box center [868, 551] width 228 height 40
copy td "07713333395"
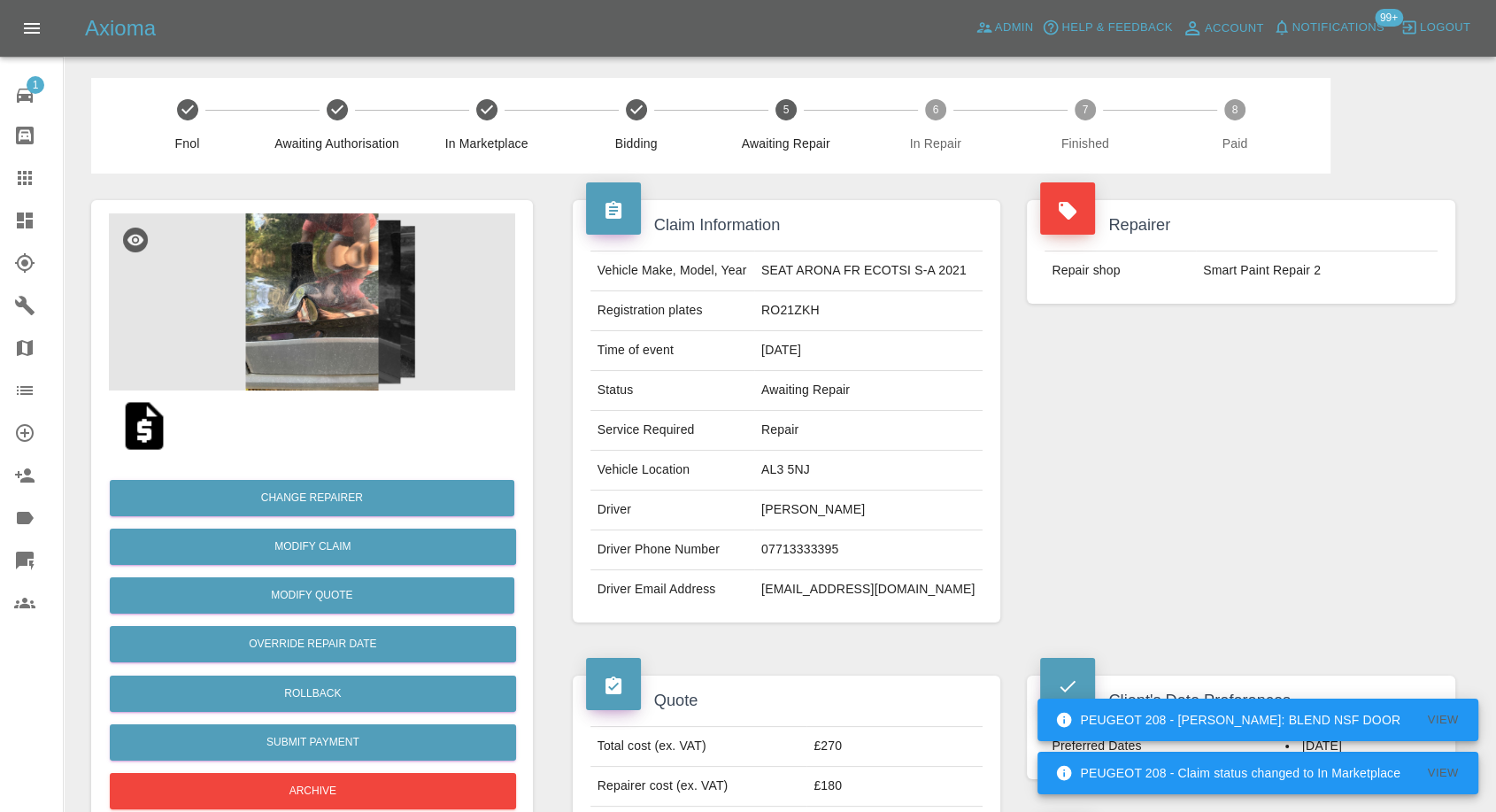
click at [1141, 600] on div "Repairer Repair shop Smart Paint Repair 2" at bounding box center [1241, 411] width 455 height 475
click at [775, 510] on td "Tessa Wood" at bounding box center [868, 511] width 228 height 40
copy td "Tessa"
click at [788, 459] on td "AL3 5NJ" at bounding box center [868, 471] width 228 height 40
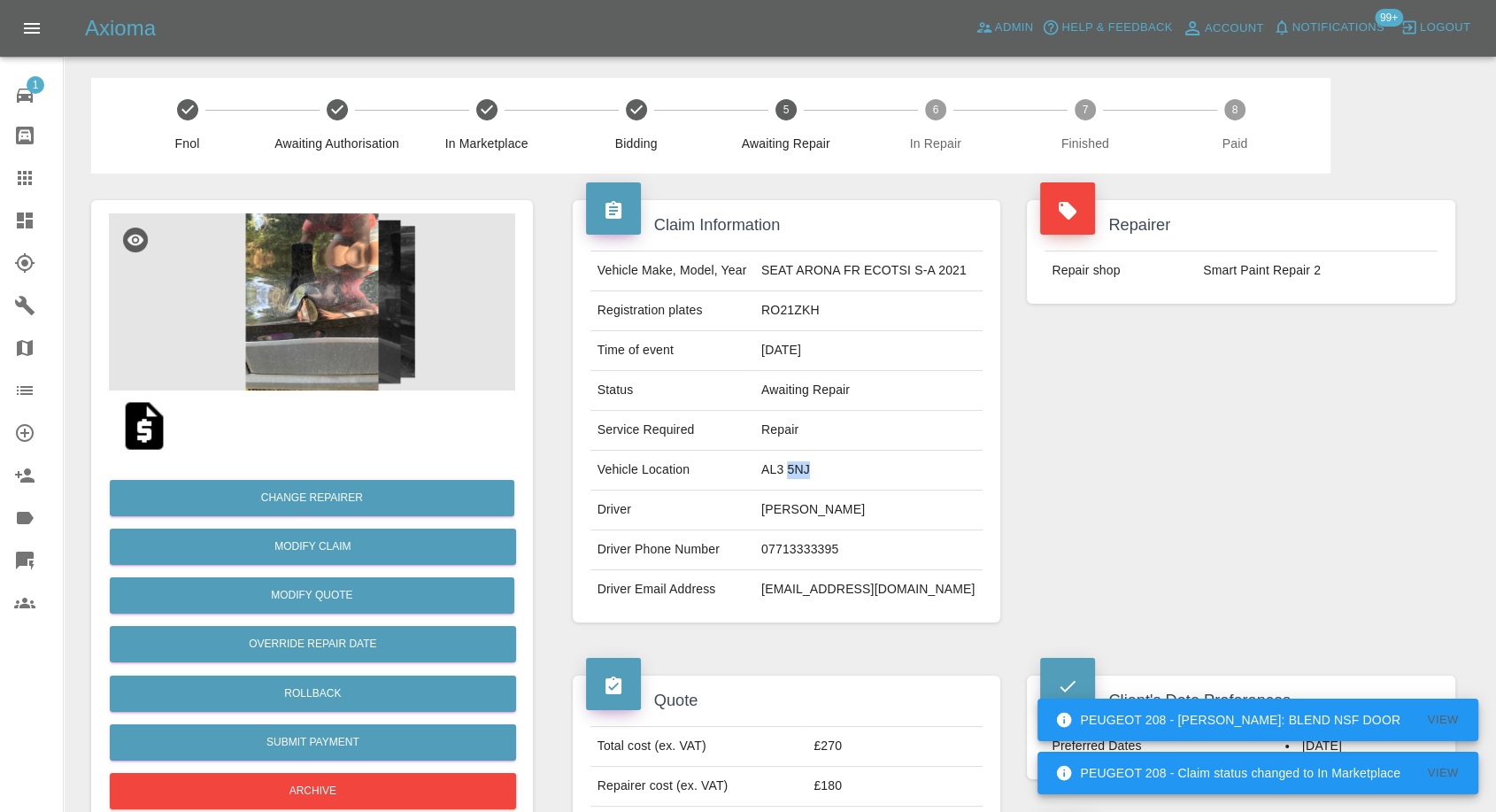
click at [788, 459] on td "AL3 5NJ" at bounding box center [868, 471] width 228 height 40
copy td "AL3 5NJ"
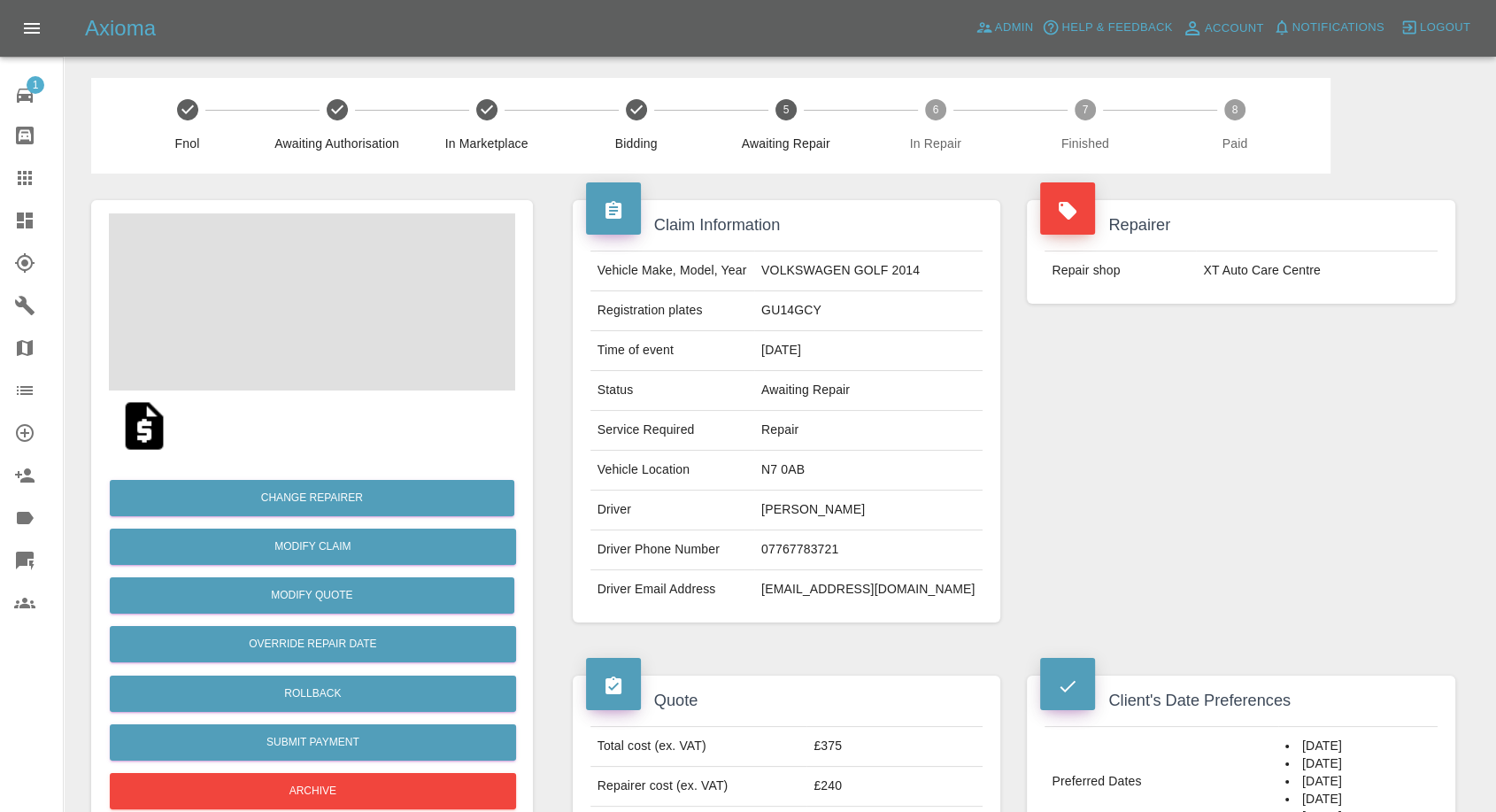
click at [793, 504] on td "[PERSON_NAME]" at bounding box center [868, 511] width 228 height 40
click at [793, 504] on td "Sheelagh Woods" at bounding box center [868, 511] width 228 height 40
click at [856, 555] on td "07767783721" at bounding box center [868, 551] width 228 height 40
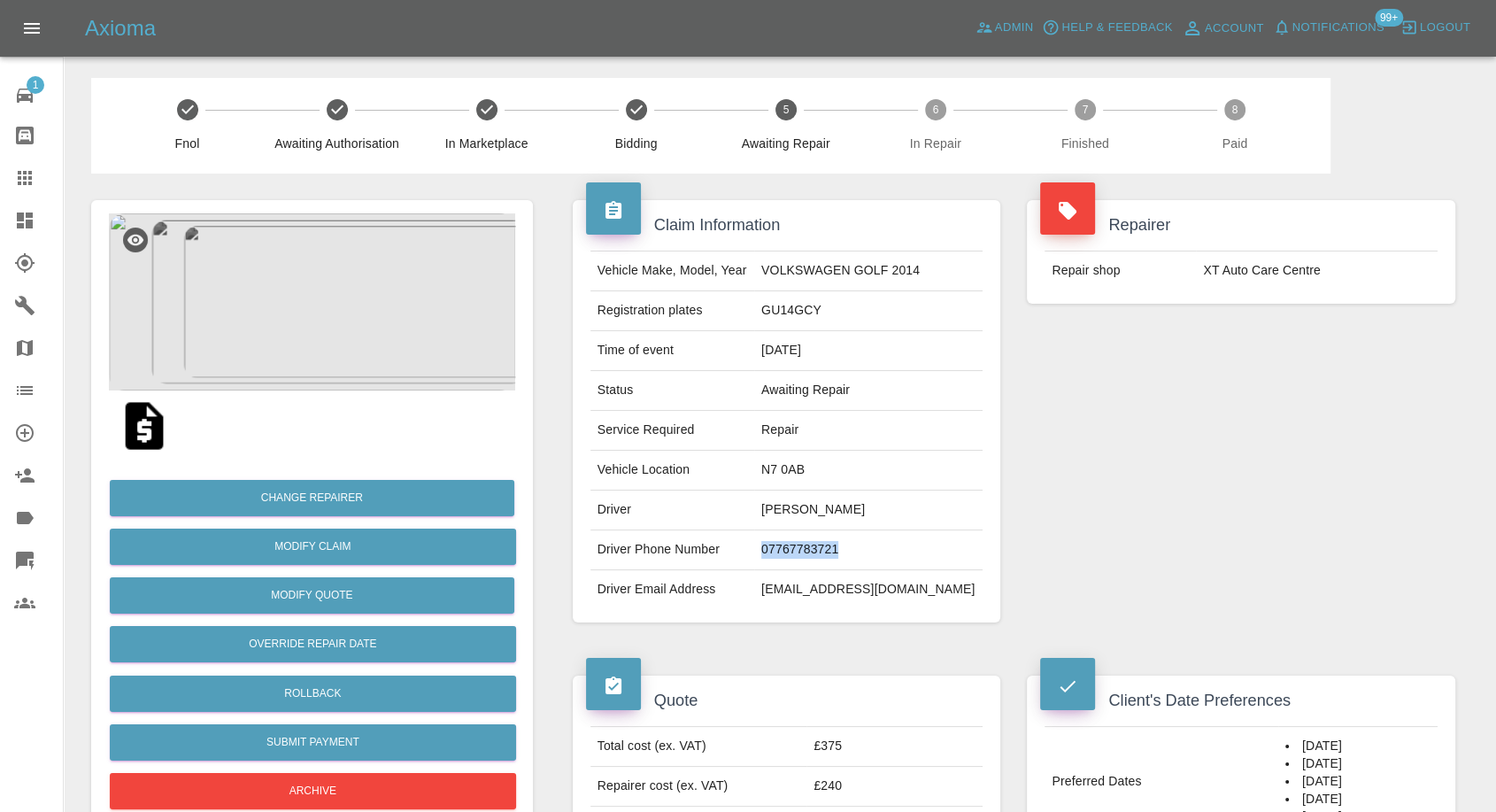
copy td "07767783721"
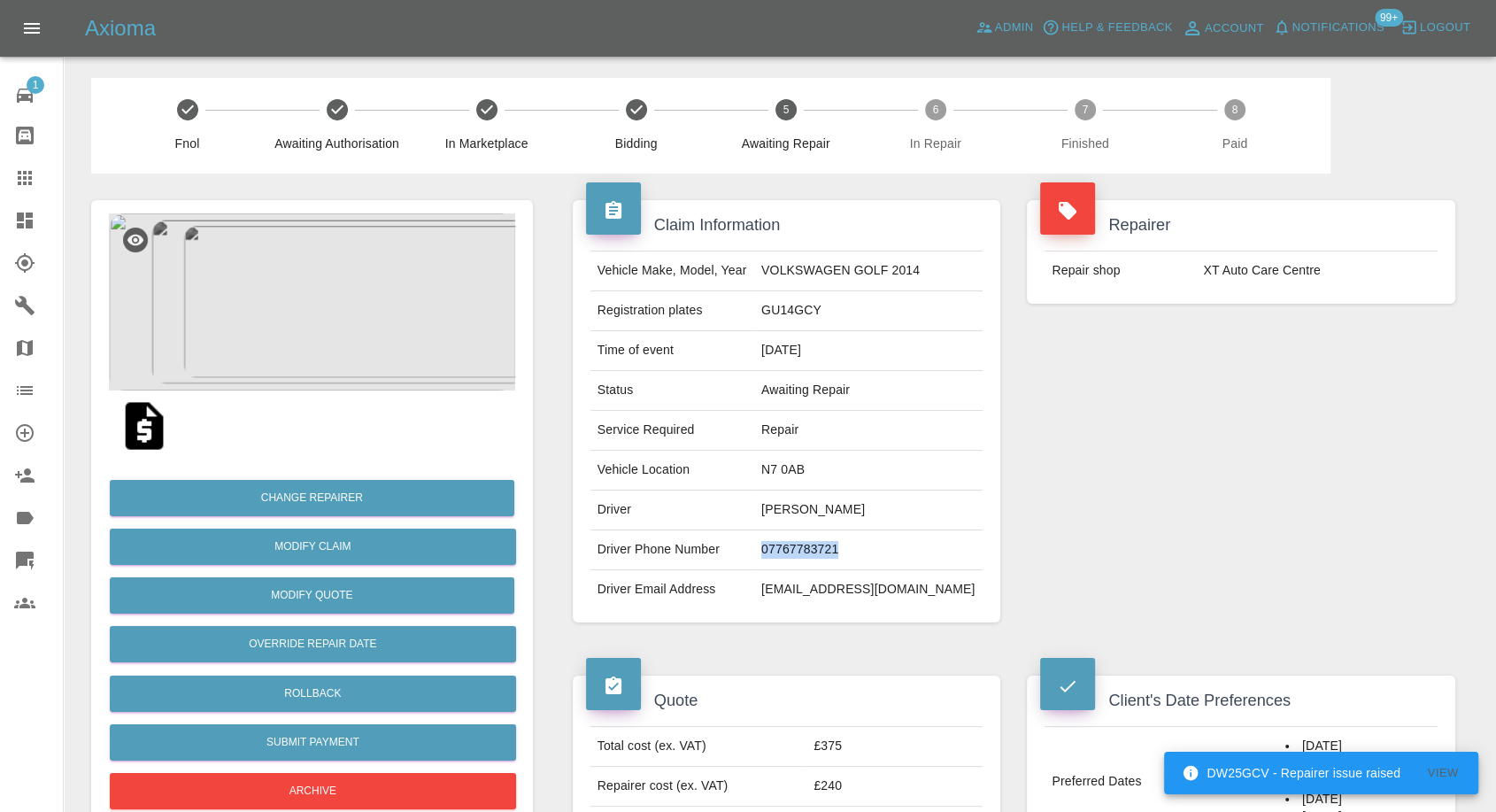
click at [888, 652] on div "Quote Total cost (ex. VAT) £375 Repairer cost (ex. VAT) £240 Quoted by Ankur Me…" at bounding box center [787, 766] width 455 height 237
click at [804, 505] on td "Sheelagh Woods" at bounding box center [868, 511] width 228 height 40
copy td "Sheelagh"
click at [805, 462] on td "N7 0AB" at bounding box center [868, 471] width 228 height 40
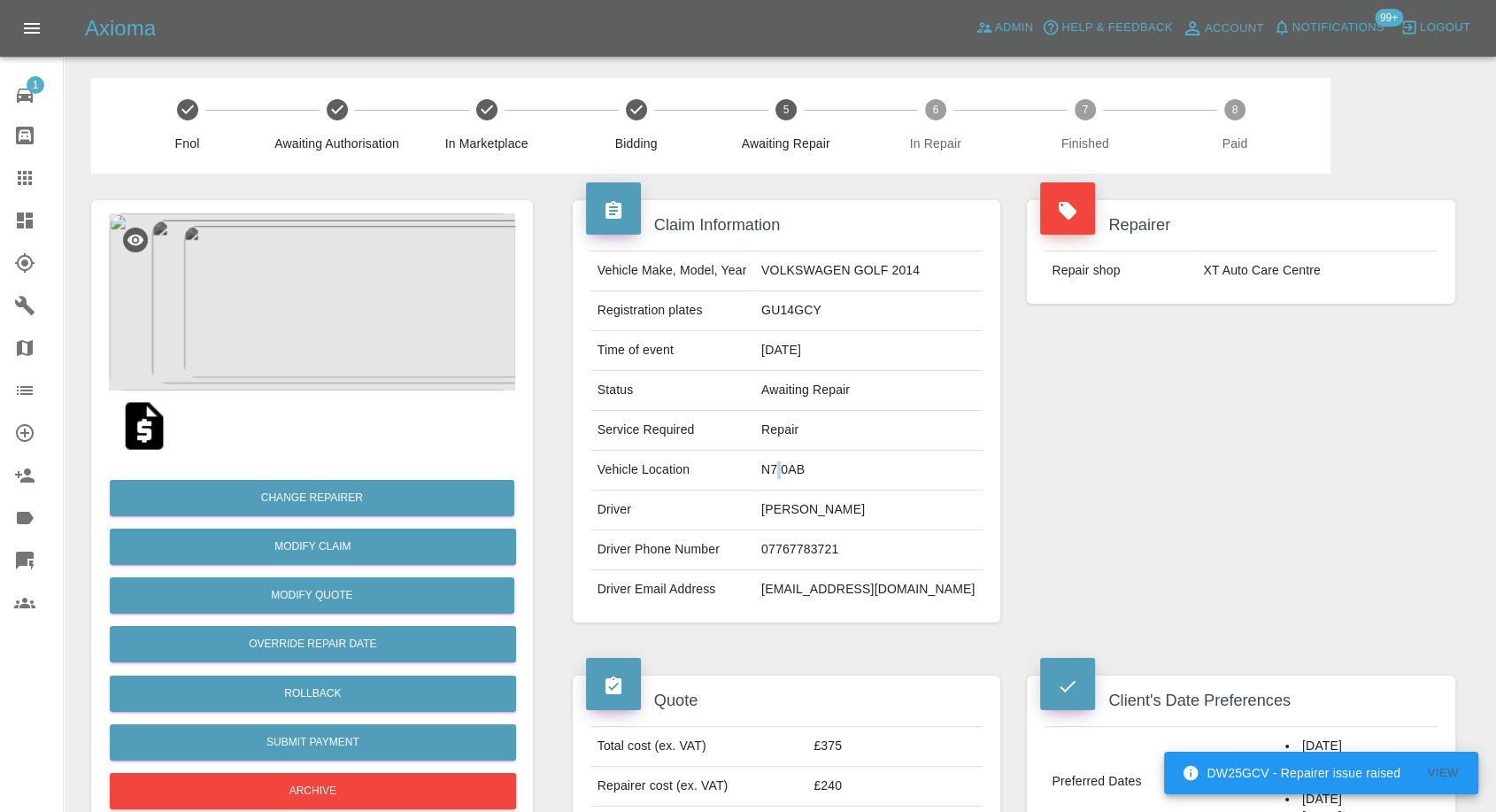
click at [805, 462] on td "N7 0AB" at bounding box center [868, 471] width 228 height 40
copy td "N7 0AB"
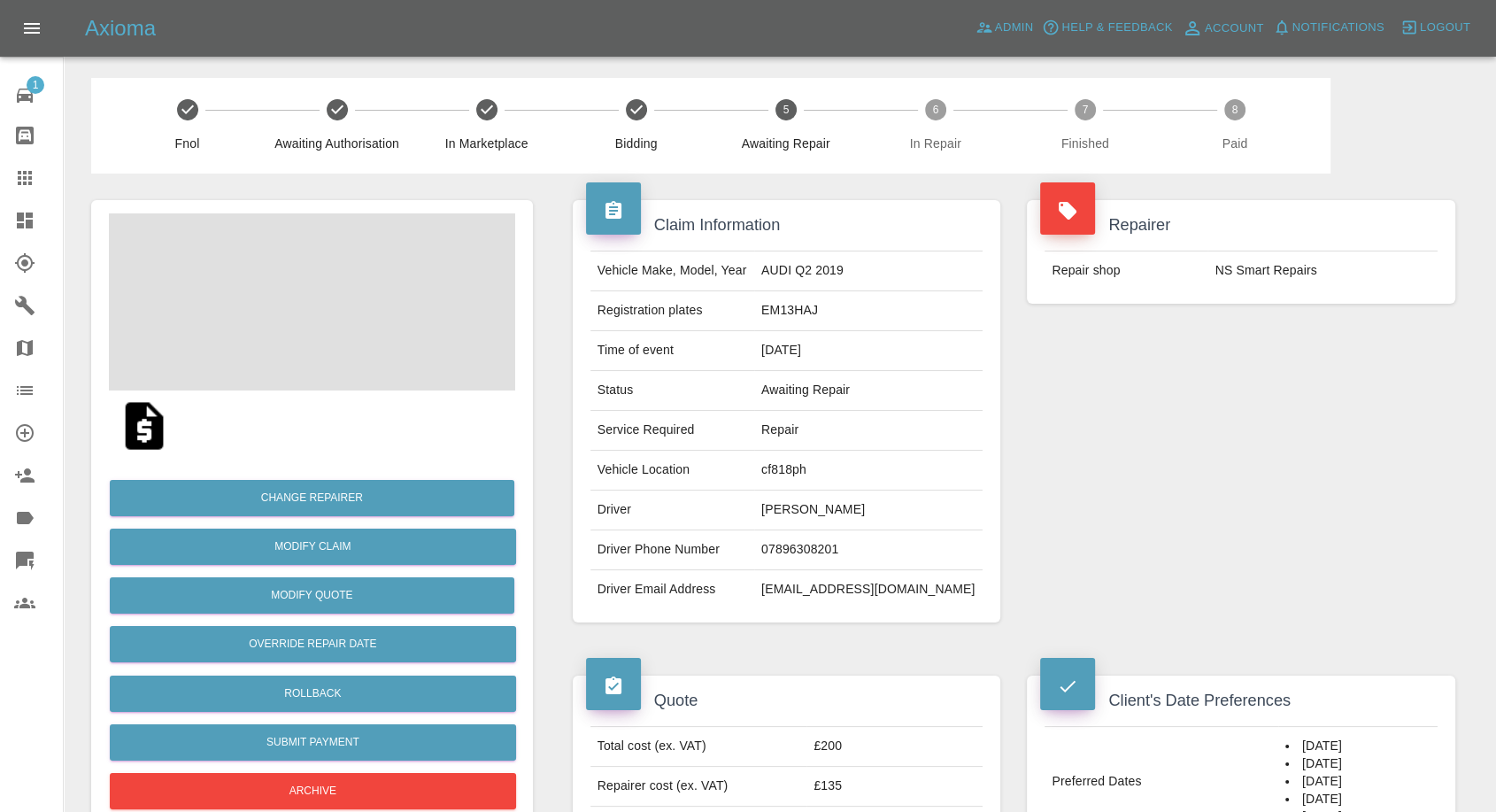
click at [839, 507] on td "[PERSON_NAME]" at bounding box center [868, 511] width 228 height 40
click at [845, 550] on td "07896308201" at bounding box center [868, 551] width 228 height 40
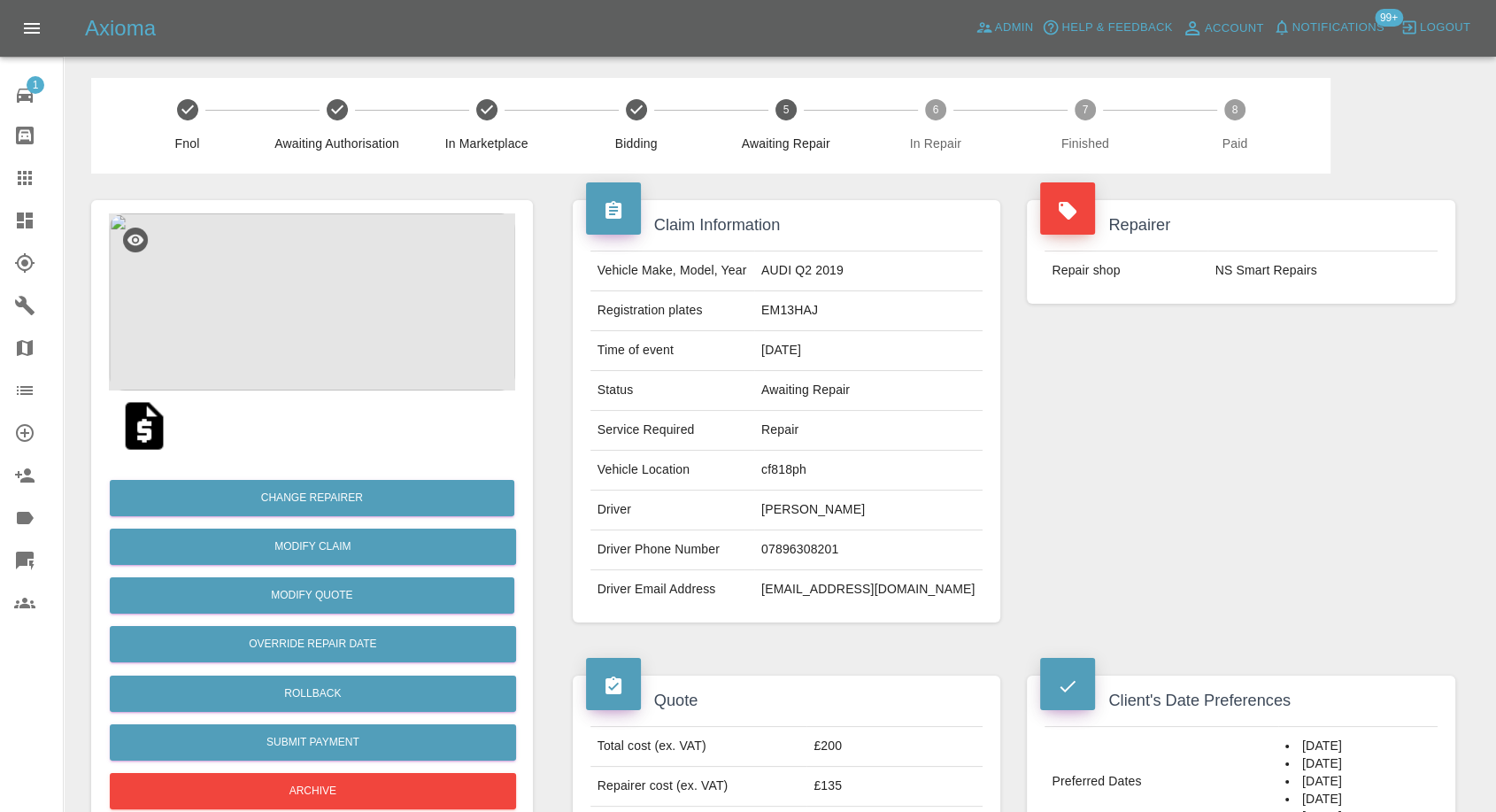
click at [845, 550] on td "07896308201" at bounding box center [868, 551] width 228 height 40
click at [845, 551] on td "07896308201" at bounding box center [868, 551] width 228 height 40
copy td "07896308201"
click at [754, 574] on td "Driver Email Address" at bounding box center [672, 589] width 164 height 39
click at [820, 507] on td "[PERSON_NAME]" at bounding box center [868, 511] width 228 height 40
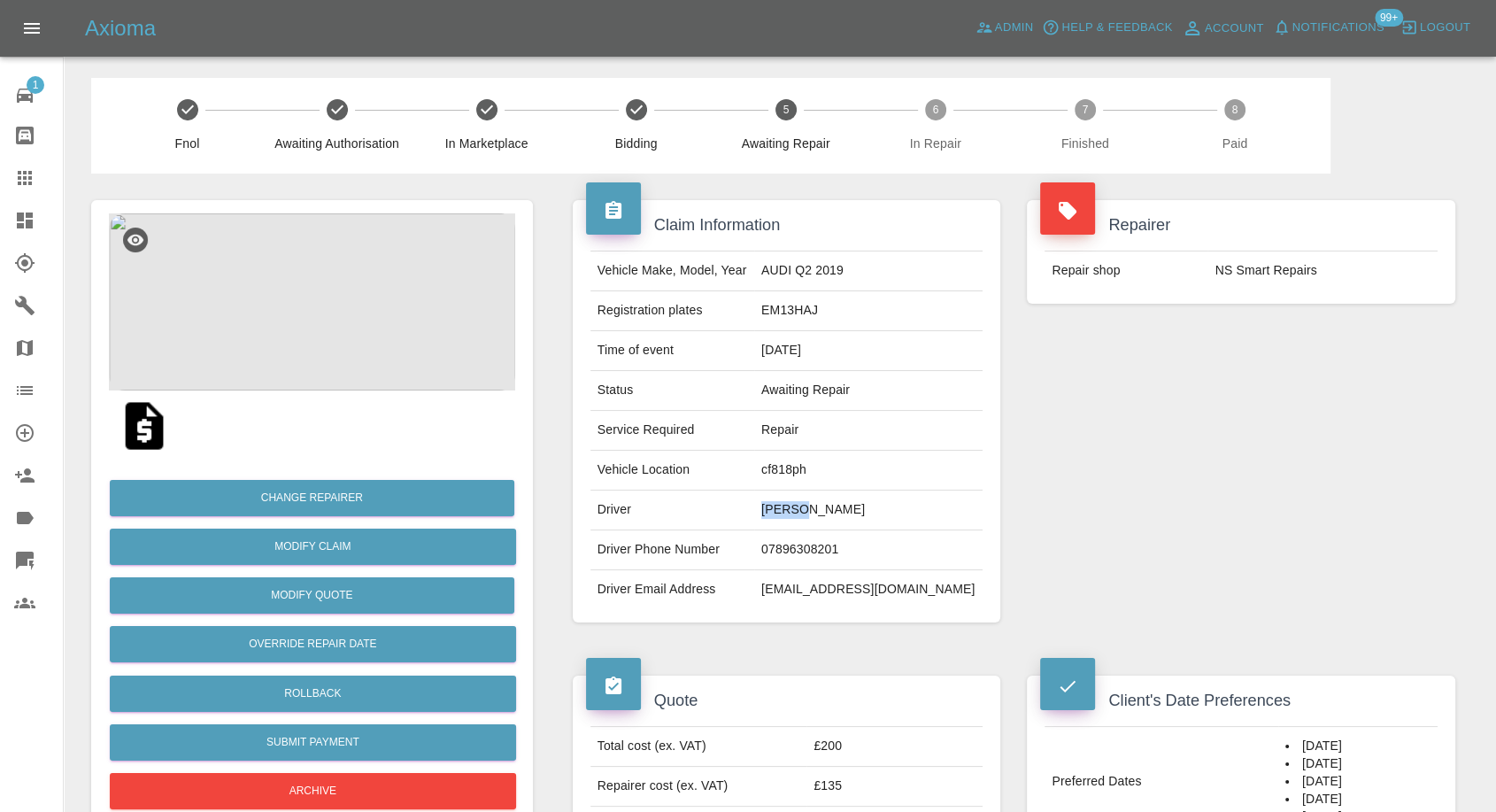
click at [820, 507] on td "[PERSON_NAME]" at bounding box center [868, 511] width 228 height 40
copy td "[PERSON_NAME]"
click at [831, 474] on td "cf818ph" at bounding box center [868, 471] width 228 height 40
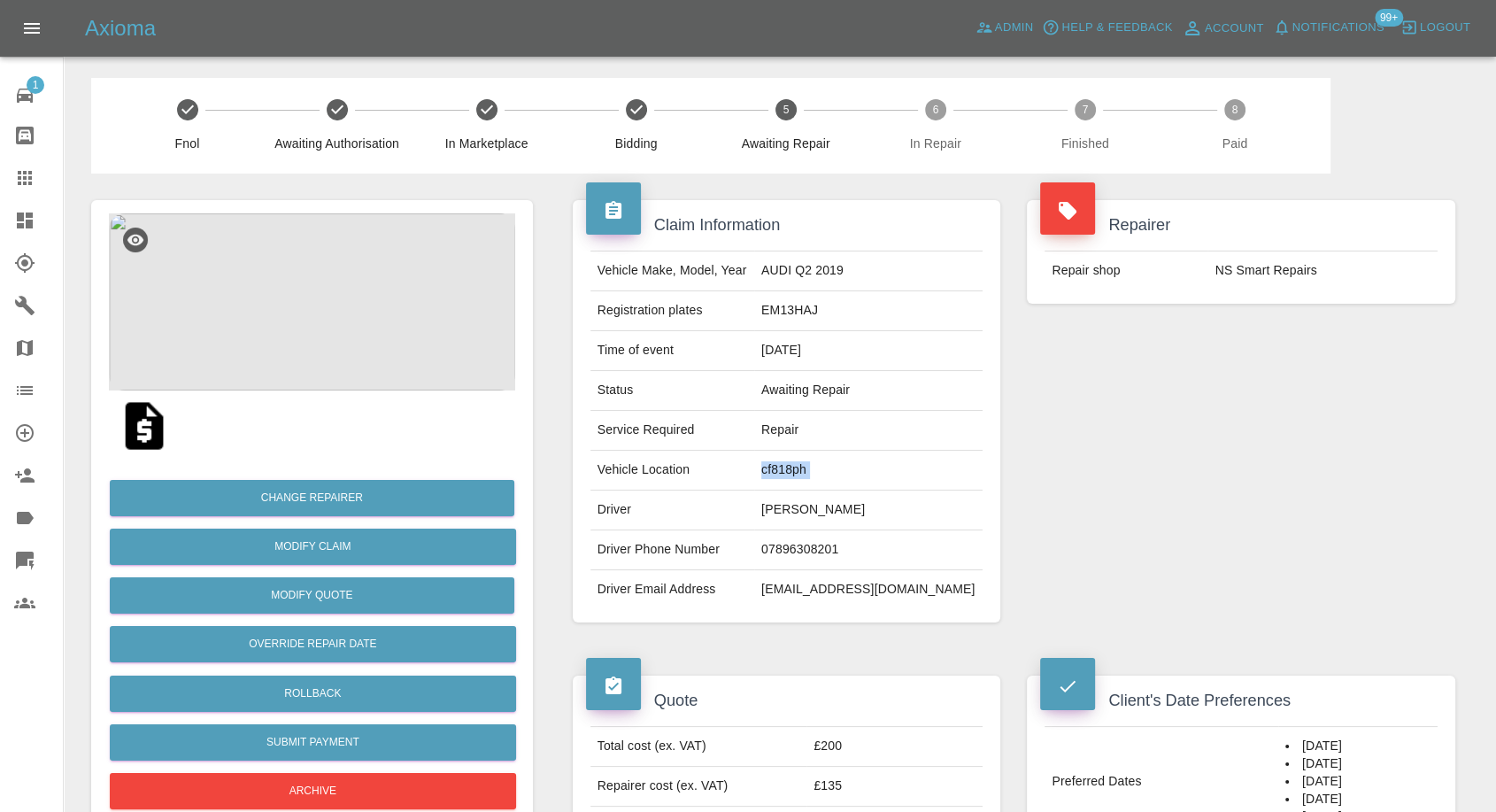
copy td "cf818ph"
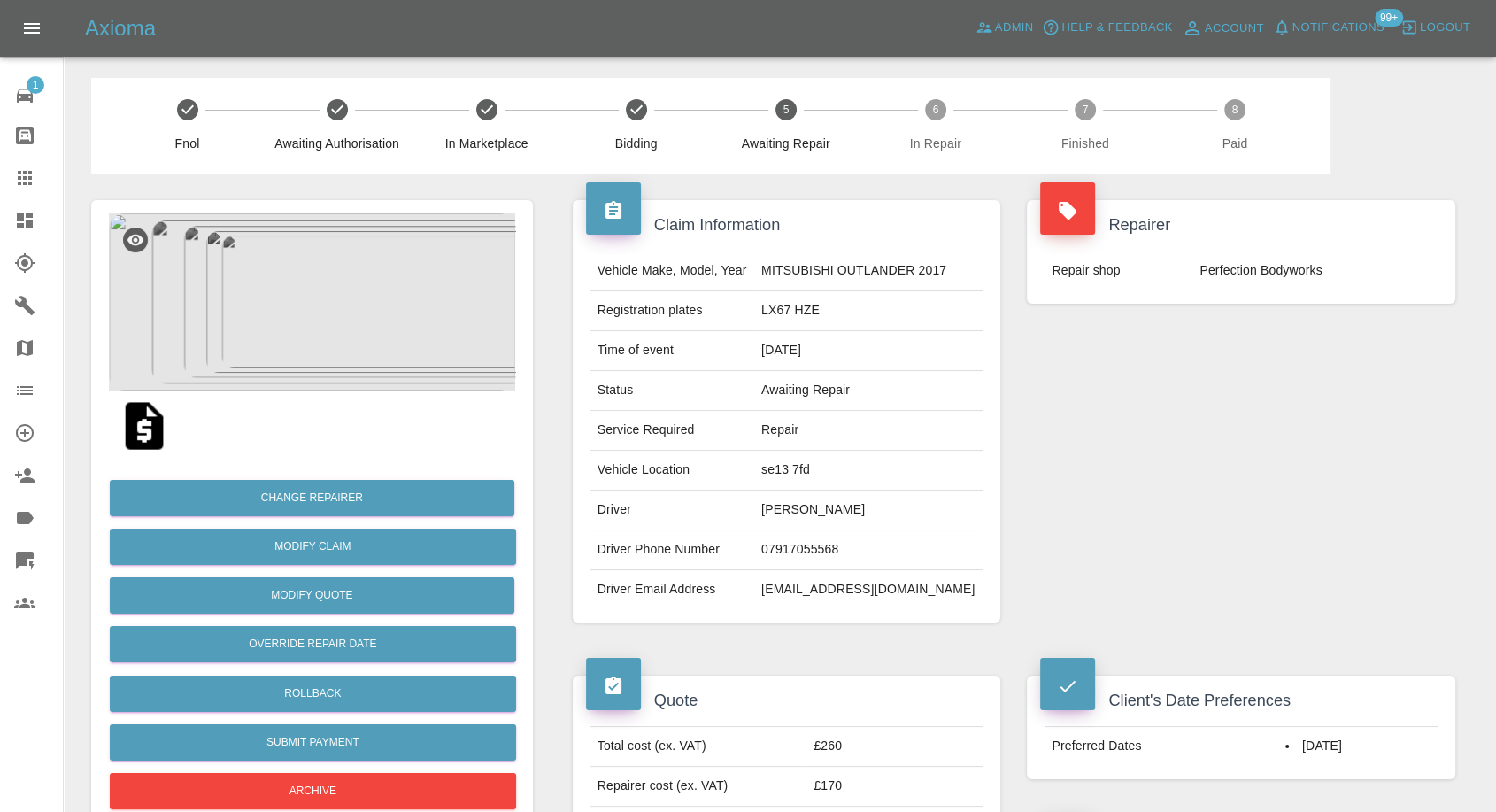
click at [790, 512] on td "John leong" at bounding box center [868, 511] width 228 height 40
copy td "John leong"
click at [802, 546] on td "07917055568" at bounding box center [868, 551] width 228 height 40
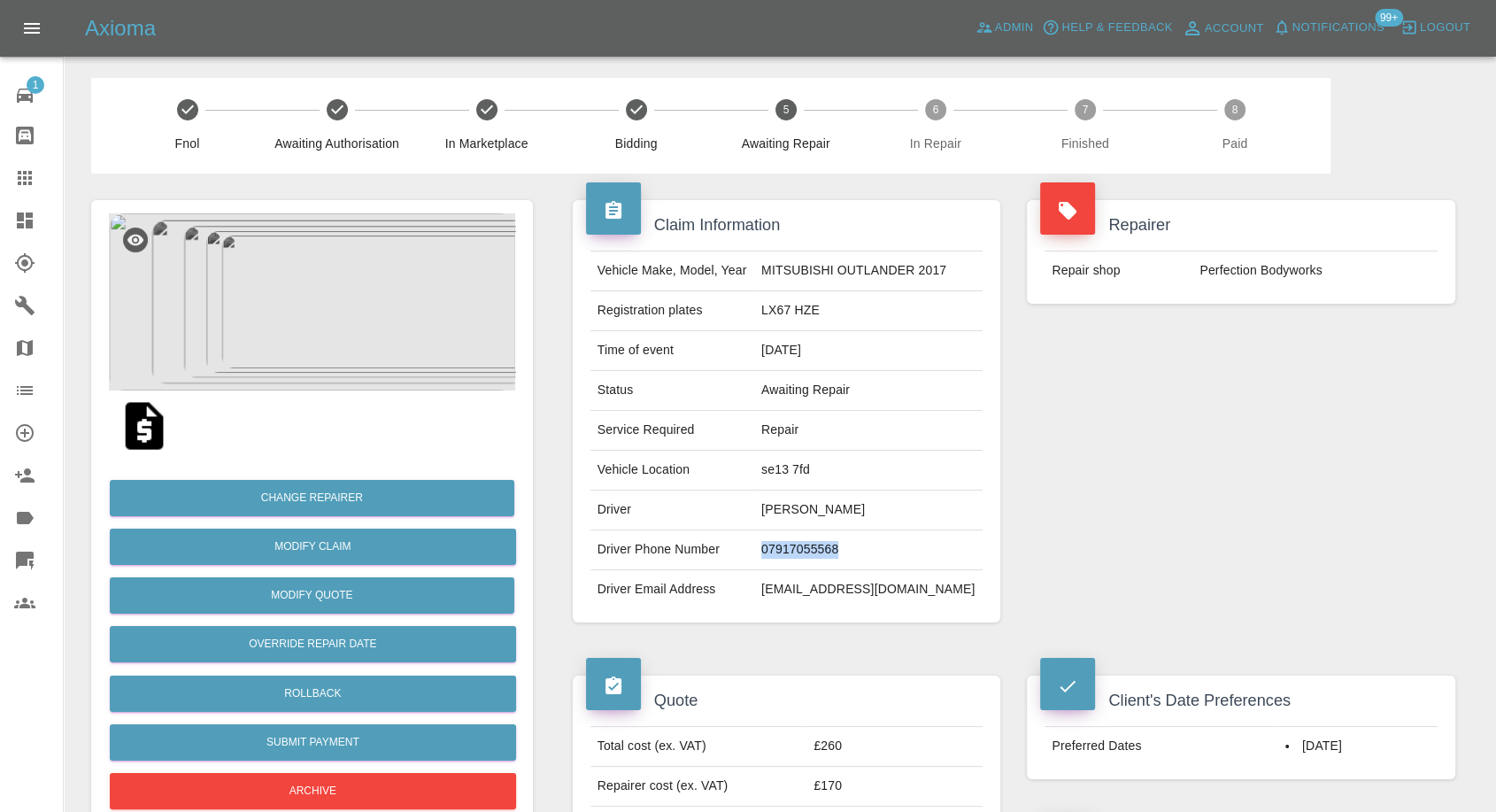
click at [802, 546] on td "07917055568" at bounding box center [868, 551] width 228 height 40
copy td "07917055568"
drag, startPoint x: 762, startPoint y: 647, endPoint x: 767, endPoint y: 638, distance: 10.3
click at [762, 648] on div "Quote Total cost (ex. VAT) £260 Repairer cost (ex. VAT) £170 Quoted by George C…" at bounding box center [787, 766] width 455 height 237
click at [783, 505] on td "John leong" at bounding box center [868, 511] width 228 height 40
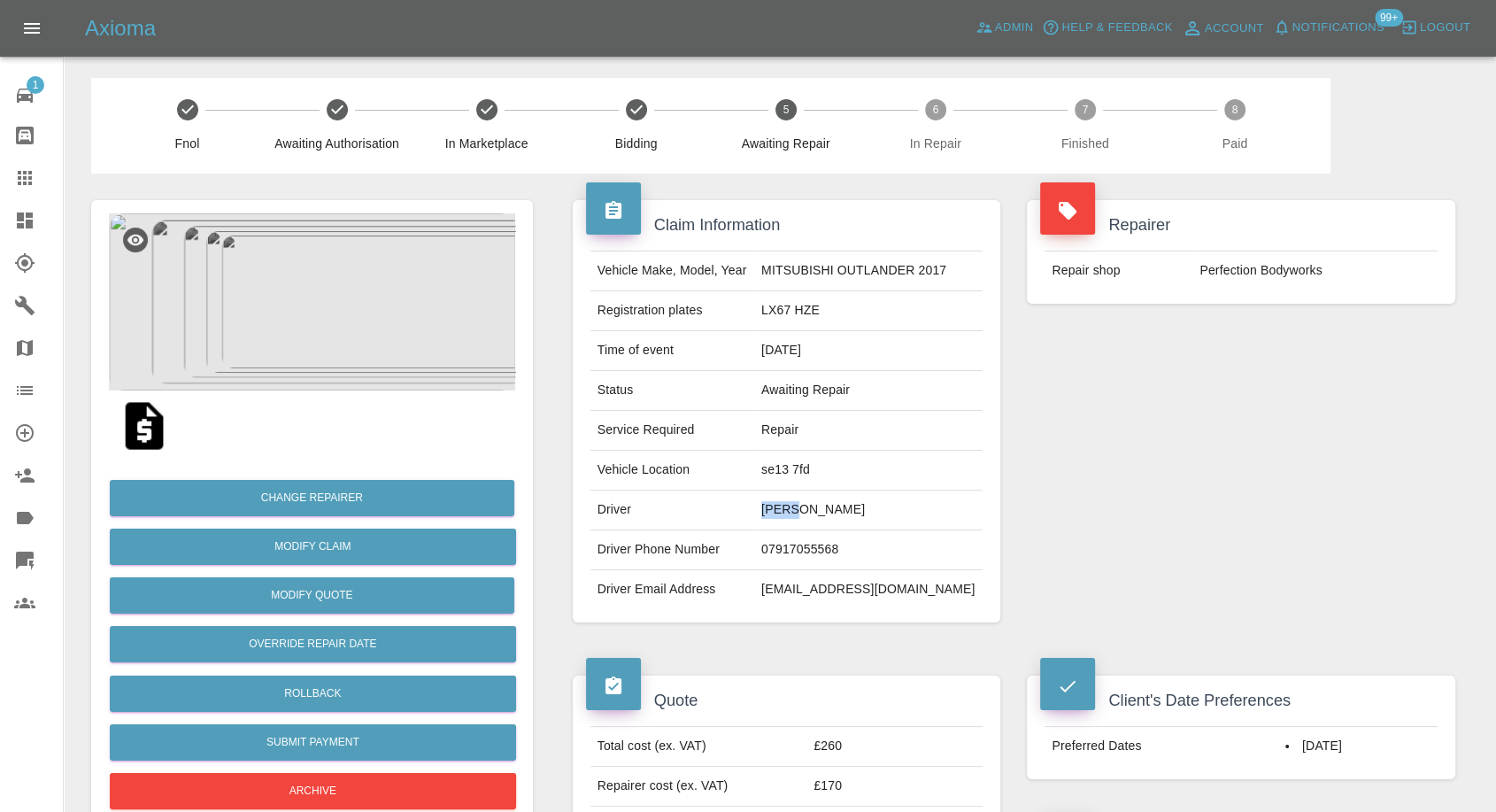
click at [783, 505] on td "John leong" at bounding box center [868, 511] width 228 height 40
copy td "John"
click at [786, 468] on td "se13 7fd" at bounding box center [868, 471] width 228 height 40
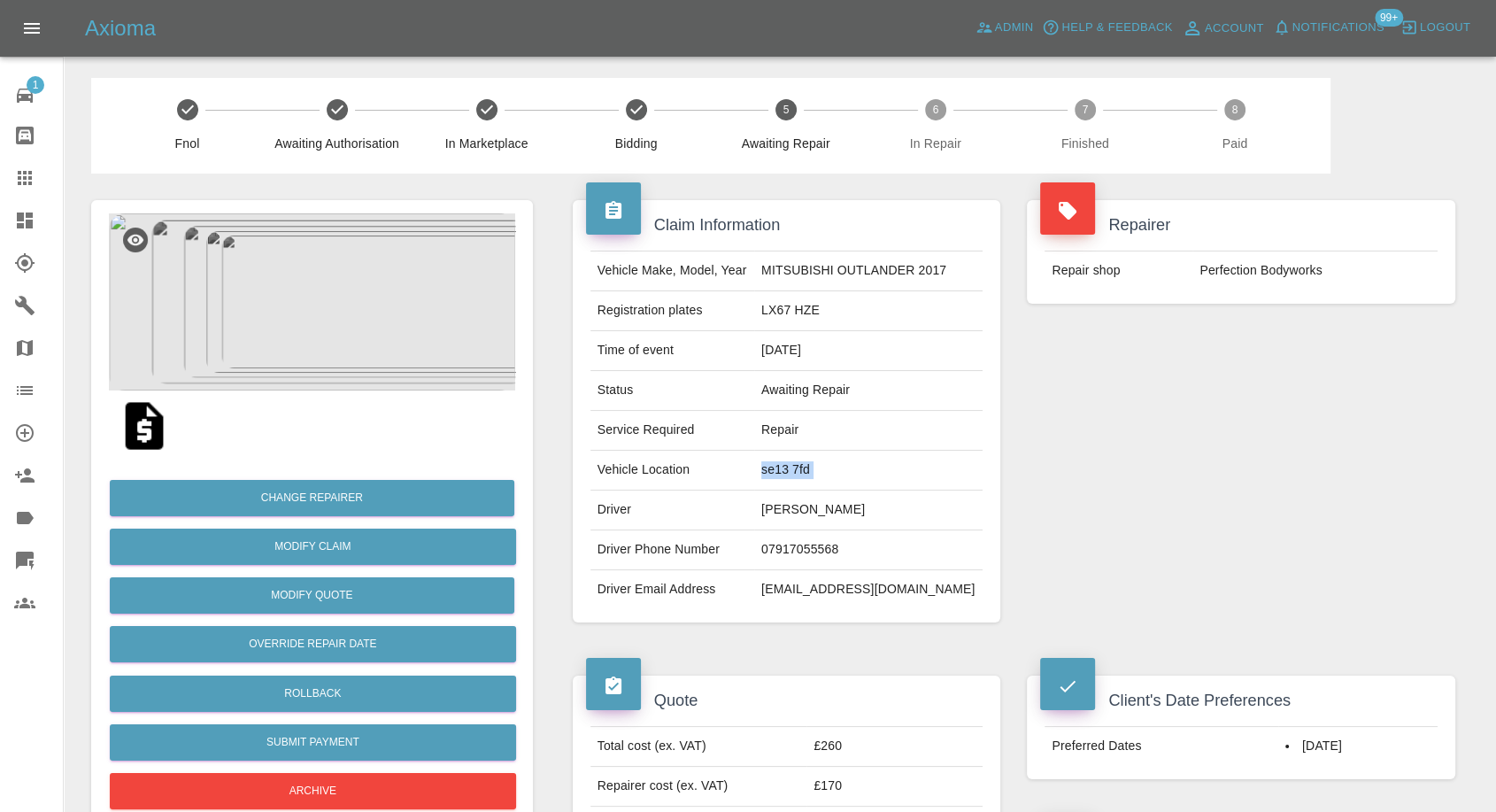
copy td "se13 7fd"
click at [807, 502] on td "Rebecca Sansbury" at bounding box center [868, 511] width 228 height 40
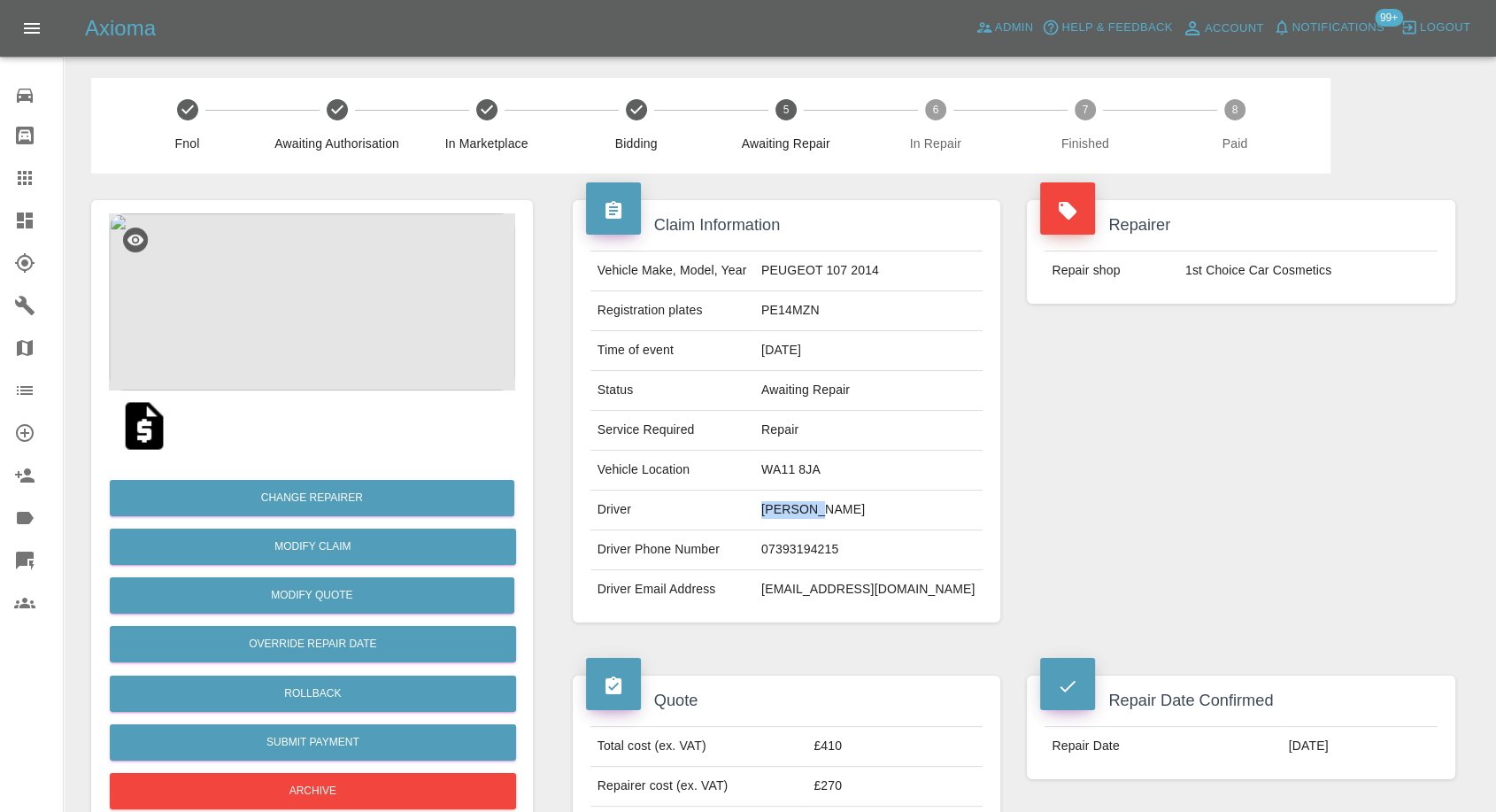
click at [807, 502] on td "Rebecca Sansbury" at bounding box center [868, 511] width 228 height 40
copy td "Rebecca Sansbury"
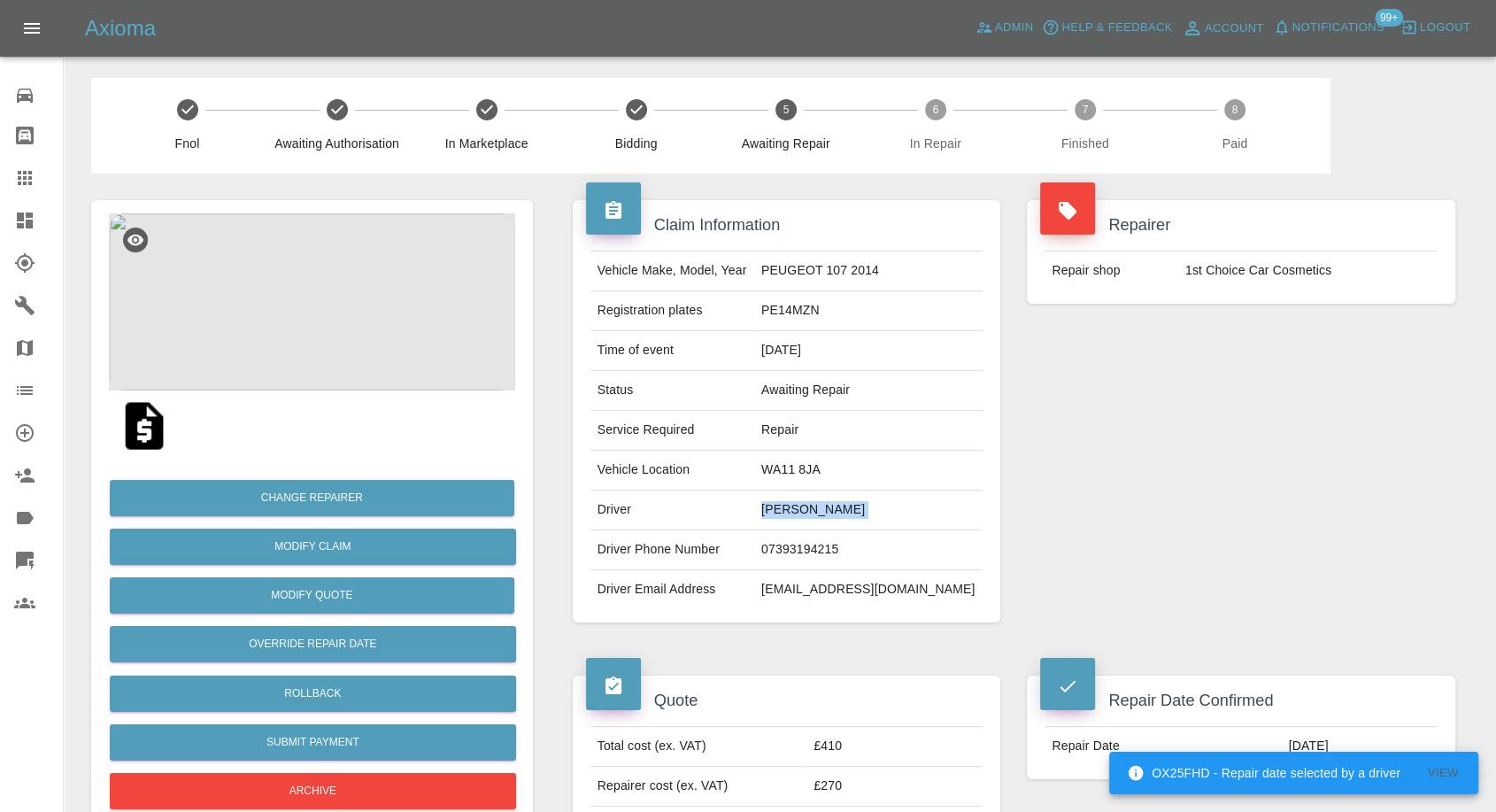
click at [810, 562] on td "07393194215" at bounding box center [868, 551] width 228 height 40
click at [815, 550] on td "07393194215" at bounding box center [868, 551] width 228 height 40
copy td "07393194215"
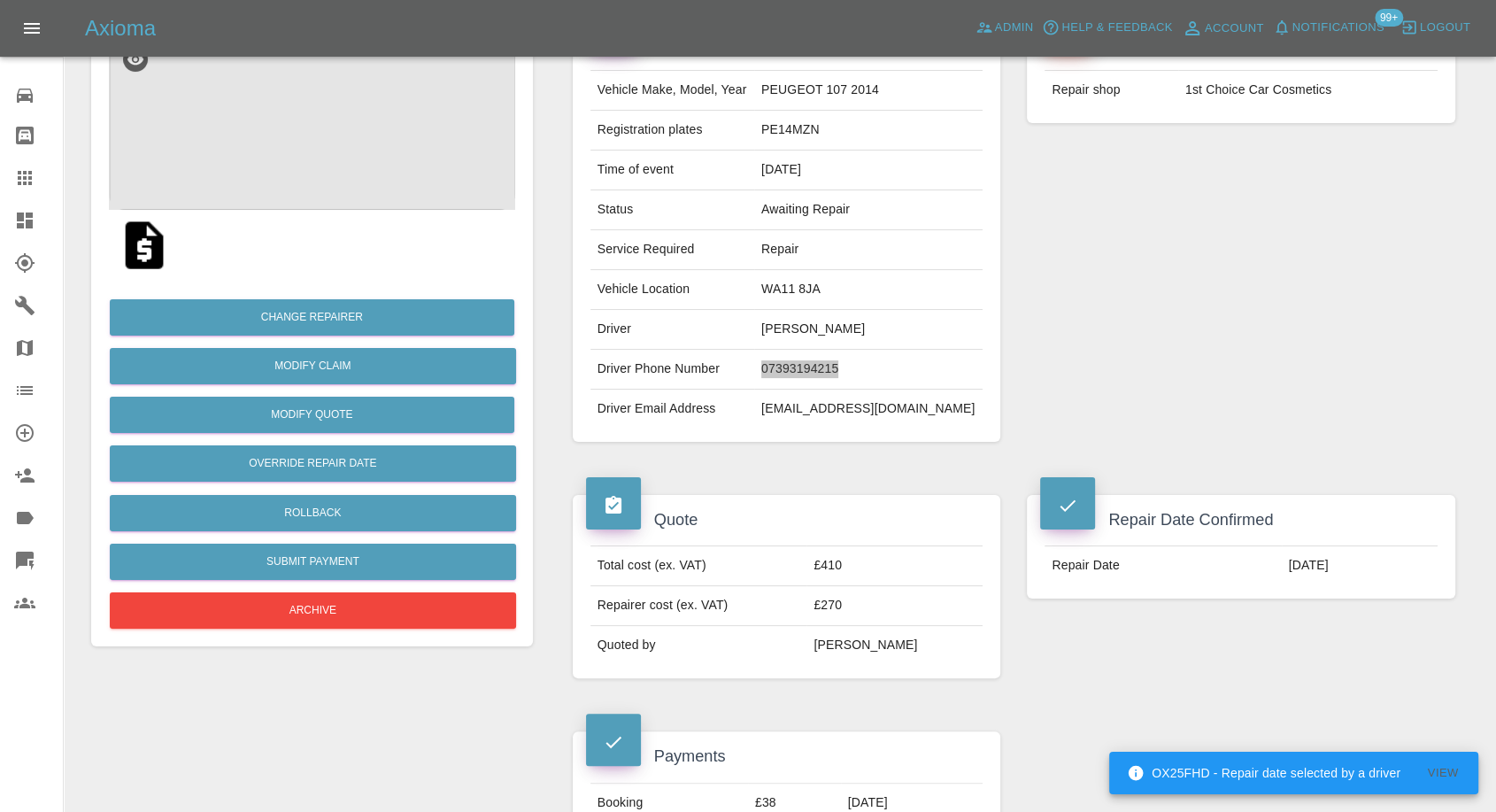
scroll to position [197, 0]
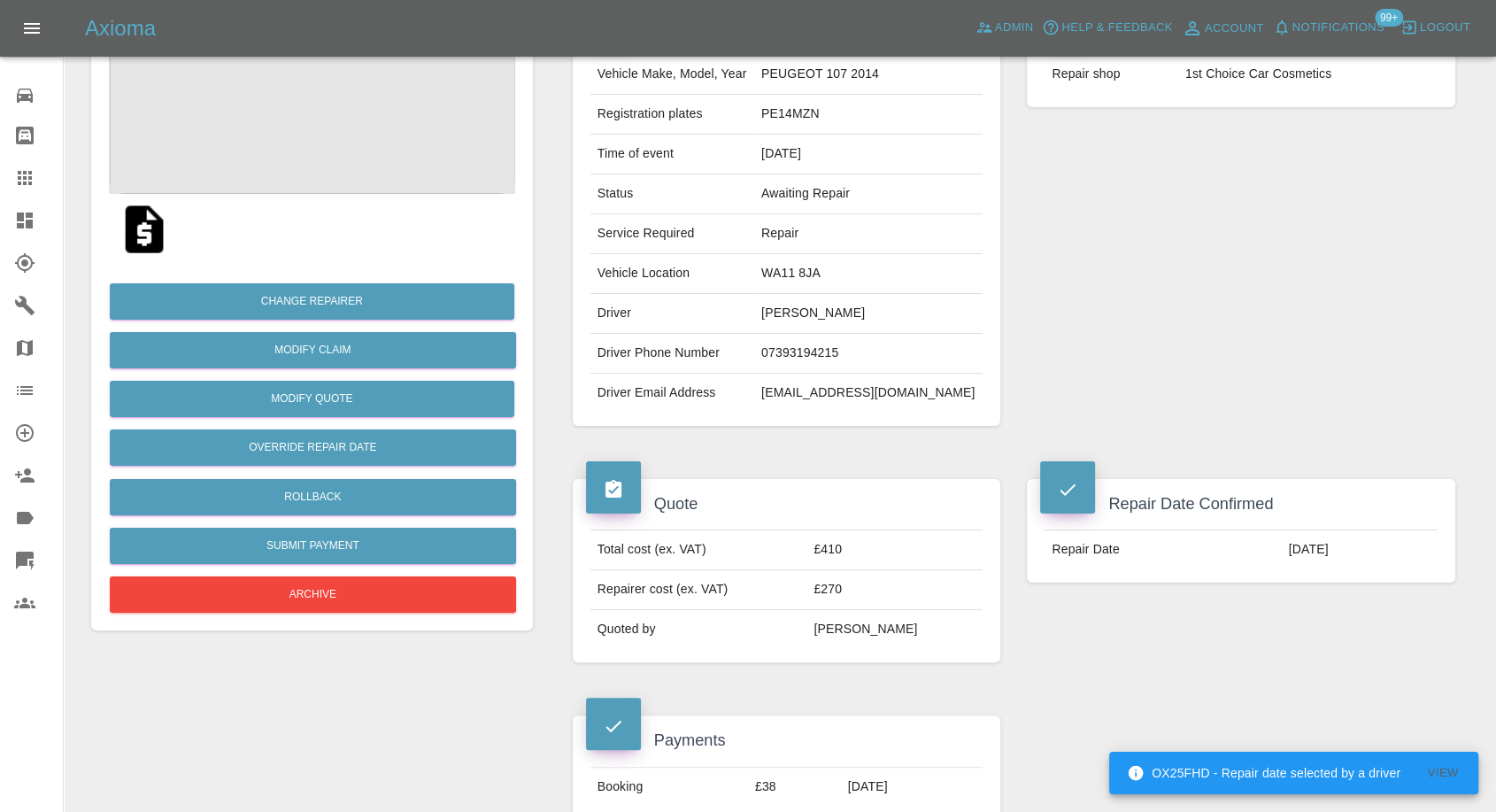
drag, startPoint x: 739, startPoint y: 454, endPoint x: 753, endPoint y: 440, distance: 19.8
click at [741, 454] on div "Quote Total cost (ex. VAT) £410 Repairer cost (ex. VAT) £270 Quoted by Eric Ord…" at bounding box center [787, 570] width 455 height 237
click at [791, 307] on td "Rebecca Sansbury" at bounding box center [868, 314] width 228 height 40
copy td "Rebecca"
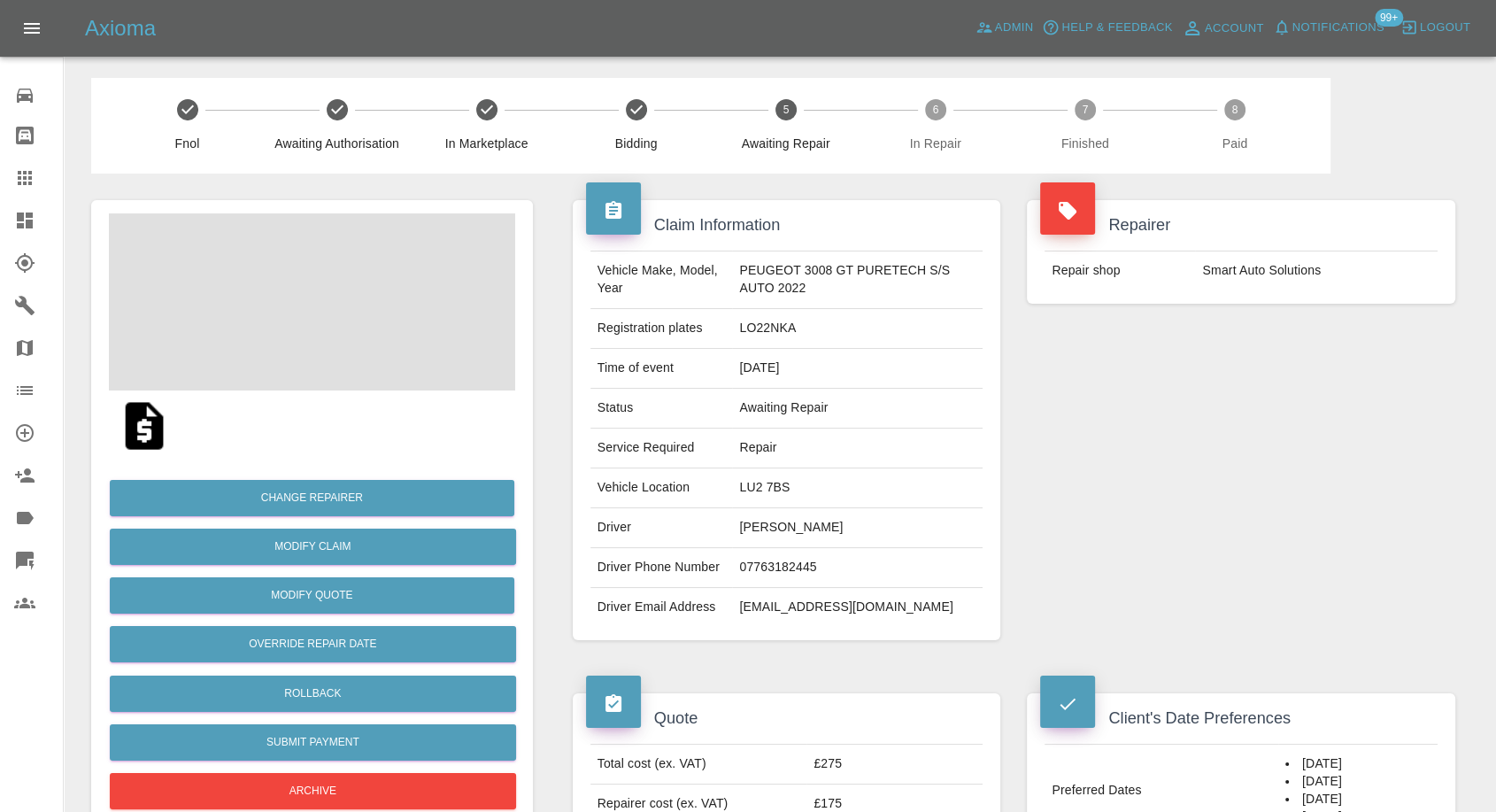
click at [758, 524] on td "Mo Blackwell" at bounding box center [857, 528] width 250 height 40
copy td "Mo Blackwell"
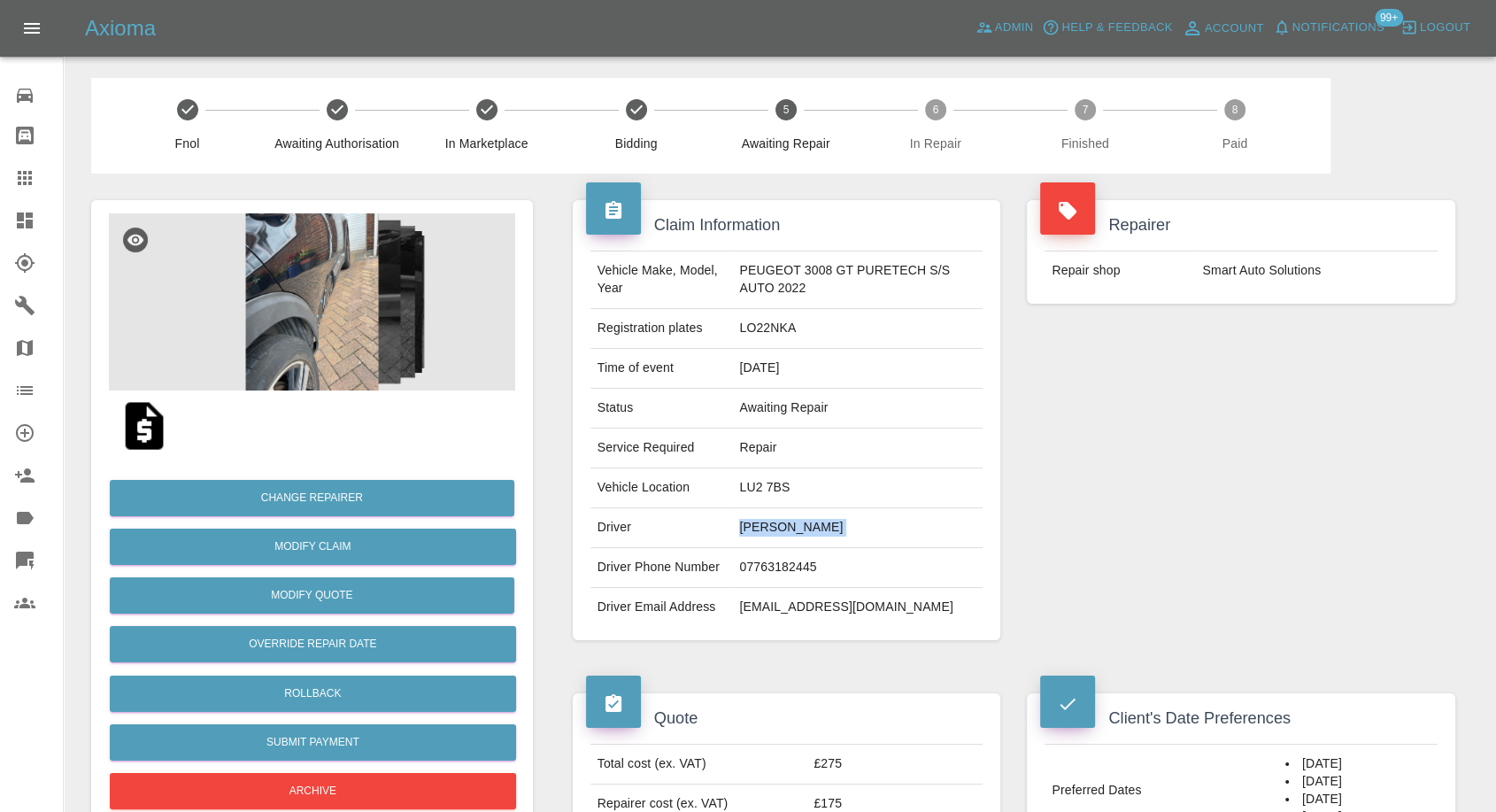
click at [761, 564] on td "07763182445" at bounding box center [857, 568] width 250 height 40
copy td "07763182445"
click at [782, 657] on div "Claim Information Vehicle Make, Model, Year PEUGEOT 3008 GT PURETECH S/S AUTO 2…" at bounding box center [787, 419] width 455 height 493
click at [744, 528] on td "Mo Blackwell" at bounding box center [857, 528] width 250 height 40
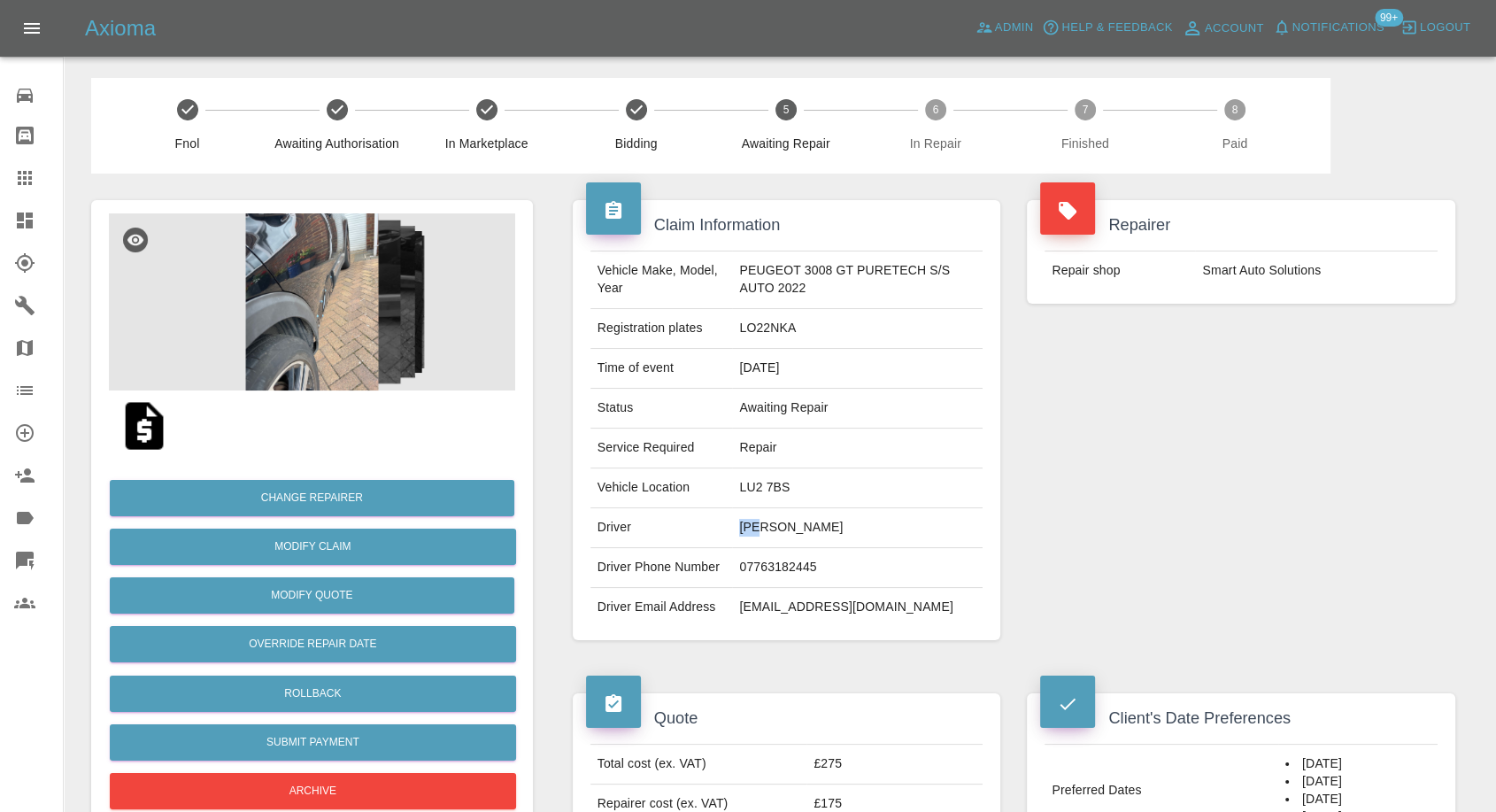
click at [744, 528] on td "Mo Blackwell" at bounding box center [857, 528] width 250 height 40
copy td "Mo"
click at [736, 487] on td "LU2 7BS" at bounding box center [857, 488] width 250 height 40
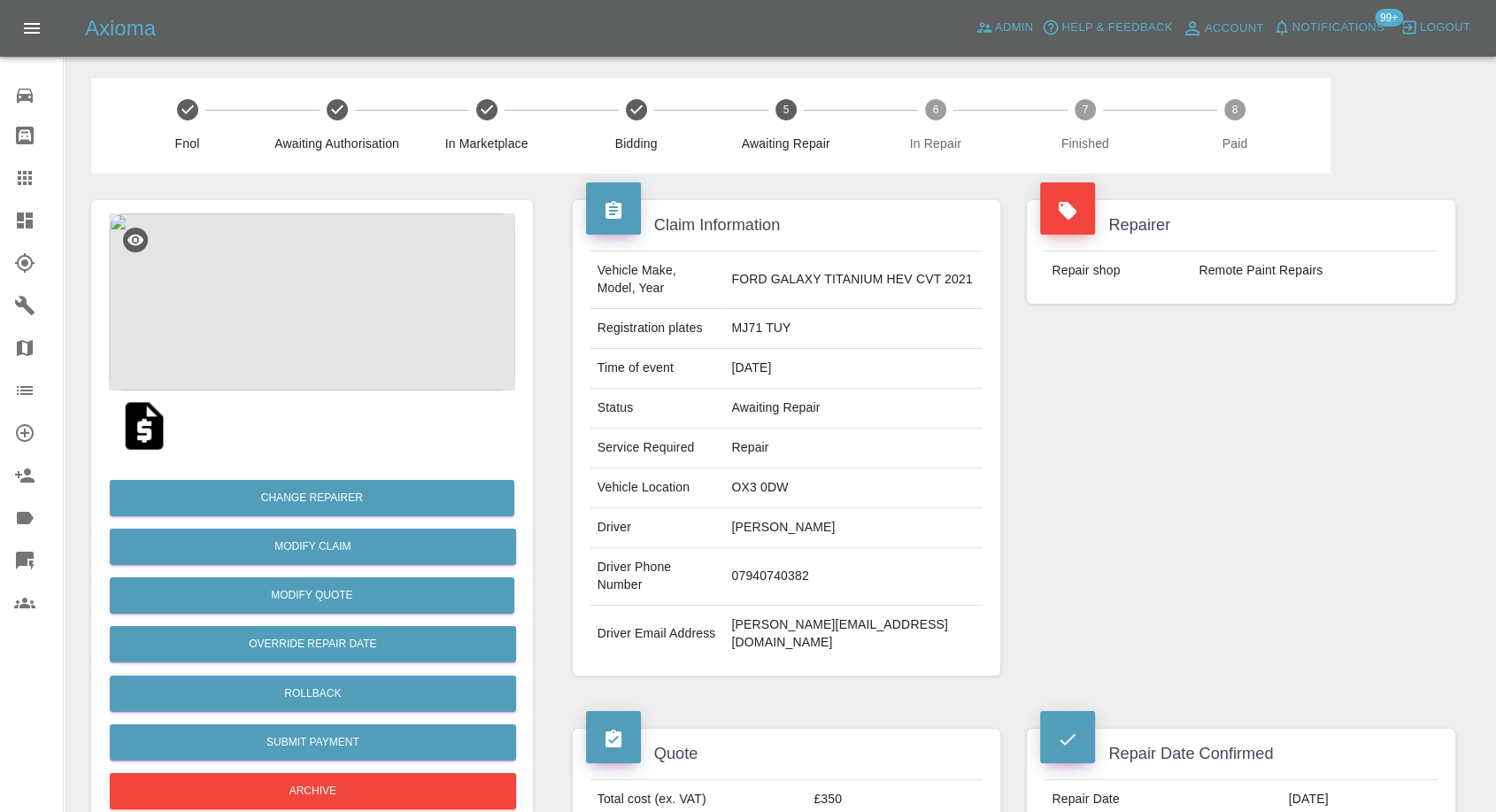
click at [777, 529] on td "[PERSON_NAME]" at bounding box center [853, 528] width 259 height 40
copy td "[PERSON_NAME]"
click at [793, 567] on td "07940740382" at bounding box center [853, 576] width 259 height 58
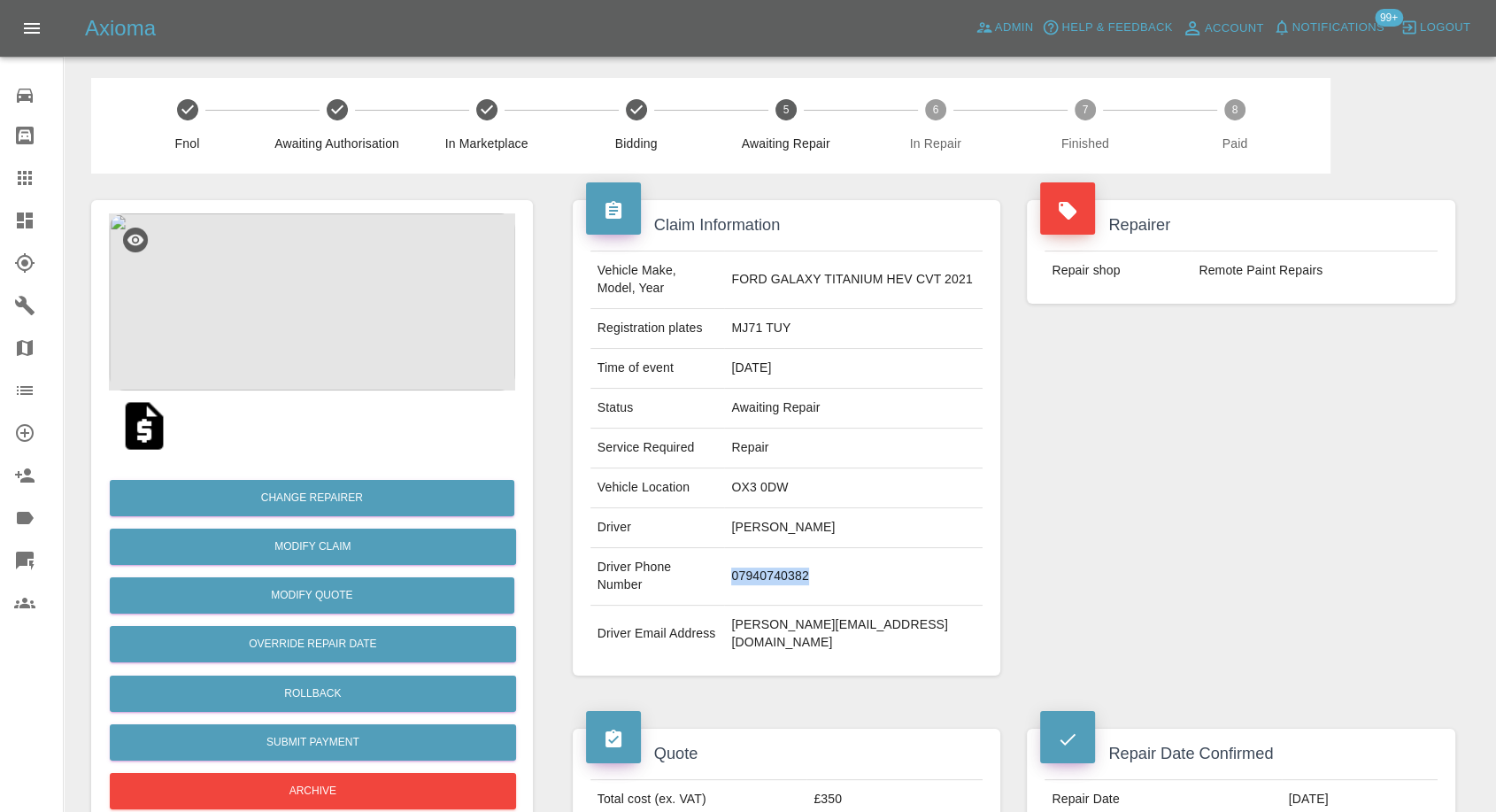
click at [793, 567] on td "07940740382" at bounding box center [853, 576] width 259 height 58
copy td "07940740382"
click at [1141, 554] on div "Repairer Repair shop Remote Paint Repairs" at bounding box center [1241, 437] width 455 height 529
click at [762, 529] on td "[PERSON_NAME]" at bounding box center [853, 528] width 259 height 40
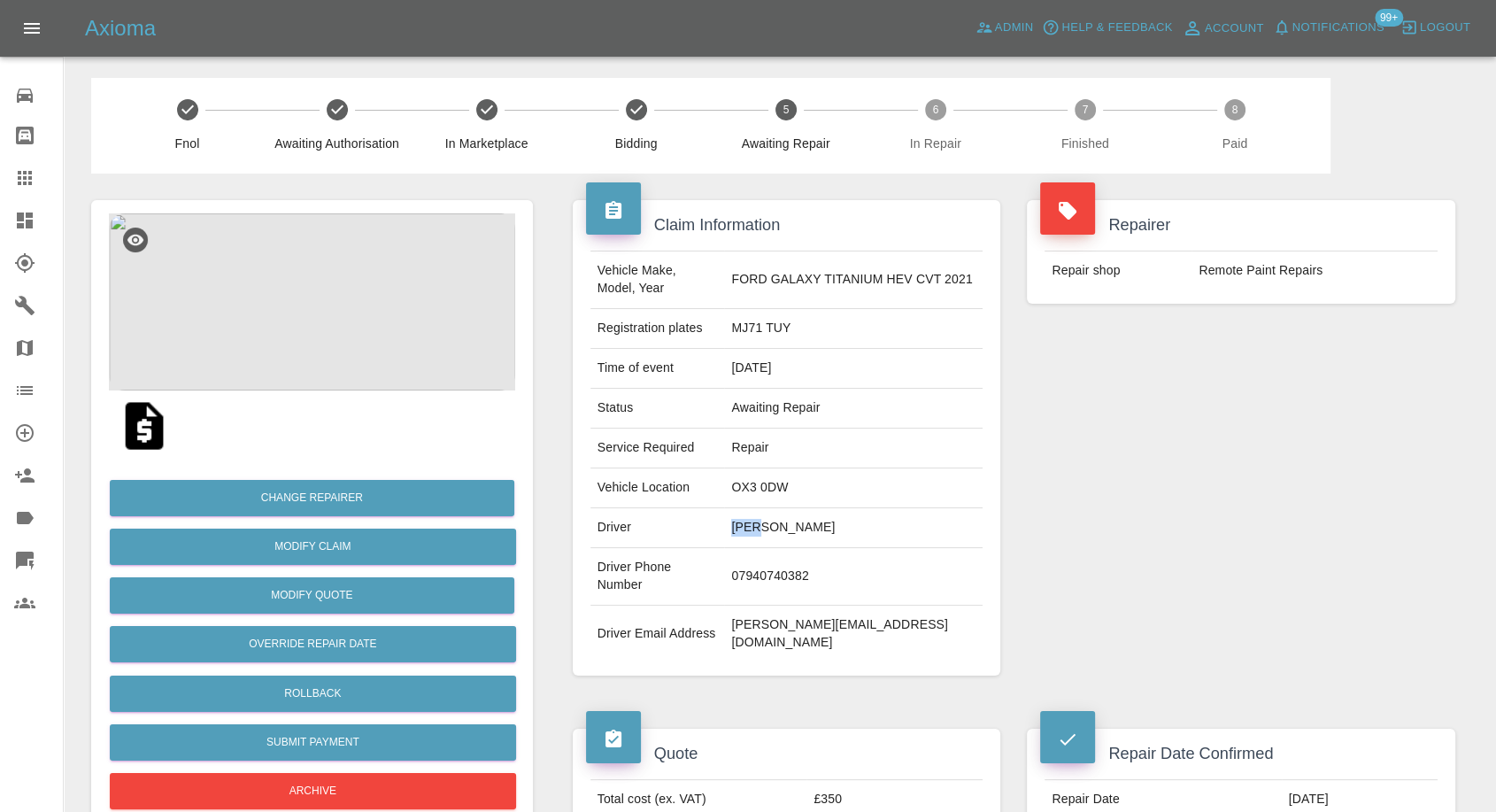
copy td "Ben"
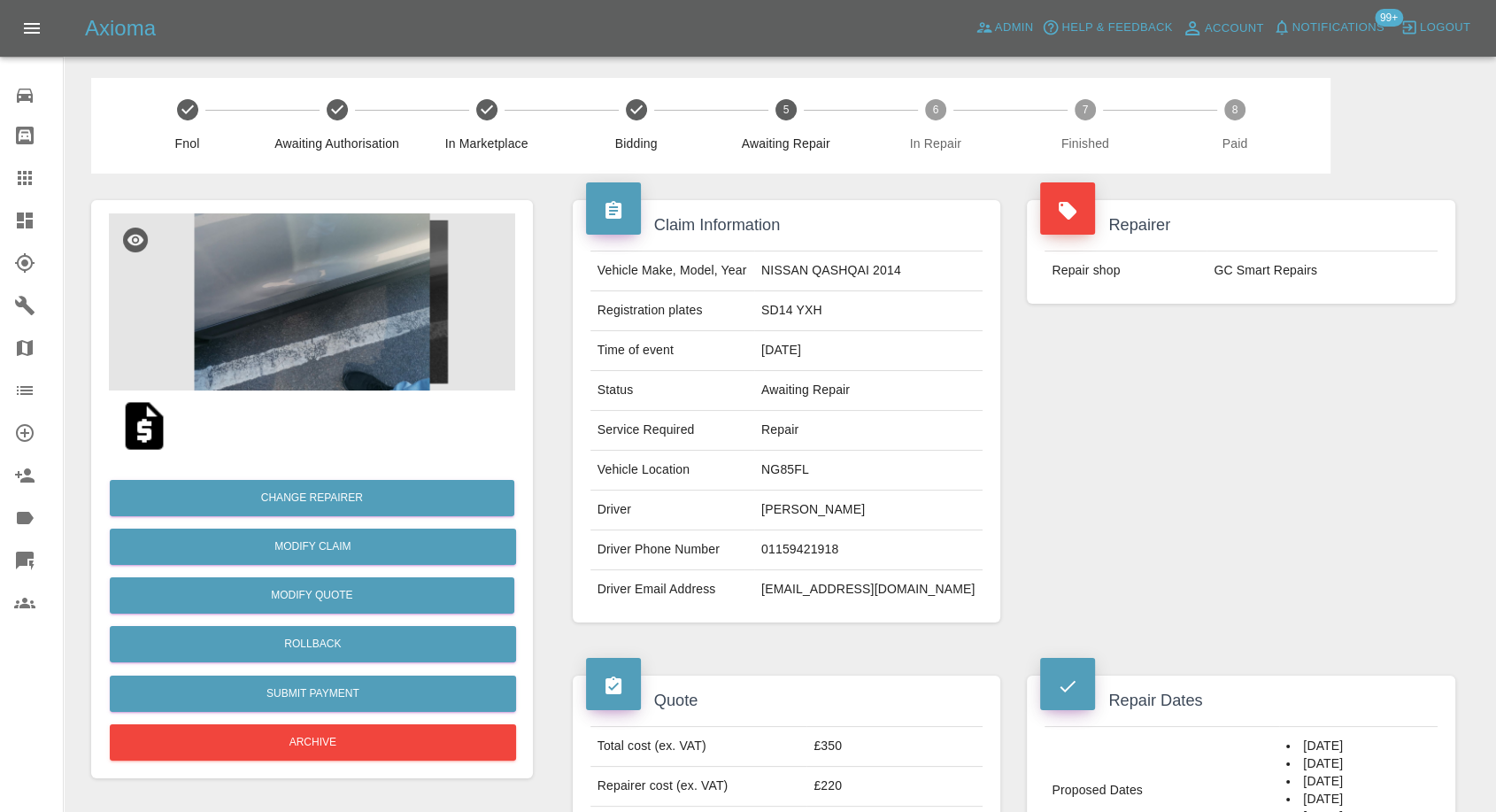
click at [854, 512] on td "Emmanuel Botsie" at bounding box center [868, 511] width 228 height 40
click at [854, 511] on td "Emmanuel Botsie" at bounding box center [868, 511] width 228 height 40
copy td "Emmanuel Botsie"
click at [830, 549] on td "01159421918" at bounding box center [868, 551] width 228 height 40
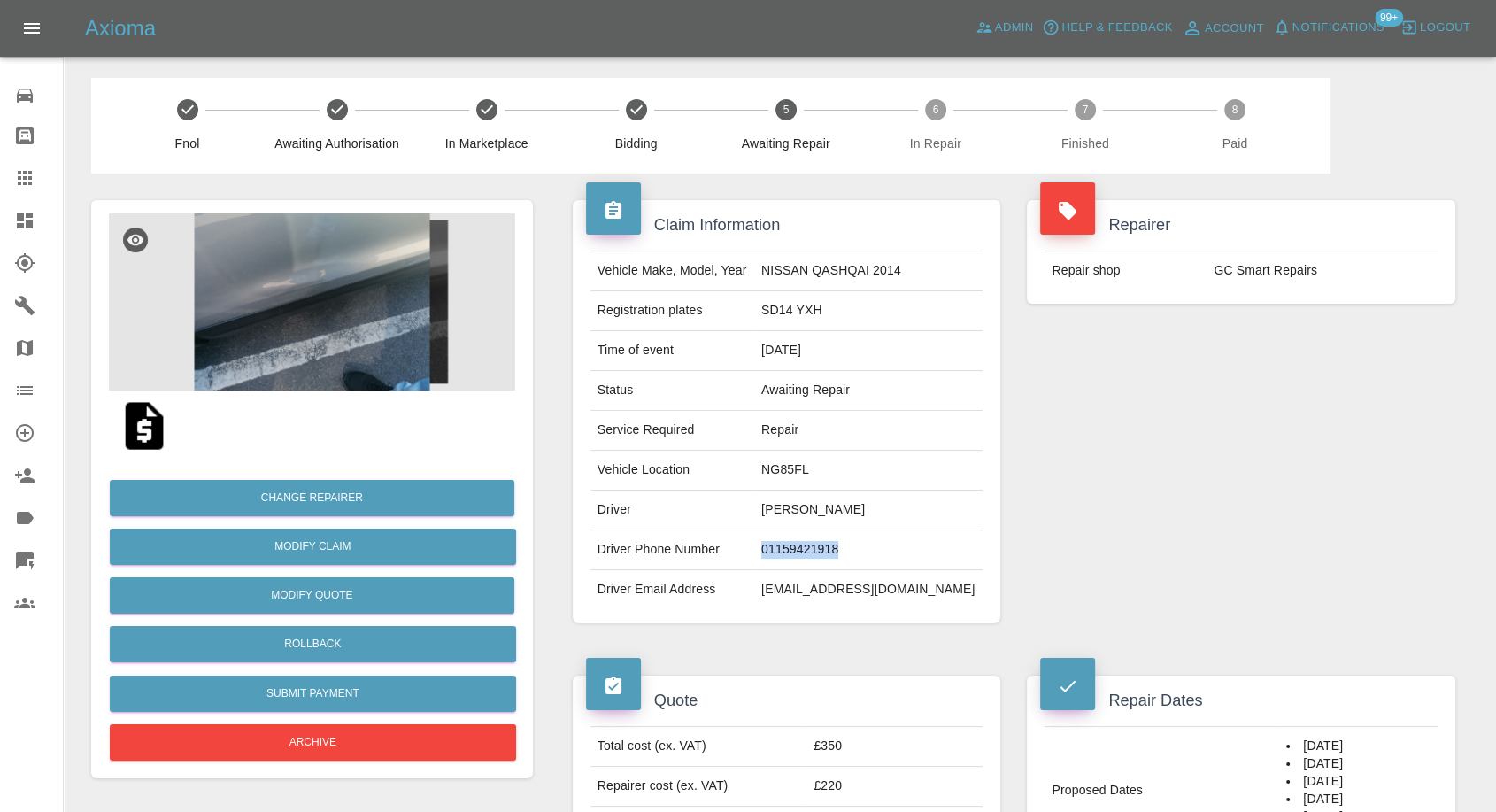
click at [830, 549] on td "01159421918" at bounding box center [868, 551] width 228 height 40
copy td "01159421918"
drag, startPoint x: 710, startPoint y: 607, endPoint x: 791, endPoint y: 618, distance: 81.7
click at [710, 607] on td "Driver Email Address" at bounding box center [672, 589] width 164 height 39
click at [814, 604] on td "Botsie11@yahoo.co.uk" at bounding box center [868, 589] width 228 height 39
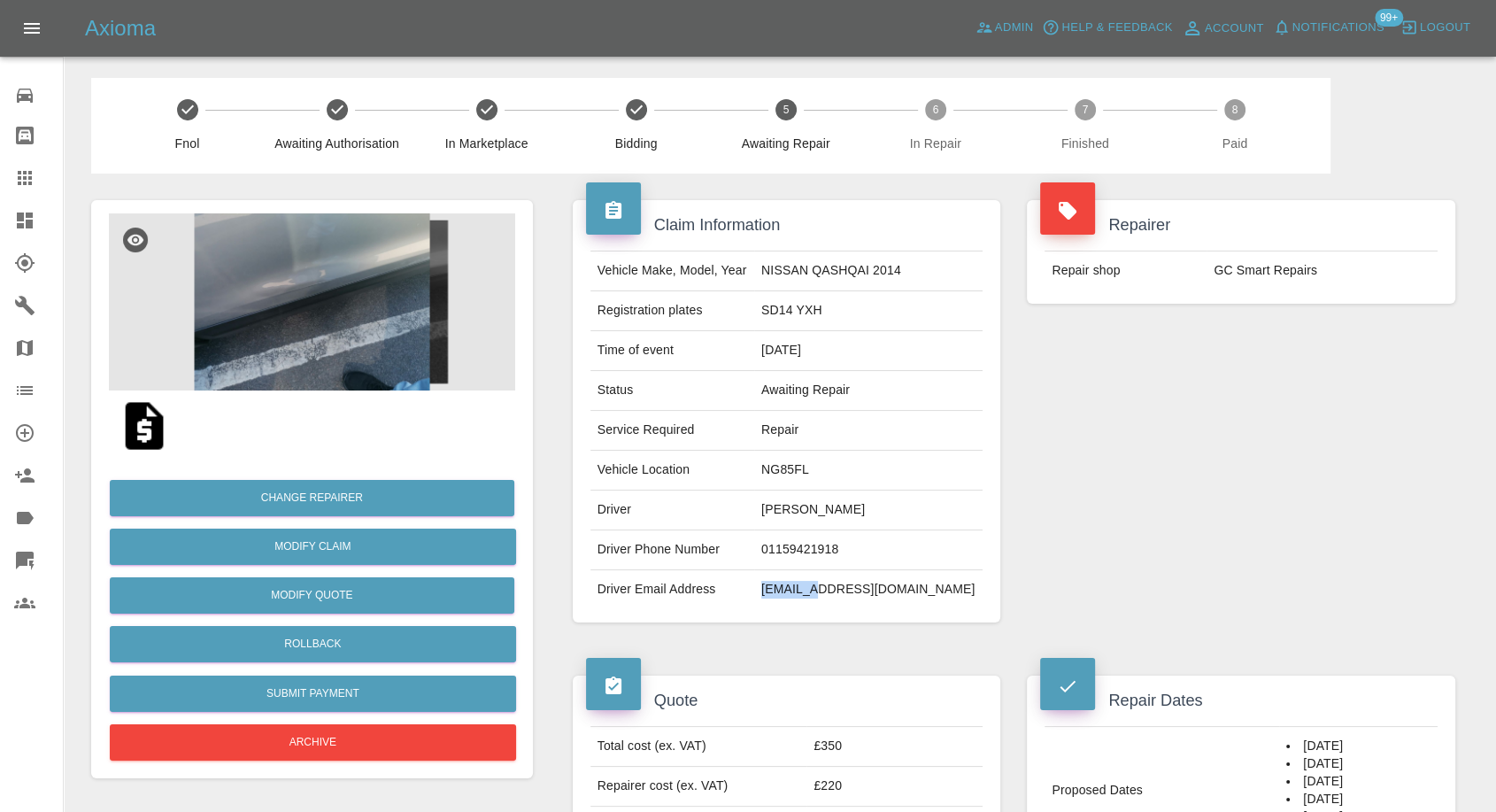
click at [814, 604] on td "Botsie11@yahoo.co.uk" at bounding box center [868, 589] width 228 height 39
copy div "Botsie11@yahoo.co.uk"
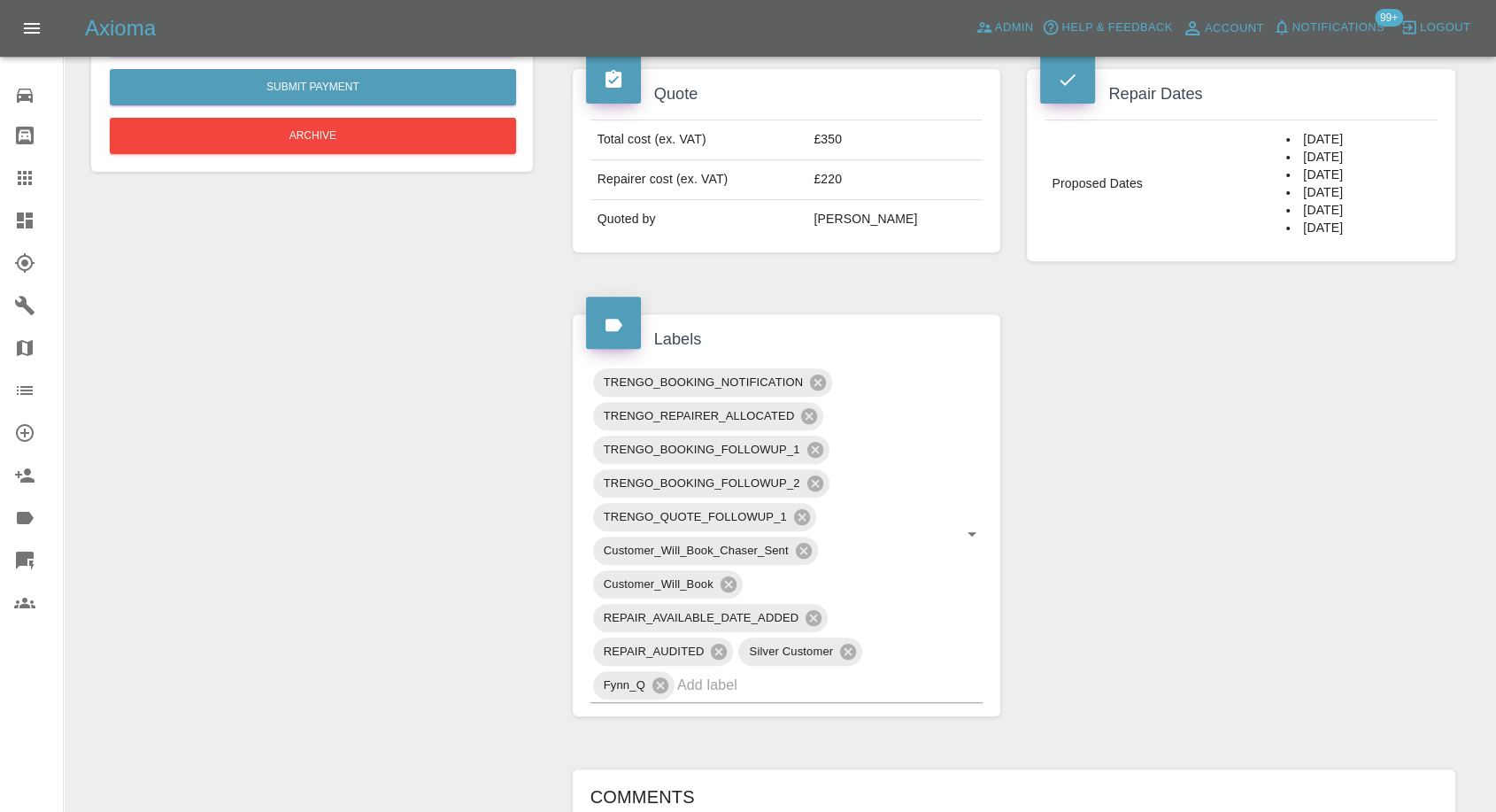
scroll to position [312, 0]
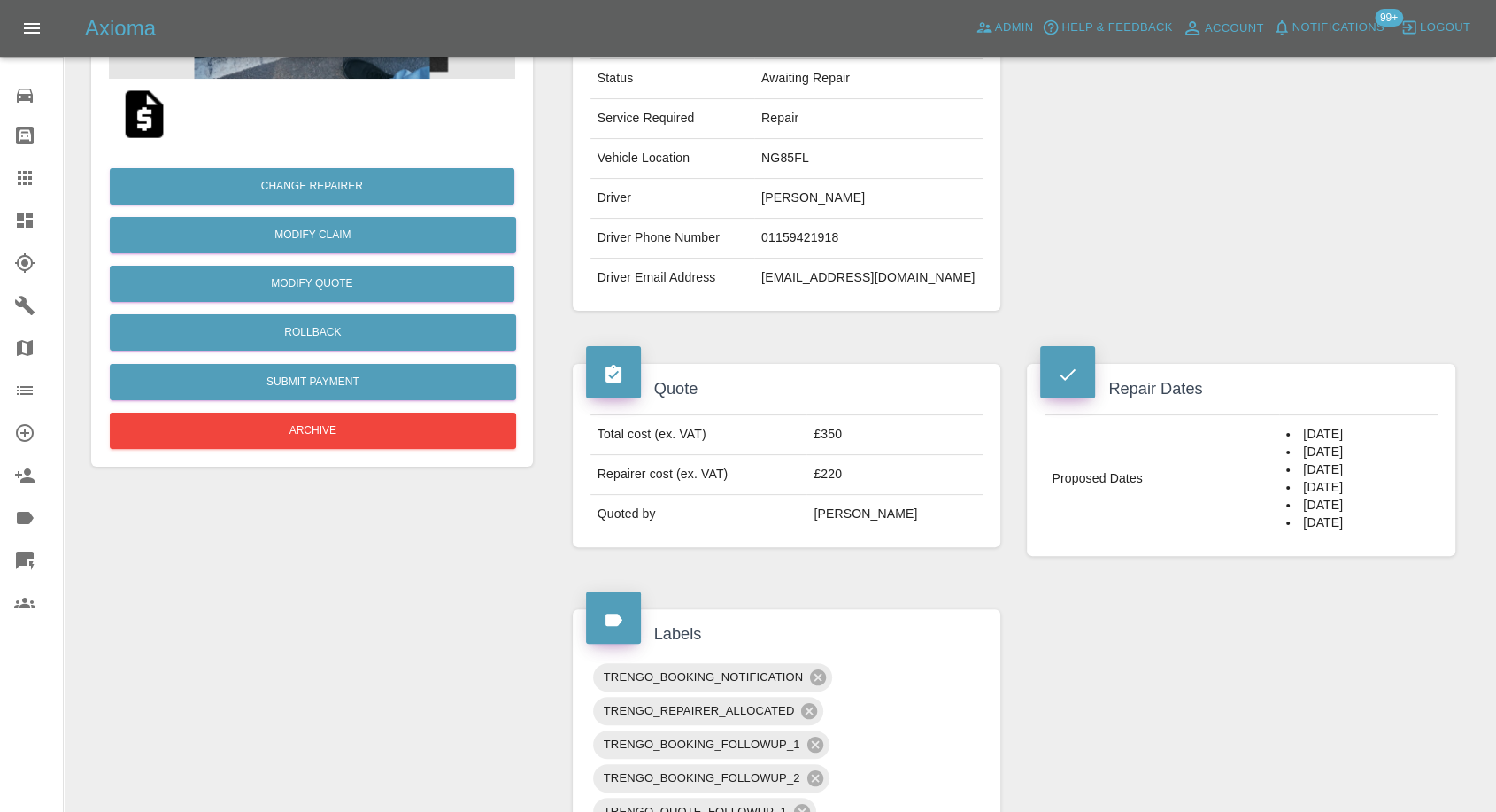
click at [837, 193] on td "Emmanuel Botsie" at bounding box center [868, 199] width 228 height 40
copy td "Emmanuel"
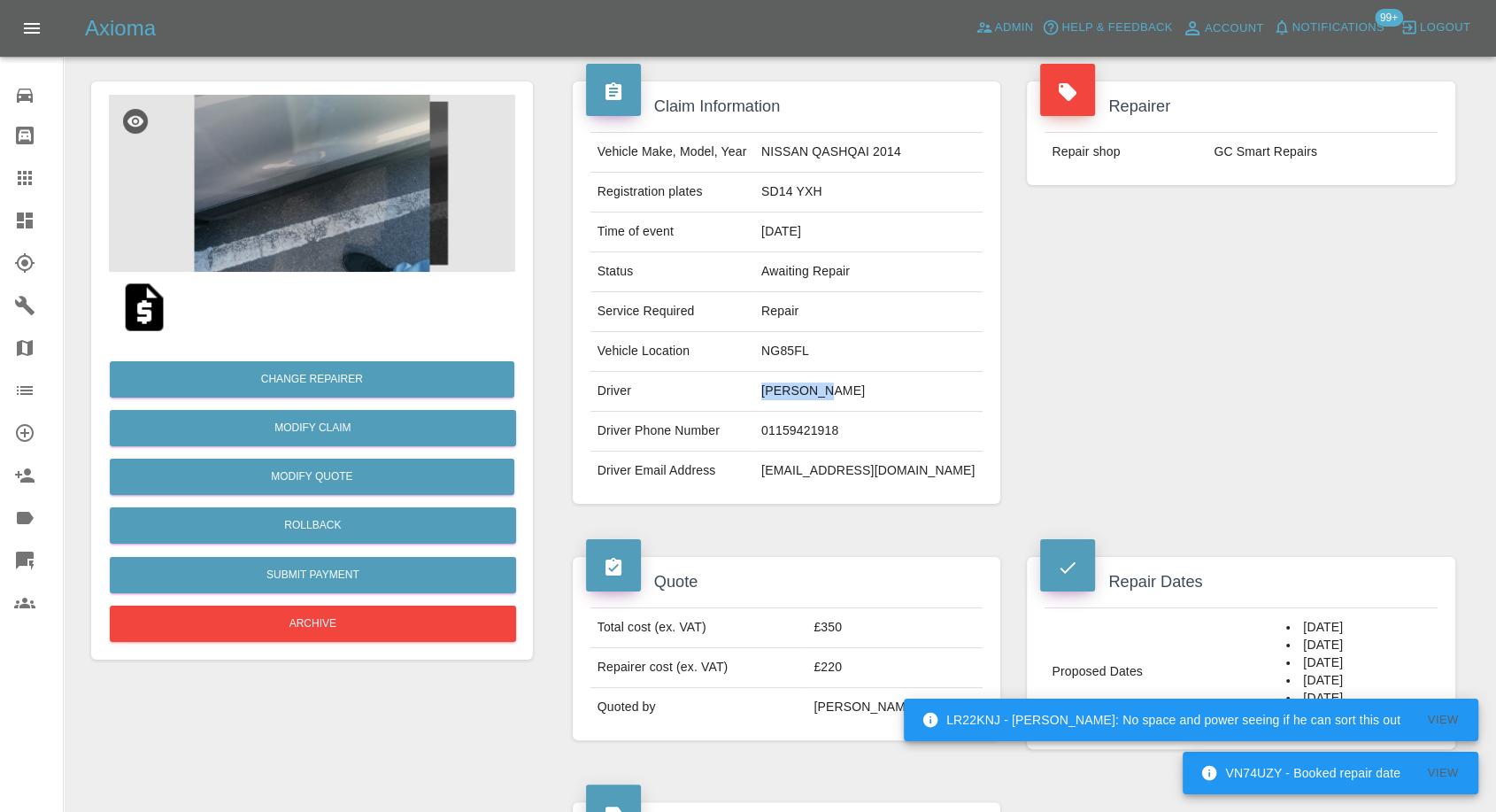
scroll to position [16, 0]
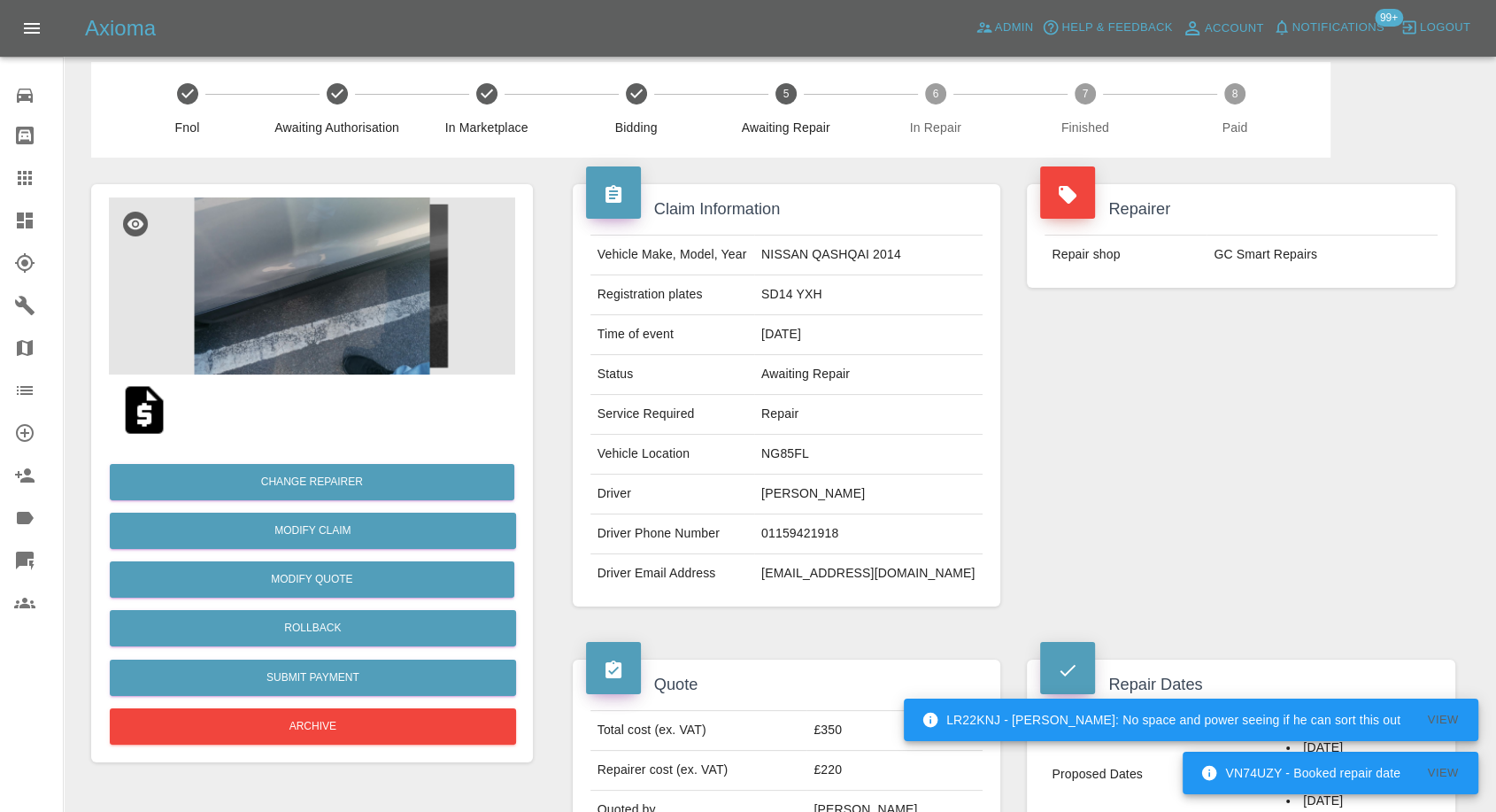
click at [822, 300] on td "SD14 YXH" at bounding box center [868, 296] width 228 height 40
copy td "SD14"
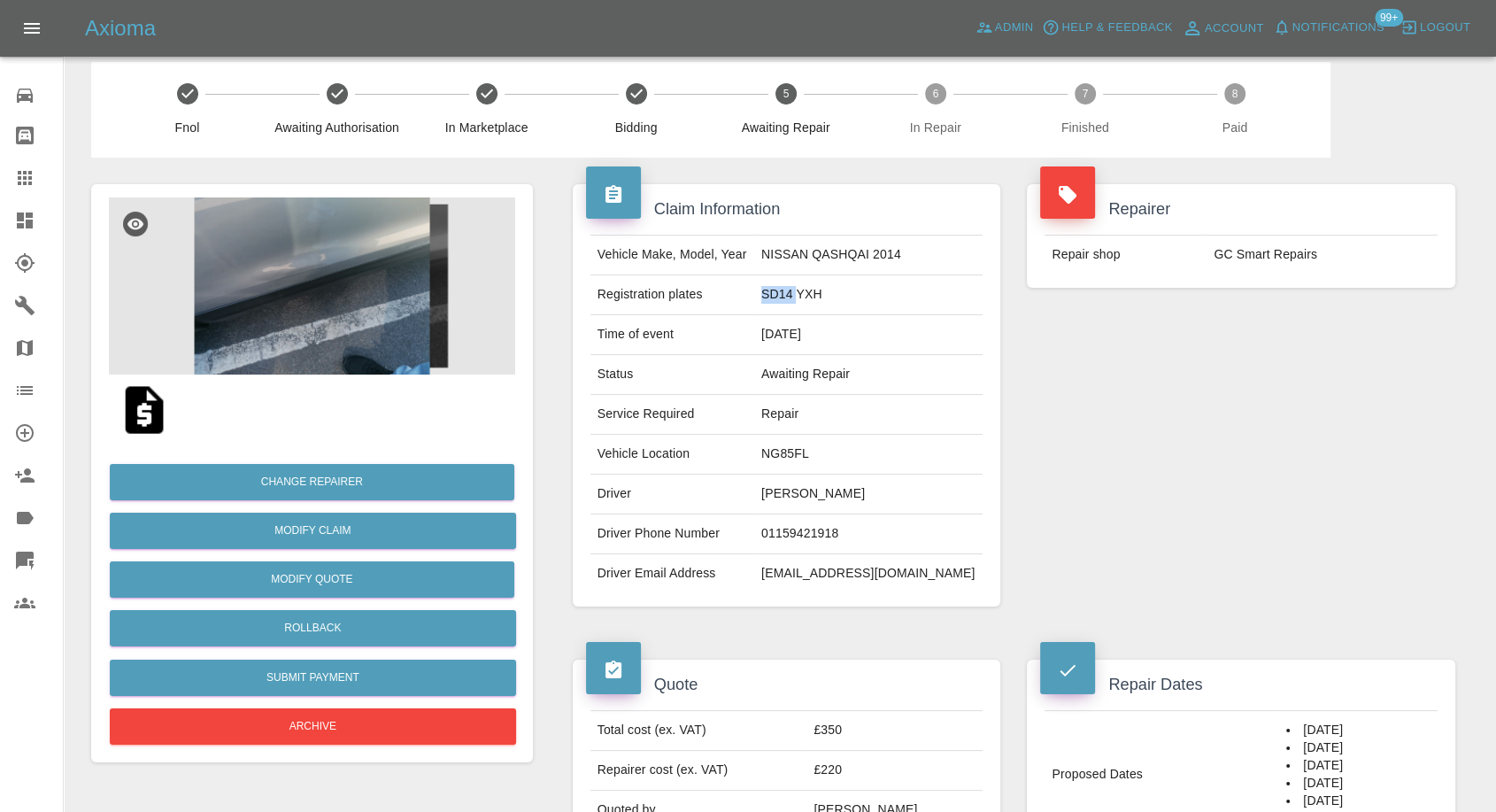
click at [836, 296] on td "SD14 YXH" at bounding box center [868, 296] width 228 height 40
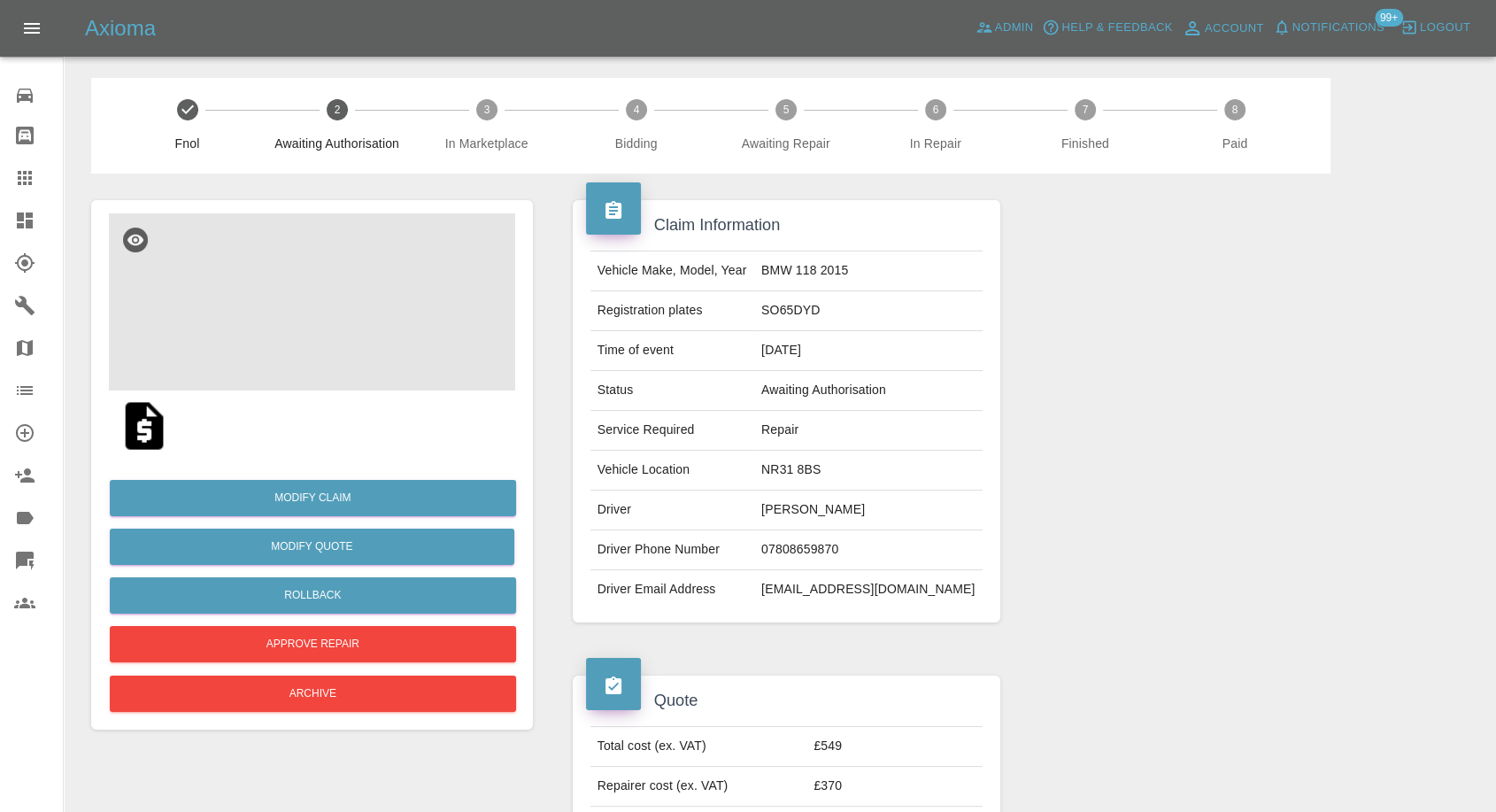
click at [321, 287] on img at bounding box center [311, 301] width 406 height 177
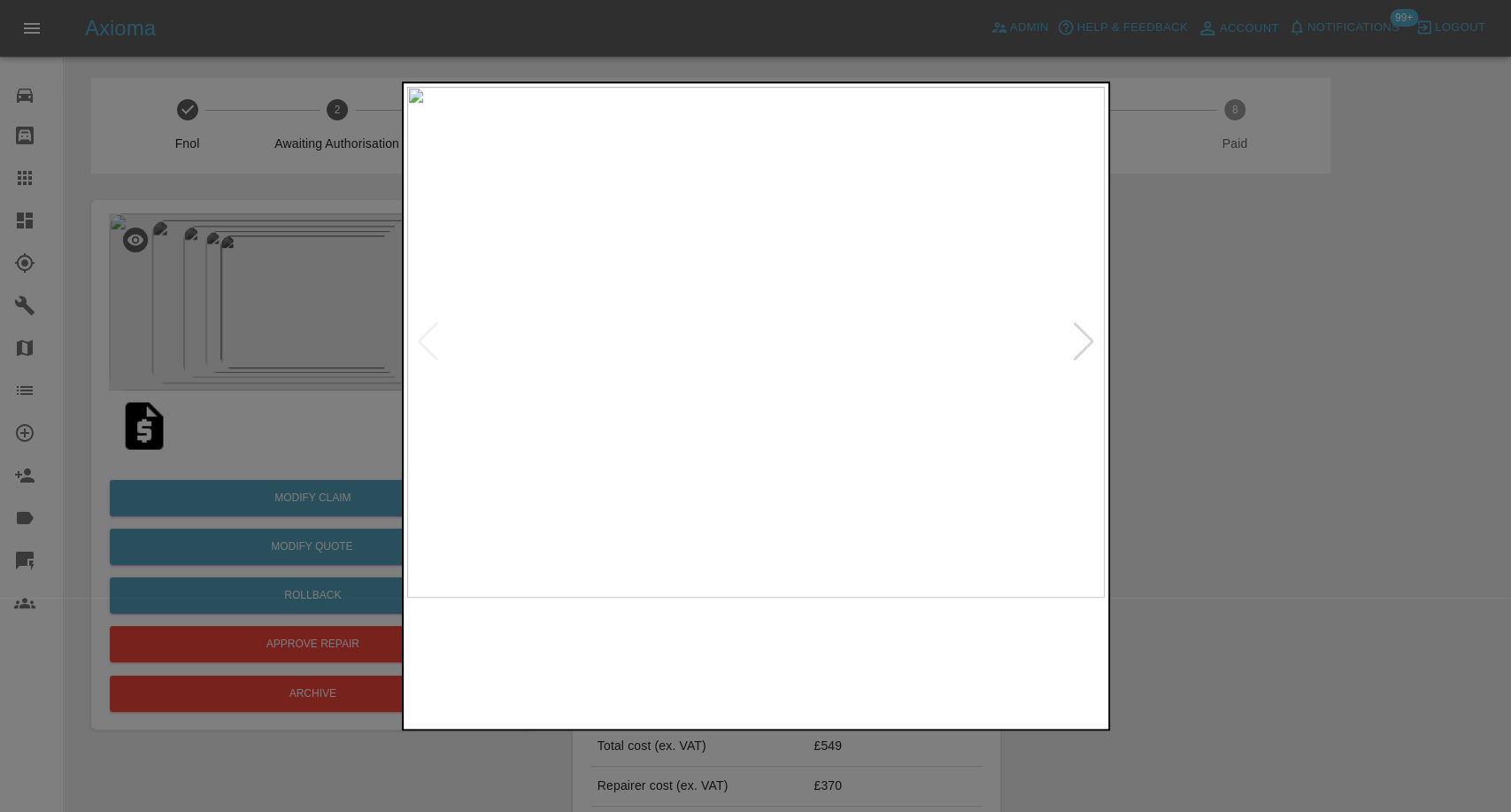
click at [678, 677] on img at bounding box center [667, 661] width 168 height 109
click at [808, 656] on img at bounding box center [844, 661] width 168 height 109
click at [991, 655] on img at bounding box center [1020, 661] width 168 height 109
click at [808, 672] on img at bounding box center [844, 661] width 168 height 109
click at [810, 693] on img at bounding box center [844, 661] width 168 height 109
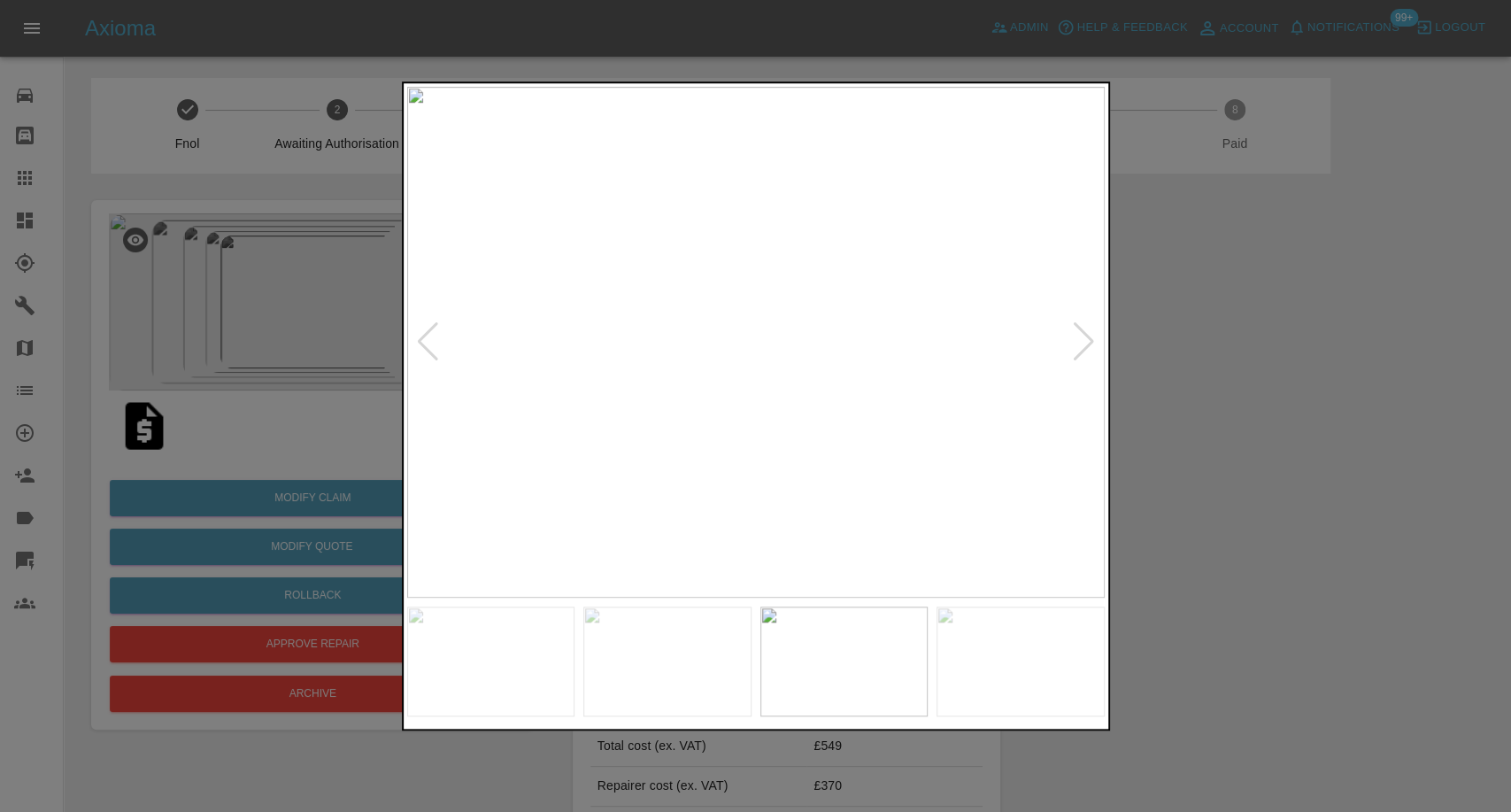
click at [1078, 343] on div at bounding box center [1083, 341] width 24 height 39
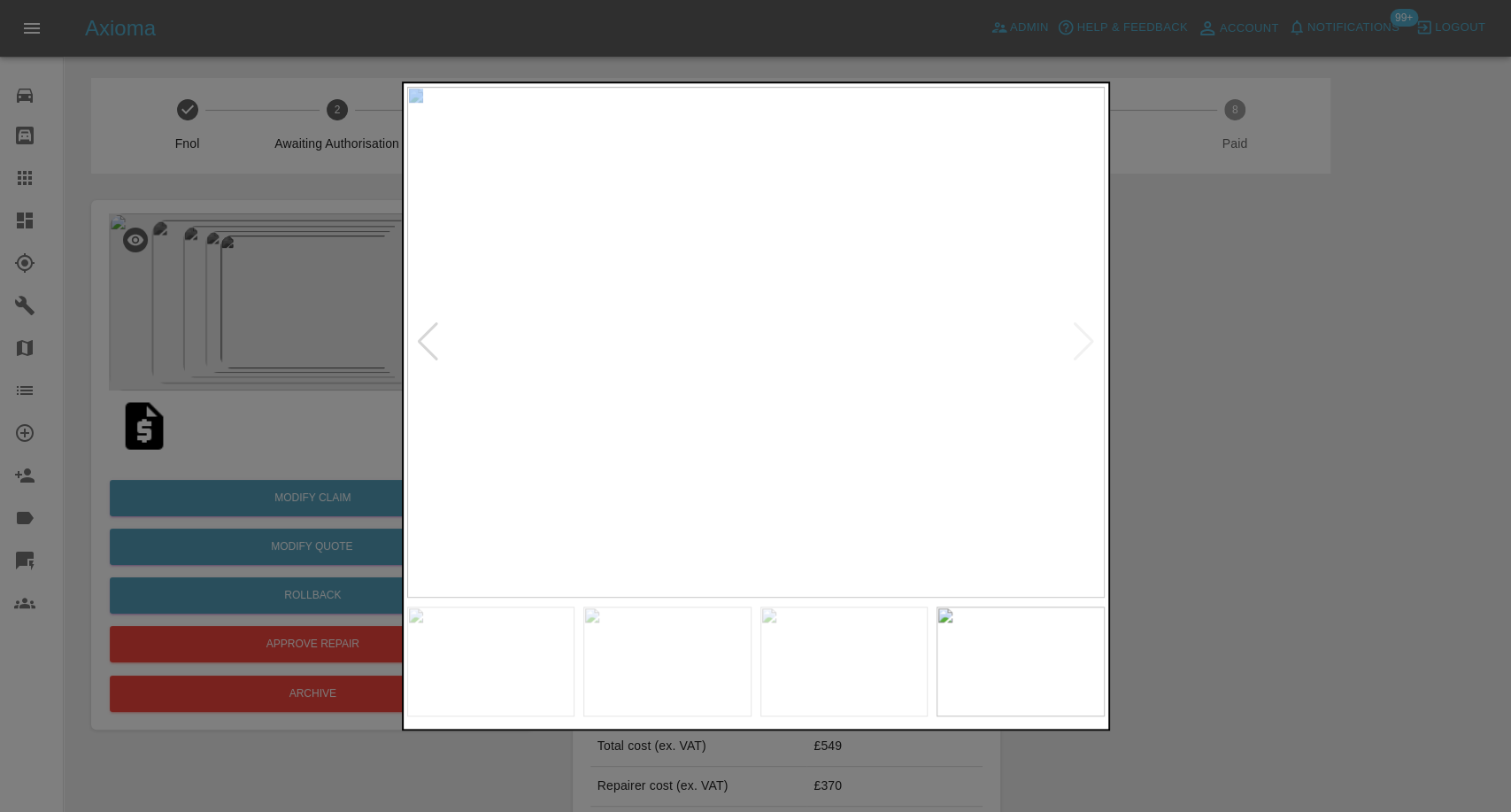
click at [1078, 343] on img at bounding box center [756, 341] width 698 height 511
click at [1380, 419] on div at bounding box center [755, 406] width 1511 height 812
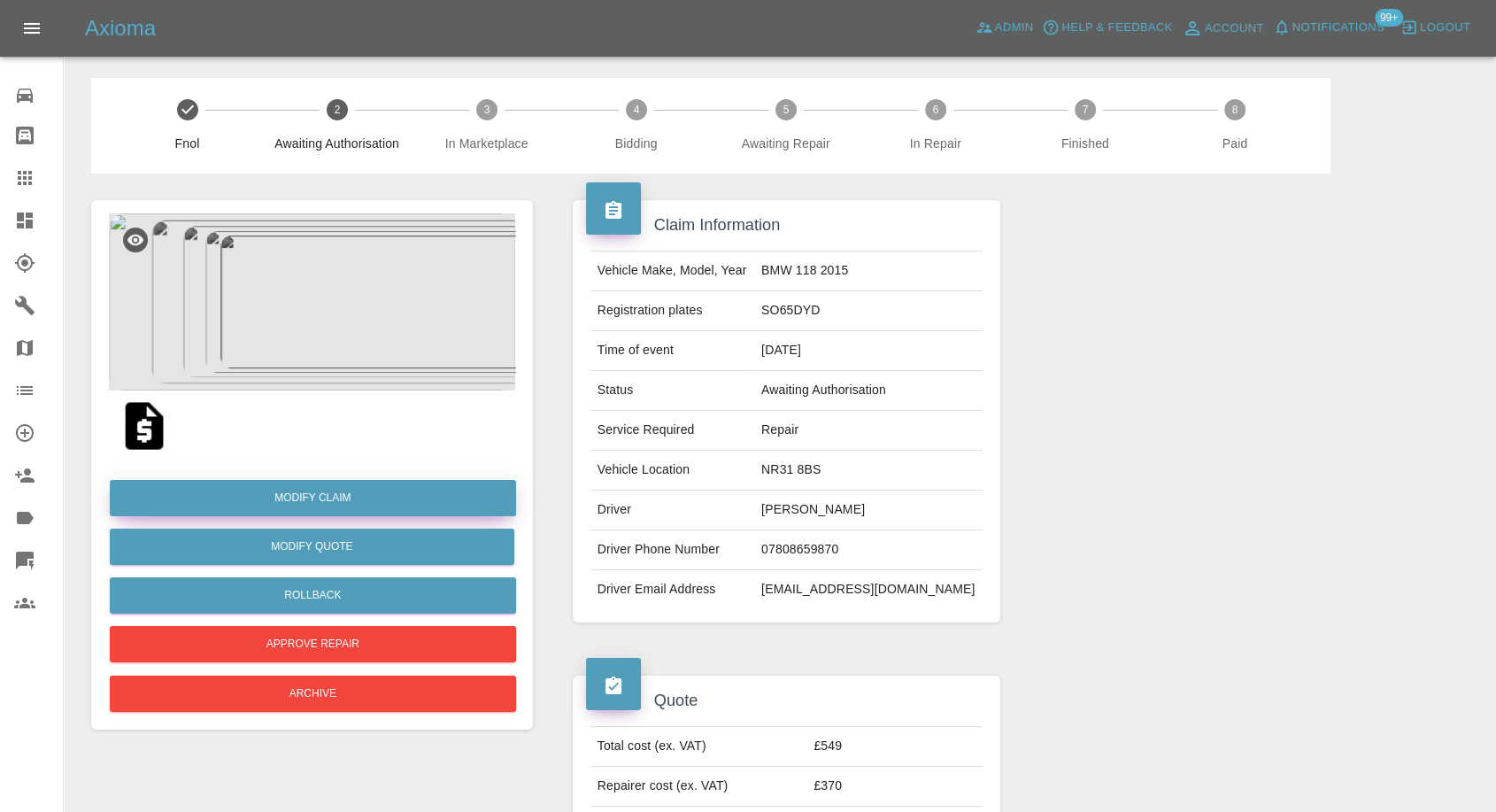
drag, startPoint x: 318, startPoint y: 508, endPoint x: 341, endPoint y: 507, distance: 23.0
click at [318, 508] on link "Modify Claim" at bounding box center [312, 498] width 406 height 36
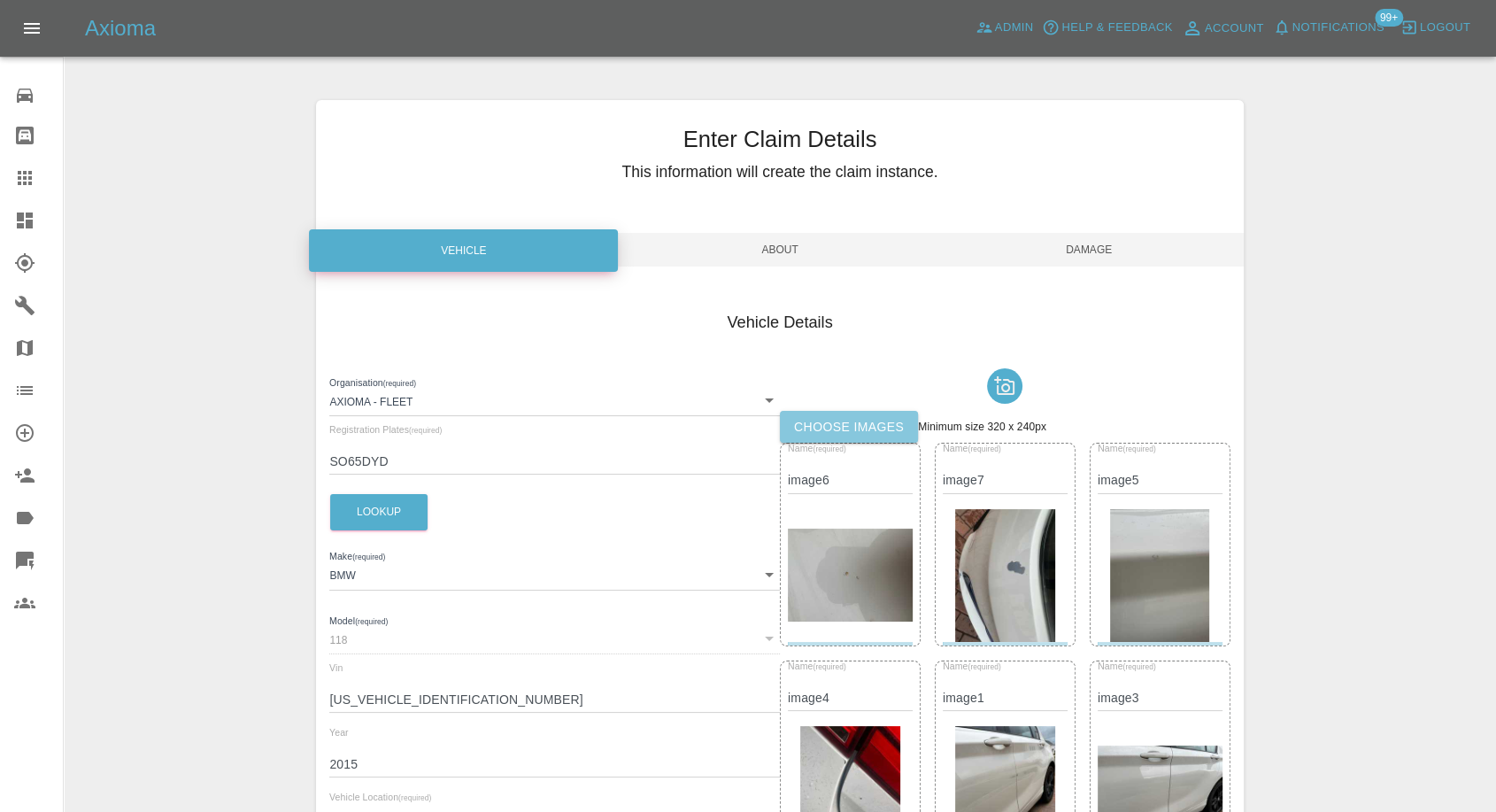
click at [837, 438] on label "Choose images" at bounding box center [848, 427] width 138 height 32
click at [0, 0] on input "Choose images" at bounding box center [0, 0] width 0 height 0
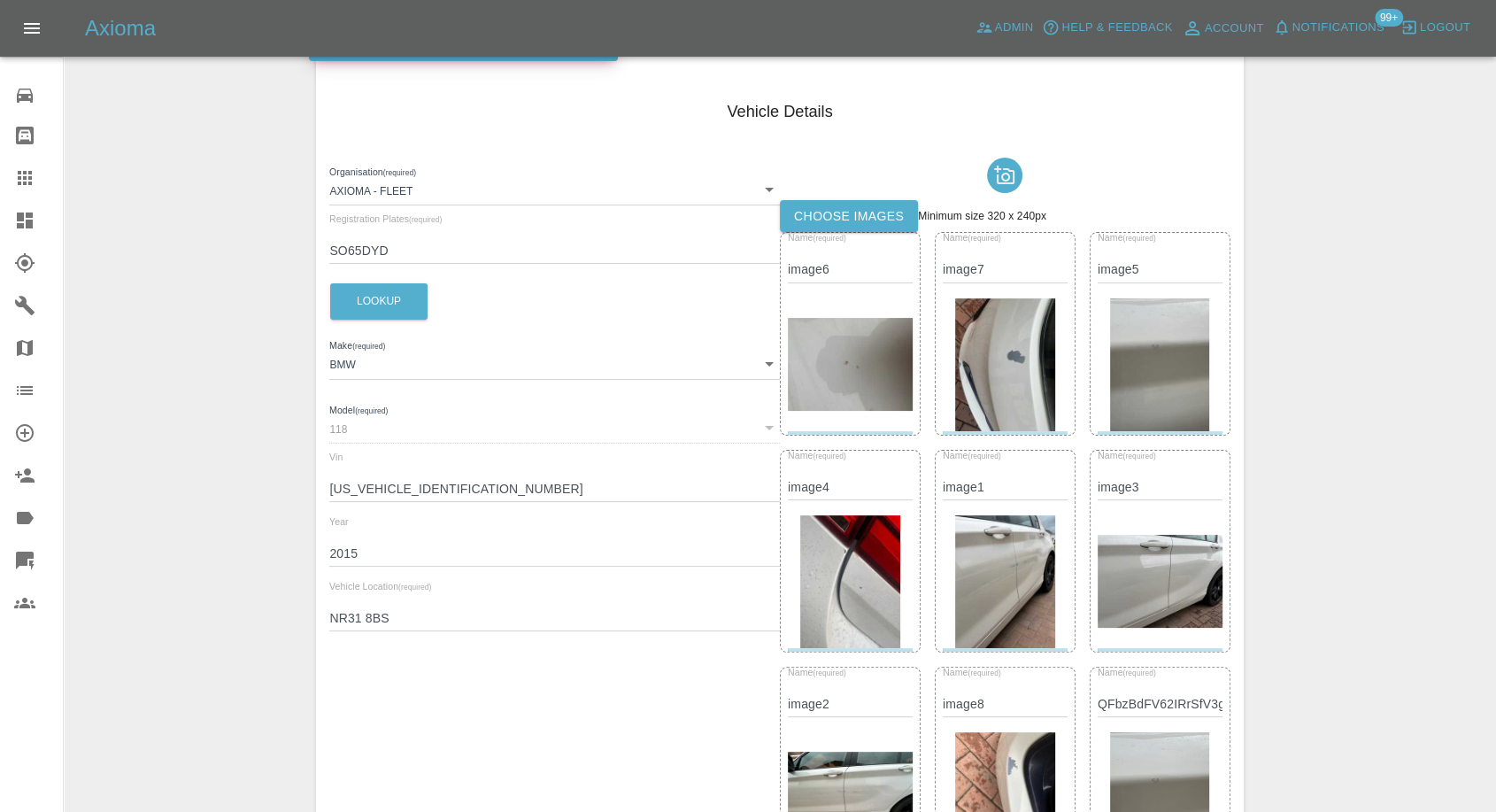
scroll to position [207, 0]
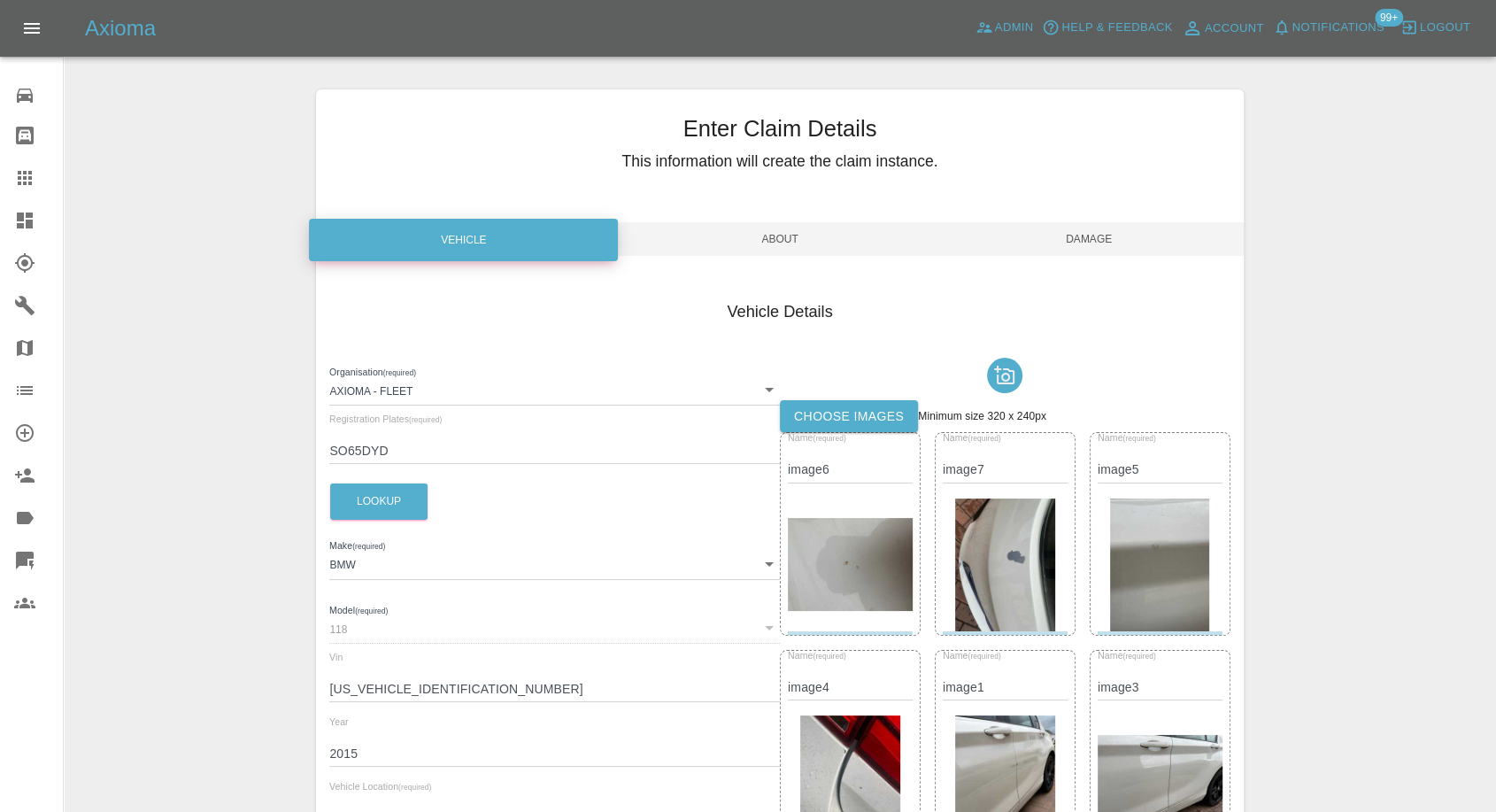
click at [1094, 244] on span "Damage" at bounding box center [1089, 239] width 309 height 33
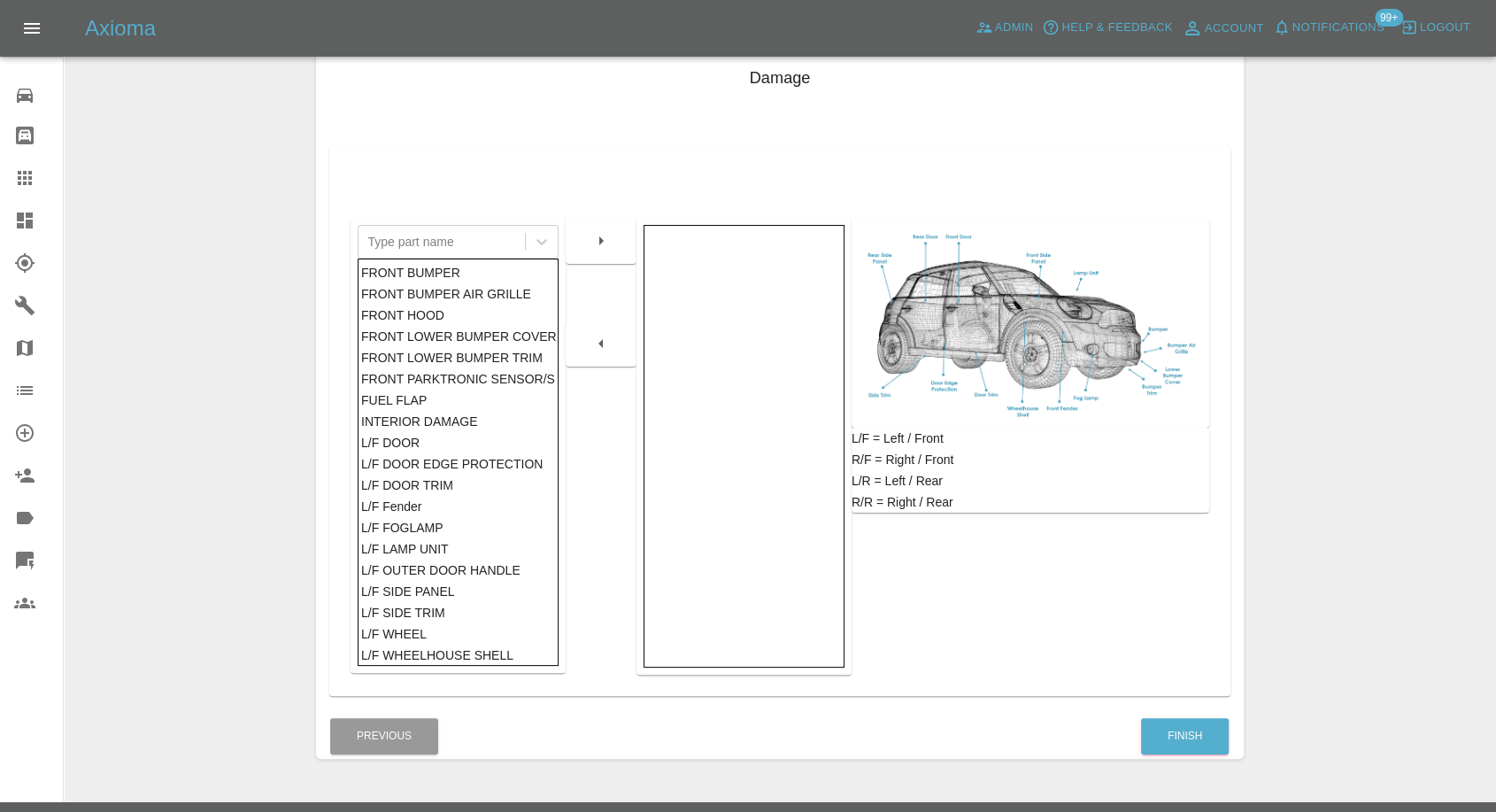
scroll to position [283, 0]
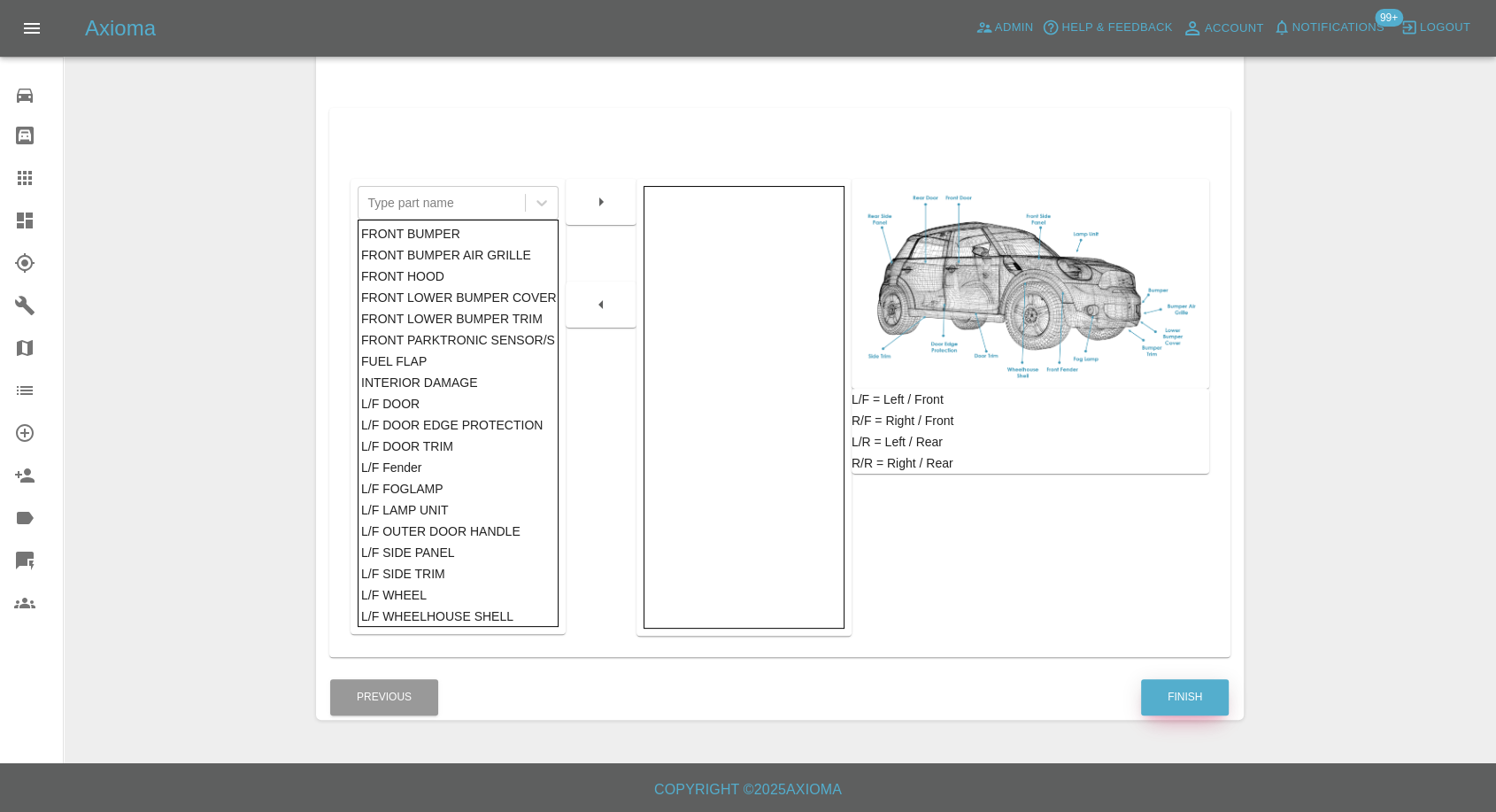
click at [1175, 702] on button "Finish" at bounding box center [1185, 697] width 87 height 36
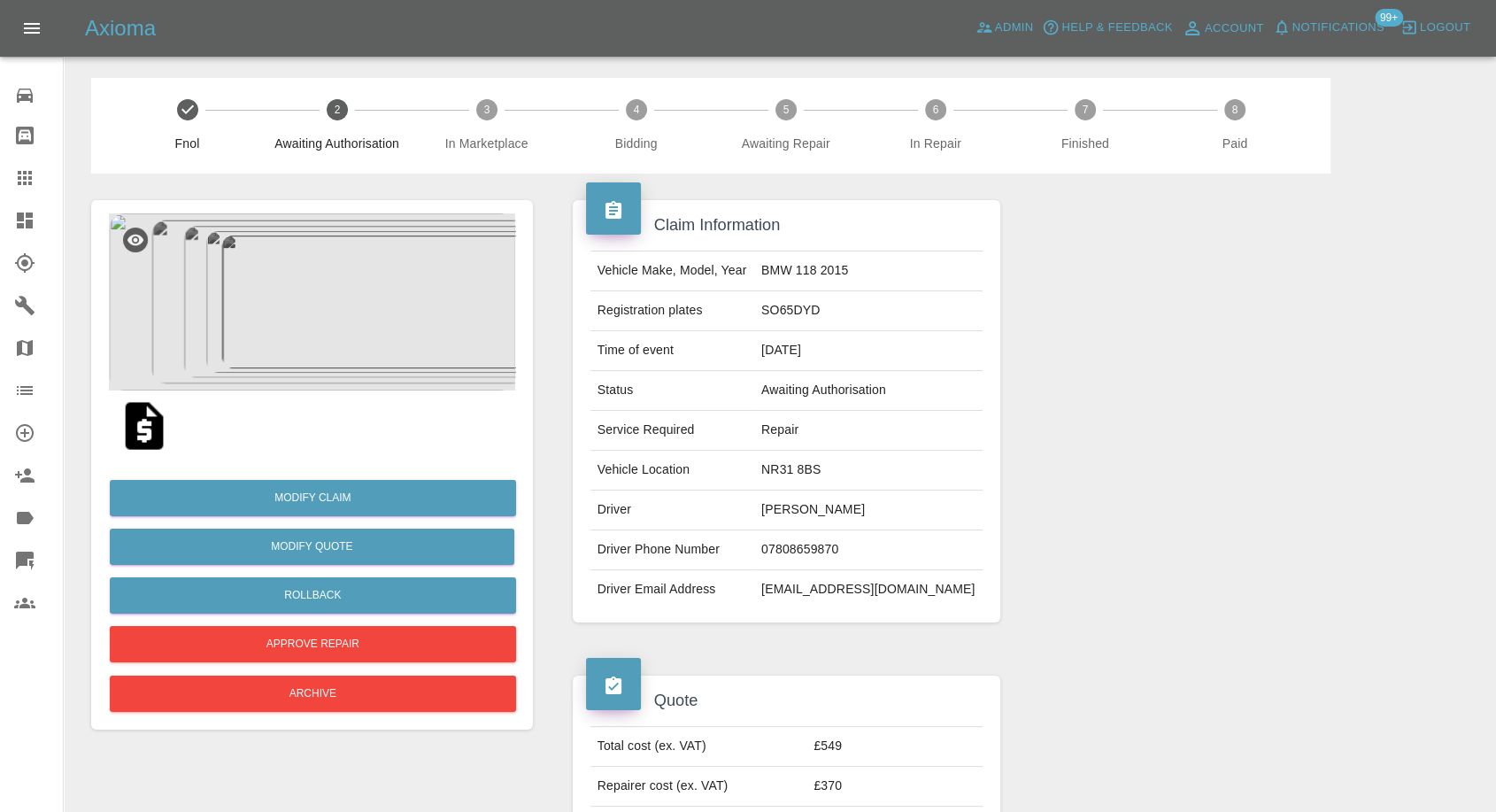
drag, startPoint x: 29, startPoint y: 174, endPoint x: 405, endPoint y: 427, distance: 453.2
click at [30, 175] on icon at bounding box center [25, 178] width 21 height 21
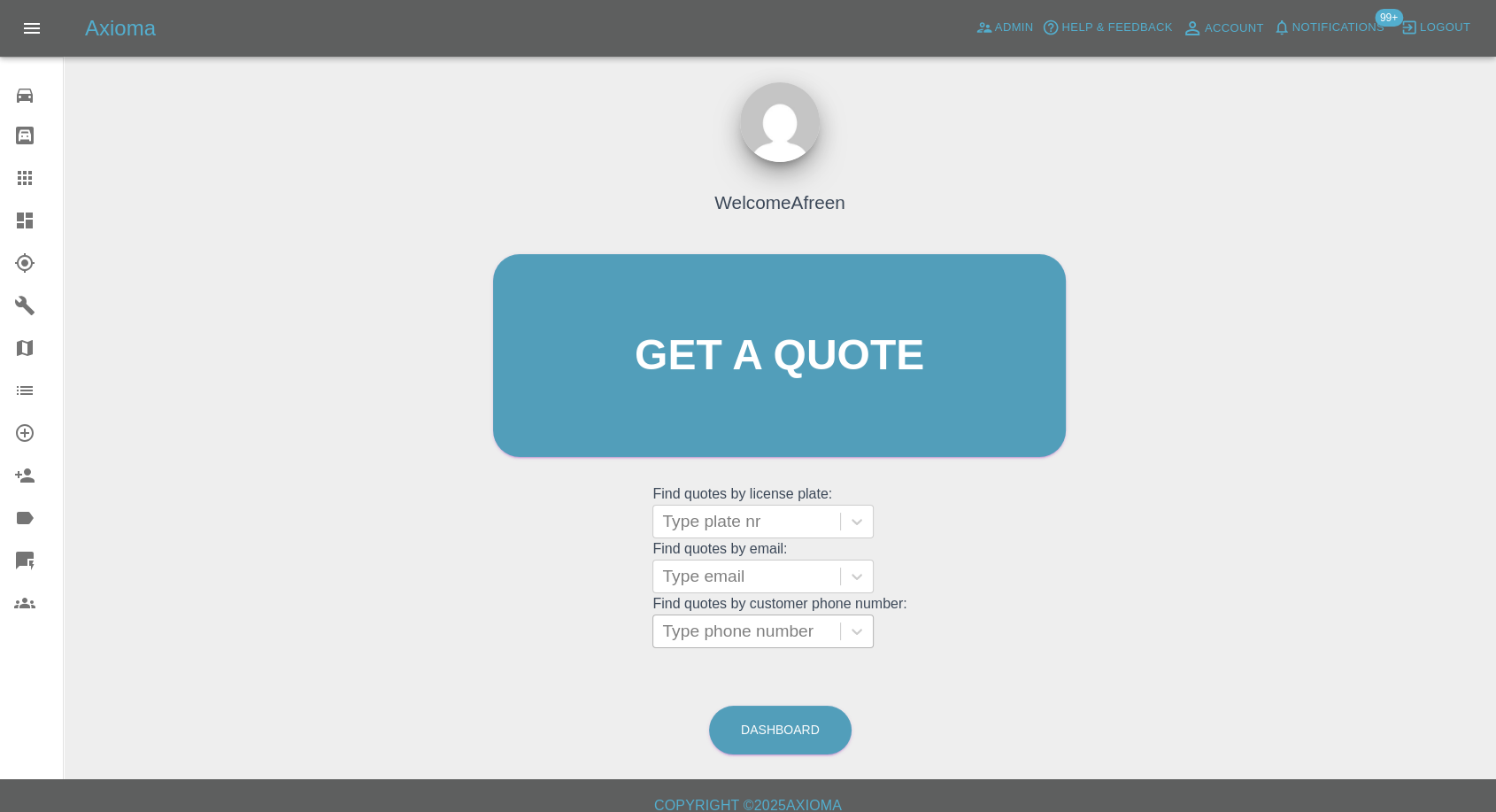
click at [691, 636] on div at bounding box center [747, 631] width 169 height 25
paste input "+447875303772"
drag, startPoint x: 693, startPoint y: 632, endPoint x: 560, endPoint y: 631, distance: 133.0
click at [560, 631] on div "Welcome Afreen Get a quote Get a quote Find quotes by license plate: Type plate…" at bounding box center [779, 389] width 610 height 534
type input "7875303772"
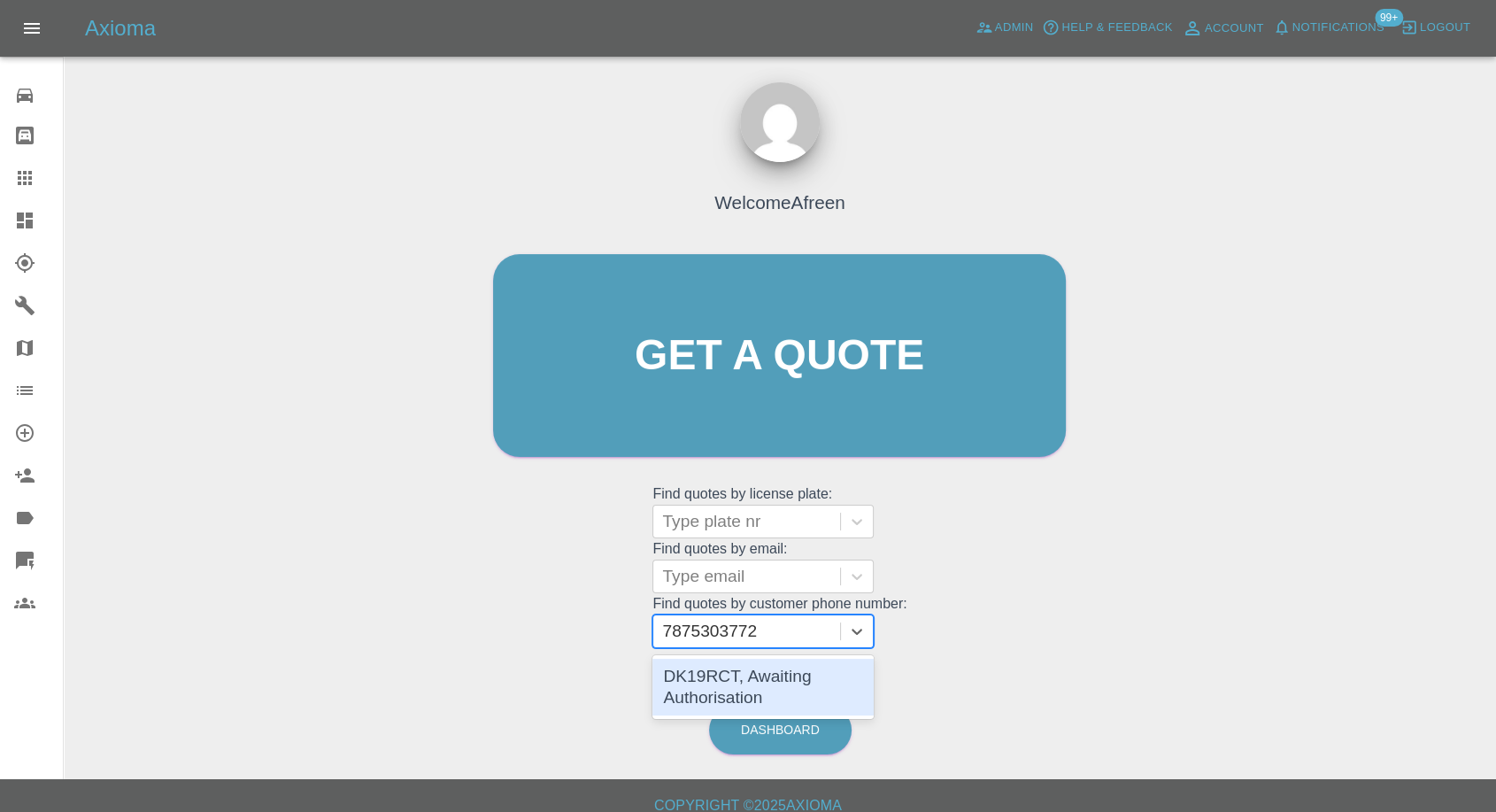
click at [731, 678] on div "DK19RCT, Awaiting Authorisation" at bounding box center [763, 687] width 222 height 57
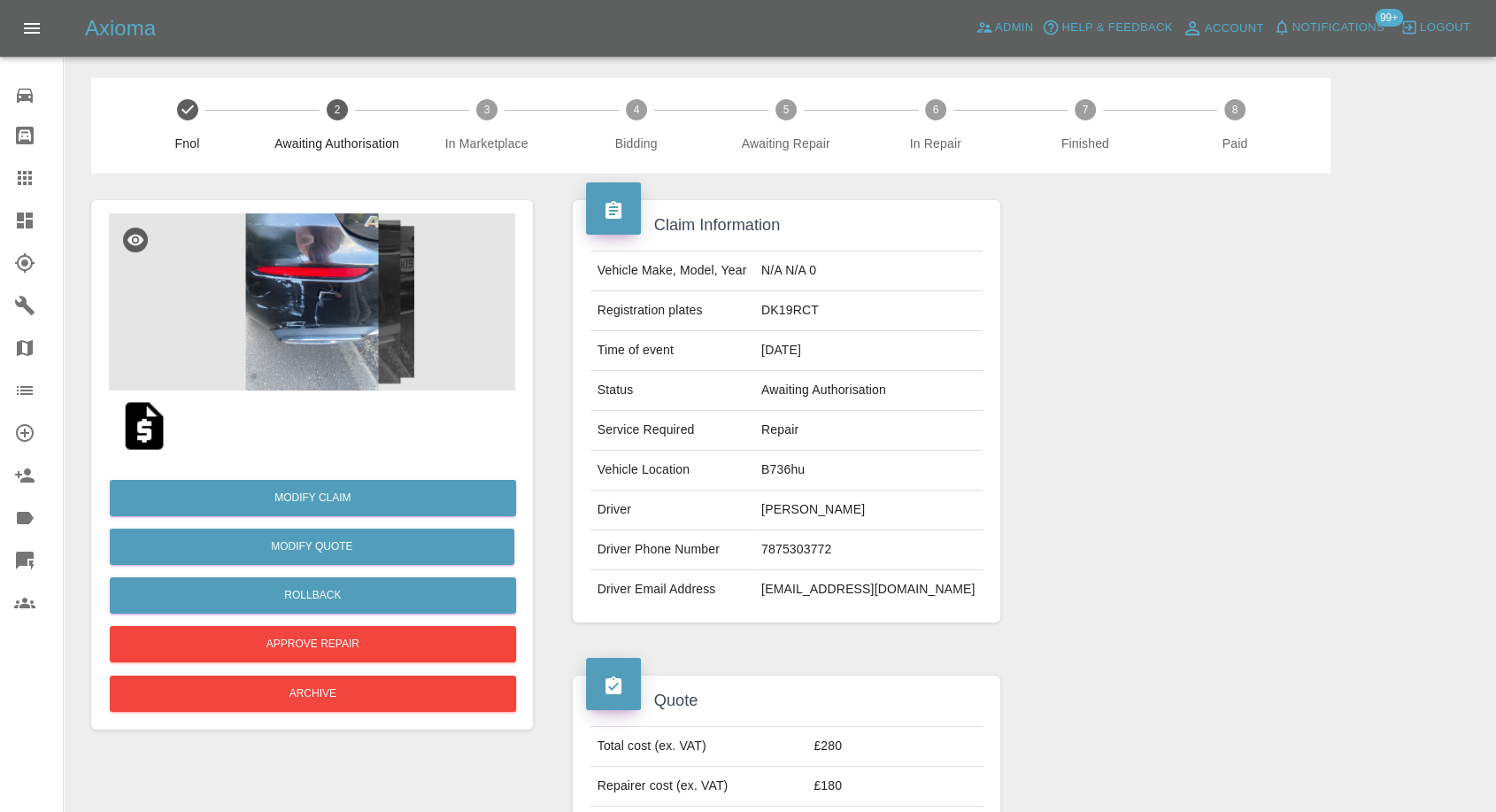
click at [328, 320] on img at bounding box center [311, 301] width 406 height 177
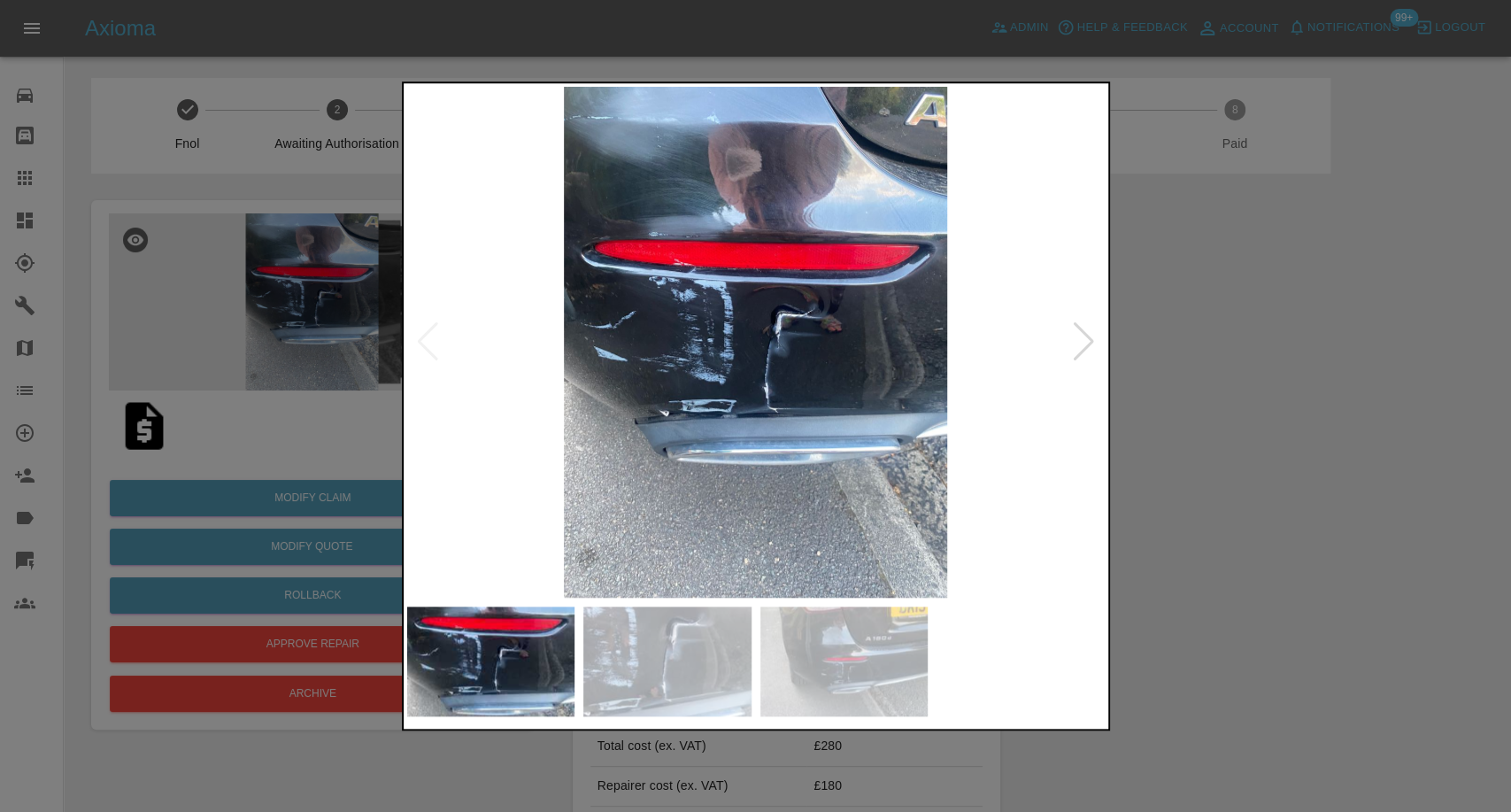
click at [682, 643] on img at bounding box center [667, 661] width 168 height 109
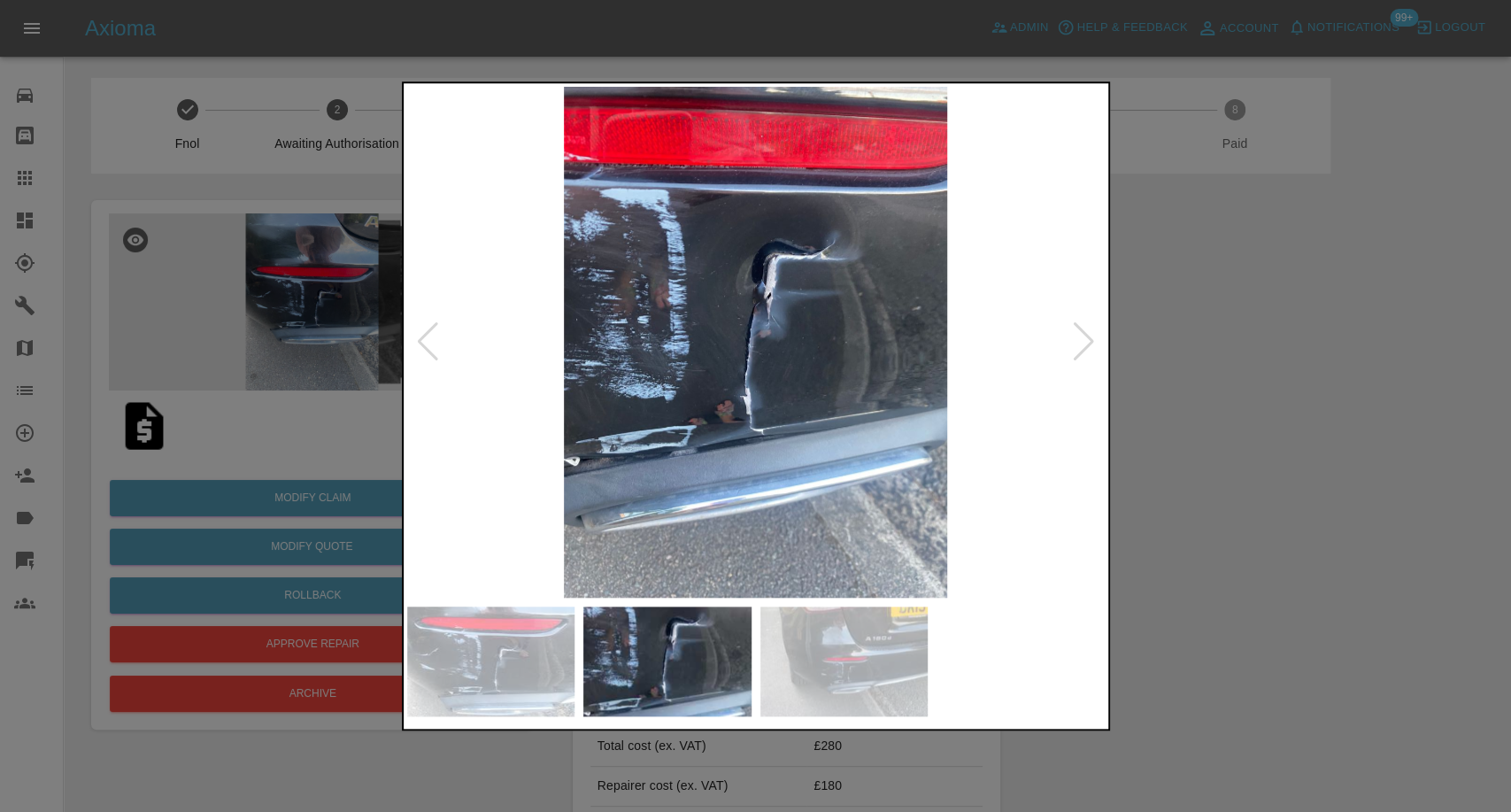
click at [901, 672] on img at bounding box center [844, 661] width 168 height 109
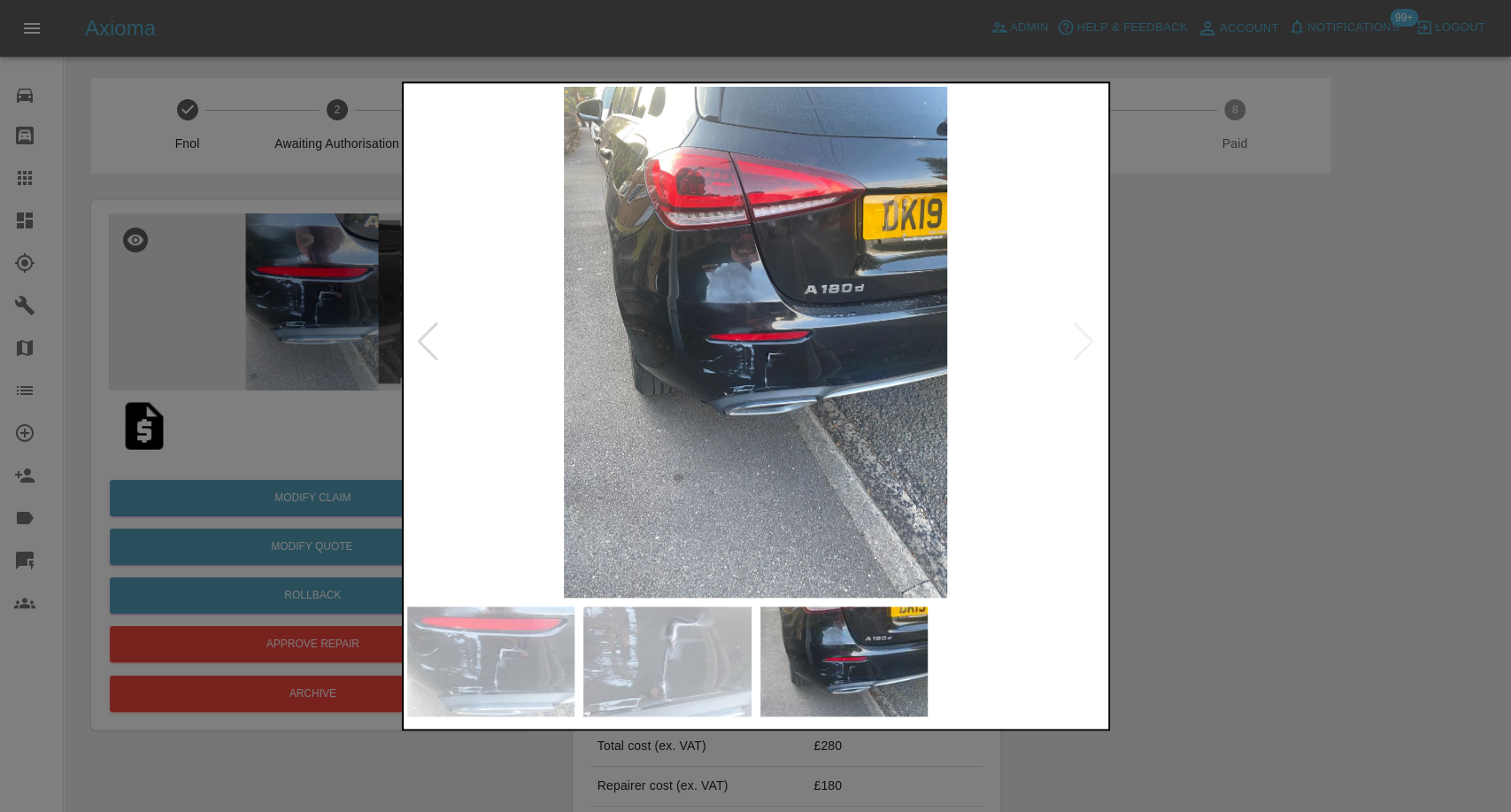
click at [668, 685] on img at bounding box center [667, 661] width 168 height 109
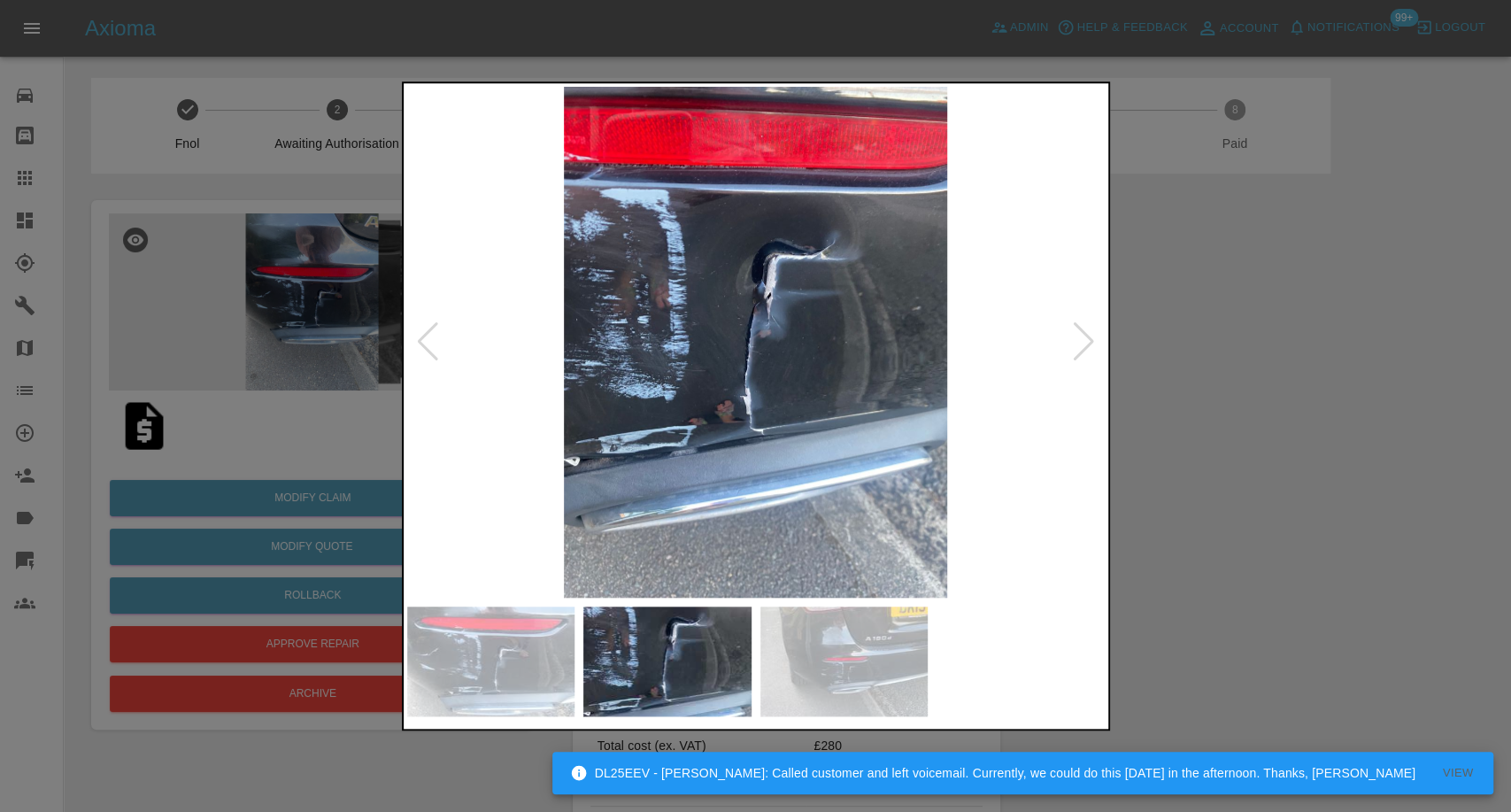
click at [477, 633] on img at bounding box center [491, 661] width 168 height 109
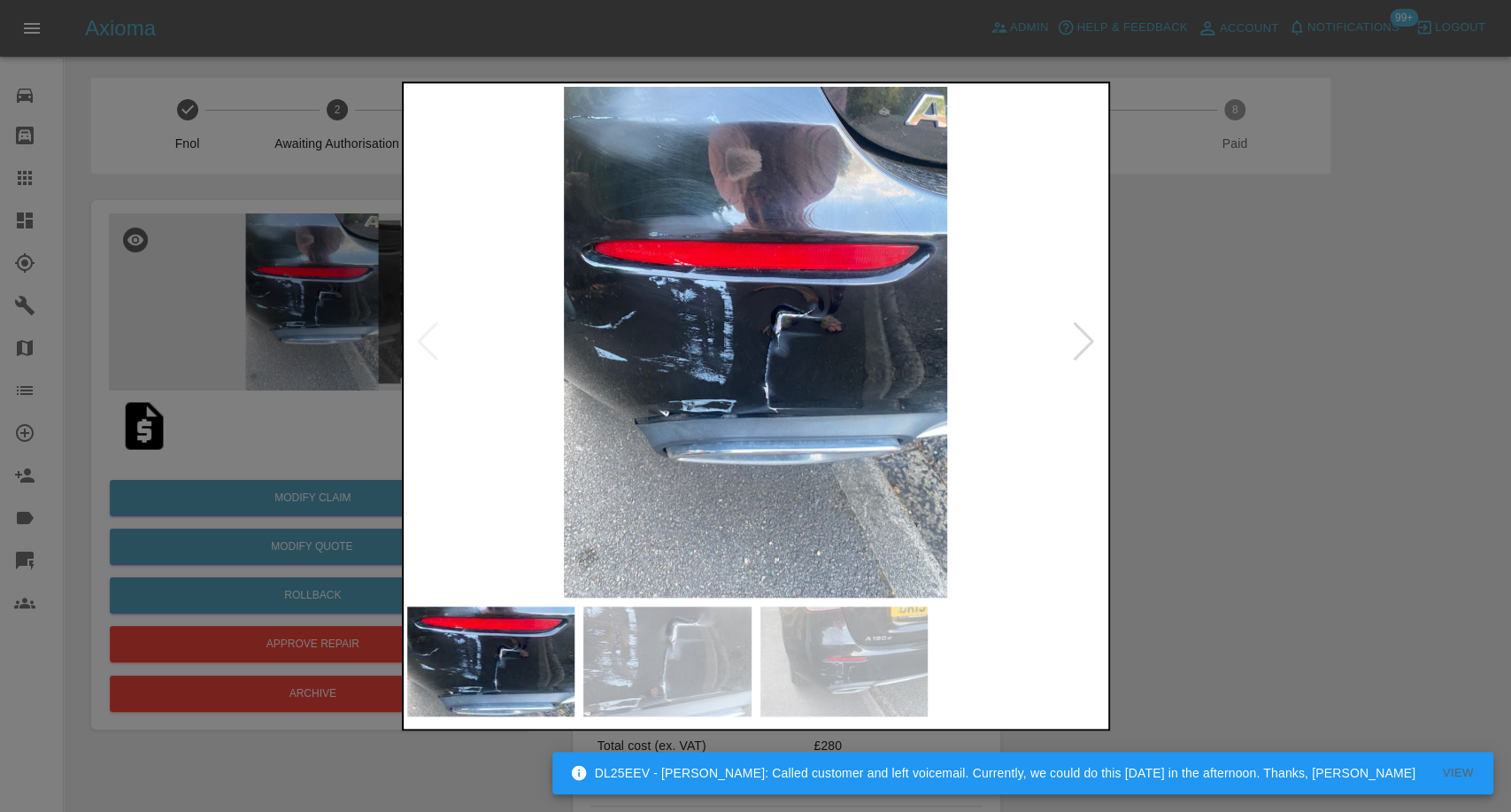
click at [1262, 470] on div at bounding box center [755, 406] width 1511 height 812
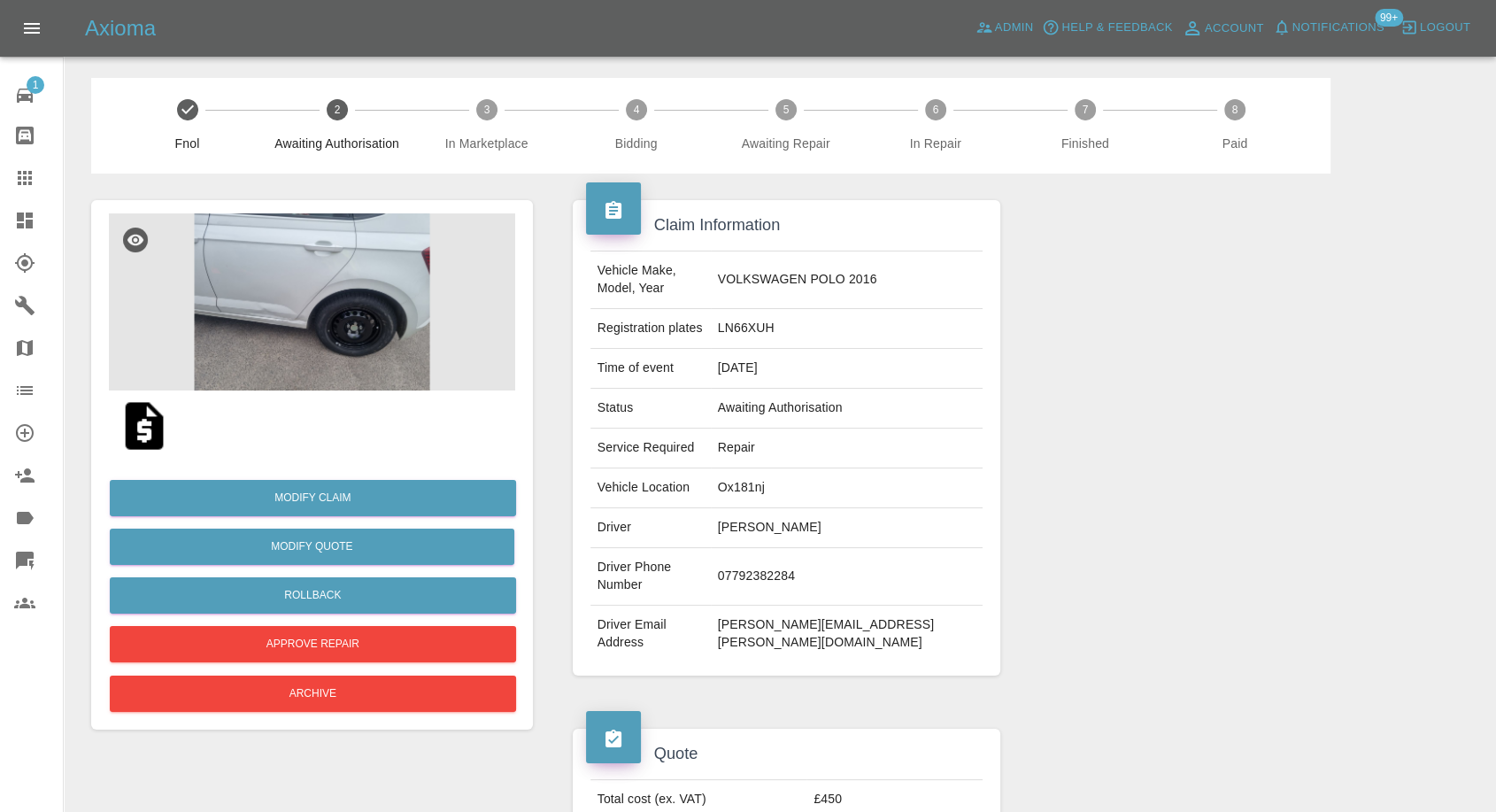
click at [134, 436] on img at bounding box center [145, 426] width 57 height 57
click at [314, 255] on img at bounding box center [311, 301] width 406 height 177
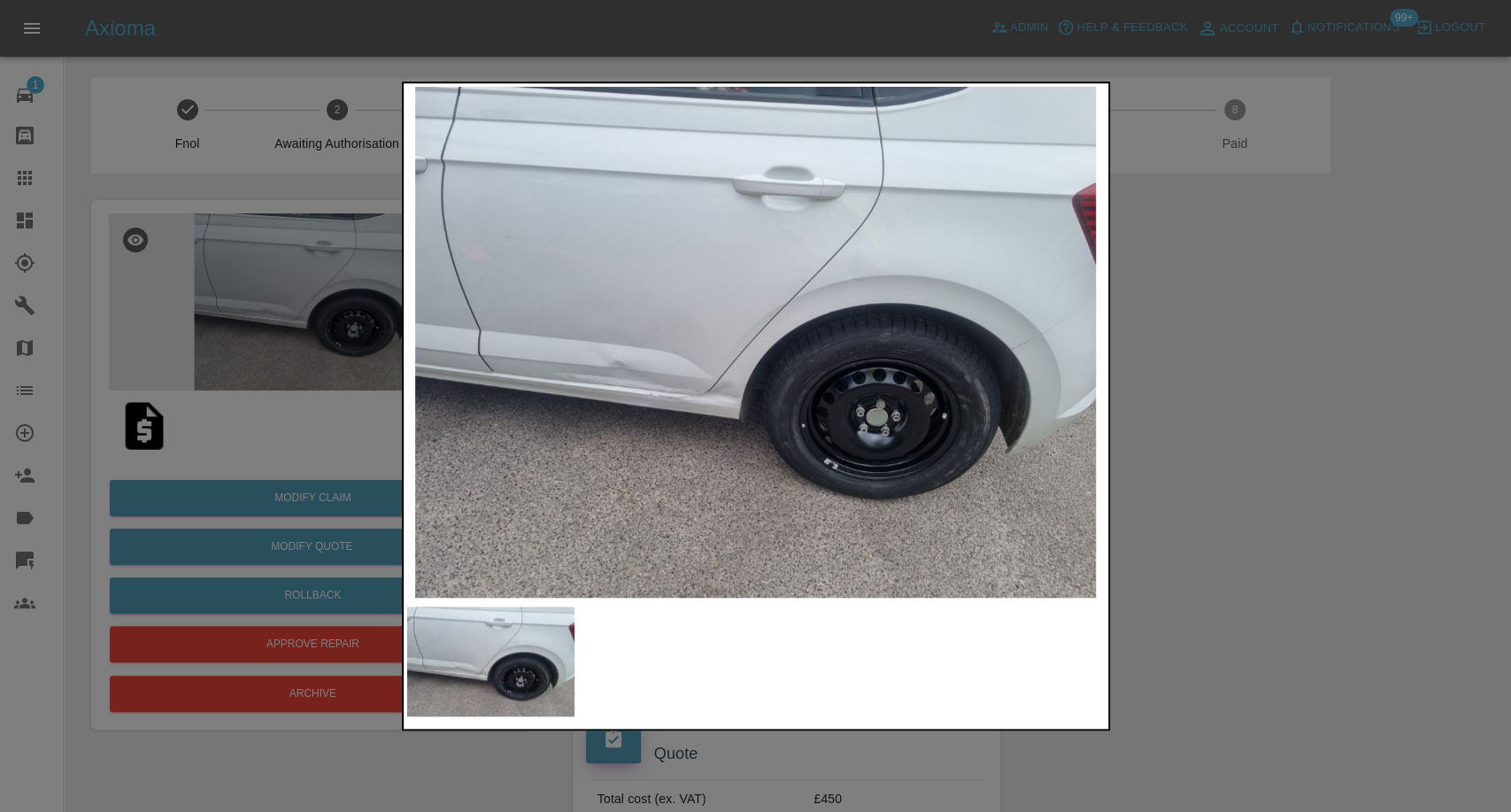
click at [857, 352] on img at bounding box center [756, 341] width 698 height 511
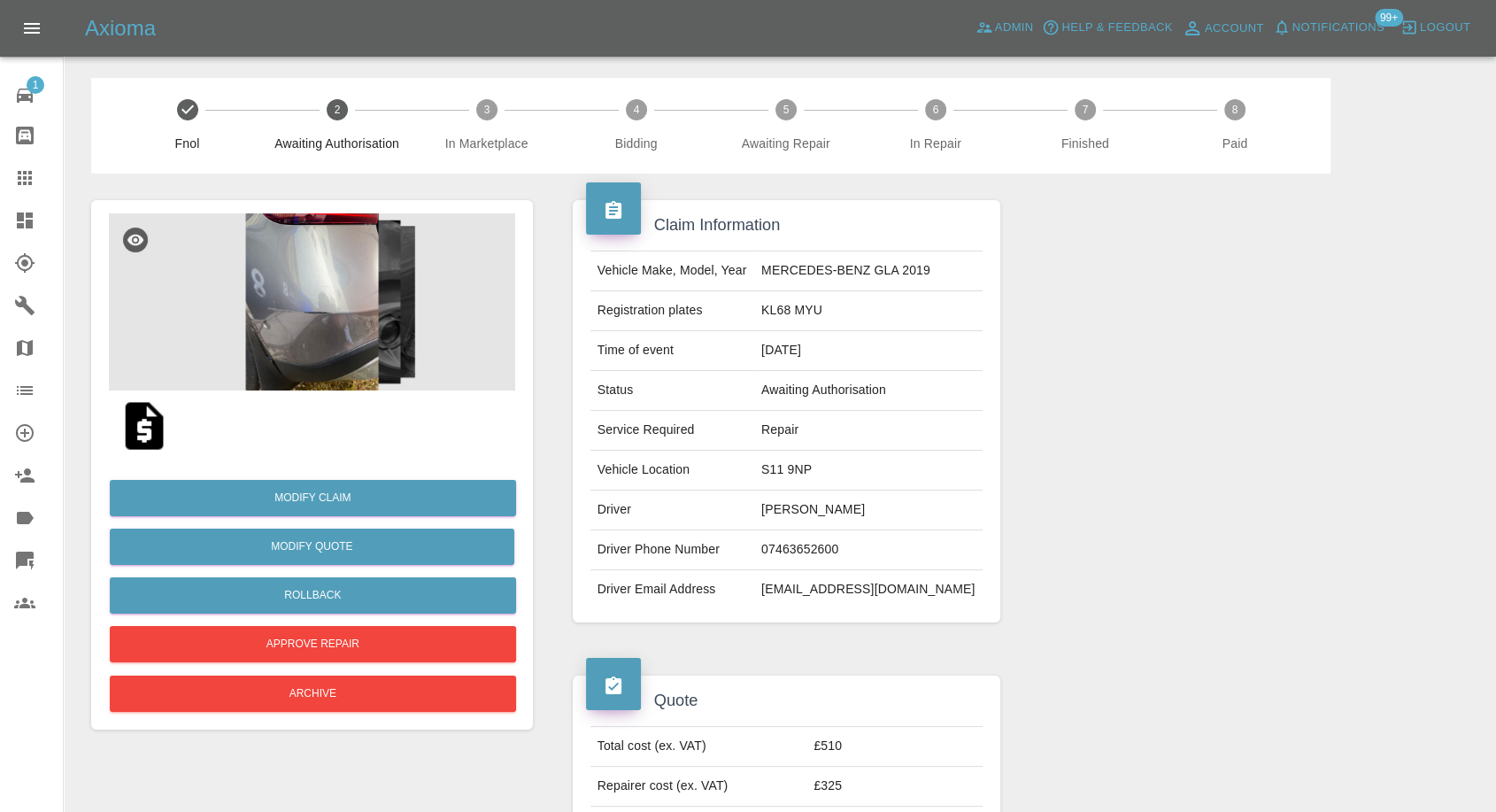
click at [328, 312] on img at bounding box center [311, 301] width 406 height 177
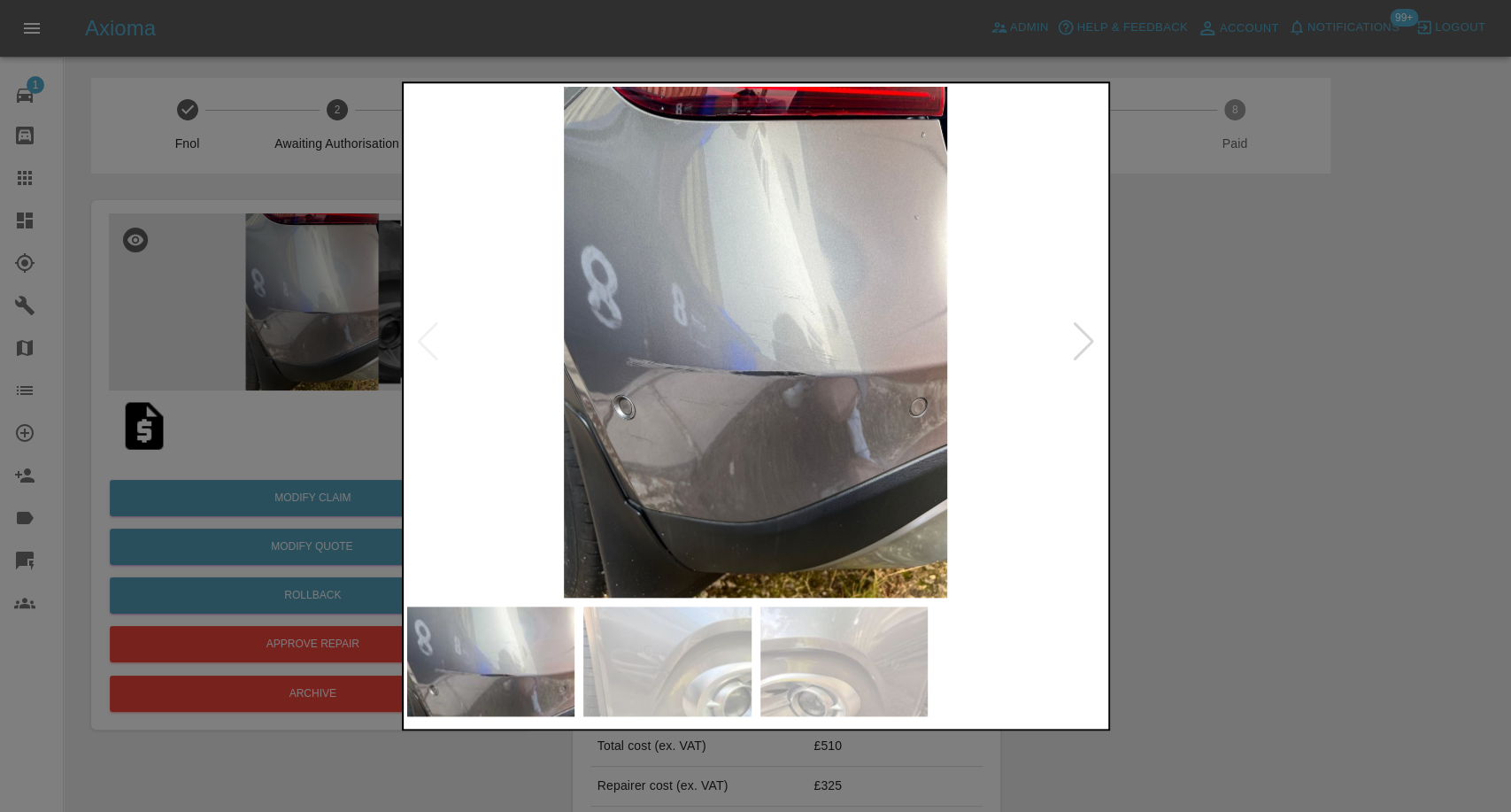
click at [707, 647] on img at bounding box center [667, 661] width 168 height 109
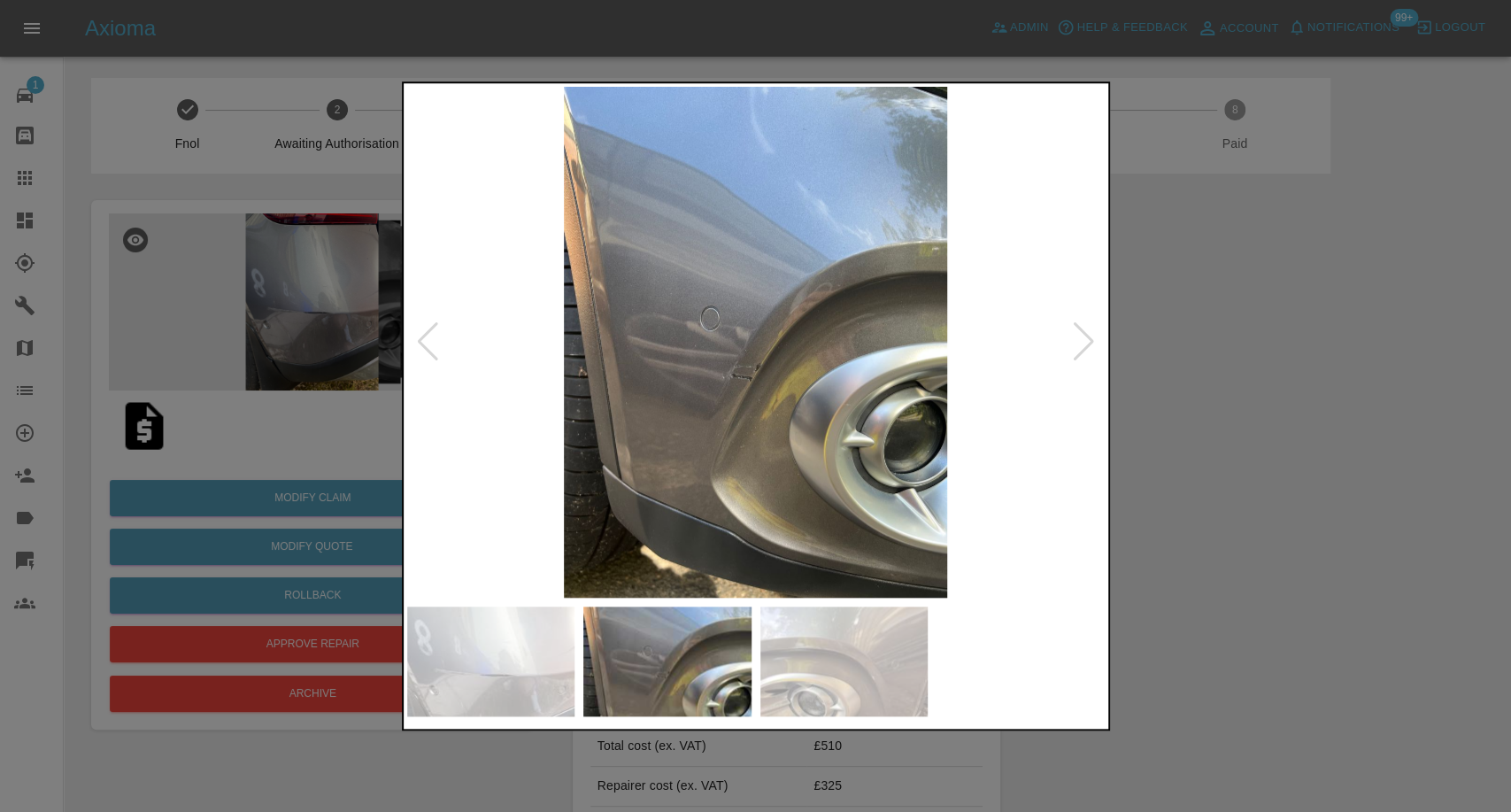
click at [905, 663] on img at bounding box center [844, 661] width 168 height 109
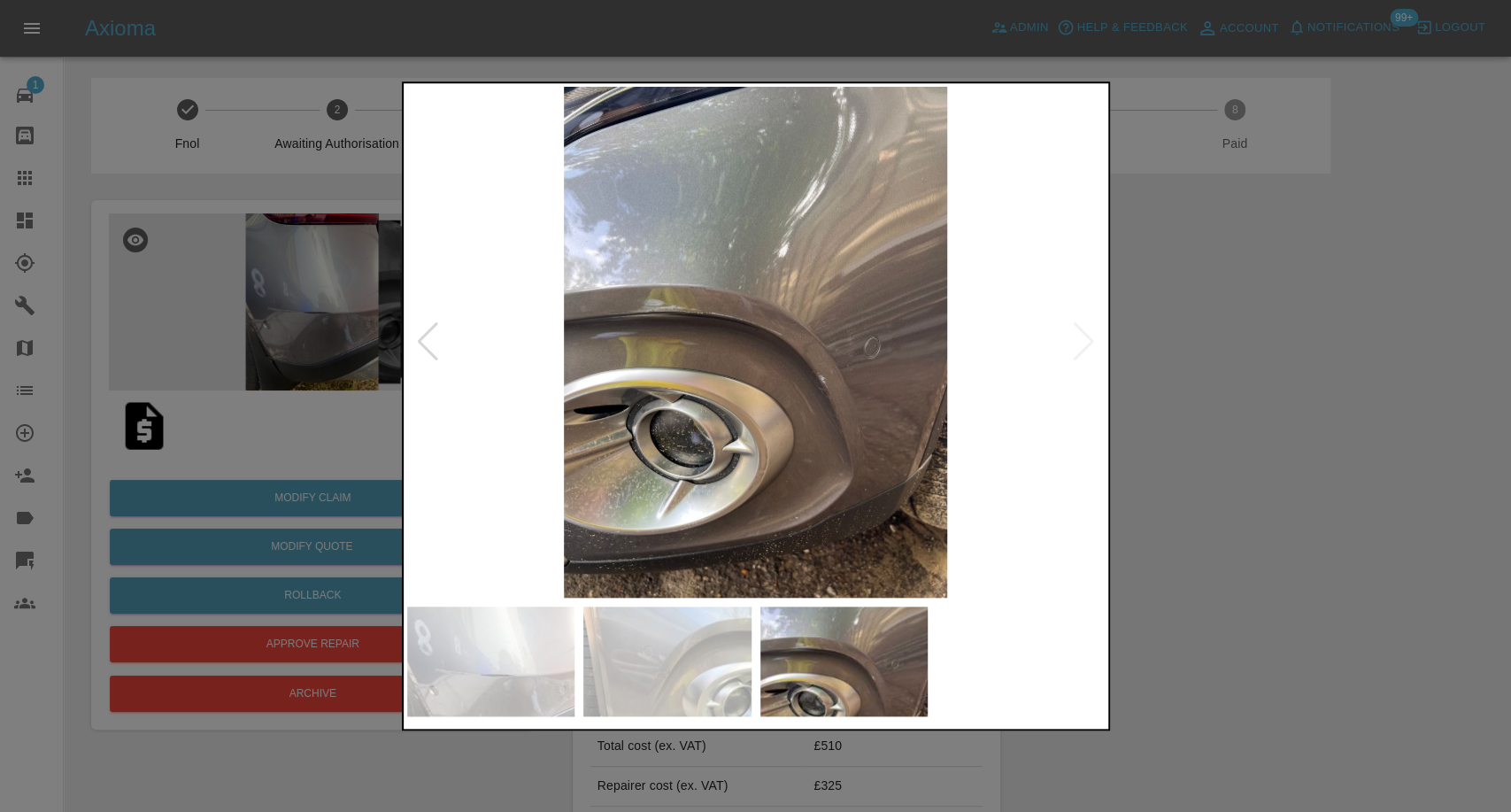
click at [1267, 597] on div at bounding box center [755, 406] width 1511 height 812
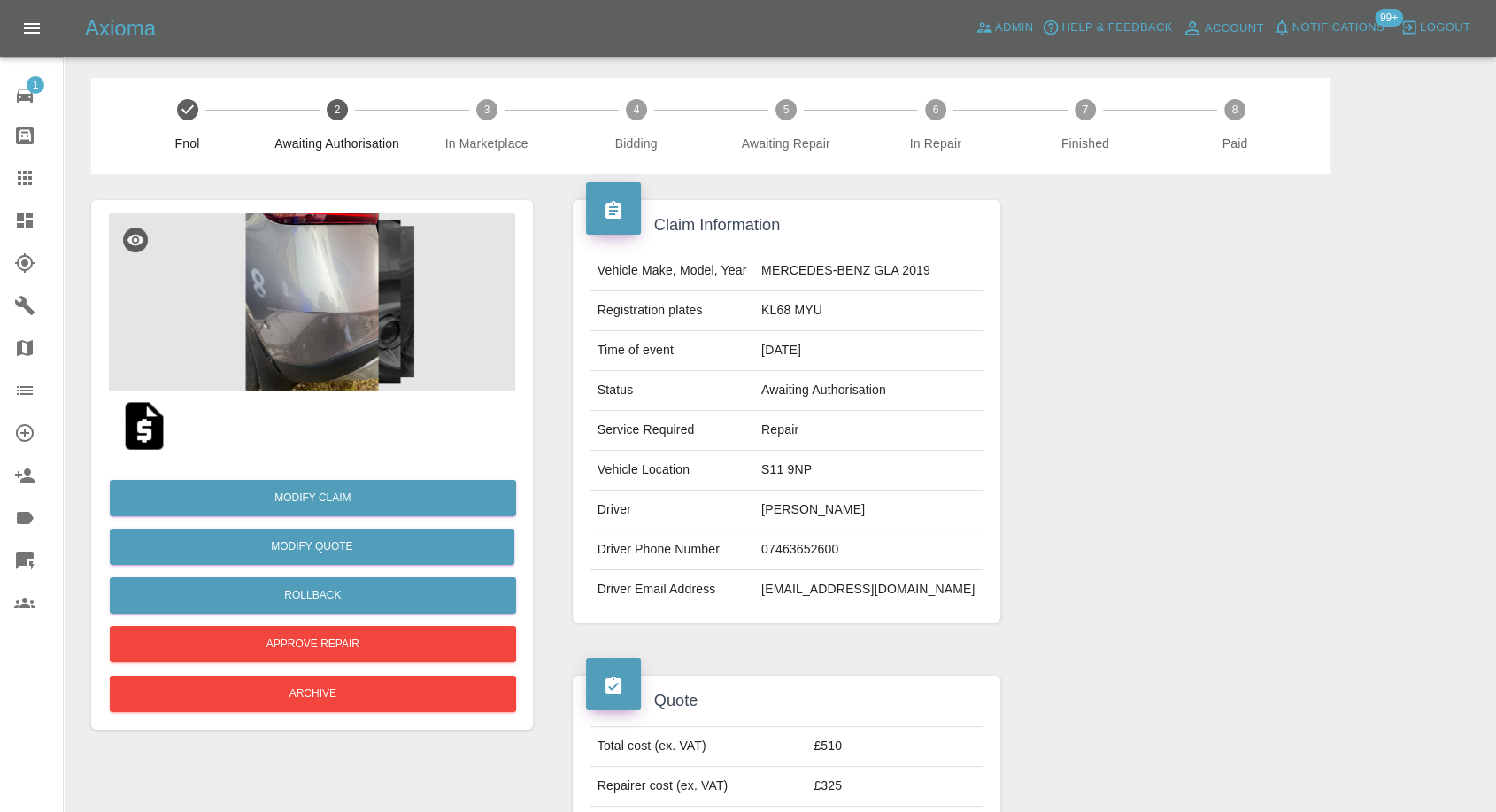
click at [153, 432] on img at bounding box center [145, 426] width 57 height 57
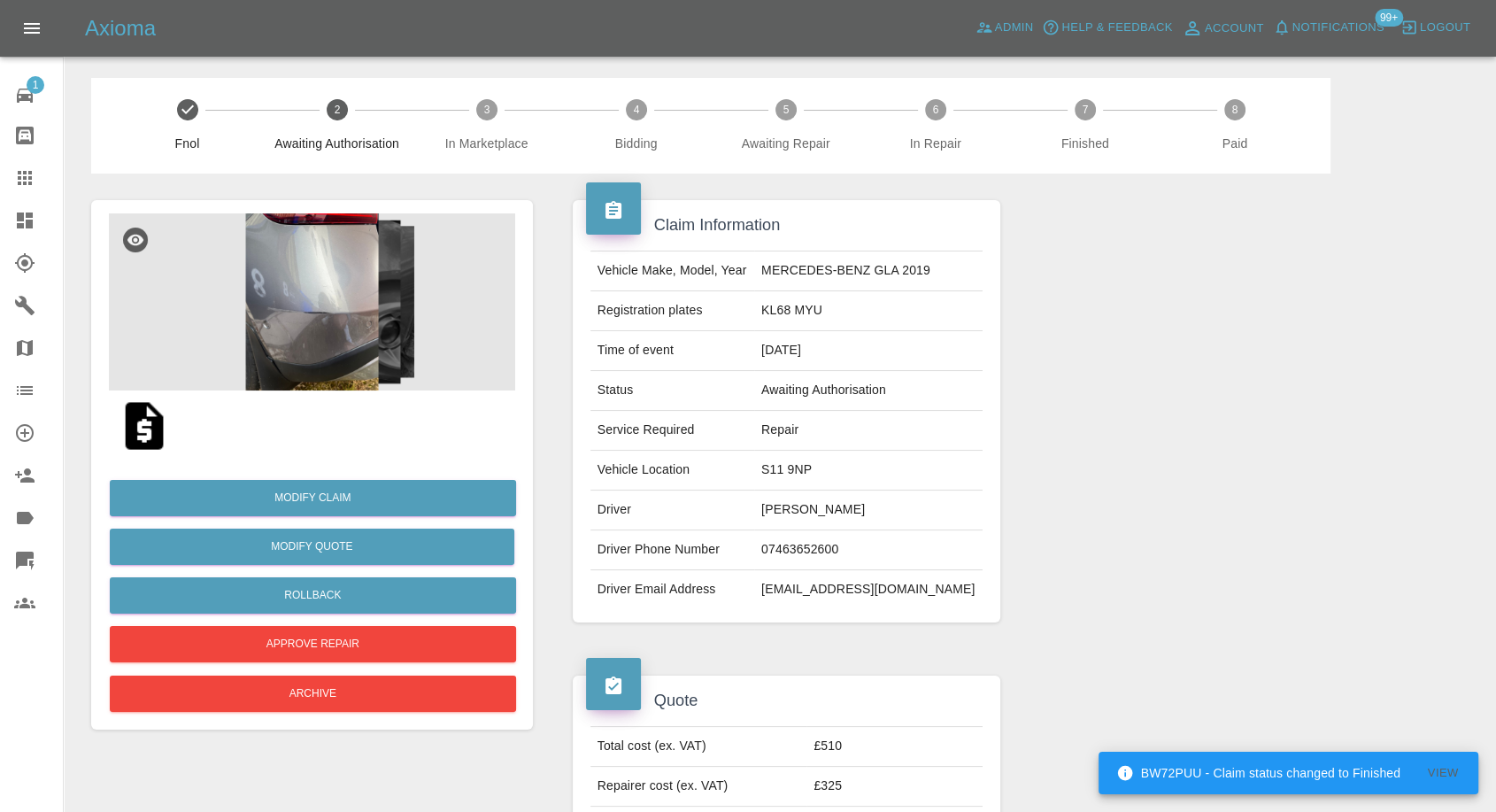
click at [346, 363] on img at bounding box center [311, 301] width 406 height 177
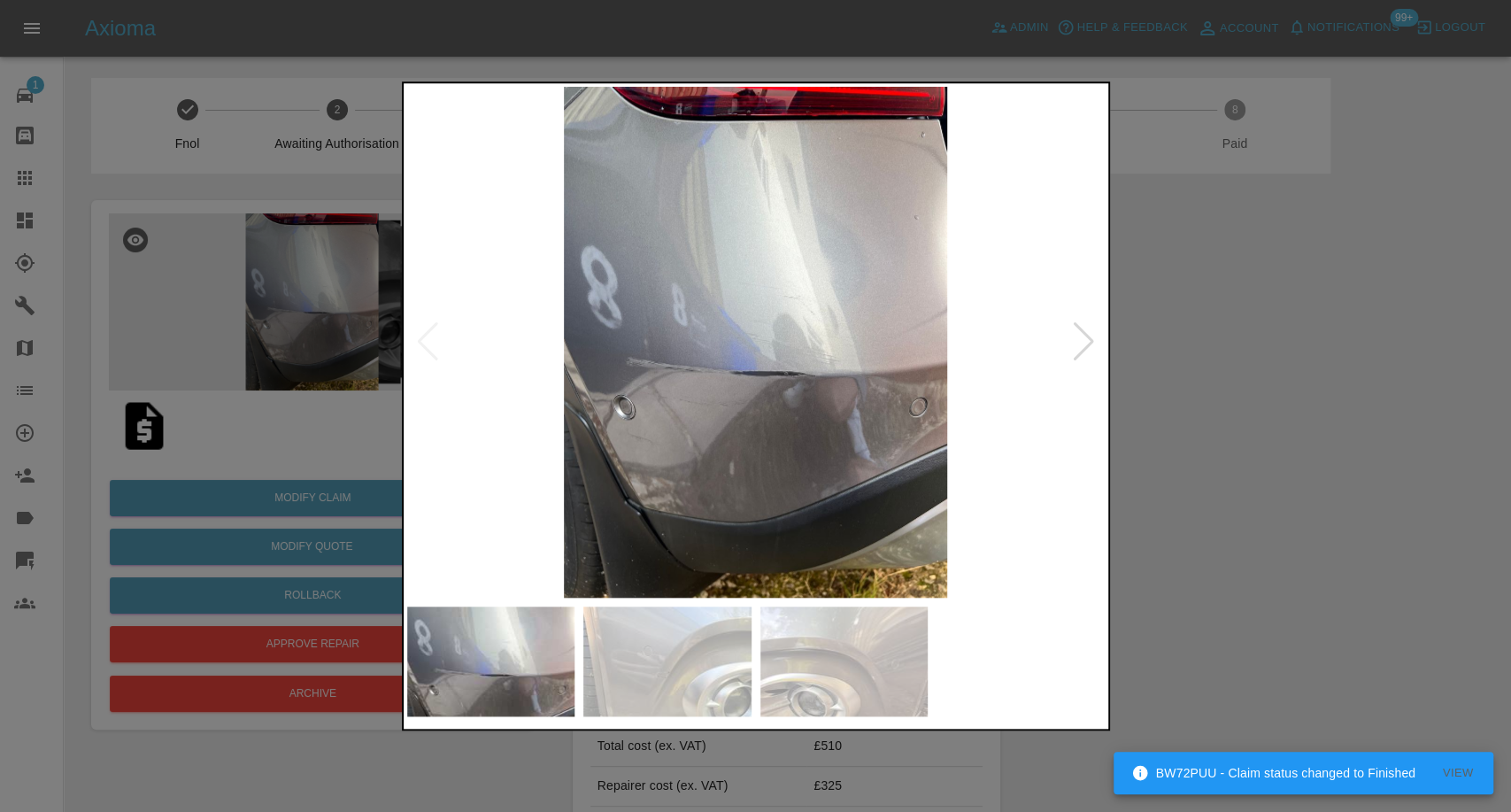
click at [708, 657] on img at bounding box center [667, 661] width 168 height 109
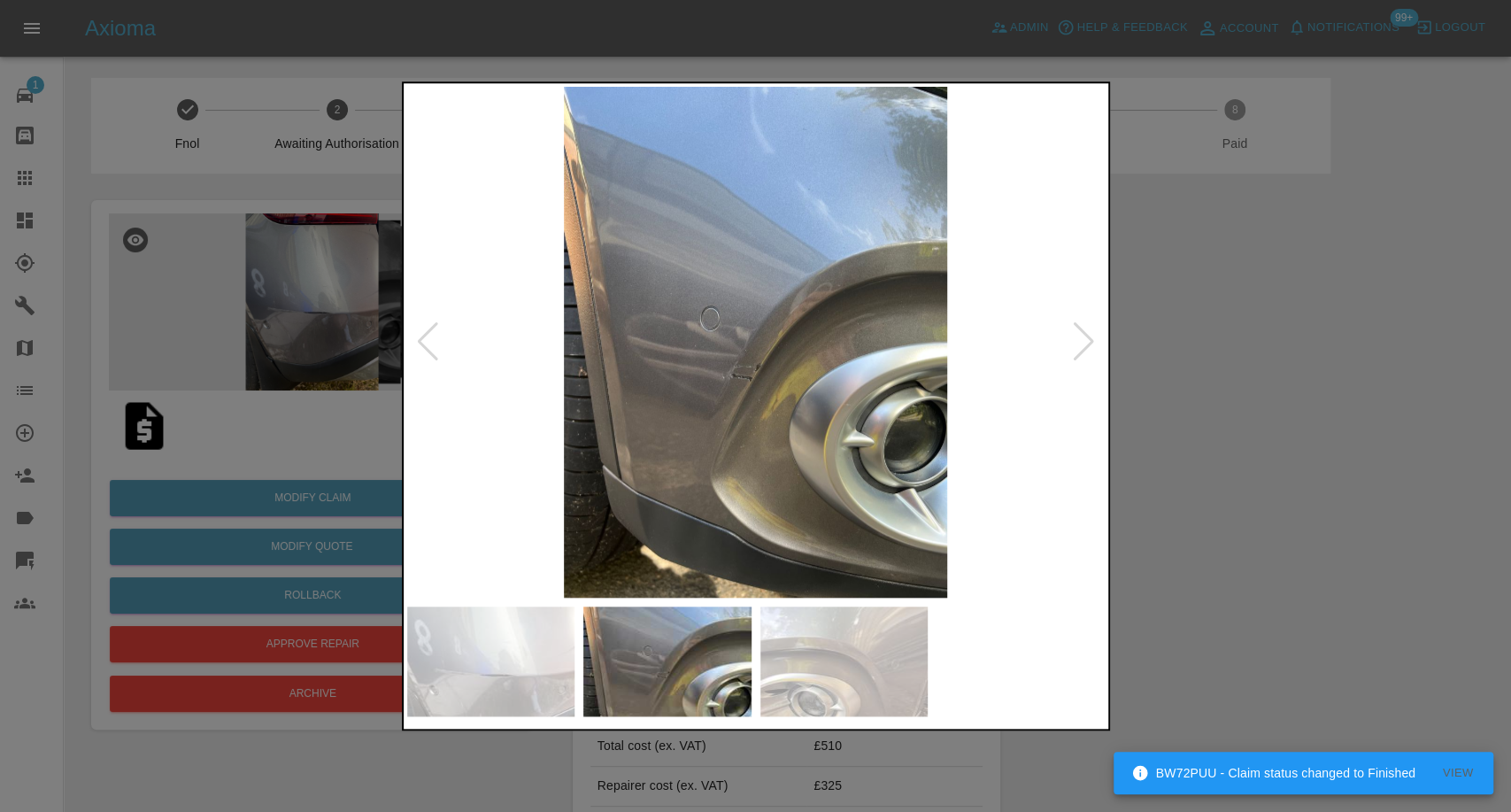
click at [855, 674] on img at bounding box center [844, 661] width 168 height 109
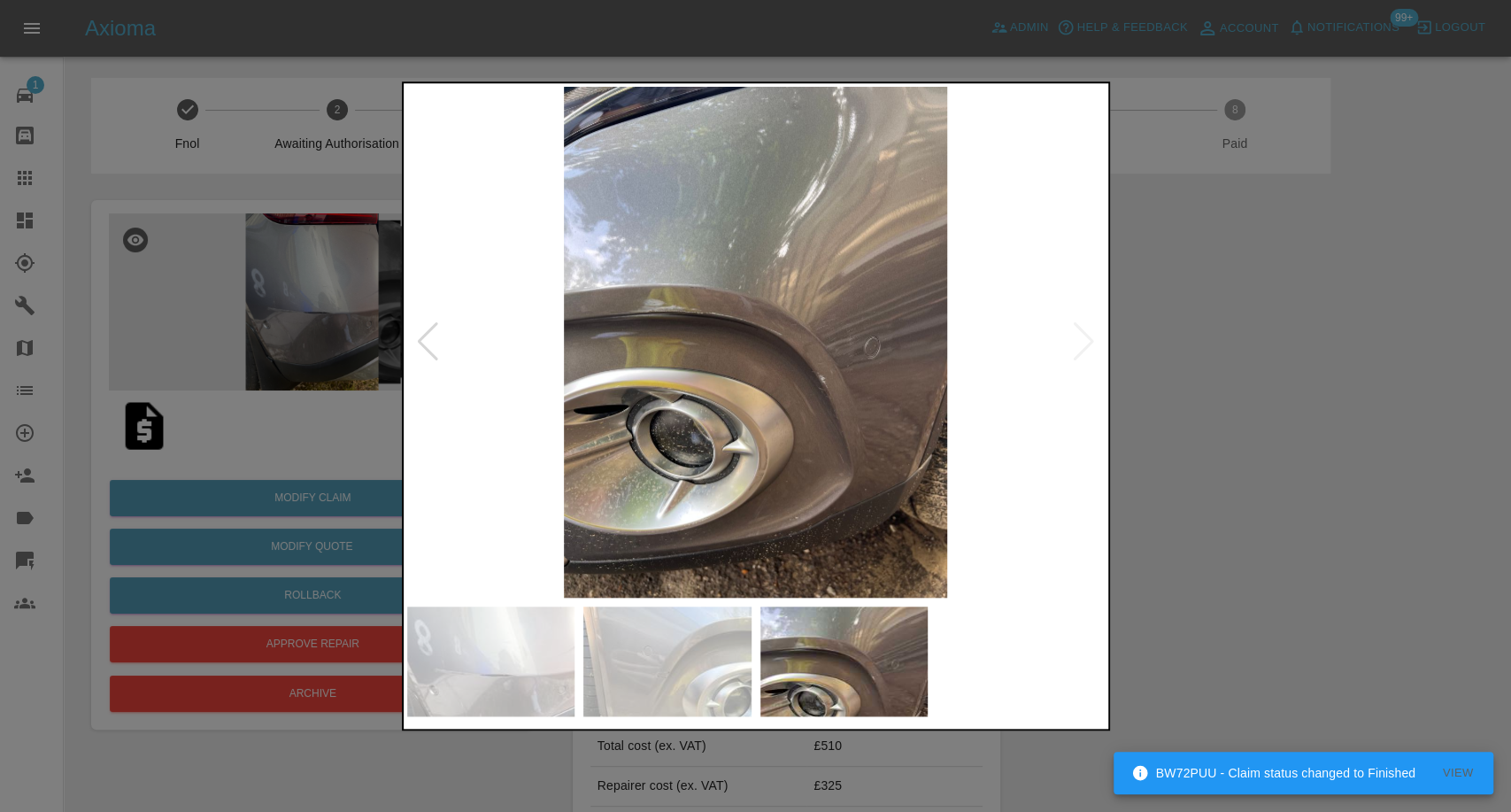
click at [1249, 535] on div at bounding box center [755, 406] width 1511 height 812
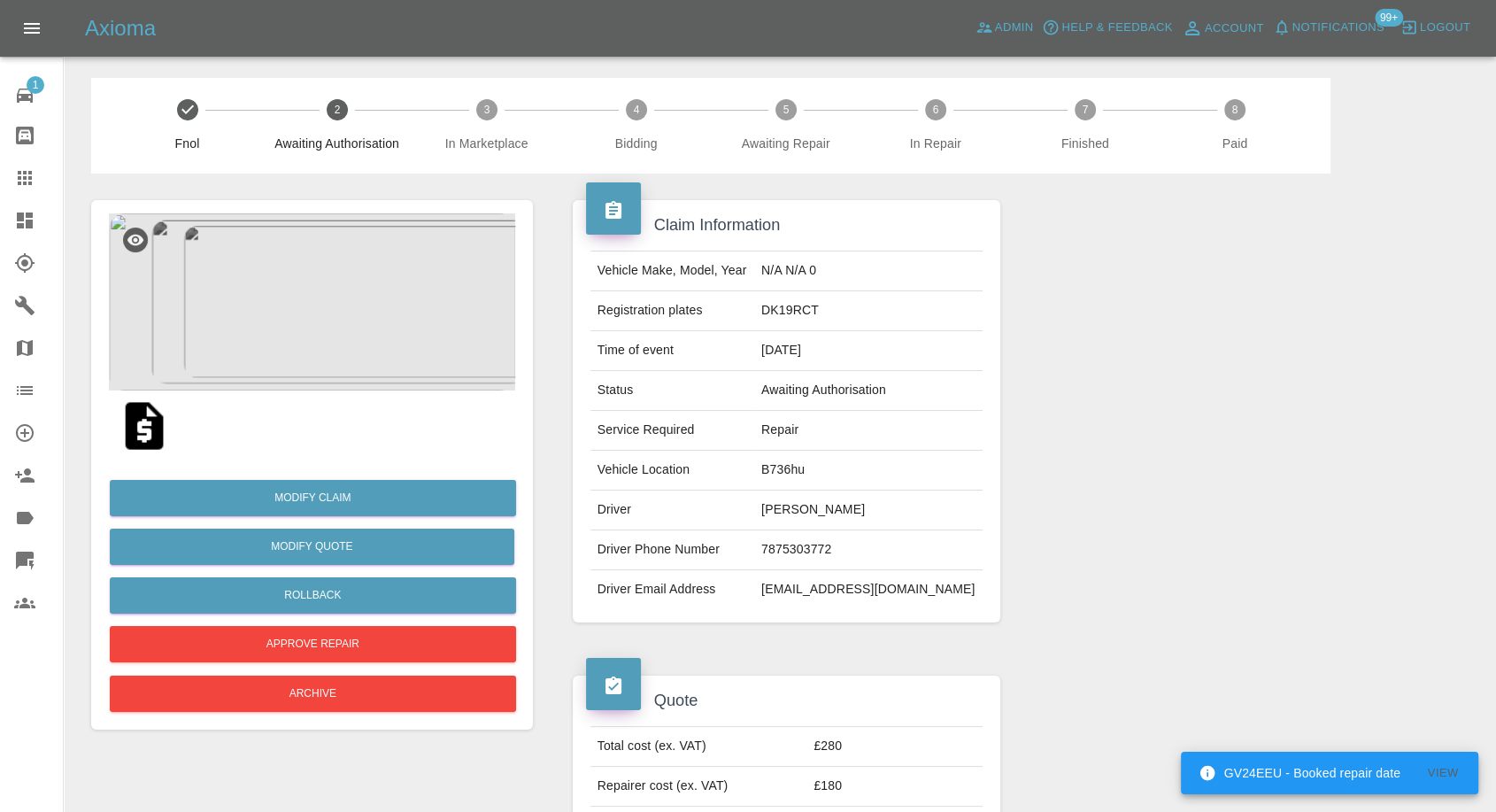
click at [822, 512] on td "[PERSON_NAME]" at bounding box center [868, 511] width 228 height 40
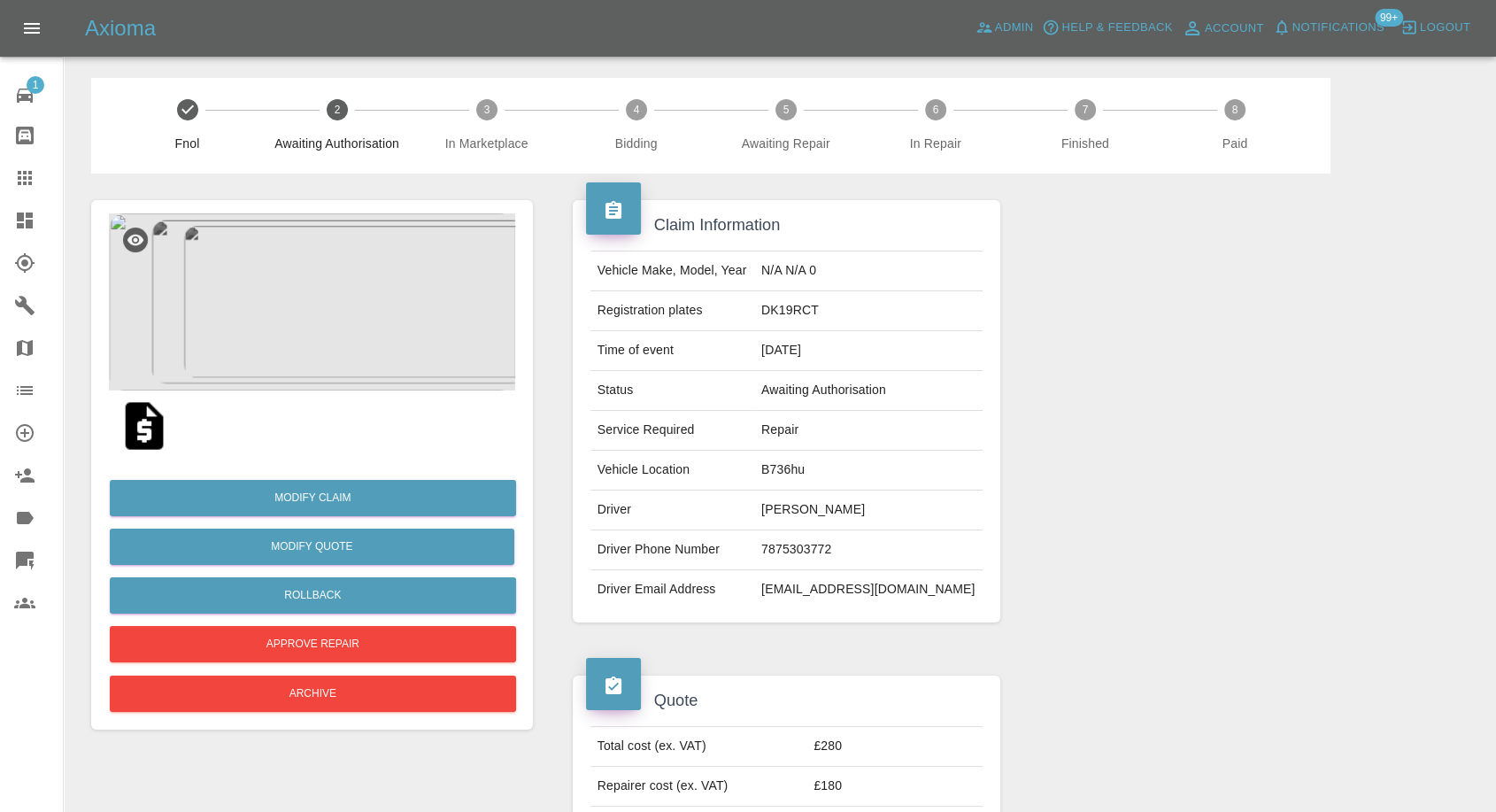
click at [1114, 636] on div at bounding box center [1241, 411] width 455 height 475
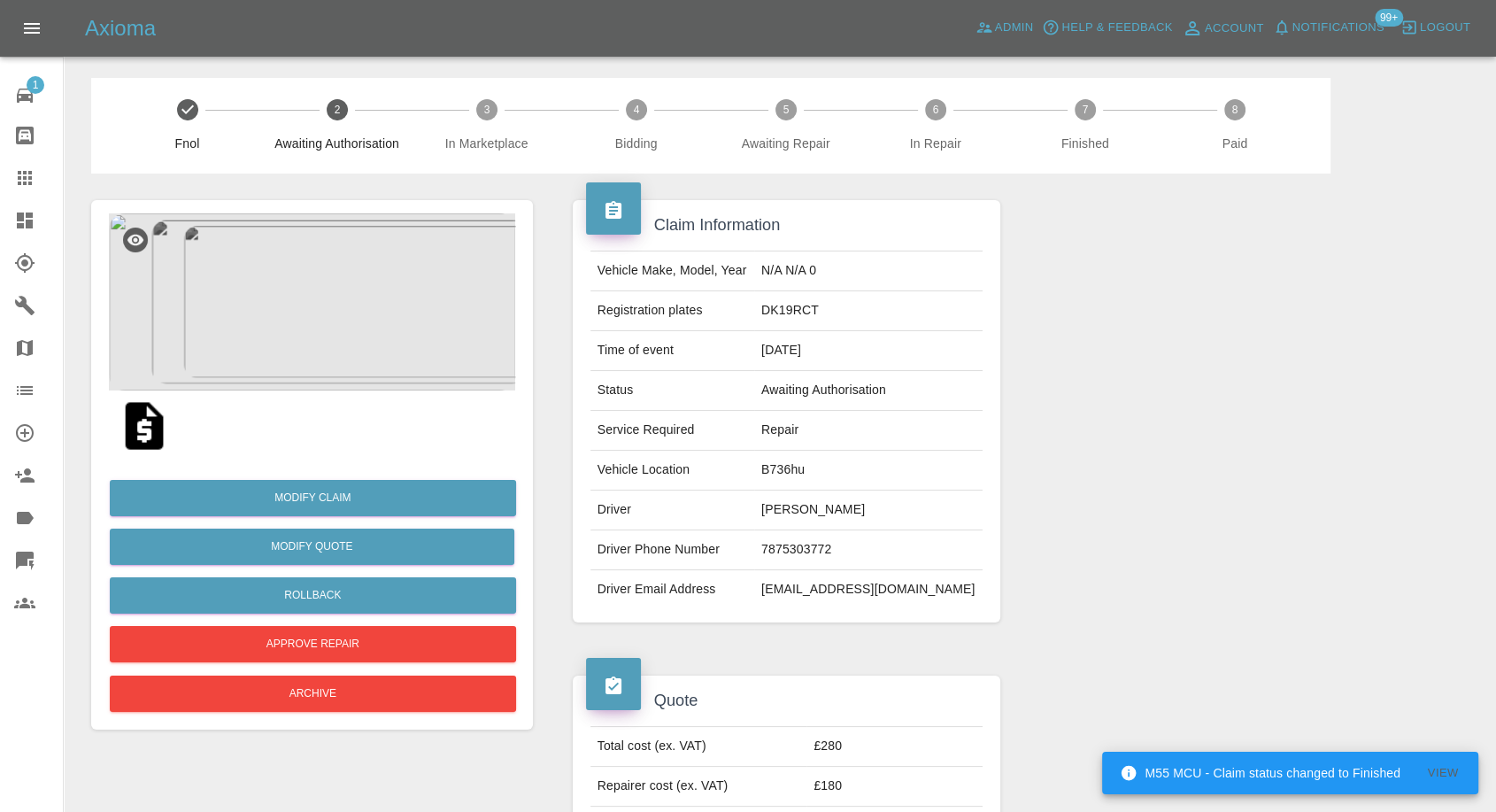
click at [260, 327] on img at bounding box center [311, 301] width 406 height 177
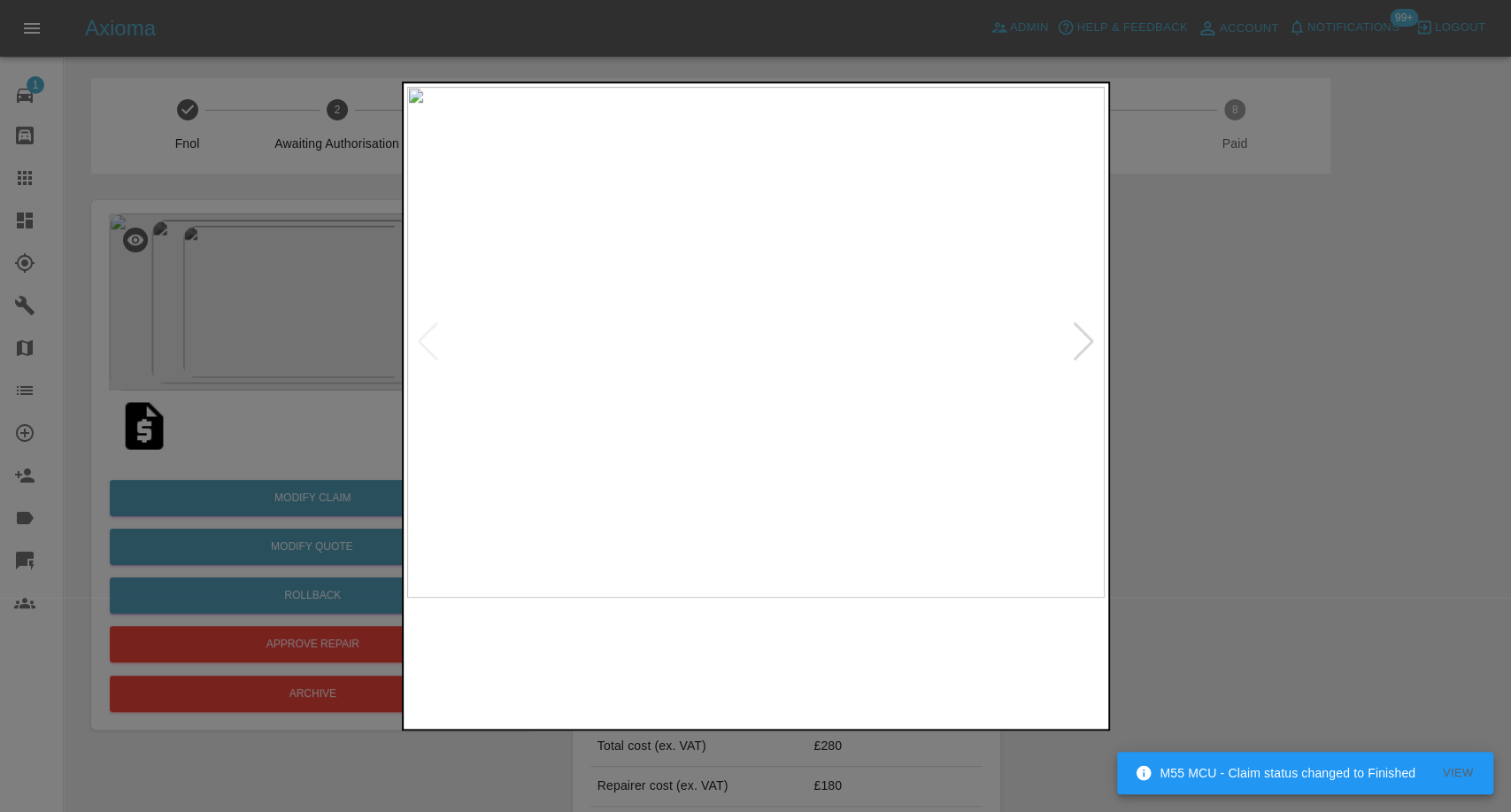
click at [672, 677] on img at bounding box center [667, 661] width 168 height 109
click at [876, 688] on img at bounding box center [844, 661] width 168 height 109
click at [752, 667] on div at bounding box center [756, 661] width 698 height 109
click at [686, 665] on img at bounding box center [667, 661] width 168 height 109
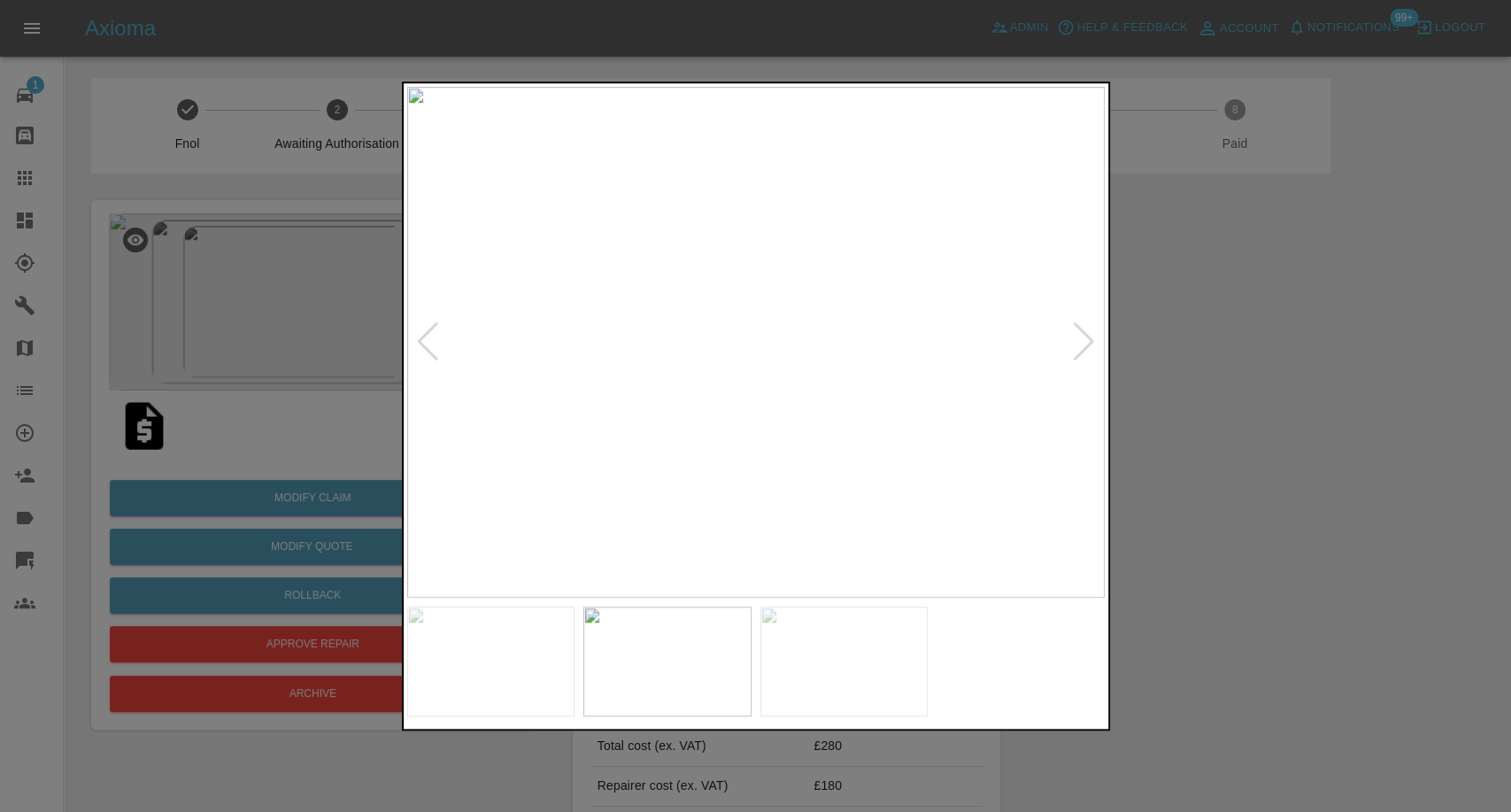
click at [1188, 442] on div at bounding box center [755, 406] width 1511 height 812
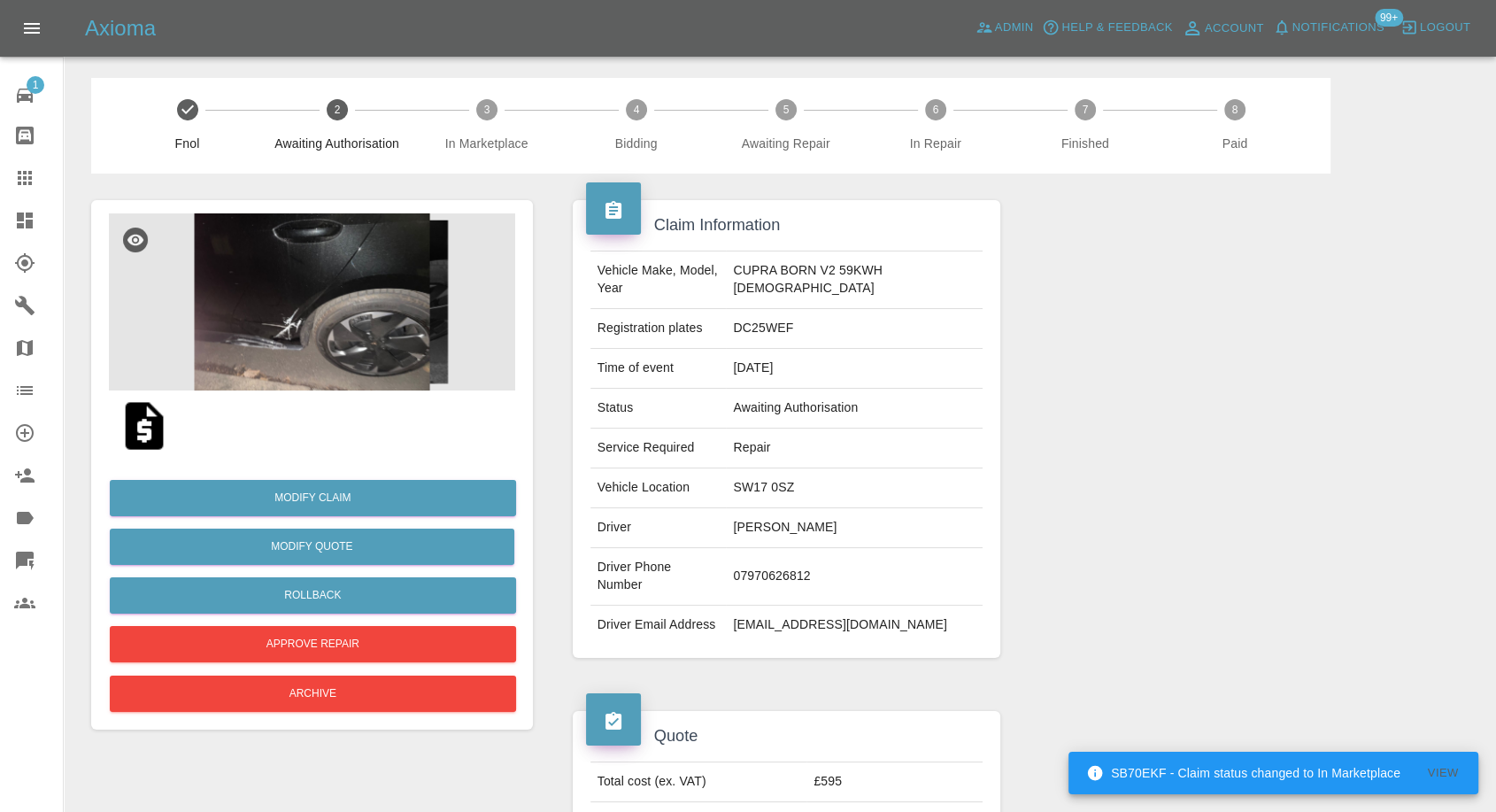
click at [318, 253] on img at bounding box center [311, 301] width 406 height 177
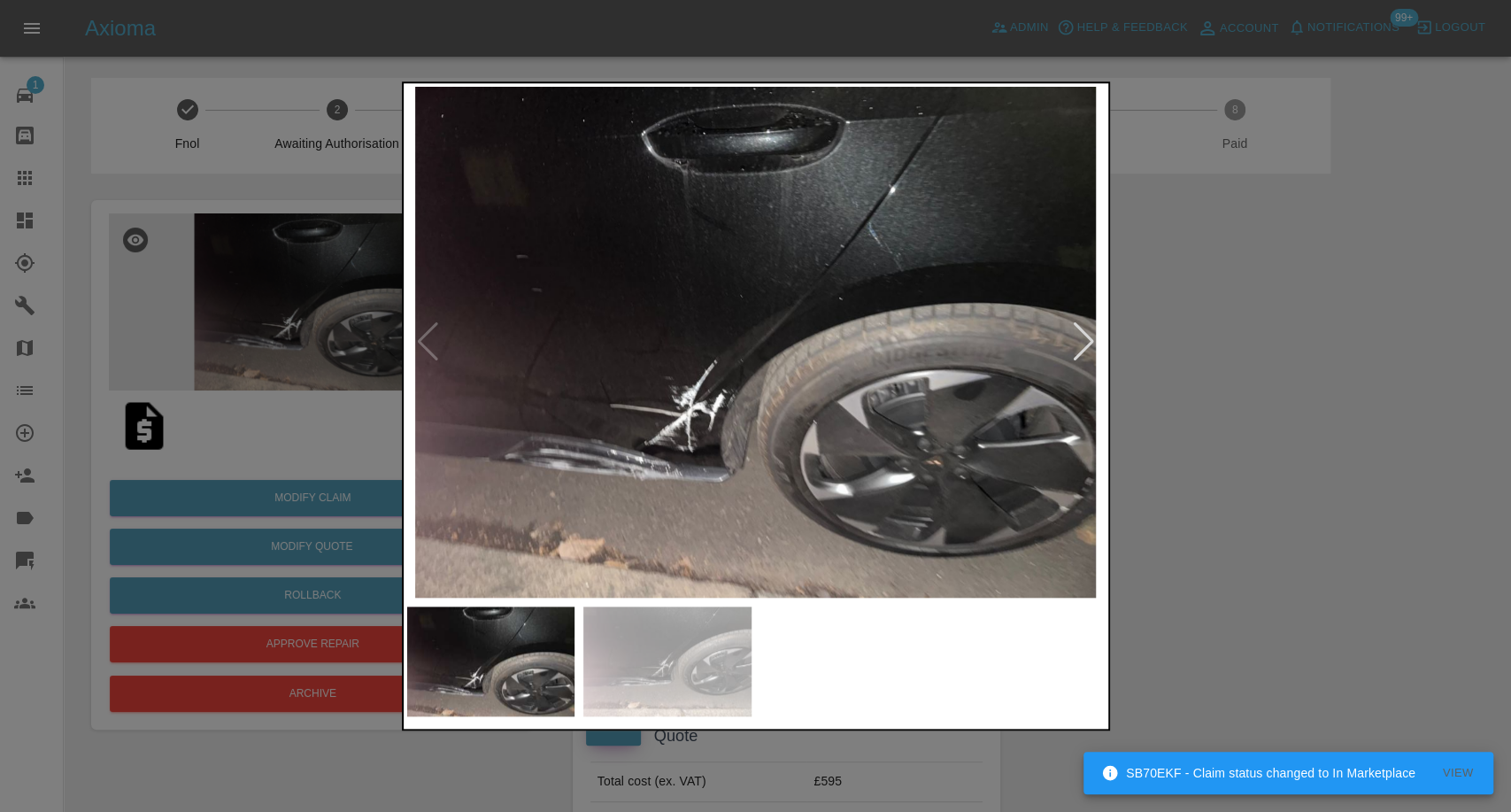
click at [669, 647] on img at bounding box center [667, 661] width 168 height 109
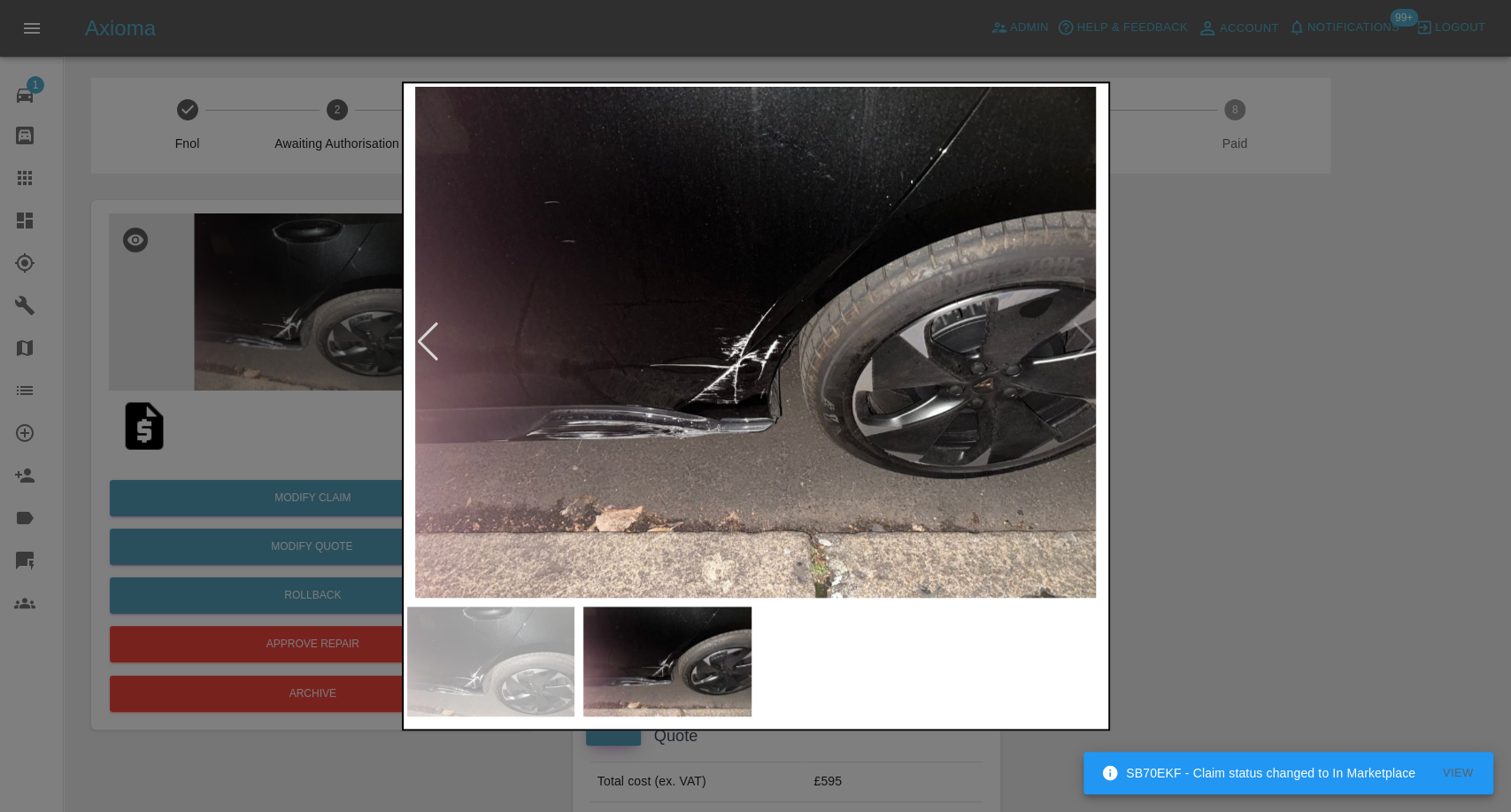
click at [1183, 513] on div at bounding box center [755, 406] width 1511 height 812
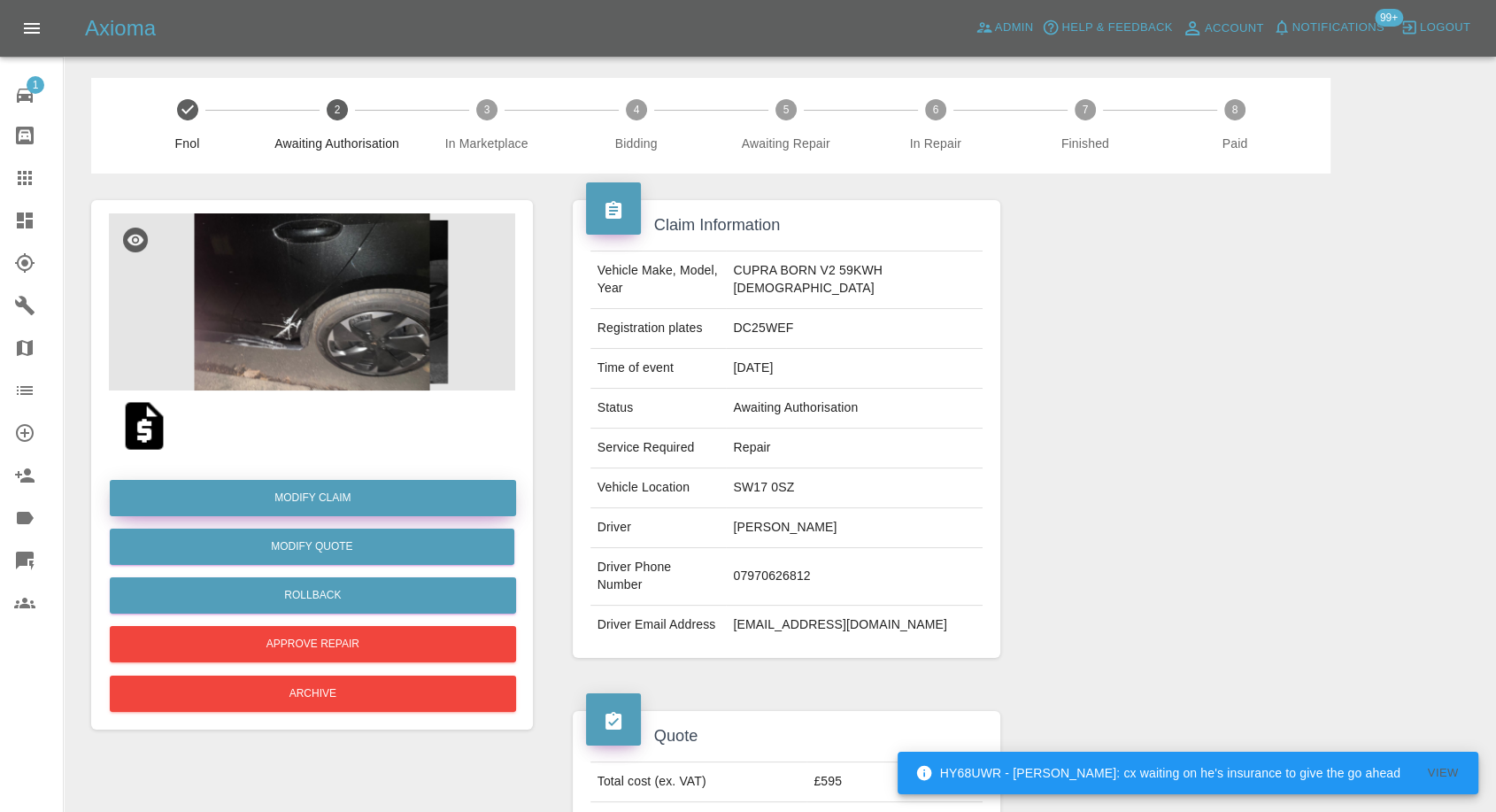
click at [326, 497] on link "Modify Claim" at bounding box center [312, 498] width 406 height 36
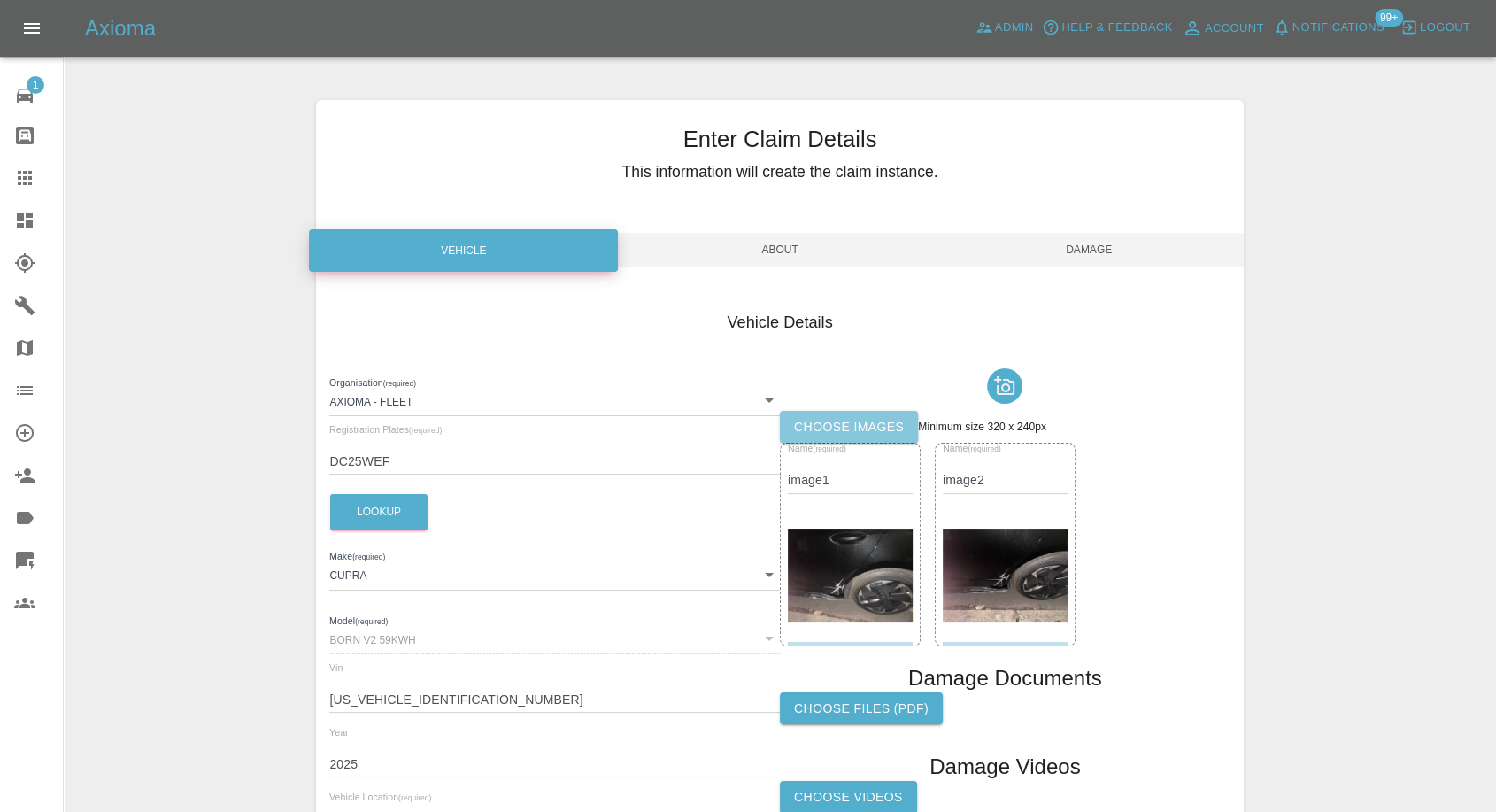
click at [850, 424] on label "Choose images" at bounding box center [848, 427] width 138 height 32
click at [0, 0] on input "Choose images" at bounding box center [0, 0] width 0 height 0
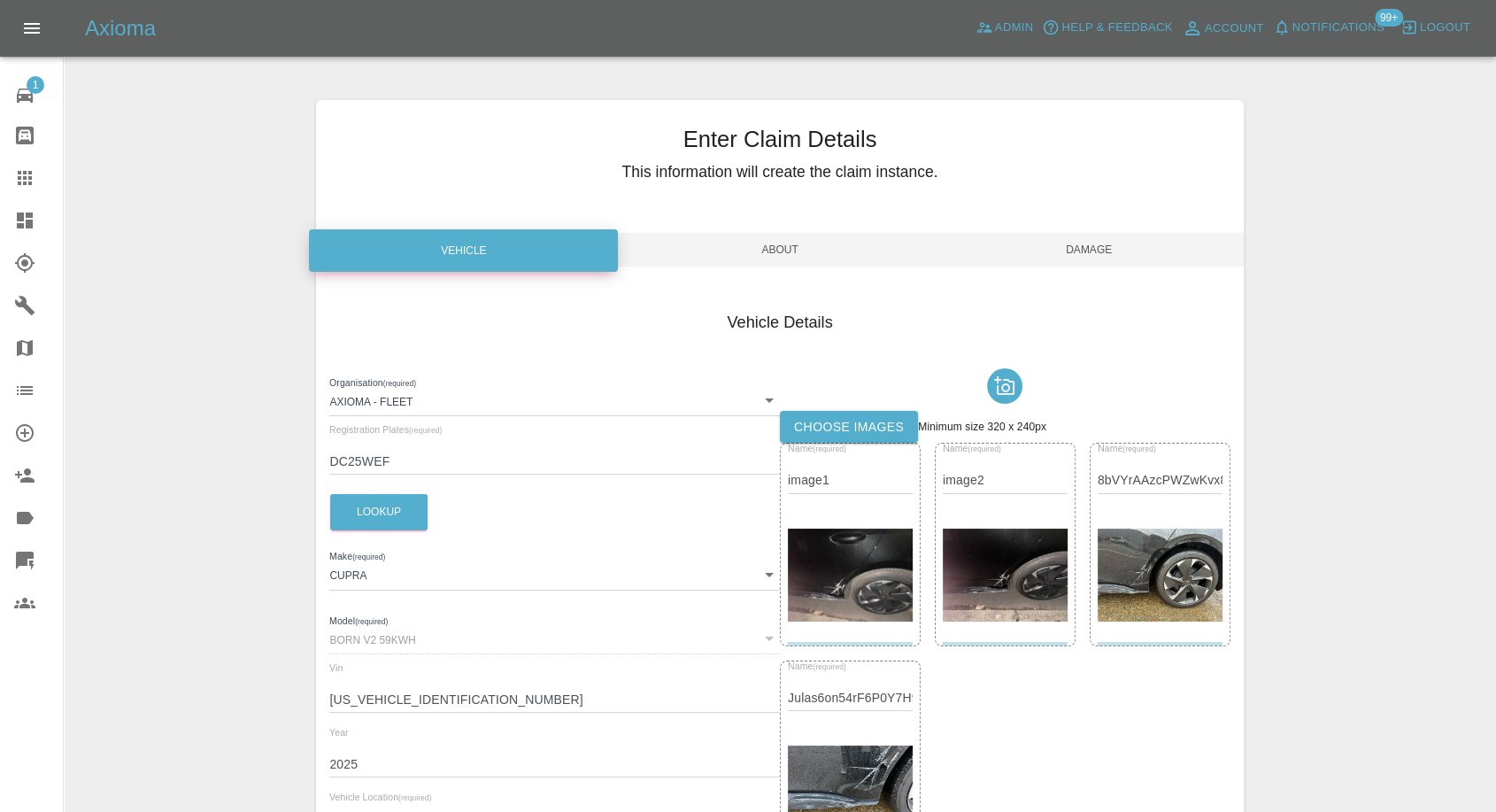
click at [1106, 250] on span "Damage" at bounding box center [1089, 249] width 309 height 33
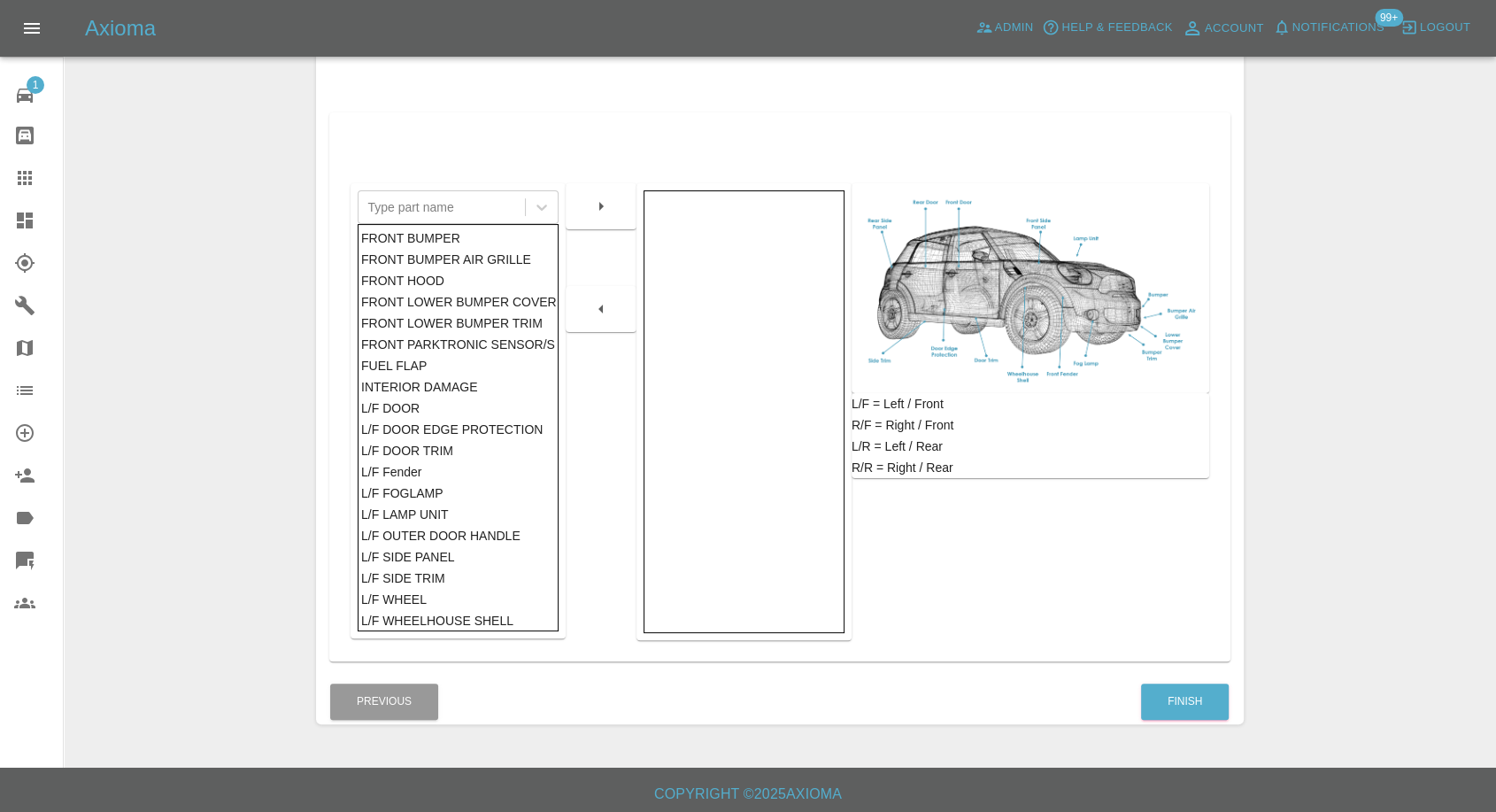
scroll to position [283, 0]
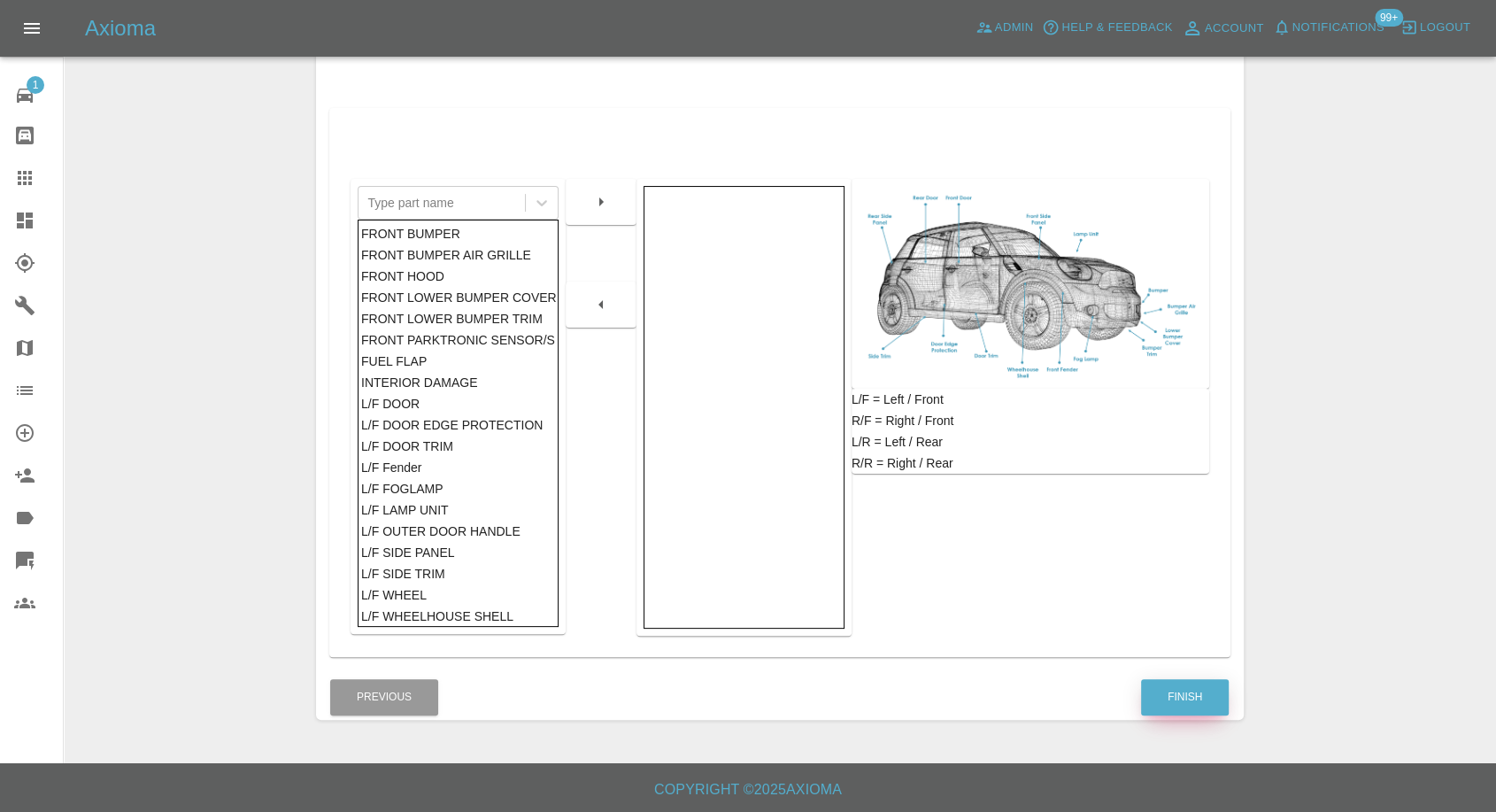
click at [1190, 710] on button "Finish" at bounding box center [1185, 697] width 87 height 36
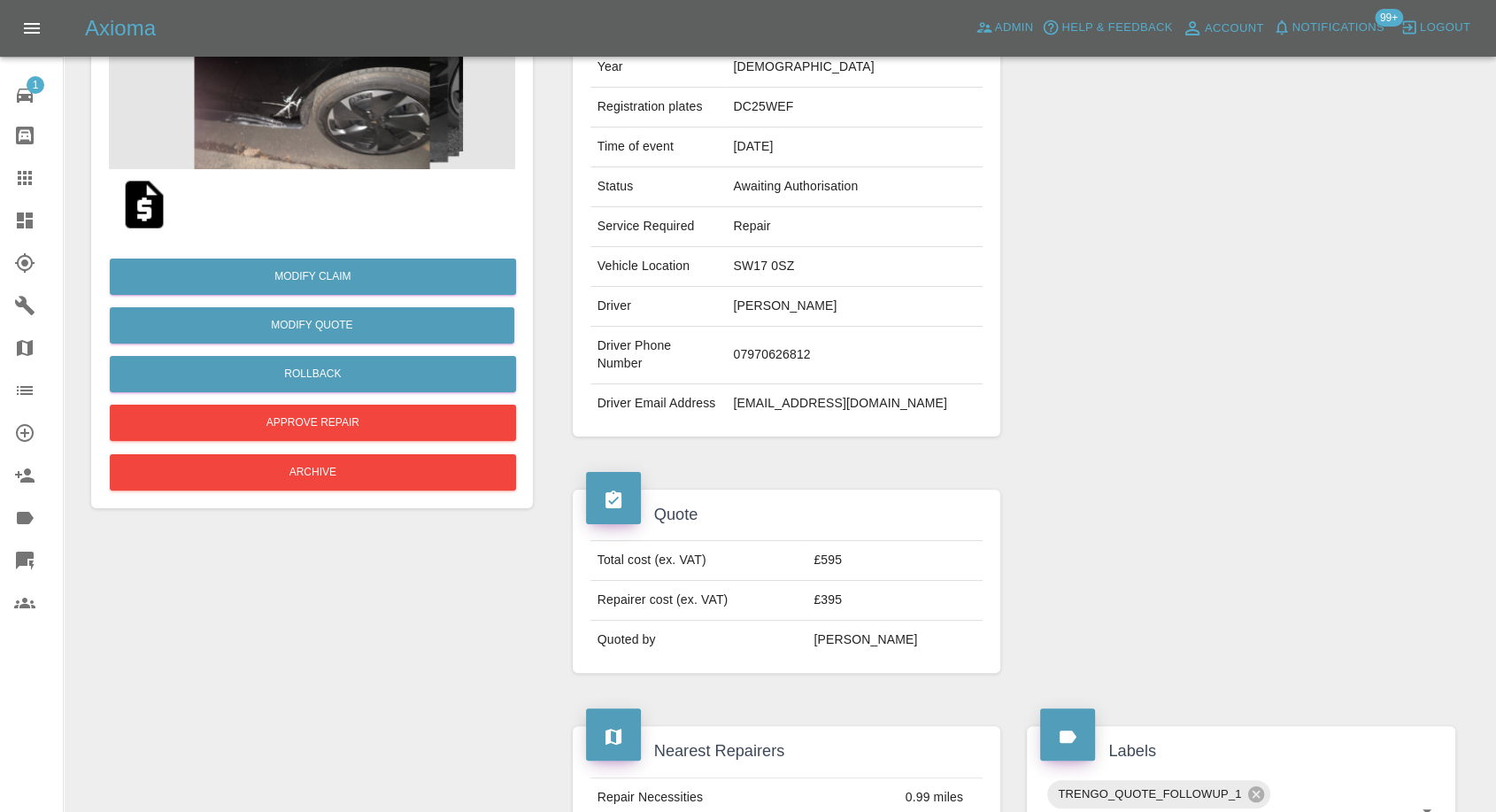
scroll to position [295, 0]
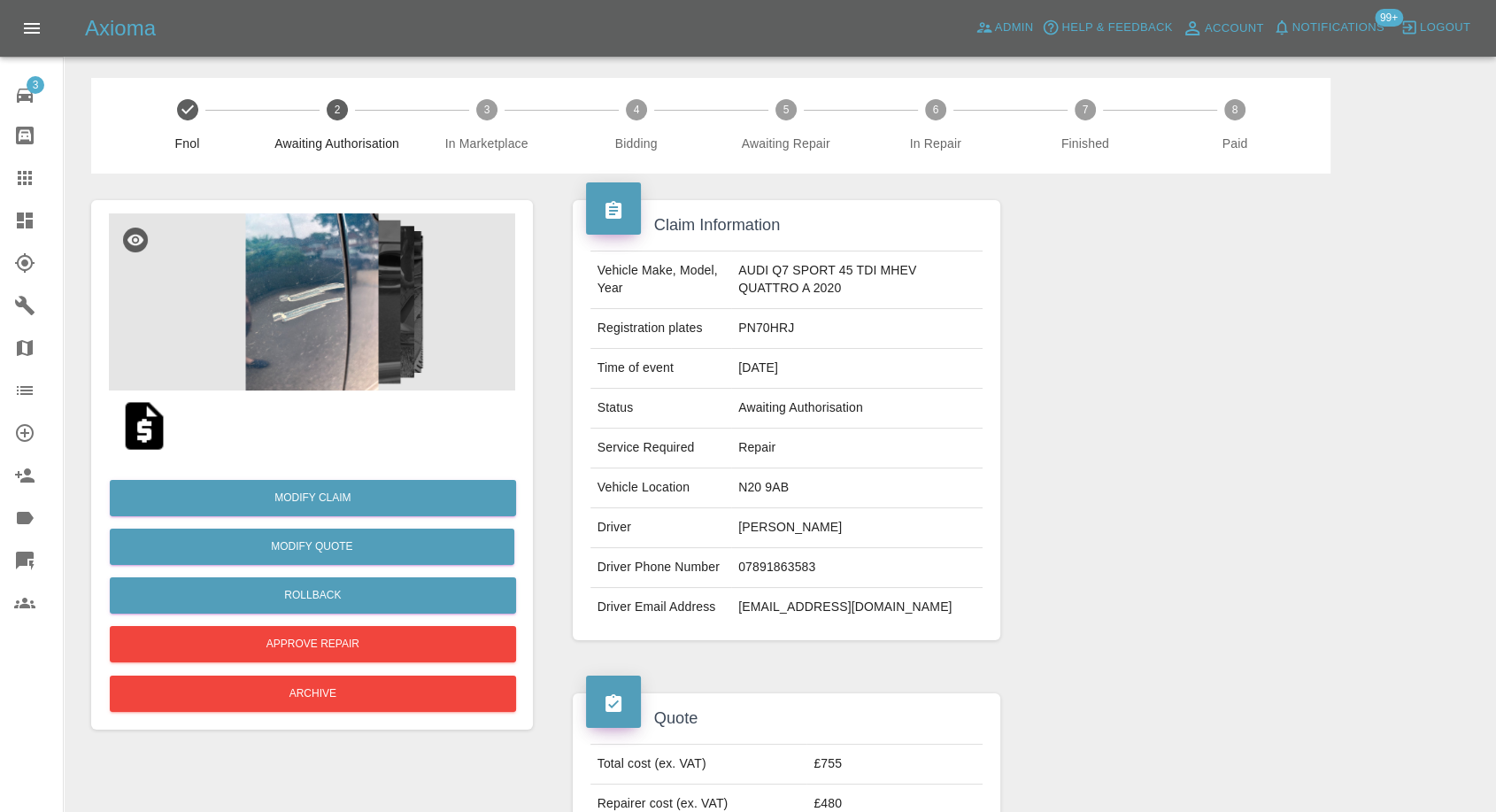
scroll to position [98, 0]
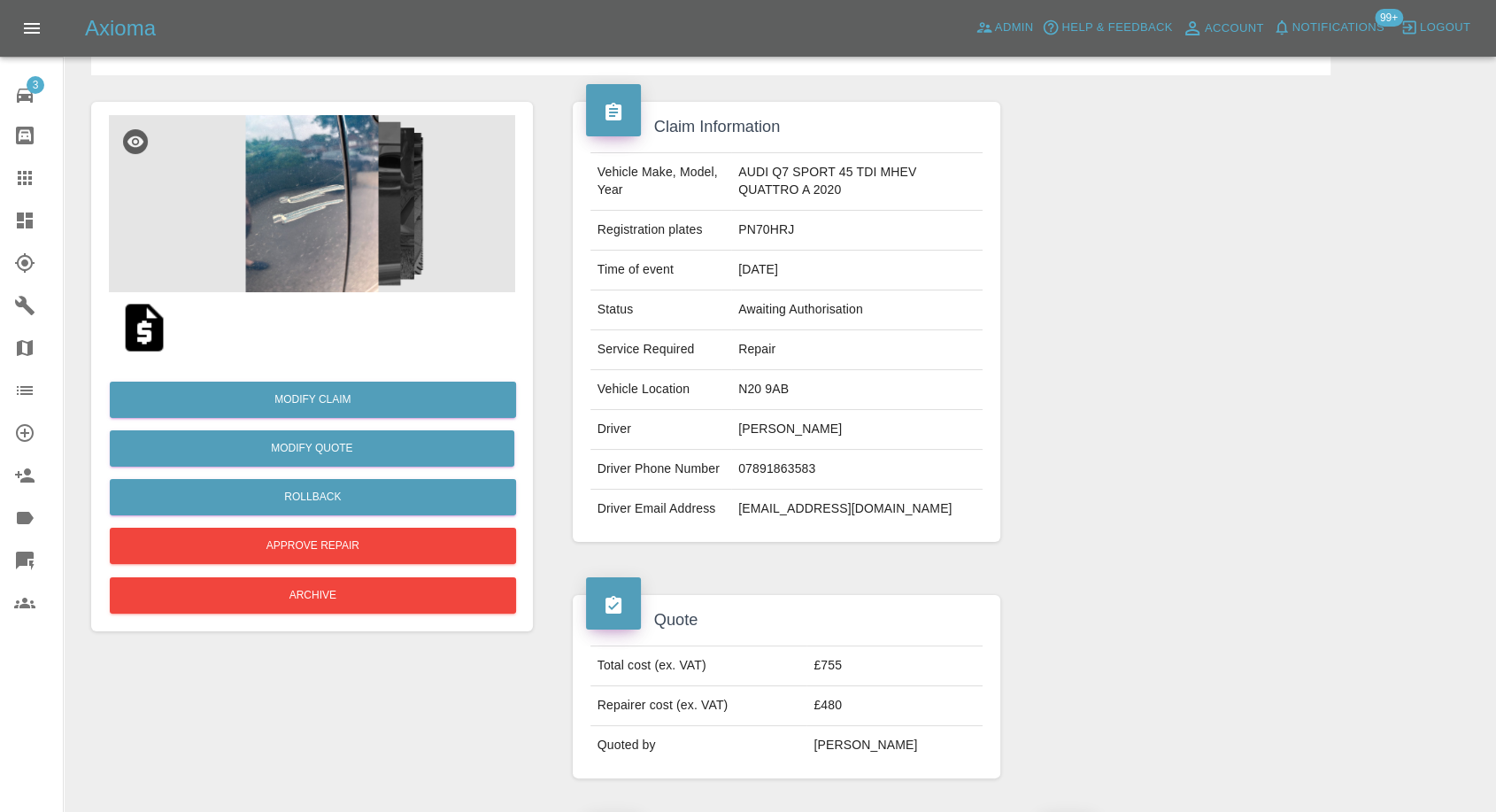
click at [148, 326] on img at bounding box center [145, 328] width 57 height 57
click at [346, 250] on img at bounding box center [311, 203] width 406 height 177
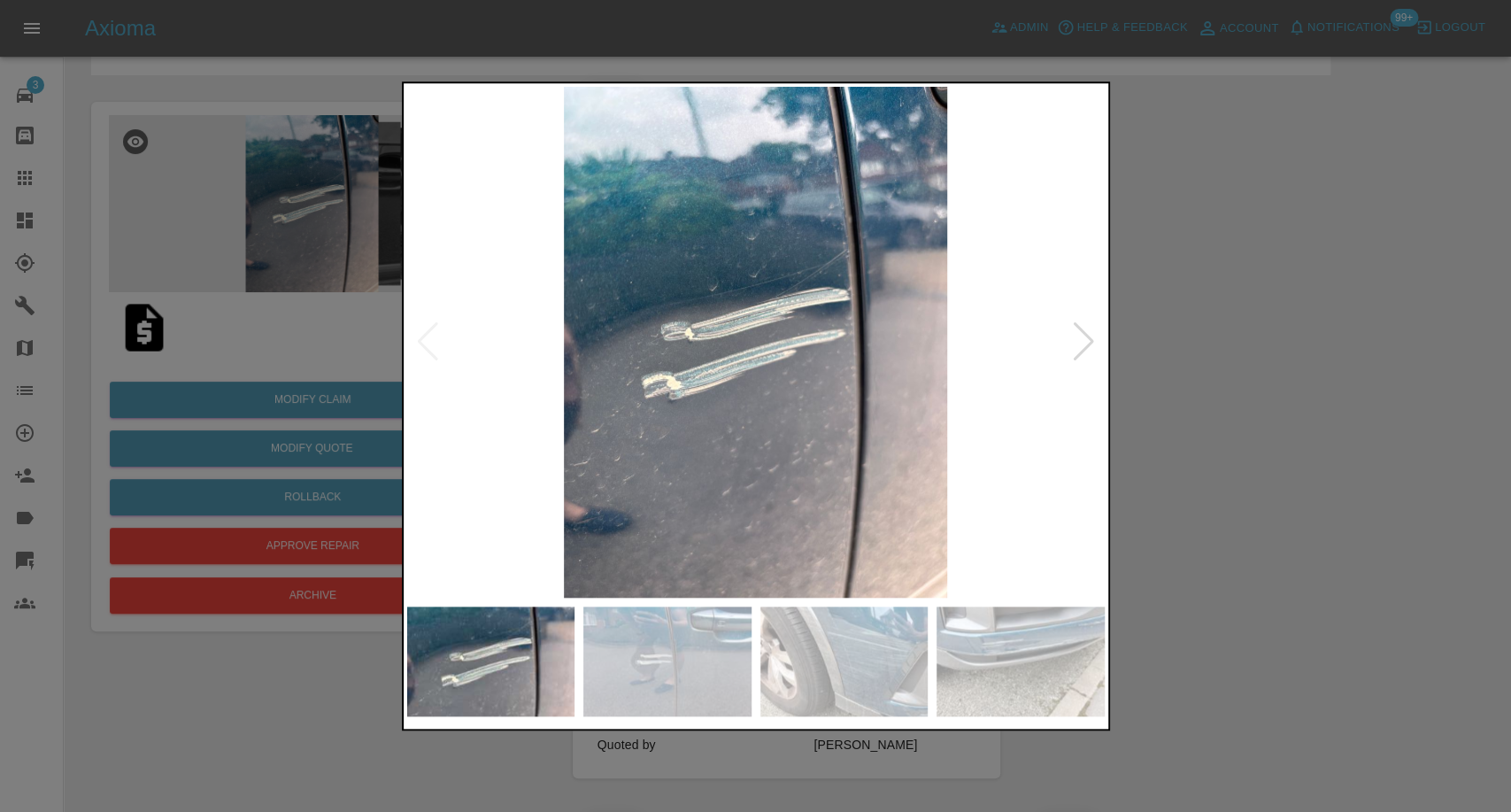
click at [640, 642] on img at bounding box center [667, 661] width 168 height 109
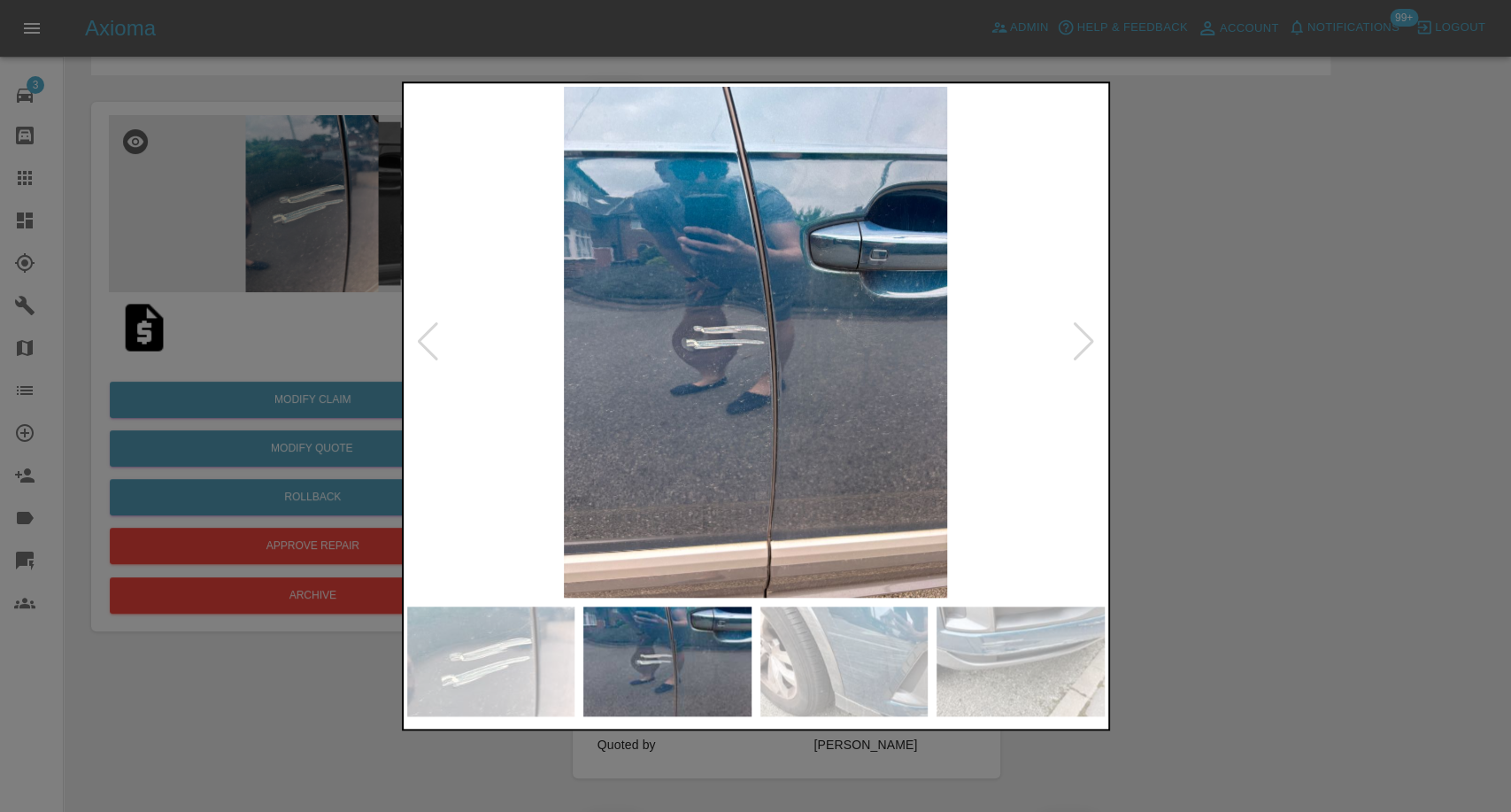
click at [859, 682] on img at bounding box center [844, 661] width 168 height 109
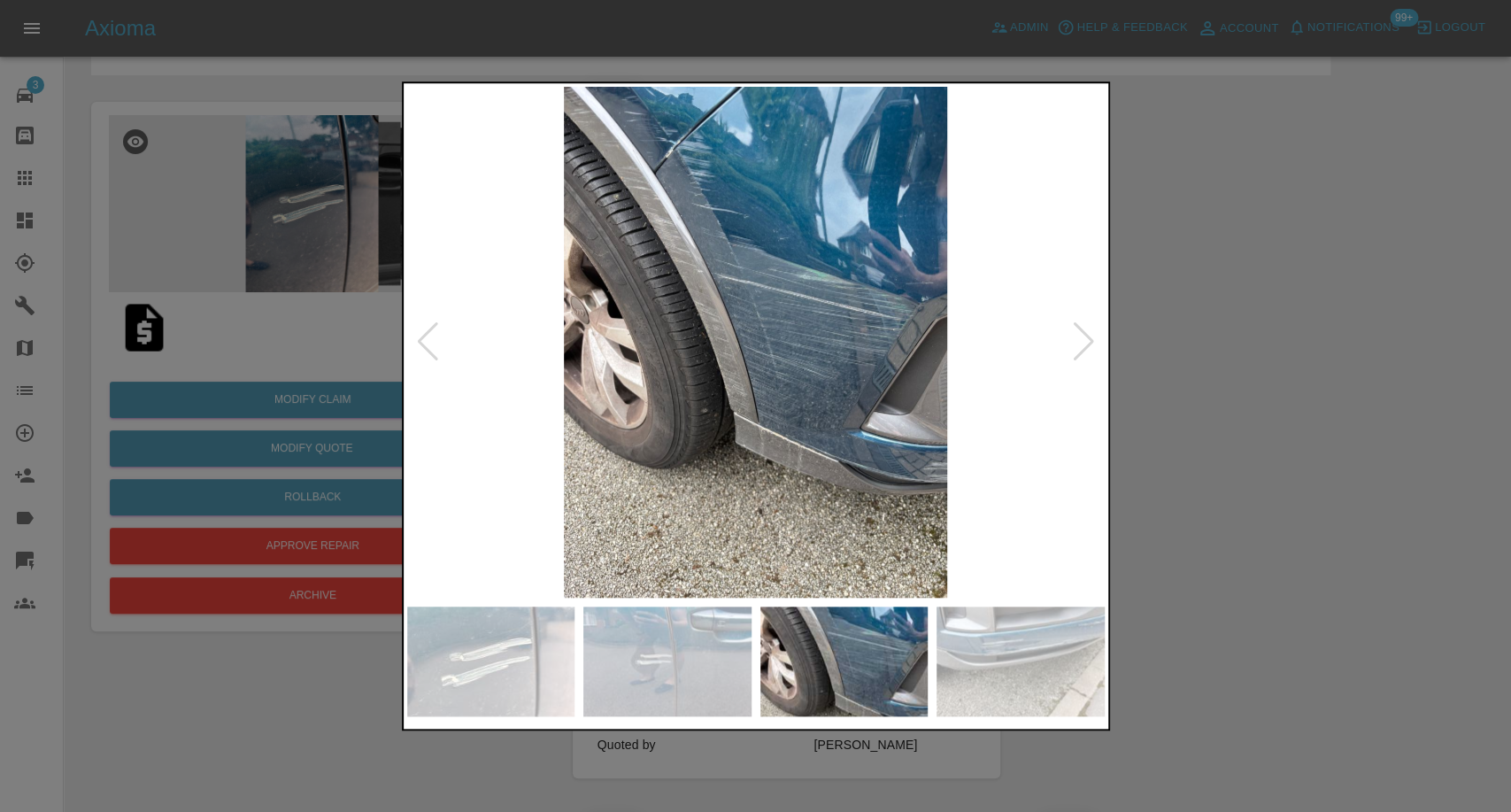
click at [993, 661] on img at bounding box center [1020, 661] width 168 height 109
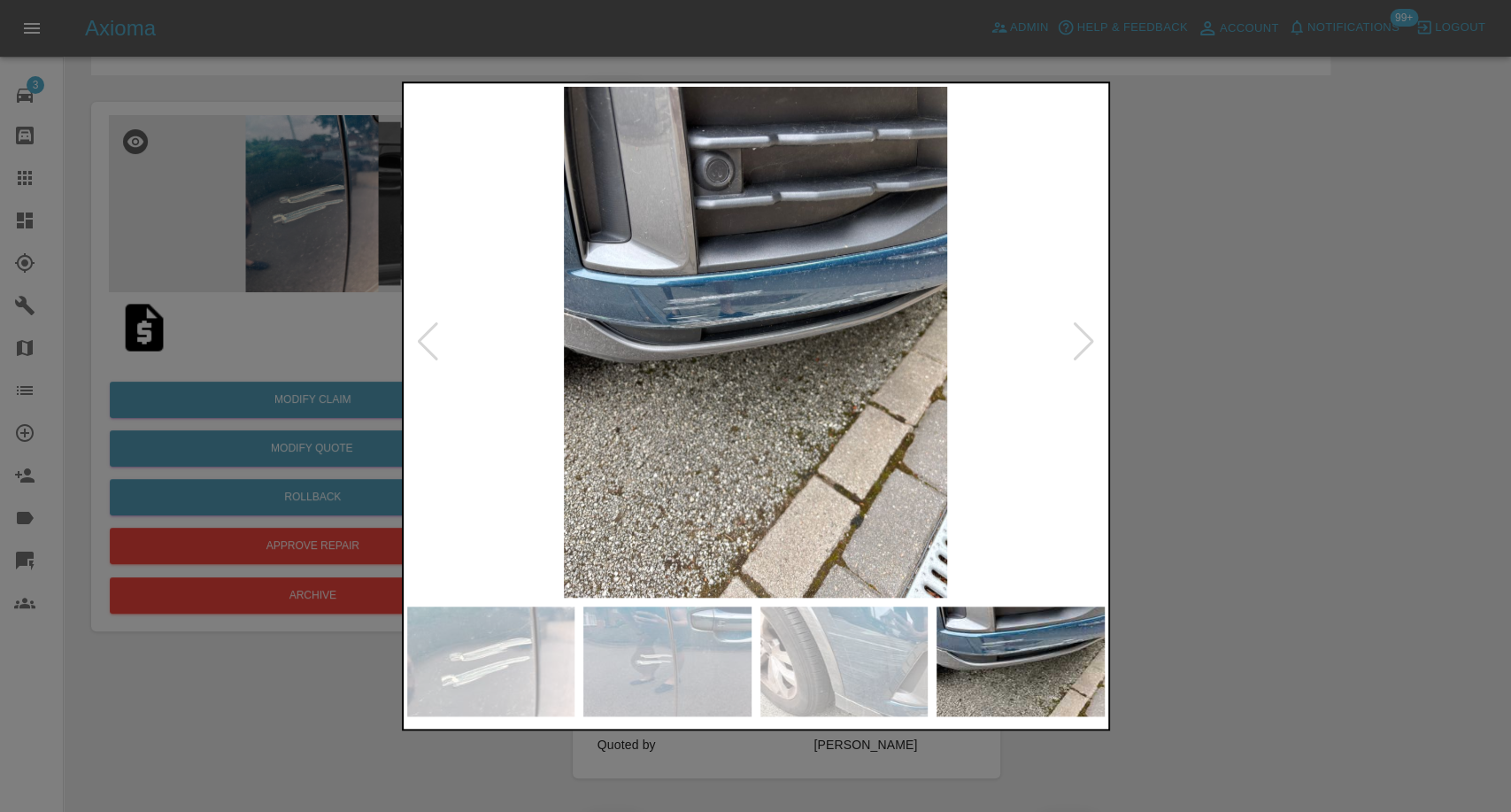
click at [1078, 349] on div at bounding box center [1083, 341] width 24 height 39
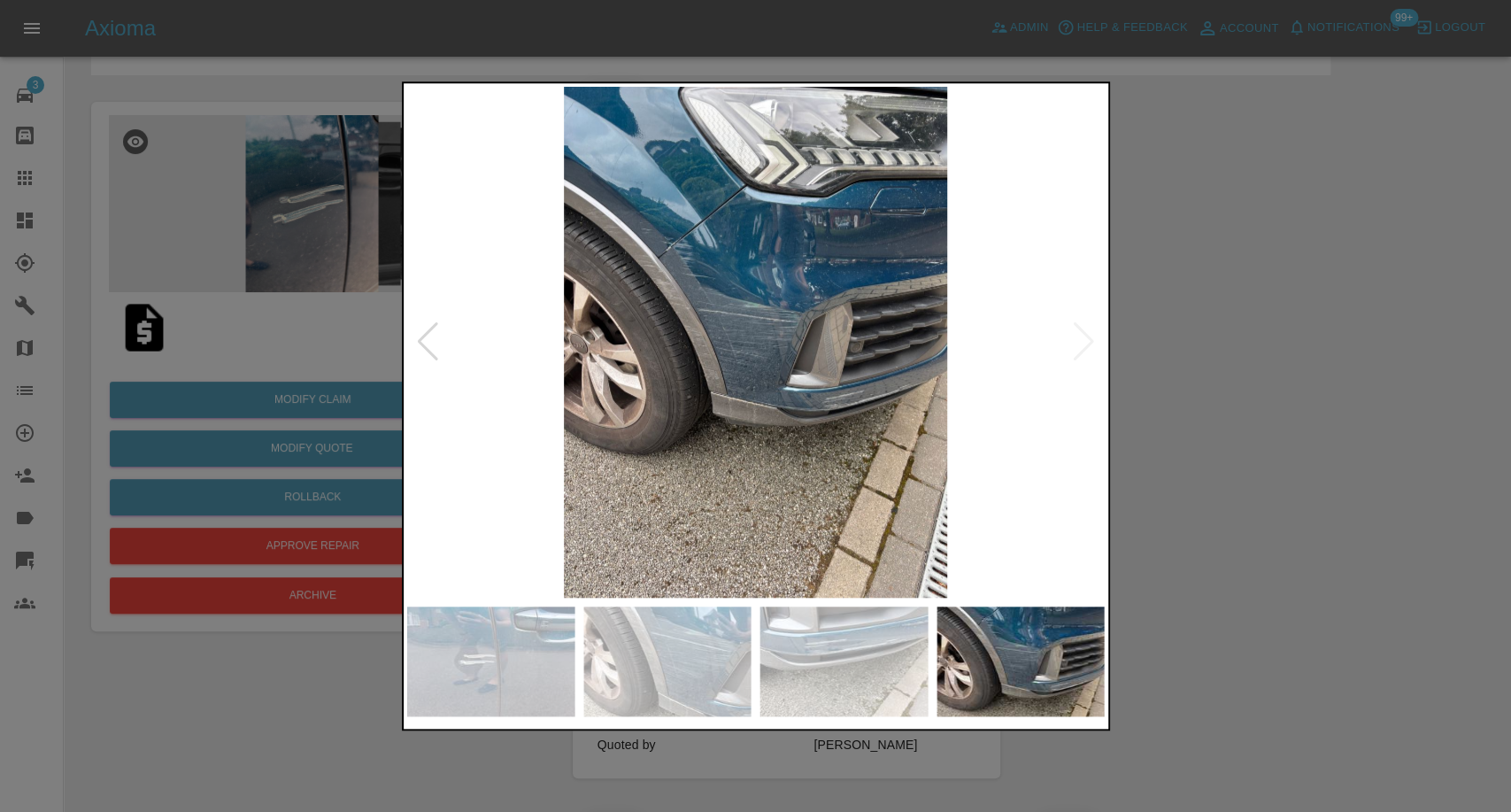
click at [1078, 349] on img at bounding box center [756, 341] width 698 height 511
click at [1284, 371] on div at bounding box center [755, 406] width 1511 height 812
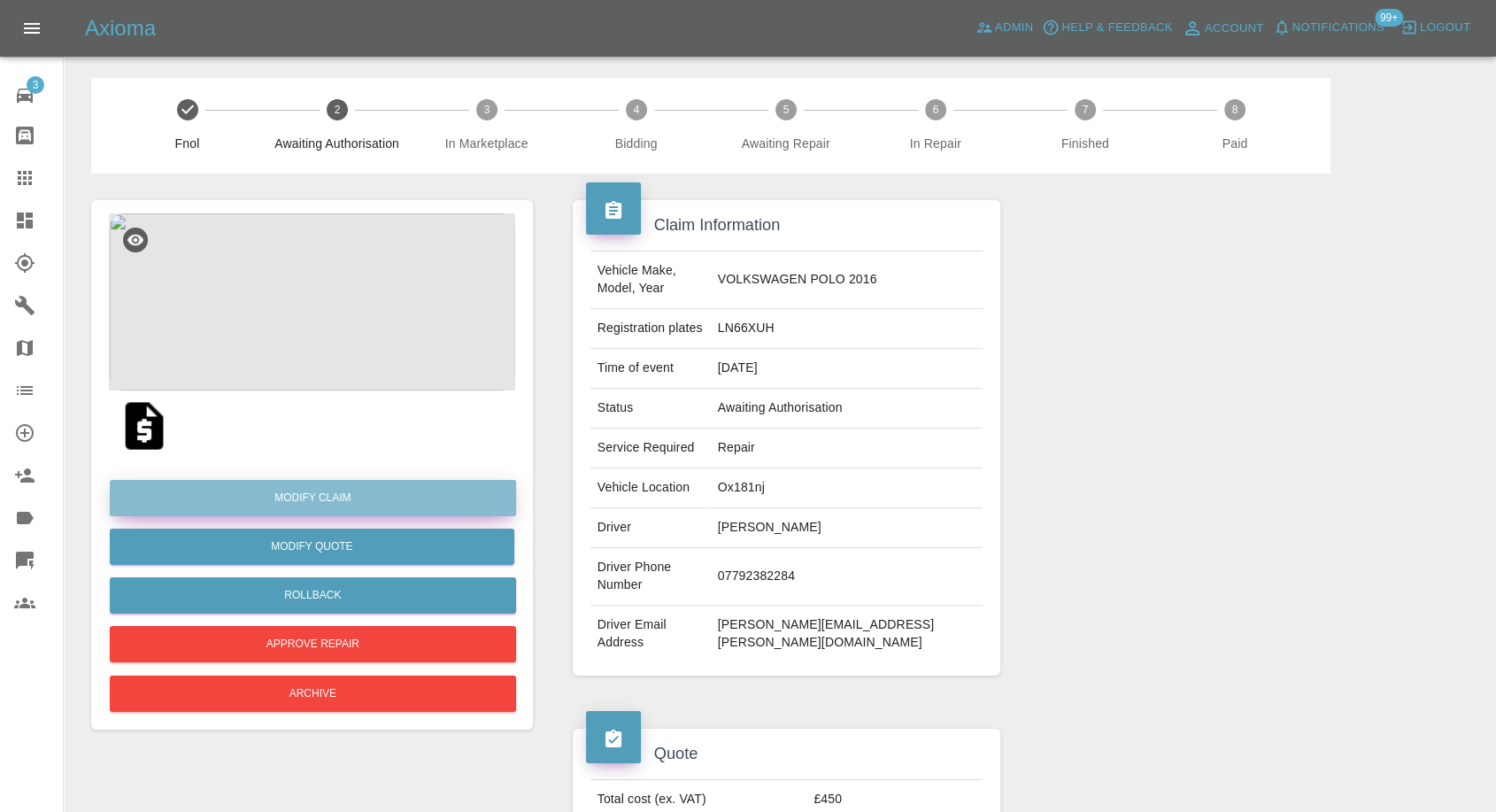
click at [288, 503] on link "Modify Claim" at bounding box center [312, 498] width 406 height 36
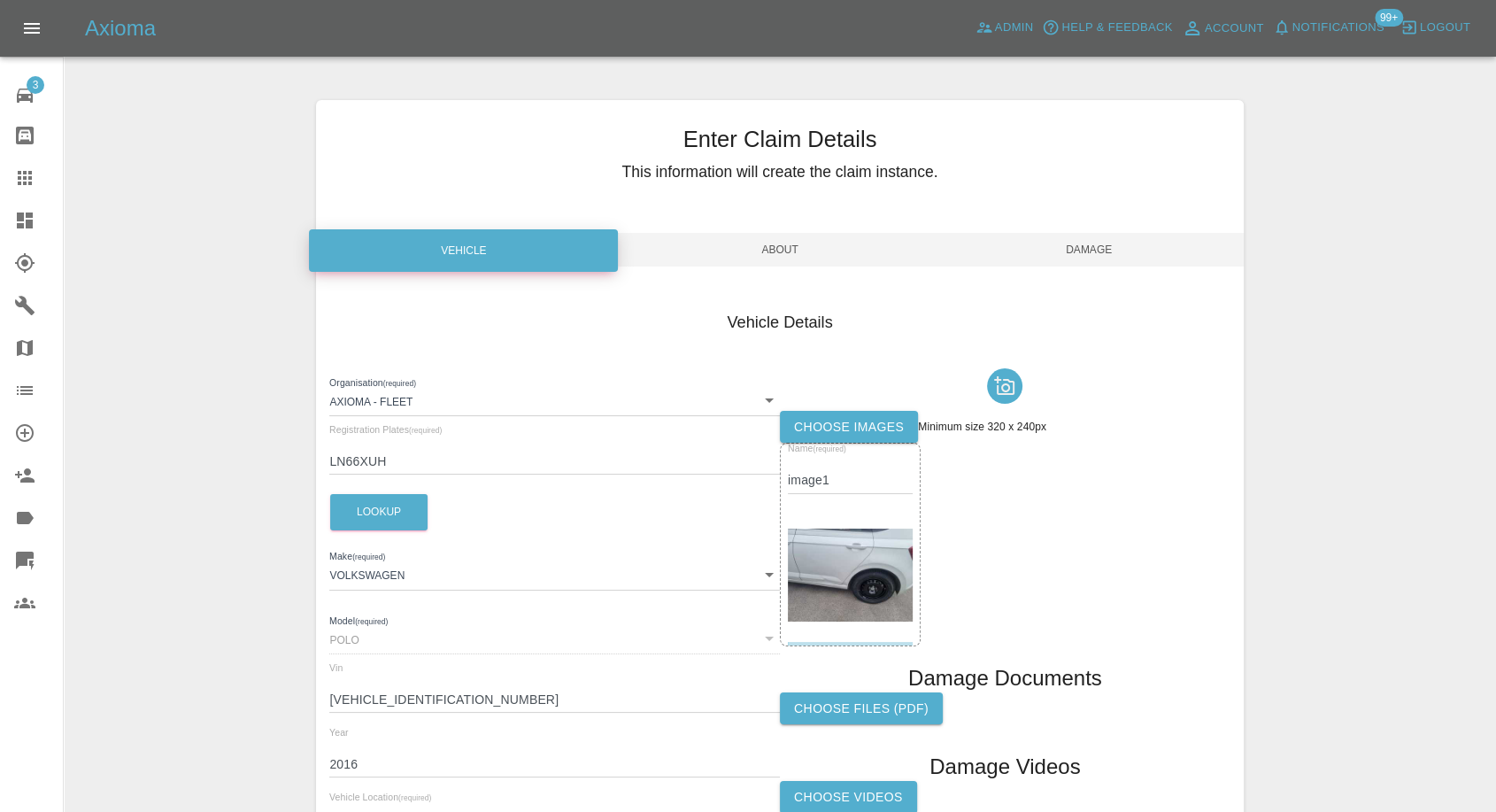
click at [839, 405] on div at bounding box center [1005, 386] width 451 height 49
click at [836, 426] on label "Choose images" at bounding box center [848, 427] width 138 height 32
click at [0, 0] on input "Choose images" at bounding box center [0, 0] width 0 height 0
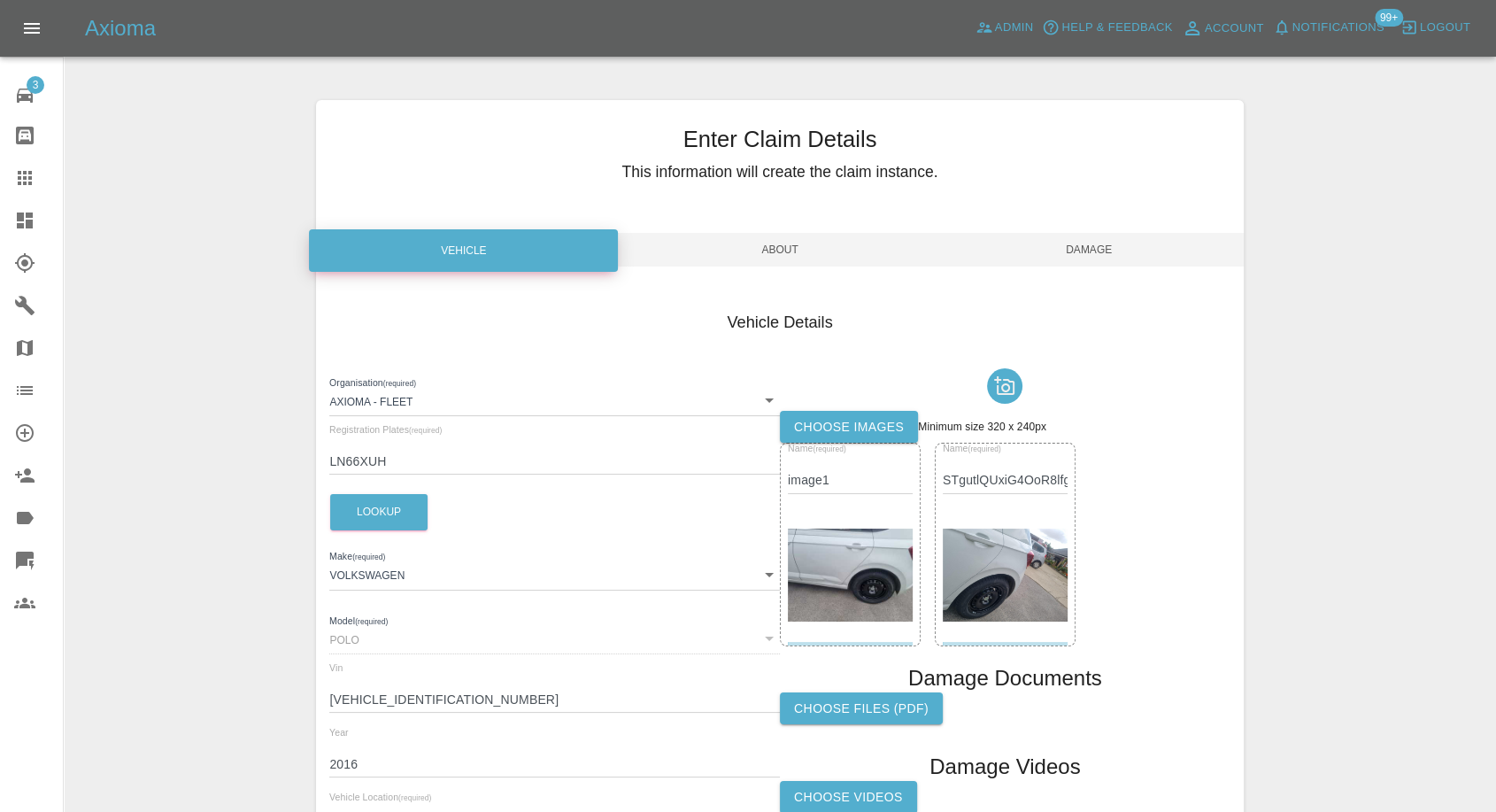
click at [1118, 251] on span "Damage" at bounding box center [1089, 249] width 309 height 33
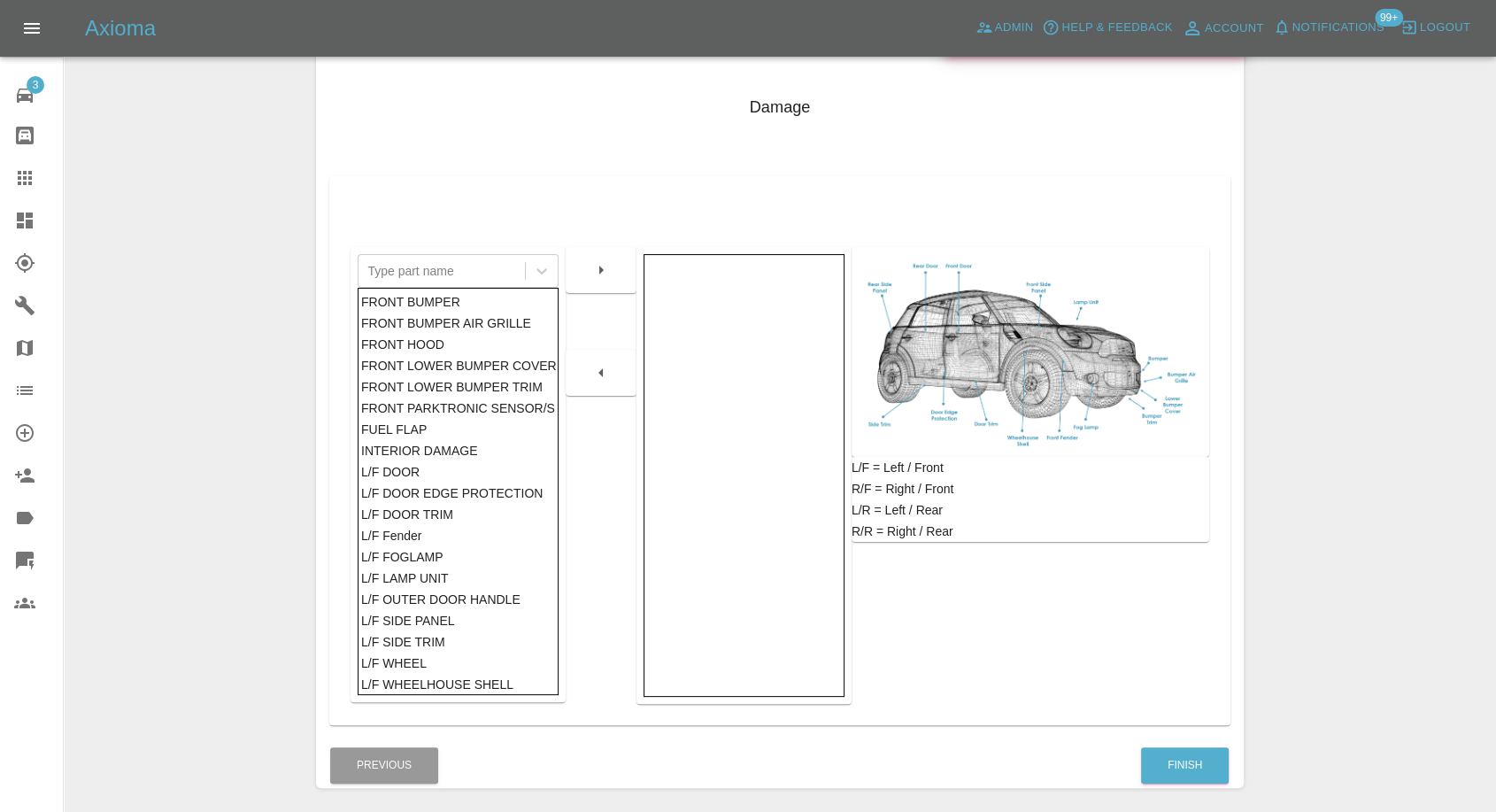
scroll to position [283, 0]
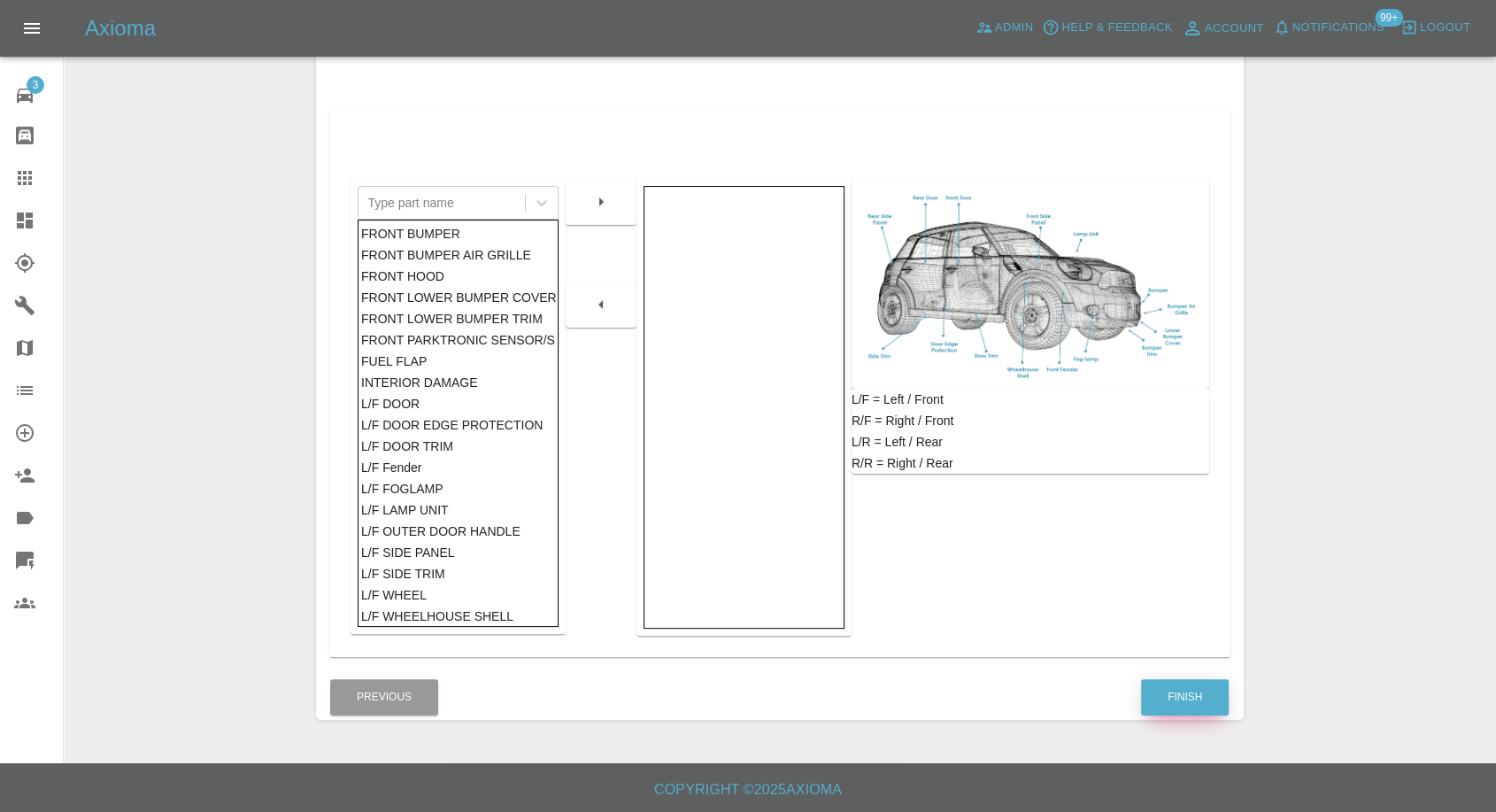
click at [1182, 682] on button "Finish" at bounding box center [1185, 697] width 87 height 36
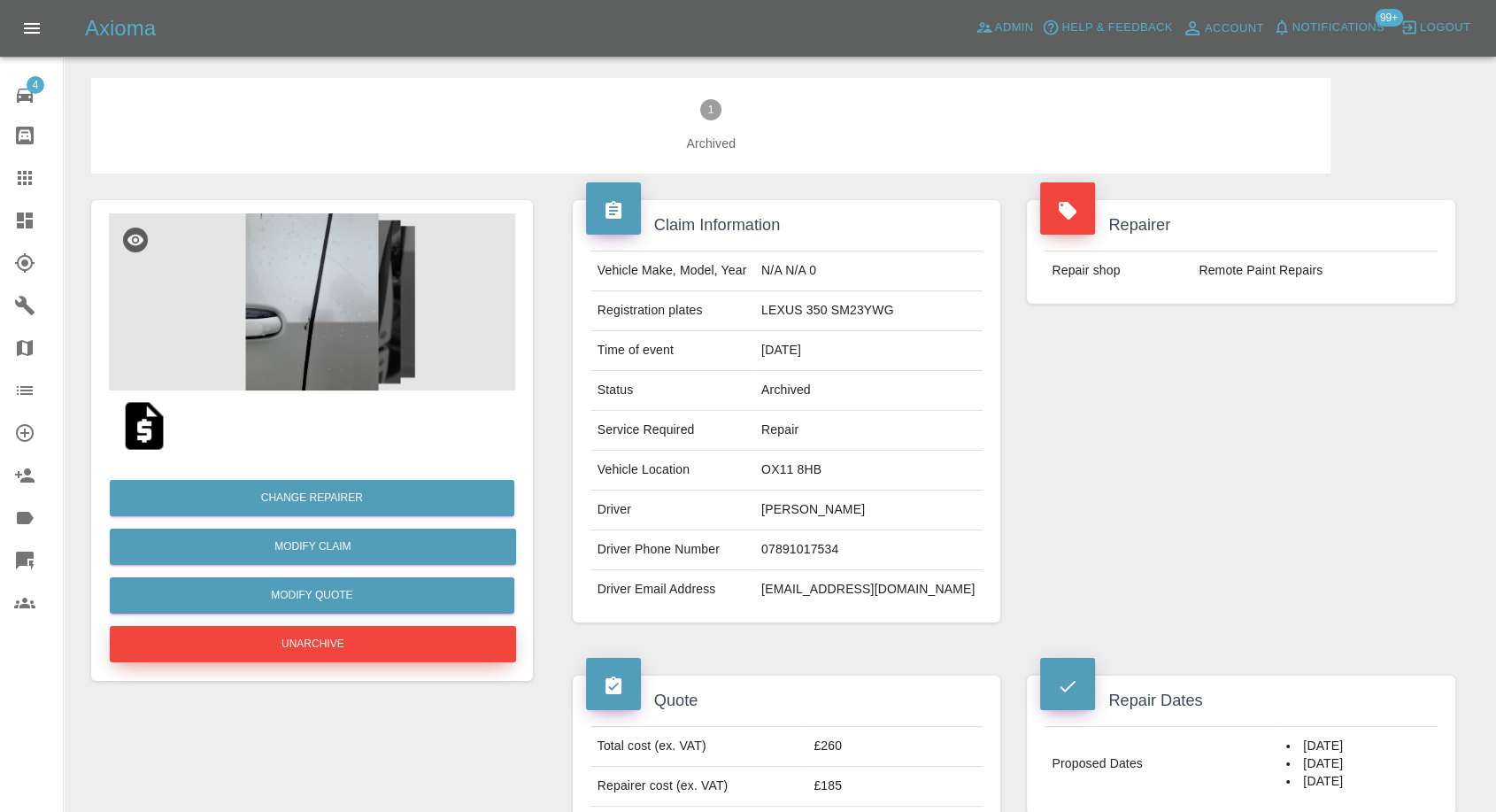
click at [411, 642] on button "Unarchive" at bounding box center [312, 644] width 406 height 36
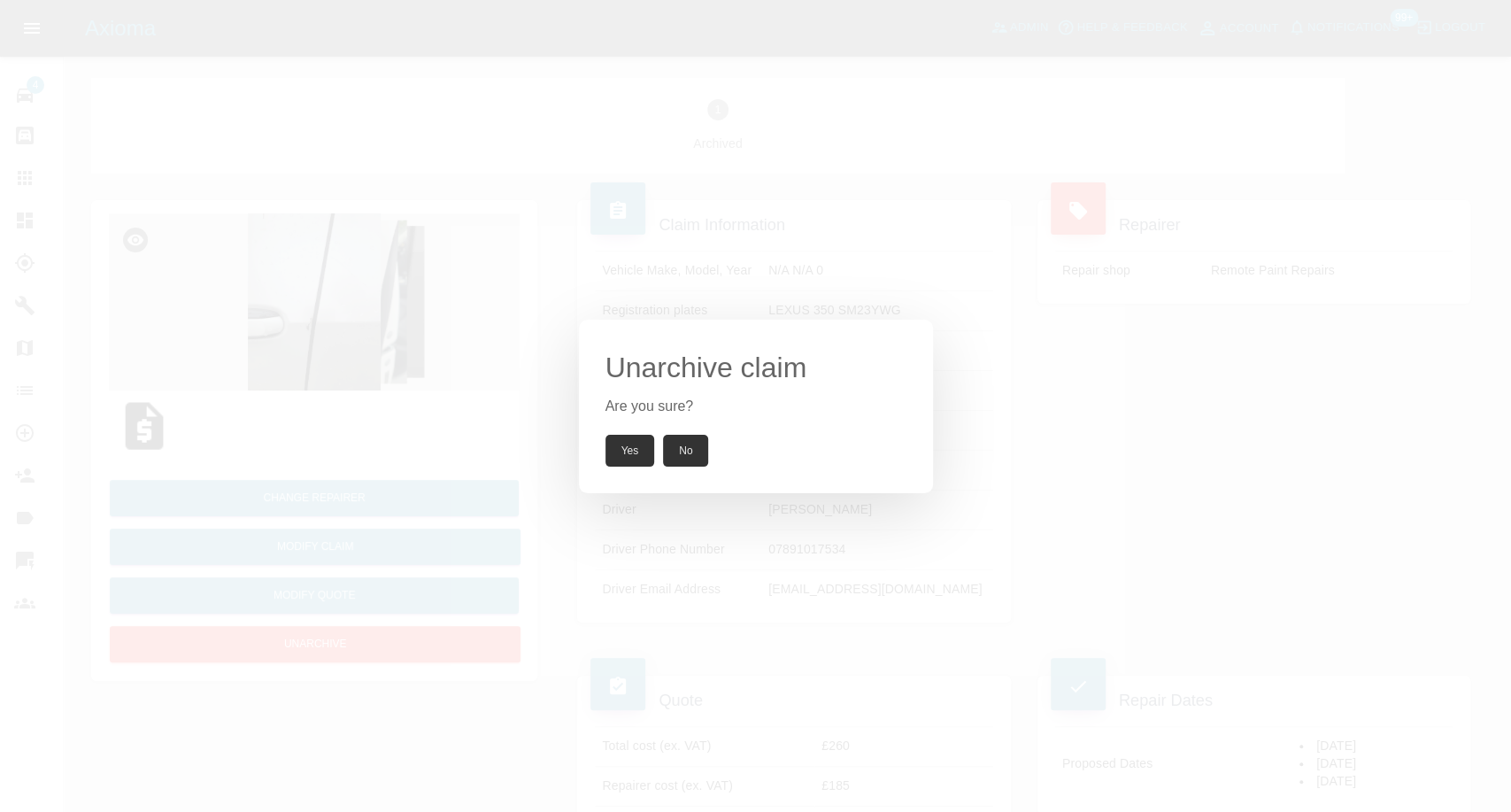
click at [634, 451] on button "Yes" at bounding box center [630, 451] width 49 height 32
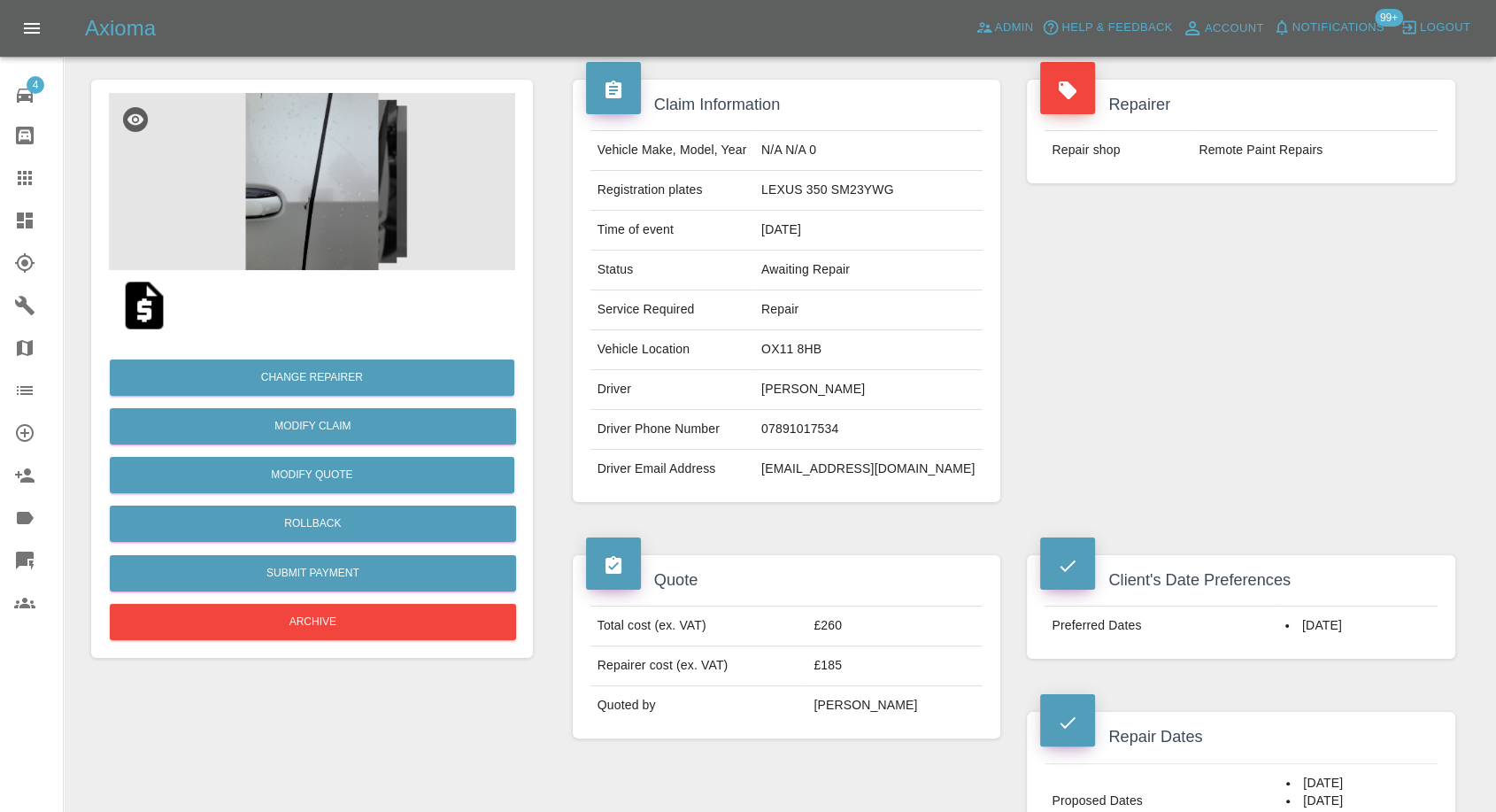
scroll to position [295, 0]
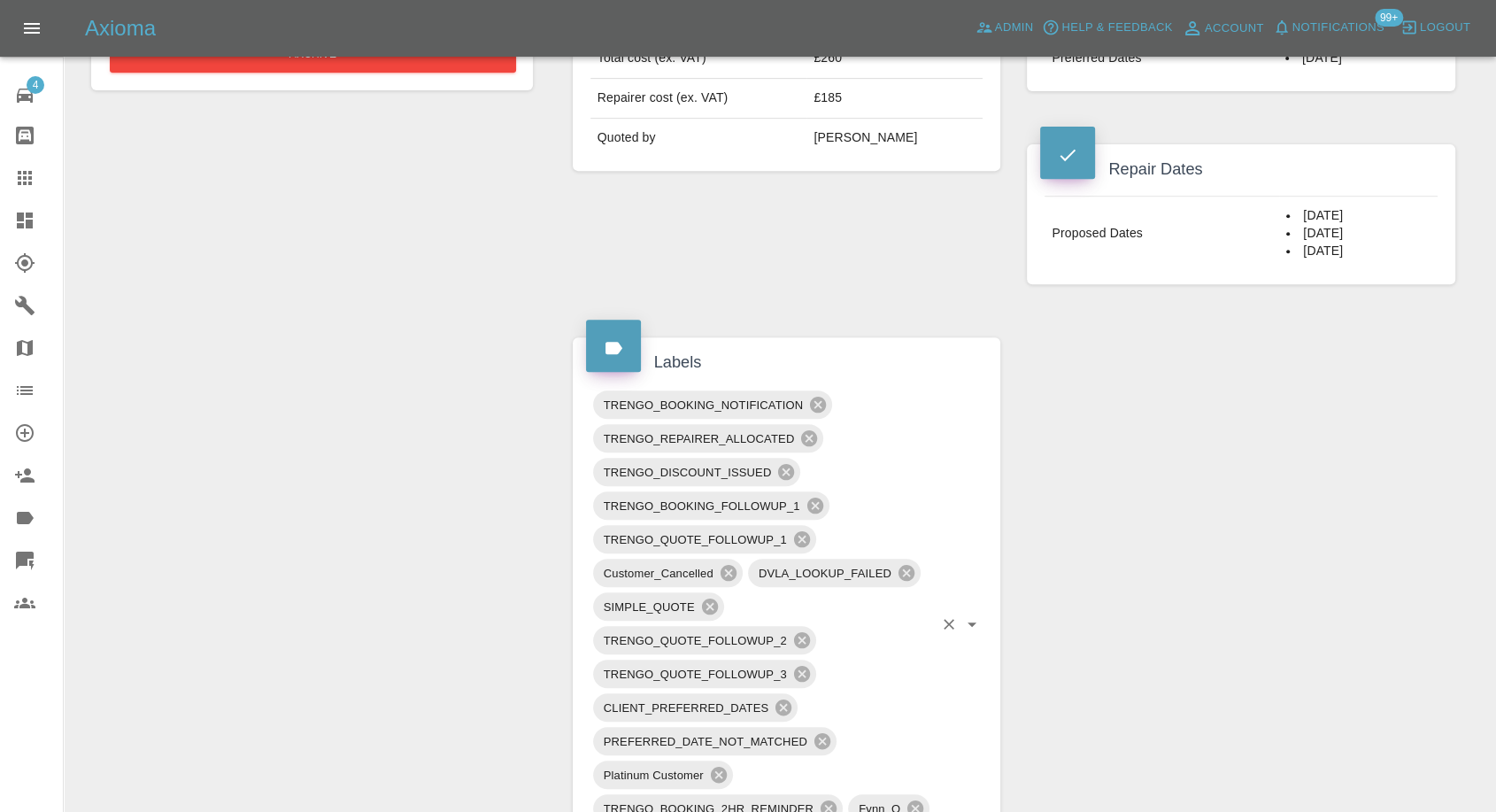
scroll to position [786, 0]
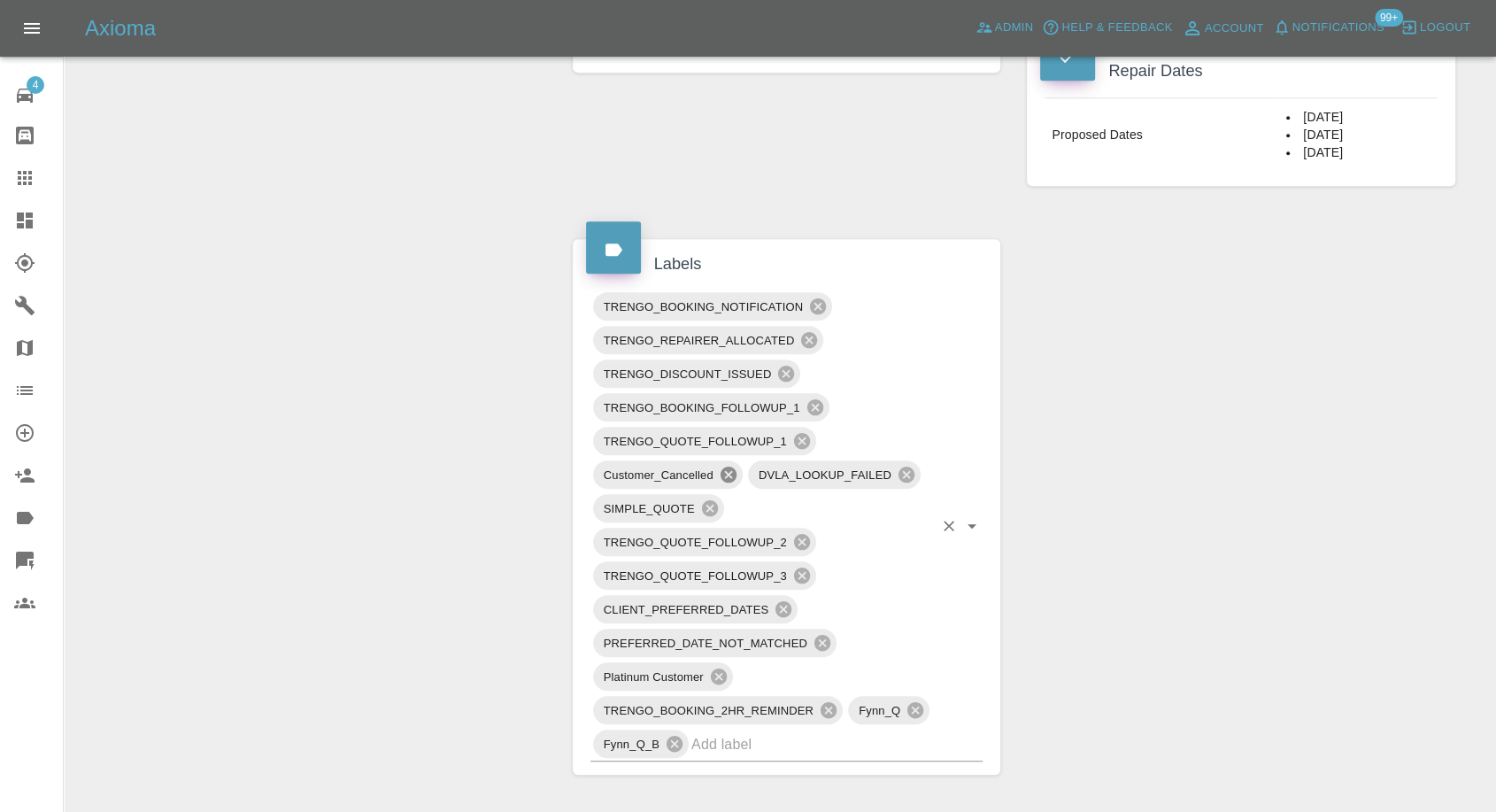
click at [724, 473] on icon at bounding box center [729, 474] width 16 height 16
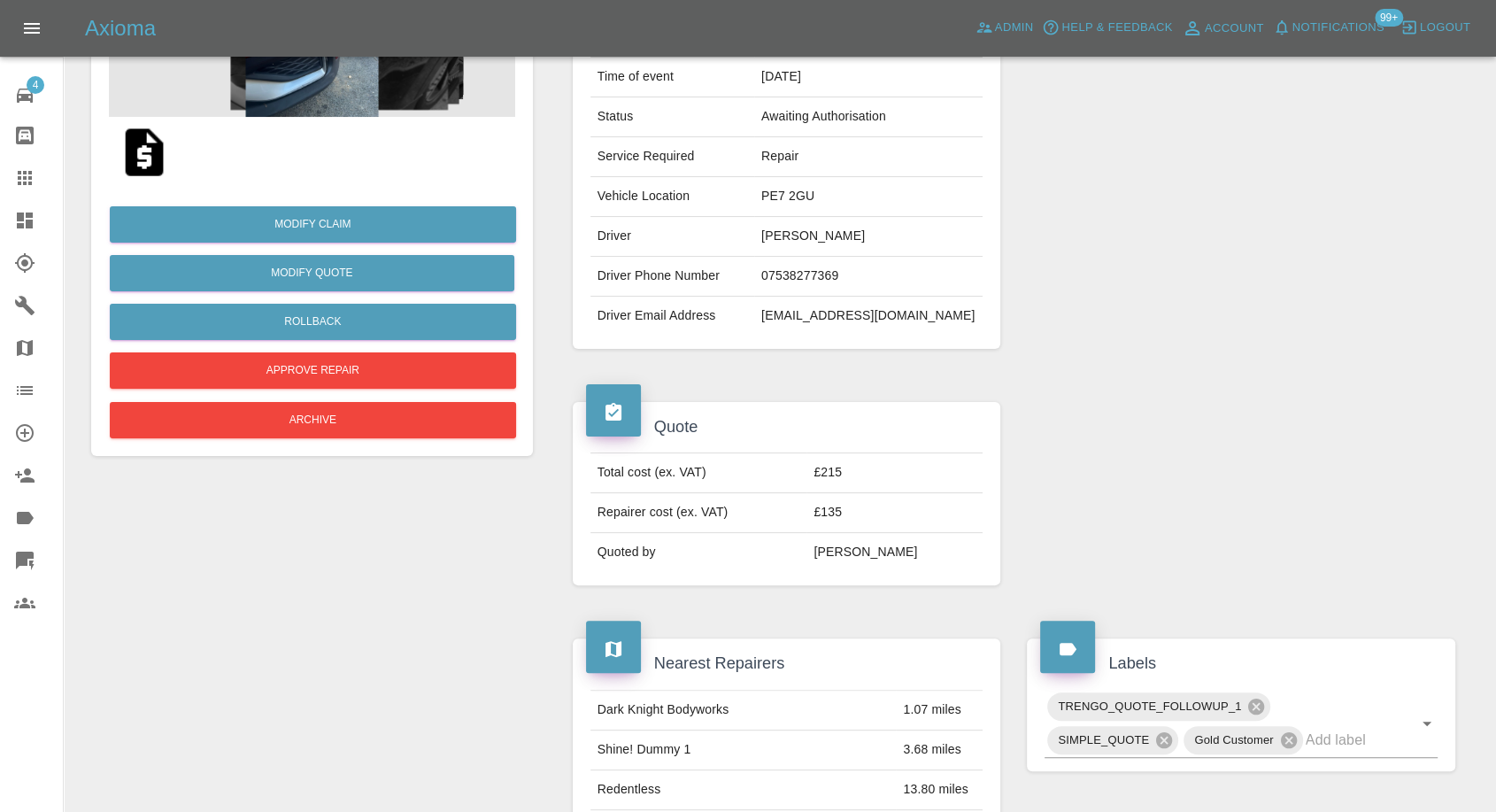
scroll to position [238, 0]
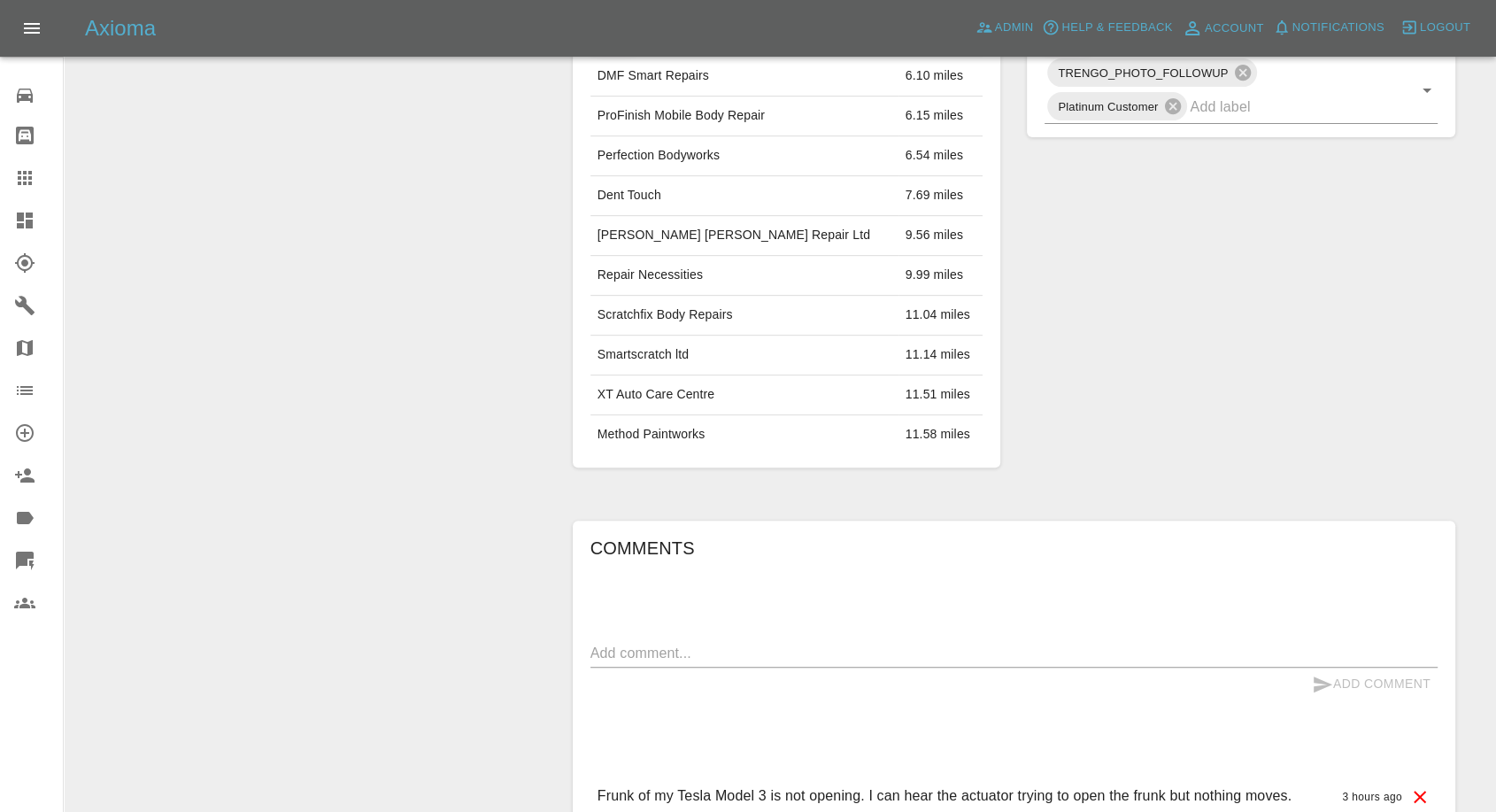
scroll to position [753, 0]
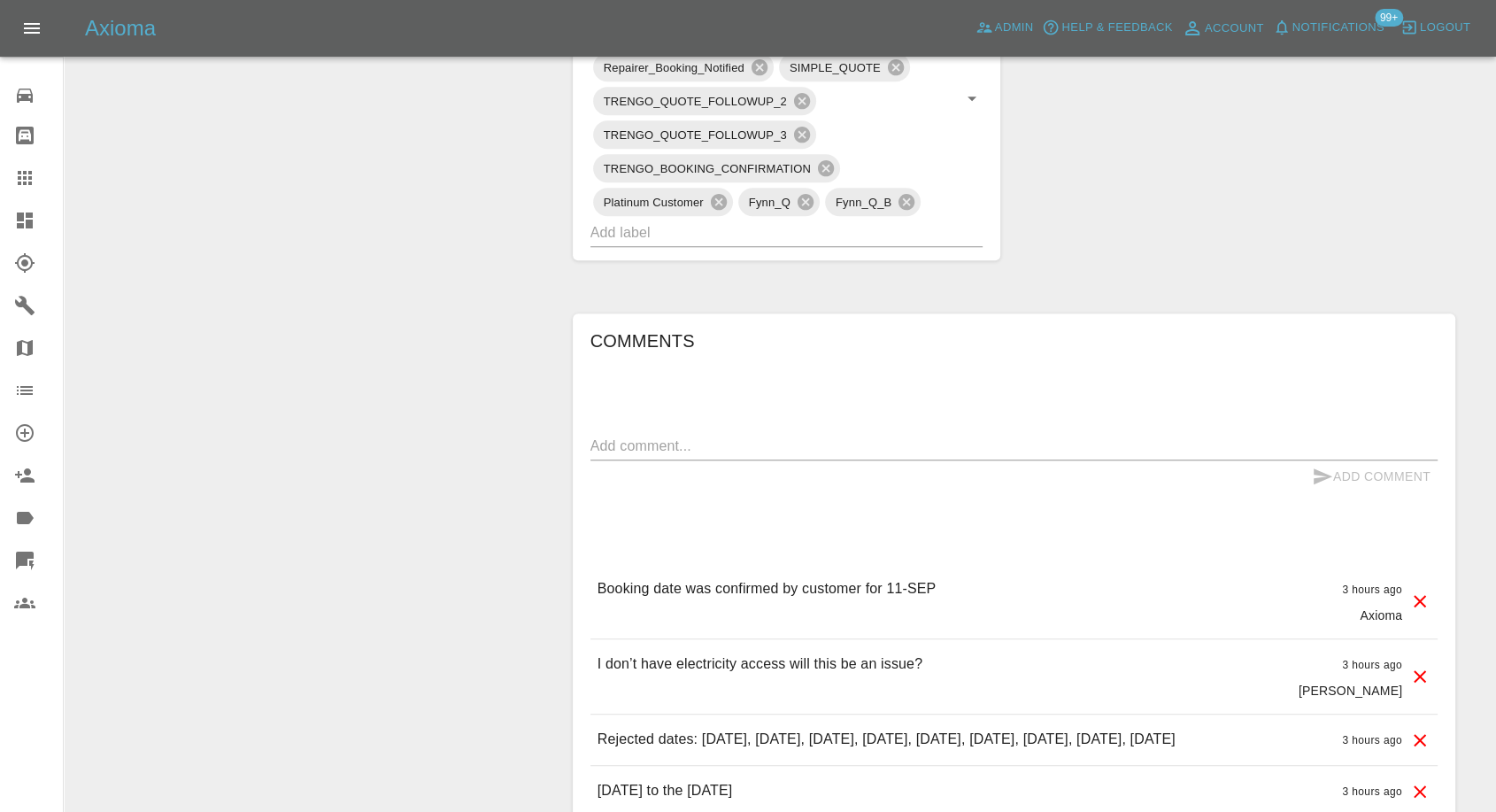
scroll to position [1180, 0]
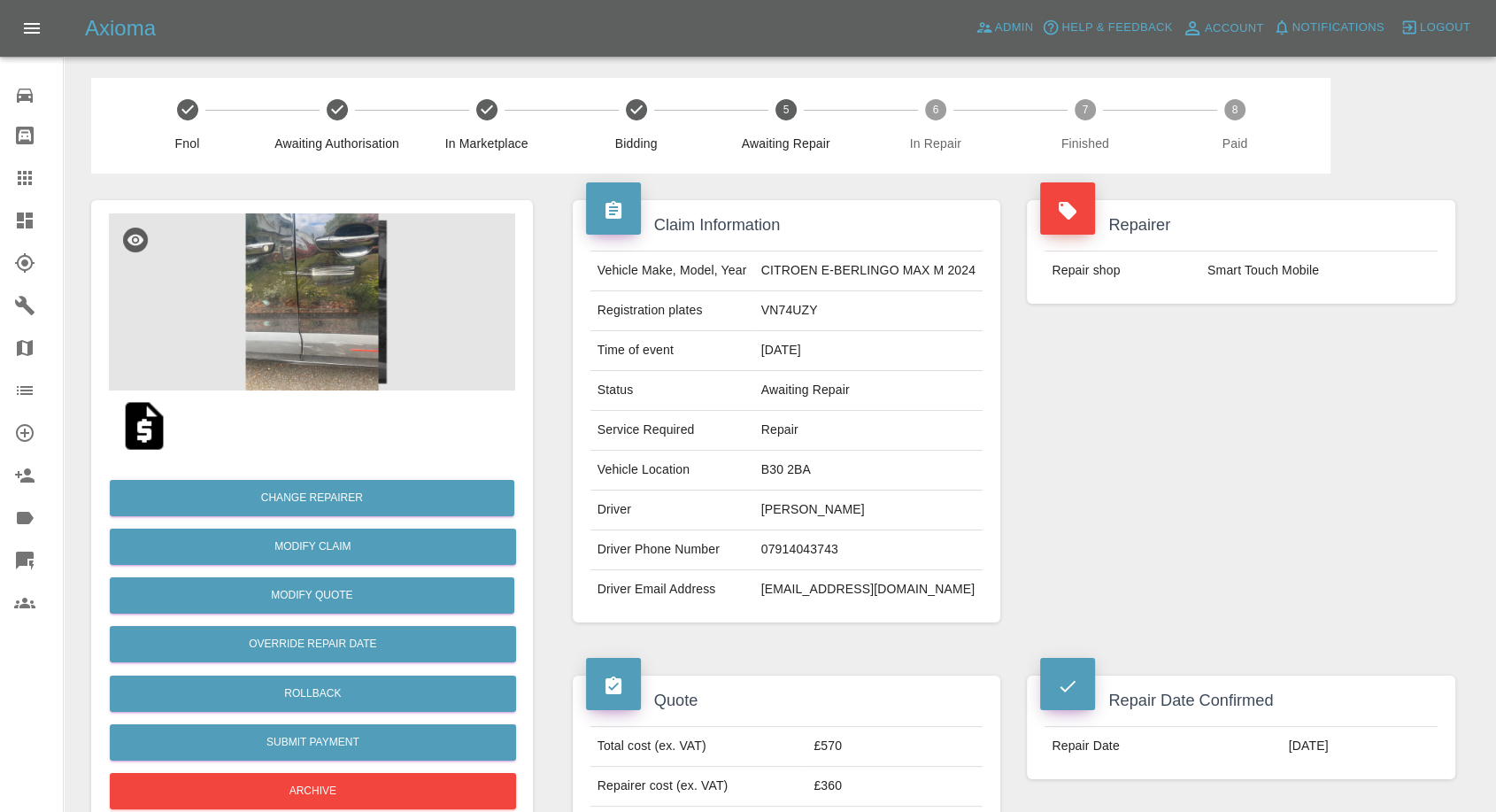
click at [154, 432] on img at bounding box center [145, 426] width 57 height 57
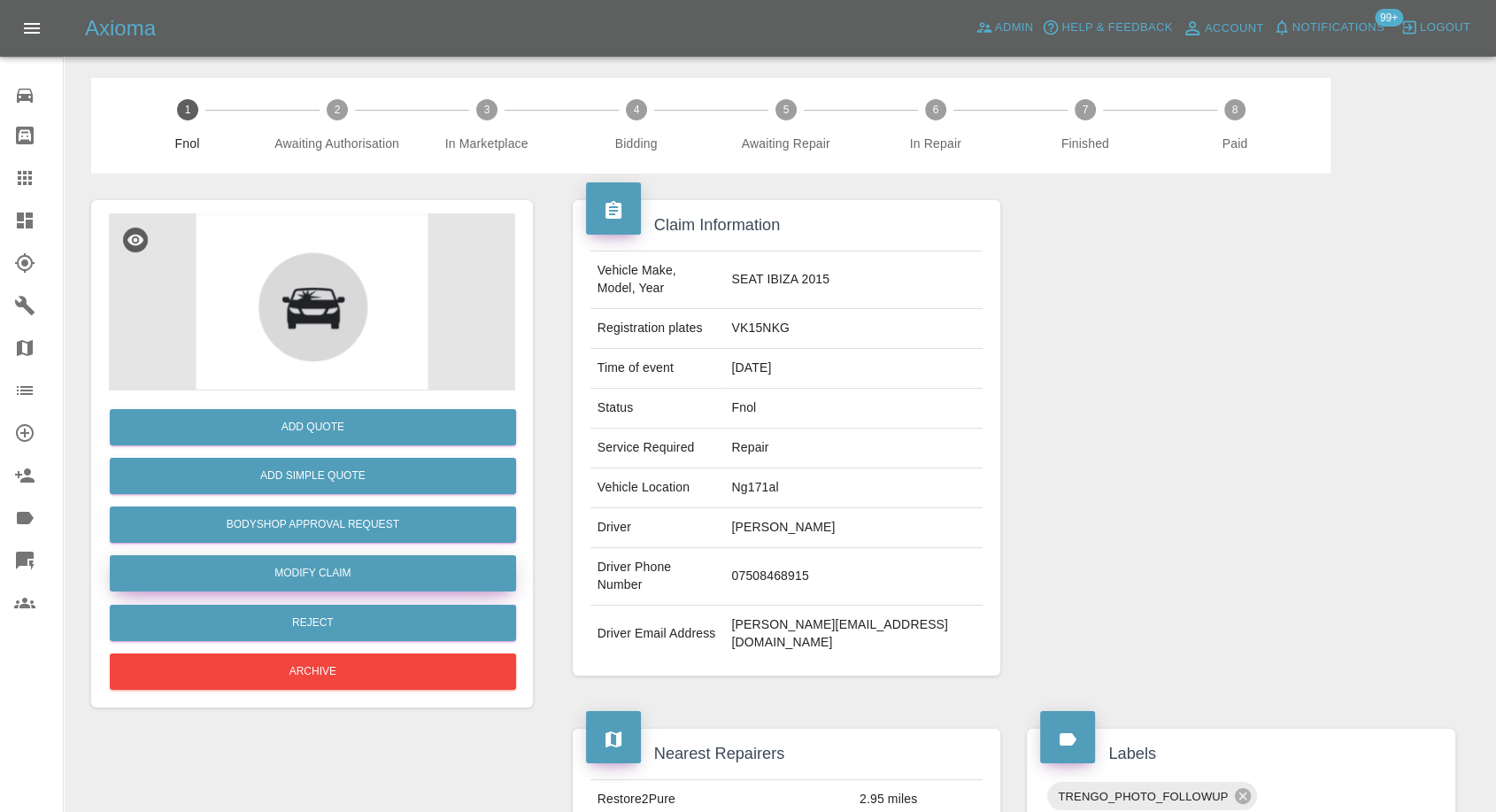
click at [304, 564] on link "Modify Claim" at bounding box center [312, 573] width 406 height 36
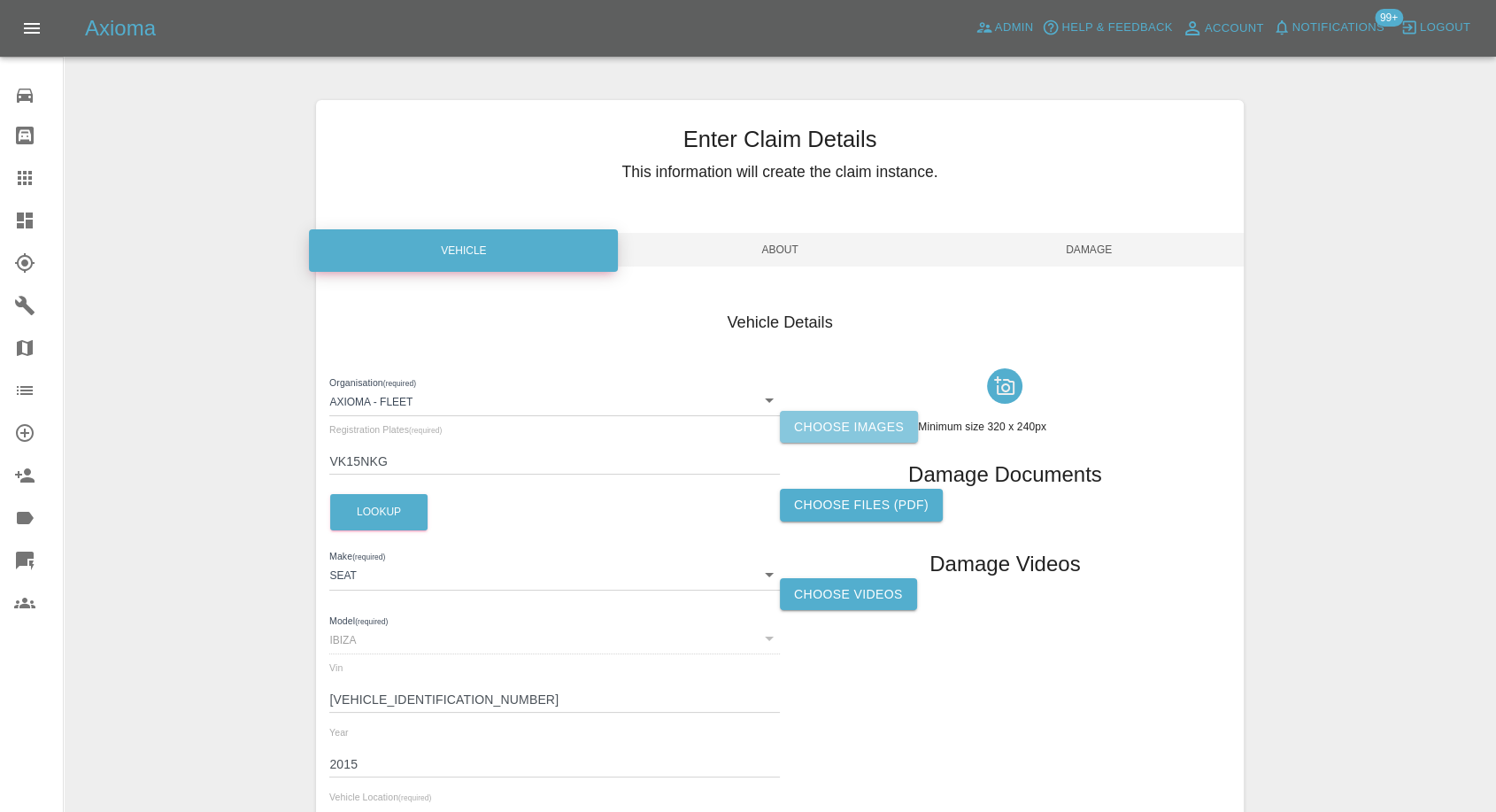
click at [826, 428] on label "Choose images" at bounding box center [848, 427] width 138 height 32
click at [0, 0] on input "Choose images" at bounding box center [0, 0] width 0 height 0
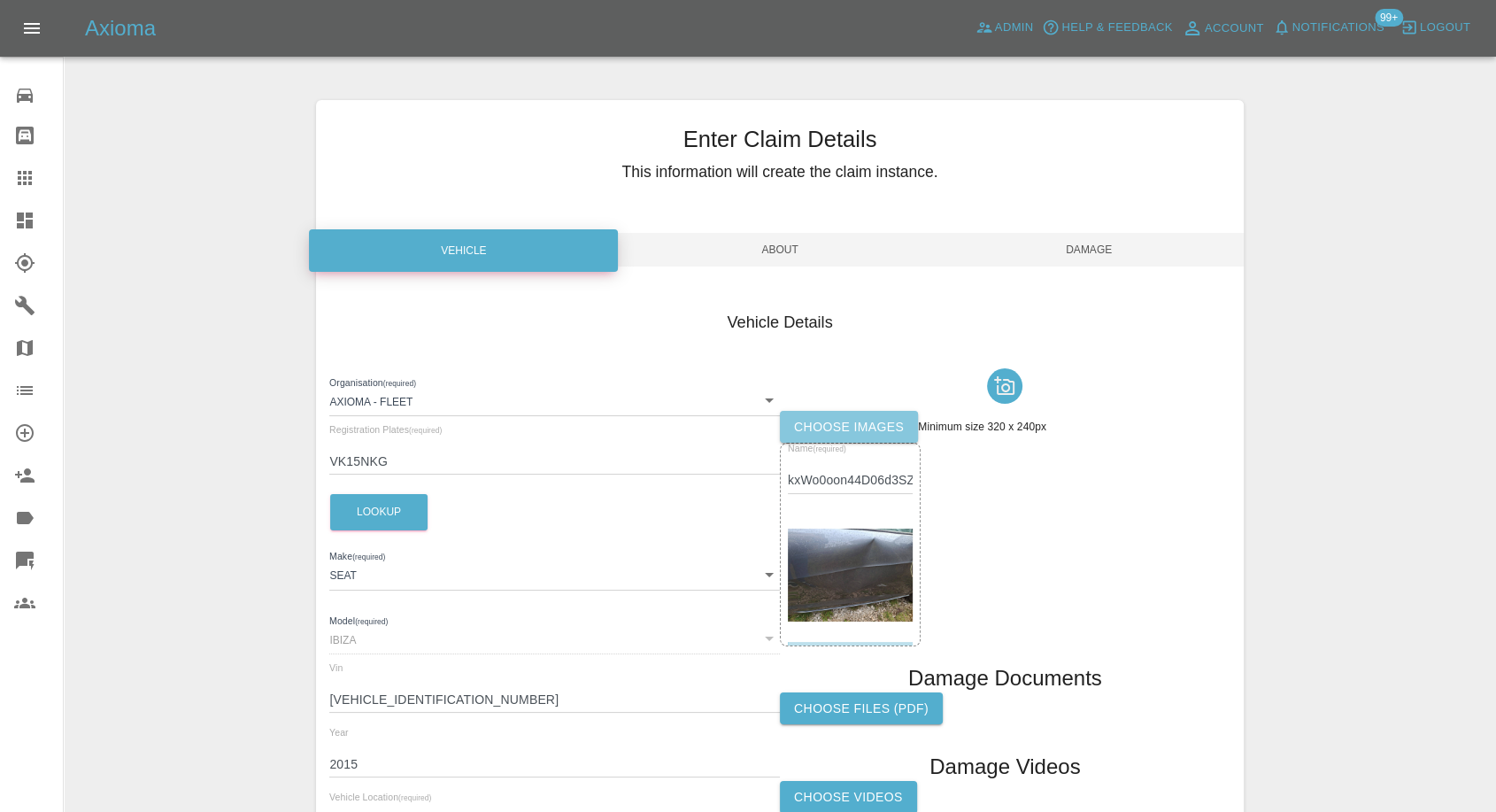
click at [831, 432] on label "Choose images" at bounding box center [848, 427] width 138 height 32
click at [0, 0] on input "Choose images" at bounding box center [0, 0] width 0 height 0
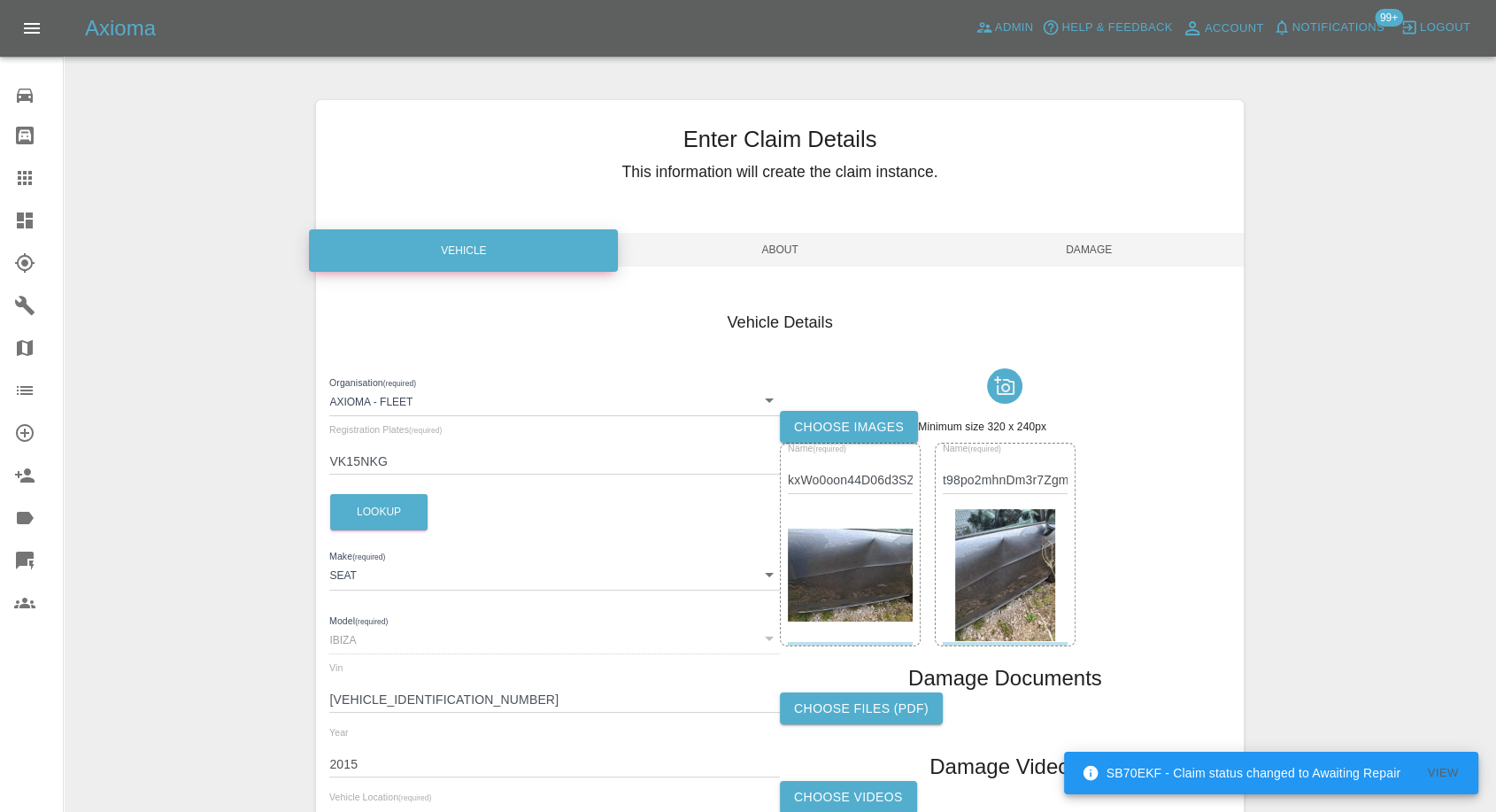
click at [1112, 260] on span "Damage" at bounding box center [1089, 249] width 309 height 33
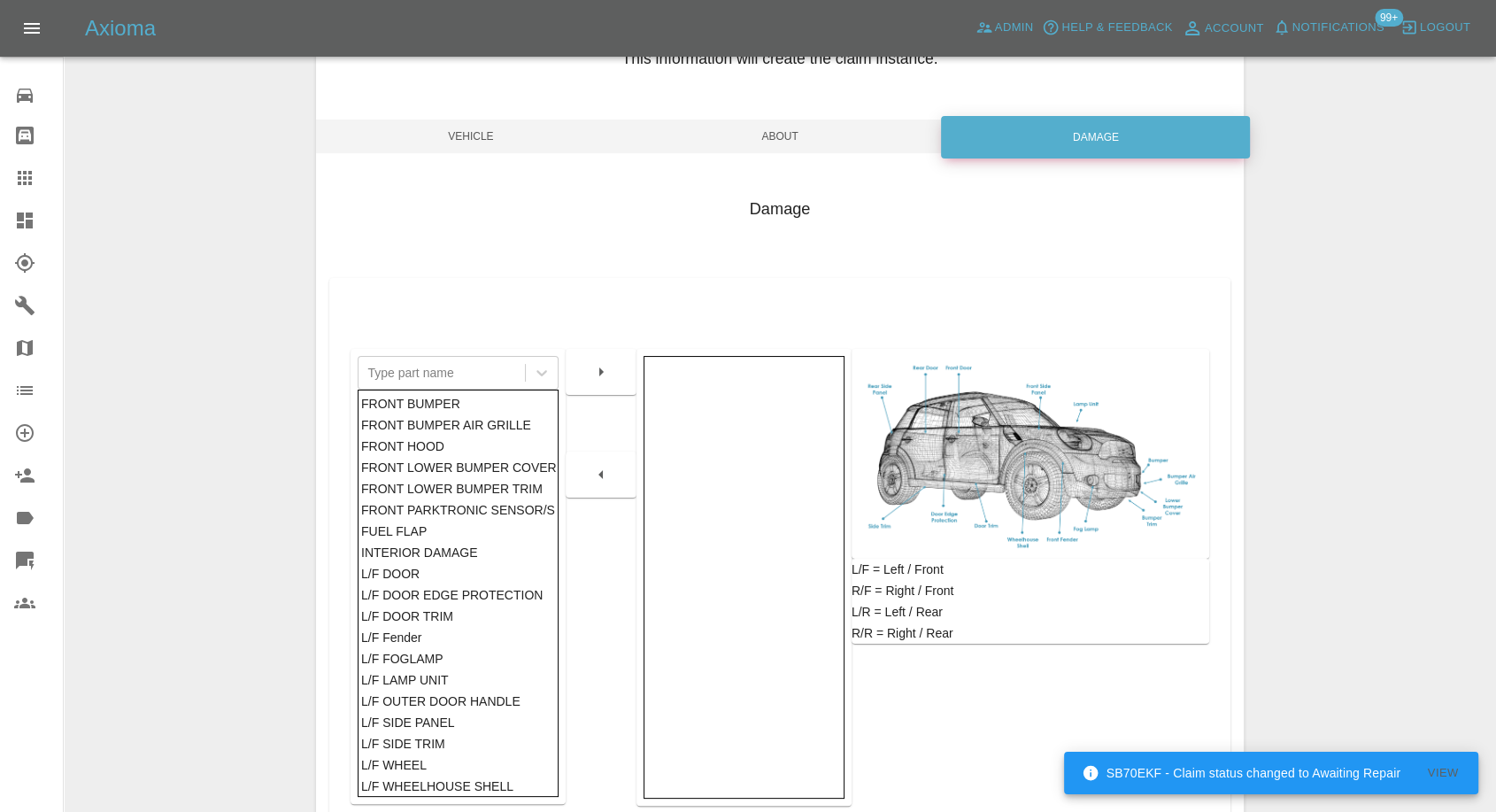
scroll to position [283, 0]
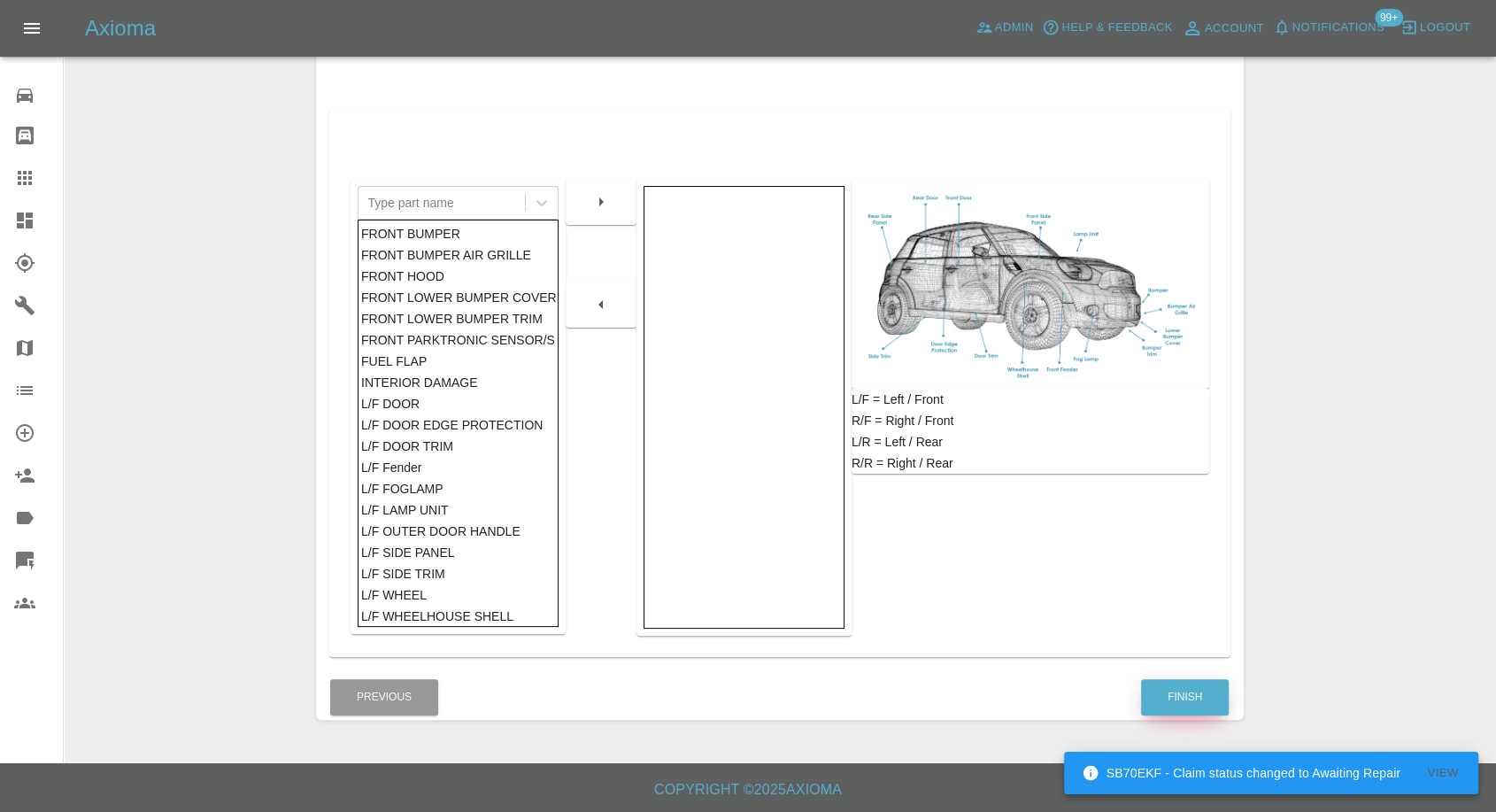
click at [1184, 692] on button "Finish" at bounding box center [1185, 697] width 87 height 36
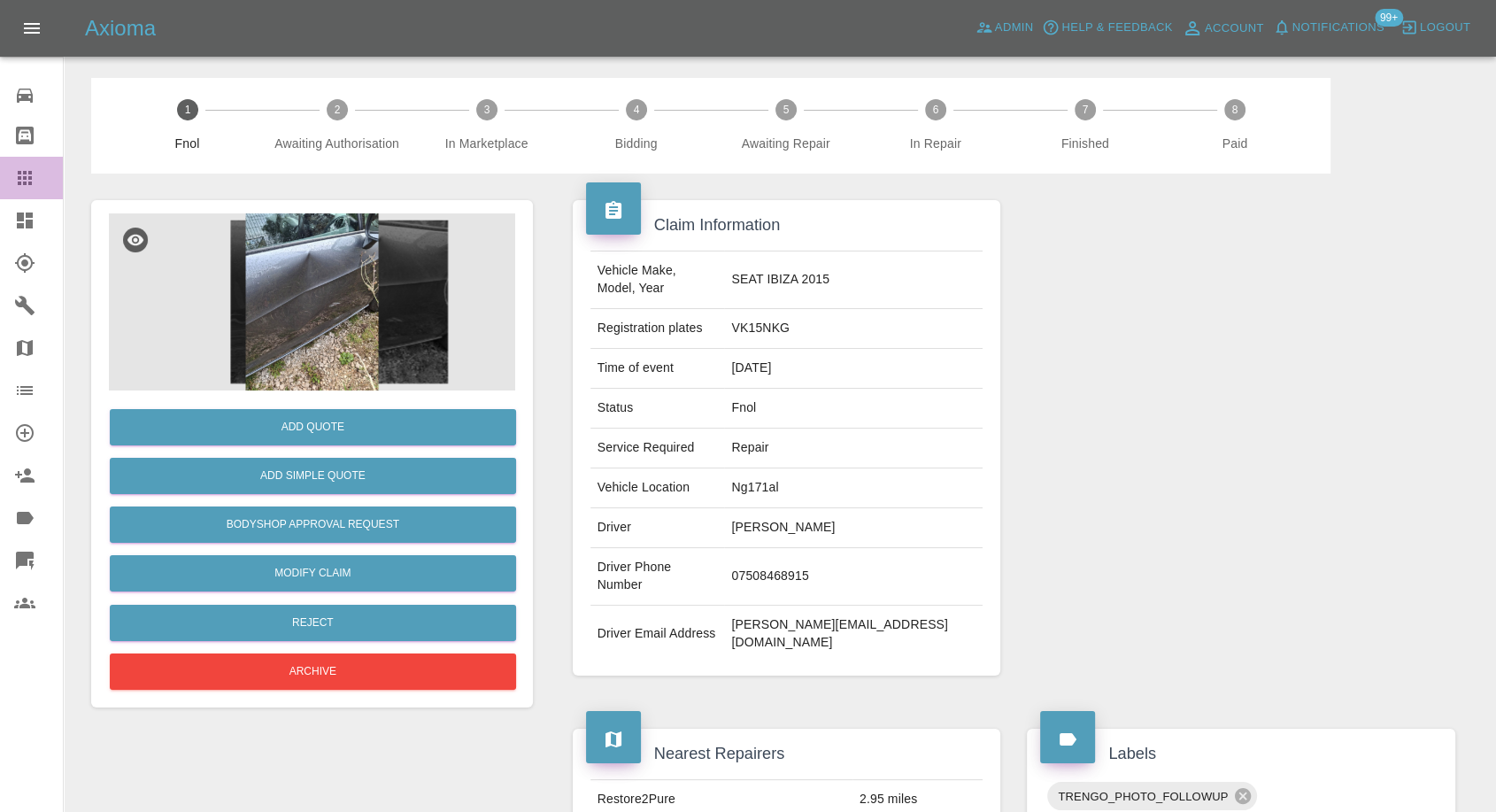
click at [19, 173] on icon at bounding box center [25, 178] width 14 height 14
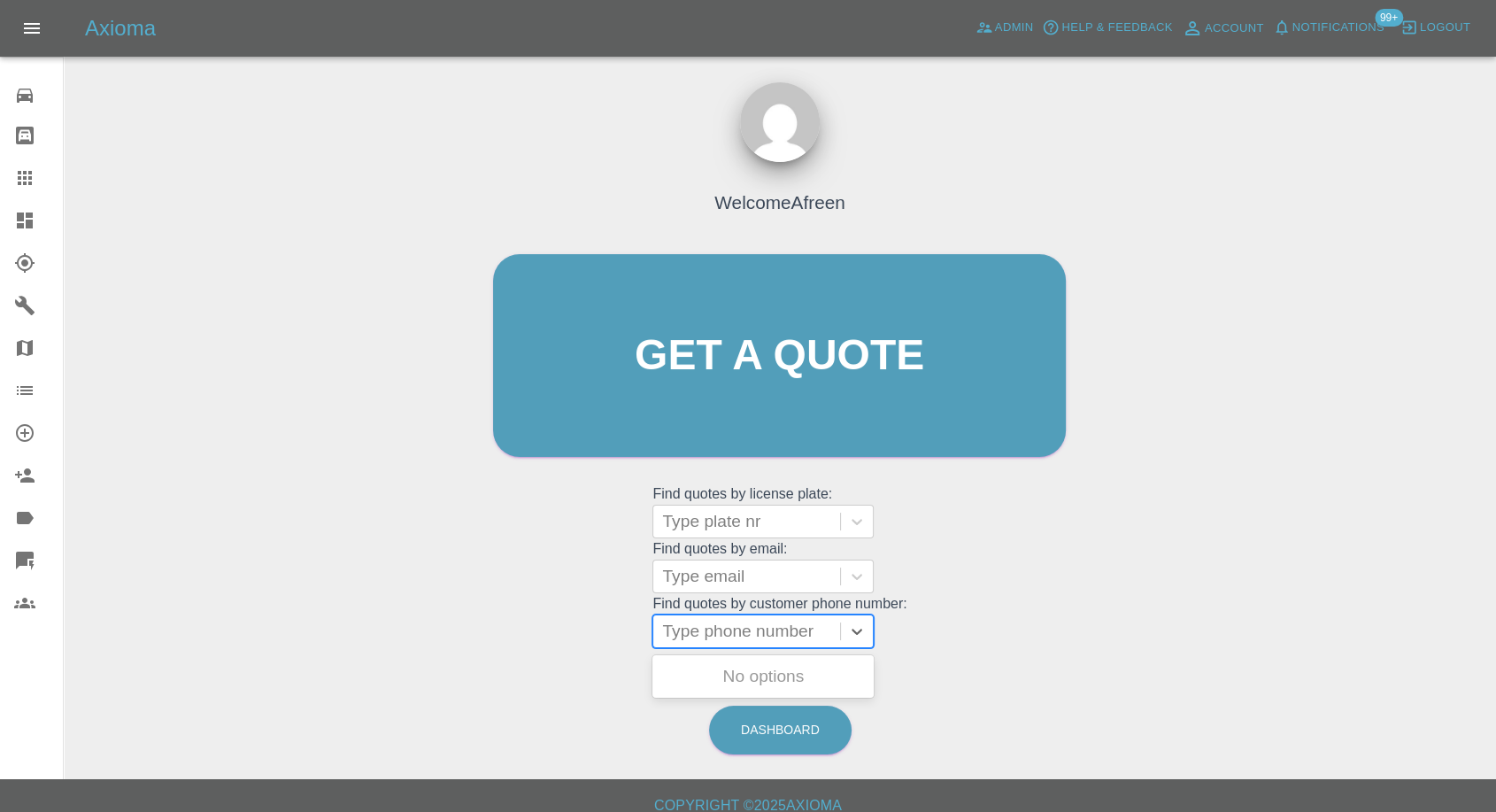
drag, startPoint x: 767, startPoint y: 625, endPoint x: 666, endPoint y: 636, distance: 101.6
click at [765, 625] on div at bounding box center [747, 631] width 169 height 25
paste input "[PHONE_NUMBER]"
drag, startPoint x: 696, startPoint y: 629, endPoint x: 519, endPoint y: 624, distance: 177.1
click at [569, 627] on div "Welcome Afreen Get a quote Get a quote Find quotes by license plate: Type plate…" at bounding box center [779, 389] width 610 height 534
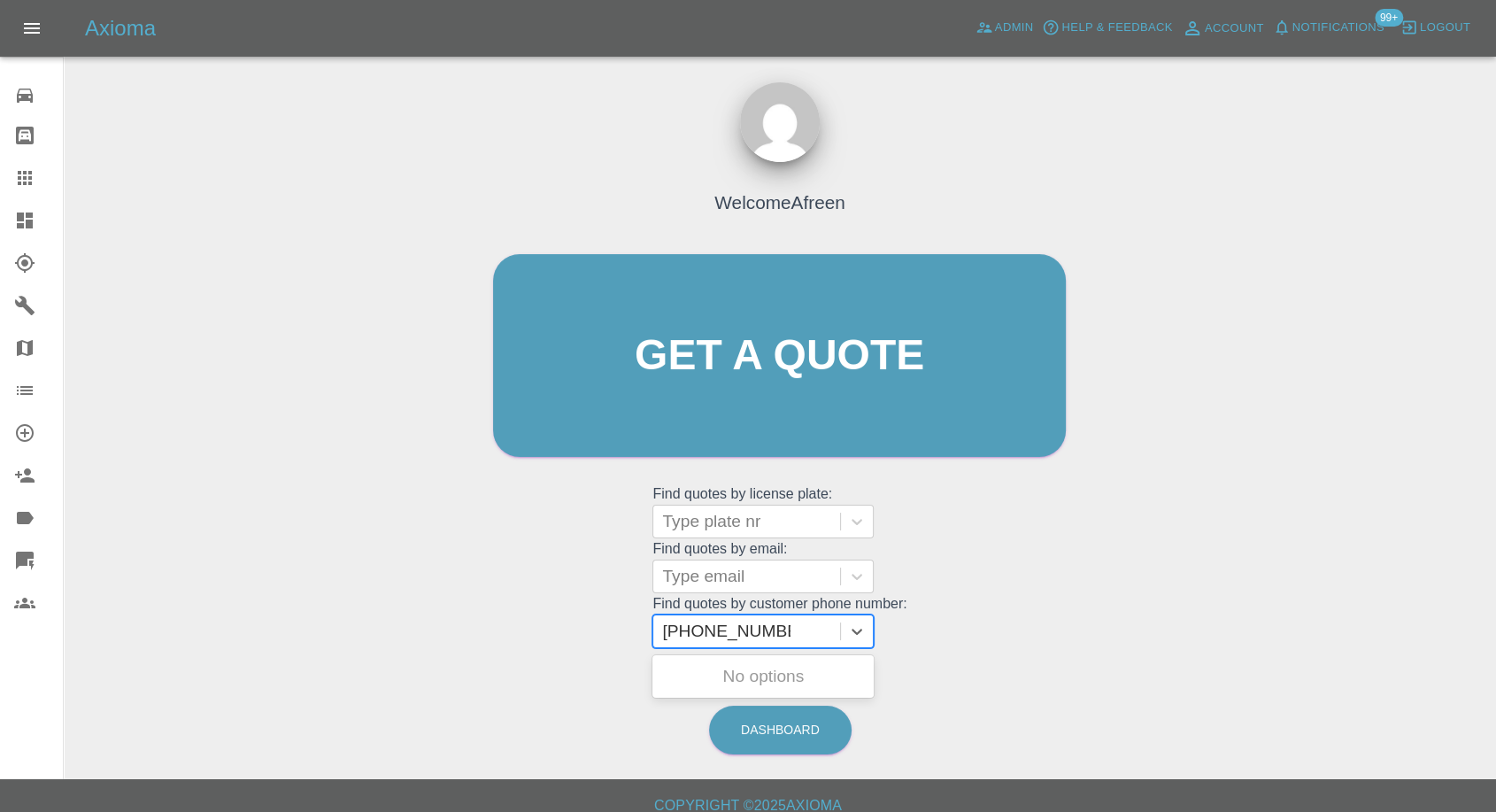
type input "07944627963"
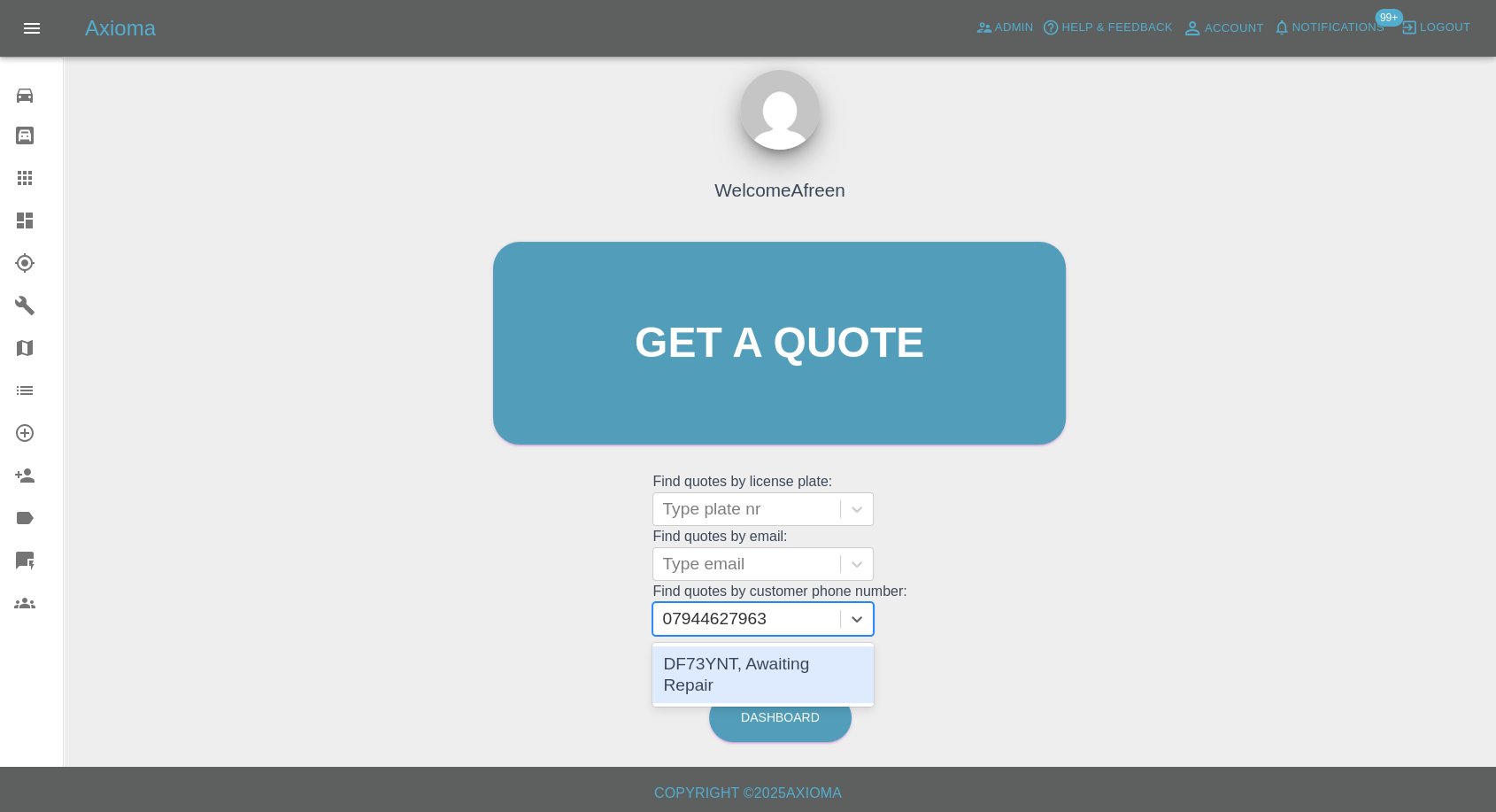
scroll to position [16, 0]
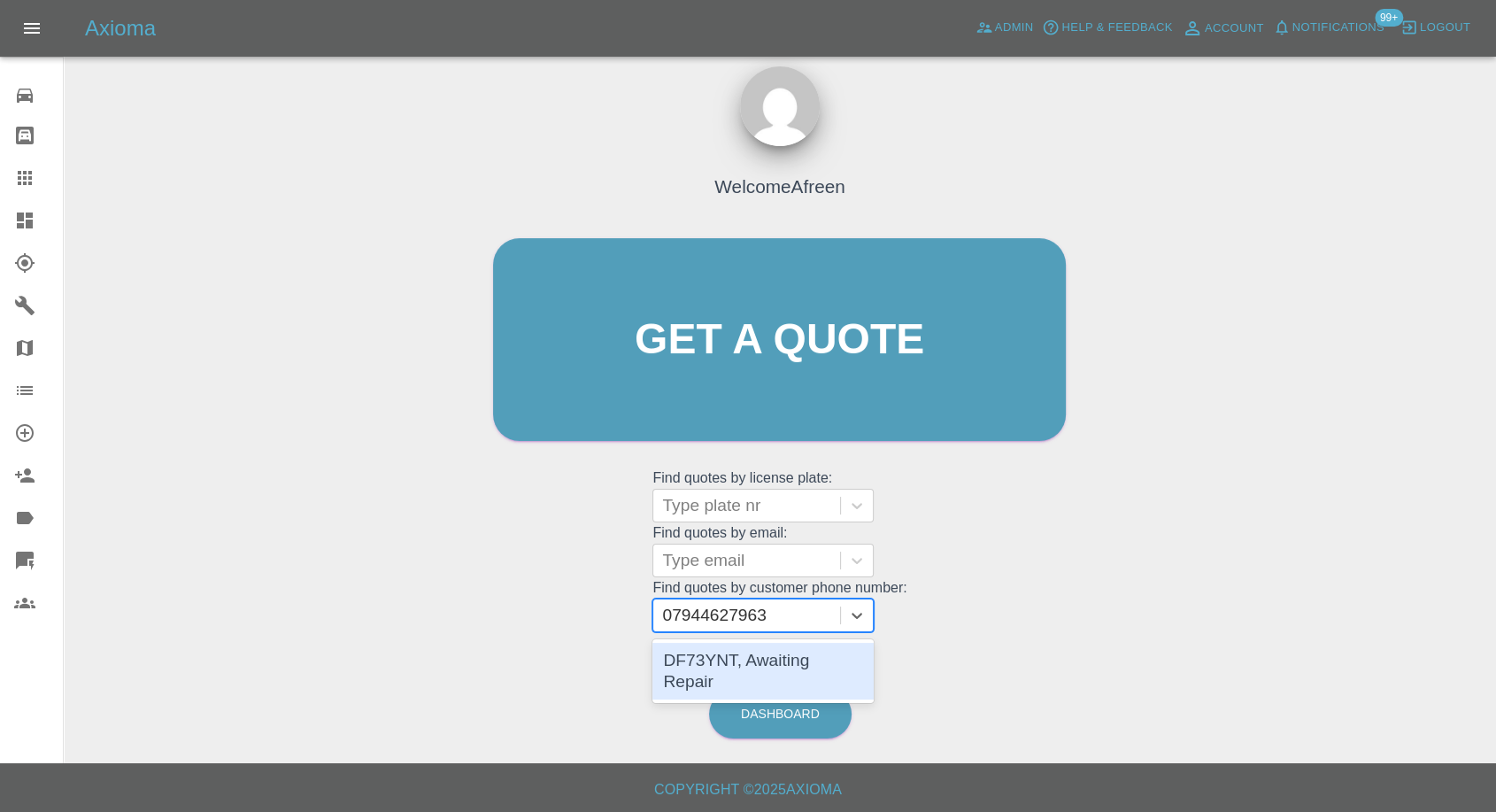
click at [788, 650] on div "DF73YNT, Awaiting Repair" at bounding box center [763, 671] width 222 height 57
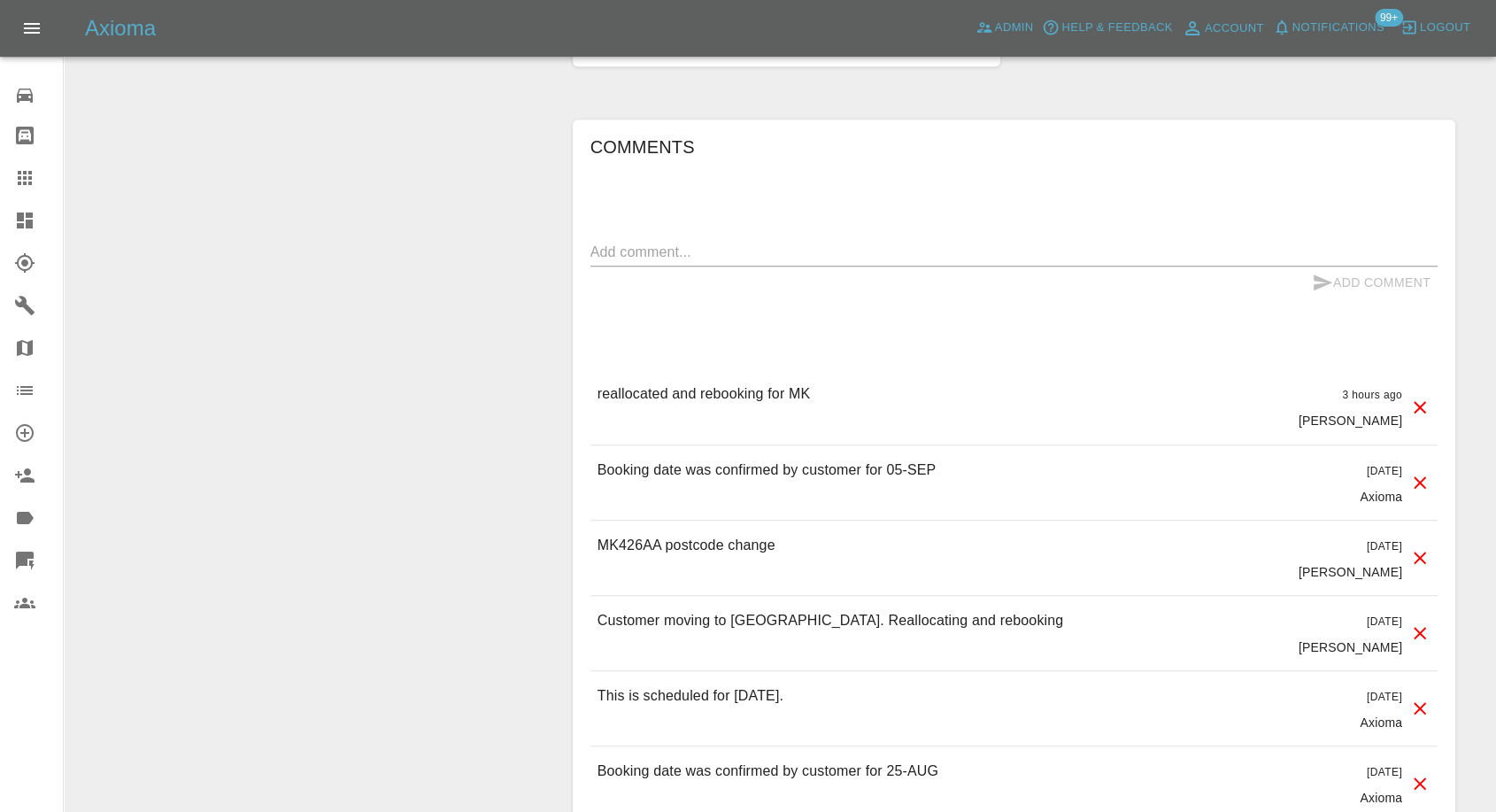
scroll to position [1475, 0]
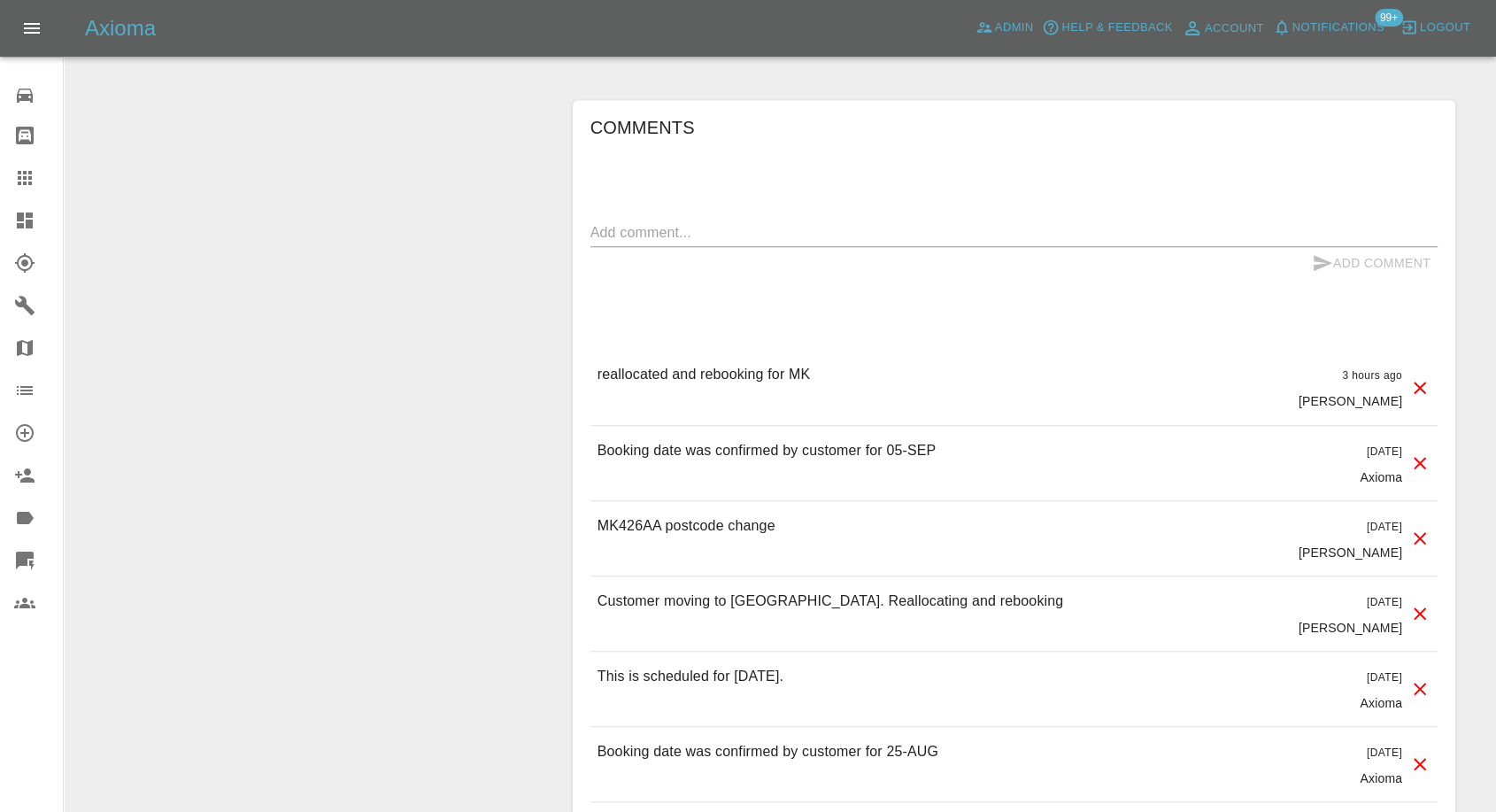
click at [606, 530] on p "MK426AA postcode change" at bounding box center [686, 526] width 178 height 21
copy p "MK426AA"
